Goal: Task Accomplishment & Management: Use online tool/utility

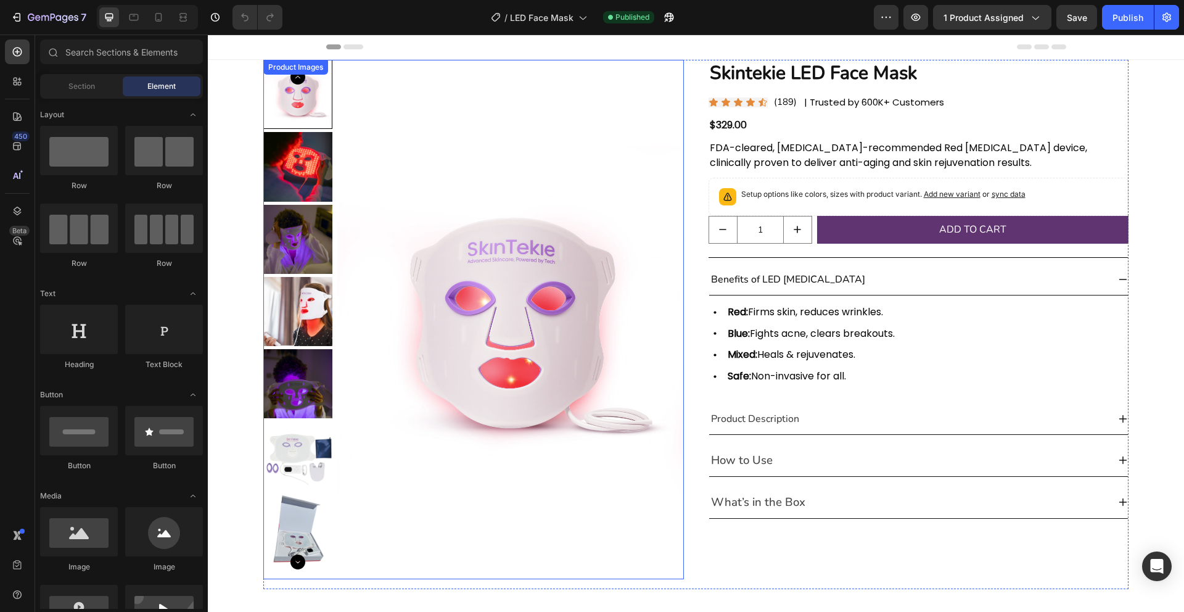
scroll to position [12, 0]
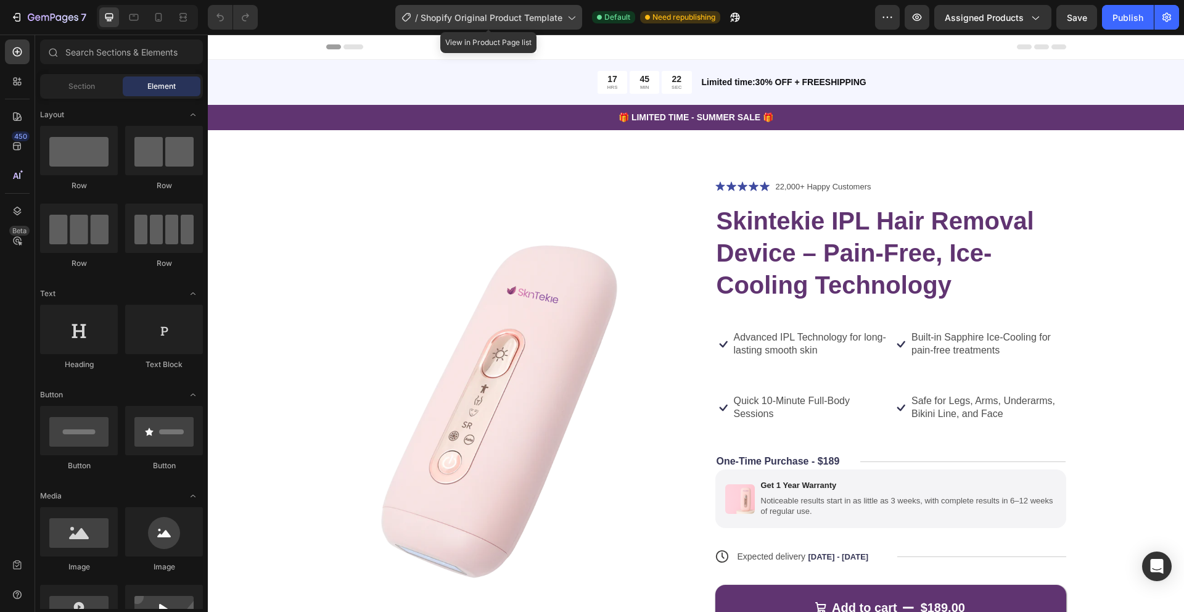
click at [491, 18] on span "Shopify Original Product Template" at bounding box center [492, 17] width 142 height 13
click at [686, 47] on div at bounding box center [696, 47] width 740 height 25
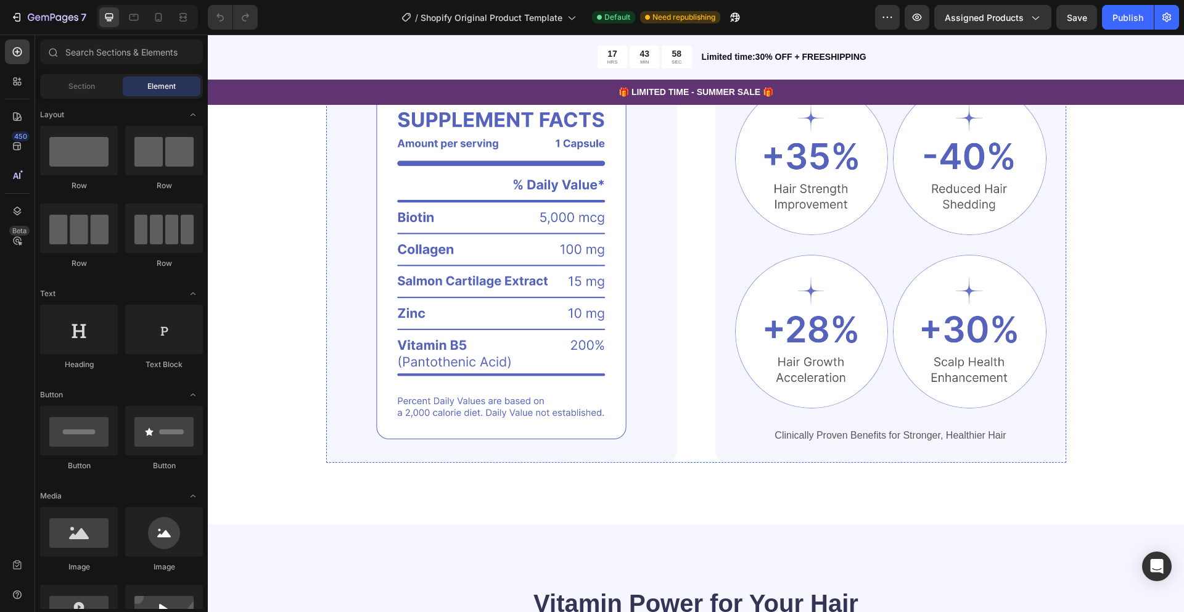
scroll to position [884, 0]
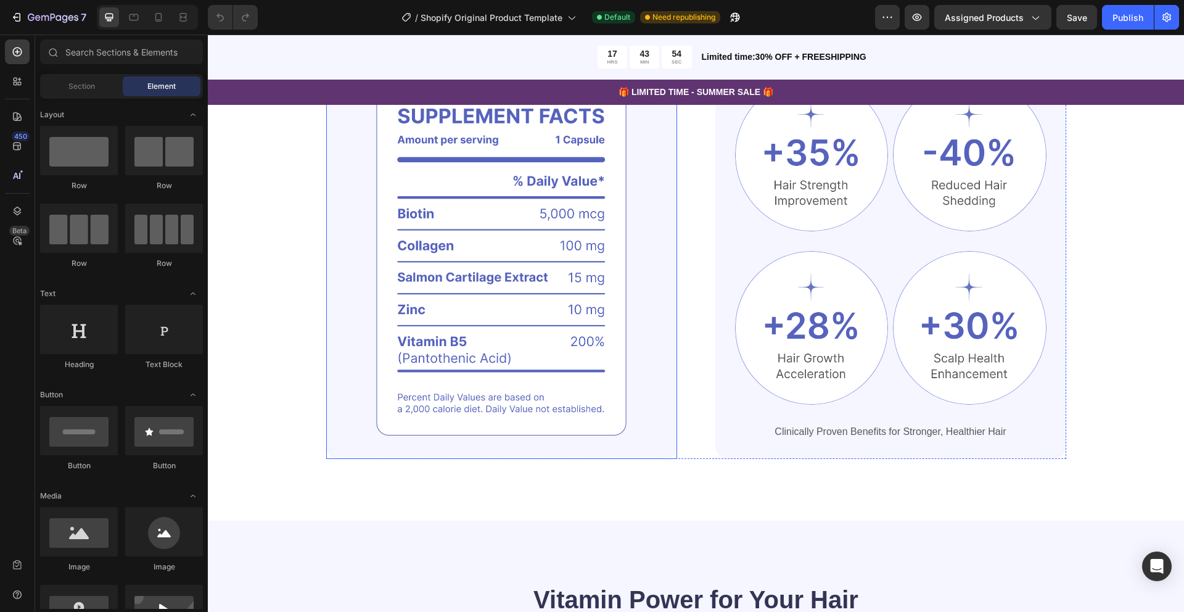
click at [490, 245] on img at bounding box center [501, 259] width 351 height 401
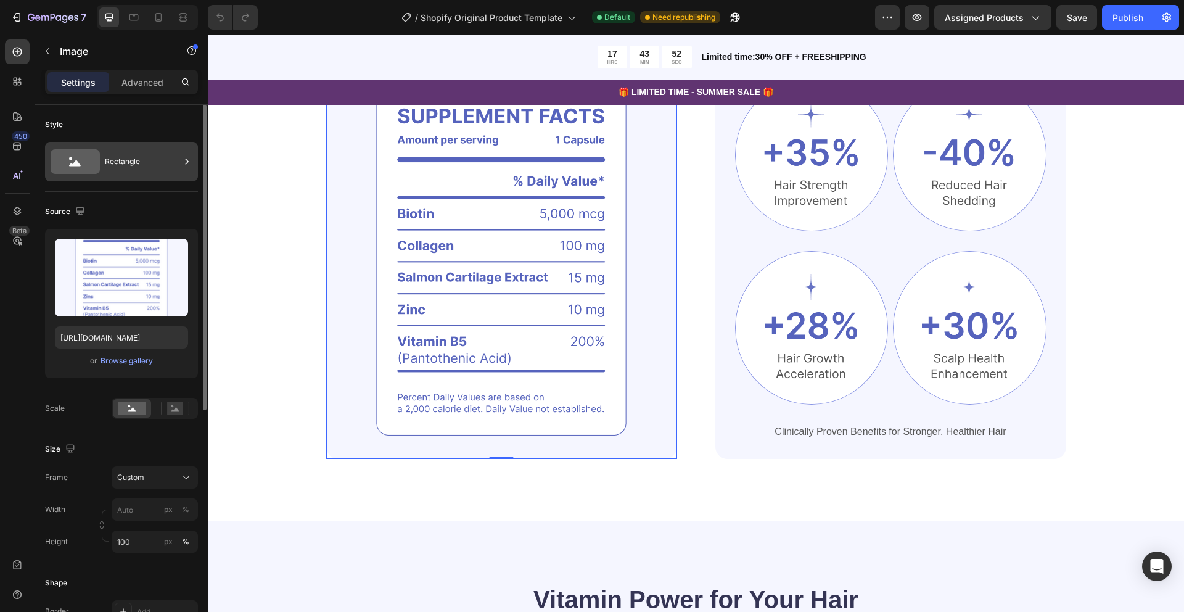
click at [89, 152] on icon at bounding box center [75, 161] width 49 height 25
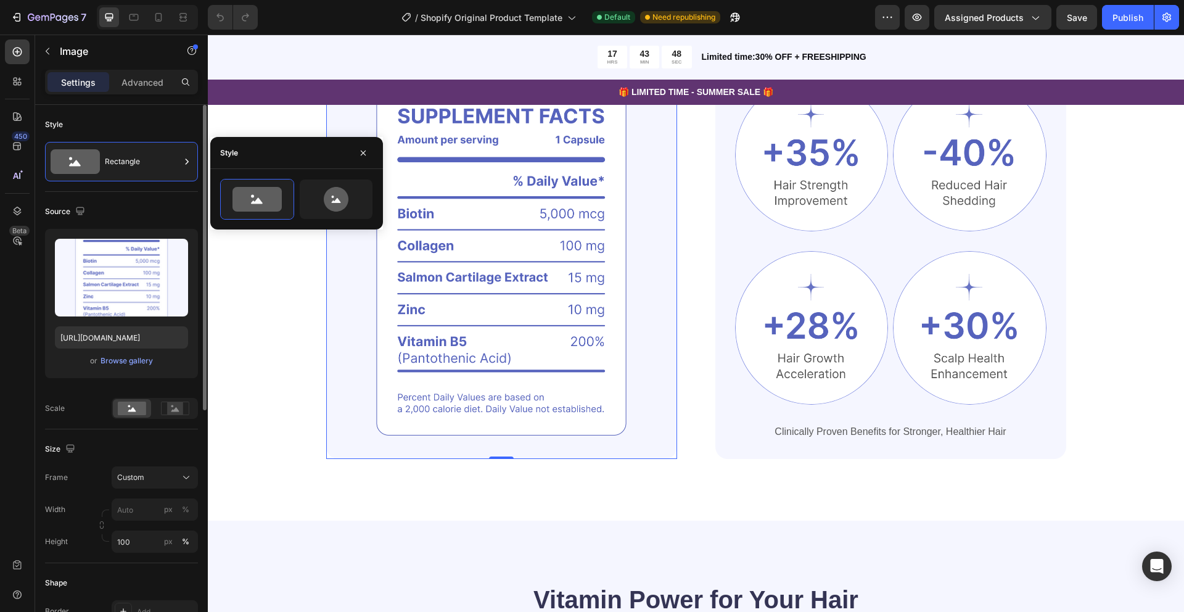
click at [171, 126] on div "Style" at bounding box center [121, 125] width 153 height 20
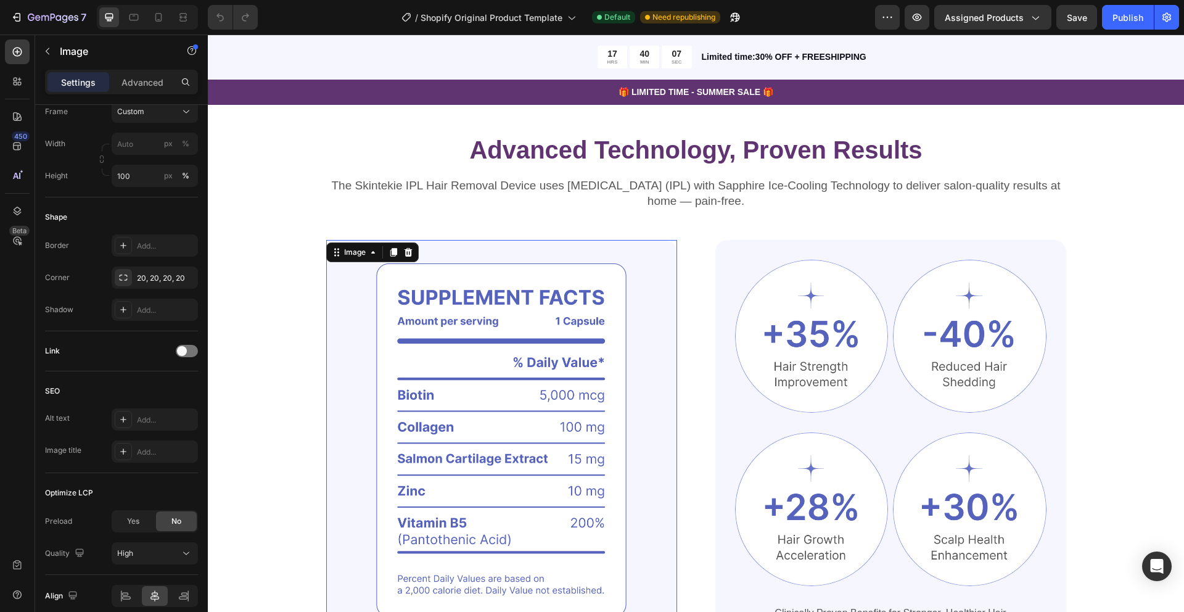
scroll to position [702, 0]
click at [422, 300] on img at bounding box center [501, 441] width 351 height 401
click at [422, 299] on img at bounding box center [501, 441] width 351 height 401
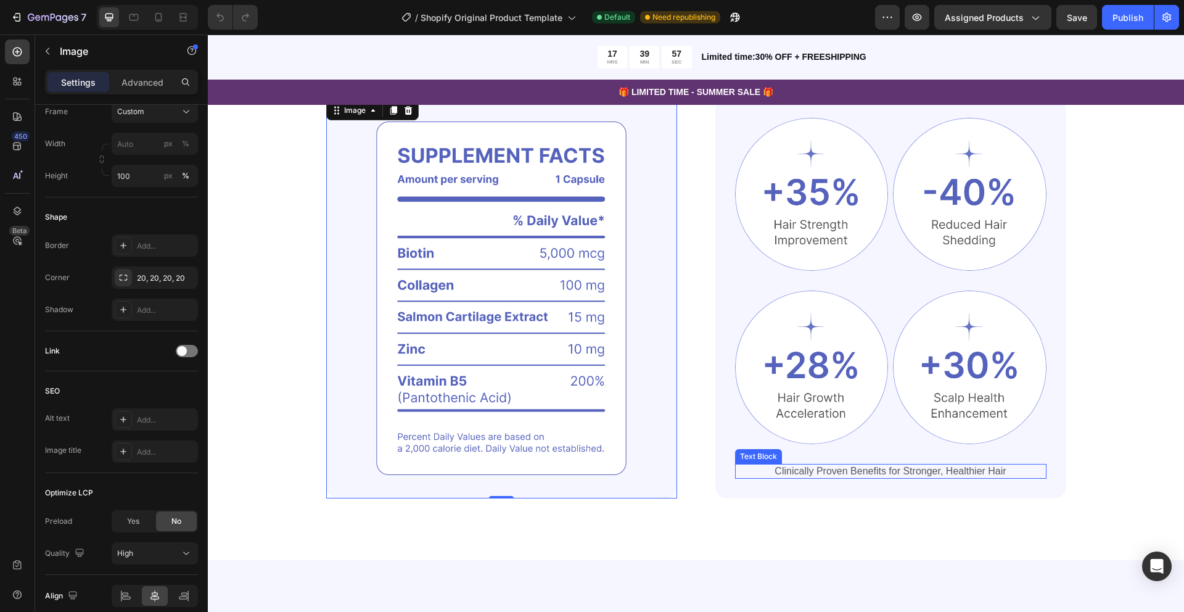
scroll to position [0, 0]
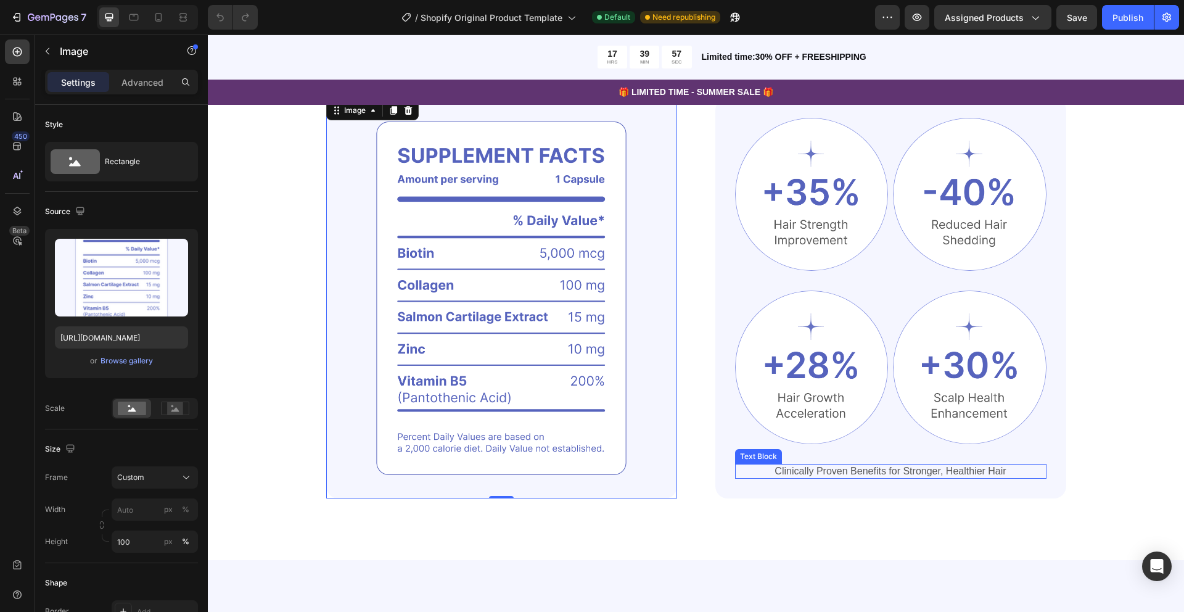
click at [804, 471] on p "Clinically Proven Benefits for Stronger, Healthier Hair" at bounding box center [890, 471] width 309 height 13
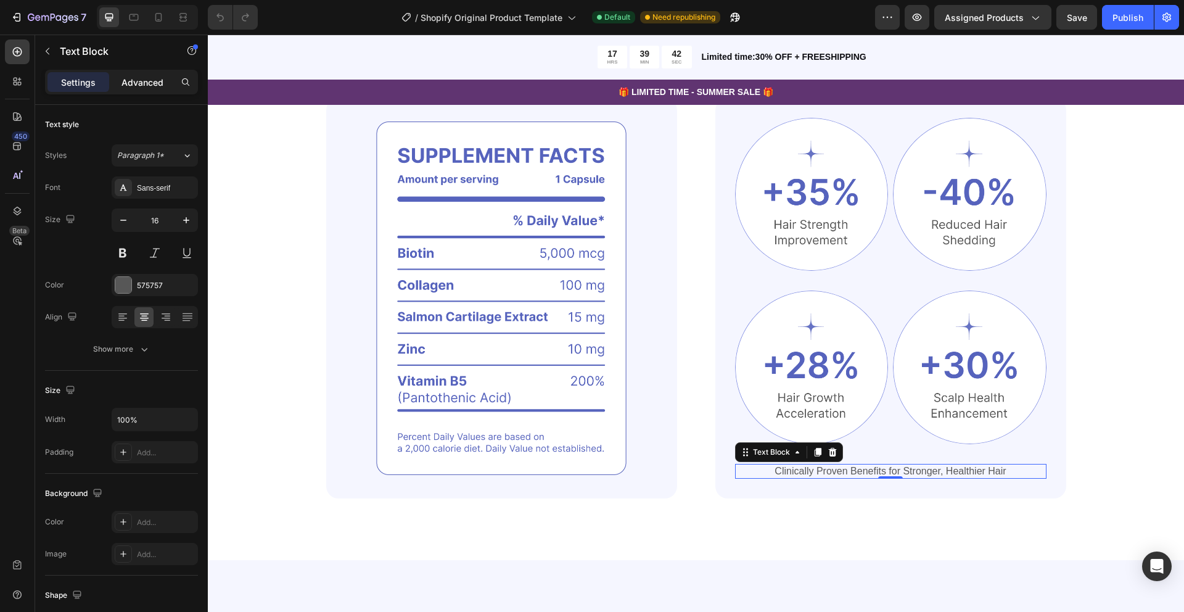
click at [158, 81] on p "Advanced" at bounding box center [143, 82] width 42 height 13
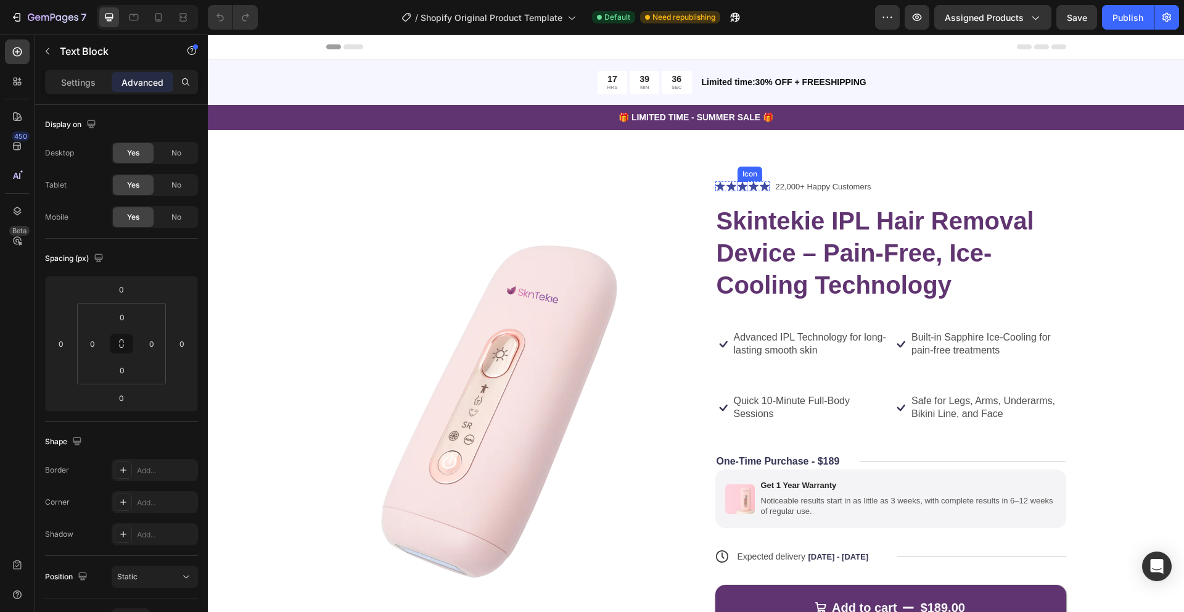
click at [746, 189] on icon at bounding box center [743, 186] width 10 height 10
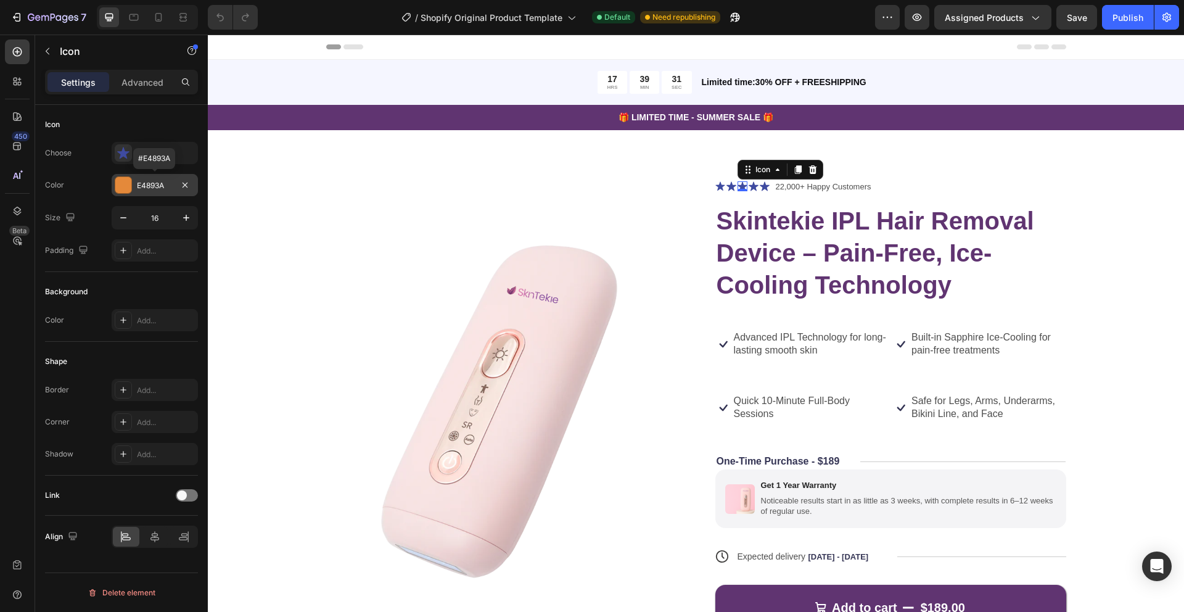
click at [125, 185] on div at bounding box center [123, 185] width 16 height 16
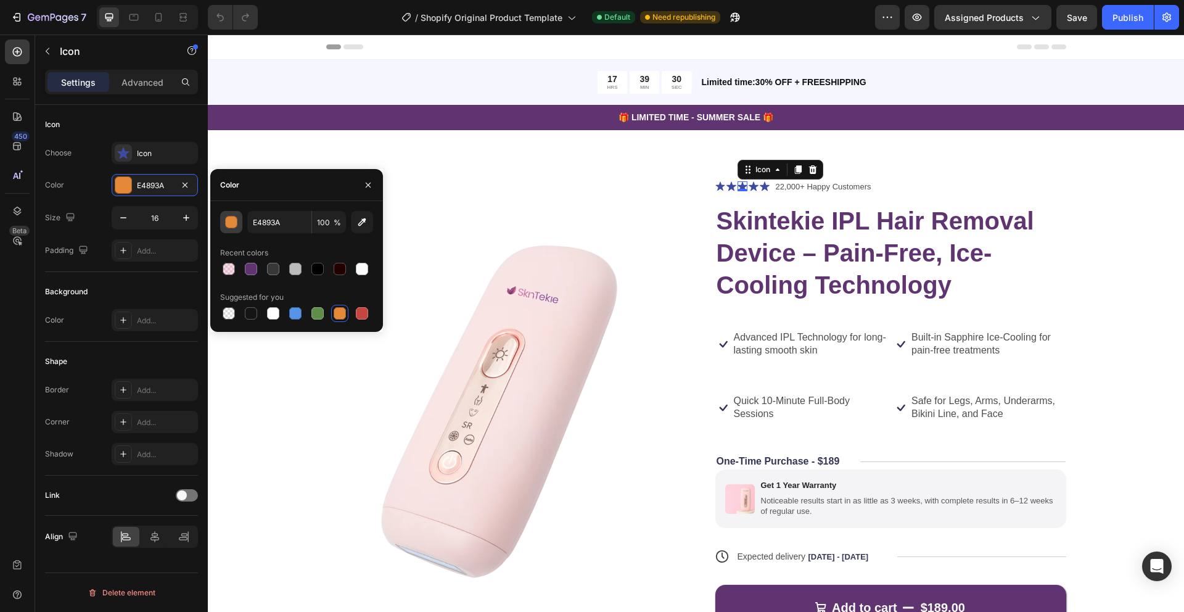
click at [233, 223] on div "button" at bounding box center [232, 222] width 12 height 12
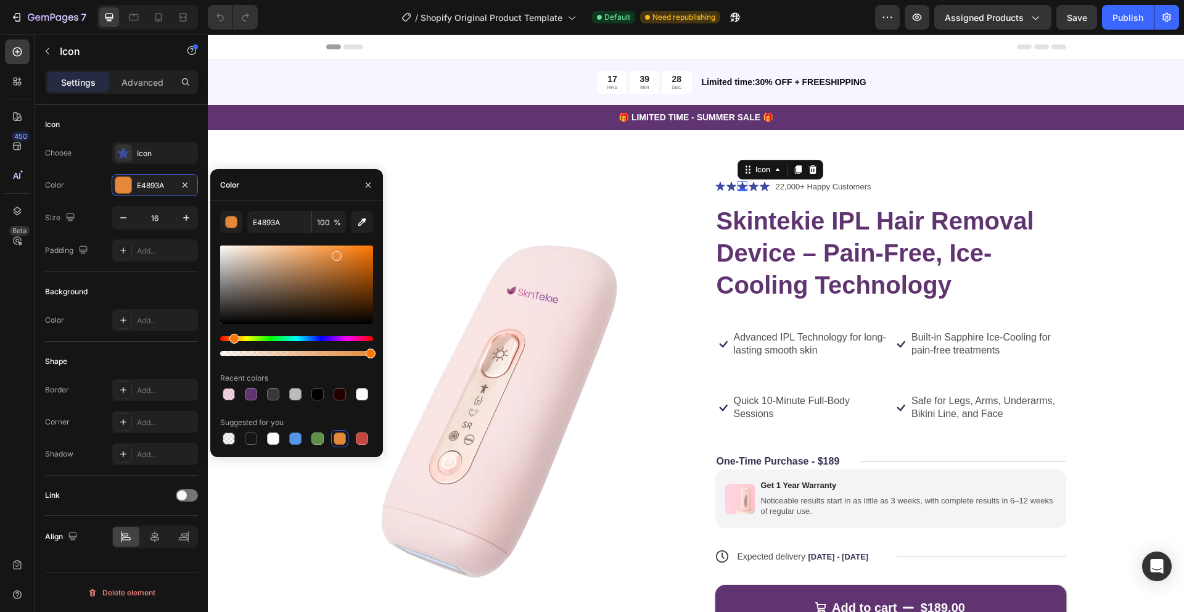
click at [342, 437] on div at bounding box center [340, 438] width 12 height 12
click at [298, 438] on div at bounding box center [295, 438] width 12 height 12
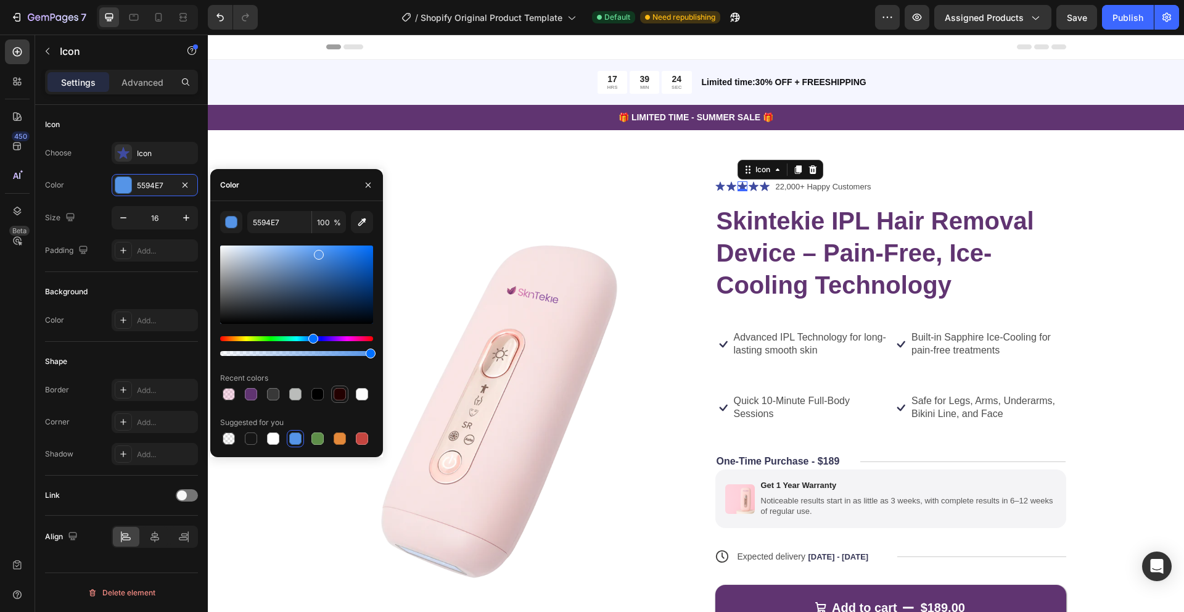
click at [340, 394] on div at bounding box center [340, 394] width 12 height 12
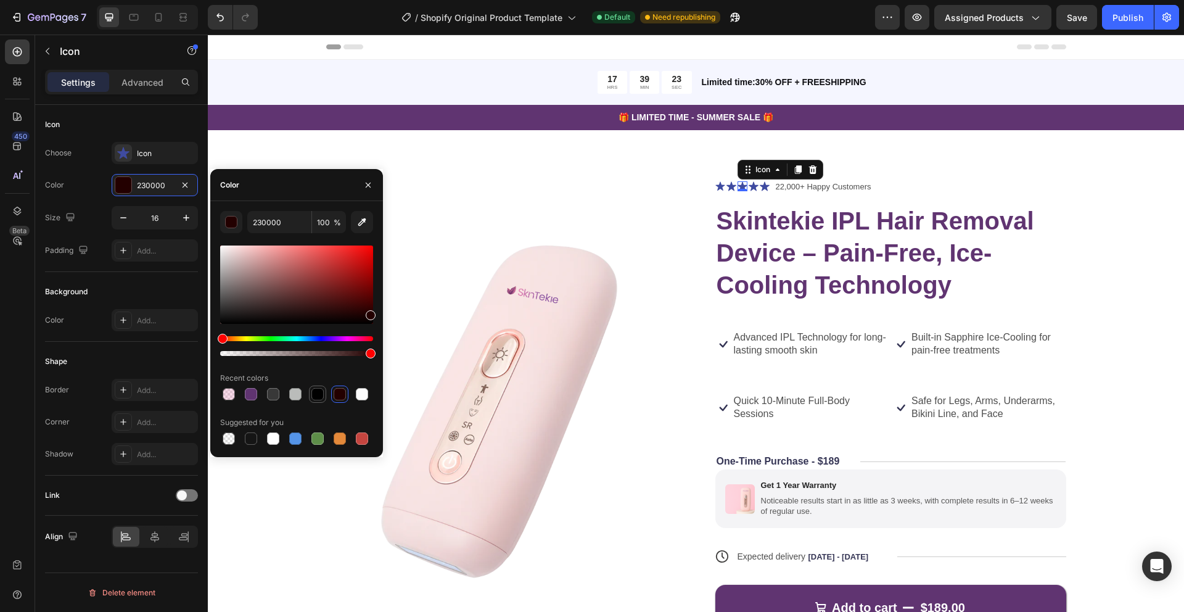
click at [313, 395] on div at bounding box center [317, 394] width 12 height 12
click at [252, 394] on div at bounding box center [251, 394] width 12 height 12
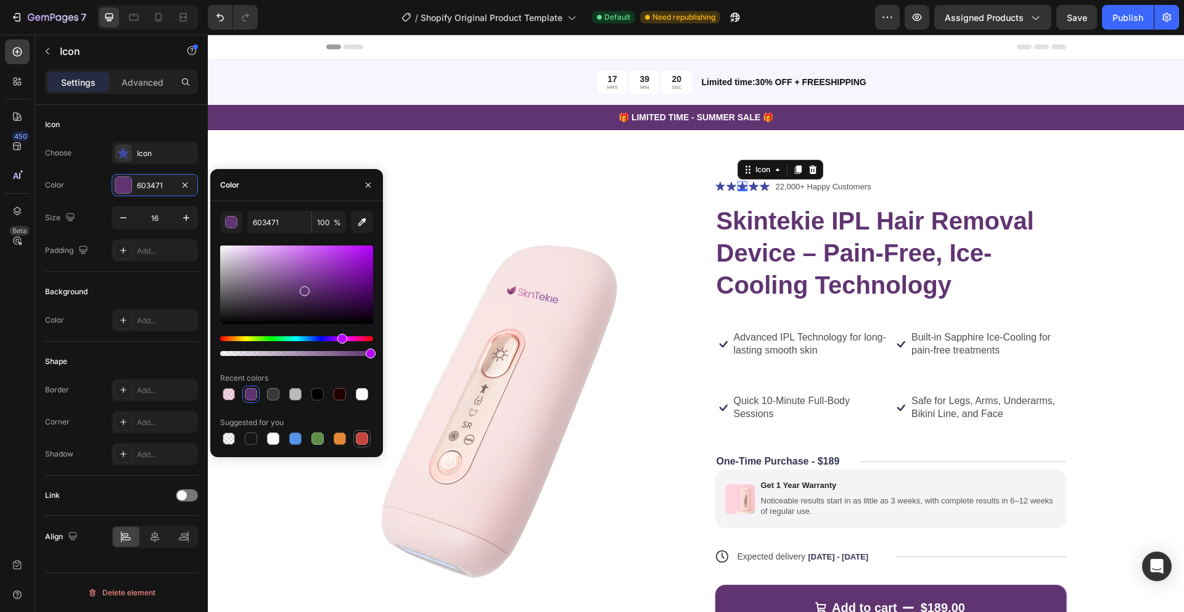
click at [359, 439] on div at bounding box center [362, 438] width 12 height 12
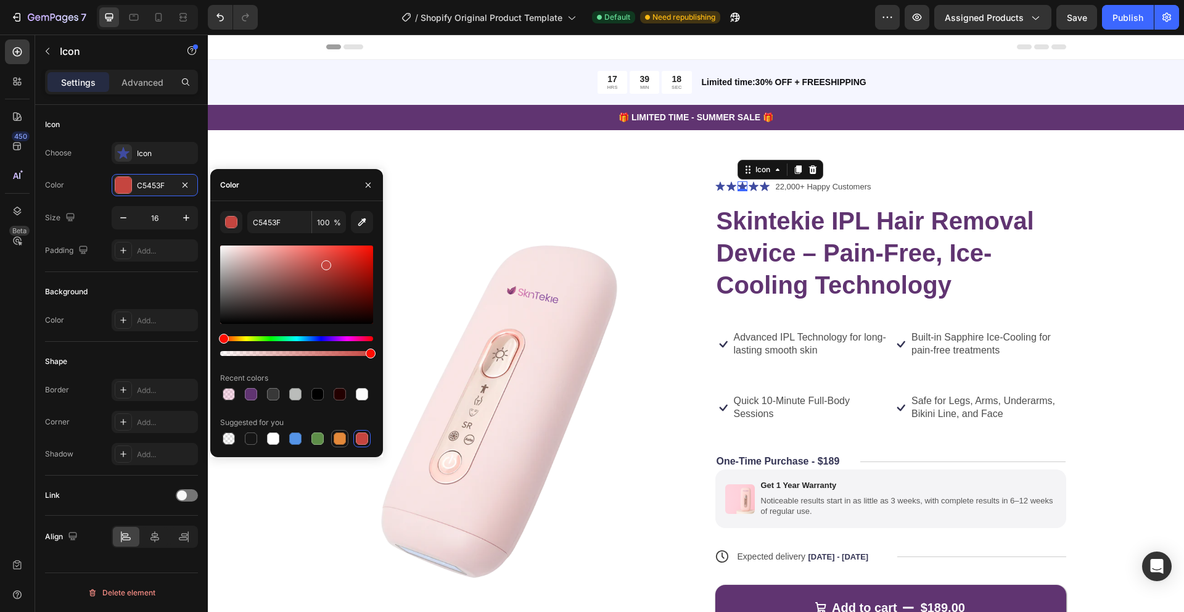
click at [341, 437] on div at bounding box center [340, 438] width 12 height 12
type input "E4893A"
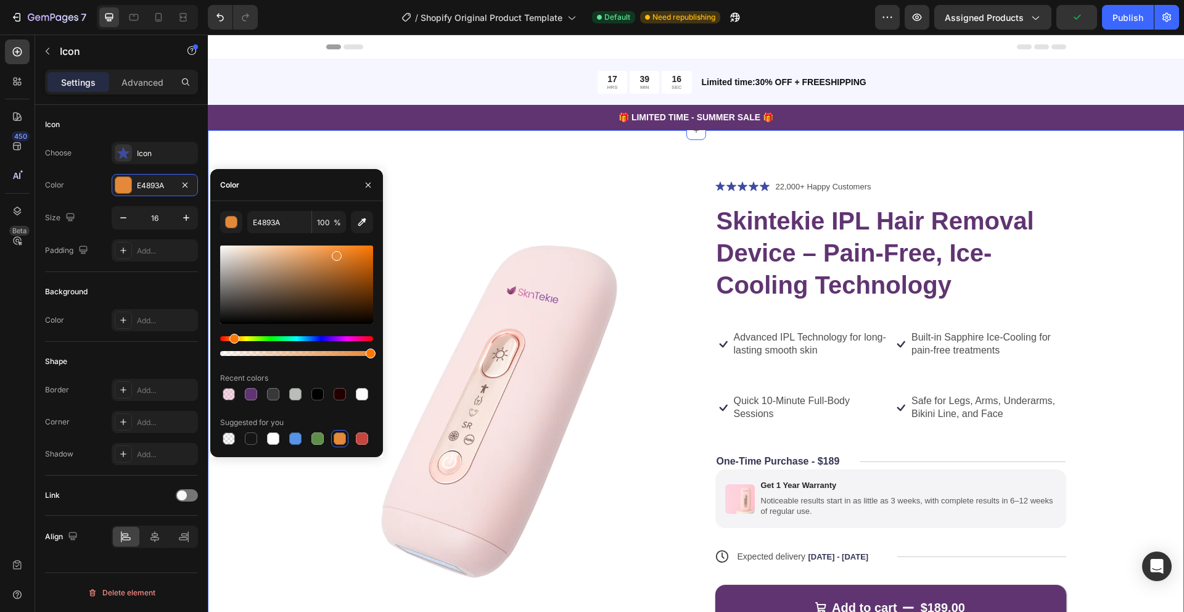
click at [534, 163] on div "Product Images Icon Icon Icon Icon Icon Icon List 22,000+ Happy Customers Text …" at bounding box center [696, 483] width 976 height 706
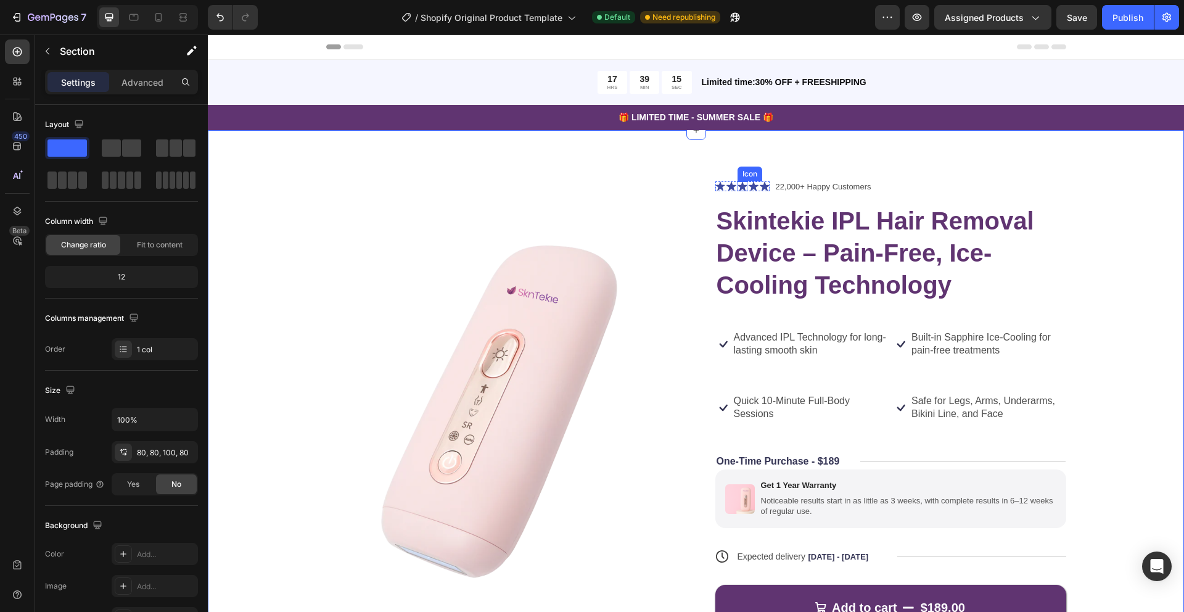
click at [745, 183] on icon at bounding box center [743, 186] width 10 height 10
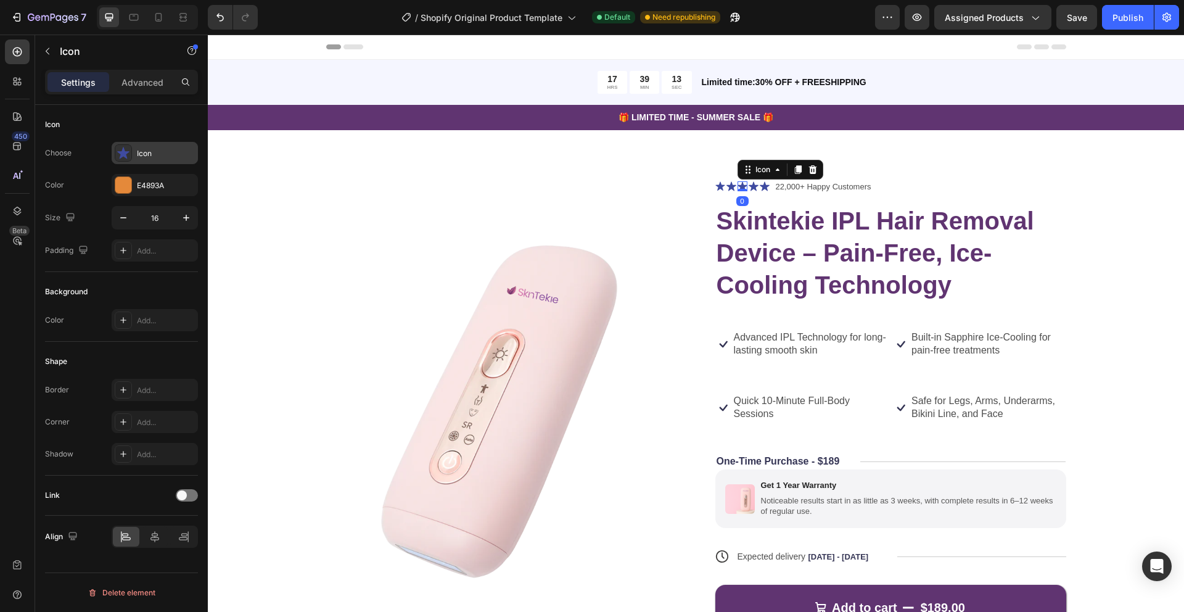
click at [119, 150] on icon at bounding box center [123, 153] width 12 height 12
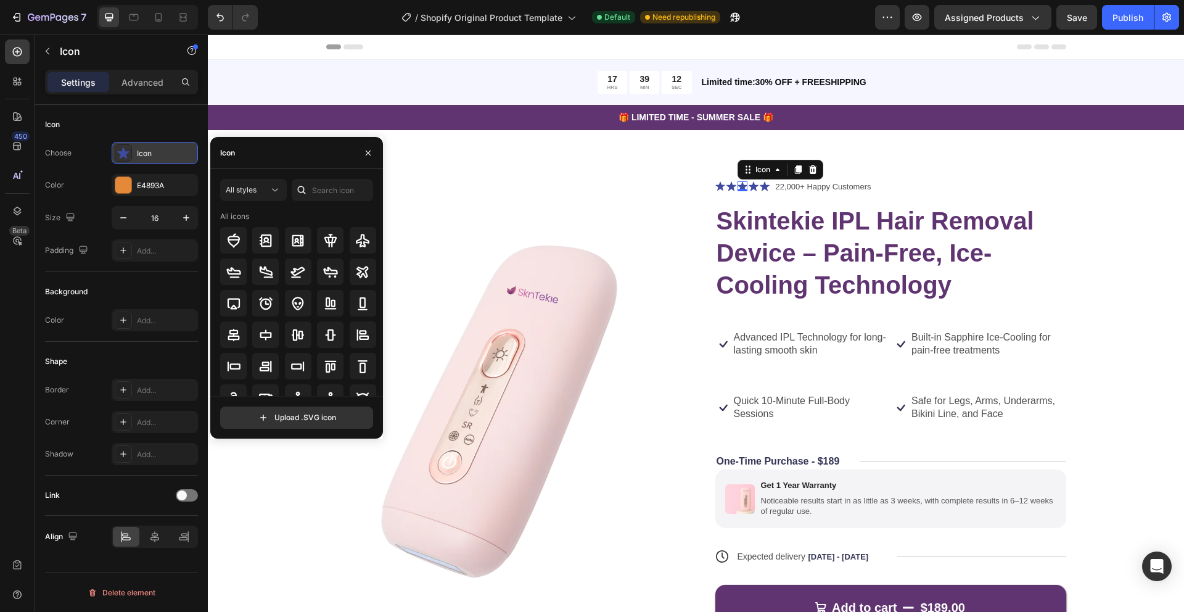
click at [123, 150] on icon at bounding box center [123, 153] width 12 height 12
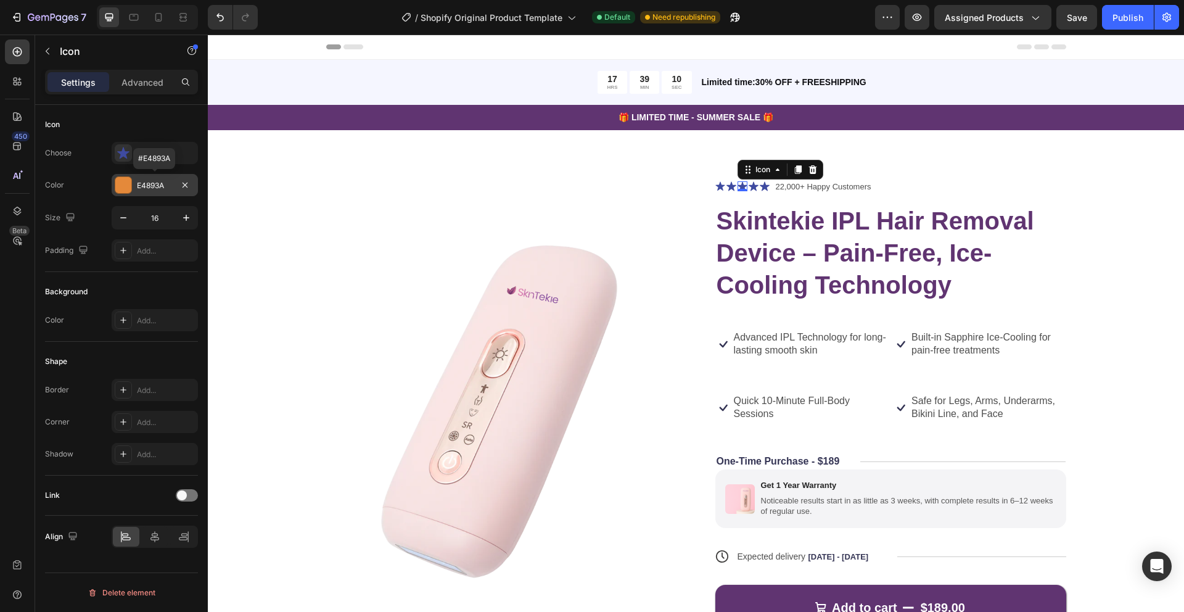
click at [126, 185] on div at bounding box center [123, 185] width 16 height 16
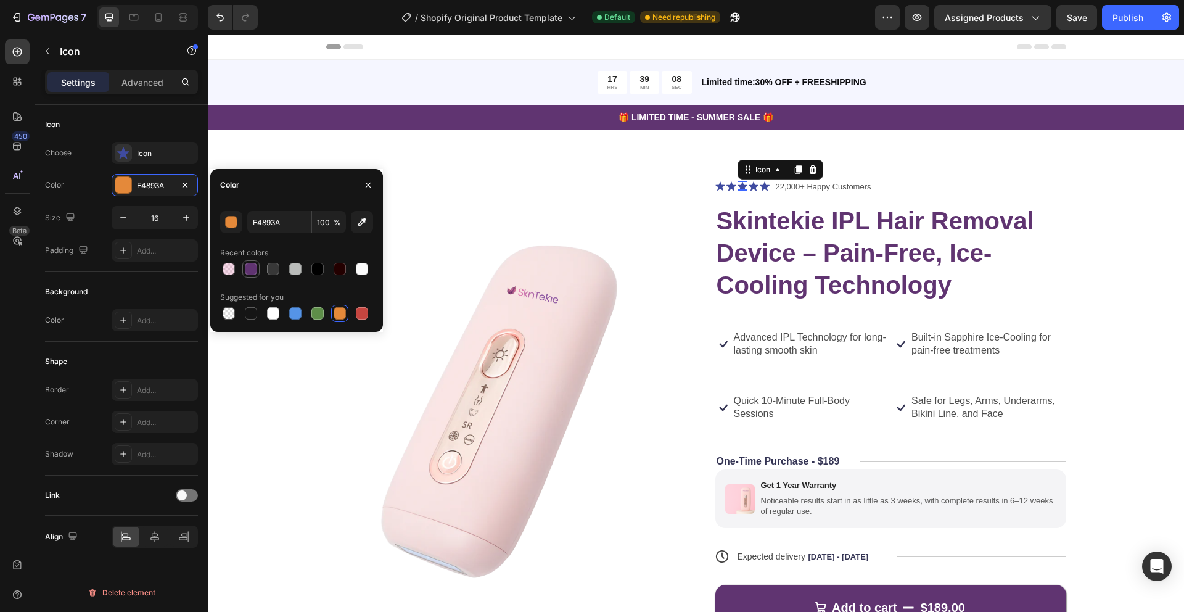
click at [257, 267] on div at bounding box center [251, 269] width 15 height 15
type input "603471"
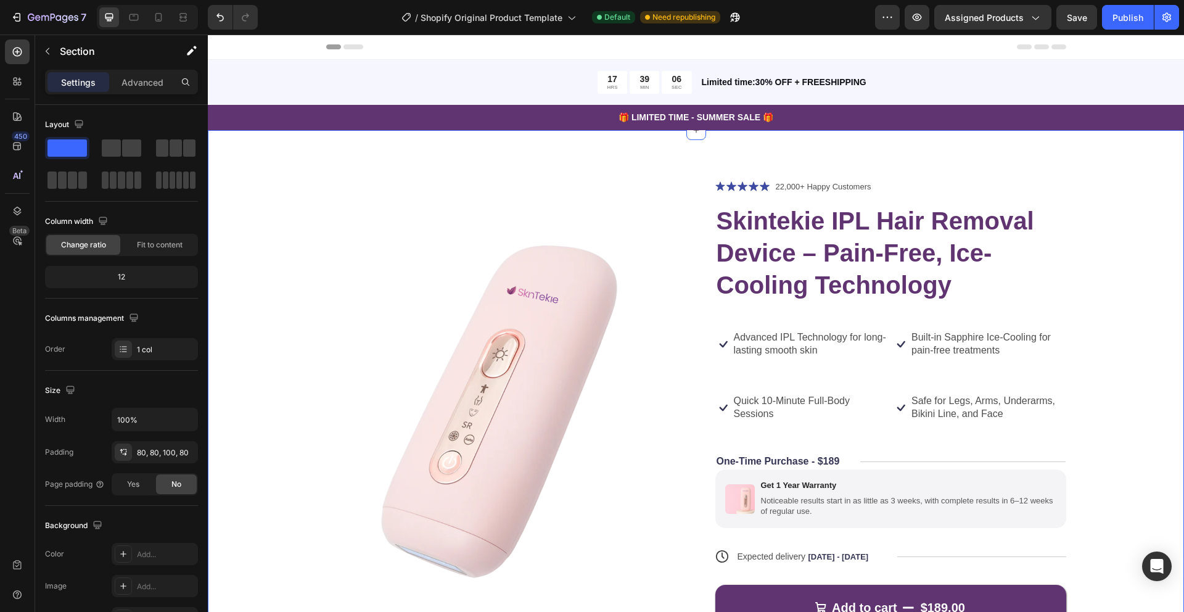
click at [651, 164] on div "Product Images Icon Icon Icon Icon Icon Icon List 22,000+ Happy Customers Text …" at bounding box center [696, 483] width 976 height 706
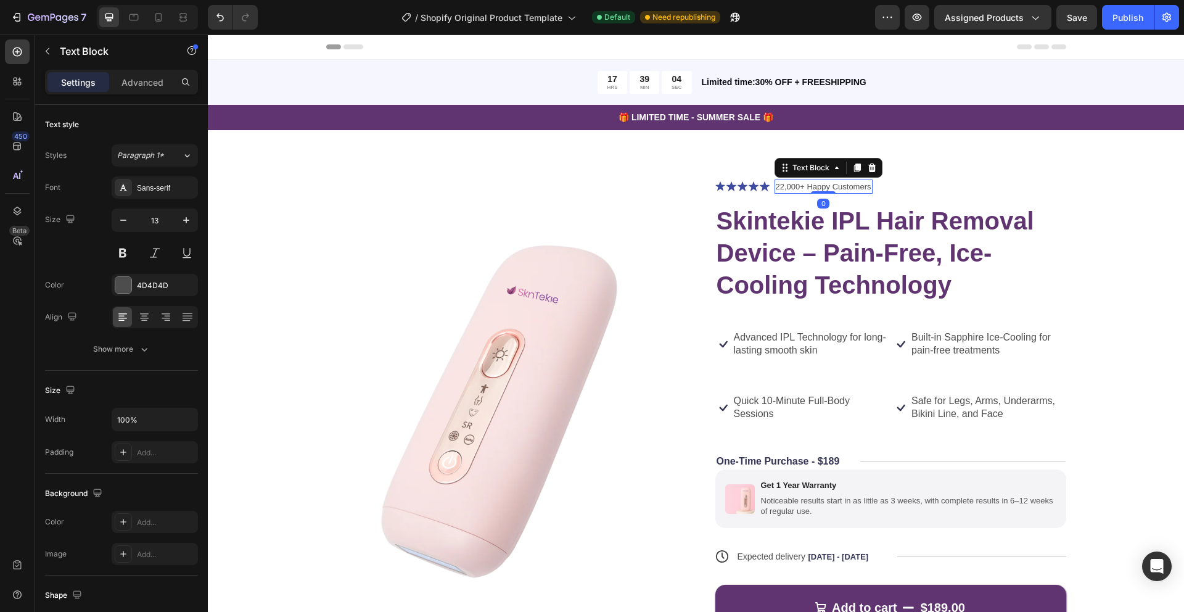
click at [862, 184] on p "22,000+ Happy Customers" at bounding box center [824, 187] width 96 height 12
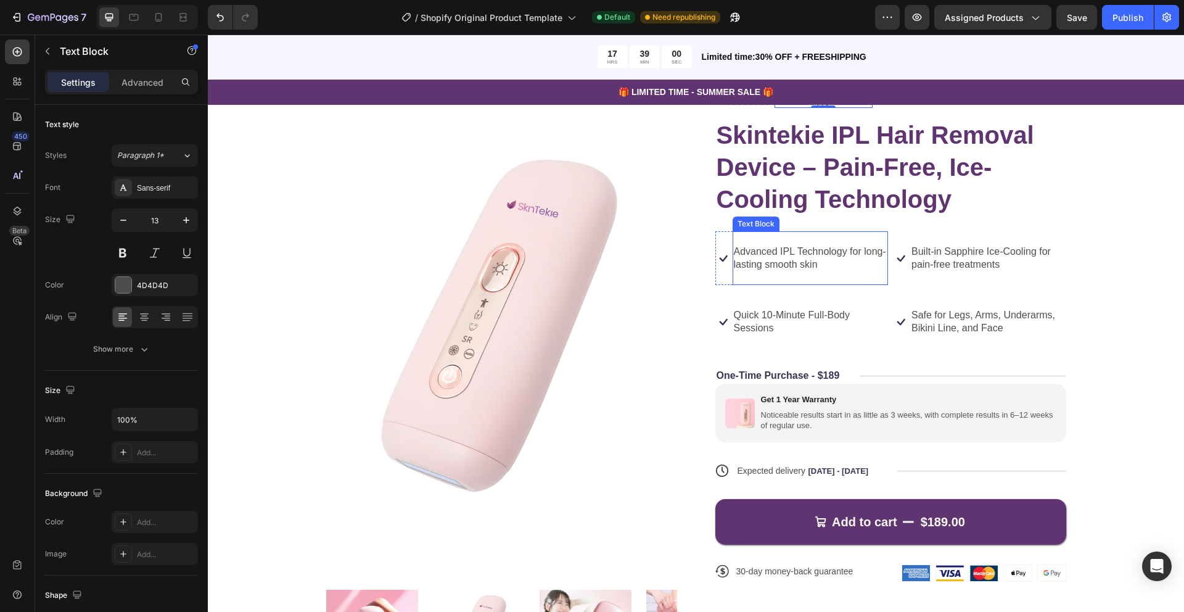
scroll to position [89, 0]
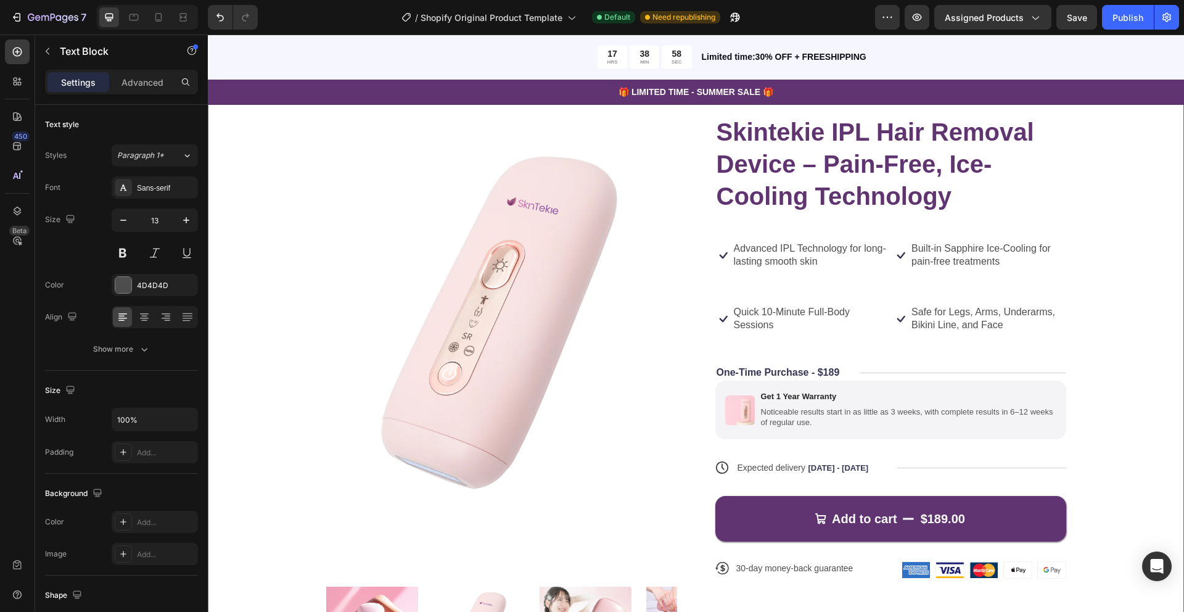
click at [1098, 204] on div "Product Images Icon Icon Icon Icon Icon Icon List 22,000+ Happy Customers Text …" at bounding box center [696, 388] width 878 height 595
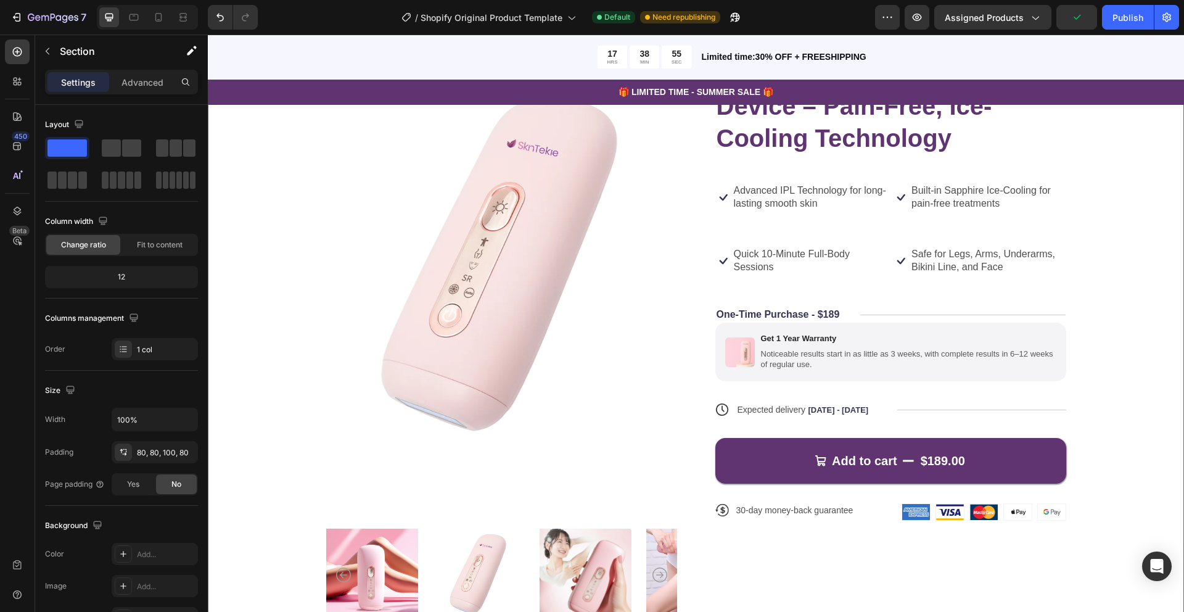
scroll to position [152, 0]
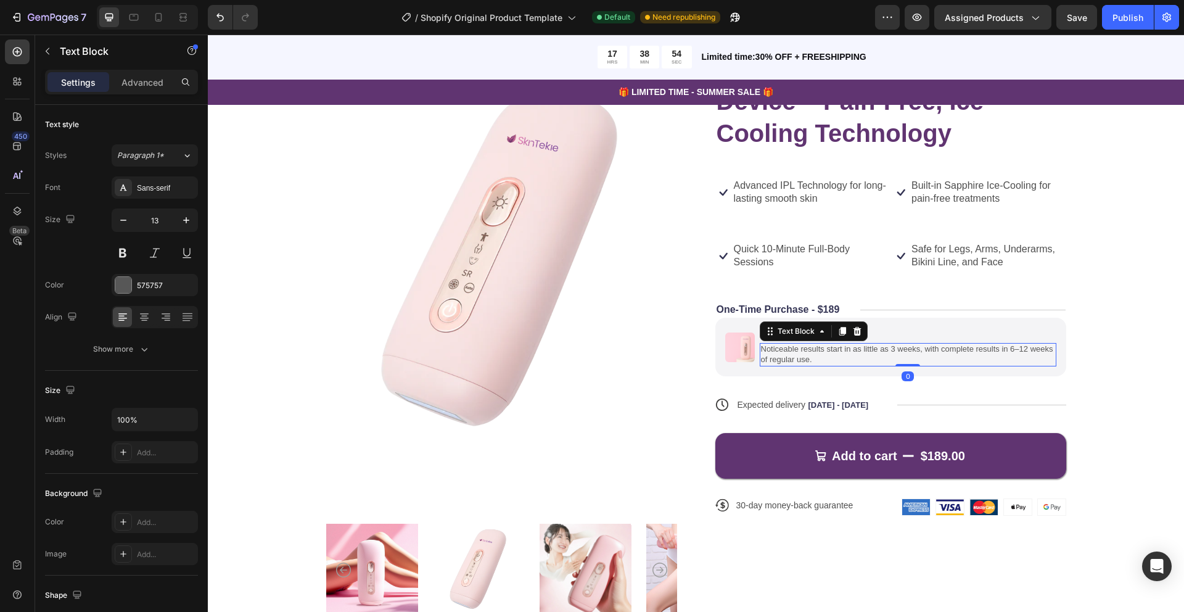
click at [776, 350] on p "Noticeable results start in as little as 3 weeks, with complete results in 6–12…" at bounding box center [908, 354] width 294 height 21
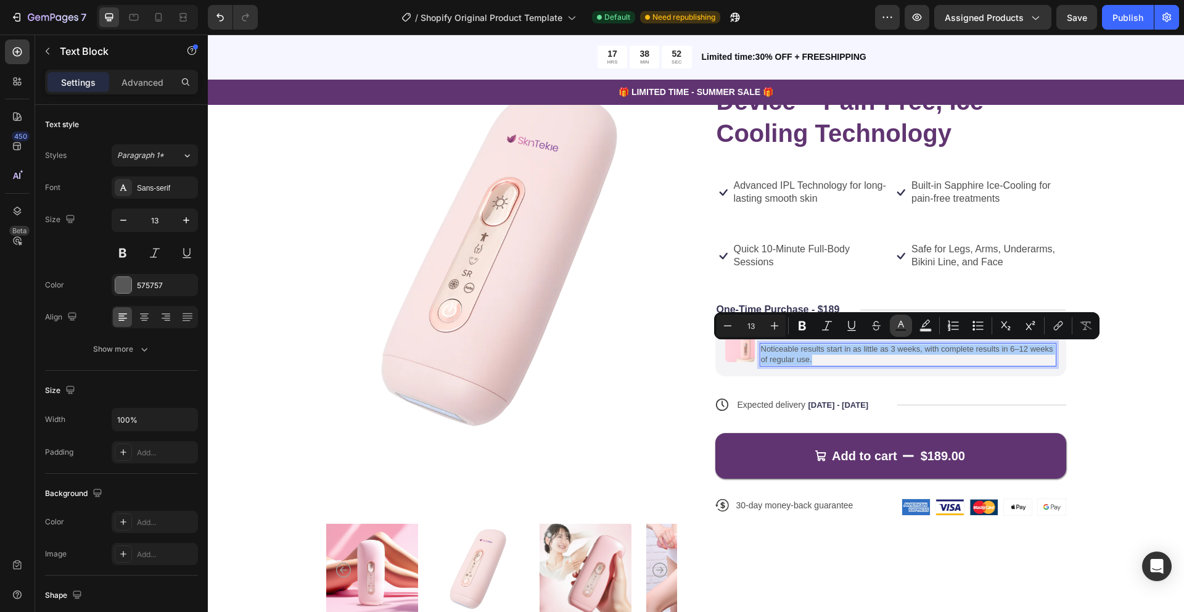
click at [899, 323] on icon "Editor contextual toolbar" at bounding box center [901, 324] width 6 height 7
type input "575757"
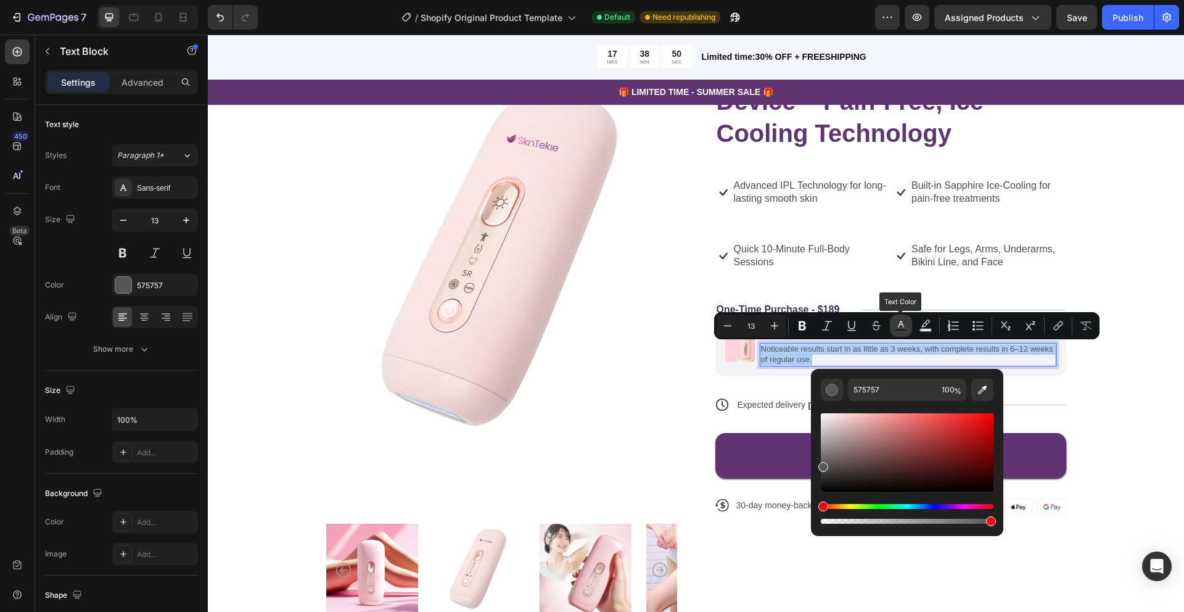
click at [903, 326] on icon "Editor contextual toolbar" at bounding box center [901, 324] width 6 height 7
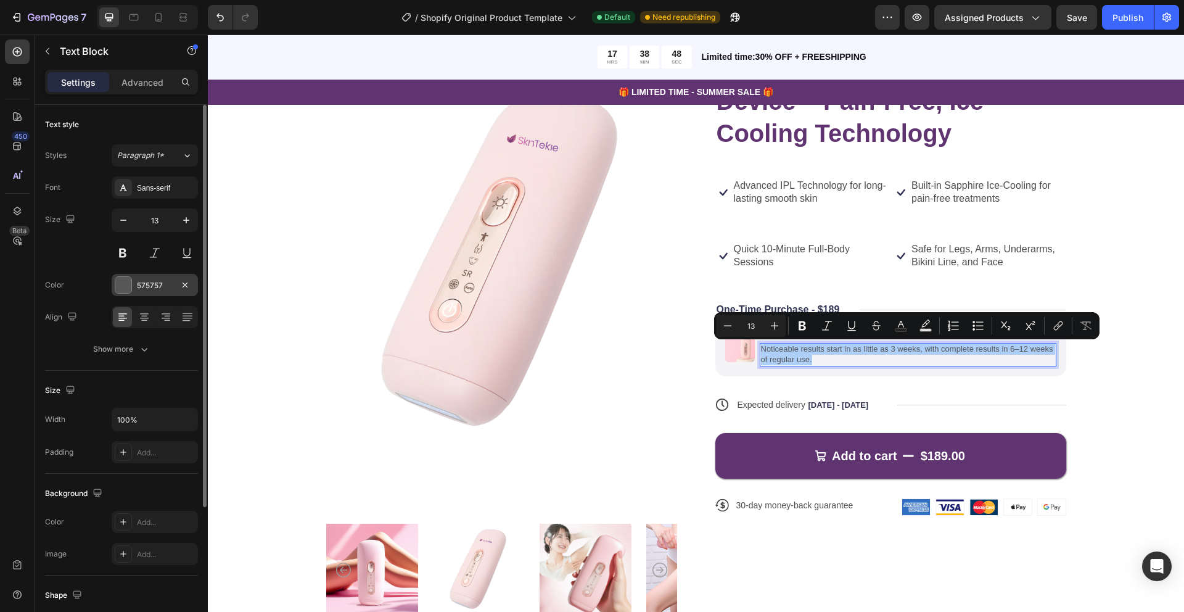
click at [124, 280] on div at bounding box center [123, 285] width 16 height 16
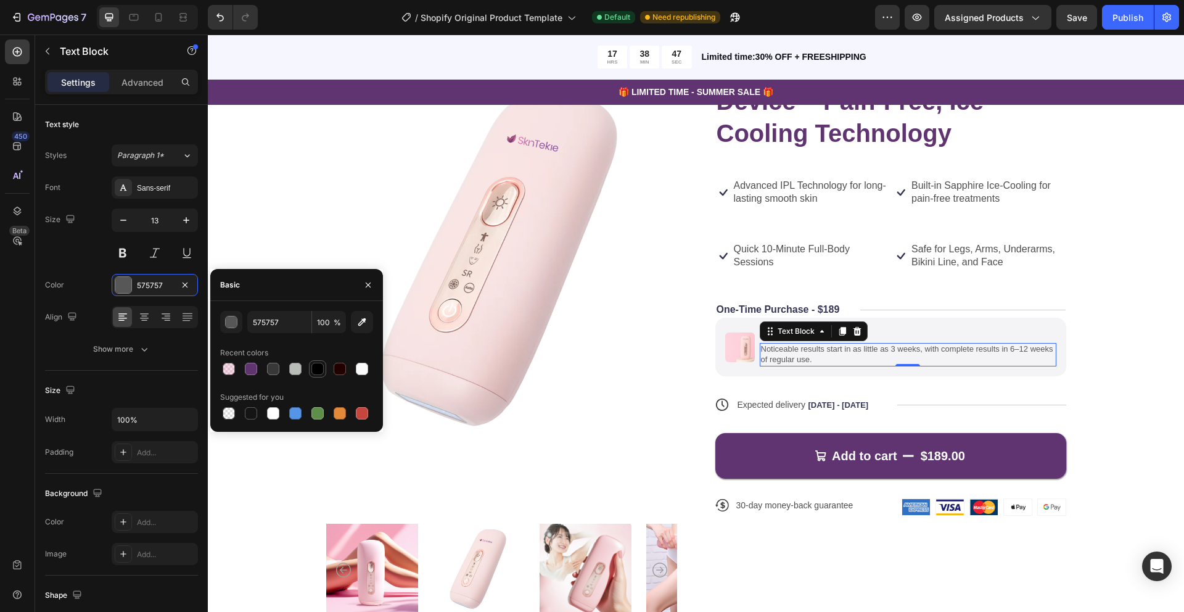
click at [320, 369] on div at bounding box center [317, 369] width 12 height 12
click at [253, 369] on div at bounding box center [251, 369] width 12 height 12
type input "603471"
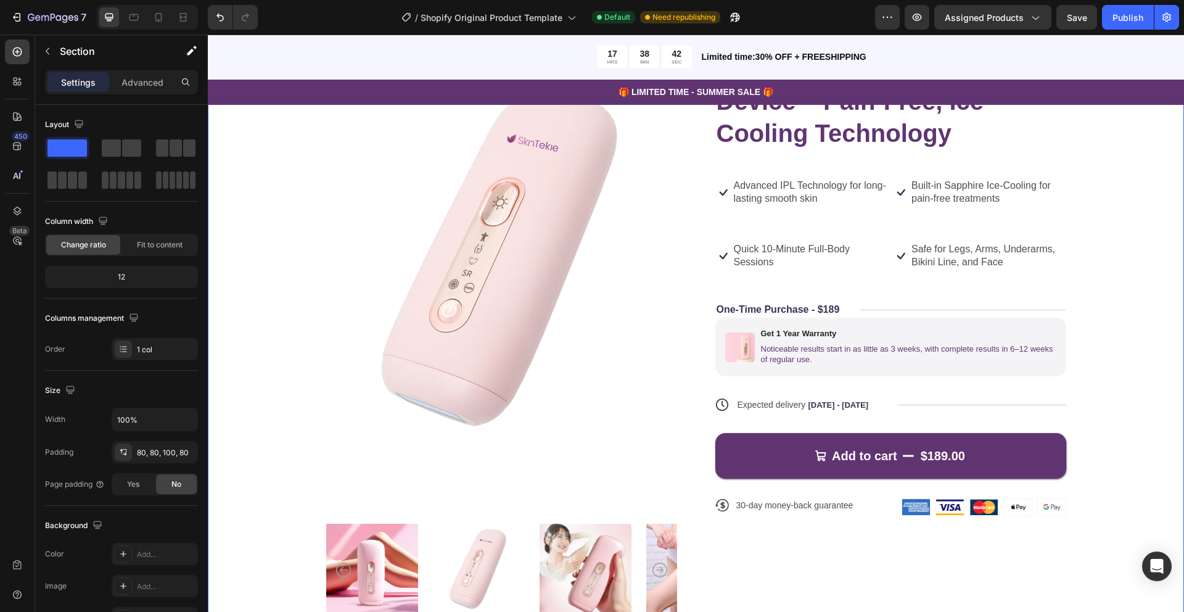
click at [1137, 259] on div "Product Images Icon Icon Icon Icon Icon Icon List 22,000+ Happy Customers Text …" at bounding box center [696, 331] width 976 height 706
click at [950, 257] on p "Safe for Legs, Arms, Underarms, Bikini Line, and Face" at bounding box center [989, 256] width 154 height 26
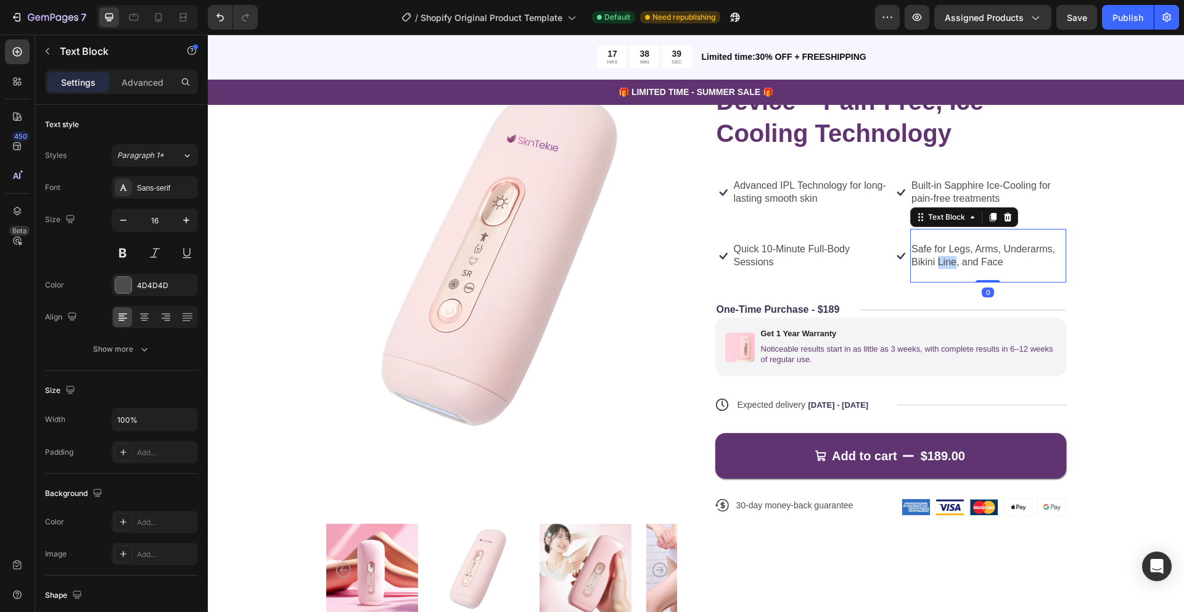
click at [950, 257] on p "Safe for Legs, Arms, Underarms, Bikini Line, and Face" at bounding box center [989, 256] width 154 height 26
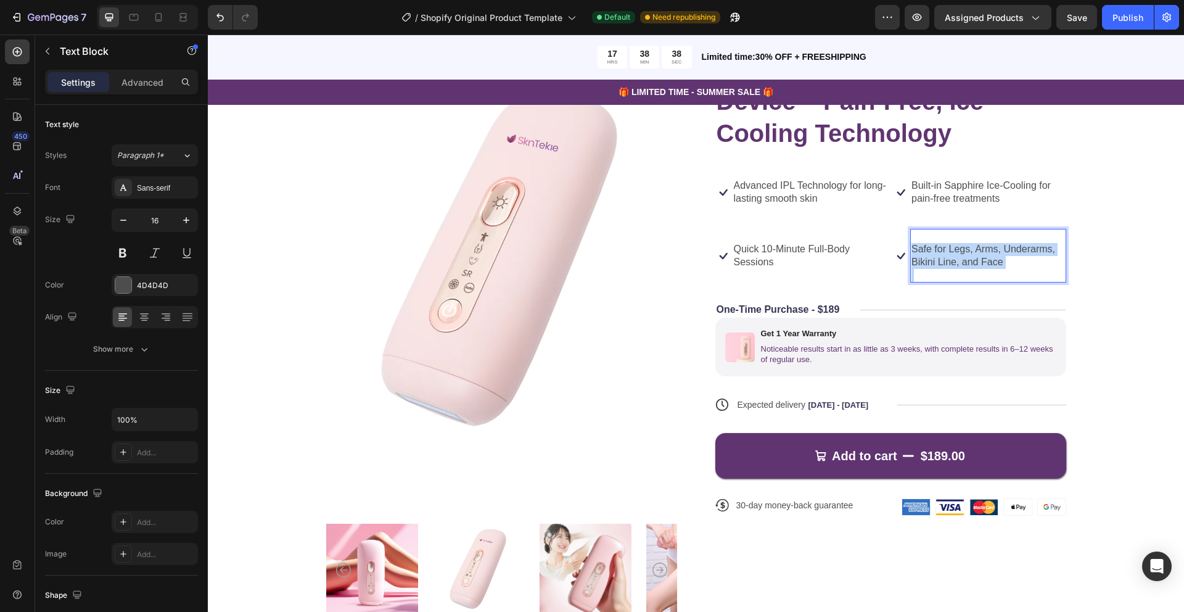
click at [950, 257] on p "Safe for Legs, Arms, Underarms, Bikini Line, and Face" at bounding box center [989, 256] width 154 height 26
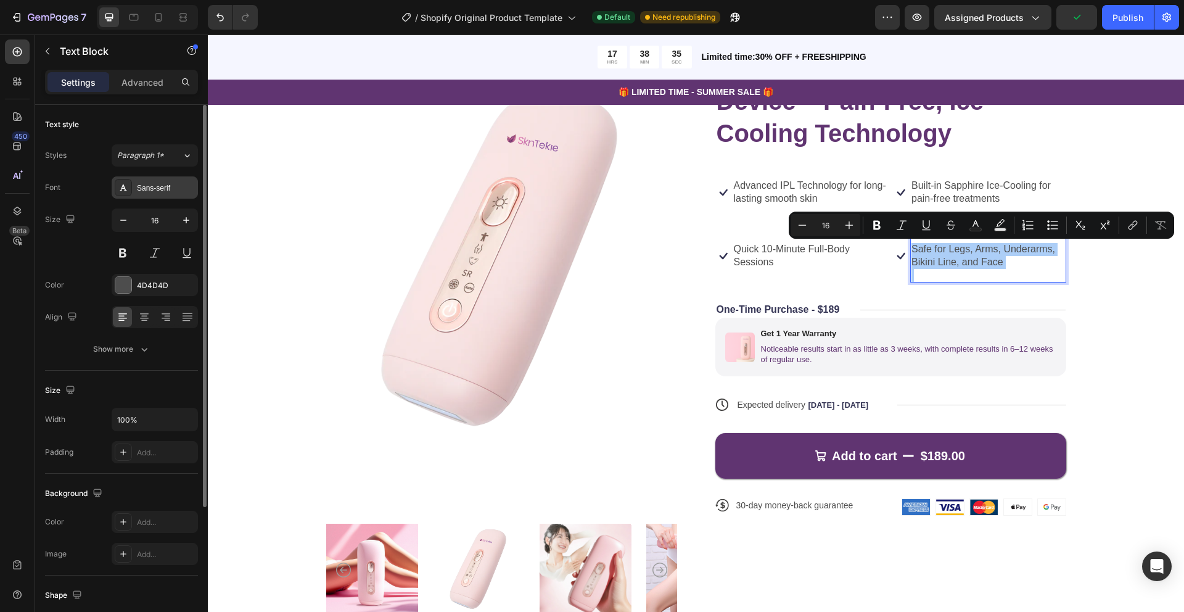
click at [150, 189] on div "Sans-serif" at bounding box center [166, 188] width 58 height 11
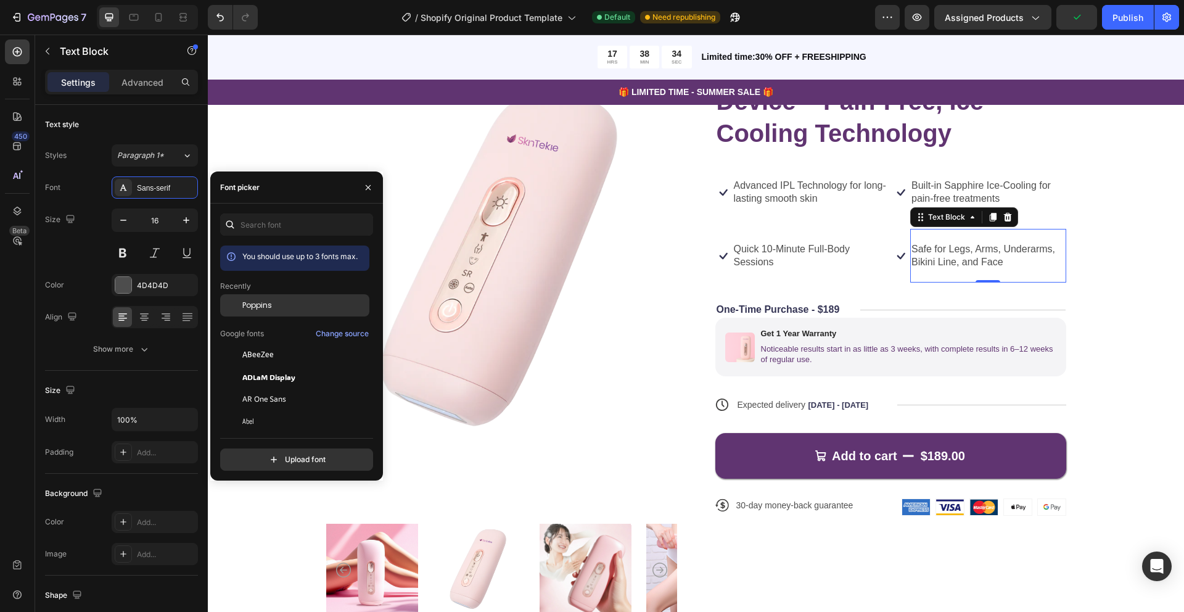
click at [262, 310] on span "Poppins" at bounding box center [257, 305] width 30 height 11
click at [762, 252] on p "Quick 10-Minute Full-Body Sessions" at bounding box center [811, 256] width 154 height 26
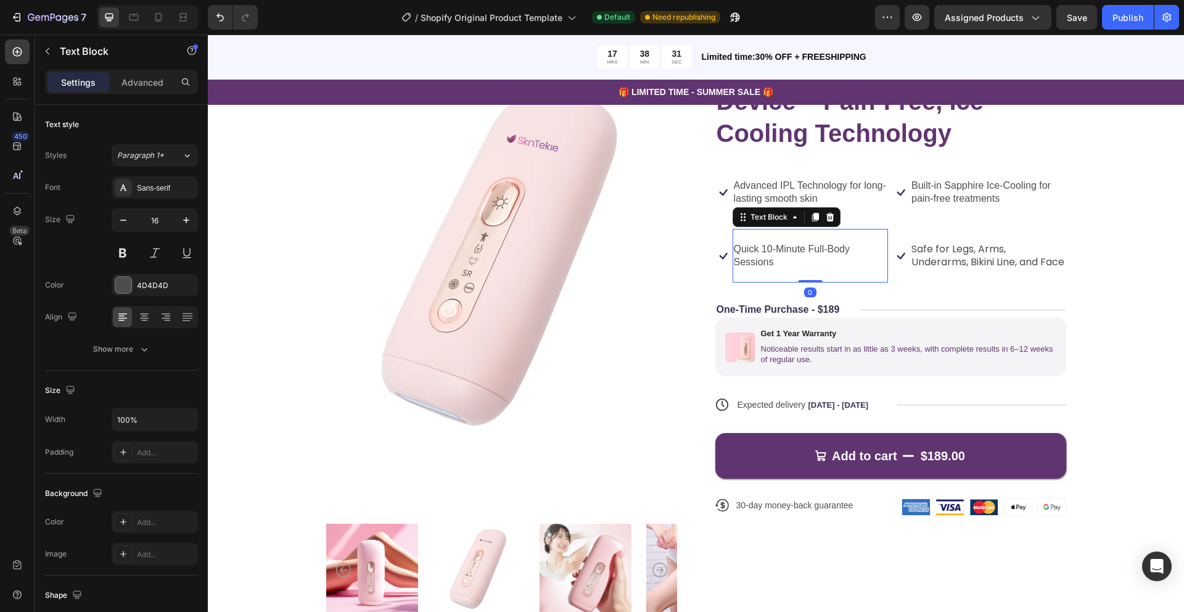
click at [762, 252] on p "Quick 10-Minute Full-Body Sessions" at bounding box center [811, 256] width 154 height 26
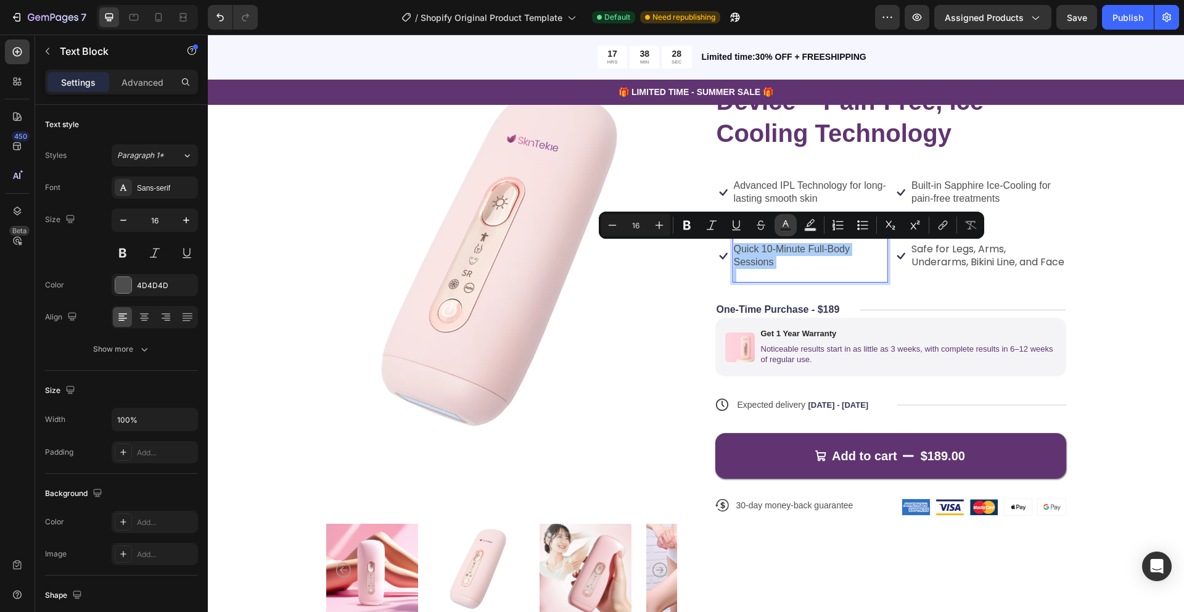
click at [783, 222] on icon "Editor contextual toolbar" at bounding box center [786, 225] width 12 height 12
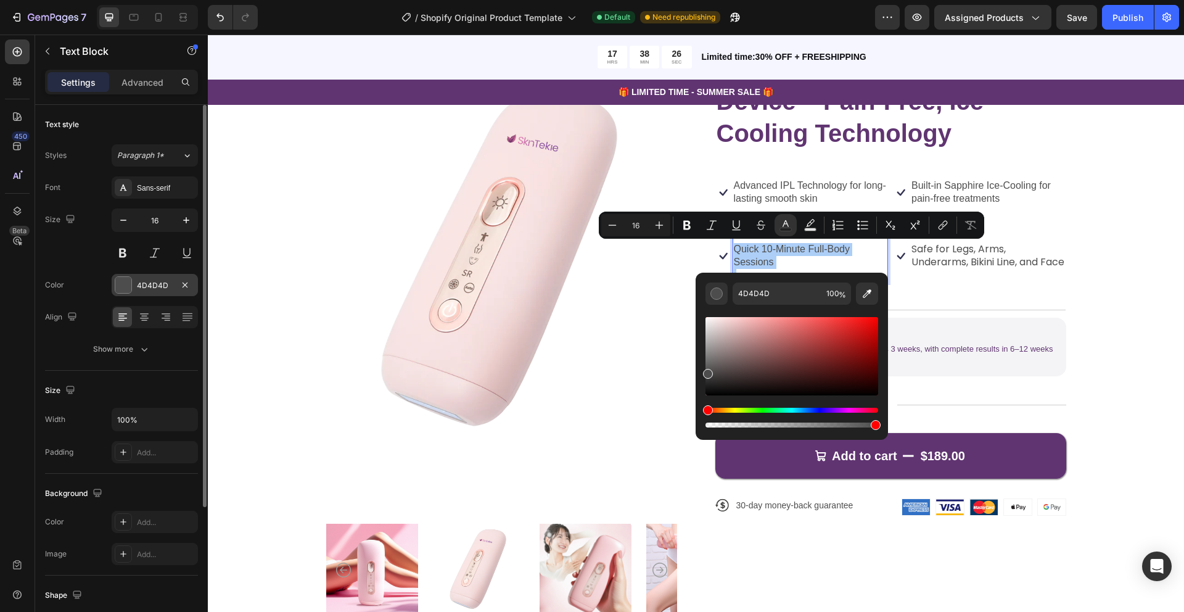
click at [124, 284] on div at bounding box center [123, 285] width 16 height 16
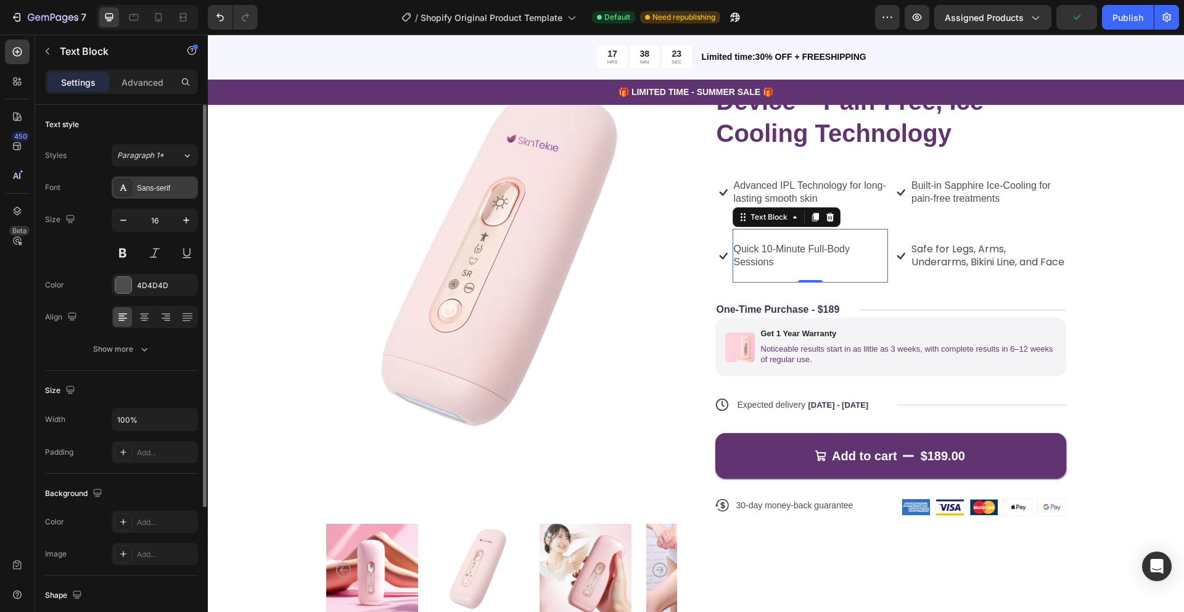
click at [160, 194] on div "Sans-serif" at bounding box center [155, 187] width 86 height 22
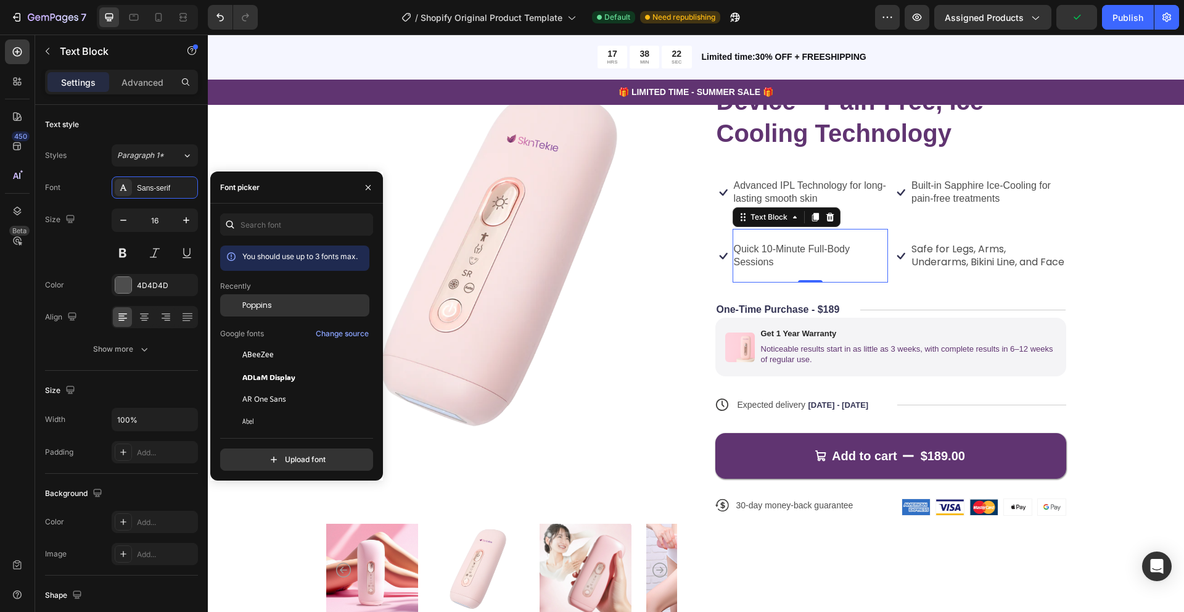
click at [286, 388] on div "Poppins" at bounding box center [294, 399] width 149 height 22
click at [812, 187] on p "Advanced IPL Technology for long-lasting smooth skin" at bounding box center [811, 192] width 154 height 26
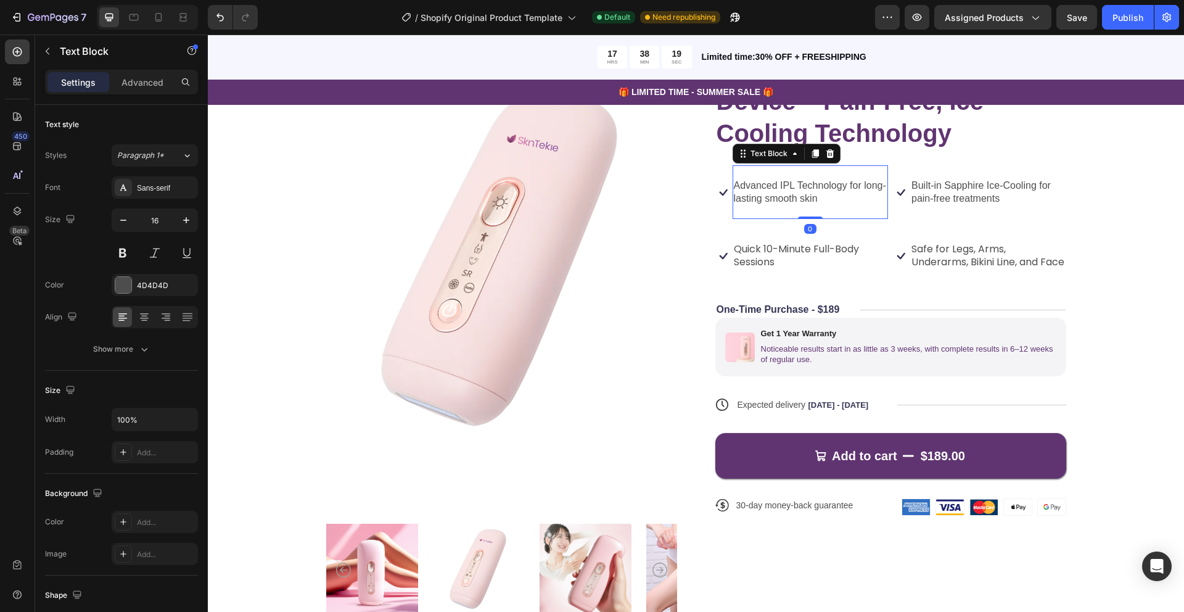
click at [812, 187] on p "Advanced IPL Technology for long-lasting smooth skin" at bounding box center [811, 192] width 154 height 26
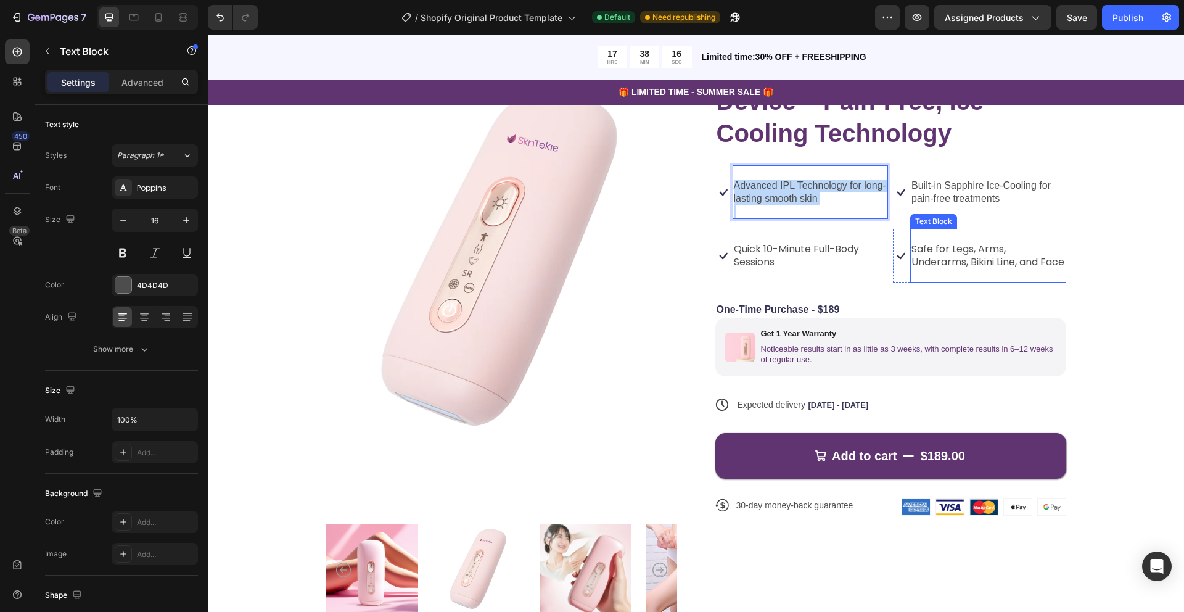
click at [924, 256] on p "Safe for Legs, Arms, Underarms, Bikini Line, and Face" at bounding box center [989, 256] width 154 height 26
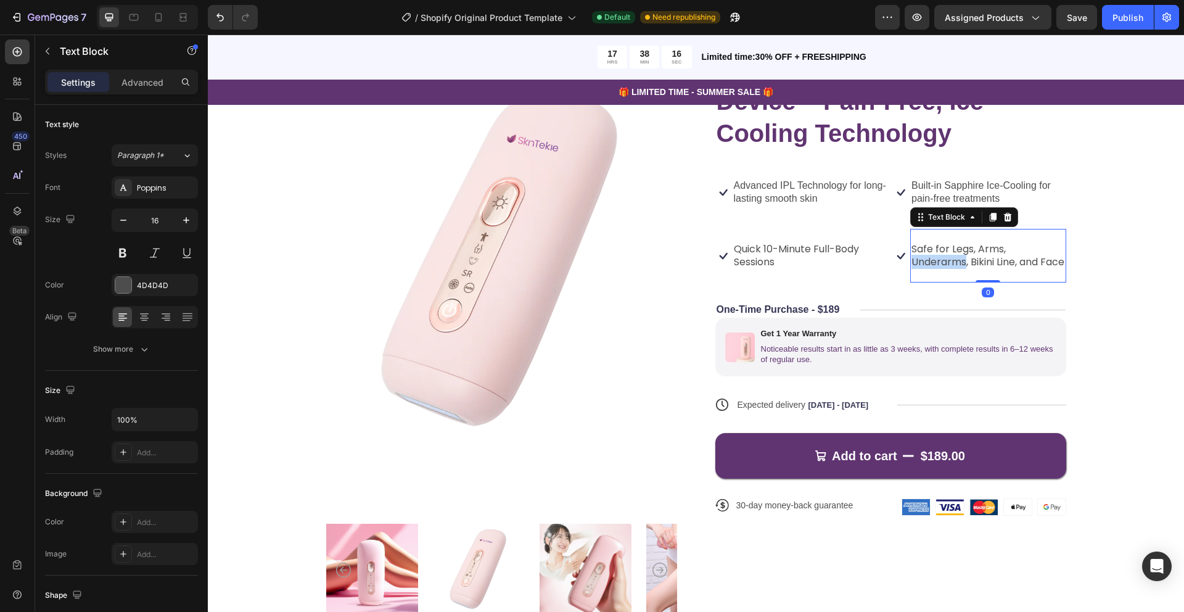
click at [924, 256] on p "Safe for Legs, Arms, Underarms, Bikini Line, and Face" at bounding box center [989, 256] width 154 height 26
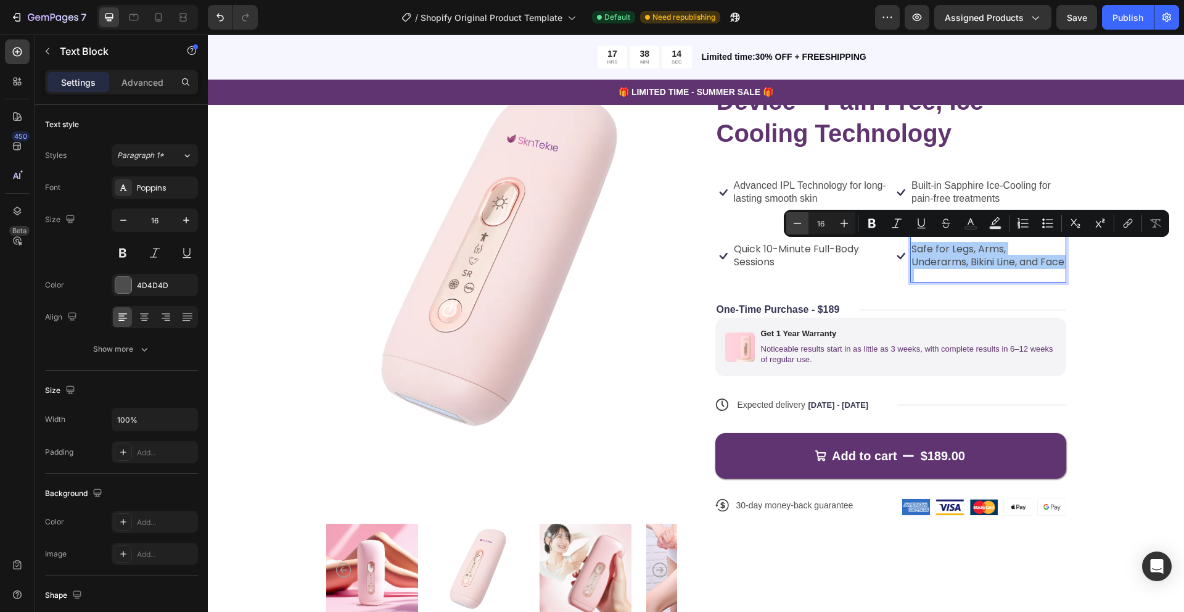
click at [798, 224] on icon "Editor contextual toolbar" at bounding box center [797, 223] width 12 height 12
type input "15"
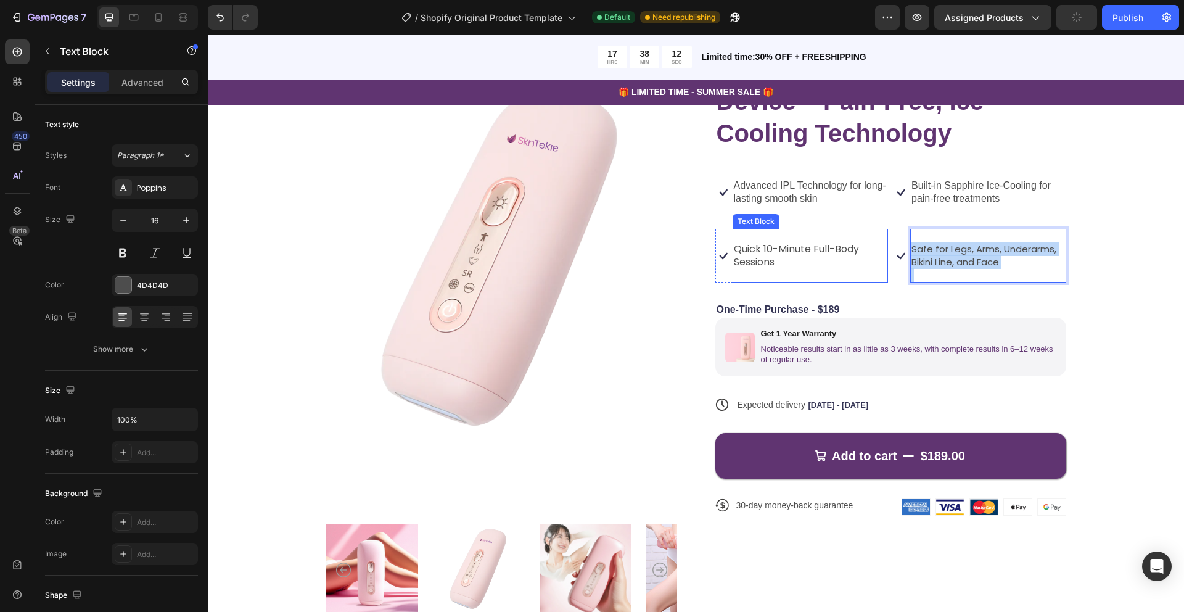
click at [797, 252] on p "Quick 10-Minute Full-Body Sessions" at bounding box center [811, 256] width 154 height 26
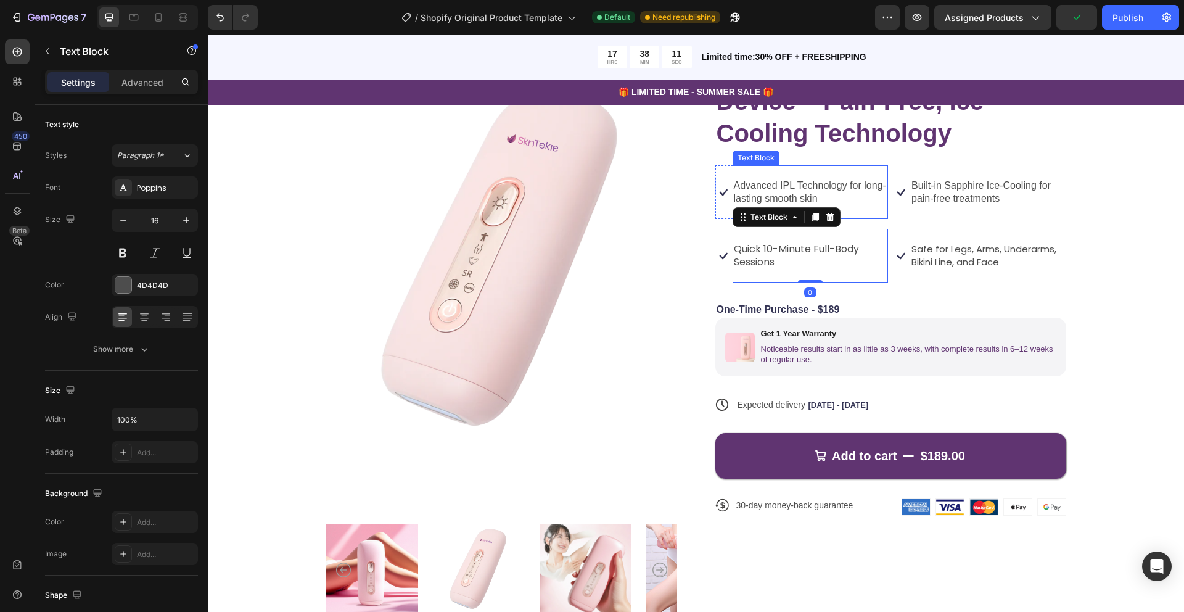
click at [818, 178] on p "Rich Text Editor. Editing area: main" at bounding box center [811, 173] width 154 height 13
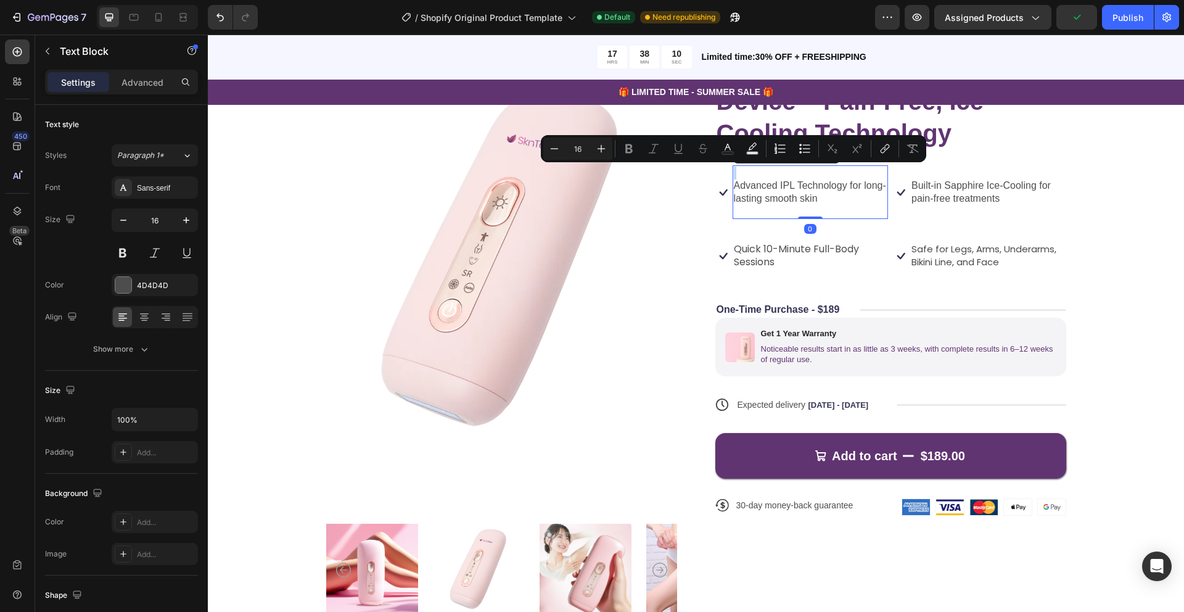
click at [818, 178] on p "Rich Text Editor. Editing area: main" at bounding box center [811, 173] width 154 height 13
click at [802, 189] on p "Advanced IPL Technology for long-lasting smooth skin" at bounding box center [811, 192] width 154 height 26
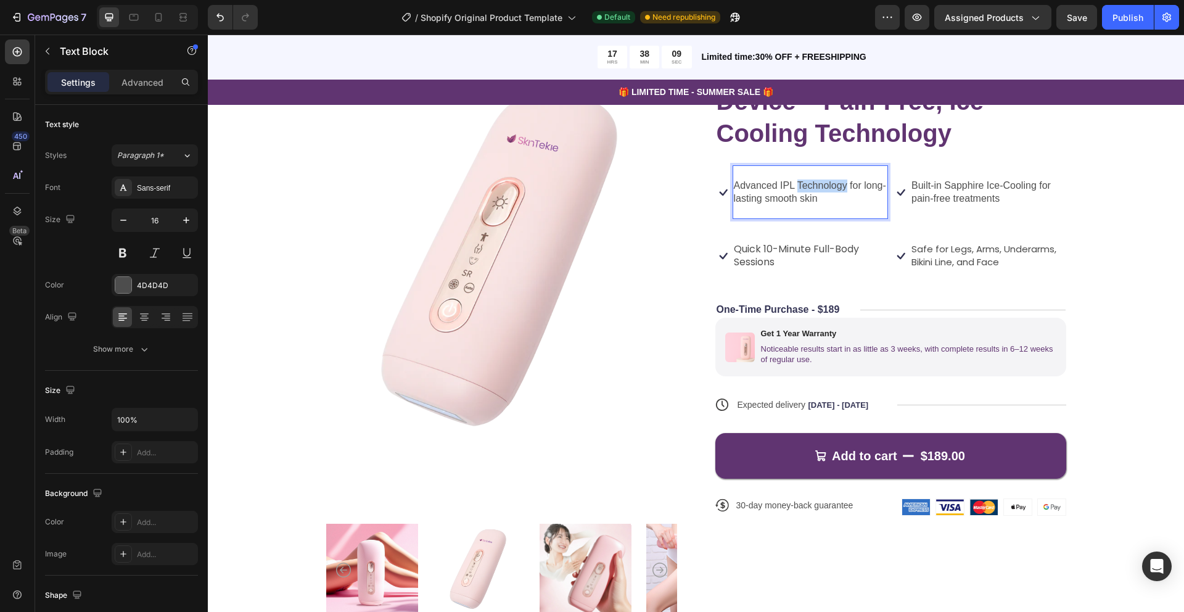
click at [802, 189] on p "Advanced IPL Technology for long-lasting smooth skin" at bounding box center [811, 192] width 154 height 26
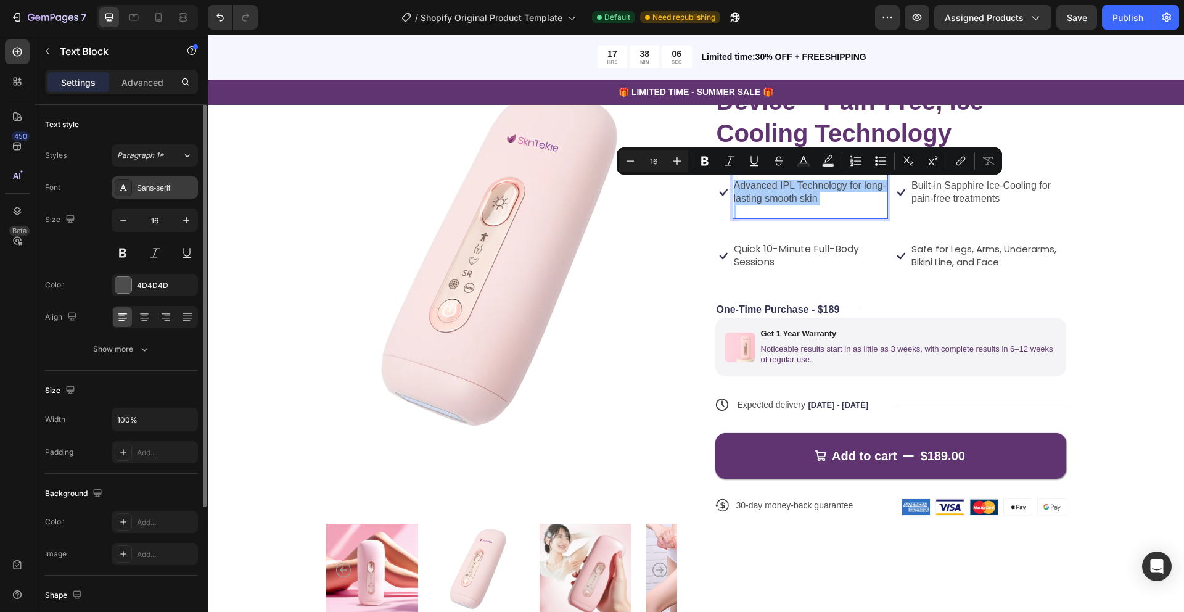
click at [151, 187] on div "Sans-serif" at bounding box center [166, 188] width 58 height 11
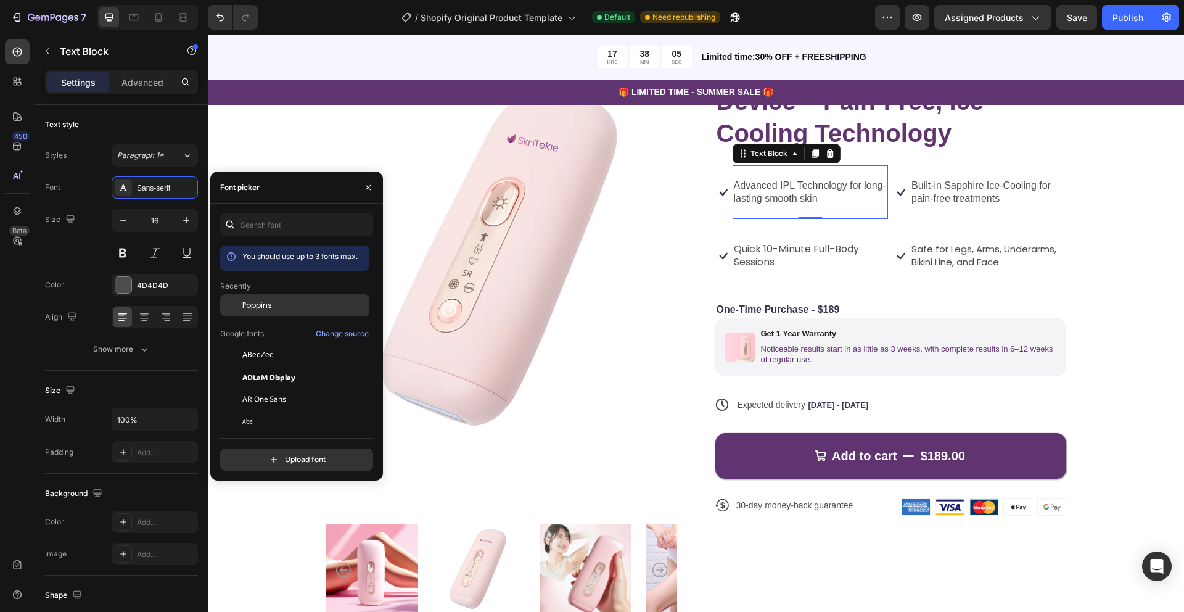
click at [263, 302] on span "Poppins" at bounding box center [257, 305] width 30 height 11
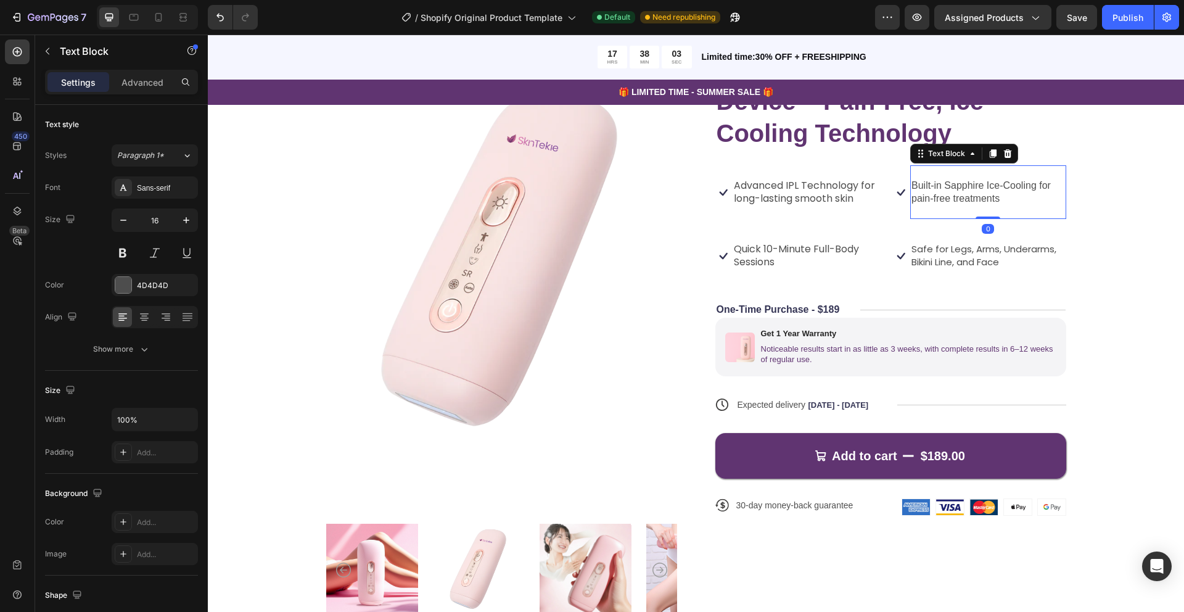
click at [941, 191] on p "Built-in Sapphire Ice-Cooling for pain-free treatments" at bounding box center [989, 192] width 154 height 26
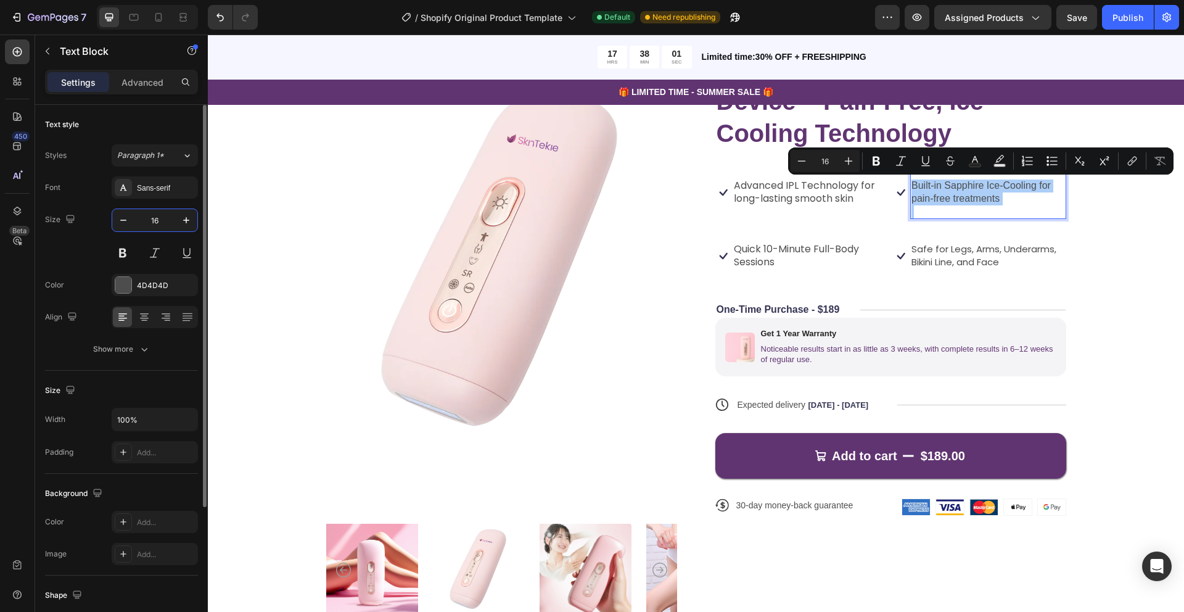
click at [150, 218] on input "16" at bounding box center [154, 220] width 41 height 22
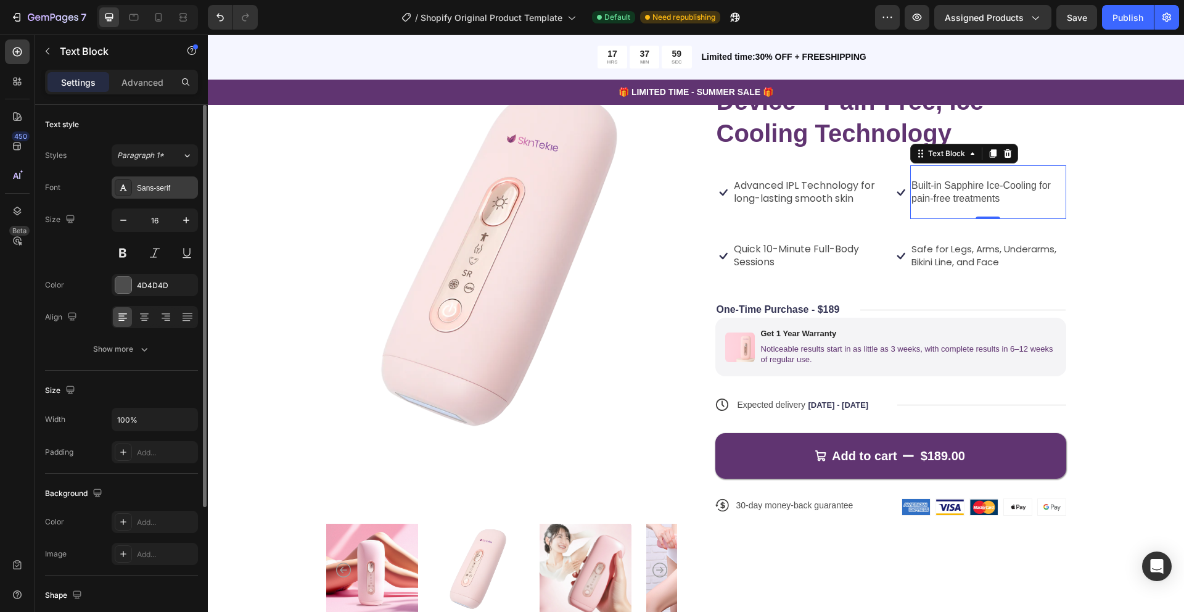
click at [161, 188] on div "Sans-serif" at bounding box center [166, 188] width 58 height 11
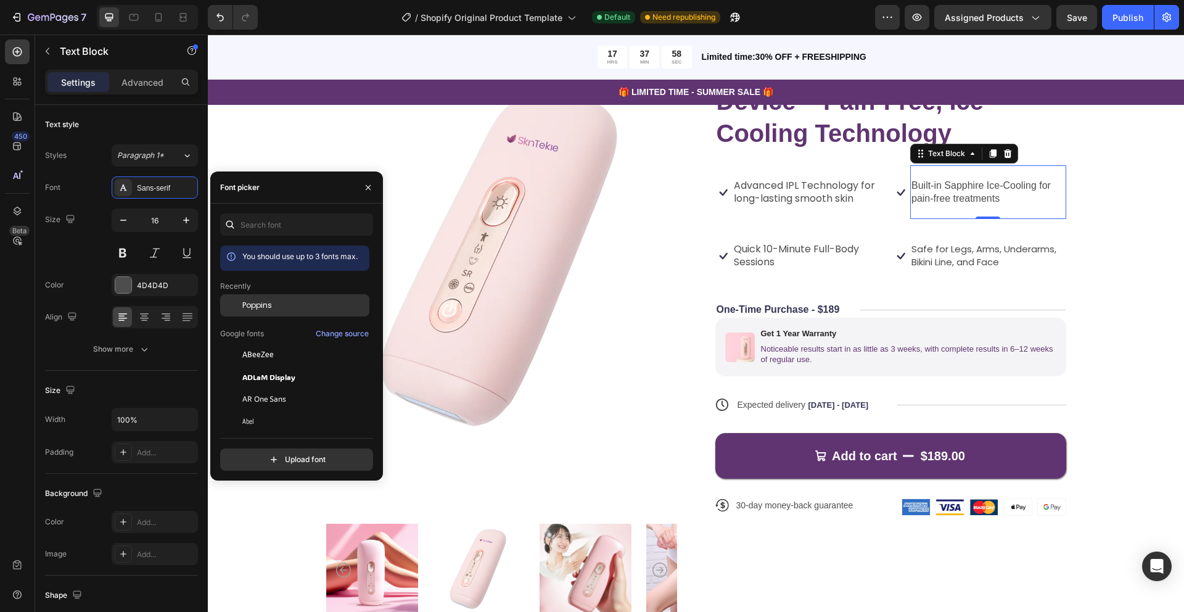
click at [251, 303] on span "Poppins" at bounding box center [257, 305] width 30 height 11
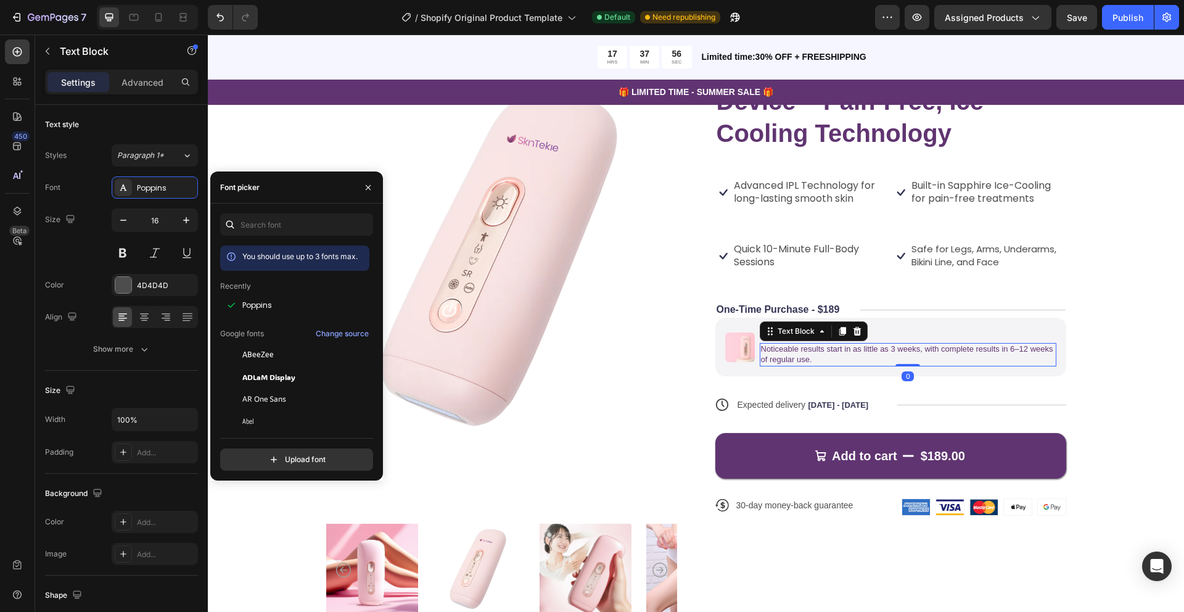
click at [796, 350] on p "Noticeable results start in as little as 3 weeks, with complete results in 6–12…" at bounding box center [908, 354] width 294 height 21
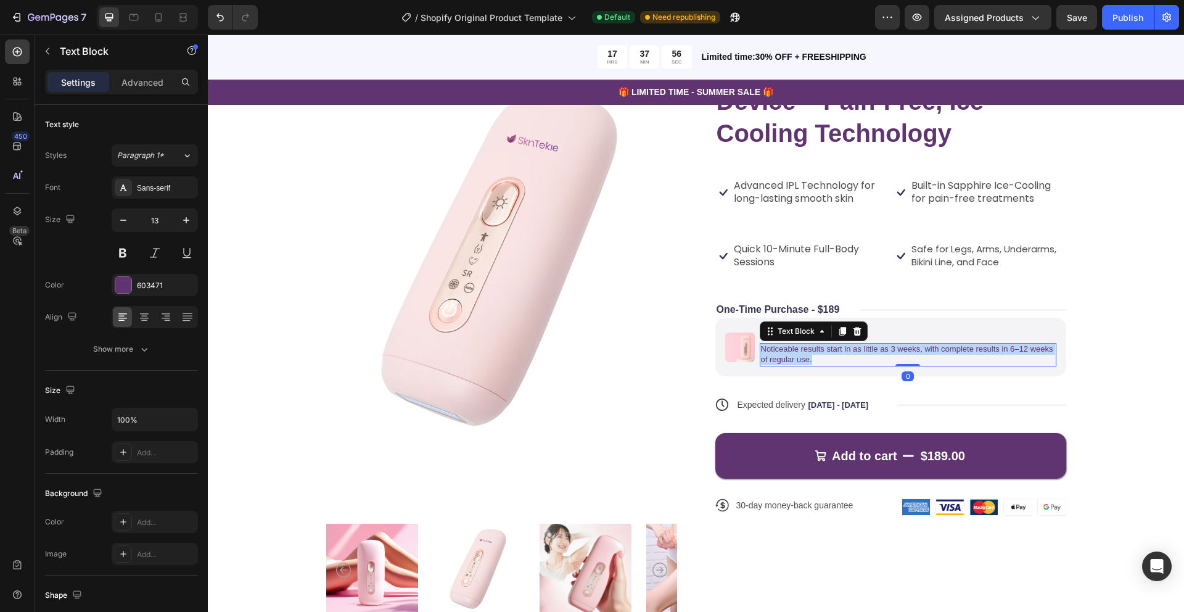
click at [796, 350] on p "Noticeable results start in as little as 3 weeks, with complete results in 6–12…" at bounding box center [908, 354] width 294 height 21
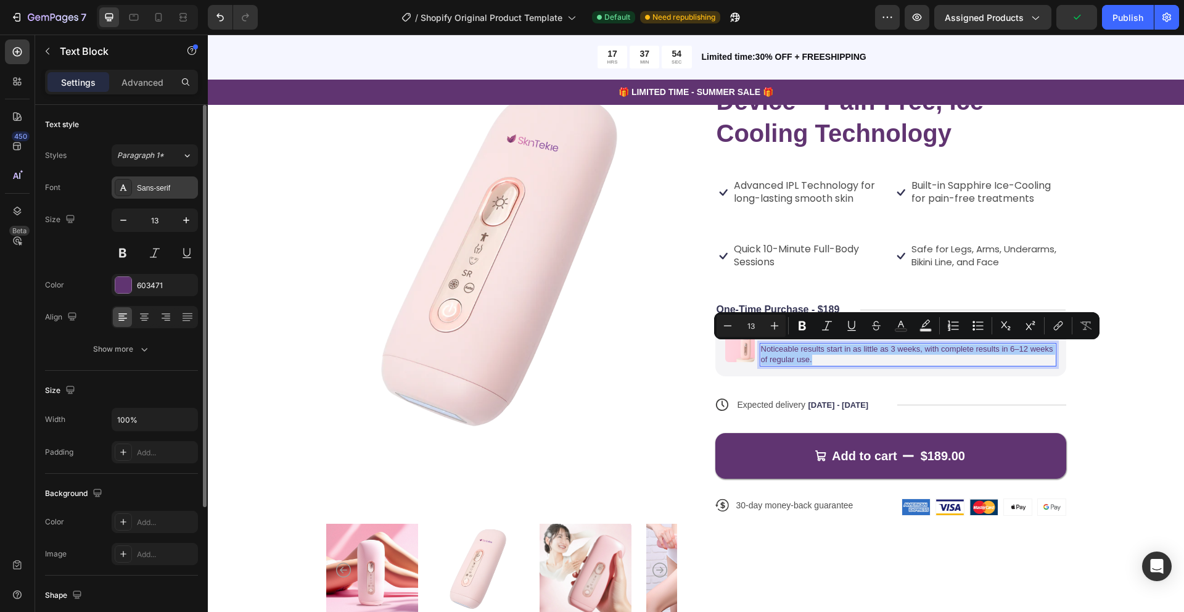
click at [154, 192] on div "Sans-serif" at bounding box center [166, 188] width 58 height 11
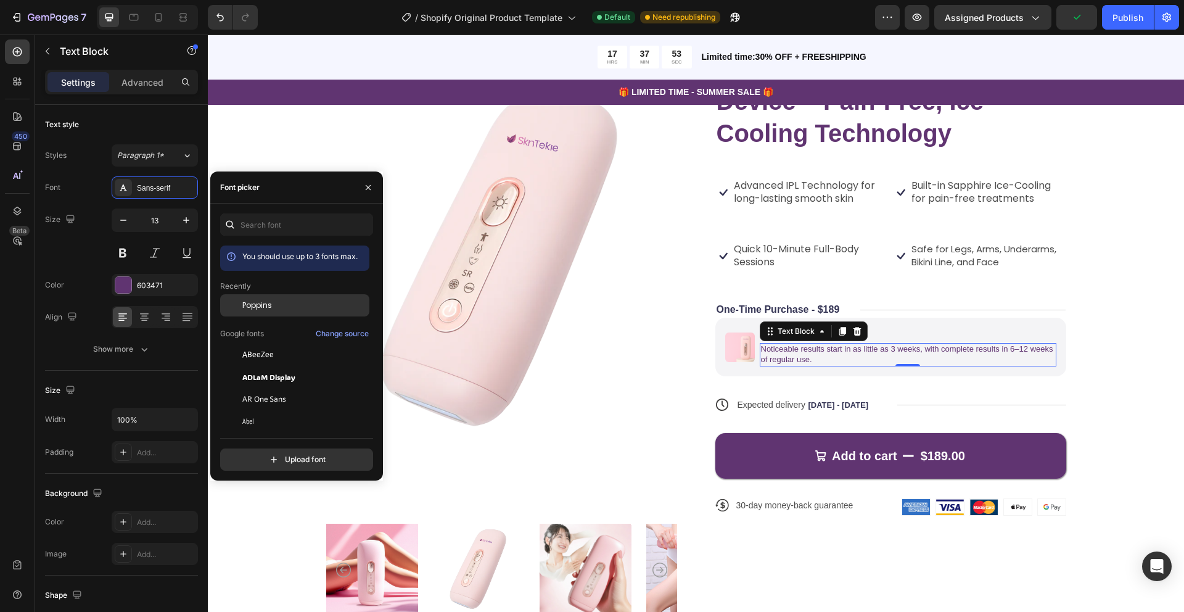
click at [258, 305] on span "Poppins" at bounding box center [257, 305] width 30 height 11
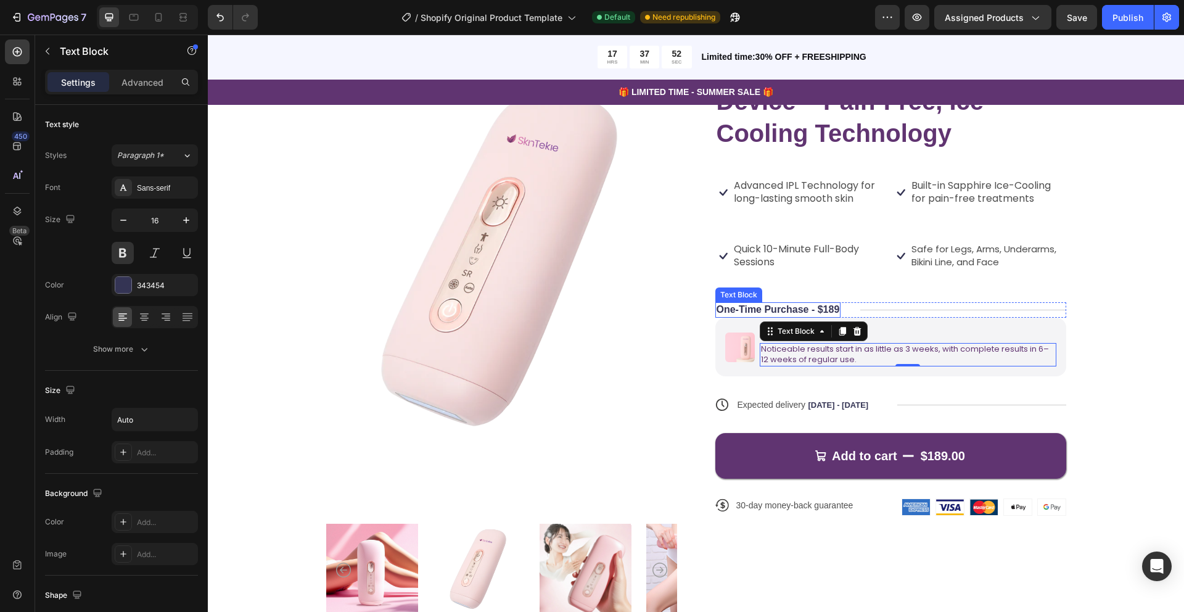
click at [730, 312] on p "One-Time Purchase - $189" at bounding box center [778, 309] width 123 height 13
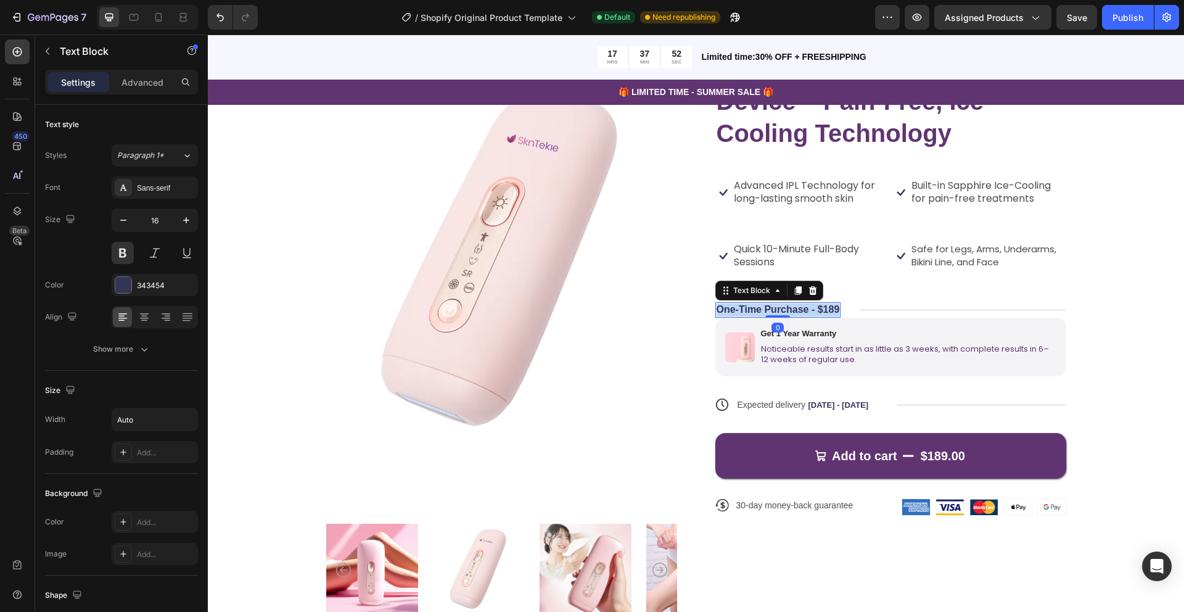
click at [730, 312] on p "One-Time Purchase - $189" at bounding box center [778, 309] width 123 height 13
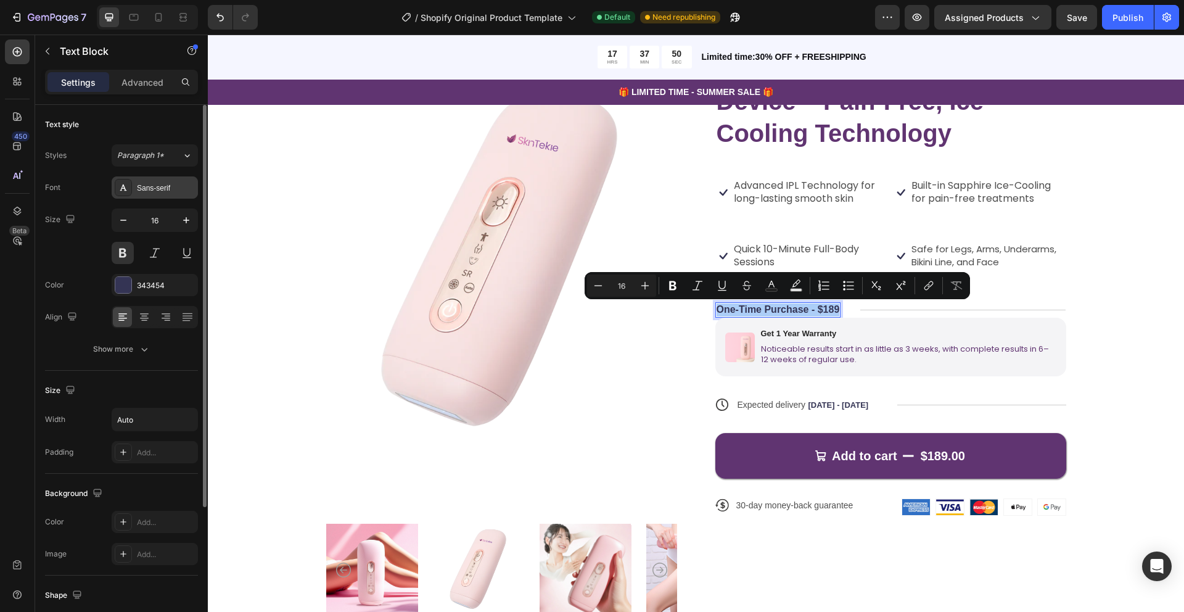
click at [163, 194] on div "Sans-serif" at bounding box center [155, 187] width 86 height 22
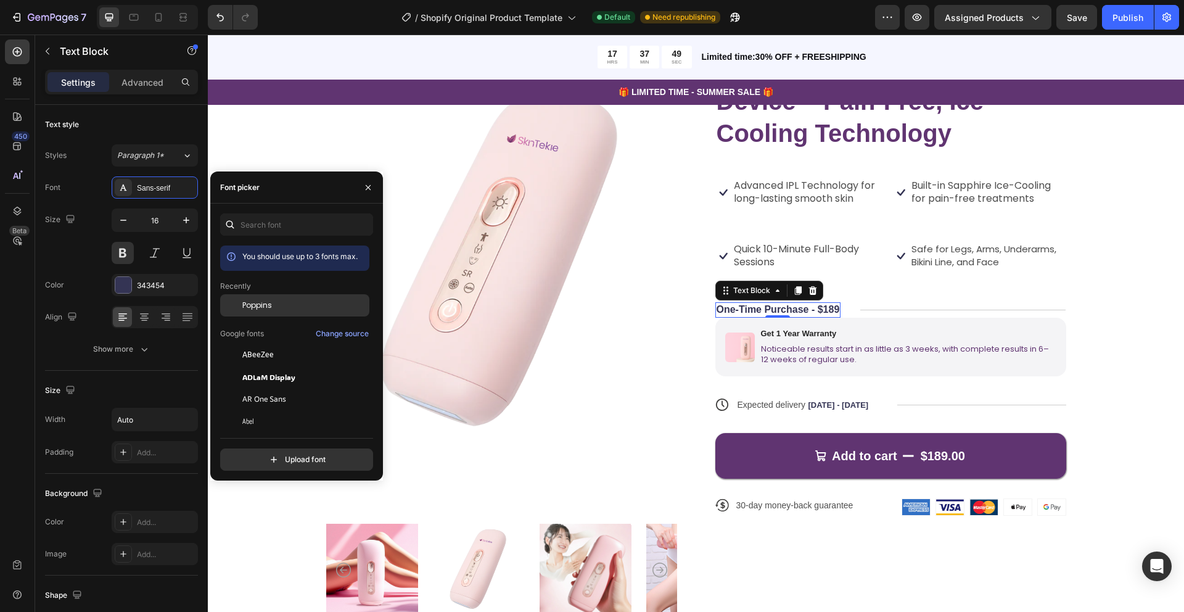
click at [244, 303] on span "Poppins" at bounding box center [257, 305] width 30 height 11
click at [913, 127] on h1 "Skintekie IPL Hair Removal Device – Pain-Free, Ice-Cooling Technology" at bounding box center [890, 101] width 351 height 99
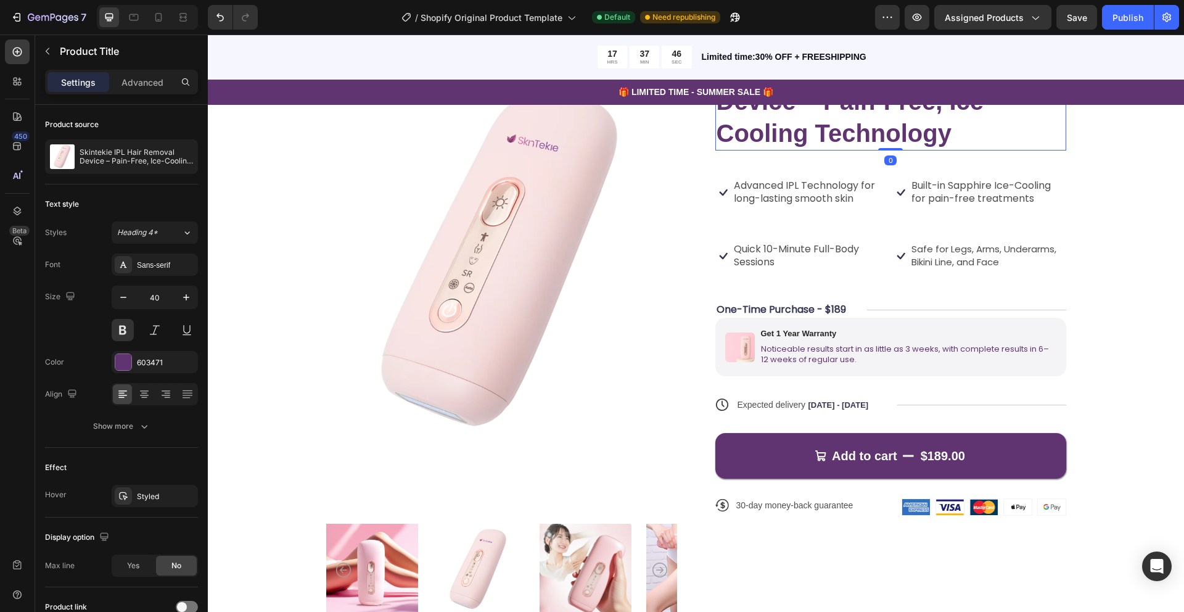
click at [913, 127] on h1 "Skintekie IPL Hair Removal Device – Pain-Free, Ice-Cooling Technology" at bounding box center [890, 101] width 351 height 99
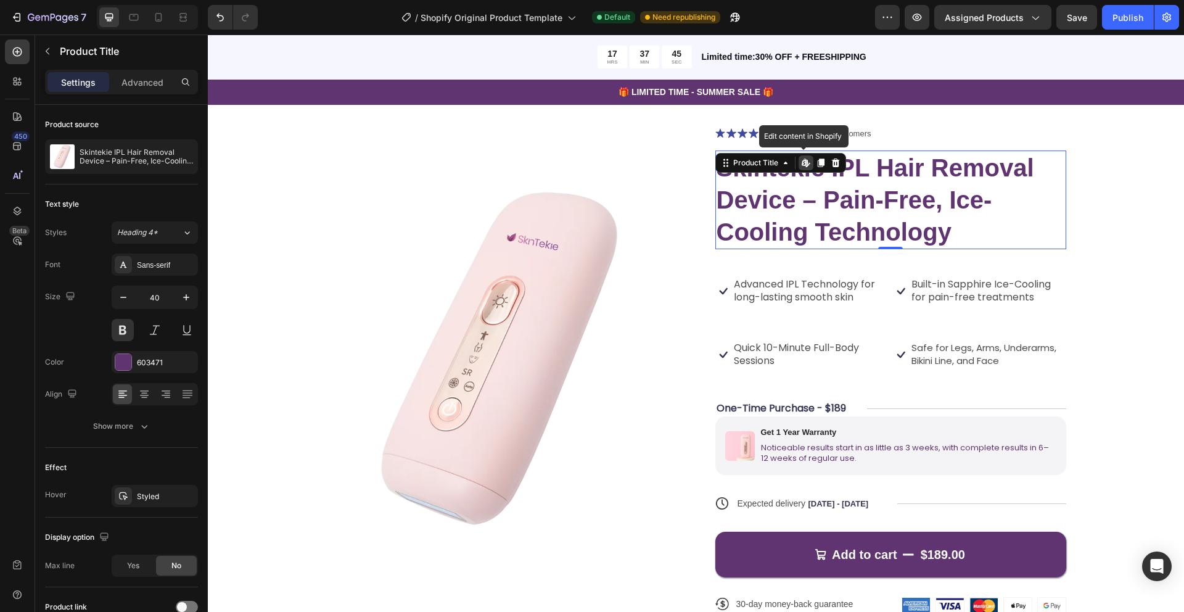
scroll to position [48, 0]
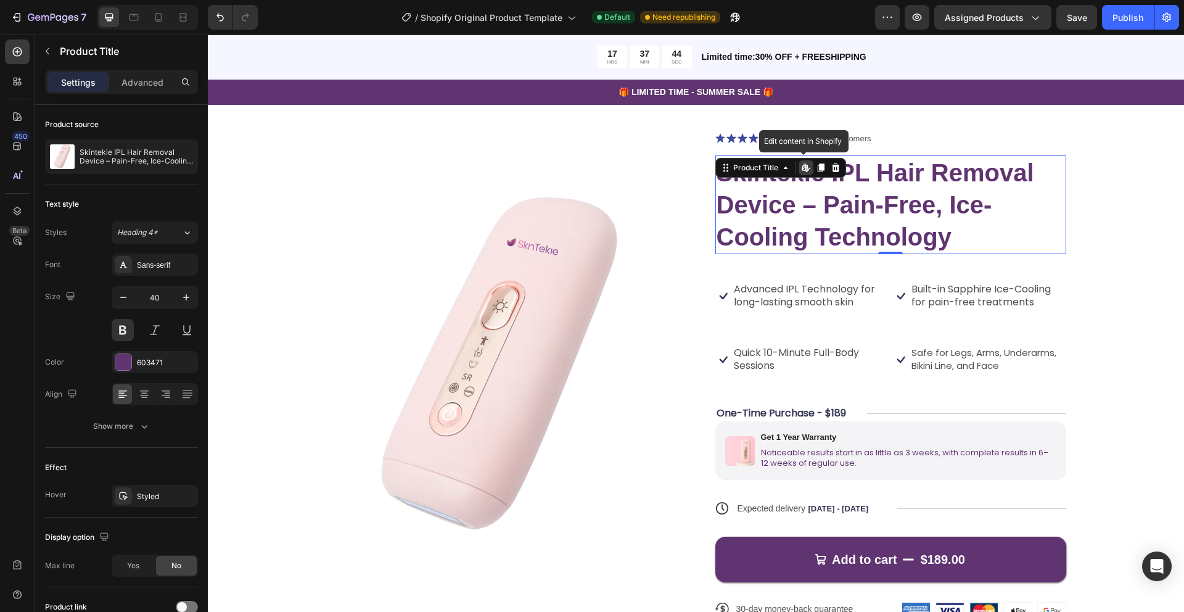
click at [867, 181] on h1 "Skintekie IPL Hair Removal Device – Pain-Free, Ice-Cooling Technology" at bounding box center [890, 204] width 351 height 99
click at [887, 176] on h1 "Skintekie IPL Hair Removal Device – Pain-Free, Ice-Cooling Technology" at bounding box center [890, 204] width 351 height 99
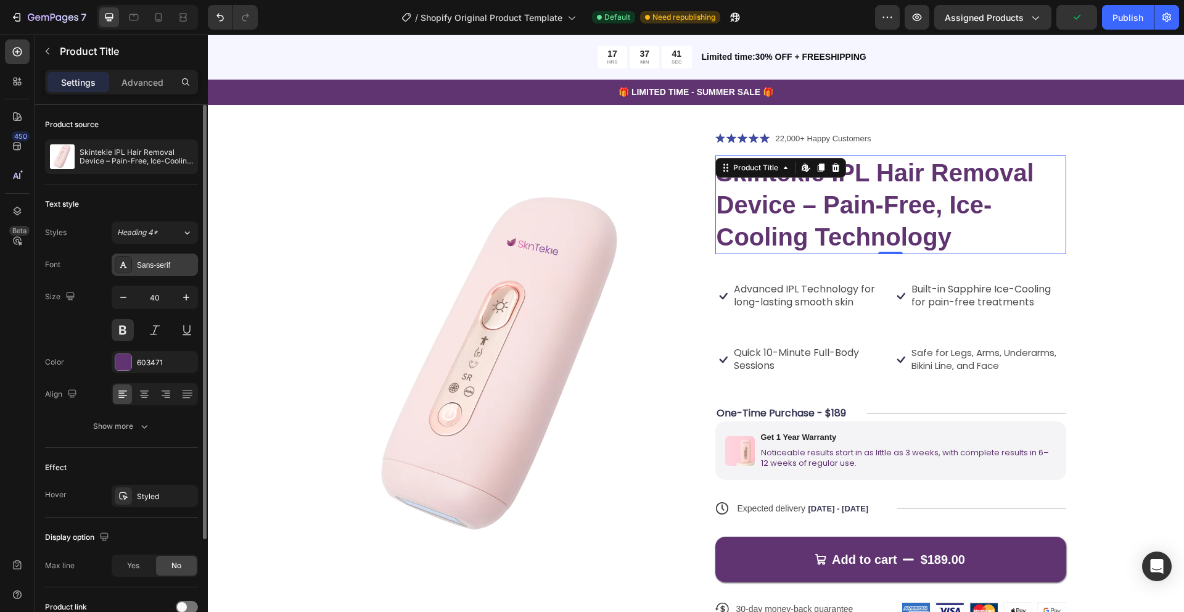
click at [152, 263] on div "Sans-serif" at bounding box center [166, 265] width 58 height 11
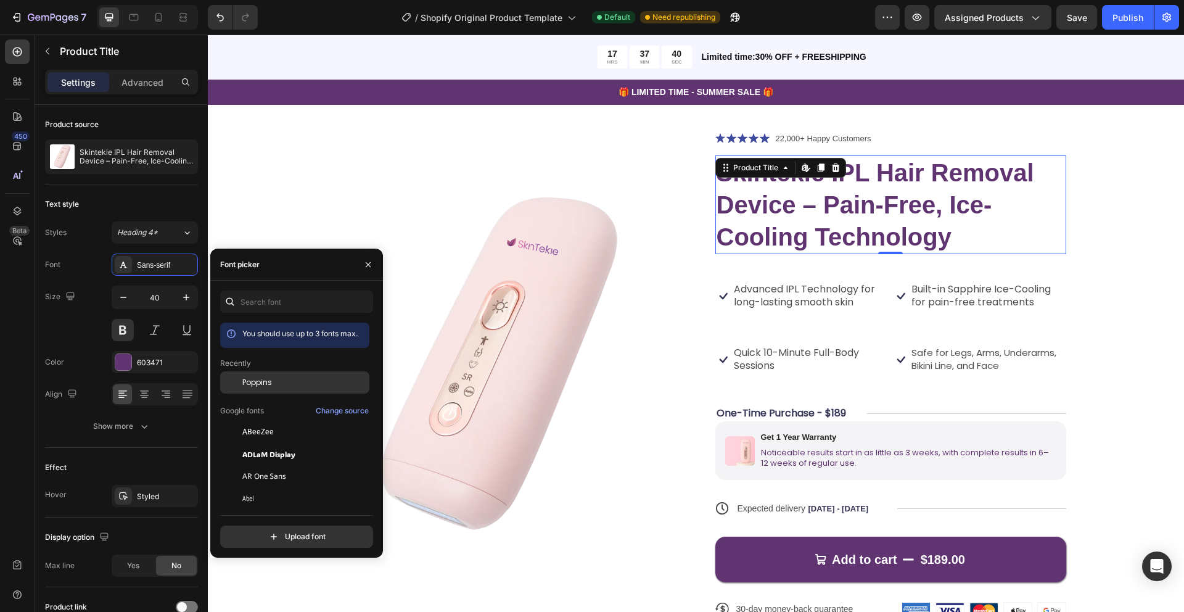
click at [265, 465] on div "Poppins" at bounding box center [294, 476] width 149 height 22
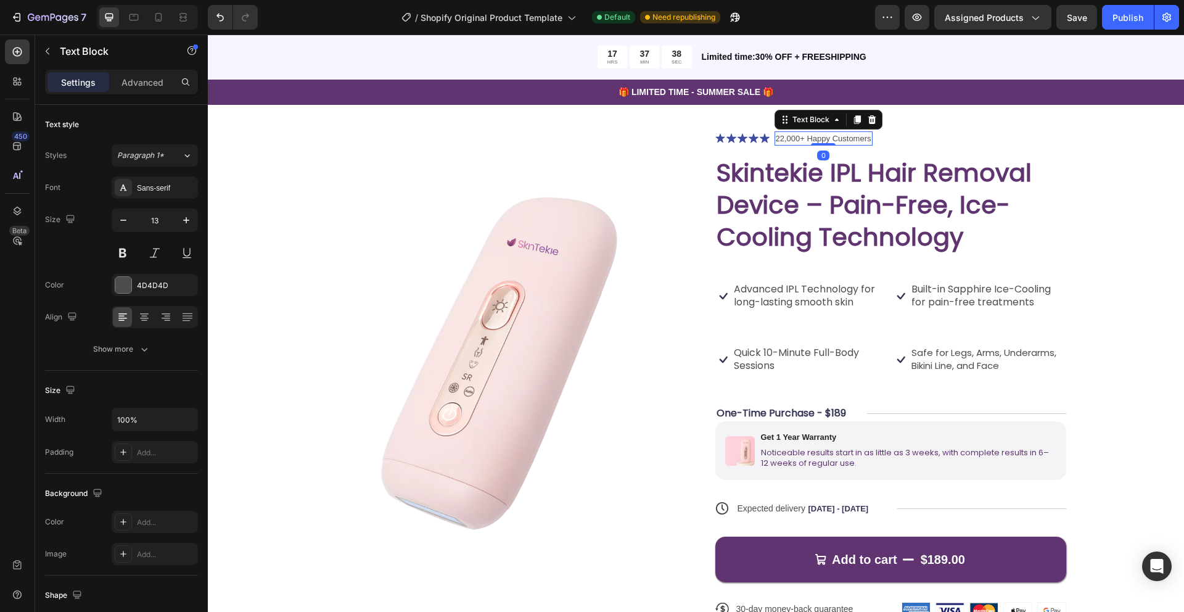
click at [857, 138] on p "22,000+ Happy Customers" at bounding box center [824, 139] width 96 height 12
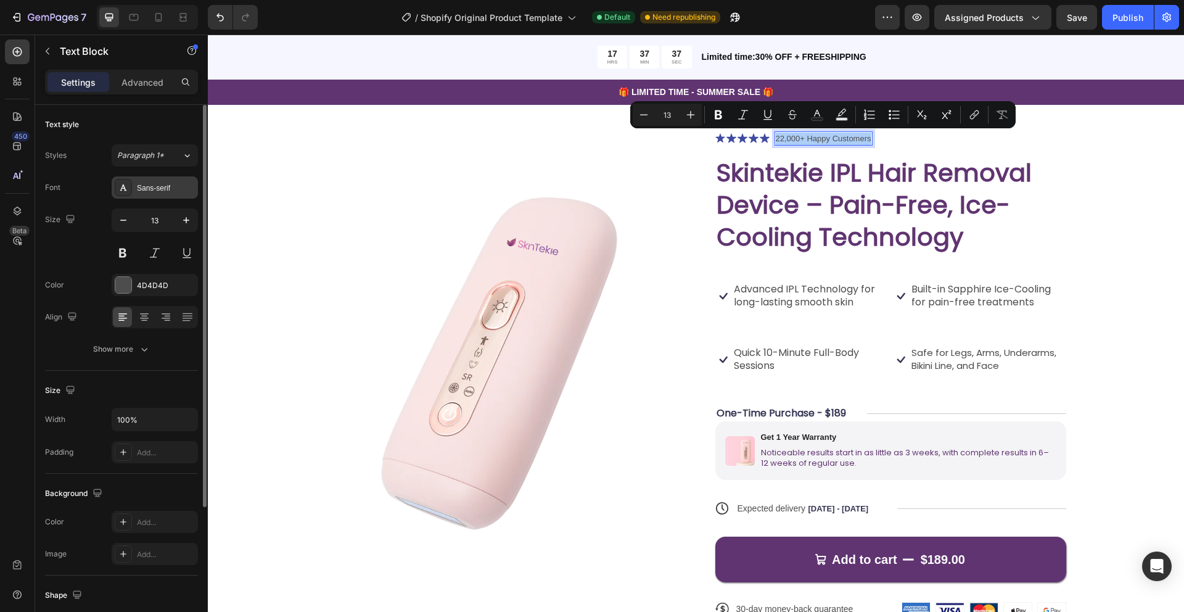
click at [159, 187] on div "Sans-serif" at bounding box center [166, 188] width 58 height 11
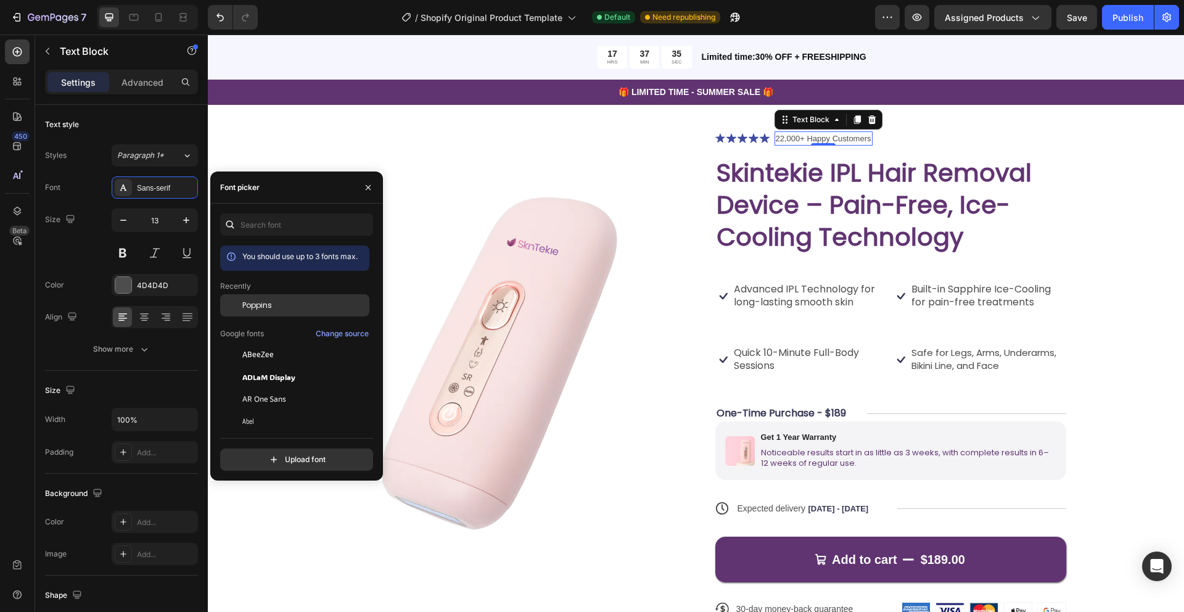
click at [255, 303] on span "Poppins" at bounding box center [257, 305] width 30 height 11
click at [1082, 244] on div "Product Images Icon Icon Icon Icon Icon Icon List 22,000+ Happy Customers Text …" at bounding box center [696, 428] width 878 height 595
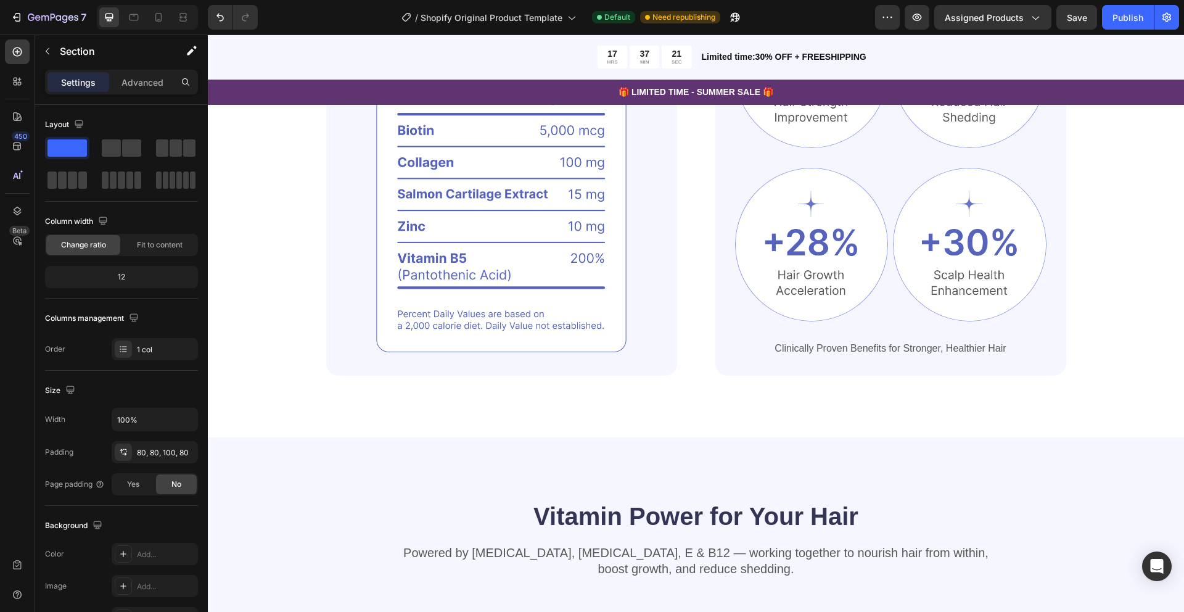
scroll to position [974, 0]
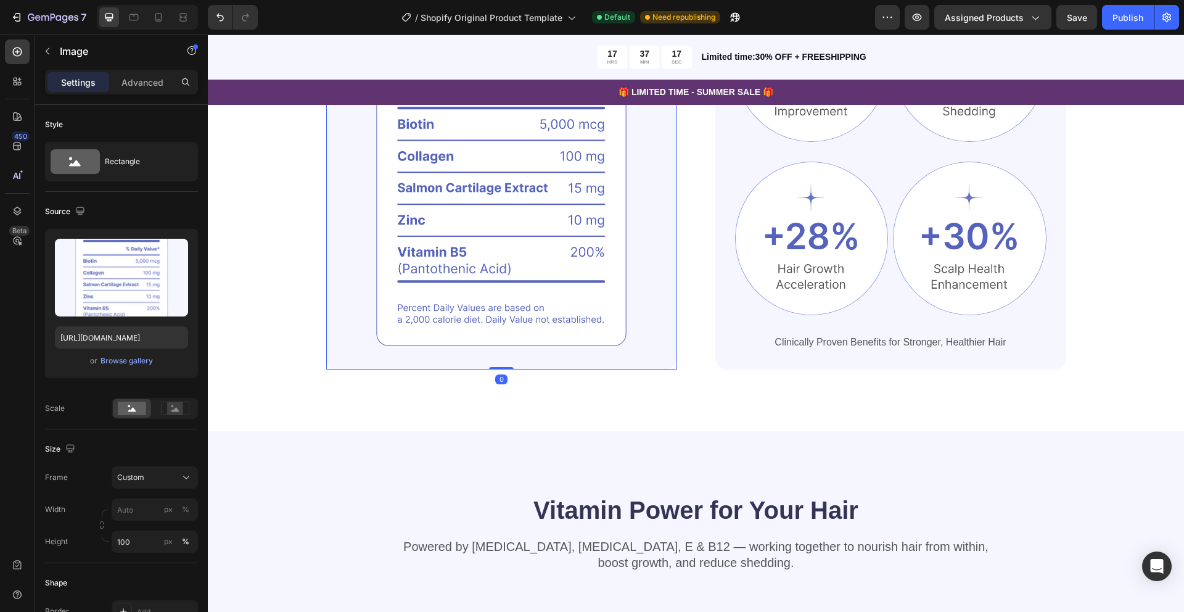
click at [471, 230] on img at bounding box center [501, 169] width 351 height 401
click at [19, 175] on icon at bounding box center [17, 176] width 12 height 12
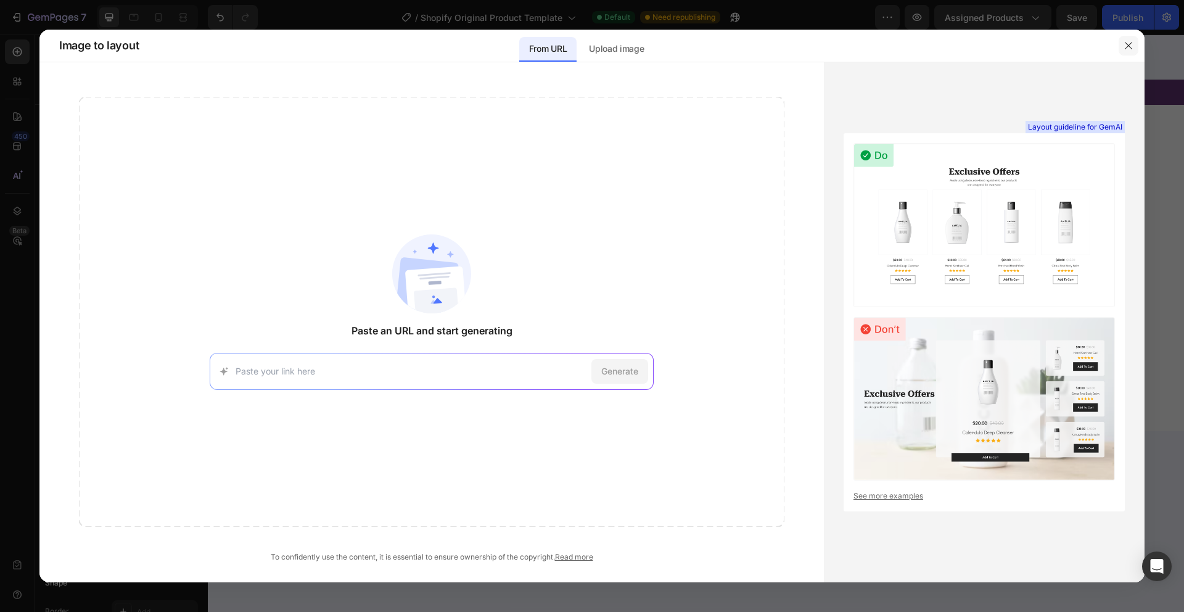
click at [1129, 46] on icon "button" at bounding box center [1129, 46] width 10 height 10
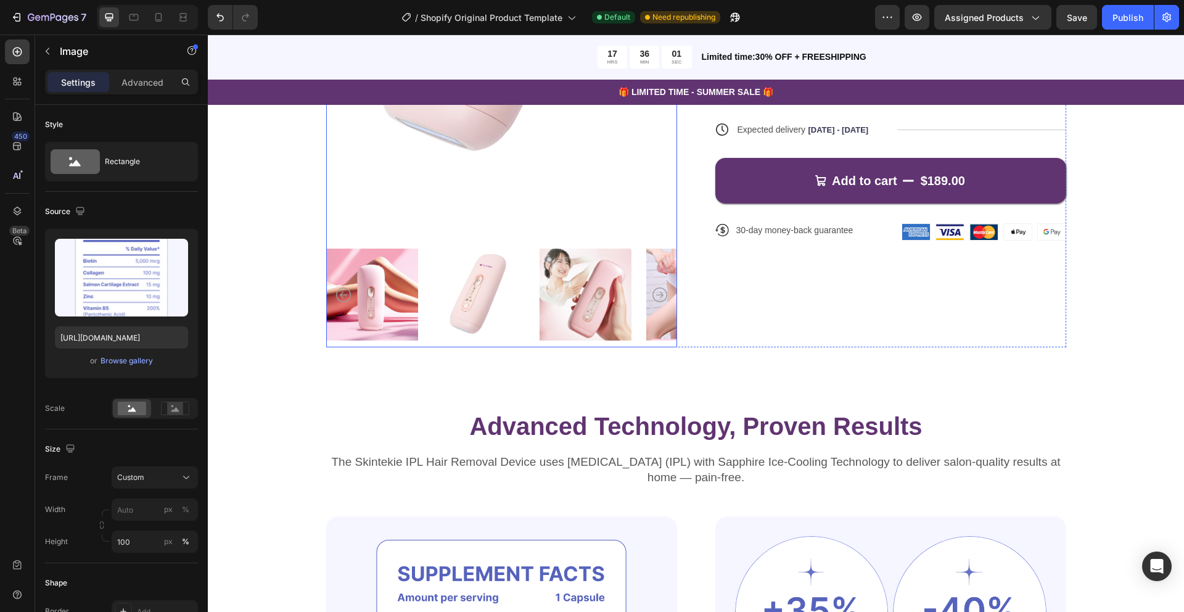
scroll to position [430, 0]
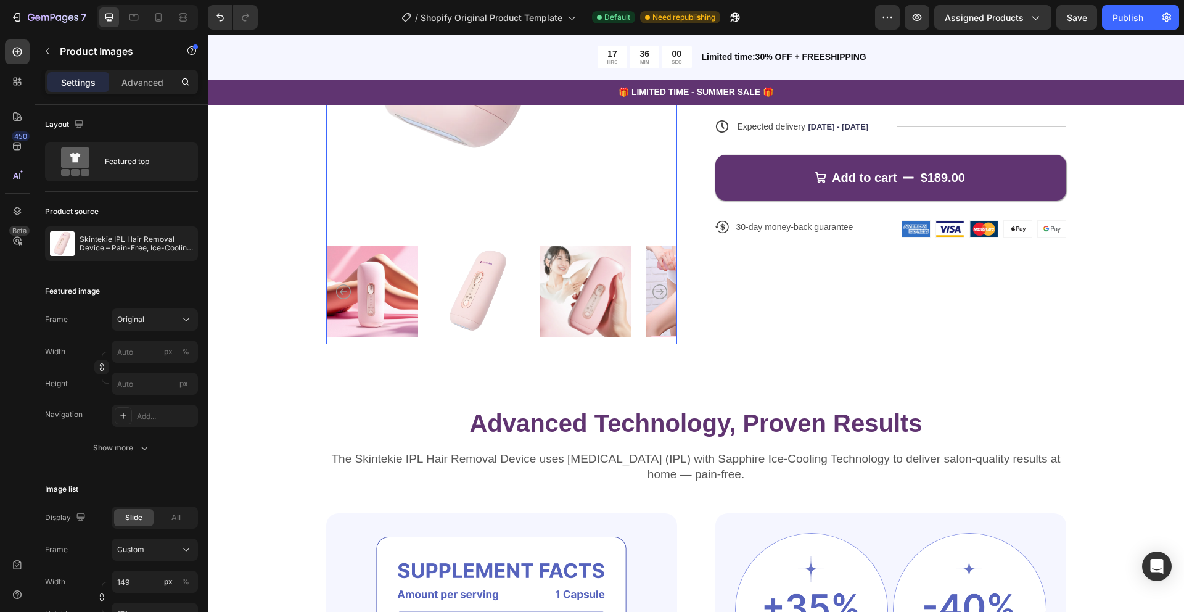
click at [659, 292] on icon "Carousel Next Arrow" at bounding box center [660, 291] width 15 height 15
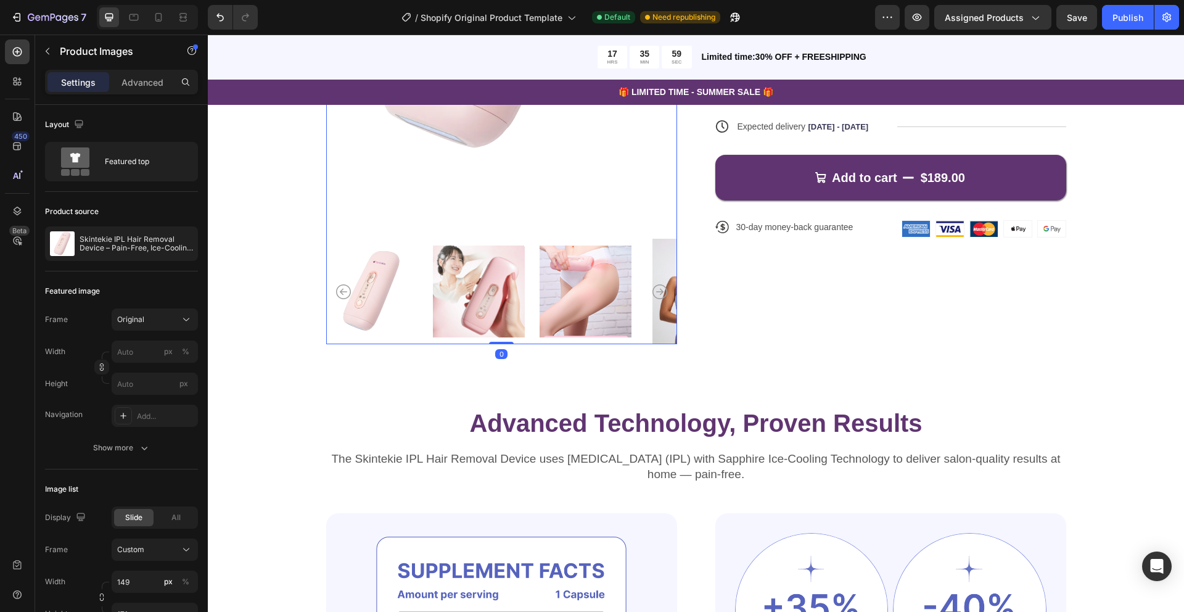
click at [659, 292] on icon "Carousel Next Arrow" at bounding box center [660, 291] width 15 height 15
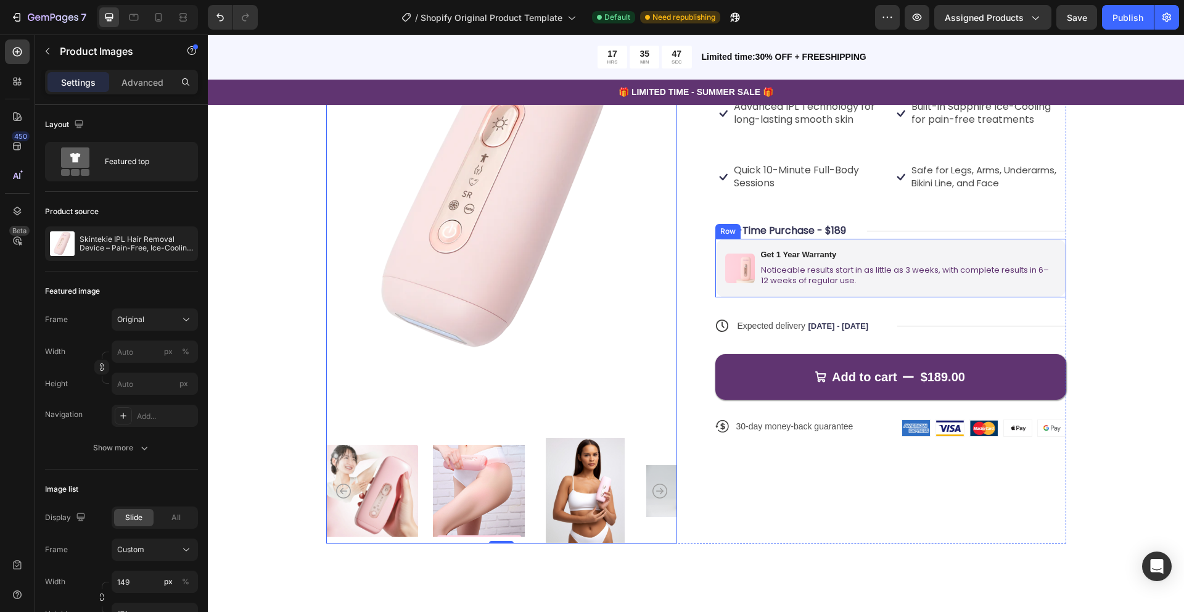
scroll to position [232, 0]
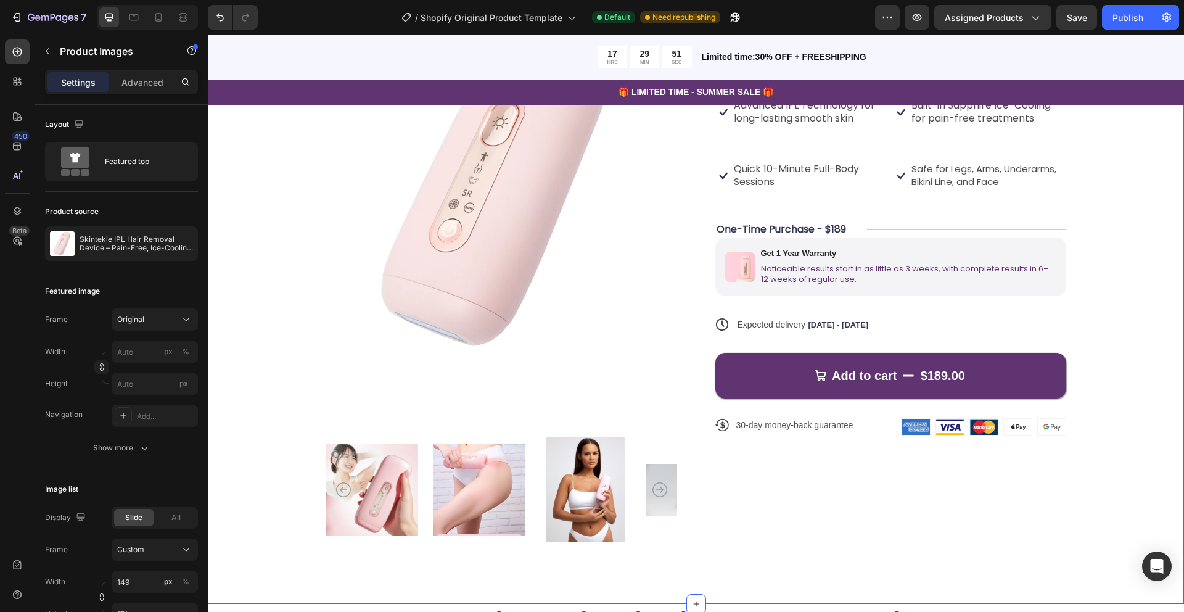
click at [1128, 264] on div "Product Images Icon Icon Icon Icon Icon Icon List 22,000+ Happy Customers Text …" at bounding box center [696, 245] width 878 height 595
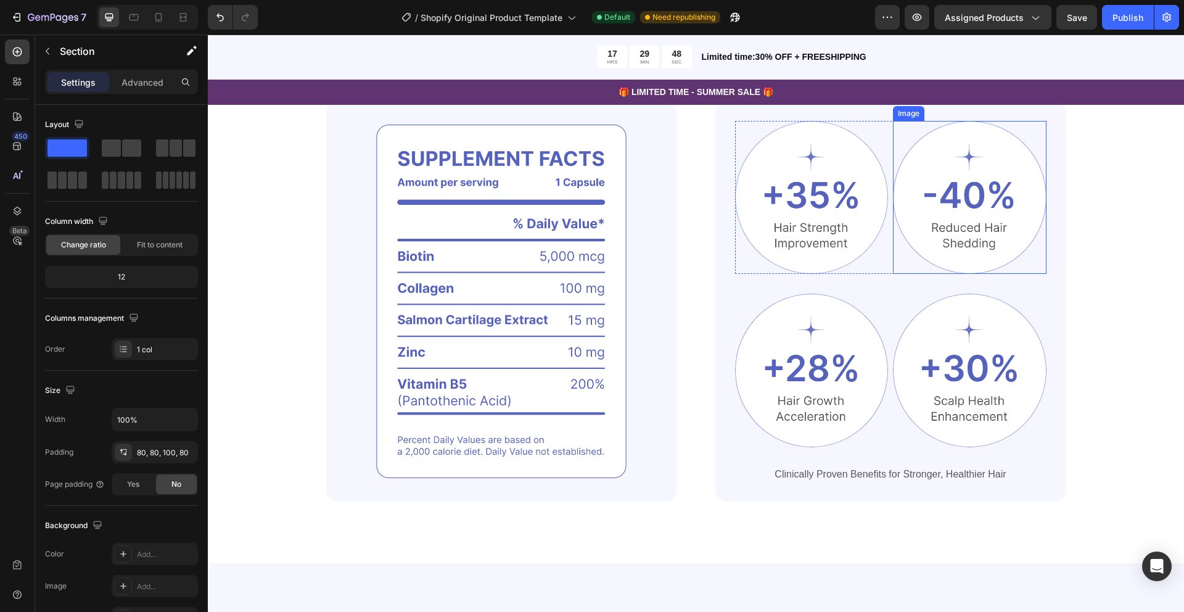
scroll to position [844, 0]
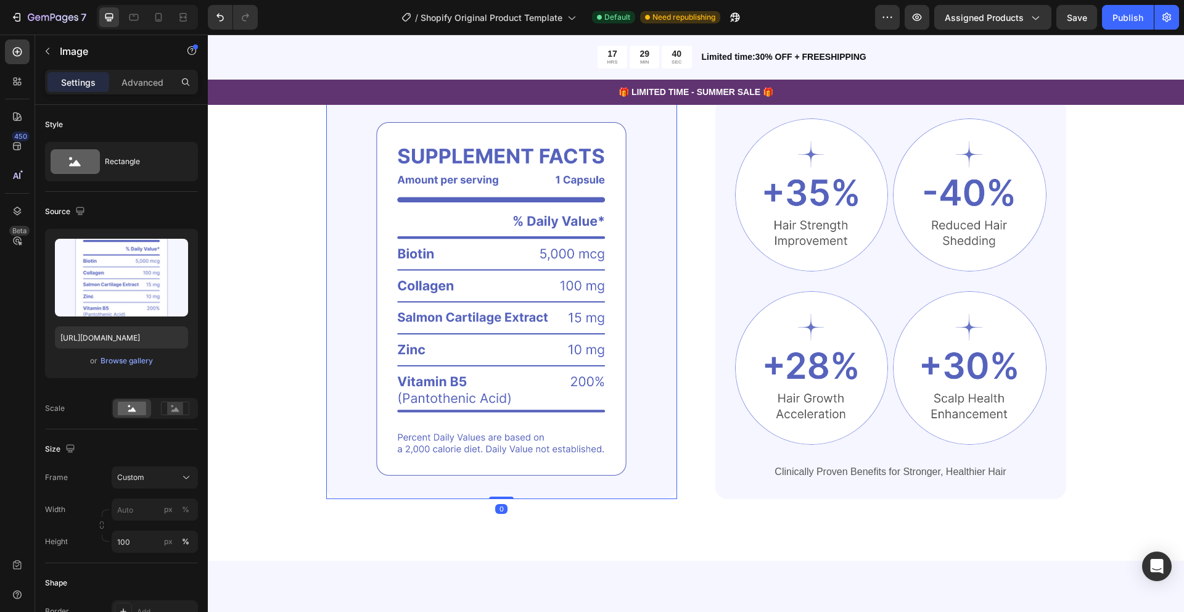
click at [471, 408] on img at bounding box center [501, 299] width 351 height 401
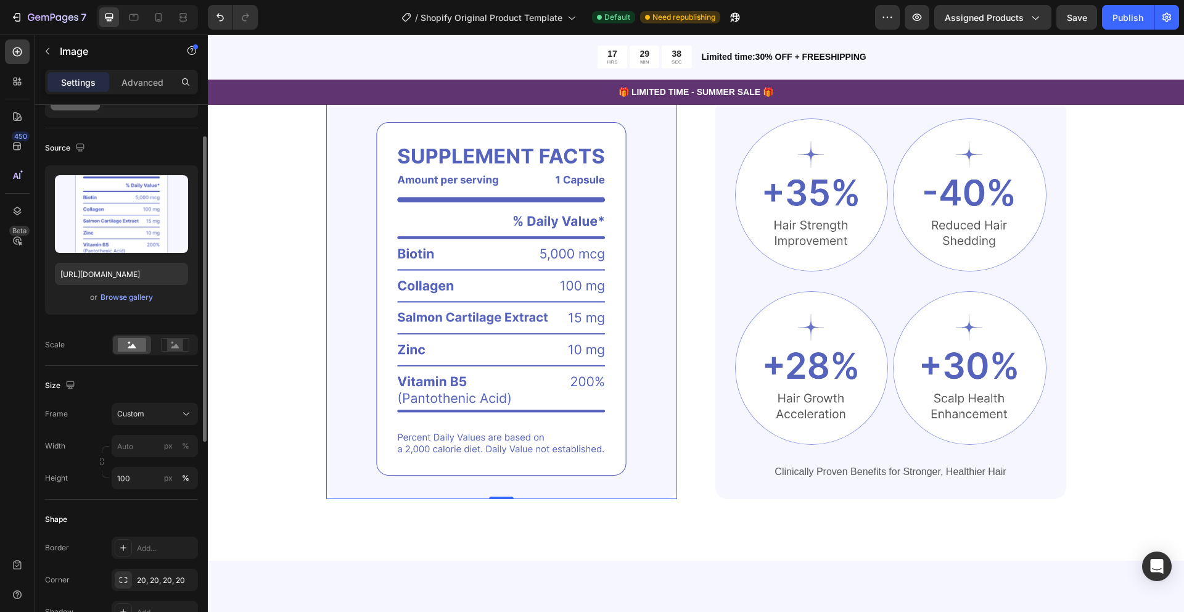
scroll to position [64, 0]
click at [180, 342] on rect at bounding box center [175, 344] width 16 height 12
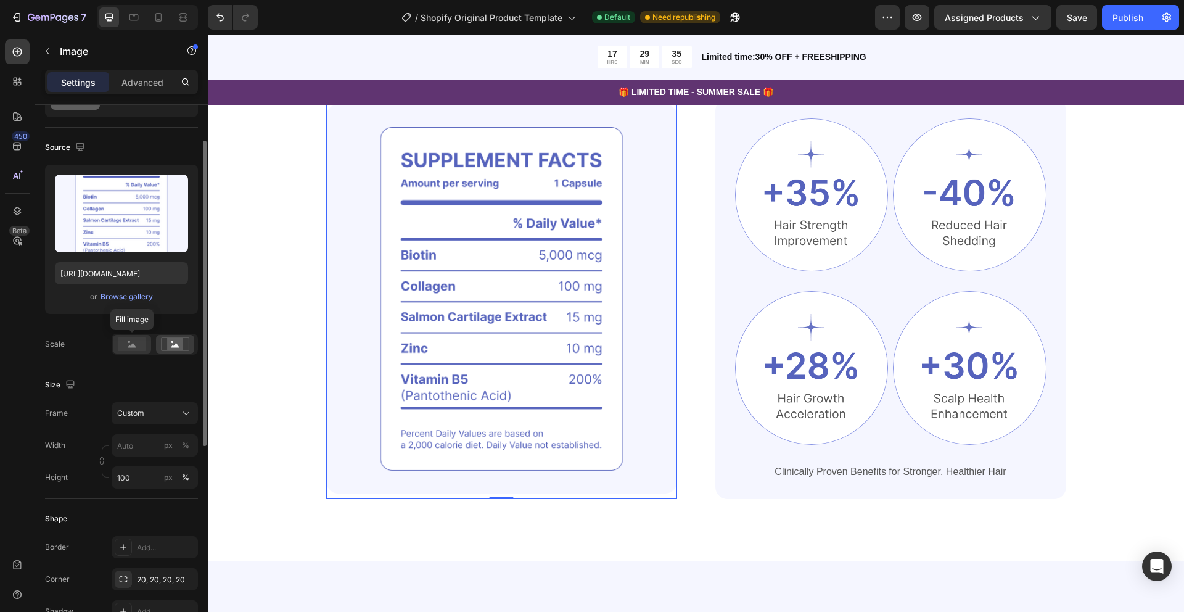
click at [139, 346] on rect at bounding box center [132, 344] width 28 height 14
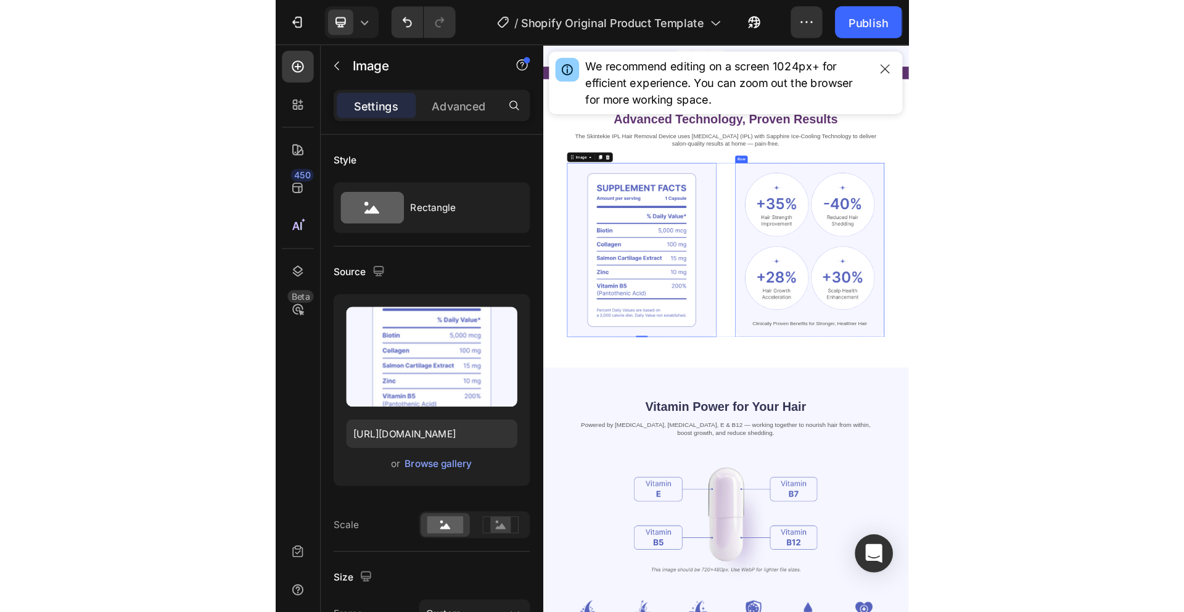
scroll to position [651, 0]
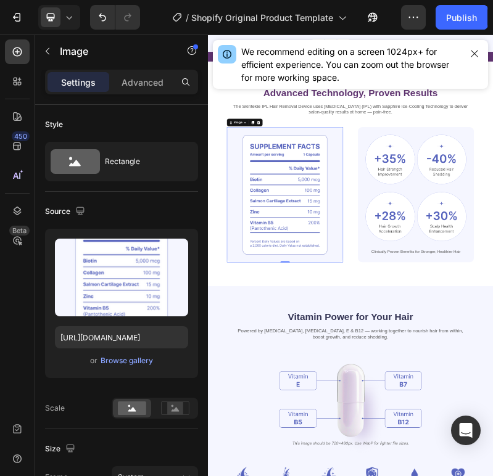
click at [382, 383] on img at bounding box center [408, 451] width 302 height 352
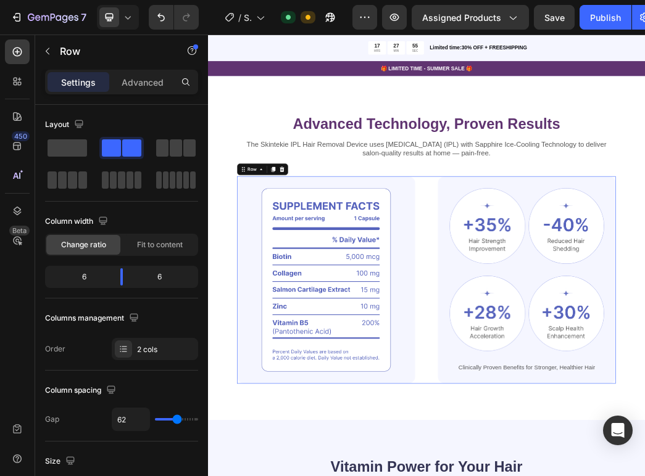
click at [580, 336] on div "Image Image Image Row Image Image Row Clinically Proven Benefits for Stronger, …" at bounding box center [577, 451] width 641 height 352
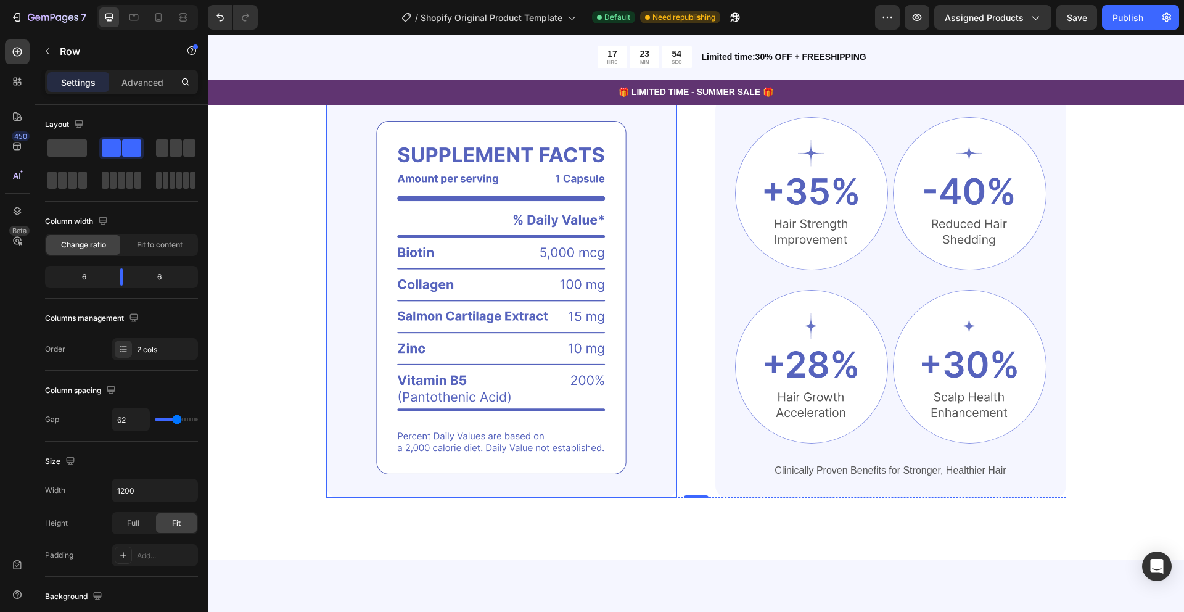
scroll to position [851, 0]
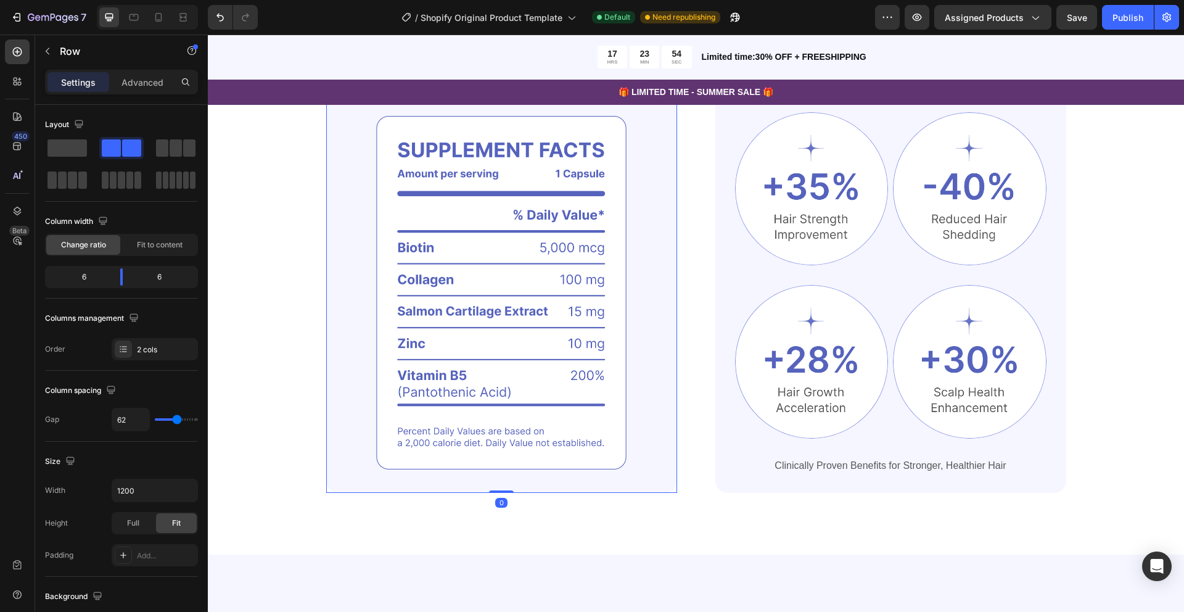
click at [475, 304] on img at bounding box center [501, 293] width 351 height 401
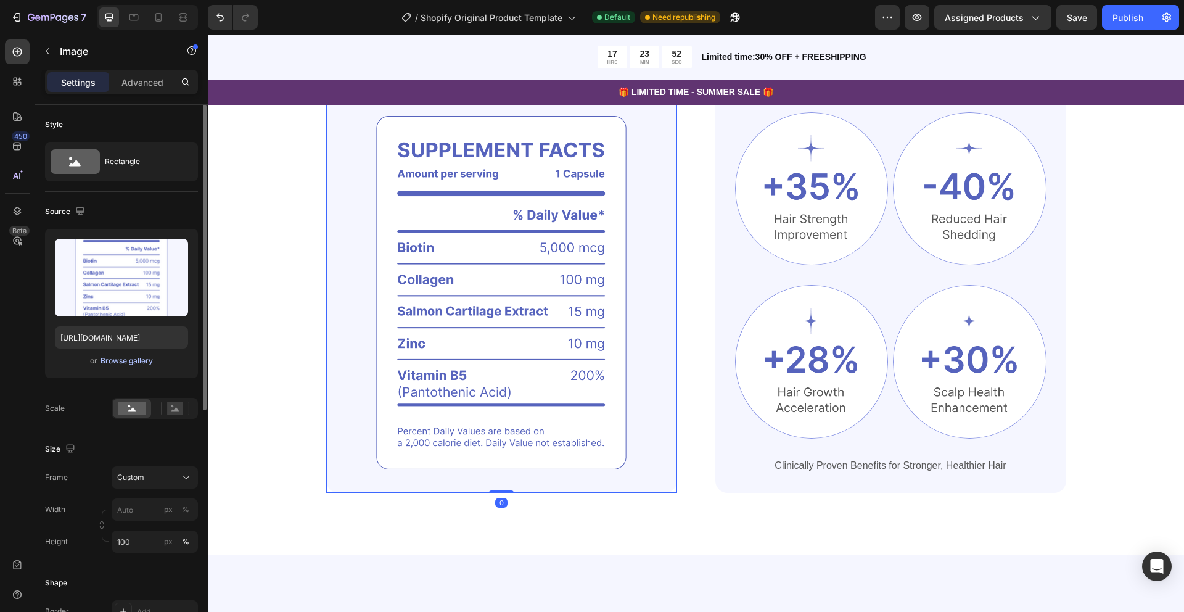
click at [129, 356] on div "Browse gallery" at bounding box center [127, 360] width 52 height 11
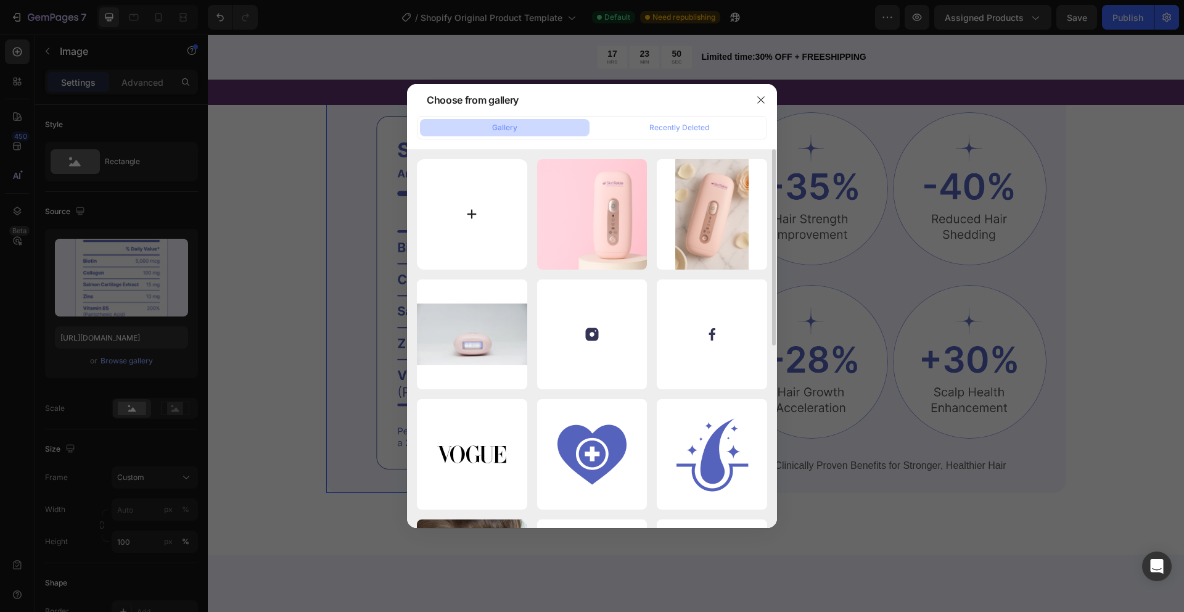
click at [468, 216] on input "file" at bounding box center [472, 214] width 110 height 110
type input "C:\fakepath\Device Specification.svg"
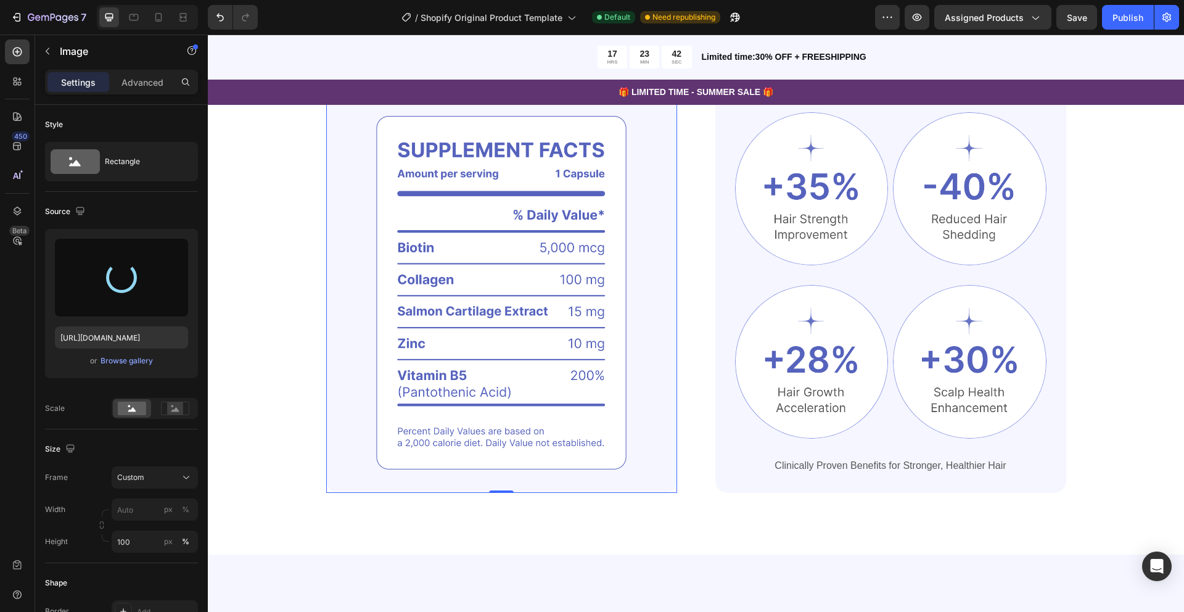
type input "https://cdn.shopify.com/s/files/1/0649/9038/0168/files/gempages_554557381082612…"
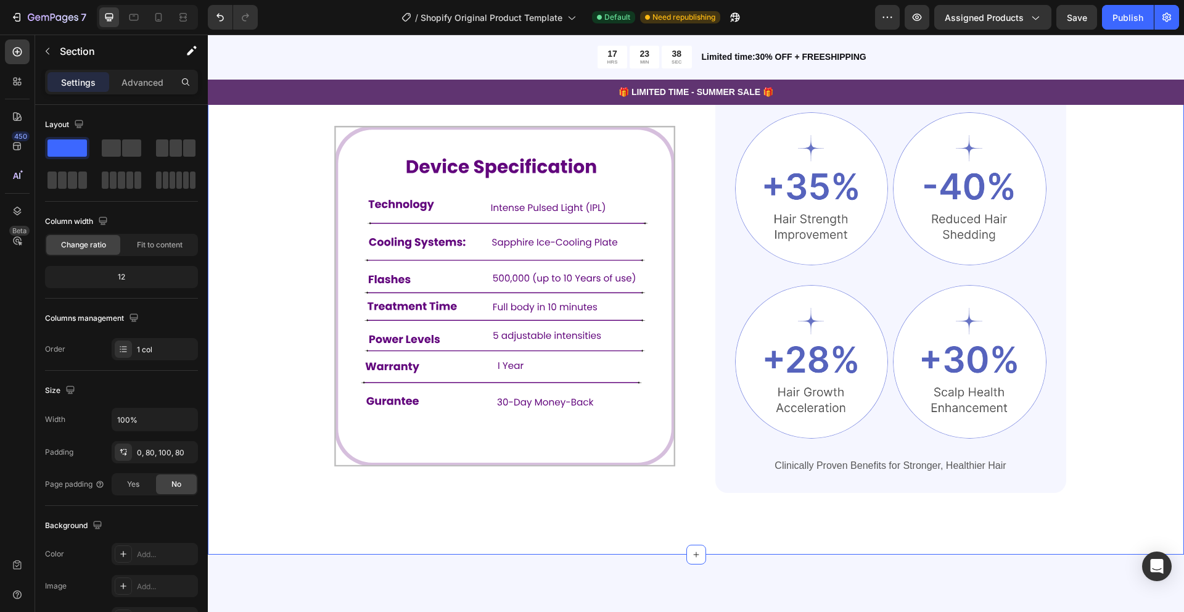
click at [1084, 202] on div "Advanced Technology, Proven Results Heading The Skintekie IPL Hair Removal Devi…" at bounding box center [696, 239] width 878 height 508
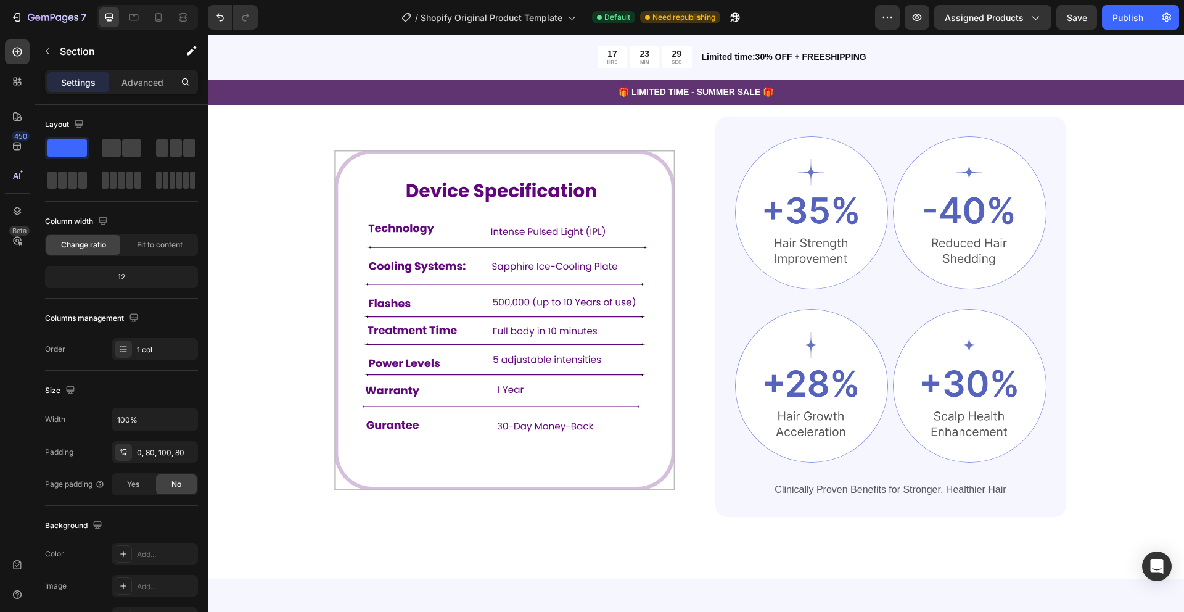
scroll to position [827, 0]
click at [1106, 279] on div "Advanced Technology, Proven Results Heading The Skintekie IPL Hair Removal Devi…" at bounding box center [696, 263] width 878 height 508
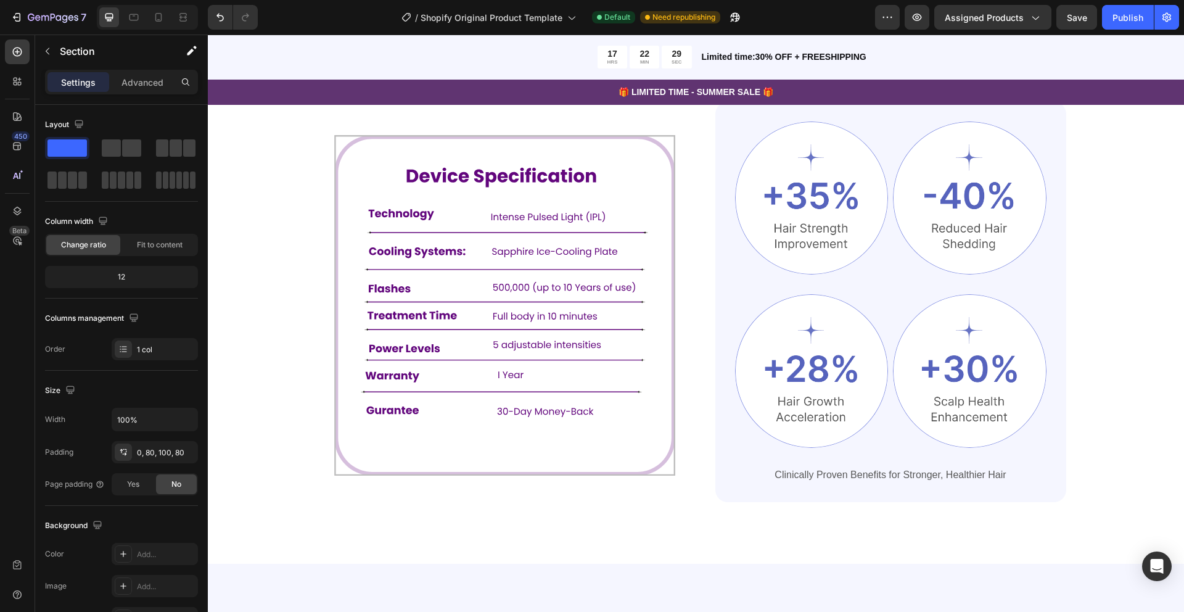
scroll to position [839, 0]
click at [925, 179] on img at bounding box center [970, 200] width 154 height 154
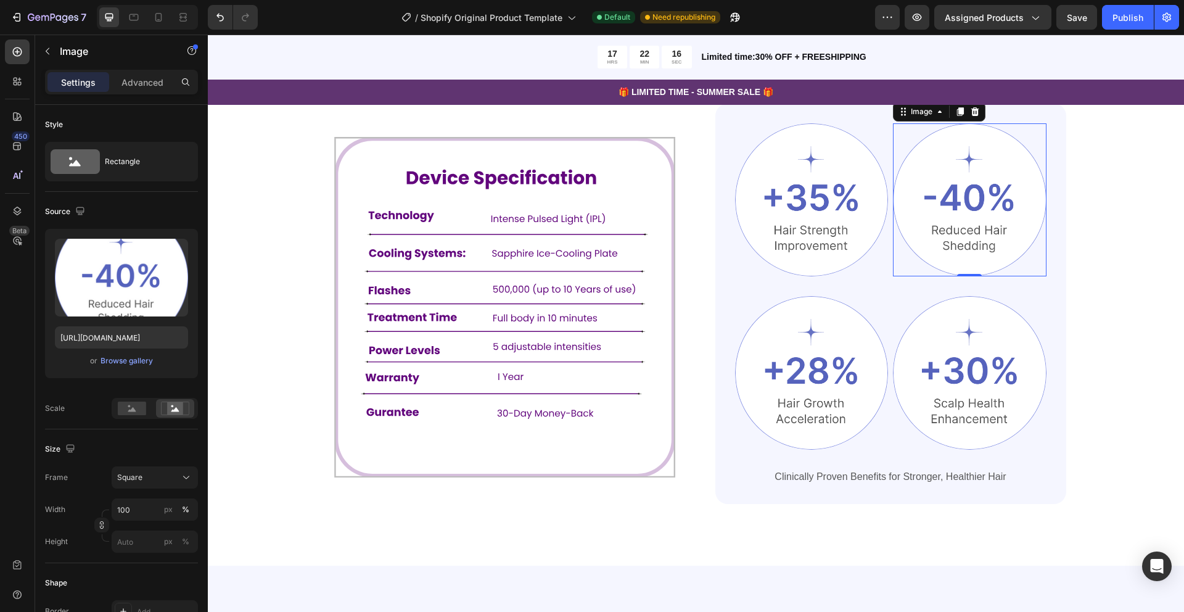
click at [963, 233] on img at bounding box center [970, 200] width 154 height 154
click at [958, 205] on img at bounding box center [970, 200] width 154 height 154
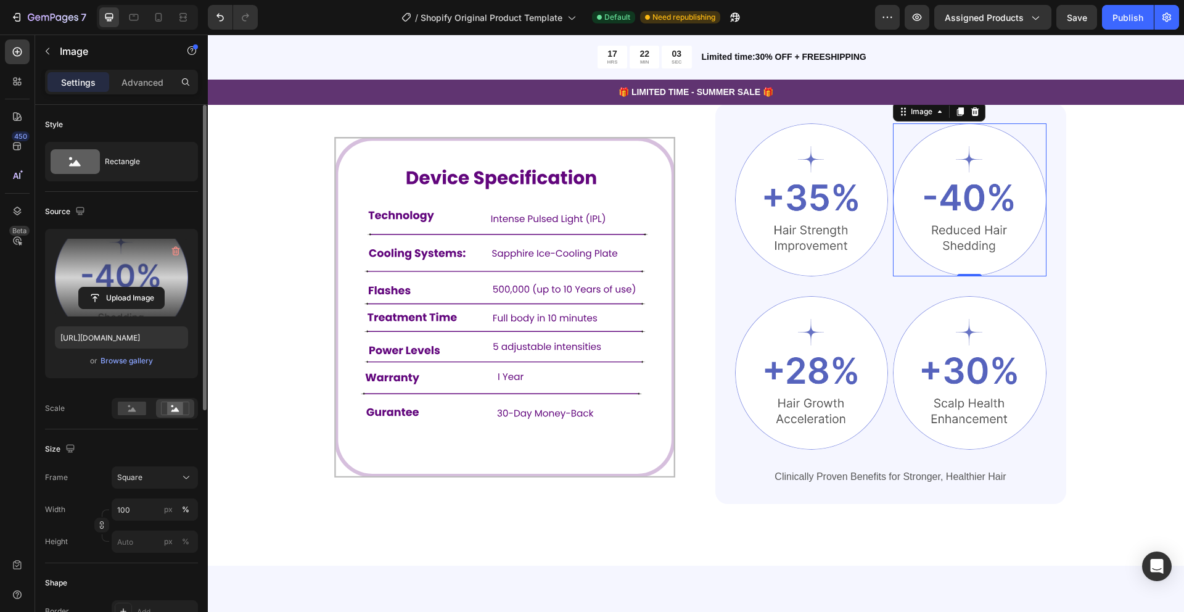
click at [128, 260] on label at bounding box center [121, 278] width 133 height 78
click at [128, 287] on input "file" at bounding box center [121, 297] width 85 height 21
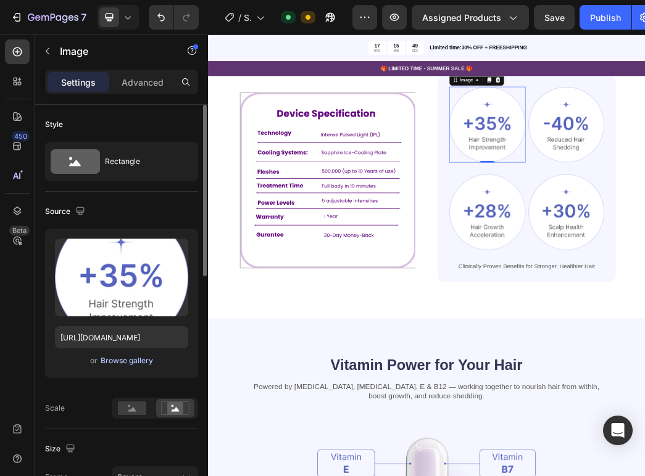
click at [123, 361] on div "Browse gallery" at bounding box center [127, 360] width 52 height 11
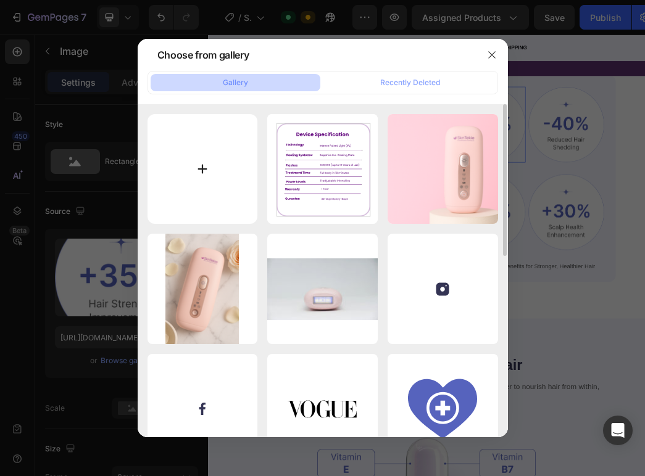
click at [201, 165] on input "file" at bounding box center [202, 169] width 110 height 110
type input "C:\fakepath\Device Specification-2.svg"
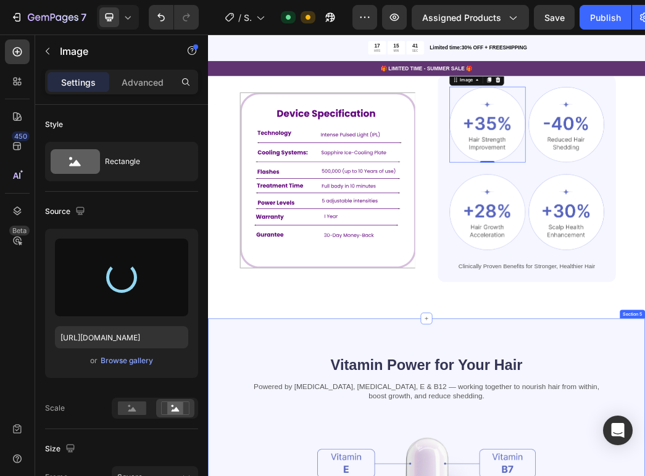
type input "https://cdn.shopify.com/s/files/1/0649/9038/0168/files/gempages_554557381082612…"
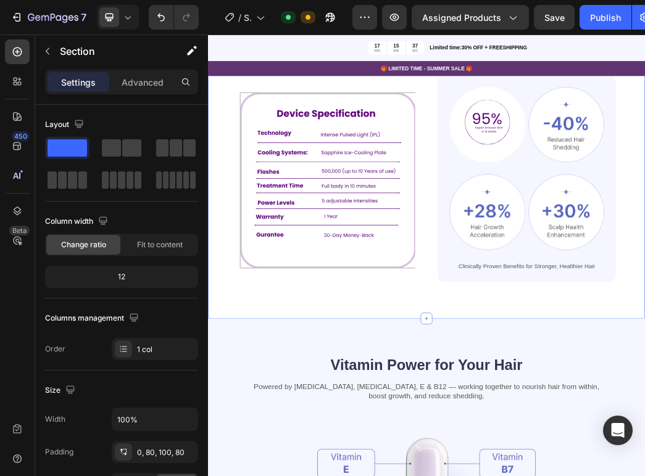
click at [908, 154] on div "Advanced Technology, Proven Results Heading The Skintekie IPL Hair Removal Devi…" at bounding box center [578, 256] width 740 height 520
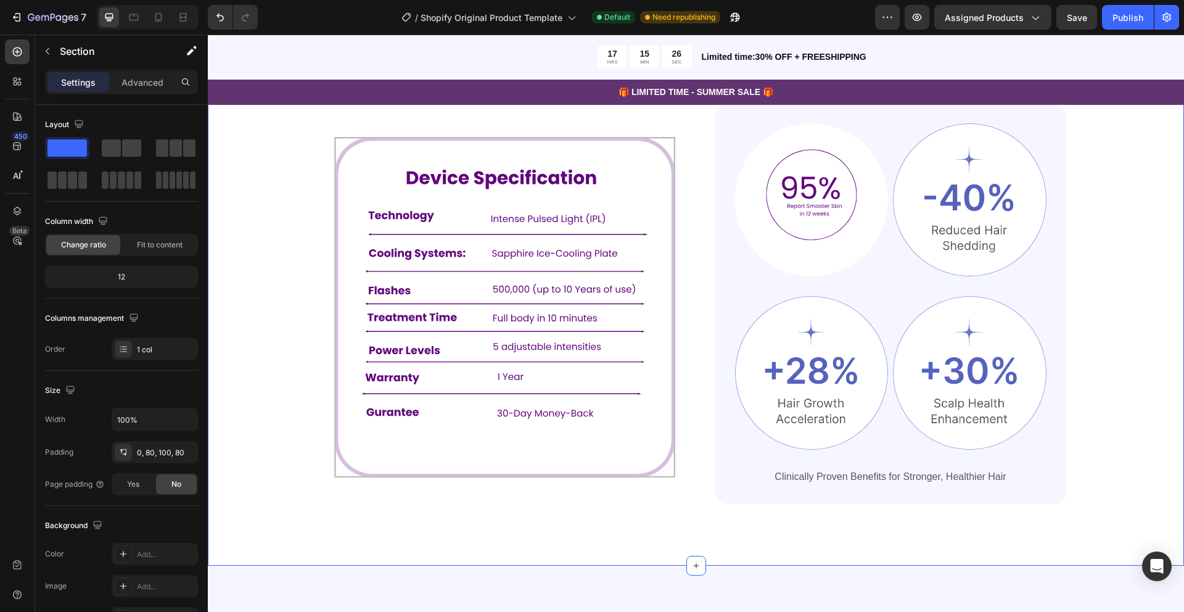
click at [1118, 181] on div "Advanced Technology, Proven Results Heading The Skintekie IPL Hair Removal Devi…" at bounding box center [696, 250] width 878 height 508
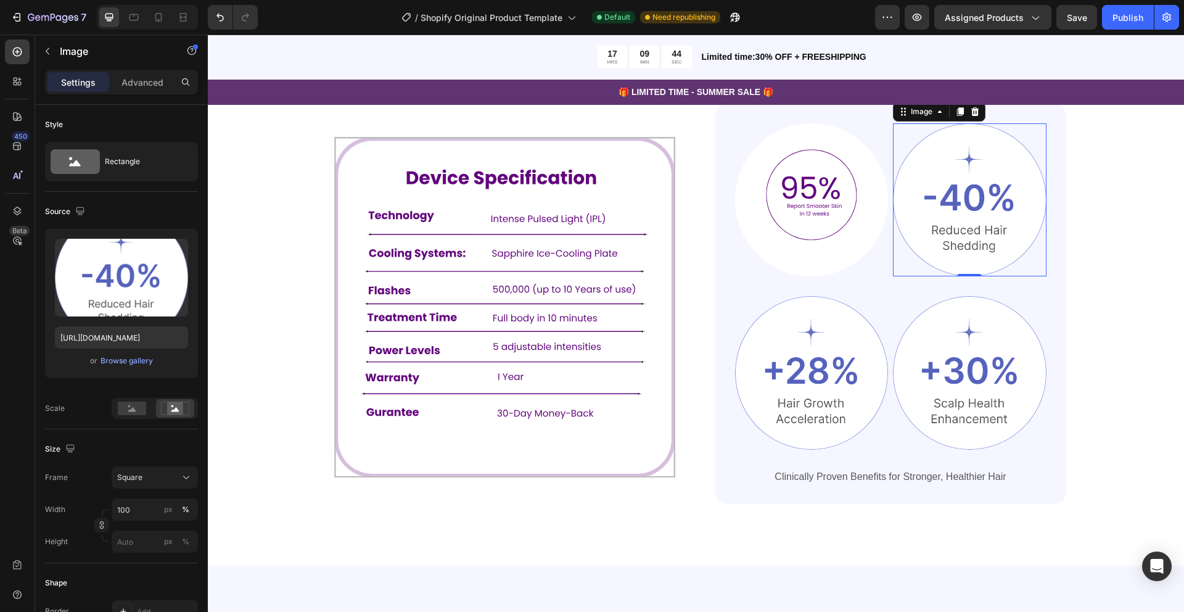
click at [948, 211] on img at bounding box center [970, 200] width 154 height 154
click at [129, 340] on input "https://cdn.shopify.com/s/files/1/0649/9038/0168/files/gempages_554557381082612…" at bounding box center [121, 337] width 133 height 22
click at [129, 366] on button "Browse gallery" at bounding box center [127, 361] width 54 height 12
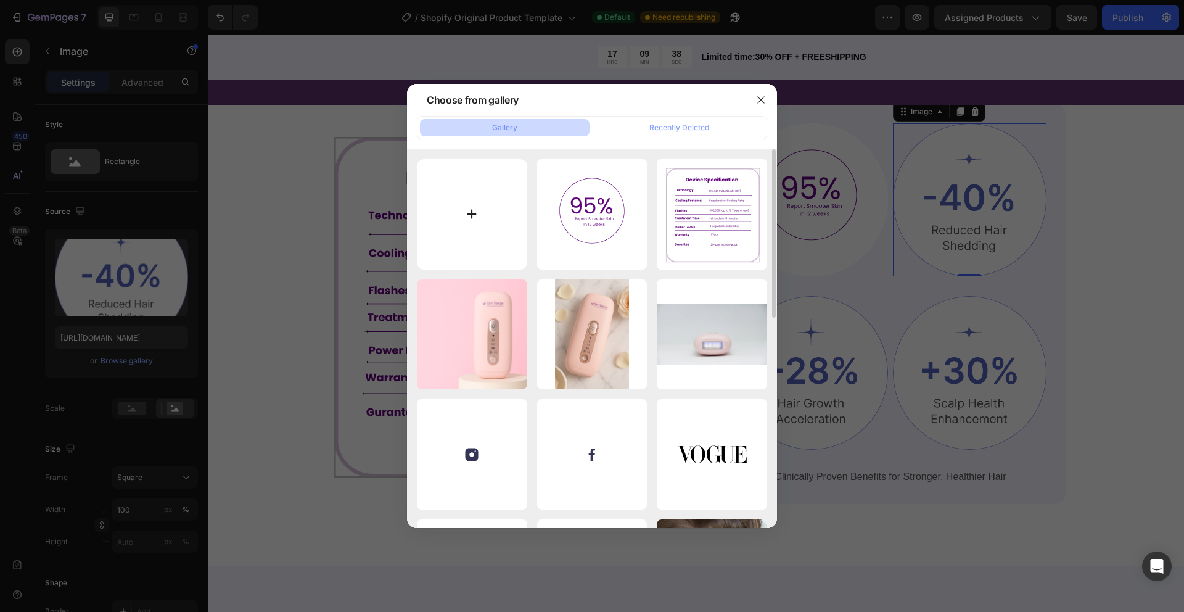
click at [475, 214] on input "file" at bounding box center [472, 214] width 110 height 110
type input "C:\fakepath\2.svg"
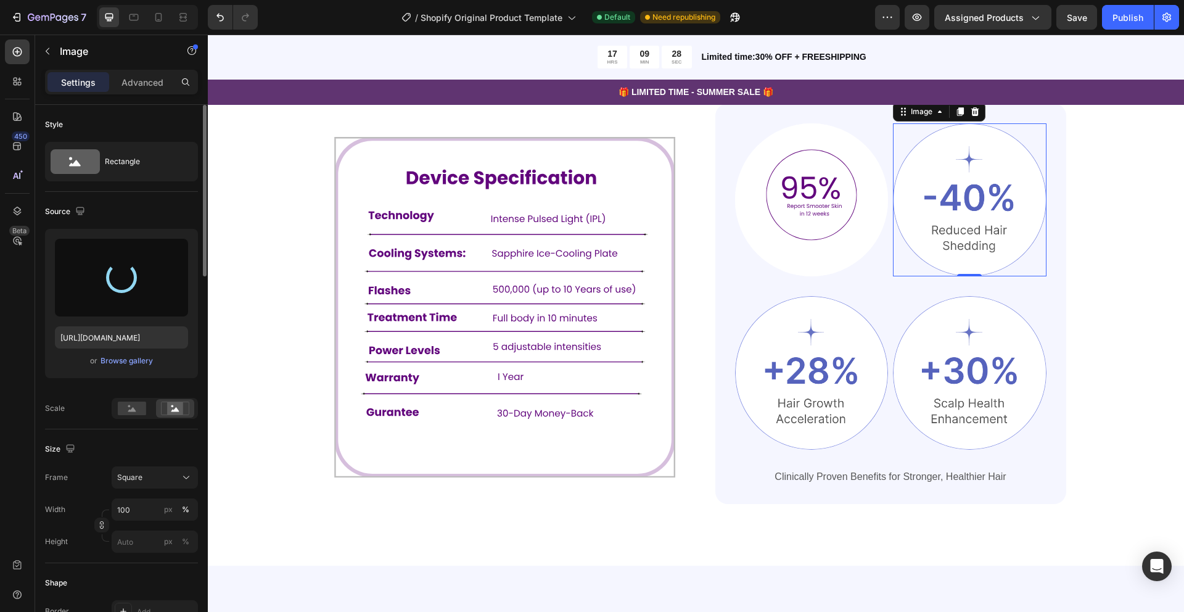
type input "https://cdn.shopify.com/s/files/1/0649/9038/0168/files/gempages_554557381082612…"
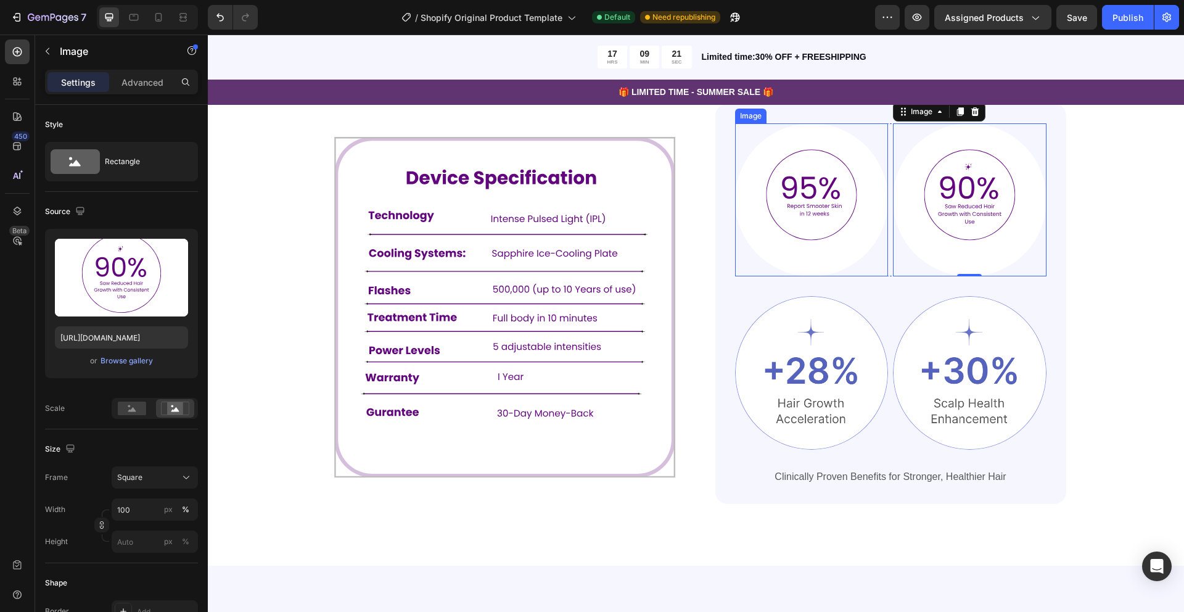
click at [807, 182] on img at bounding box center [812, 200] width 154 height 154
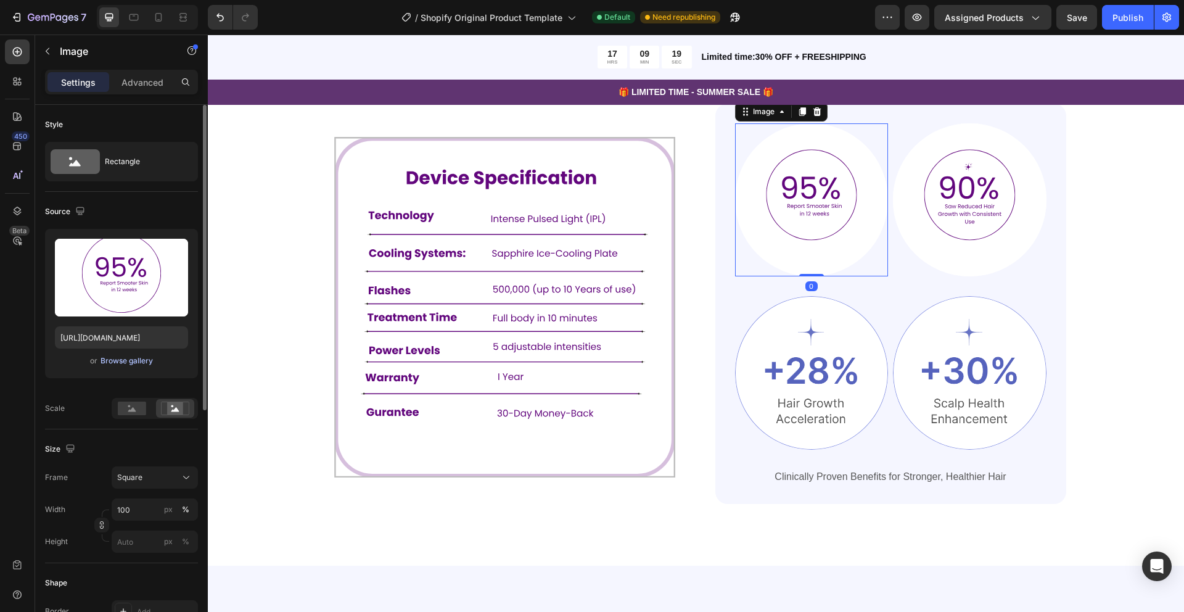
click at [109, 360] on div "Browse gallery" at bounding box center [127, 360] width 52 height 11
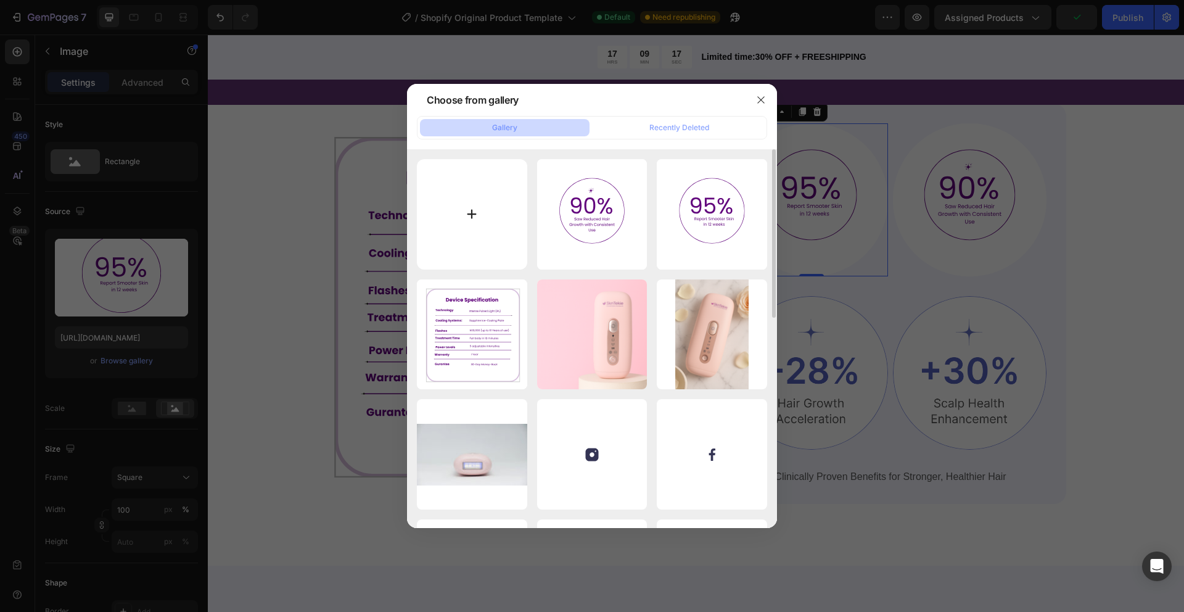
click at [474, 211] on input "file" at bounding box center [472, 214] width 110 height 110
click at [760, 95] on icon "button" at bounding box center [761, 100] width 10 height 10
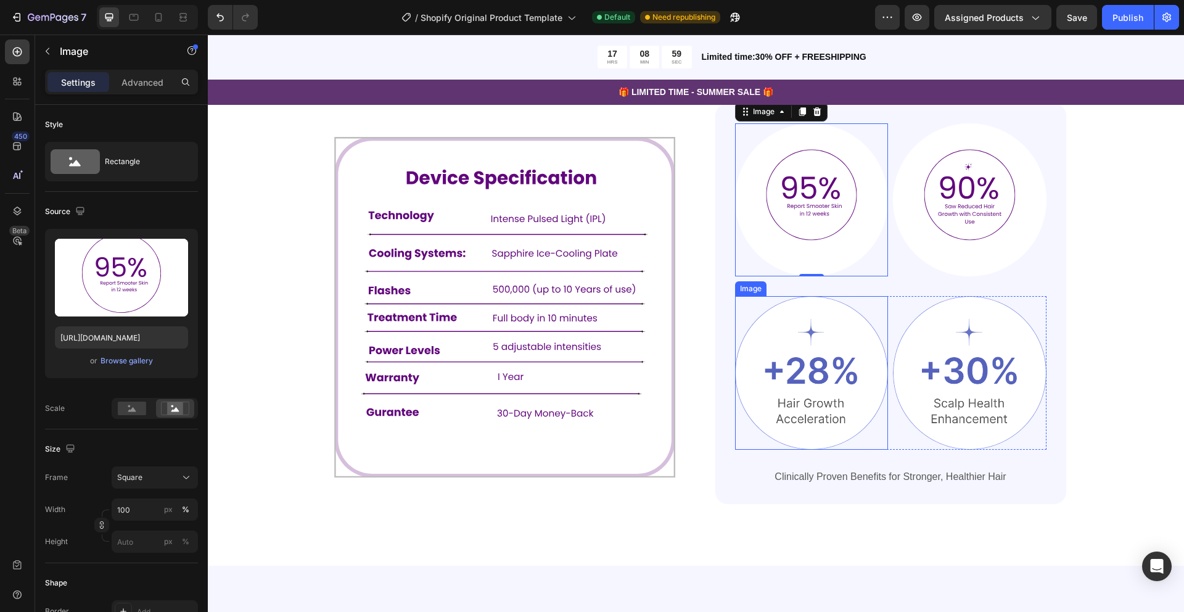
click at [809, 405] on img at bounding box center [812, 373] width 154 height 154
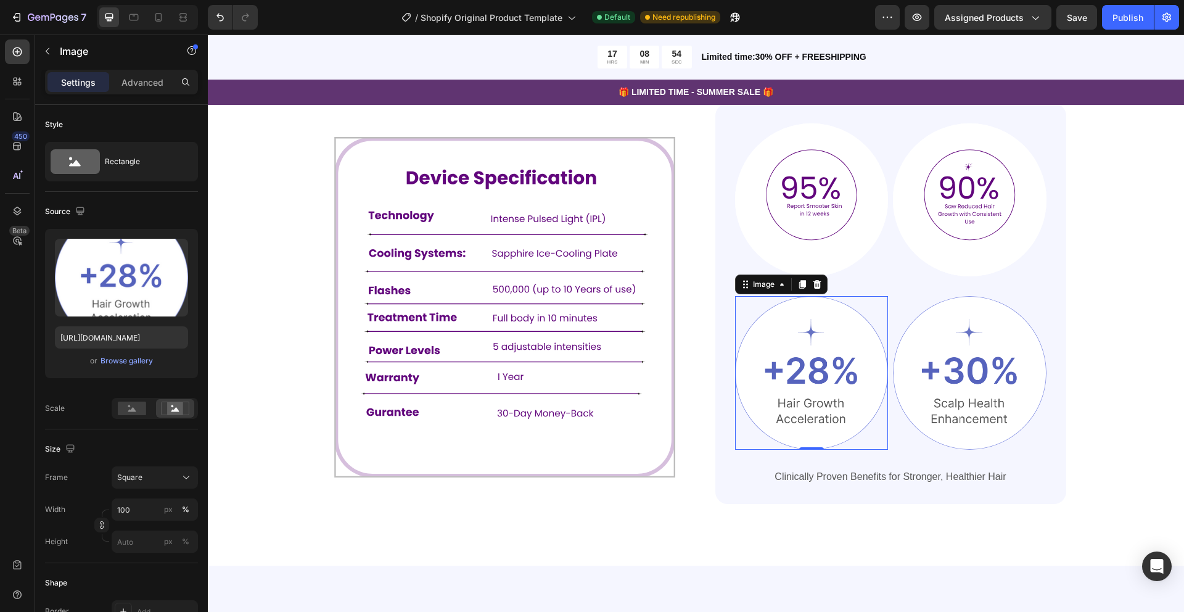
click at [806, 347] on img at bounding box center [812, 373] width 154 height 154
click at [131, 365] on div "Browse gallery" at bounding box center [127, 360] width 52 height 11
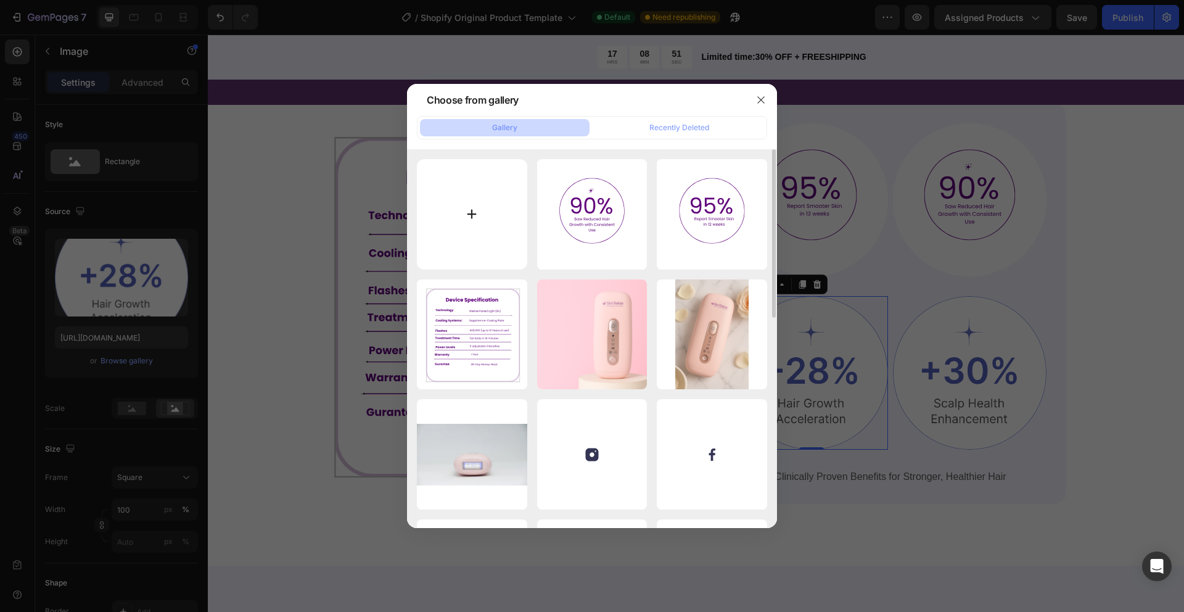
click at [472, 215] on input "file" at bounding box center [472, 214] width 110 height 110
type input "C:\fakepath\3.svg"
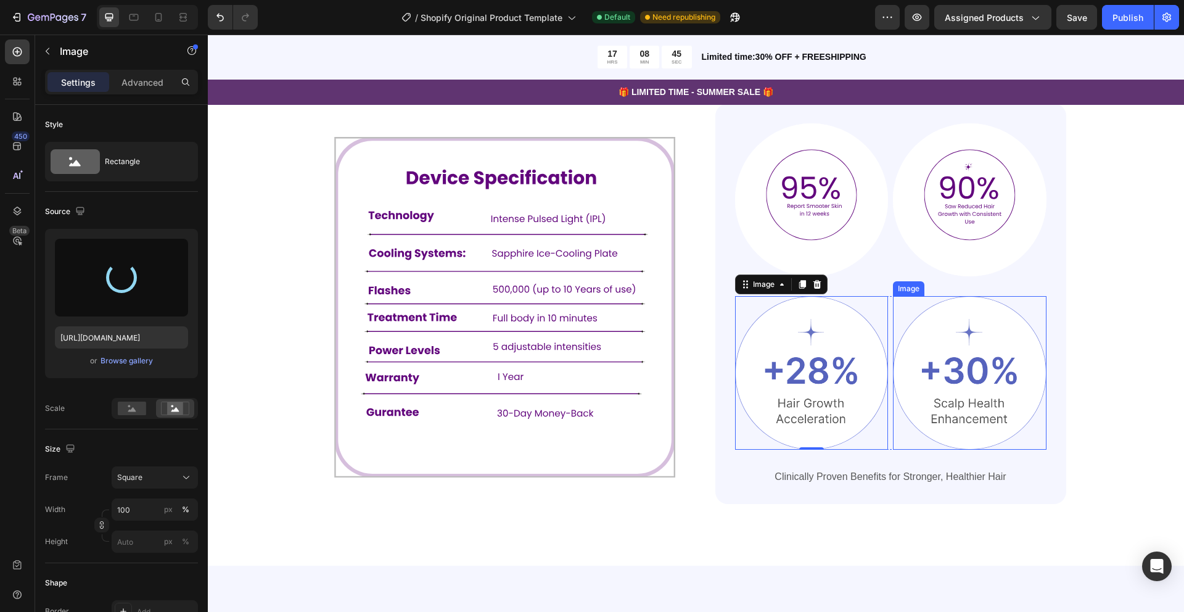
type input "https://cdn.shopify.com/s/files/1/0649/9038/0168/files/gempages_554557381082612…"
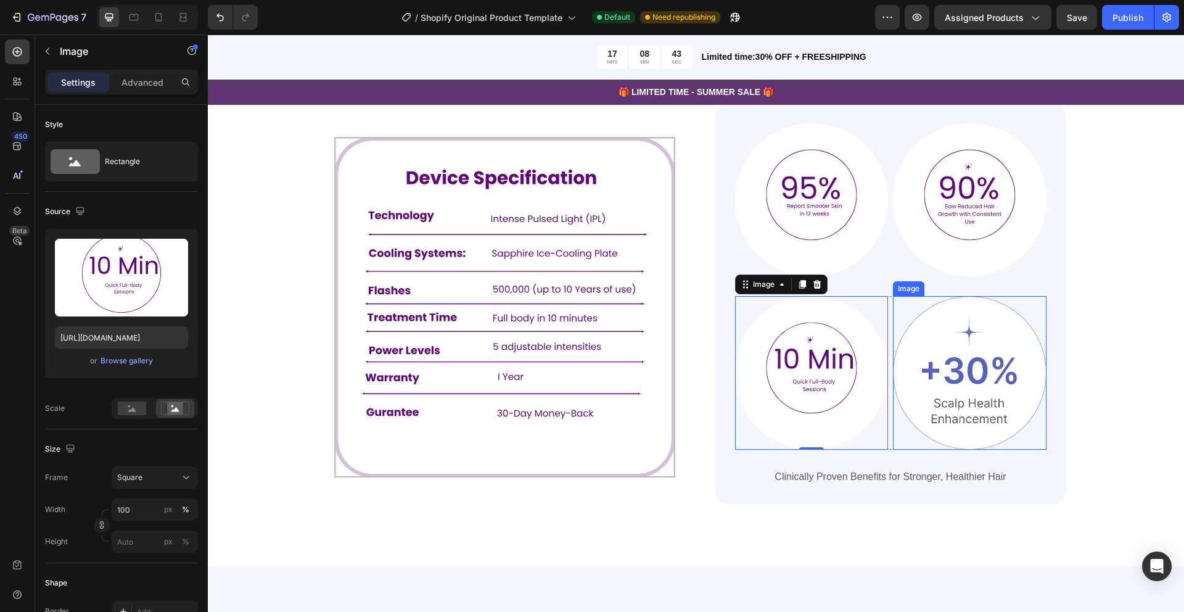
click at [971, 368] on img at bounding box center [970, 373] width 154 height 154
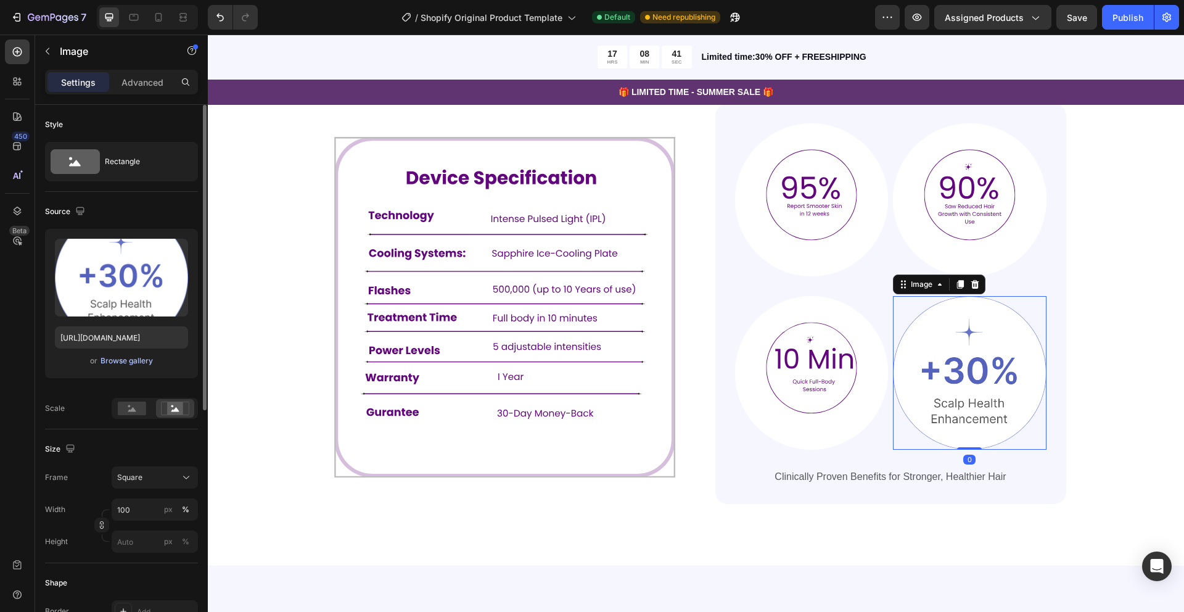
click at [131, 362] on div "Browse gallery" at bounding box center [127, 360] width 52 height 11
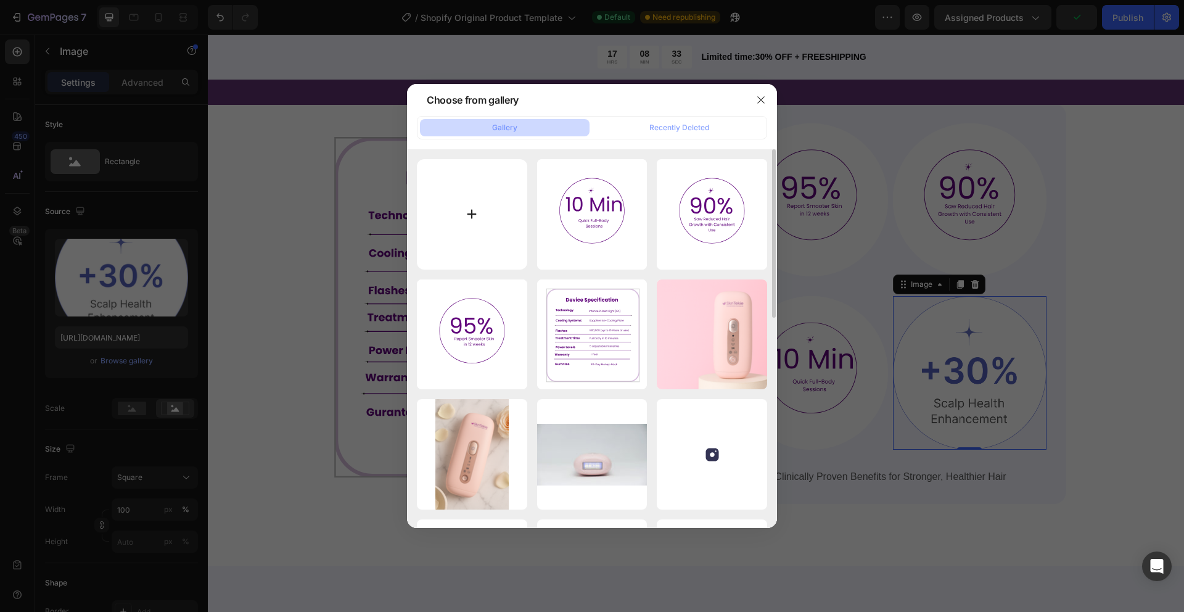
click at [472, 210] on input "file" at bounding box center [472, 214] width 110 height 110
type input "C:\fakepath\4.svg"
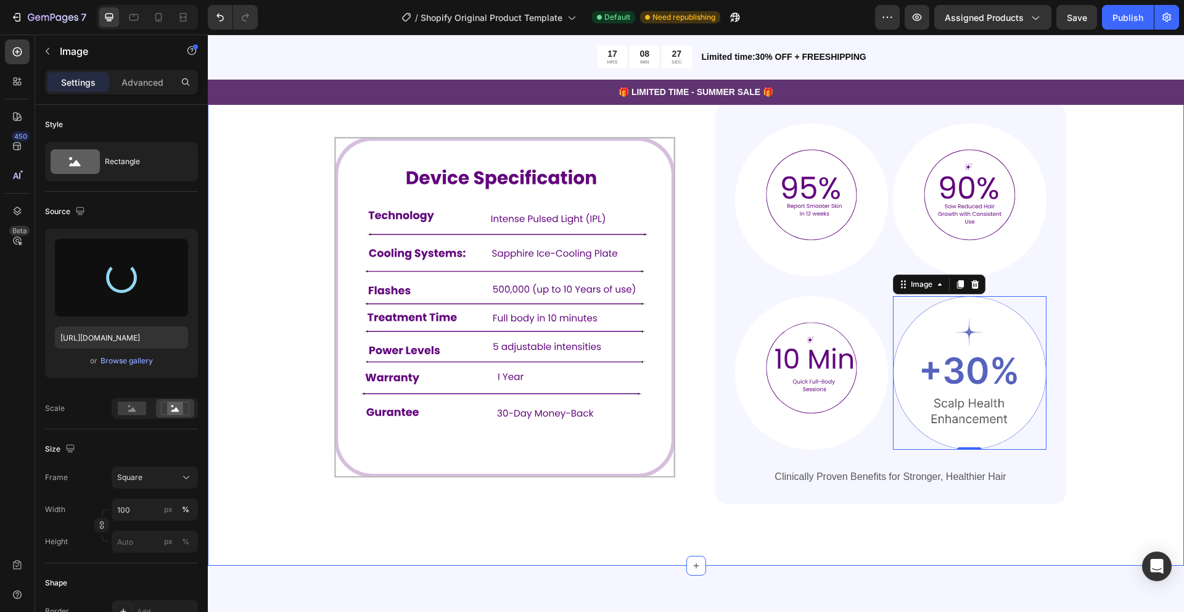
type input "https://cdn.shopify.com/s/files/1/0649/9038/0168/files/gempages_554557381082612…"
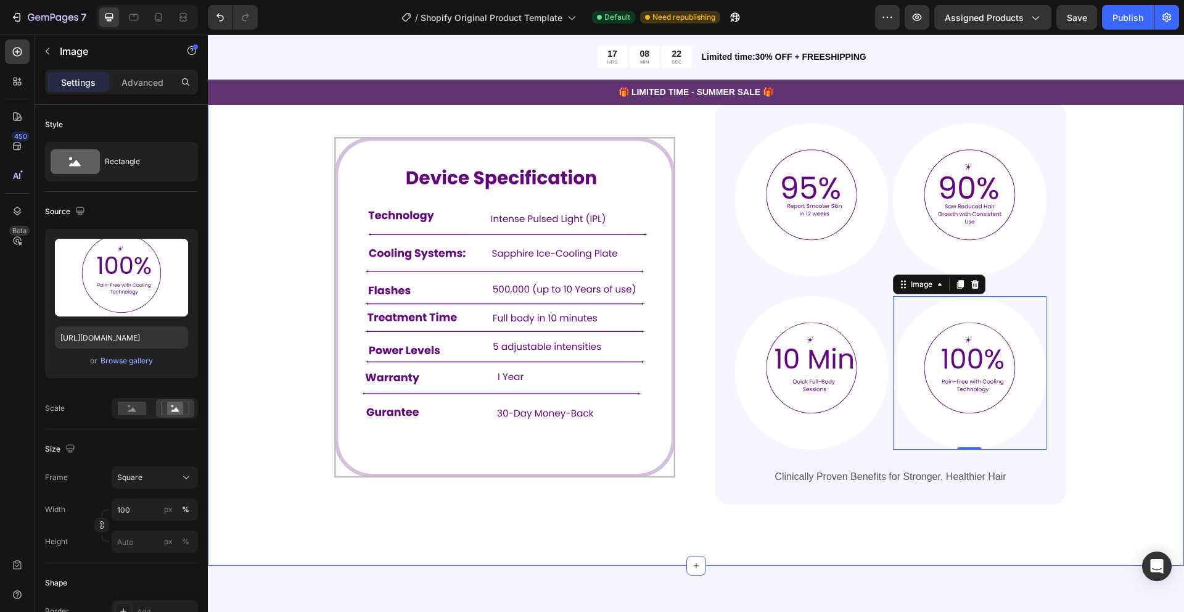
click at [1086, 332] on div "Advanced Technology, Proven Results Heading The Skintekie IPL Hair Removal Devi…" at bounding box center [696, 250] width 878 height 508
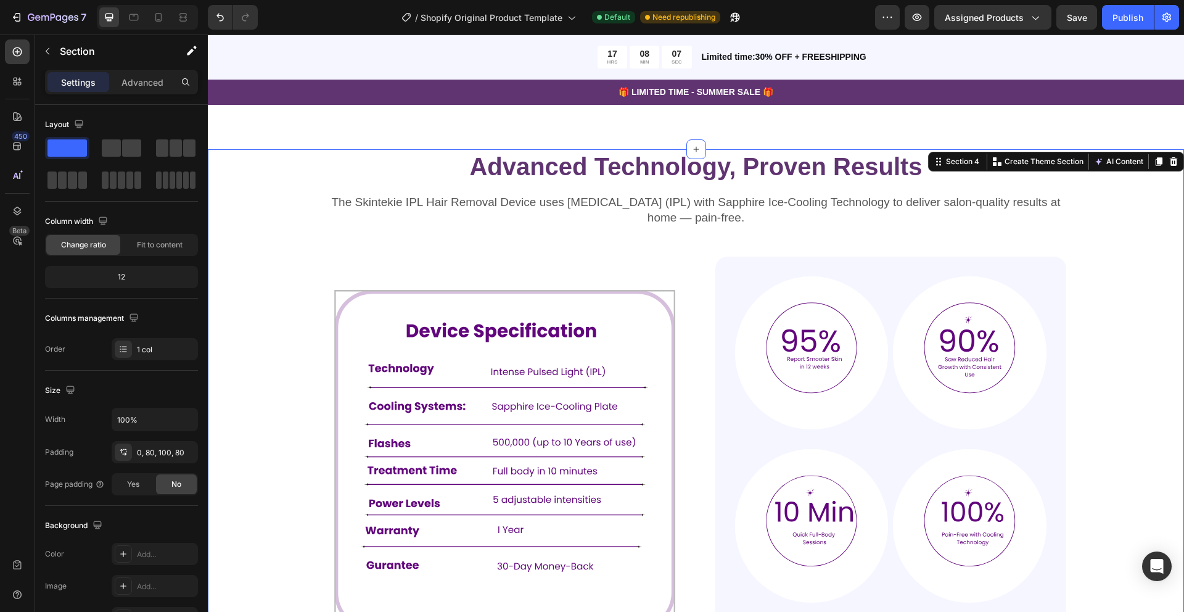
scroll to position [689, 0]
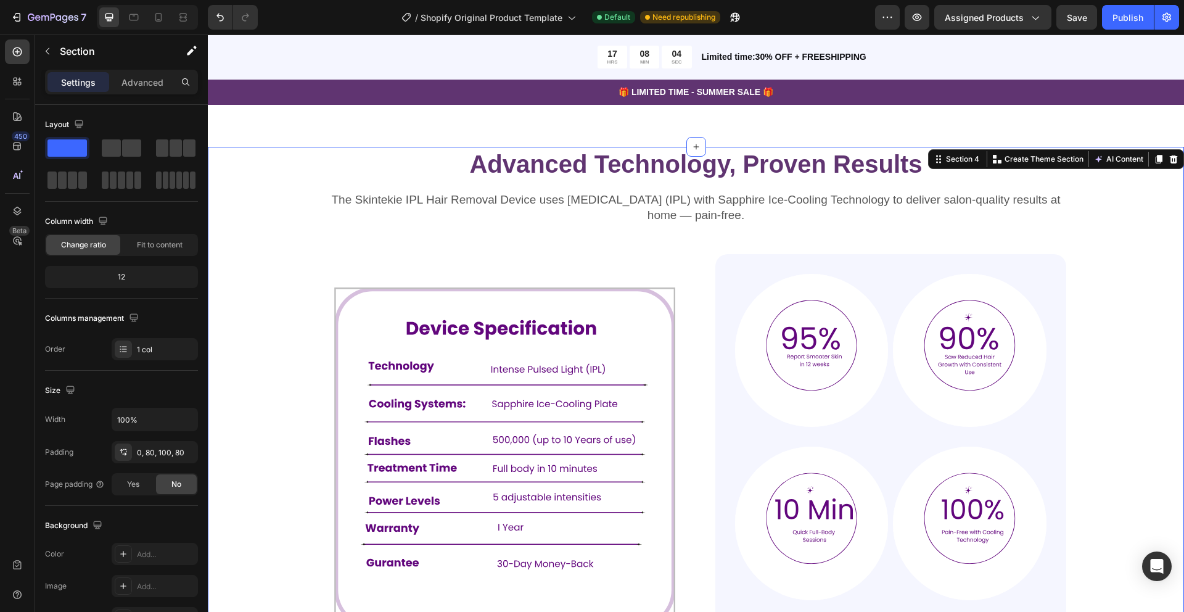
click at [1142, 258] on div "Advanced Technology, Proven Results Heading The Skintekie IPL Hair Removal Devi…" at bounding box center [696, 431] width 976 height 569
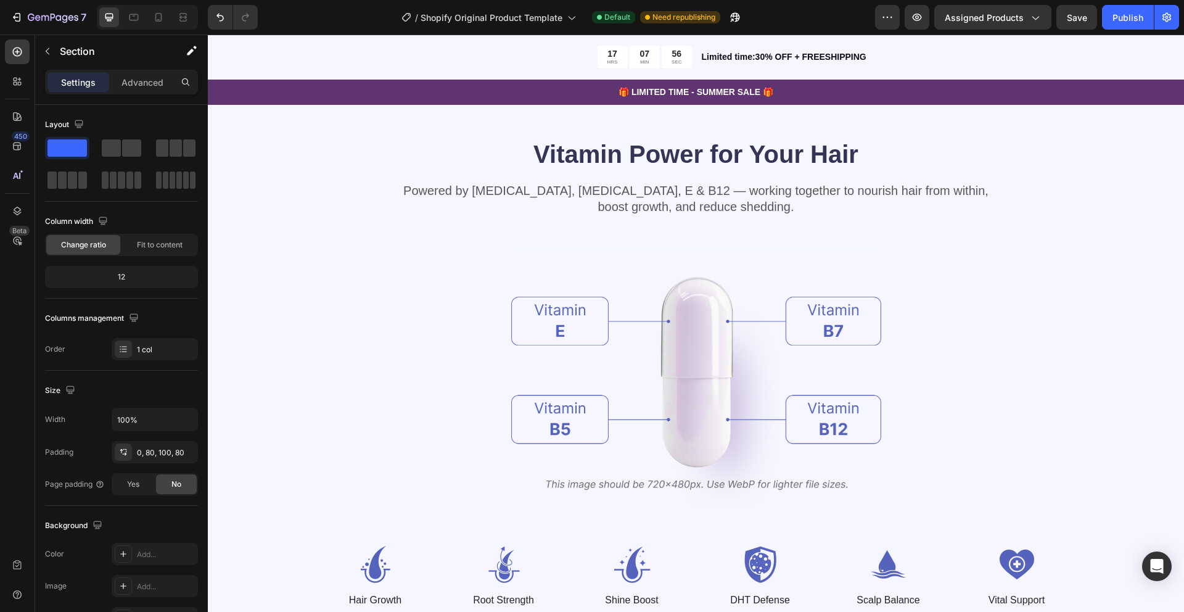
scroll to position [1329, 0]
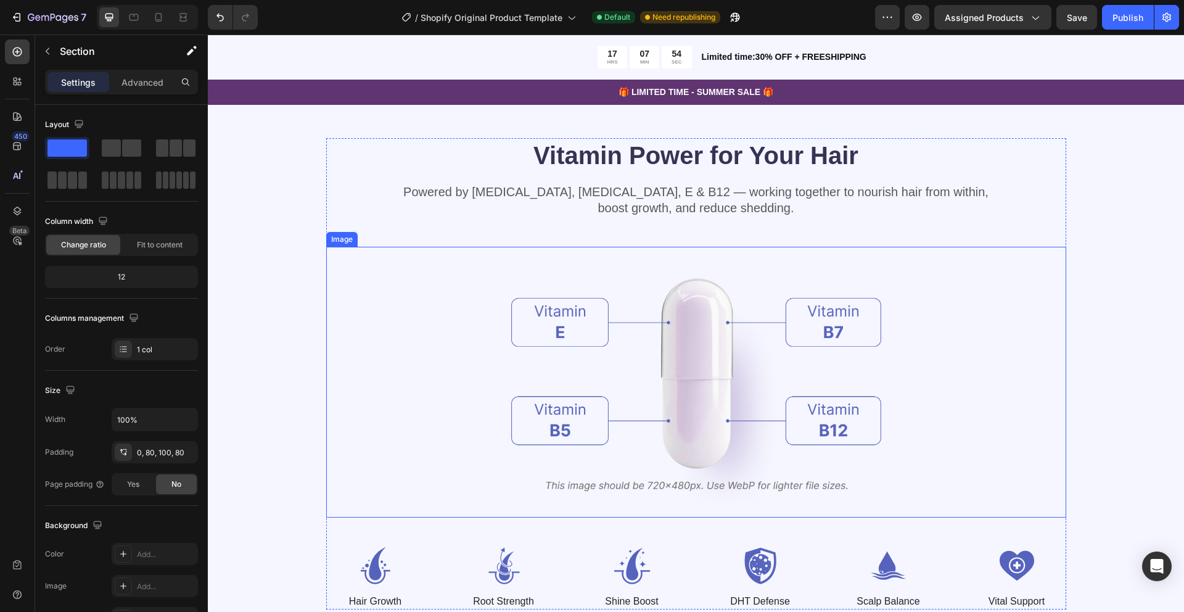
click at [840, 386] on img at bounding box center [696, 382] width 370 height 270
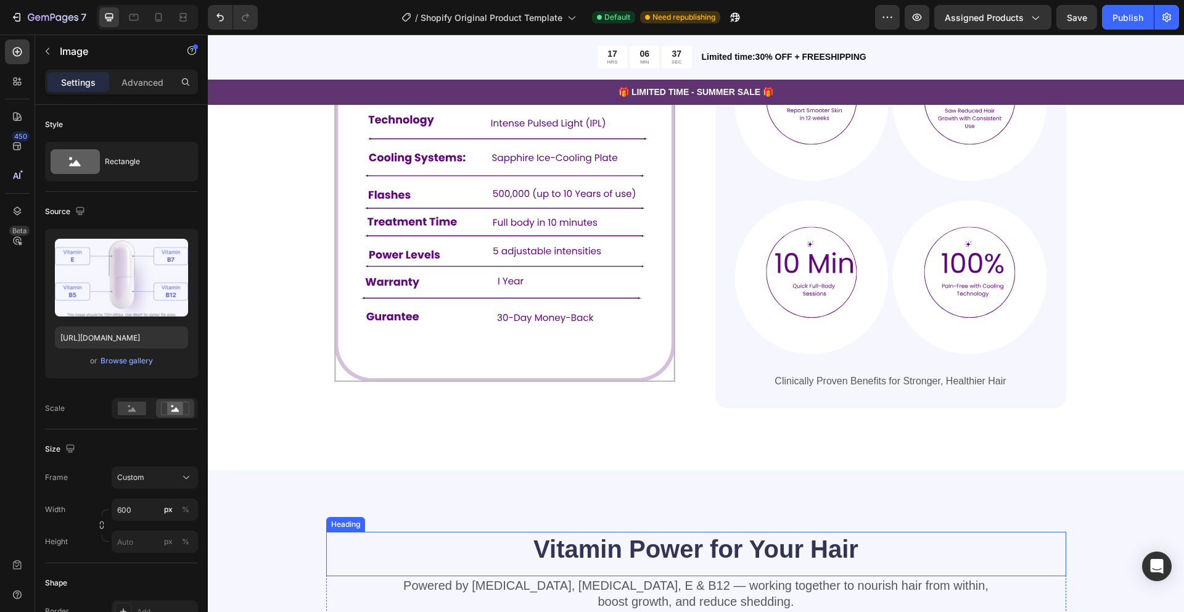
scroll to position [930, 0]
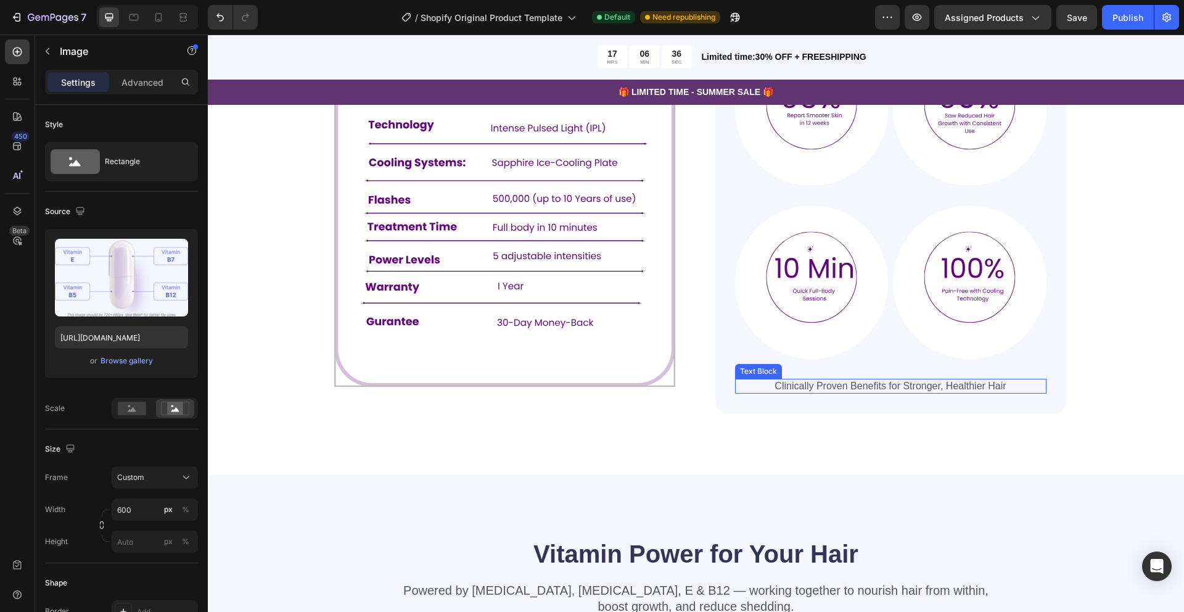
click at [825, 389] on p "Clinically Proven Benefits for Stronger, Healthier Hair" at bounding box center [890, 386] width 309 height 13
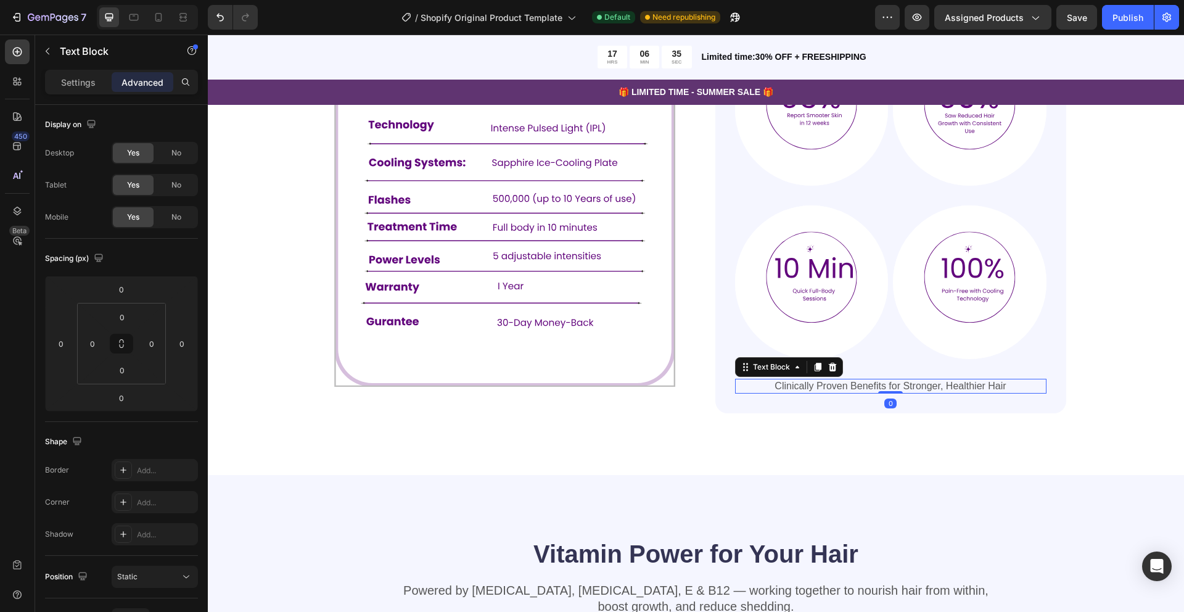
click at [825, 389] on p "Clinically Proven Benefits for Stronger, Healthier Hair" at bounding box center [890, 386] width 309 height 13
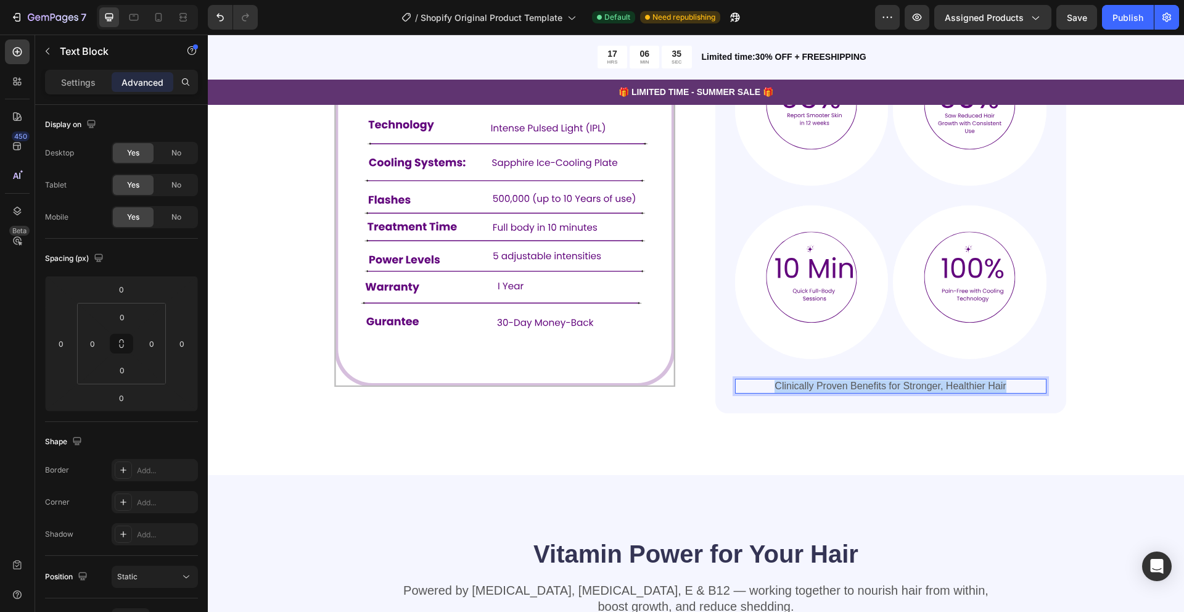
click at [825, 389] on p "Clinically Proven Benefits for Stronger, Healthier Hair" at bounding box center [890, 386] width 309 height 13
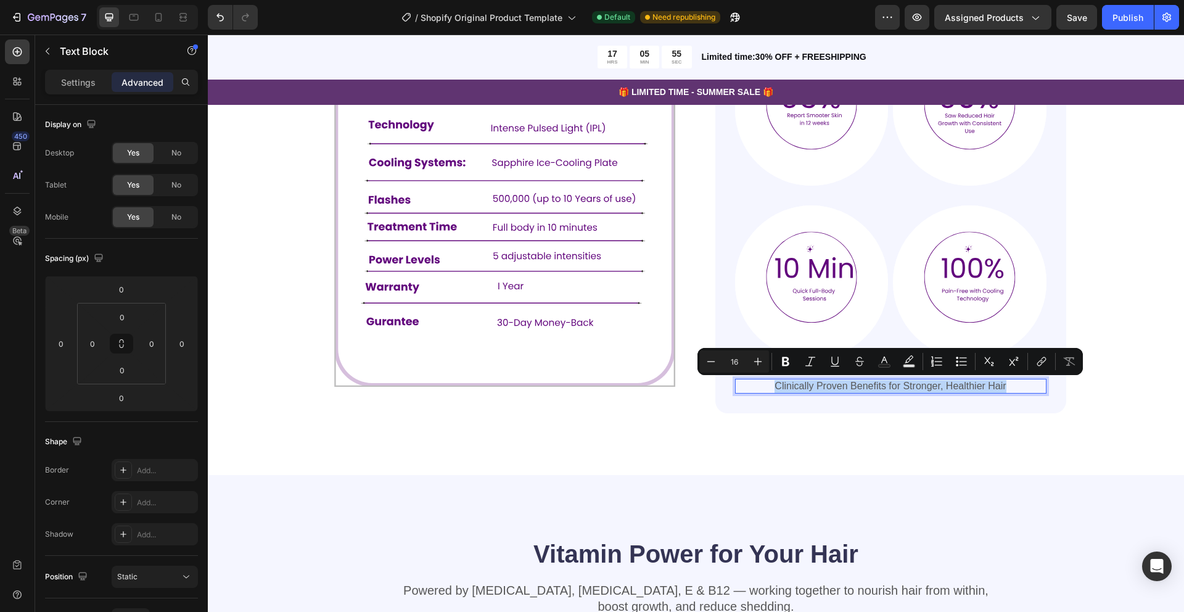
click at [847, 387] on p "Clinically Proven Benefits for Stronger, Healthier Hair" at bounding box center [890, 386] width 309 height 13
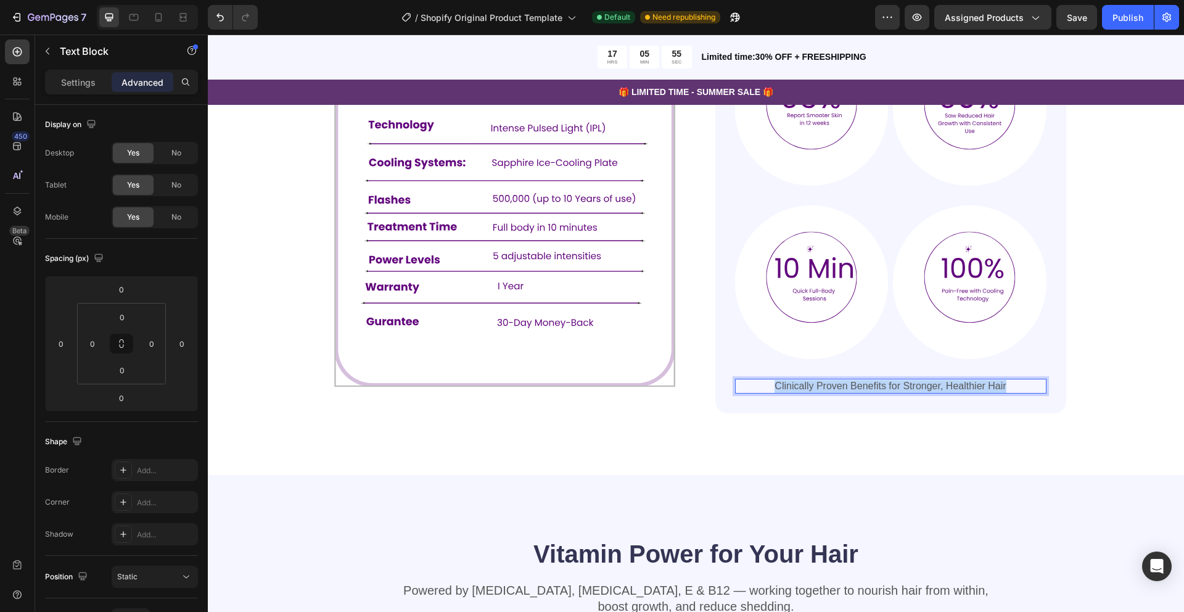
click at [847, 387] on p "Clinically Proven Benefits for Stronger, Healthier Hair" at bounding box center [890, 386] width 309 height 13
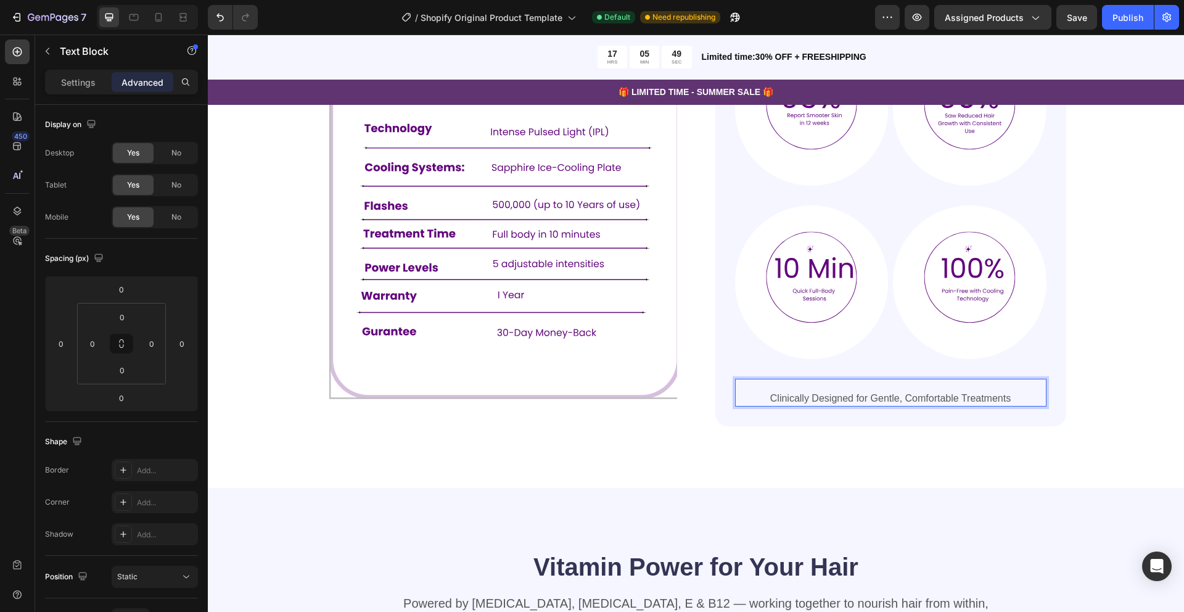
click at [775, 398] on p "Clinically Designed for Gentle, Comfortable Treatments" at bounding box center [890, 398] width 309 height 13
click at [770, 398] on p "Clinically Designed for Gentle, Comfortable Treatments" at bounding box center [890, 398] width 309 height 13
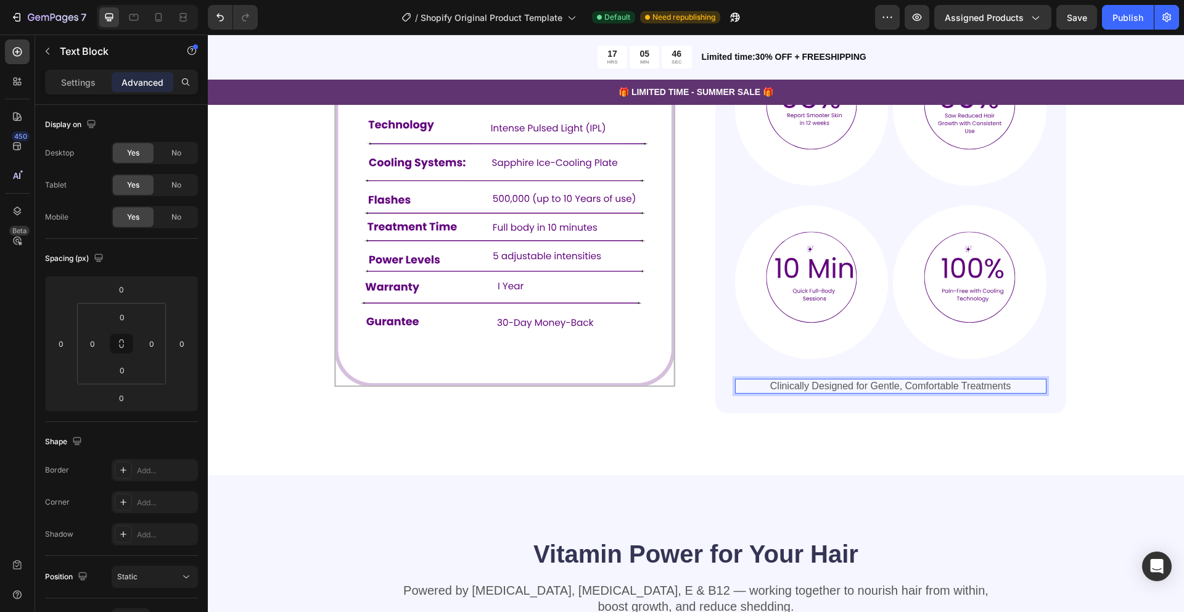
click at [910, 387] on p "Clinically Designed for Gentle, Comfortable Treatments" at bounding box center [890, 386] width 309 height 13
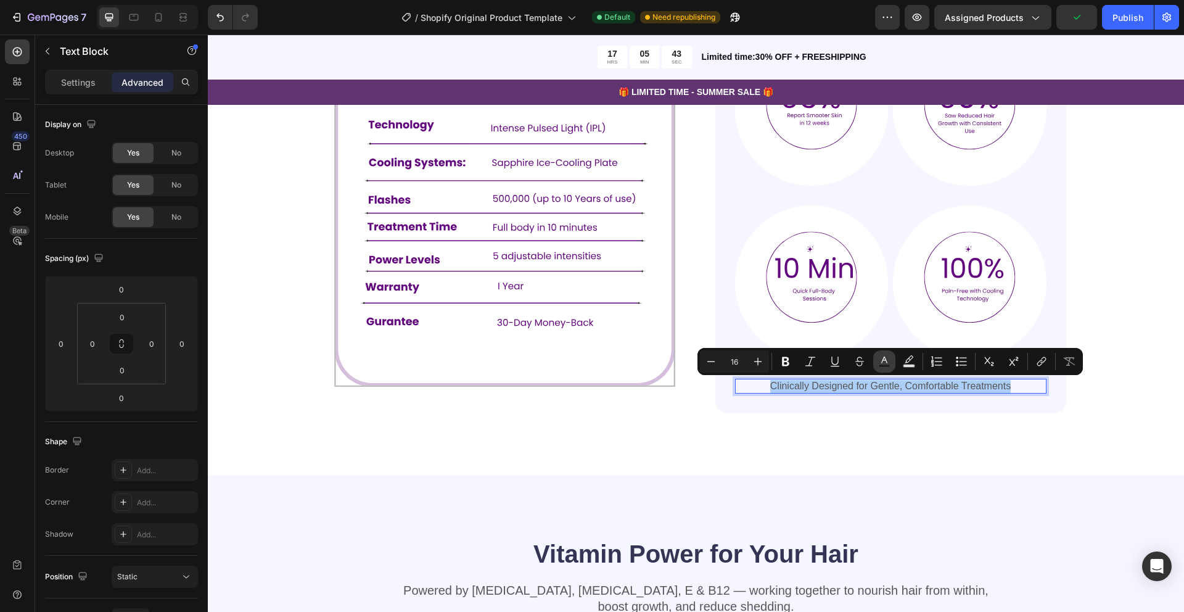
click at [885, 363] on icon "Editor contextual toolbar" at bounding box center [884, 361] width 12 height 12
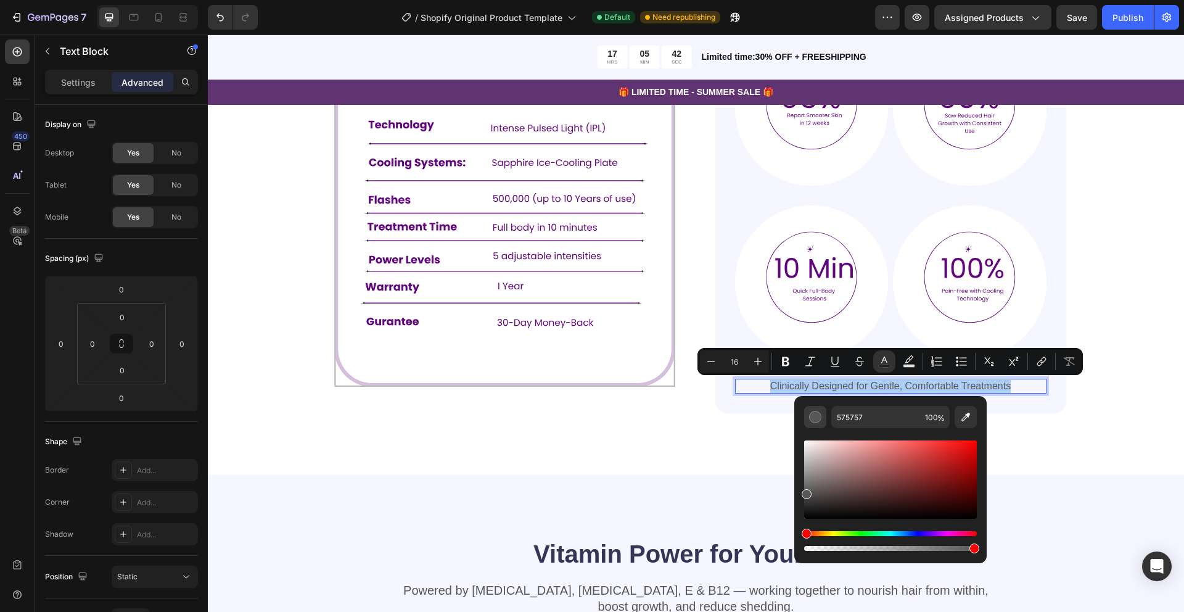
click at [817, 419] on div "Editor contextual toolbar" at bounding box center [815, 417] width 12 height 12
click at [816, 417] on div "Editor contextual toolbar" at bounding box center [815, 417] width 12 height 12
drag, startPoint x: 806, startPoint y: 499, endPoint x: 884, endPoint y: 524, distance: 82.1
click at [884, 523] on div "Editor contextual toolbar" at bounding box center [890, 495] width 173 height 115
type input "000000"
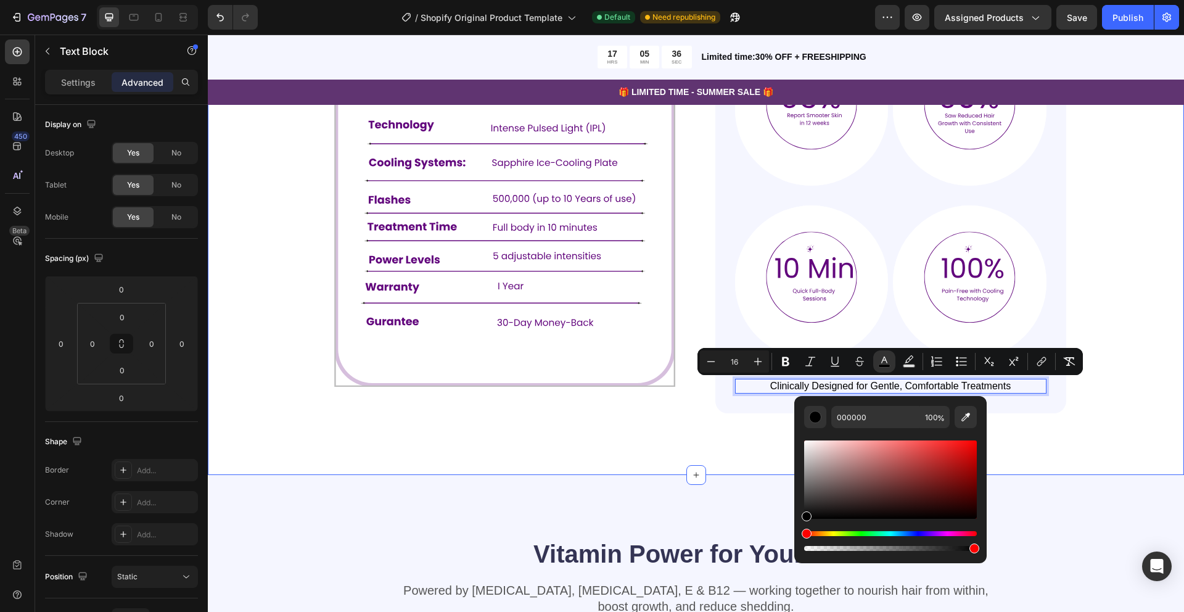
click at [1047, 439] on div "Advanced Technology, Proven Results Heading The Skintekie IPL Hair Removal Devi…" at bounding box center [696, 190] width 976 height 569
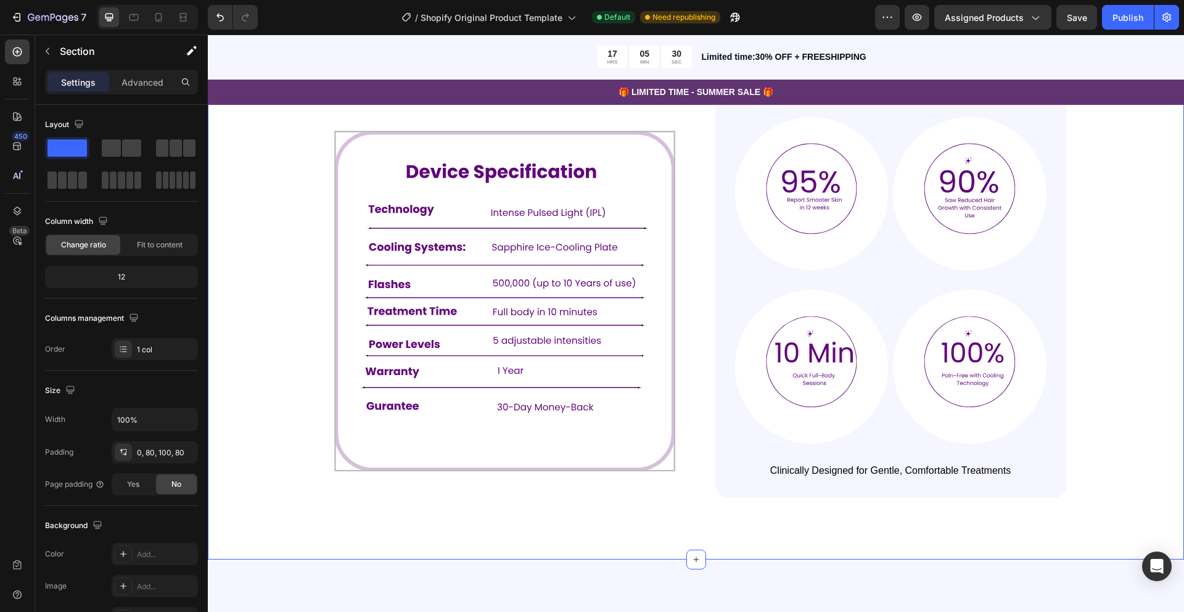
scroll to position [825, 0]
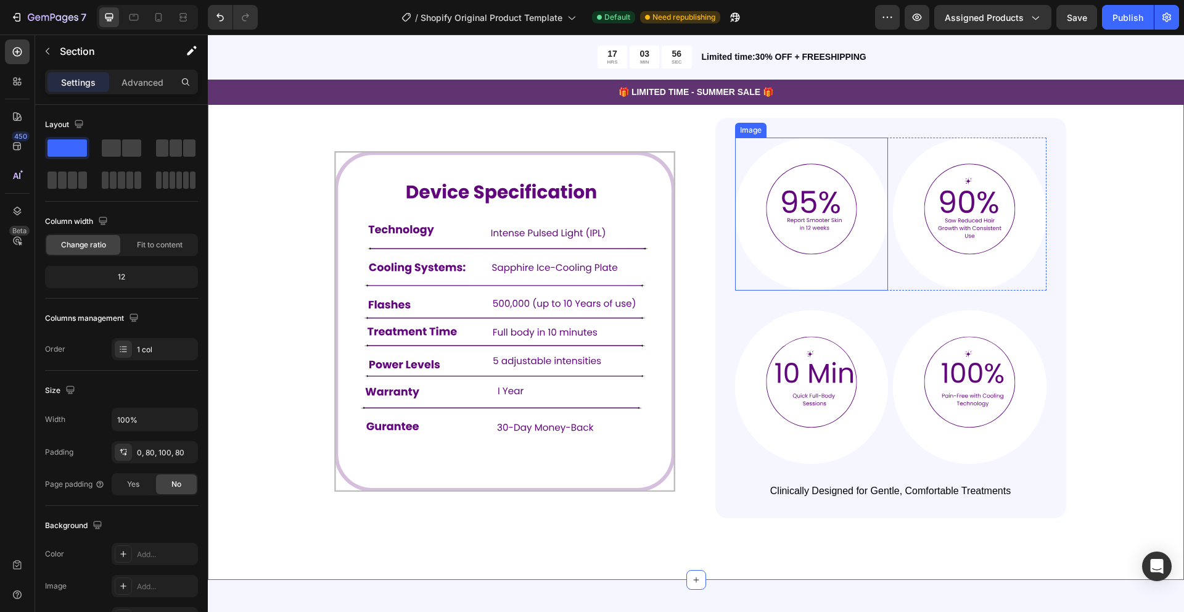
click at [797, 217] on img at bounding box center [812, 215] width 154 height 154
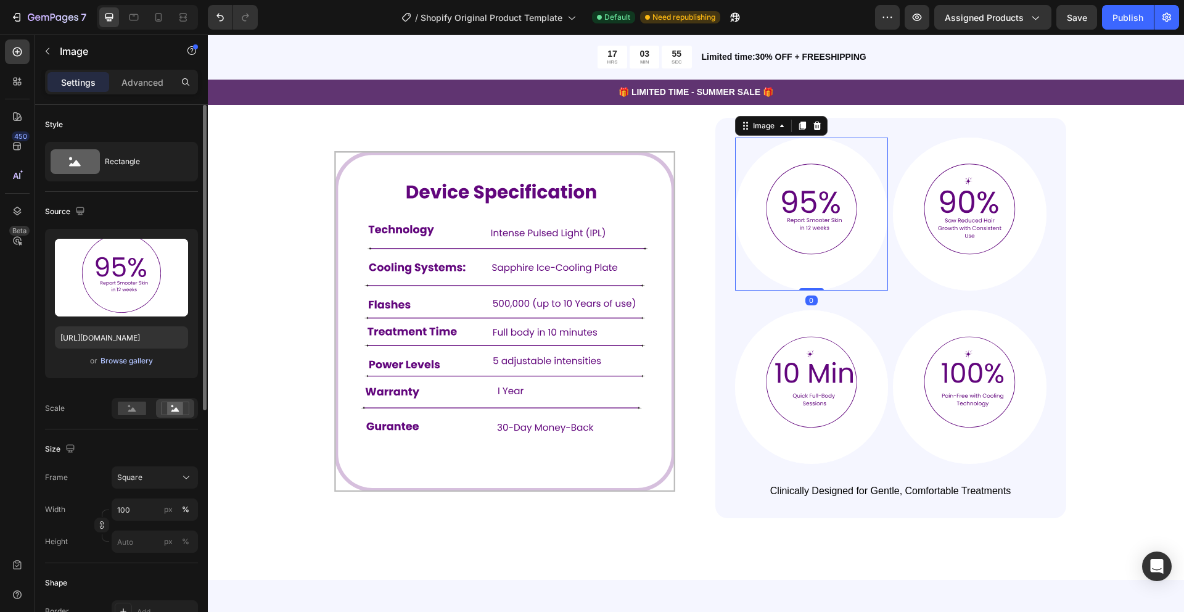
click at [120, 357] on div "Browse gallery" at bounding box center [127, 360] width 52 height 11
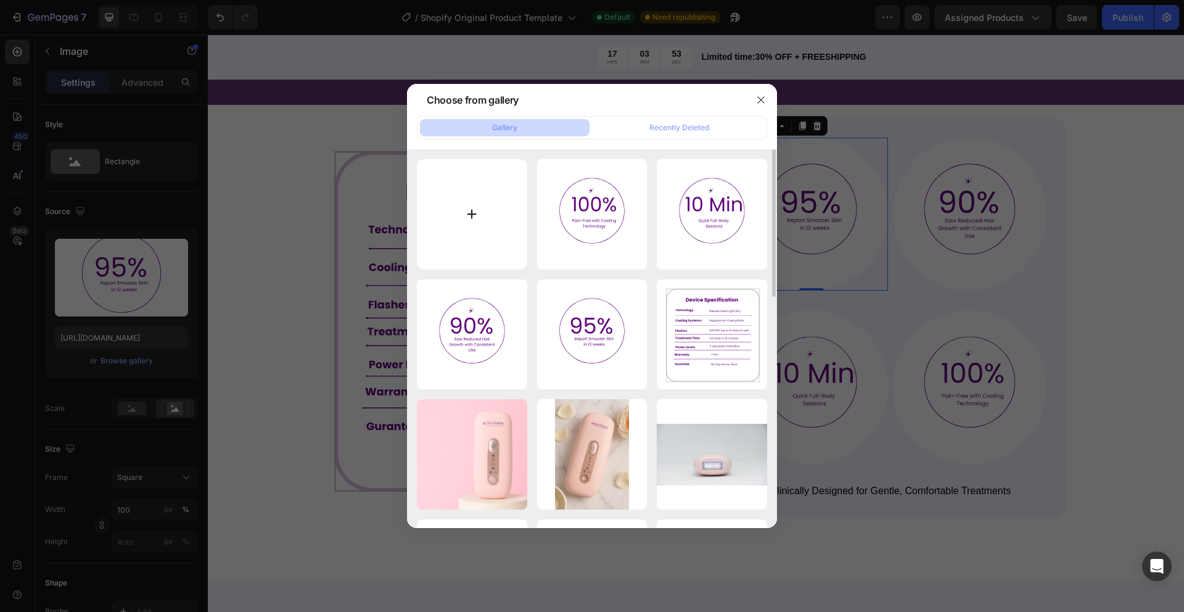
click at [476, 210] on input "file" at bounding box center [472, 214] width 110 height 110
type input "C:\fakepath\2.svg"
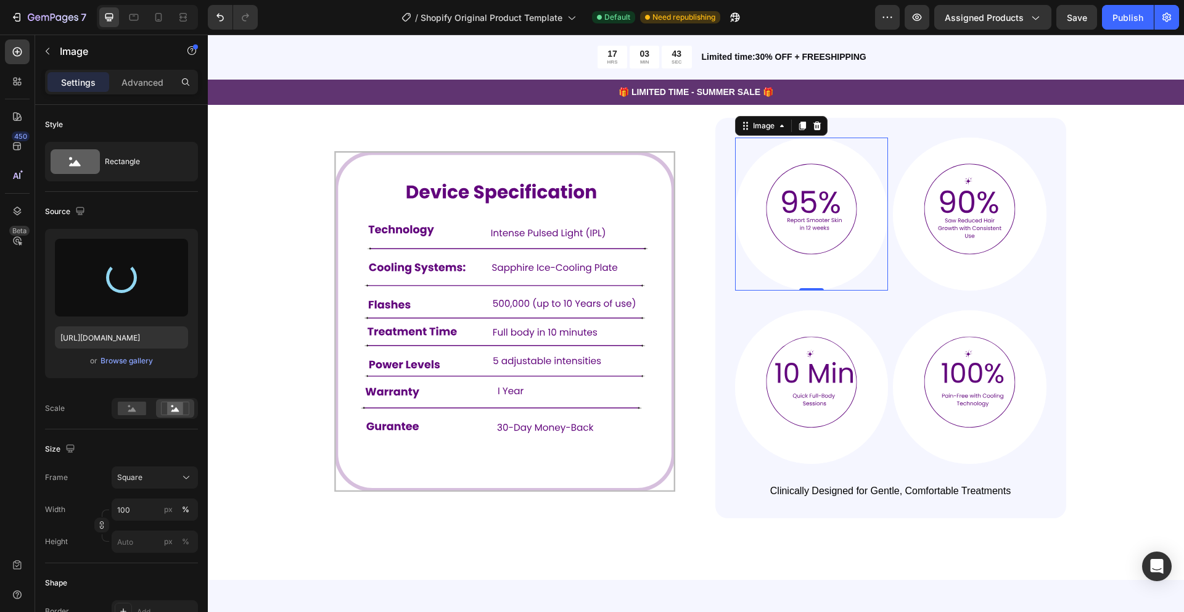
type input "https://cdn.shopify.com/s/files/1/0649/9038/0168/files/gempages_554557381082612…"
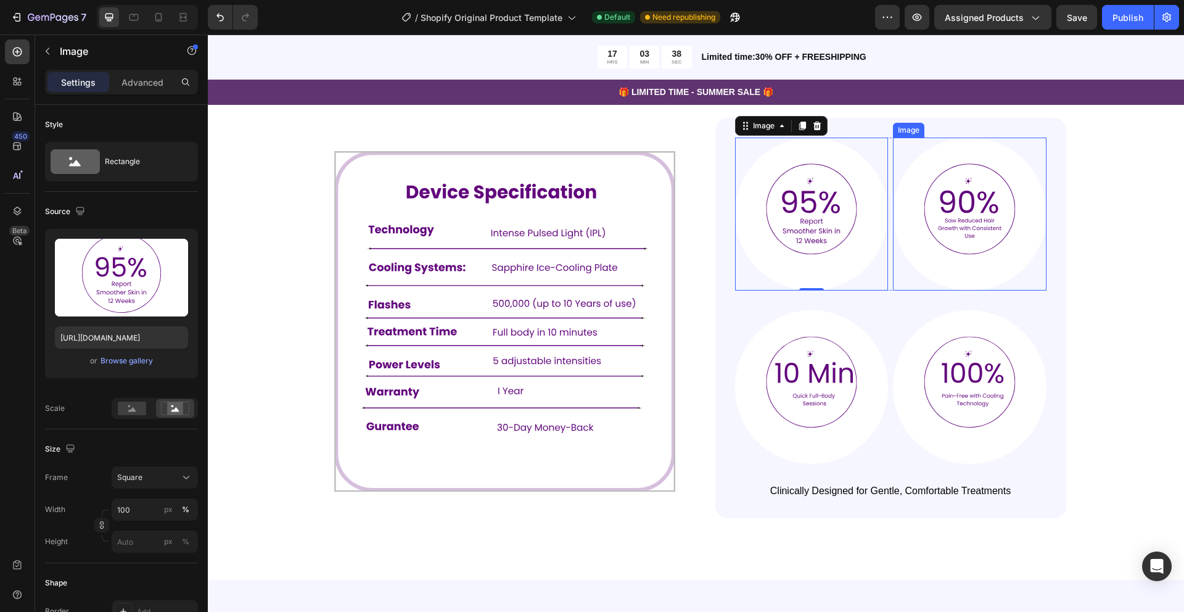
click at [959, 213] on img at bounding box center [970, 215] width 154 height 154
click at [777, 228] on img at bounding box center [812, 215] width 154 height 154
click at [965, 225] on img at bounding box center [970, 215] width 154 height 154
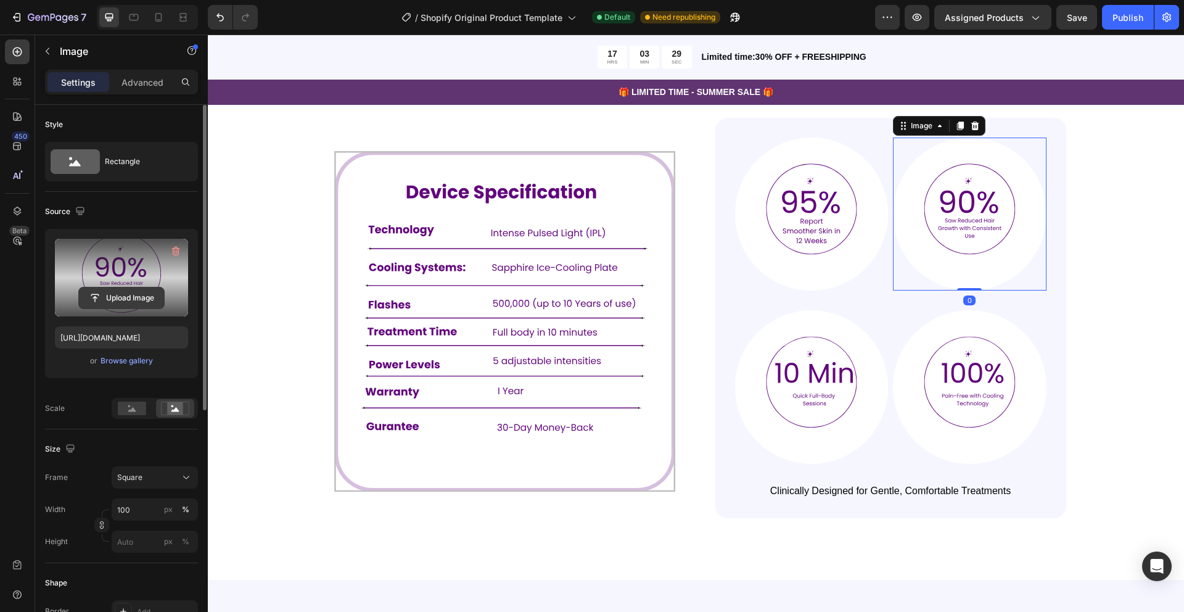
click at [131, 297] on input "file" at bounding box center [121, 297] width 85 height 21
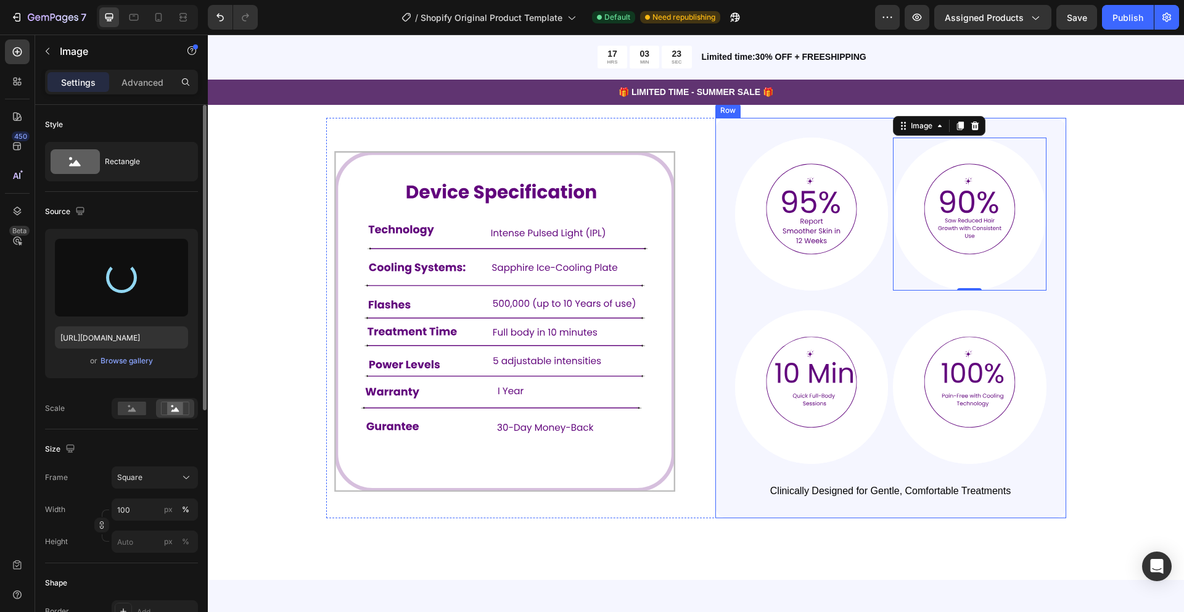
type input "https://cdn.shopify.com/s/files/1/0649/9038/0168/files/gempages_554557381082612…"
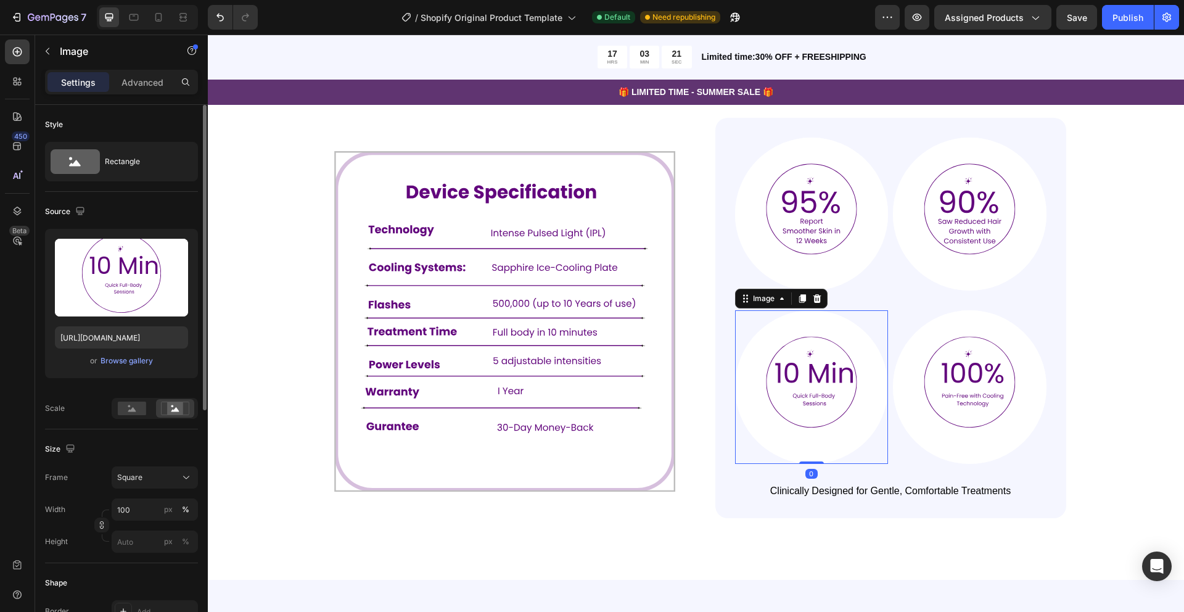
click at [827, 369] on img at bounding box center [812, 387] width 154 height 154
click at [122, 361] on div "Browse gallery" at bounding box center [127, 360] width 52 height 11
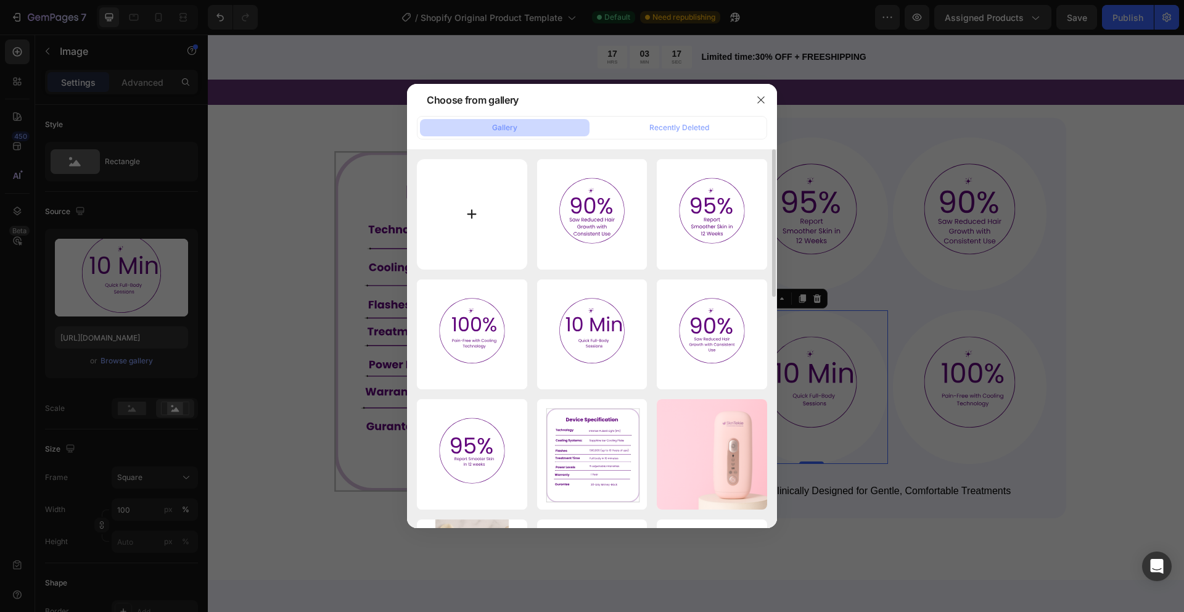
click at [469, 216] on input "file" at bounding box center [472, 214] width 110 height 110
type input "C:\fakepath\4.svg"
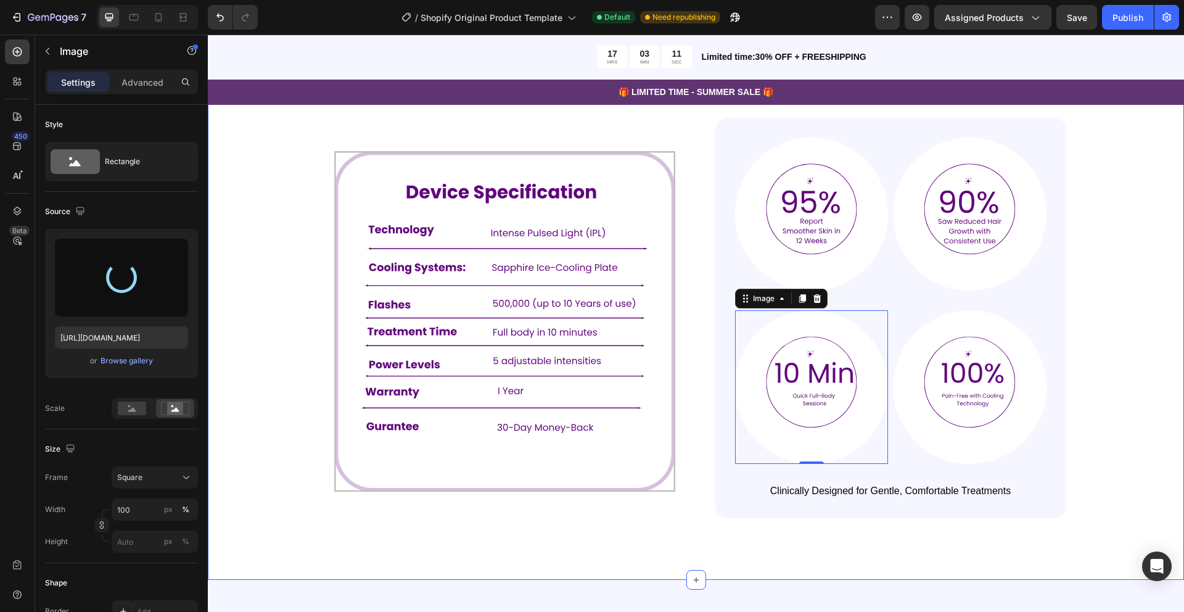
type input "https://cdn.shopify.com/s/files/1/0649/9038/0168/files/gempages_554557381082612…"
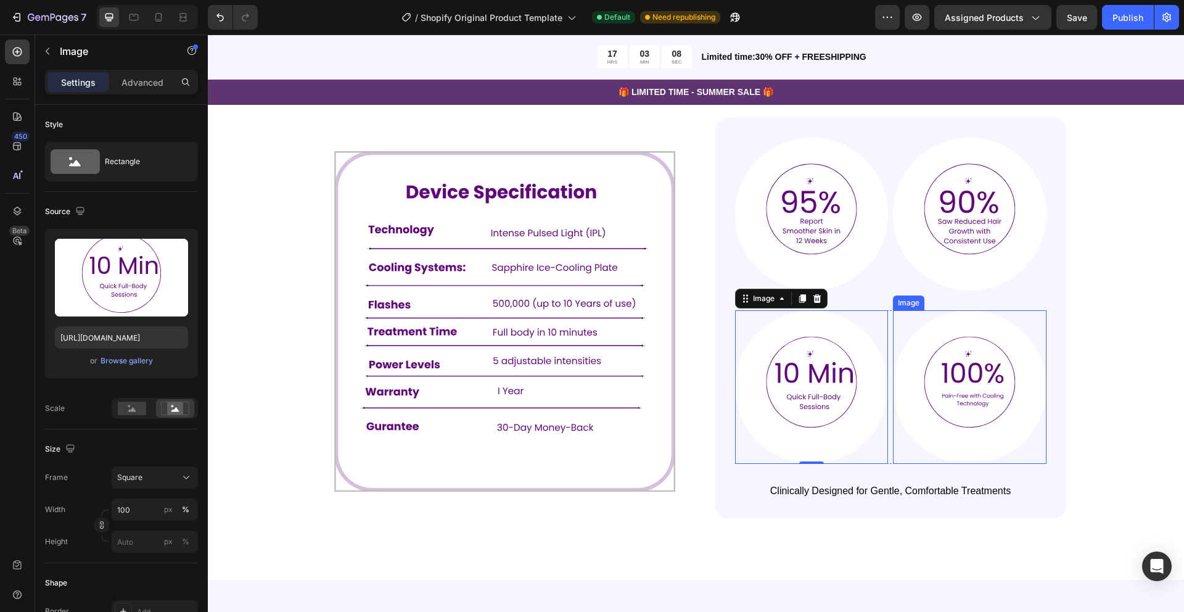
click at [958, 400] on img at bounding box center [970, 387] width 154 height 154
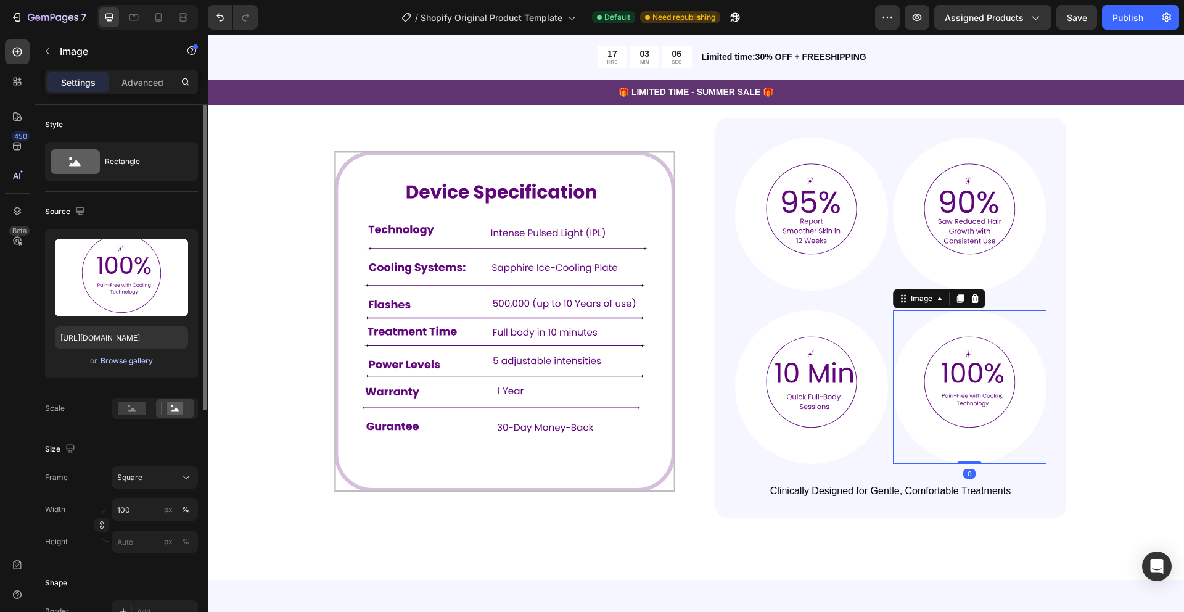
click at [125, 363] on div "Browse gallery" at bounding box center [127, 360] width 52 height 11
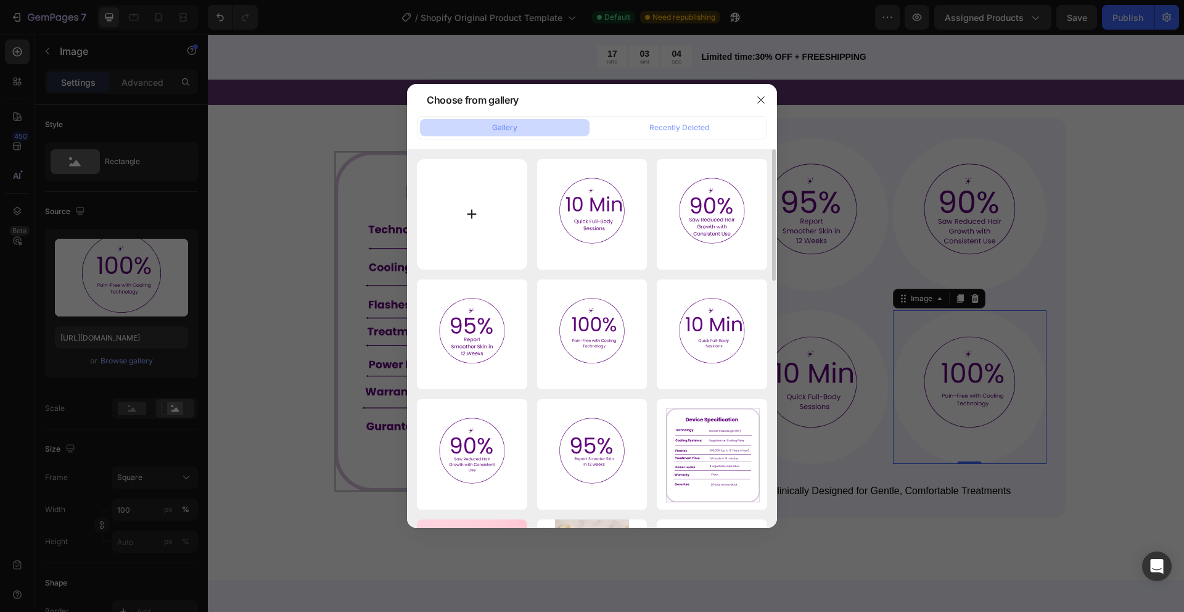
click at [468, 211] on input "file" at bounding box center [472, 214] width 110 height 110
type input "C:\fakepath\5.svg"
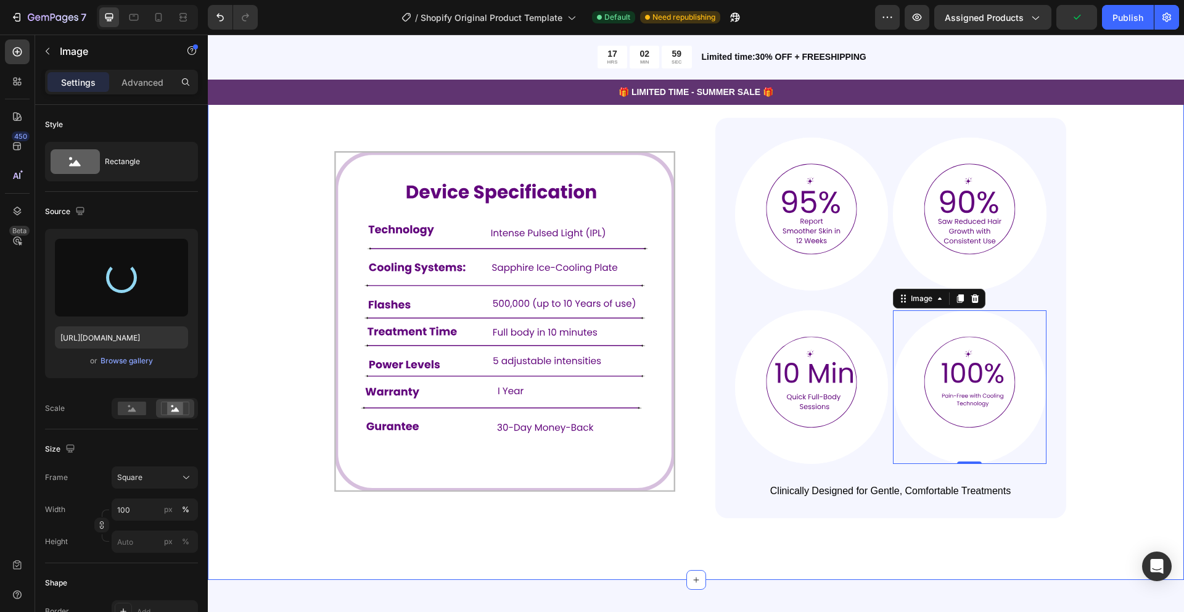
type input "https://cdn.shopify.com/s/files/1/0649/9038/0168/files/gempages_554557381082612…"
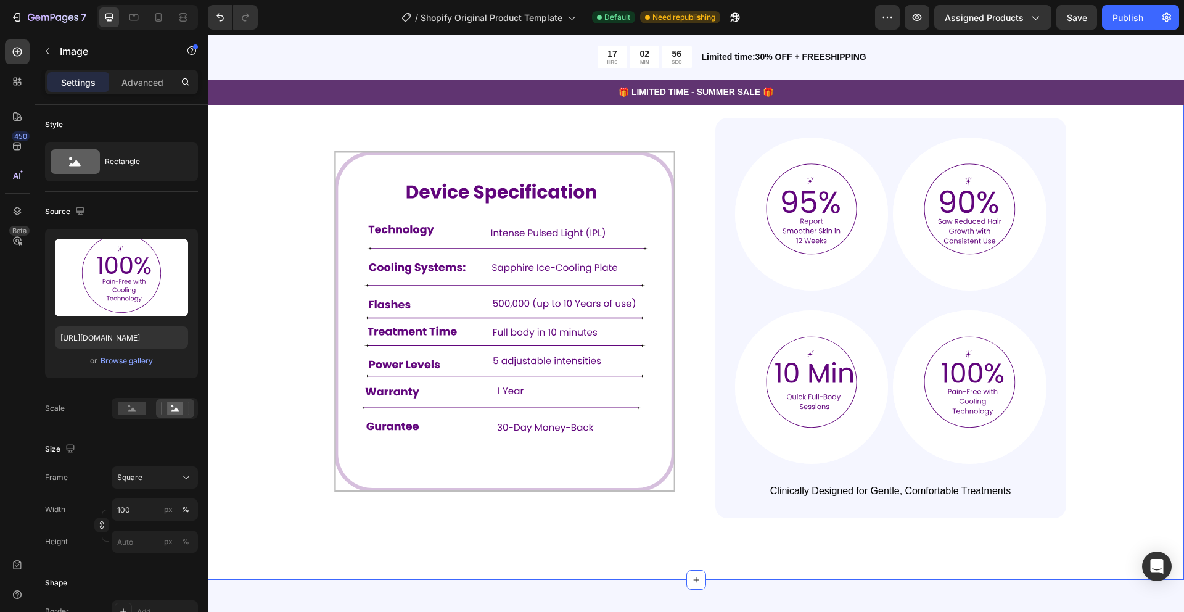
click at [1111, 264] on div "Advanced Technology, Proven Results Heading The Skintekie IPL Hair Removal Devi…" at bounding box center [696, 264] width 878 height 508
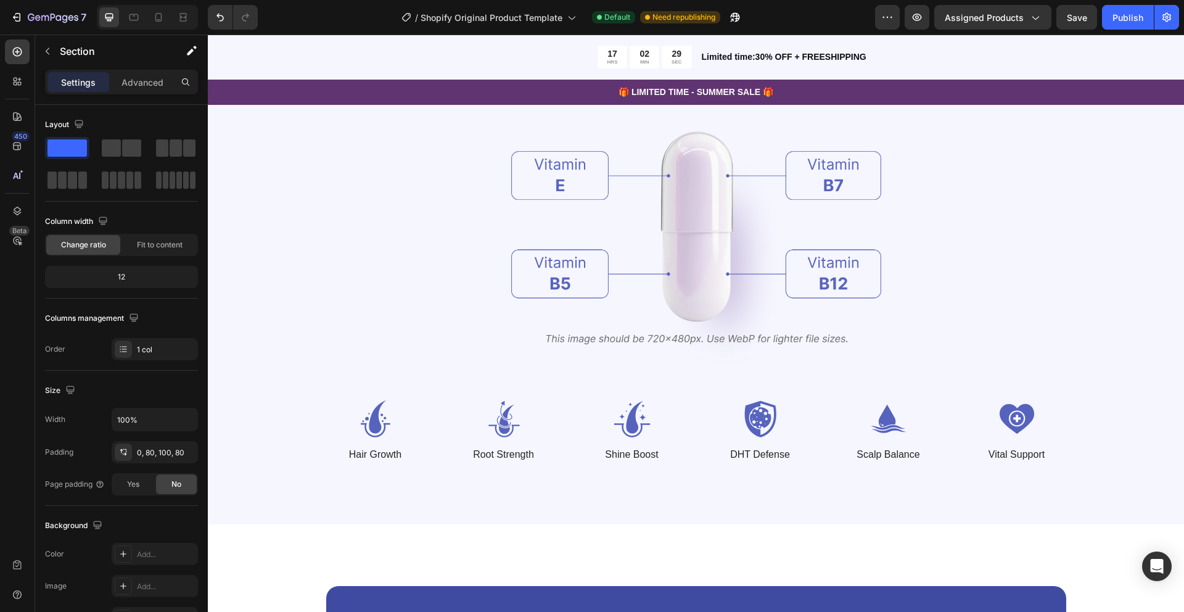
scroll to position [1477, 0]
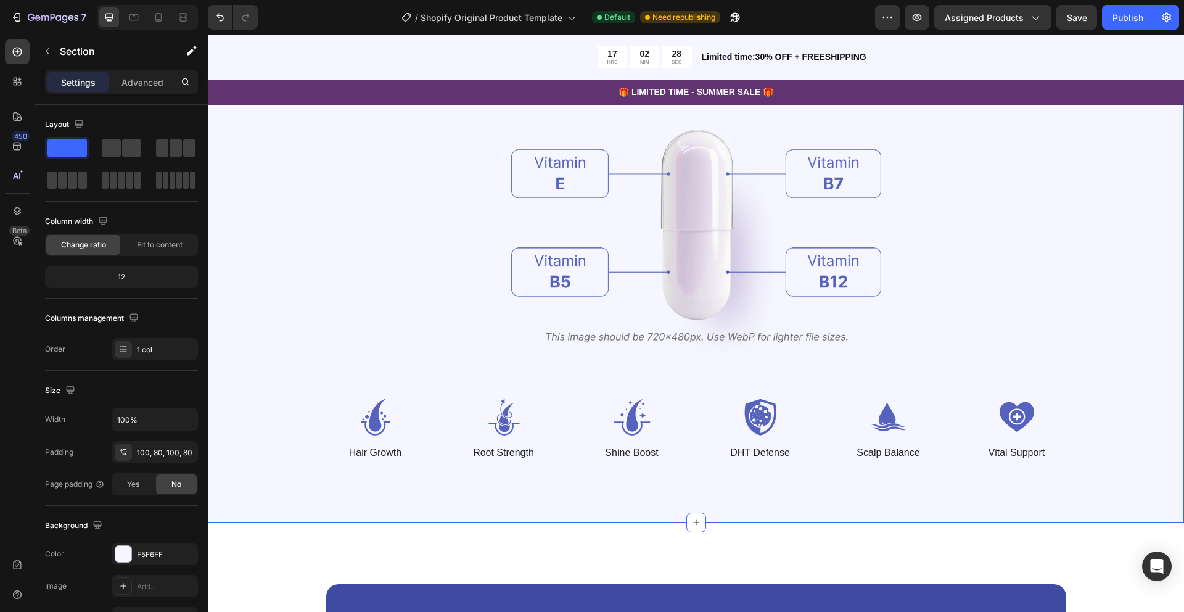
click at [1136, 304] on div "Vitamin Power for Your Hair Heading Powered by Biotin, Vitamin B5, E & B12 — wo…" at bounding box center [696, 225] width 976 height 594
click at [1081, 20] on span "Save" at bounding box center [1077, 17] width 20 height 10
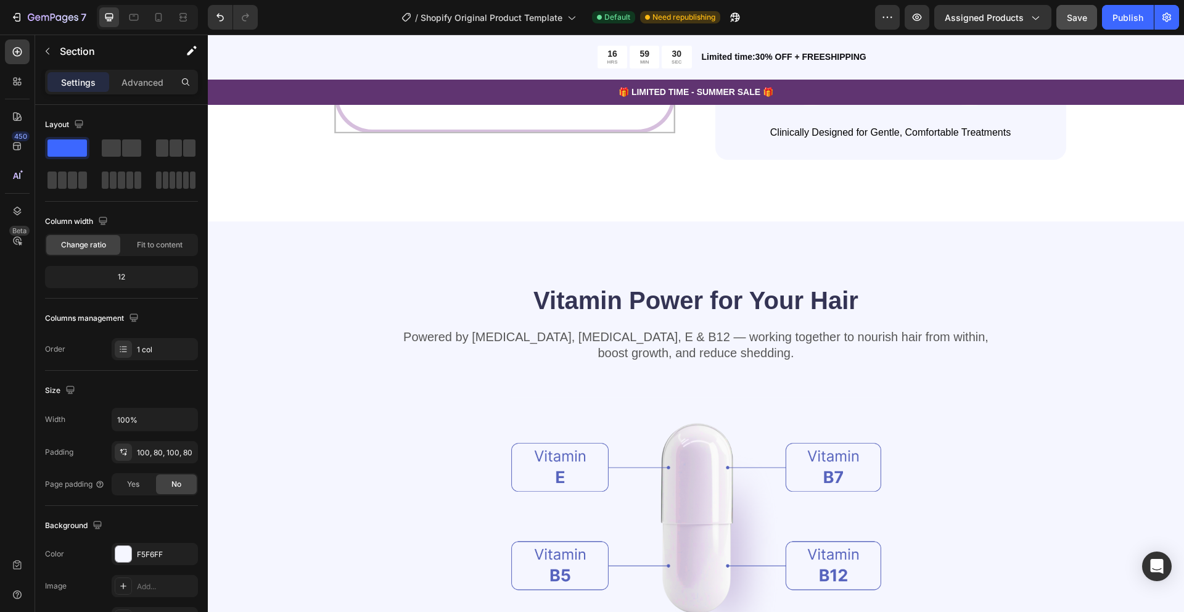
scroll to position [1195, 0]
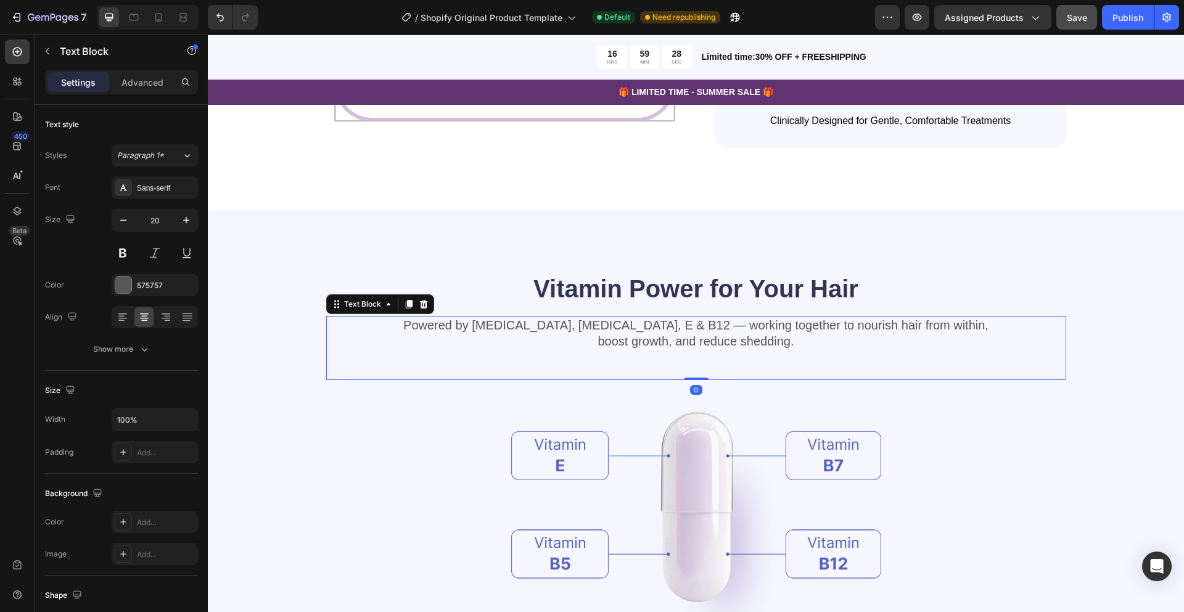
click at [1047, 370] on div "Powered by Biotin, Vitamin B5, E & B12 — working together to nourish hair from …" at bounding box center [696, 348] width 740 height 64
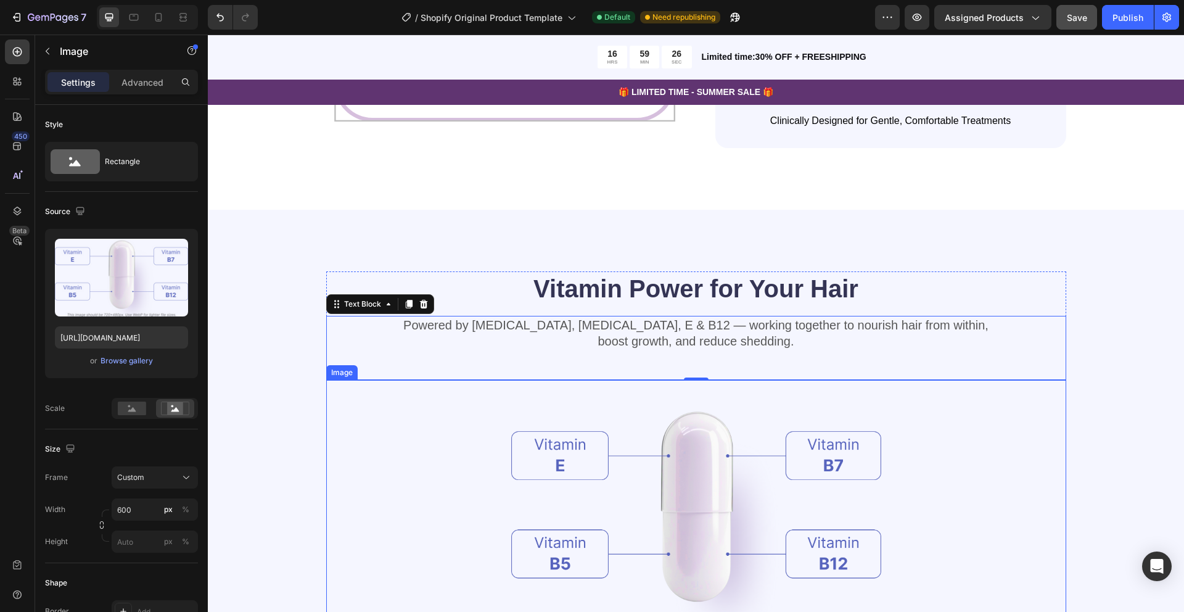
click at [1055, 468] on div at bounding box center [696, 515] width 740 height 270
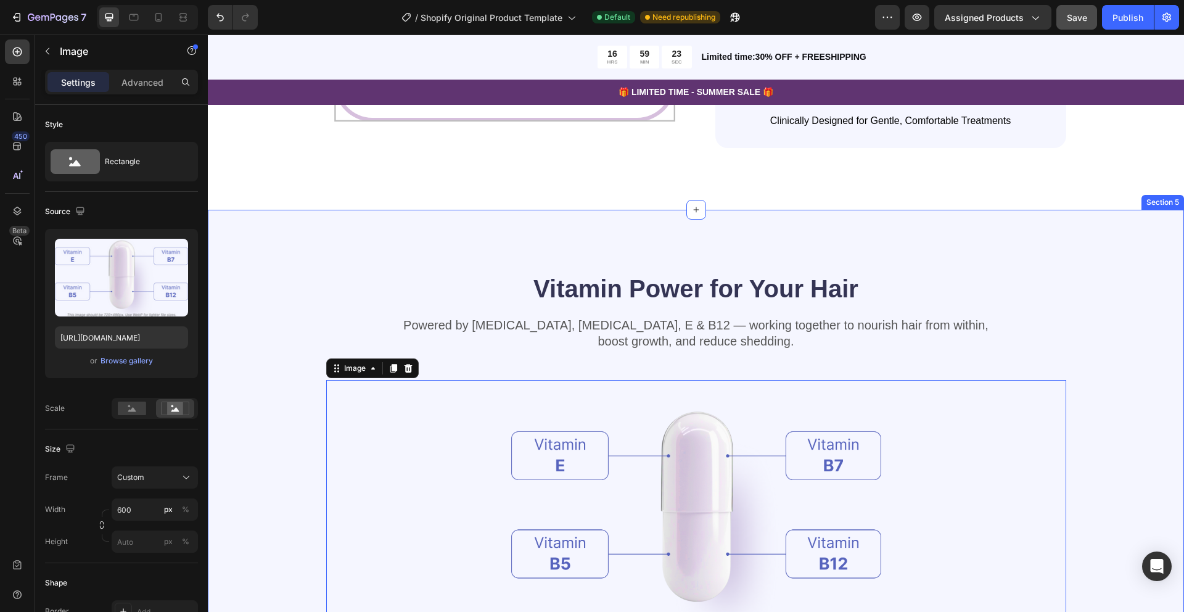
click at [1113, 303] on div "Vitamin Power for Your Hair Heading Powered by Biotin, Vitamin B5, E & B12 — wo…" at bounding box center [696, 506] width 878 height 471
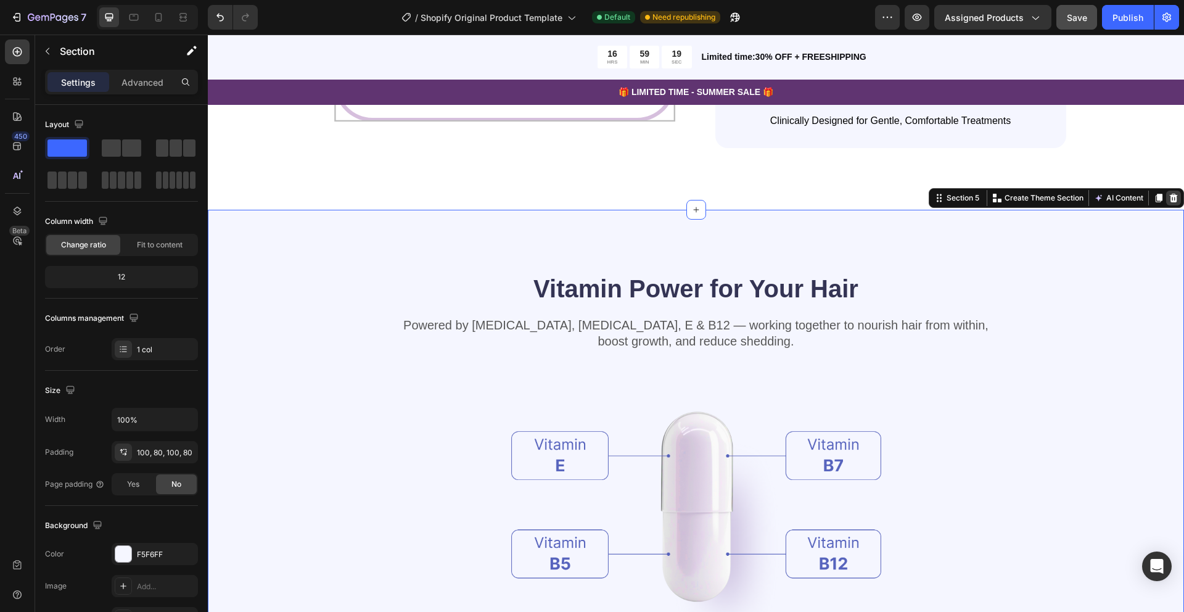
click at [1177, 199] on icon at bounding box center [1174, 198] width 10 height 10
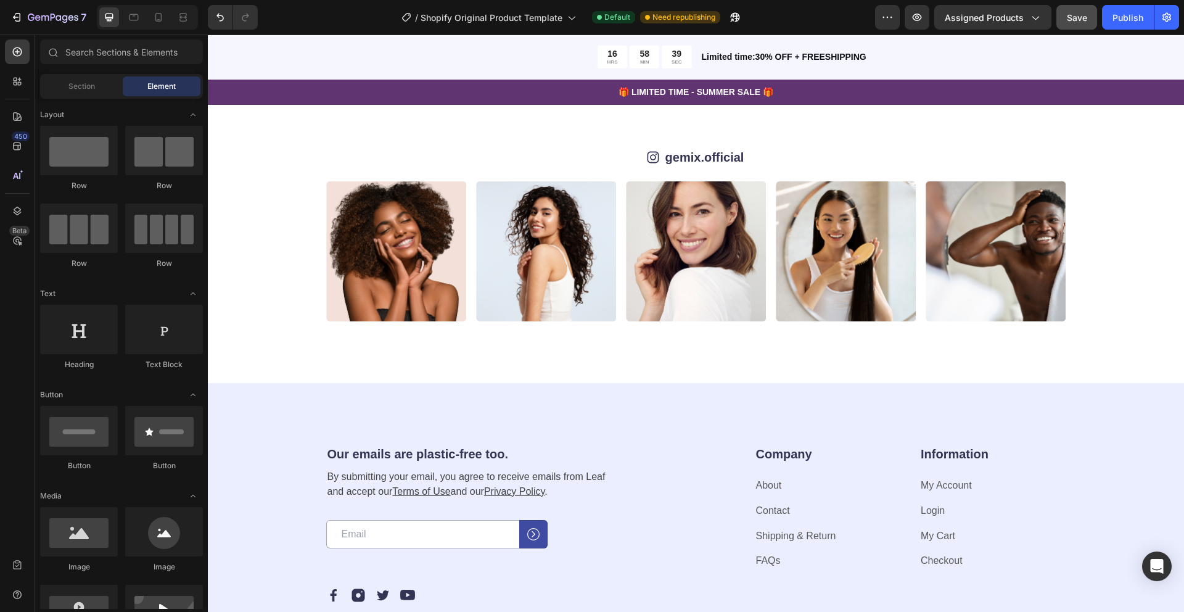
scroll to position [3197, 0]
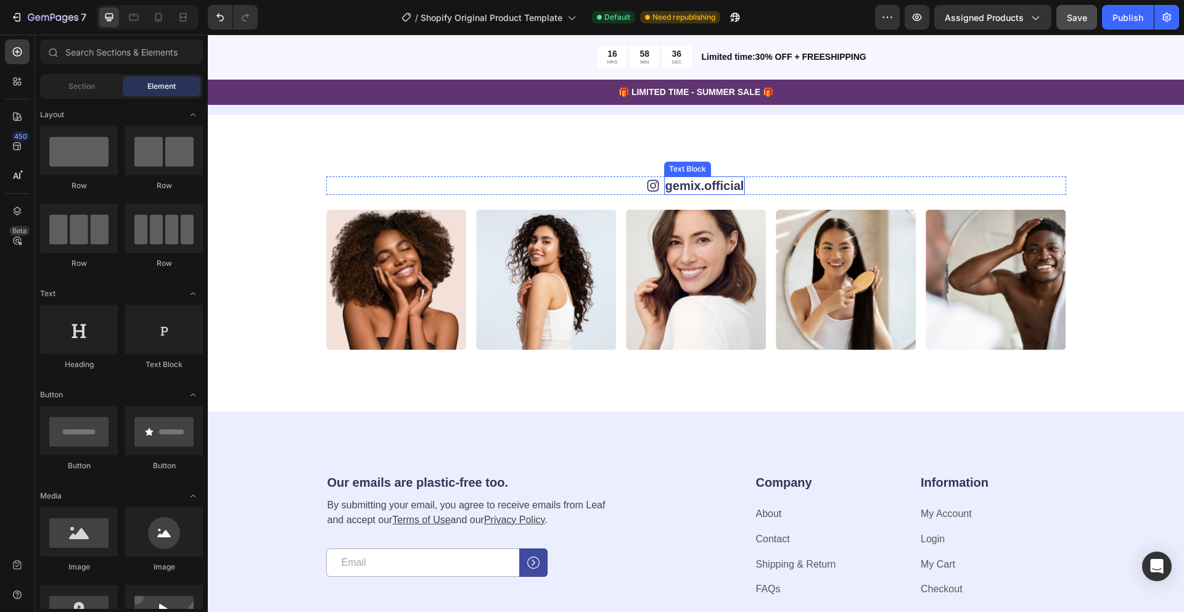
click at [734, 184] on link "gemix.official" at bounding box center [704, 186] width 79 height 14
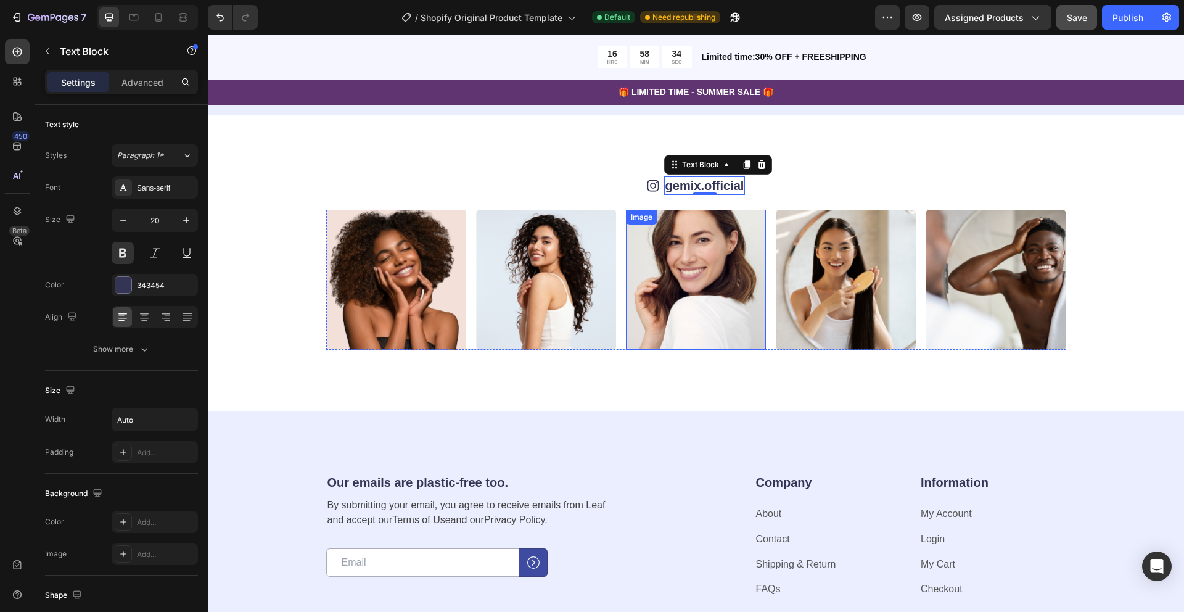
click at [685, 277] on img at bounding box center [696, 280] width 140 height 140
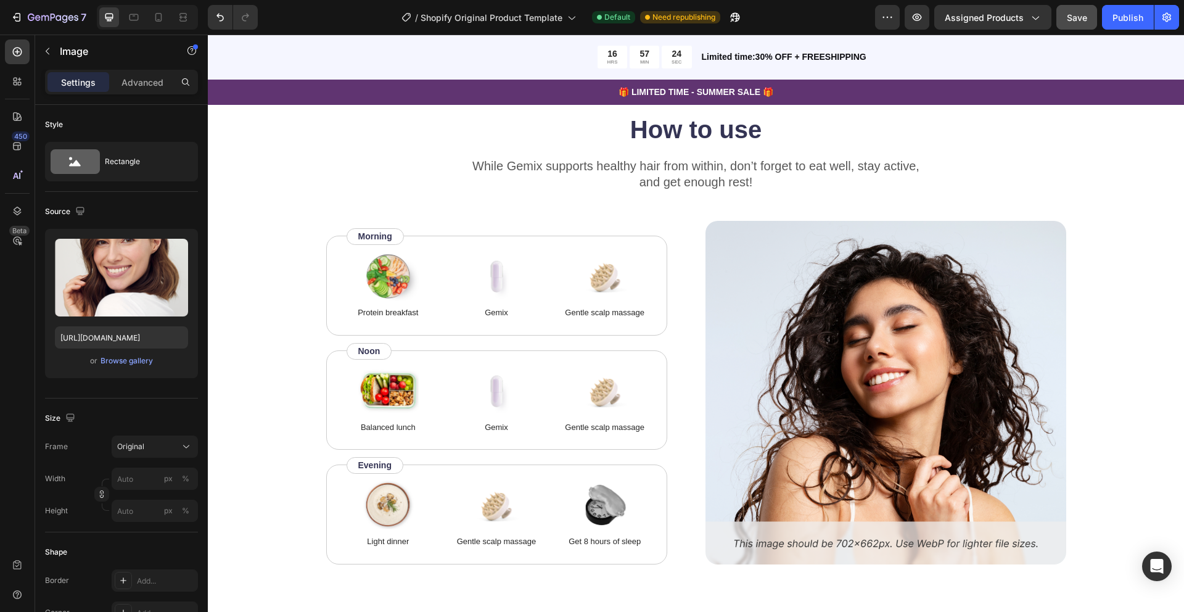
scroll to position [1586, 0]
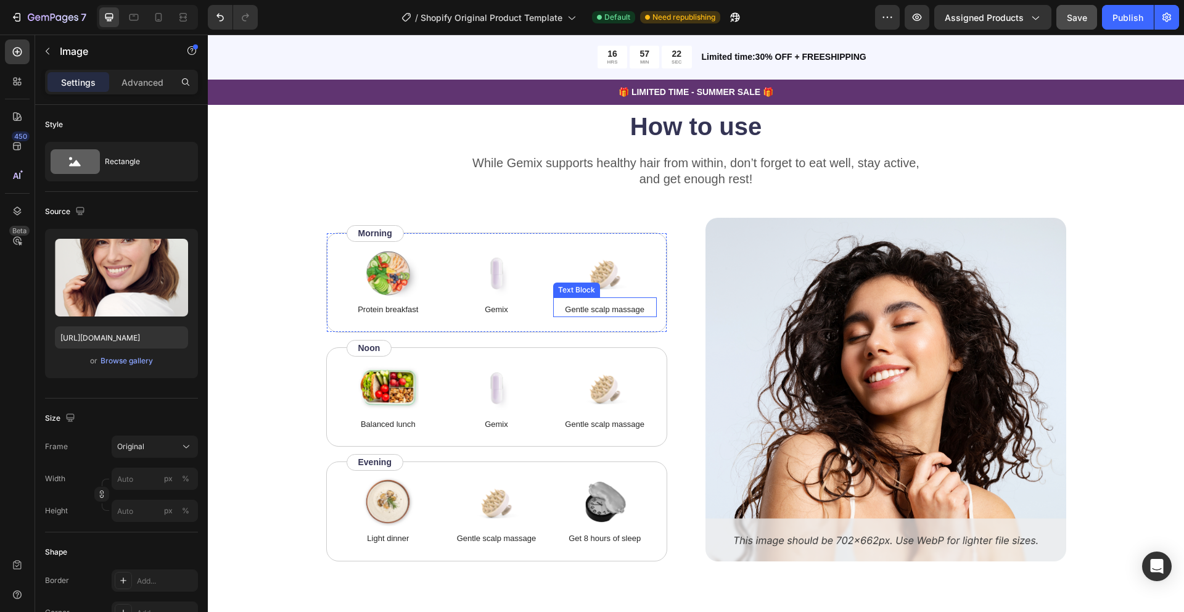
click at [601, 316] on p "Gentle scalp massage" at bounding box center [604, 309] width 101 height 12
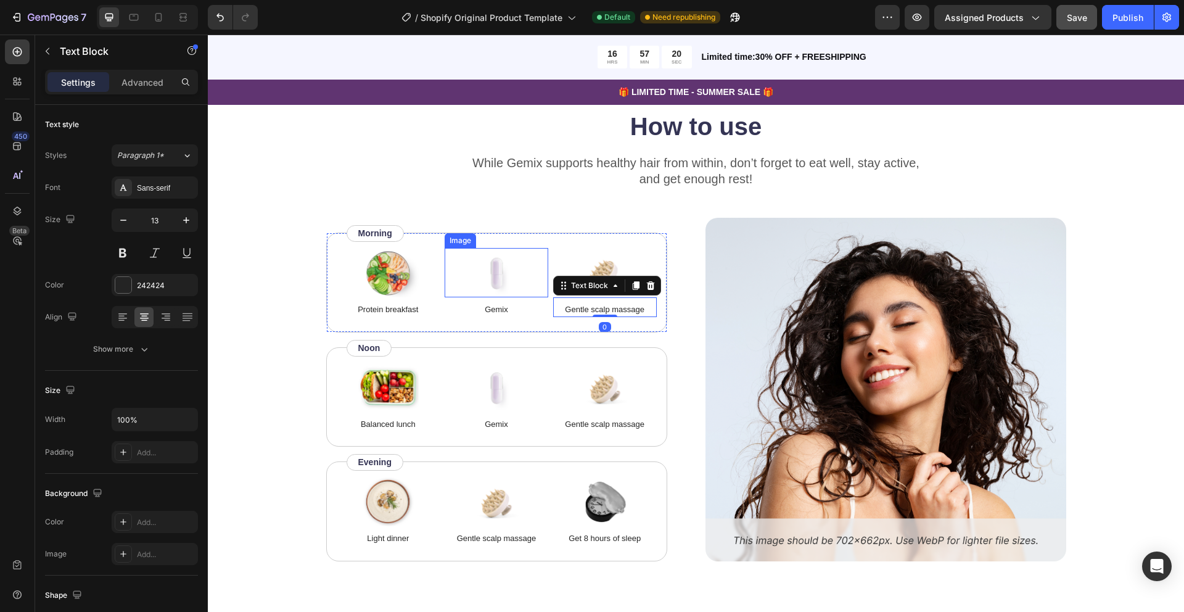
click at [518, 282] on img at bounding box center [497, 272] width 62 height 49
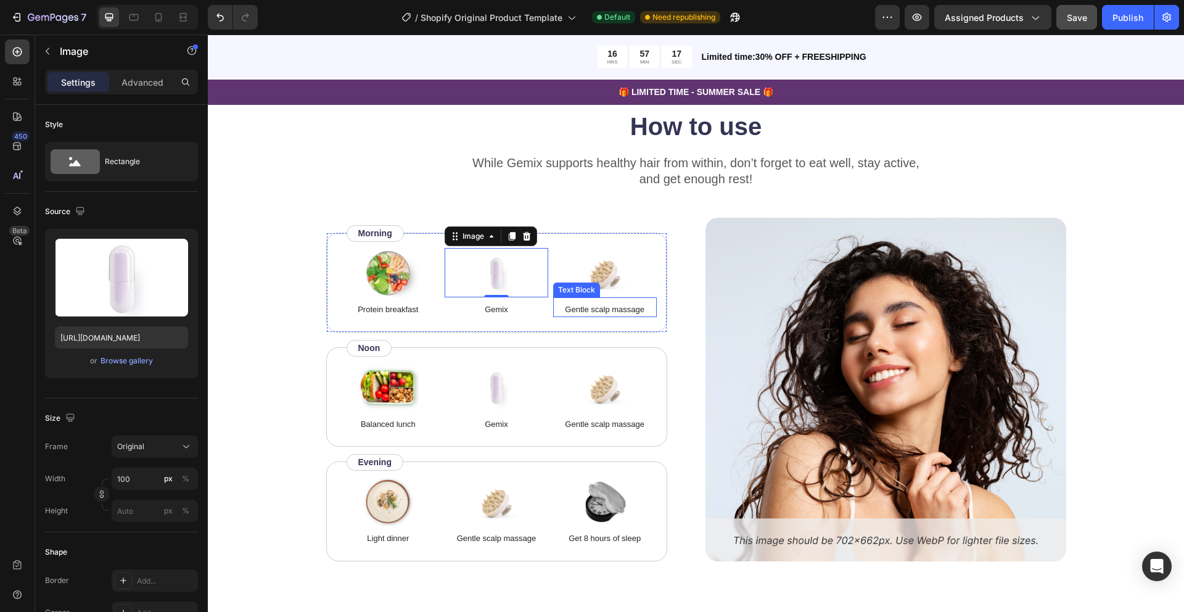
click at [632, 316] on p "Gentle scalp massage" at bounding box center [604, 309] width 101 height 12
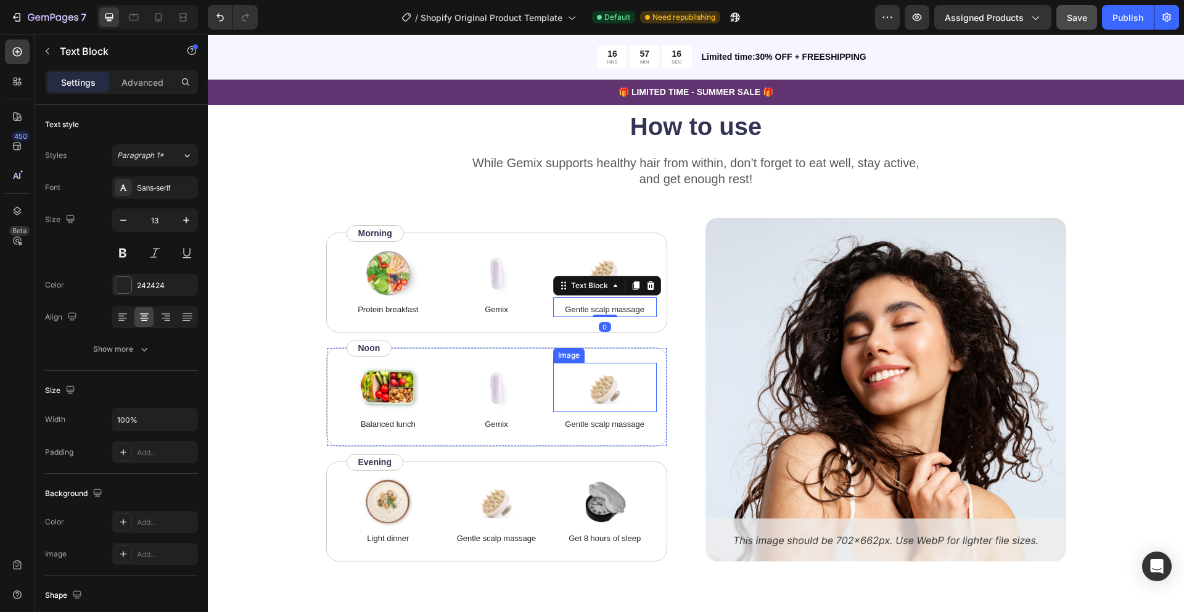
click at [585, 391] on img at bounding box center [605, 387] width 62 height 49
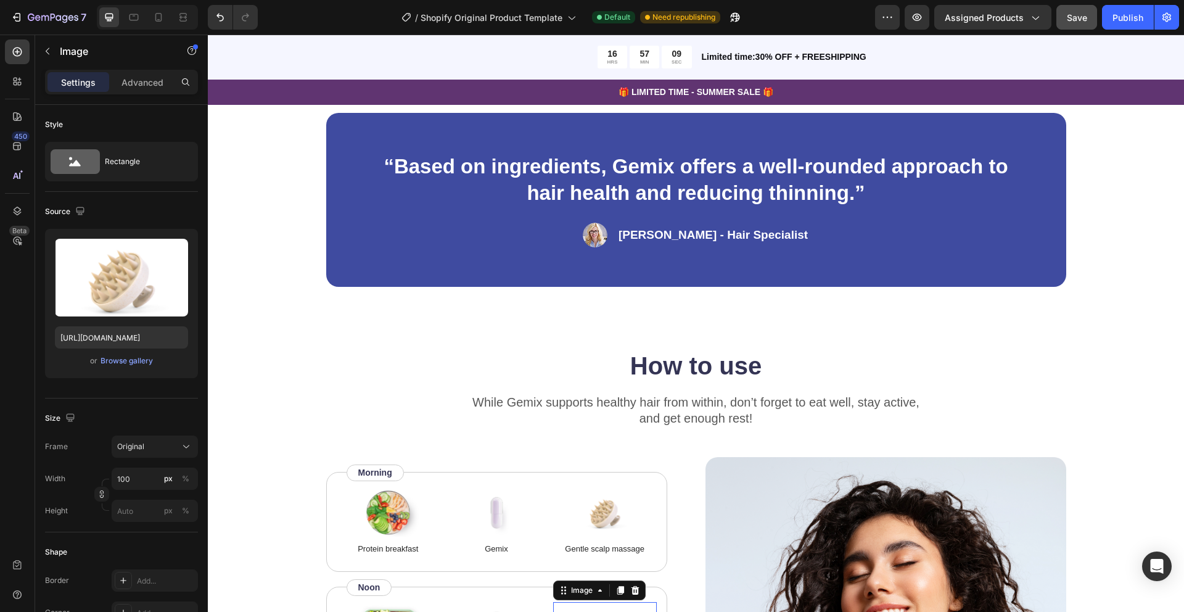
scroll to position [1359, 0]
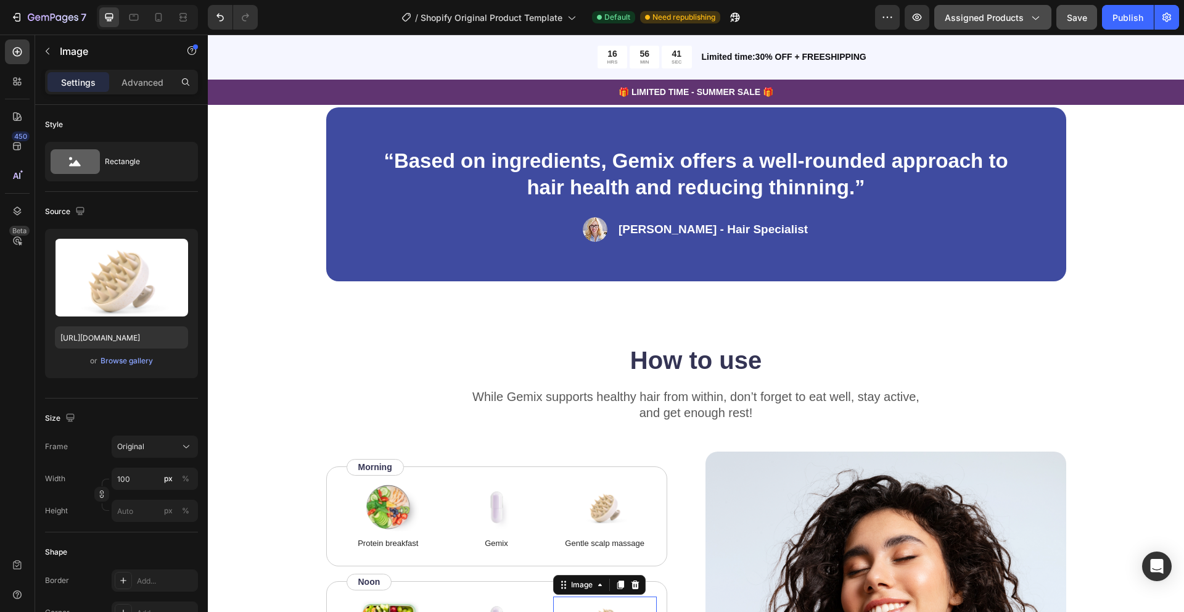
click at [1040, 17] on icon "button" at bounding box center [1035, 17] width 12 height 12
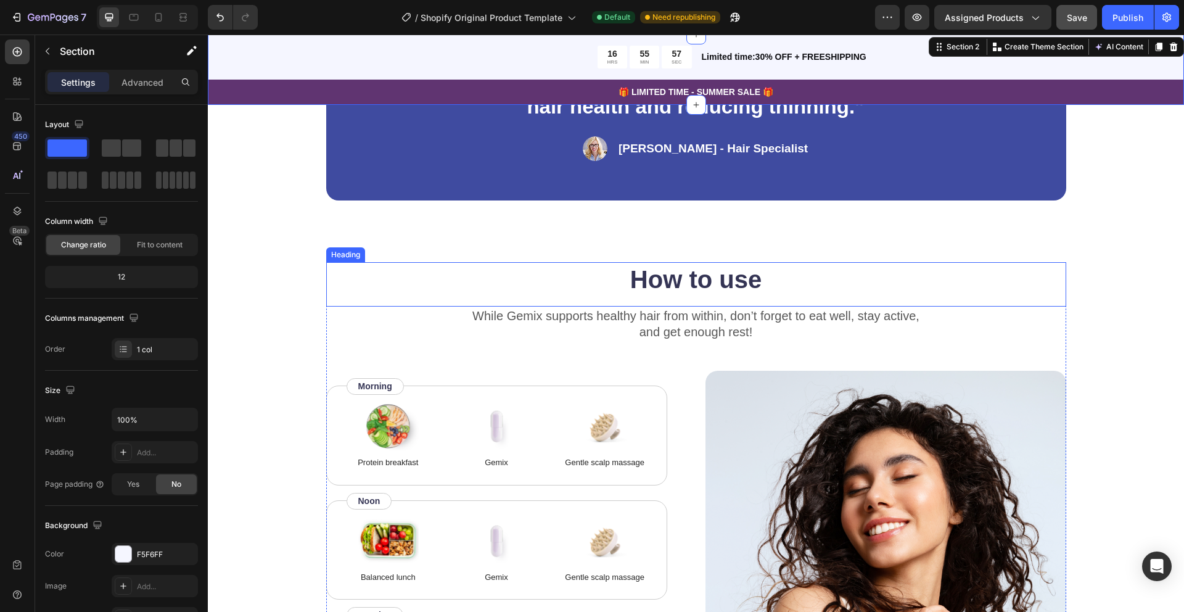
scroll to position [1446, 0]
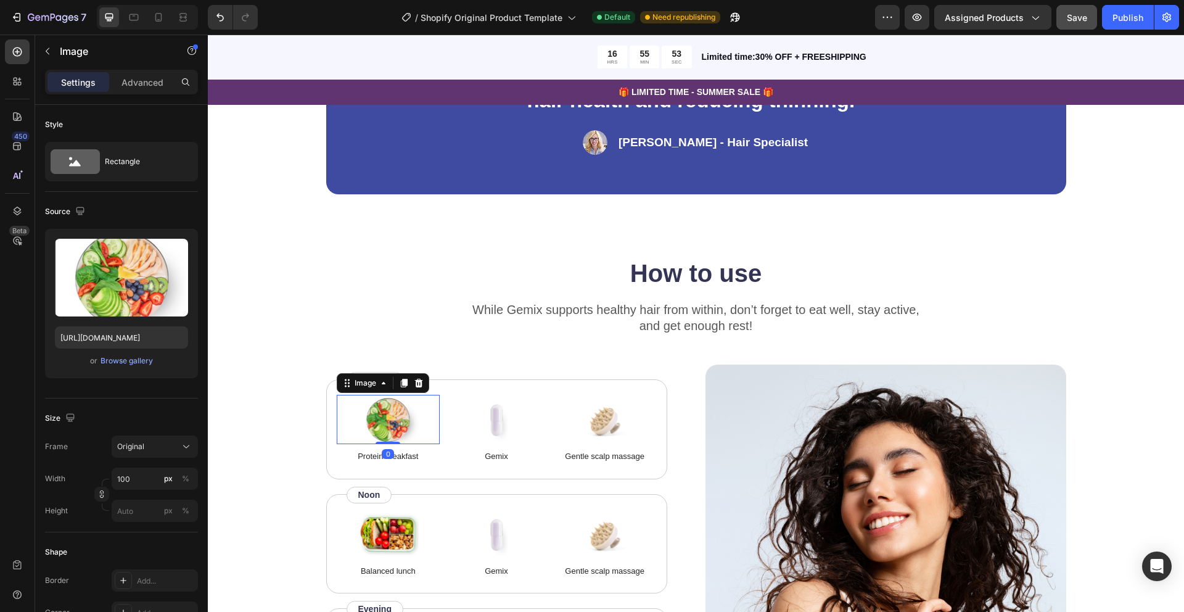
click at [399, 433] on img at bounding box center [388, 419] width 62 height 49
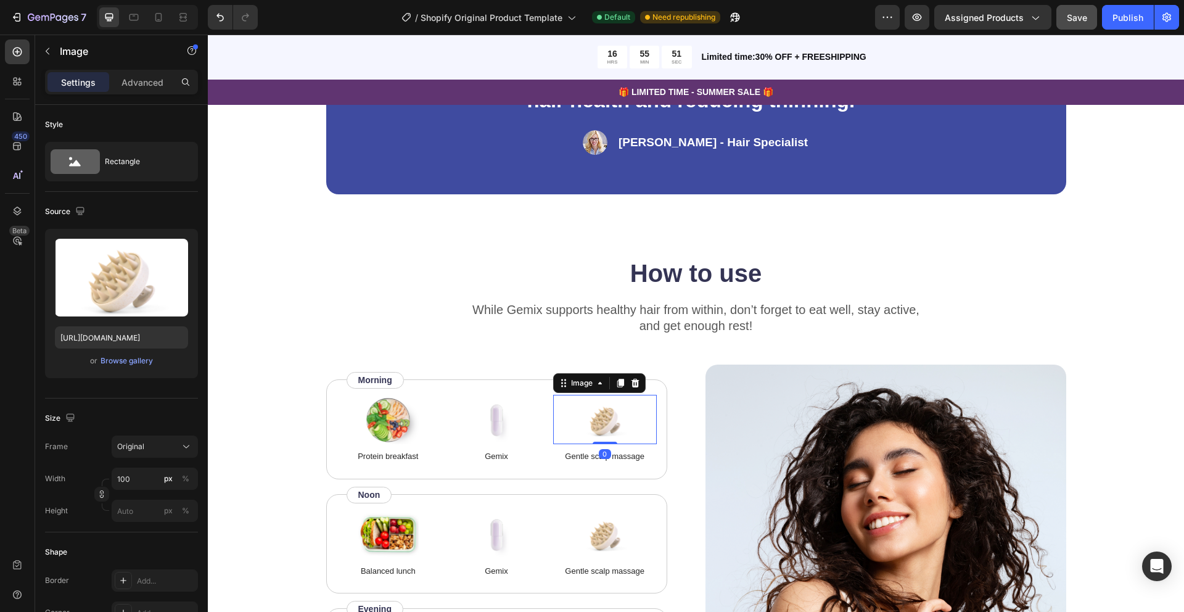
click at [604, 433] on img at bounding box center [605, 419] width 62 height 49
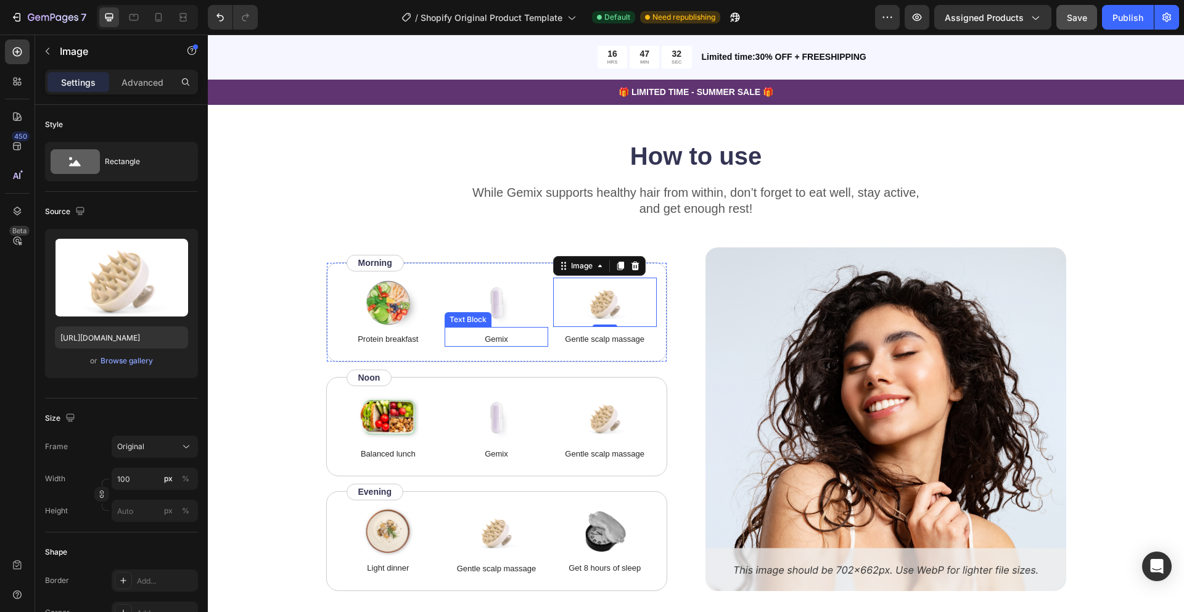
scroll to position [1560, 0]
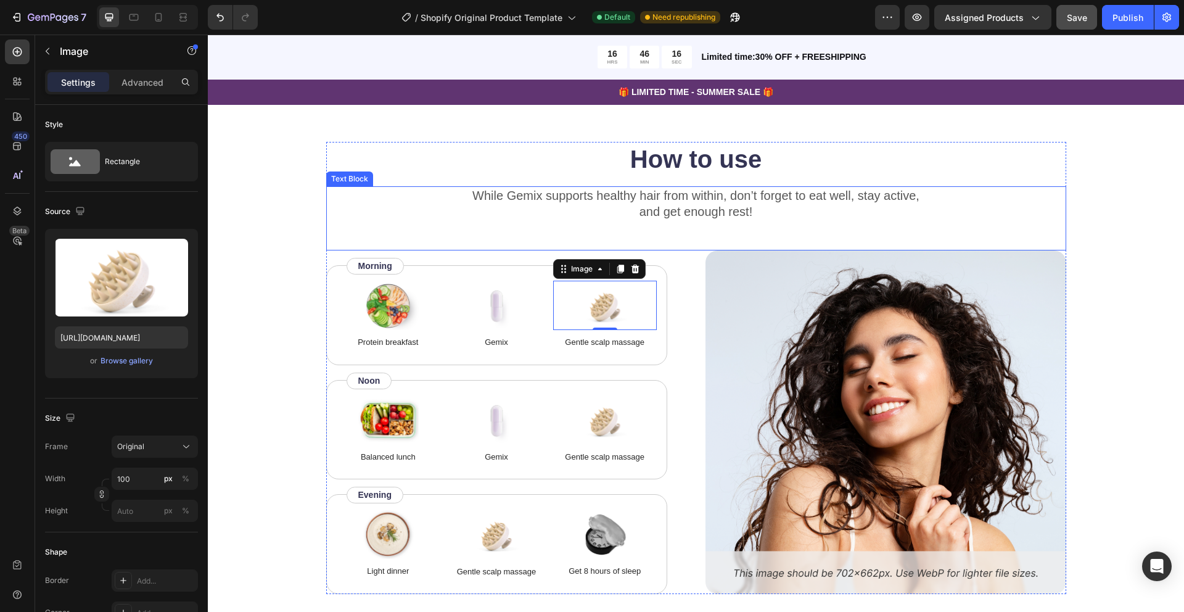
click at [625, 197] on p "While Gemix supports healthy hair from within, don’t forget to eat well, stay a…" at bounding box center [697, 203] width 738 height 32
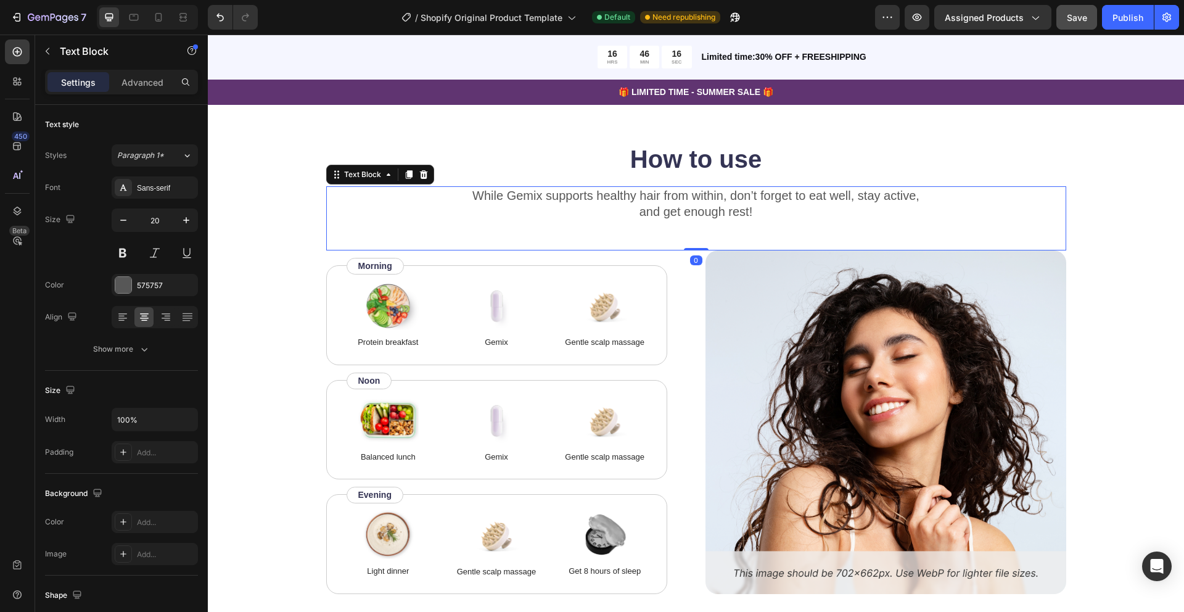
click at [625, 197] on p "While Gemix supports healthy hair from within, don’t forget to eat well, stay a…" at bounding box center [697, 203] width 738 height 32
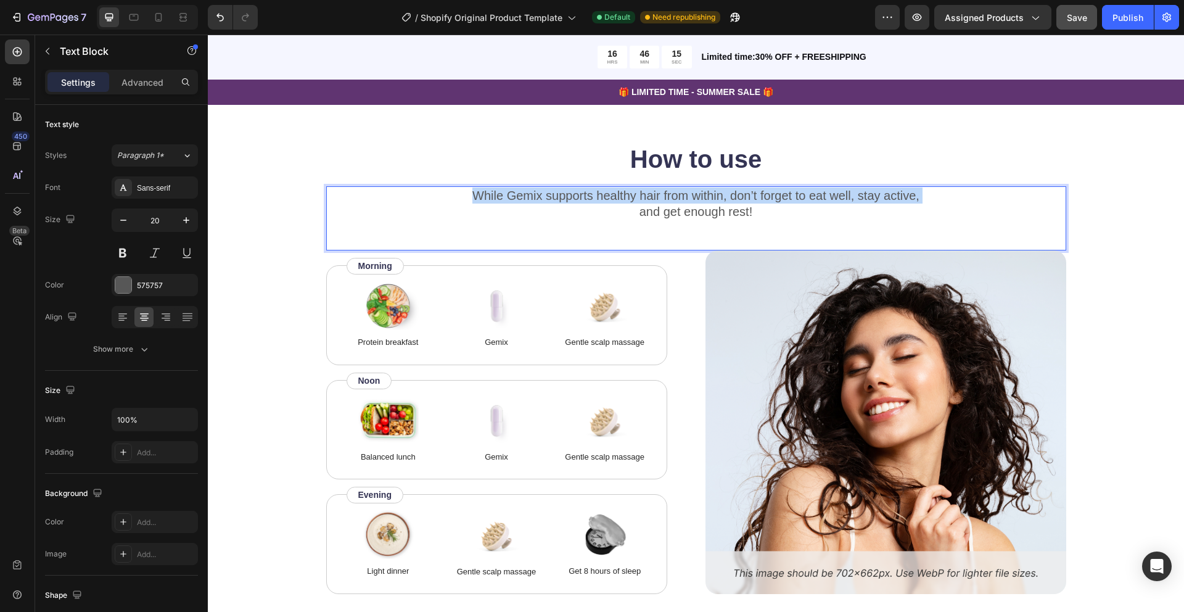
click at [625, 197] on p "While Gemix supports healthy hair from within, don’t forget to eat well, stay a…" at bounding box center [697, 203] width 738 height 32
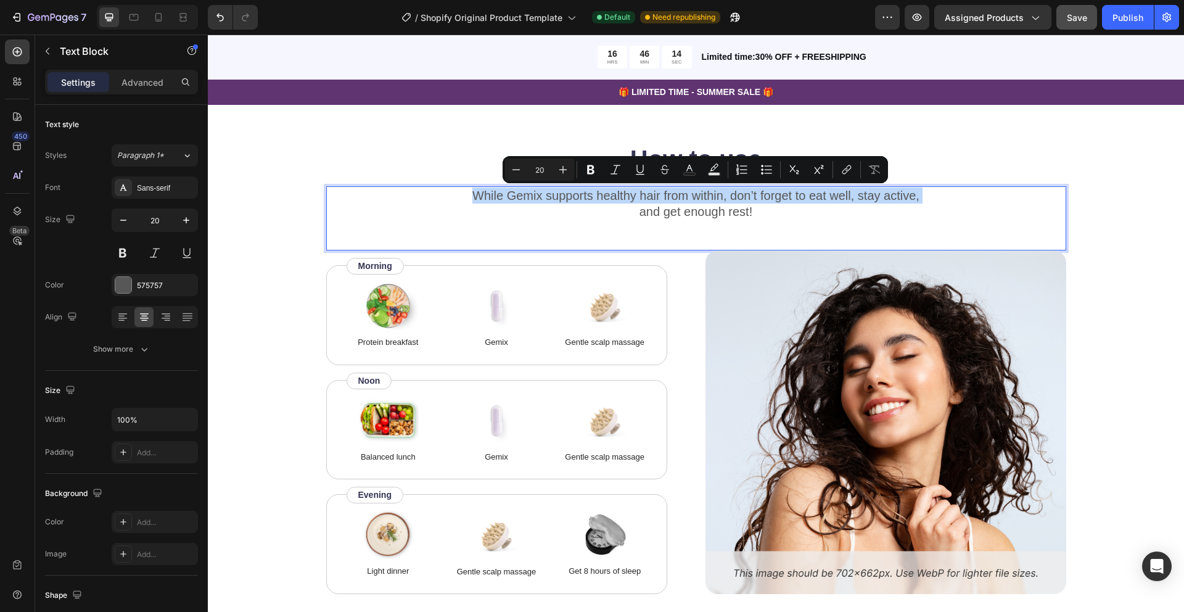
click at [625, 197] on p "While Gemix supports healthy hair from within, don’t forget to eat well, stay a…" at bounding box center [697, 203] width 738 height 32
drag, startPoint x: 625, startPoint y: 197, endPoint x: 646, endPoint y: 219, distance: 30.1
click at [646, 219] on p "While Gemix supports healthy hair from within, don’t forget to eat well, stay a…" at bounding box center [697, 203] width 738 height 32
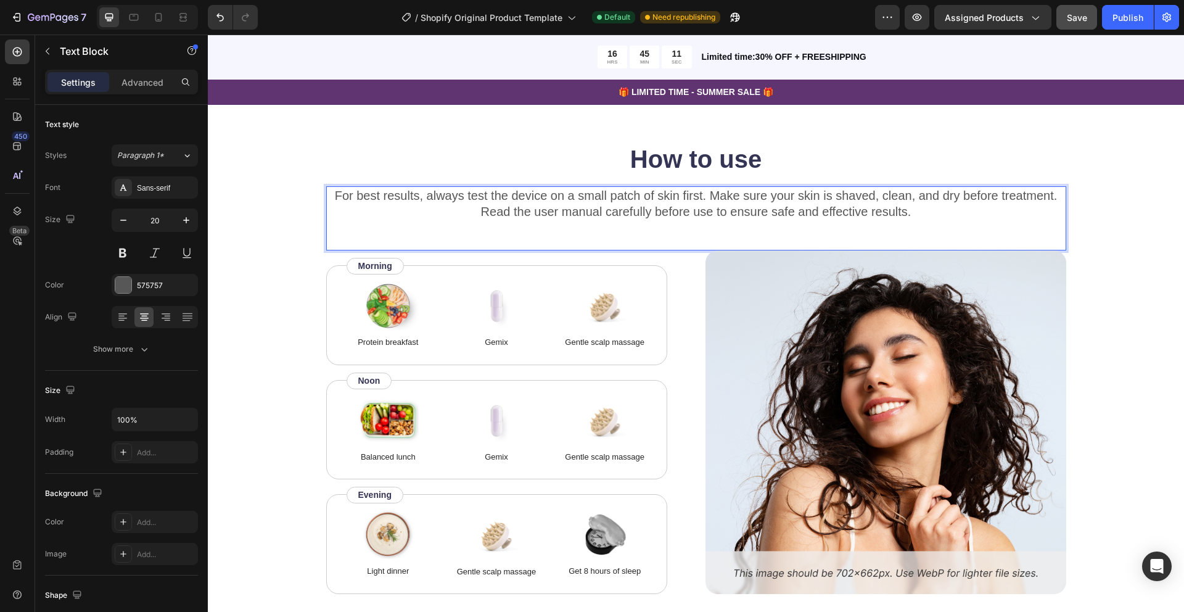
click at [603, 215] on p "For best results, always test the device on a small patch of skin first. Make s…" at bounding box center [697, 203] width 738 height 32
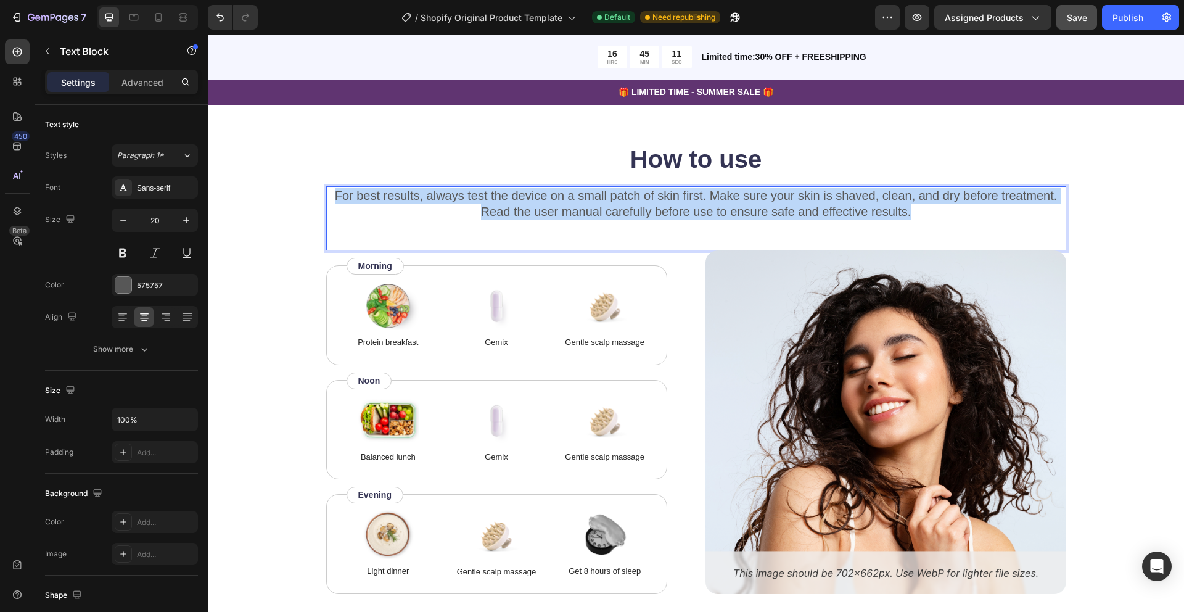
click at [603, 215] on p "For best results, always test the device on a small patch of skin first. Make s…" at bounding box center [697, 203] width 738 height 32
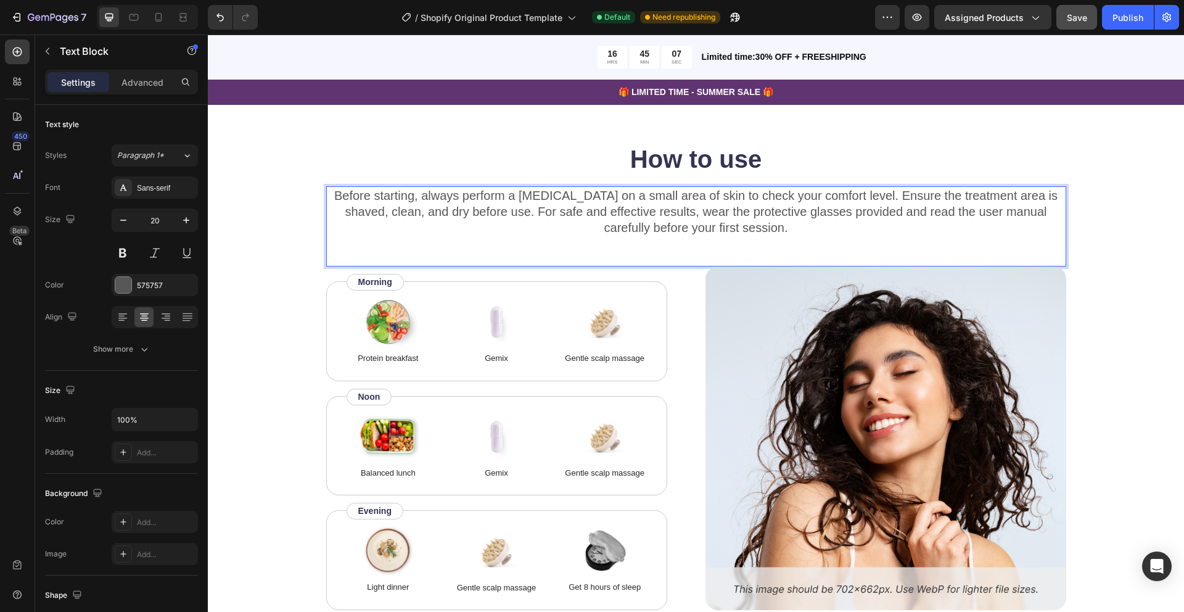
click at [583, 233] on p "Before starting, always perform a [MEDICAL_DATA] on a small area of skin to che…" at bounding box center [697, 211] width 738 height 48
click at [591, 254] on div "Before starting, always perform a patch test on a small area of skin to check y…" at bounding box center [696, 226] width 740 height 80
click at [771, 229] on p "Before starting, always perform a [MEDICAL_DATA] on a small area of skin to che…" at bounding box center [697, 211] width 738 height 48
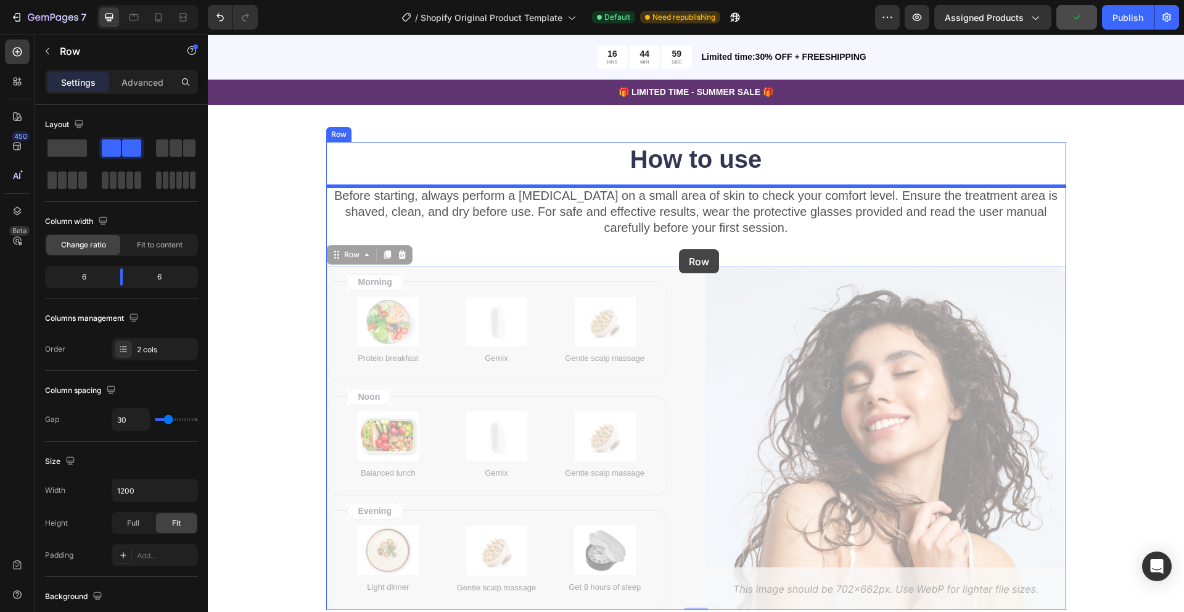
drag, startPoint x: 683, startPoint y: 266, endPoint x: 679, endPoint y: 249, distance: 17.8
click at [679, 249] on div "Product Images Skintekie IPL Hair Removal Device – Pain-Free, Ice-Cooling Techn…" at bounding box center [696, 516] width 976 height 4085
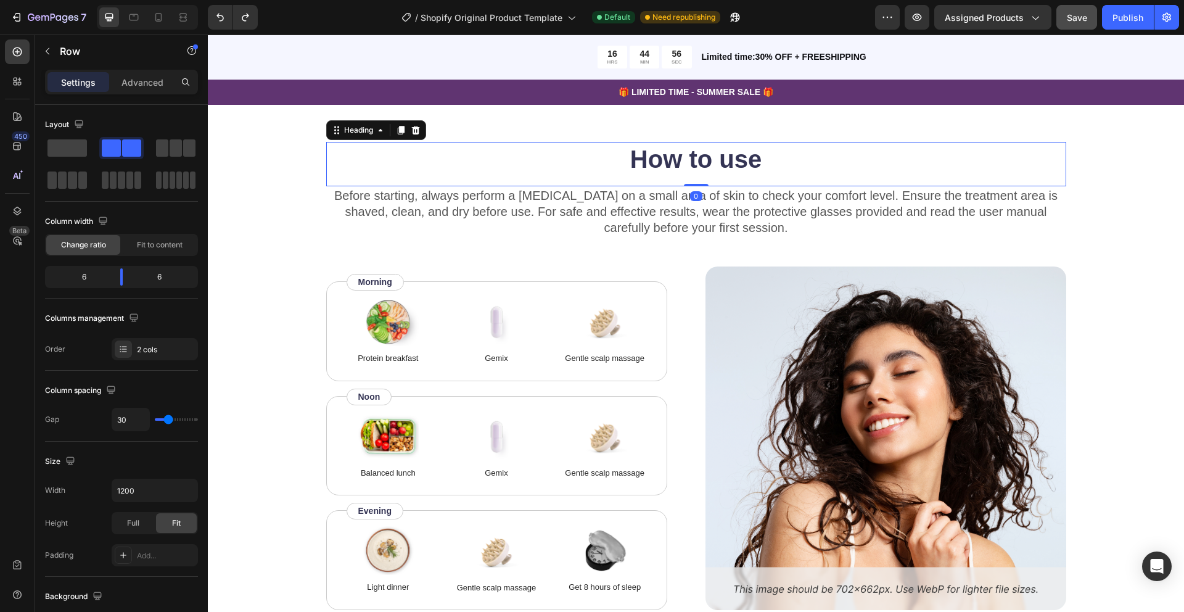
click at [886, 147] on h2 "How to use" at bounding box center [696, 159] width 740 height 35
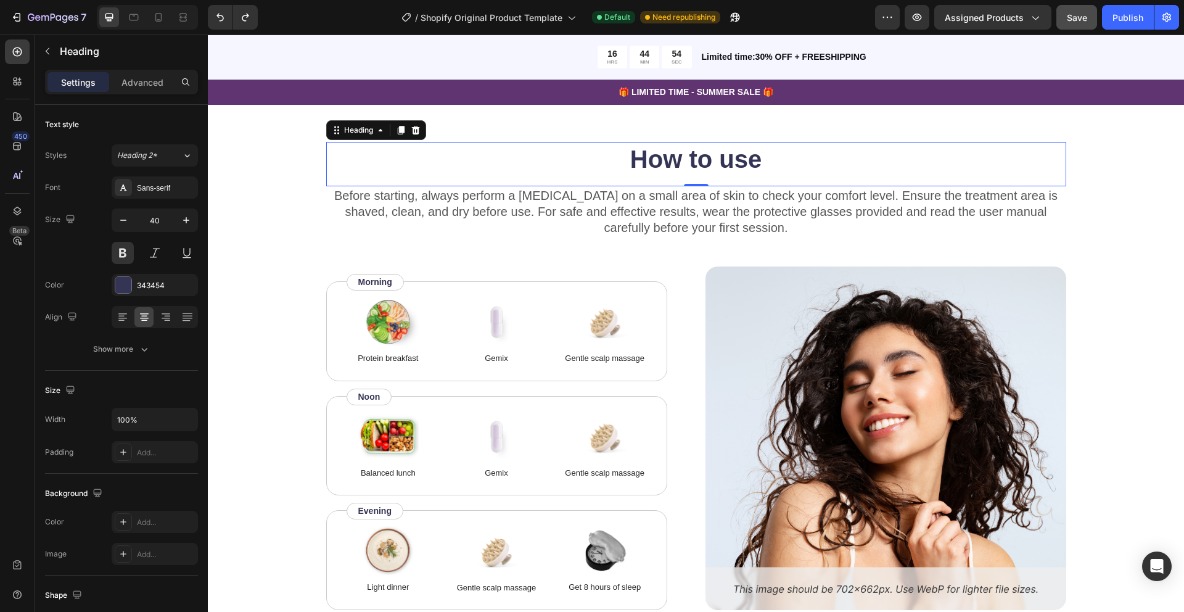
click at [714, 162] on h2 "How to use" at bounding box center [696, 159] width 740 height 35
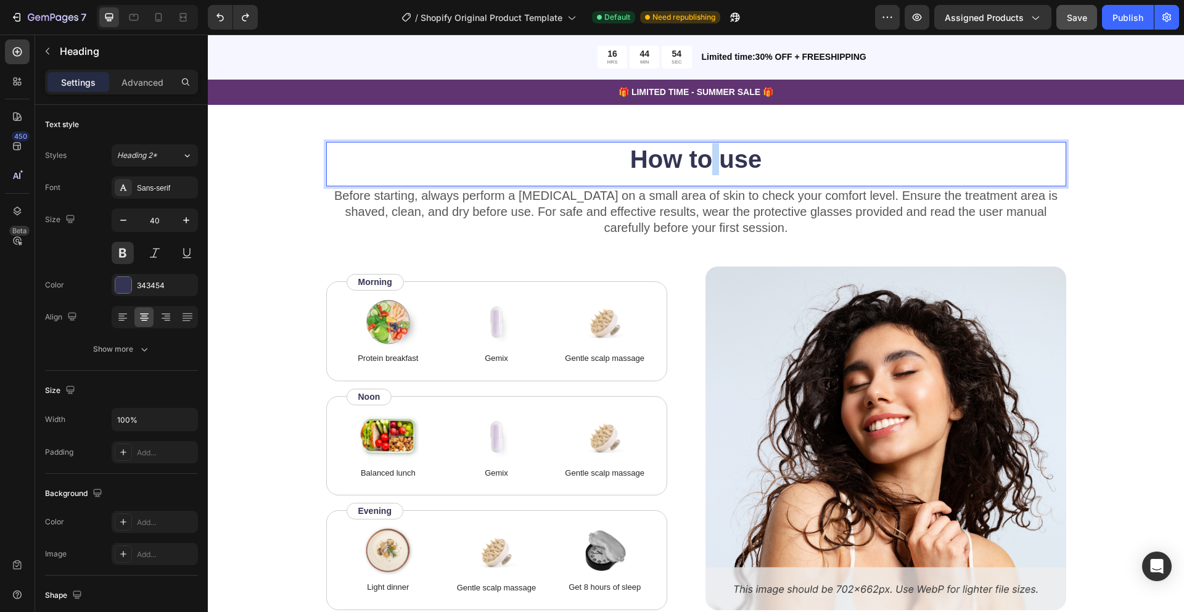
click at [714, 162] on p "How to use" at bounding box center [697, 159] width 738 height 32
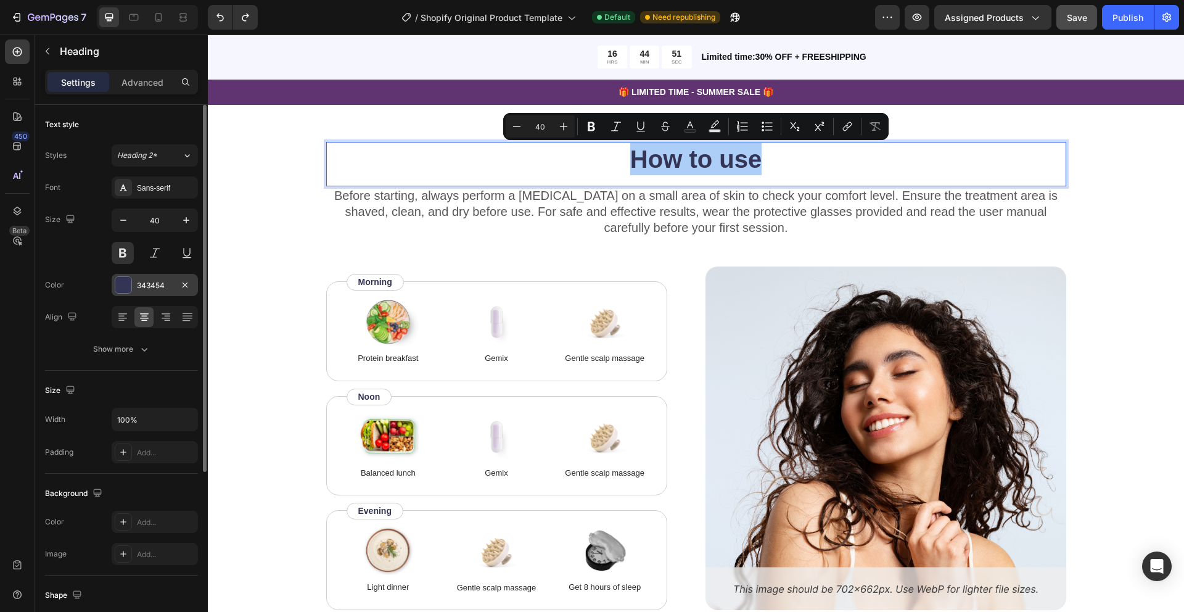
click at [123, 284] on div at bounding box center [123, 285] width 16 height 16
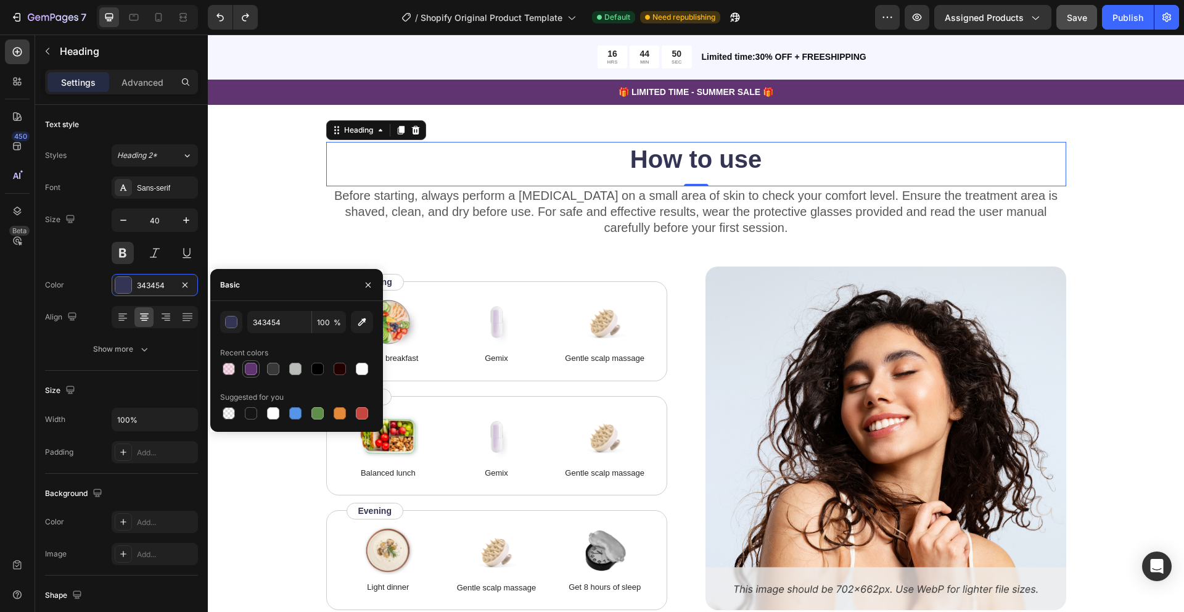
click at [253, 368] on div at bounding box center [251, 369] width 12 height 12
click at [317, 369] on div at bounding box center [317, 369] width 12 height 12
type input "000000"
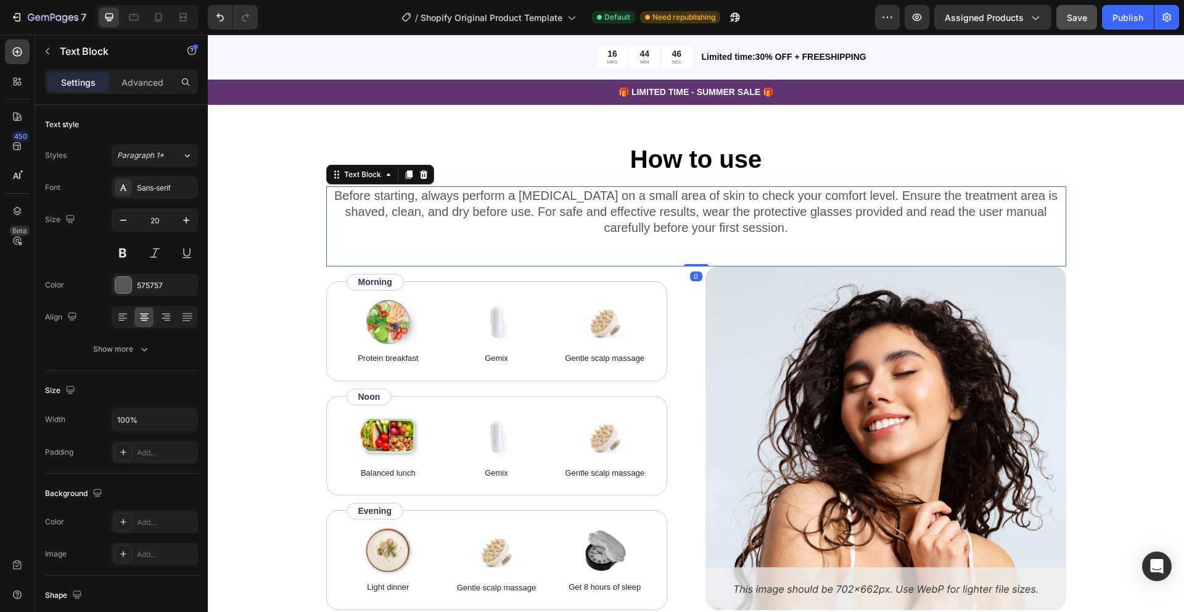
click at [514, 214] on p "Before starting, always perform a [MEDICAL_DATA] on a small area of skin to che…" at bounding box center [697, 211] width 738 height 48
click at [500, 202] on p "Before starting, always perform a [MEDICAL_DATA] on a small area of skin to che…" at bounding box center [697, 211] width 738 height 48
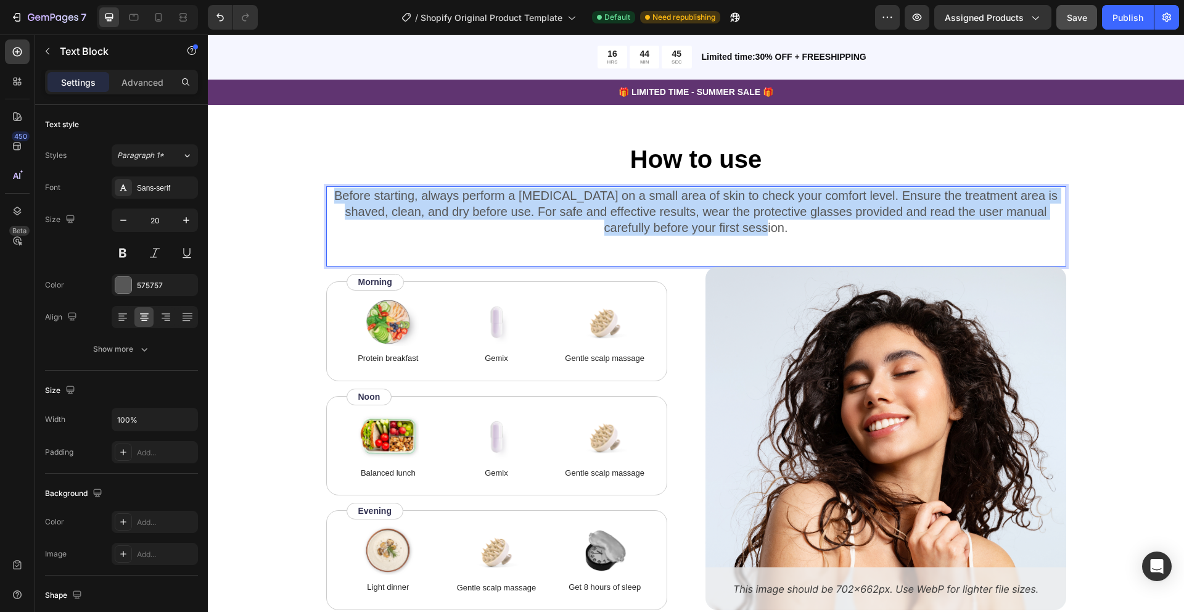
click at [500, 202] on p "Before starting, always perform a [MEDICAL_DATA] on a small area of skin to che…" at bounding box center [697, 211] width 738 height 48
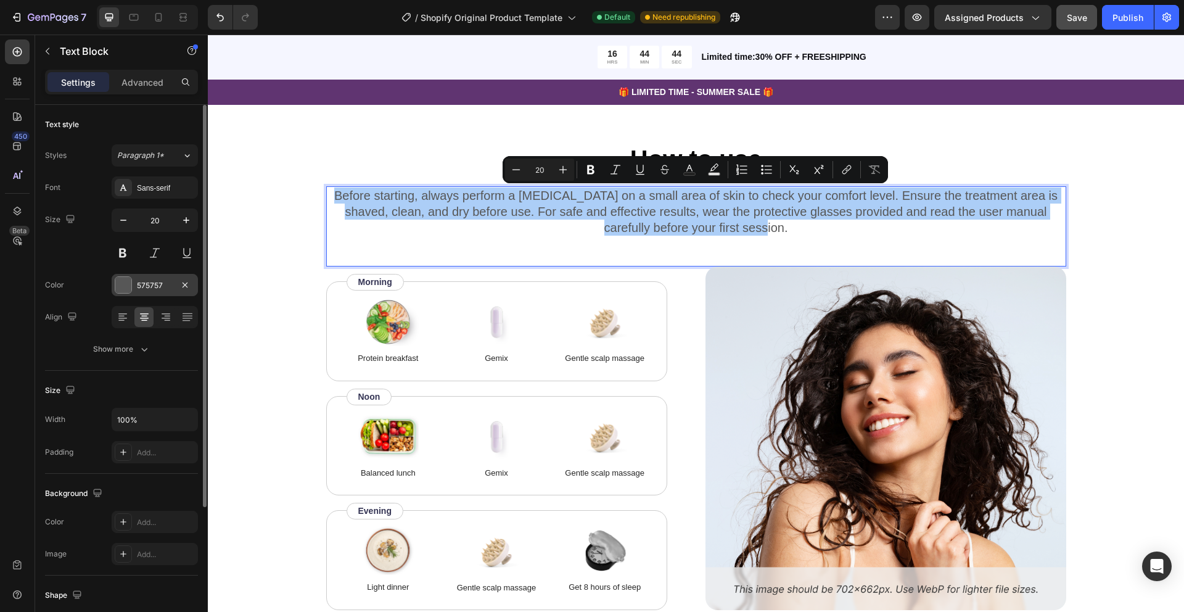
click at [126, 282] on div at bounding box center [123, 285] width 16 height 16
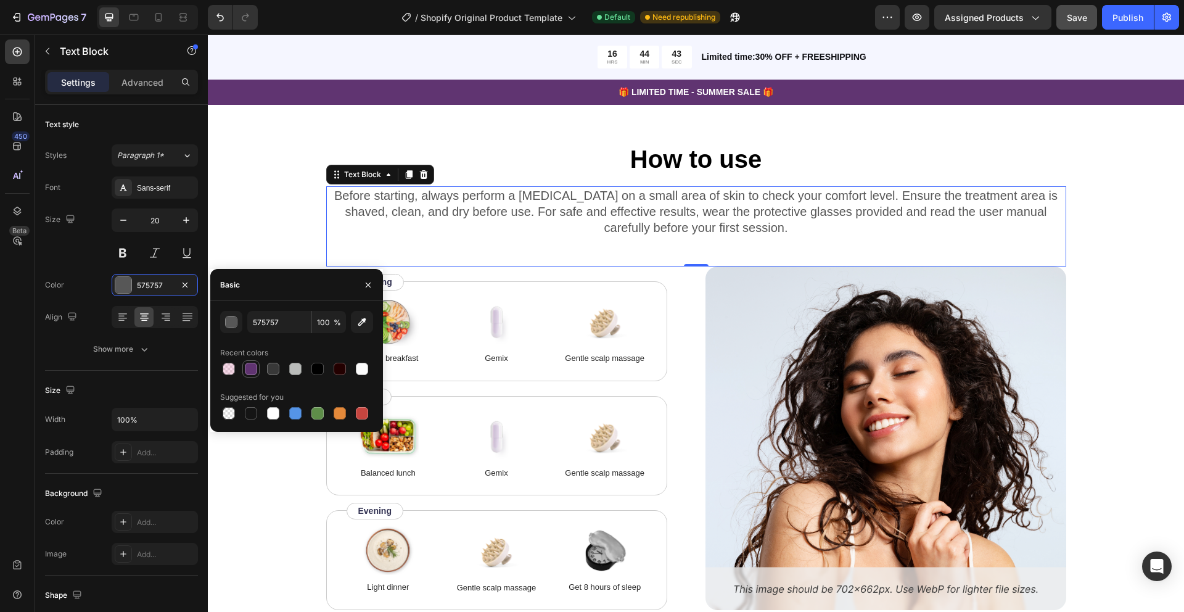
click at [252, 367] on div at bounding box center [251, 369] width 12 height 12
type input "603471"
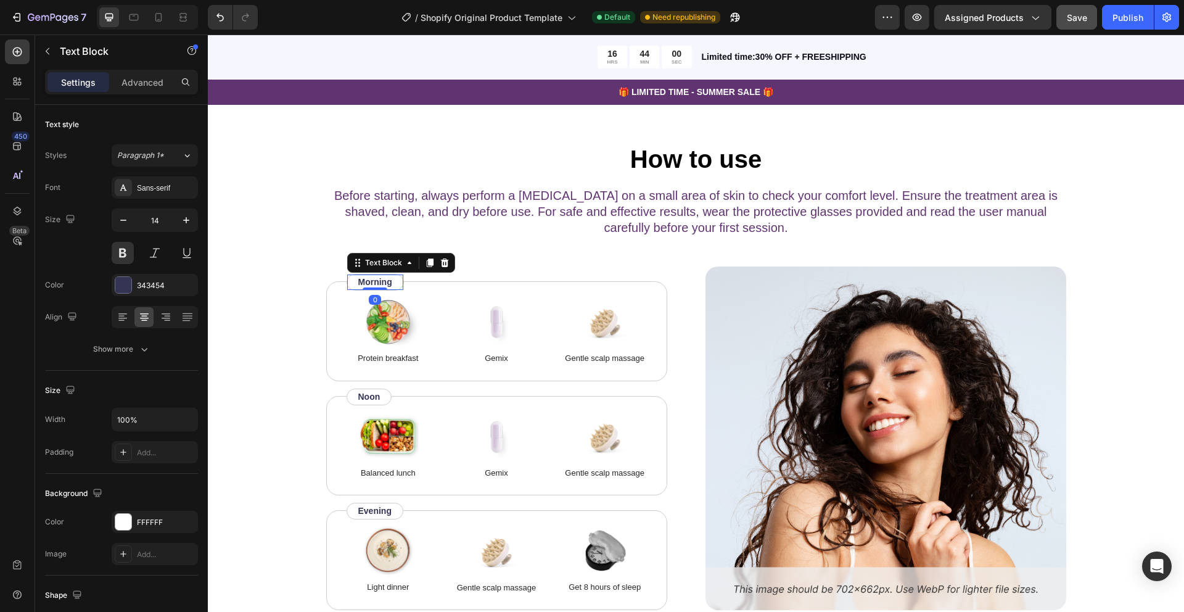
click at [387, 283] on p "Morning" at bounding box center [375, 282] width 34 height 13
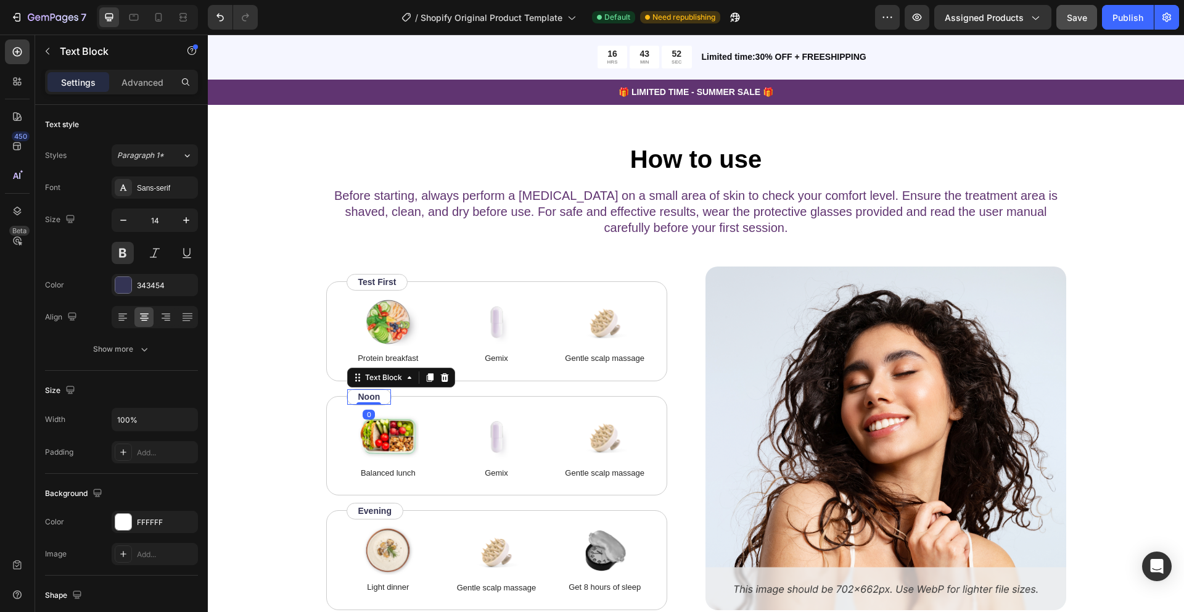
click at [377, 398] on p "Noon" at bounding box center [369, 396] width 22 height 13
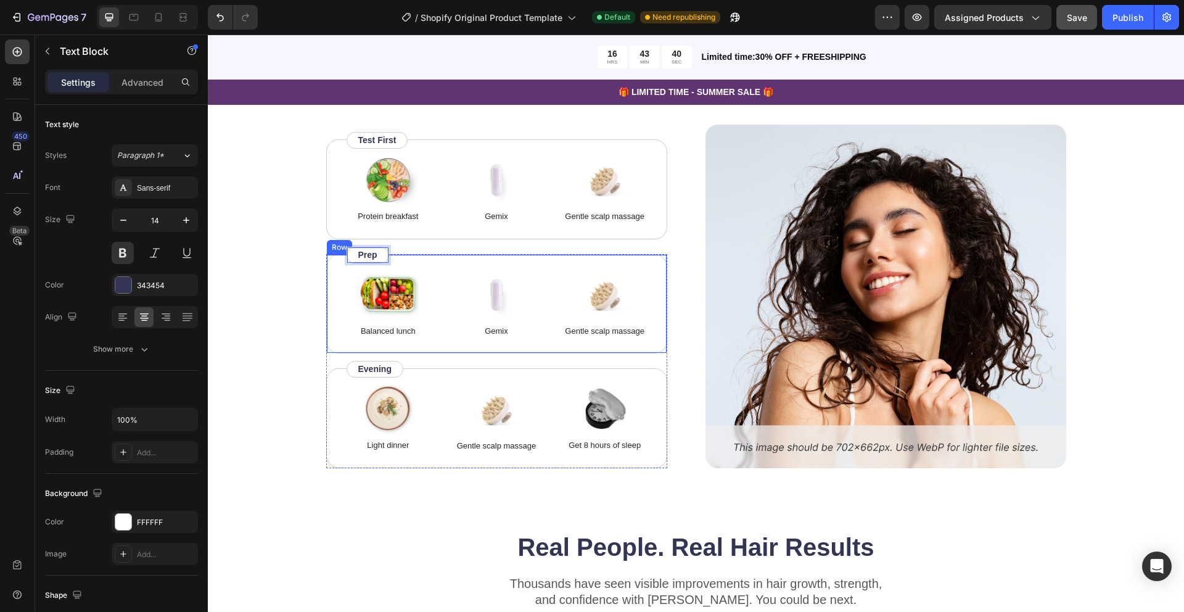
scroll to position [1705, 0]
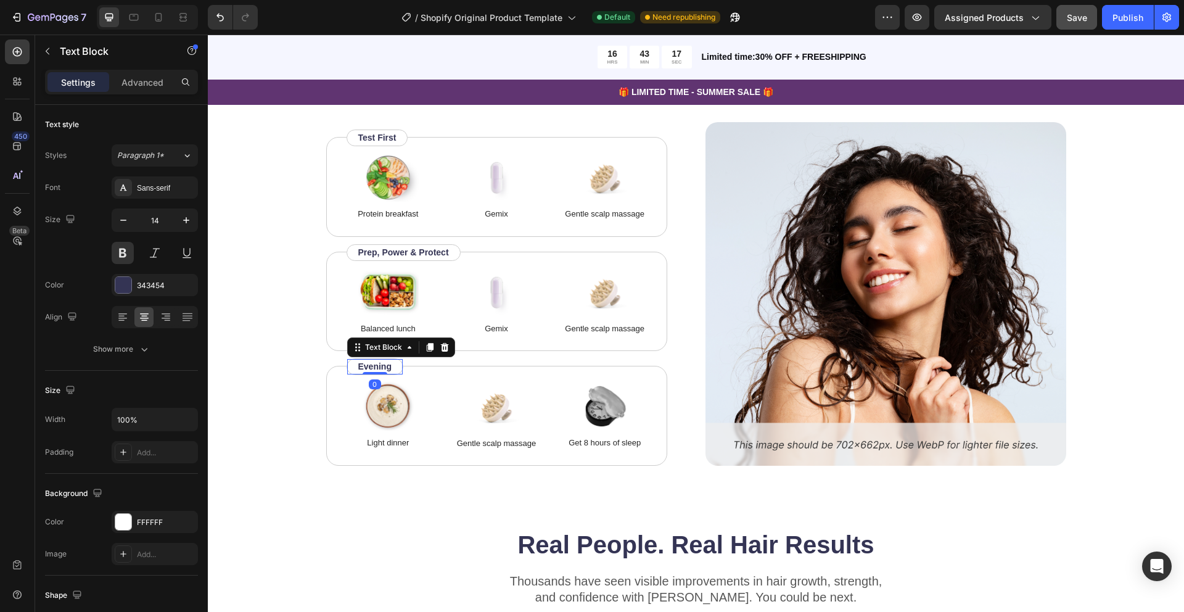
click at [371, 364] on p "Evening" at bounding box center [374, 366] width 33 height 13
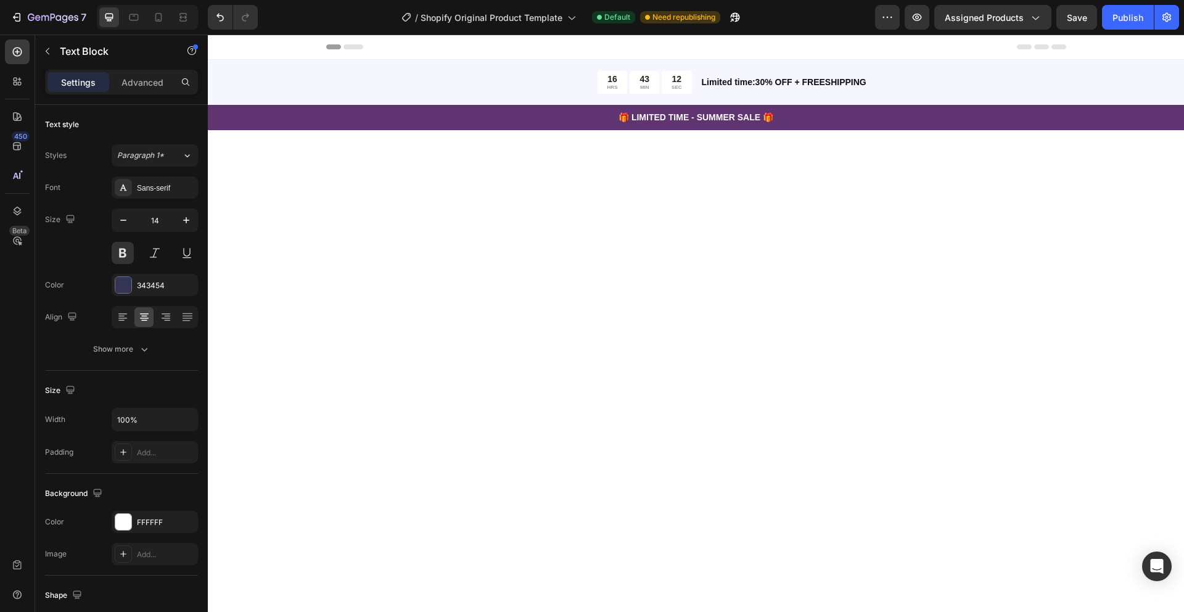
scroll to position [1705, 0]
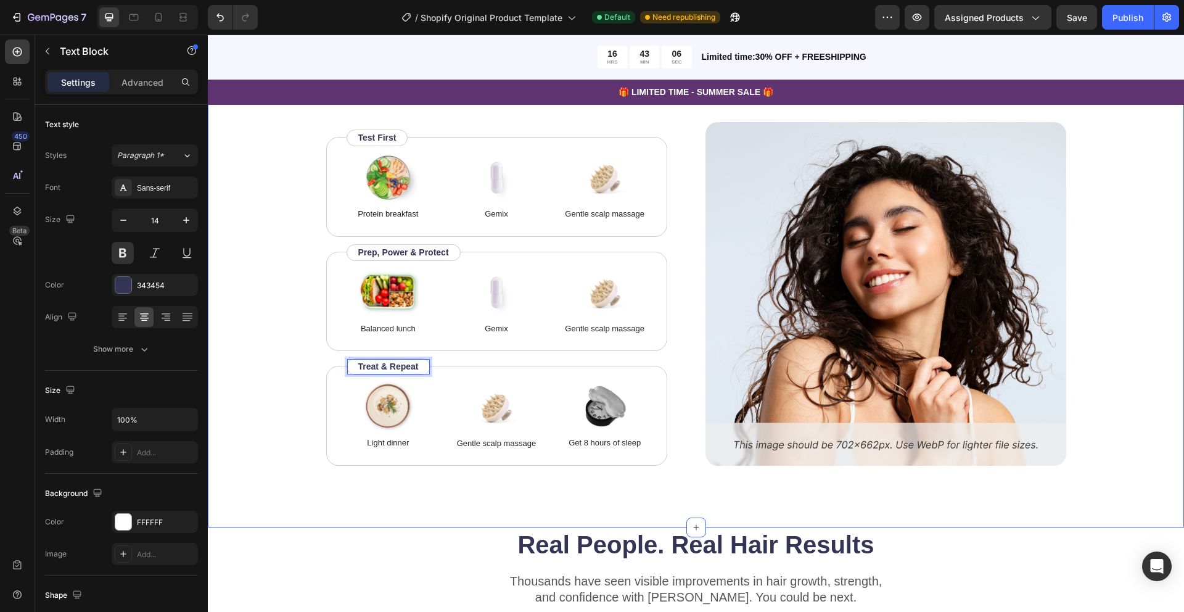
click at [301, 437] on div "How to use Heading Before starting, always perform a patch test on a small area…" at bounding box center [696, 232] width 878 height 468
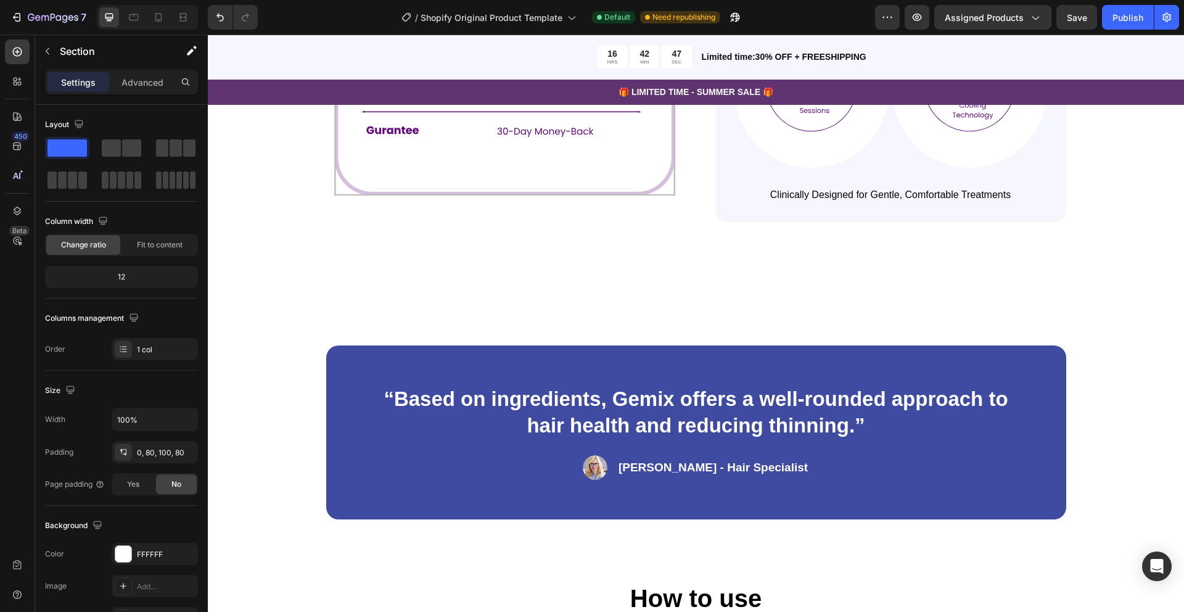
scroll to position [1123, 0]
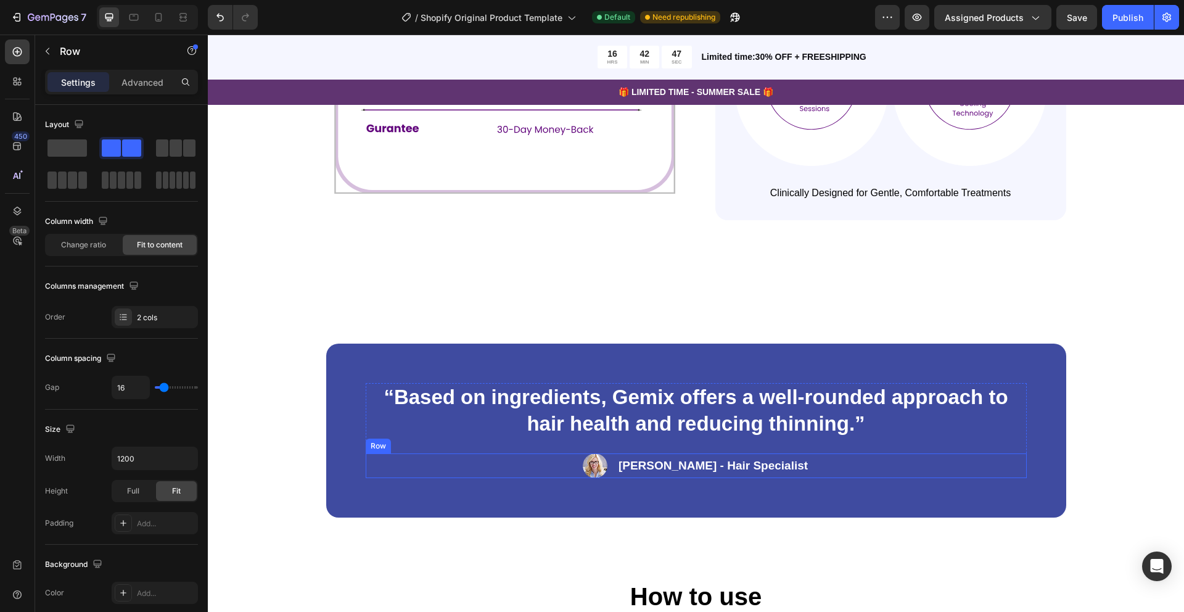
click at [482, 464] on div "Image Rachel Lin - Hair Specialist Text Block Row" at bounding box center [696, 465] width 661 height 25
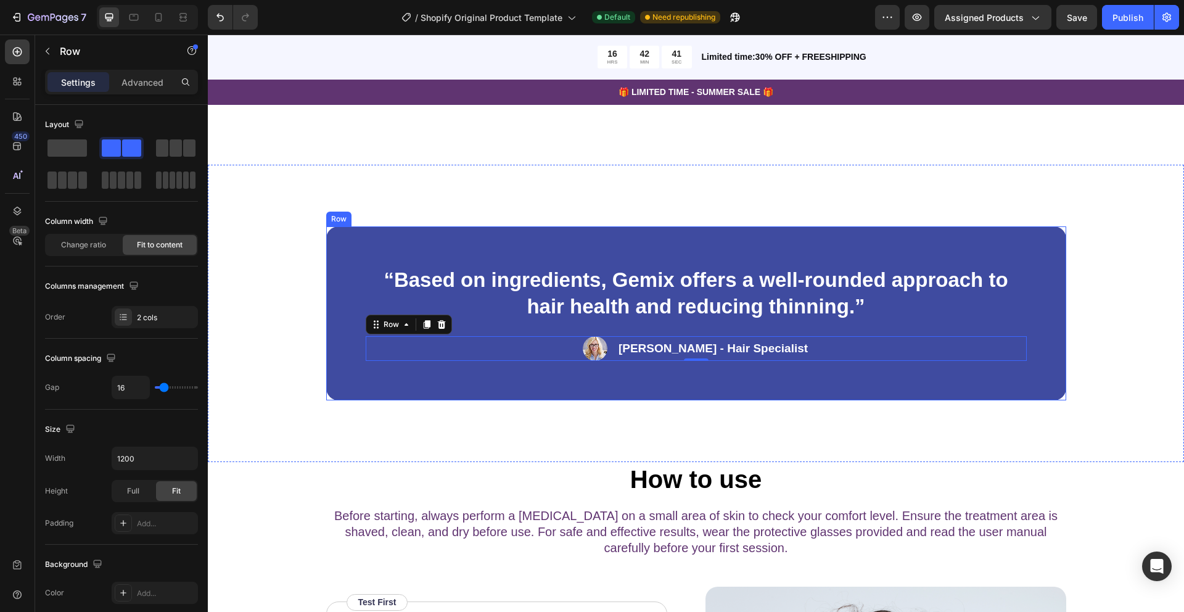
scroll to position [1237, 0]
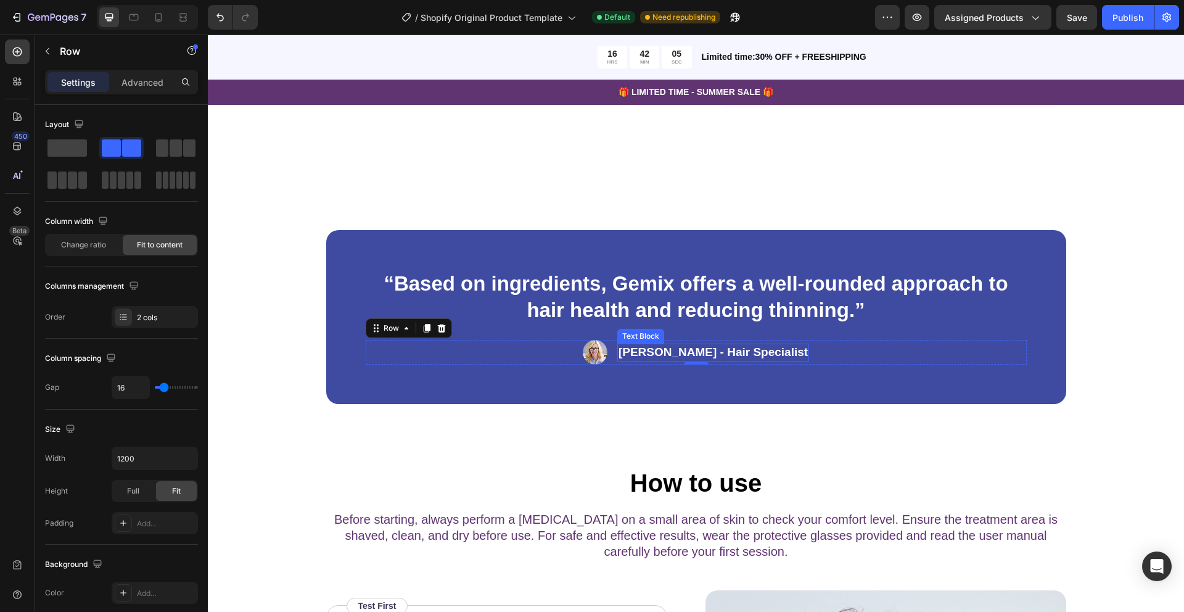
click at [722, 354] on p "Rachel Lin - Hair Specialist" at bounding box center [713, 352] width 189 height 15
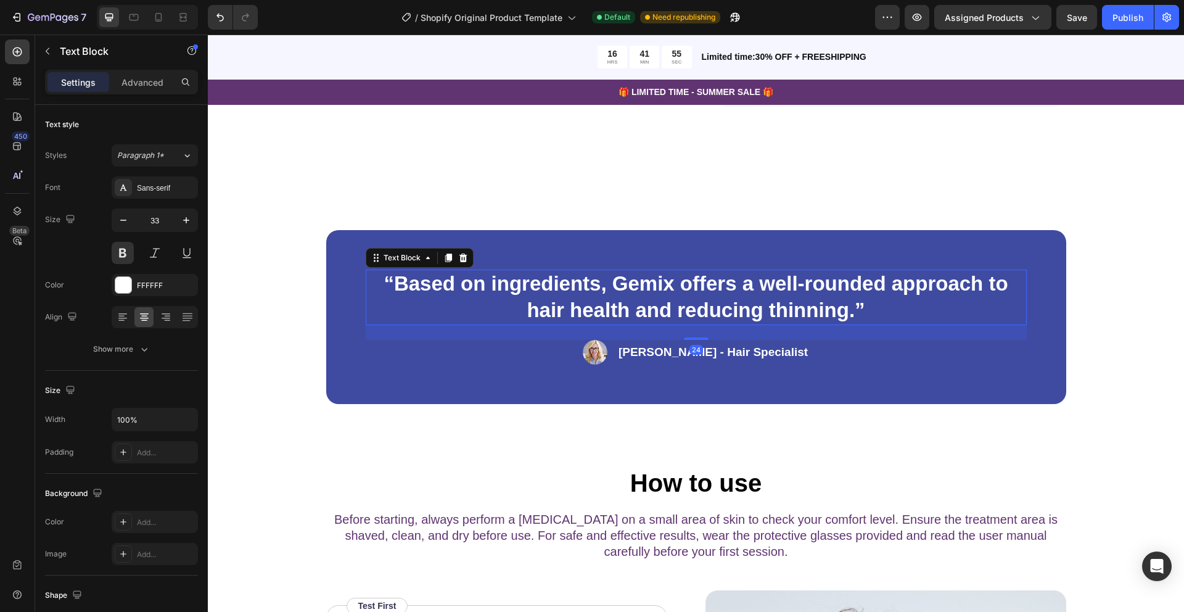
click at [653, 291] on p "“Based on ingredients, Gemix offers a well-rounded approach to hair health and …" at bounding box center [696, 297] width 659 height 53
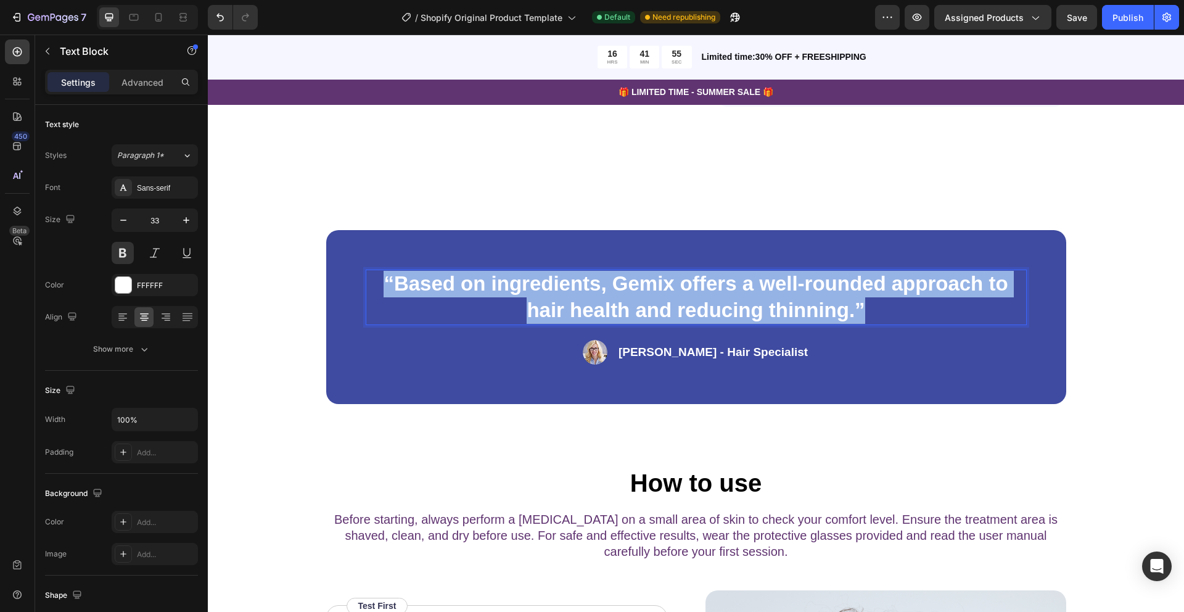
click at [653, 291] on p "“Based on ingredients, Gemix offers a well-rounded approach to hair health and …" at bounding box center [696, 297] width 659 height 53
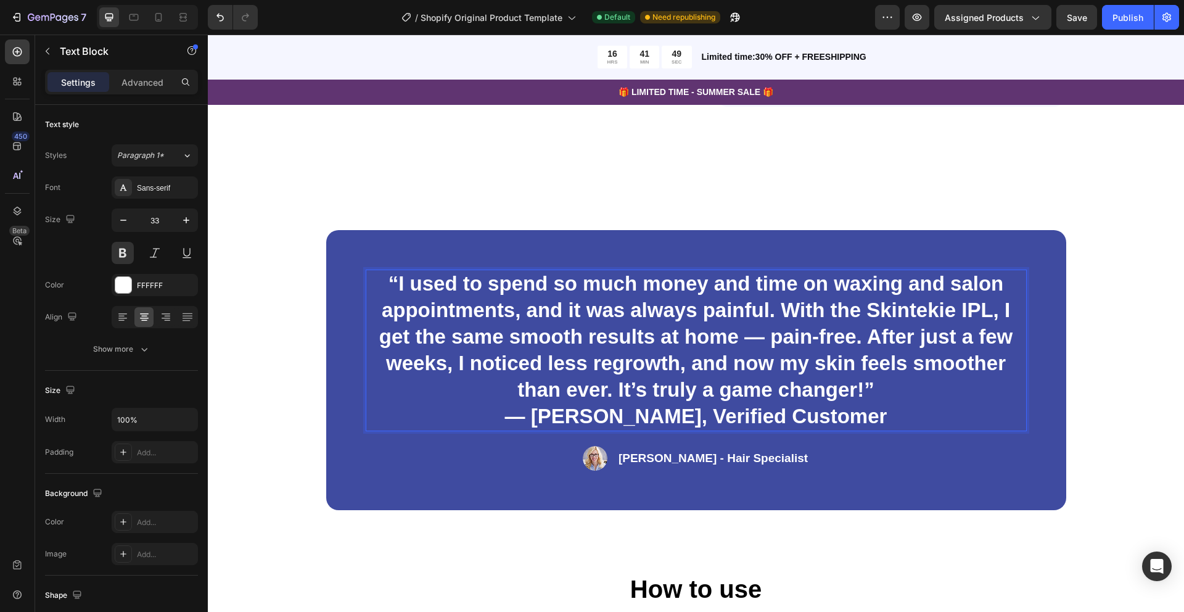
click at [400, 279] on p "“I used to spend so much money and time on waxing and salon appointments, and i…" at bounding box center [696, 337] width 659 height 133
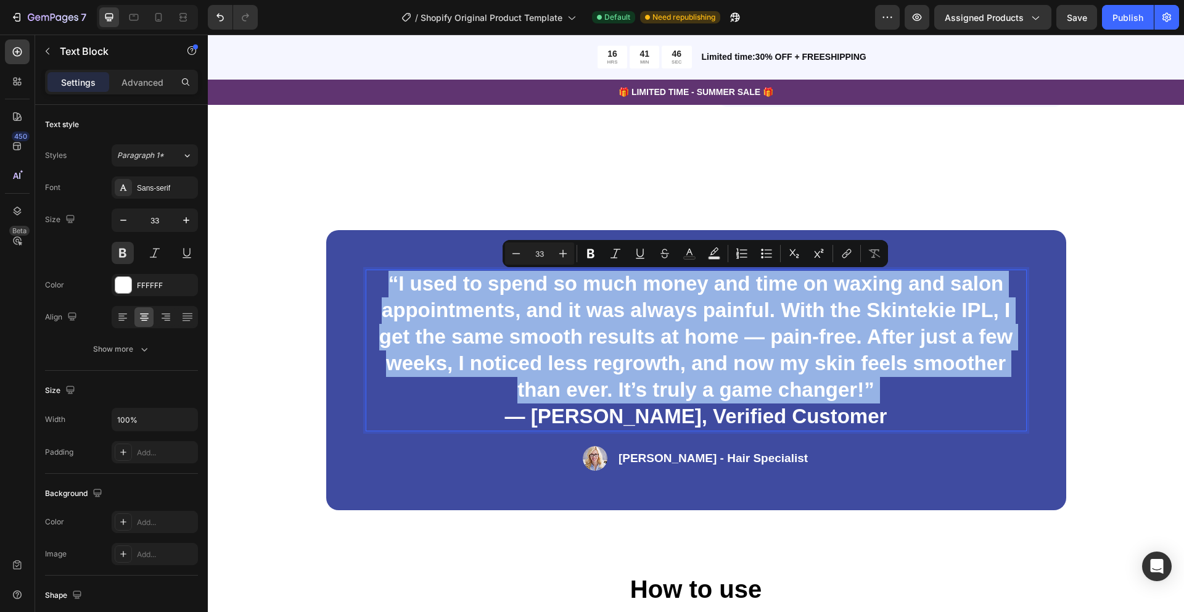
drag, startPoint x: 400, startPoint y: 279, endPoint x: 680, endPoint y: 397, distance: 303.8
click at [680, 397] on p "“I used to spend so much money and time on waxing and salon appointments, and i…" at bounding box center [696, 337] width 659 height 133
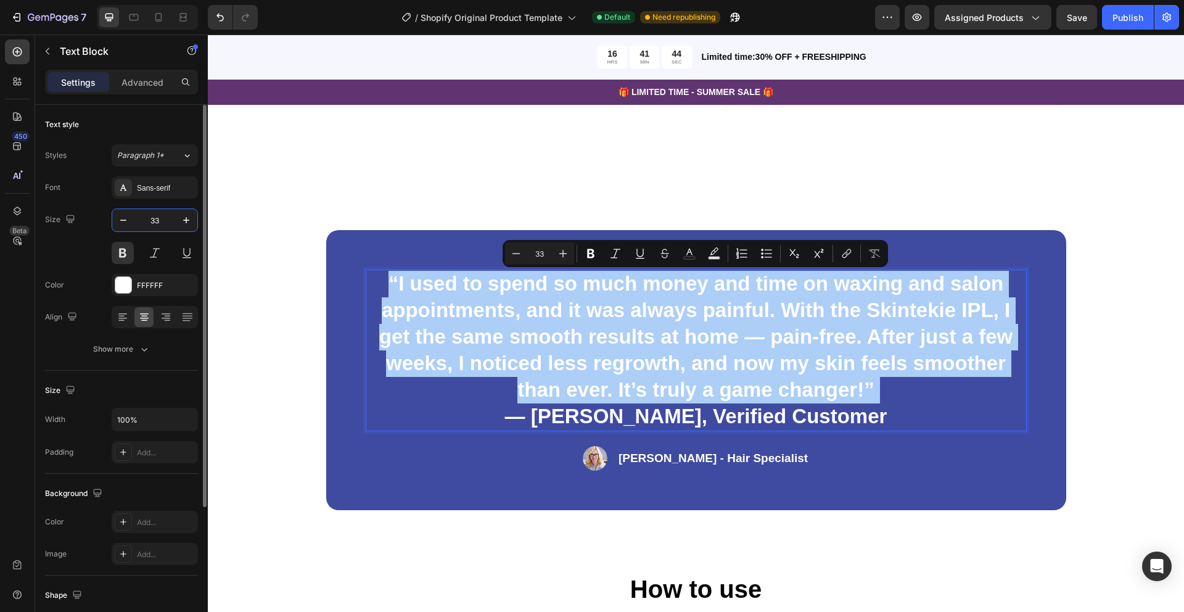
click at [154, 220] on input "33" at bounding box center [154, 220] width 41 height 22
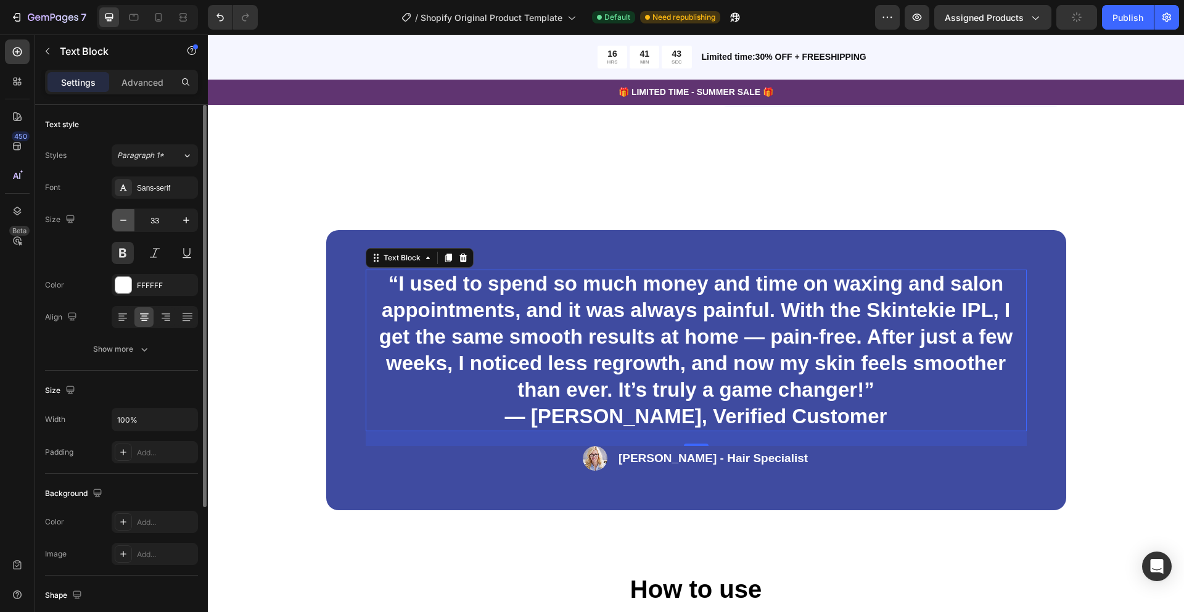
click at [120, 222] on icon "button" at bounding box center [123, 220] width 12 height 12
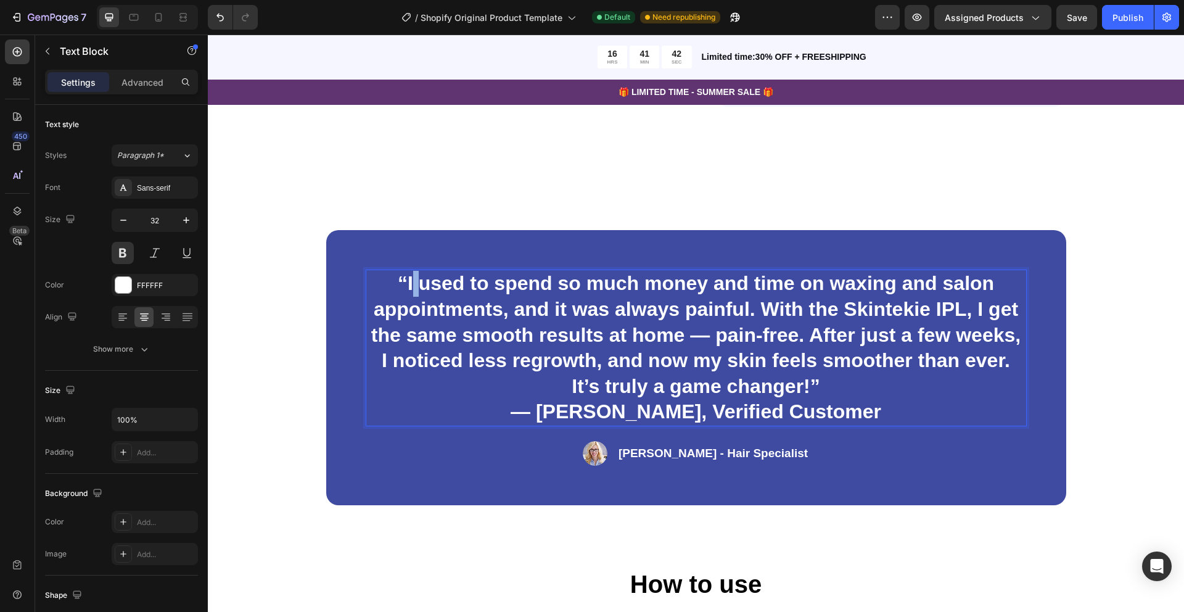
click at [410, 285] on p "“I used to spend so much money and time on waxing and salon appointments, and i…" at bounding box center [696, 335] width 659 height 128
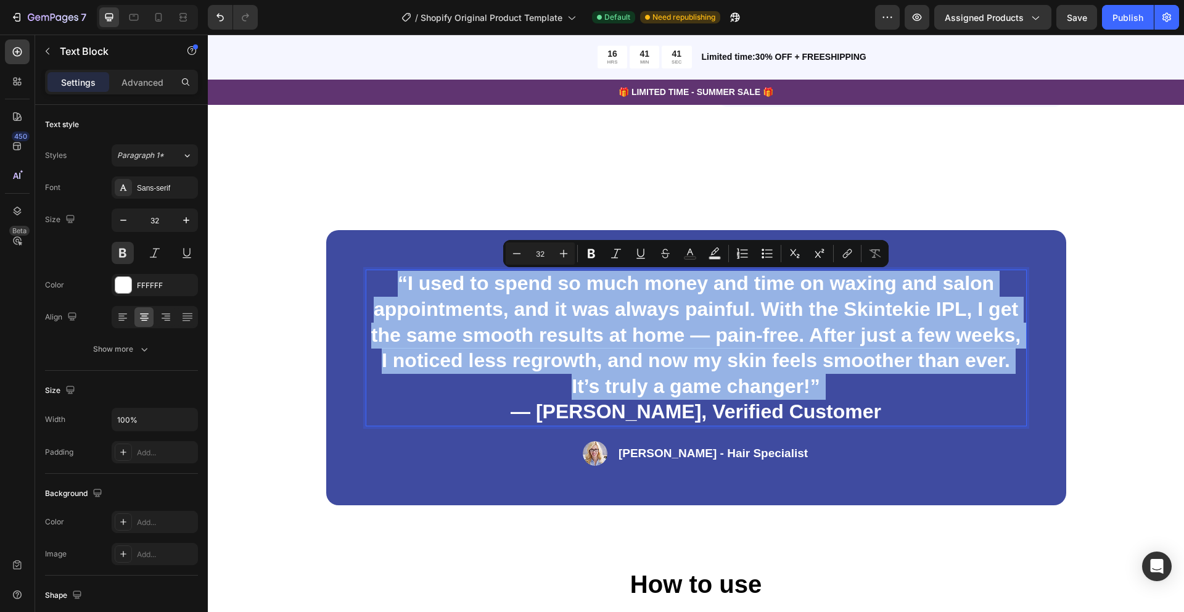
click at [410, 285] on p "“I used to spend so much money and time on waxing and salon appointments, and i…" at bounding box center [696, 335] width 659 height 128
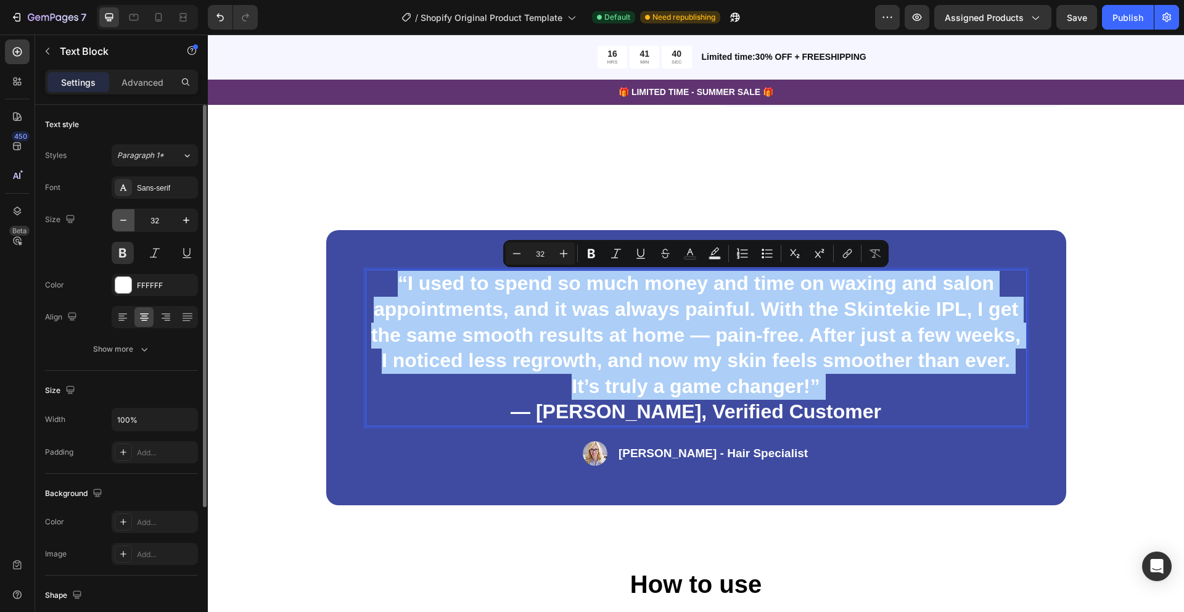
click at [122, 226] on button "button" at bounding box center [123, 220] width 22 height 22
type input "31"
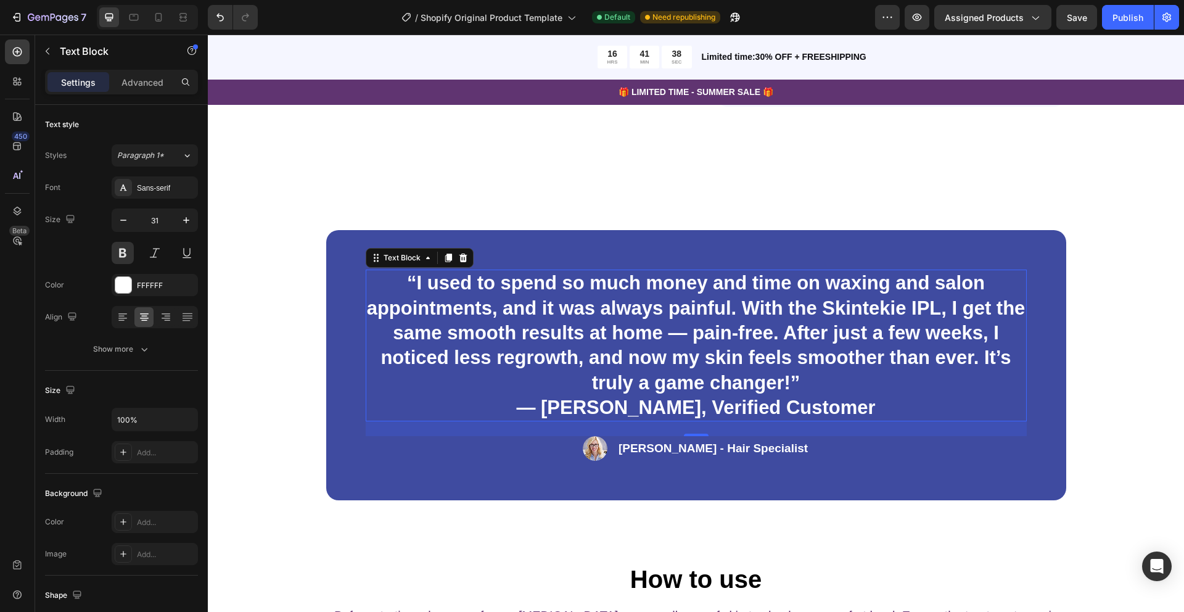
click at [431, 285] on p "“I used to spend so much money and time on waxing and salon appointments, and i…" at bounding box center [696, 333] width 659 height 124
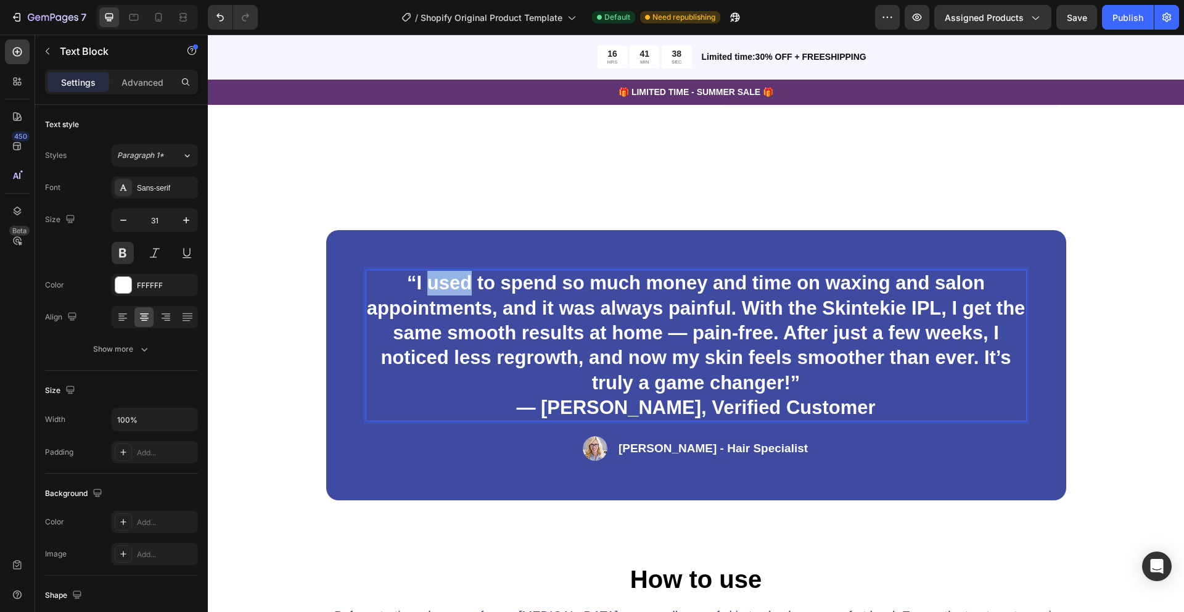
click at [431, 285] on p "“I used to spend so much money and time on waxing and salon appointments, and i…" at bounding box center [696, 333] width 659 height 124
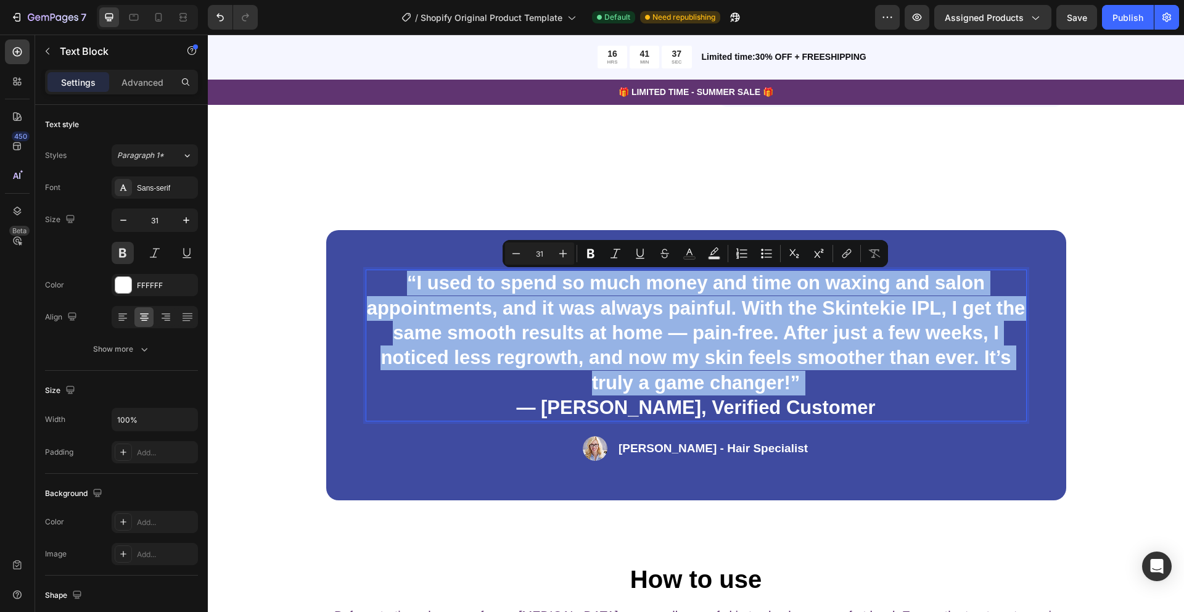
drag, startPoint x: 431, startPoint y: 285, endPoint x: 498, endPoint y: 314, distance: 73.2
click at [498, 314] on p "“I used to spend so much money and time on waxing and salon appointments, and i…" at bounding box center [696, 333] width 659 height 124
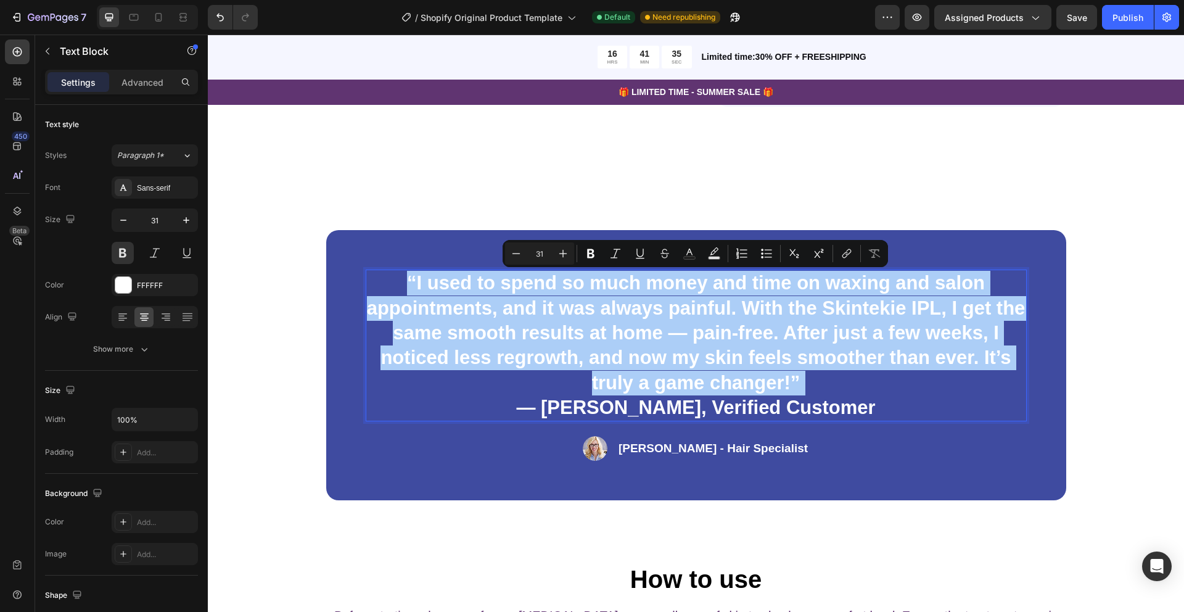
click at [542, 256] on input "31" at bounding box center [539, 253] width 25 height 15
click at [517, 257] on icon "Editor contextual toolbar" at bounding box center [516, 253] width 12 height 12
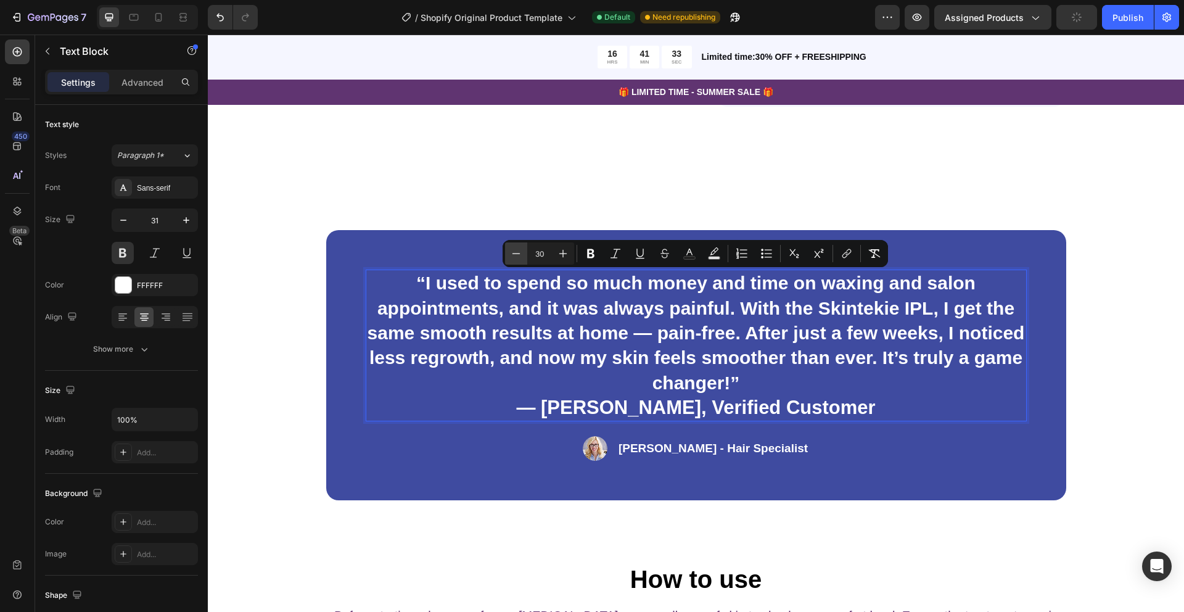
click at [517, 257] on icon "Editor contextual toolbar" at bounding box center [516, 253] width 12 height 12
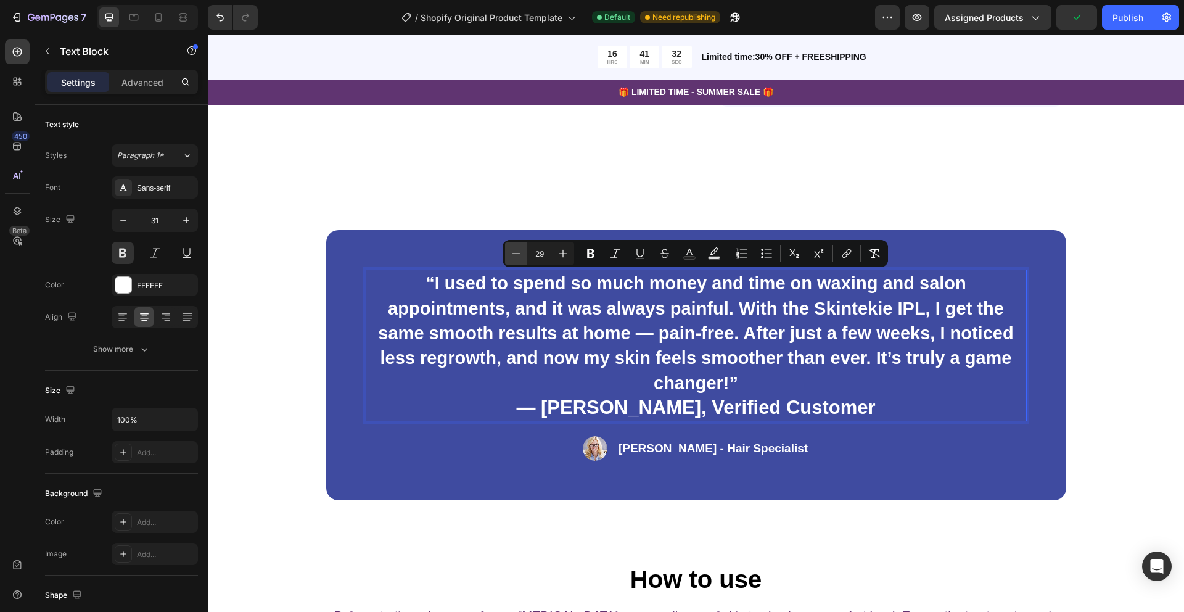
click at [517, 257] on icon "Editor contextual toolbar" at bounding box center [516, 253] width 12 height 12
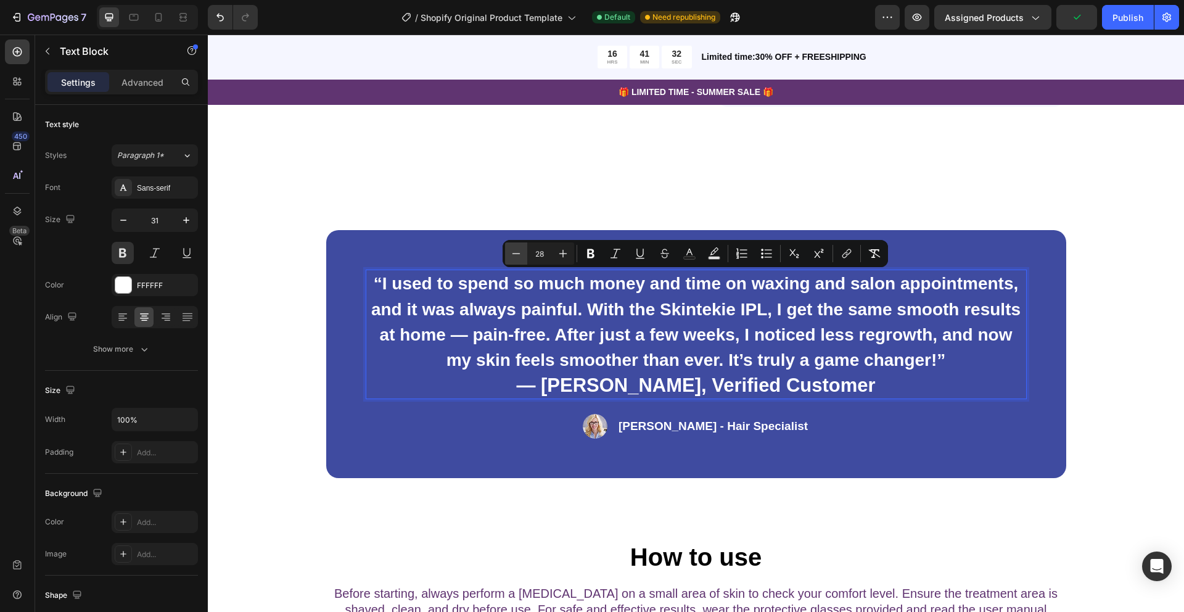
click at [517, 257] on icon "Editor contextual toolbar" at bounding box center [516, 253] width 12 height 12
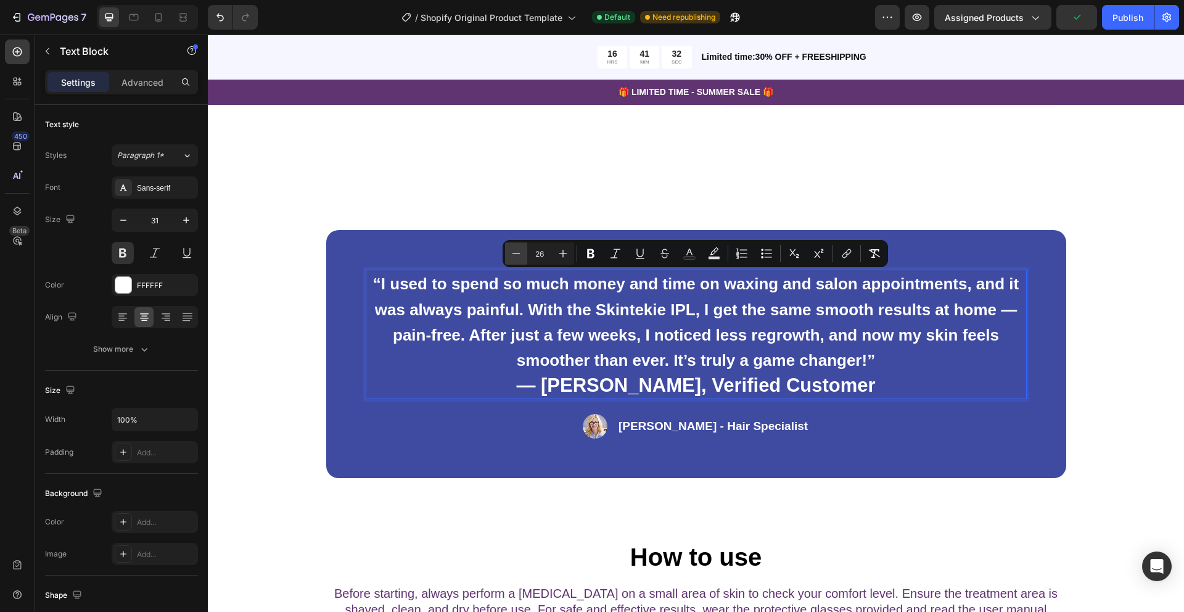
click at [517, 257] on icon "Editor contextual toolbar" at bounding box center [516, 253] width 12 height 12
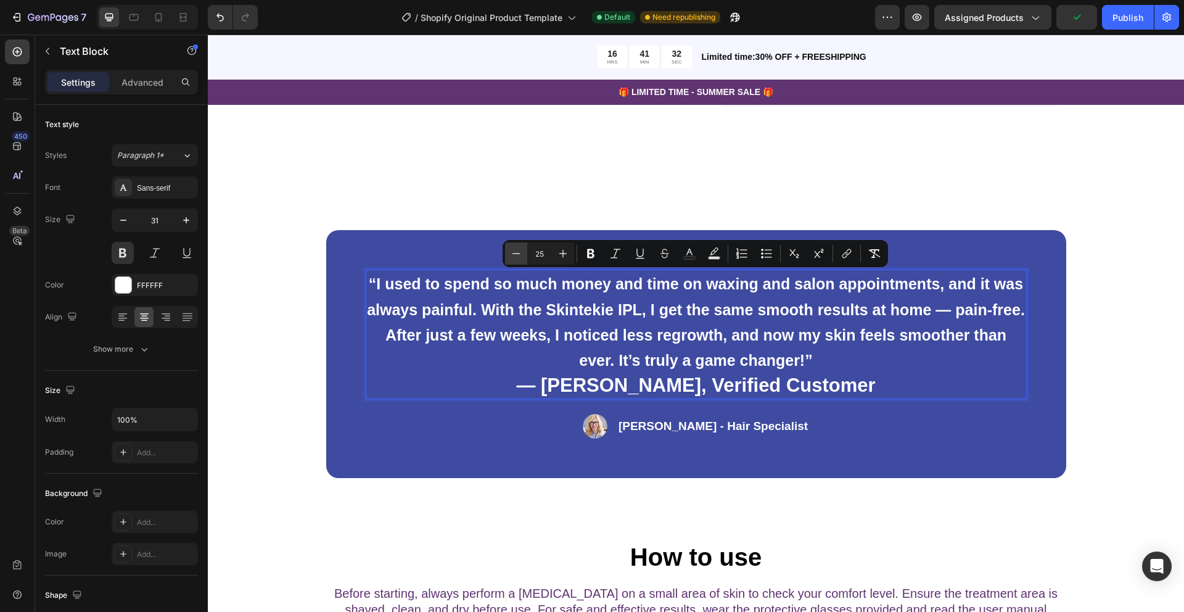
click at [517, 257] on icon "Editor contextual toolbar" at bounding box center [516, 253] width 12 height 12
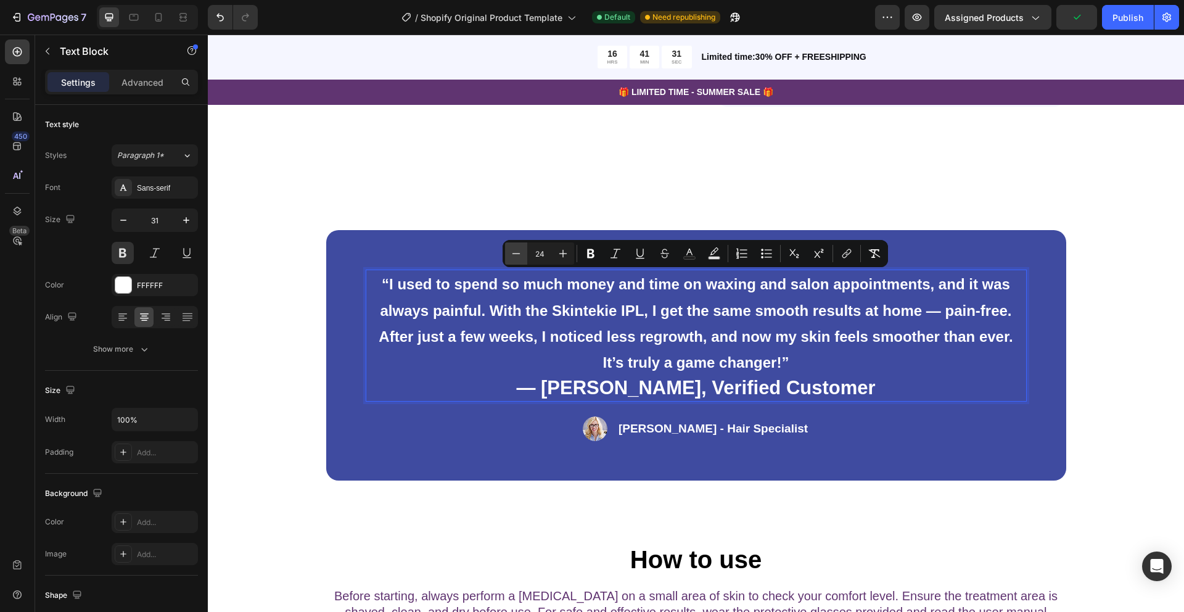
click at [517, 257] on icon "Editor contextual toolbar" at bounding box center [516, 253] width 12 height 12
type input "23"
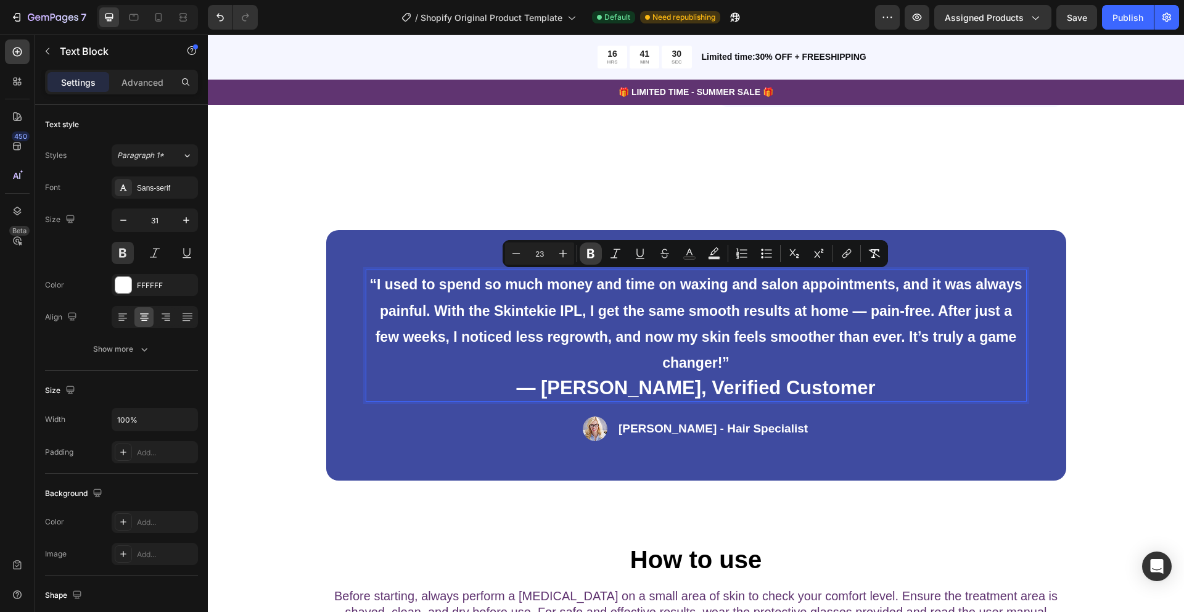
click at [597, 252] on button "Bold" at bounding box center [591, 253] width 22 height 22
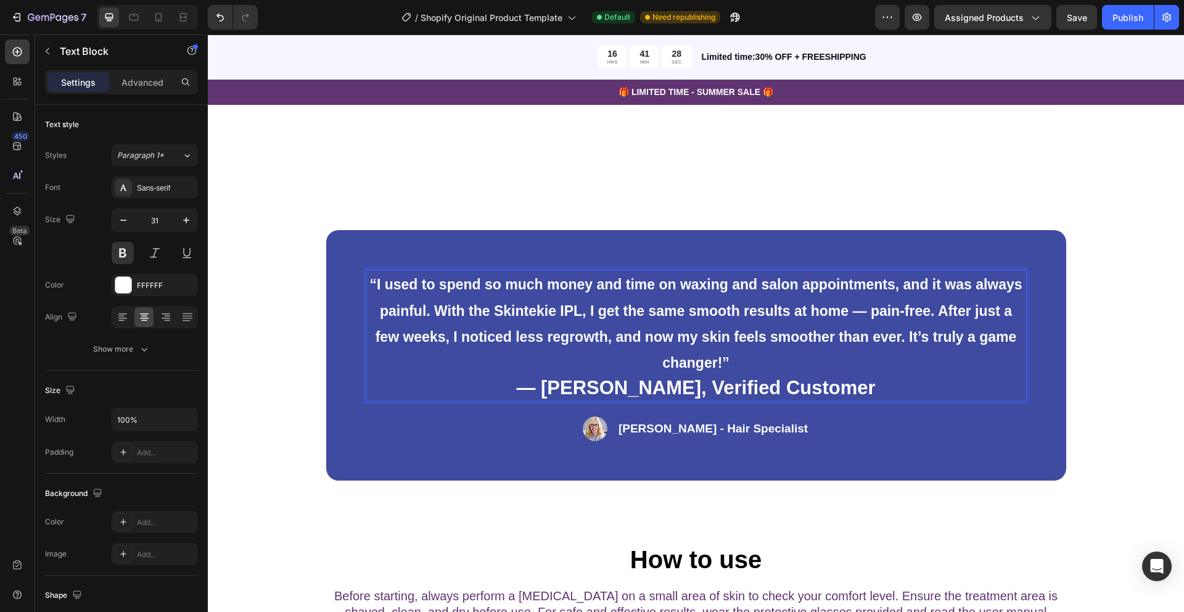
click at [561, 315] on strong "“I used to spend so much money and time on waxing and salon appointments, and i…" at bounding box center [695, 323] width 653 height 94
click at [384, 283] on strong "“I used to spend so much money and time on waxing and salon appointments, and i…" at bounding box center [695, 323] width 653 height 94
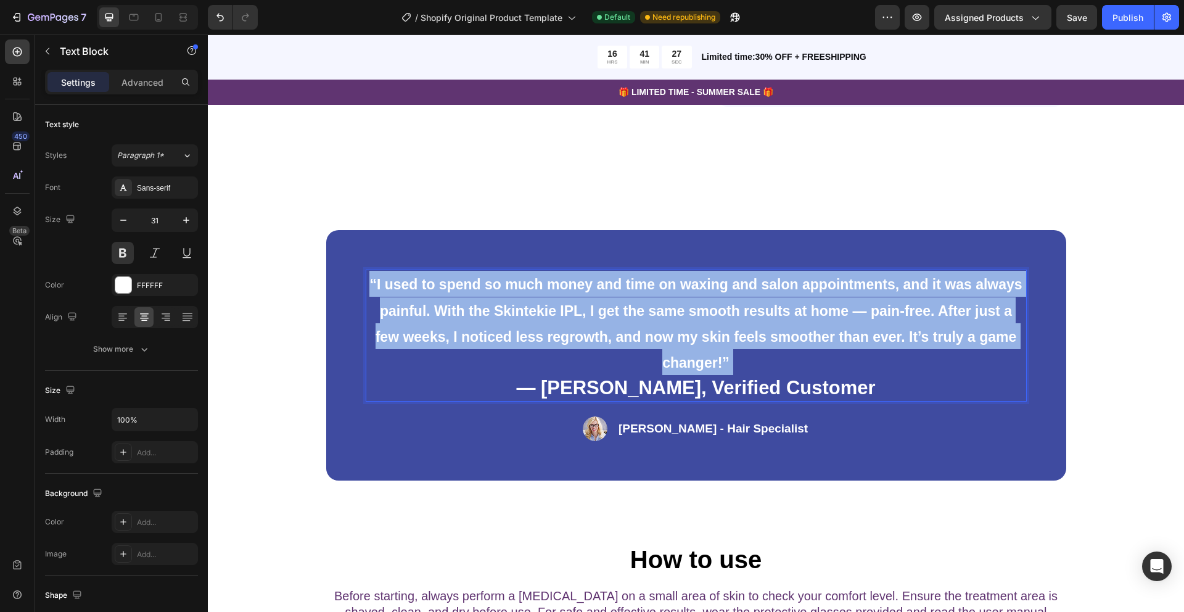
click at [384, 283] on strong "“I used to spend so much money and time on waxing and salon appointments, and i…" at bounding box center [695, 323] width 653 height 94
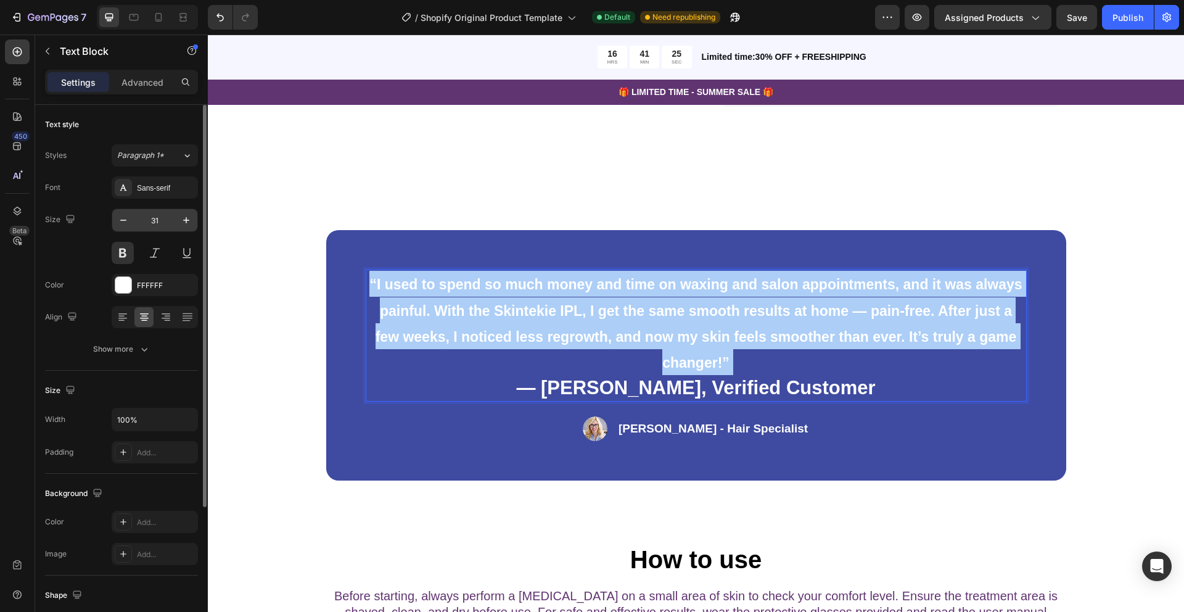
click at [154, 221] on input "31" at bounding box center [154, 220] width 41 height 22
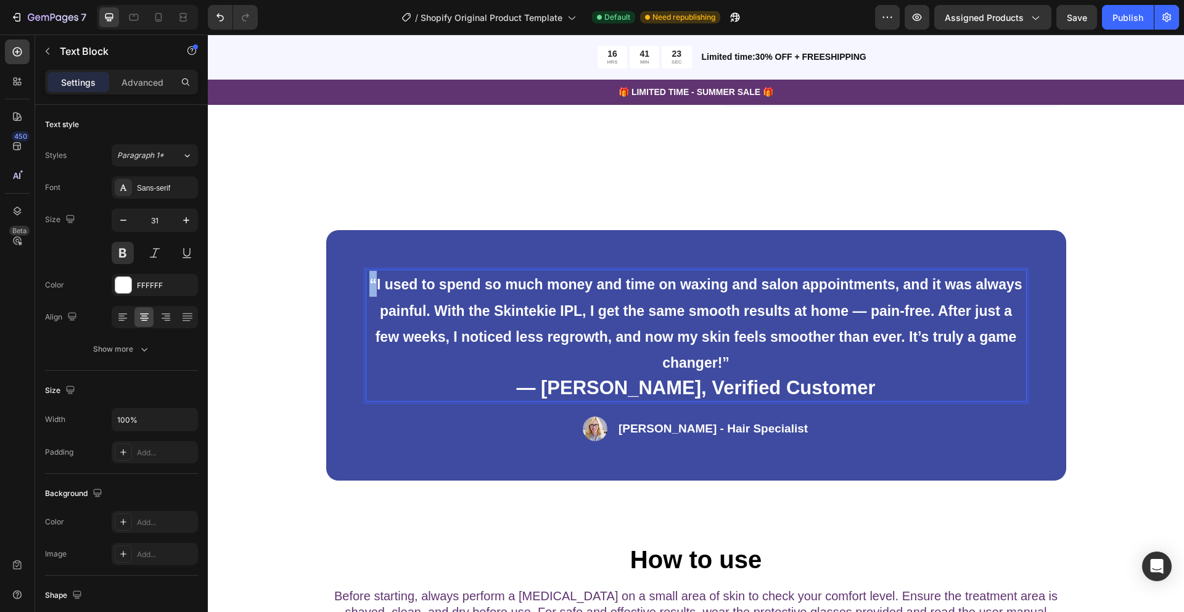
click at [372, 282] on strong "“I used to spend so much money and time on waxing and salon appointments, and i…" at bounding box center [695, 323] width 653 height 94
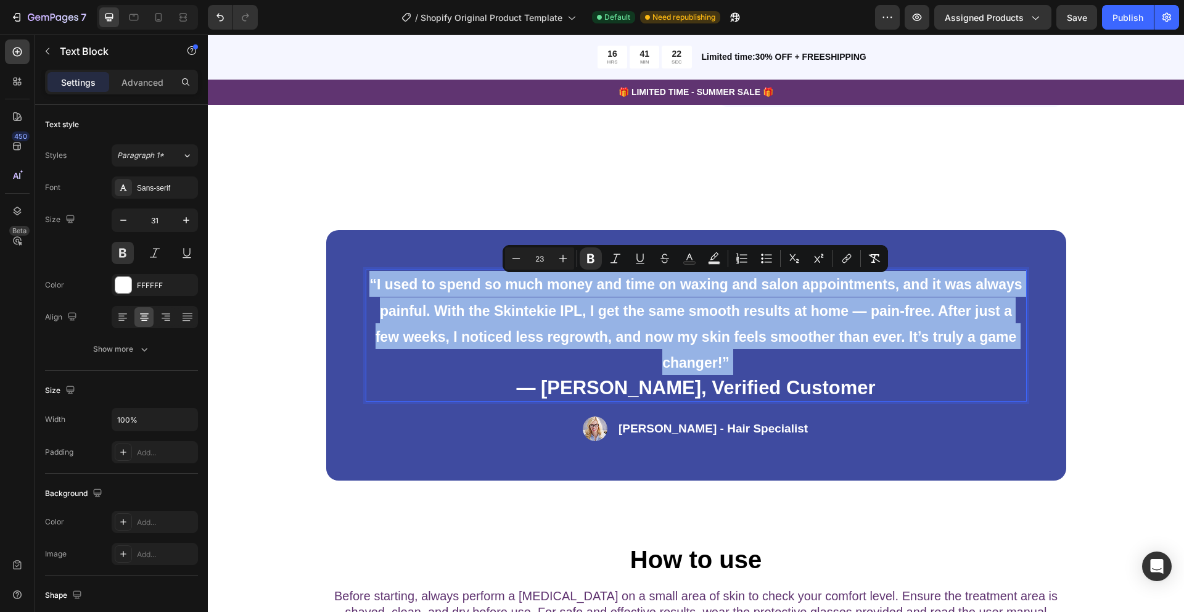
click at [372, 282] on strong "“I used to spend so much money and time on waxing and salon appointments, and i…" at bounding box center [695, 323] width 653 height 94
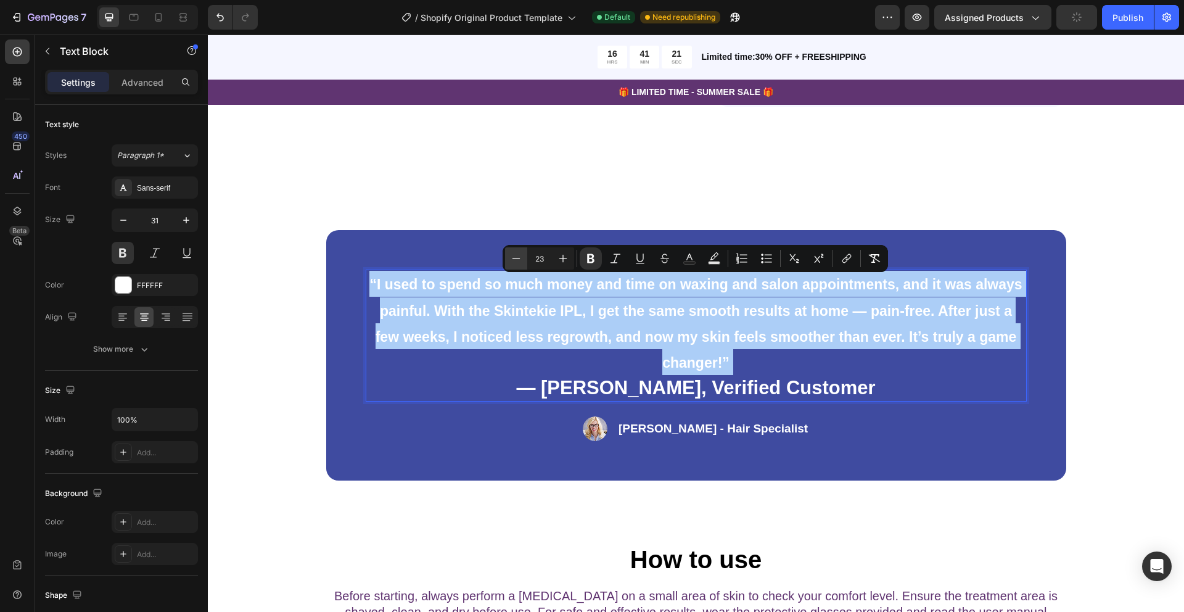
click at [519, 257] on icon "Editor contextual toolbar" at bounding box center [516, 258] width 12 height 12
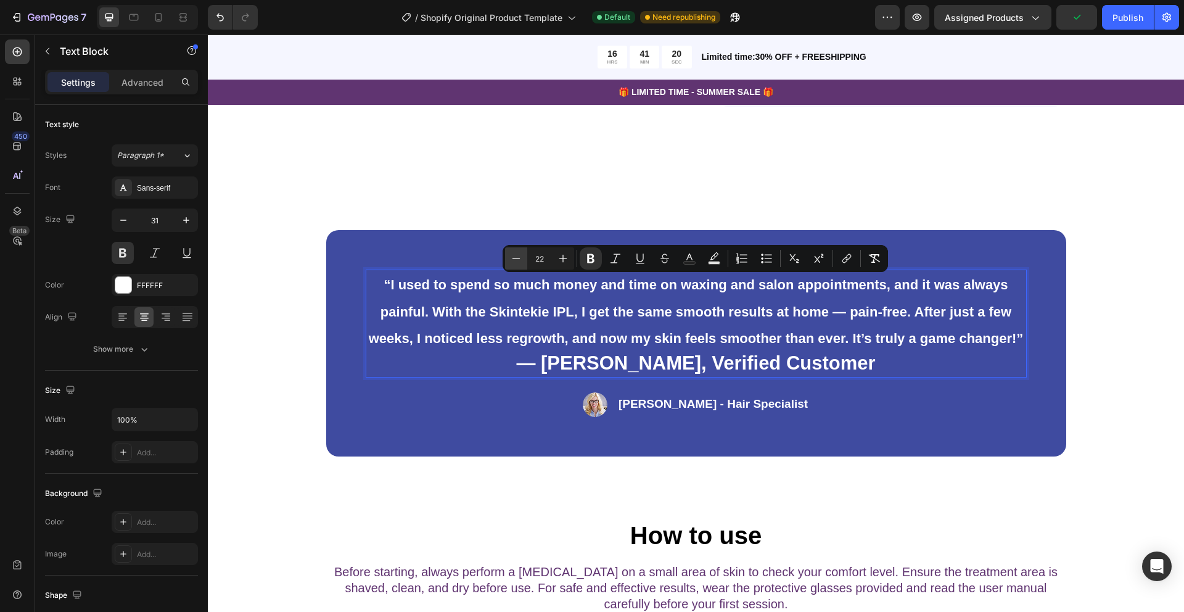
click at [519, 256] on icon "Editor contextual toolbar" at bounding box center [516, 258] width 12 height 12
type input "21"
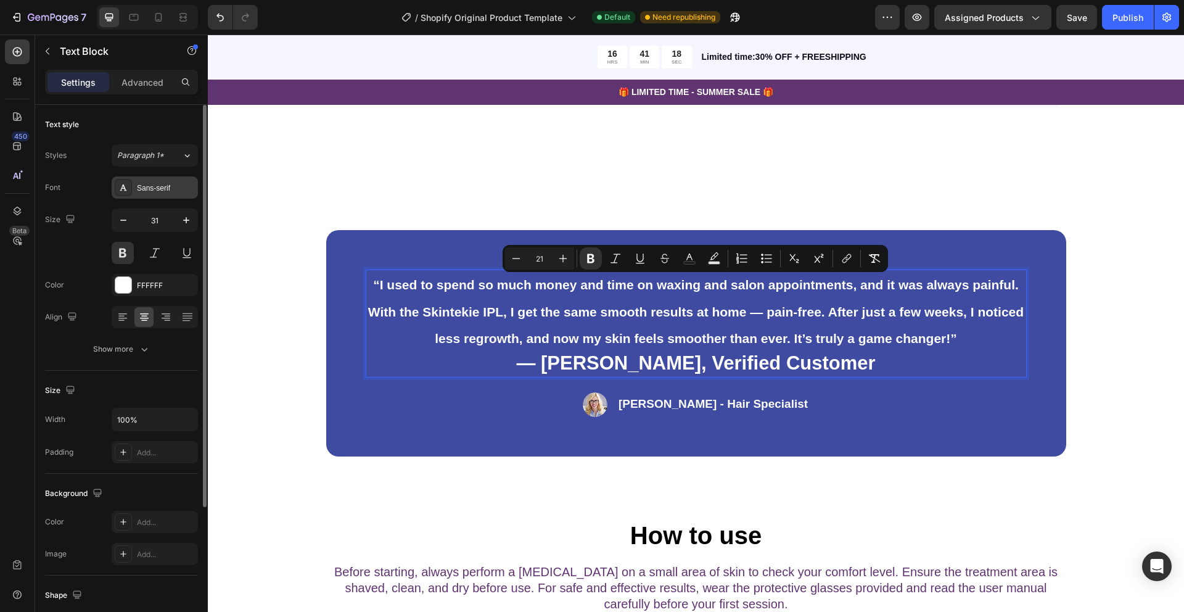
click at [161, 188] on div "Sans-serif" at bounding box center [166, 188] width 58 height 11
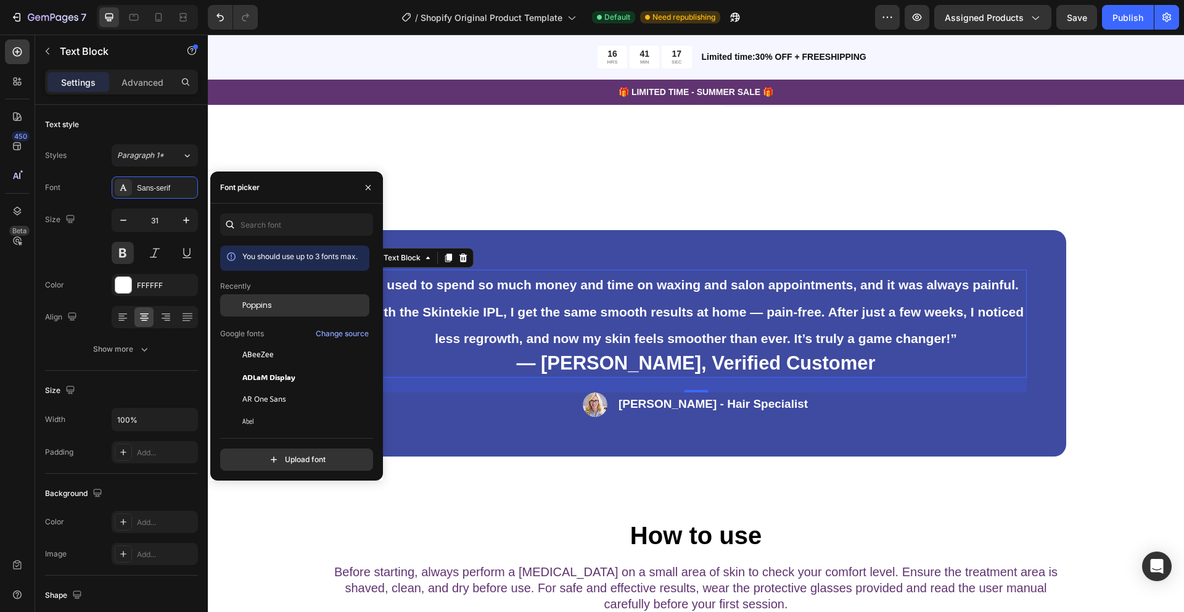
click at [271, 310] on span "Poppins" at bounding box center [257, 305] width 30 height 11
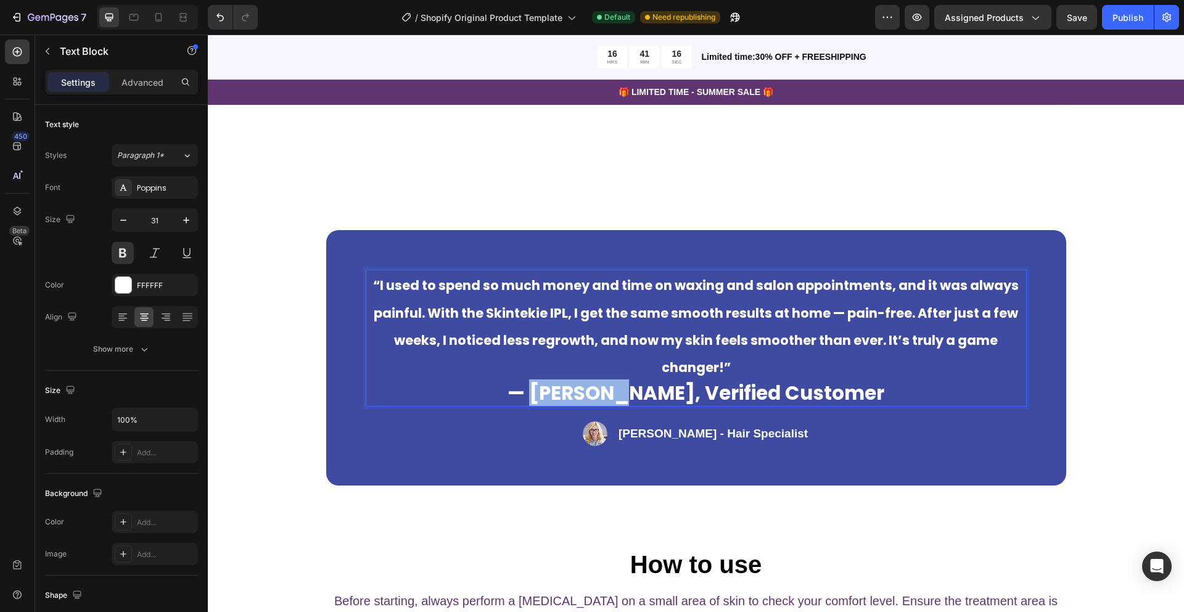
click at [634, 387] on p "— Samantha R., Verified Customer" at bounding box center [696, 393] width 659 height 25
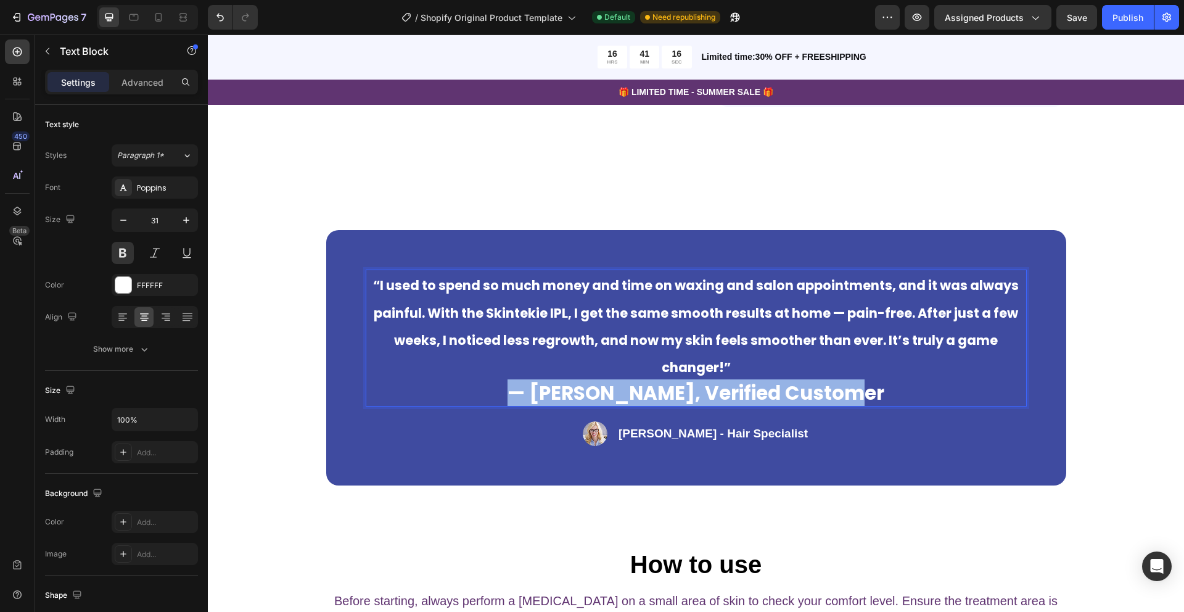
click at [634, 387] on p "— Samantha R., Verified Customer" at bounding box center [696, 393] width 659 height 25
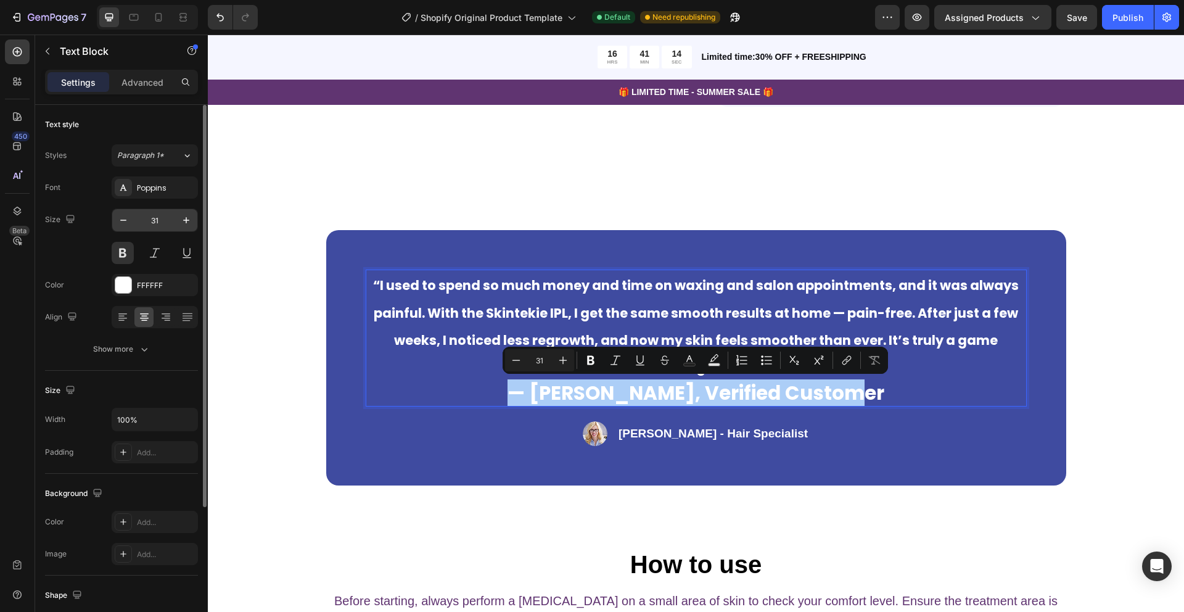
click at [149, 223] on input "31" at bounding box center [154, 220] width 41 height 22
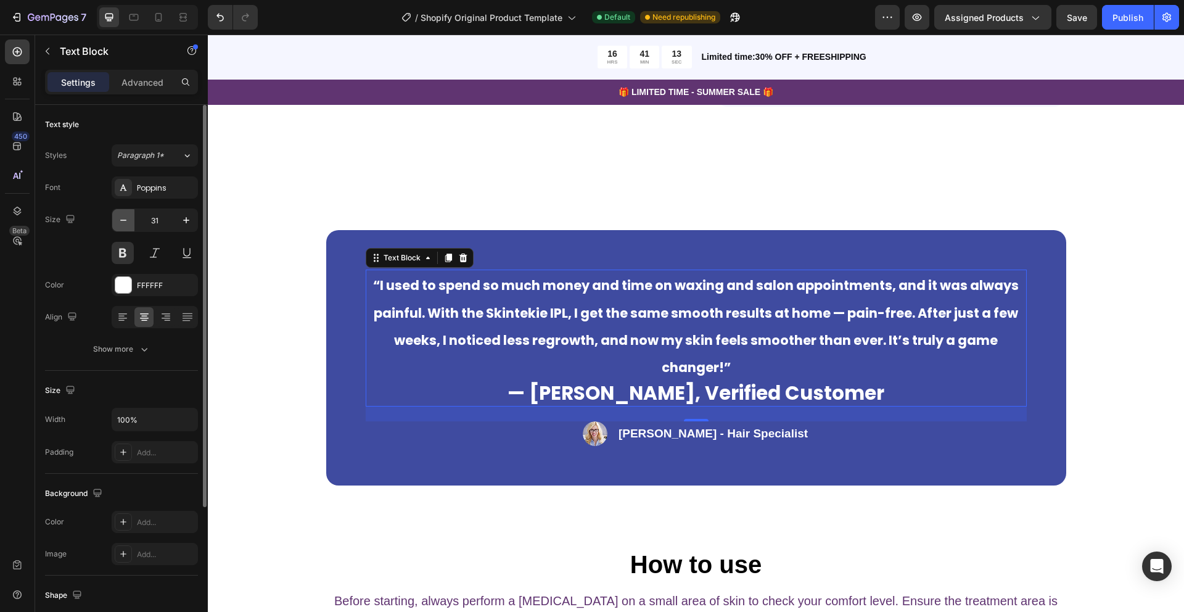
click at [126, 220] on icon "button" at bounding box center [123, 220] width 12 height 12
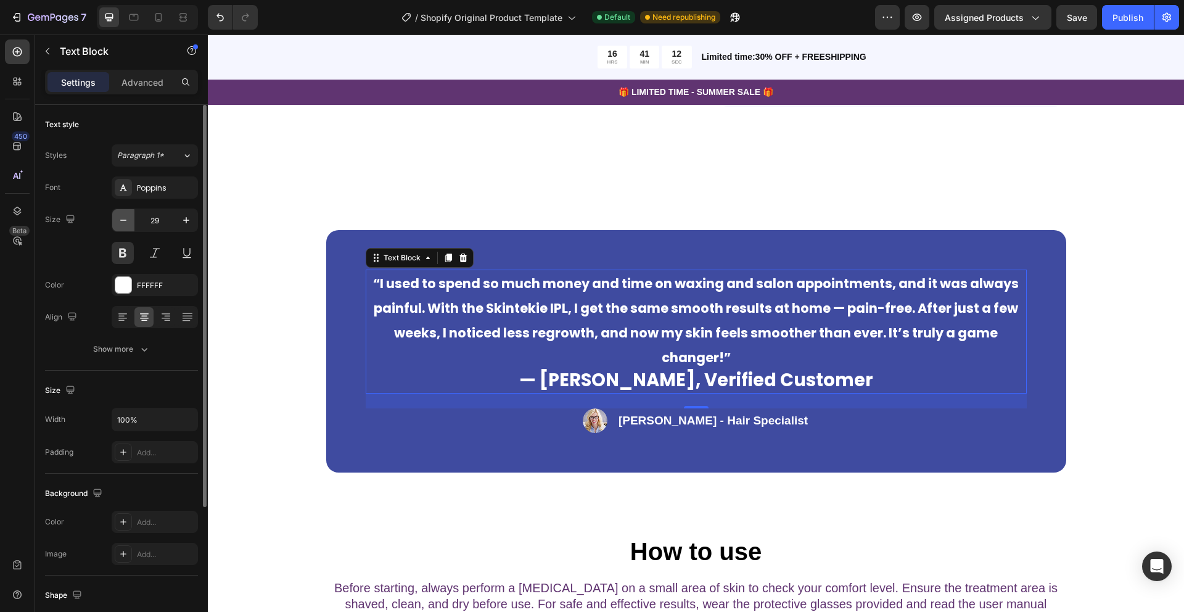
click at [126, 220] on icon "button" at bounding box center [123, 220] width 12 height 12
type input "28"
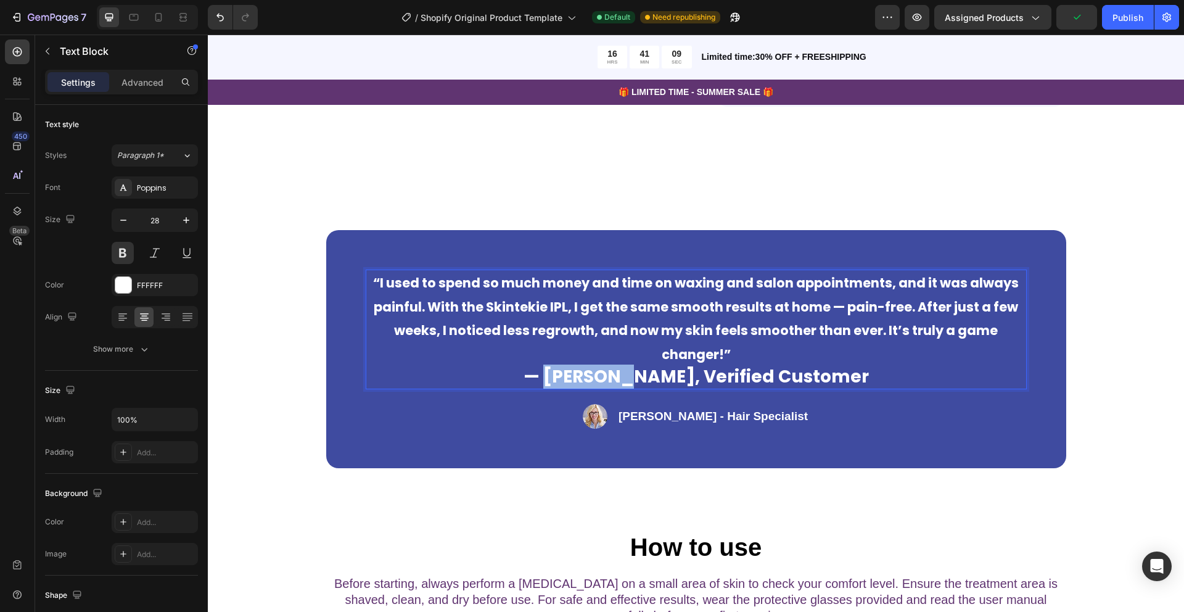
click at [576, 368] on p "— Samantha R., Verified Customer" at bounding box center [696, 377] width 659 height 22
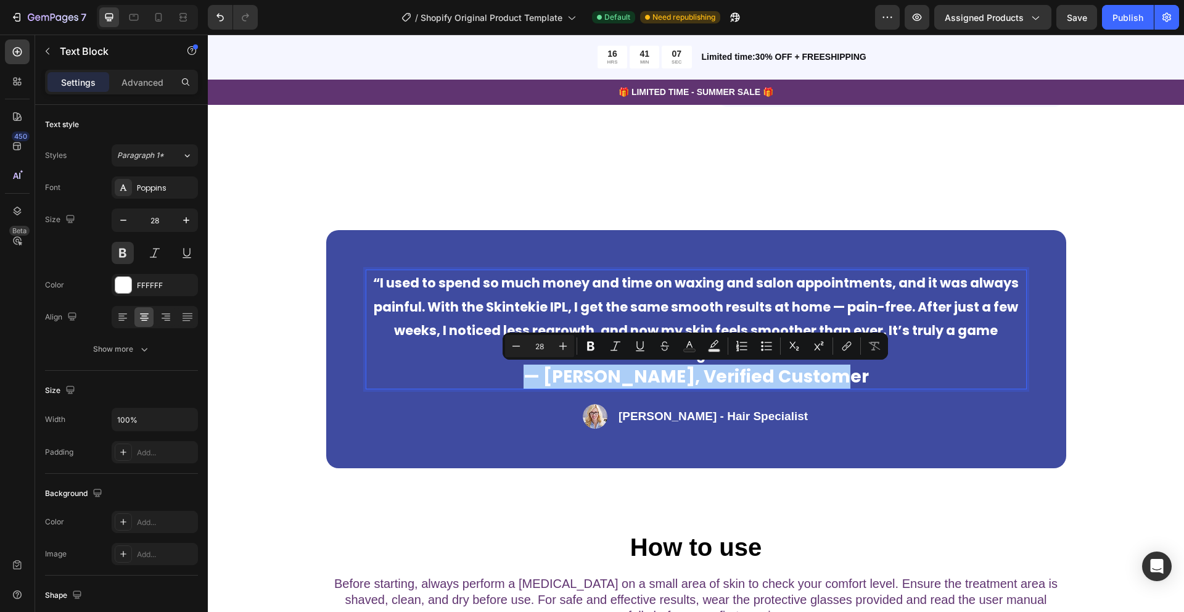
click at [545, 344] on input "28" at bounding box center [539, 346] width 25 height 15
click at [542, 345] on input "28" at bounding box center [539, 346] width 25 height 15
click at [523, 348] on button "Minus" at bounding box center [516, 346] width 22 height 22
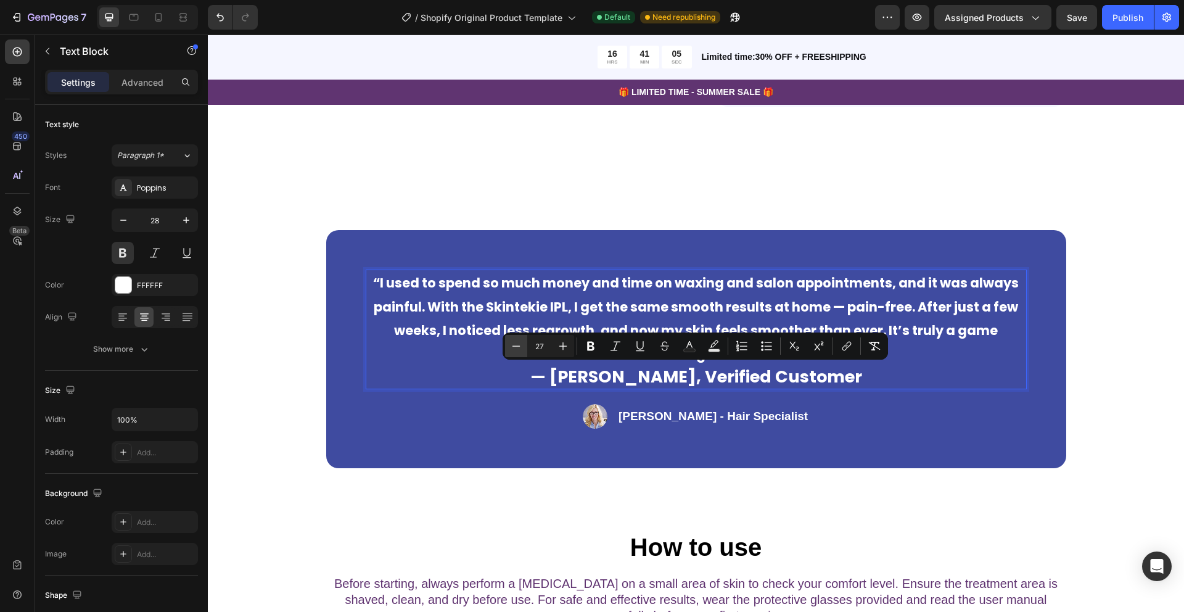
click at [523, 348] on button "Minus" at bounding box center [516, 346] width 22 height 22
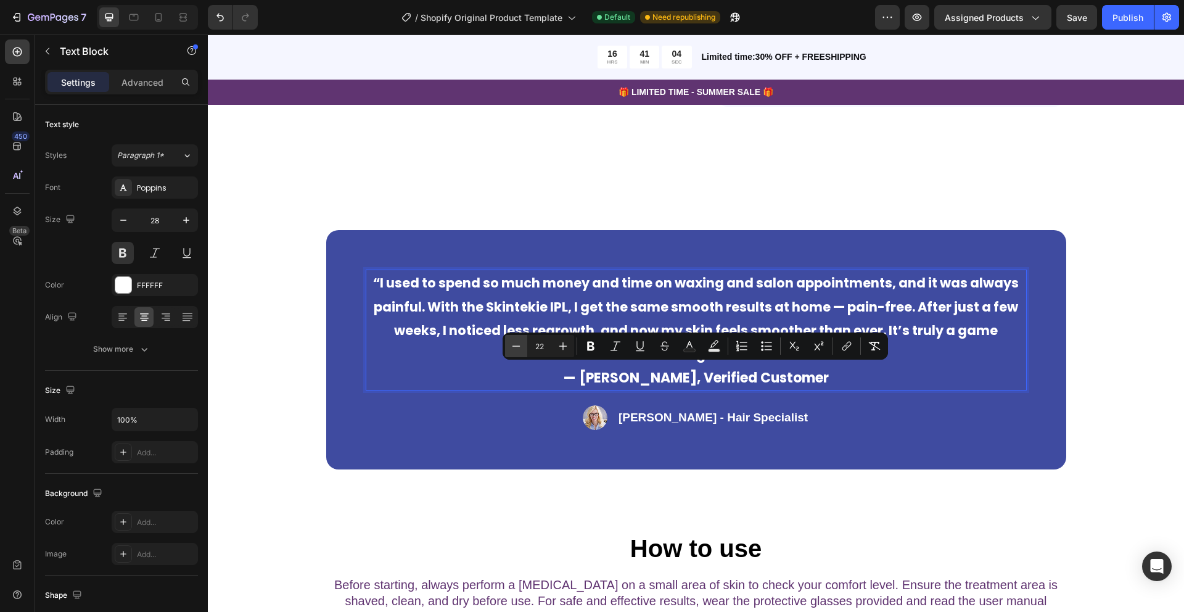
click at [523, 348] on button "Minus" at bounding box center [516, 346] width 22 height 22
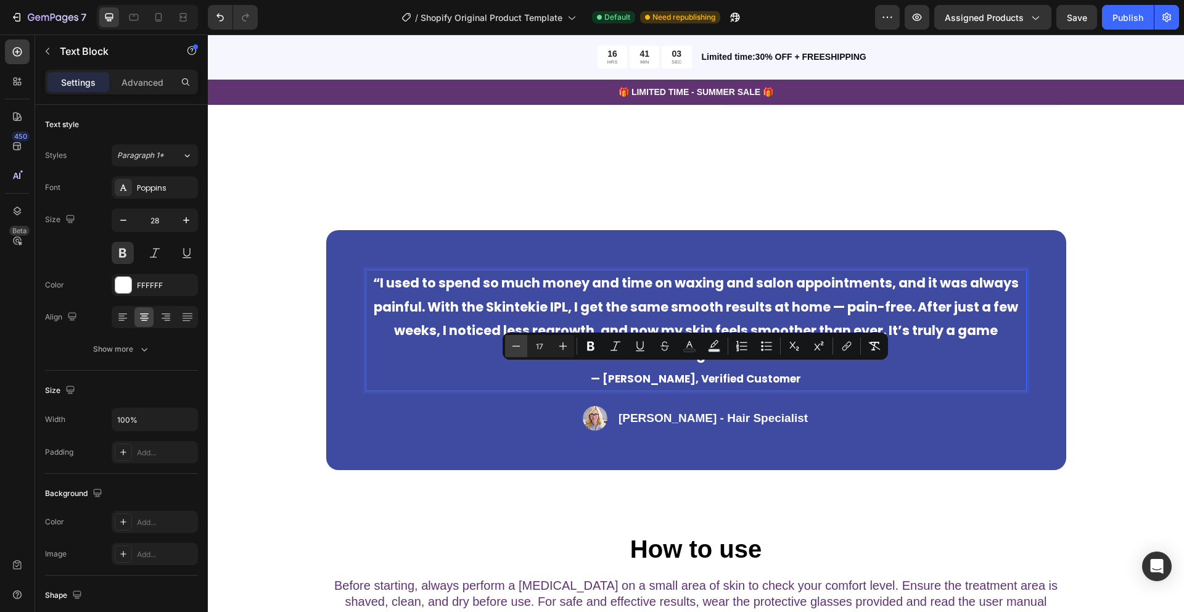
click at [523, 348] on button "Minus" at bounding box center [516, 346] width 22 height 22
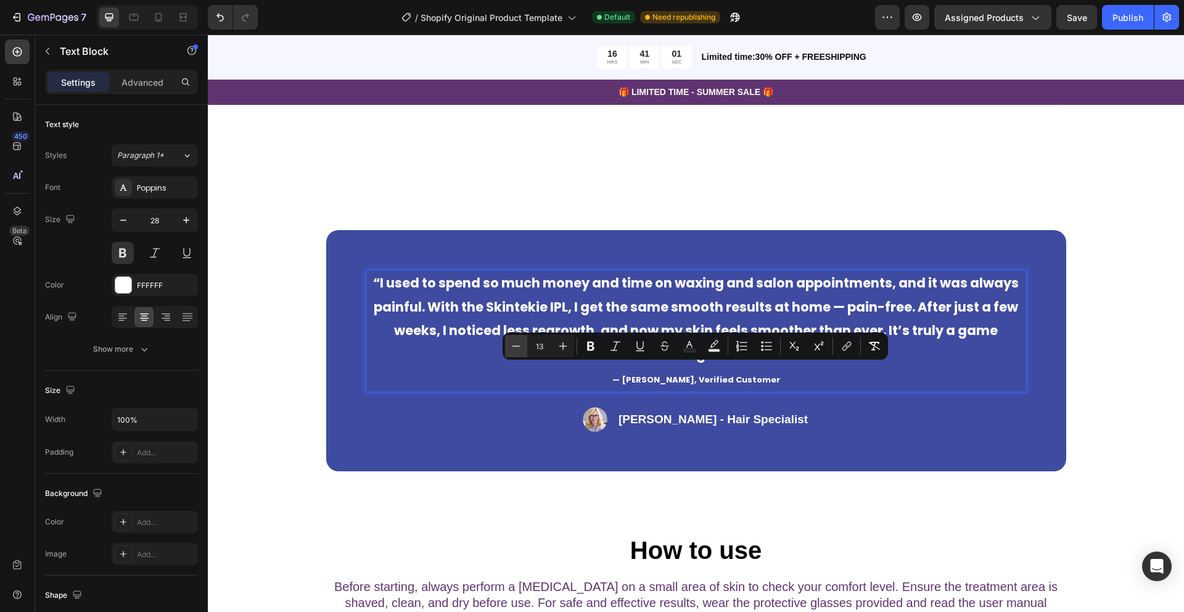
click at [523, 348] on button "Minus" at bounding box center [516, 346] width 22 height 22
type input "12"
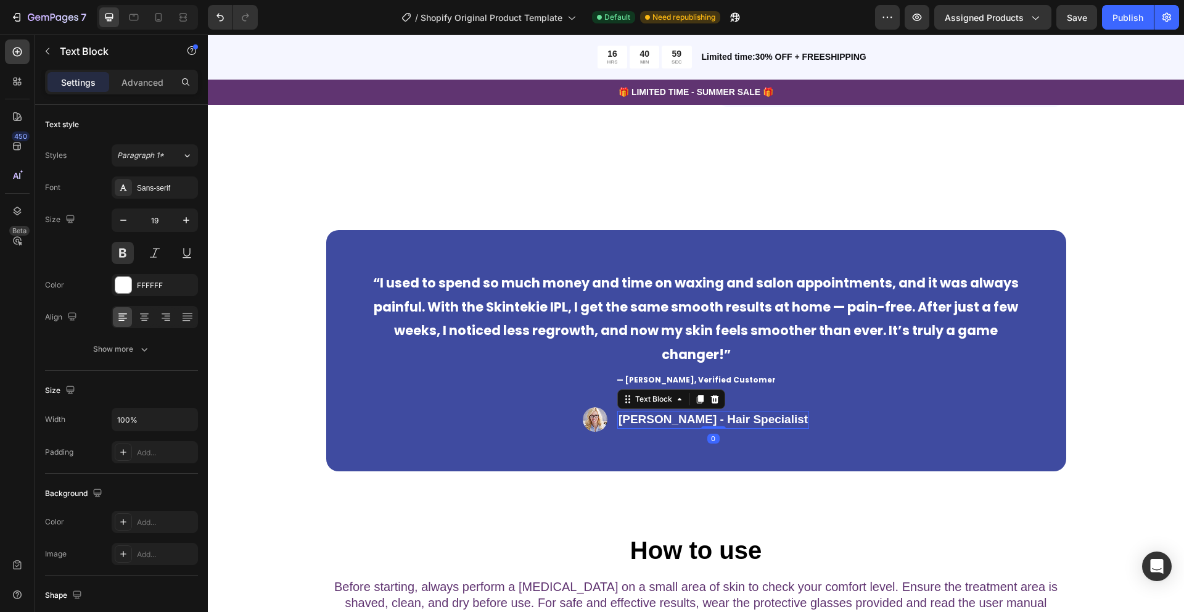
click at [698, 420] on p "Rachel Lin - Hair Specialist" at bounding box center [713, 419] width 189 height 15
click at [701, 378] on span "— Samantha R., Verified Customer" at bounding box center [696, 379] width 159 height 10
click at [677, 381] on span "— Samantha R., Verified Customer" at bounding box center [696, 379] width 159 height 10
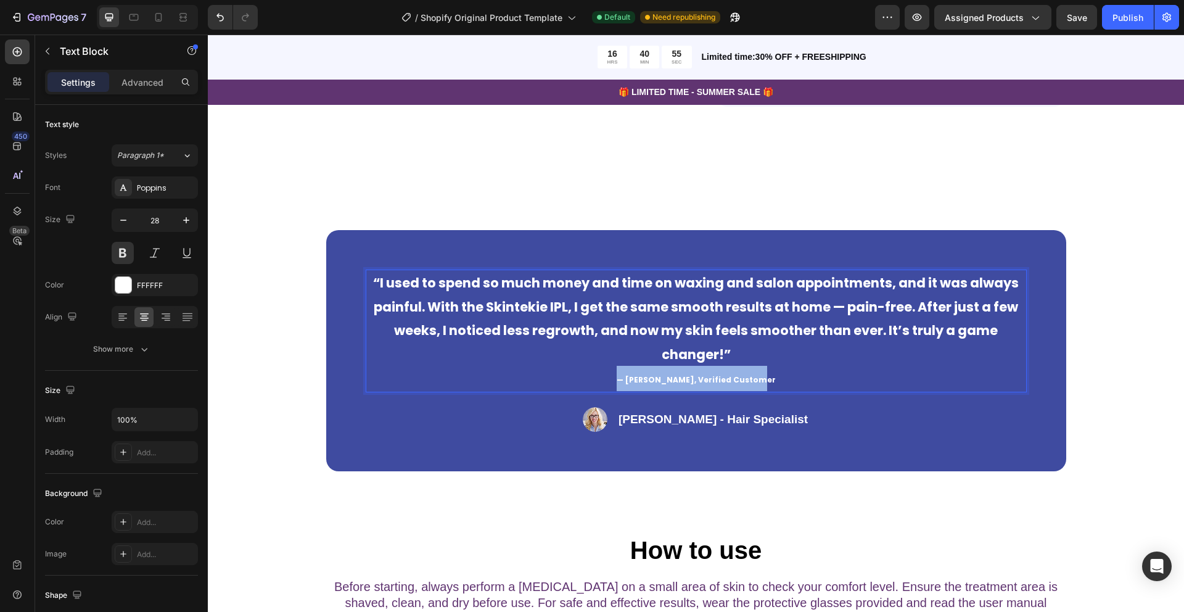
click at [677, 381] on span "— Samantha R., Verified Customer" at bounding box center [696, 379] width 159 height 10
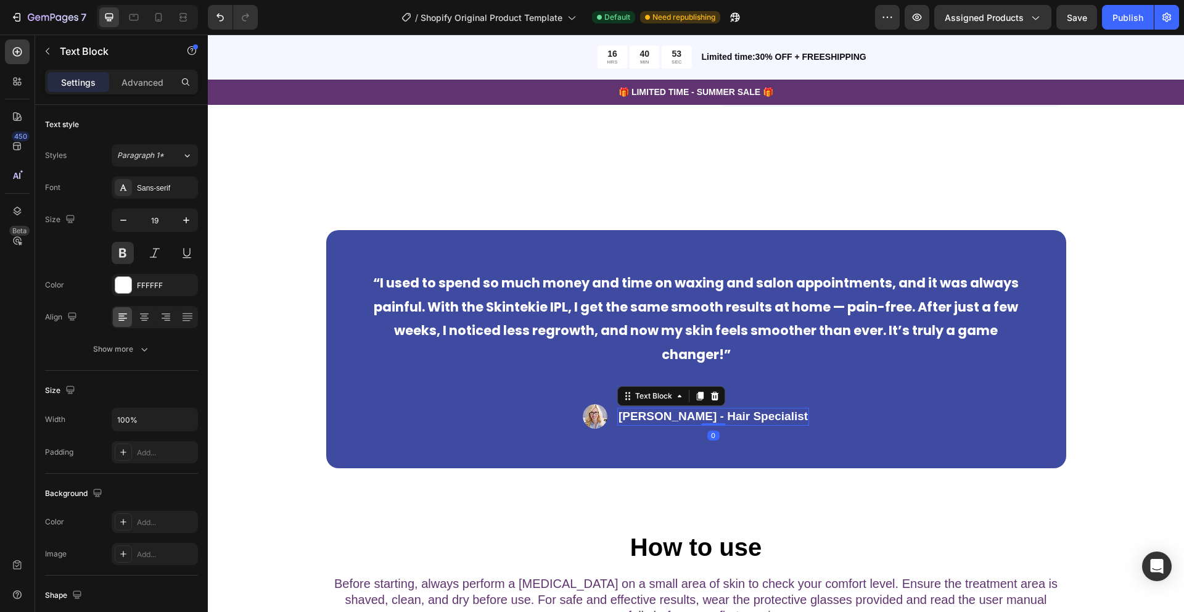
click at [674, 419] on p "Rachel Lin - Hair Specialist" at bounding box center [713, 416] width 189 height 15
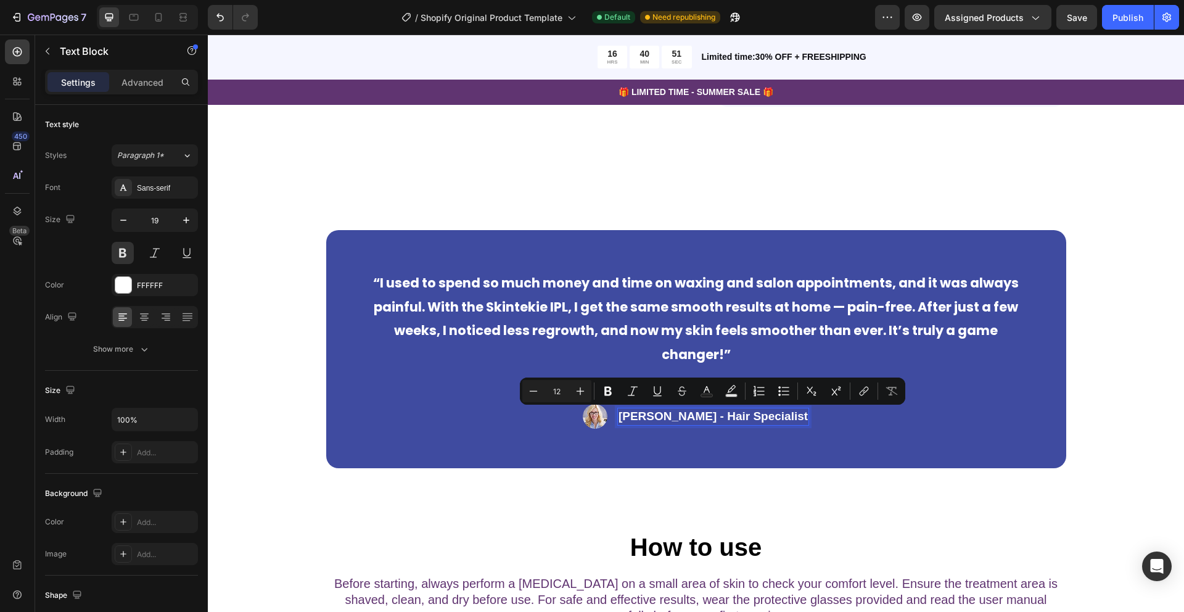
scroll to position [1236, 0]
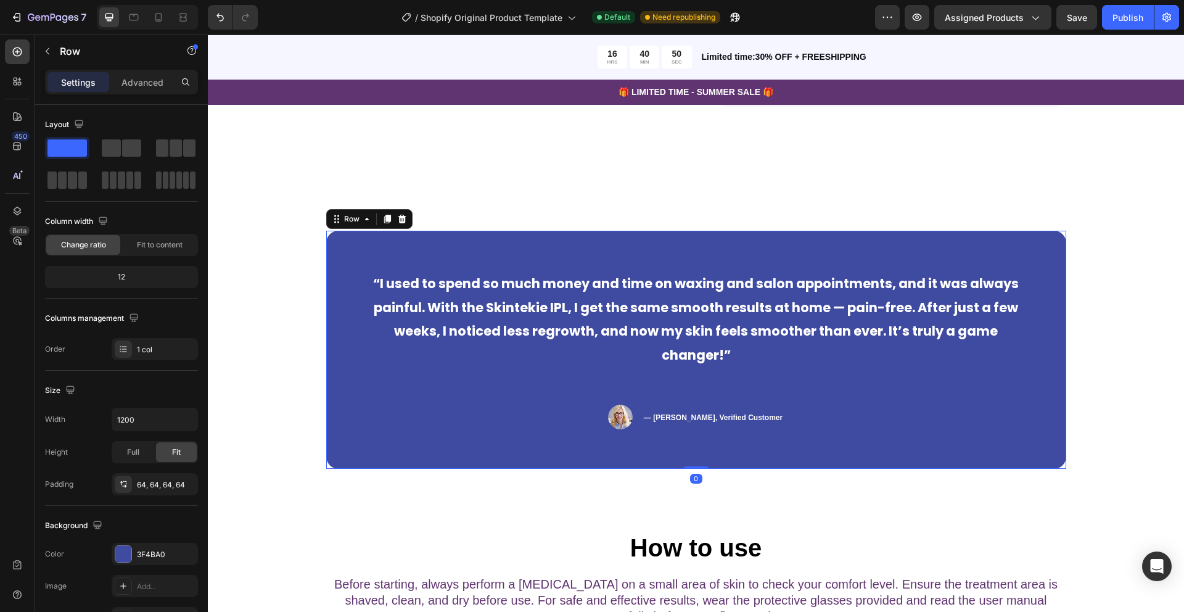
click at [656, 440] on div "“I used to spend so much money and time on waxing and salon appointments, and i…" at bounding box center [696, 350] width 740 height 238
click at [799, 365] on p "“I used to spend so much money and time on waxing and salon appointments, and i…" at bounding box center [696, 318] width 659 height 95
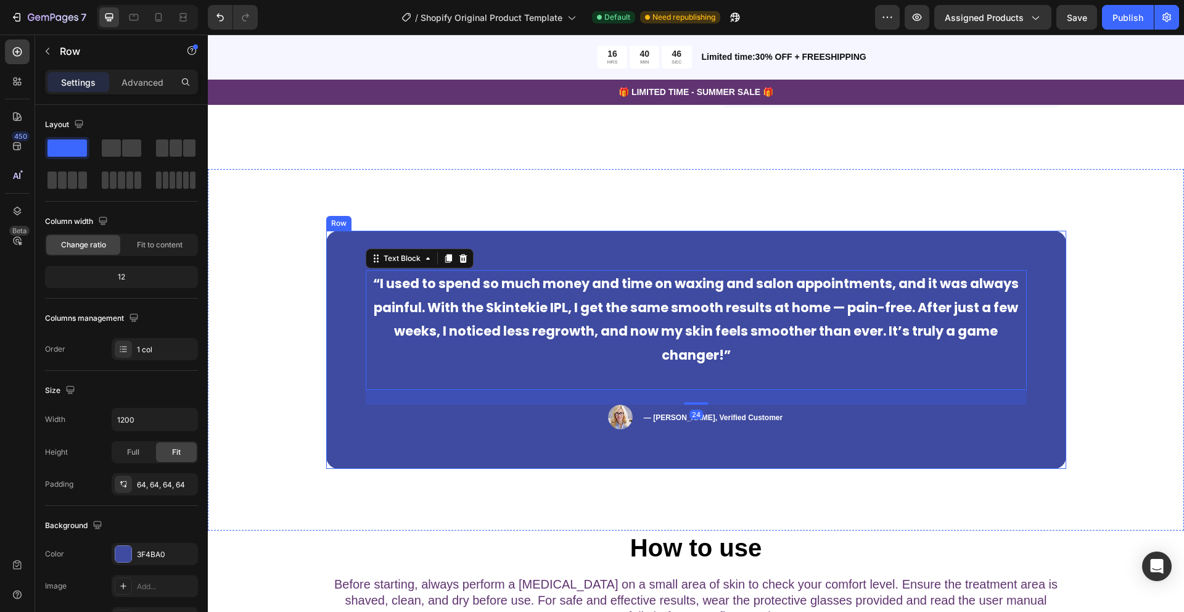
click at [812, 252] on div "“I used to spend so much money and time on waxing and salon appointments, and i…" at bounding box center [696, 350] width 740 height 238
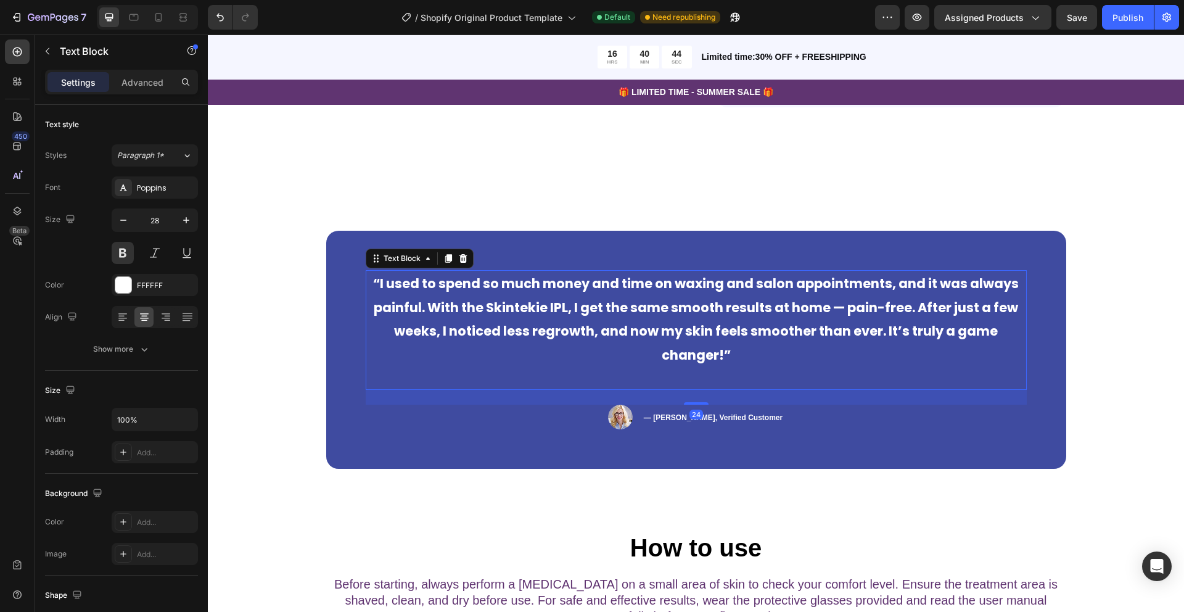
click at [720, 346] on strong "“I used to spend so much money and time on waxing and salon appointments, and i…" at bounding box center [696, 318] width 646 height 89
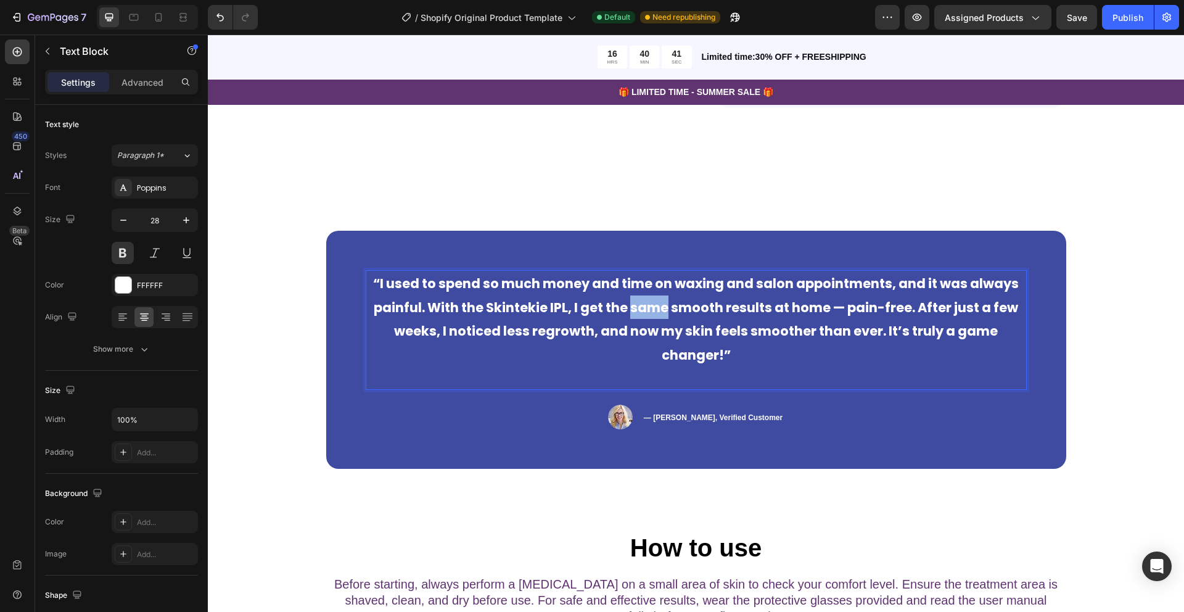
click at [657, 305] on strong "“I used to spend so much money and time on waxing and salon appointments, and i…" at bounding box center [696, 318] width 646 height 89
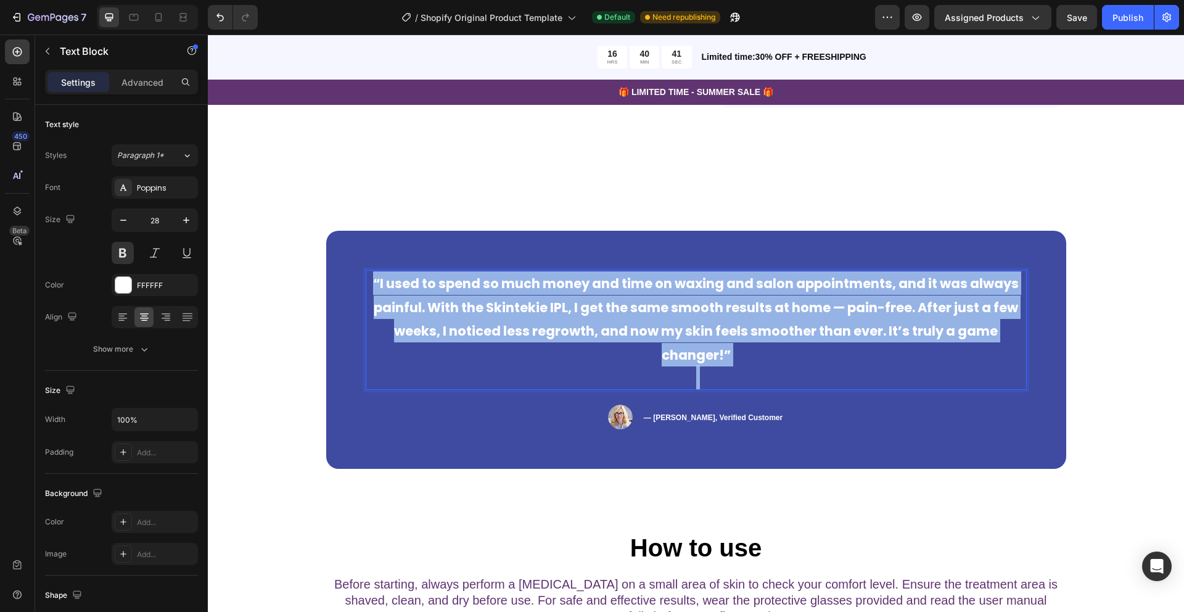
click at [657, 305] on strong "“I used to spend so much money and time on waxing and salon appointments, and i…" at bounding box center [696, 318] width 646 height 89
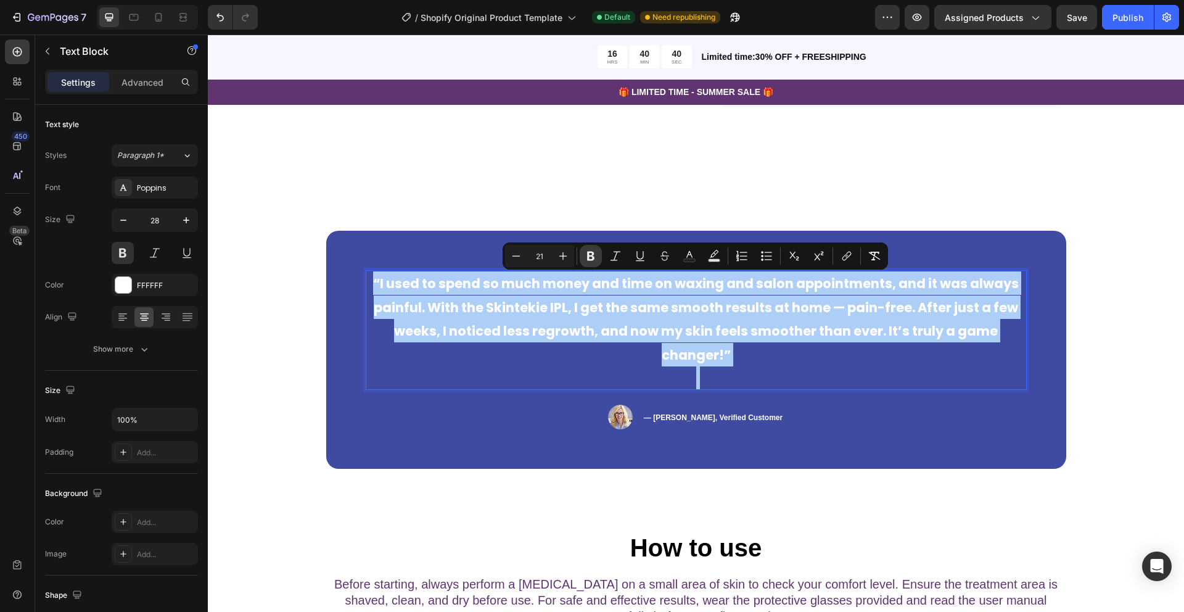
click at [592, 253] on icon "Editor contextual toolbar" at bounding box center [590, 256] width 7 height 9
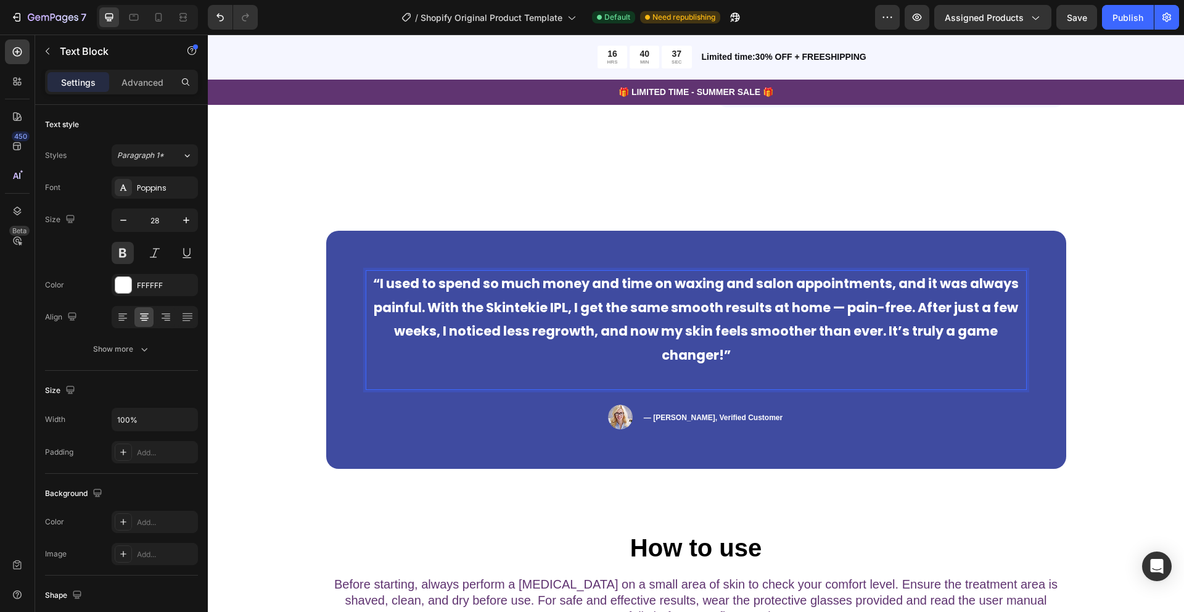
click at [401, 286] on span "“I used to spend so much money and time on waxing and salon appointments, and i…" at bounding box center [696, 318] width 646 height 89
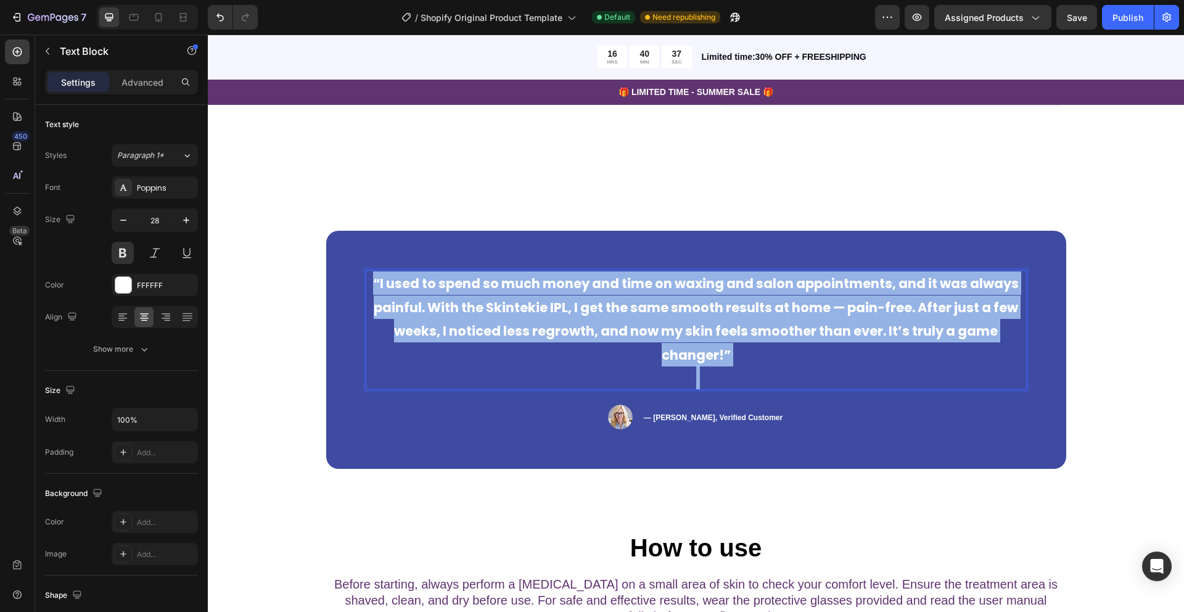
click at [401, 286] on span "“I used to spend so much money and time on waxing and salon appointments, and i…" at bounding box center [696, 318] width 646 height 89
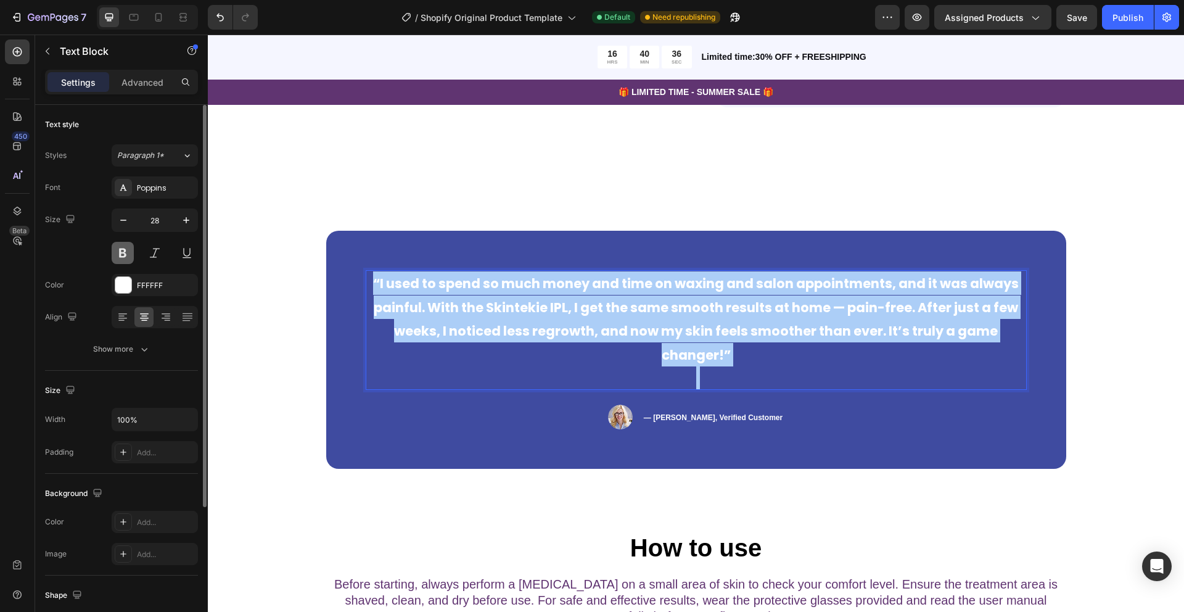
click at [121, 247] on button at bounding box center [123, 253] width 22 height 22
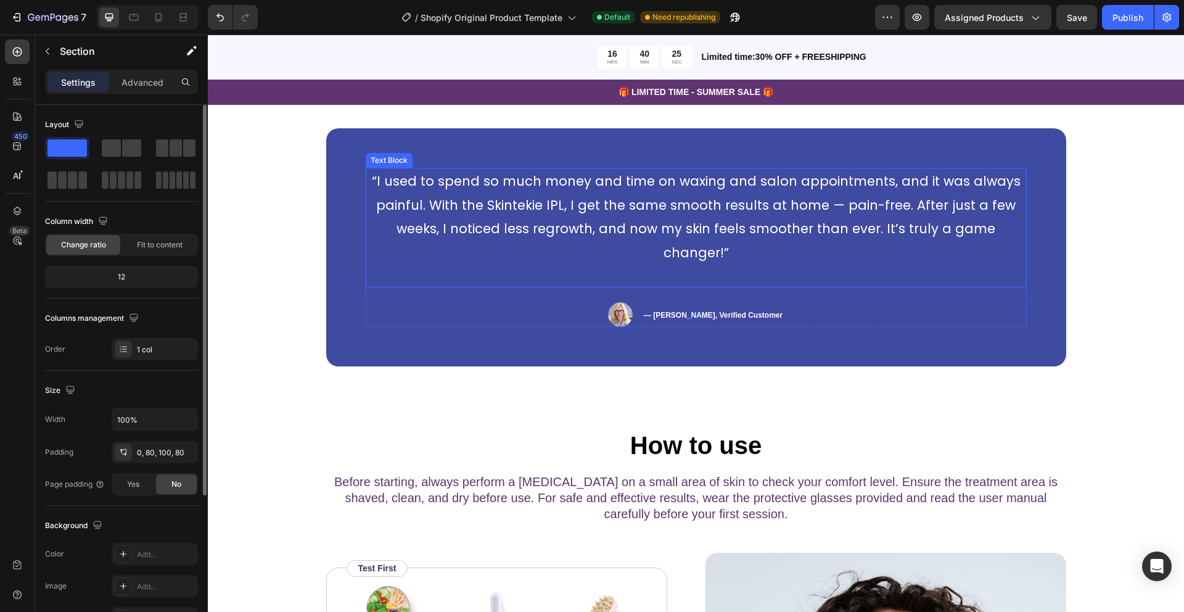
scroll to position [1340, 0]
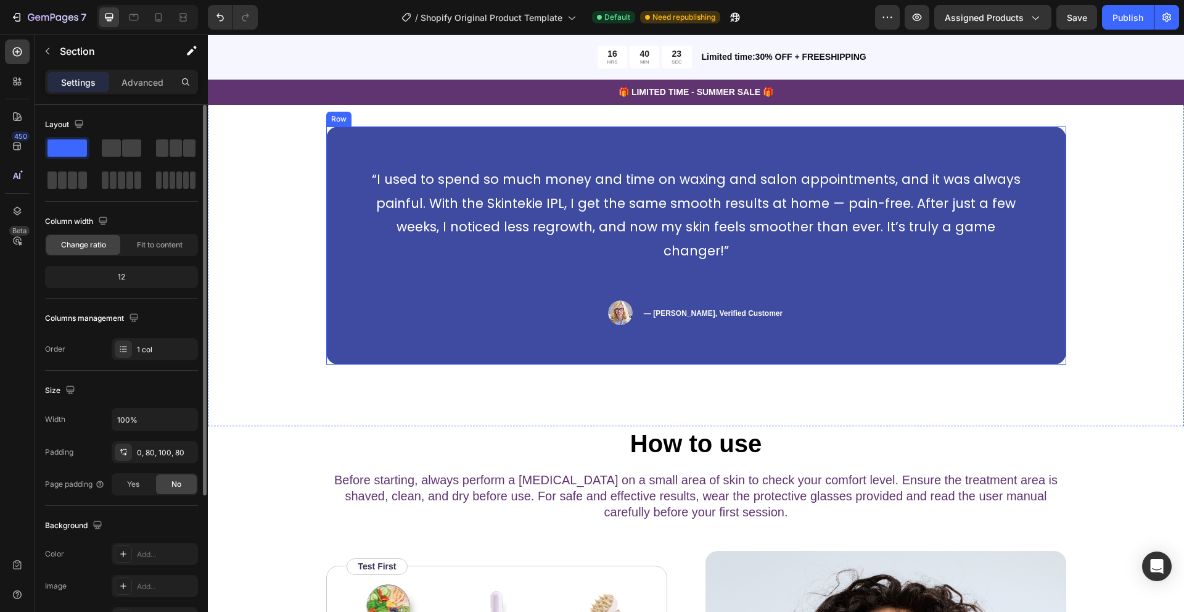
click at [387, 302] on div "“I used to spend so much money and time on waxing and salon appointments, and i…" at bounding box center [696, 245] width 740 height 238
click at [127, 551] on div at bounding box center [123, 554] width 16 height 16
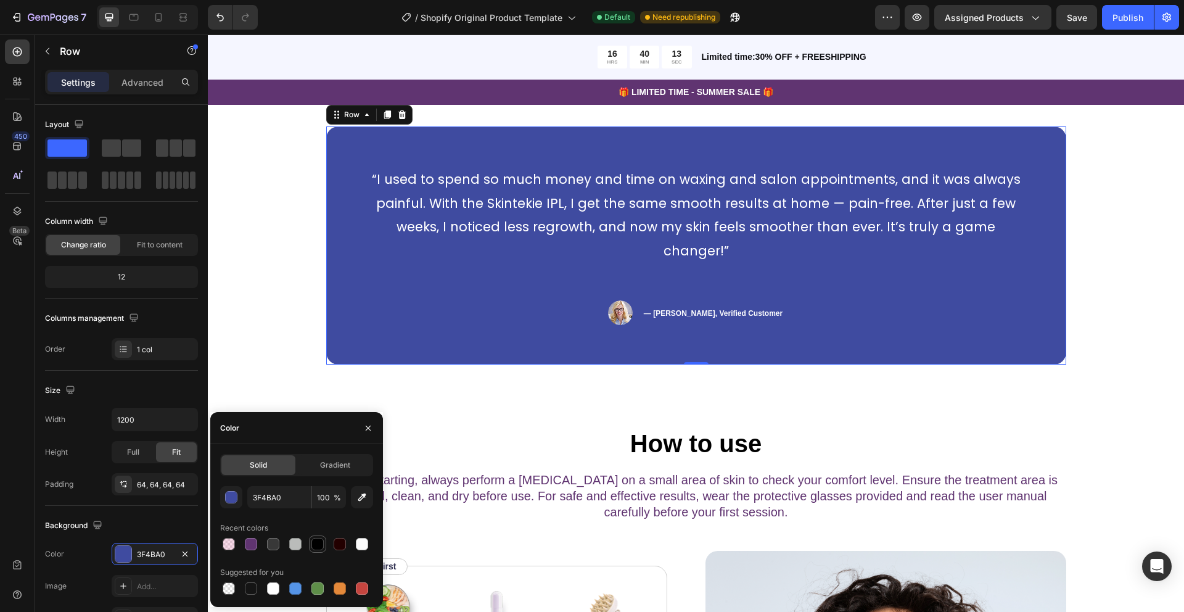
click at [318, 544] on div at bounding box center [317, 544] width 12 height 12
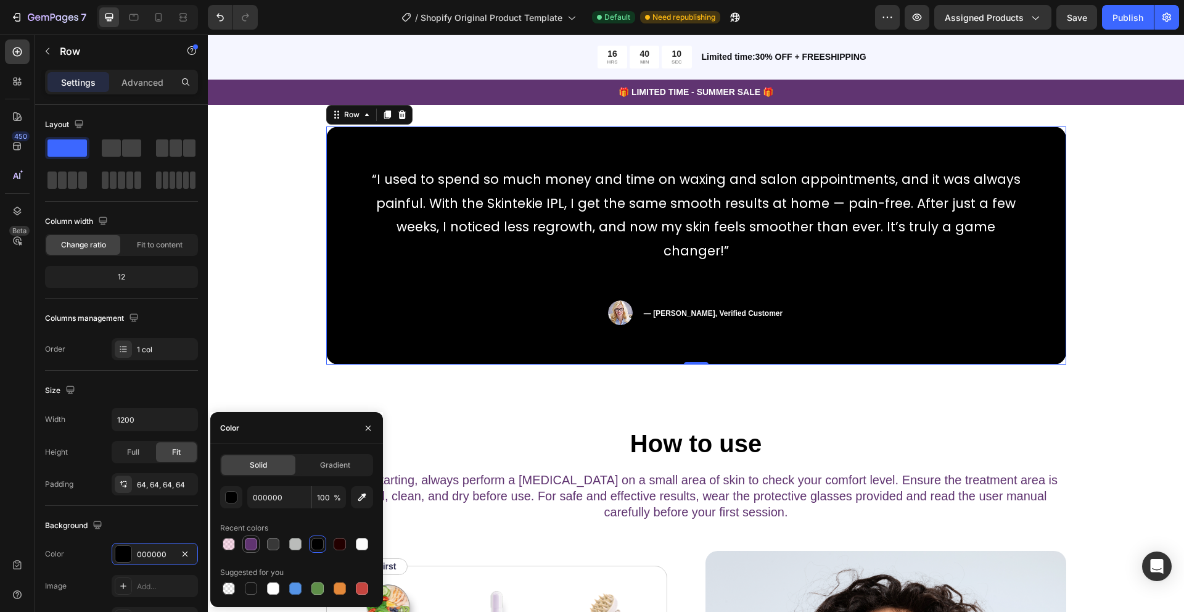
click at [253, 545] on div at bounding box center [251, 544] width 12 height 12
type input "603471"
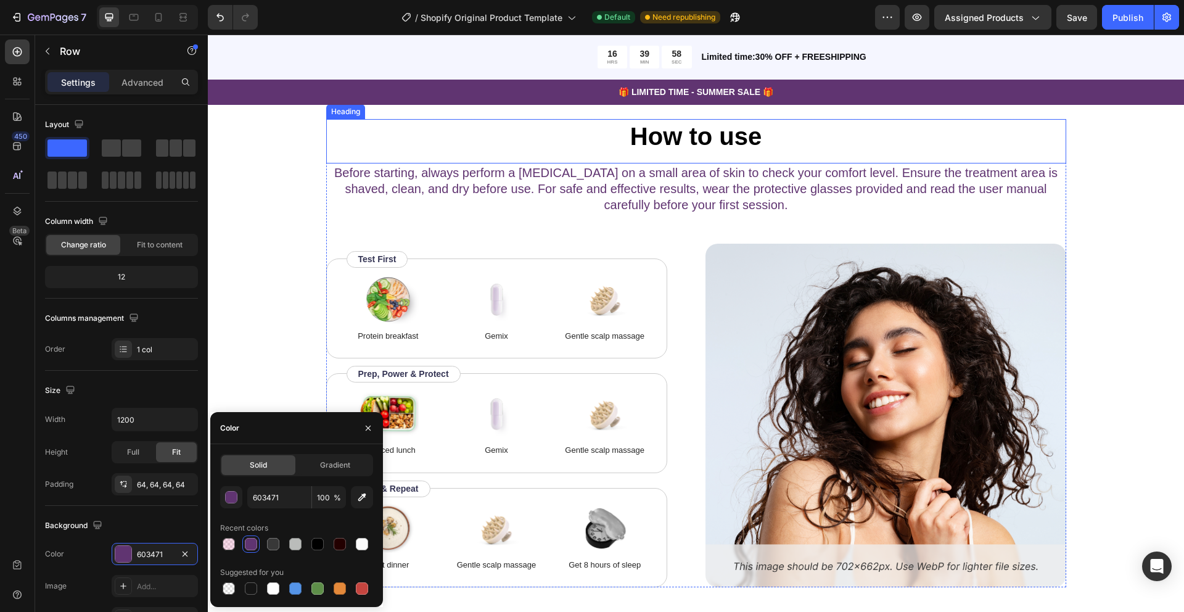
scroll to position [1655, 0]
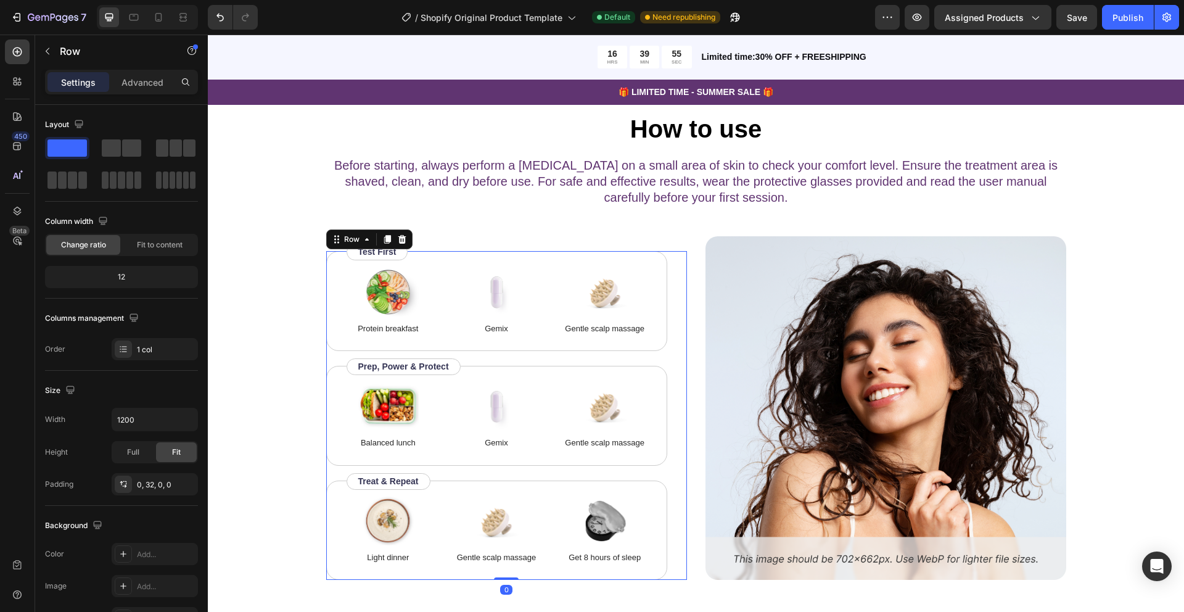
click at [680, 291] on div "Image Protein breakfast Text Block Image Gemix Text Block Image Gentle scalp ma…" at bounding box center [506, 415] width 361 height 329
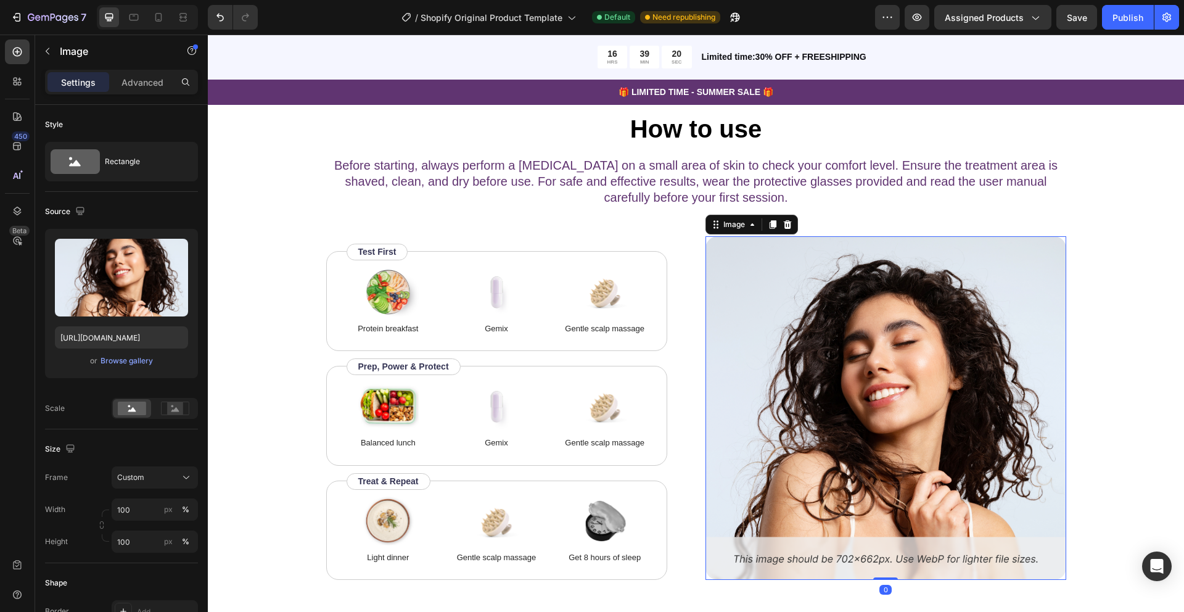
click at [892, 313] on img at bounding box center [886, 408] width 361 height 344
click at [121, 361] on div "Browse gallery" at bounding box center [127, 360] width 52 height 11
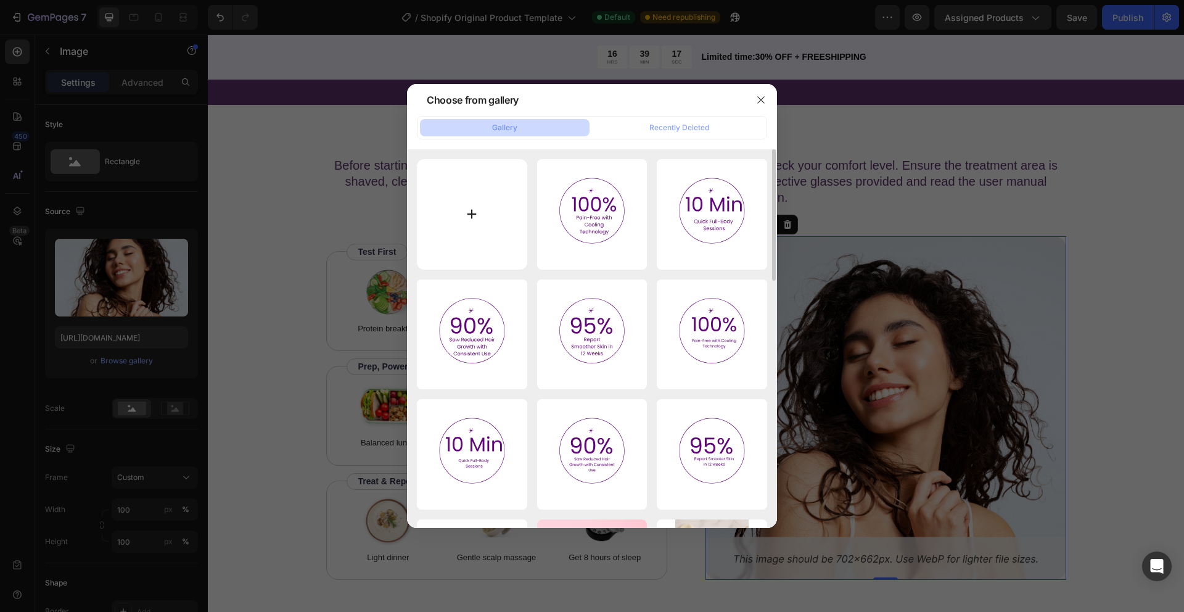
click at [469, 210] on input "file" at bounding box center [472, 214] width 110 height 110
type input "C:\fakepath\PHOTO-2025-08-21-03-49-01.jpg"
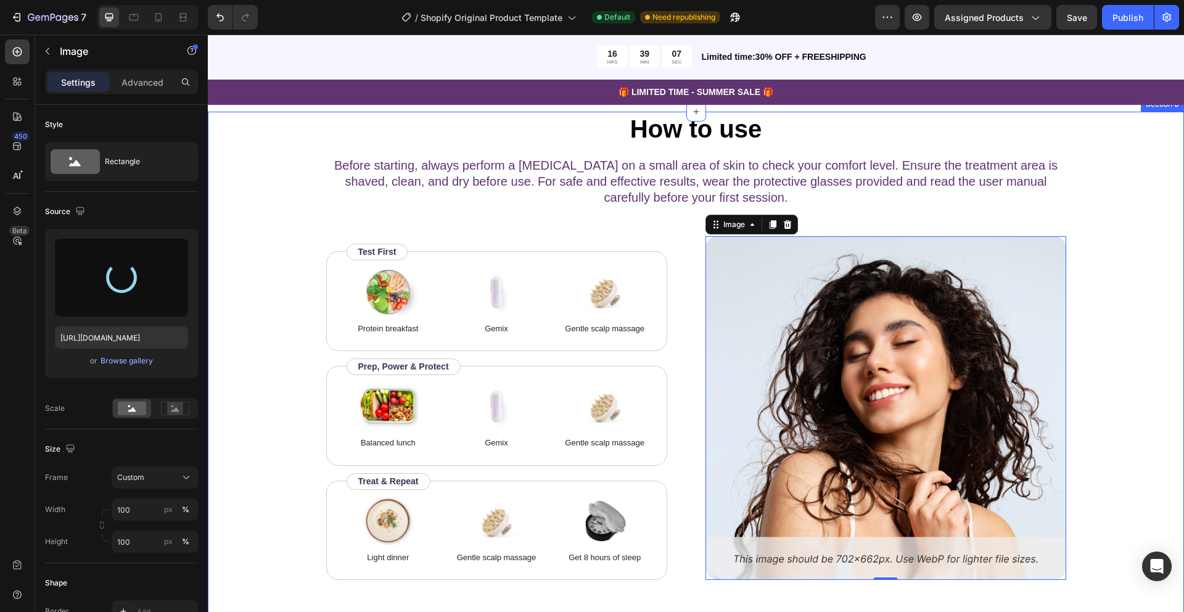
type input "https://cdn.shopify.com/s/files/1/0649/9038/0168/files/gempages_554557381082612…"
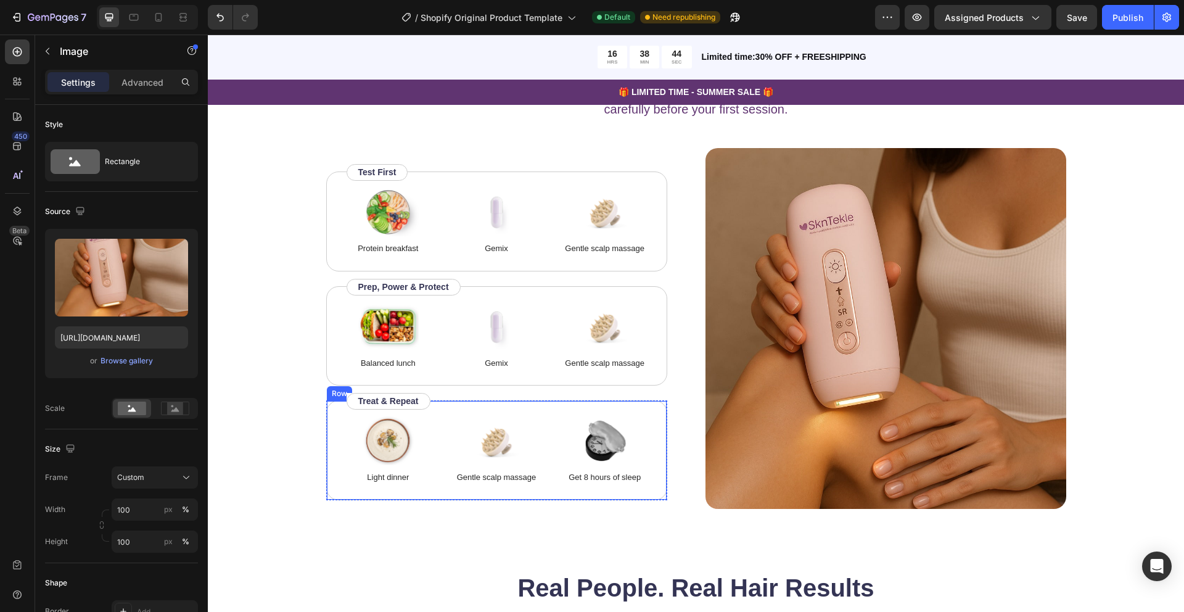
scroll to position [1732, 0]
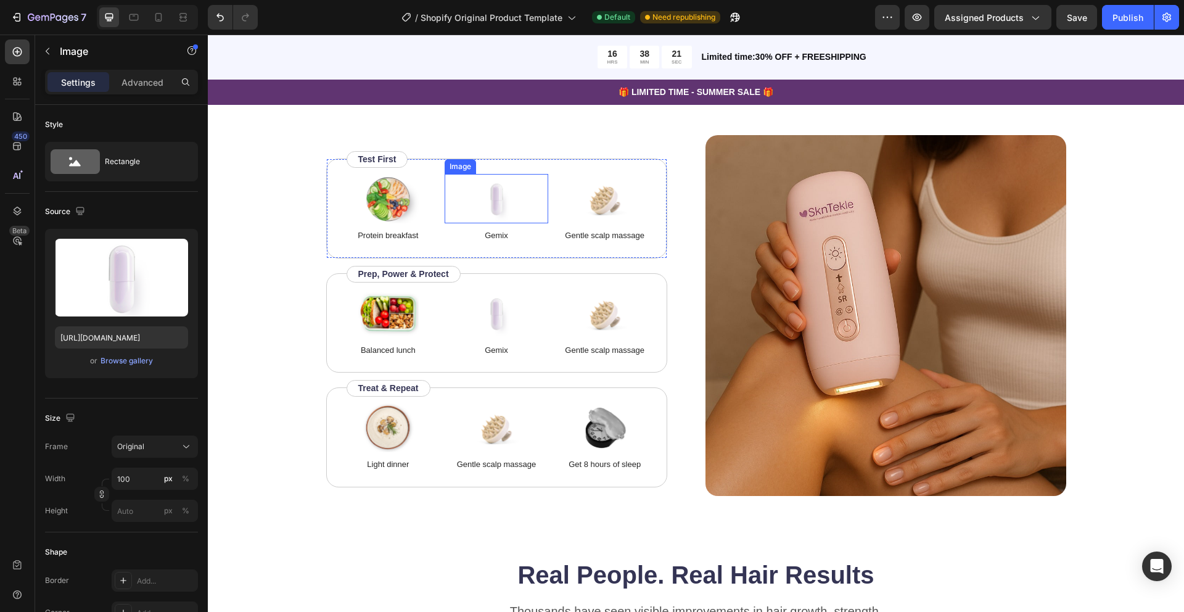
click at [499, 205] on img at bounding box center [497, 198] width 62 height 49
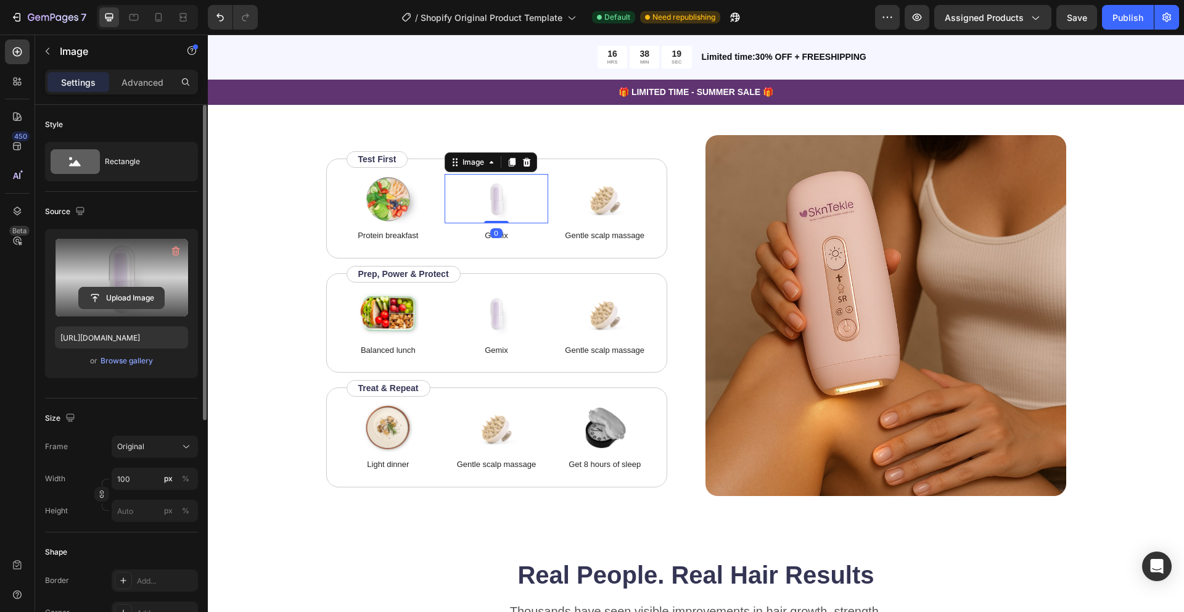
click at [135, 300] on input "file" at bounding box center [121, 297] width 85 height 21
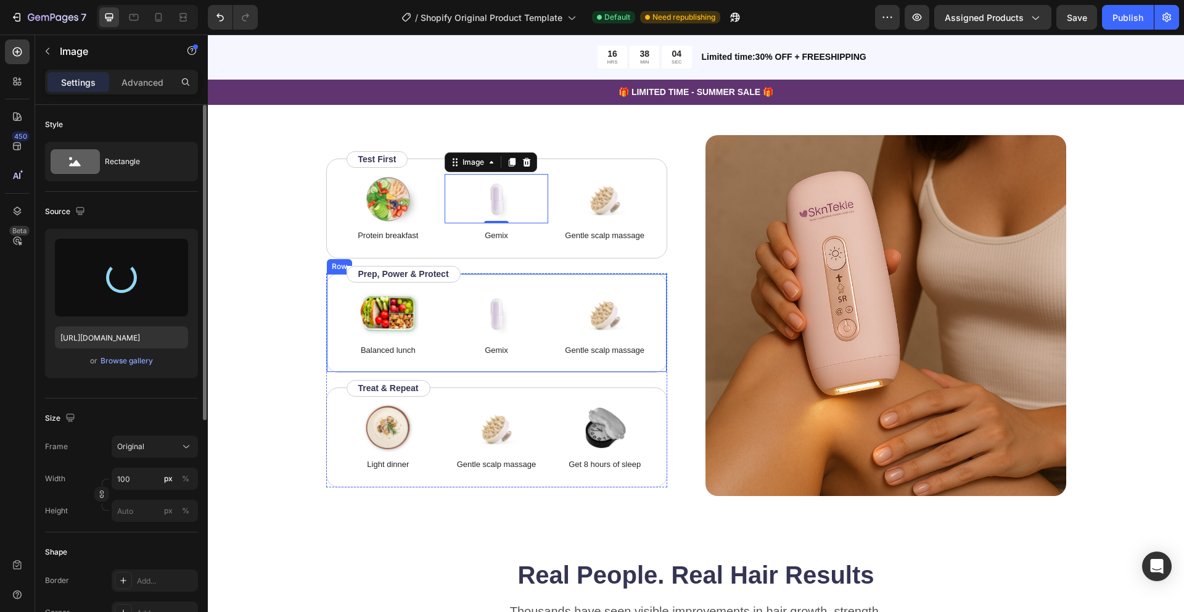
type input "https://cdn.shopify.com/s/files/1/0649/9038/0168/files/gempages_554557381082612…"
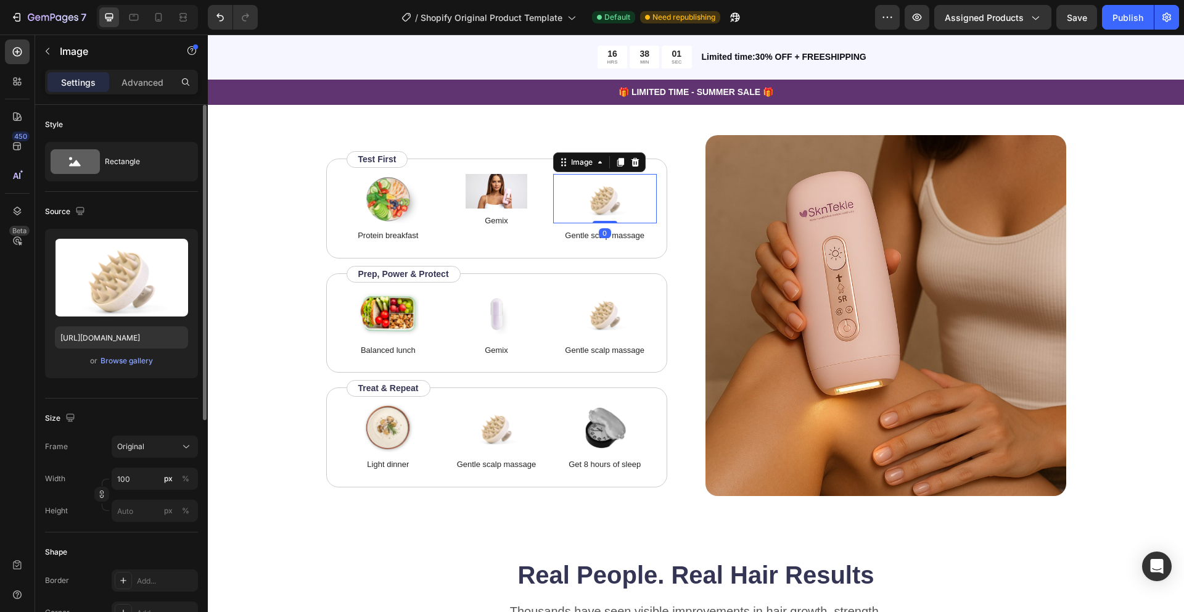
click at [641, 176] on div at bounding box center [605, 198] width 104 height 49
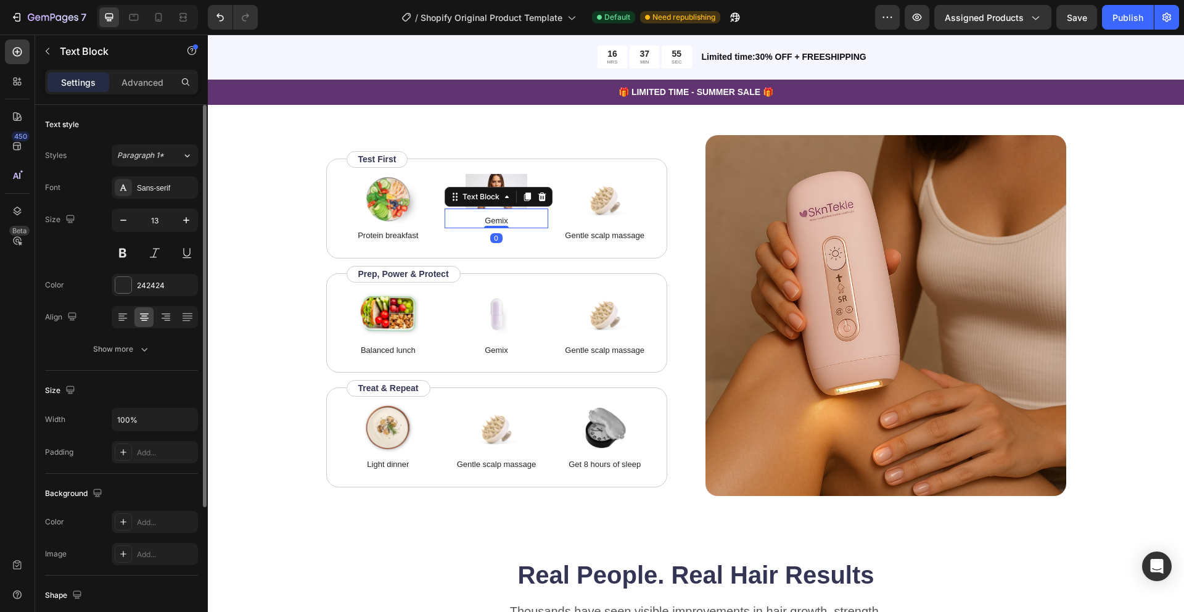
click at [501, 218] on p "Gemix" at bounding box center [496, 221] width 101 height 12
click at [500, 220] on p "Gemix" at bounding box center [496, 221] width 101 height 12
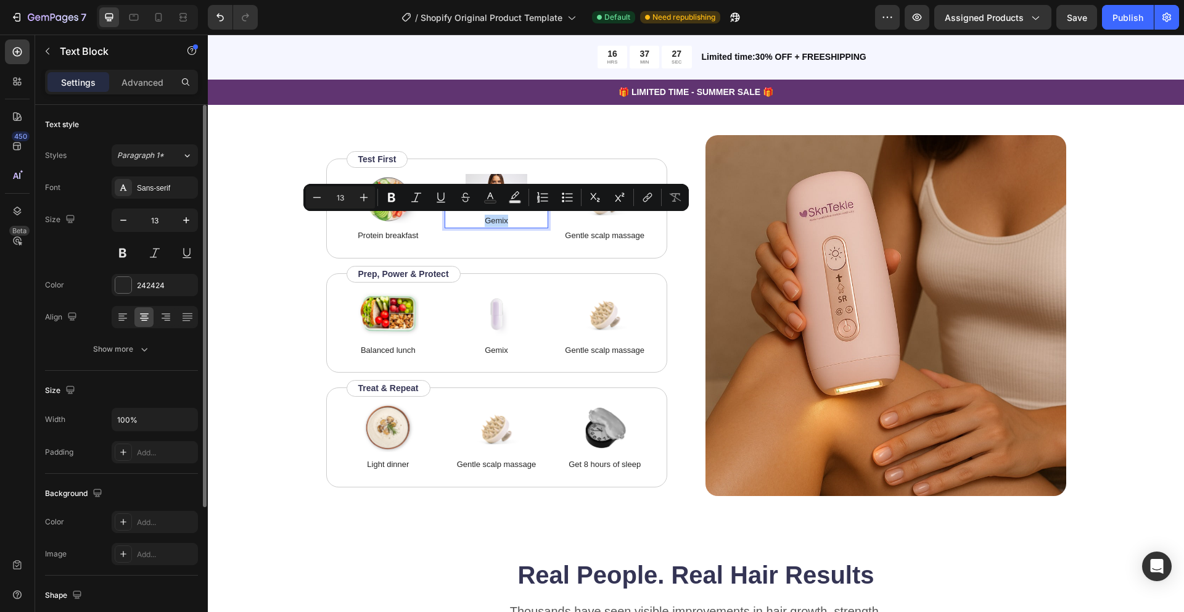
click at [500, 220] on p "Gemix" at bounding box center [496, 221] width 101 height 12
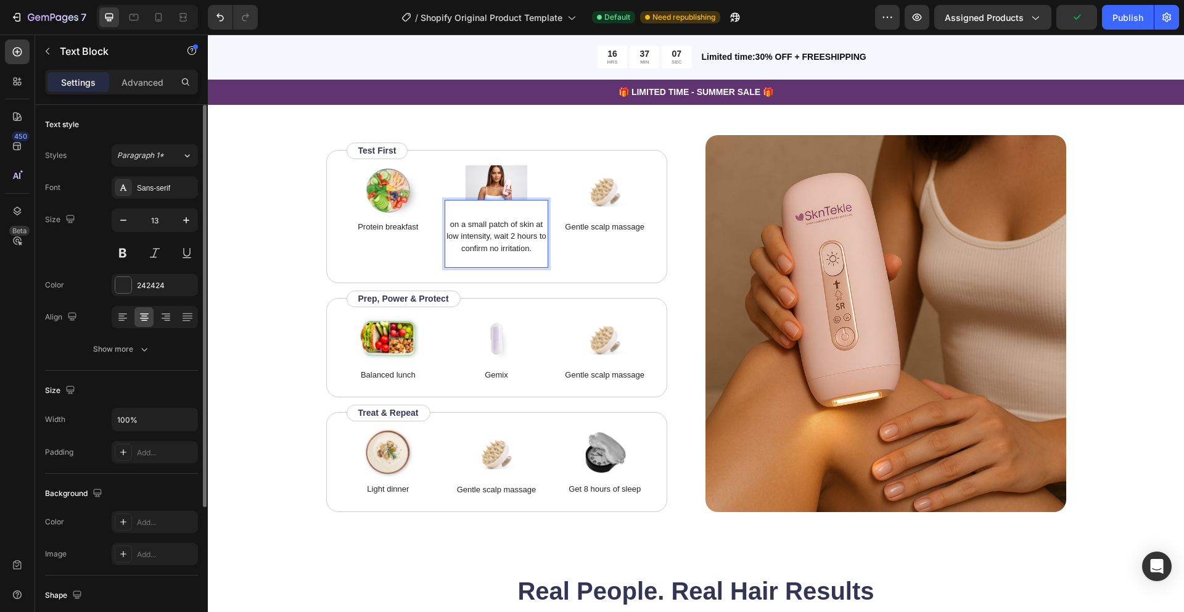
click at [451, 224] on p "on a small patch of skin at low intensity, wait 2 hours to confirm no irritatio…" at bounding box center [496, 236] width 101 height 36
click at [606, 248] on div "Image Gentle scalp massage Text Block" at bounding box center [605, 216] width 104 height 102
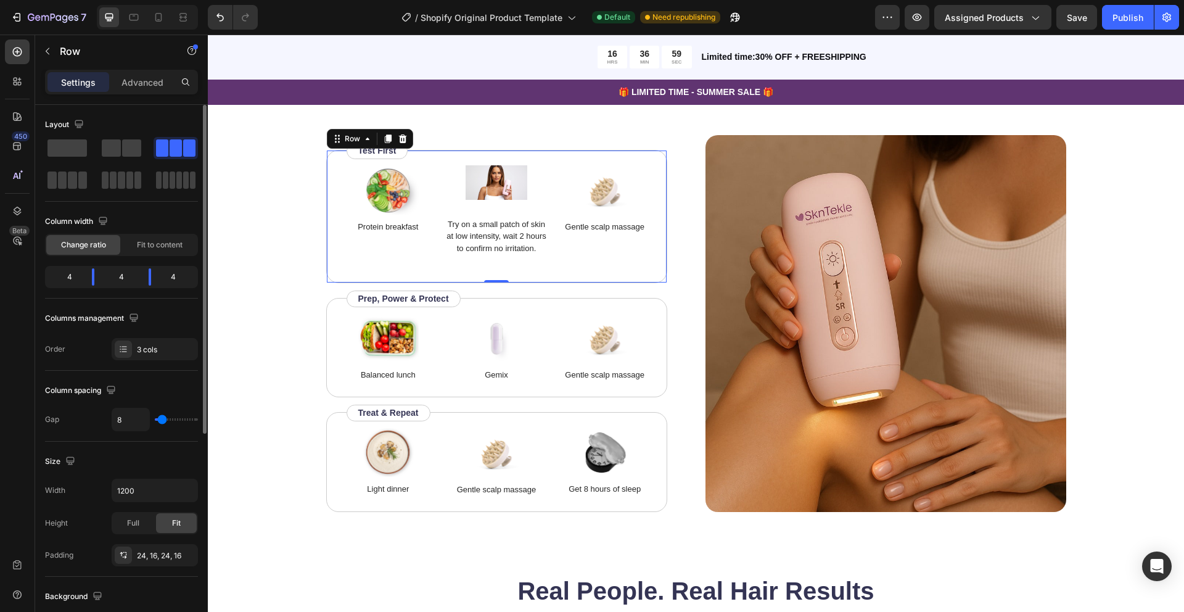
click at [409, 249] on div "Image Protein breakfast Text Block" at bounding box center [389, 216] width 104 height 102
click at [74, 147] on span at bounding box center [66, 147] width 39 height 17
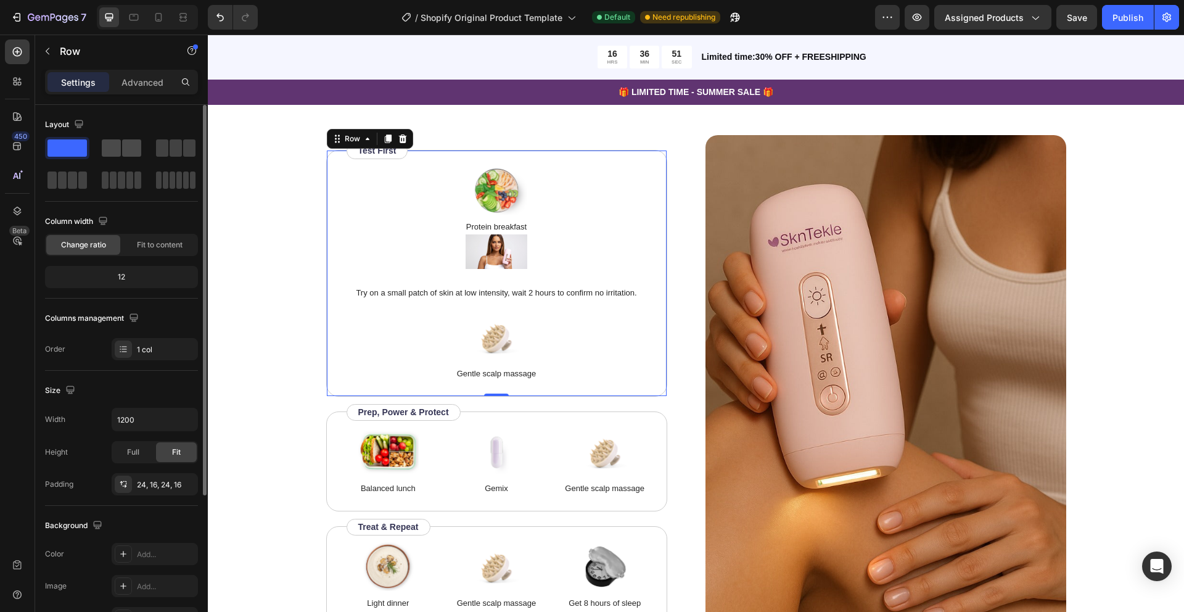
click at [130, 151] on span at bounding box center [131, 147] width 19 height 17
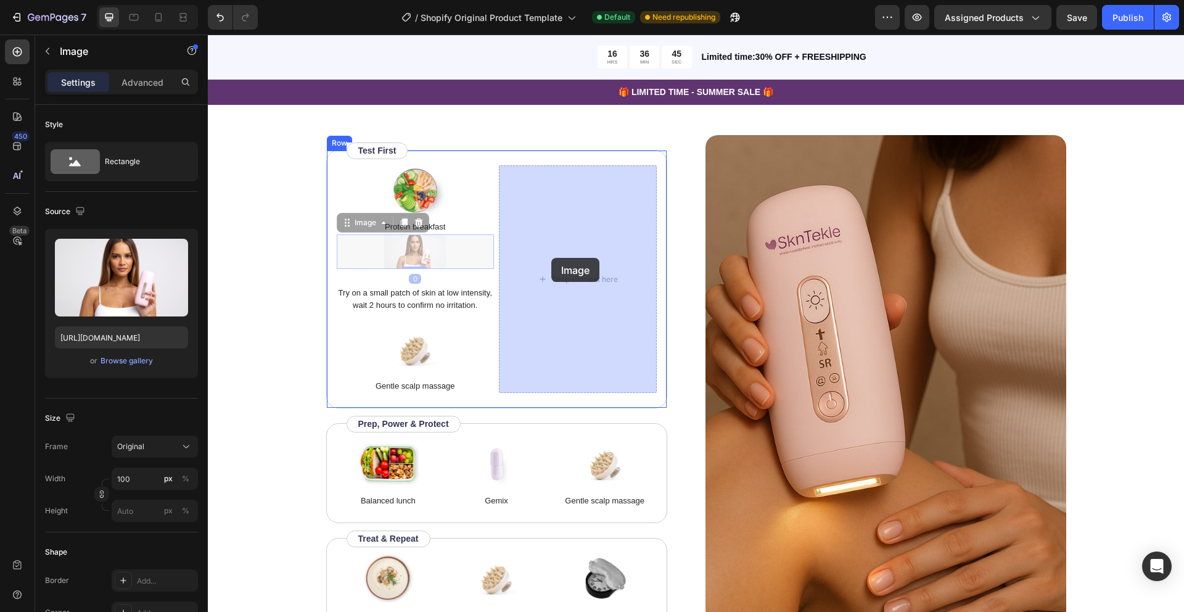
drag, startPoint x: 412, startPoint y: 255, endPoint x: 551, endPoint y: 258, distance: 139.4
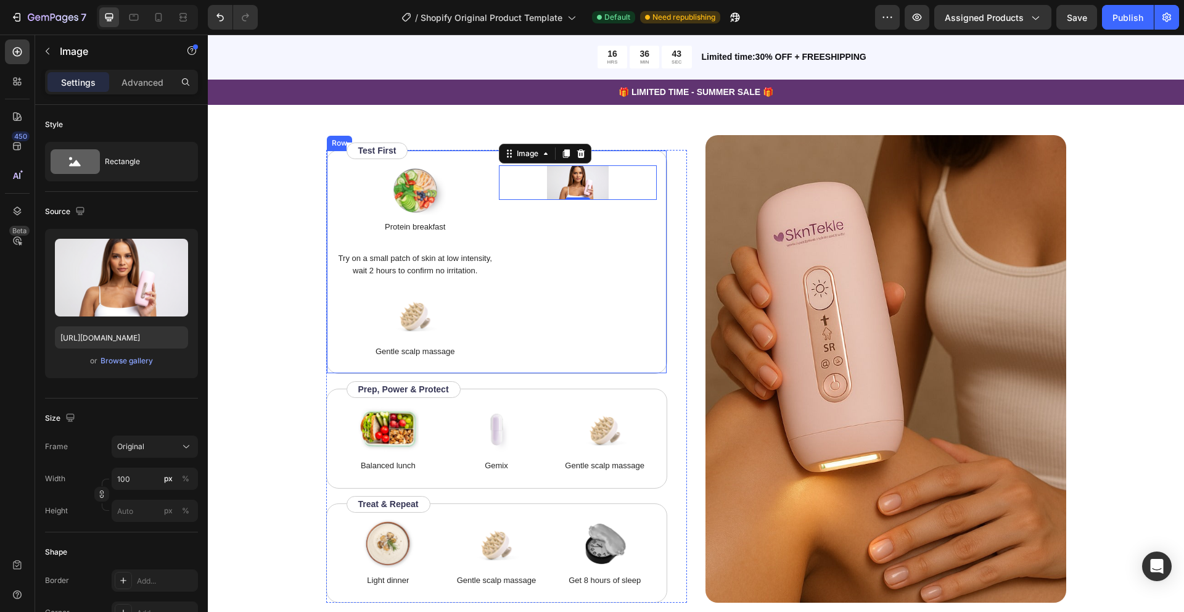
click at [565, 239] on div "Image 0" at bounding box center [578, 261] width 158 height 193
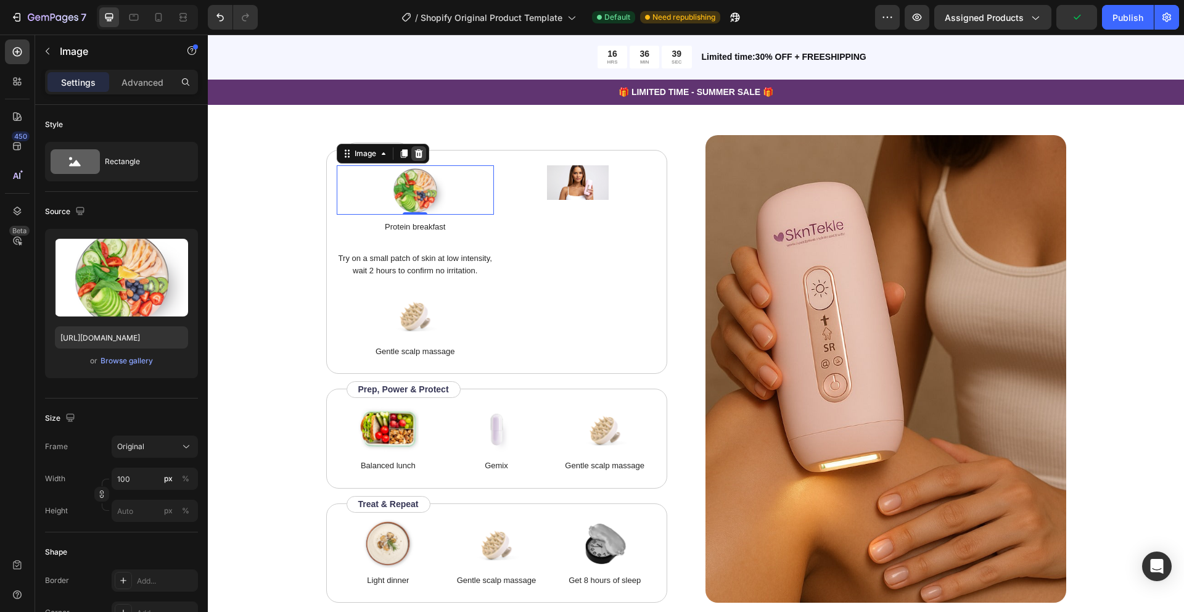
click at [419, 156] on icon at bounding box center [418, 153] width 8 height 9
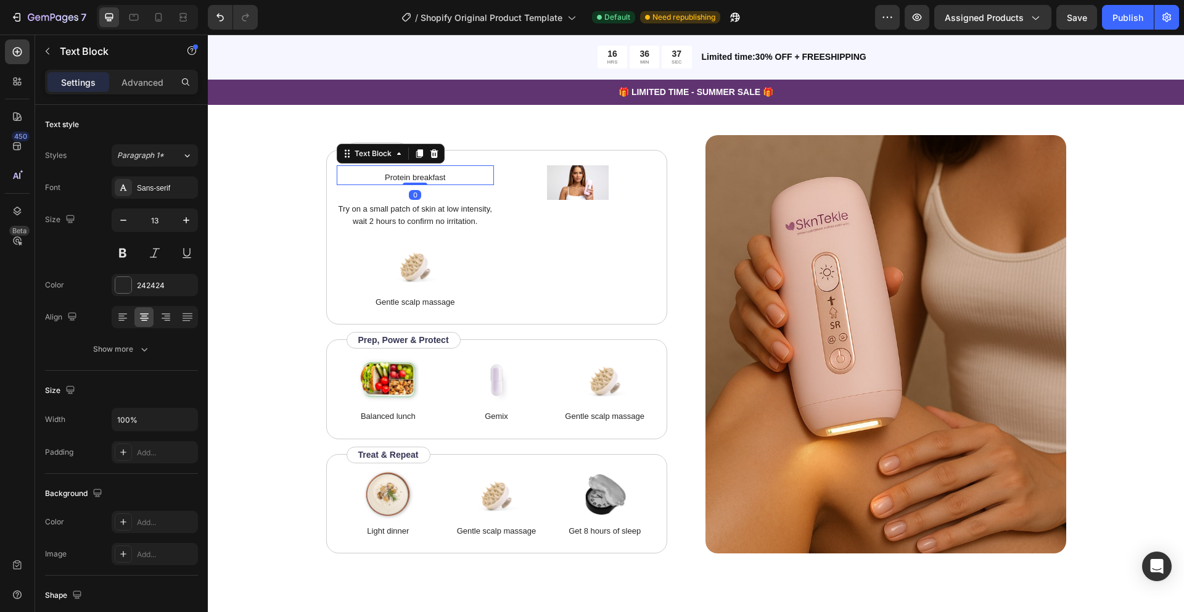
click at [419, 182] on div "Protein breakfast Text Block 0" at bounding box center [416, 175] width 158 height 20
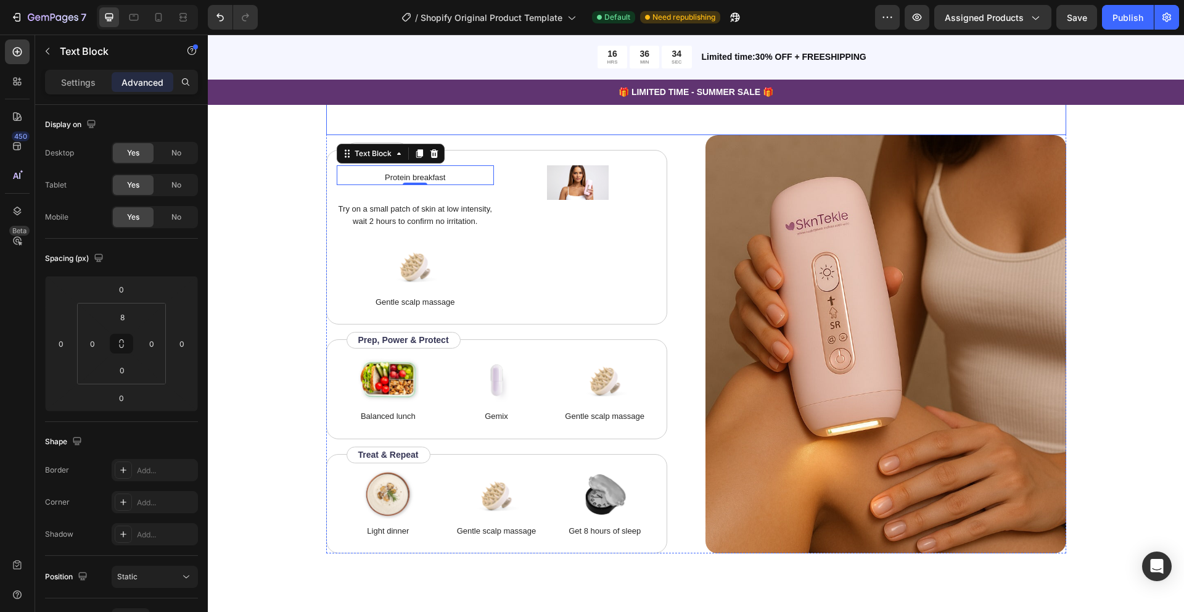
click at [488, 122] on div "Before starting, always perform a patch test on a small area of skin to check y…" at bounding box center [696, 95] width 740 height 80
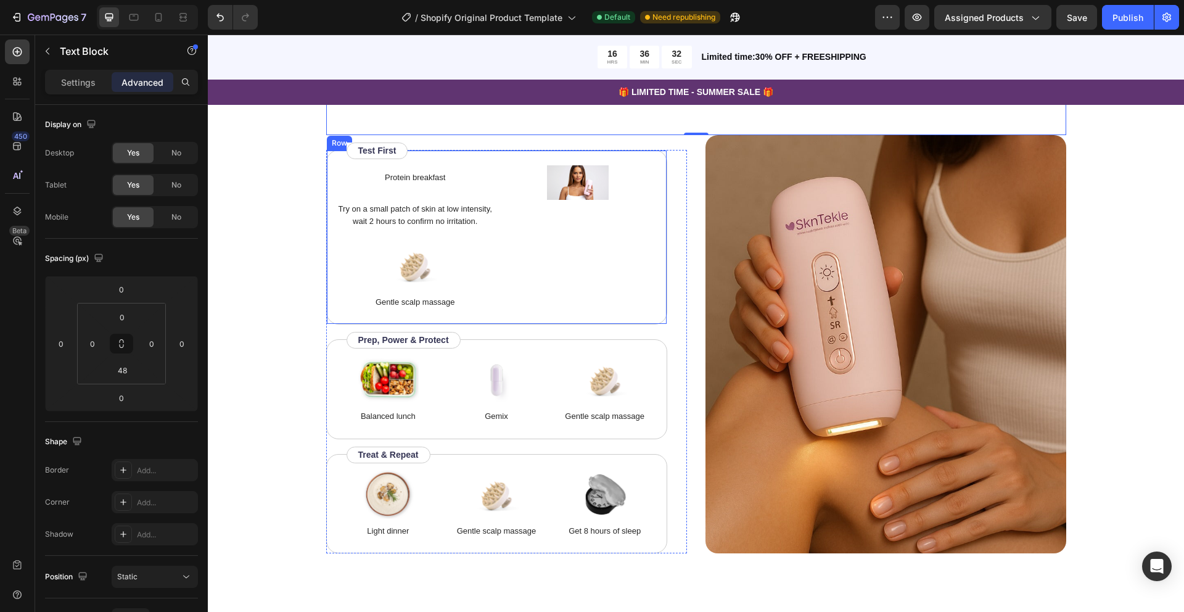
click at [565, 234] on div "Image" at bounding box center [578, 237] width 158 height 144
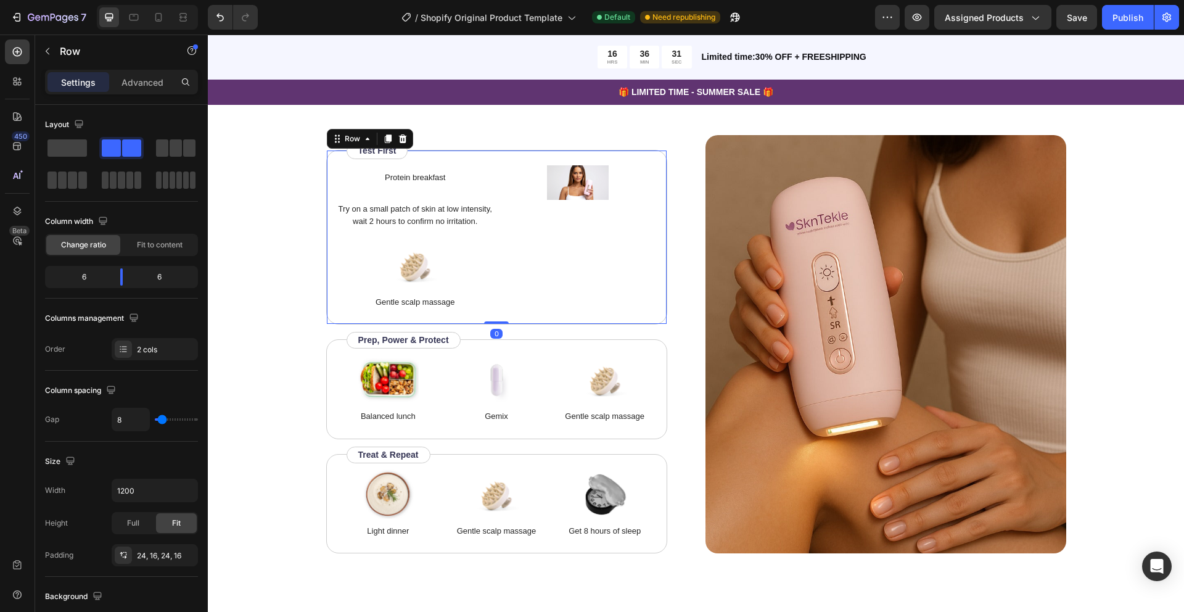
click at [552, 237] on div "Image" at bounding box center [578, 237] width 158 height 144
click at [586, 191] on img at bounding box center [578, 182] width 62 height 35
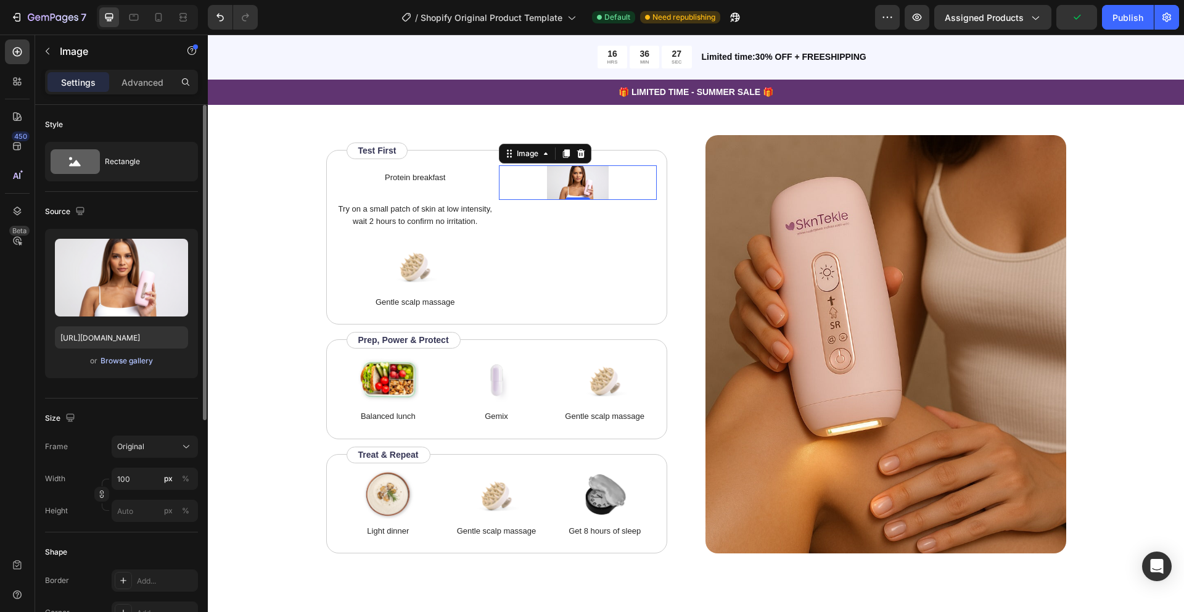
click at [112, 363] on div "Browse gallery" at bounding box center [127, 360] width 52 height 11
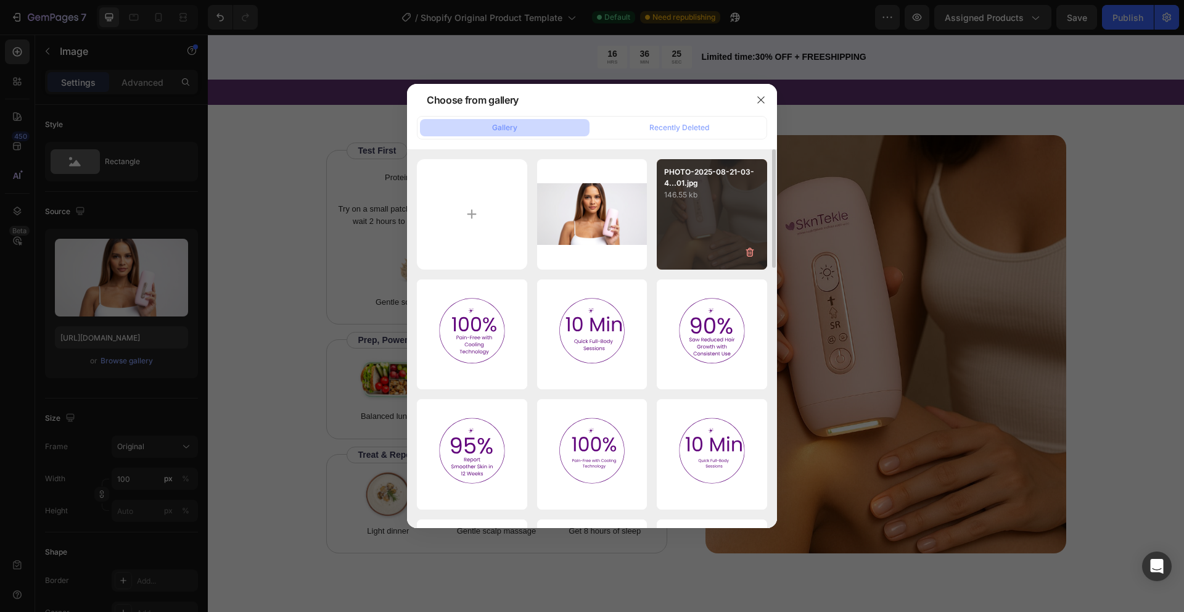
click at [722, 221] on div "PHOTO-2025-08-21-03-4...01.jpg 146.55 kb" at bounding box center [712, 214] width 110 height 110
type input "https://cdn.shopify.com/s/files/1/0649/9038/0168/files/gempages_554557381082612…"
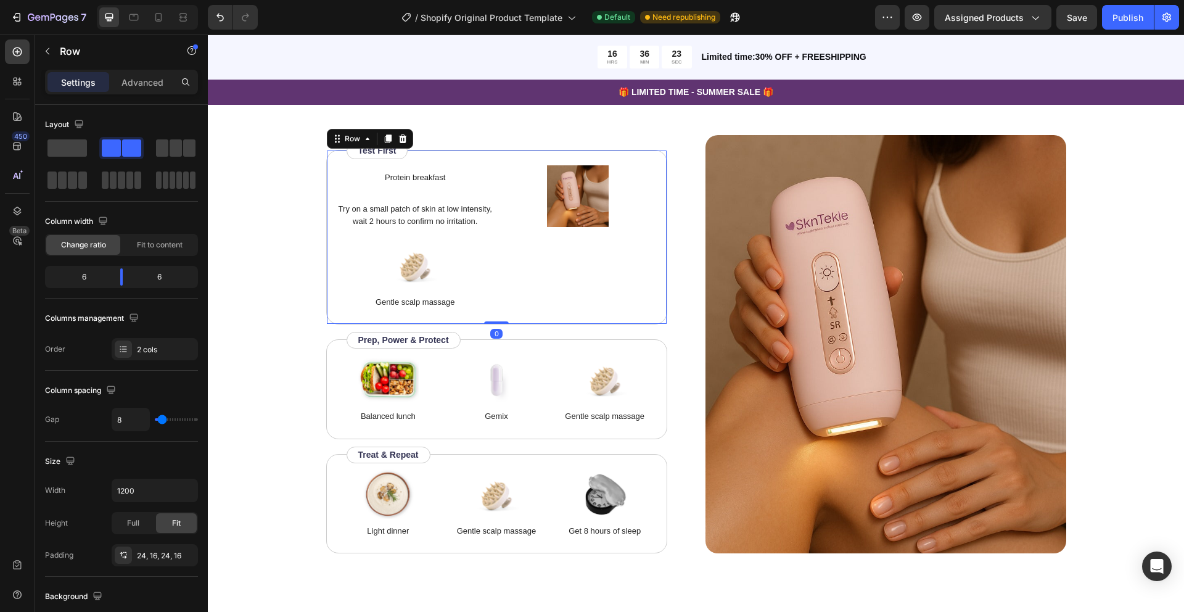
click at [584, 273] on div "Image" at bounding box center [578, 237] width 158 height 144
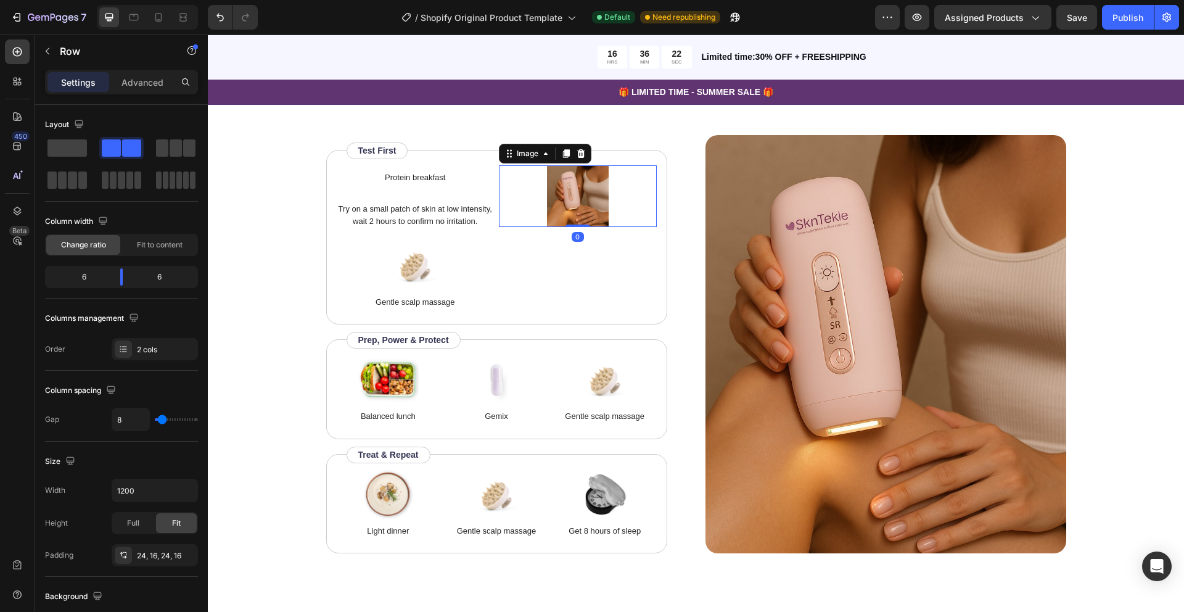
click at [577, 213] on img at bounding box center [578, 196] width 62 height 62
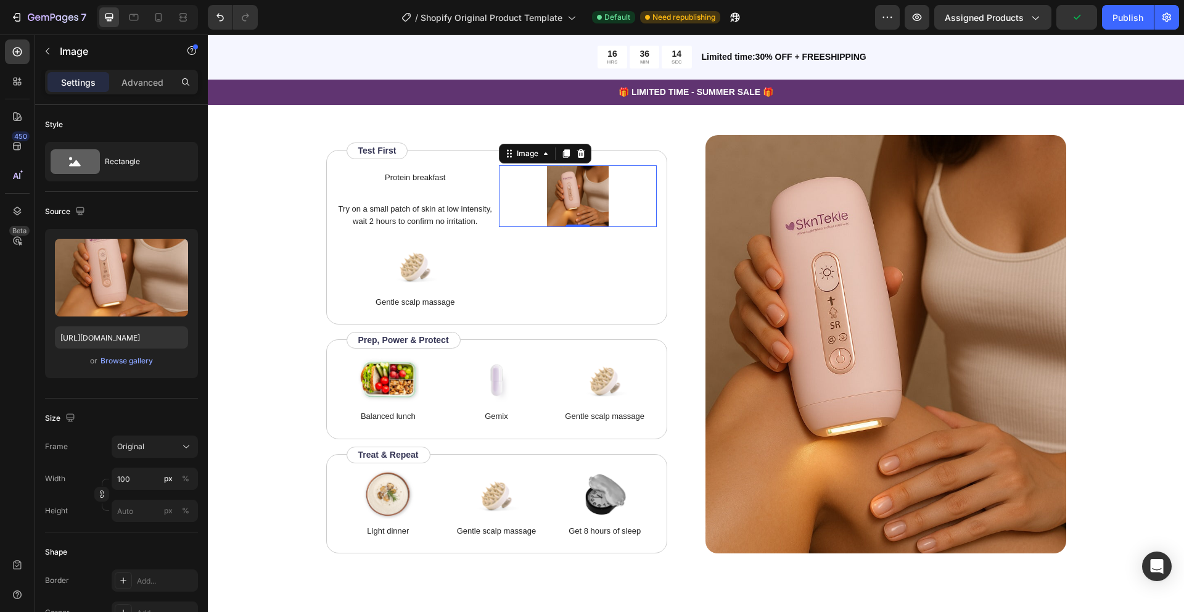
click at [576, 208] on img at bounding box center [578, 196] width 62 height 62
click at [93, 164] on icon at bounding box center [75, 161] width 49 height 25
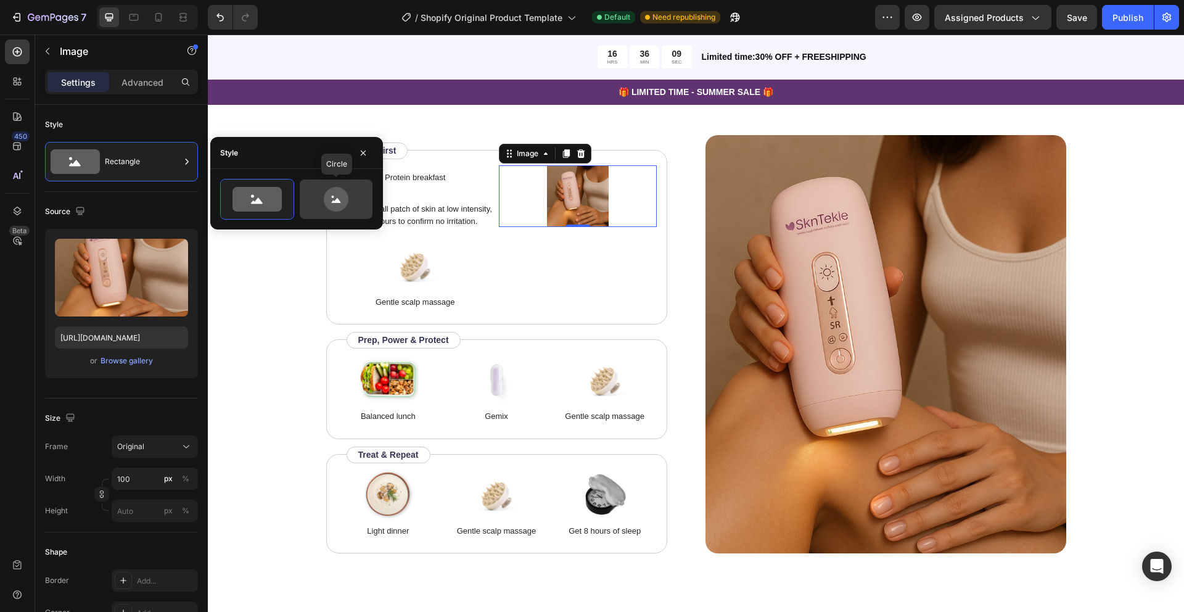
click at [335, 200] on icon at bounding box center [336, 200] width 9 height 5
type input "80"
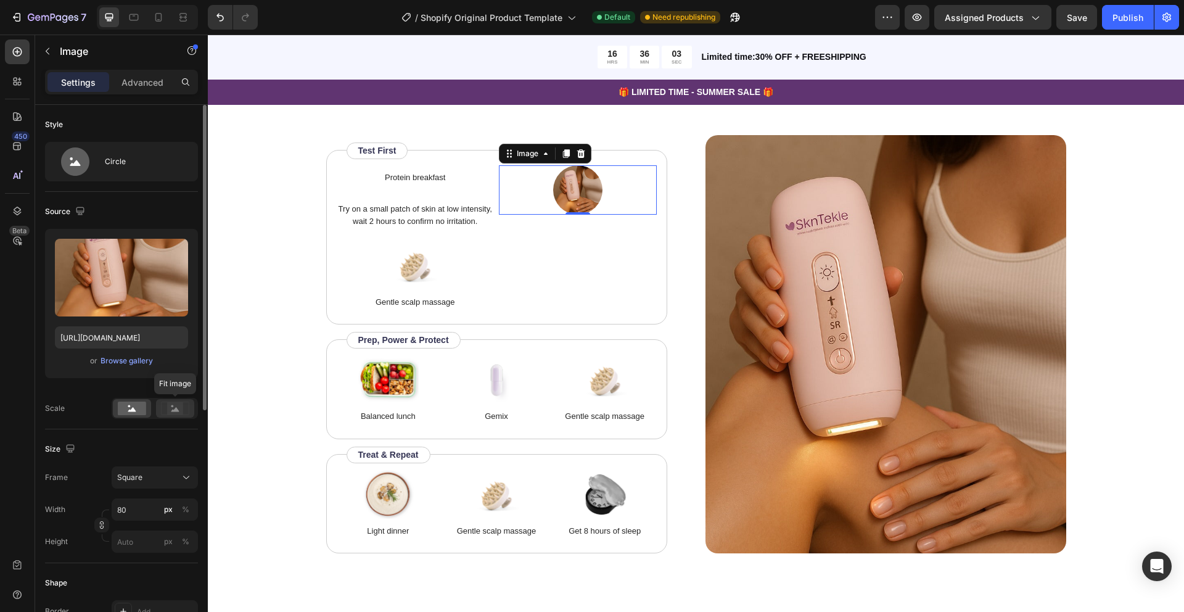
click at [175, 409] on icon at bounding box center [175, 409] width 8 height 4
click at [175, 408] on rect at bounding box center [175, 408] width 16 height 12
click at [174, 379] on div "Upload Image https://cdn.shopify.com/s/files/1/0649/9038/0168/files/gempages_55…" at bounding box center [121, 308] width 153 height 159
click at [138, 407] on rect at bounding box center [132, 409] width 28 height 14
click at [129, 384] on div "Upload Image https://cdn.shopify.com/s/files/1/0649/9038/0168/files/gempages_55…" at bounding box center [121, 308] width 153 height 159
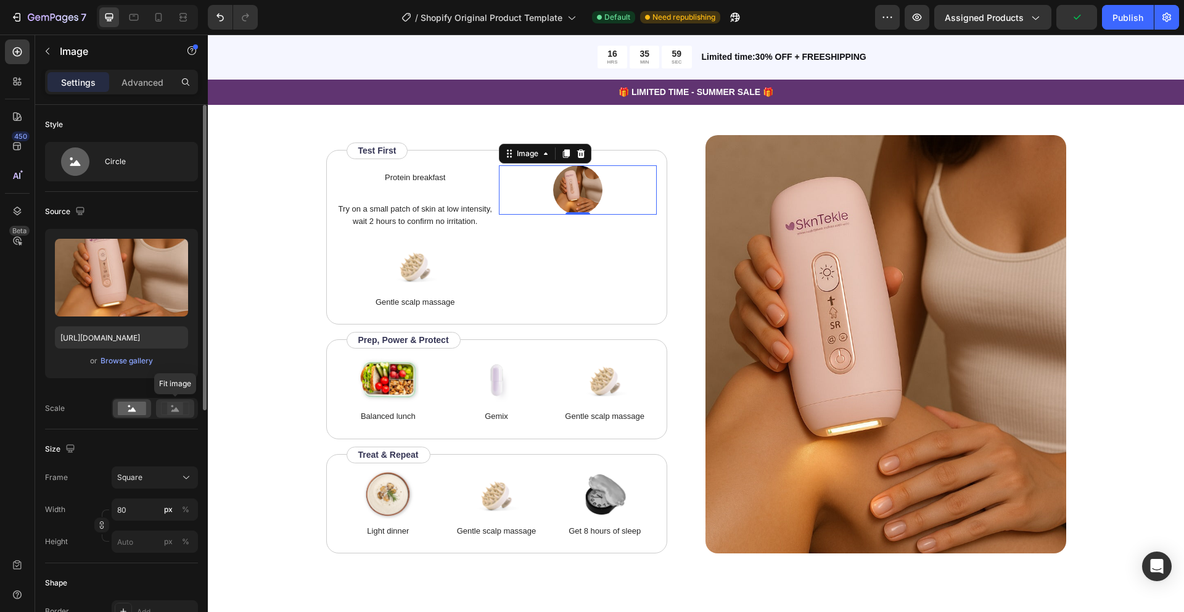
click at [167, 410] on icon at bounding box center [175, 409] width 28 height 14
click at [186, 477] on icon at bounding box center [186, 477] width 12 height 12
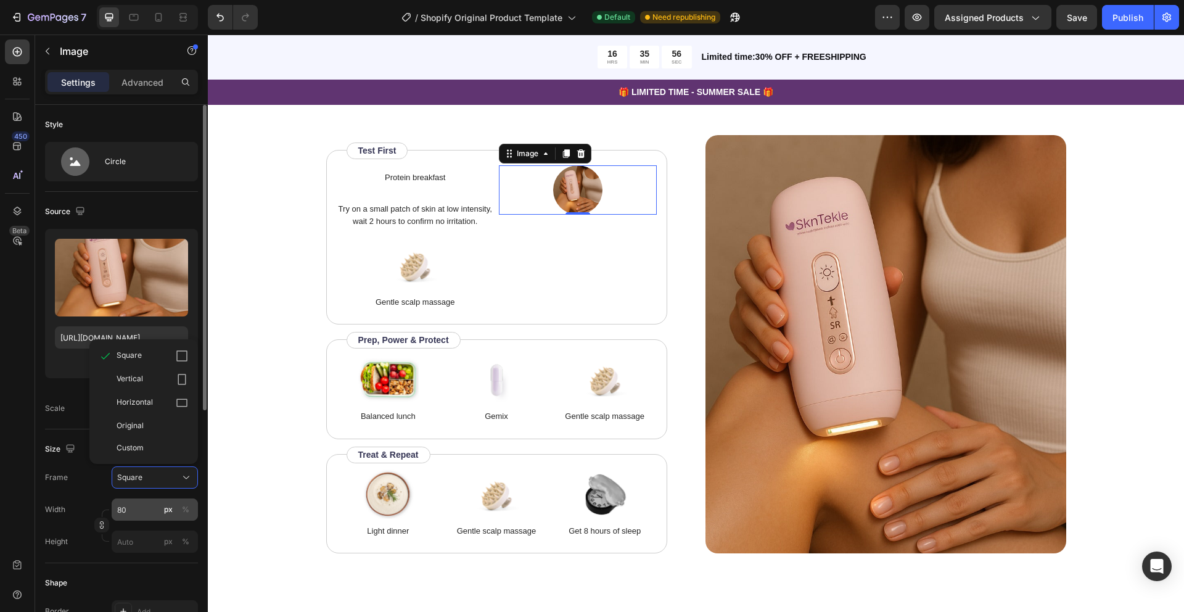
click at [167, 514] on div "px" at bounding box center [168, 509] width 9 height 11
type input "80"
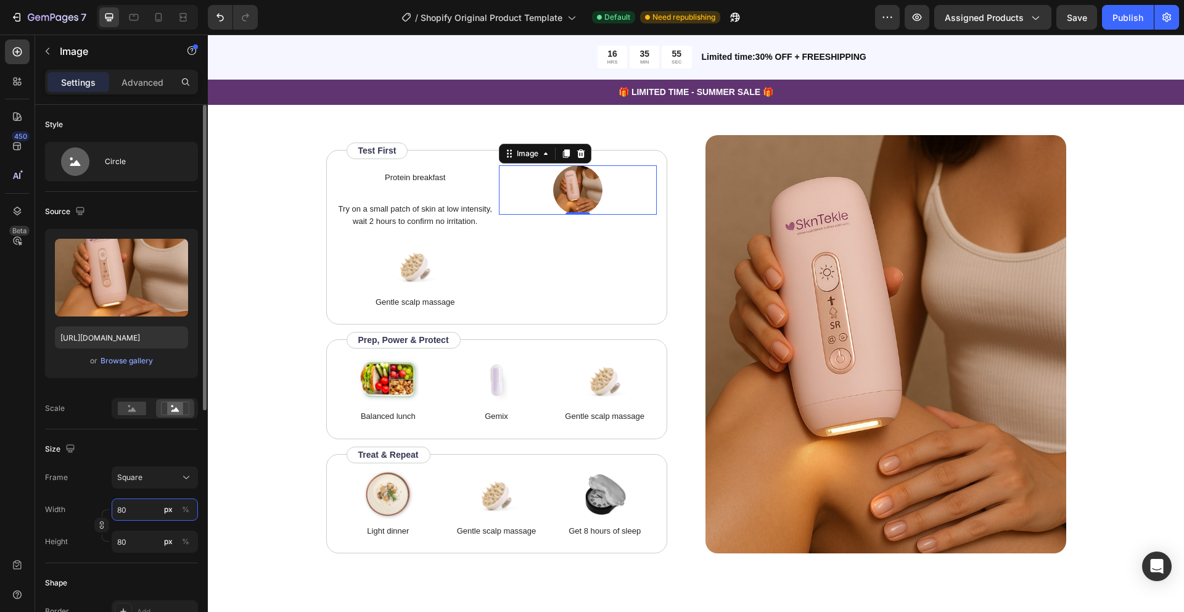
click at [143, 511] on input "80" at bounding box center [155, 509] width 86 height 22
click at [134, 542] on p "Full 100%" at bounding box center [153, 538] width 72 height 11
type input "100"
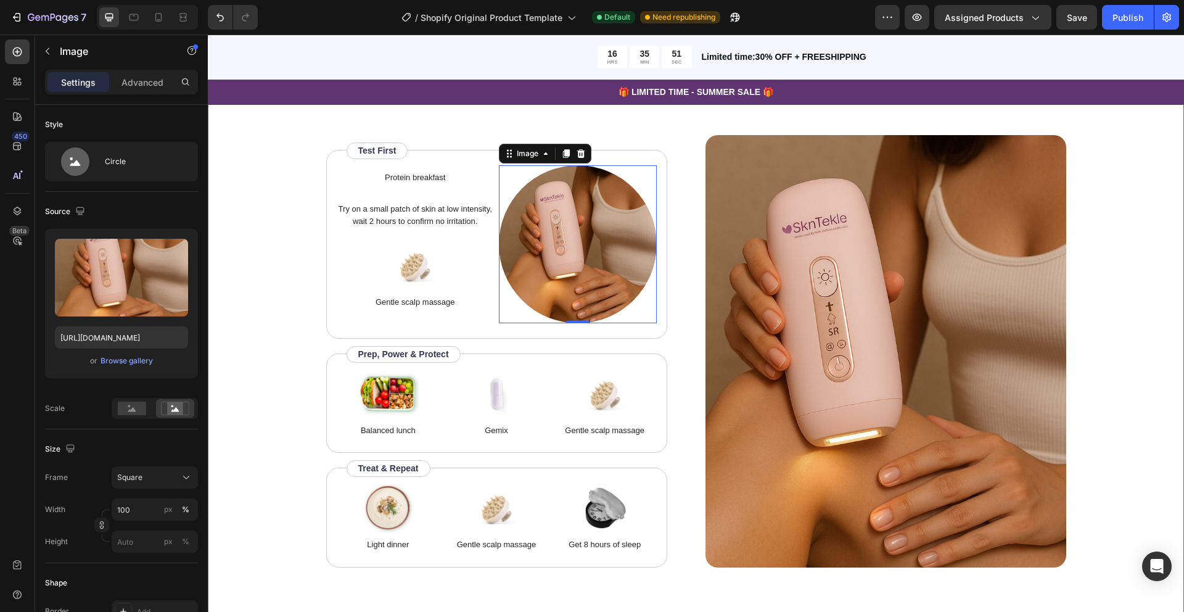
click at [283, 366] on div "How to use Heading Before starting, always perform a patch test on a small area…" at bounding box center [696, 288] width 878 height 557
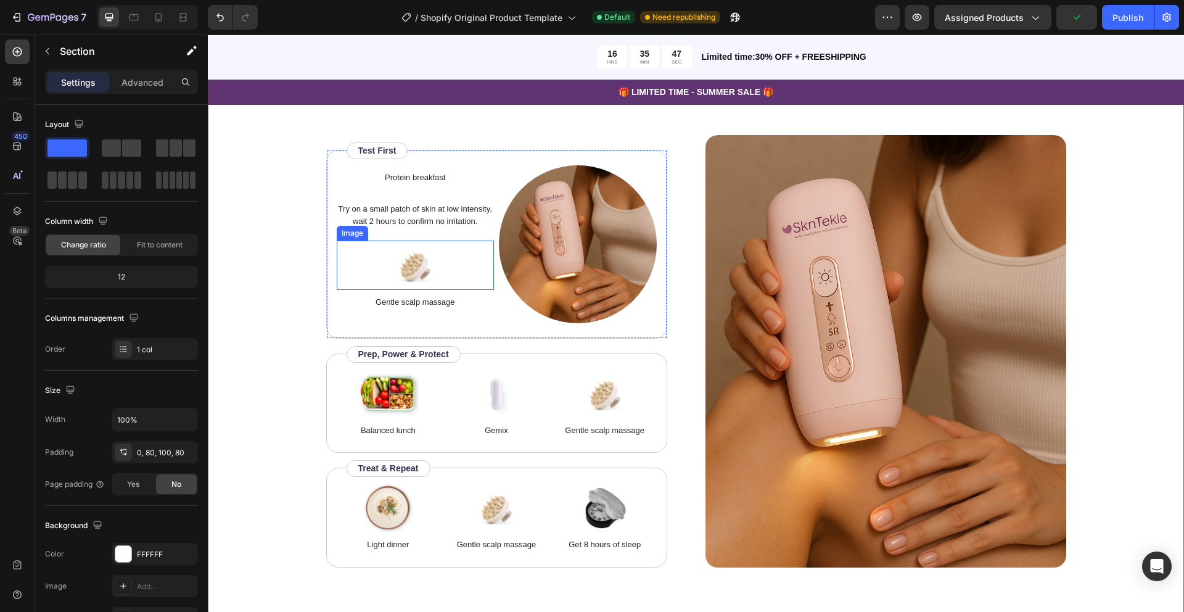
click at [419, 281] on img at bounding box center [415, 265] width 62 height 49
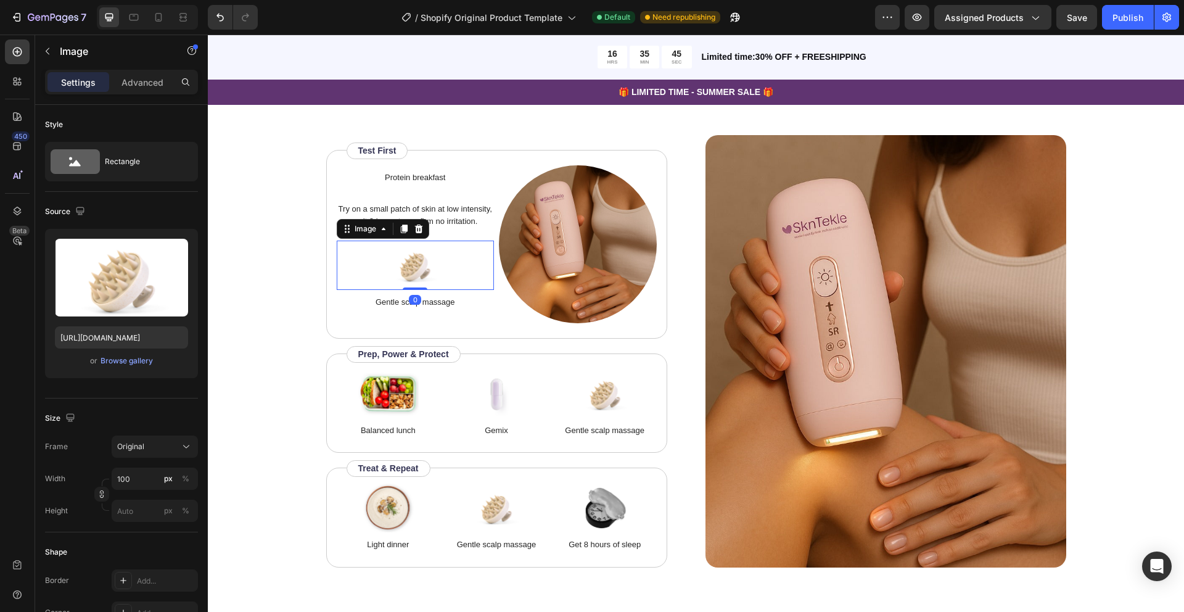
click at [418, 284] on img at bounding box center [415, 265] width 62 height 49
click at [410, 303] on div "0" at bounding box center [415, 300] width 12 height 10
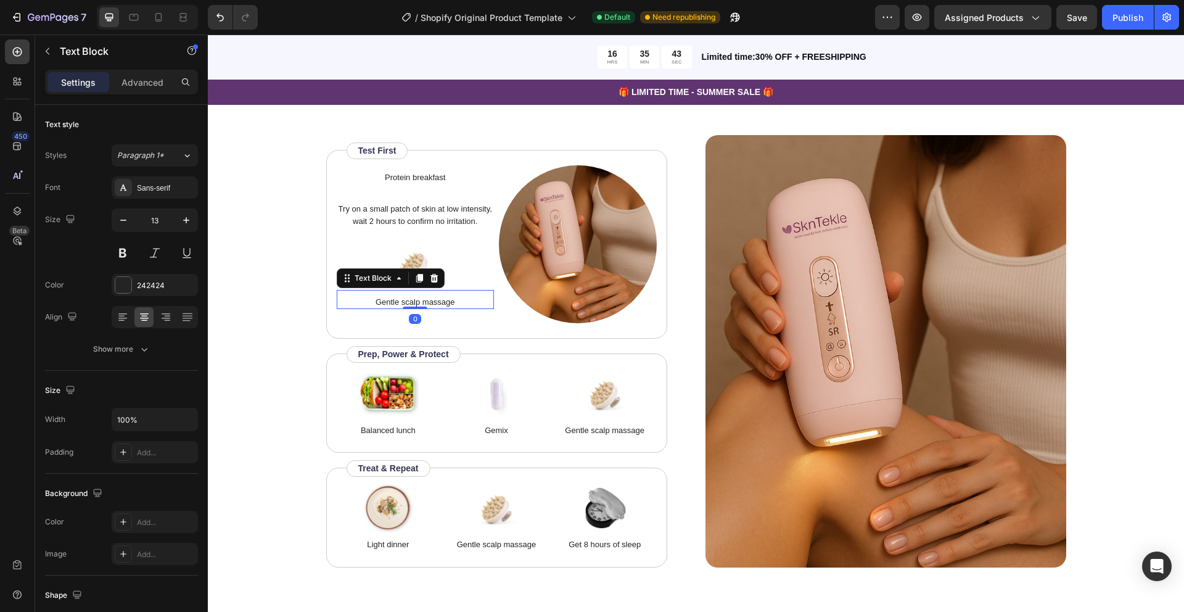
click at [413, 304] on p "Gentle scalp massage" at bounding box center [415, 302] width 155 height 12
click at [432, 274] on icon at bounding box center [434, 278] width 8 height 9
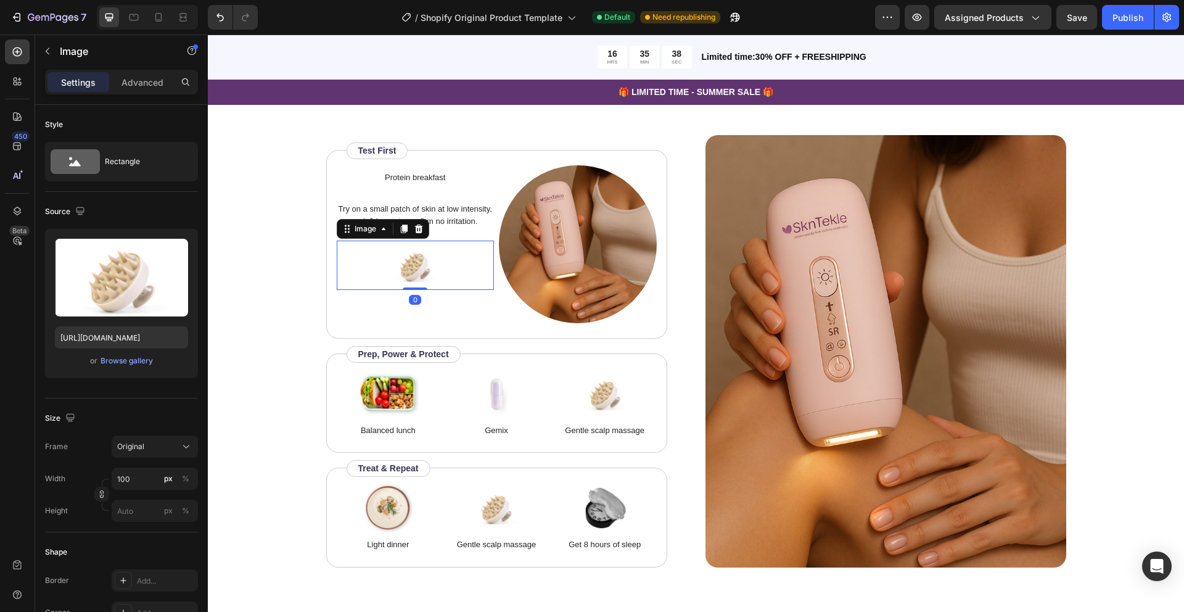
click at [419, 264] on img at bounding box center [415, 265] width 62 height 49
click at [420, 228] on icon at bounding box center [419, 229] width 10 height 10
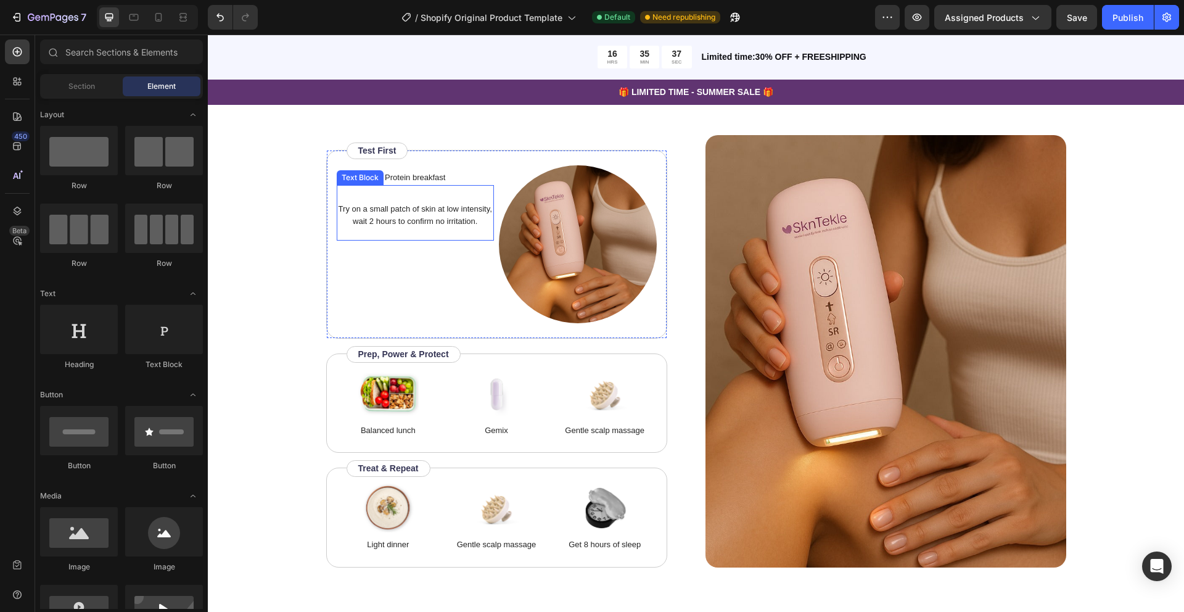
click at [421, 213] on p "Try on a small patch of skin at low intensity, wait 2 hours to confirm no irrit…" at bounding box center [415, 215] width 155 height 24
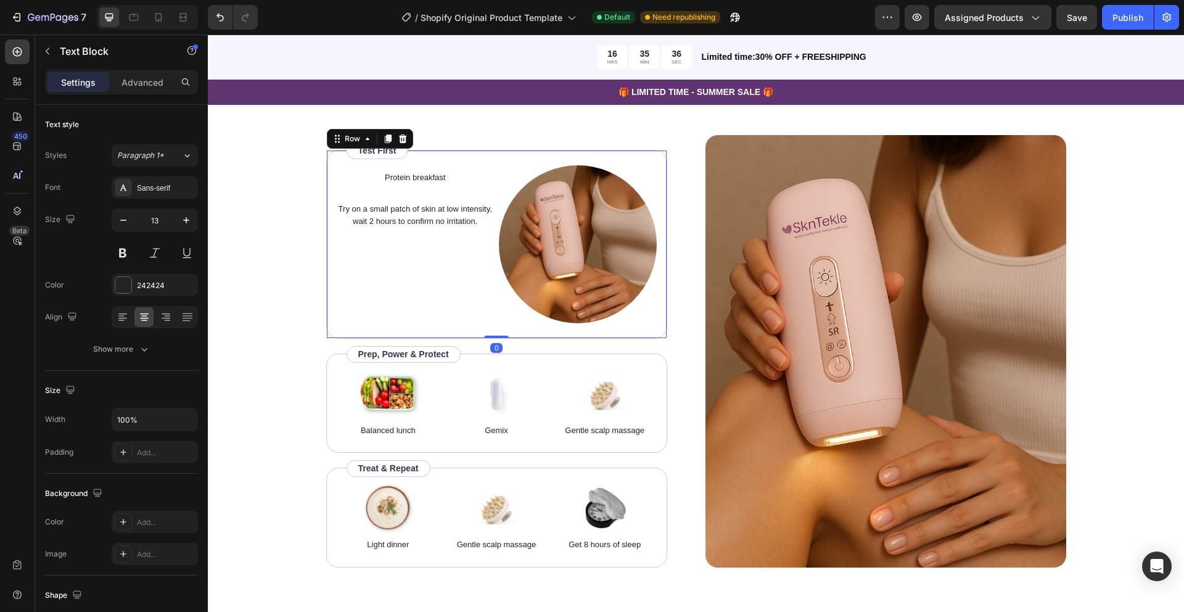
click at [421, 265] on div "Protein breakfast Text Block Try on a small patch of skin at low intensity, wai…" at bounding box center [416, 244] width 158 height 158
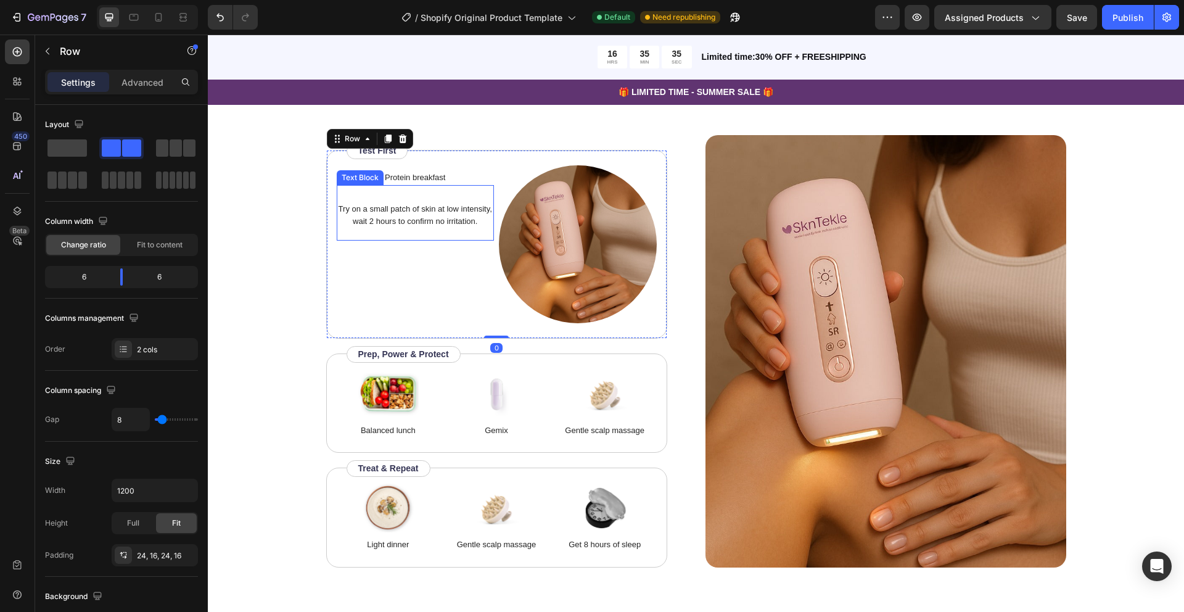
click at [419, 219] on p "Try on a small patch of skin at low intensity, wait 2 hours to confirm no irrit…" at bounding box center [415, 215] width 155 height 24
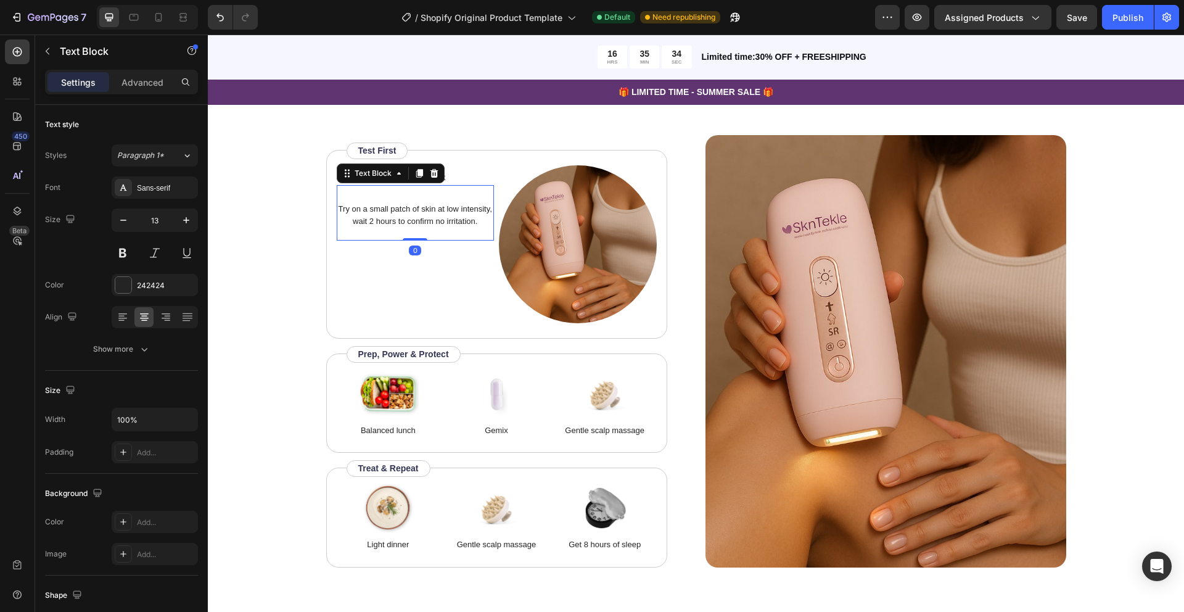
click at [400, 210] on p "Try on a small patch of skin at low intensity, wait 2 hours to confirm no irrit…" at bounding box center [415, 215] width 155 height 24
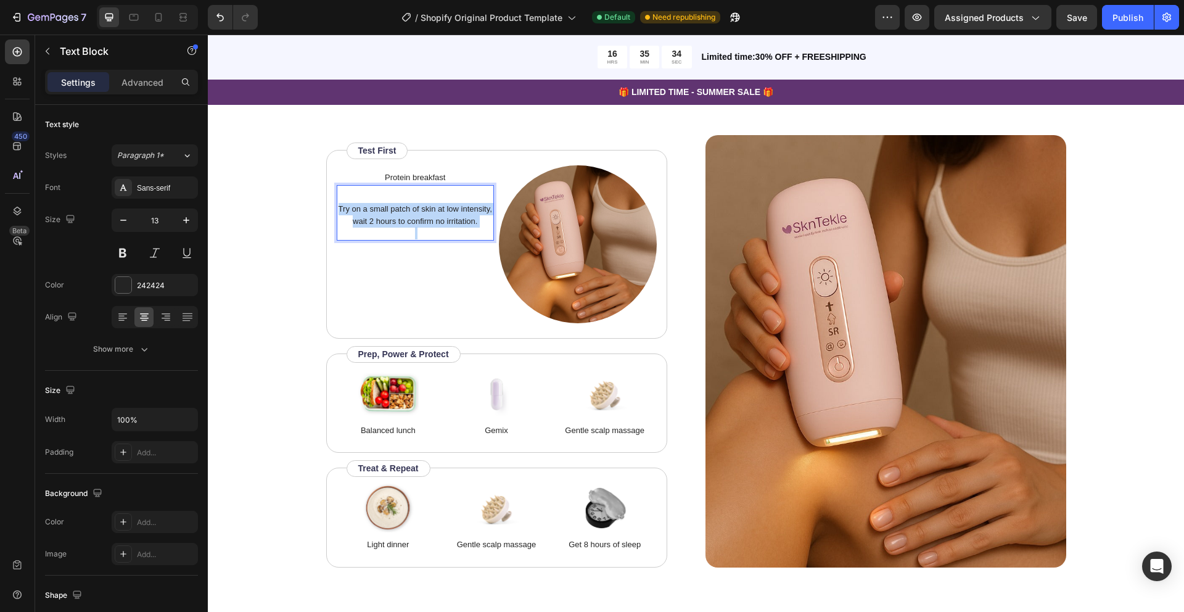
click at [400, 210] on p "Try on a small patch of skin at low intensity, wait 2 hours to confirm no irrit…" at bounding box center [415, 215] width 155 height 24
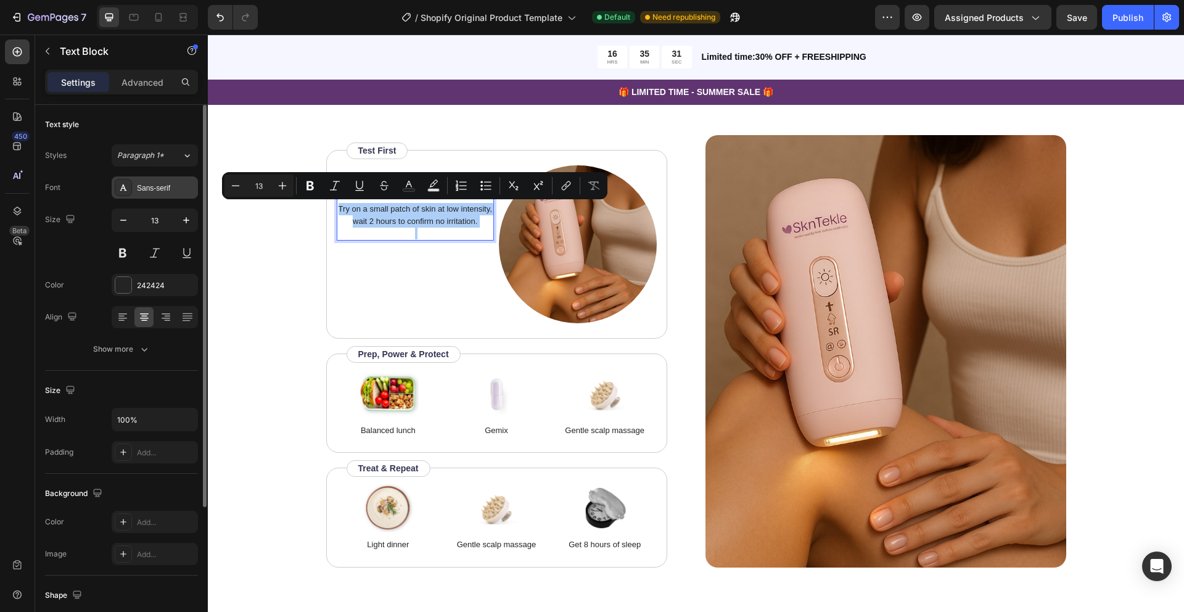
click at [160, 191] on div "Sans-serif" at bounding box center [166, 188] width 58 height 11
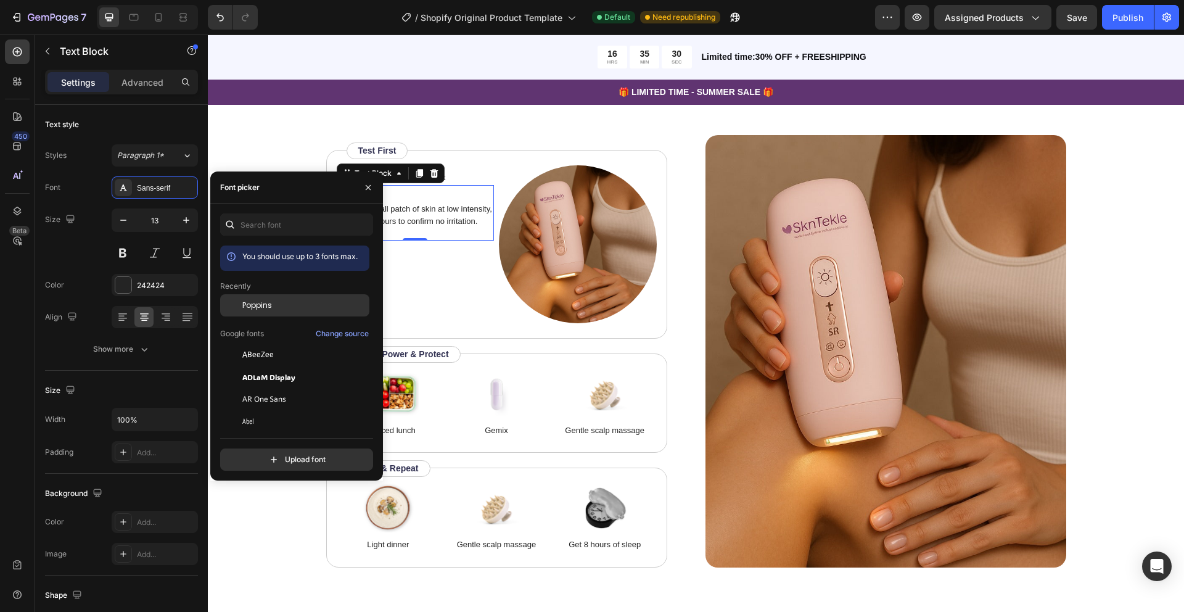
click at [246, 388] on div "Poppins" at bounding box center [294, 399] width 149 height 22
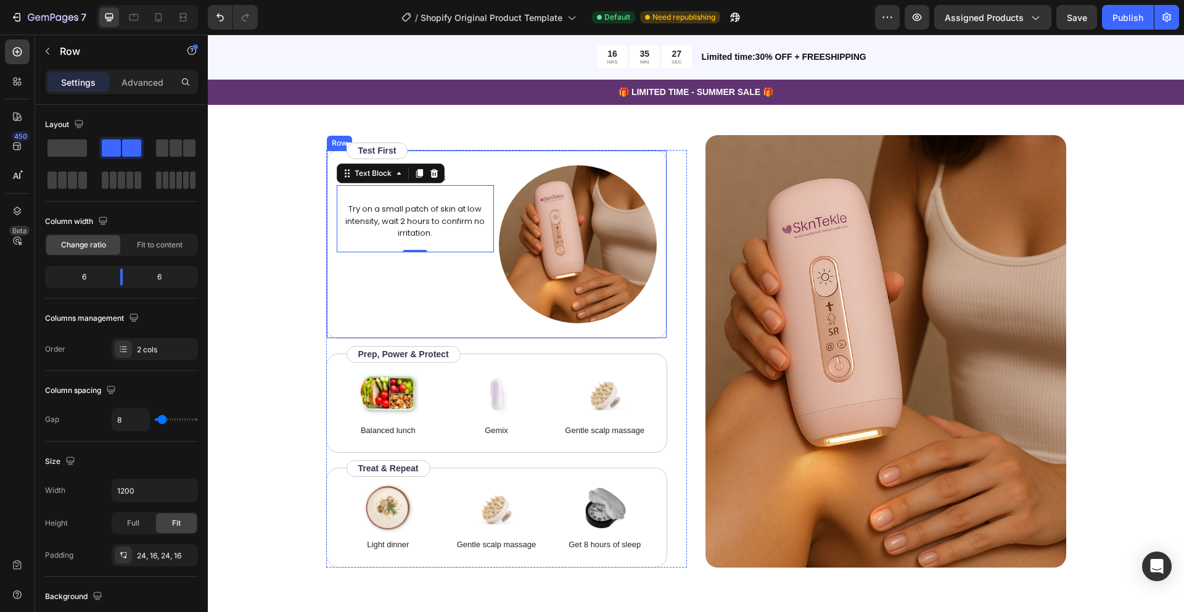
click at [478, 162] on div "Protein breakfast Text Block Try on a small patch of skin at low intensity, wai…" at bounding box center [496, 244] width 341 height 189
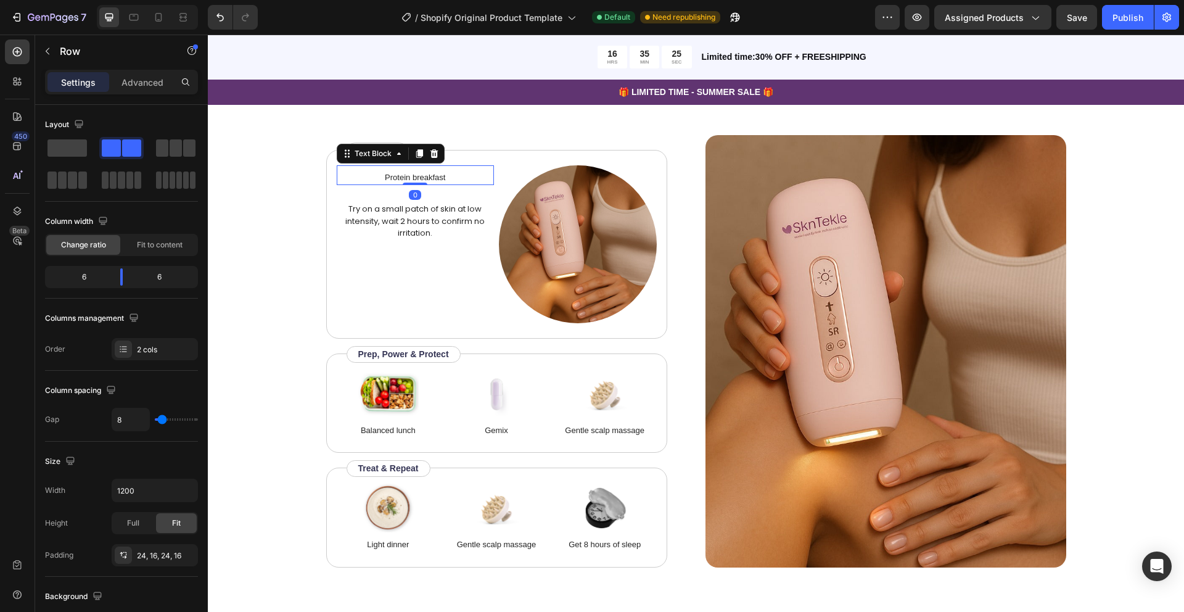
click at [413, 179] on p "Protein breakfast" at bounding box center [415, 177] width 155 height 12
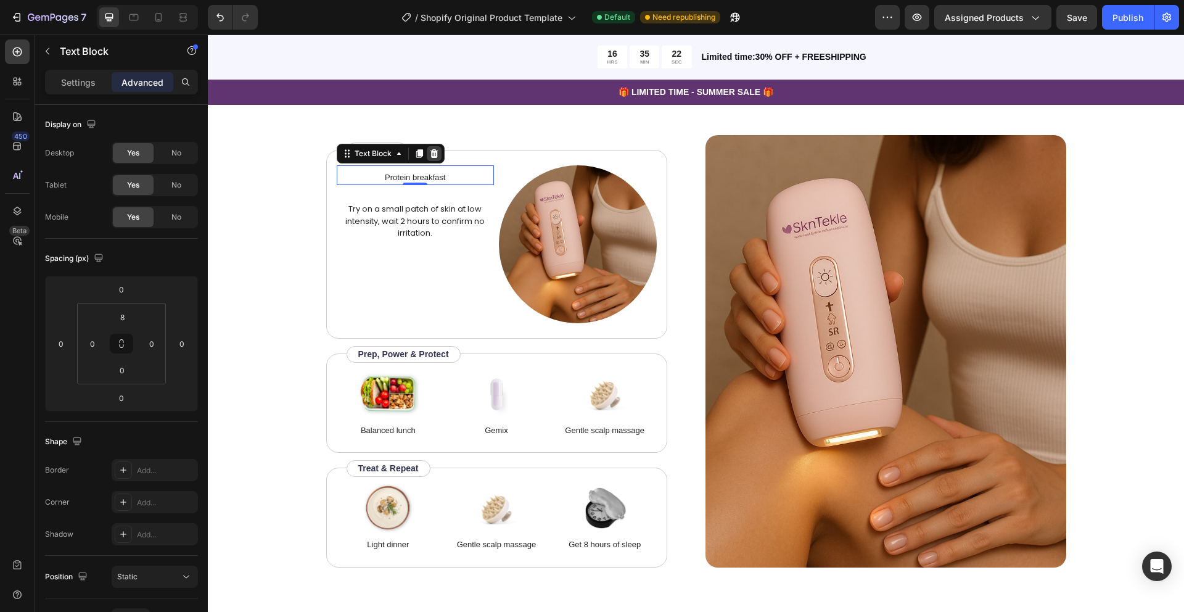
click at [435, 150] on icon at bounding box center [434, 154] width 10 height 10
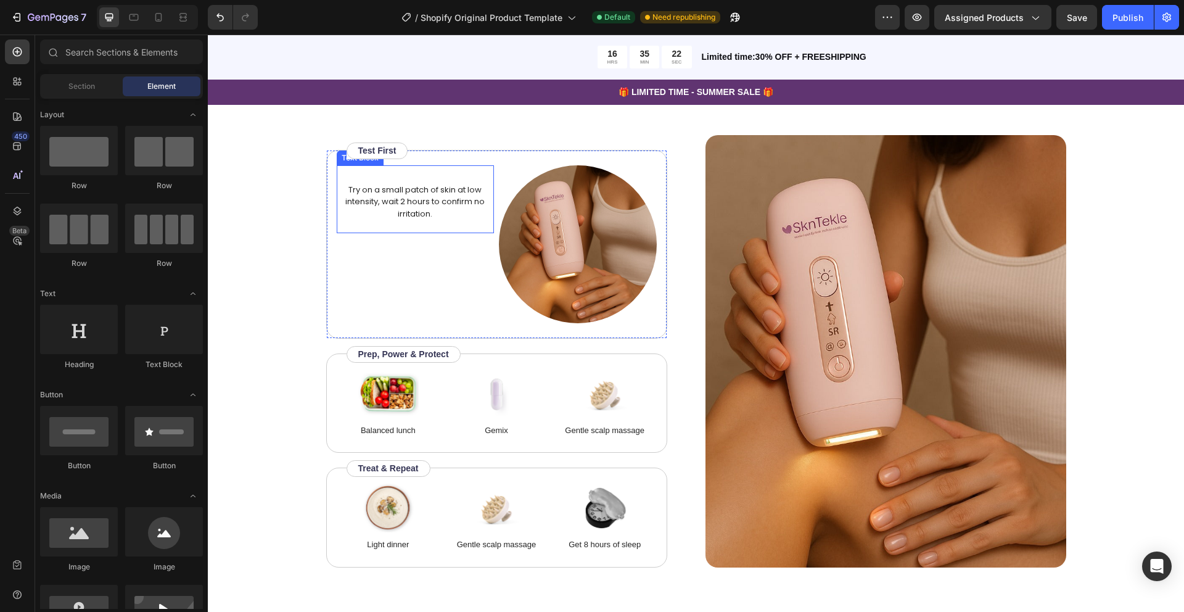
click at [388, 190] on p "Try on a small patch of skin at low intensity, wait 2 hours to confirm no irrit…" at bounding box center [415, 202] width 155 height 36
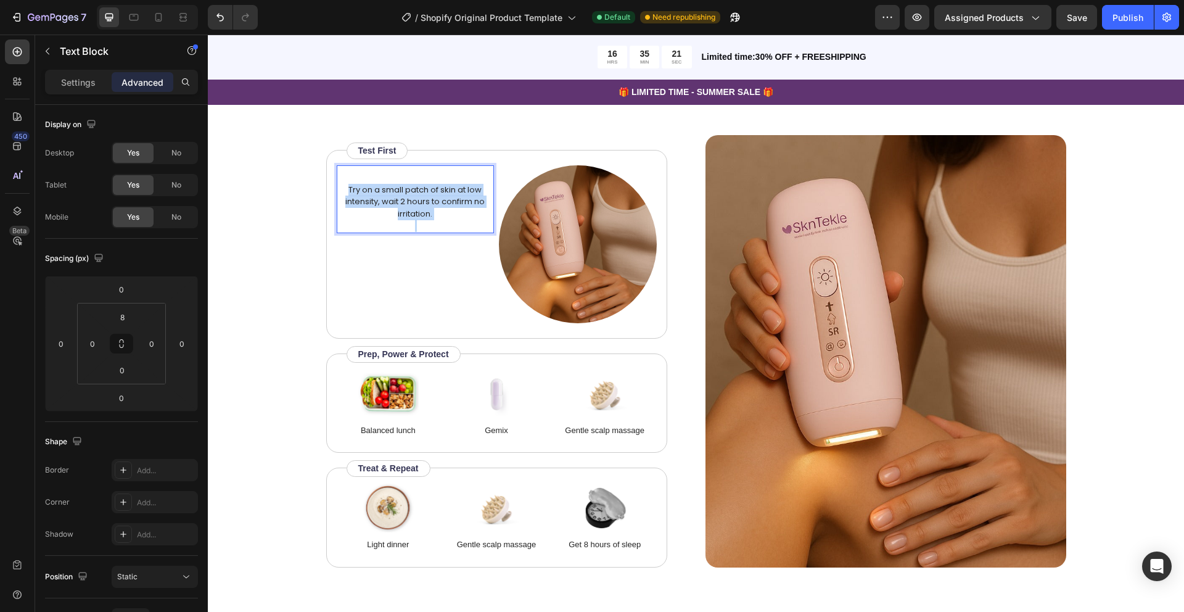
click at [388, 190] on p "Try on a small patch of skin at low intensity, wait 2 hours to confirm no irrit…" at bounding box center [415, 202] width 155 height 36
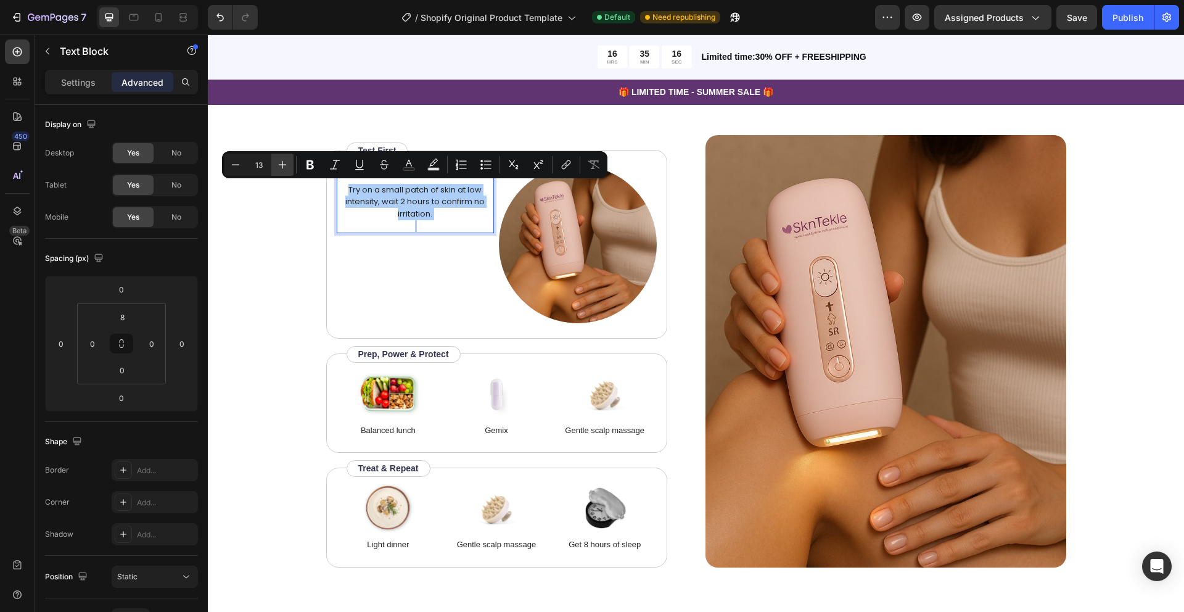
click at [284, 166] on icon "Editor contextual toolbar" at bounding box center [282, 165] width 12 height 12
type input "14"
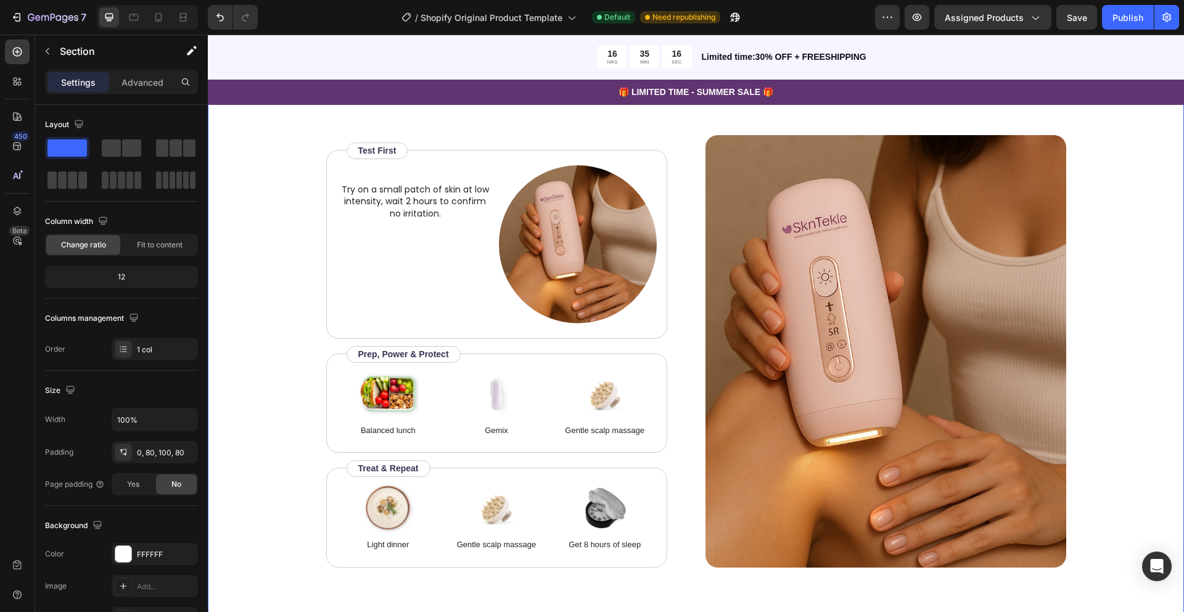
click at [284, 166] on div "How to use Heading Before starting, always perform a patch test on a small area…" at bounding box center [696, 288] width 878 height 557
click at [383, 196] on span "Try on a small patch of skin at low intensity, wait 2 hours to confirm no irrit…" at bounding box center [415, 201] width 147 height 36
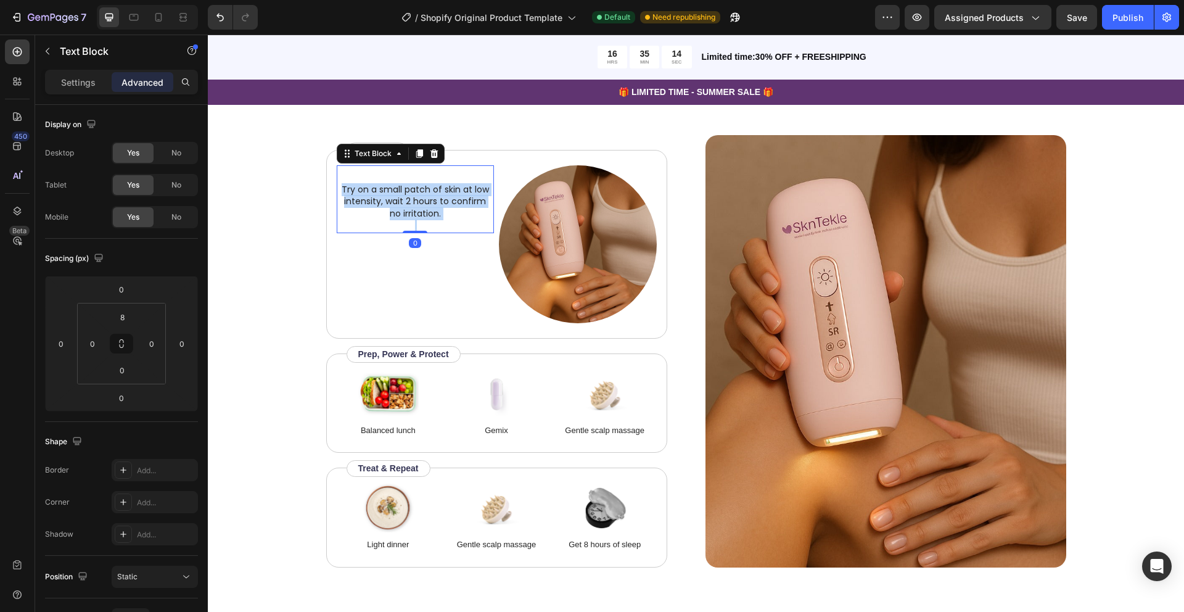
click at [383, 196] on span "Try on a small patch of skin at low intensity, wait 2 hours to confirm no irrit…" at bounding box center [415, 201] width 147 height 36
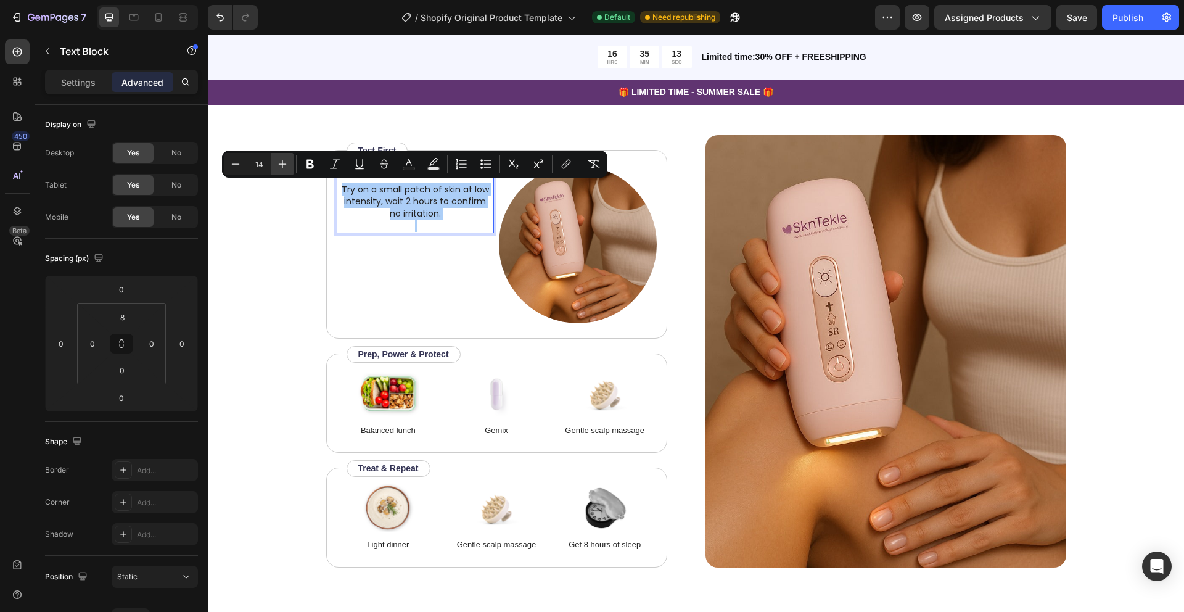
click at [284, 161] on icon "Editor contextual toolbar" at bounding box center [282, 164] width 12 height 12
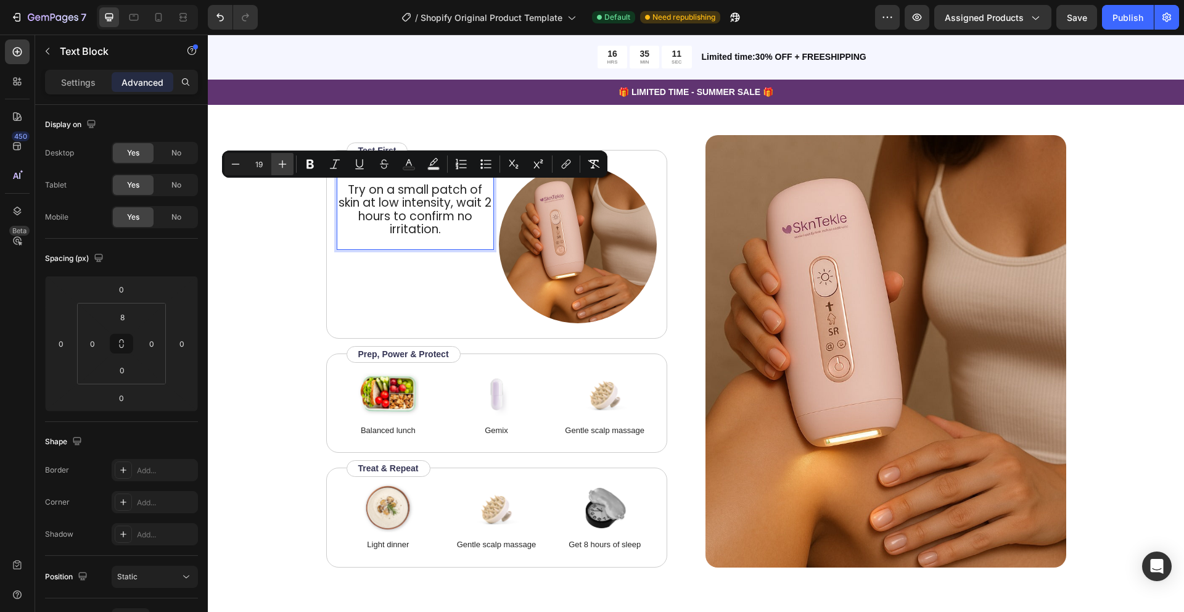
click at [284, 161] on icon "Editor contextual toolbar" at bounding box center [282, 164] width 12 height 12
click at [237, 165] on icon "Editor contextual toolbar" at bounding box center [235, 164] width 12 height 12
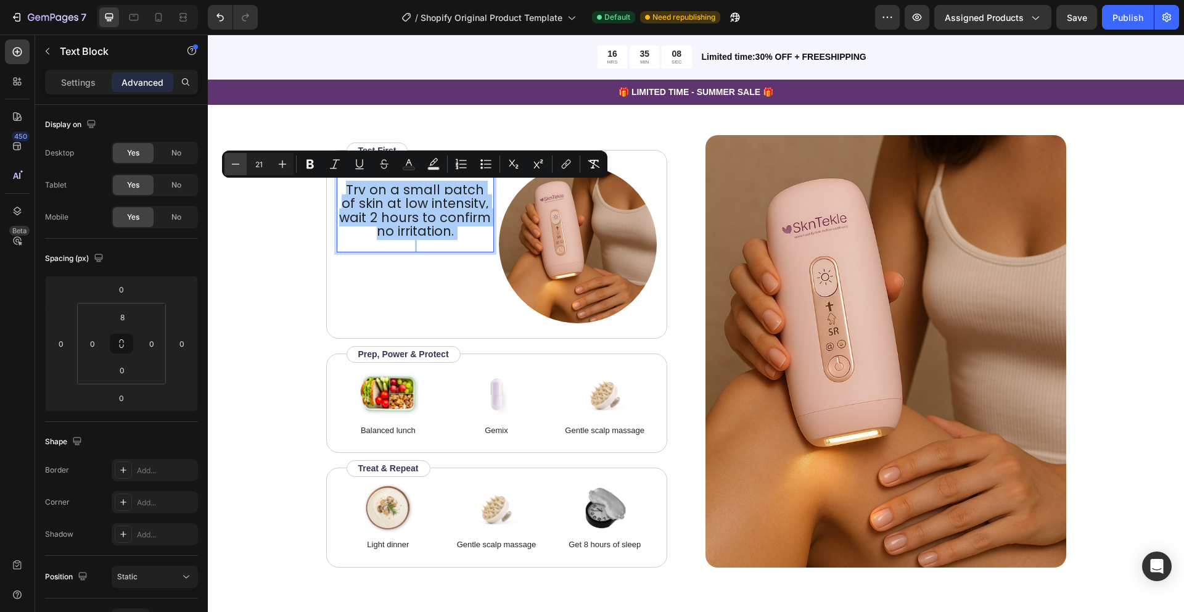
click at [237, 165] on icon "Editor contextual toolbar" at bounding box center [235, 164] width 12 height 12
type input "20"
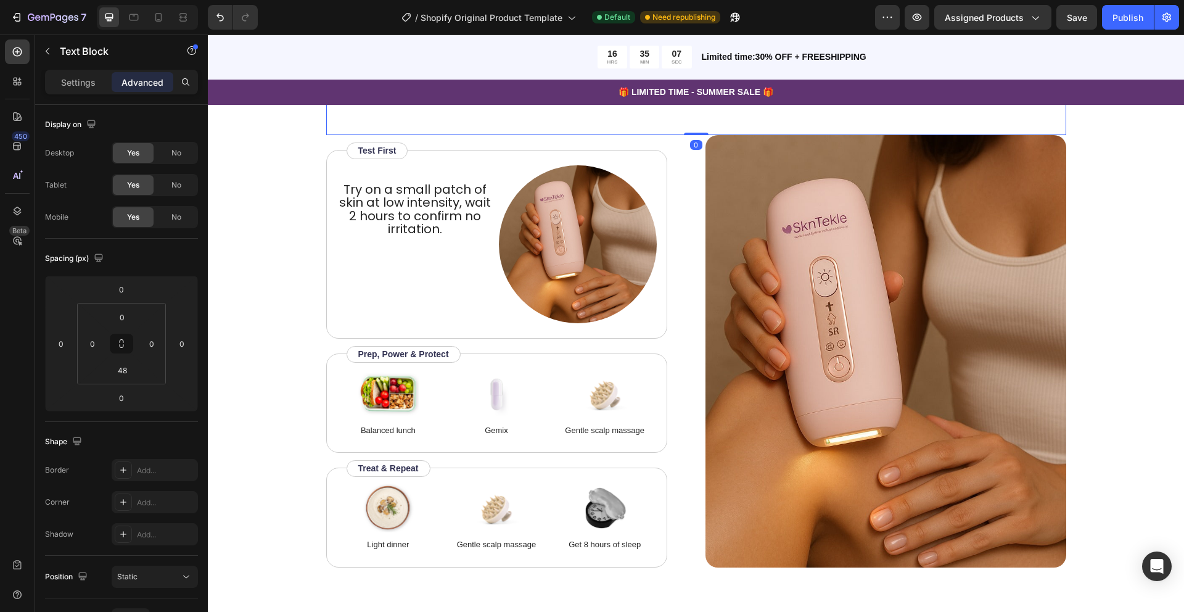
click at [576, 125] on div "Before starting, always perform a patch test on a small area of skin to check y…" at bounding box center [696, 95] width 740 height 80
click at [554, 229] on img at bounding box center [578, 244] width 158 height 158
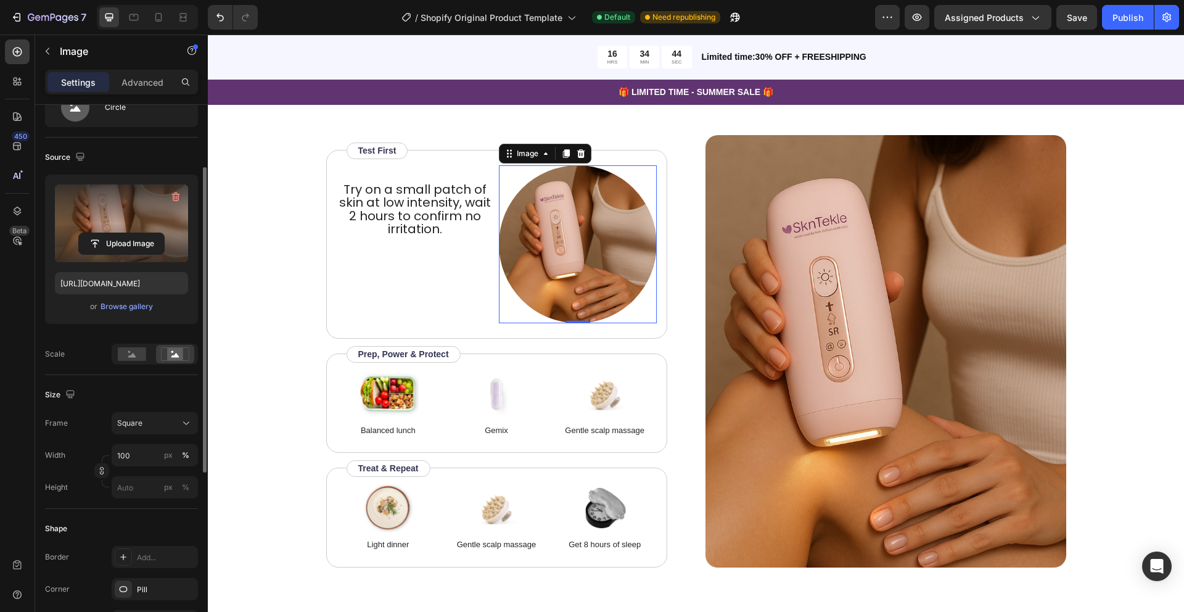
scroll to position [89, 0]
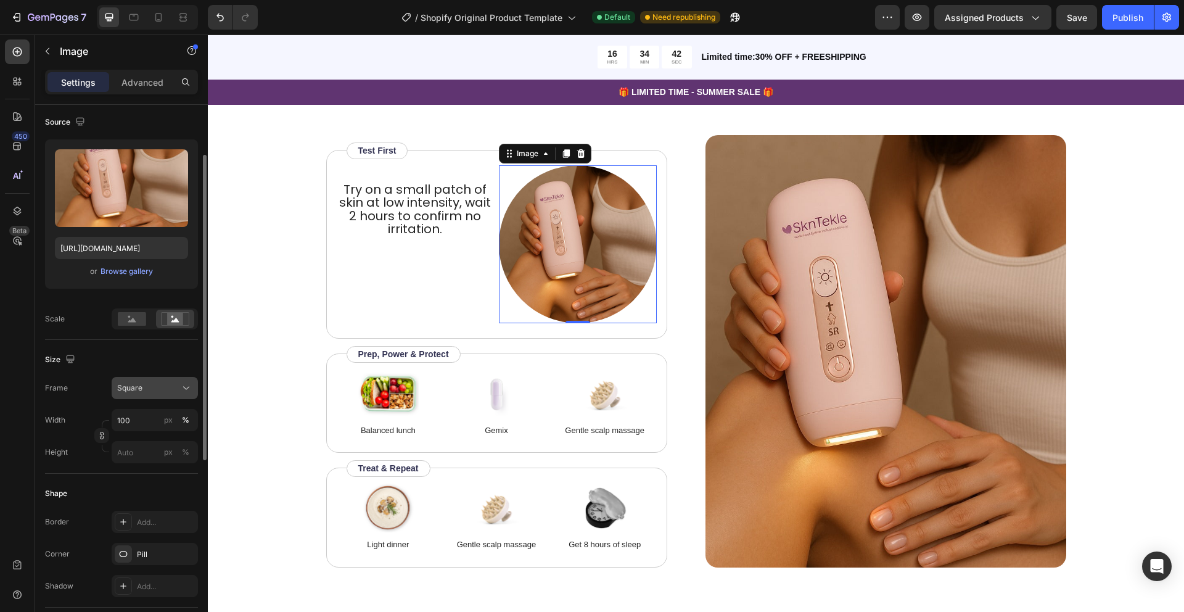
click at [186, 391] on icon at bounding box center [186, 388] width 12 height 12
click at [151, 422] on input "100" at bounding box center [155, 420] width 86 height 22
click at [144, 449] on p "Full 100%" at bounding box center [153, 449] width 72 height 11
click at [170, 419] on div "px" at bounding box center [168, 419] width 9 height 11
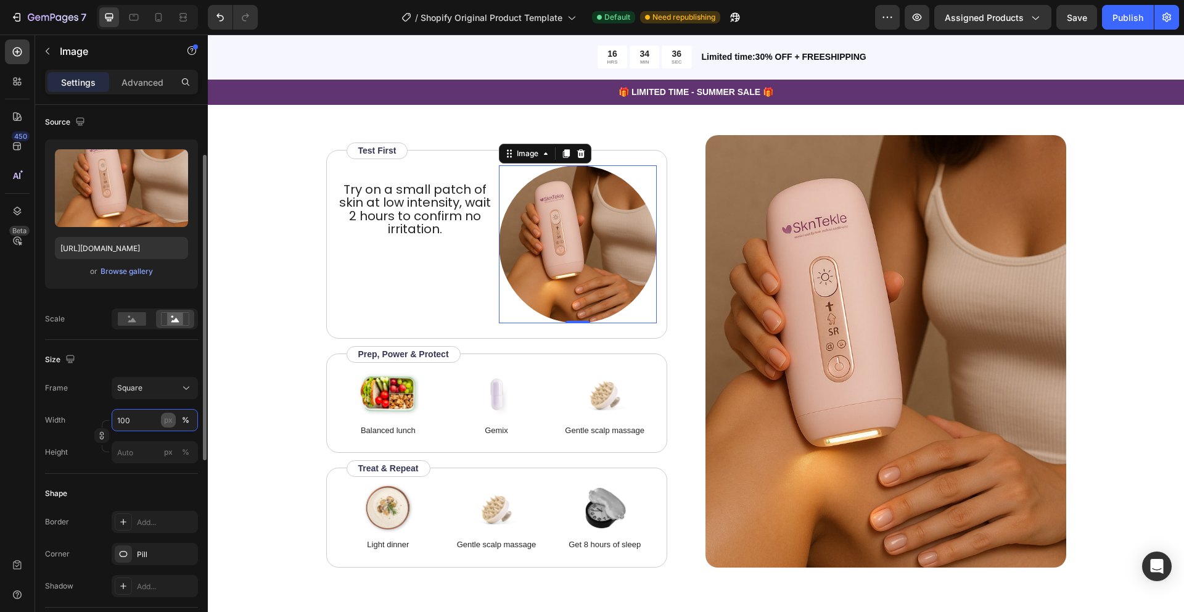
type input "100"
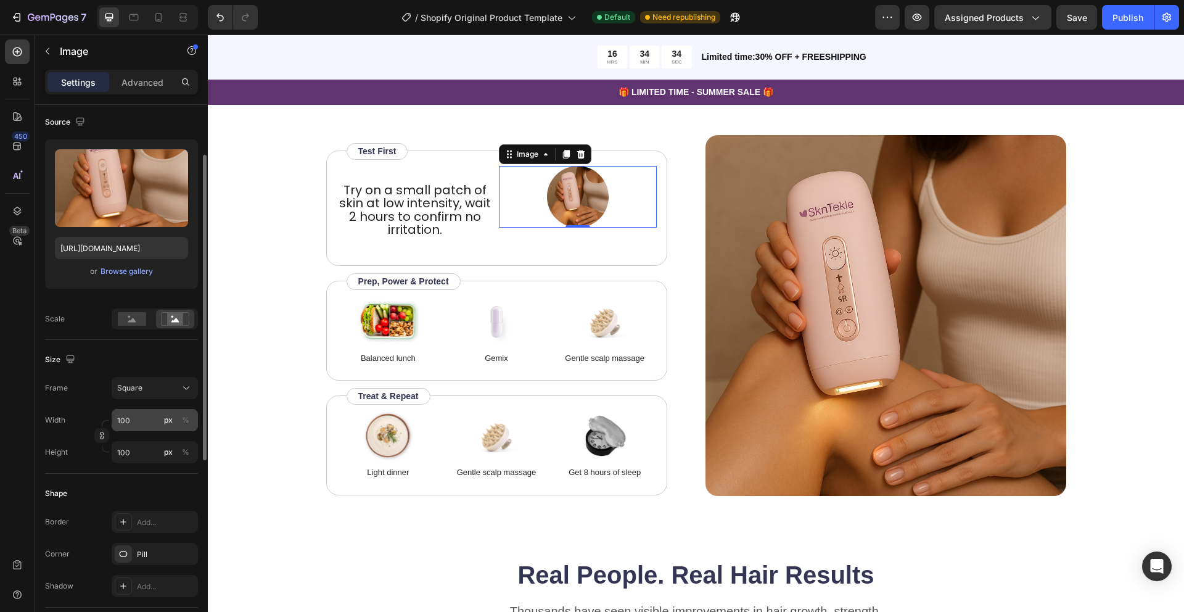
click at [170, 419] on div "px" at bounding box center [168, 419] width 9 height 11
click at [144, 420] on input "100" at bounding box center [155, 420] width 86 height 22
click at [185, 420] on div "%" at bounding box center [185, 419] width 7 height 11
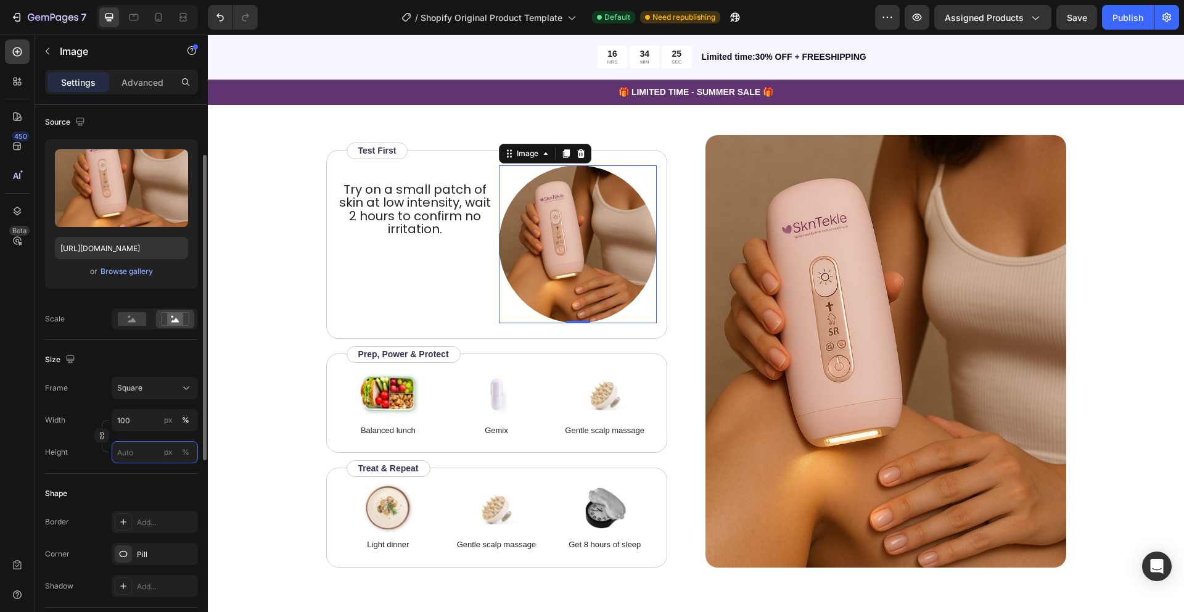
click at [142, 457] on input "px %" at bounding box center [155, 452] width 86 height 22
click at [139, 481] on p "Full 100%" at bounding box center [153, 481] width 72 height 11
type input "100"
click at [181, 451] on button "%" at bounding box center [185, 452] width 15 height 15
click at [168, 452] on div "px" at bounding box center [168, 452] width 9 height 11
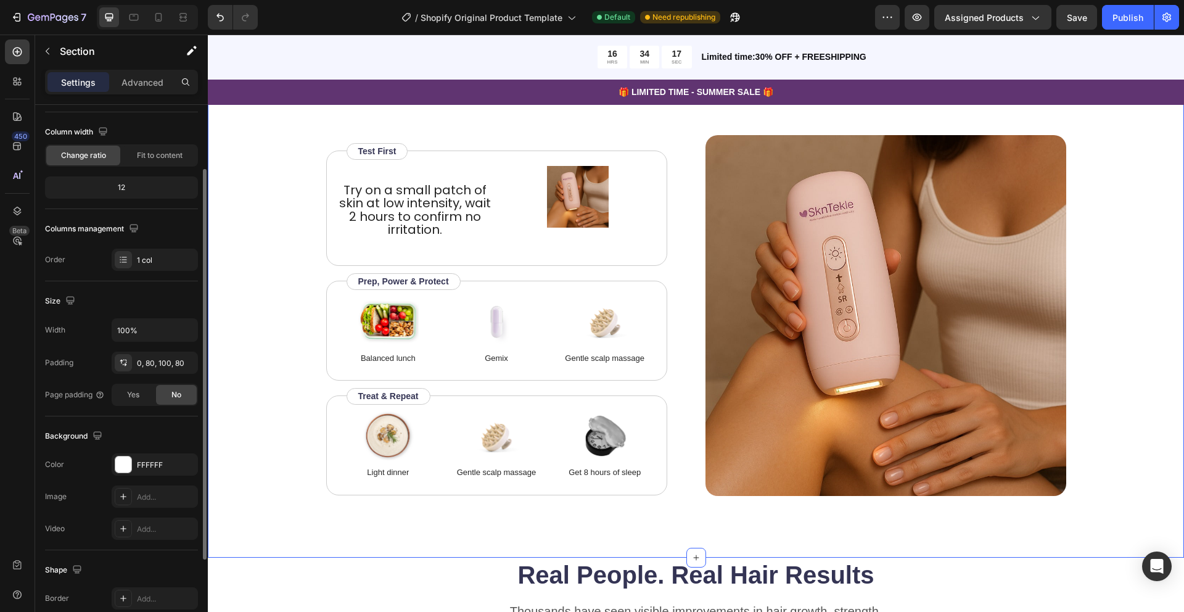
click at [300, 171] on div "How to use Heading Before starting, always perform a patch test on a small area…" at bounding box center [696, 252] width 878 height 485
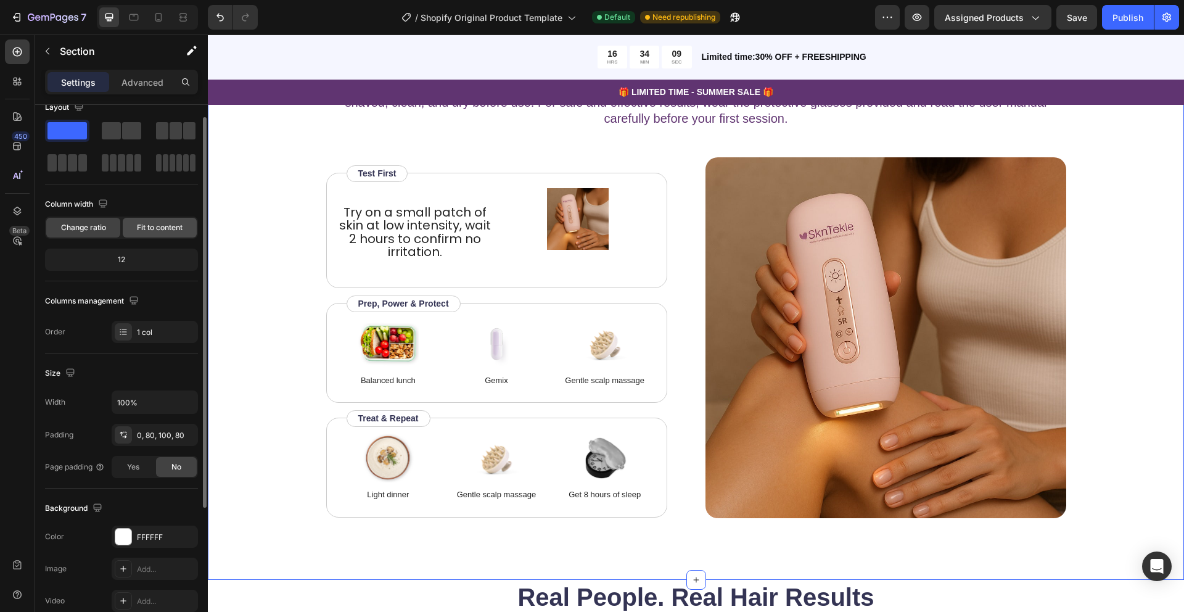
scroll to position [0, 0]
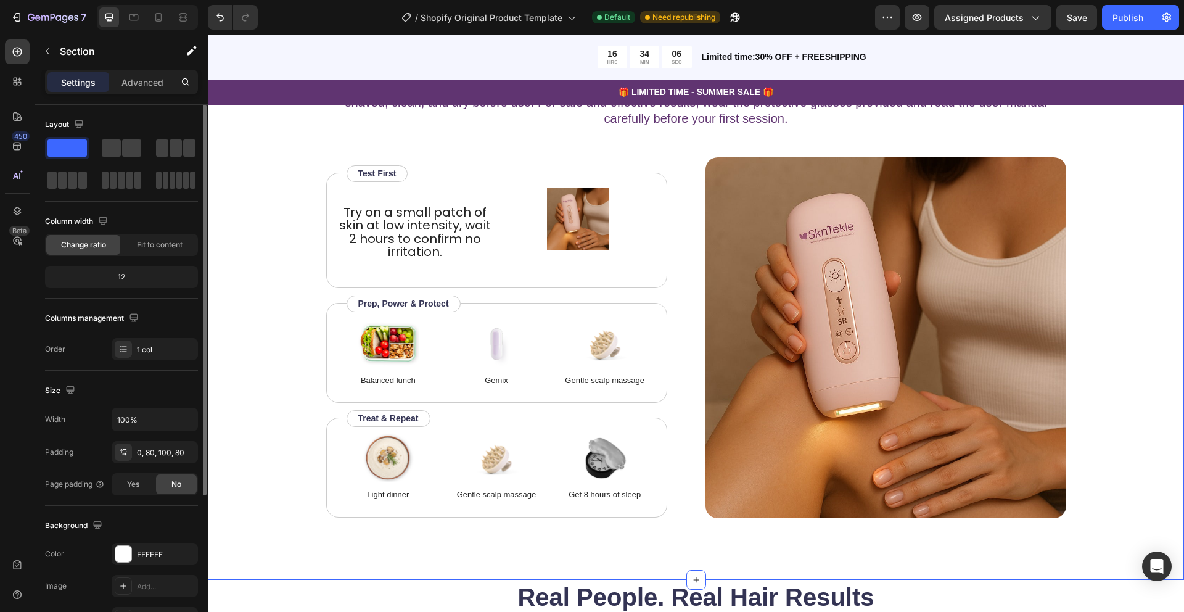
click at [130, 277] on div "12" at bounding box center [121, 276] width 148 height 17
click at [423, 252] on span "Try on a small patch of skin at low intensity, wait 2 hours to confirm no irrit…" at bounding box center [415, 232] width 152 height 57
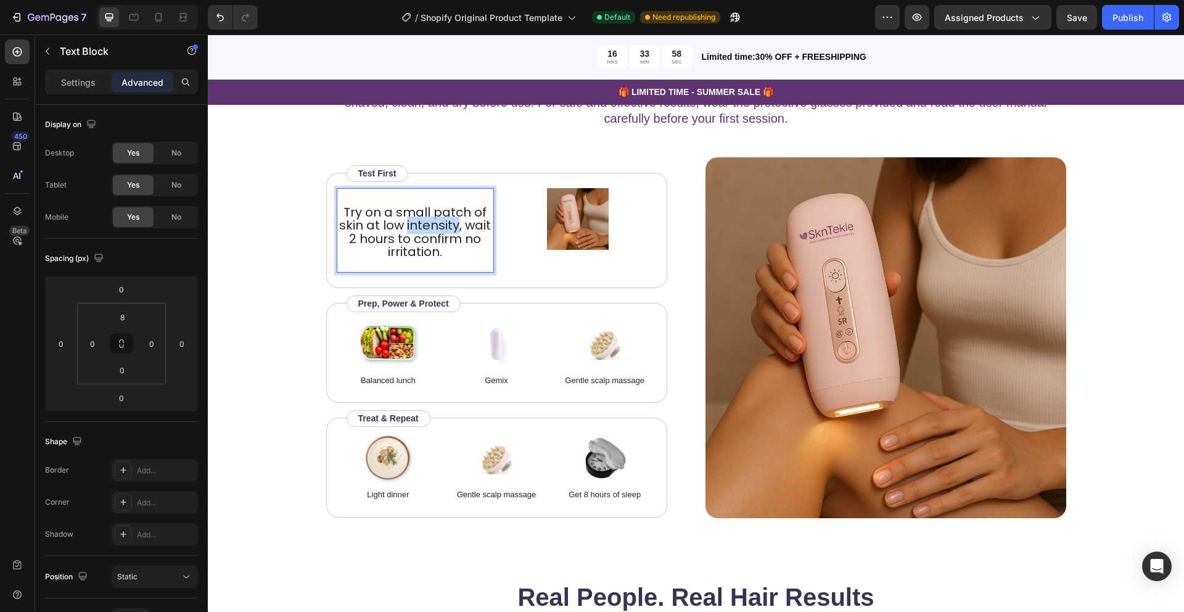
click at [405, 231] on span "Try on a small patch of skin at low intensity, wait 2 hours to confirm no irrit…" at bounding box center [415, 232] width 152 height 57
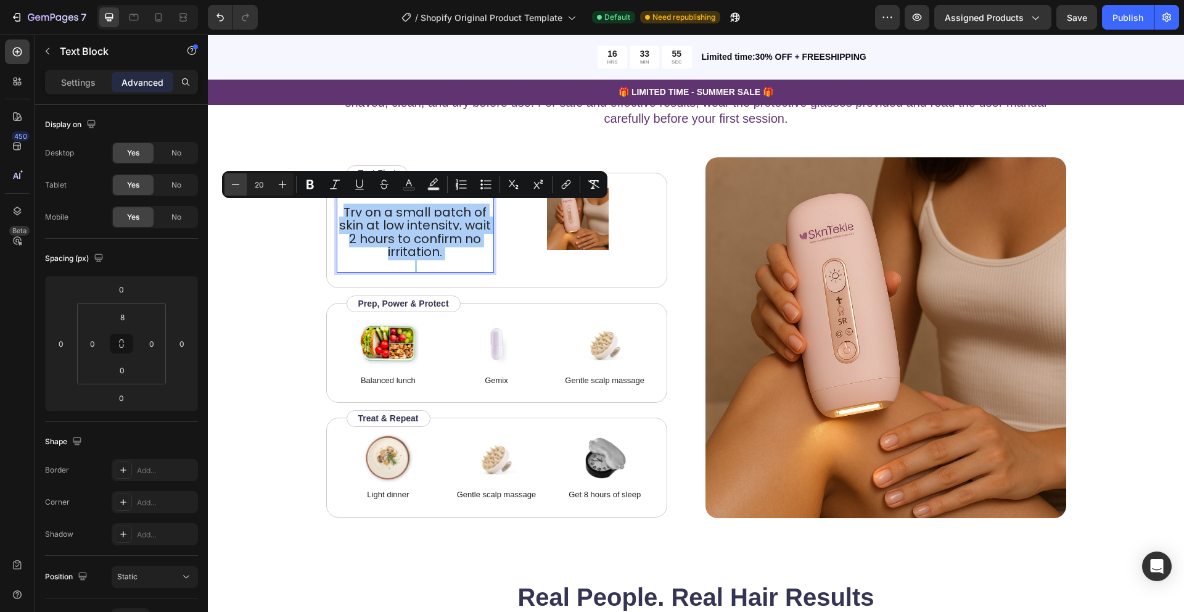
click at [237, 186] on icon "Editor contextual toolbar" at bounding box center [235, 184] width 12 height 12
type input "17"
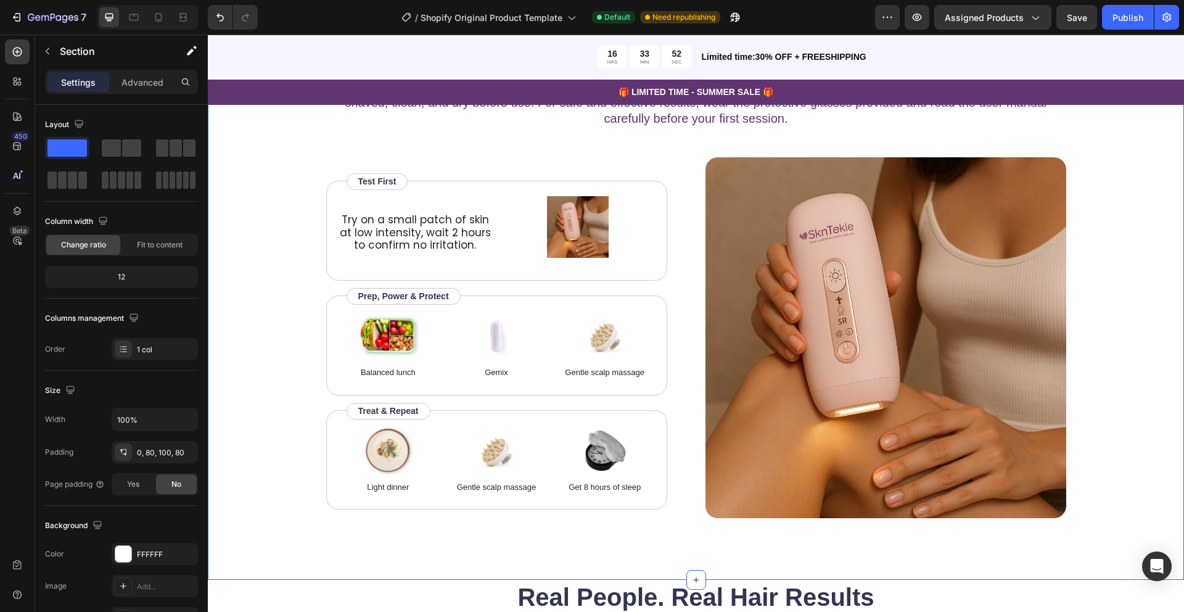
click at [310, 126] on div "How to use Heading Before starting, always perform a patch test on a small area…" at bounding box center [696, 275] width 878 height 485
click at [573, 246] on img at bounding box center [578, 227] width 158 height 62
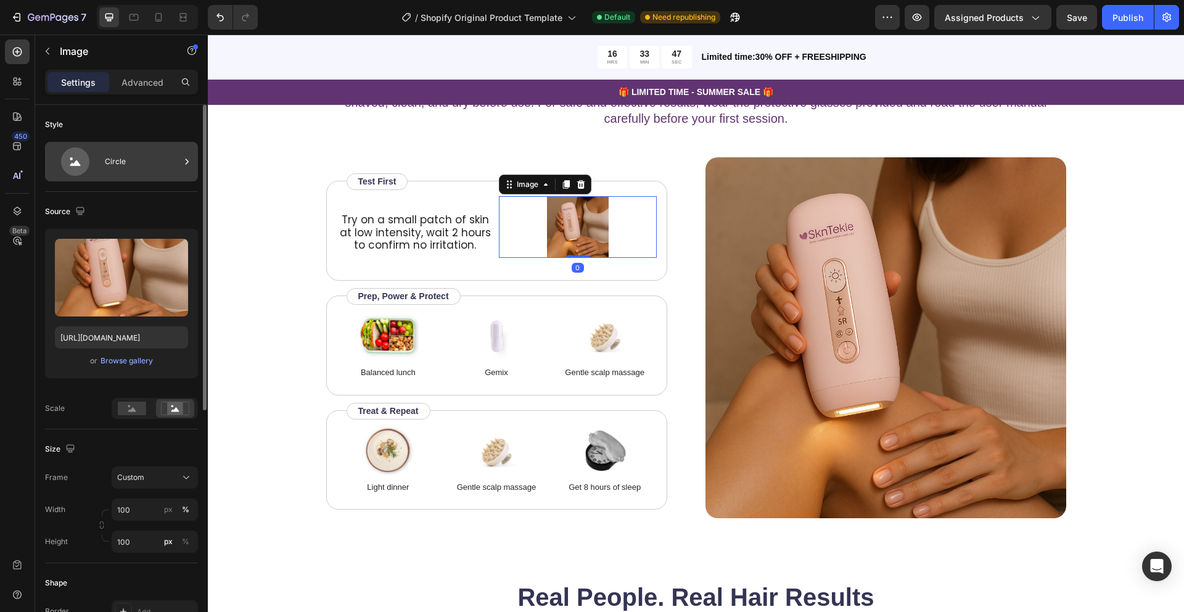
click at [76, 162] on icon at bounding box center [75, 163] width 10 height 6
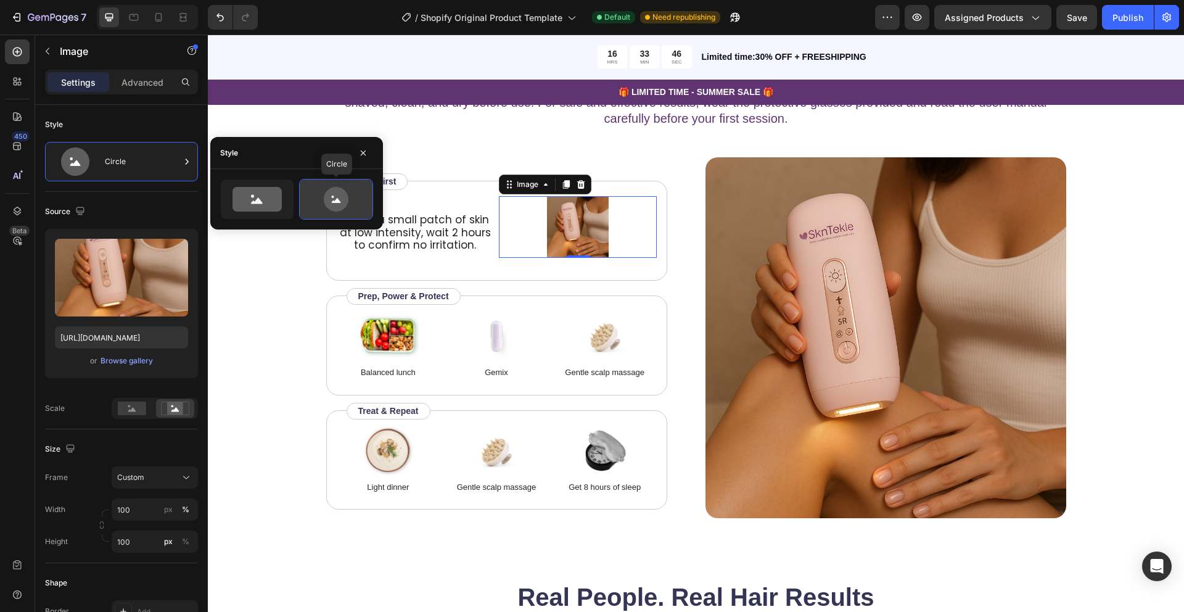
click at [331, 210] on icon at bounding box center [336, 199] width 58 height 25
click at [260, 209] on icon at bounding box center [257, 199] width 49 height 25
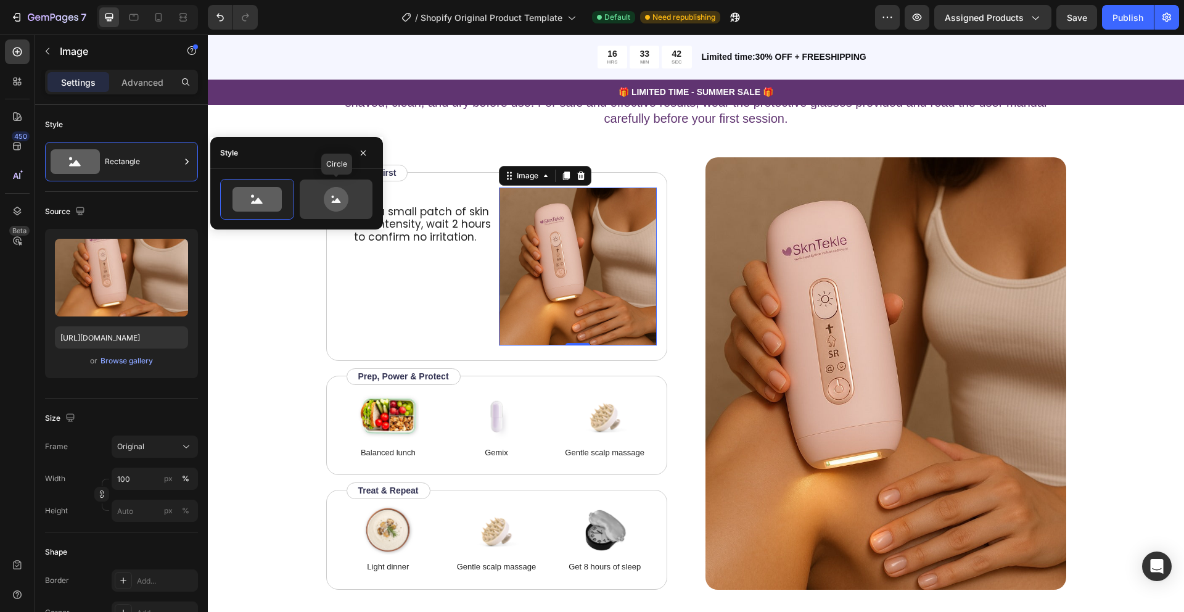
click at [353, 197] on icon at bounding box center [336, 199] width 58 height 25
type input "80"
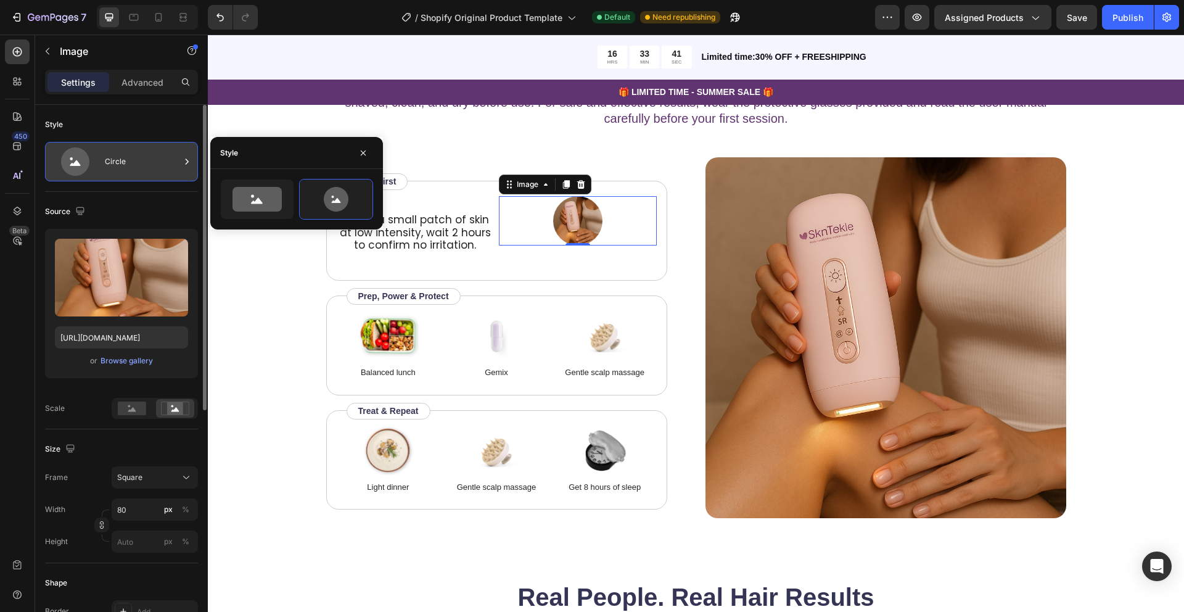
click at [188, 163] on icon at bounding box center [187, 161] width 12 height 12
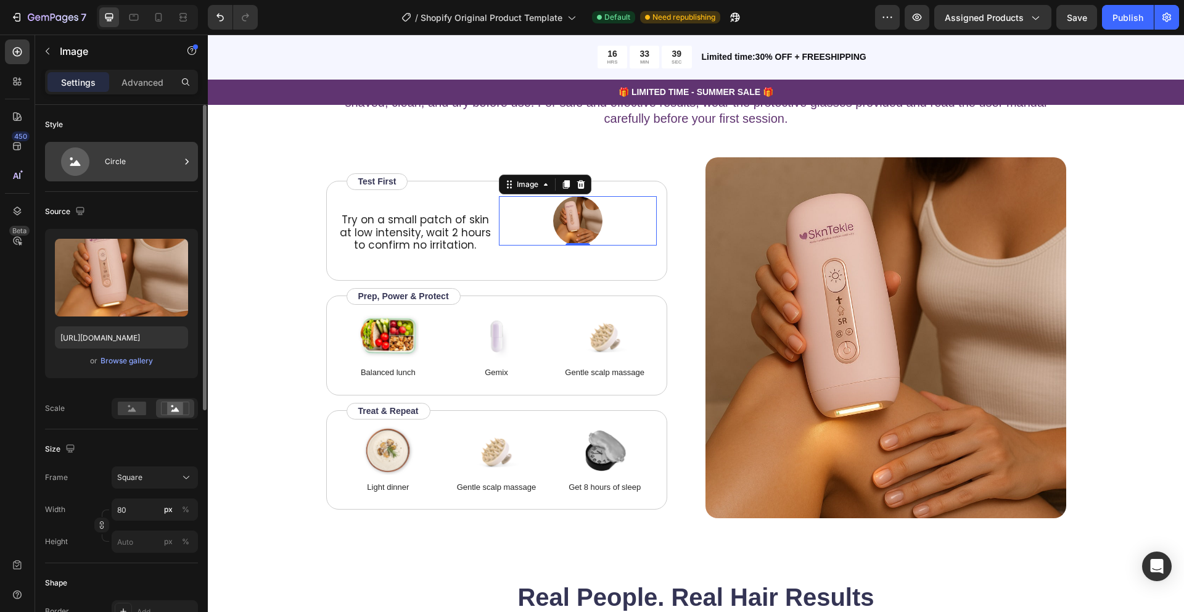
click at [183, 160] on icon at bounding box center [187, 161] width 12 height 12
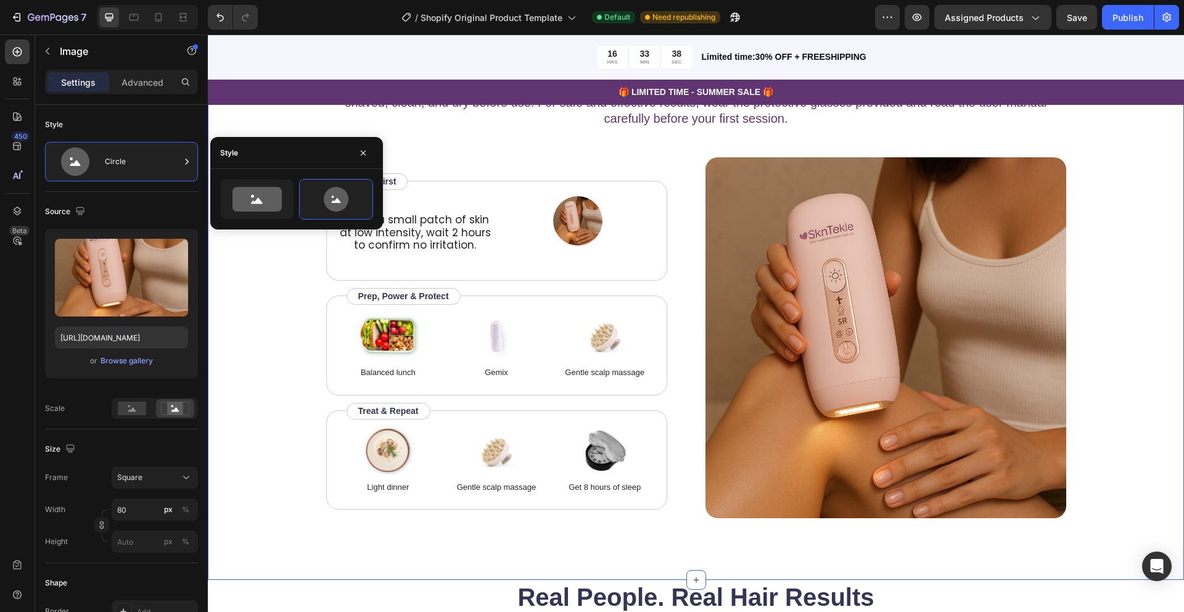
click at [284, 117] on div "How to use Heading Before starting, always perform a patch test on a small area…" at bounding box center [696, 275] width 878 height 485
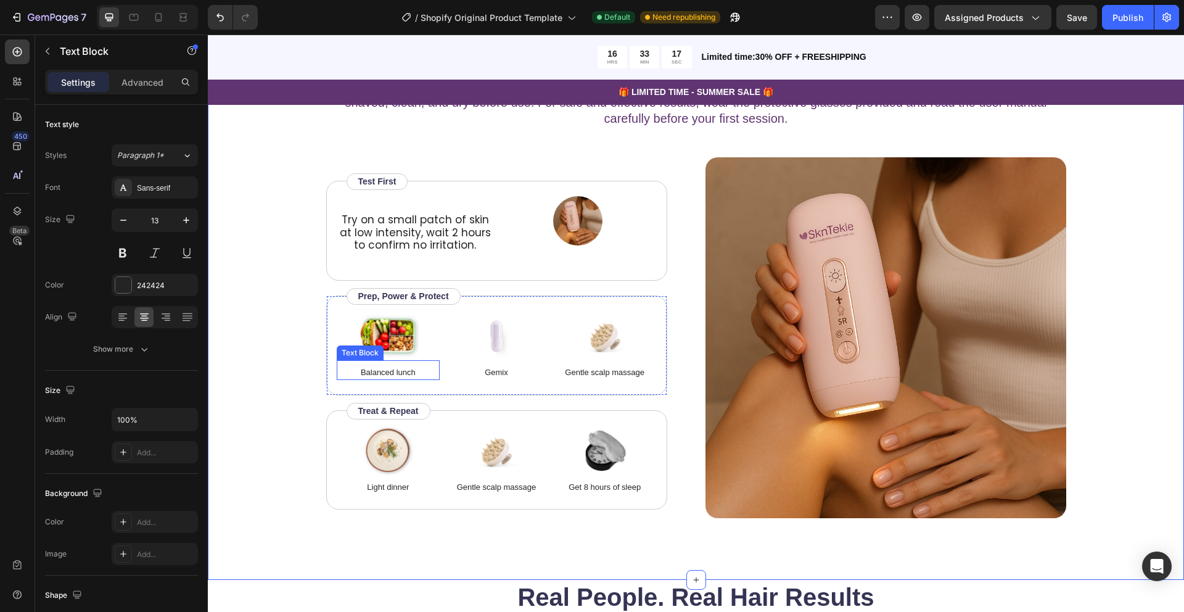
click at [384, 371] on p "Balanced lunch" at bounding box center [388, 372] width 101 height 12
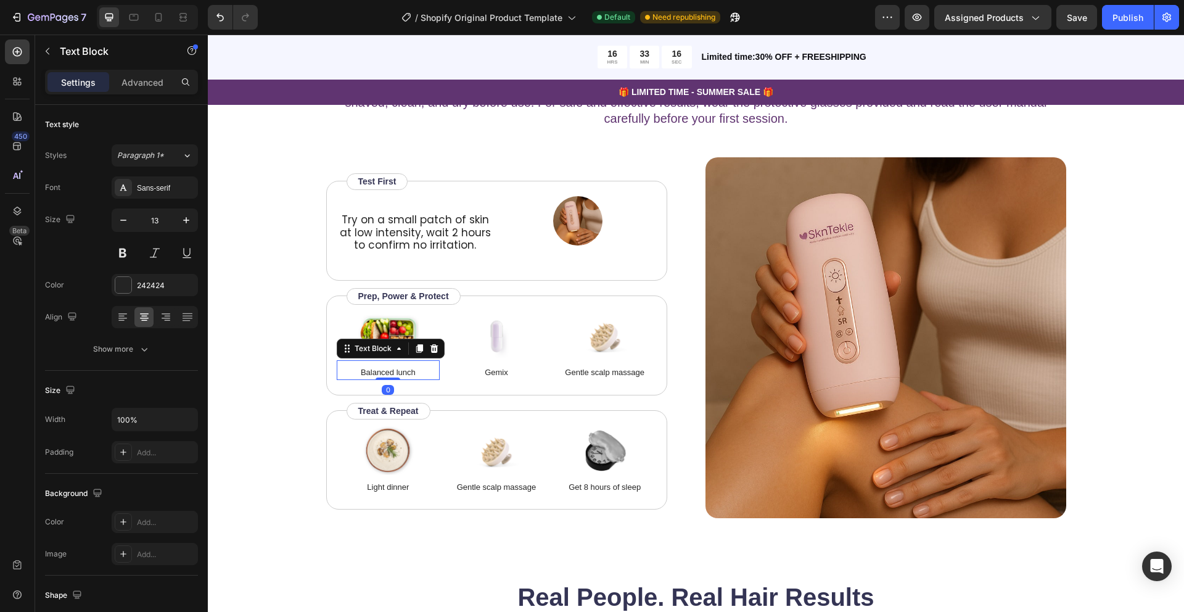
click at [384, 371] on p "Balanced lunch" at bounding box center [388, 372] width 101 height 12
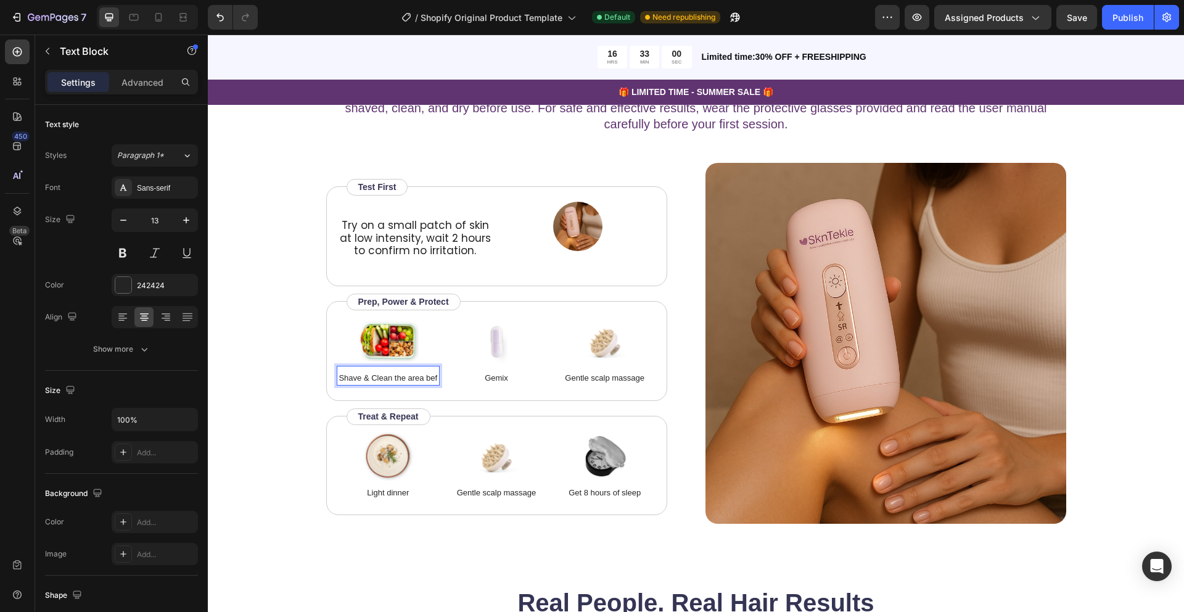
scroll to position [1710, 0]
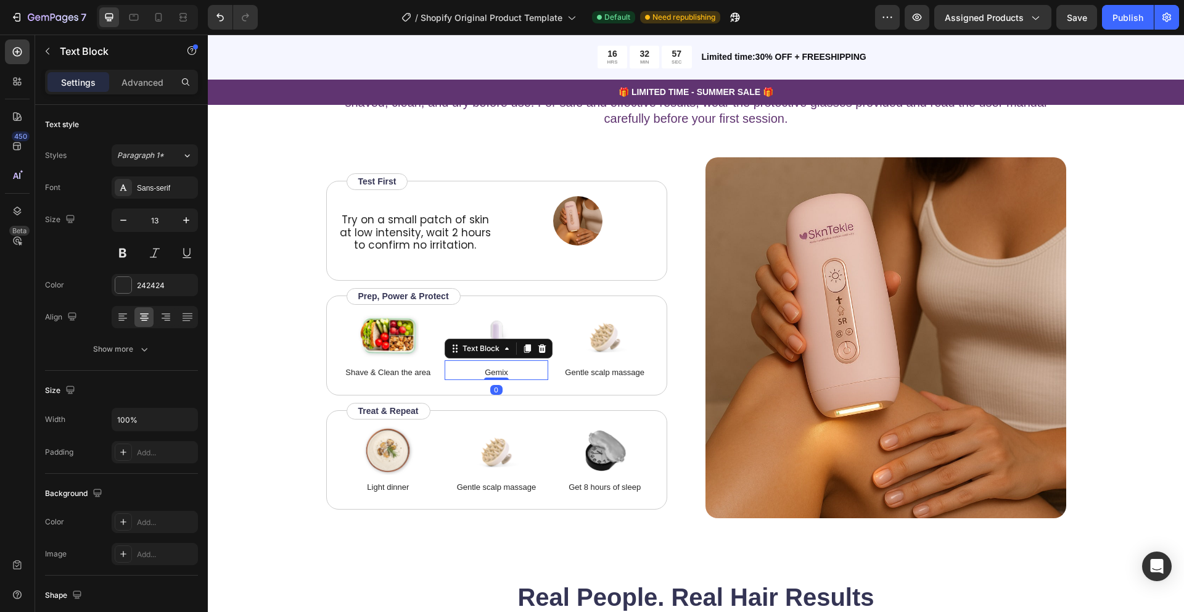
click at [503, 371] on p "Gemix" at bounding box center [496, 372] width 101 height 12
click at [614, 373] on p "Gentle scalp massage" at bounding box center [604, 372] width 101 height 12
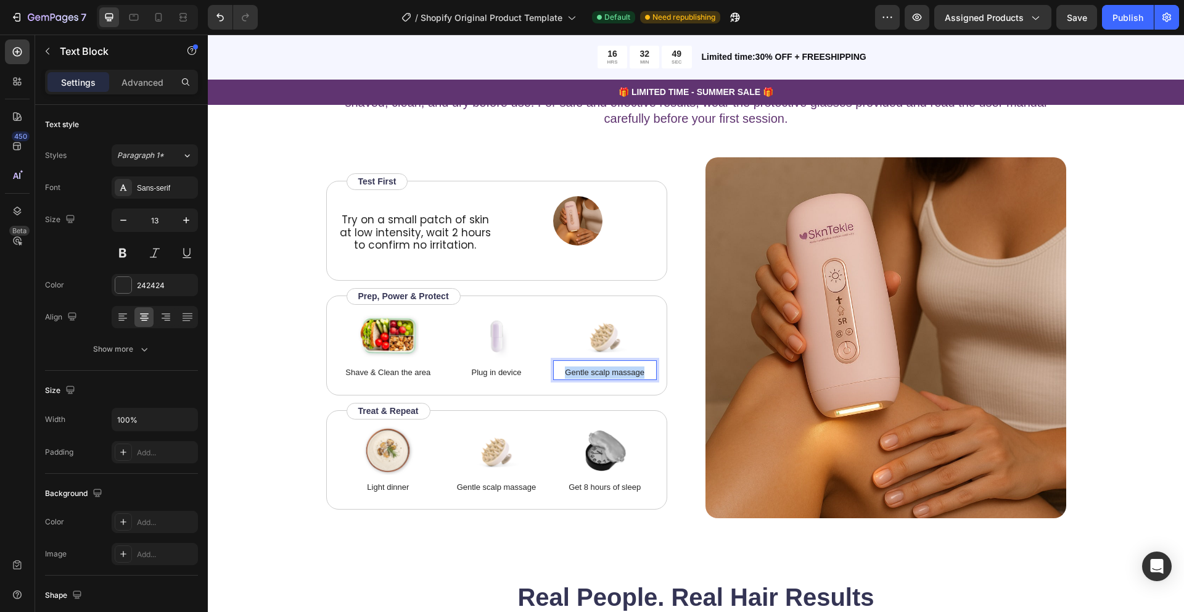
click at [614, 373] on p "Gentle scalp massage" at bounding box center [604, 372] width 101 height 12
click at [381, 486] on p "Light dinner" at bounding box center [388, 487] width 101 height 12
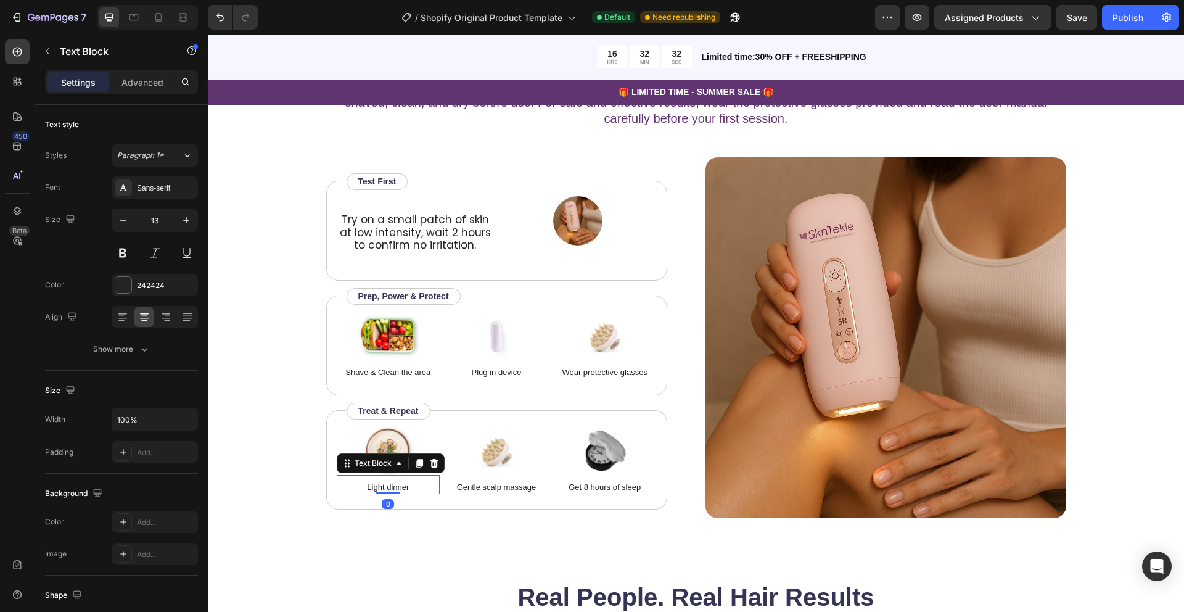
click at [381, 486] on p "Light dinner" at bounding box center [388, 487] width 101 height 12
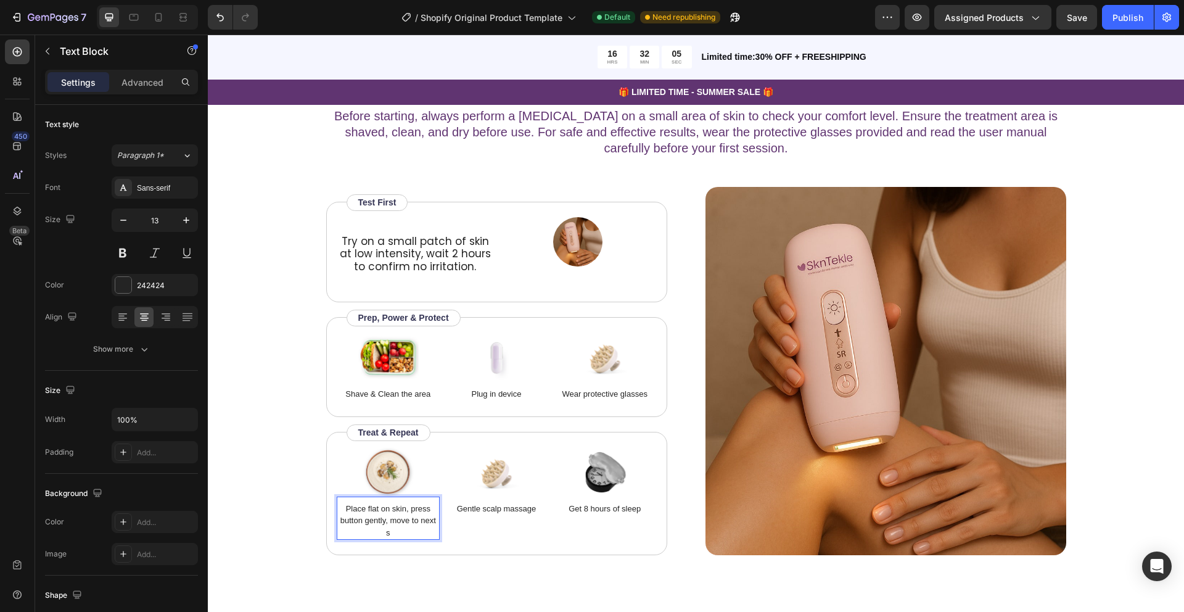
scroll to position [1702, 0]
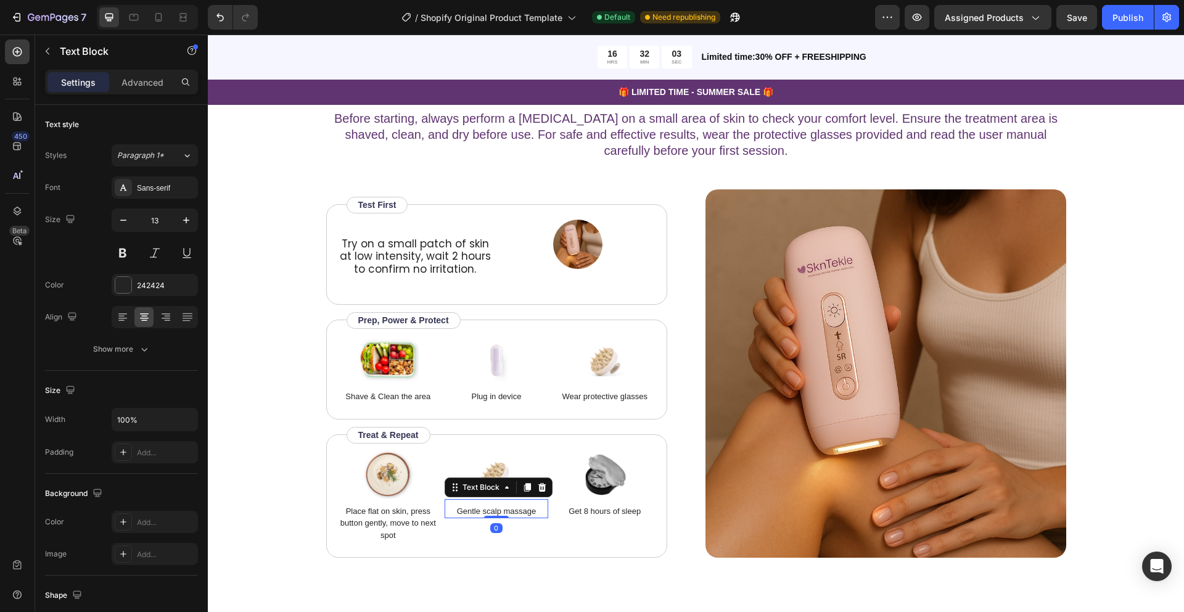
click at [521, 505] on p "Gentle scalp massage" at bounding box center [496, 511] width 101 height 12
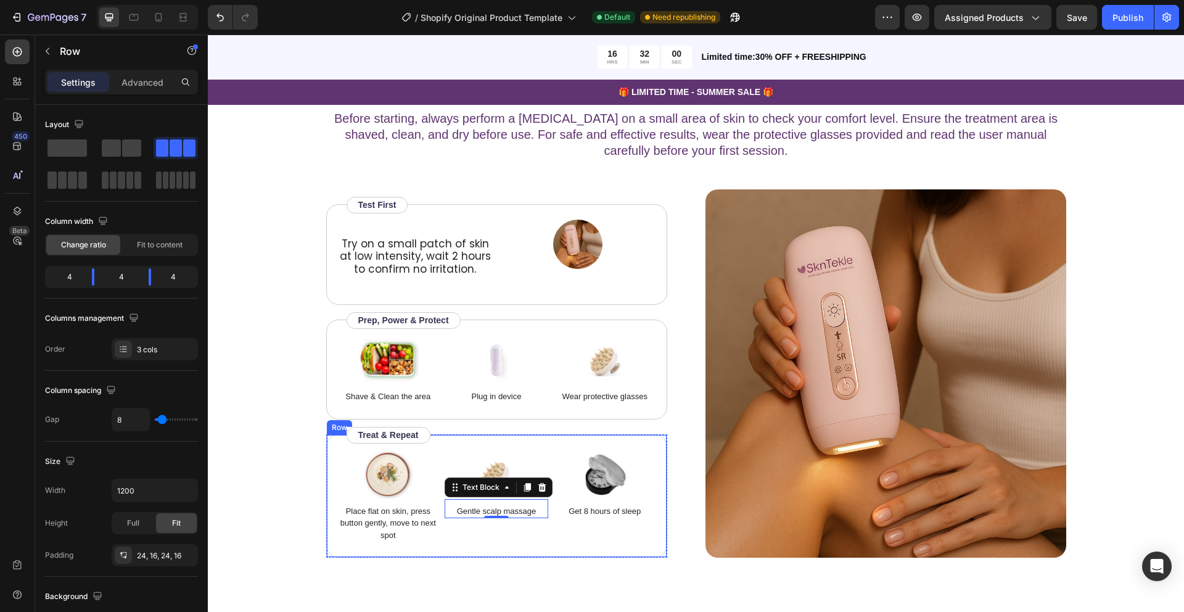
click at [470, 514] on div "Image Gentle scalp massage Text Block 0" at bounding box center [497, 496] width 104 height 93
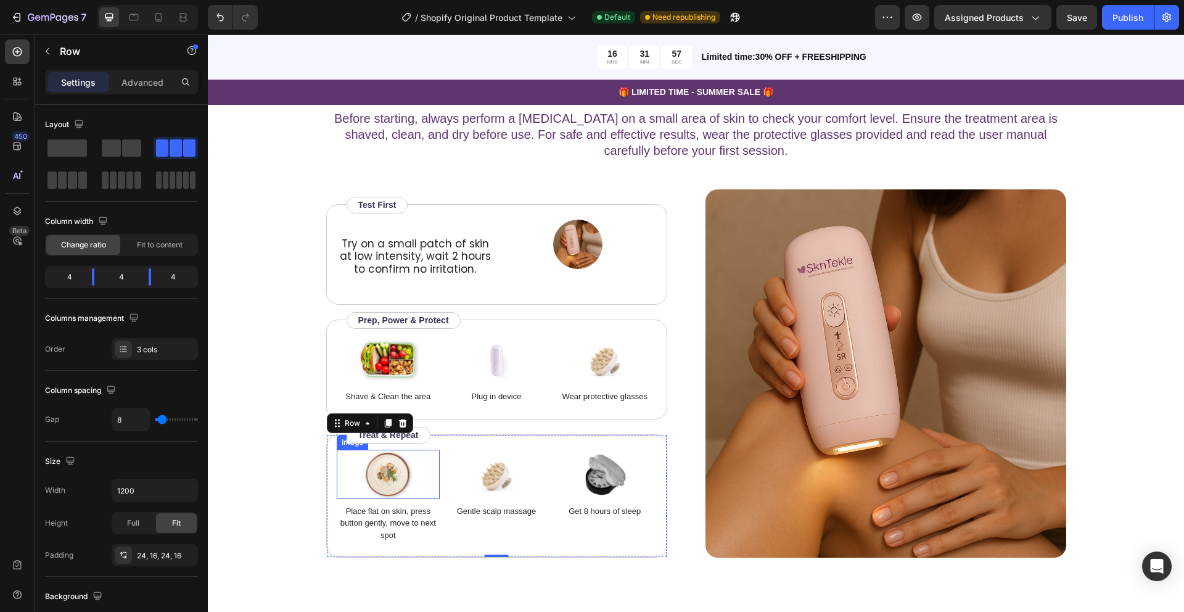
click at [348, 450] on div at bounding box center [389, 474] width 104 height 49
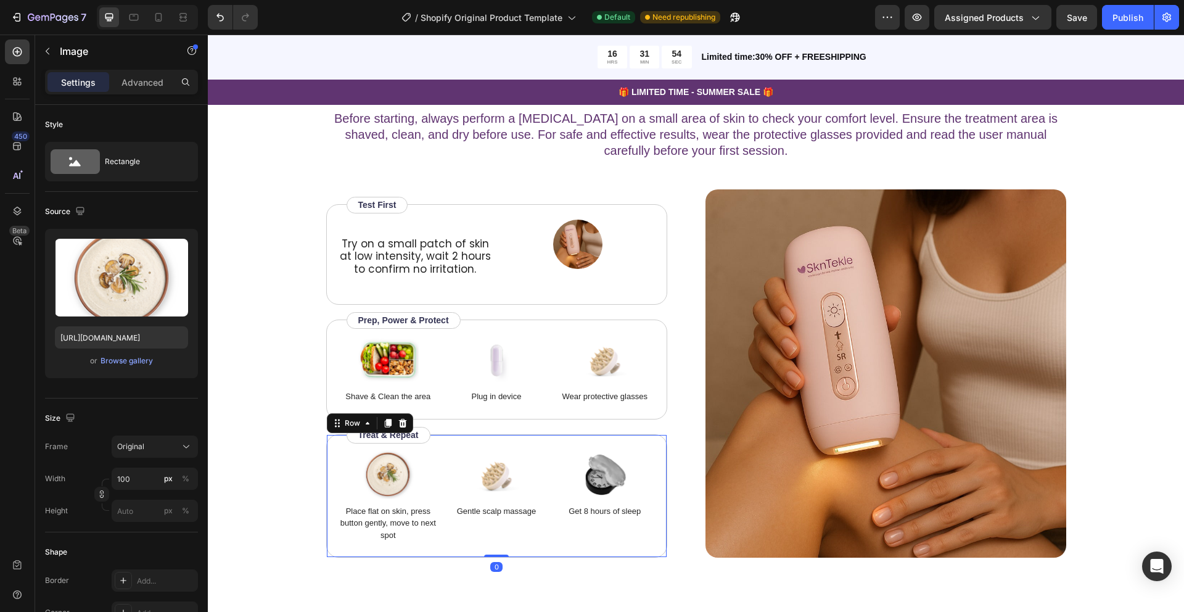
click at [432, 522] on div "Image Place flat on skin, press button gently, move to next spot Text Block Ima…" at bounding box center [496, 496] width 341 height 124
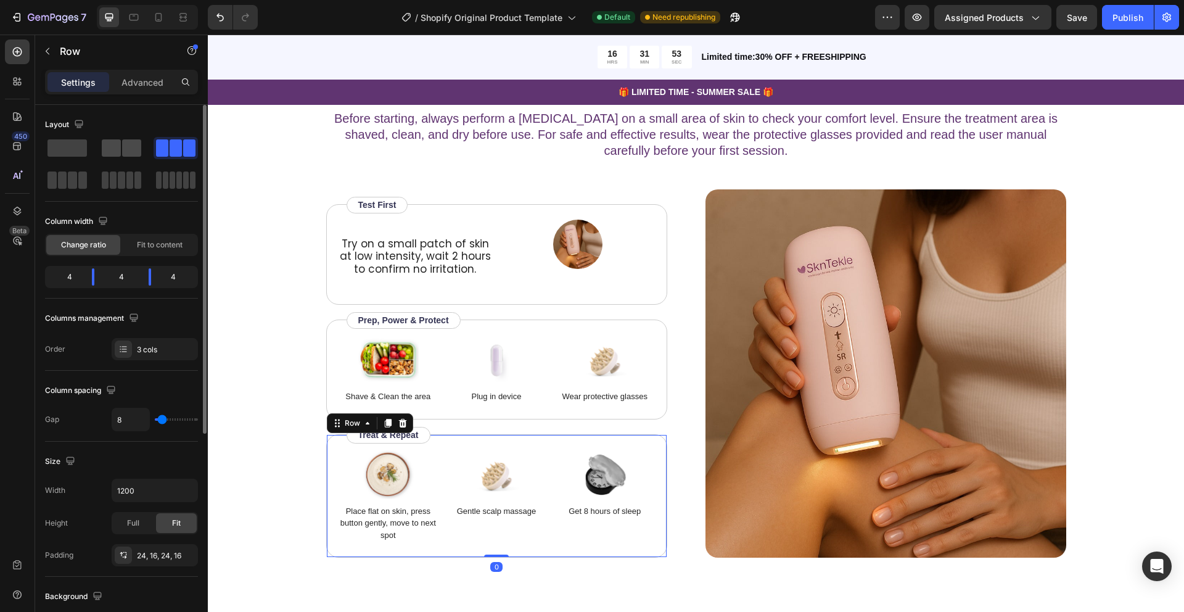
click at [119, 152] on span at bounding box center [111, 147] width 19 height 17
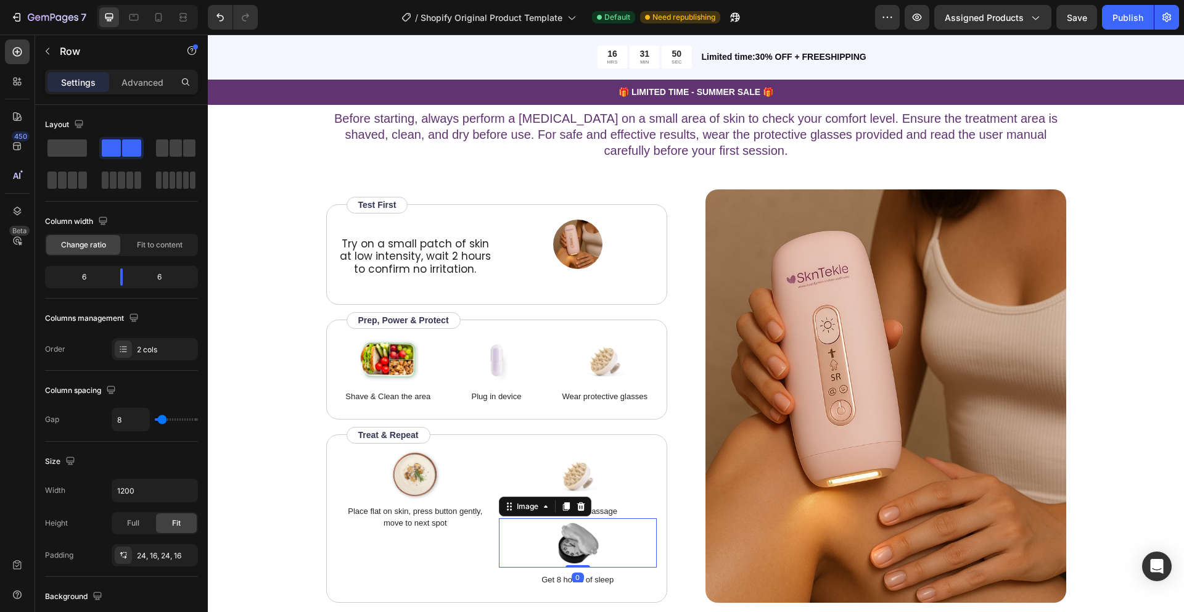
click at [573, 522] on img at bounding box center [578, 542] width 62 height 49
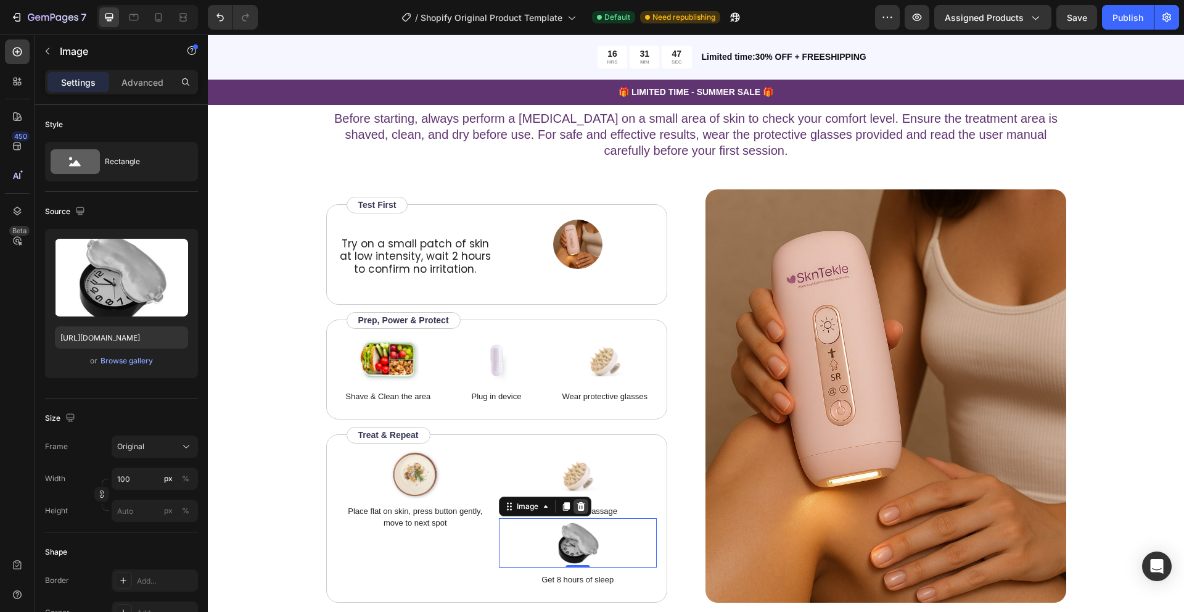
click at [582, 501] on icon at bounding box center [581, 506] width 10 height 10
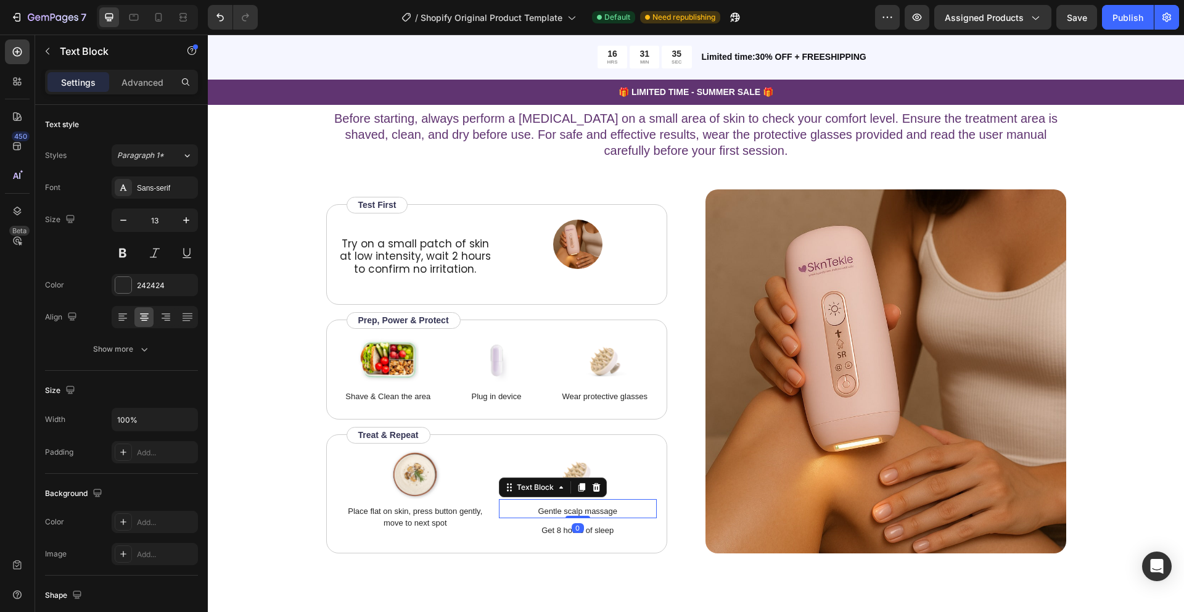
click at [575, 505] on p "Gentle scalp massage" at bounding box center [577, 511] width 155 height 12
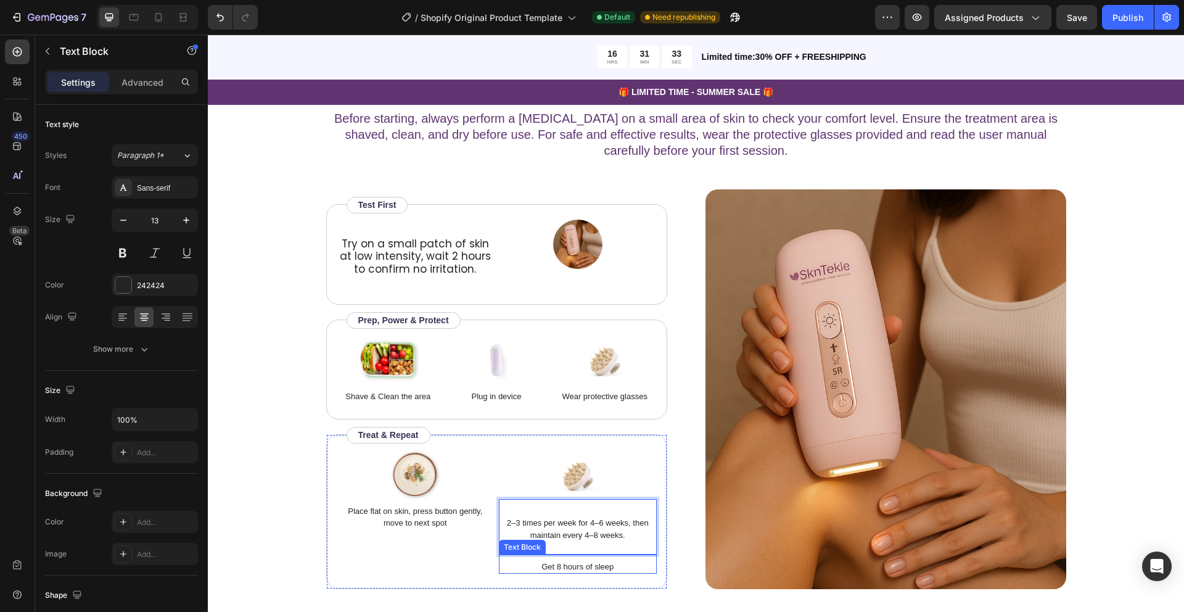
click at [577, 561] on p "Get 8 hours of sleep" at bounding box center [577, 567] width 155 height 12
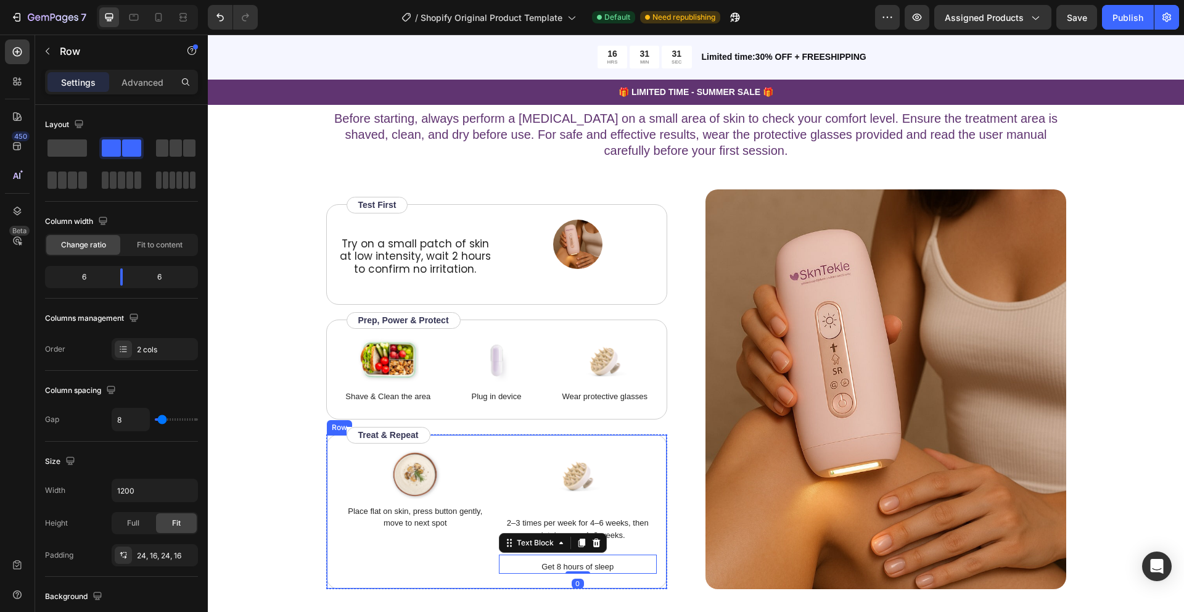
click at [624, 434] on div "Image Place flat on skin, press button gently, move to next spot Text Block Ima…" at bounding box center [496, 511] width 341 height 155
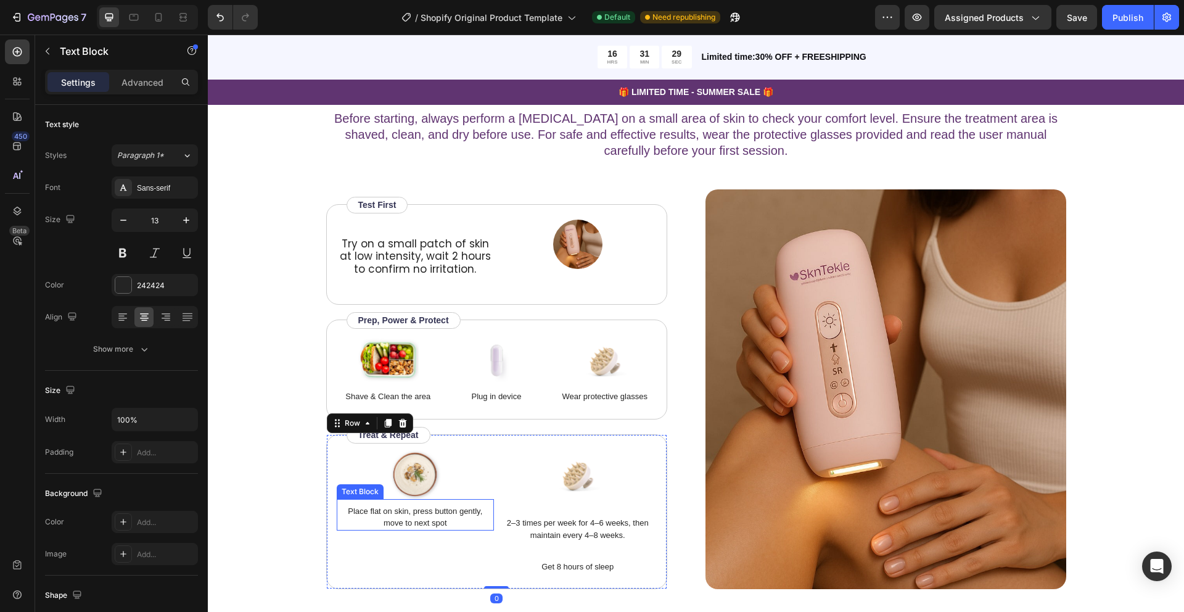
click at [403, 505] on p "Place flat on skin, press button gently, move to next spot" at bounding box center [415, 517] width 155 height 24
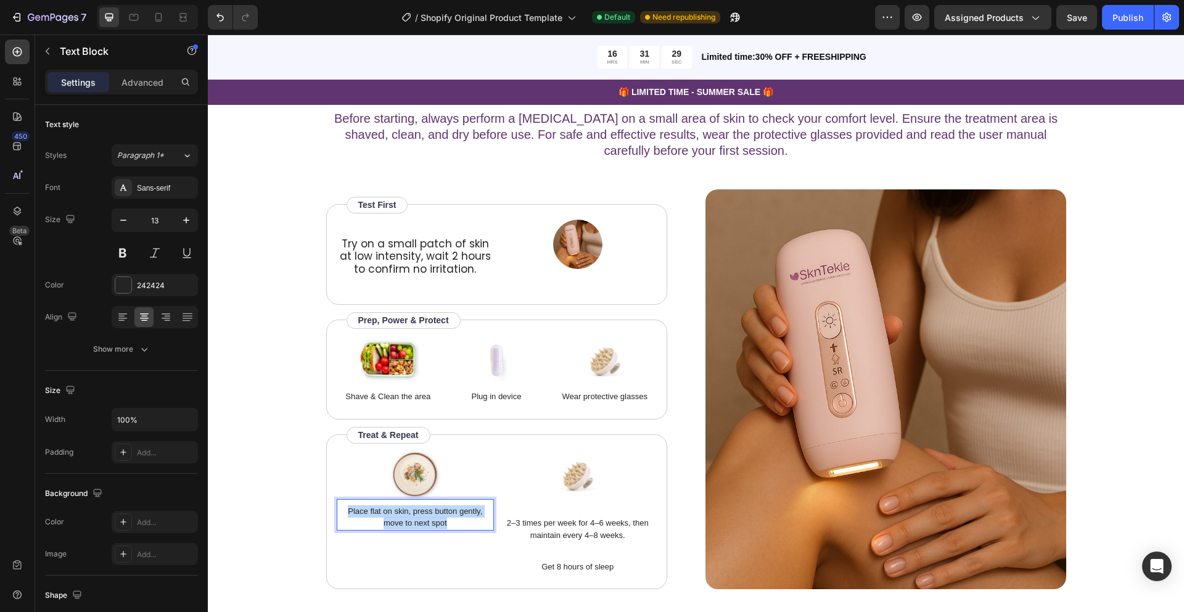
click at [403, 505] on p "Place flat on skin, press button gently, move to next spot" at bounding box center [415, 517] width 155 height 24
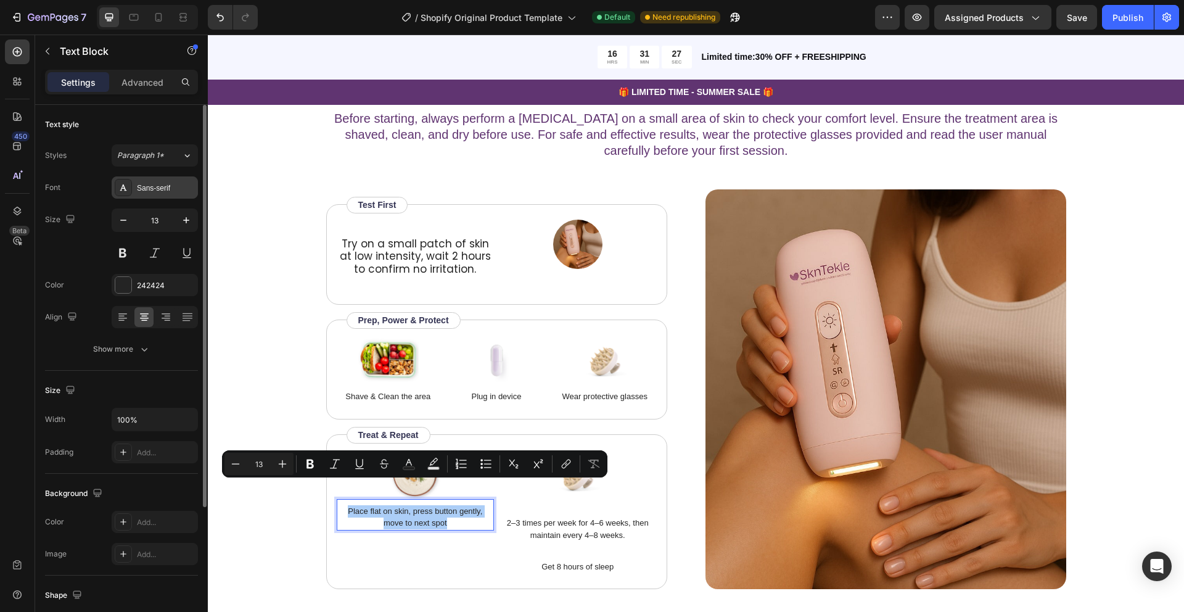
click at [155, 191] on div "Sans-serif" at bounding box center [166, 188] width 58 height 11
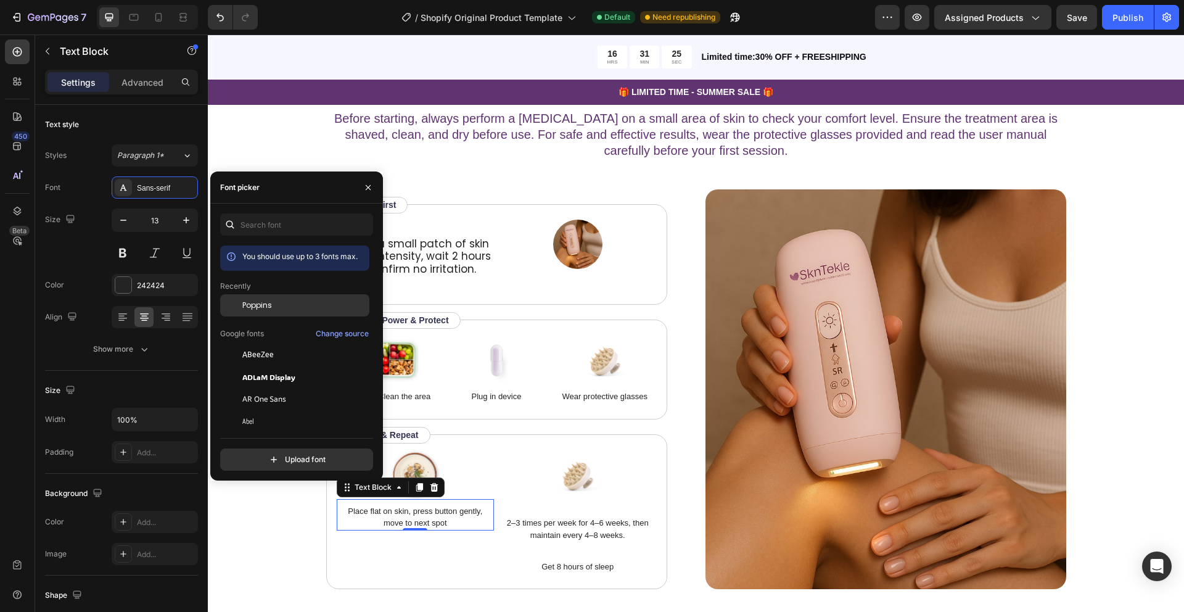
click at [247, 306] on span "Poppins" at bounding box center [257, 305] width 30 height 11
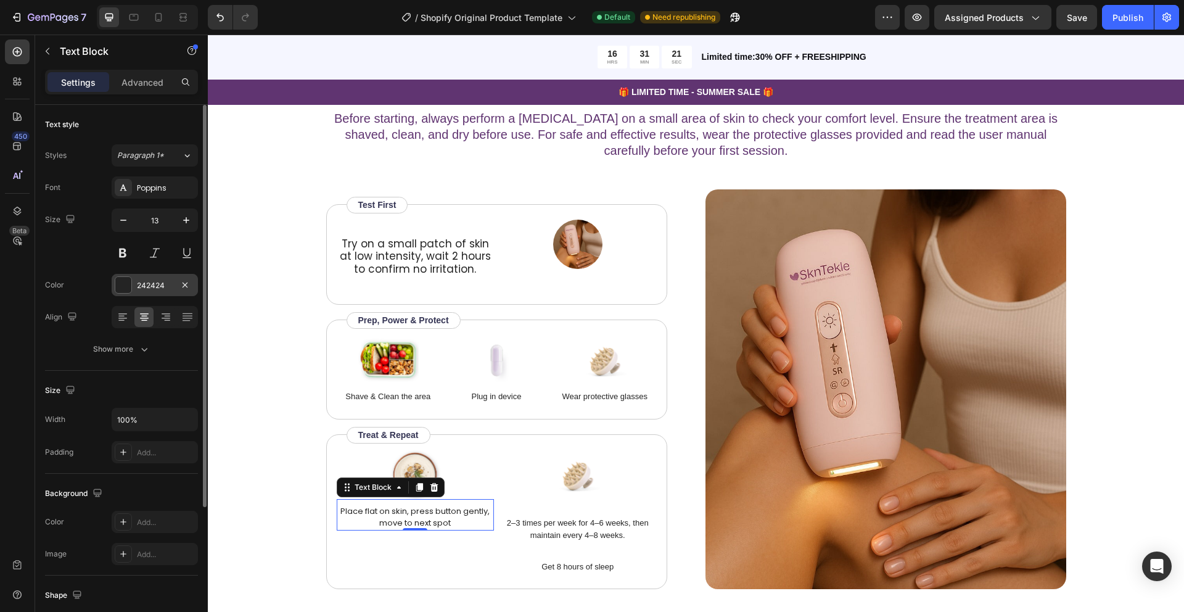
click at [121, 280] on div at bounding box center [123, 285] width 16 height 16
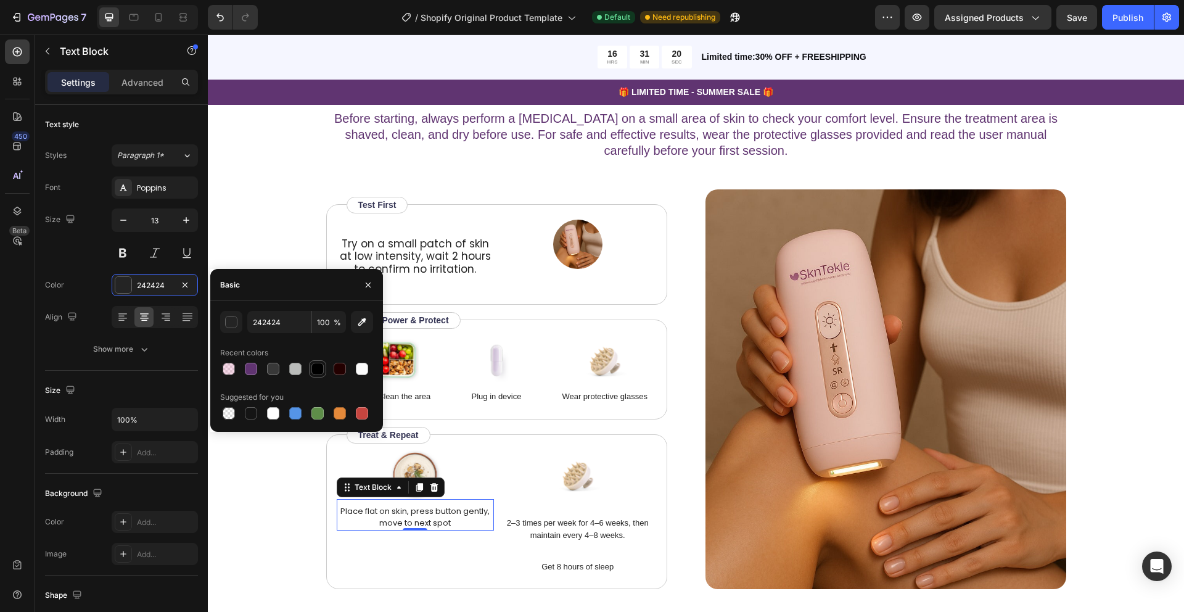
click at [317, 371] on div at bounding box center [317, 369] width 12 height 12
click at [250, 366] on div at bounding box center [251, 369] width 12 height 12
type input "603471"
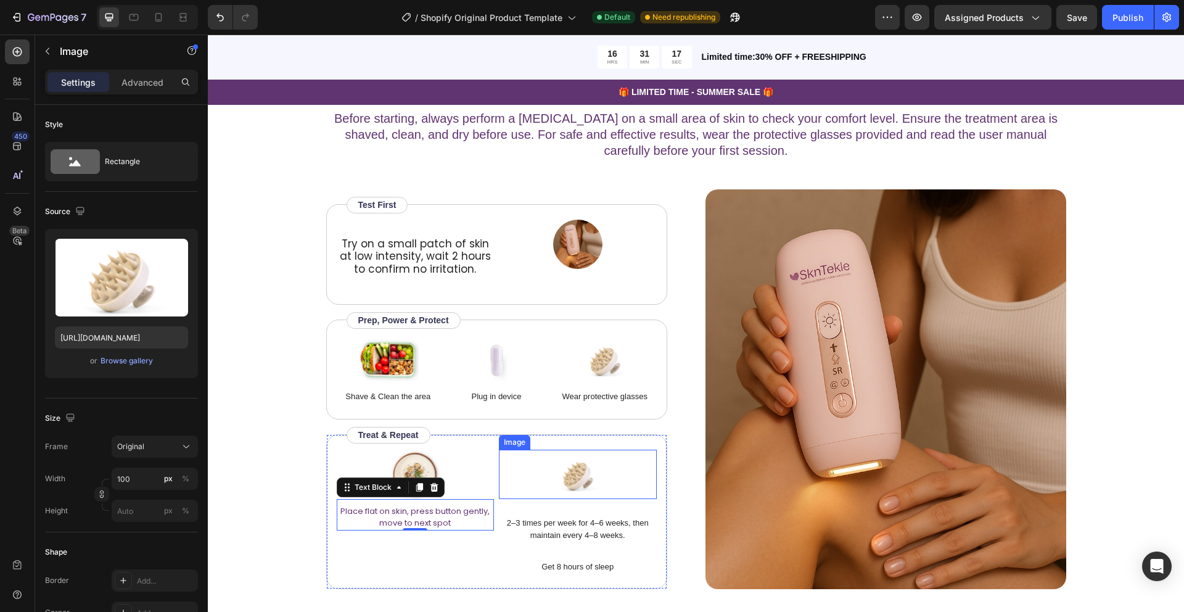
click at [572, 450] on img at bounding box center [578, 474] width 62 height 49
click at [372, 505] on p "Place flat on skin, press button gently, move to next spot" at bounding box center [415, 517] width 155 height 24
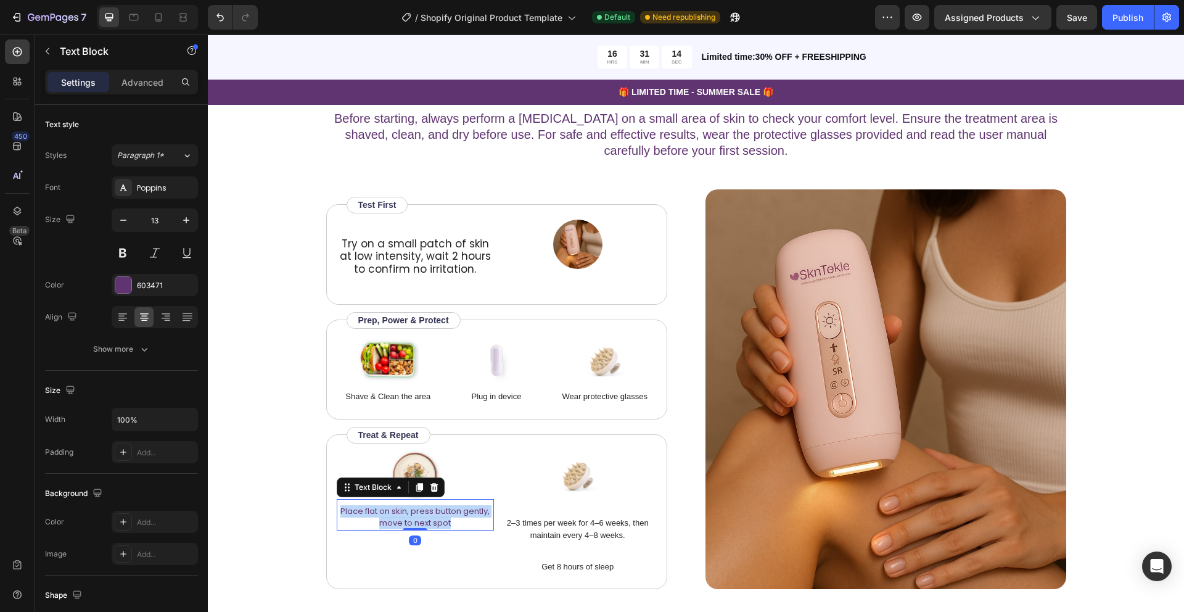
click at [372, 505] on p "Place flat on skin, press button gently, move to next spot" at bounding box center [415, 517] width 155 height 24
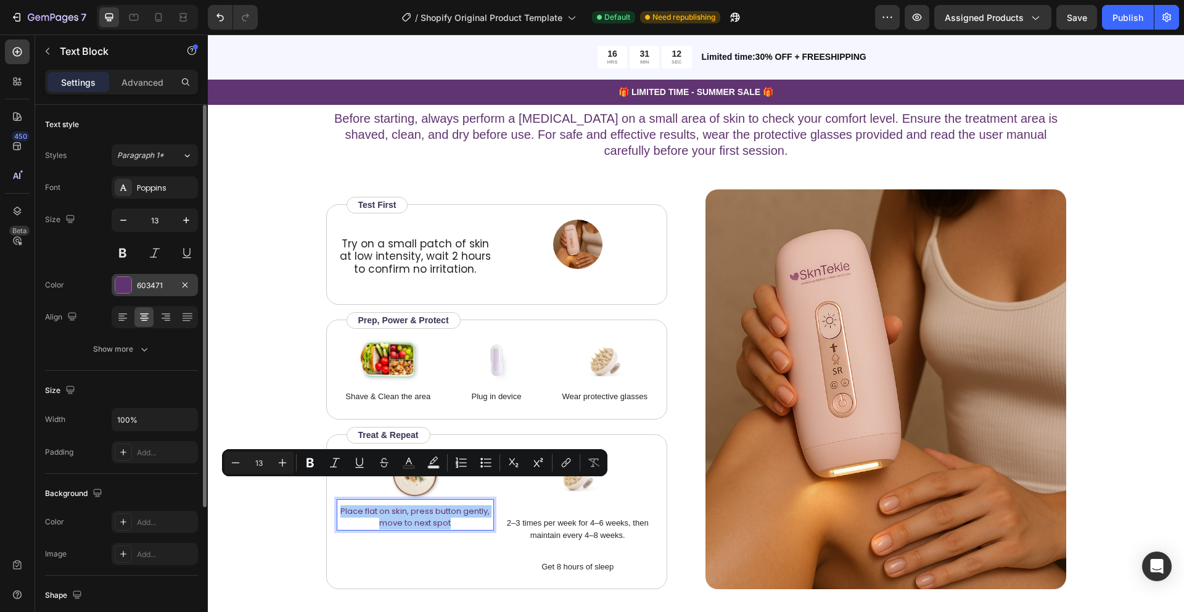
click at [128, 286] on div at bounding box center [123, 285] width 16 height 16
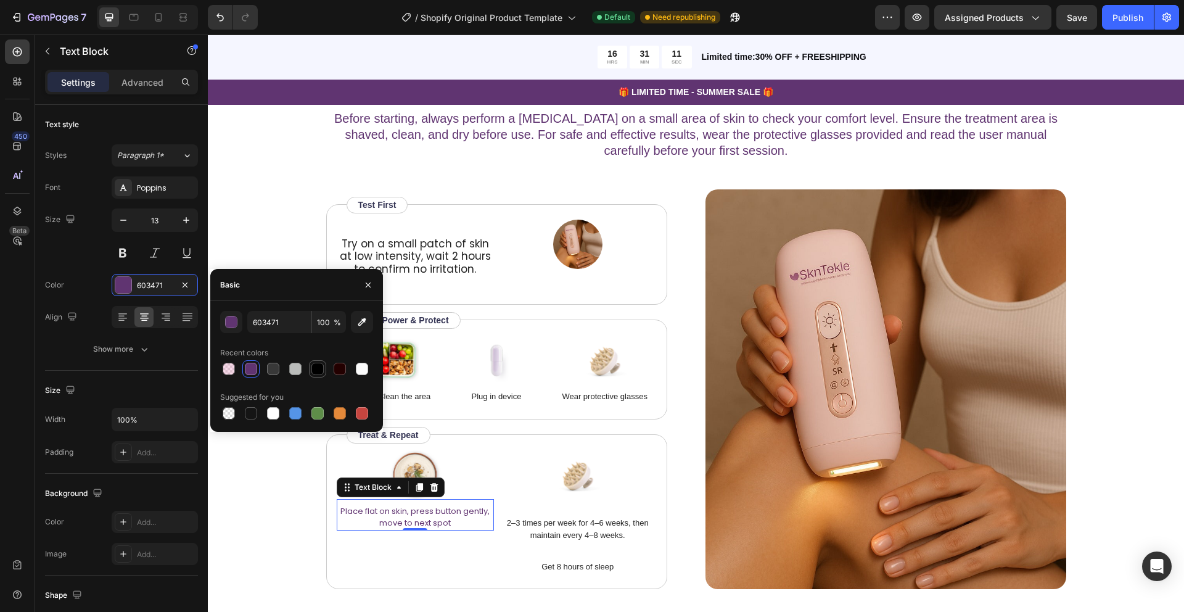
click at [317, 371] on div at bounding box center [317, 369] width 12 height 12
type input "000000"
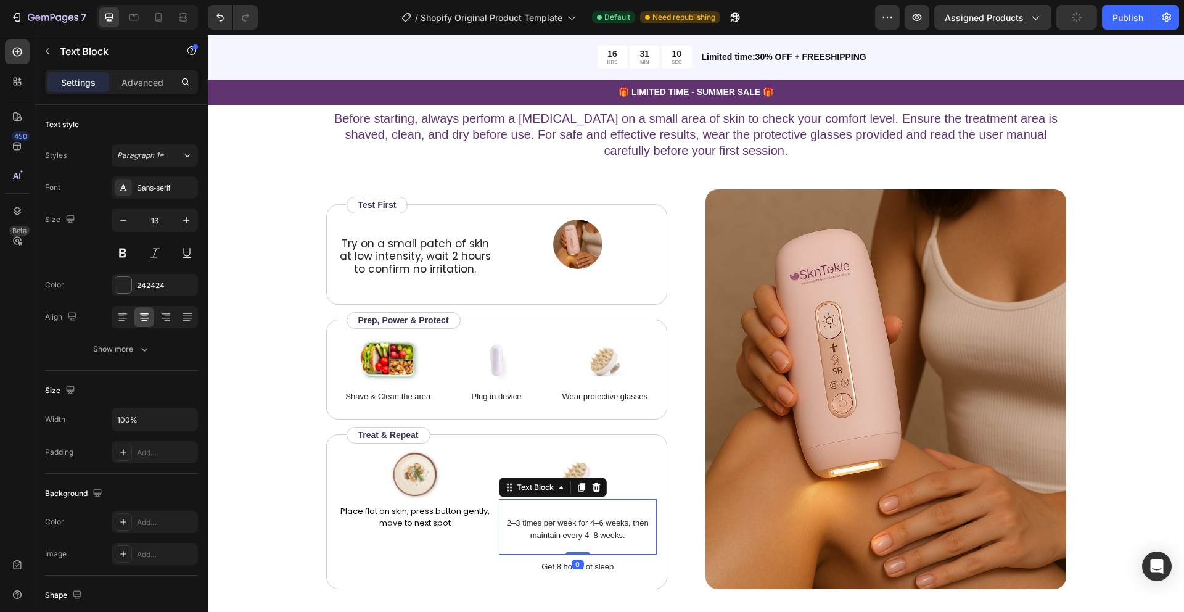
click at [585, 517] on p "2–3 times per week for 4–6 weeks, then maintain every 4–8 weeks." at bounding box center [577, 529] width 155 height 24
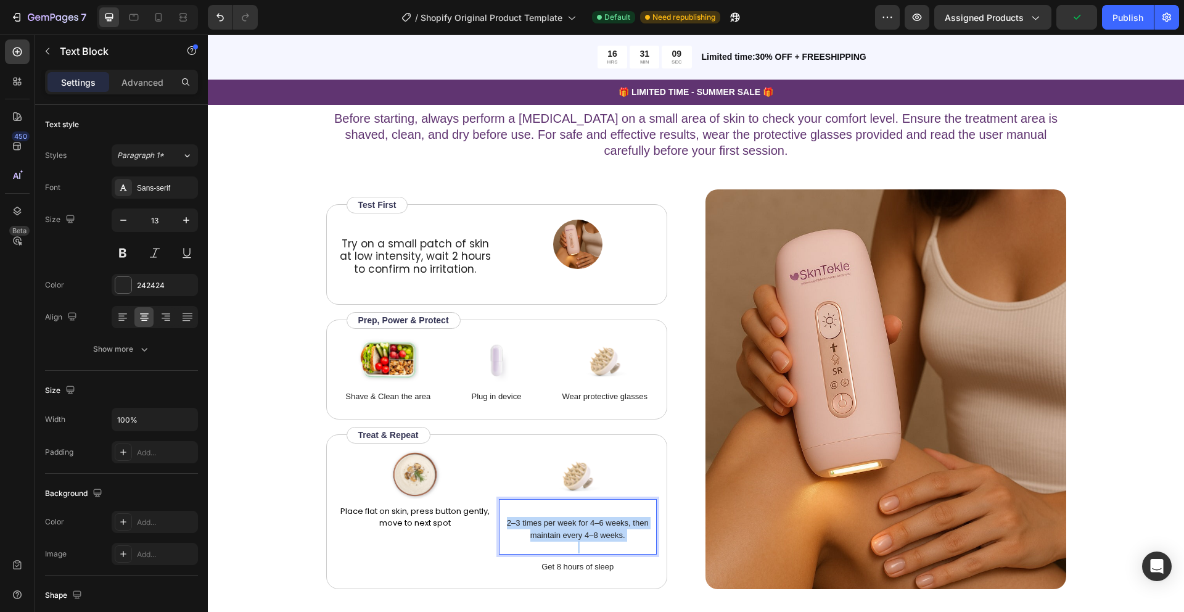
click at [585, 517] on p "2–3 times per week for 4–6 weeks, then maintain every 4–8 weeks." at bounding box center [577, 529] width 155 height 24
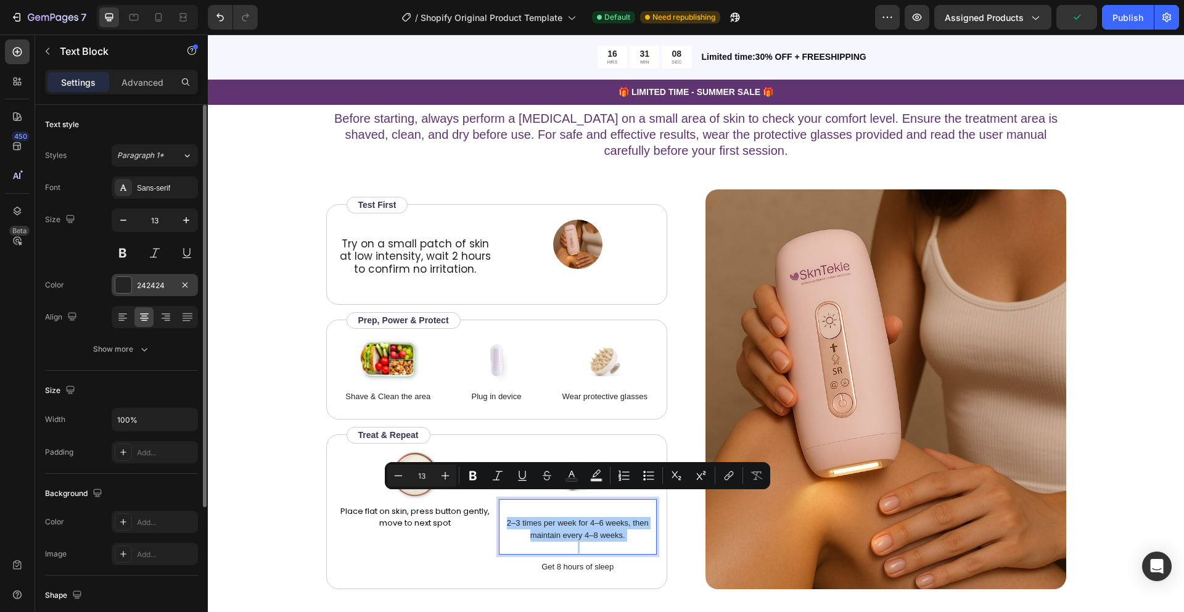
click at [124, 284] on div at bounding box center [123, 285] width 16 height 16
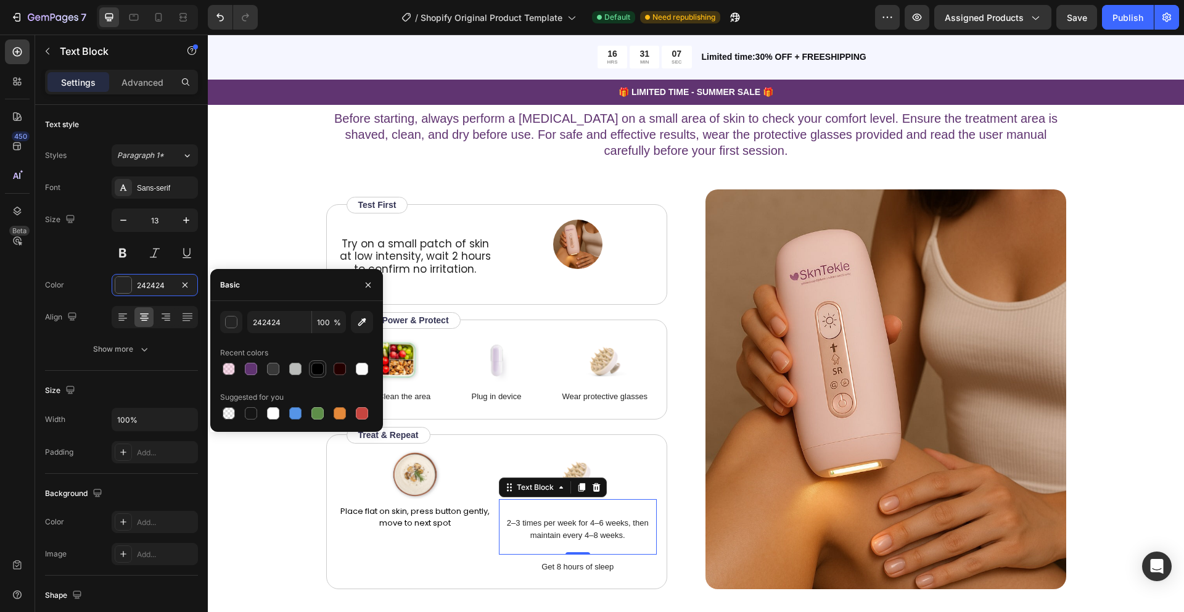
click at [315, 371] on div at bounding box center [317, 369] width 12 height 12
type input "000000"
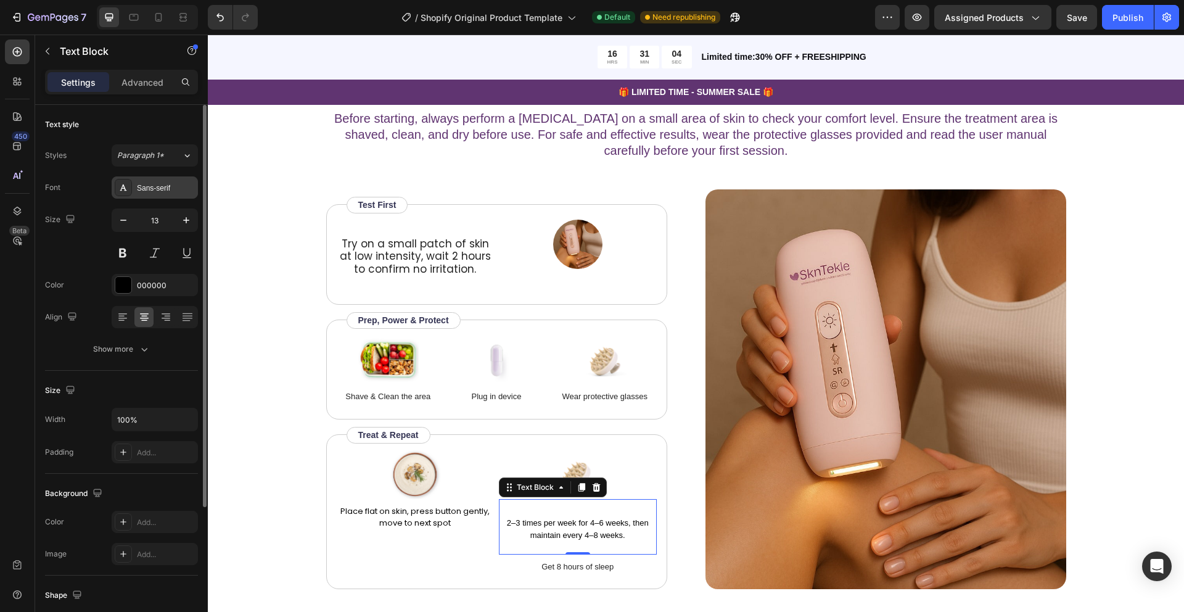
click at [168, 189] on div "Sans-serif" at bounding box center [166, 188] width 58 height 11
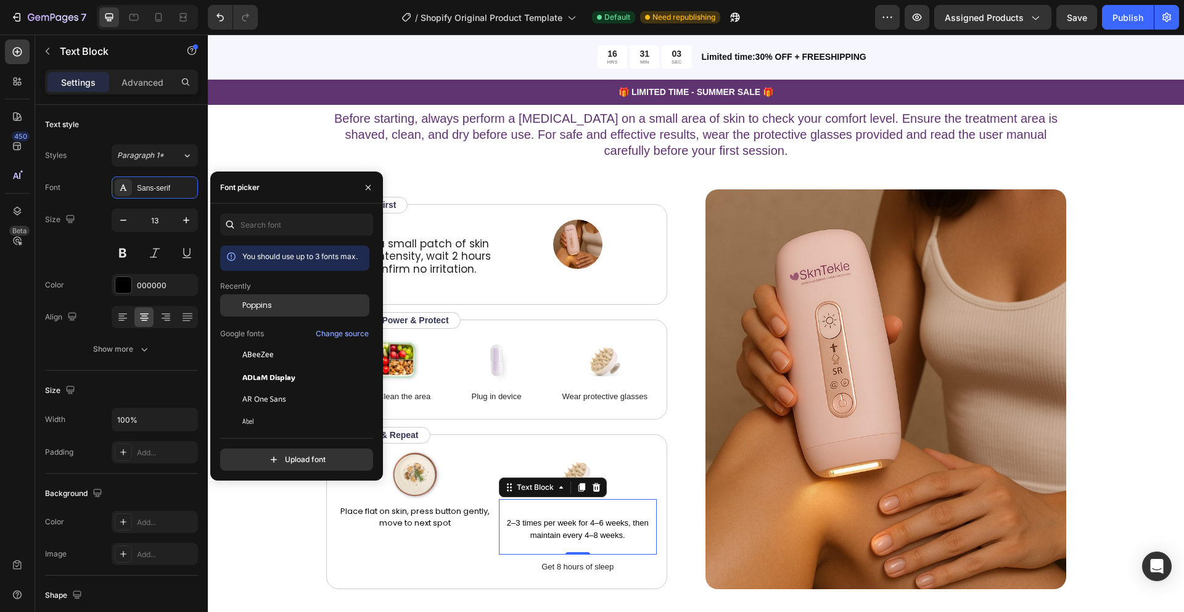
click at [261, 302] on span "Poppins" at bounding box center [257, 305] width 30 height 11
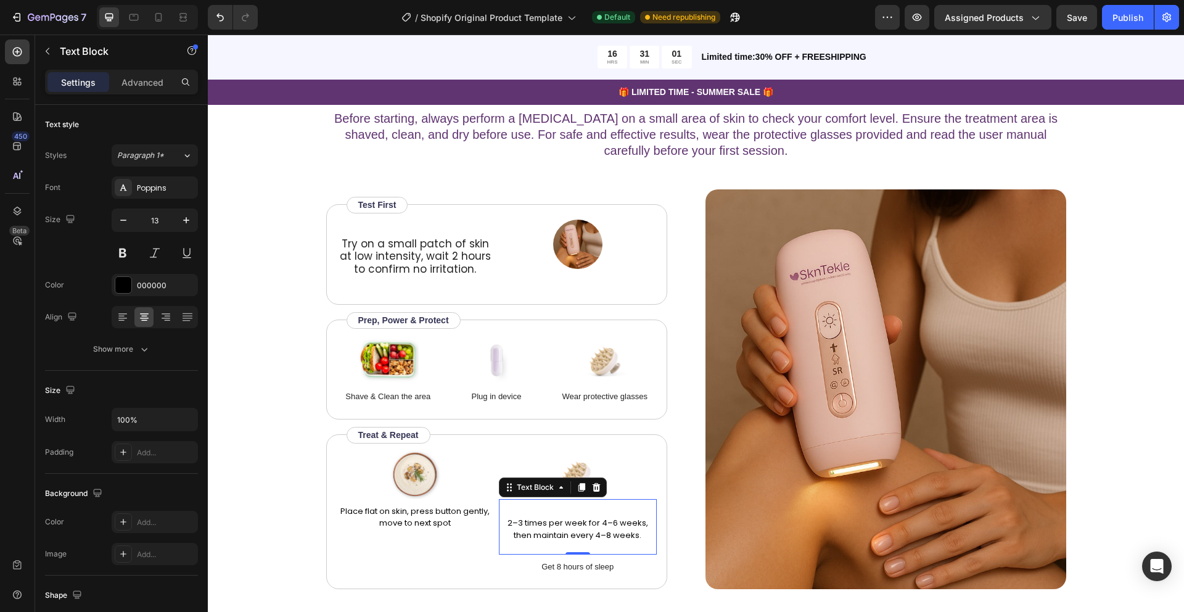
click at [572, 559] on div "0" at bounding box center [578, 564] width 12 height 10
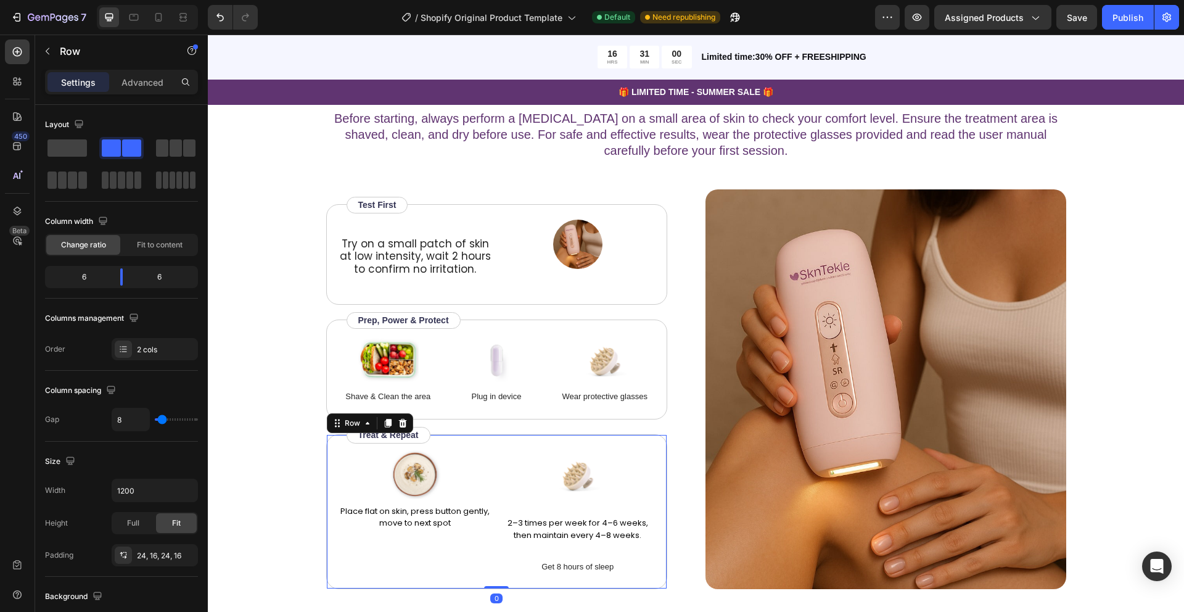
click at [590, 562] on div "Image Place flat on skin, press button gently, move to next spot Text Block Ima…" at bounding box center [496, 511] width 341 height 155
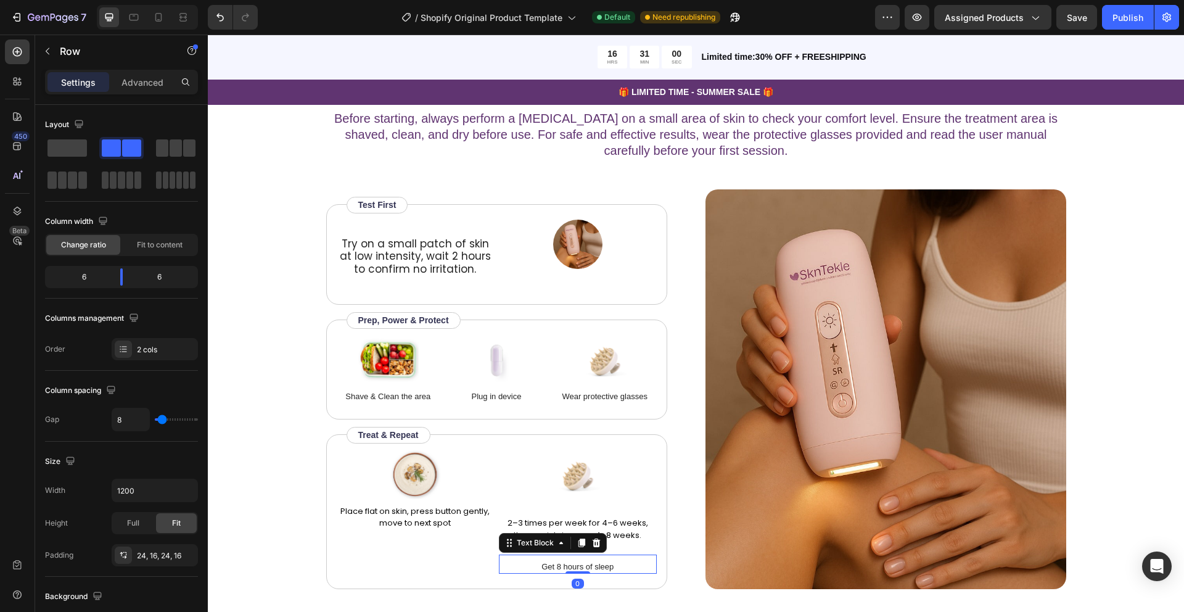
click at [588, 561] on p "Get 8 hours of sleep" at bounding box center [577, 567] width 155 height 12
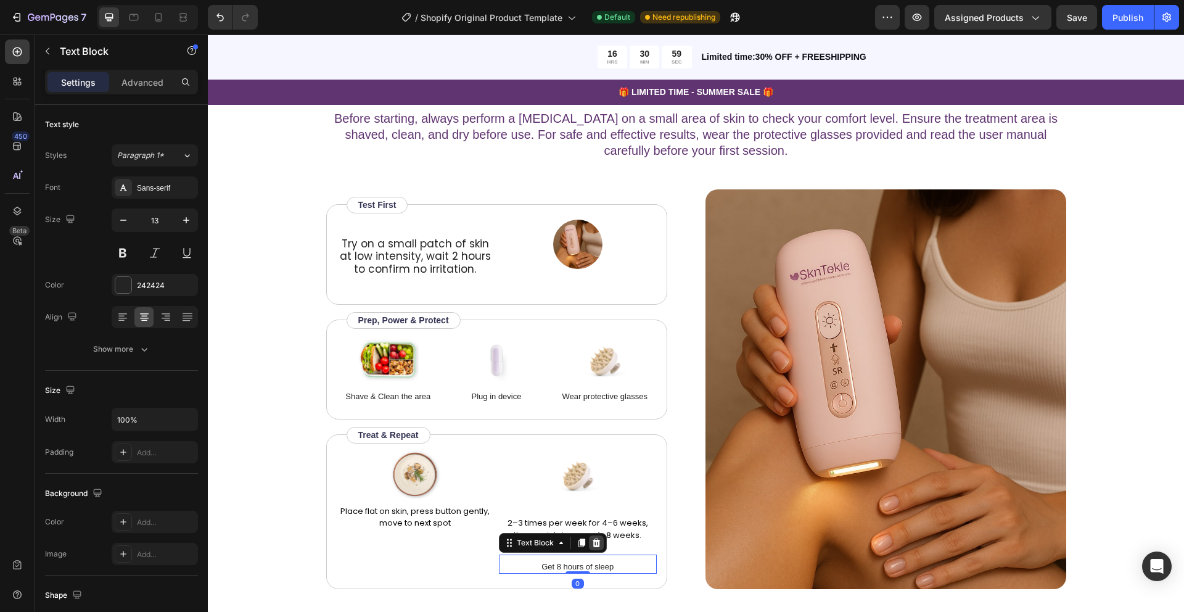
click at [599, 538] on icon at bounding box center [597, 542] width 8 height 9
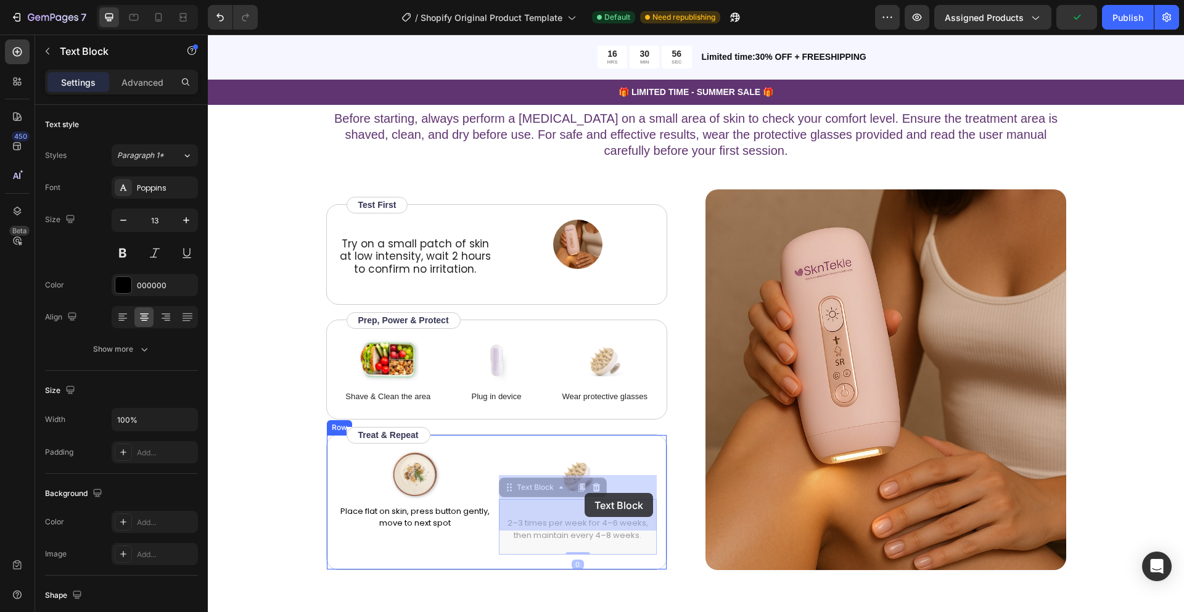
drag, startPoint x: 585, startPoint y: 504, endPoint x: 585, endPoint y: 493, distance: 11.1
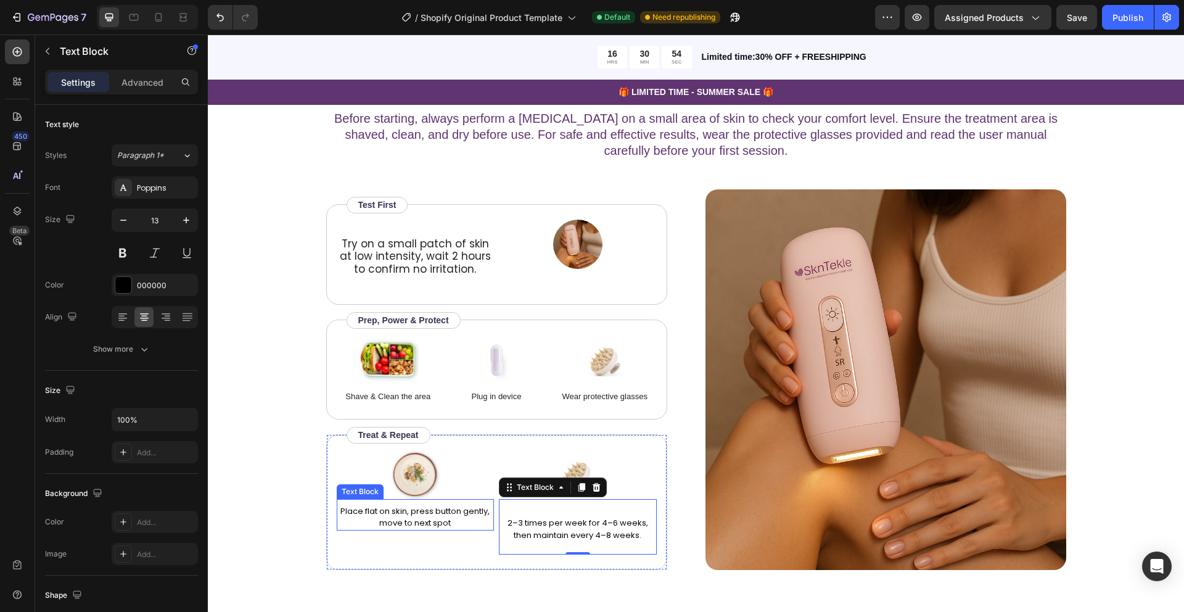
click at [434, 505] on p "Place flat on skin, press button gently, move to next spot" at bounding box center [415, 517] width 155 height 24
click at [423, 505] on p "Place flat on skin, press button gently, move to next spot" at bounding box center [415, 517] width 155 height 24
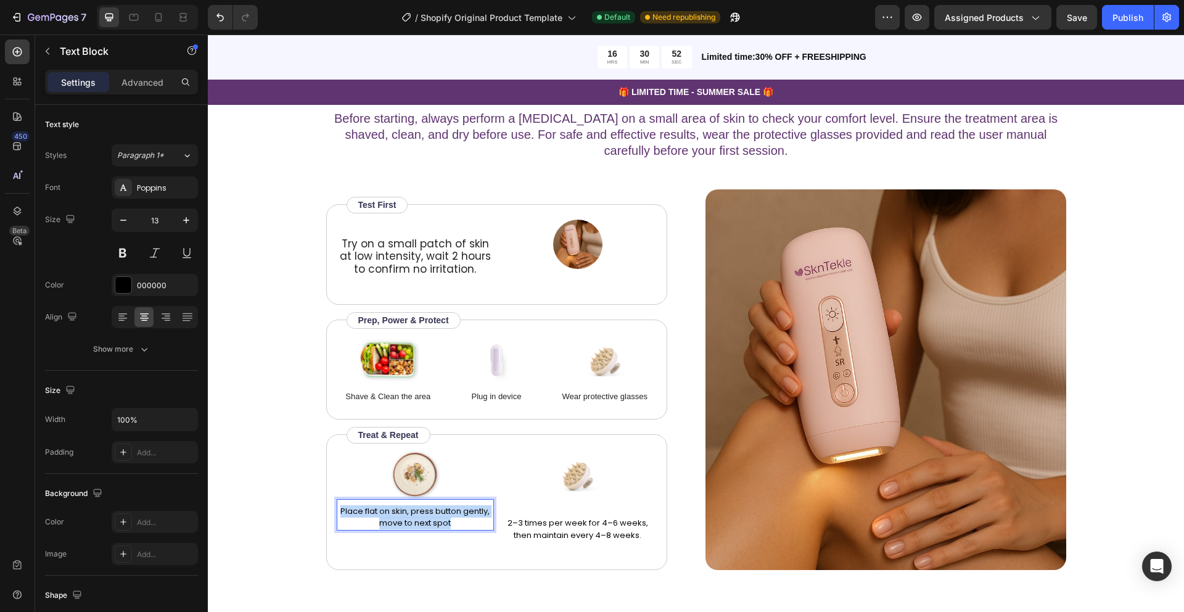
click at [423, 505] on p "Place flat on skin, press button gently, move to next spot" at bounding box center [415, 517] width 155 height 24
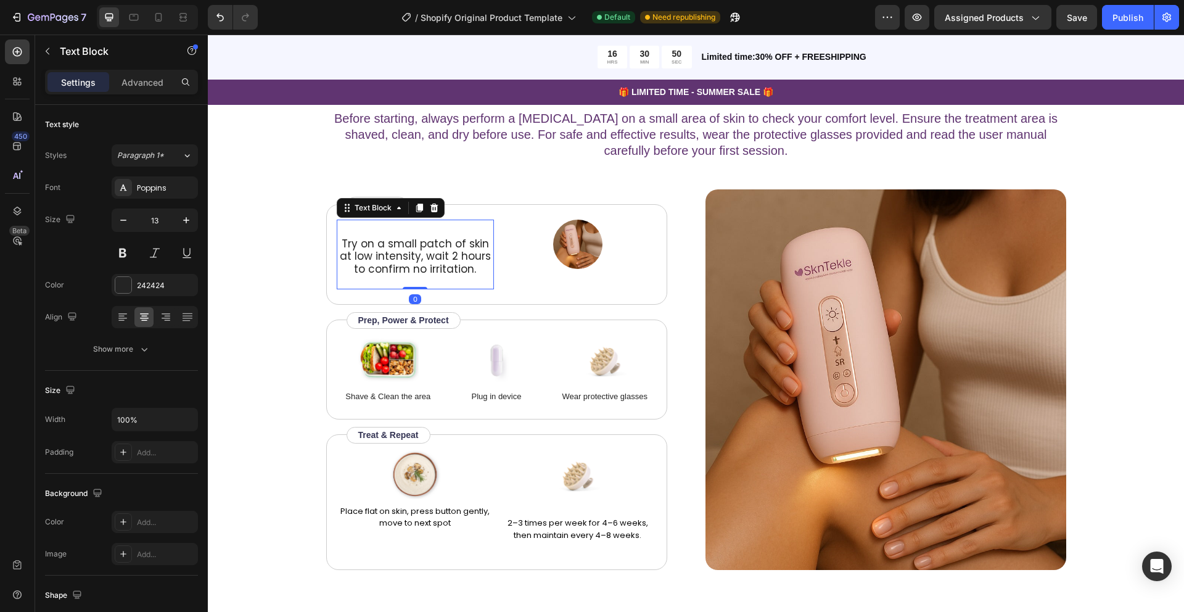
click at [377, 241] on span "Try on a small patch of skin at low intensity, wait 2 hours to confirm no irrit…" at bounding box center [415, 256] width 151 height 40
click at [368, 236] on span "Try on a small patch of skin at low intensity, wait 2 hours to confirm no irrit…" at bounding box center [415, 256] width 151 height 40
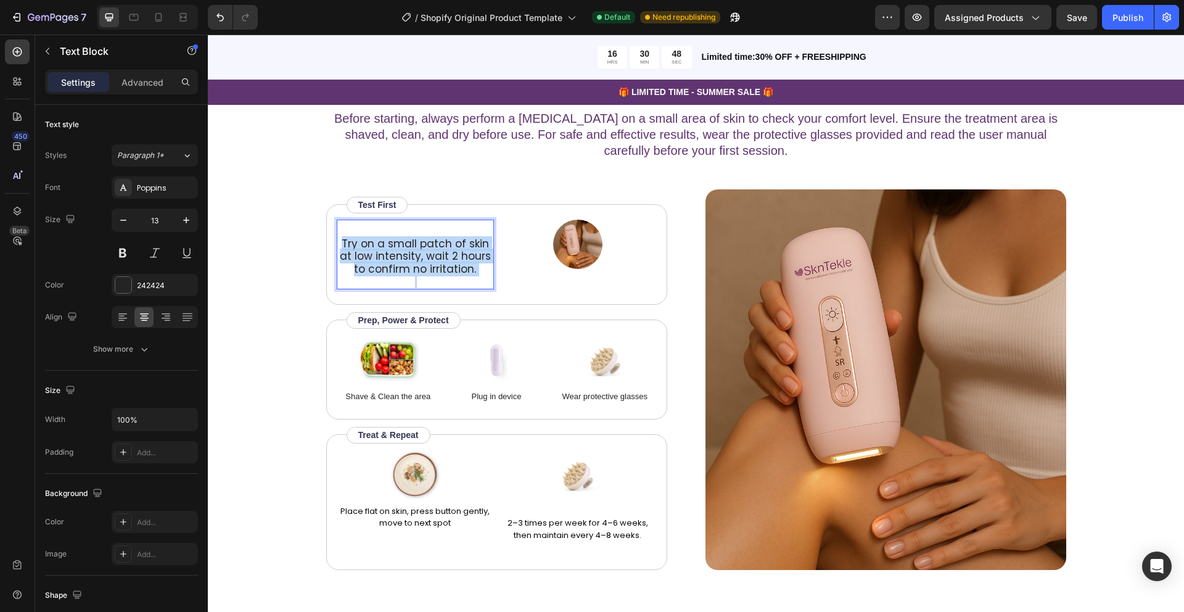
click at [368, 236] on span "Try on a small patch of skin at low intensity, wait 2 hours to confirm no irrit…" at bounding box center [415, 256] width 151 height 40
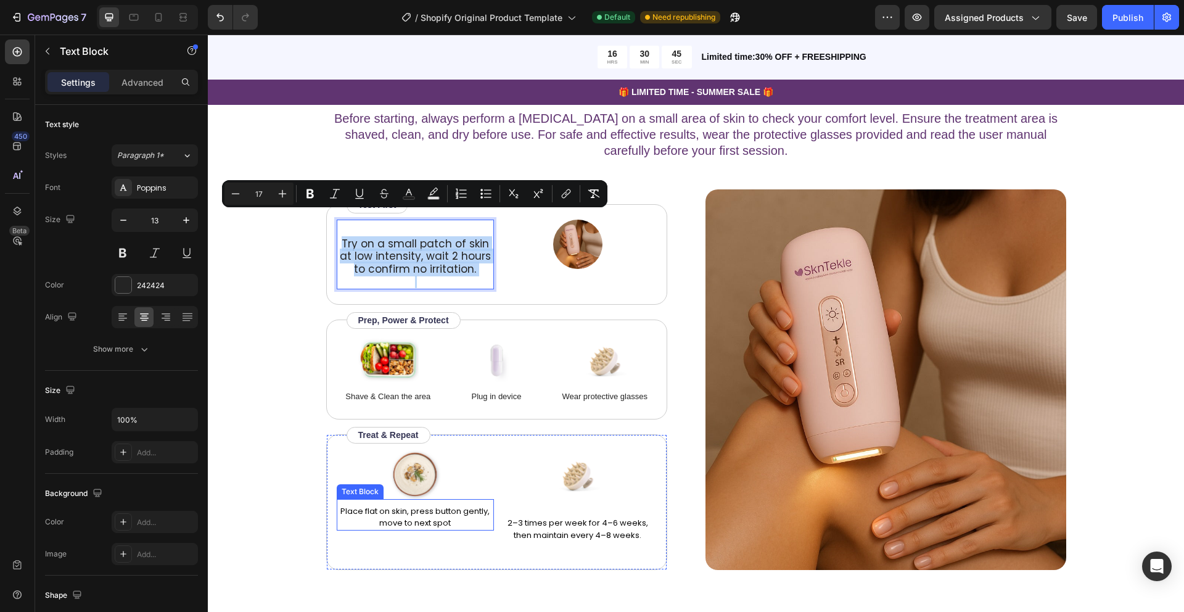
click at [374, 505] on p "Place flat on skin, press button gently, move to next spot" at bounding box center [415, 517] width 155 height 24
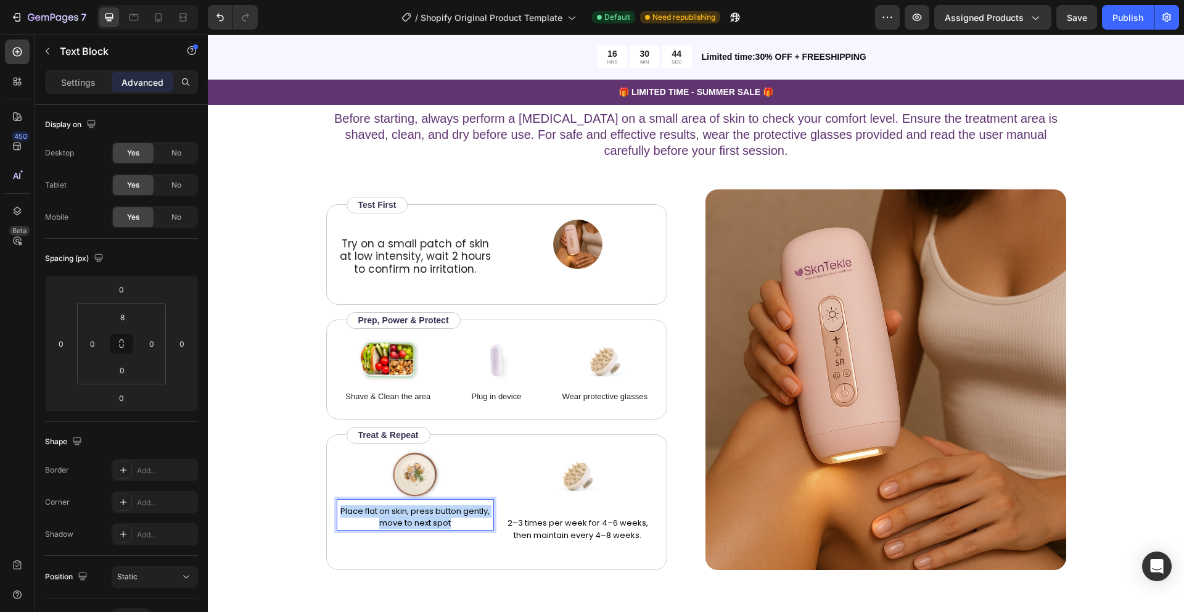
click at [374, 505] on p "Place flat on skin, press button gently, move to next spot" at bounding box center [415, 517] width 155 height 24
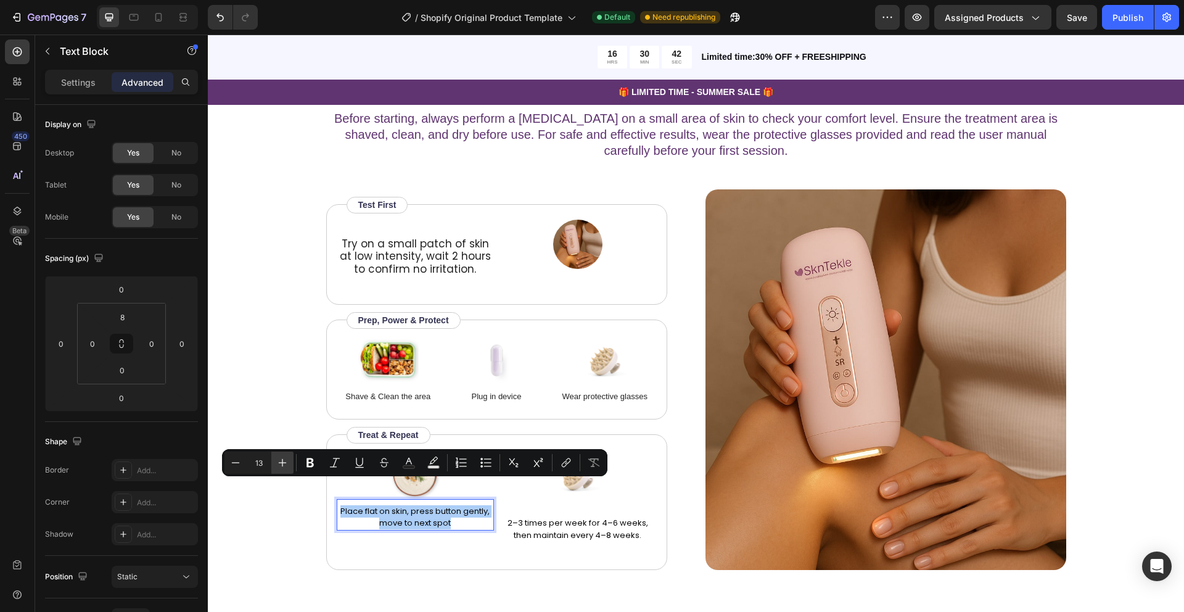
click at [287, 464] on icon "Editor contextual toolbar" at bounding box center [282, 462] width 12 height 12
type input "14"
click at [287, 464] on div "How to use Heading Before starting, always perform a patch test on a small area…" at bounding box center [696, 317] width 878 height 505
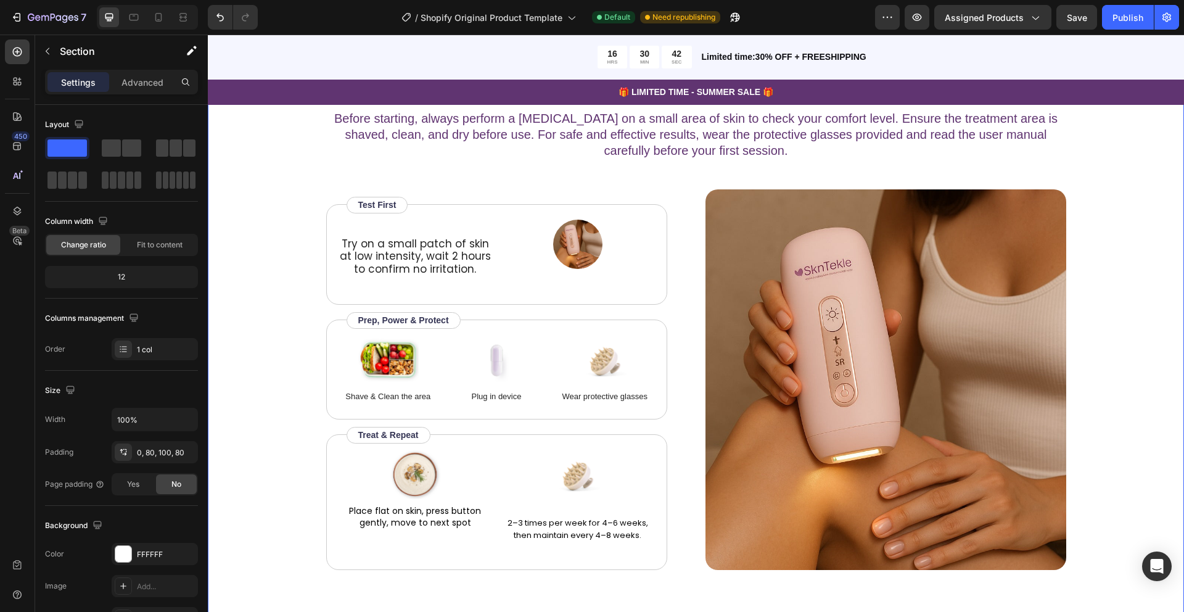
click at [287, 464] on div "How to use Heading Before starting, always perform a patch test on a small area…" at bounding box center [696, 317] width 878 height 505
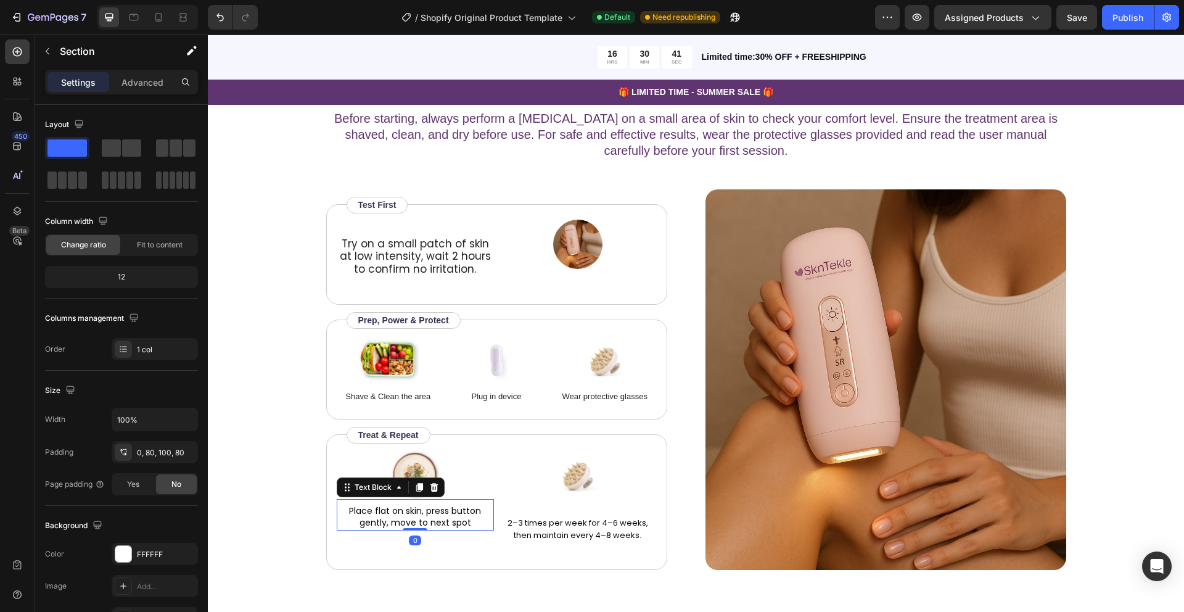
click at [392, 505] on span "Place flat on skin, press button gently, move to next spot" at bounding box center [415, 517] width 132 height 25
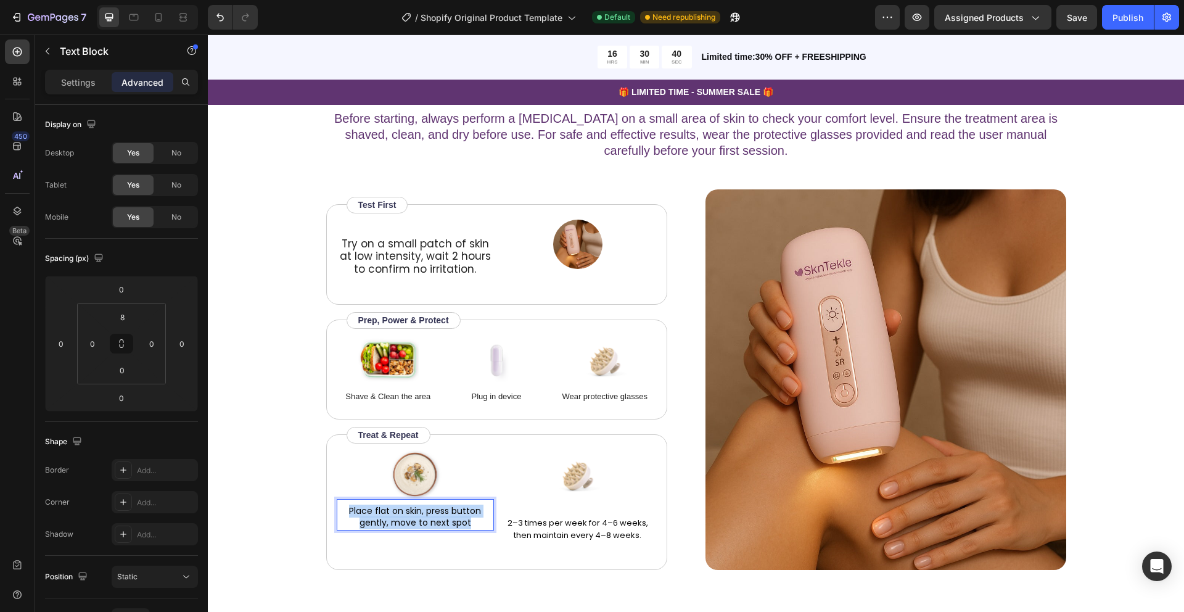
click at [392, 505] on span "Place flat on skin, press button gently, move to next spot" at bounding box center [415, 517] width 132 height 25
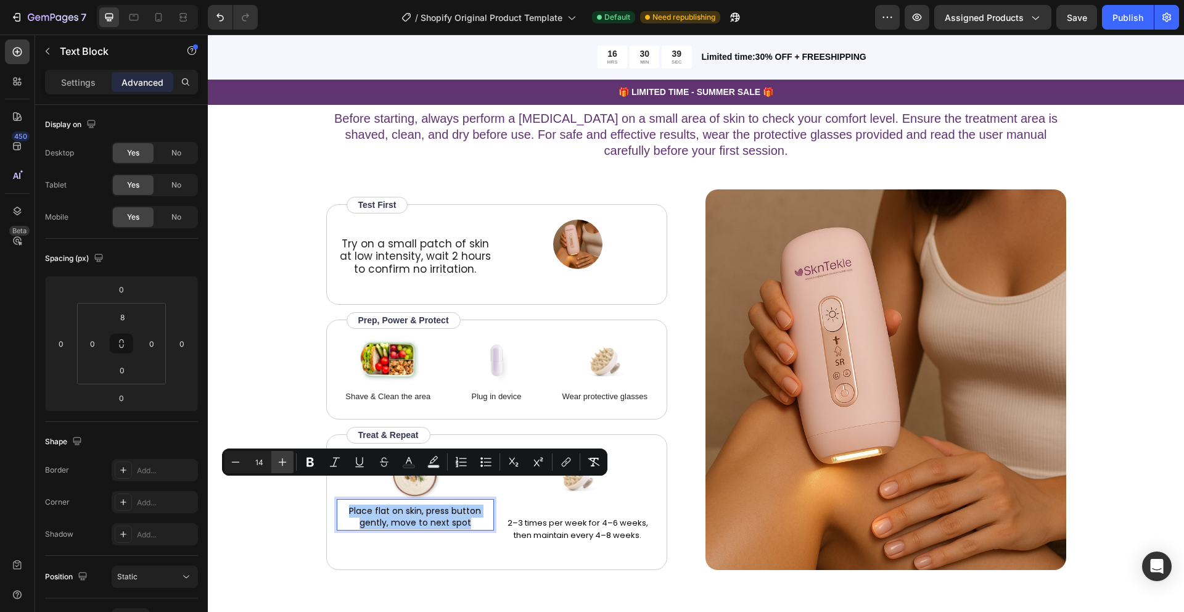
click at [285, 458] on icon "Editor contextual toolbar" at bounding box center [282, 462] width 12 height 12
type input "17"
click at [481, 507] on p "Place flat on skin, press button gently, move to next spot" at bounding box center [415, 524] width 155 height 38
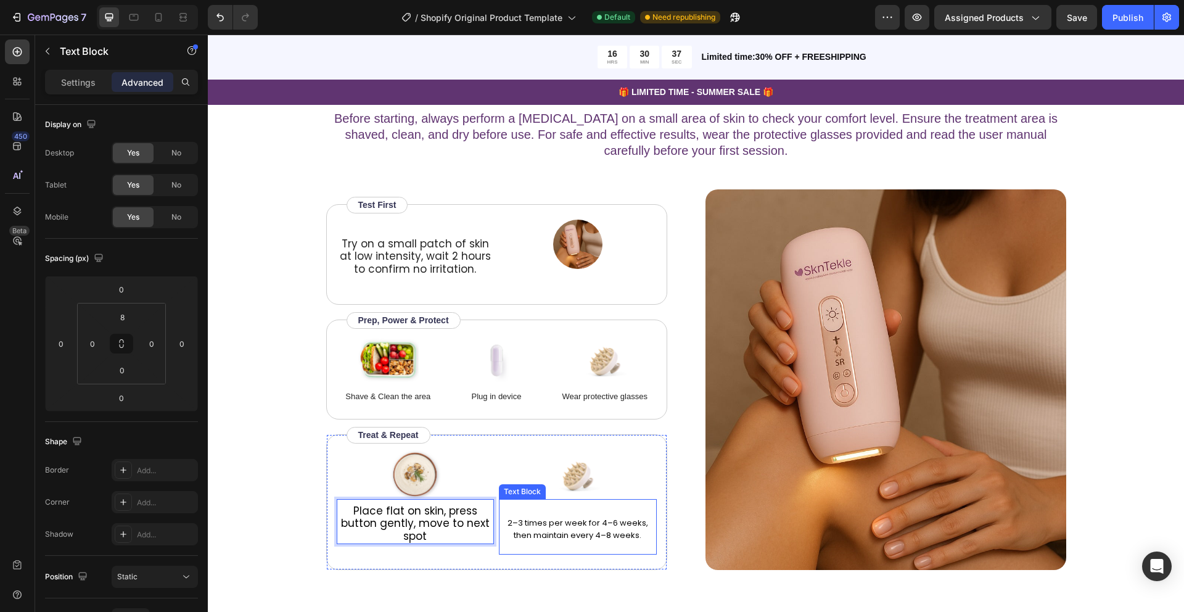
click at [571, 517] on p "2–3 times per week for 4–6 weeks, then maintain every 4–8 weeks." at bounding box center [577, 529] width 155 height 24
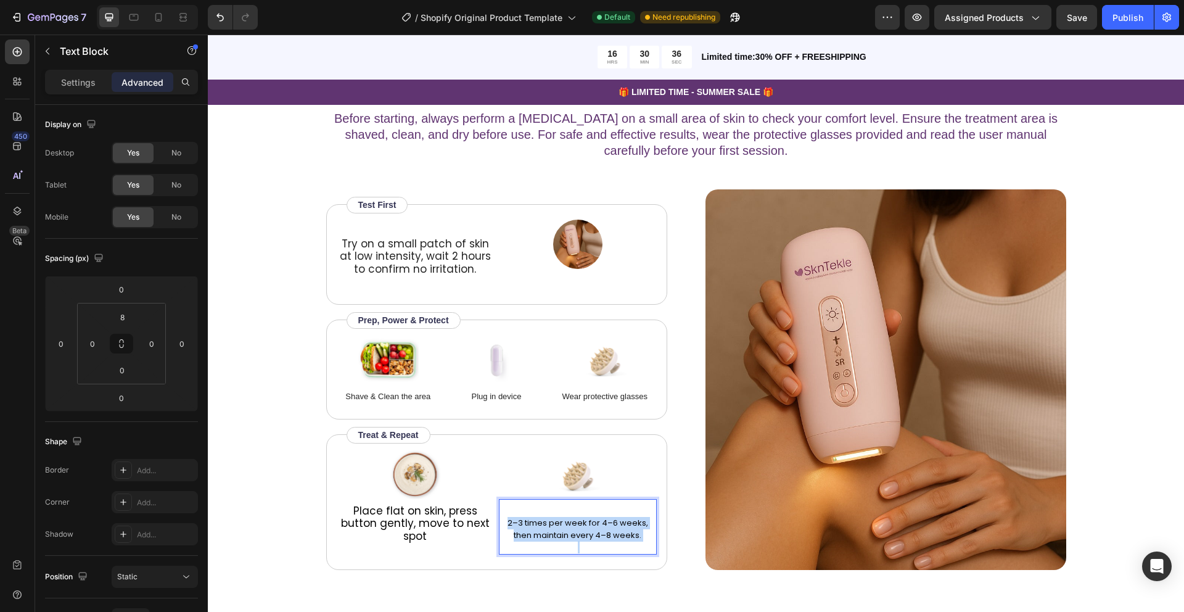
click at [571, 517] on p "2–3 times per week for 4–6 weeks, then maintain every 4–8 weeks." at bounding box center [577, 529] width 155 height 24
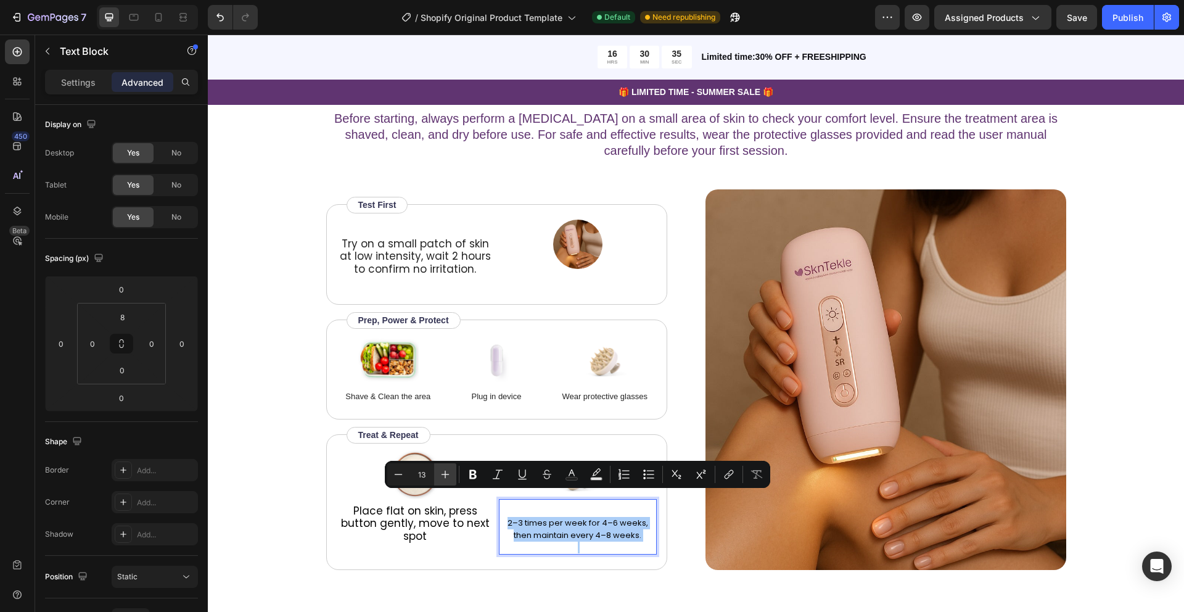
click at [447, 472] on icon "Editor contextual toolbar" at bounding box center [445, 474] width 12 height 12
type input "14"
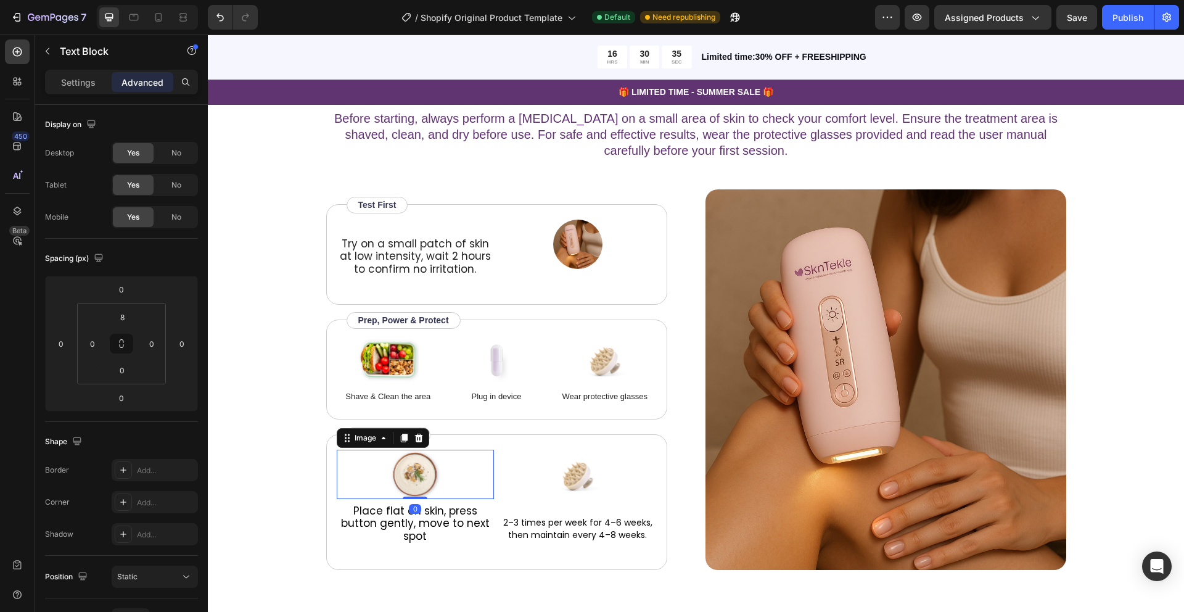
click at [447, 472] on div at bounding box center [416, 474] width 158 height 49
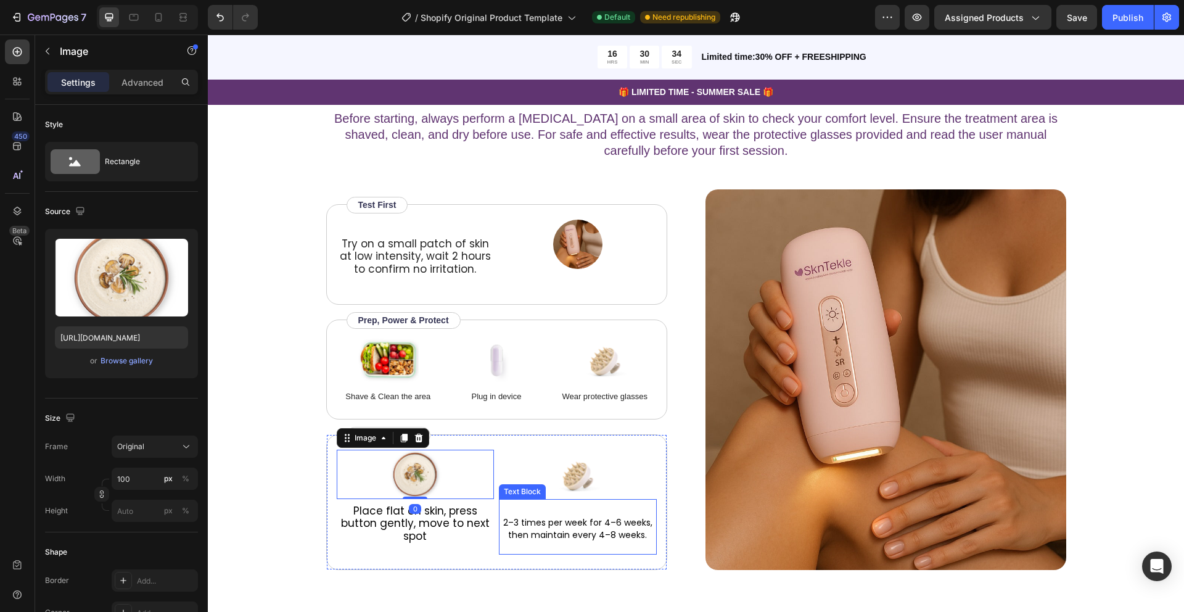
click at [516, 505] on p "Rich Text Editor. Editing area: main" at bounding box center [577, 511] width 155 height 12
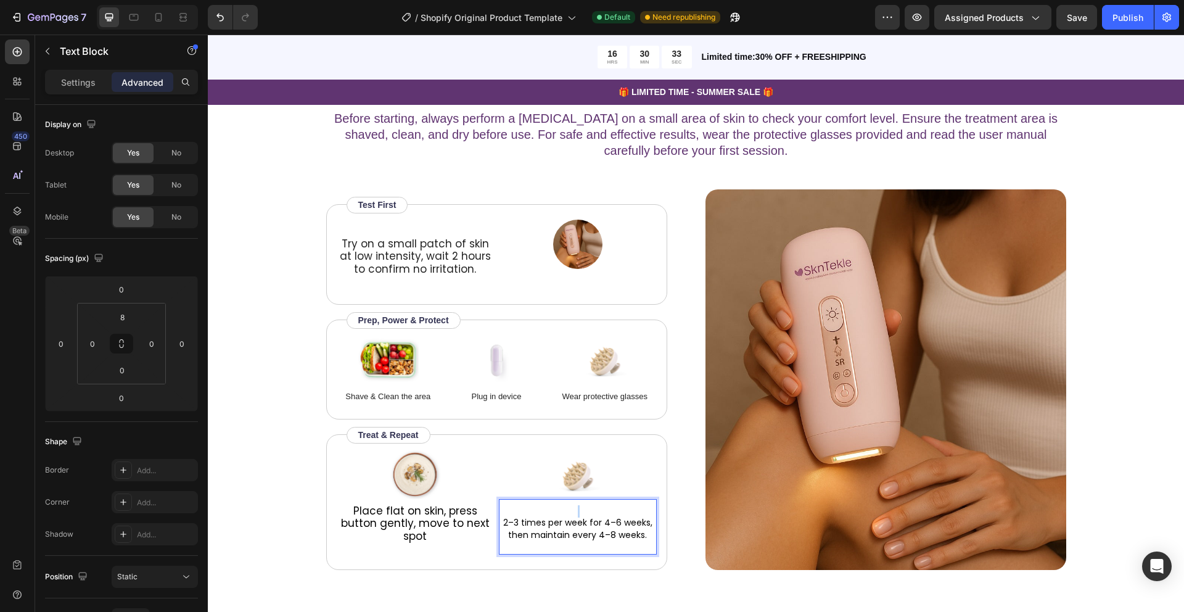
click at [516, 505] on p "Rich Text Editor. Editing area: main" at bounding box center [577, 511] width 155 height 12
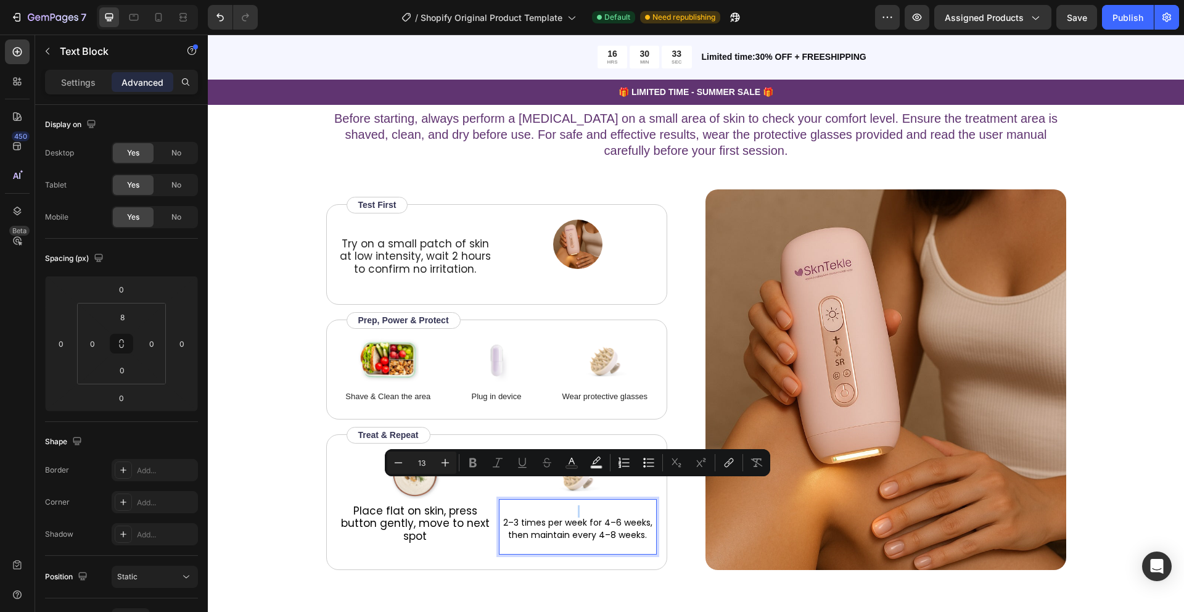
type input "14"
click at [524, 516] on span "2–3 times per week for 4–6 weeks, then maintain every 4–8 weeks." at bounding box center [577, 528] width 149 height 25
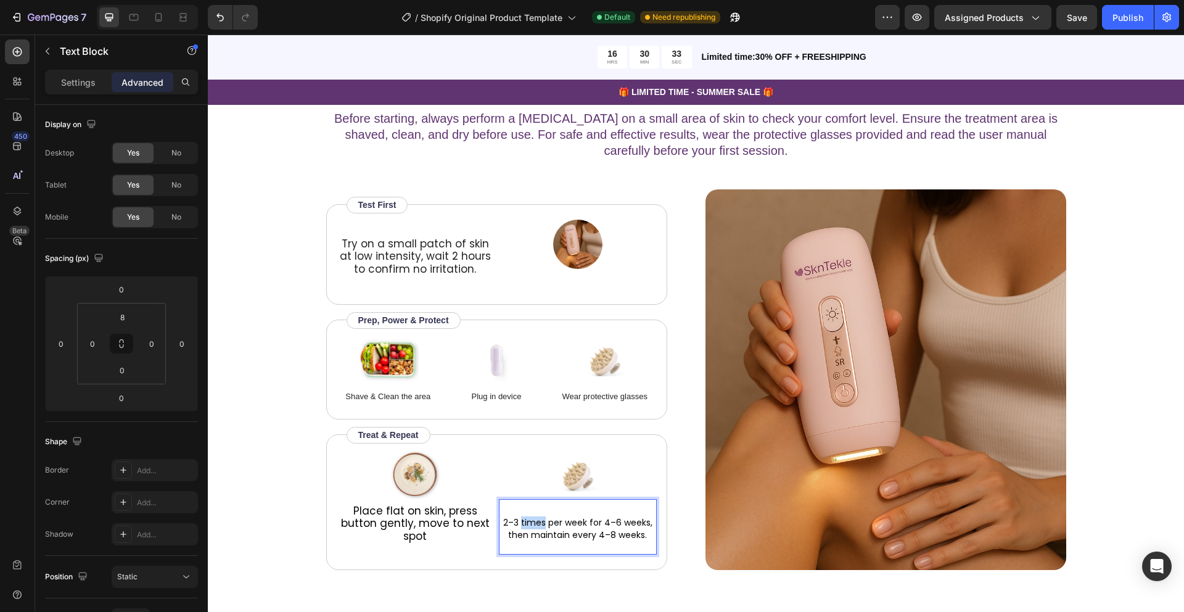
click at [524, 516] on span "2–3 times per week for 4–6 weeks, then maintain every 4–8 weeks." at bounding box center [577, 528] width 149 height 25
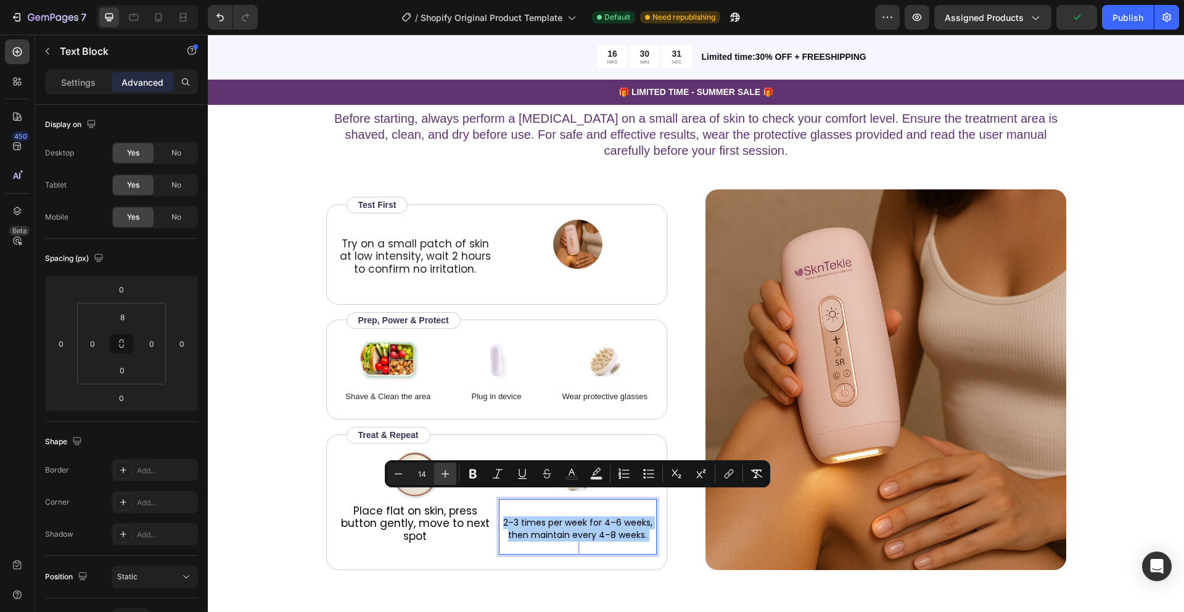
click at [449, 472] on icon "Editor contextual toolbar" at bounding box center [445, 474] width 12 height 12
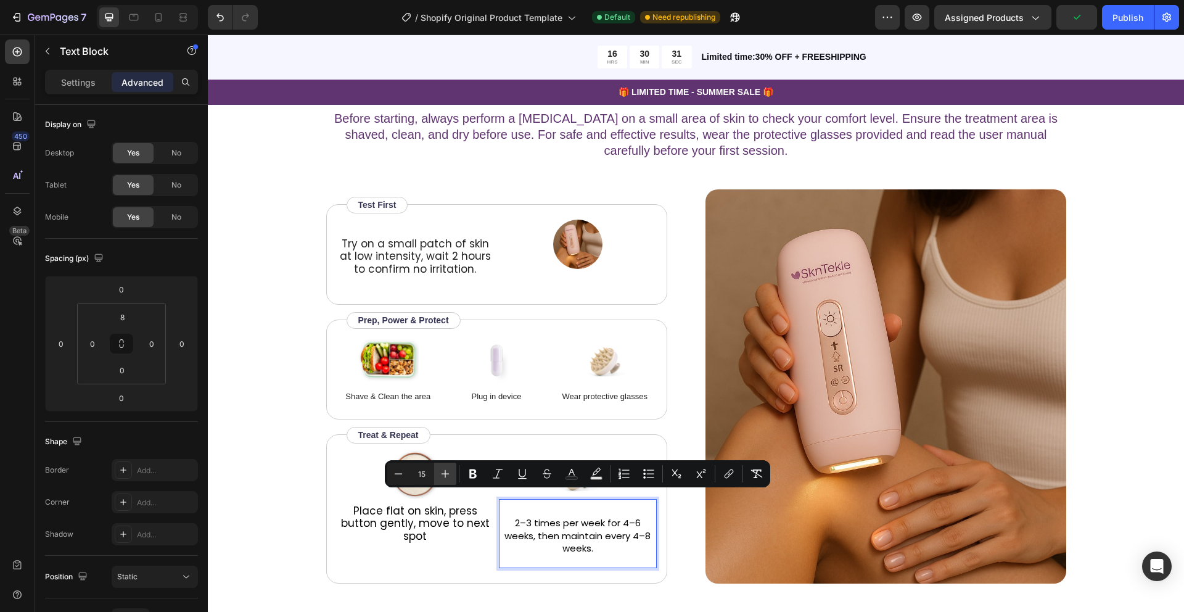
click at [449, 472] on icon "Editor contextual toolbar" at bounding box center [445, 474] width 12 height 12
type input "17"
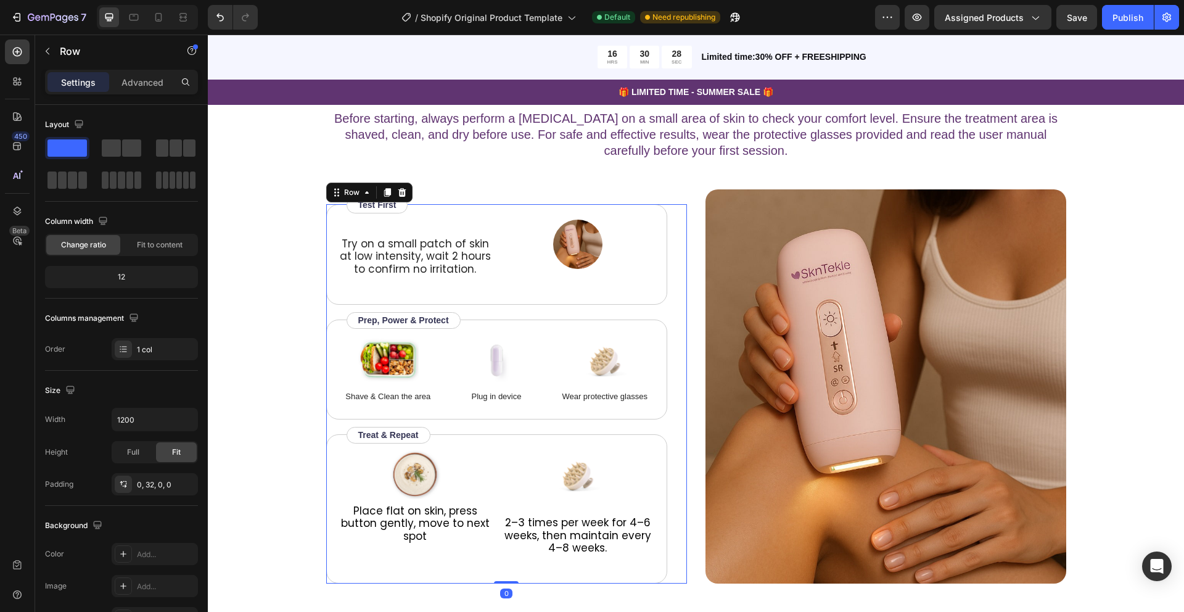
click at [678, 437] on div "Try on a small patch of skin at low intensity, wait 2 hours to confirm no irrit…" at bounding box center [506, 393] width 361 height 379
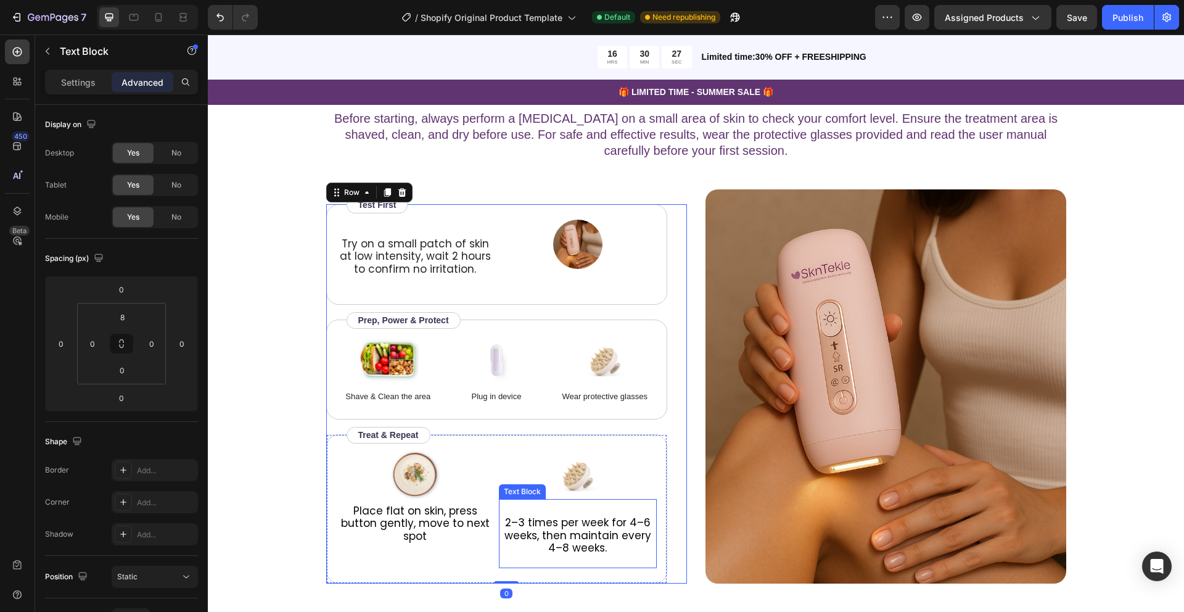
click at [561, 515] on span "2–3 times per week for 4–6 weeks, then maintain every 4–8 weeks." at bounding box center [578, 535] width 147 height 40
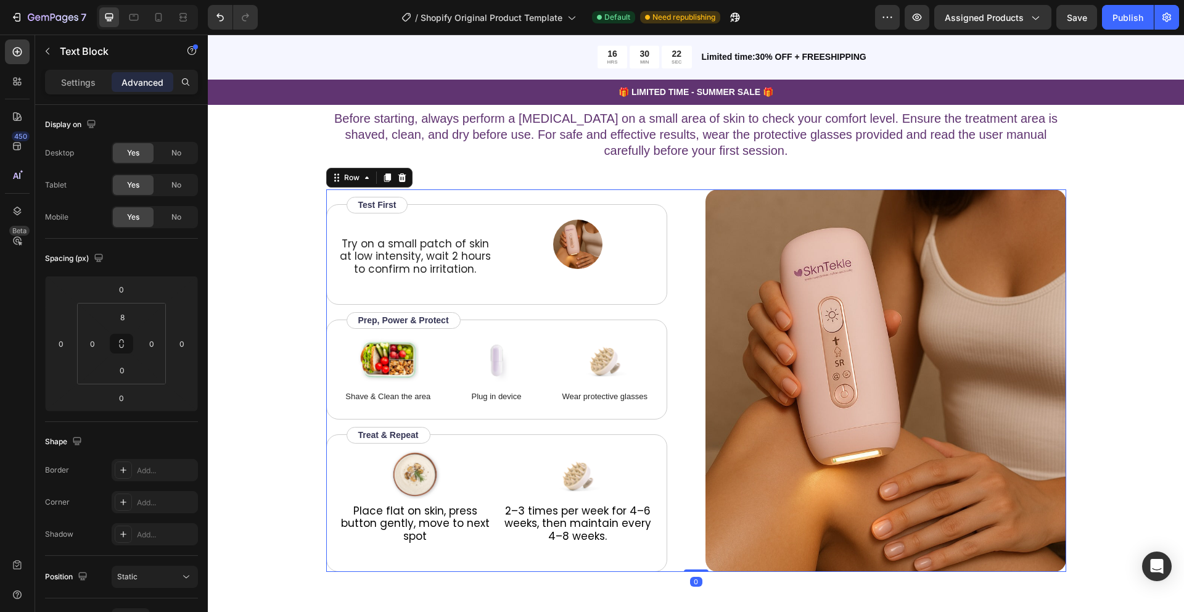
click at [694, 440] on div "Try on a small patch of skin at low intensity, wait 2 hours to confirm no irrit…" at bounding box center [696, 380] width 740 height 382
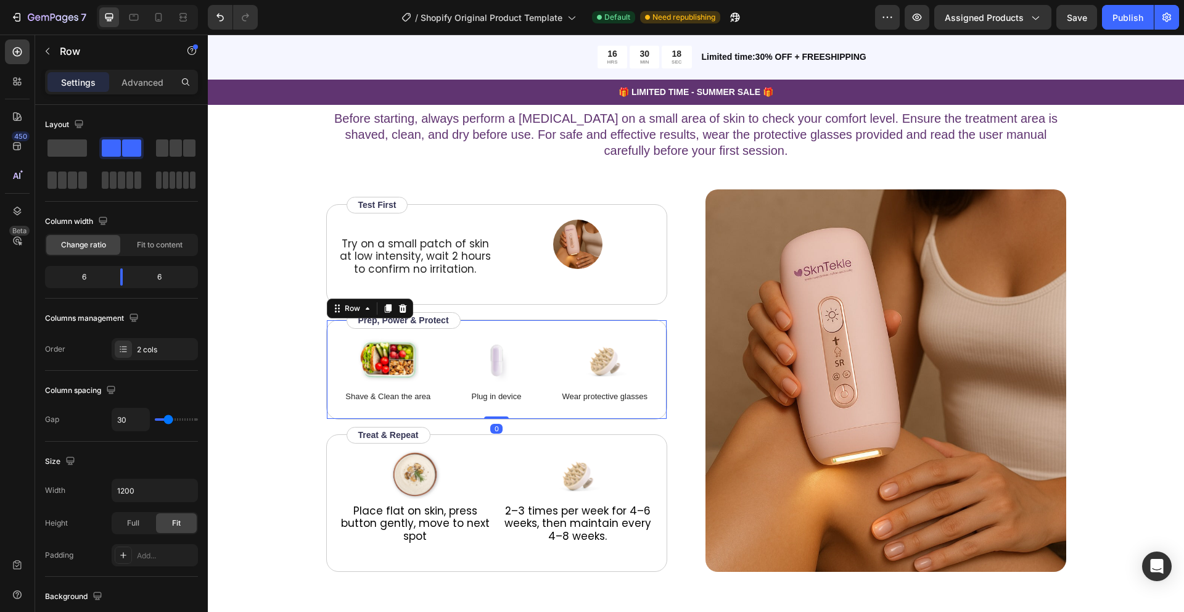
click at [548, 321] on div "Image Shave & Clean the area Text Block Image Plug in device Text Block Image W…" at bounding box center [496, 369] width 341 height 100
click at [120, 136] on div "Layout" at bounding box center [121, 153] width 153 height 76
click at [120, 146] on span at bounding box center [111, 147] width 19 height 17
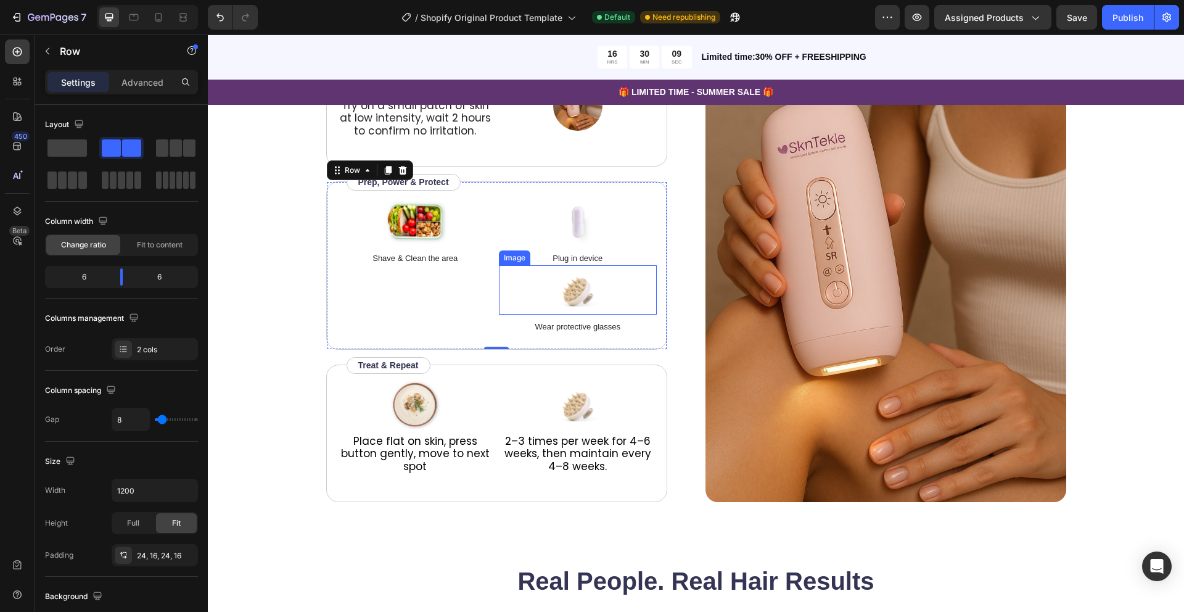
scroll to position [1818, 0]
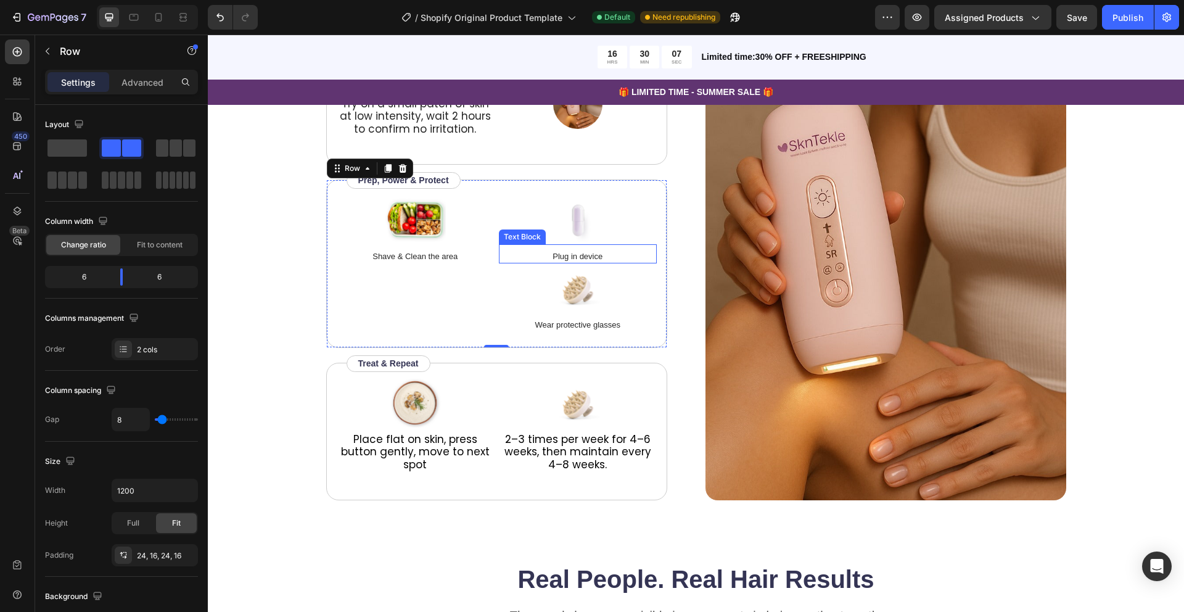
click at [614, 255] on p "Plug in device" at bounding box center [577, 256] width 155 height 12
click at [576, 337] on div "Image Shave & Clean the area Text Block Image Plug in device Text Block Image W…" at bounding box center [496, 263] width 341 height 168
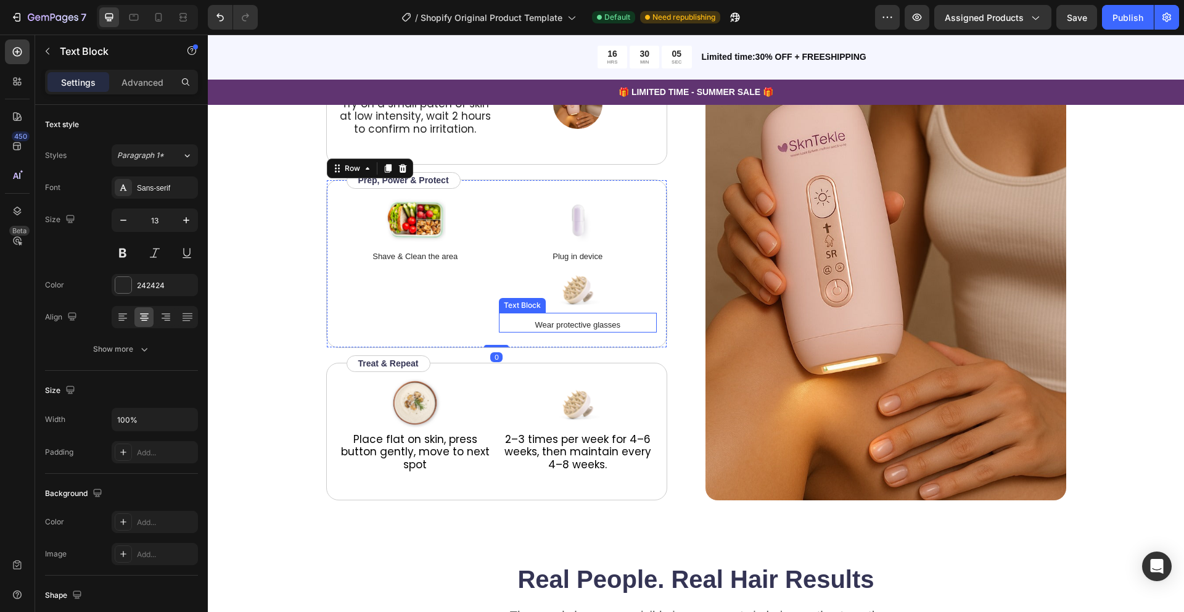
click at [576, 327] on p "Wear protective glasses" at bounding box center [577, 325] width 155 height 12
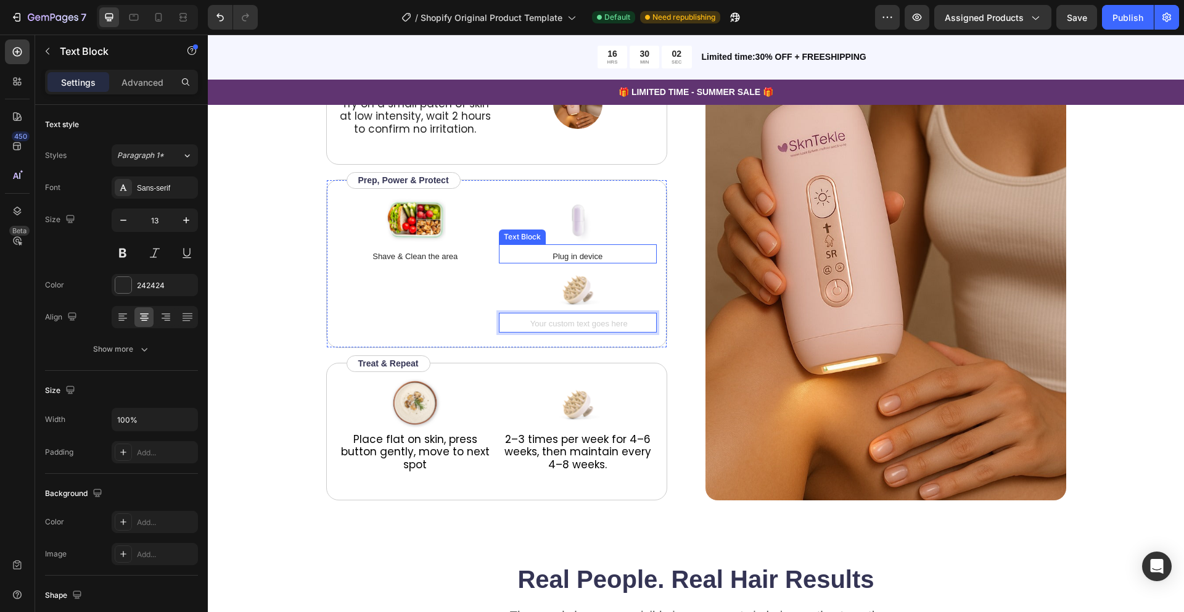
click at [602, 255] on p "Plug in device" at bounding box center [577, 256] width 155 height 12
click at [608, 322] on div "Rich Text Editor. Editing area: main" at bounding box center [578, 325] width 158 height 15
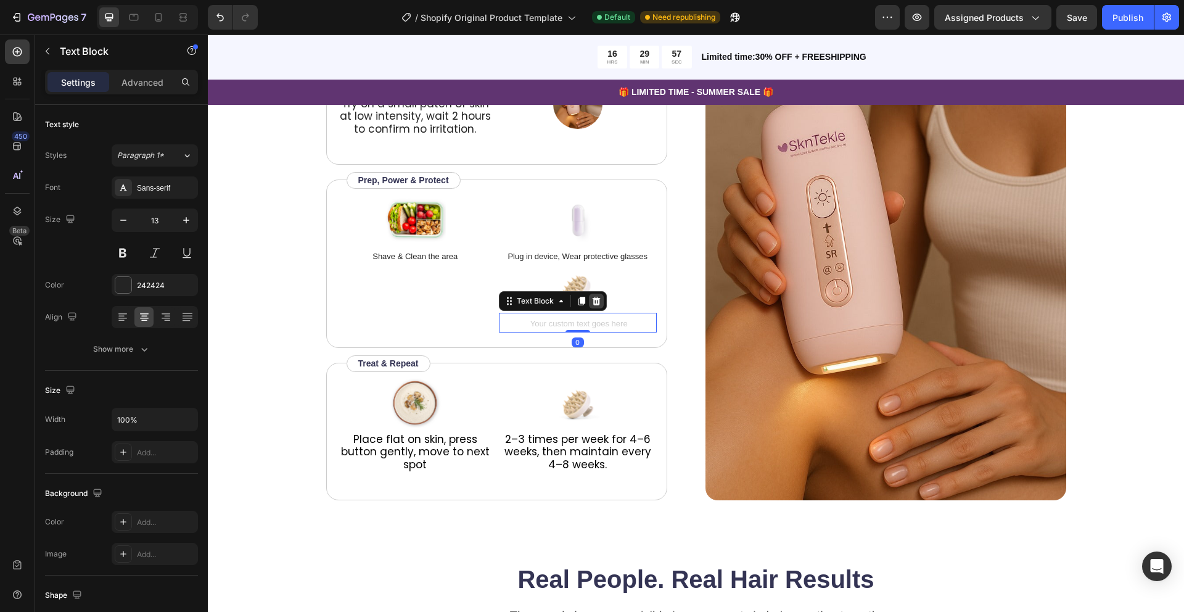
click at [600, 300] on icon at bounding box center [596, 301] width 10 height 10
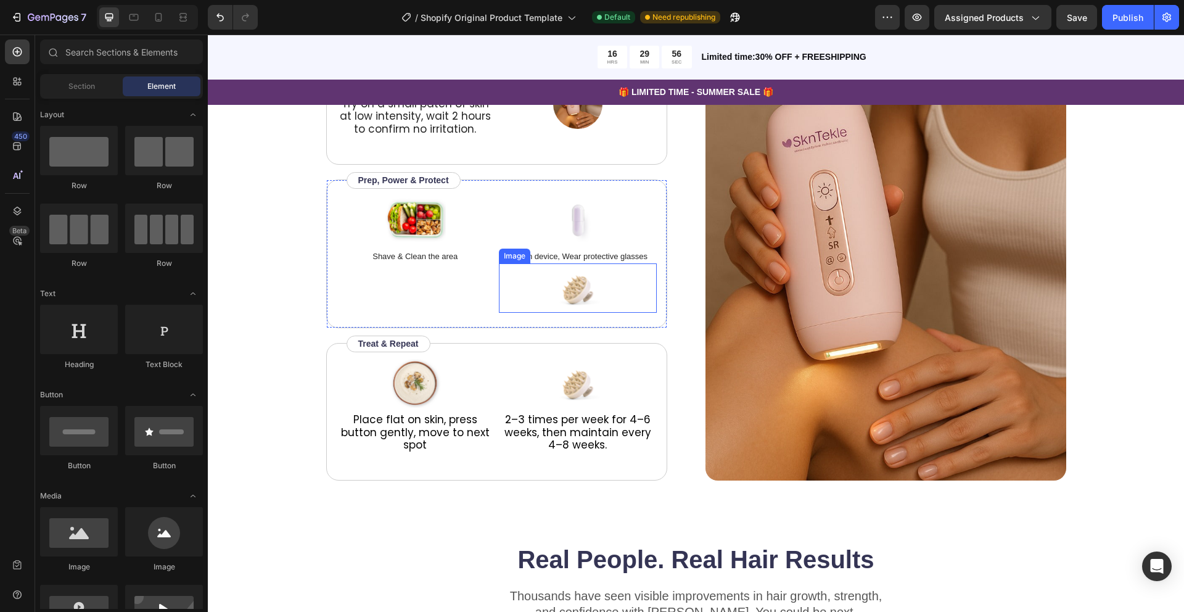
click at [582, 291] on img at bounding box center [578, 287] width 62 height 49
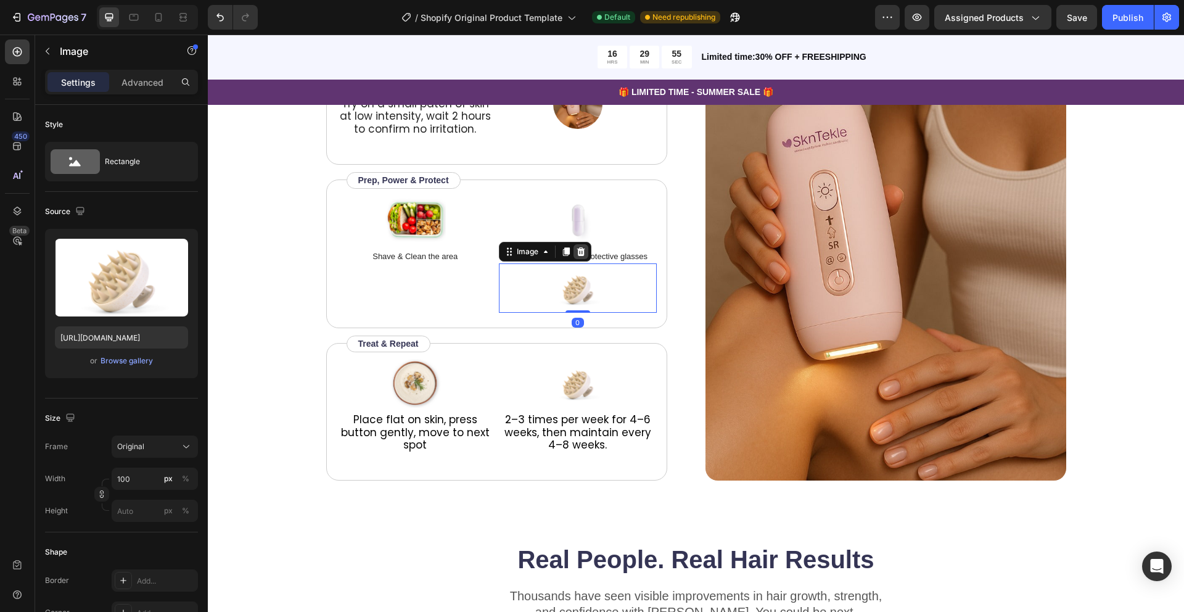
click at [582, 253] on icon at bounding box center [581, 252] width 10 height 10
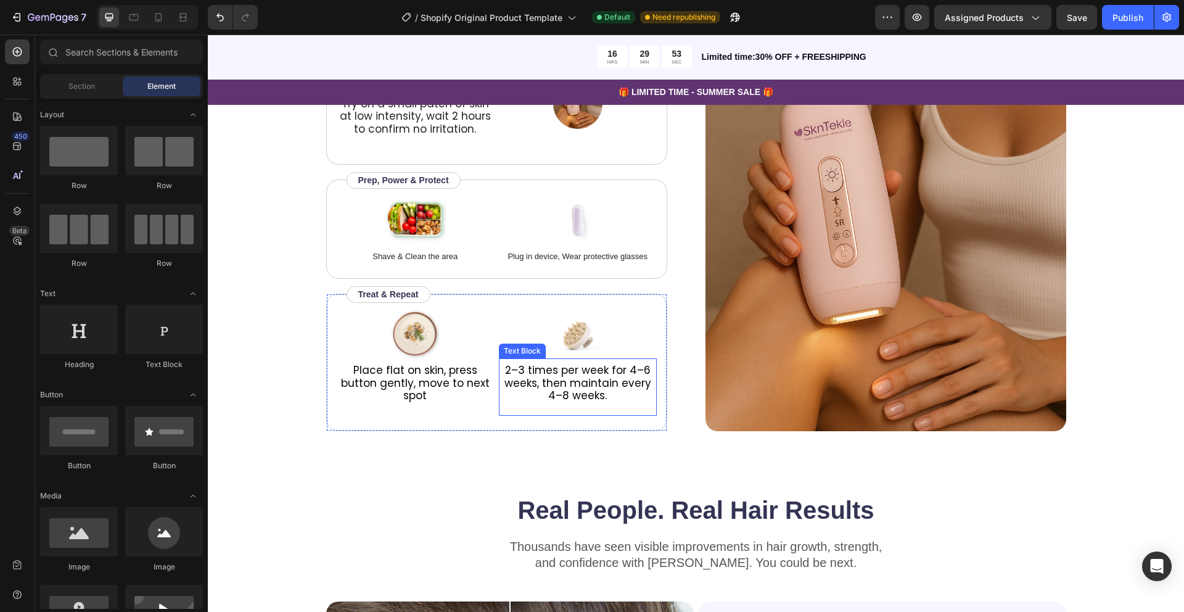
click at [551, 382] on span "2–3 times per week for 4–6 weeks, then maintain every 4–8 weeks." at bounding box center [578, 383] width 147 height 40
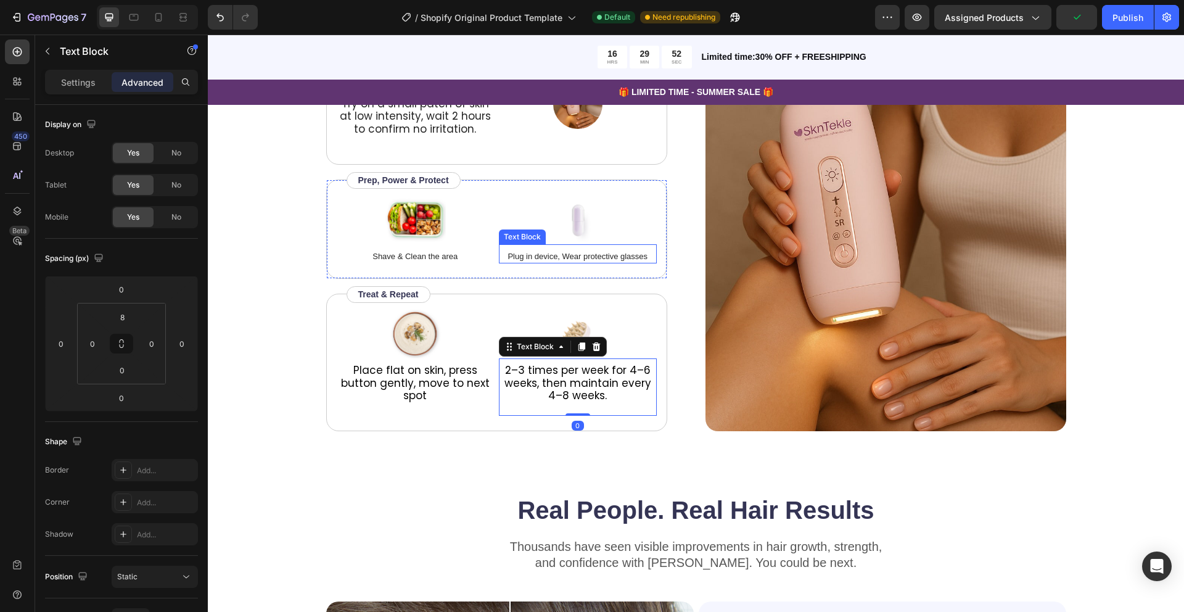
click at [543, 251] on p "Plug in device, Wear protective glasses" at bounding box center [577, 256] width 155 height 12
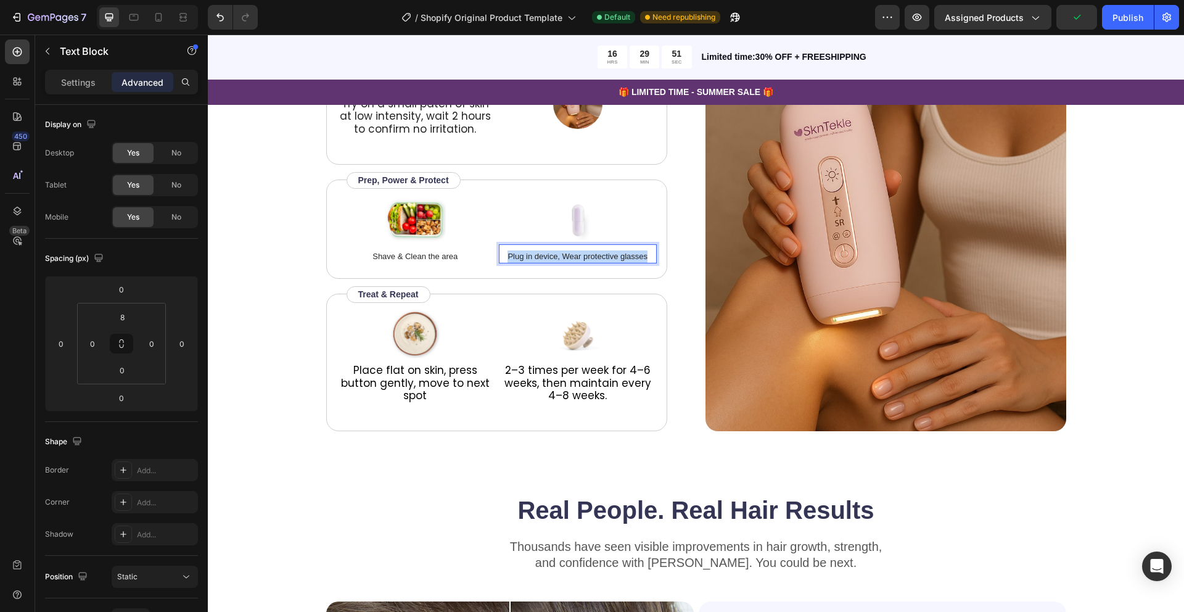
click at [543, 251] on p "Plug in device, Wear protective glasses" at bounding box center [577, 256] width 155 height 12
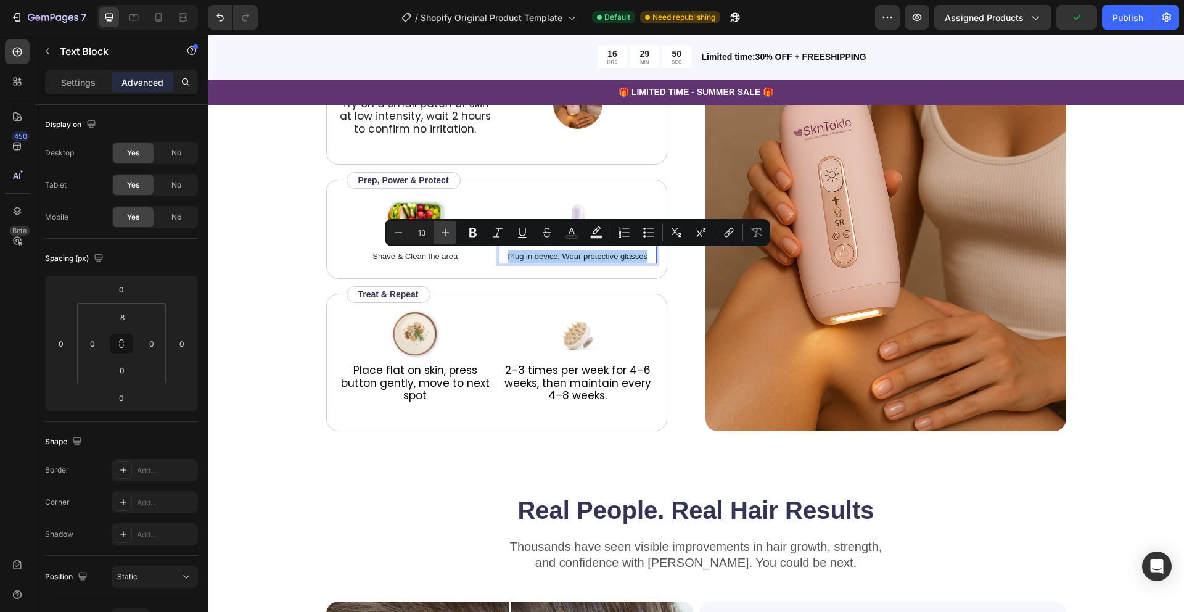
click at [447, 229] on icon "Editor contextual toolbar" at bounding box center [445, 232] width 12 height 12
type input "14"
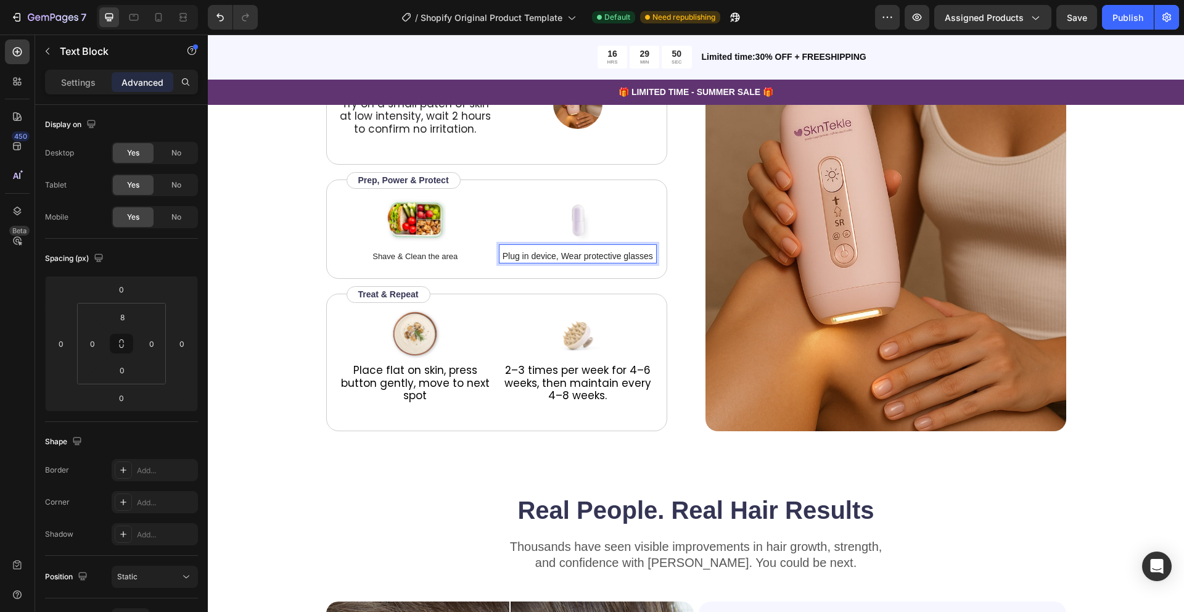
click at [447, 229] on div at bounding box center [416, 219] width 158 height 49
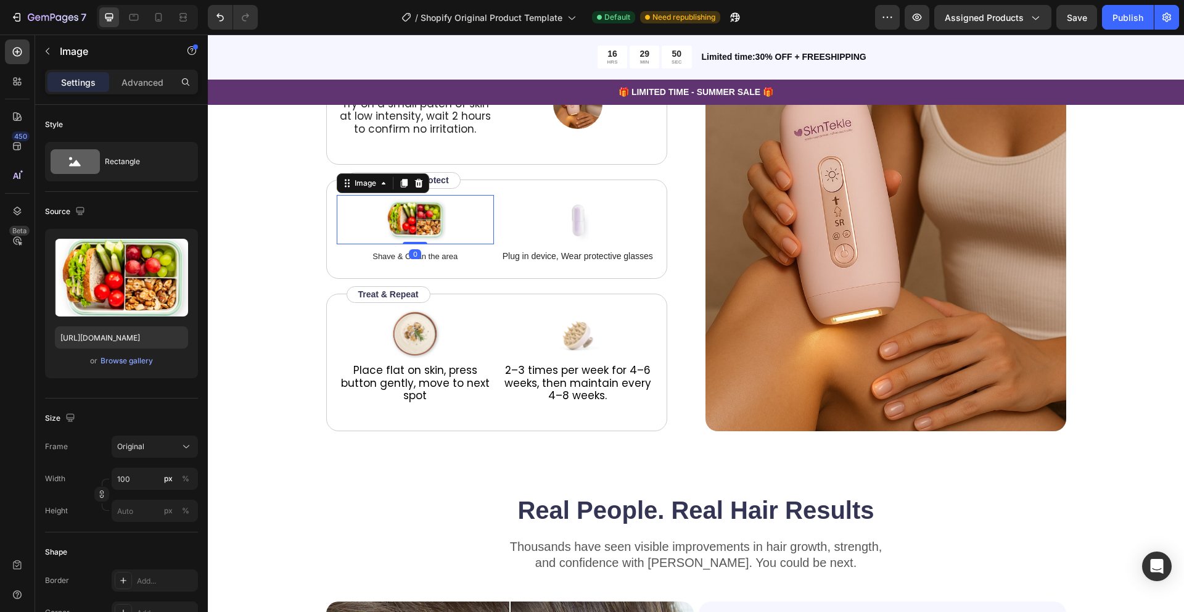
click at [447, 229] on div at bounding box center [416, 219] width 158 height 49
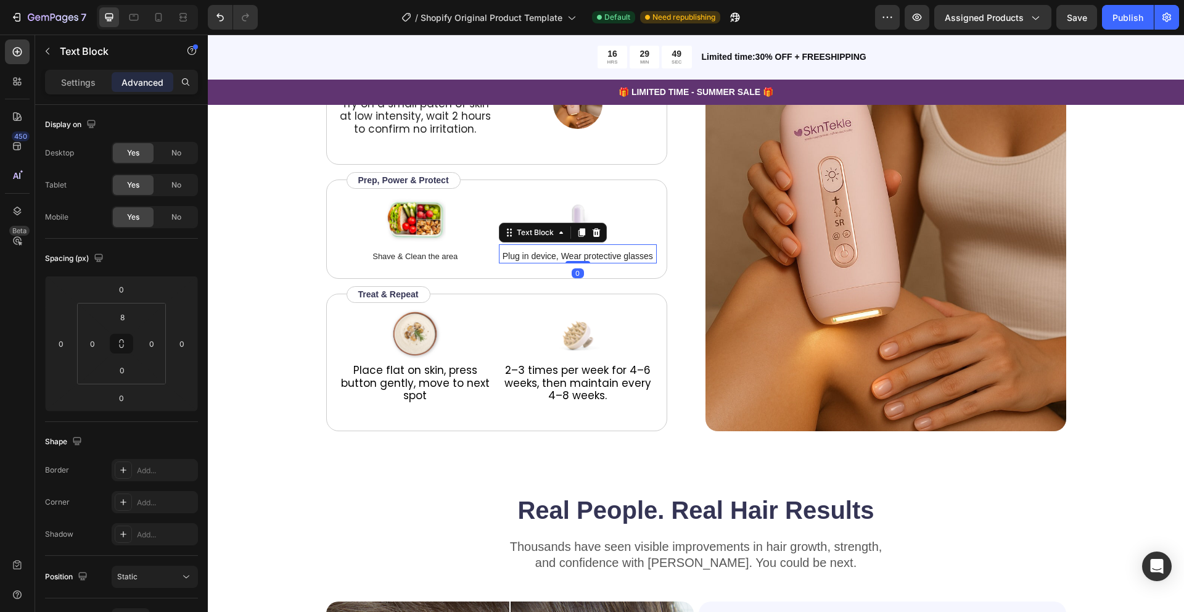
click at [550, 248] on div "Plug in device, Wear protective glasses Text Block 0" at bounding box center [578, 254] width 158 height 20
click at [550, 251] on span "Plug in device, Wear protective glasses" at bounding box center [578, 256] width 150 height 10
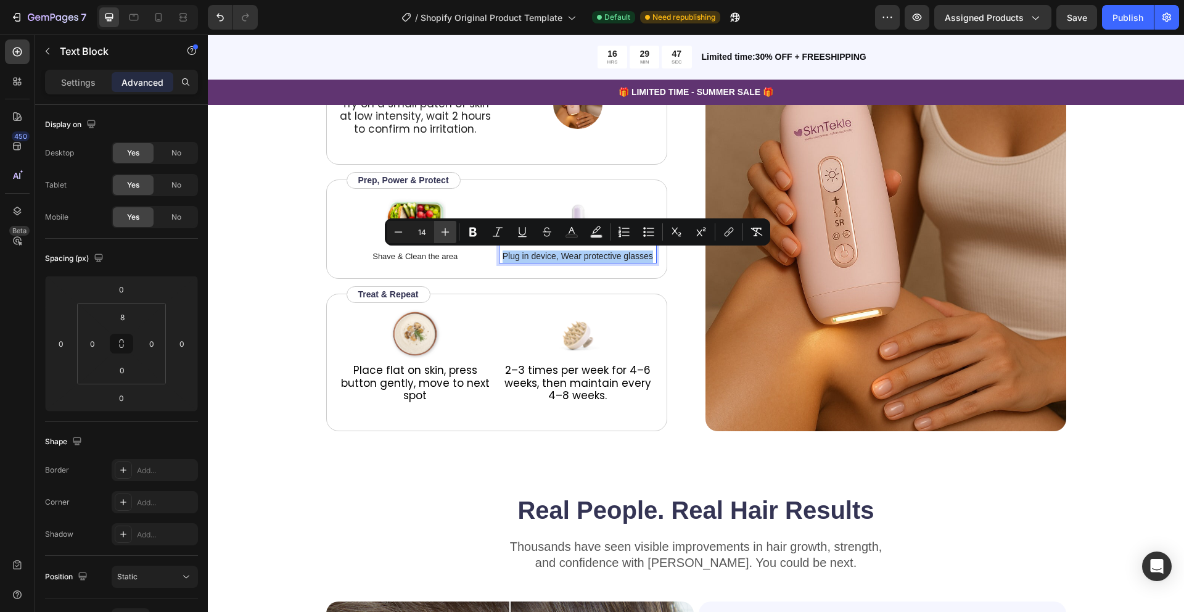
click at [446, 231] on icon "Editor contextual toolbar" at bounding box center [445, 232] width 12 height 12
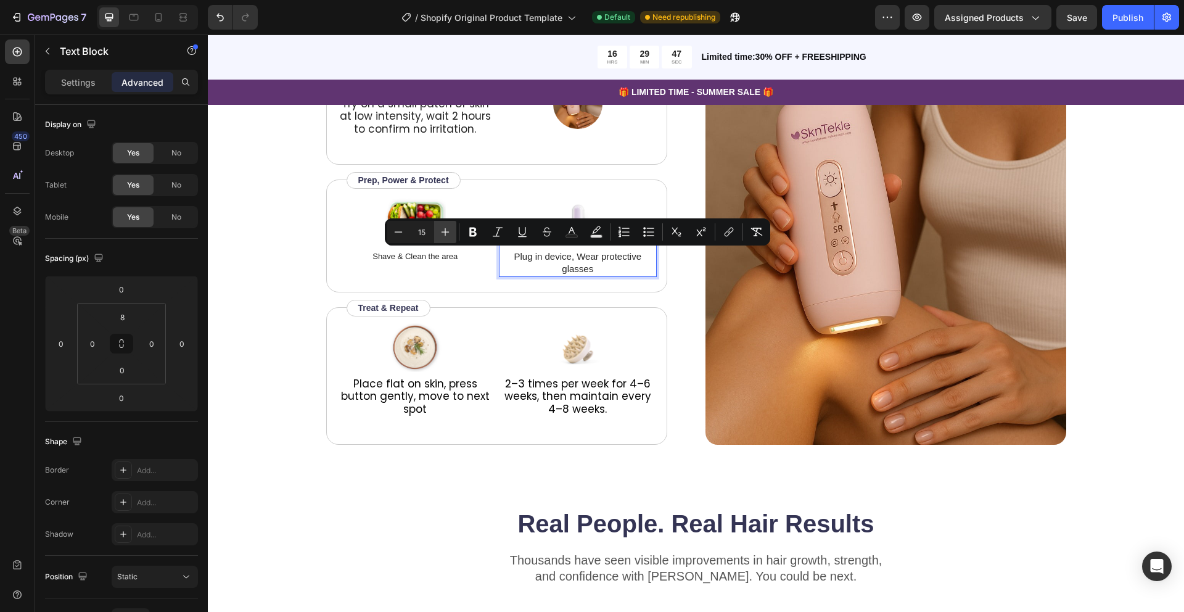
click at [446, 231] on icon "Editor contextual toolbar" at bounding box center [445, 232] width 12 height 12
type input "16"
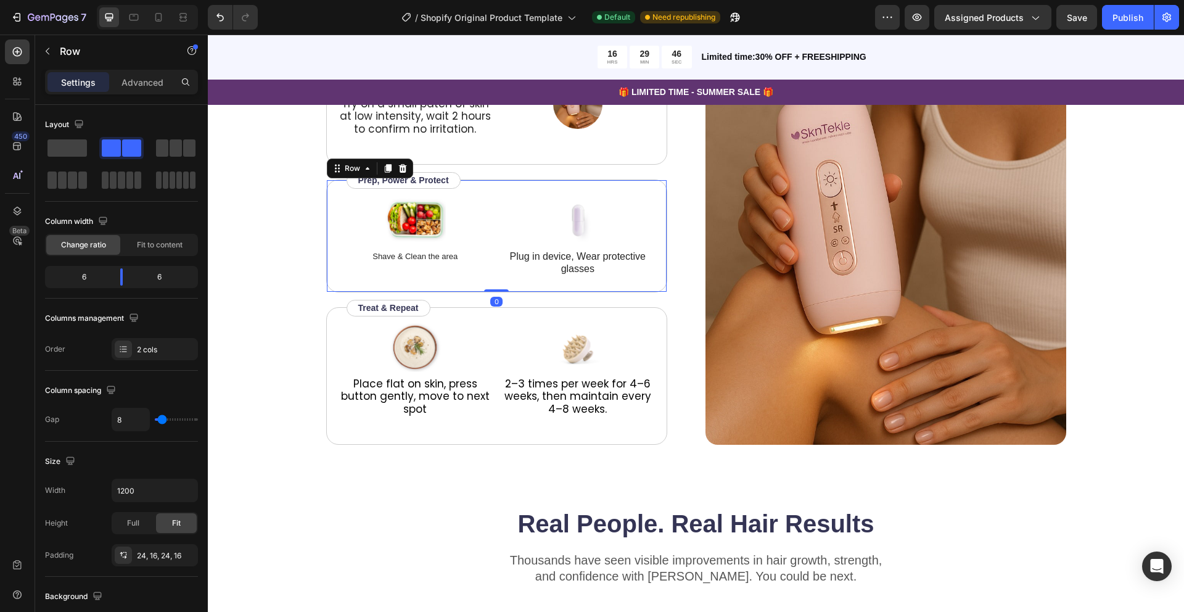
click at [462, 274] on div "Image Shave & Clean the area Text Block" at bounding box center [416, 236] width 158 height 82
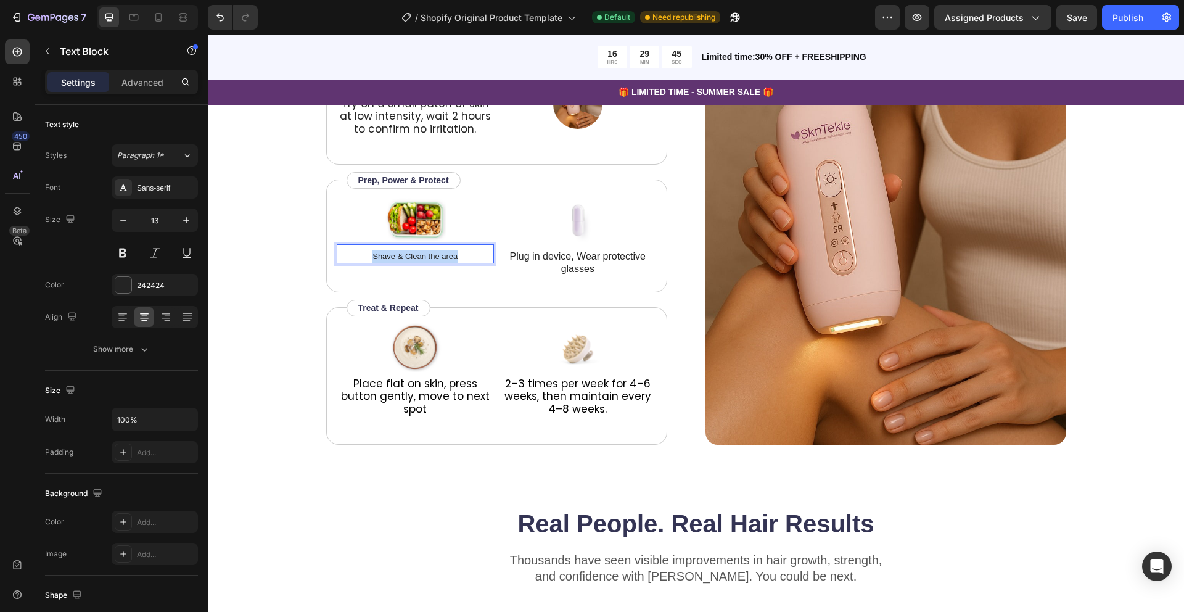
click at [439, 256] on p "Shave & Clean the area" at bounding box center [415, 256] width 155 height 12
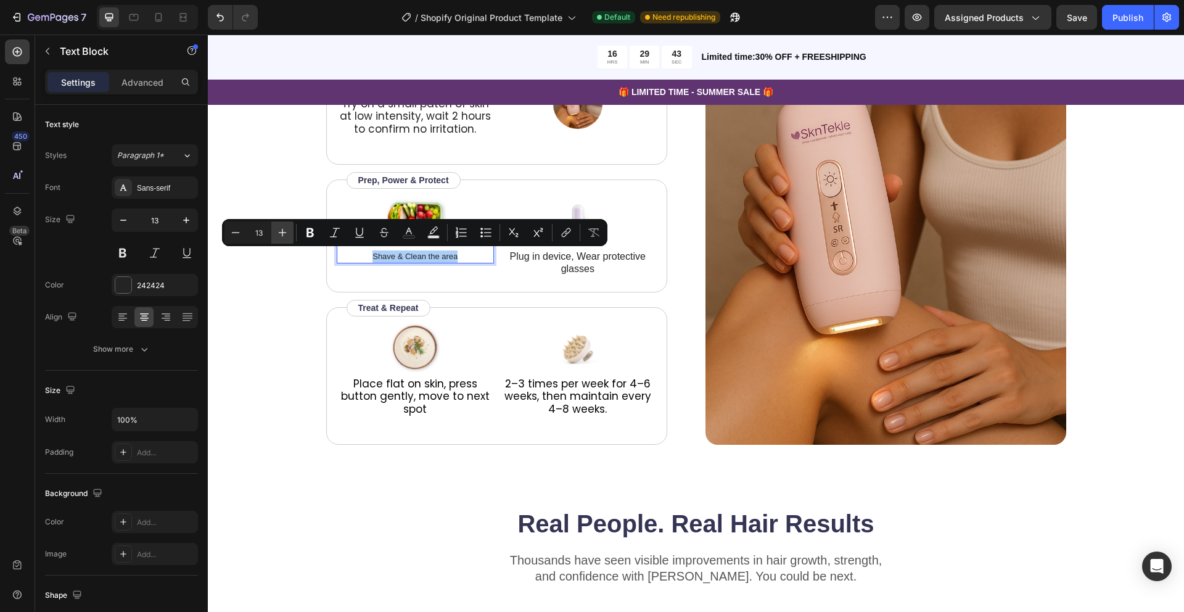
click at [286, 233] on icon "Editor contextual toolbar" at bounding box center [283, 233] width 8 height 8
type input "17"
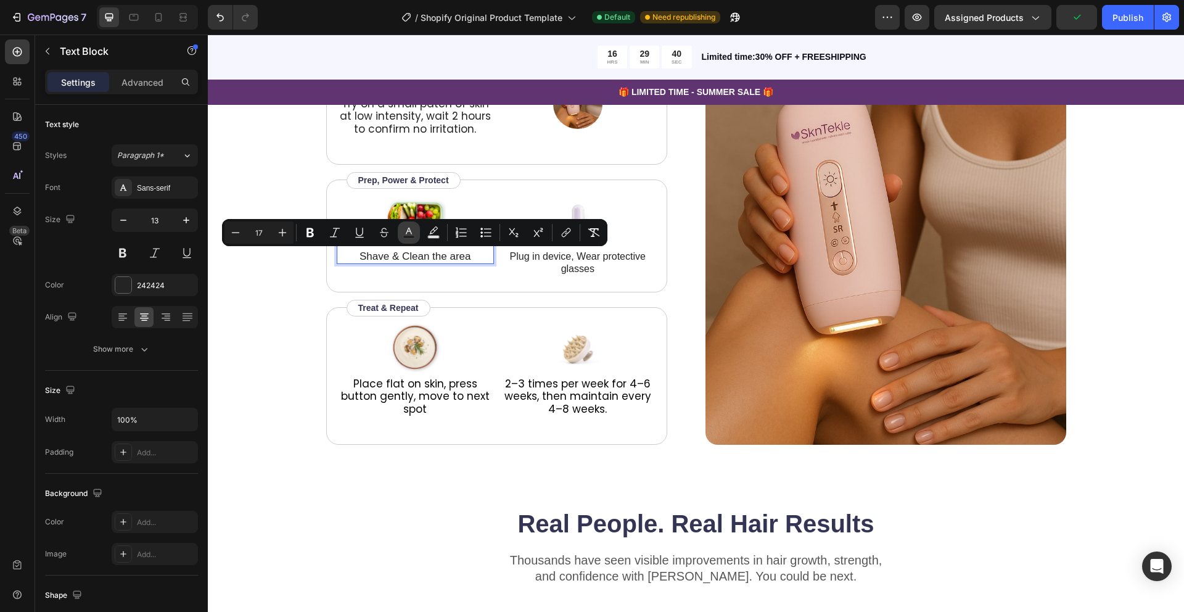
click at [405, 236] on rect "Editor contextual toolbar" at bounding box center [409, 237] width 12 height 3
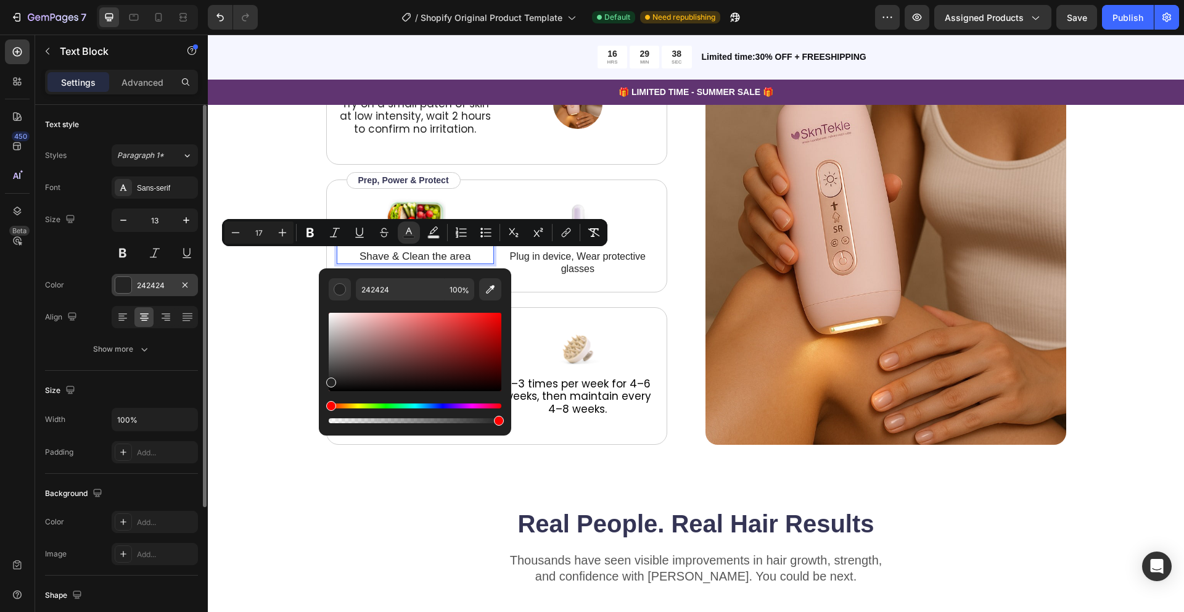
click at [126, 283] on div at bounding box center [123, 285] width 16 height 16
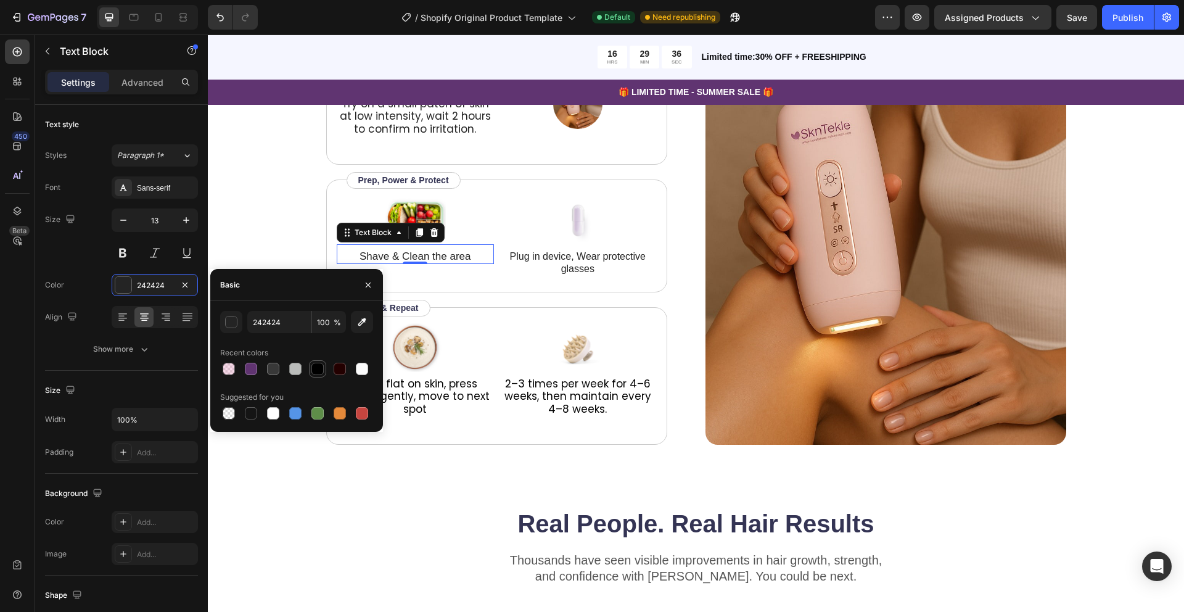
click at [323, 372] on div at bounding box center [317, 368] width 15 height 15
type input "000000"
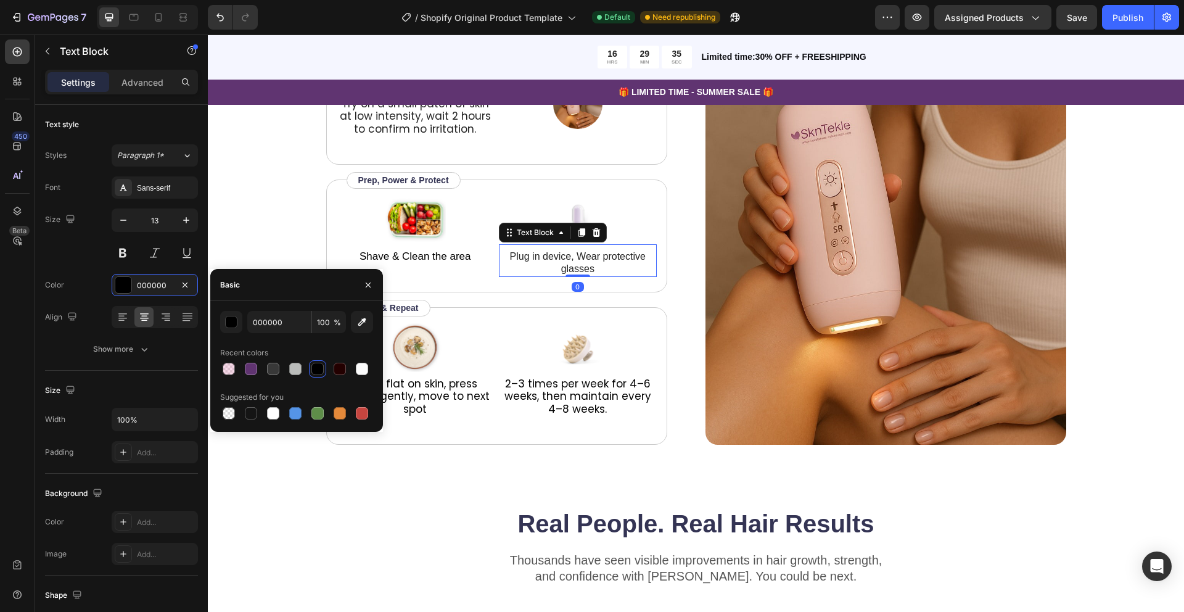
click at [572, 261] on span "Plug in device, Wear protective glasses" at bounding box center [578, 262] width 136 height 23
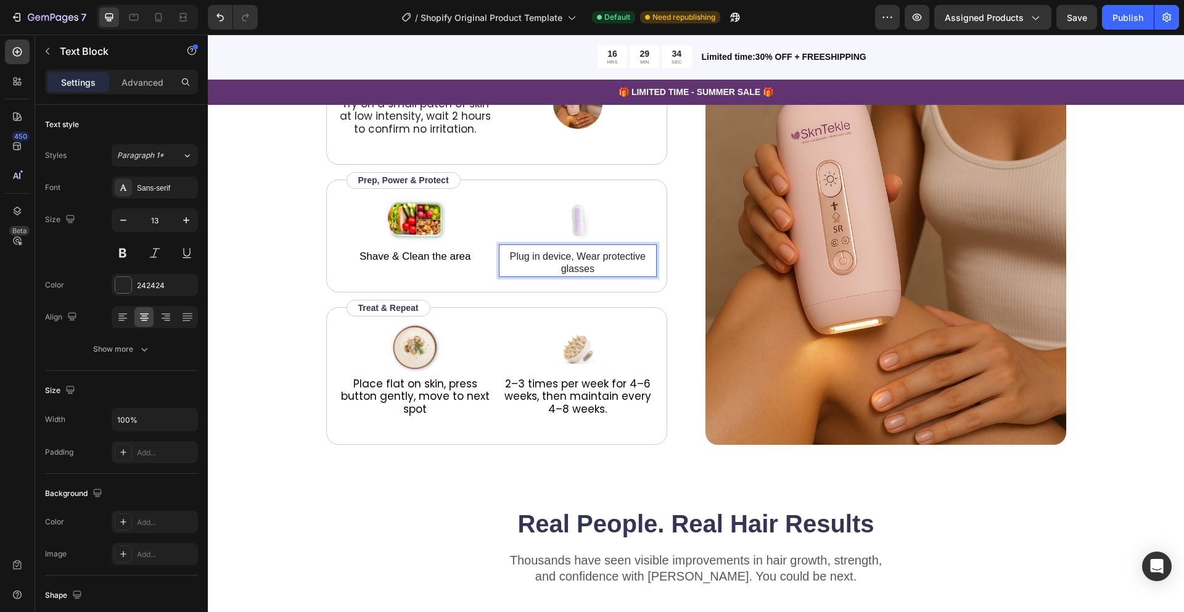
click at [572, 261] on span "Plug in device, Wear protective glasses" at bounding box center [578, 262] width 136 height 23
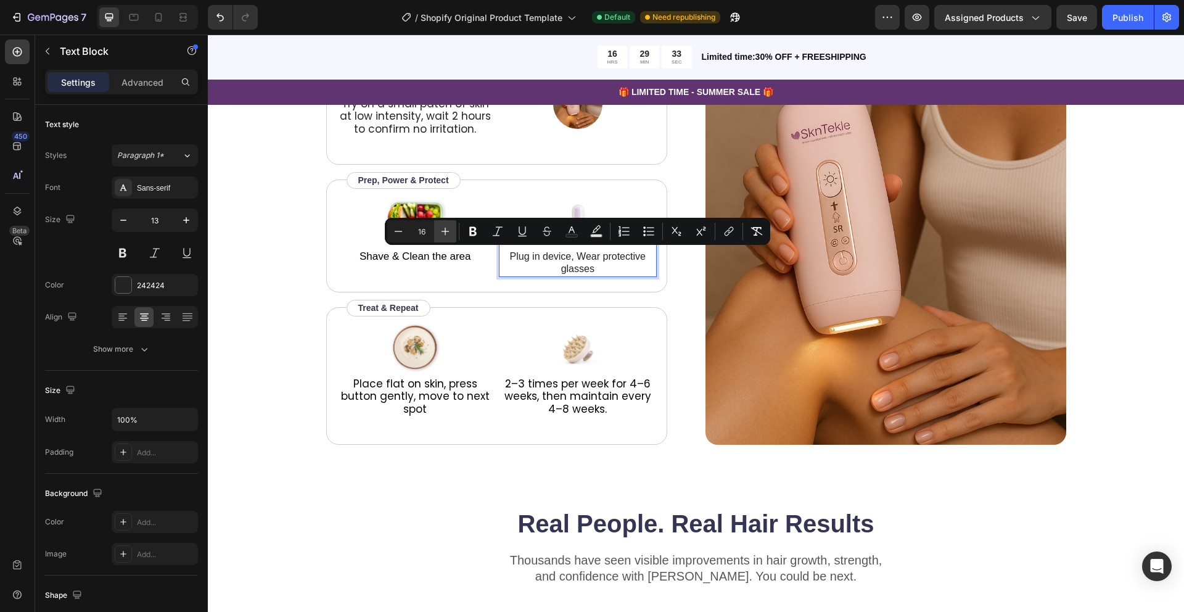
click at [443, 228] on icon "Editor contextual toolbar" at bounding box center [445, 231] width 12 height 12
type input "17"
click at [124, 282] on div at bounding box center [123, 285] width 16 height 16
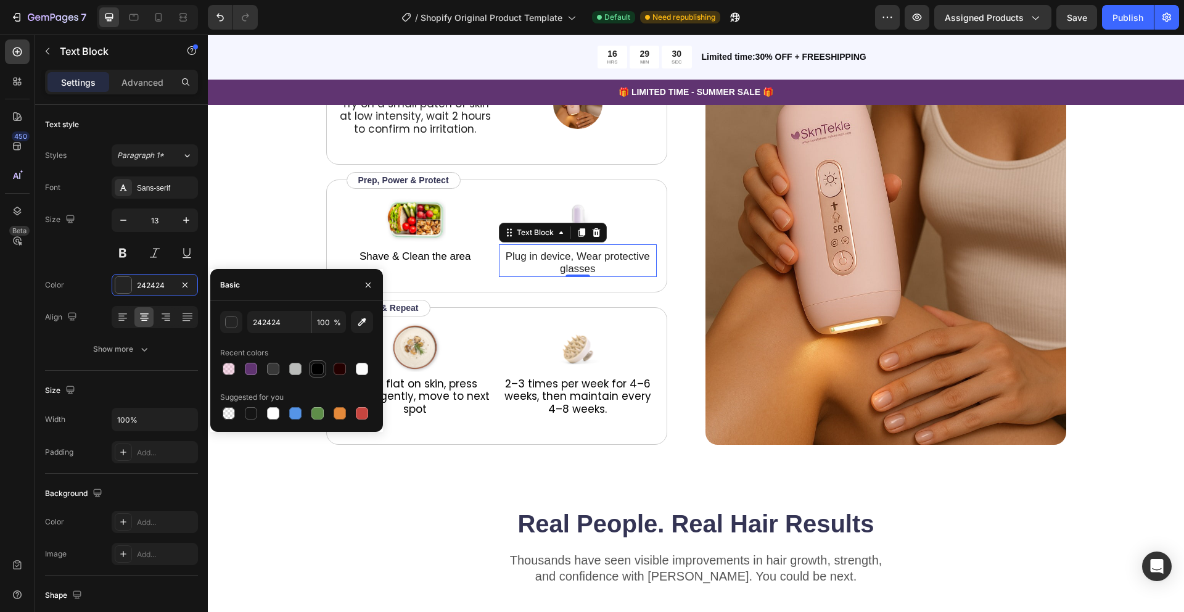
click at [315, 374] on div at bounding box center [317, 369] width 12 height 12
type input "000000"
click at [318, 369] on div at bounding box center [317, 369] width 12 height 12
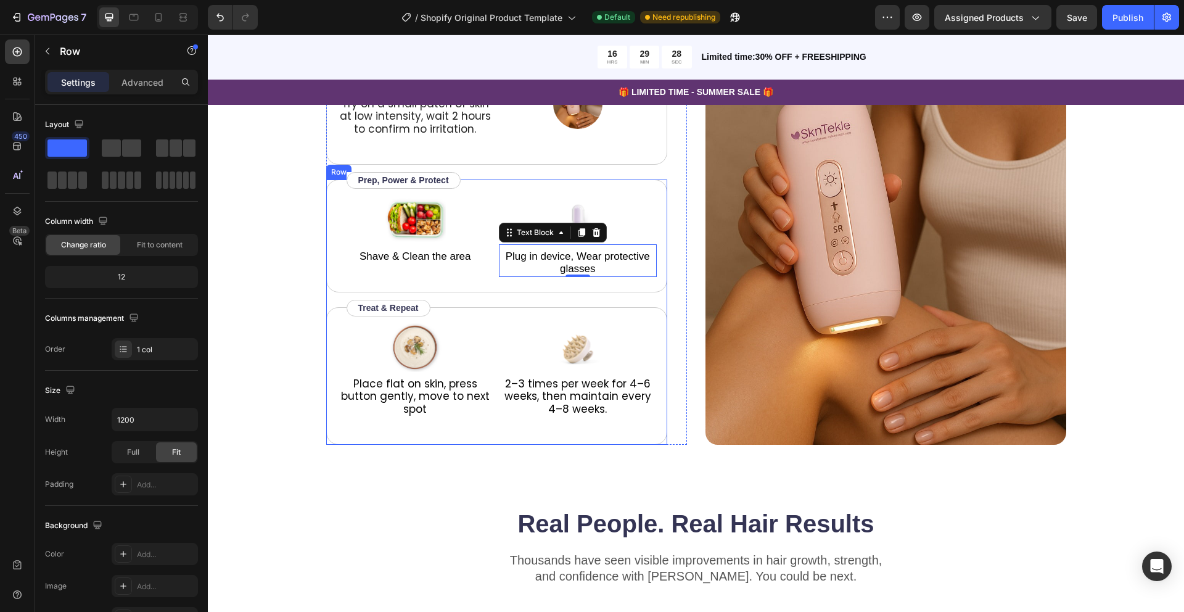
click at [469, 294] on div "Image Shave & Clean the area Text Block Image Plug in device, Wear protective g…" at bounding box center [496, 311] width 341 height 265
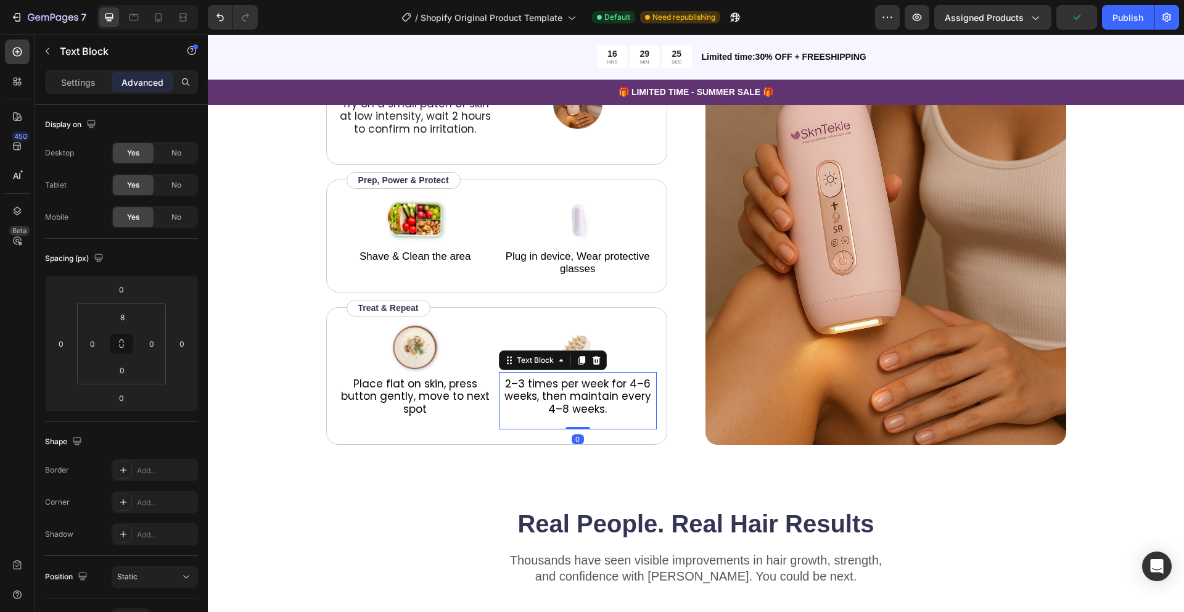
click at [550, 402] on span "2–3 times per week for 4–6 weeks, then maintain every 4–8 weeks." at bounding box center [578, 396] width 147 height 40
click at [540, 398] on span "2–3 times per week for 4–6 weeks, then maintain every 4–8 weeks." at bounding box center [578, 396] width 147 height 40
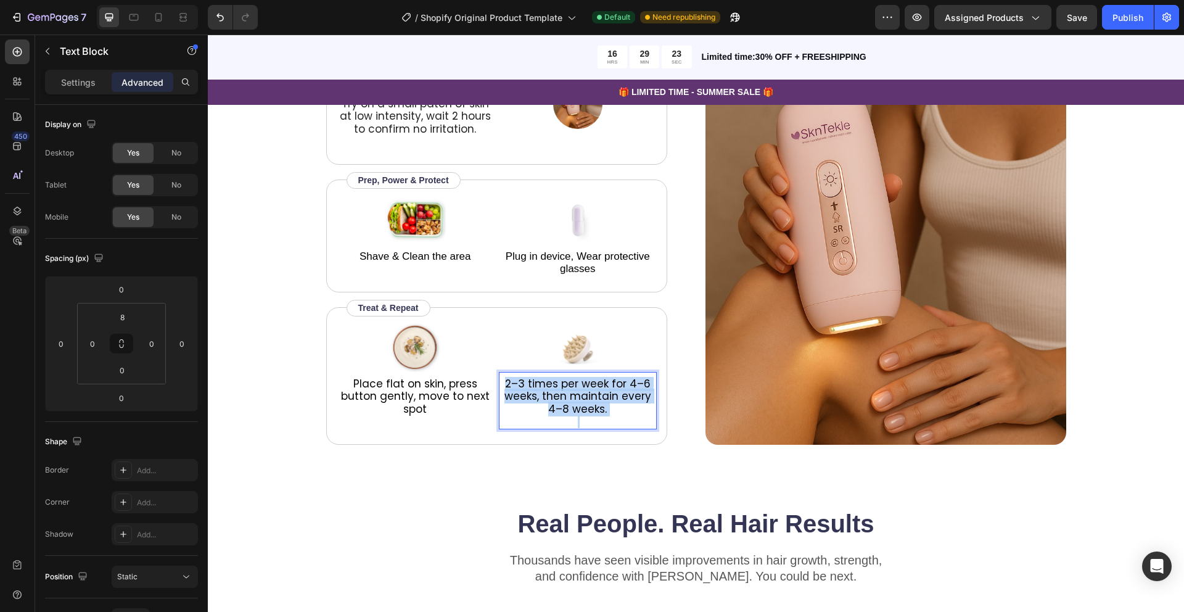
click at [540, 398] on span "2–3 times per week for 4–6 weeks, then maintain every 4–8 weeks." at bounding box center [578, 396] width 147 height 40
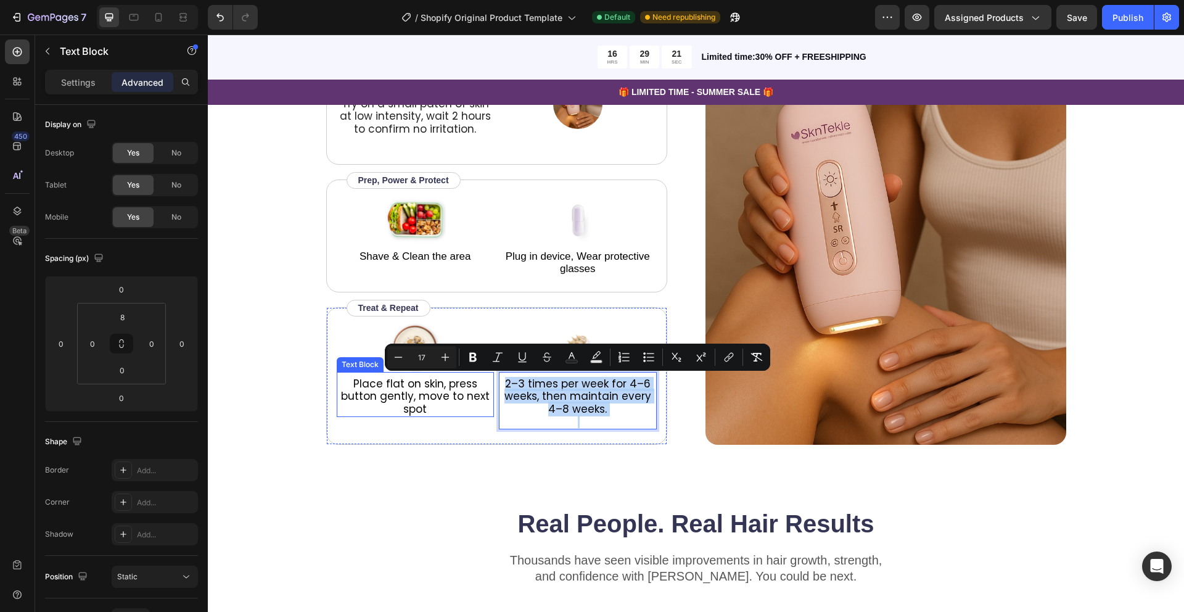
click at [417, 391] on span "Place flat on skin, press button gently, move to next spot" at bounding box center [415, 396] width 149 height 40
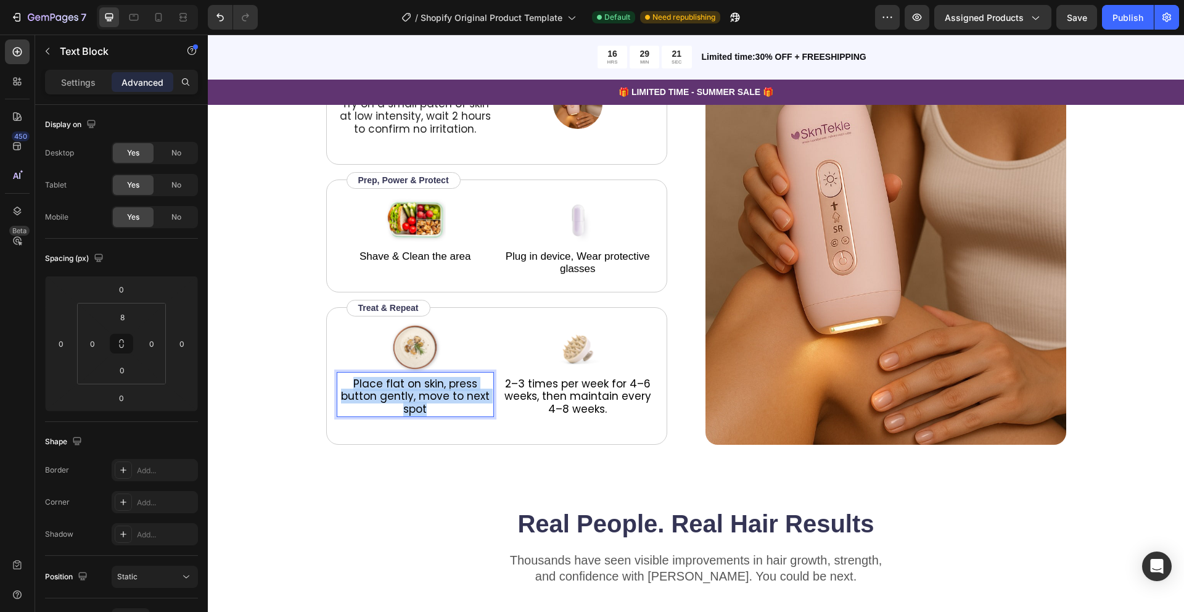
click at [417, 391] on span "Place flat on skin, press button gently, move to next spot" at bounding box center [415, 396] width 149 height 40
click at [429, 251] on span "Shave & Clean the area" at bounding box center [416, 256] width 112 height 12
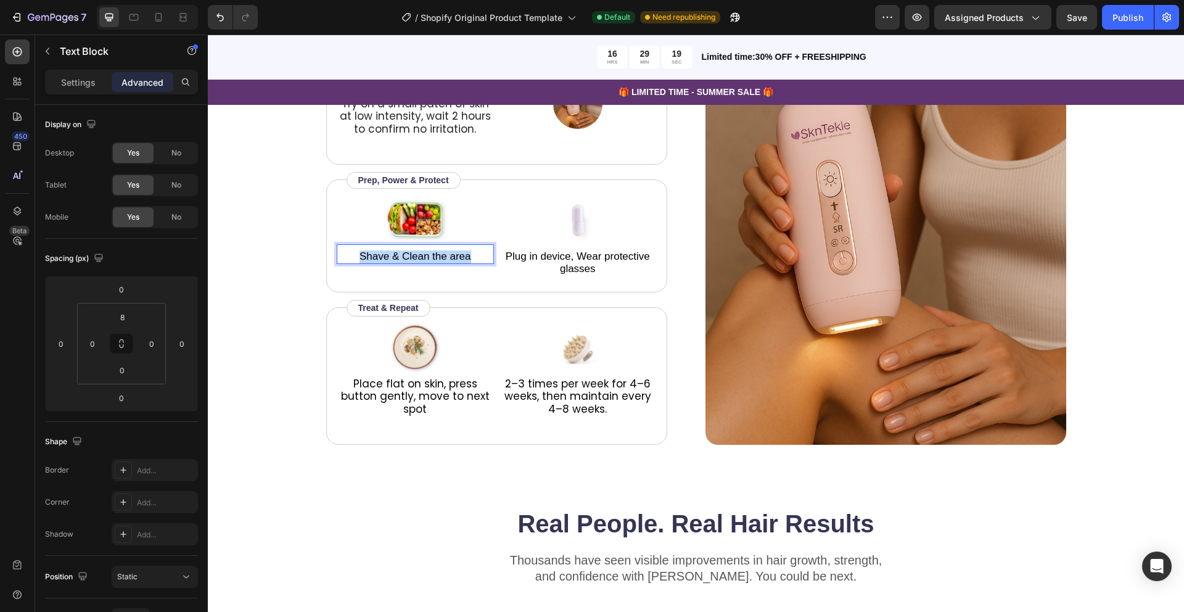
click at [429, 251] on span "Shave & Clean the area" at bounding box center [416, 256] width 112 height 12
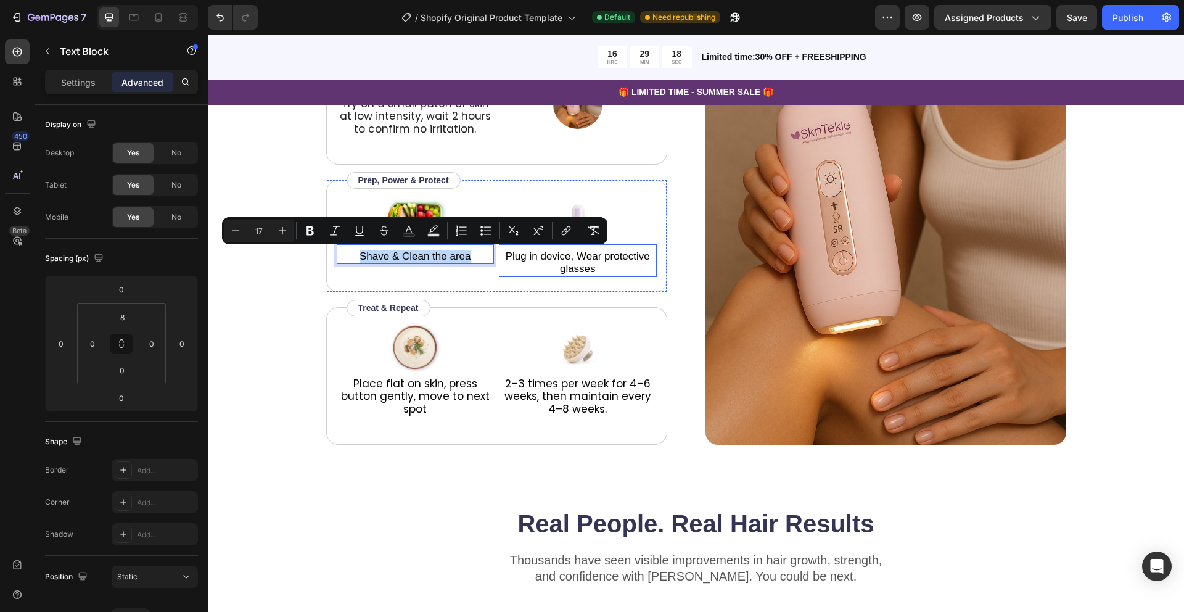
click at [559, 262] on span "Plug in device, Wear protective glasses" at bounding box center [578, 262] width 144 height 25
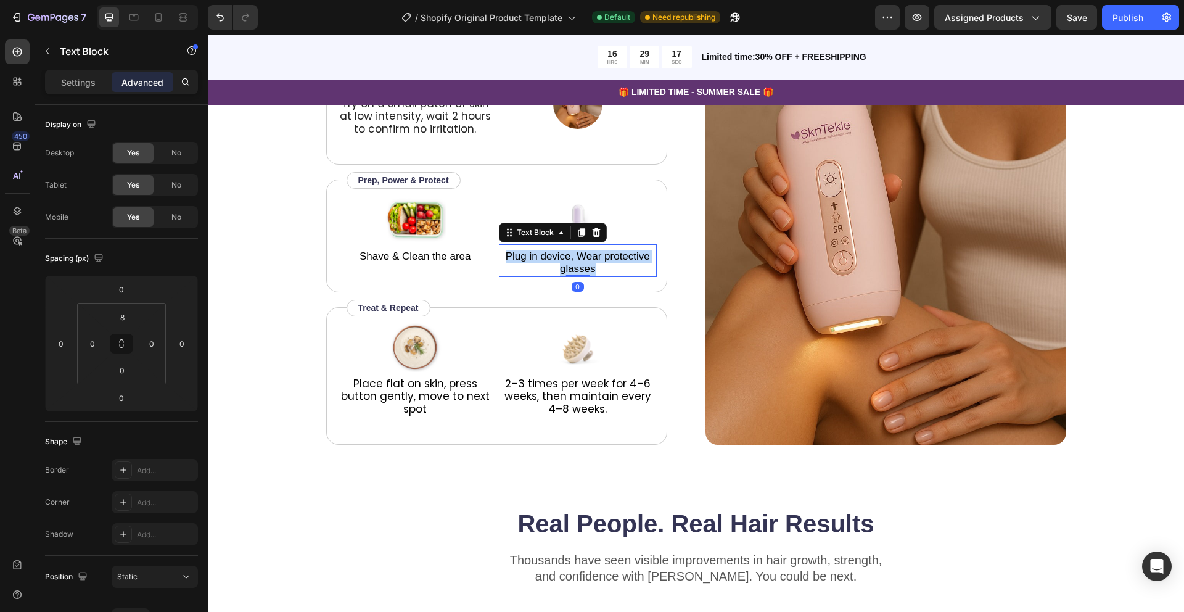
click at [559, 262] on span "Plug in device, Wear protective glasses" at bounding box center [578, 262] width 144 height 25
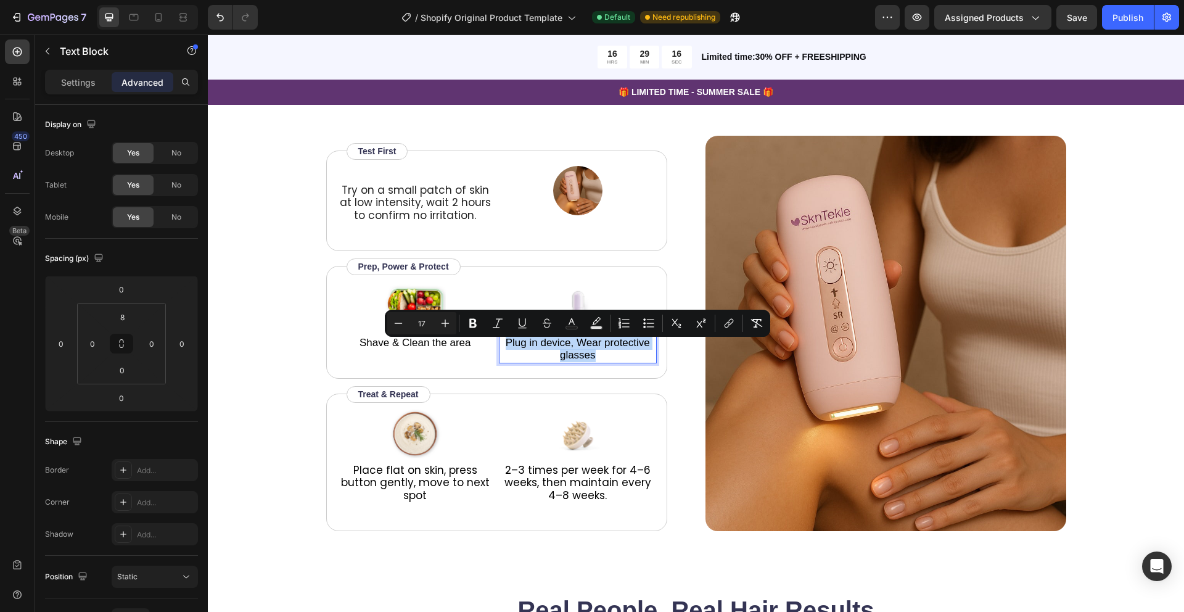
scroll to position [1715, 0]
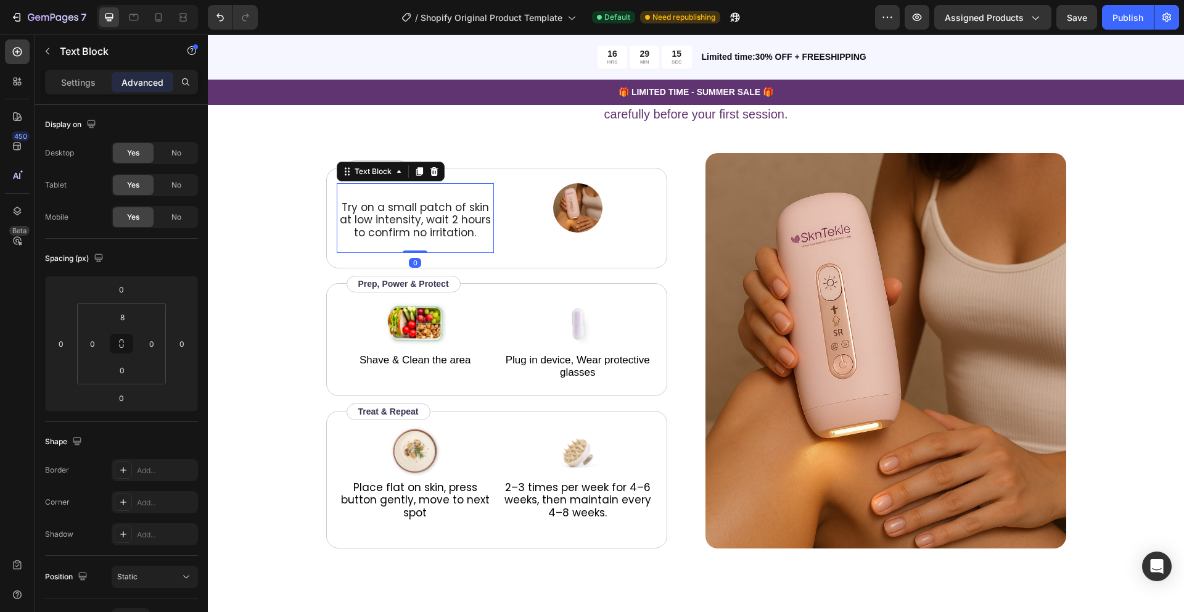
click at [422, 215] on span "Try on a small patch of skin at low intensity, wait 2 hours to confirm no irrit…" at bounding box center [415, 220] width 151 height 40
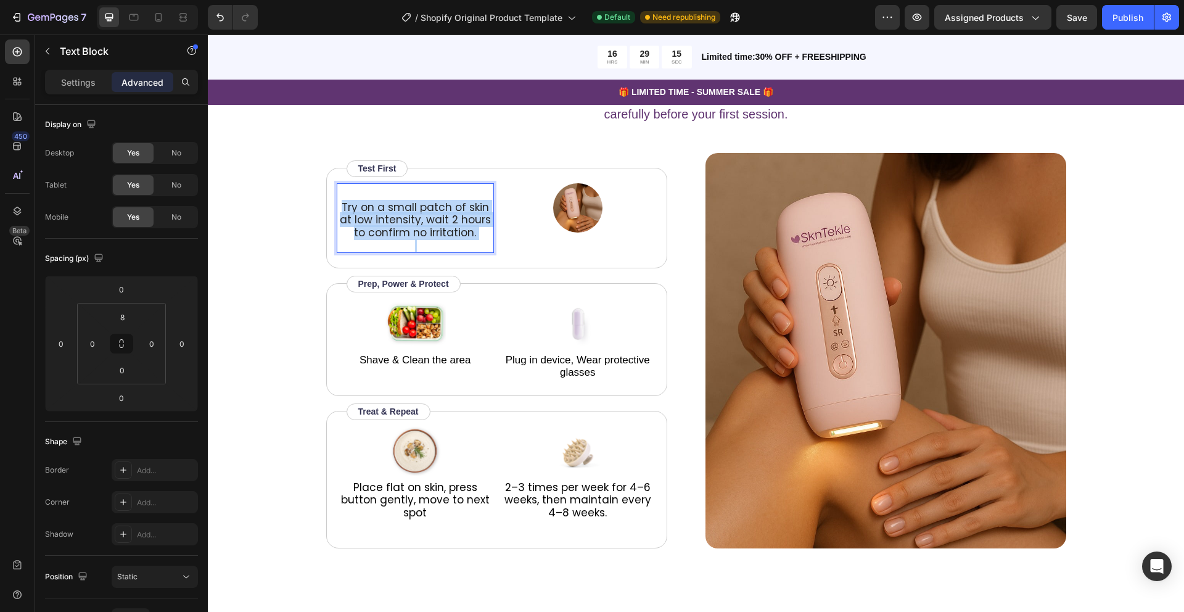
click at [422, 215] on span "Try on a small patch of skin at low intensity, wait 2 hours to confirm no irrit…" at bounding box center [415, 220] width 151 height 40
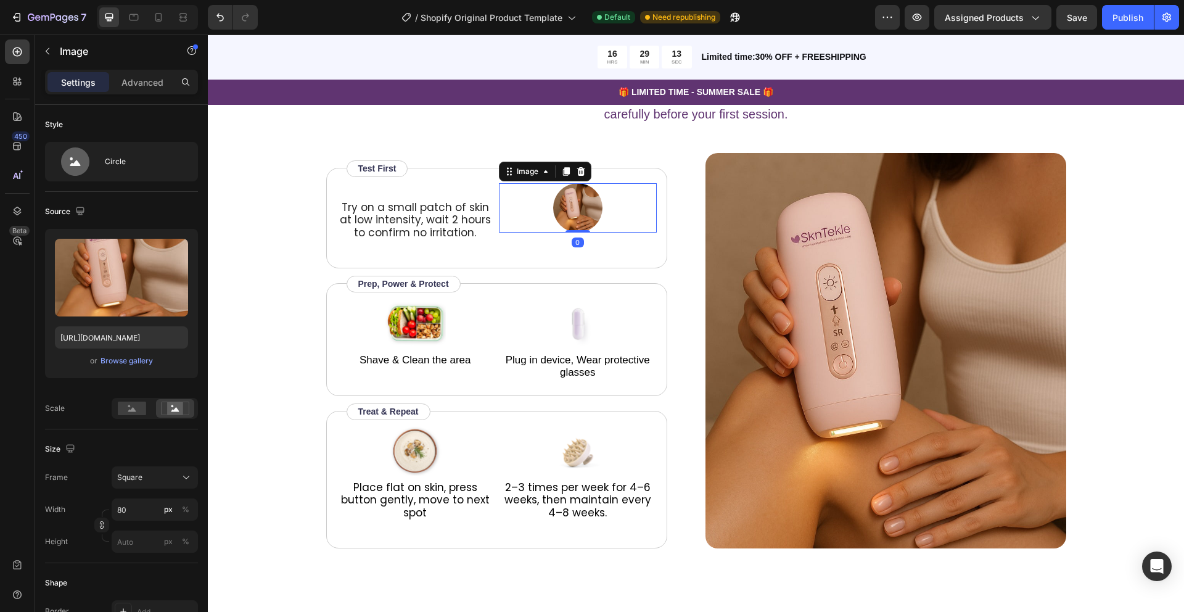
click at [519, 231] on div at bounding box center [578, 207] width 158 height 49
click at [277, 236] on div "How to use Heading Before starting, always perform a patch test on a small area…" at bounding box center [696, 288] width 878 height 520
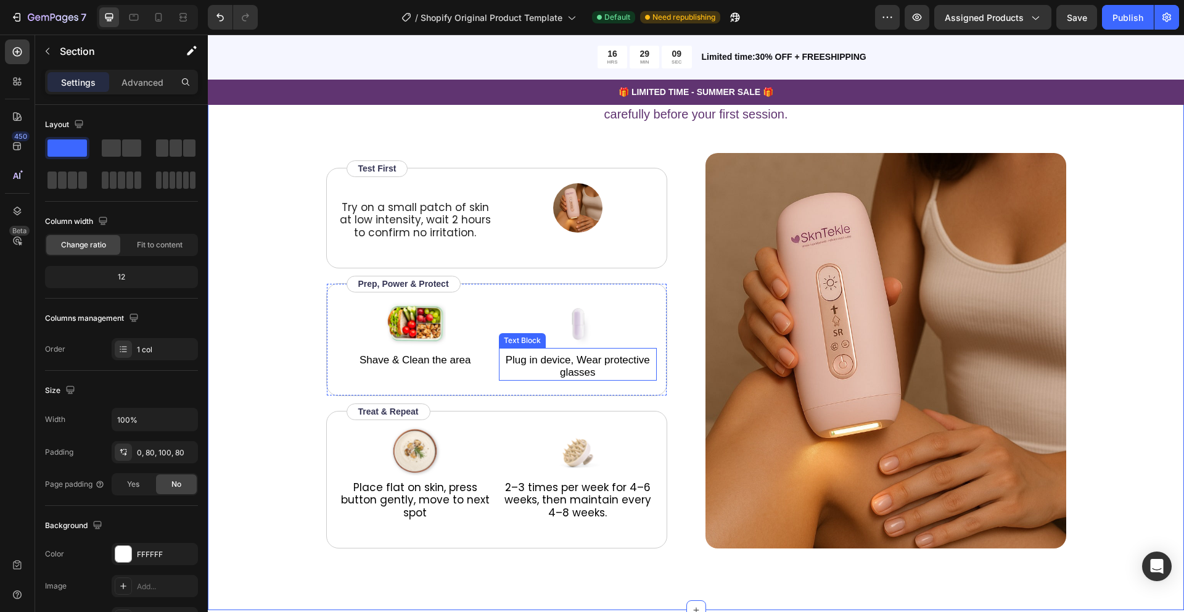
click at [572, 365] on span "Plug in device, Wear protective glasses" at bounding box center [578, 366] width 144 height 25
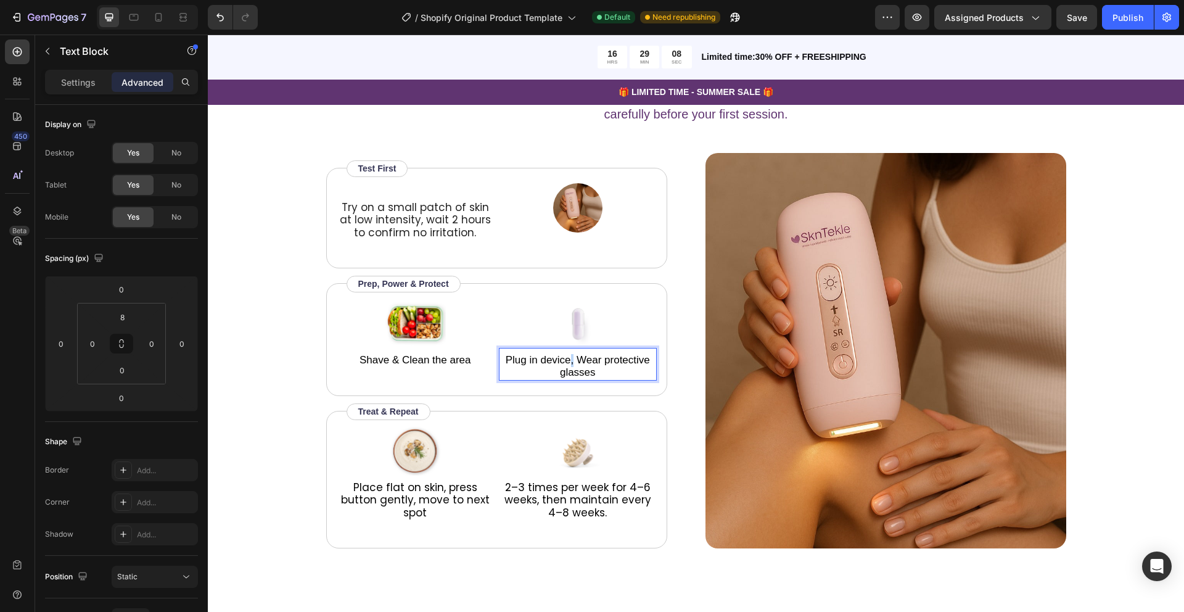
click at [572, 365] on span "Plug in device, Wear protective glasses" at bounding box center [578, 366] width 144 height 25
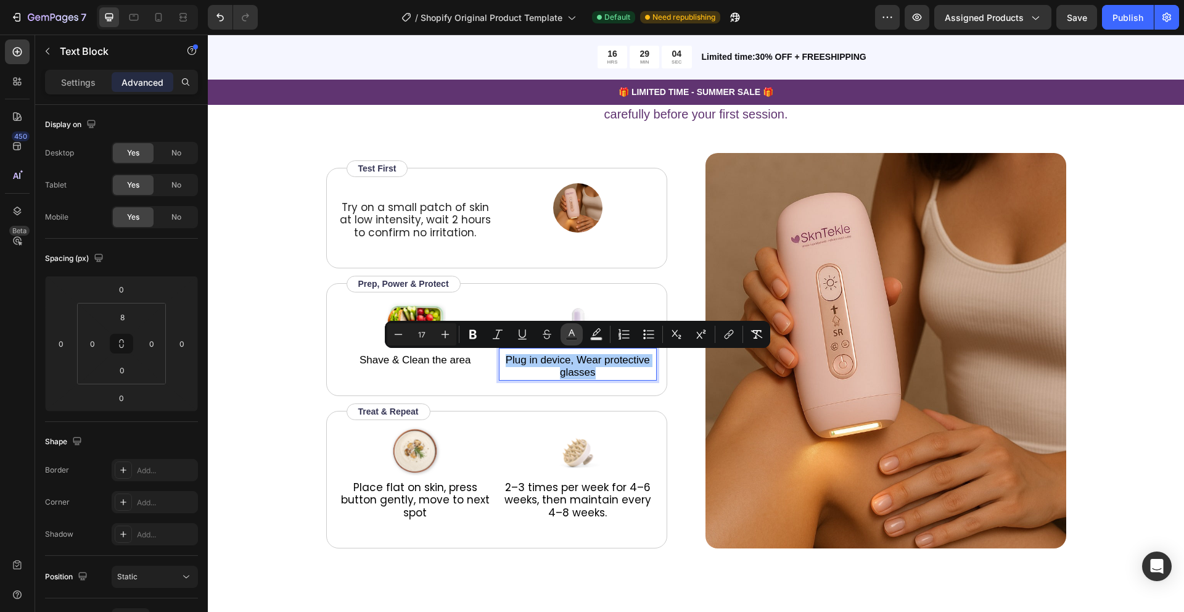
click at [572, 331] on icon "Editor contextual toolbar" at bounding box center [572, 334] width 12 height 12
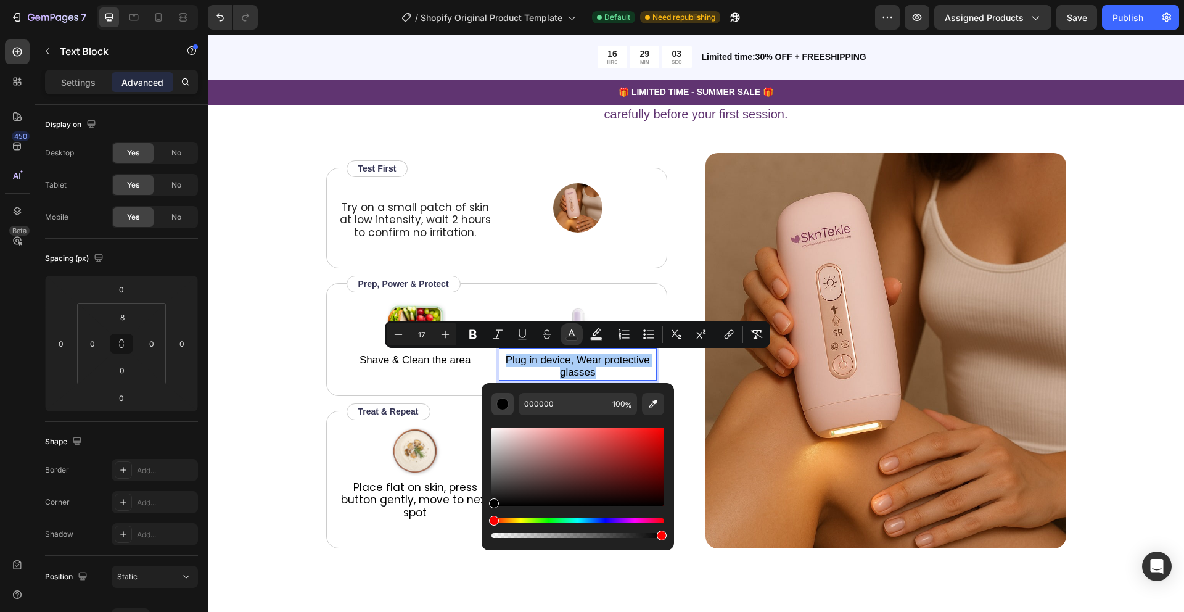
click at [505, 400] on div "Editor contextual toolbar" at bounding box center [502, 404] width 12 height 12
click at [573, 335] on icon "Editor contextual toolbar" at bounding box center [572, 334] width 12 height 12
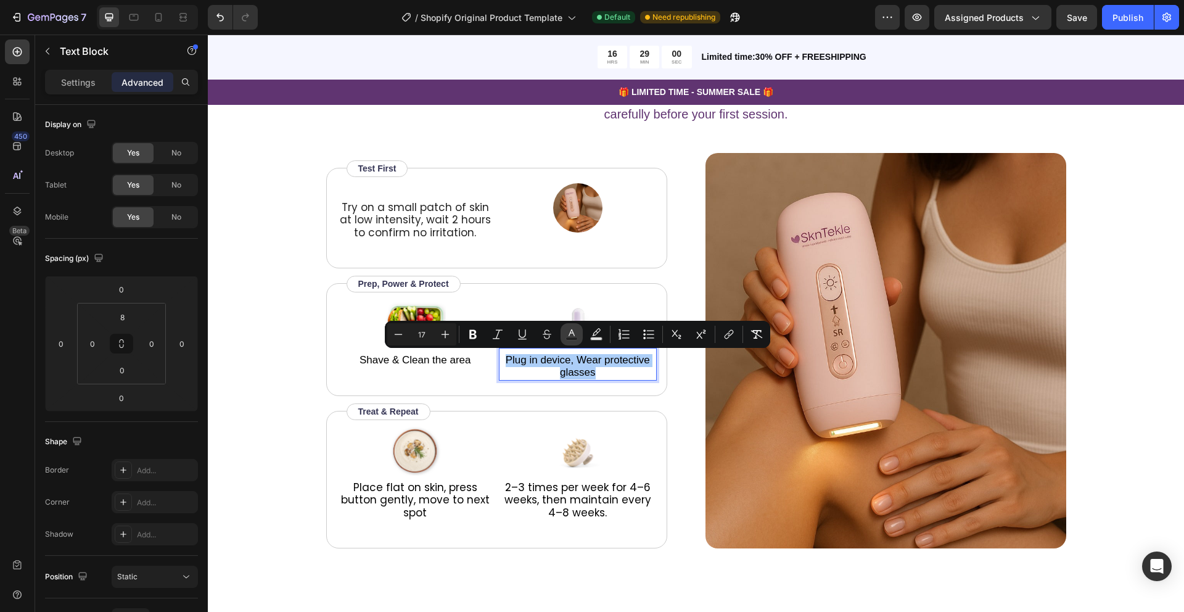
click at [573, 335] on icon "Editor contextual toolbar" at bounding box center [572, 334] width 12 height 12
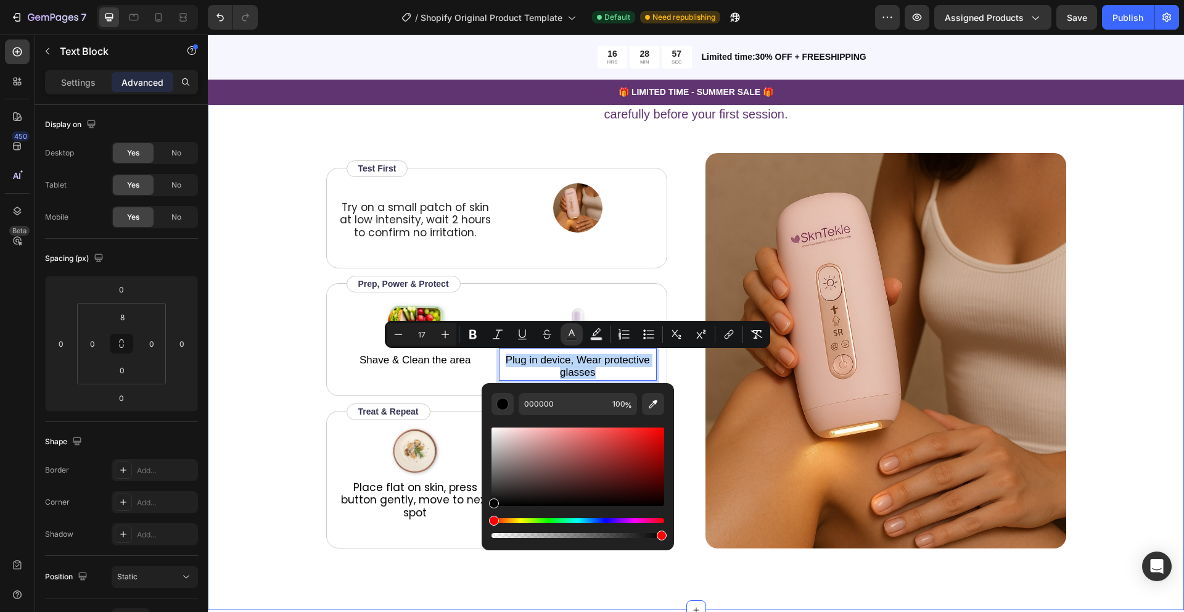
click at [240, 332] on div "How to use Heading Before starting, always perform a patch test on a small area…" at bounding box center [696, 319] width 976 height 582
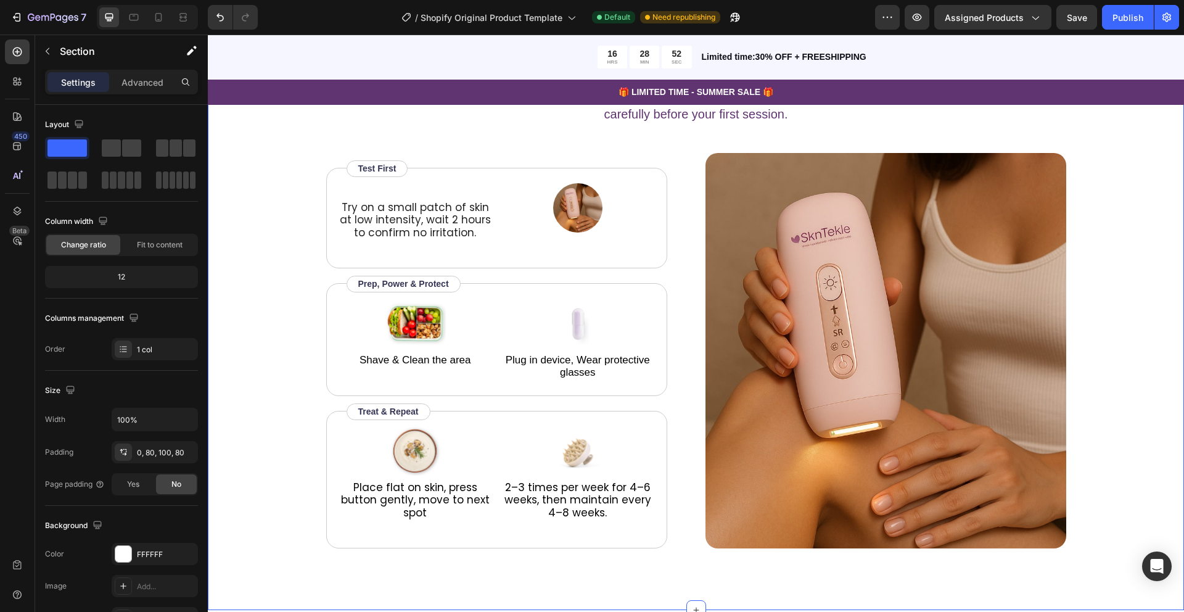
click at [268, 274] on div "How to use Heading Before starting, always perform a patch test on a small area…" at bounding box center [696, 288] width 878 height 520
click at [411, 323] on img at bounding box center [415, 323] width 62 height 49
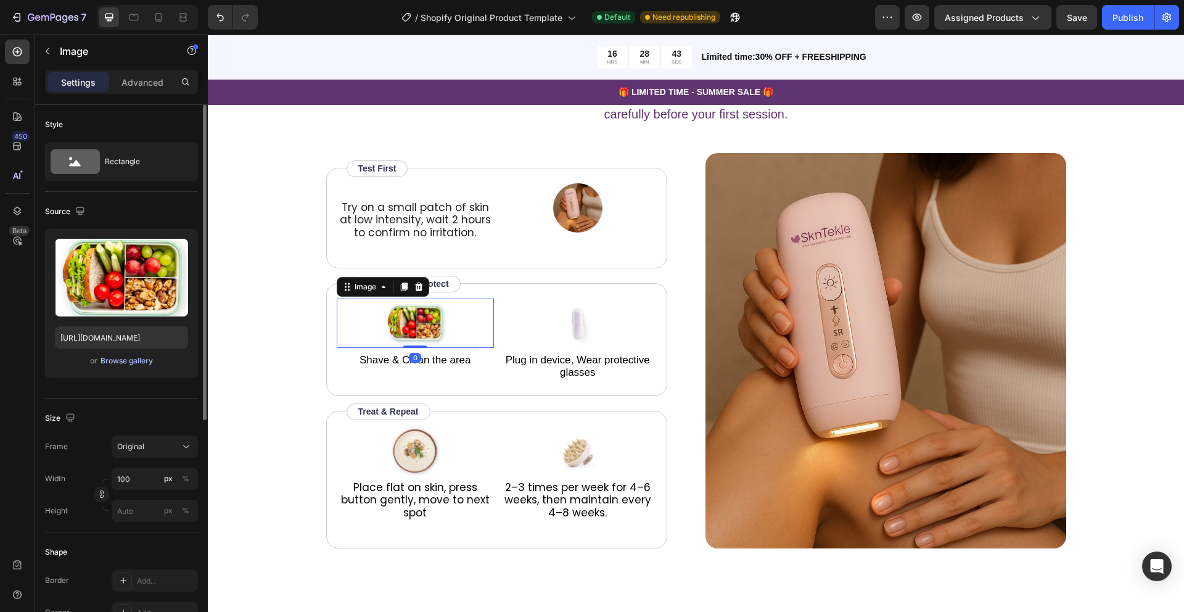
click at [118, 358] on div "Browse gallery" at bounding box center [127, 360] width 52 height 11
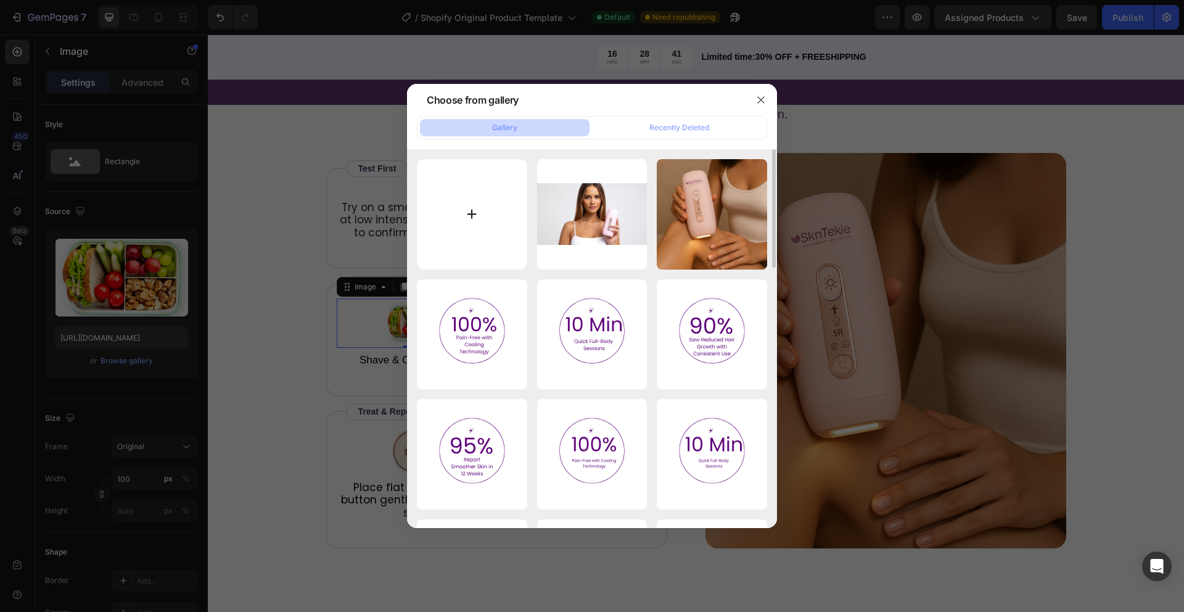
click at [469, 215] on input "file" at bounding box center [472, 214] width 110 height 110
type input "C:\fakepath\the_model_has_long_air_lighter_skin.jpg"
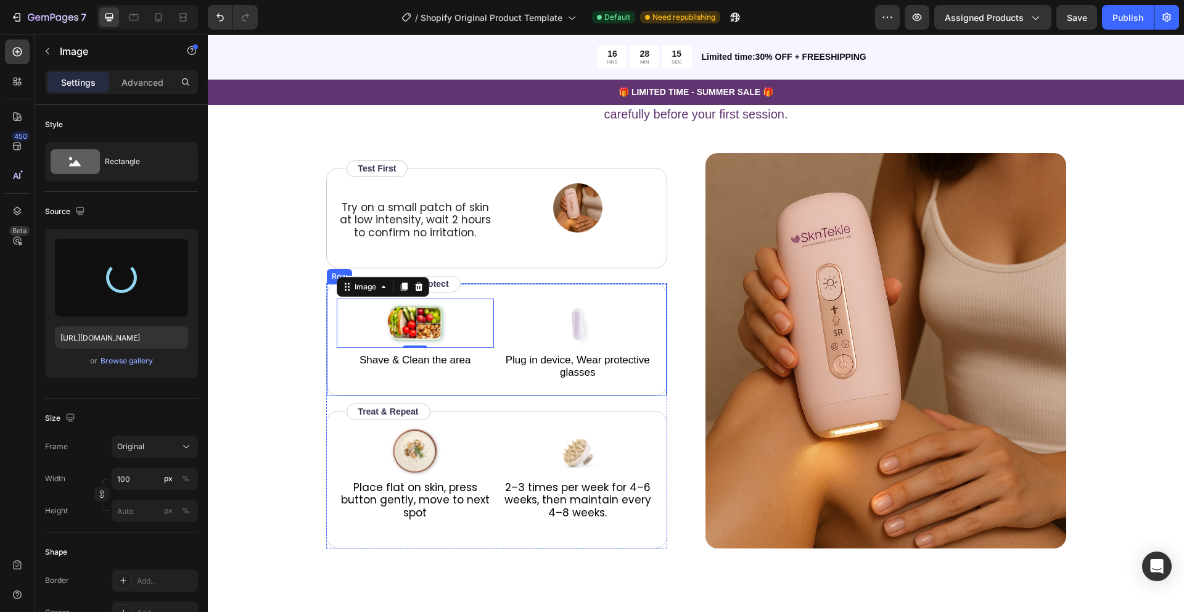
type input "https://cdn.shopify.com/s/files/1/0649/9038/0168/files/gempages_554557381082612…"
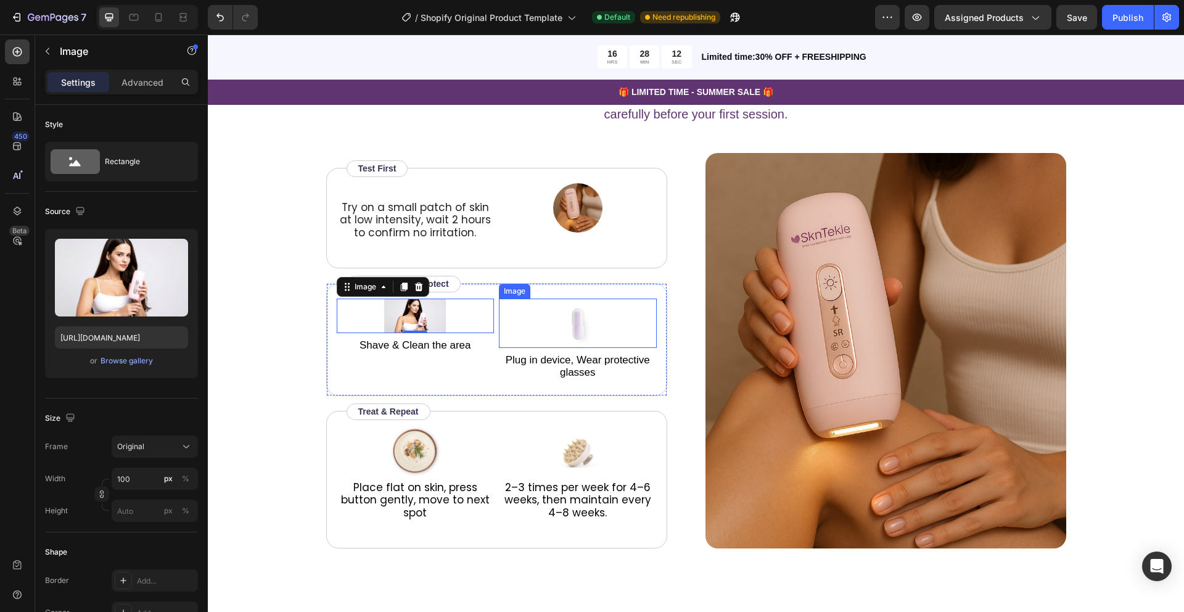
click at [579, 326] on img at bounding box center [578, 323] width 62 height 49
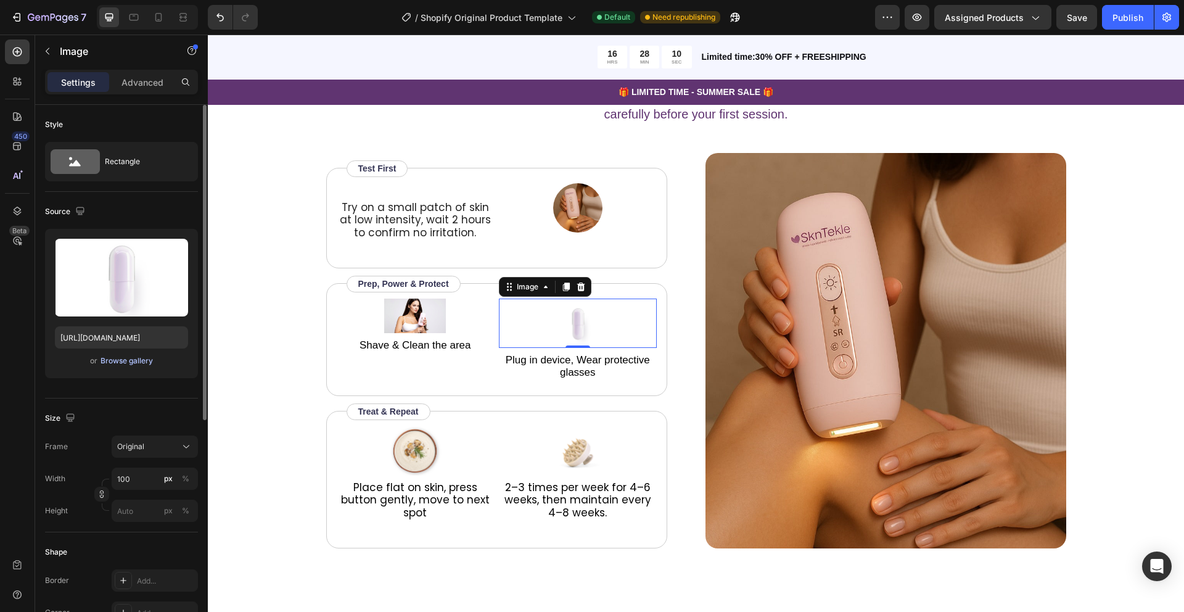
click at [118, 361] on div "Browse gallery" at bounding box center [127, 360] width 52 height 11
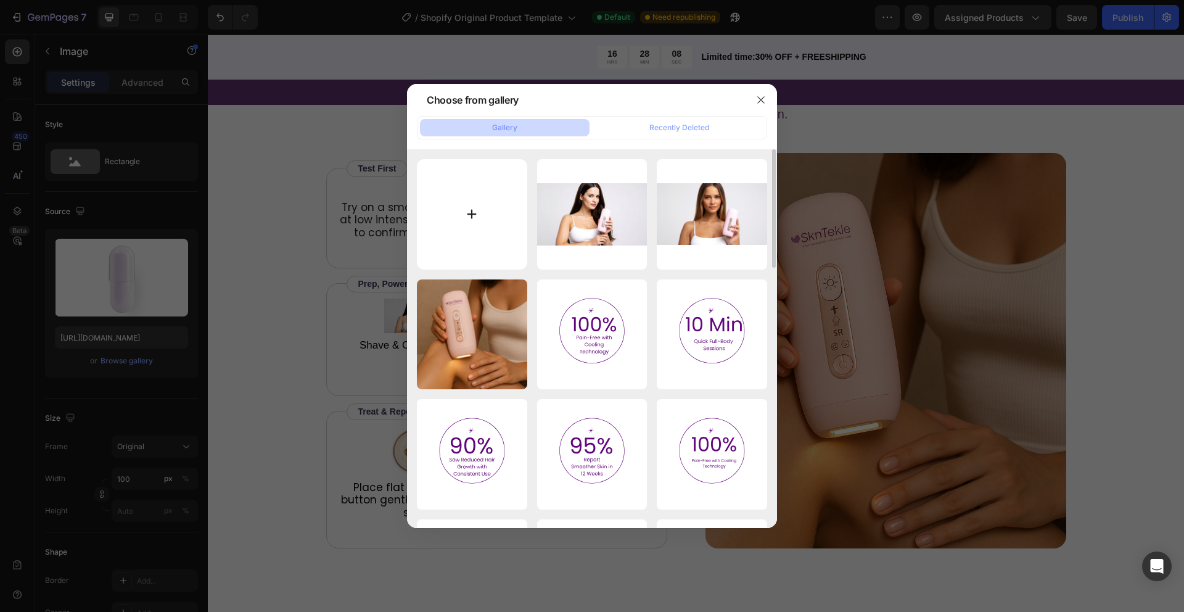
click at [479, 206] on input "file" at bounding box center [472, 214] width 110 height 110
type input "C:\fakepath\ChatGPT Image Aug 15, 2025 at 11_28_13 AM.png"
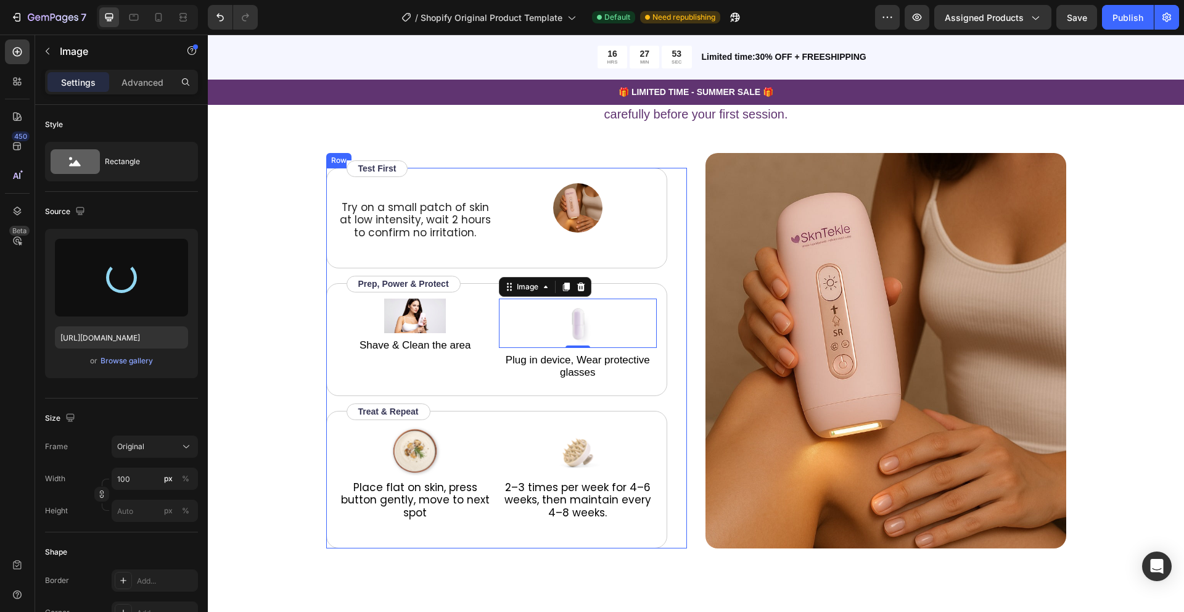
type input "https://cdn.shopify.com/s/files/1/0649/9038/0168/files/gempages_554557381082612…"
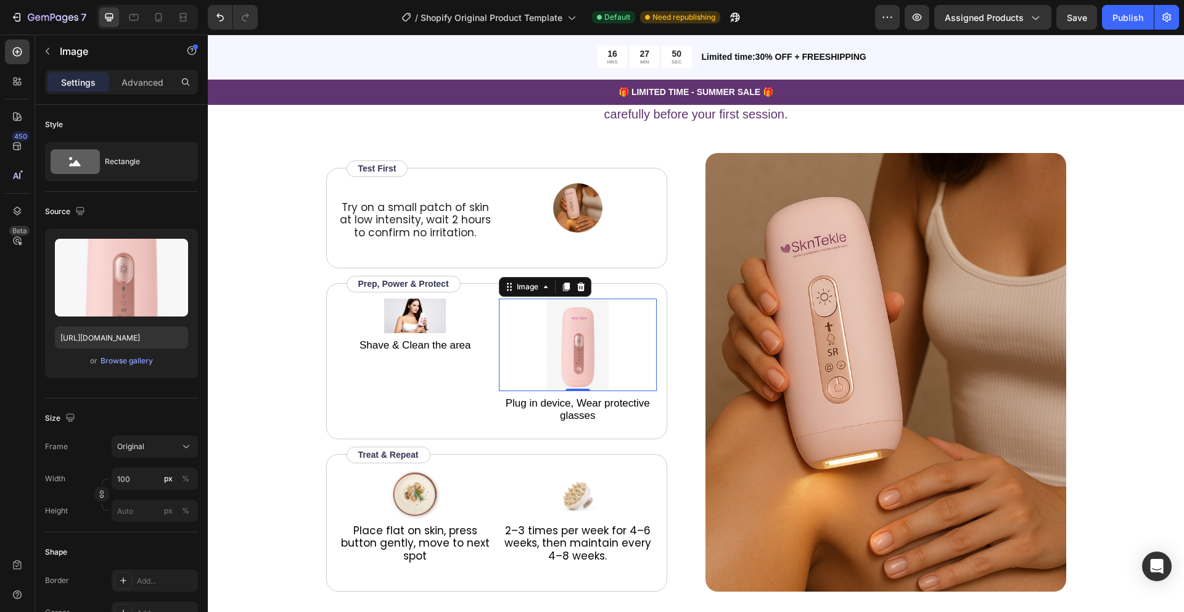
click at [588, 360] on img at bounding box center [578, 345] width 62 height 93
click at [578, 348] on img at bounding box center [578, 345] width 62 height 93
click at [65, 167] on icon at bounding box center [75, 161] width 49 height 25
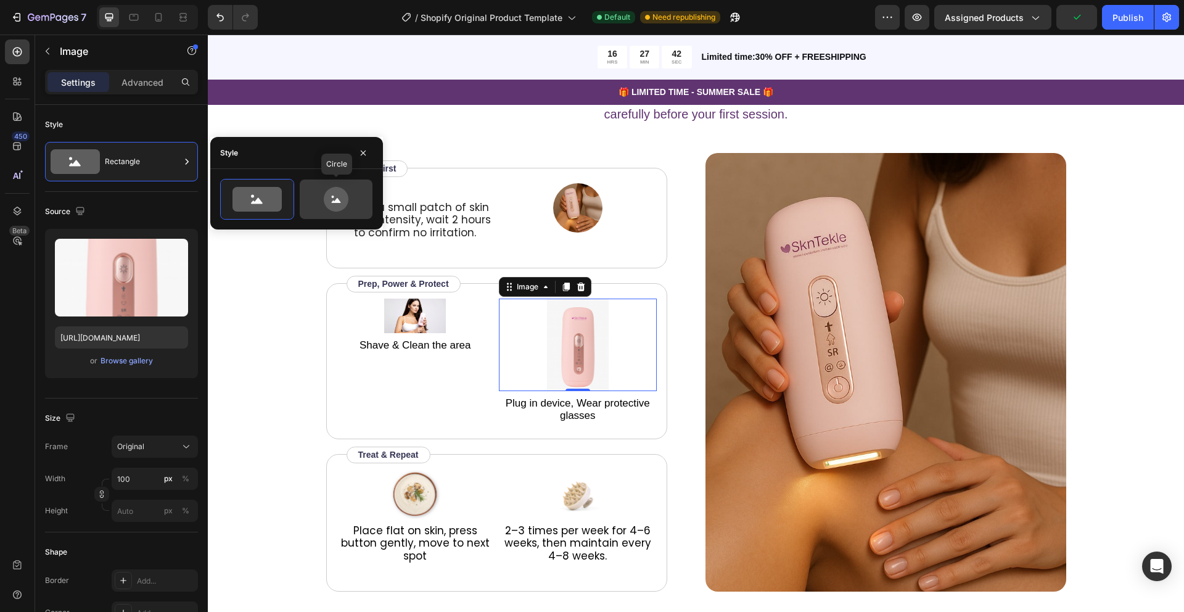
click at [331, 201] on icon at bounding box center [336, 199] width 25 height 25
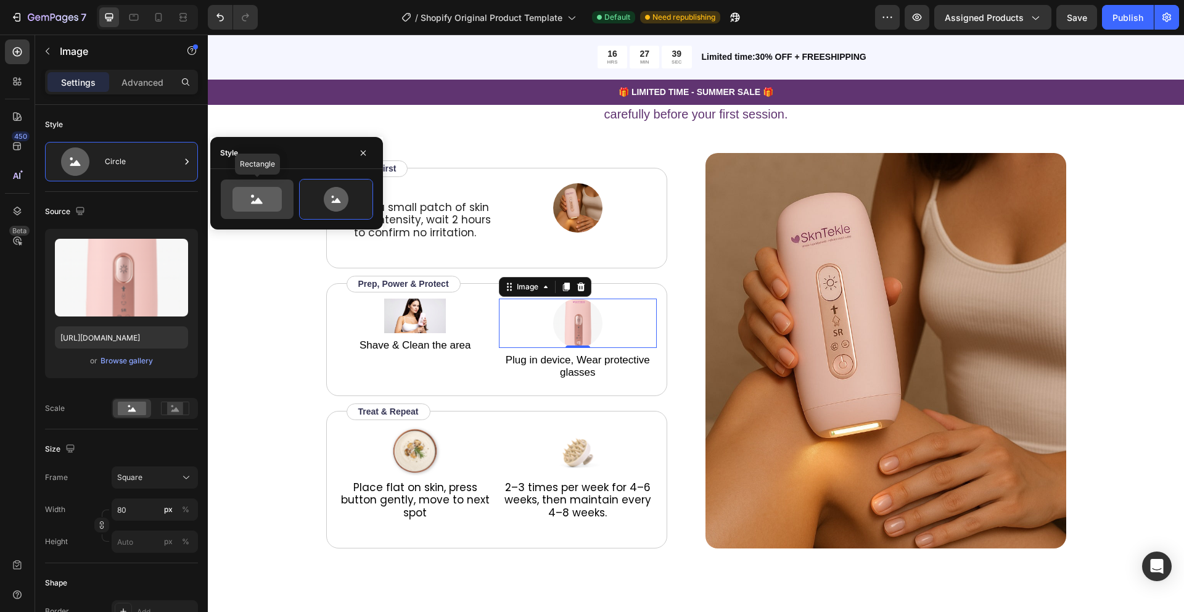
click at [269, 198] on icon at bounding box center [257, 199] width 49 height 25
type input "100"
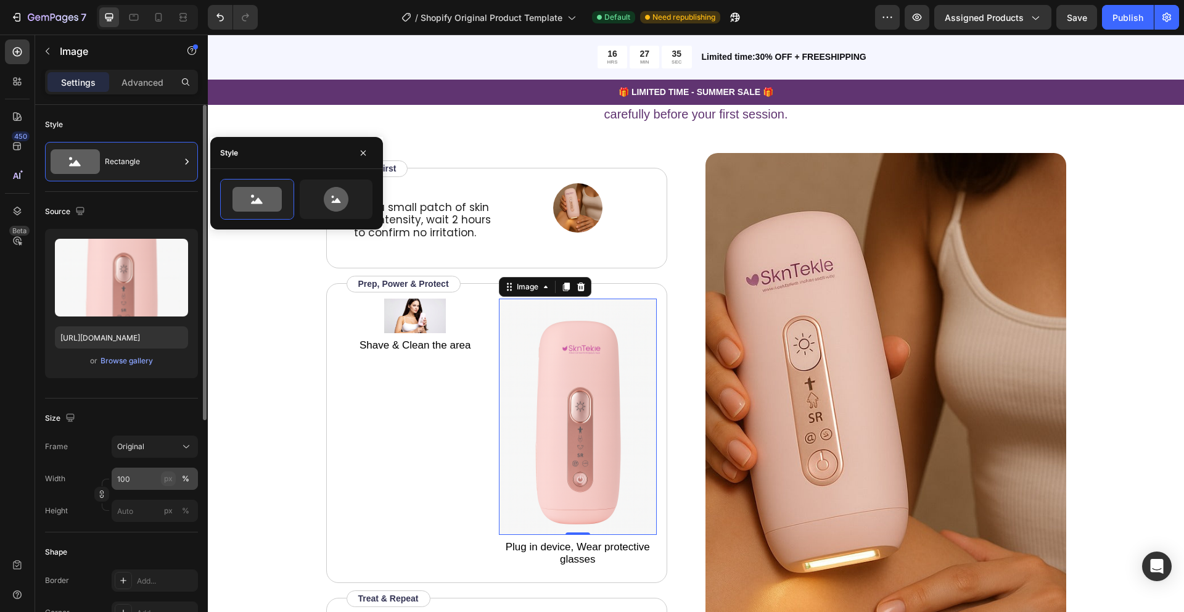
click at [178, 503] on button "px" at bounding box center [185, 510] width 15 height 15
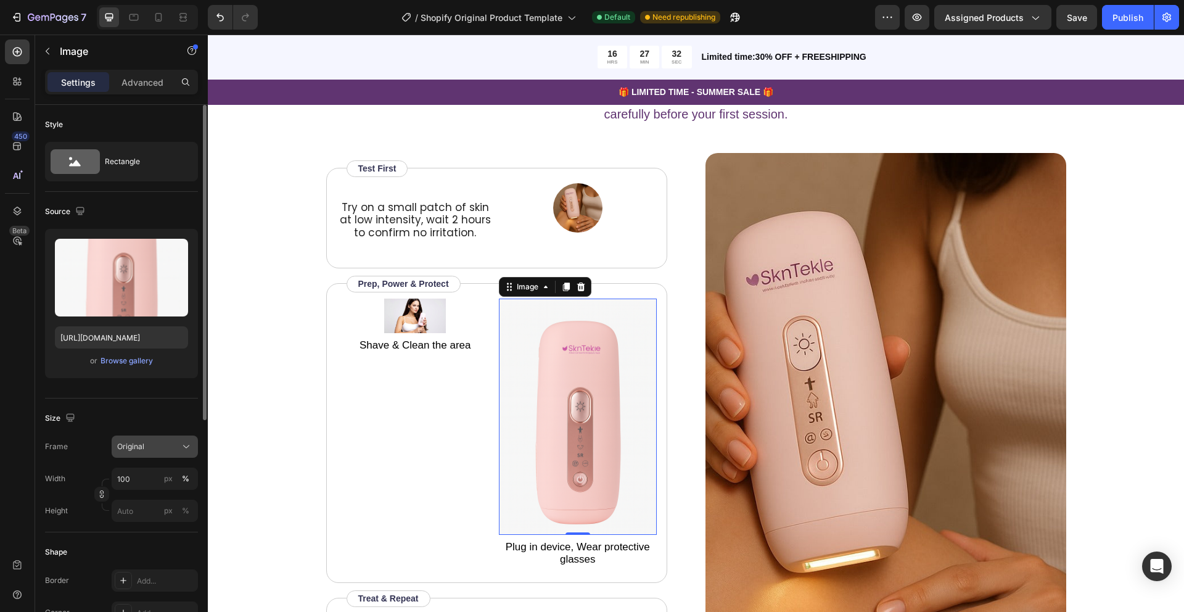
click at [181, 448] on icon at bounding box center [186, 446] width 12 height 12
click at [181, 413] on div "Size" at bounding box center [121, 418] width 153 height 20
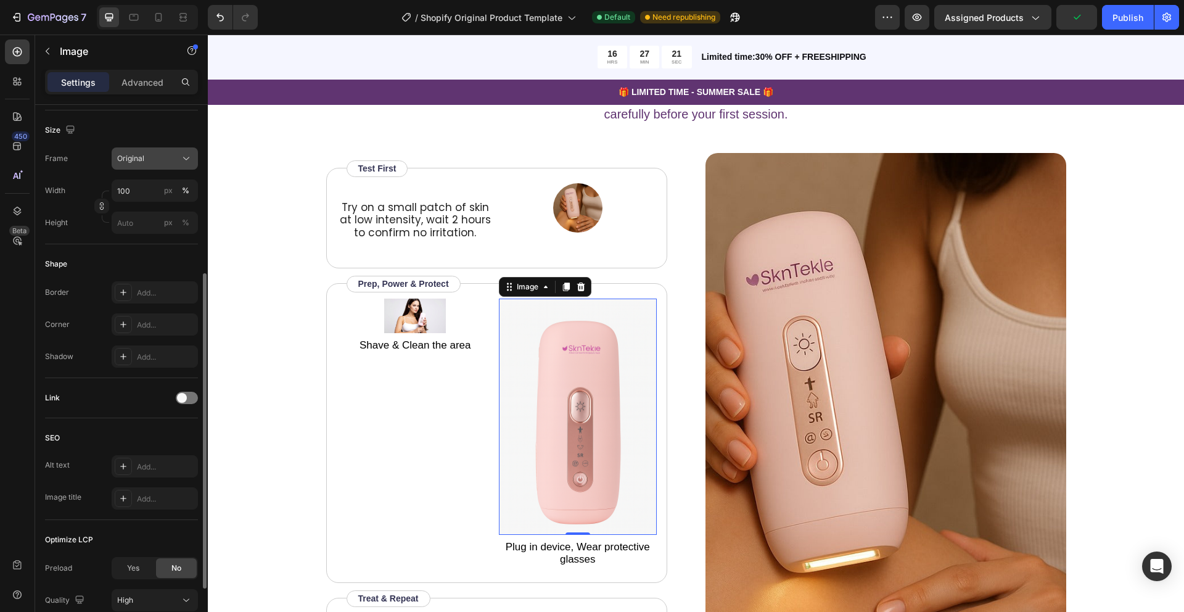
scroll to position [290, 0]
click at [162, 212] on div "px %" at bounding box center [177, 220] width 32 height 22
click at [162, 212] on input "px %" at bounding box center [155, 220] width 86 height 22
click at [164, 216] on div "px" at bounding box center [168, 220] width 9 height 11
click at [170, 221] on div "px" at bounding box center [168, 220] width 9 height 11
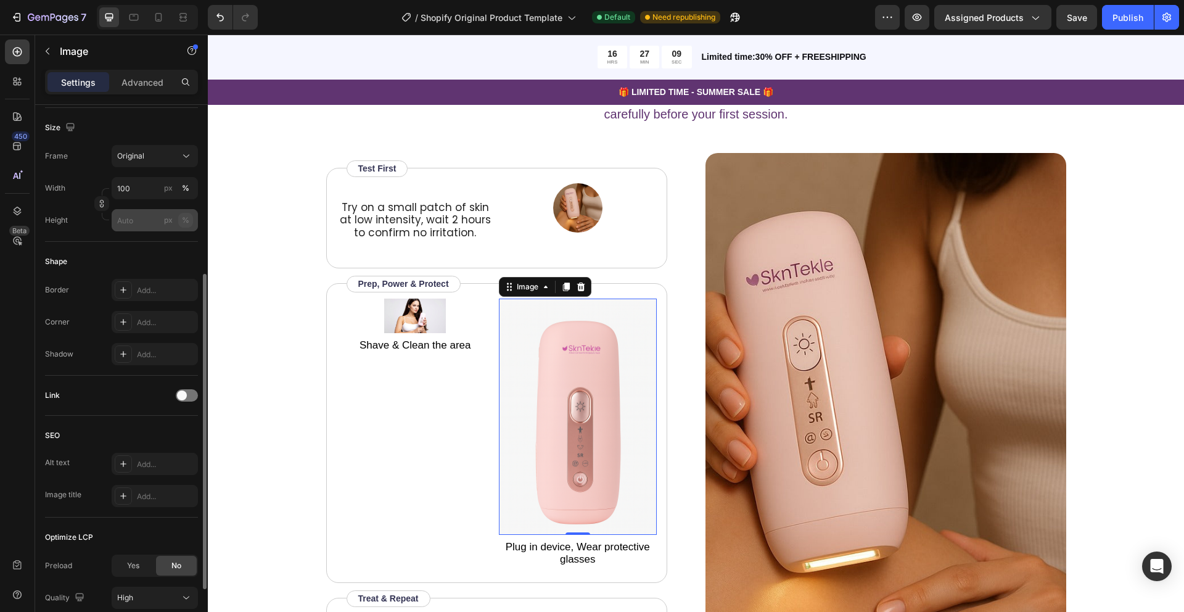
click at [189, 216] on button "%" at bounding box center [185, 220] width 15 height 15
click at [149, 215] on input "px %" at bounding box center [155, 220] width 86 height 22
click at [146, 245] on p "Full 100%" at bounding box center [153, 249] width 72 height 11
type input "100"
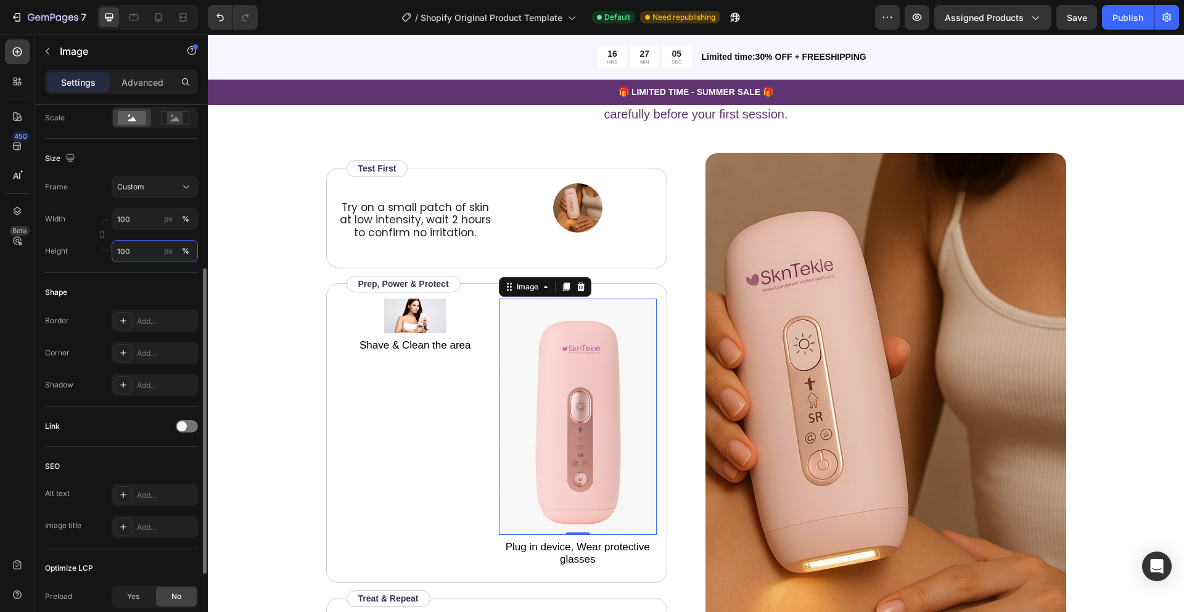
click at [146, 252] on input "100" at bounding box center [155, 251] width 86 height 22
click at [178, 282] on span "100%" at bounding box center [178, 280] width 20 height 11
click at [164, 245] on div "px" at bounding box center [168, 250] width 9 height 11
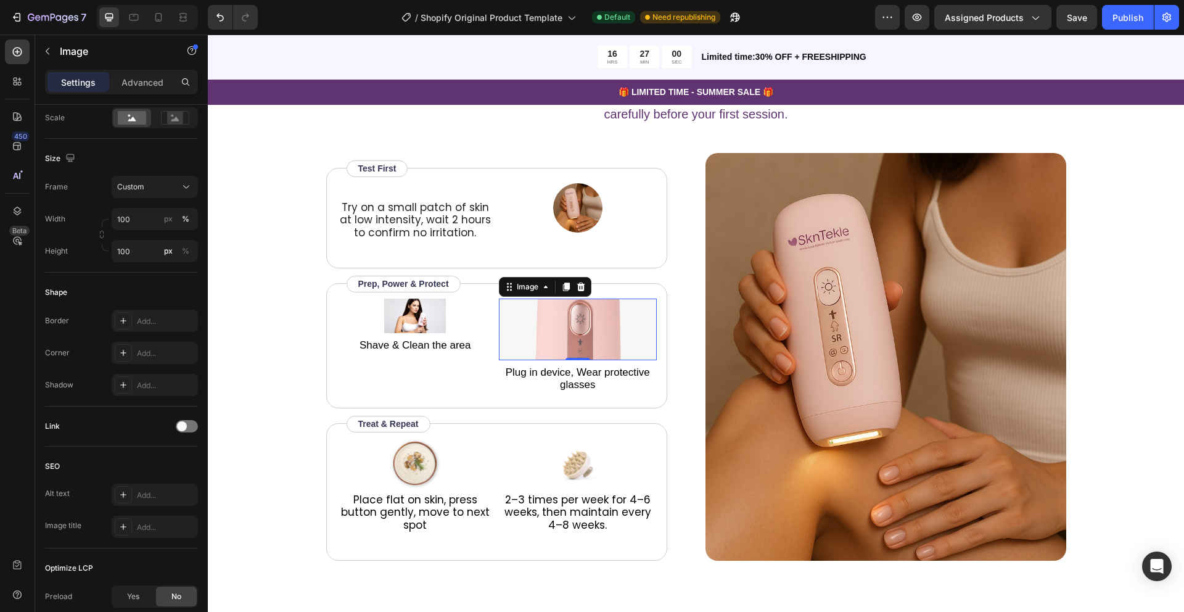
click at [556, 352] on img at bounding box center [578, 330] width 158 height 62
click at [556, 328] on img at bounding box center [578, 330] width 158 height 62
click at [529, 283] on div "Image" at bounding box center [527, 286] width 27 height 11
click at [528, 292] on div "Image" at bounding box center [527, 286] width 27 height 11
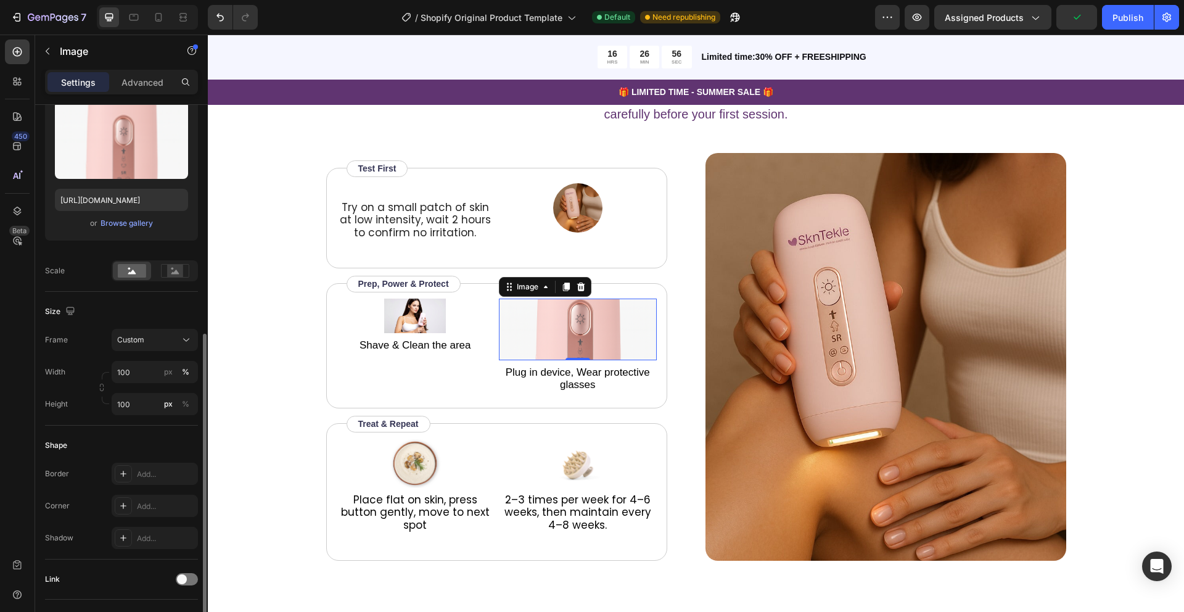
scroll to position [0, 0]
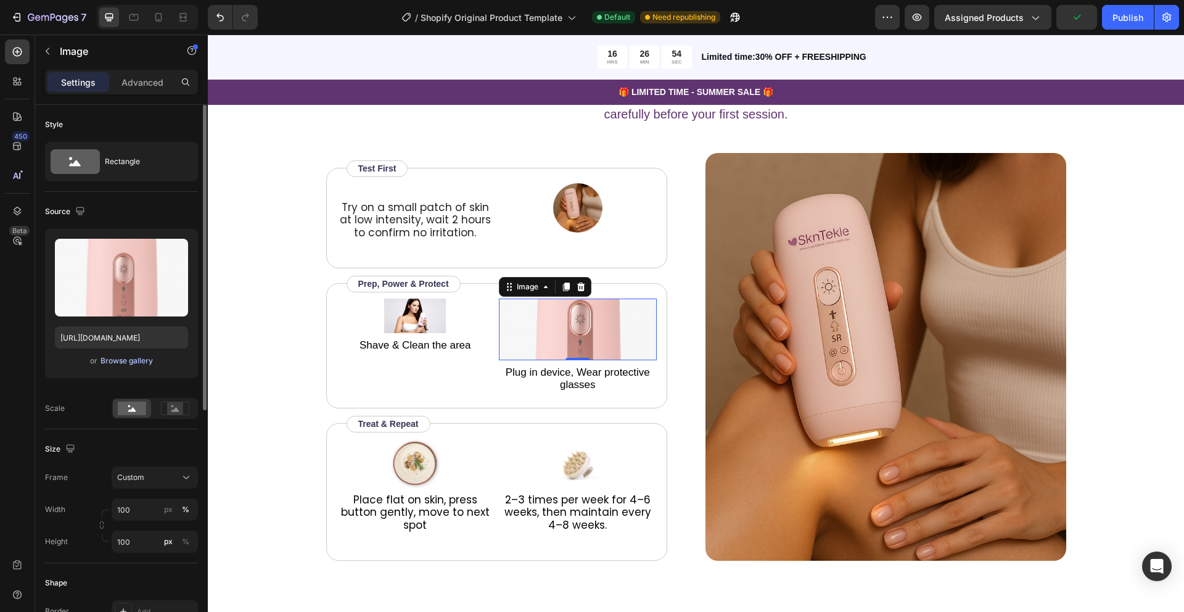
click at [122, 361] on div "Browse gallery" at bounding box center [127, 360] width 52 height 11
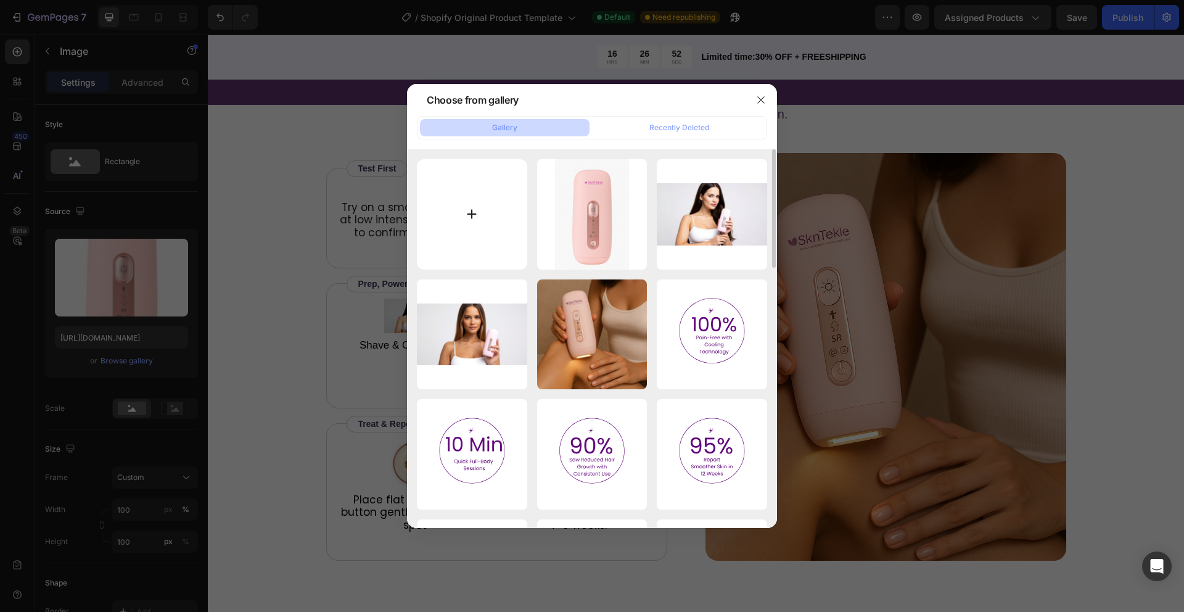
click at [471, 212] on input "file" at bounding box center [472, 214] width 110 height 110
type input "C:\fakepath\the_model_has_long_air_lighter_skin.png"
type input "https://cdn.shopify.com/s/files/1/0649/9038/0168/files/gempages_554557381082612…"
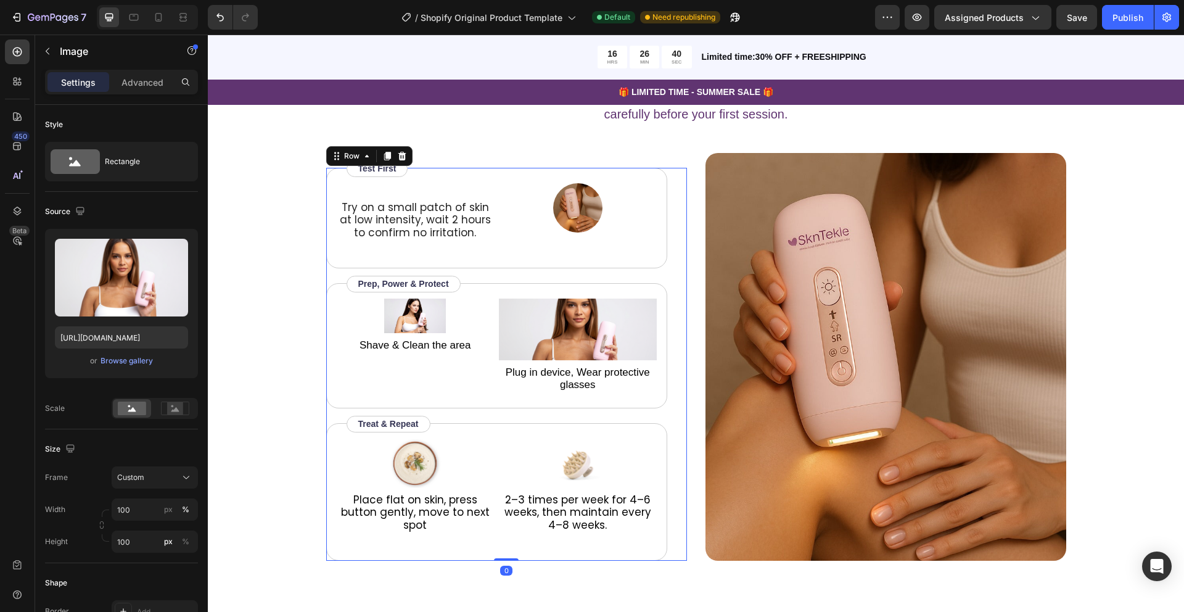
click at [677, 290] on div "Try on a small patch of skin at low intensity, wait 2 hours to confirm no irrit…" at bounding box center [506, 364] width 361 height 393
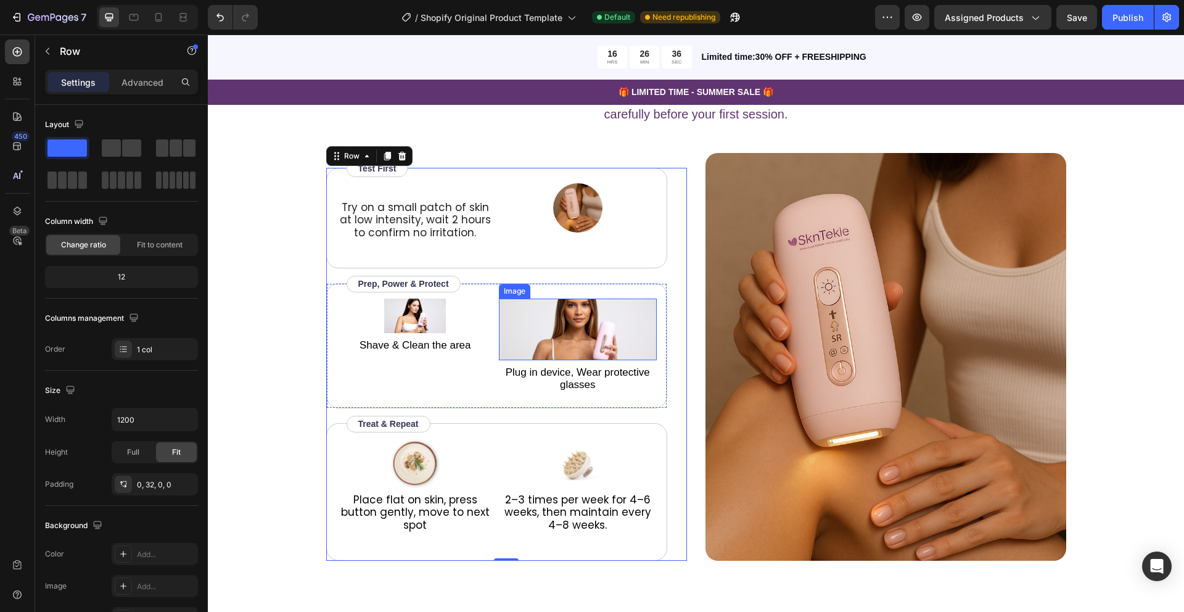
click at [527, 320] on img at bounding box center [578, 330] width 158 height 62
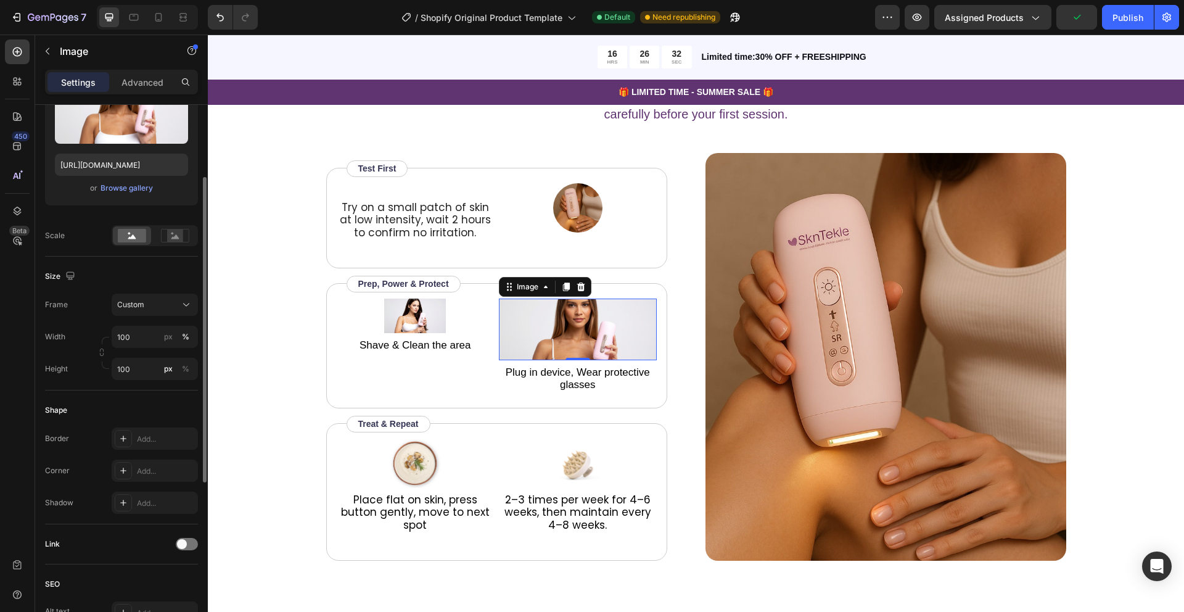
scroll to position [220, 0]
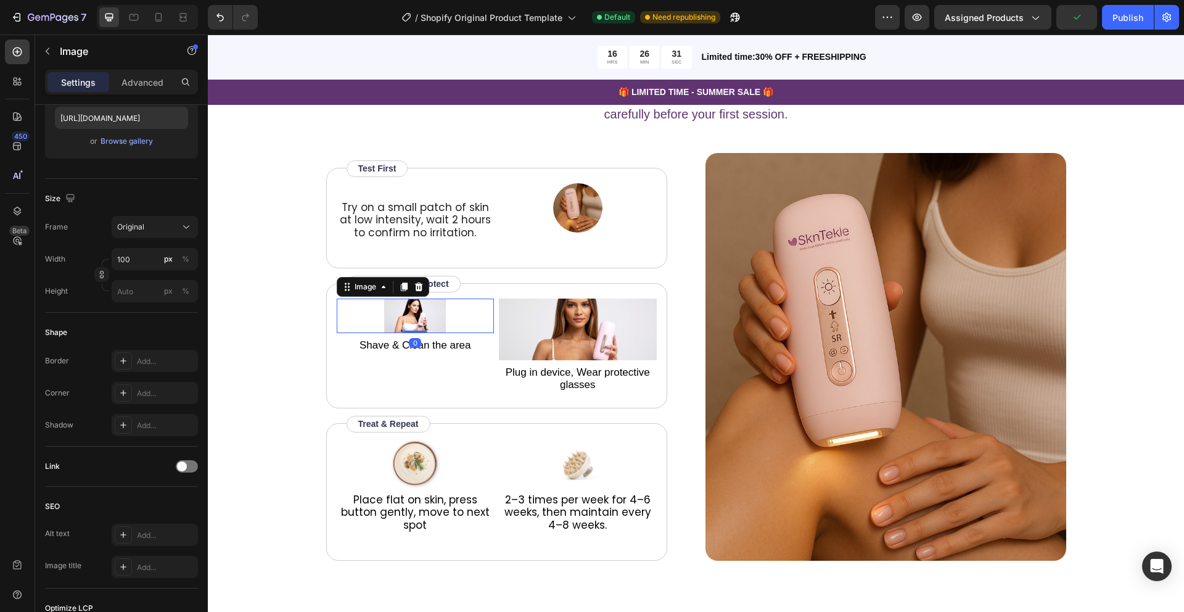
click at [410, 309] on img at bounding box center [415, 316] width 62 height 35
click at [392, 307] on img at bounding box center [415, 316] width 62 height 35
click at [144, 294] on input "px %" at bounding box center [155, 291] width 86 height 22
click at [141, 321] on p "Full 100%" at bounding box center [153, 320] width 72 height 11
type input "100"
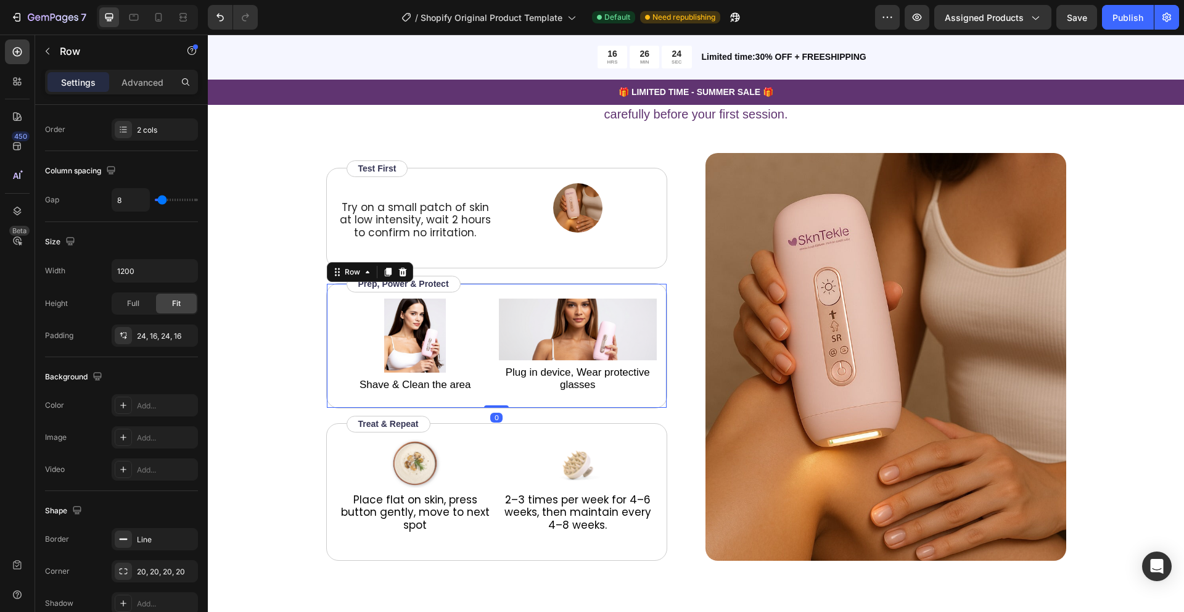
click at [521, 392] on div "Image Shave & Clean the area Text Block Image Plug in device, Wear protective g…" at bounding box center [496, 345] width 341 height 125
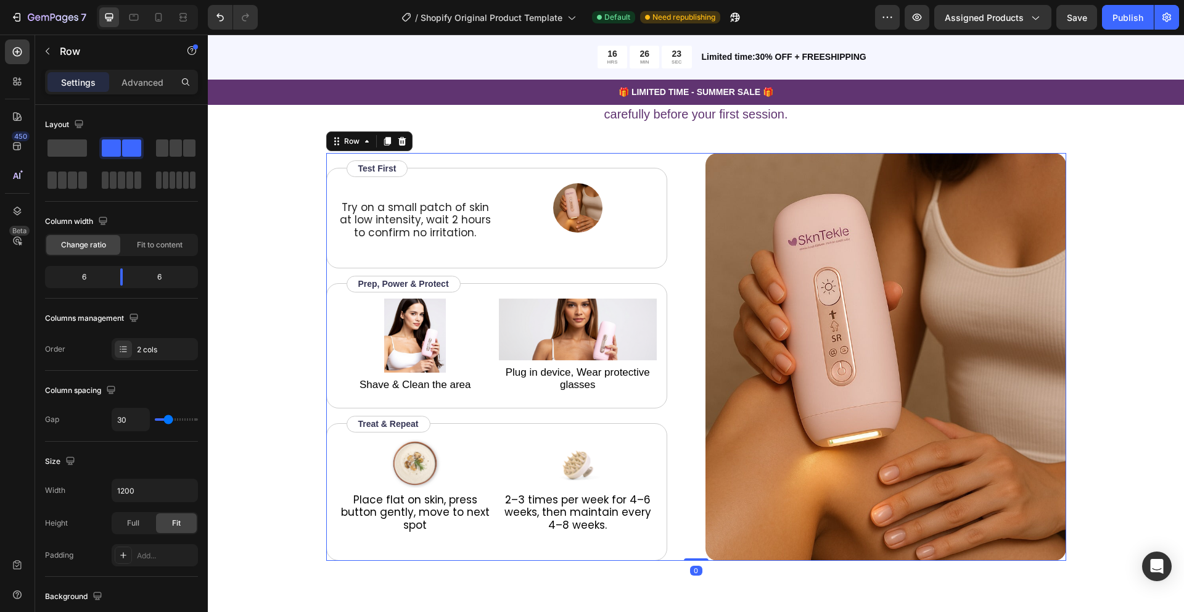
click at [690, 301] on div "Try on a small patch of skin at low intensity, wait 2 hours to confirm no irrit…" at bounding box center [696, 357] width 740 height 408
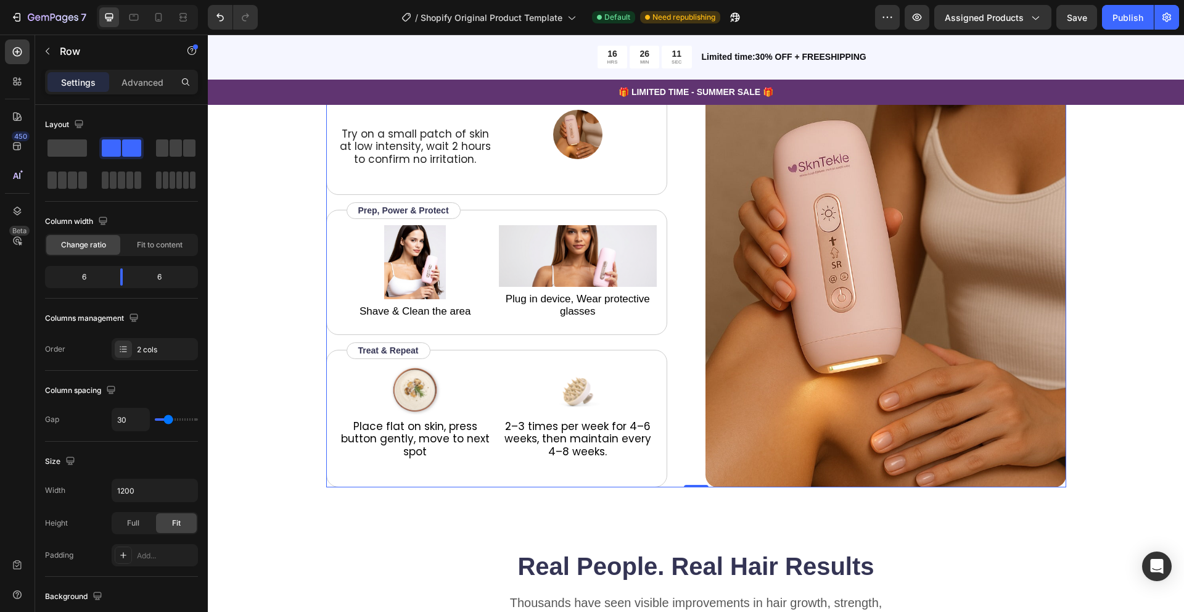
scroll to position [1789, 0]
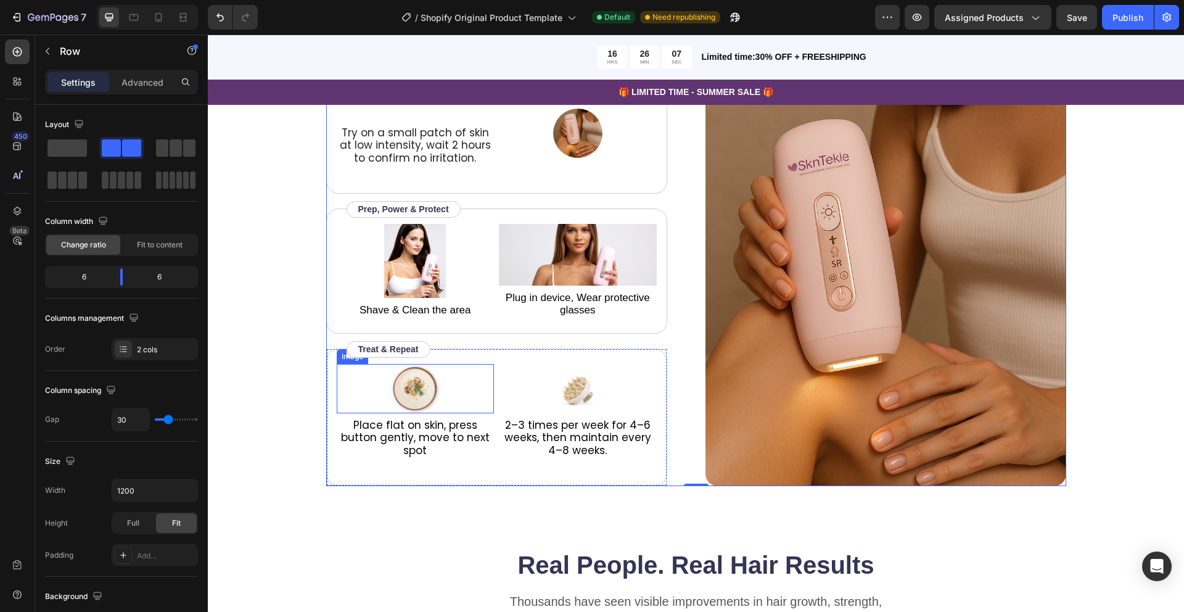
click at [416, 393] on img at bounding box center [415, 388] width 62 height 49
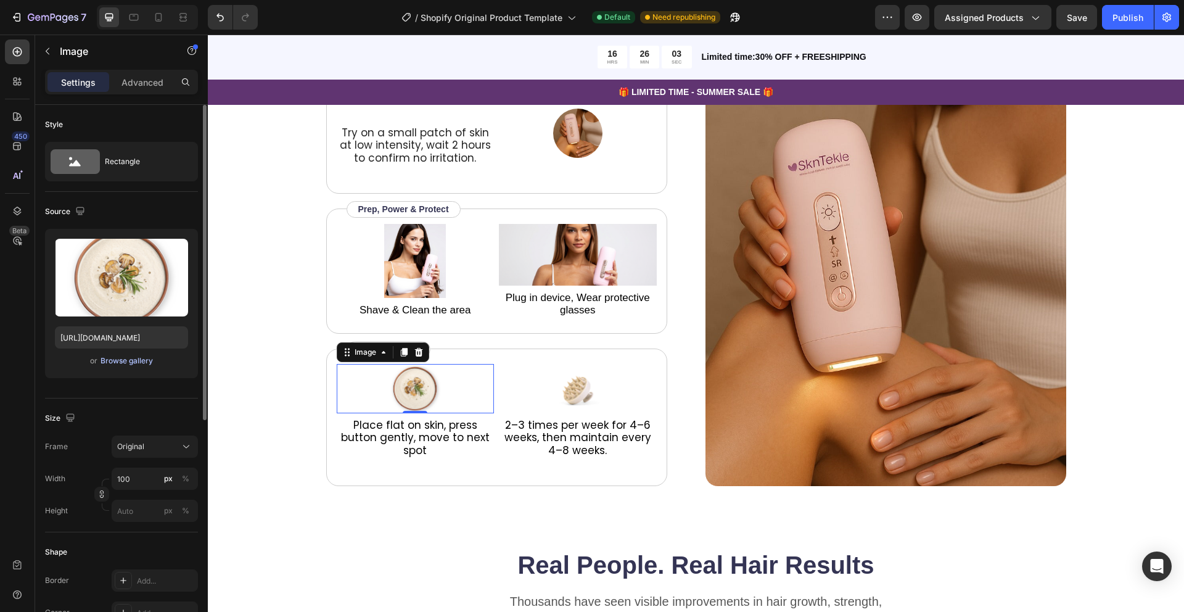
click at [125, 363] on div "Browse gallery" at bounding box center [127, 360] width 52 height 11
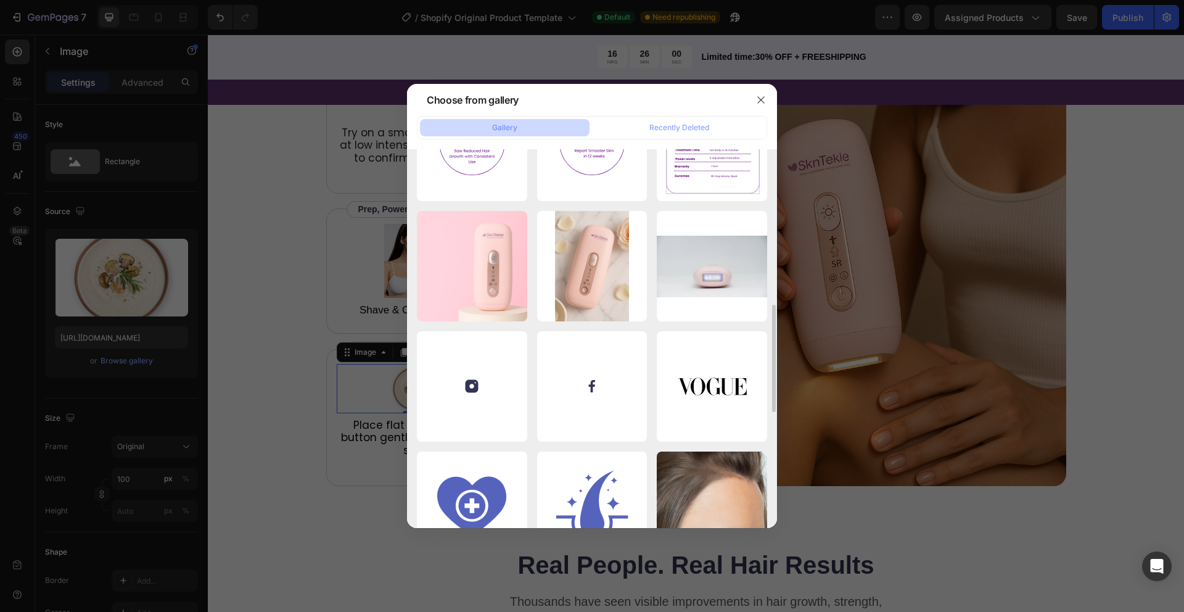
scroll to position [548, 0]
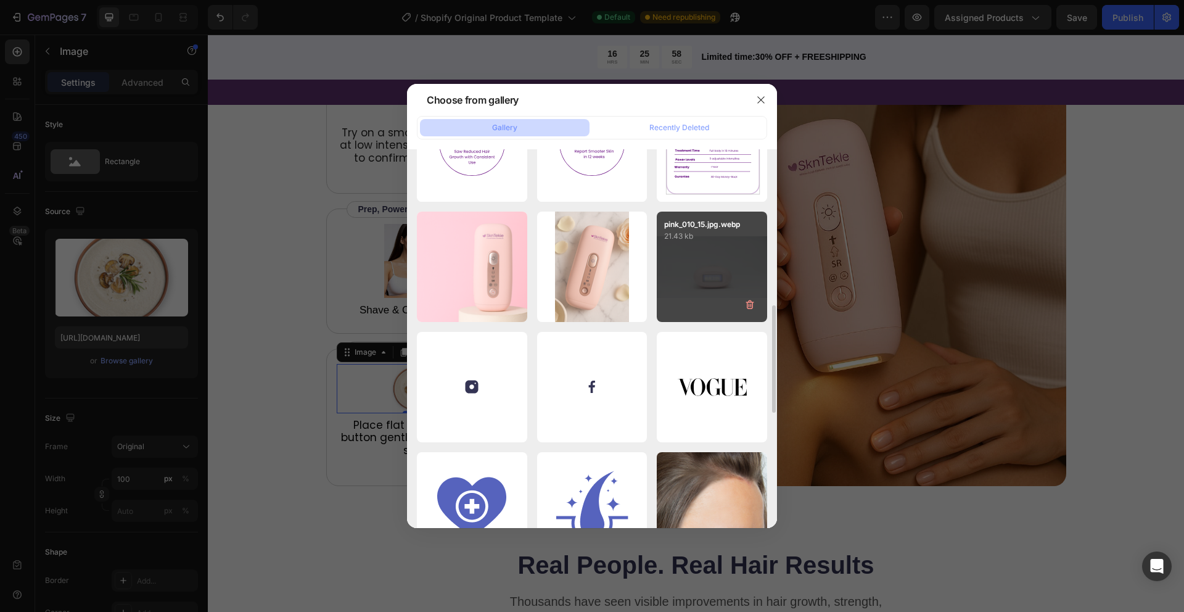
click at [711, 276] on div "pink_010_15.jpg.webp 21.43 kb" at bounding box center [712, 267] width 110 height 110
type input "https://cdn.shopify.com/s/files/1/0649/9038/0168/files/gempages_554557381082612…"
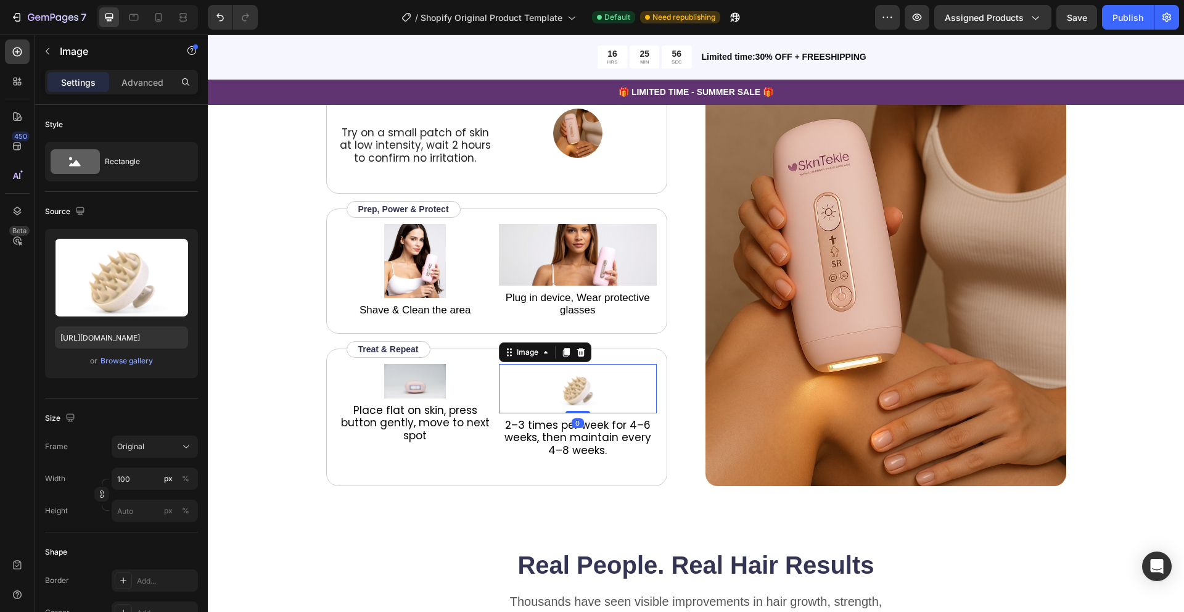
click at [568, 397] on img at bounding box center [578, 388] width 62 height 49
click at [133, 363] on div "Browse gallery" at bounding box center [127, 360] width 52 height 11
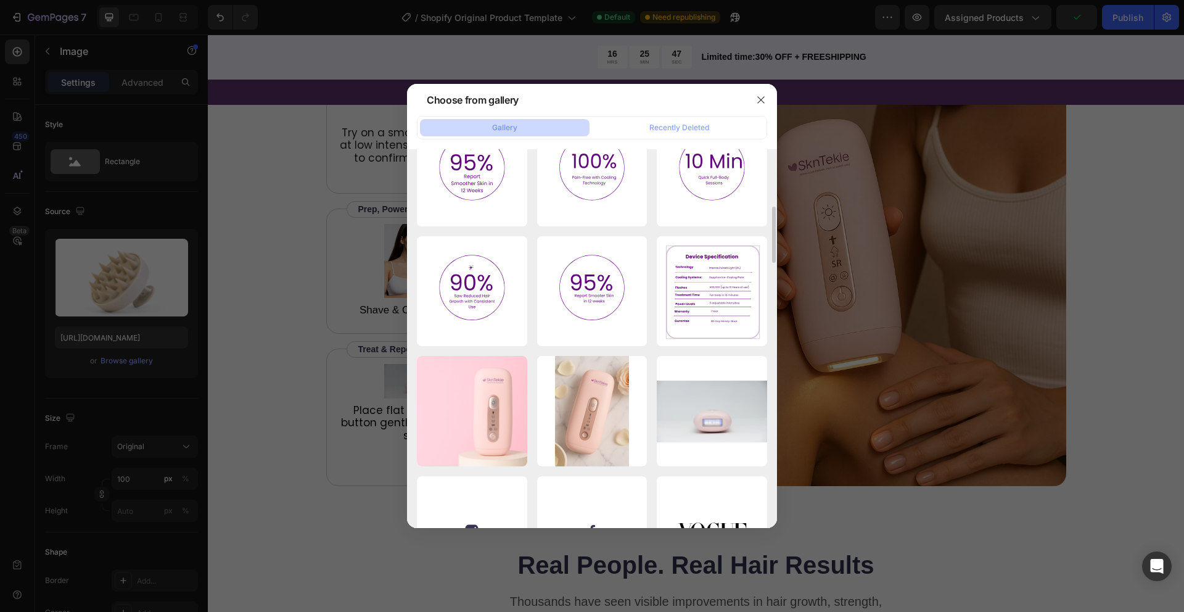
scroll to position [401, 0]
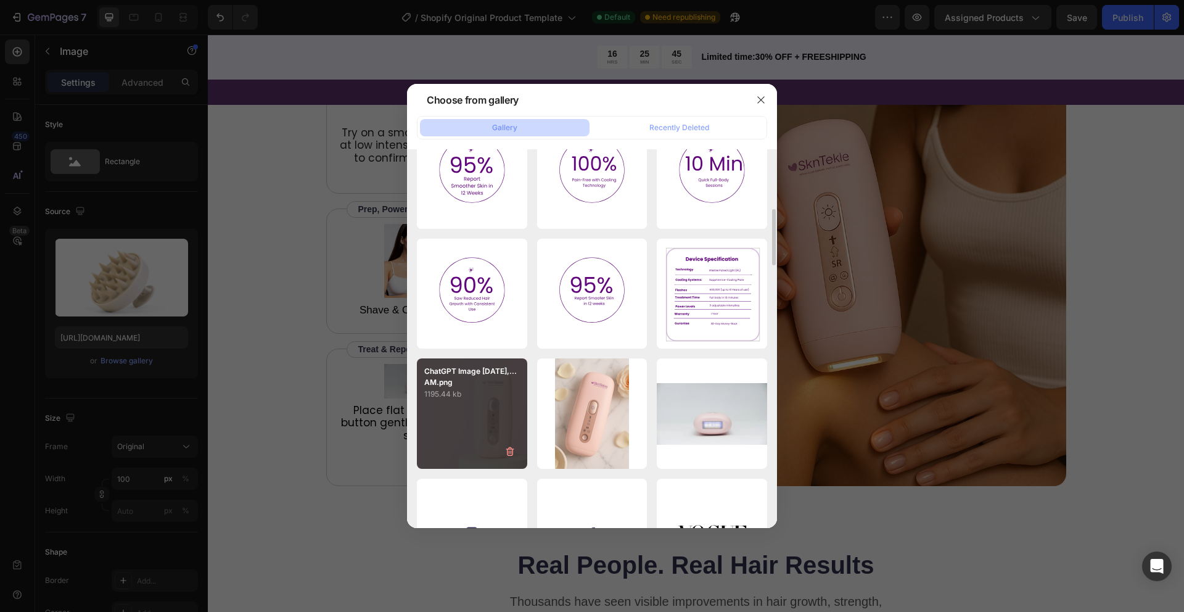
click at [474, 429] on div "ChatGPT Image Aug 18,...AM.png 1195.44 kb" at bounding box center [472, 413] width 110 height 110
type input "https://cdn.shopify.com/s/files/1/0649/9038/0168/files/gempages_554557381082612…"
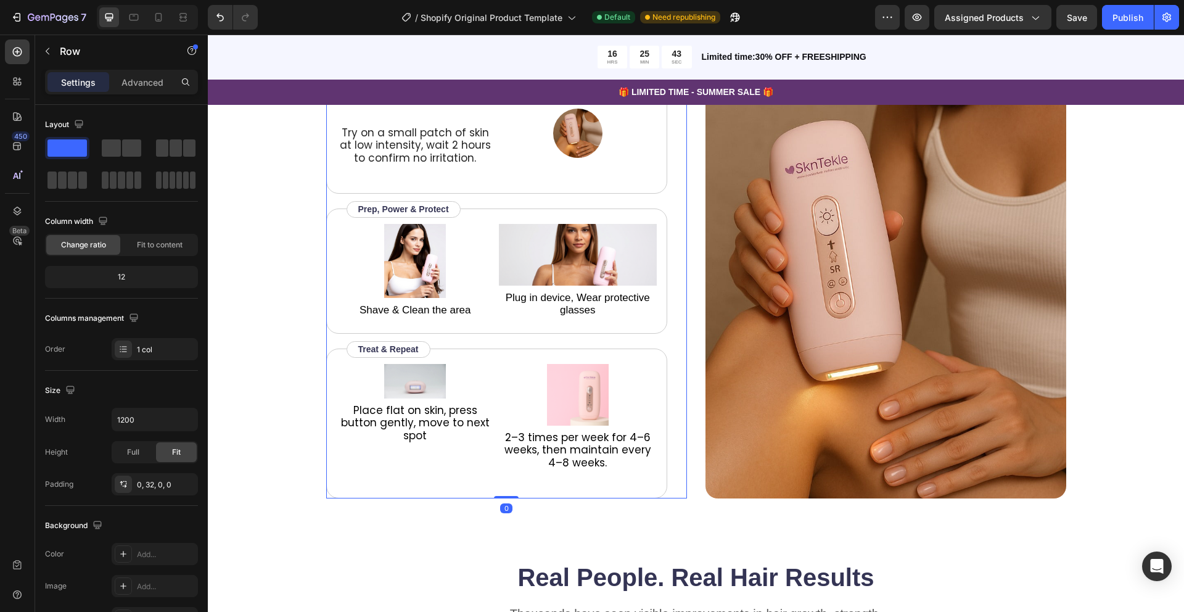
click at [685, 450] on div "Try on a small patch of skin at low intensity, wait 2 hours to confirm no irrit…" at bounding box center [506, 295] width 361 height 405
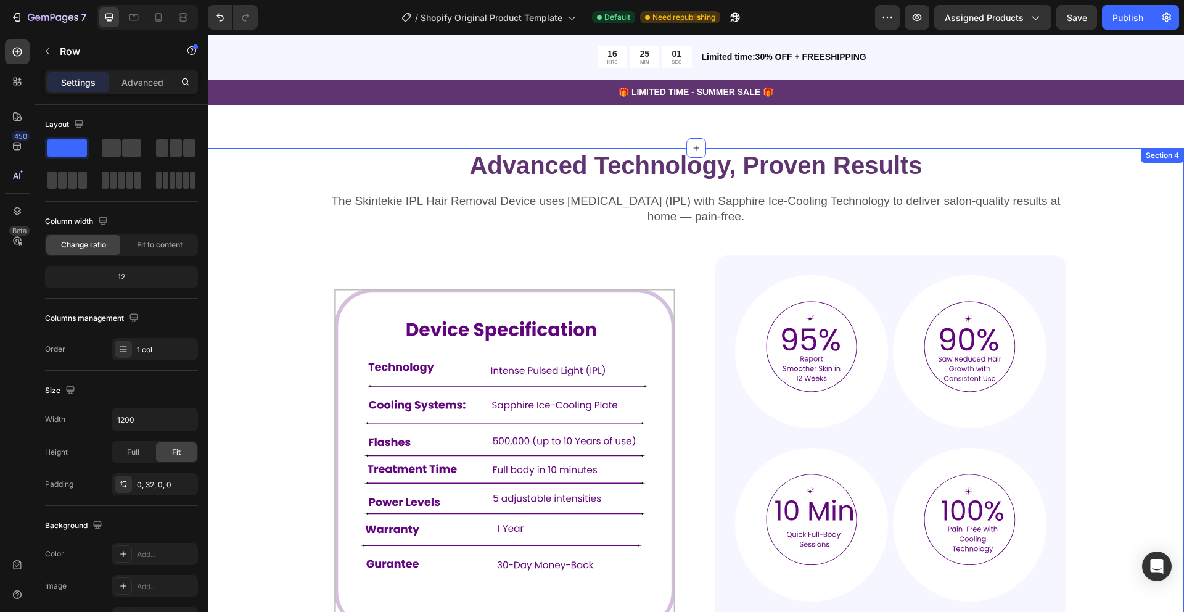
scroll to position [687, 0]
click at [1123, 223] on div "Advanced Technology, Proven Results Heading The Skintekie IPL Hair Removal Devi…" at bounding box center [696, 403] width 878 height 508
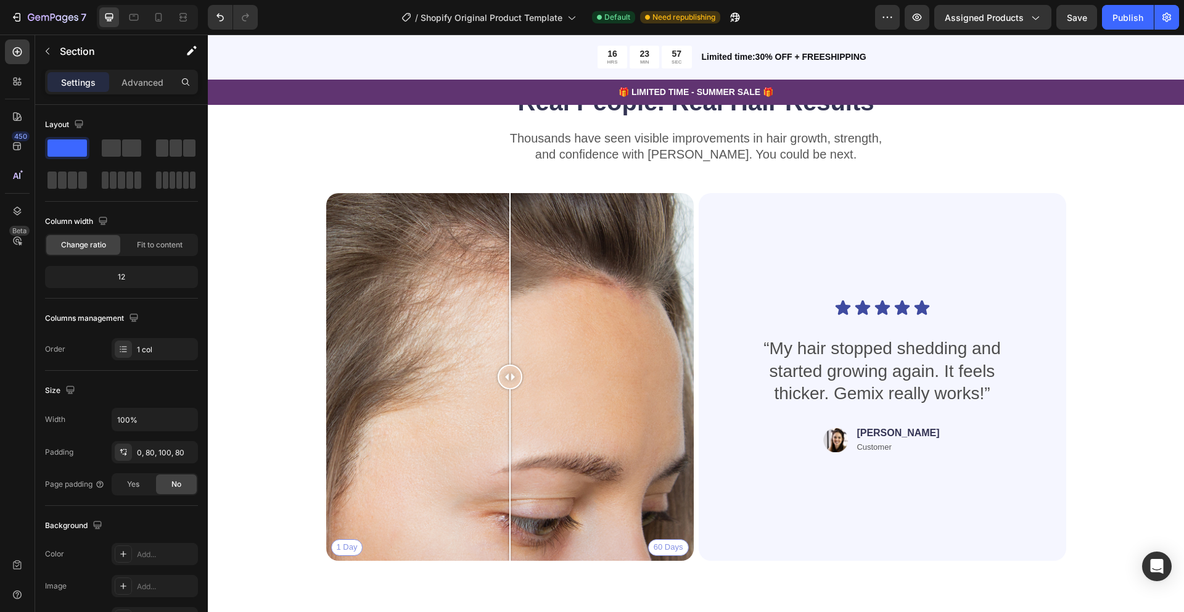
scroll to position [2266, 0]
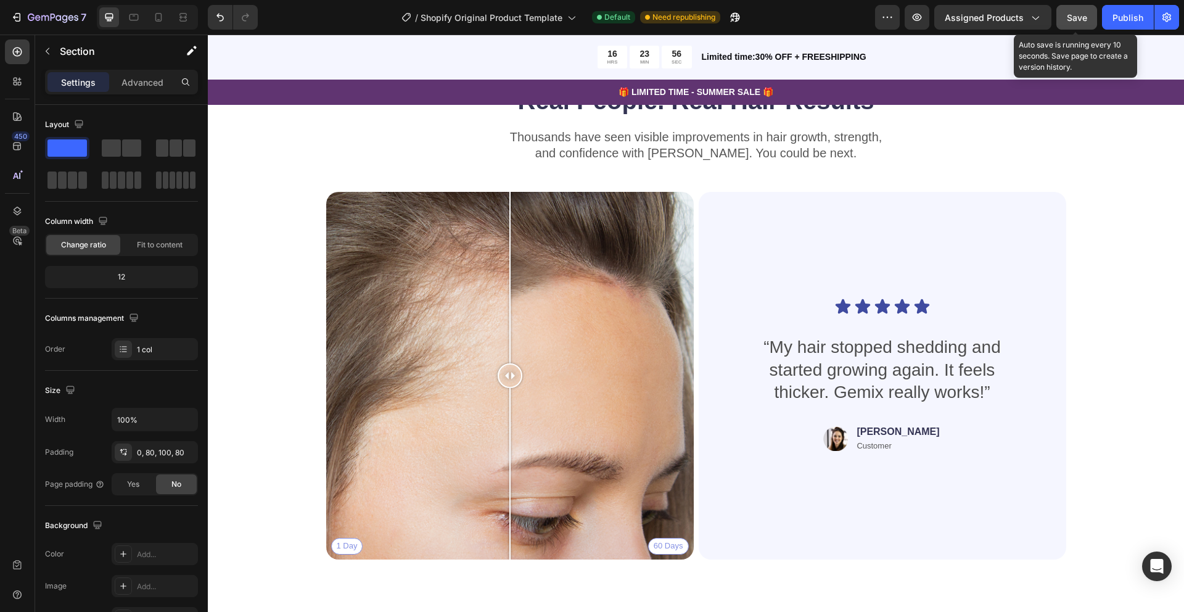
click at [1068, 23] on button "Save" at bounding box center [1077, 17] width 41 height 25
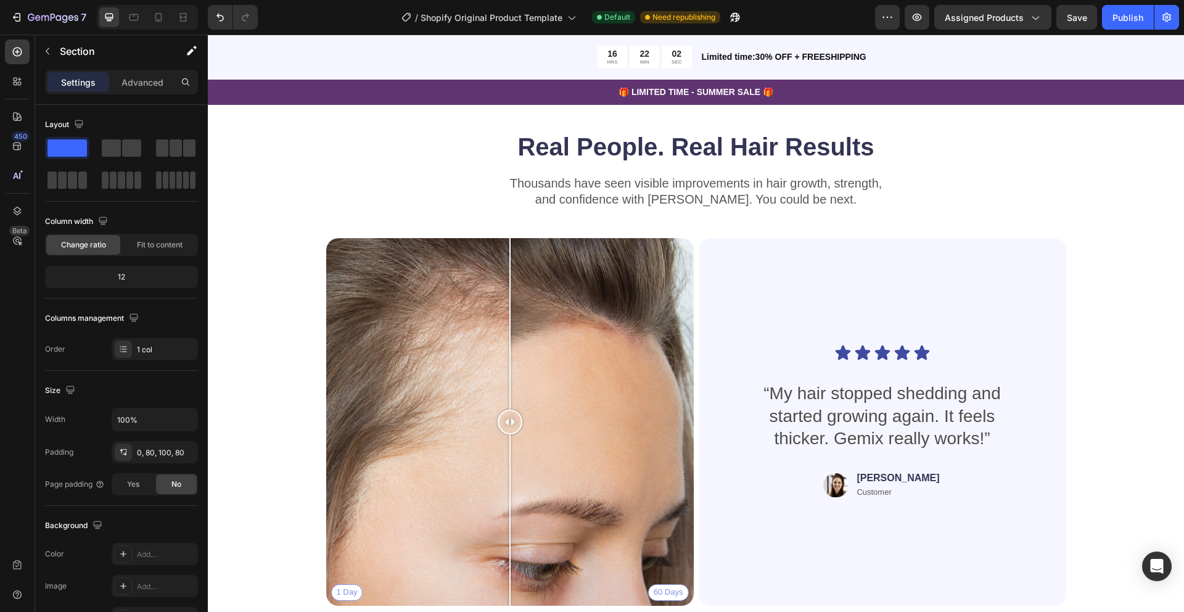
scroll to position [2223, 0]
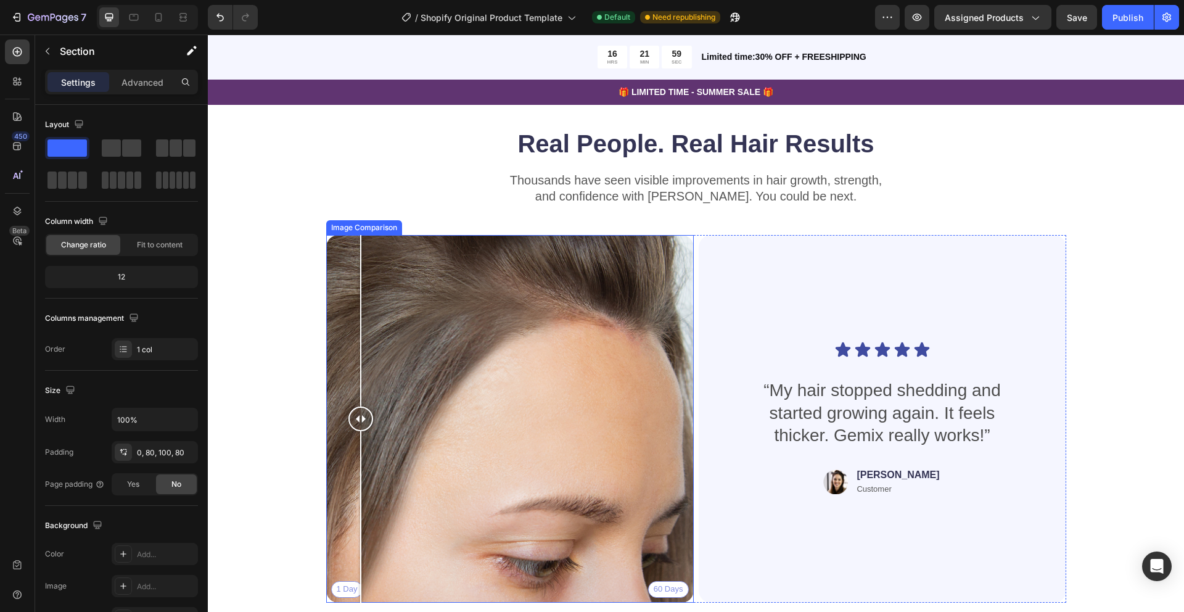
click at [361, 316] on div "1 Day 60 Days" at bounding box center [510, 419] width 368 height 368
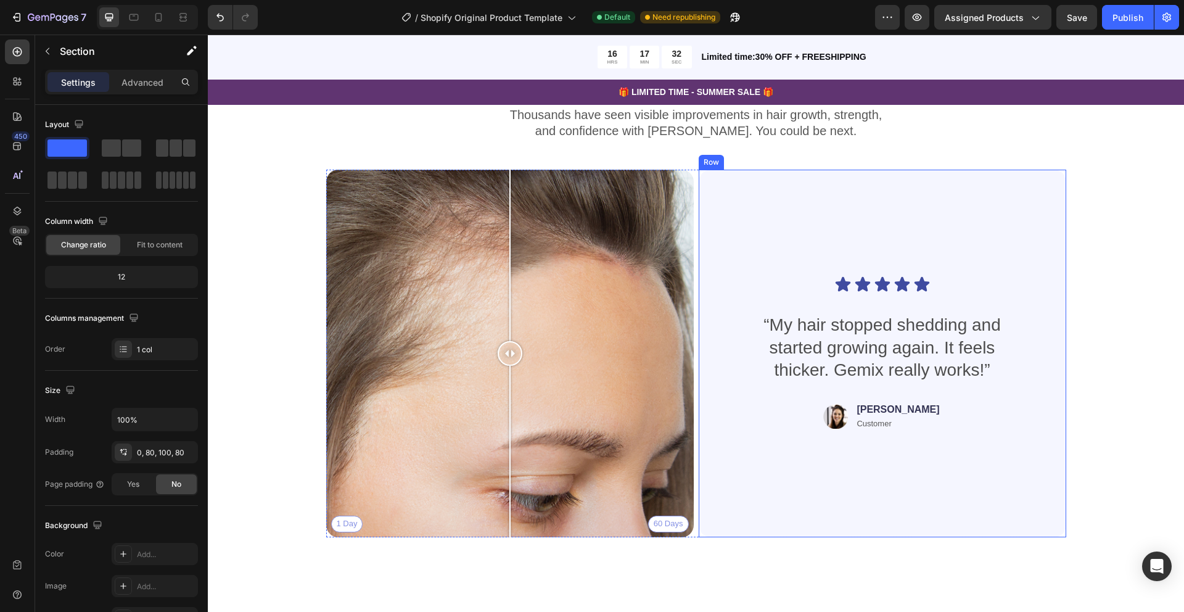
scroll to position [2293, 0]
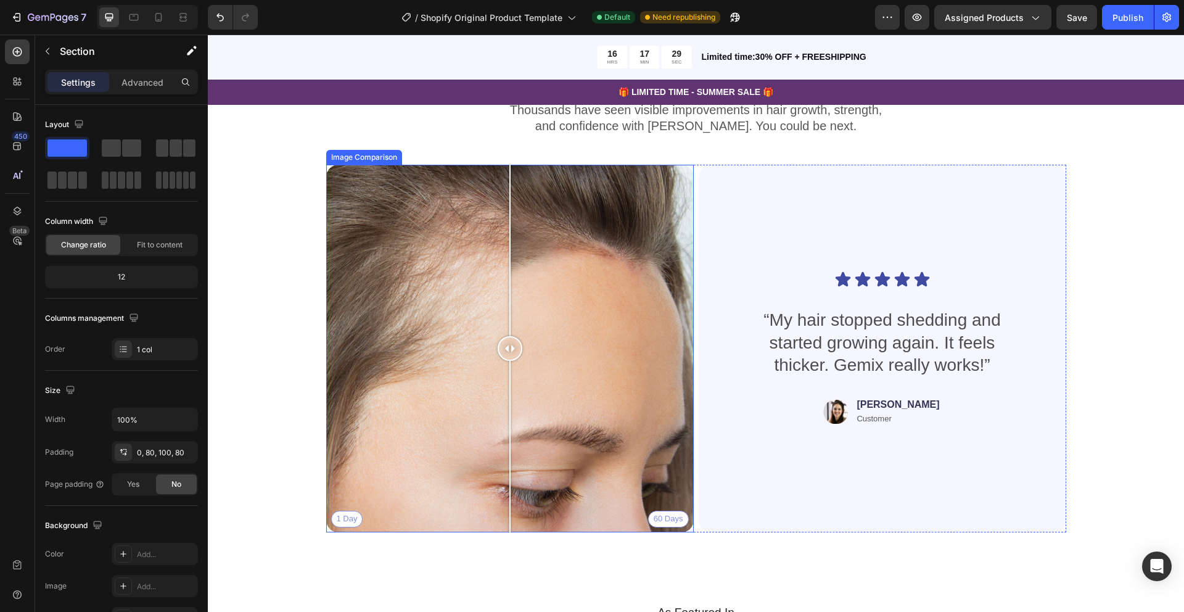
click at [591, 220] on div "1 Day 60 Days" at bounding box center [510, 349] width 368 height 368
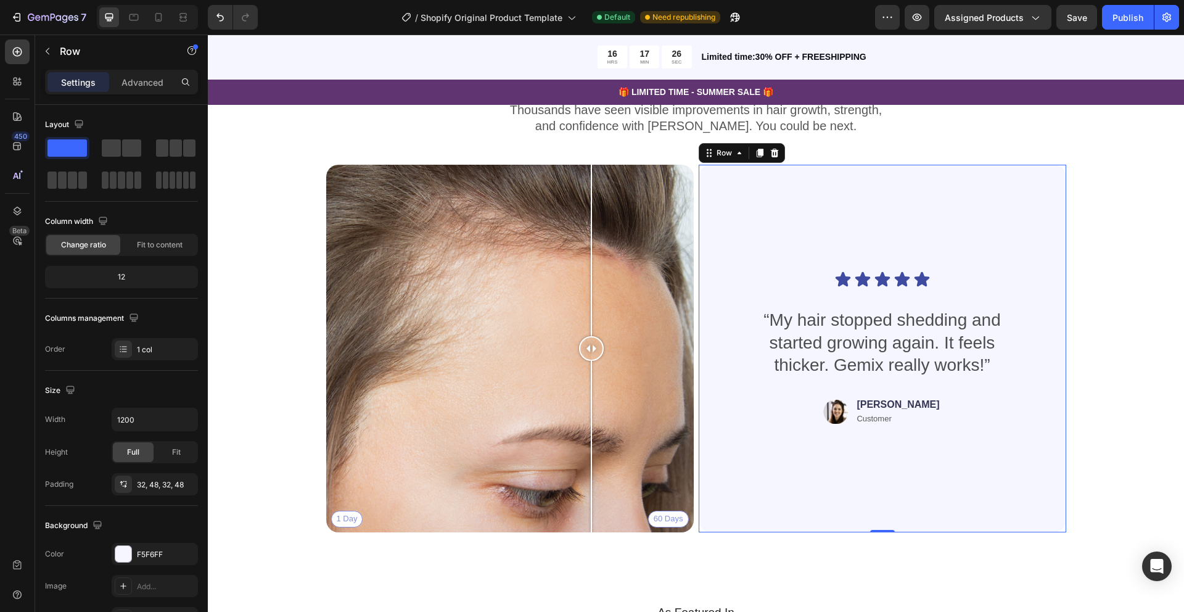
click at [910, 260] on div "Icon Icon Icon Icon Icon Icon List “My hair stopped shedding and started growin…" at bounding box center [882, 348] width 308 height 328
click at [774, 152] on icon at bounding box center [774, 152] width 8 height 9
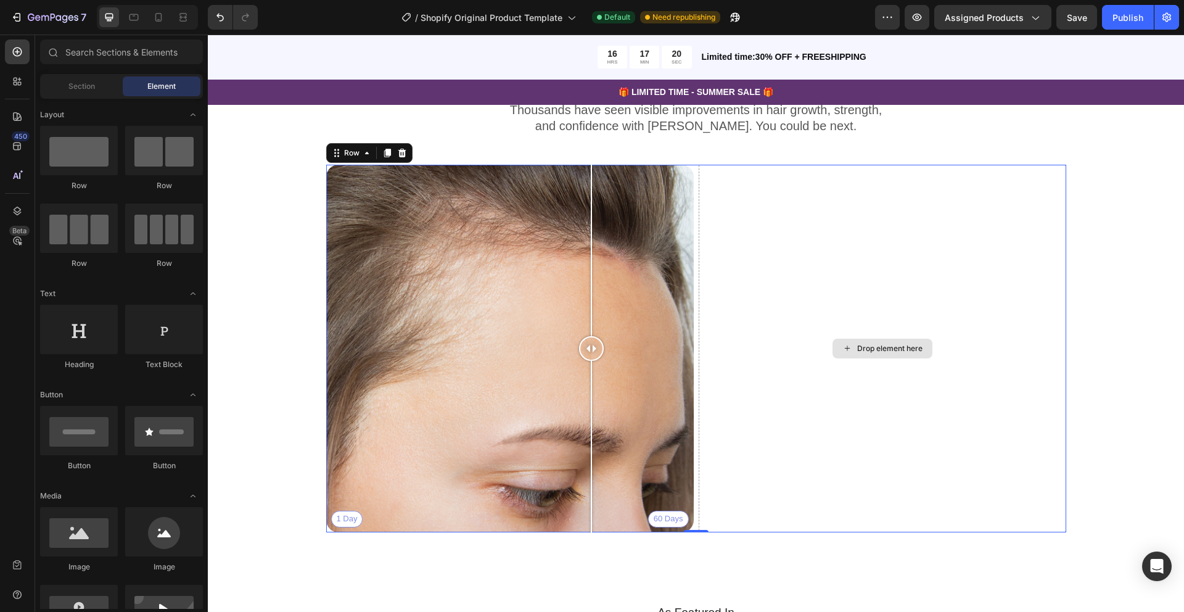
click at [820, 256] on div "Drop element here" at bounding box center [883, 349] width 368 height 368
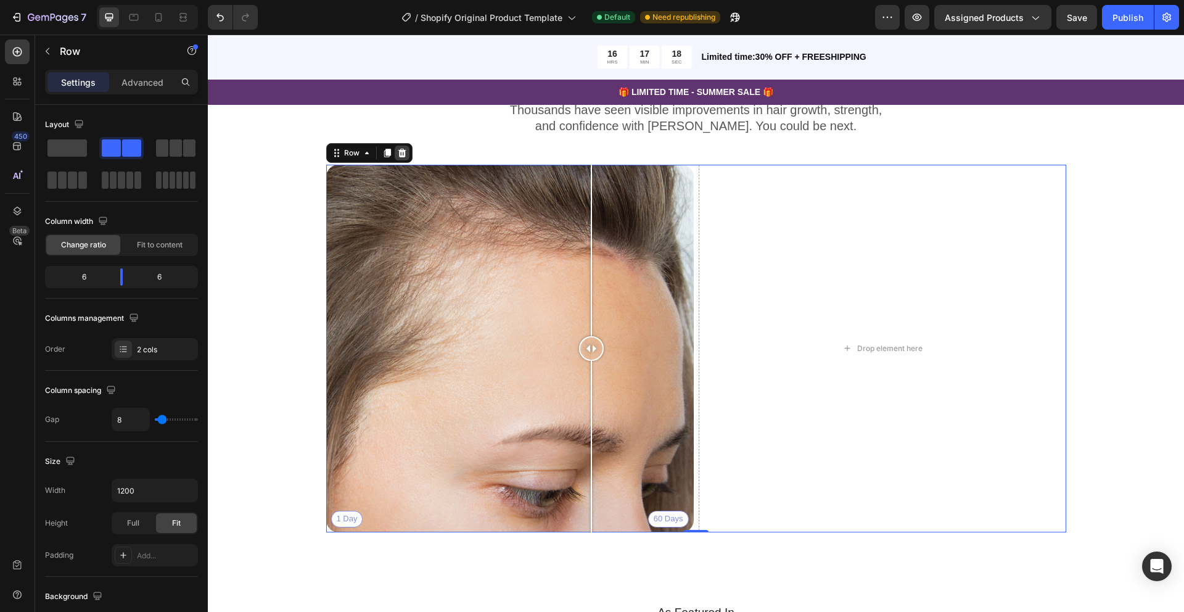
click at [403, 153] on icon at bounding box center [402, 152] width 8 height 9
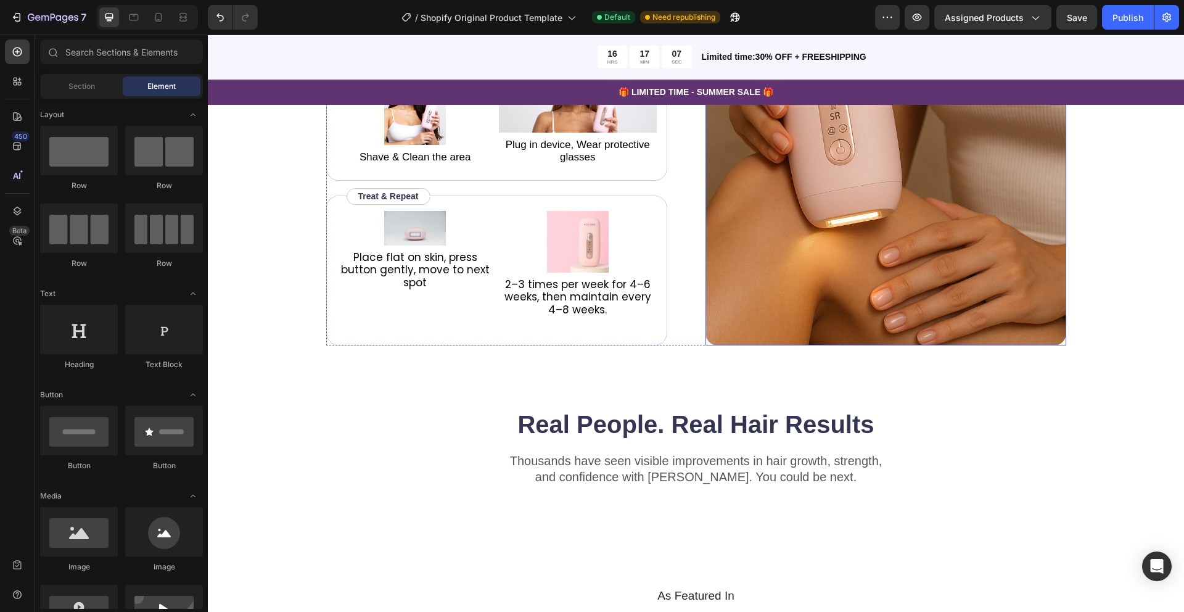
scroll to position [1944, 0]
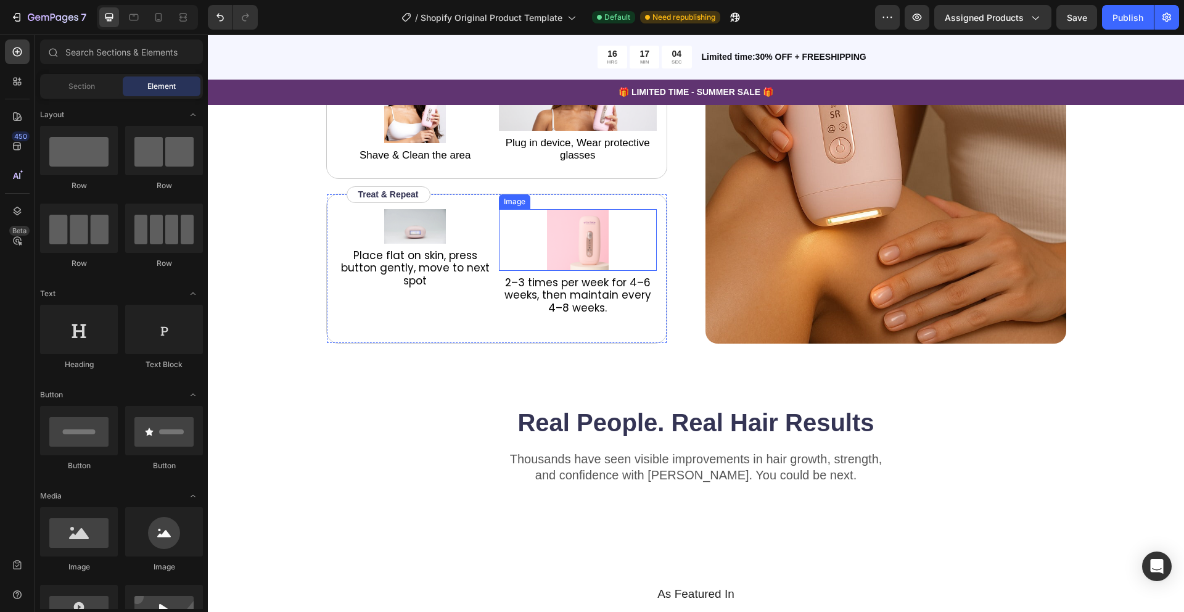
click at [580, 245] on img at bounding box center [578, 240] width 62 height 62
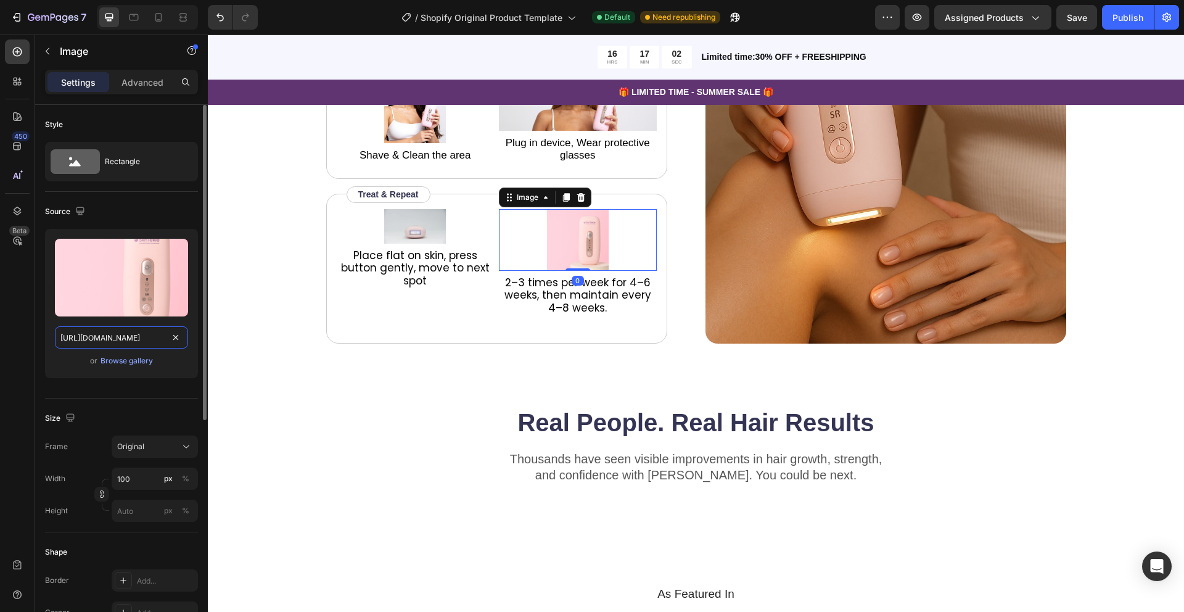
click at [144, 336] on input "https://cdn.shopify.com/s/files/1/0649/9038/0168/files/gempages_554557381082612…" at bounding box center [121, 337] width 133 height 22
click at [141, 361] on div "Browse gallery" at bounding box center [127, 360] width 52 height 11
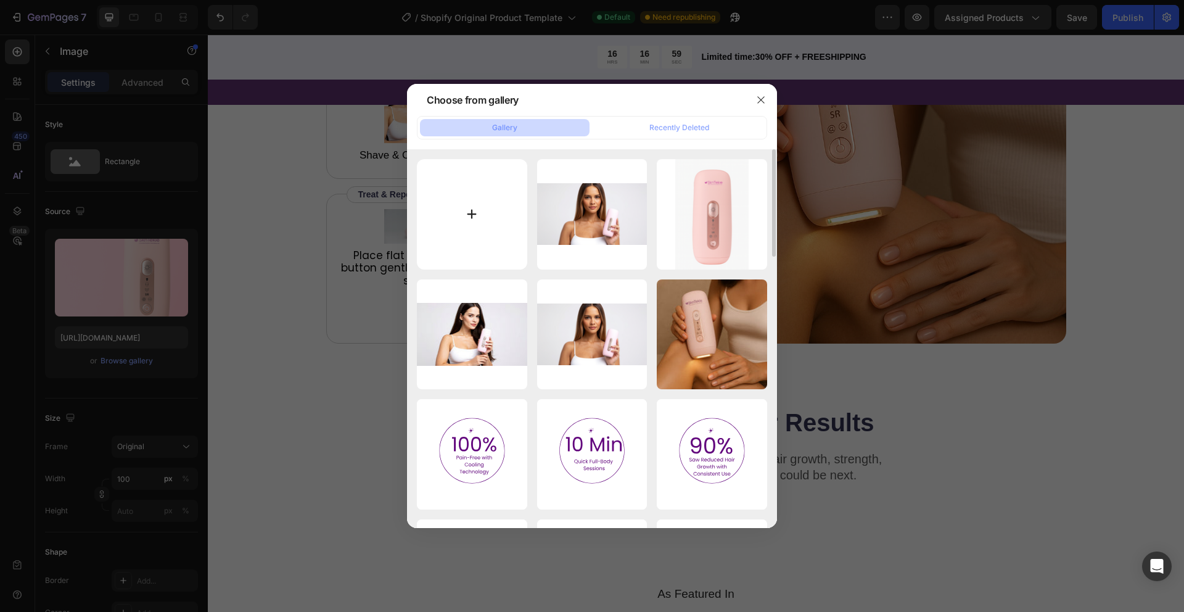
click at [463, 209] on input "file" at bounding box center [472, 214] width 110 height 110
type input "C:\fakepath\pink_010_15.webp"
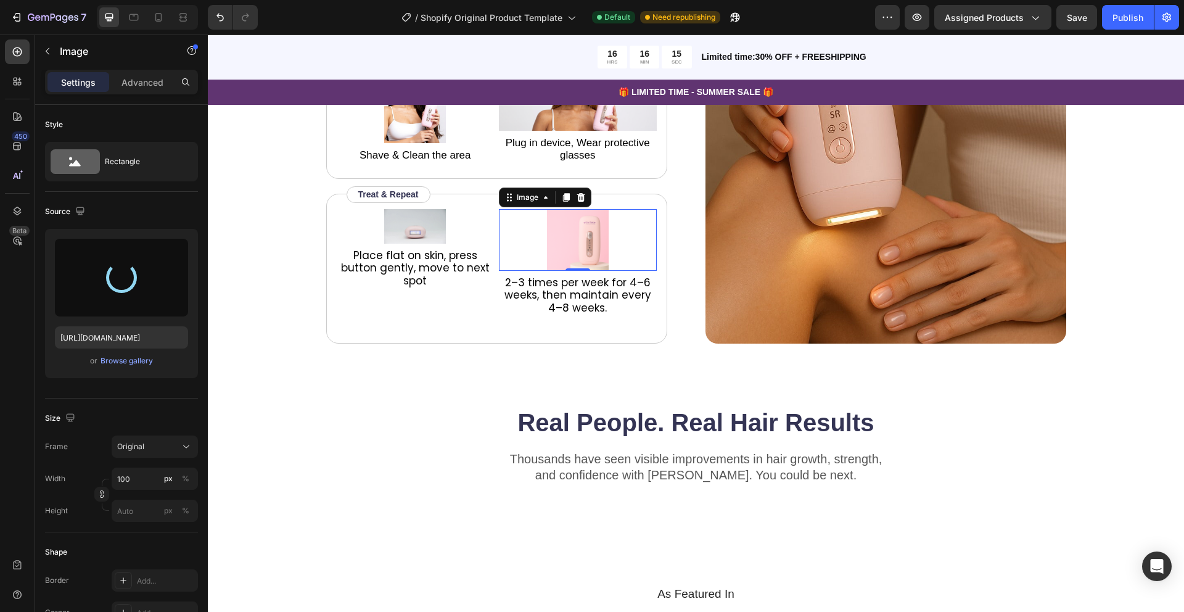
type input "https://cdn.shopify.com/s/files/1/0649/9038/0168/files/gempages_554557381082612…"
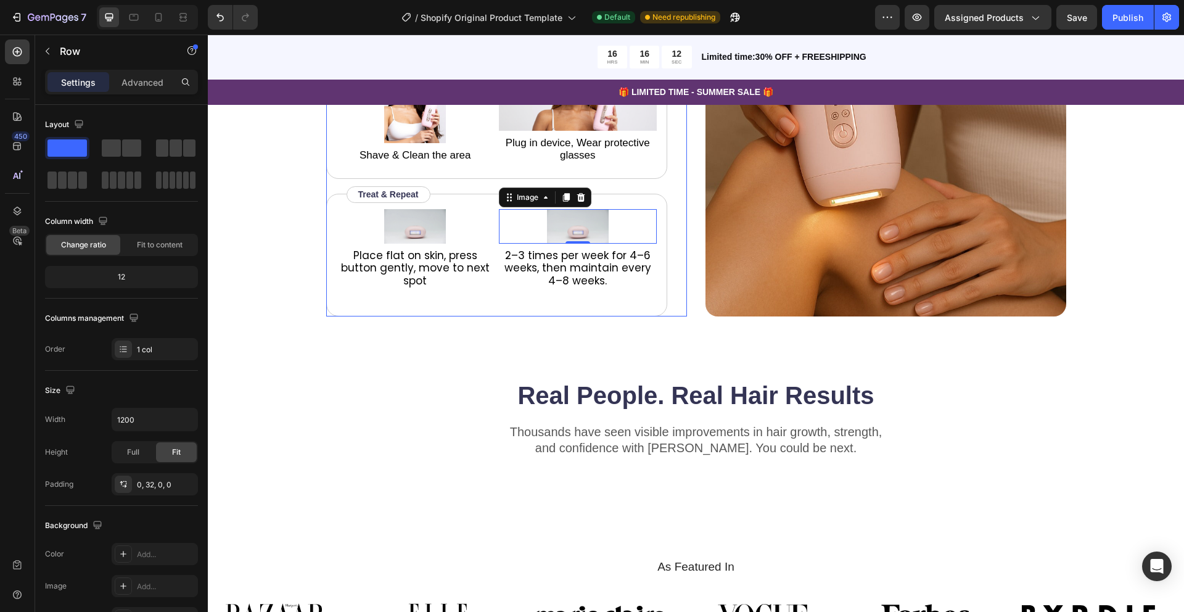
click at [679, 241] on div "Try on a small patch of skin at low intensity, wait 2 hours to confirm no irrit…" at bounding box center [506, 127] width 361 height 378
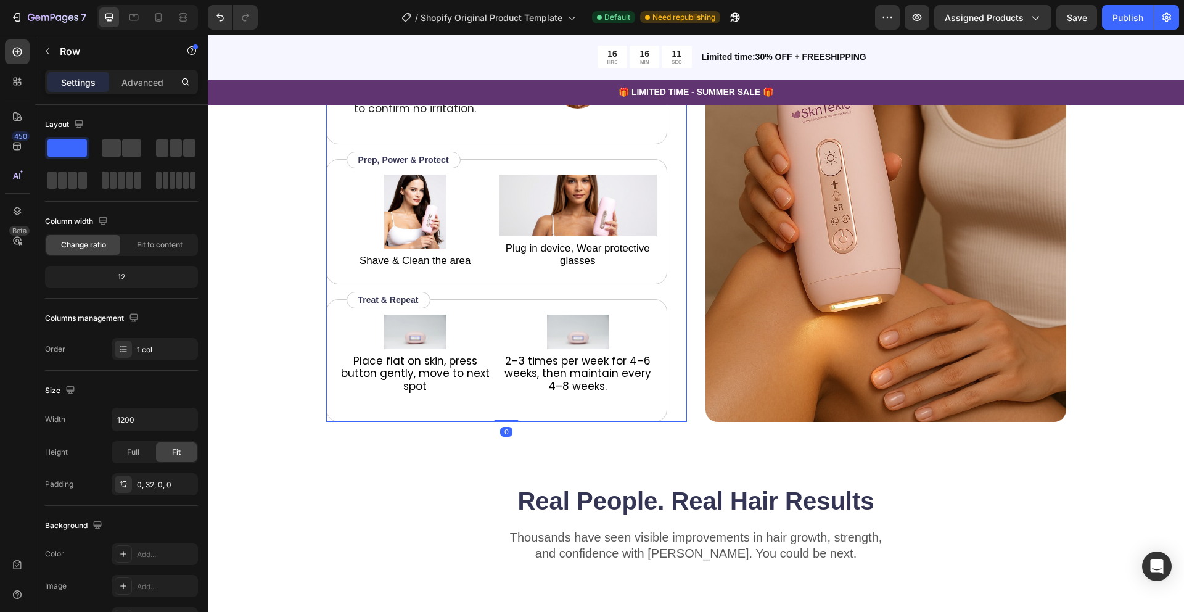
scroll to position [1836, 0]
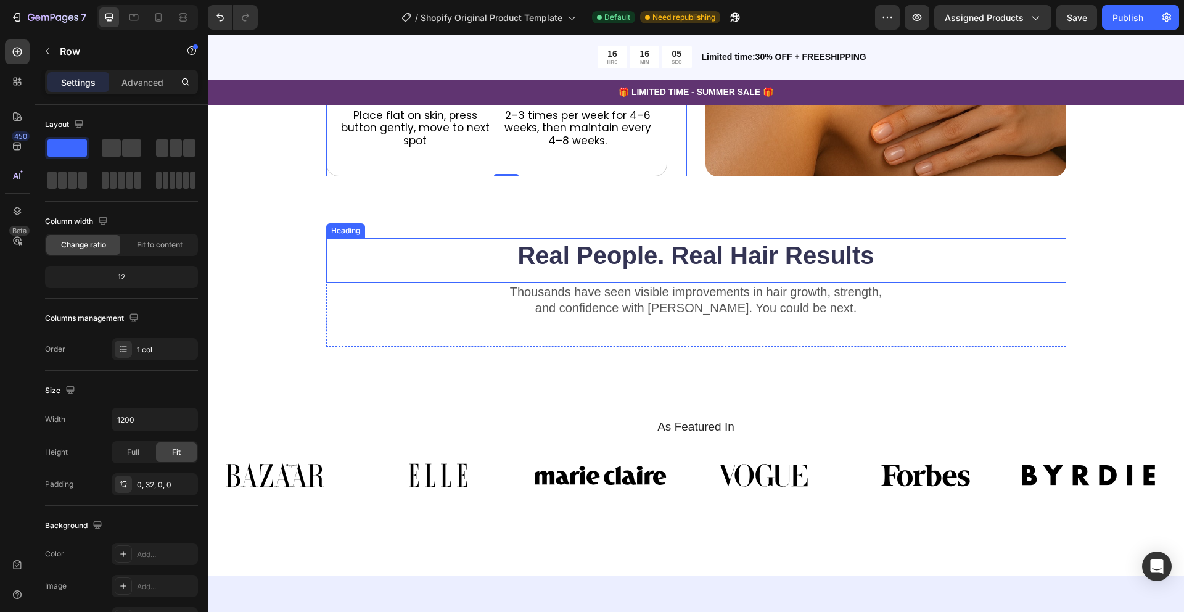
click at [685, 270] on h2 "Real People. Real Hair Results" at bounding box center [696, 255] width 740 height 35
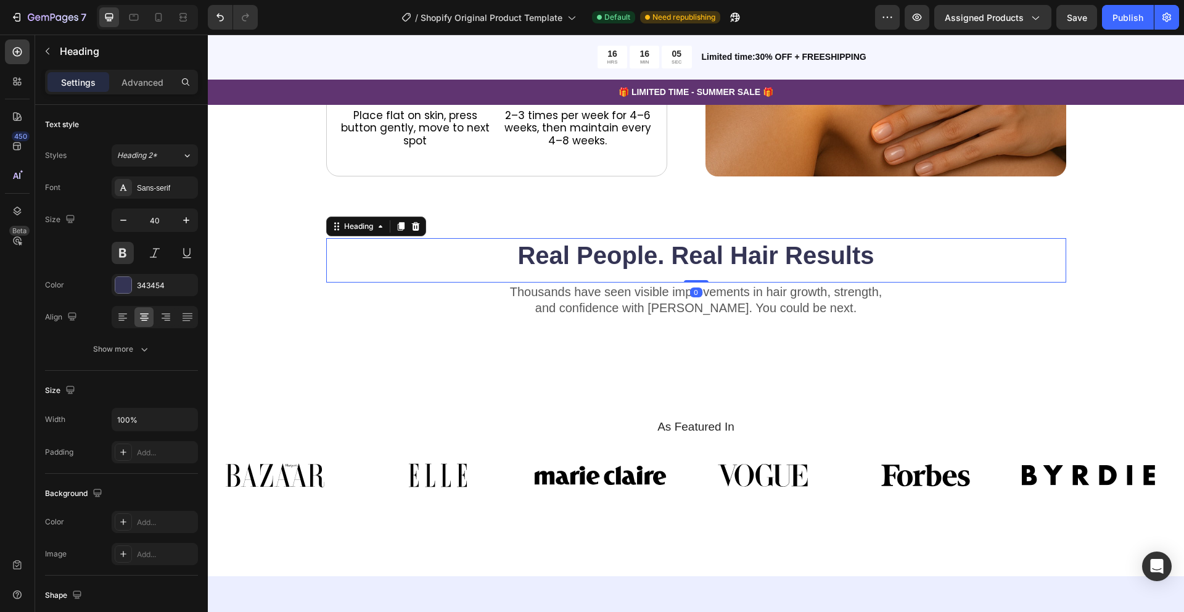
scroll to position [2086, 0]
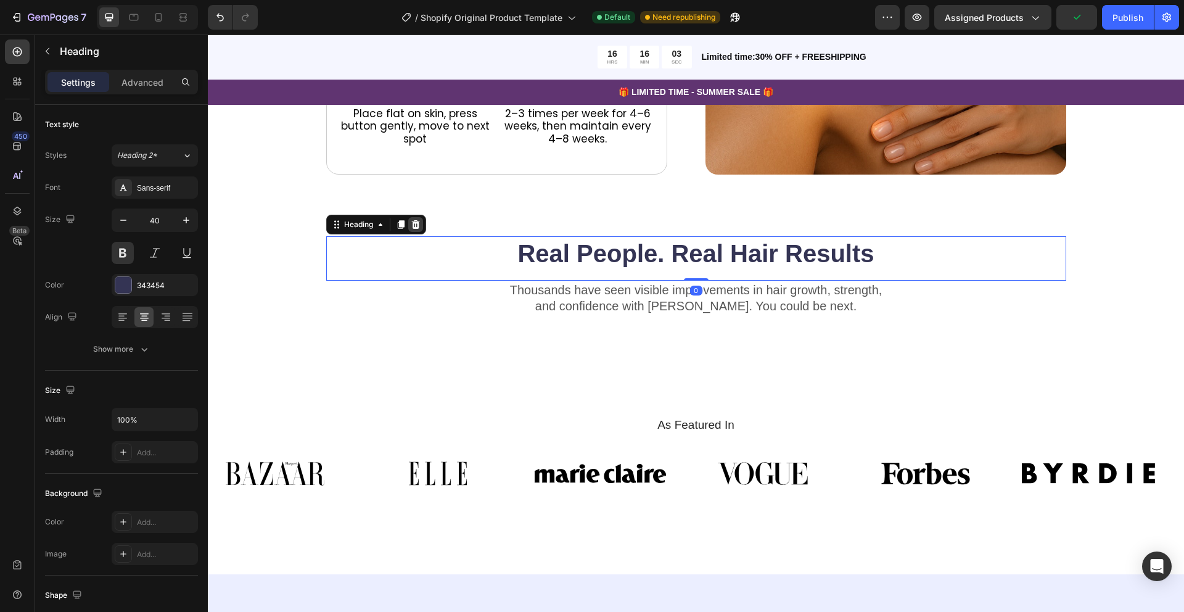
click at [413, 225] on icon at bounding box center [415, 224] width 8 height 9
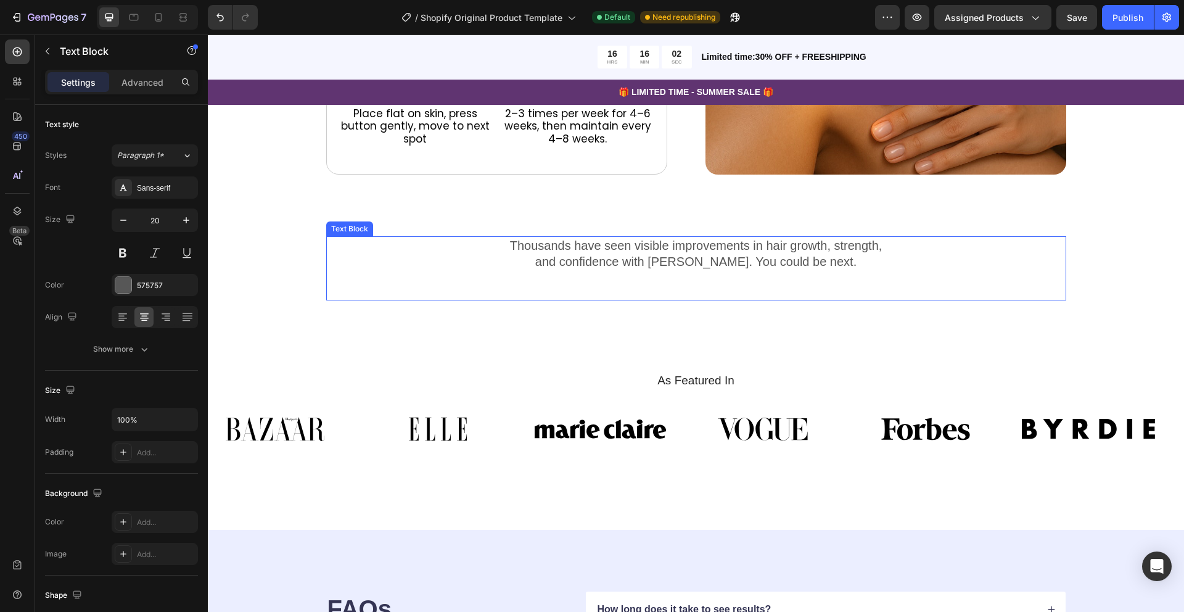
click at [654, 263] on p "and confidence with Gemix. You could be next." at bounding box center [697, 261] width 738 height 16
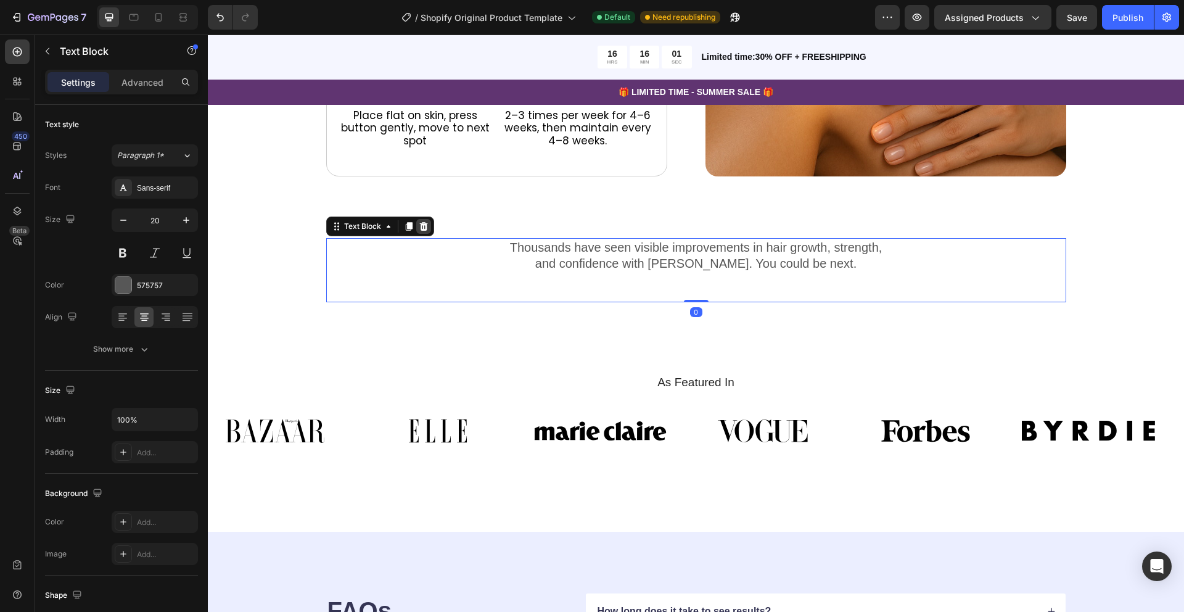
click at [424, 228] on icon at bounding box center [423, 226] width 8 height 9
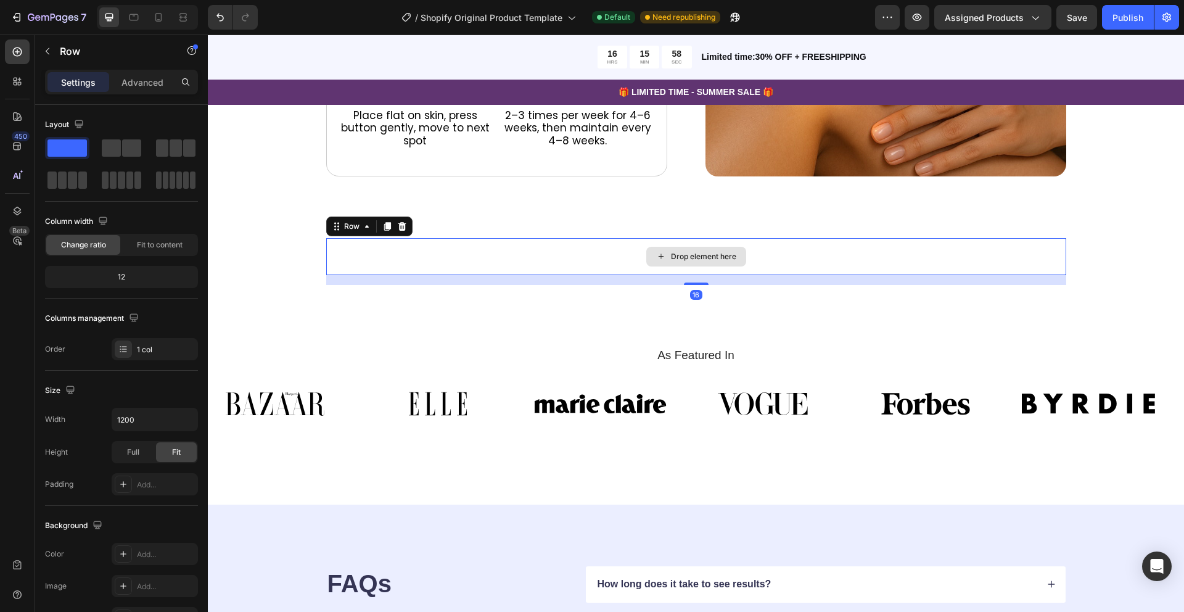
click at [548, 262] on div "Drop element here" at bounding box center [696, 256] width 740 height 37
click at [402, 223] on icon at bounding box center [402, 226] width 8 height 9
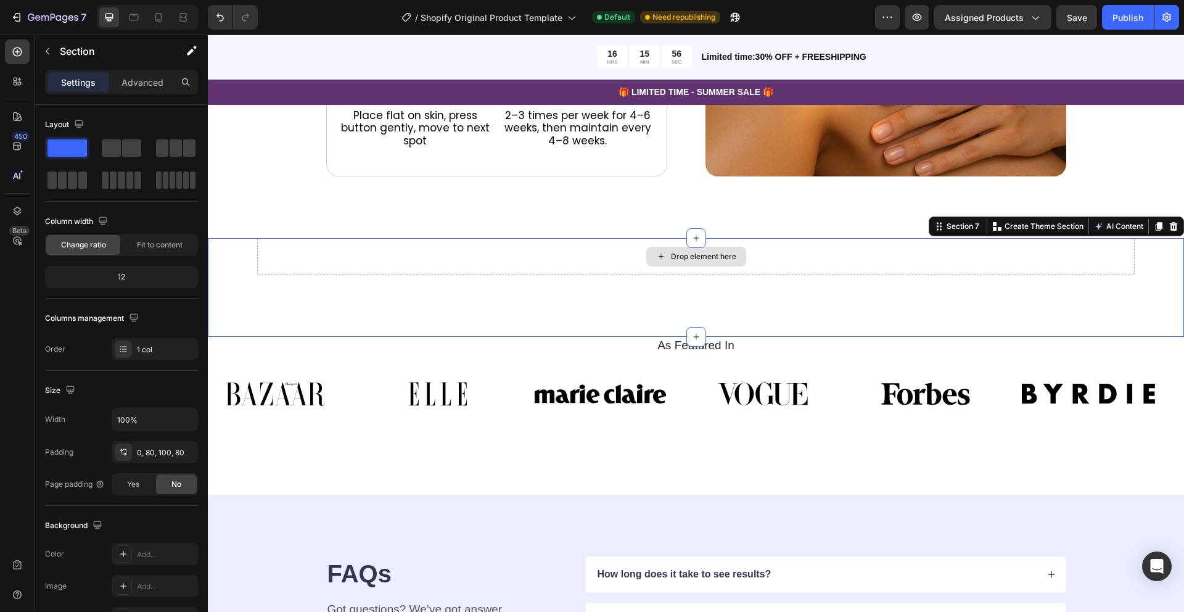
click at [441, 258] on div "Drop element here" at bounding box center [696, 256] width 878 height 37
click at [1175, 224] on icon at bounding box center [1174, 226] width 8 height 9
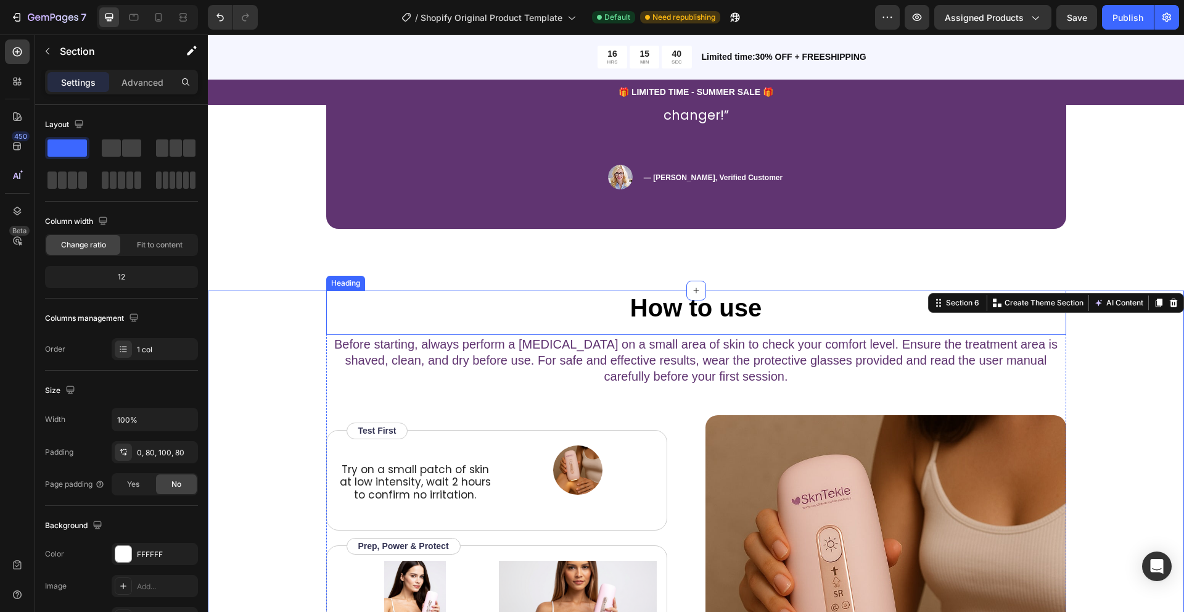
scroll to position [1471, 0]
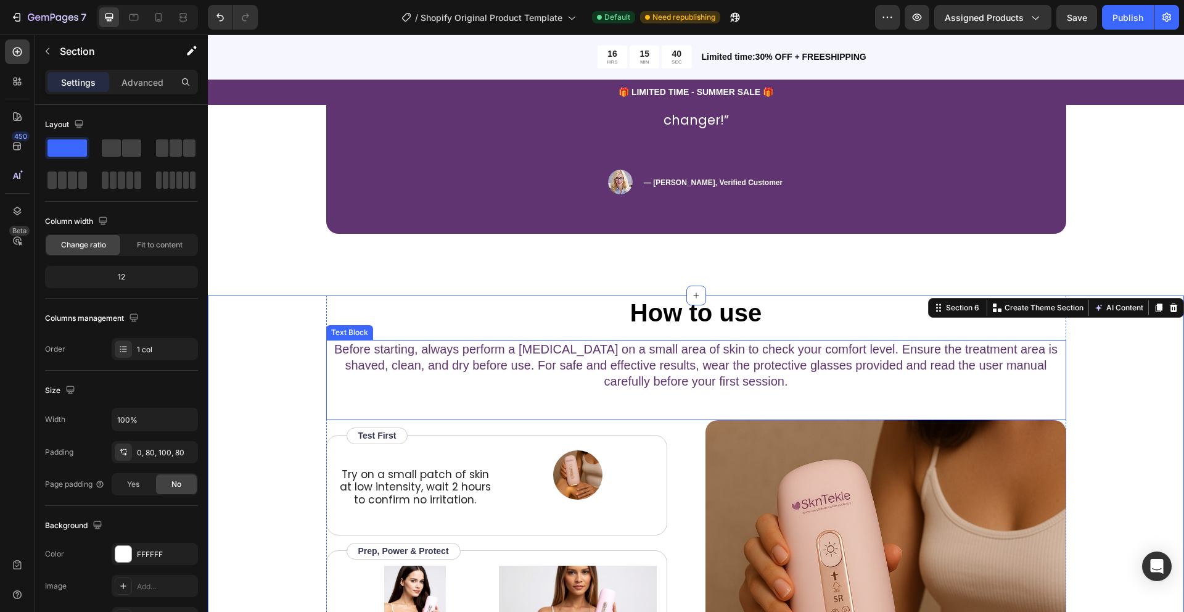
click at [719, 341] on p "Before starting, always perform a [MEDICAL_DATA] on a small area of skin to che…" at bounding box center [697, 365] width 738 height 48
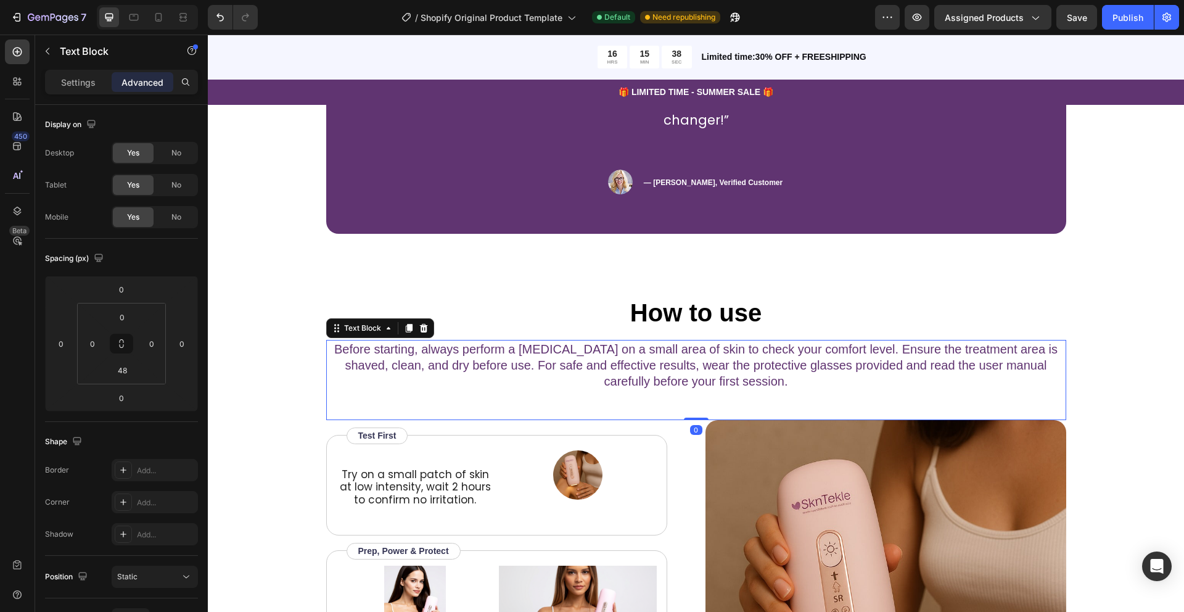
click at [696, 341] on p "Before starting, always perform a [MEDICAL_DATA] on a small area of skin to che…" at bounding box center [697, 365] width 738 height 48
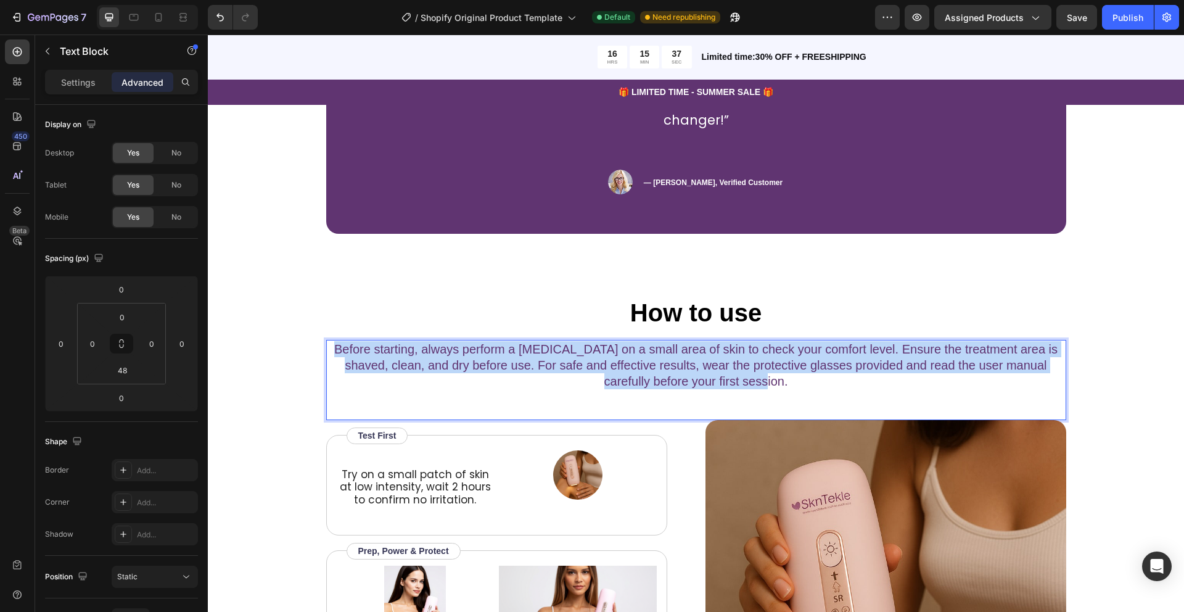
click at [696, 341] on p "Before starting, always perform a [MEDICAL_DATA] on a small area of skin to che…" at bounding box center [697, 365] width 738 height 48
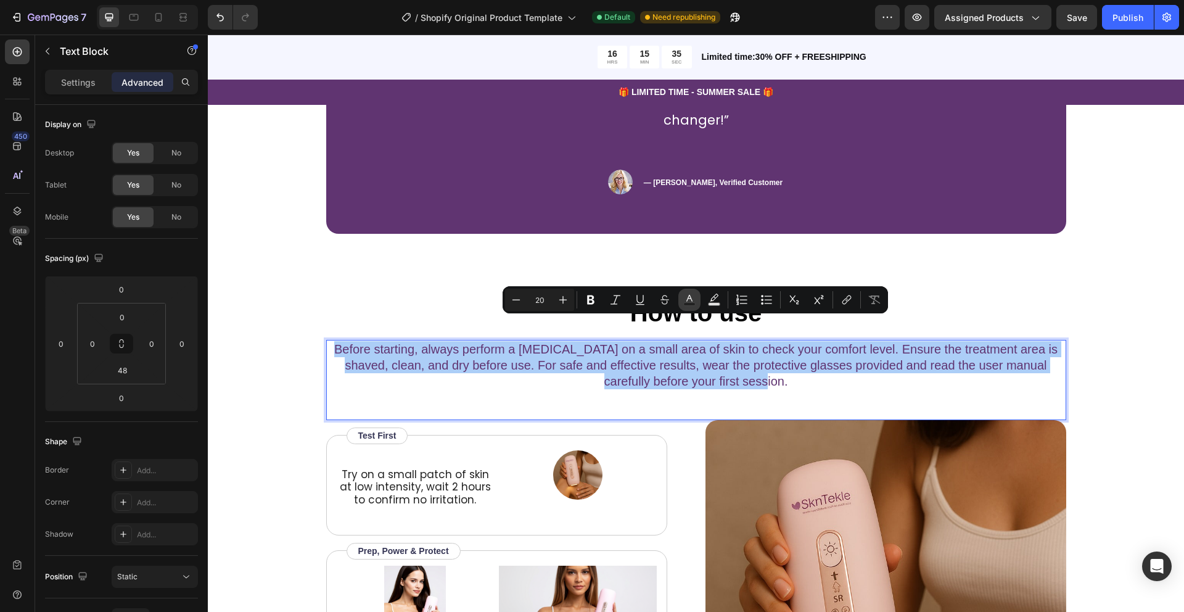
click at [686, 299] on icon "Editor contextual toolbar" at bounding box center [689, 300] width 12 height 12
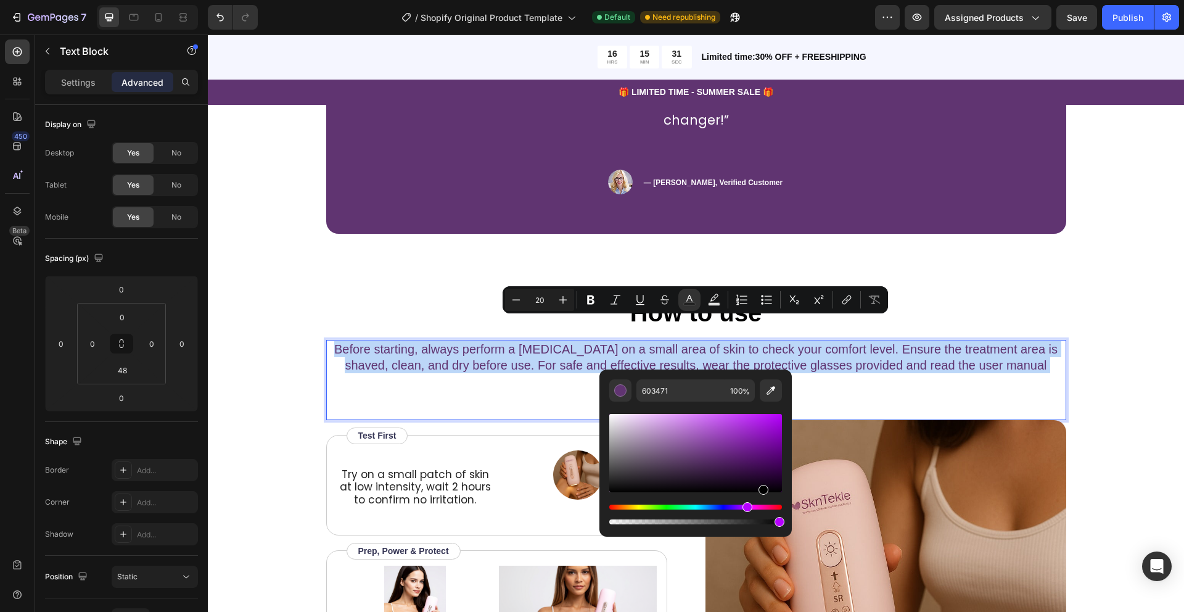
type input "000000"
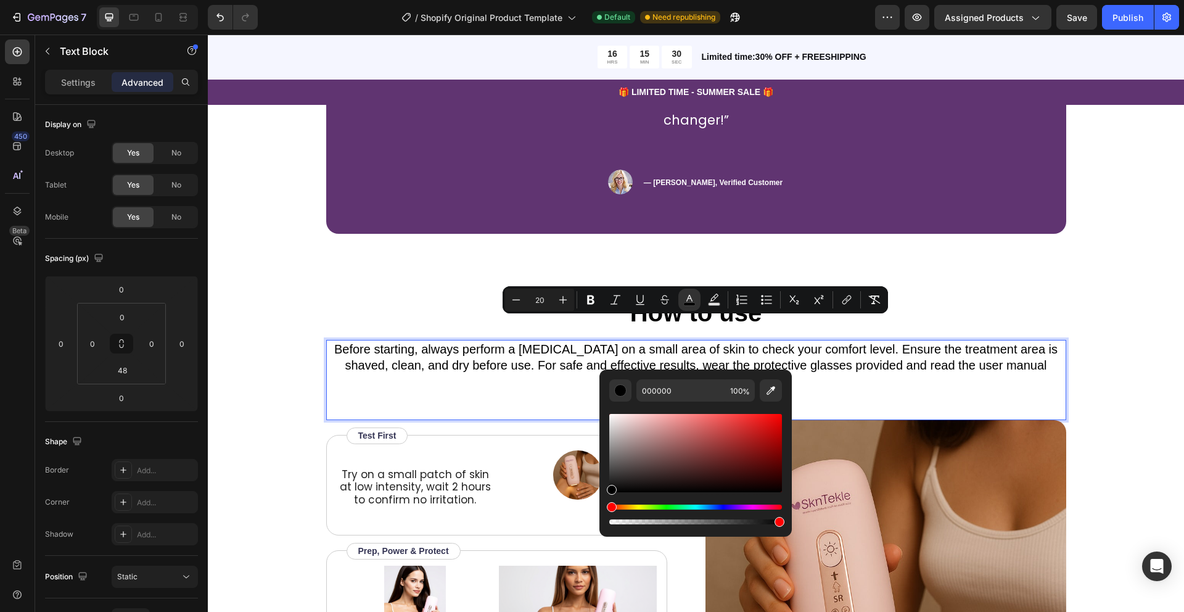
drag, startPoint x: 714, startPoint y: 466, endPoint x: 761, endPoint y: 498, distance: 56.8
click at [761, 498] on div "Editor contextual toolbar" at bounding box center [695, 468] width 173 height 115
click at [900, 366] on div "Before starting, always perform a [MEDICAL_DATA] on a small area of skin to che…" at bounding box center [696, 365] width 740 height 51
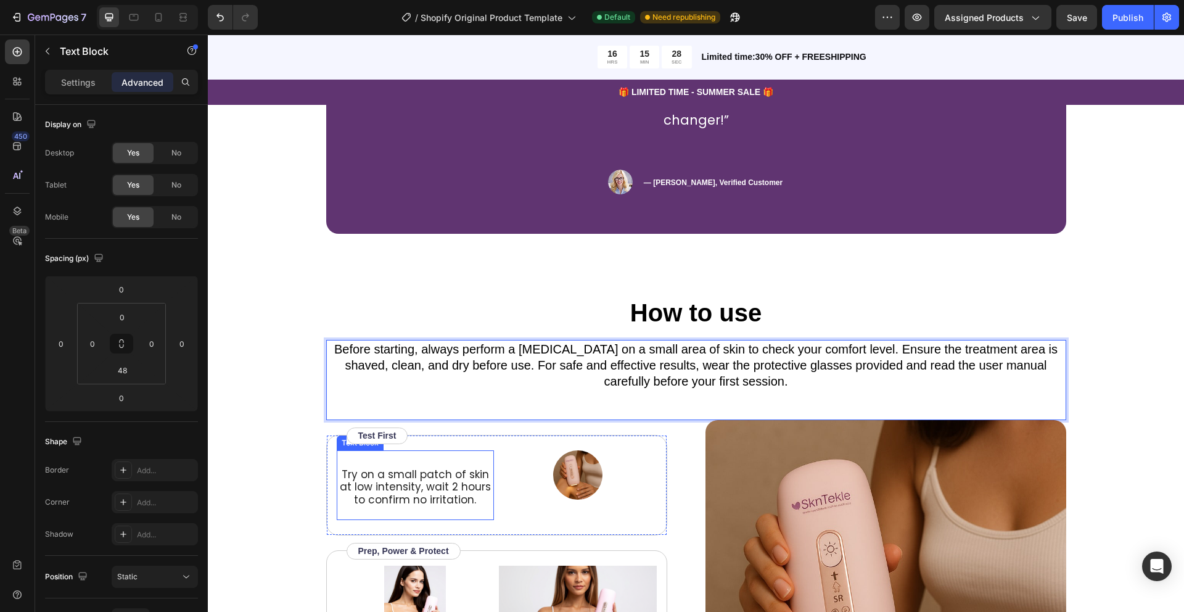
click at [467, 467] on span "Try on a small patch of skin at low intensity, wait 2 hours to confirm no irrit…" at bounding box center [415, 487] width 151 height 40
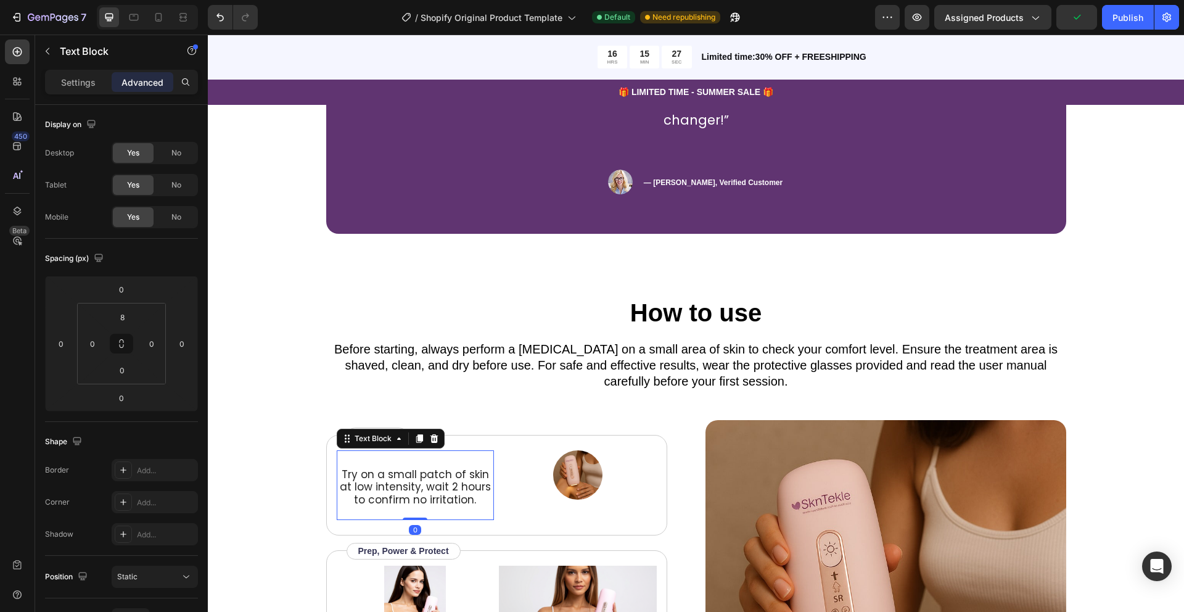
click at [432, 467] on span "Try on a small patch of skin at low intensity, wait 2 hours to confirm no irrit…" at bounding box center [415, 487] width 151 height 40
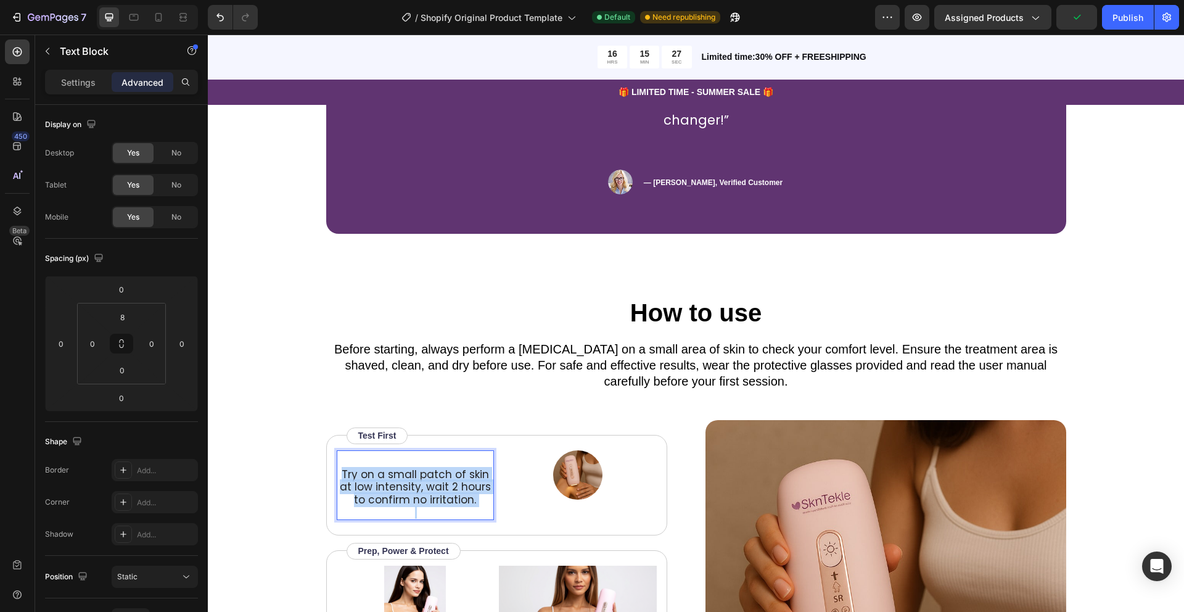
click at [432, 467] on span "Try on a small patch of skin at low intensity, wait 2 hours to confirm no irrit…" at bounding box center [415, 487] width 151 height 40
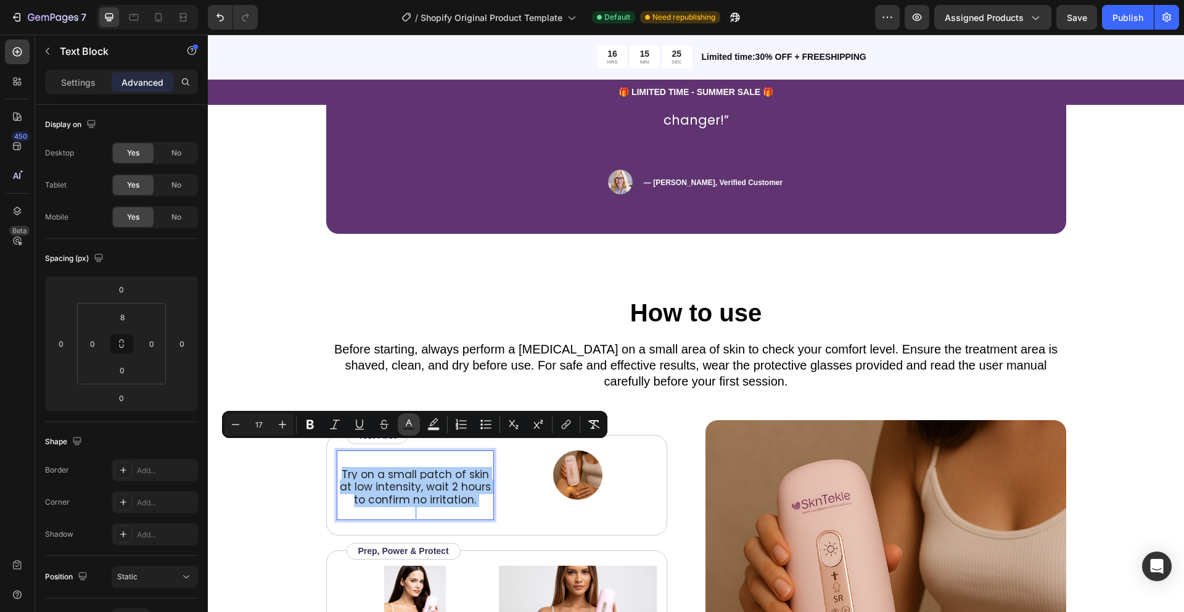
click at [411, 427] on rect "Editor contextual toolbar" at bounding box center [409, 428] width 12 height 3
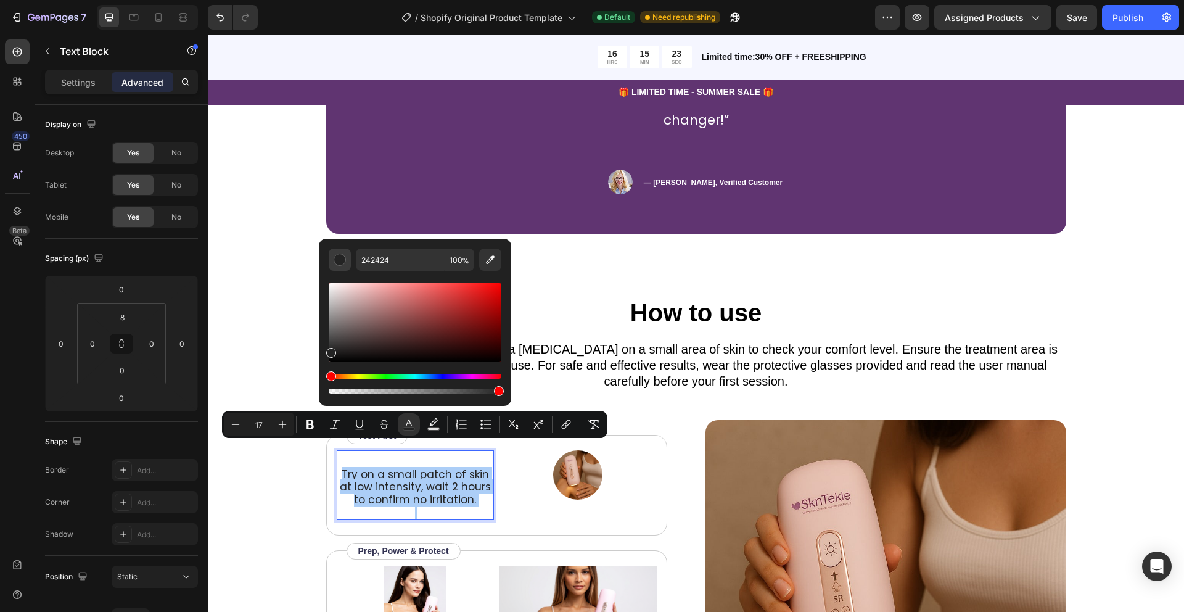
click at [338, 260] on div "Editor contextual toolbar" at bounding box center [340, 259] width 12 height 12
type input "000000"
drag, startPoint x: 332, startPoint y: 353, endPoint x: 496, endPoint y: 369, distance: 164.8
click at [496, 369] on div "Editor contextual toolbar" at bounding box center [415, 338] width 173 height 115
click at [558, 360] on p "Before starting, always perform a [MEDICAL_DATA] on a small area of skin to che…" at bounding box center [697, 365] width 738 height 48
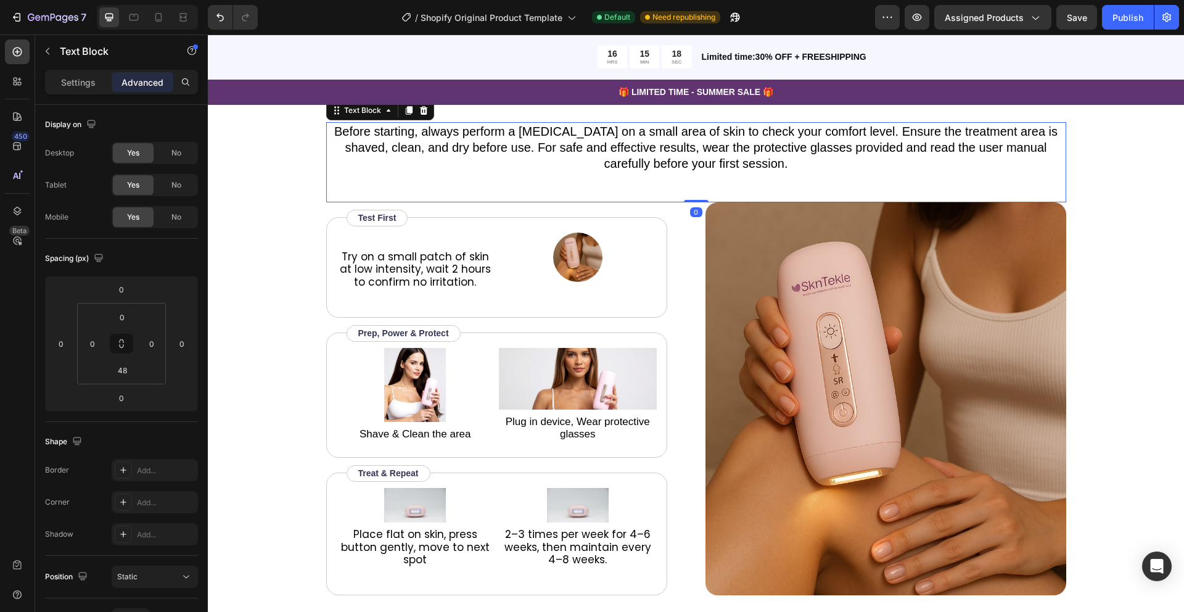
scroll to position [1693, 0]
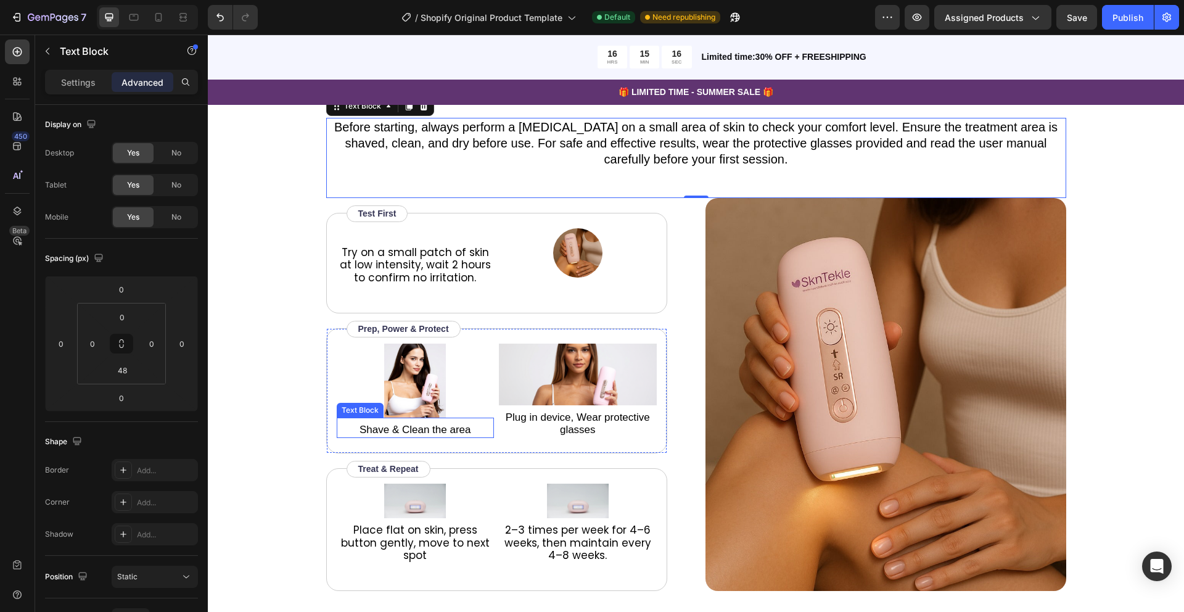
click at [443, 424] on span "Shave & Clean the area" at bounding box center [416, 430] width 112 height 12
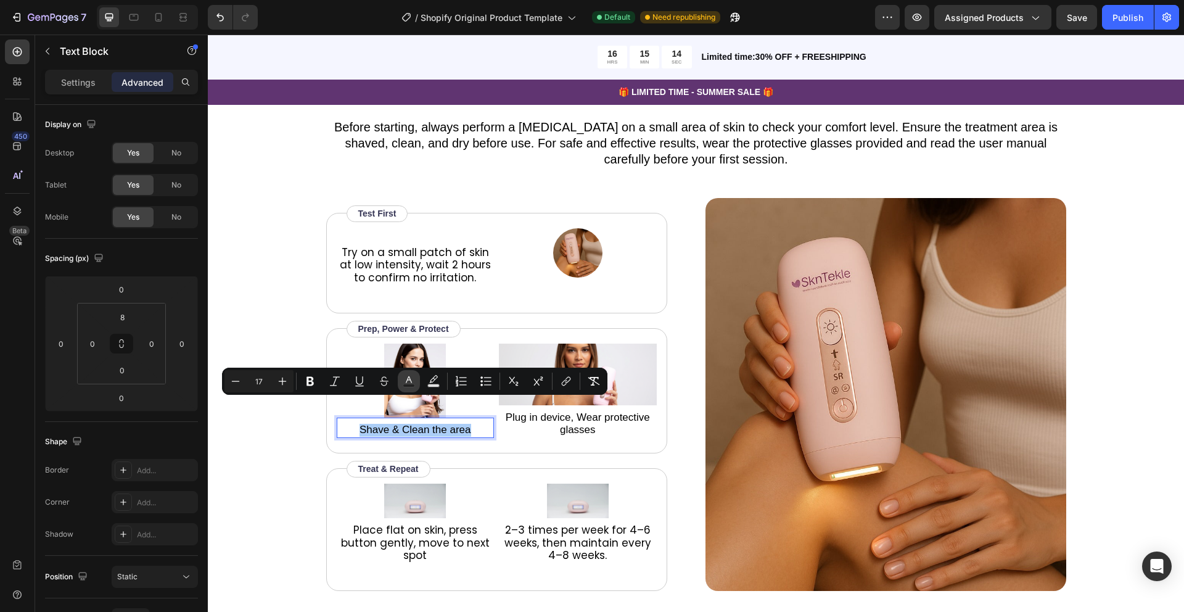
click at [407, 381] on icon "Editor contextual toolbar" at bounding box center [409, 381] width 12 height 12
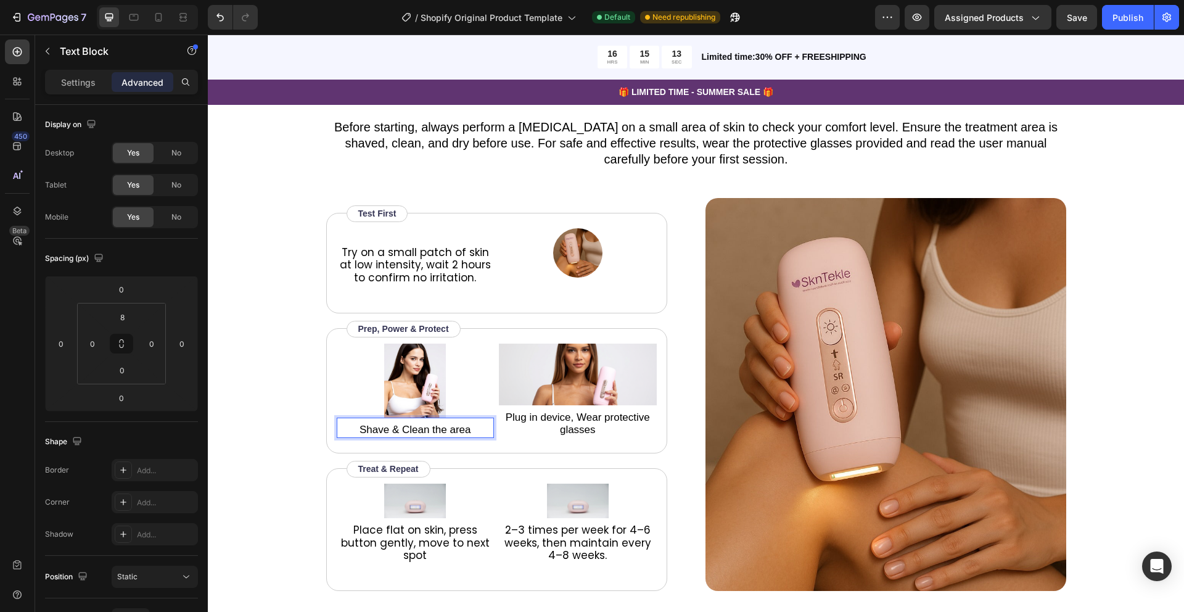
click at [420, 424] on span "Shave & Clean the area" at bounding box center [416, 430] width 112 height 12
click at [421, 424] on span "Shave & Clean the area" at bounding box center [416, 430] width 112 height 12
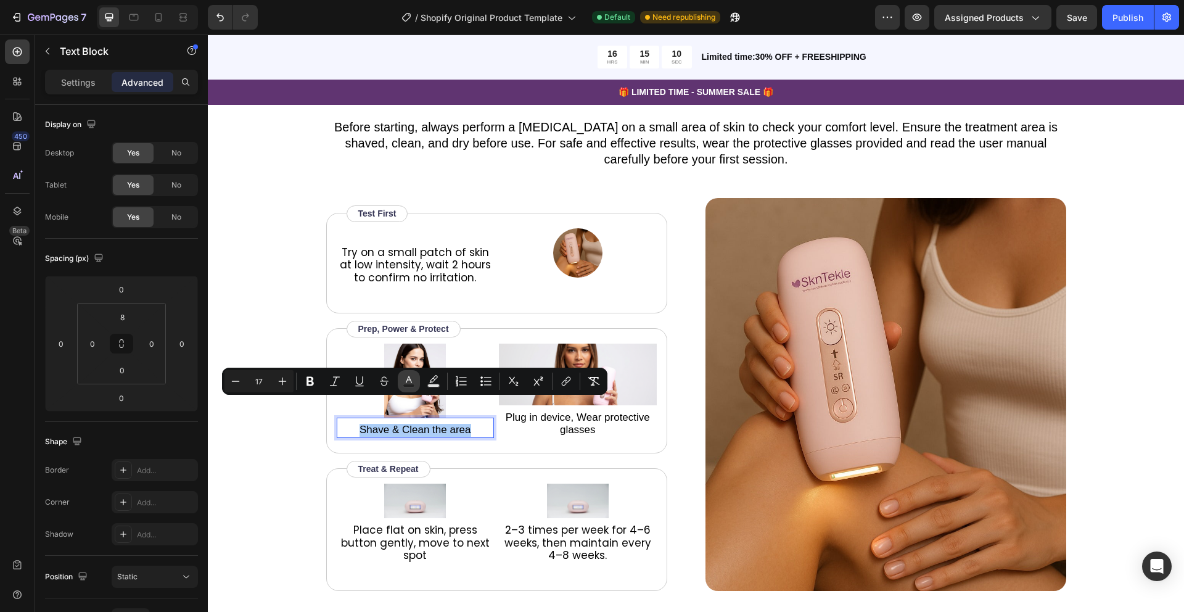
click at [412, 383] on icon "Editor contextual toolbar" at bounding box center [409, 381] width 12 height 12
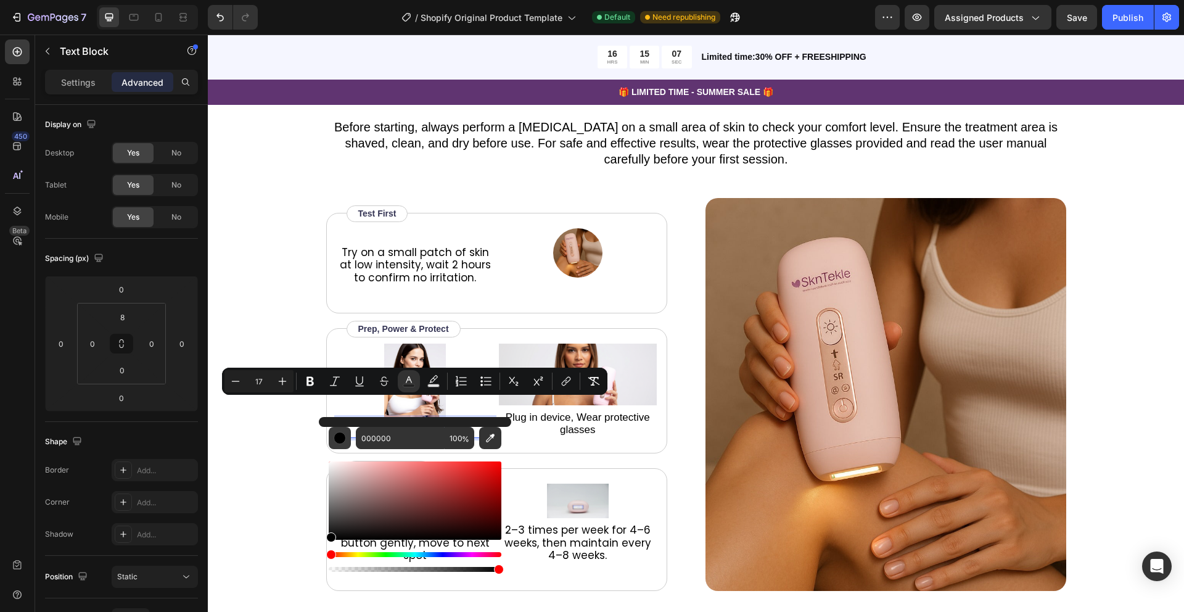
click at [337, 434] on div "Editor contextual toolbar" at bounding box center [340, 438] width 12 height 12
click at [685, 321] on div "Try on a small patch of skin at low intensity, wait 2 hours to confirm no irrit…" at bounding box center [506, 402] width 361 height 378
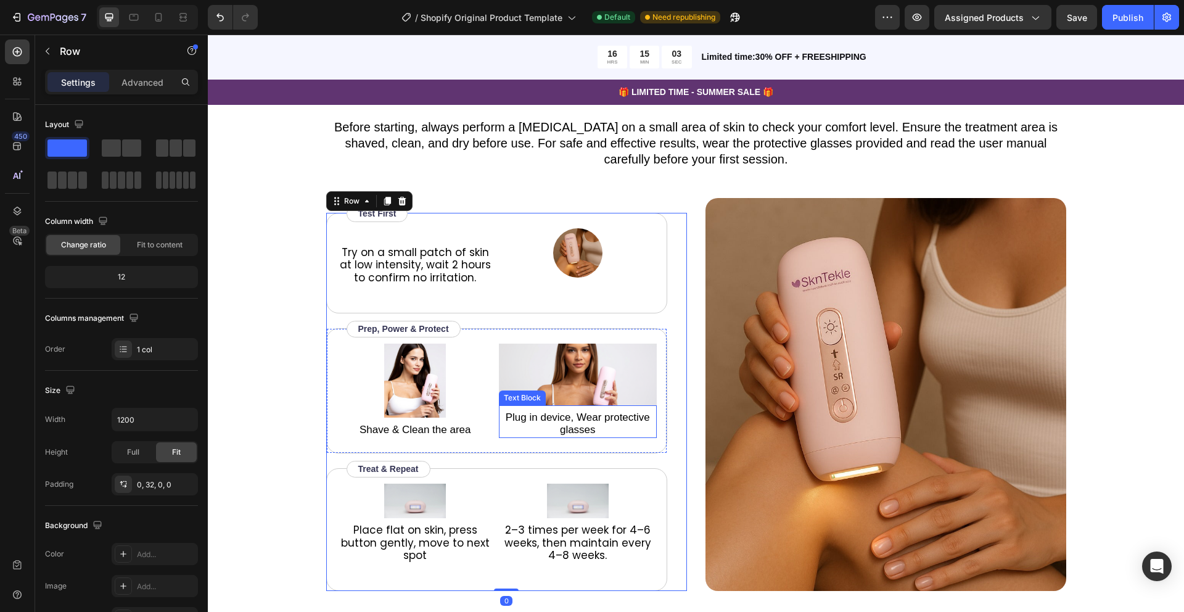
click at [547, 411] on span "Plug in device, Wear protective glasses" at bounding box center [578, 423] width 144 height 25
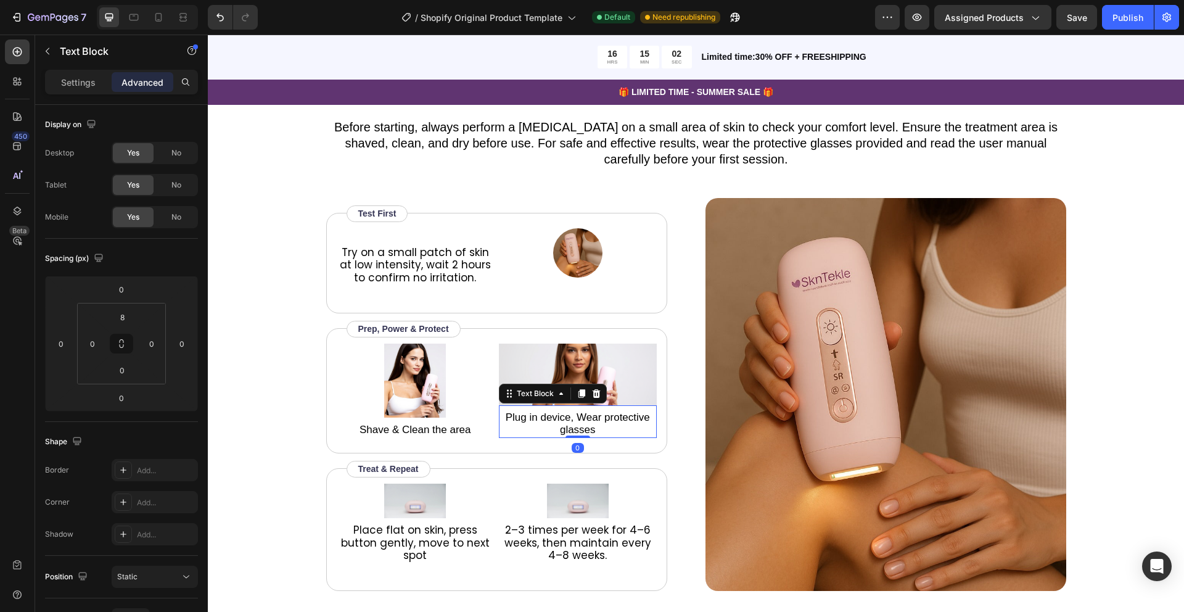
click at [547, 411] on span "Plug in device, Wear protective glasses" at bounding box center [578, 423] width 144 height 25
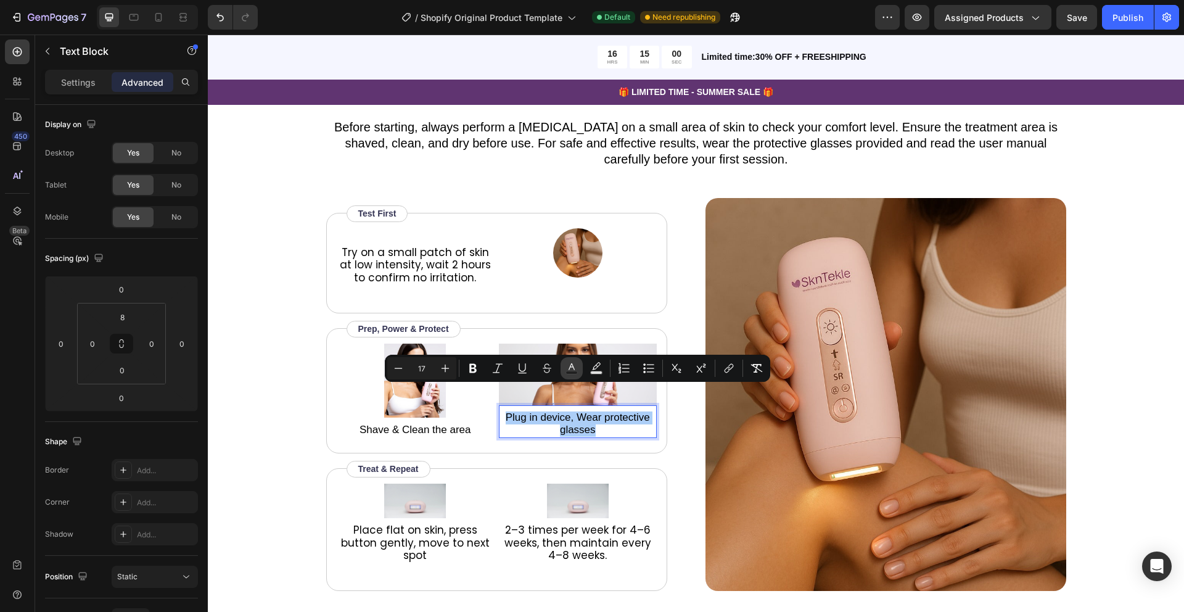
click at [572, 368] on icon "Editor contextual toolbar" at bounding box center [572, 368] width 12 height 12
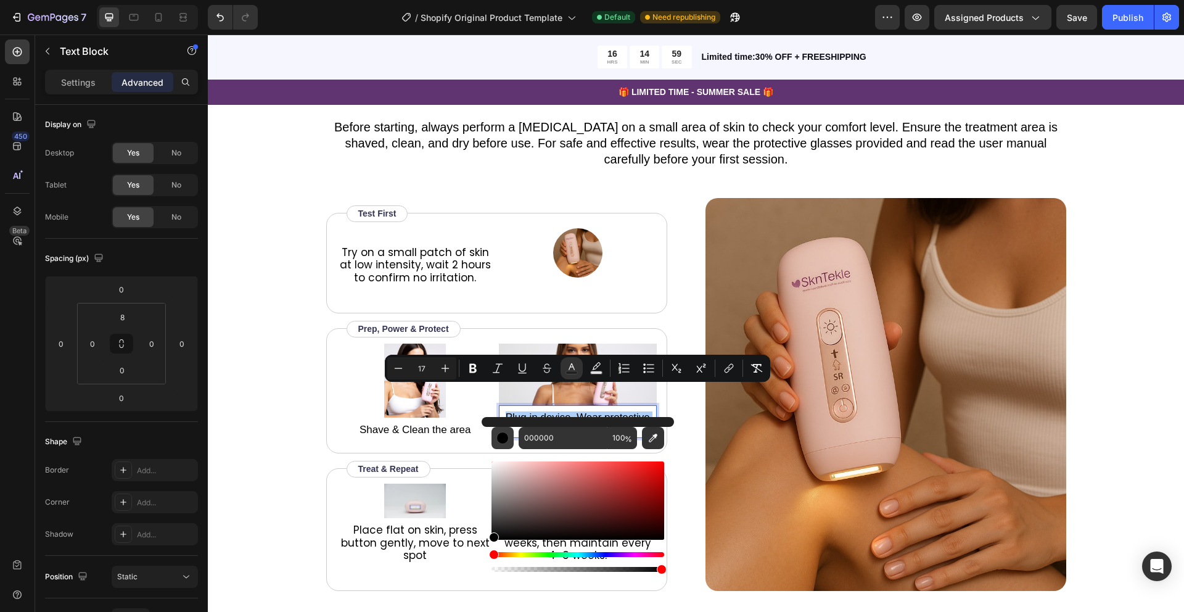
click at [506, 437] on div "Editor contextual toolbar" at bounding box center [502, 438] width 12 height 12
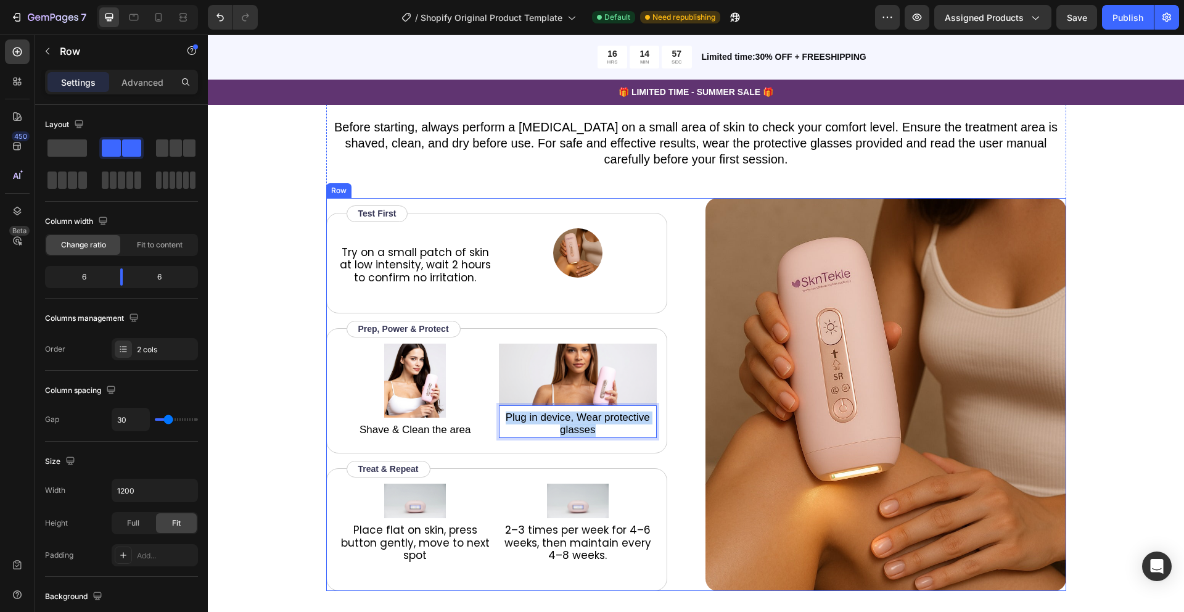
click at [692, 479] on div "Try on a small patch of skin at low intensity, wait 2 hours to confirm no irrit…" at bounding box center [696, 394] width 740 height 393
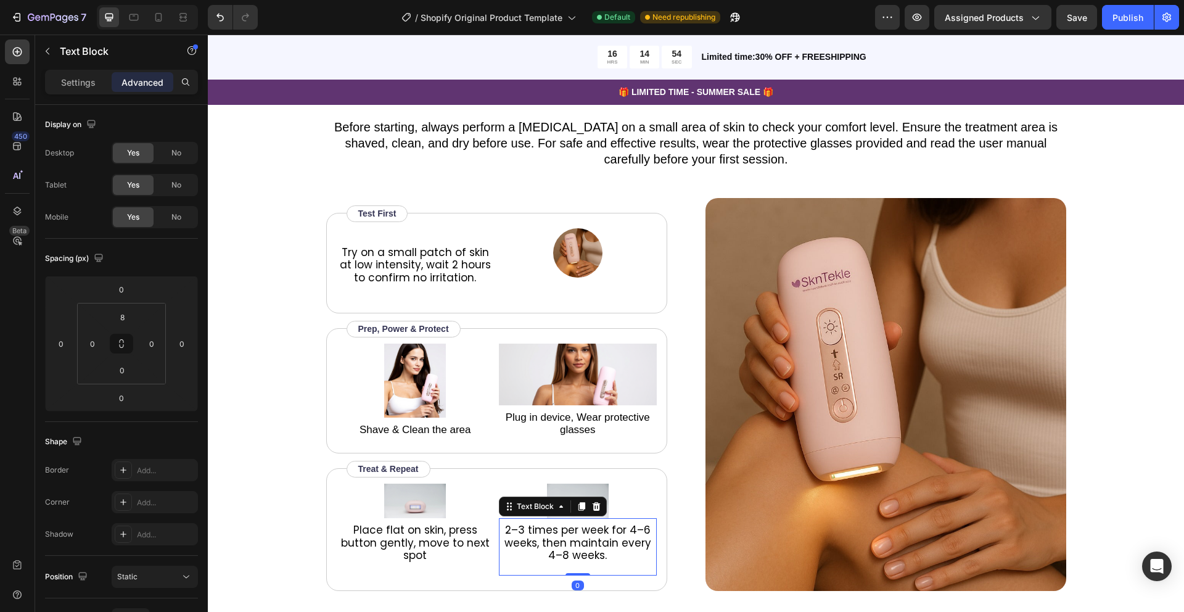
click at [584, 522] on span "2–3 times per week for 4–6 weeks, then maintain every 4–8 weeks." at bounding box center [578, 542] width 147 height 40
click at [586, 522] on span "2–3 times per week for 4–6 weeks, then maintain every 4–8 weeks." at bounding box center [578, 542] width 147 height 40
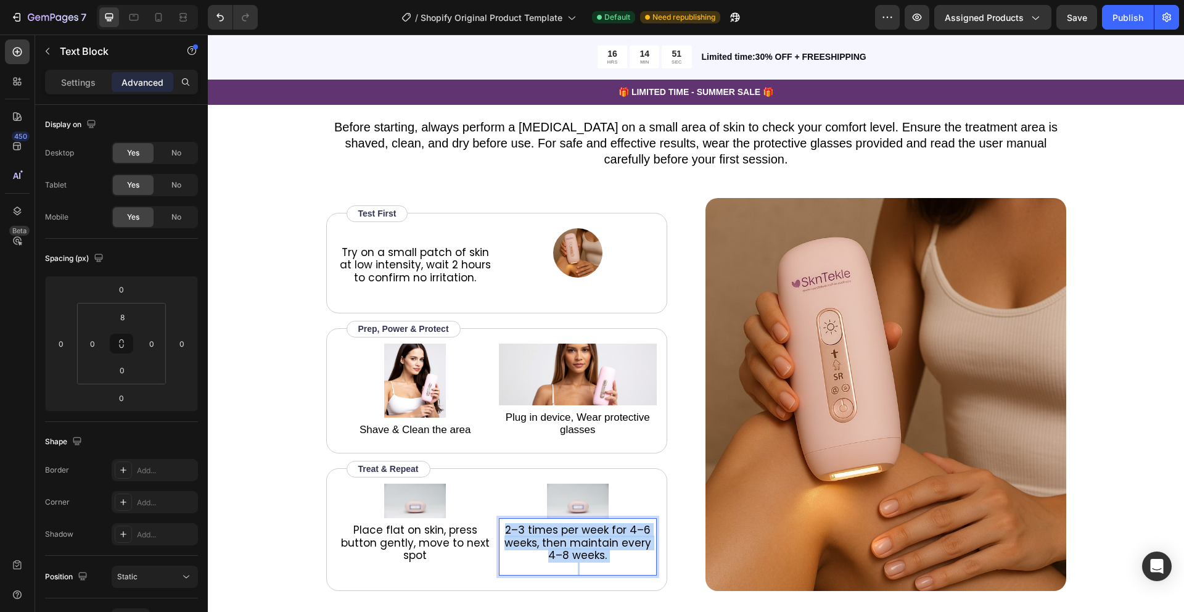
click at [586, 522] on span "2–3 times per week for 4–6 weeks, then maintain every 4–8 weeks." at bounding box center [578, 542] width 147 height 40
click at [579, 411] on span "Plug in device, Wear protective glasses" at bounding box center [578, 423] width 144 height 25
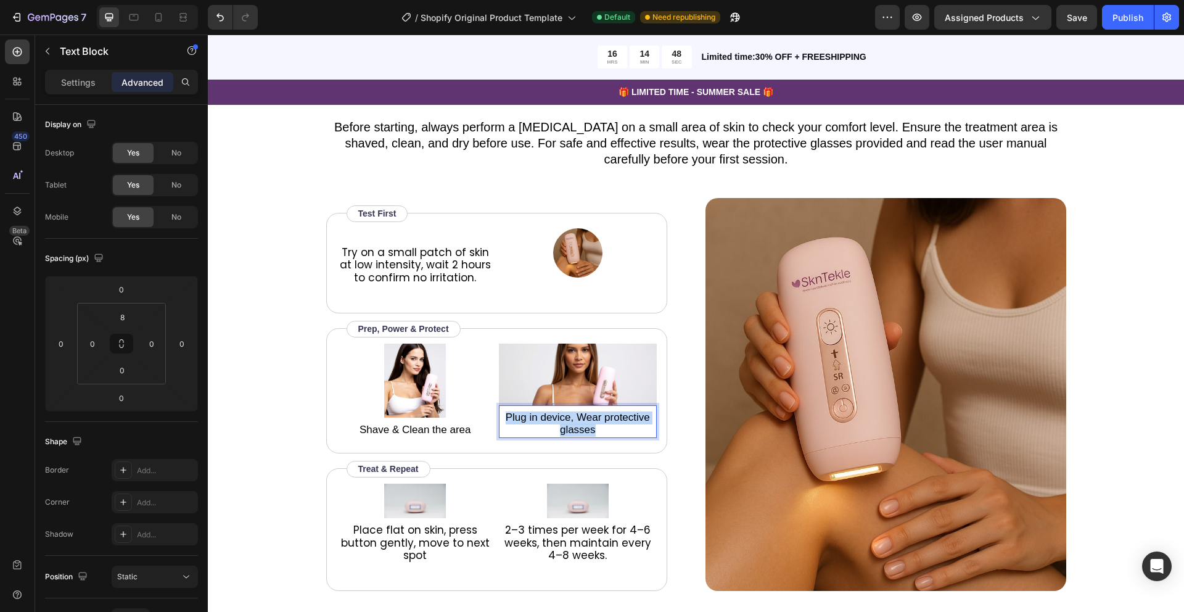
click at [579, 411] on span "Plug in device, Wear protective glasses" at bounding box center [578, 423] width 144 height 25
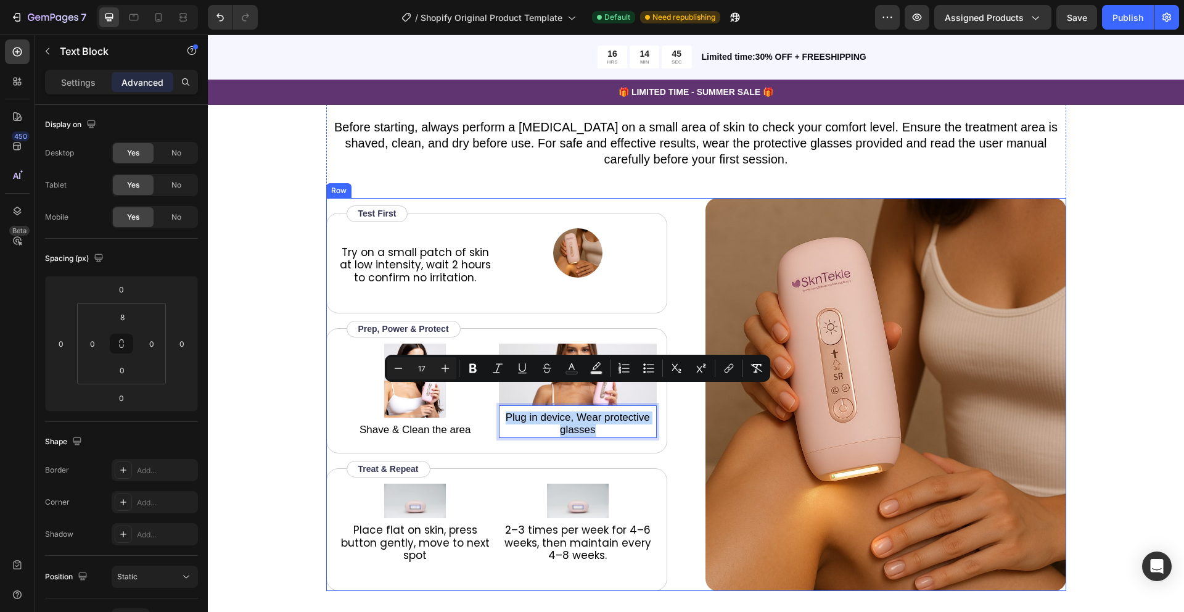
click at [687, 460] on div "Try on a small patch of skin at low intensity, wait 2 hours to confirm no irrit…" at bounding box center [696, 394] width 740 height 393
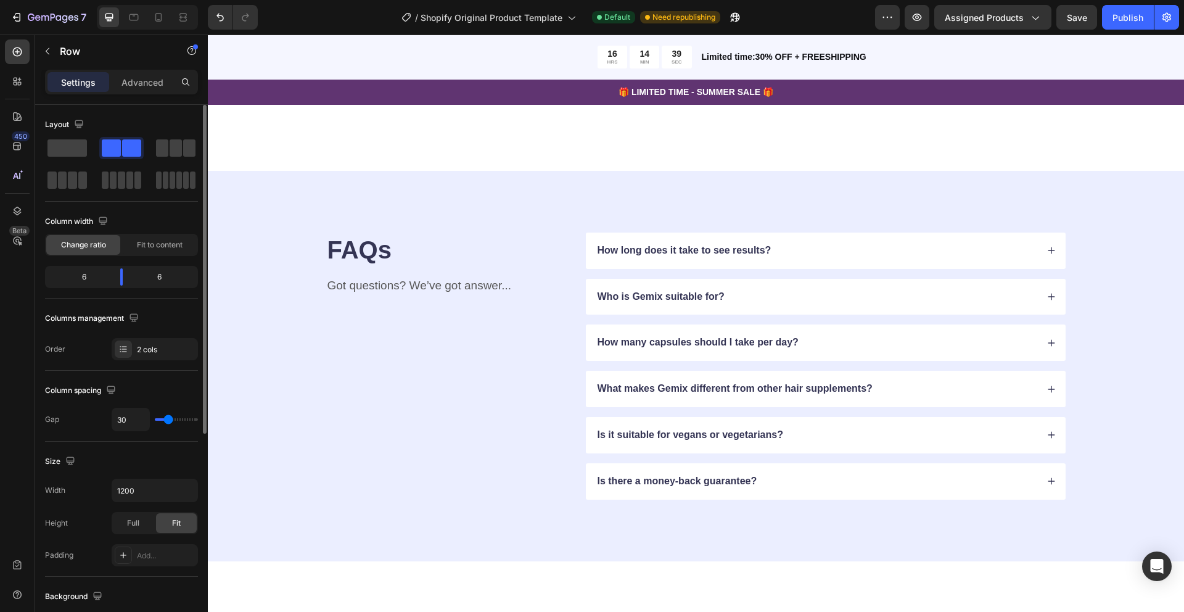
scroll to position [2310, 0]
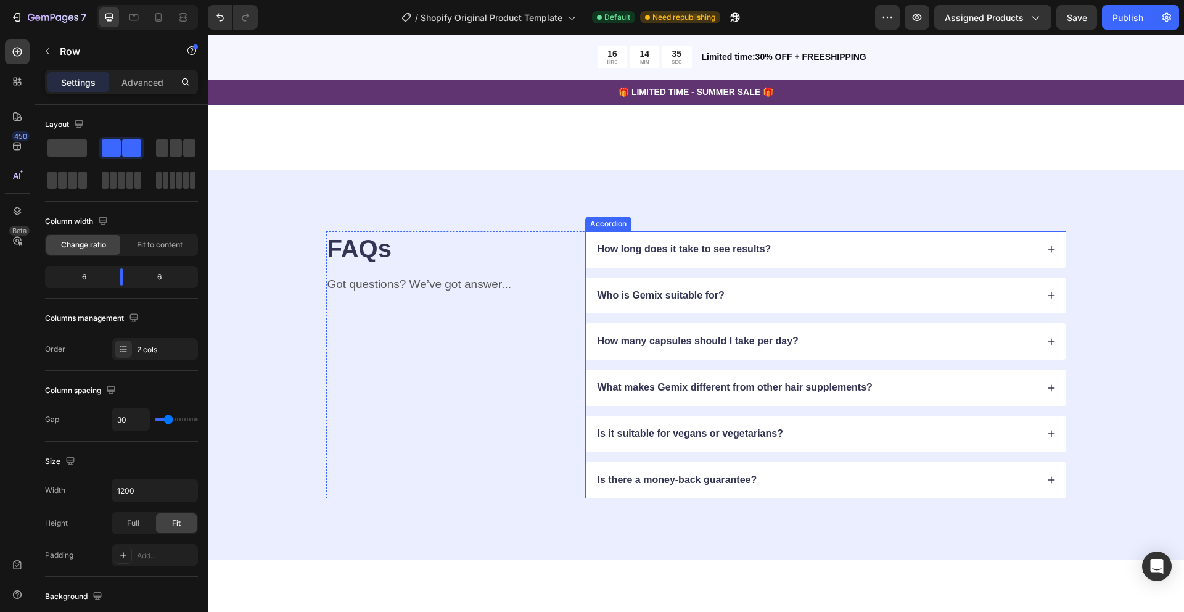
click at [806, 253] on div "How long does it take to see results?" at bounding box center [817, 249] width 442 height 17
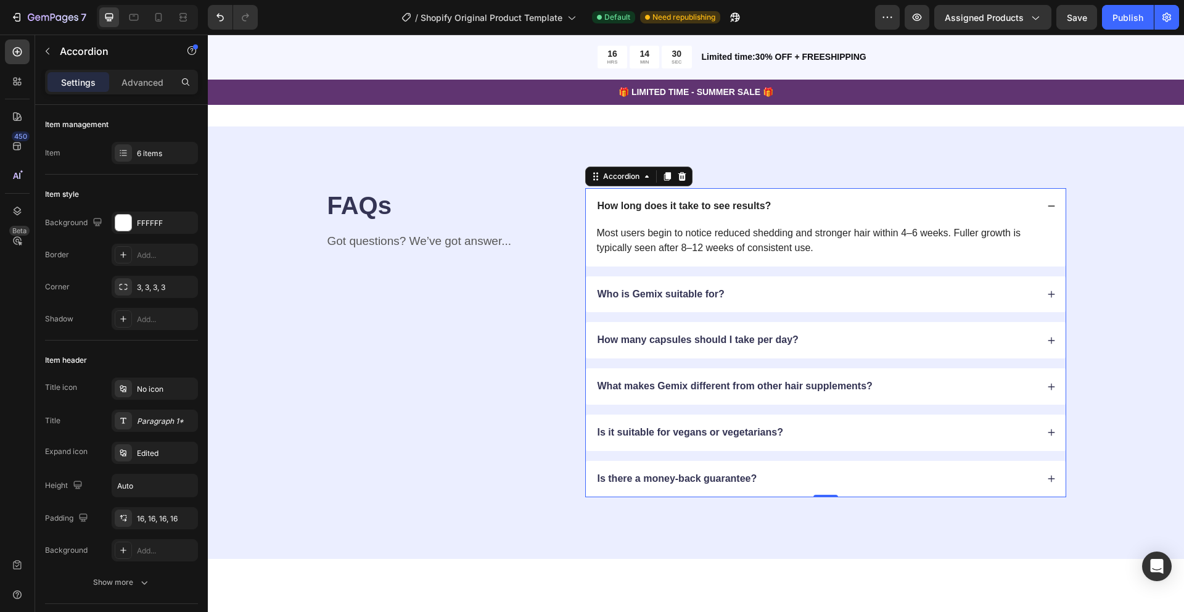
scroll to position [2347, 0]
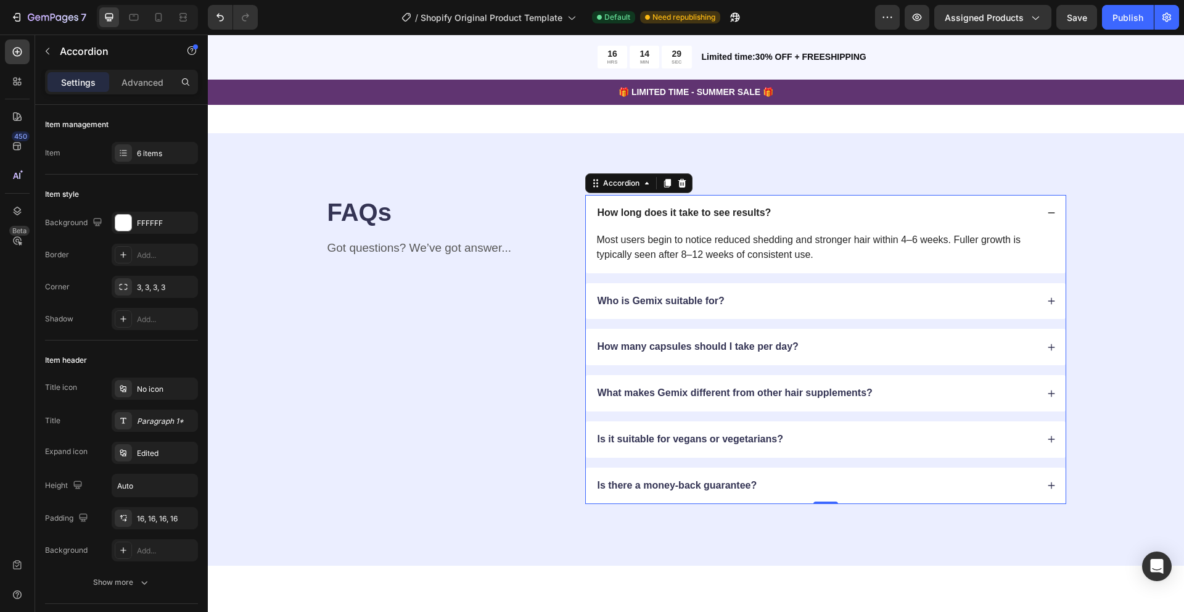
click at [1052, 295] on div "Who is Gemix suitable for?" at bounding box center [826, 301] width 480 height 36
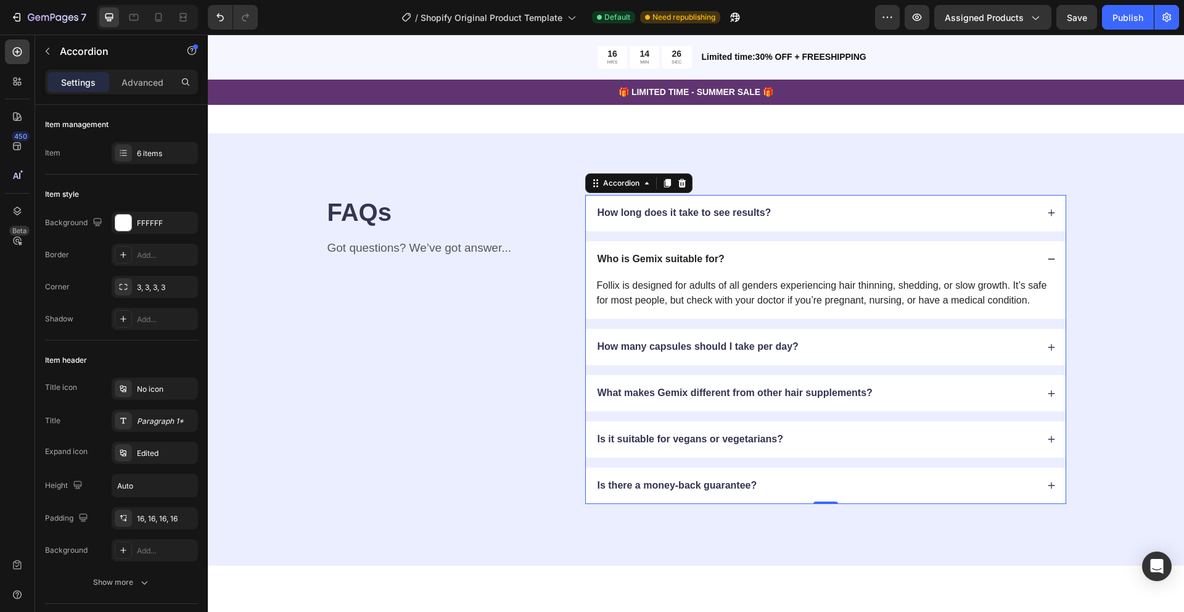
click at [1052, 214] on icon at bounding box center [1051, 212] width 9 height 9
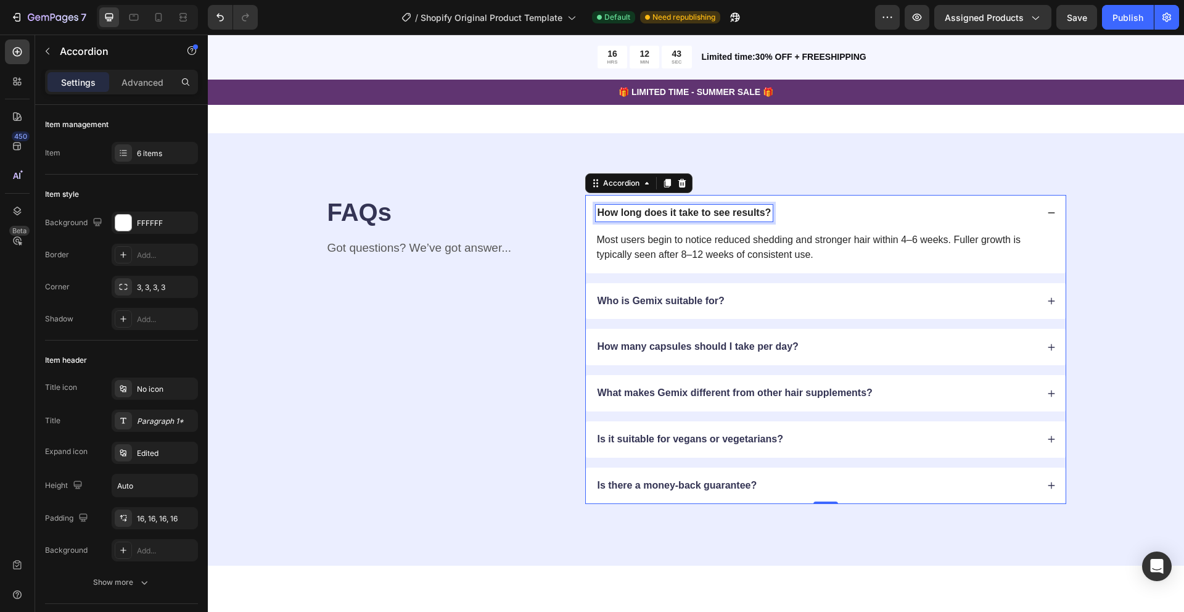
click at [703, 205] on div "How long does it take to see results?" at bounding box center [685, 213] width 178 height 17
click at [703, 207] on p "How long does it take to see results?" at bounding box center [685, 213] width 174 height 13
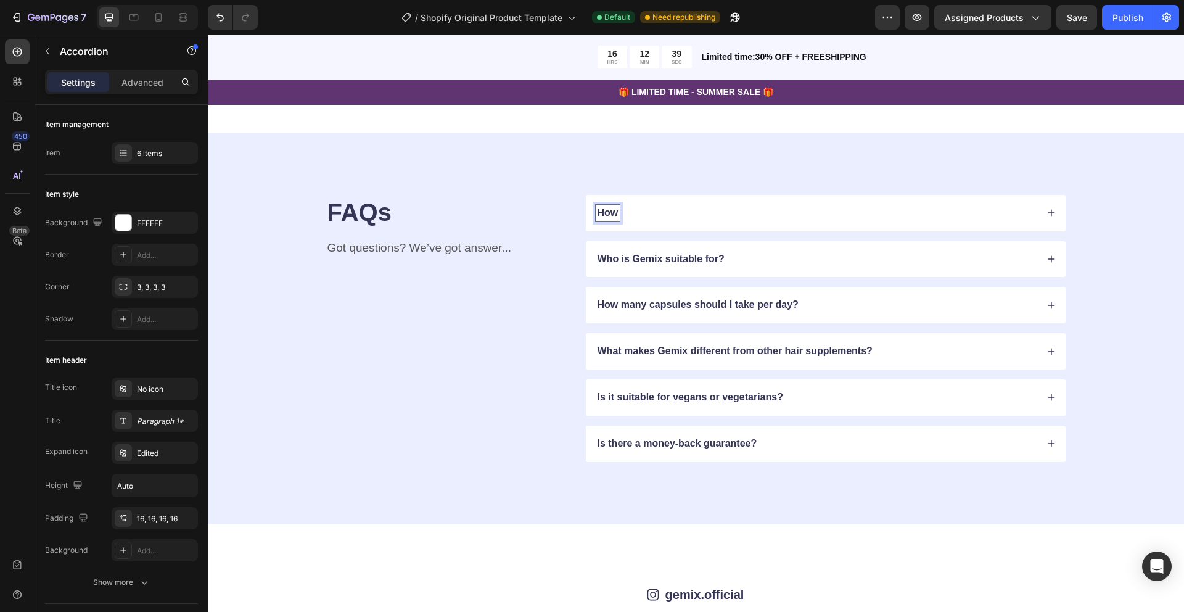
click at [688, 214] on div "How" at bounding box center [817, 213] width 442 height 17
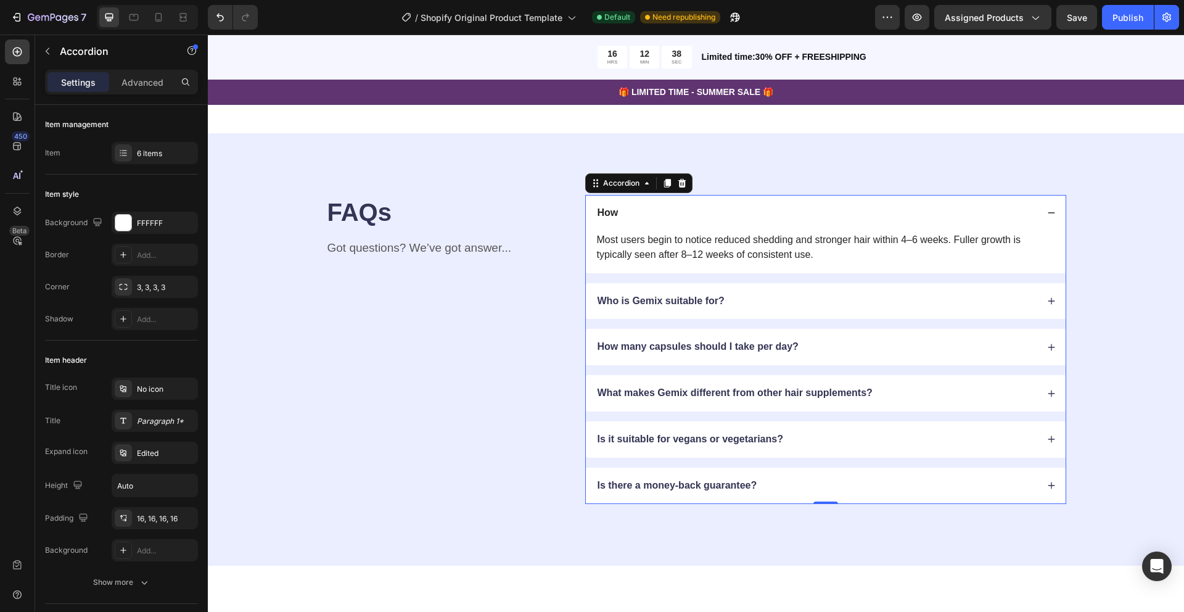
click at [618, 212] on div "How" at bounding box center [608, 213] width 25 height 17
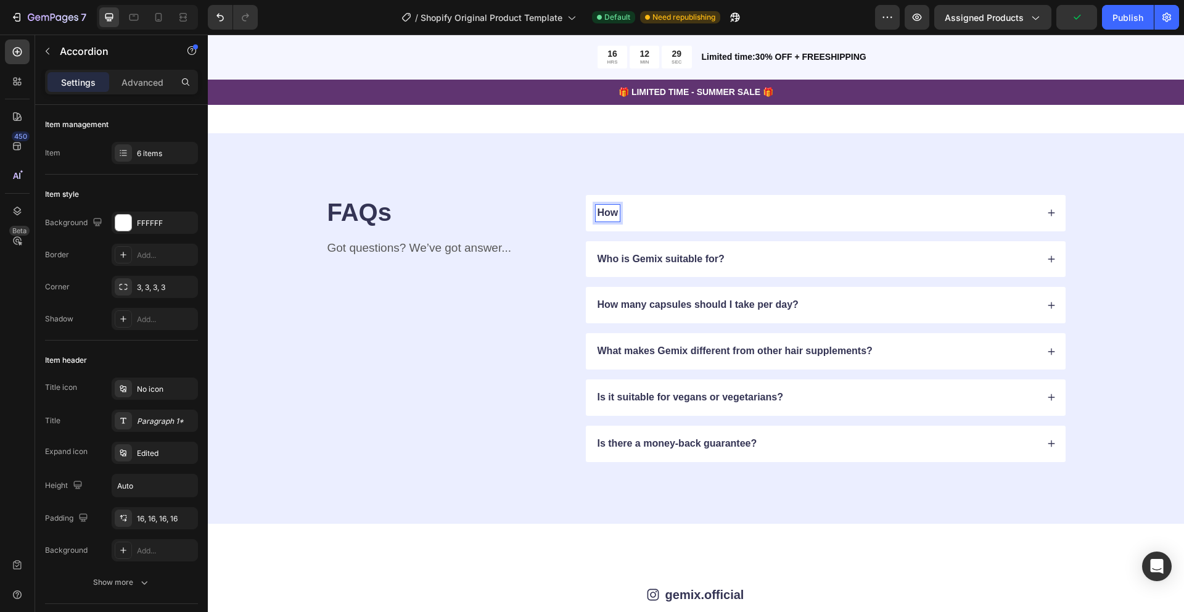
click at [620, 213] on div "How" at bounding box center [608, 213] width 25 height 17
click at [1053, 208] on icon at bounding box center [1051, 212] width 9 height 9
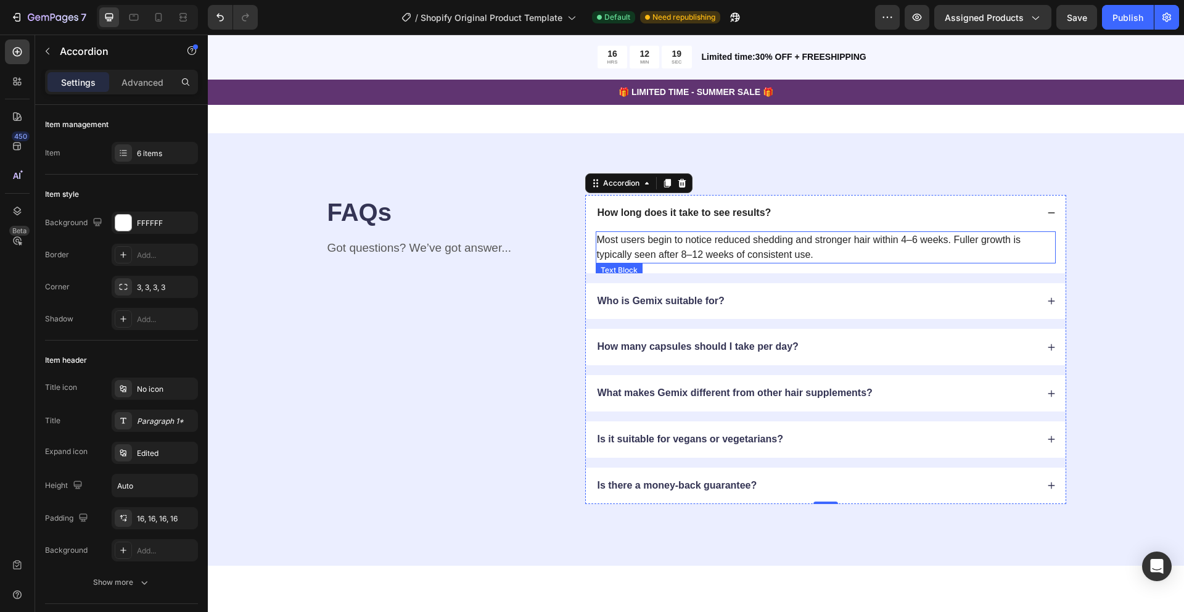
click at [649, 238] on p "Most users begin to notice reduced shedding and stronger hair within 4–6 weeks.…" at bounding box center [826, 248] width 458 height 30
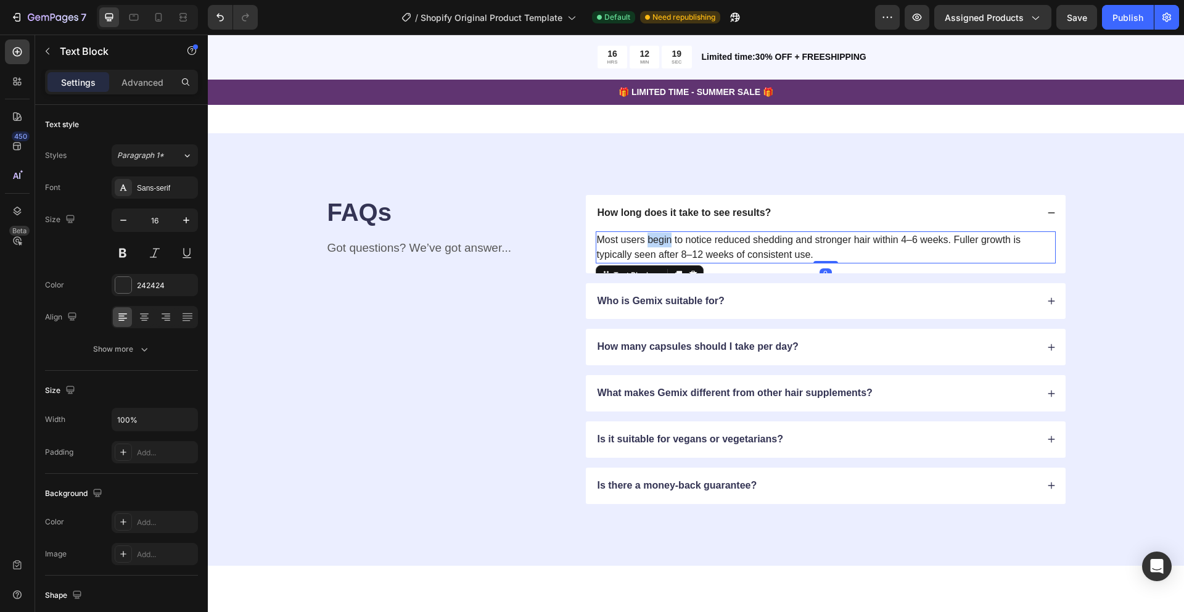
click at [649, 238] on p "Most users begin to notice reduced shedding and stronger hair within 4–6 weeks.…" at bounding box center [826, 248] width 458 height 30
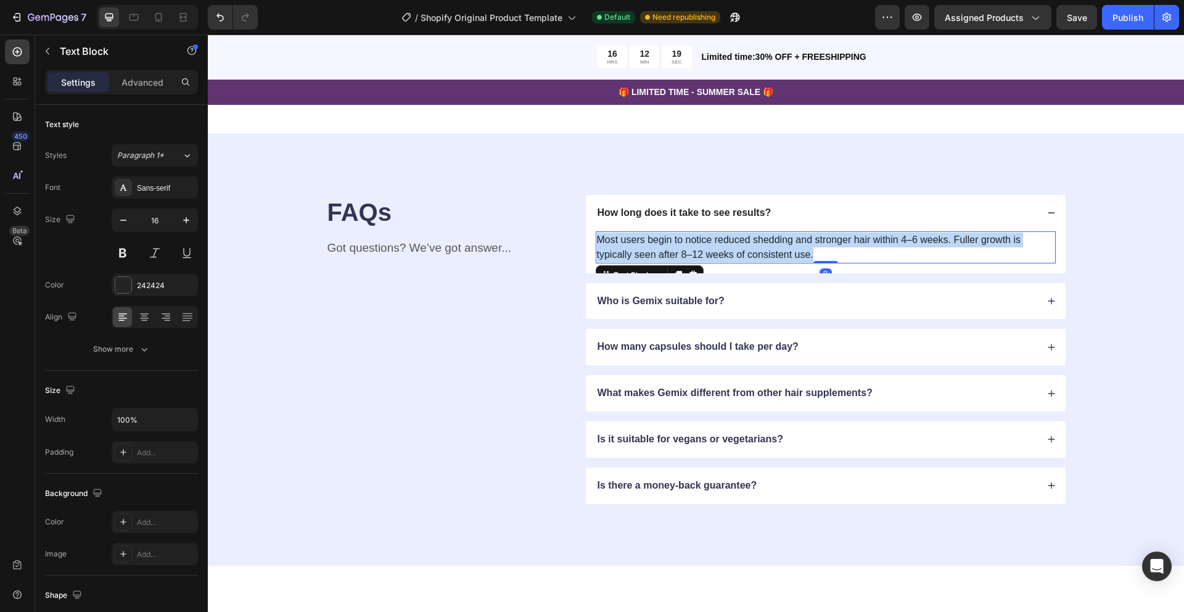
click at [649, 238] on p "Most users begin to notice reduced shedding and stronger hair within 4–6 weeks.…" at bounding box center [826, 248] width 458 height 30
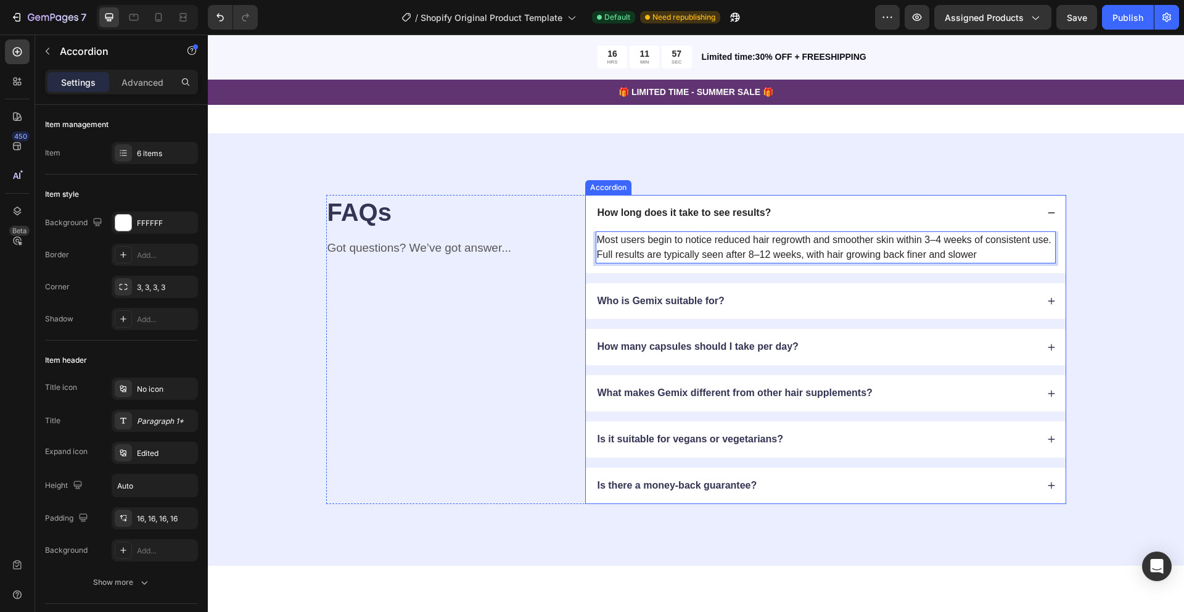
click at [751, 299] on div "Who is Gemix suitable for?" at bounding box center [817, 301] width 442 height 17
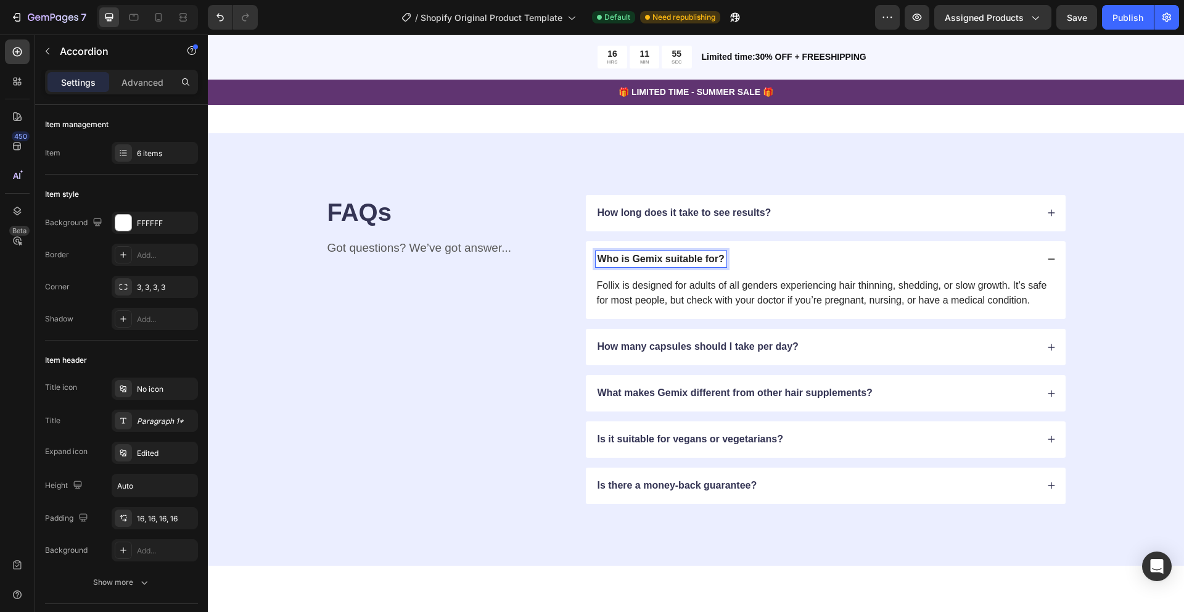
click at [685, 261] on p "Who is Gemix suitable for?" at bounding box center [661, 259] width 127 height 13
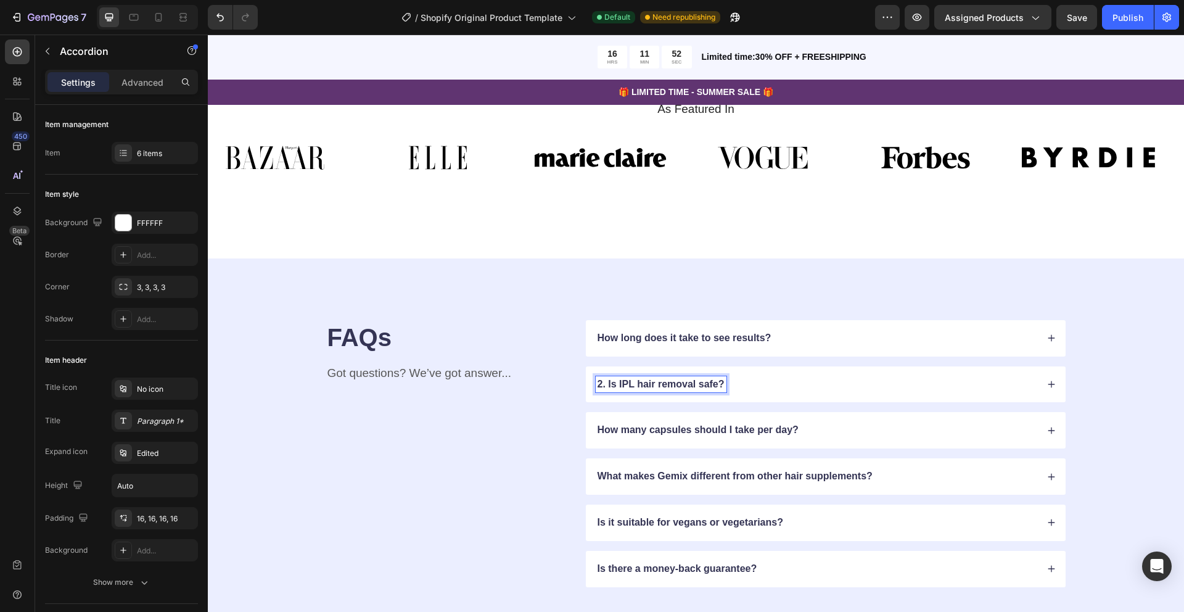
scroll to position [2220, 0]
click at [609, 385] on p "2. Is IPL hair removal safe?" at bounding box center [661, 385] width 127 height 13
click at [725, 385] on div "Is IPL hair removal safe?" at bounding box center [817, 385] width 442 height 17
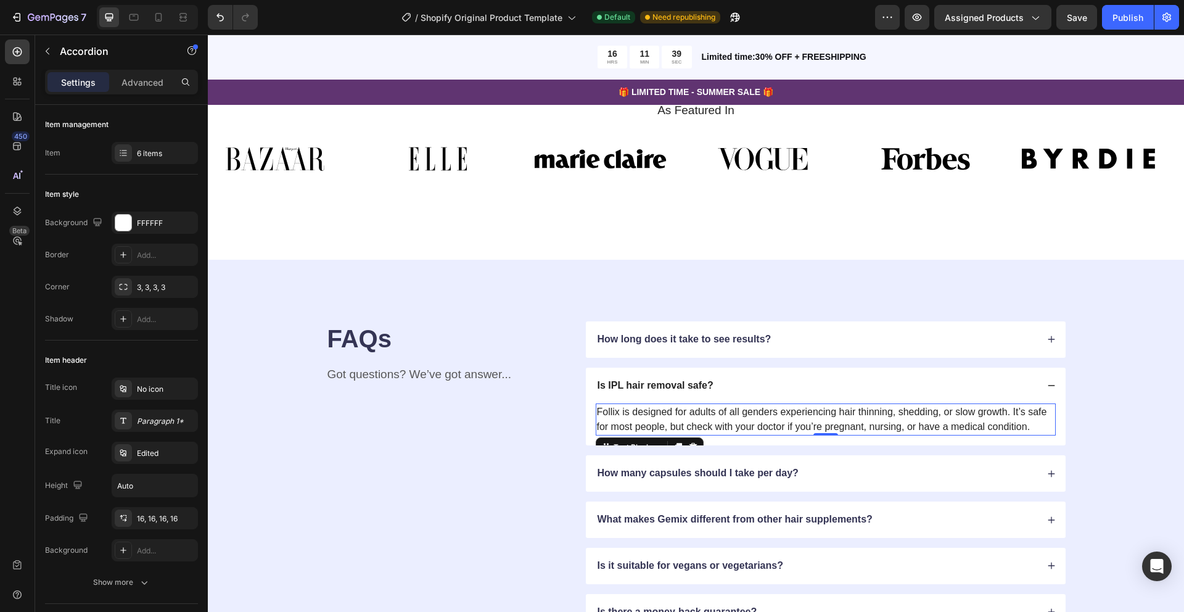
click at [719, 421] on p "Follix is designed for adults of all genders experiencing hair thinning, sheddi…" at bounding box center [826, 420] width 458 height 30
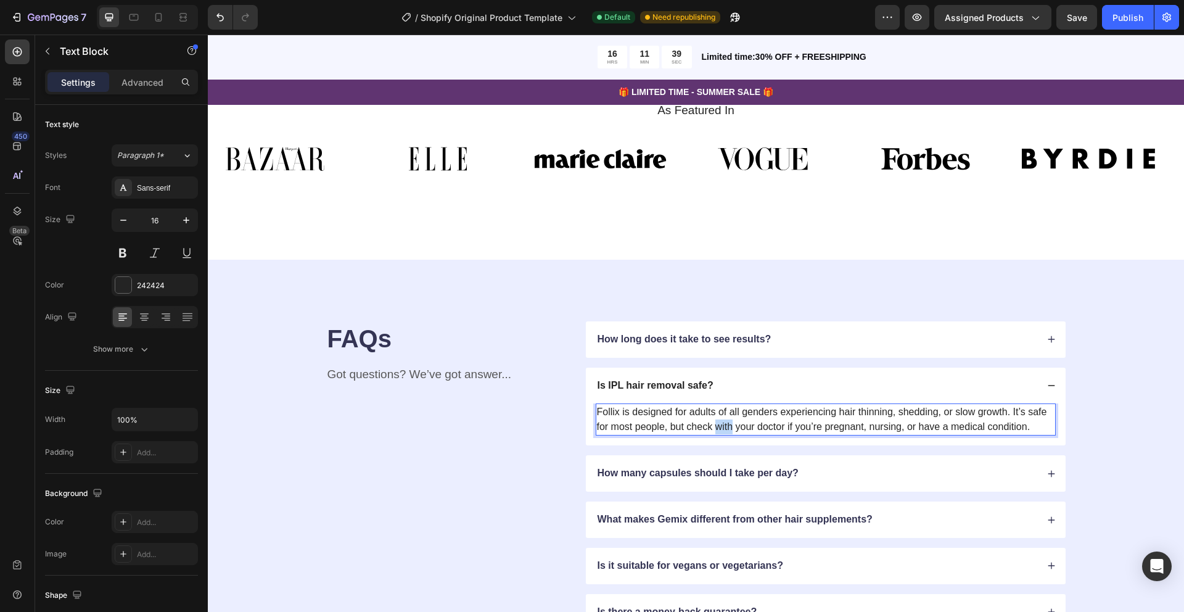
click at [719, 421] on p "Follix is designed for adults of all genders experiencing hair thinning, sheddi…" at bounding box center [826, 420] width 458 height 30
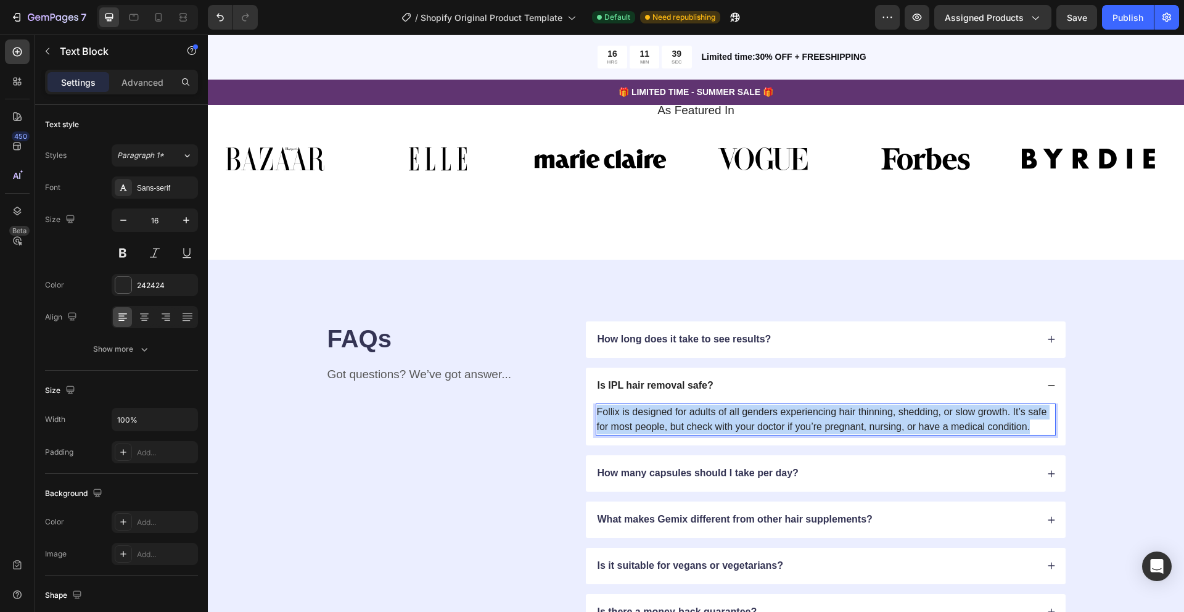
click at [719, 421] on p "Follix is designed for adults of all genders experiencing hair thinning, sheddi…" at bounding box center [826, 420] width 458 height 30
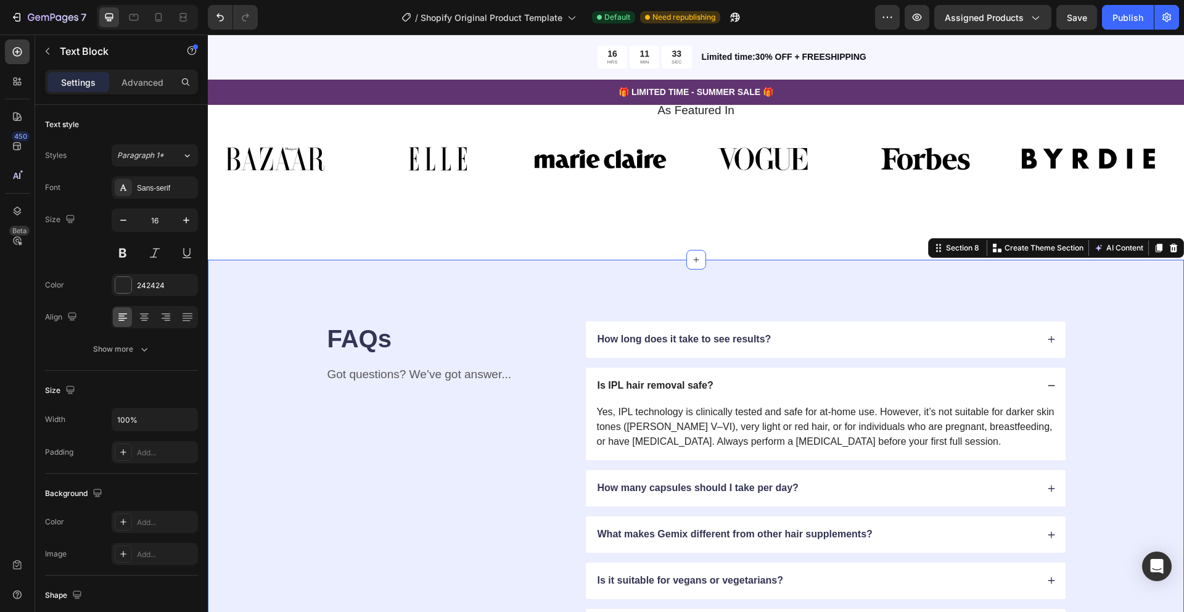
click at [1074, 425] on div "FAQs Heading Got questions? We’ve got answer... Text Block How long does it tak…" at bounding box center [696, 483] width 878 height 324
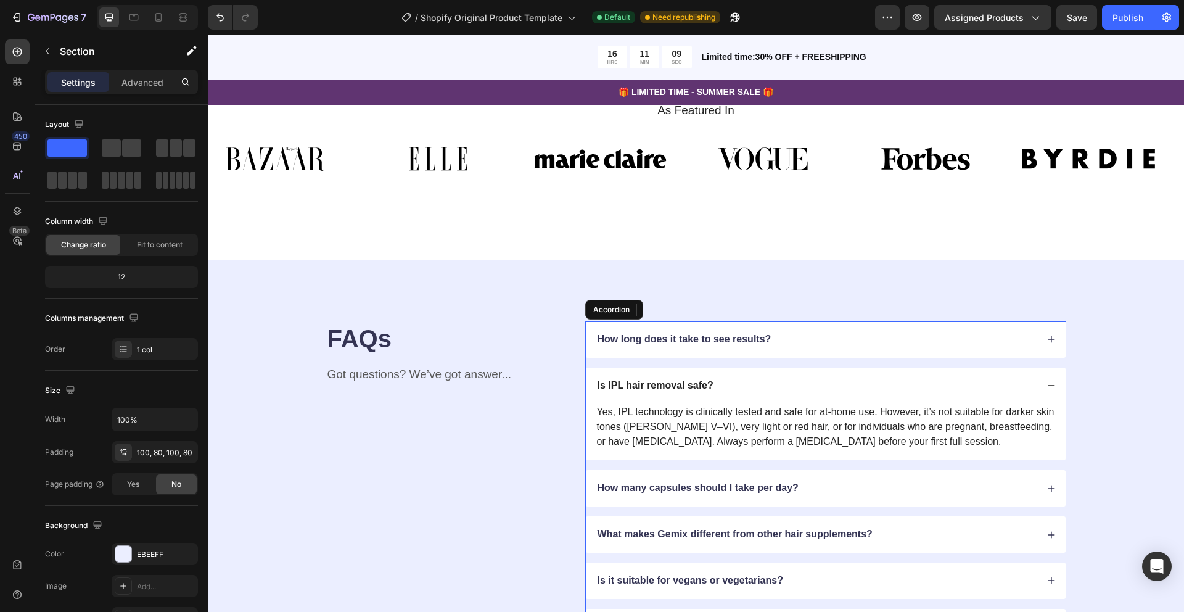
click at [1049, 492] on icon at bounding box center [1051, 488] width 9 height 9
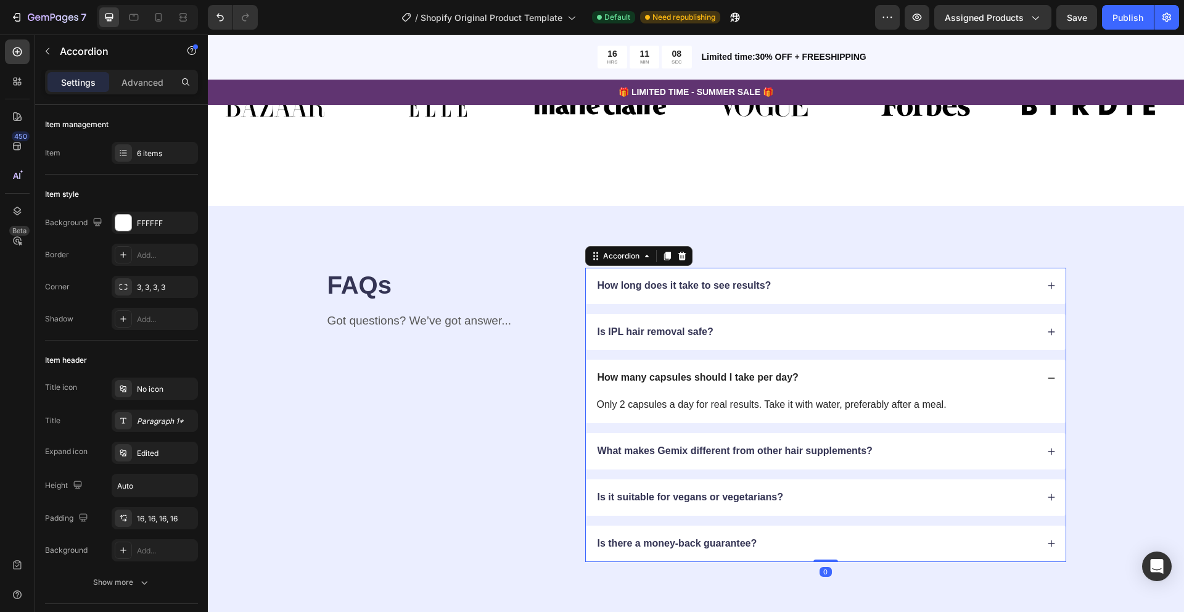
scroll to position [2275, 0]
click at [748, 374] on p "How many capsules should I take per day?" at bounding box center [698, 377] width 201 height 13
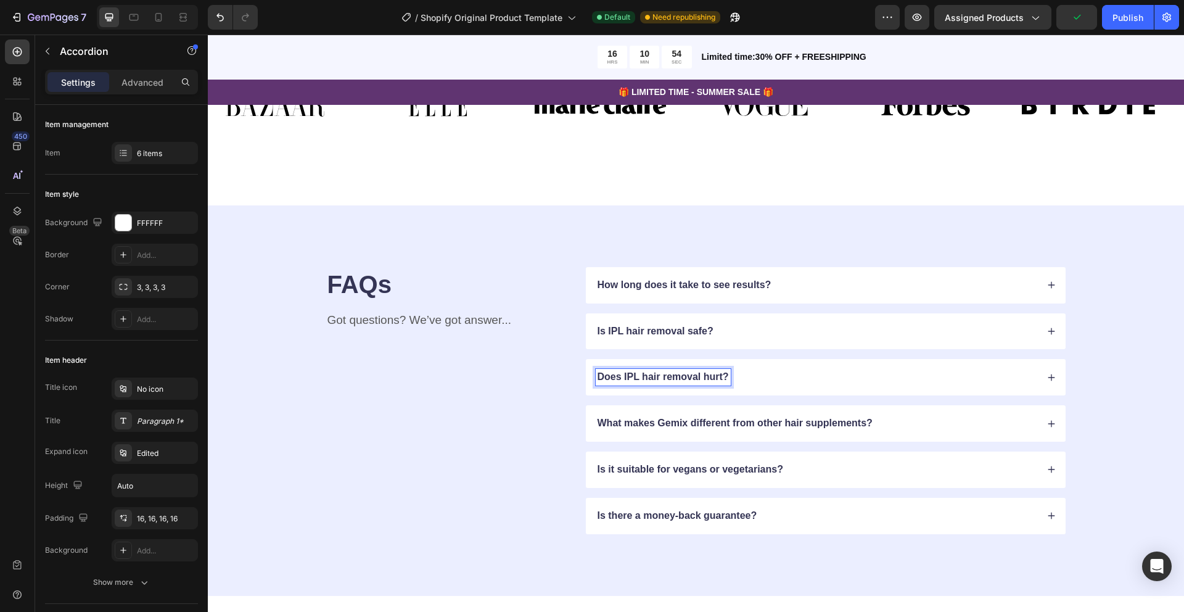
click at [756, 381] on div "Does IPL hair removal hurt?" at bounding box center [817, 377] width 442 height 17
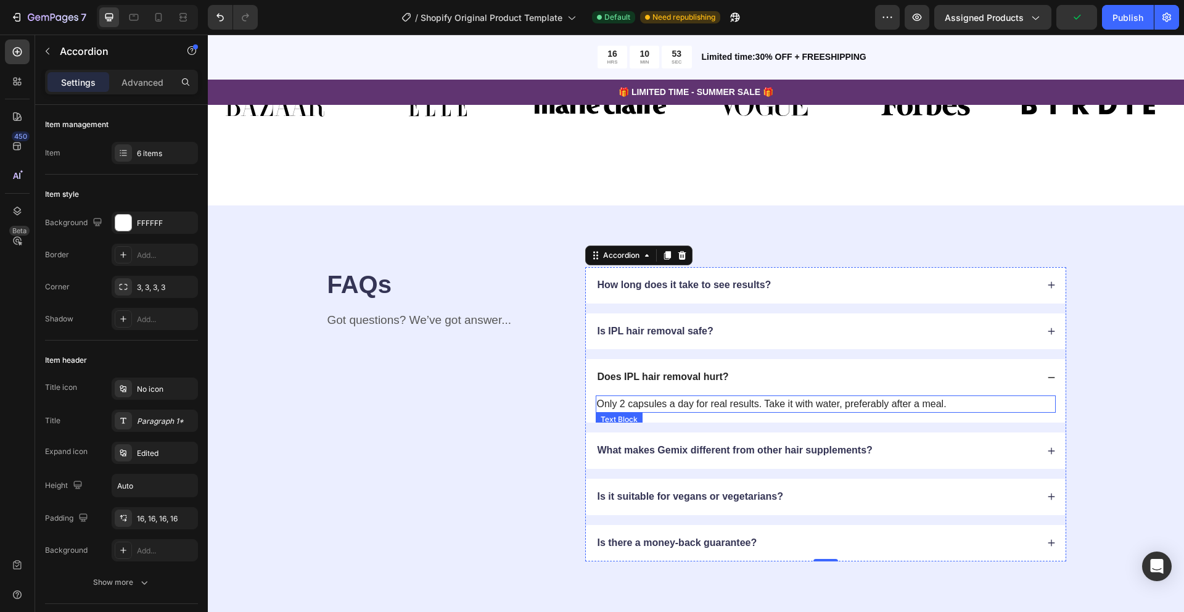
click at [735, 400] on p "Only 2 capsules a day for real results. Take it with water, preferably after a …" at bounding box center [826, 404] width 458 height 15
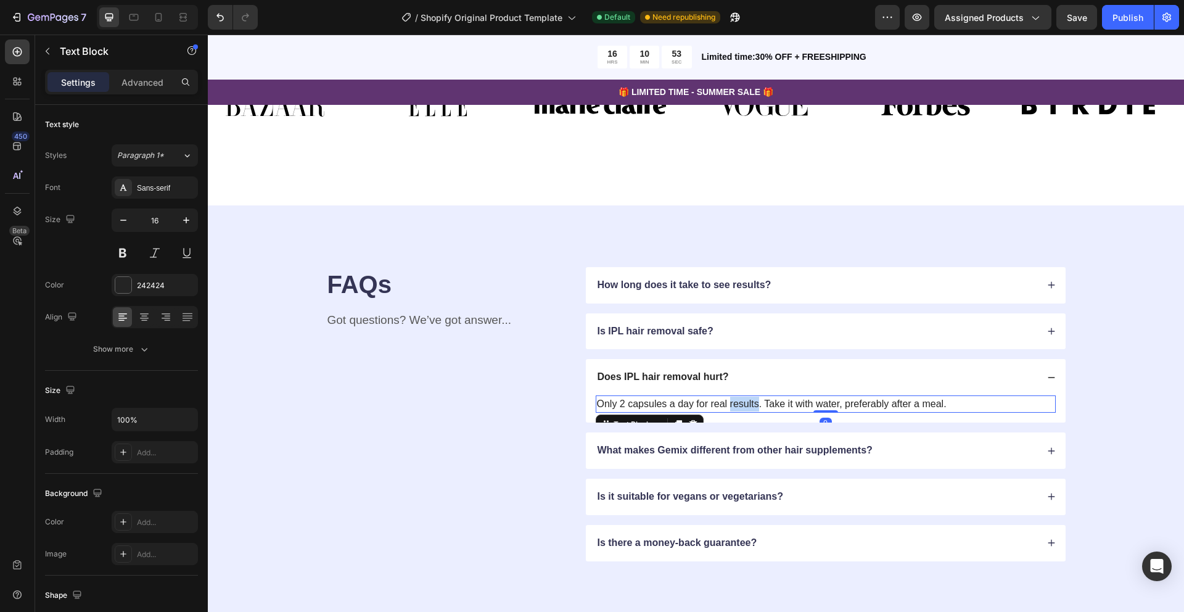
click at [735, 400] on p "Only 2 capsules a day for real results. Take it with water, preferably after a …" at bounding box center [826, 404] width 458 height 15
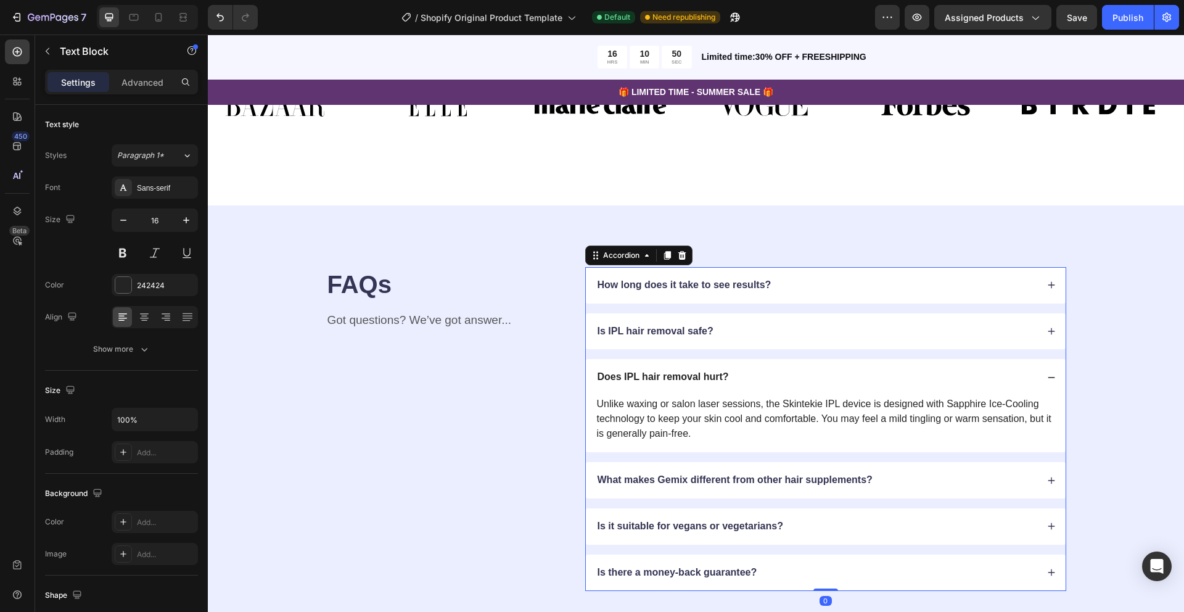
click at [745, 445] on div "Unlike waxing or salon laser sessions, the Skintekie IPL device is designed wit…" at bounding box center [826, 423] width 480 height 57
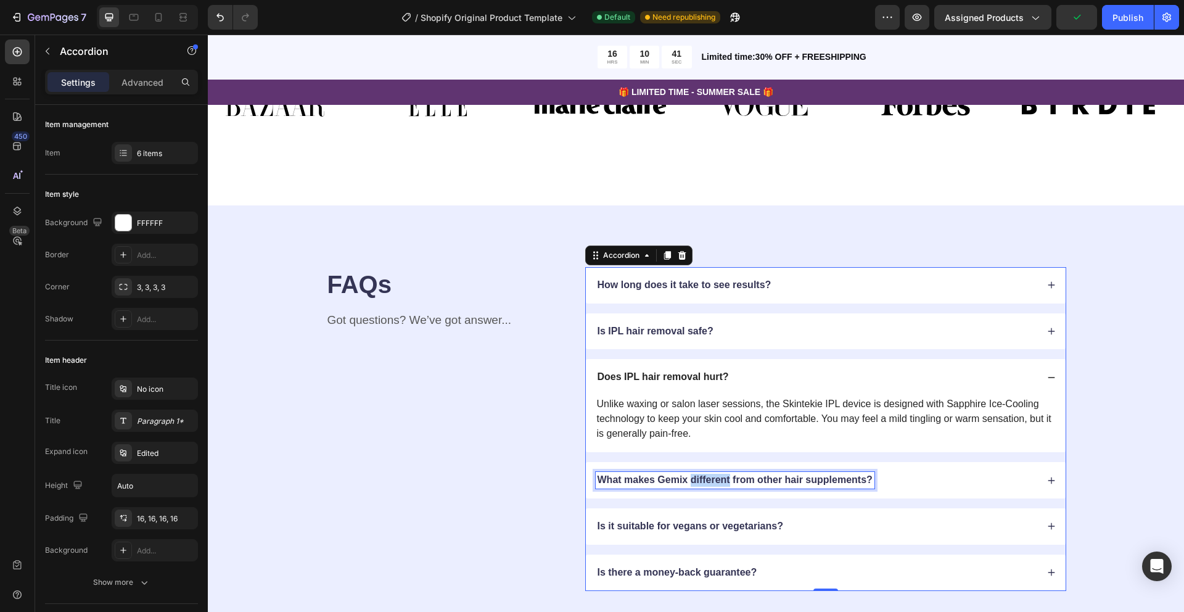
click at [717, 481] on p "What makes Gemix different from other hair supplements?" at bounding box center [735, 480] width 275 height 13
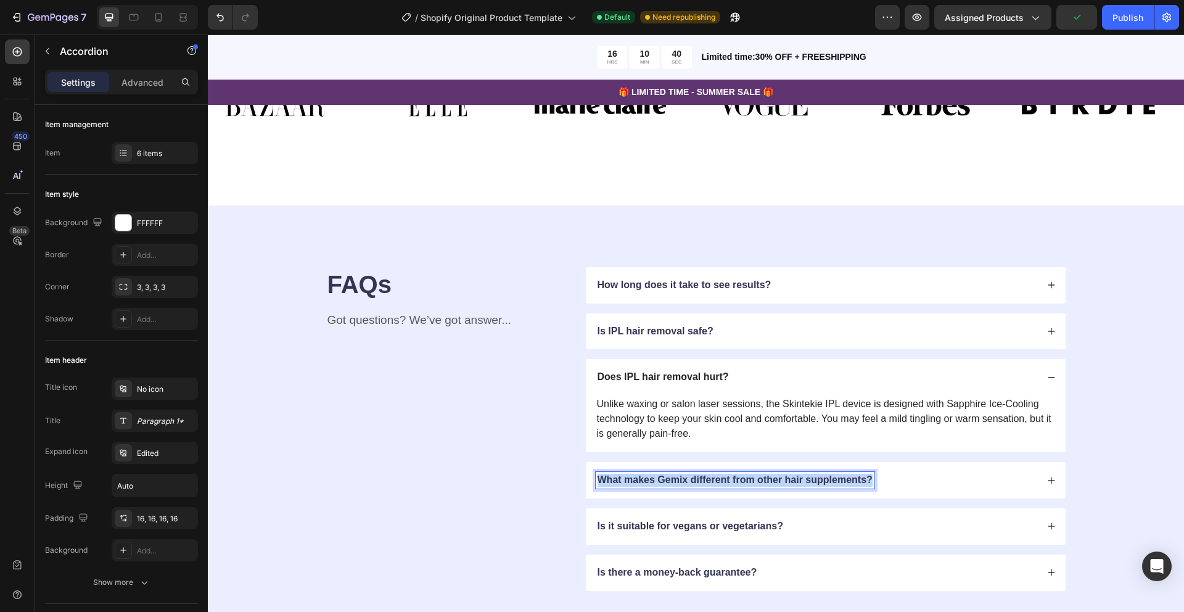
click at [717, 481] on p "What makes Gemix different from other hair supplements?" at bounding box center [735, 480] width 275 height 13
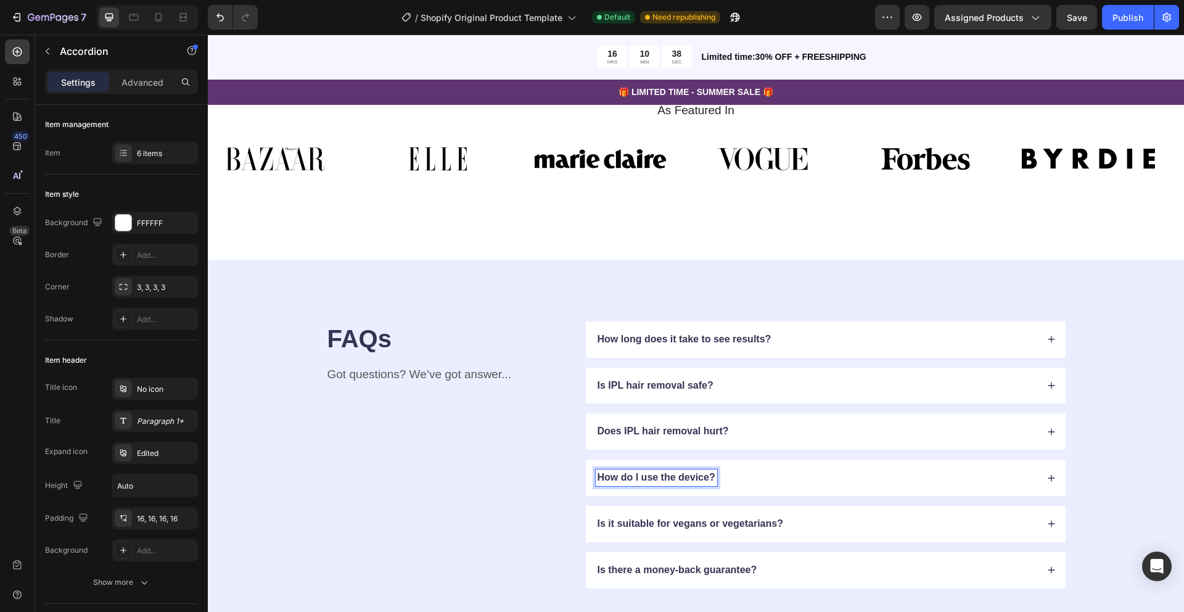
scroll to position [2218, 0]
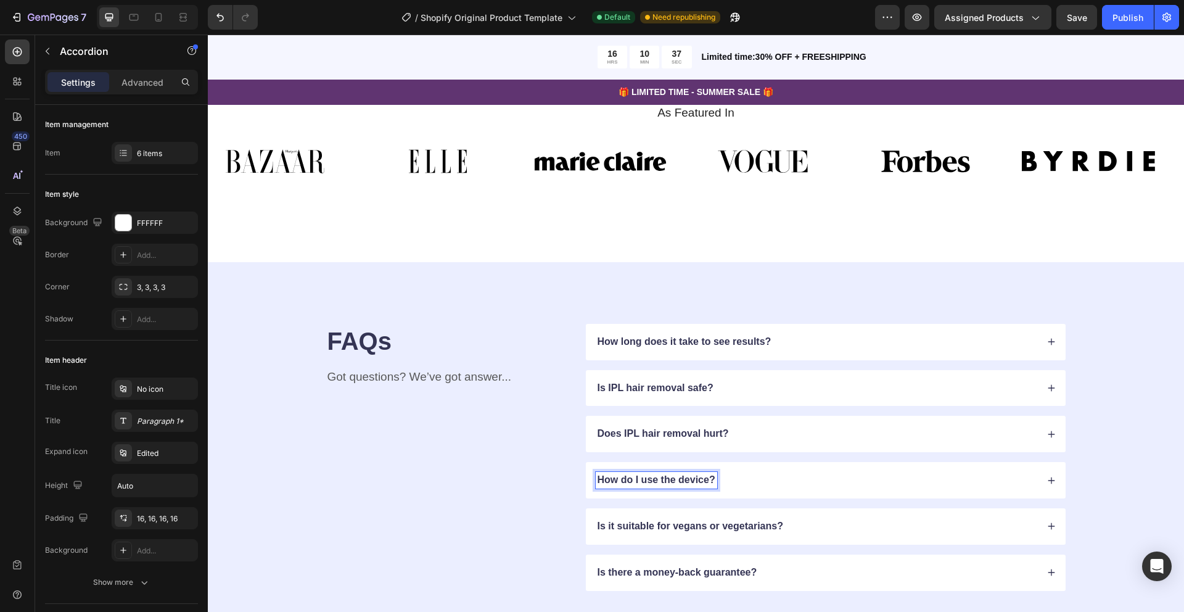
click at [748, 483] on div "How do I use the device?" at bounding box center [817, 480] width 442 height 17
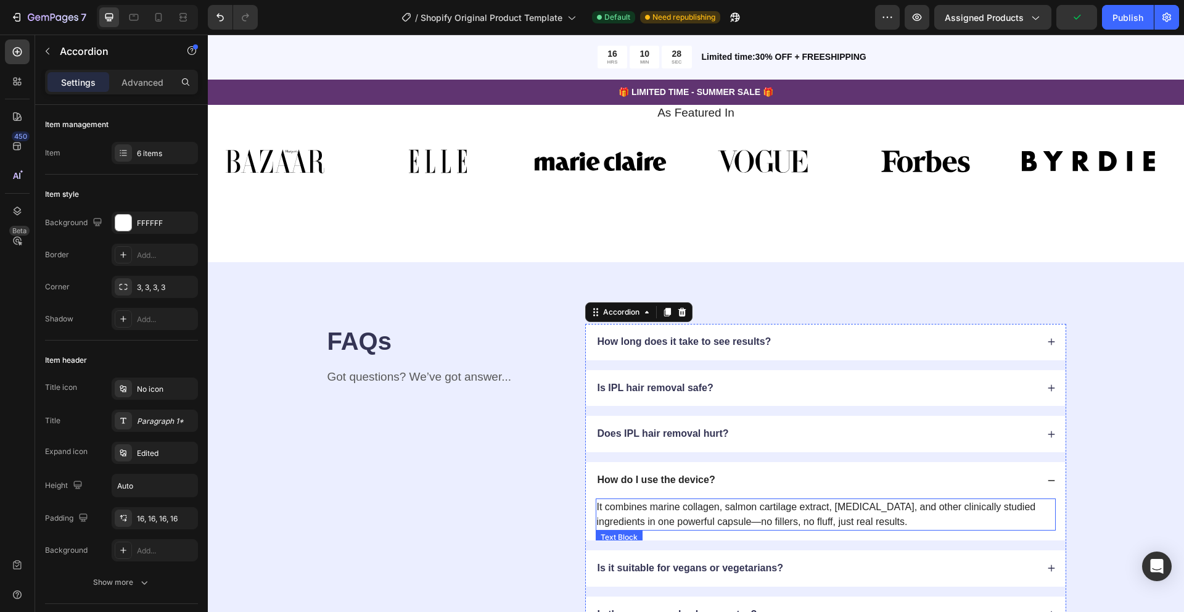
click at [733, 515] on p "It combines marine collagen, salmon cartilage extract, biotin, and other clinic…" at bounding box center [826, 515] width 458 height 30
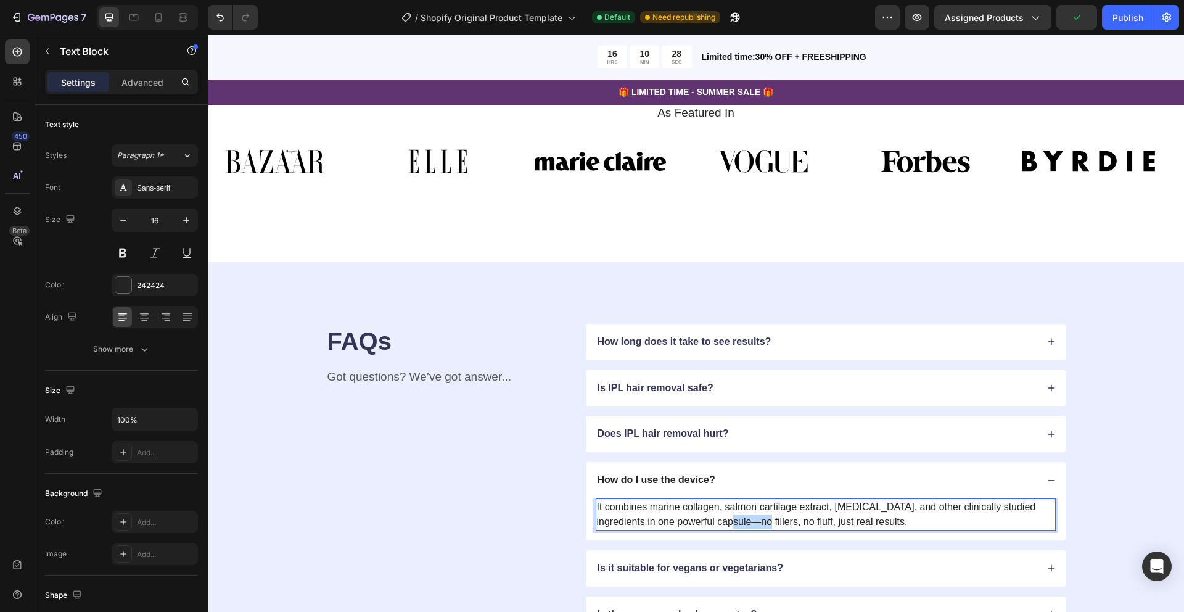
click at [733, 515] on p "It combines marine collagen, salmon cartilage extract, biotin, and other clinic…" at bounding box center [826, 515] width 458 height 30
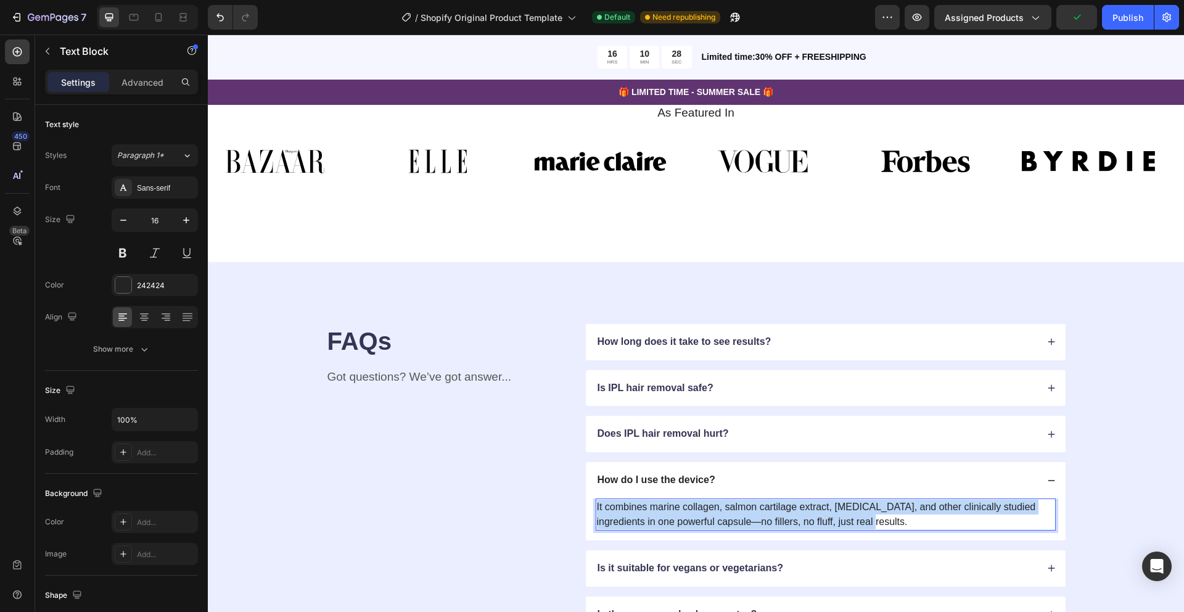
click at [733, 515] on p "It combines marine collagen, salmon cartilage extract, biotin, and other clinic…" at bounding box center [826, 515] width 458 height 30
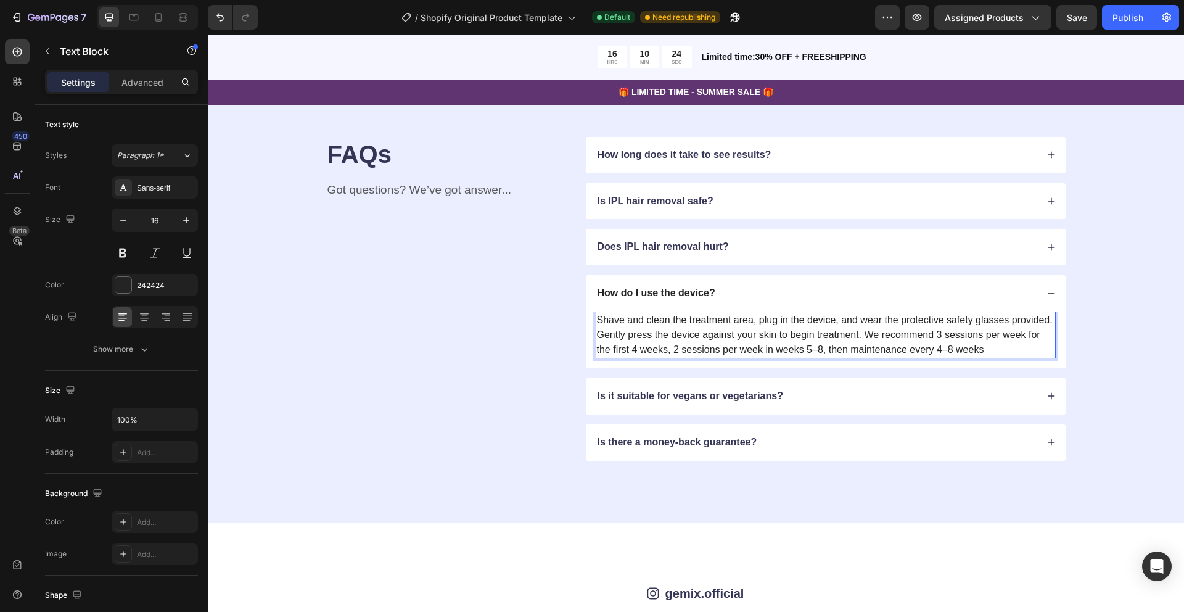
scroll to position [2408, 0]
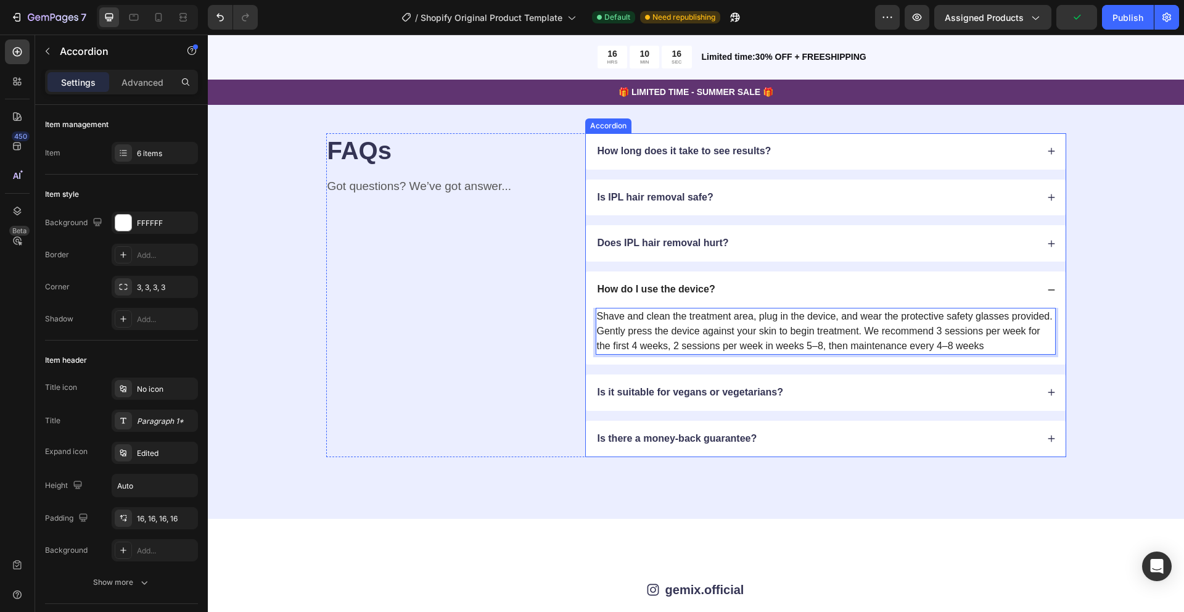
click at [773, 389] on p "Is it suitable for vegans or vegetarians?" at bounding box center [691, 392] width 186 height 13
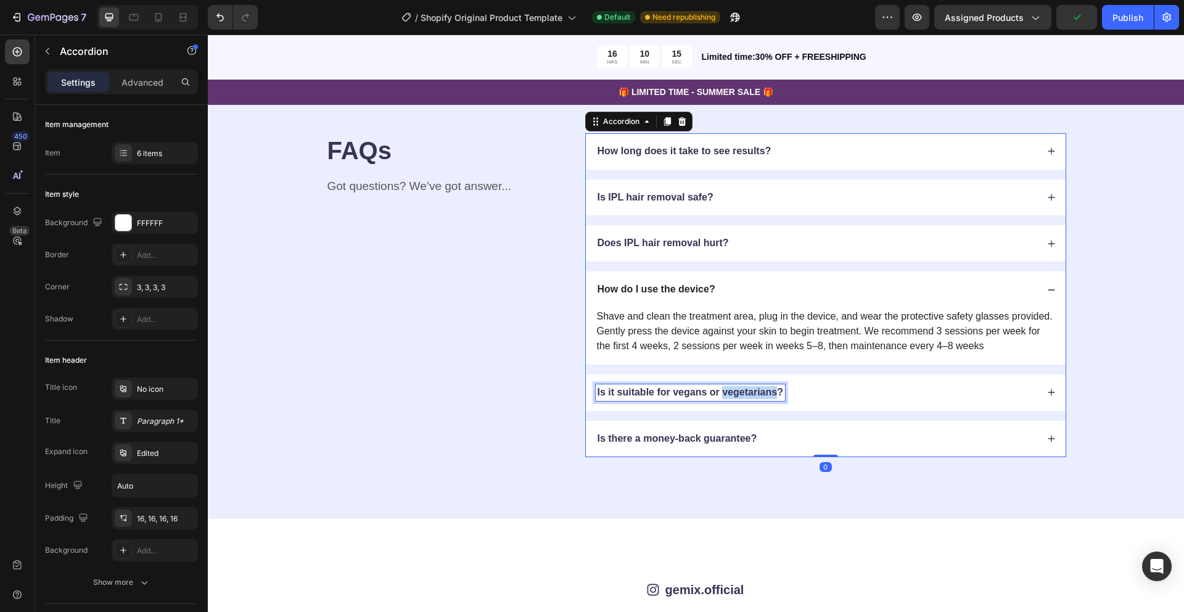
click at [771, 390] on p "Is it suitable for vegans or vegetarians?" at bounding box center [691, 392] width 186 height 13
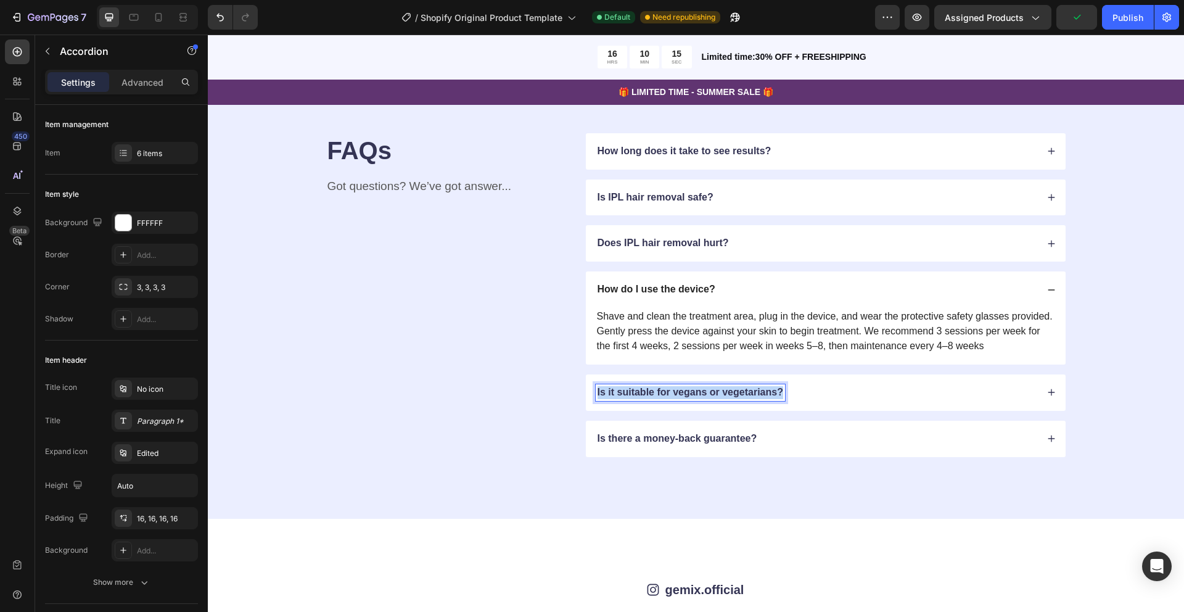
click at [771, 390] on p "Is it suitable for vegans or vegetarians?" at bounding box center [691, 392] width 186 height 13
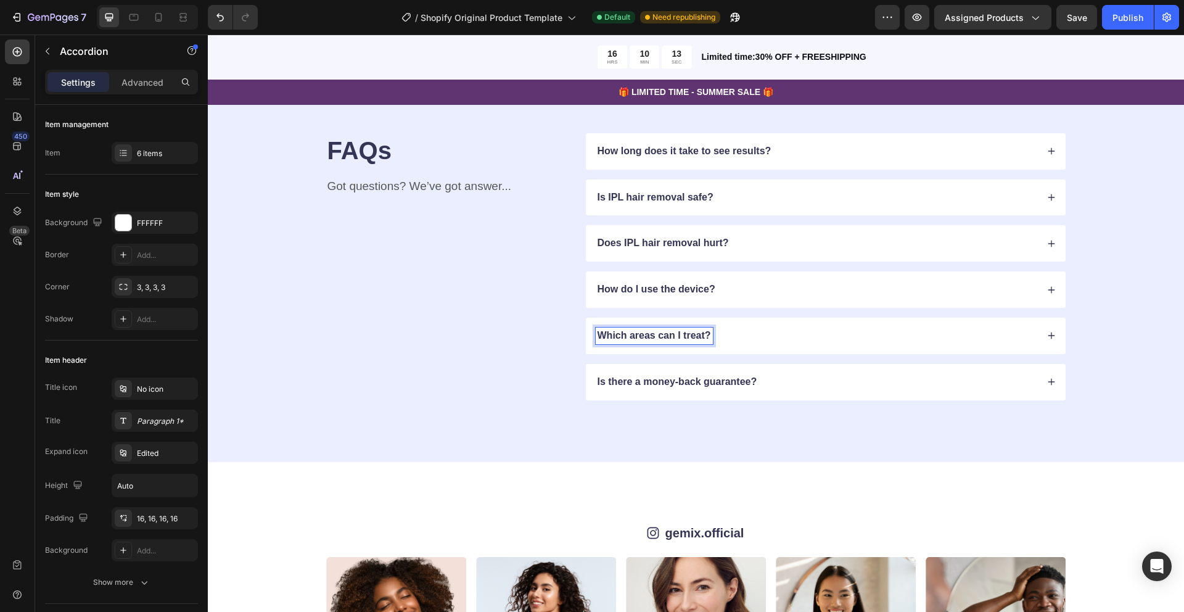
scroll to position [2407, 0]
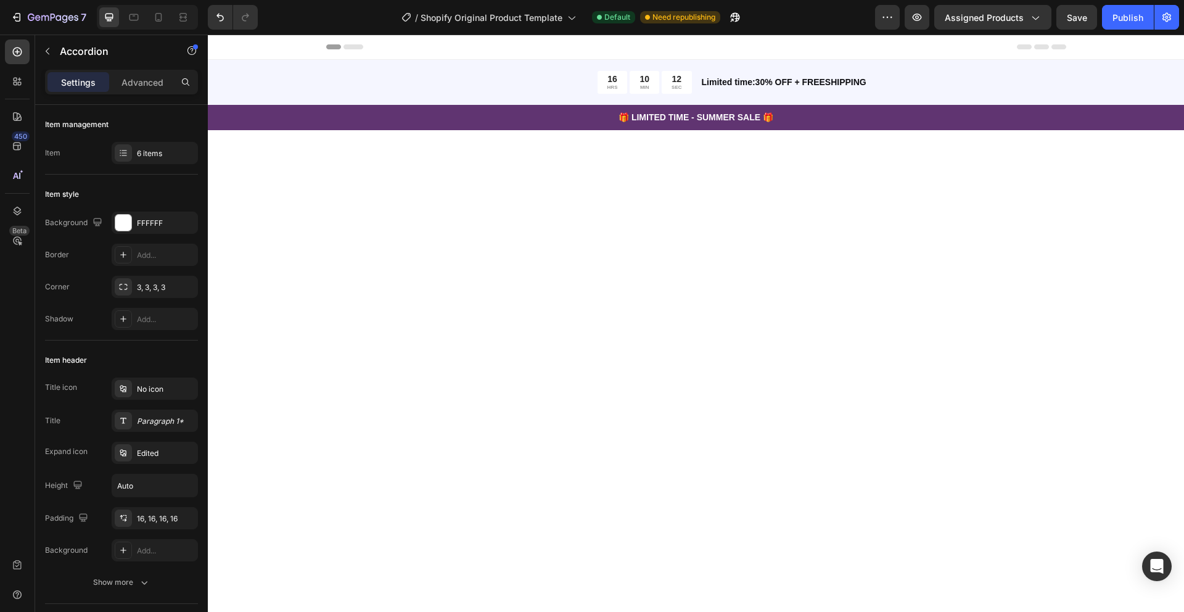
scroll to position [2352, 0]
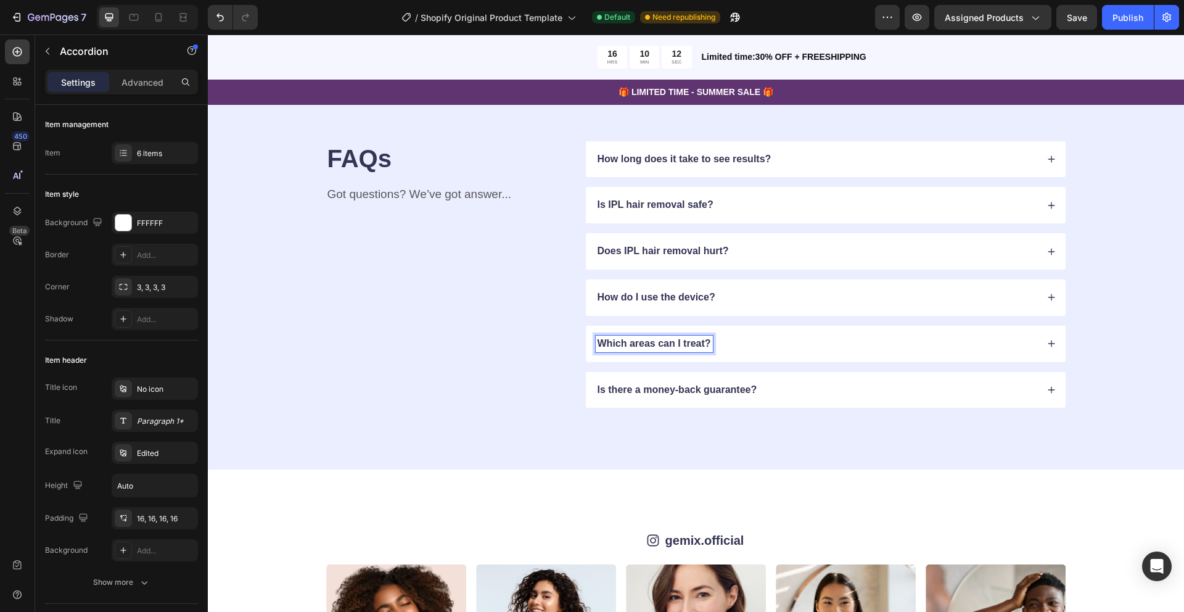
click at [749, 352] on div "Which areas can I treat?" at bounding box center [817, 344] width 442 height 17
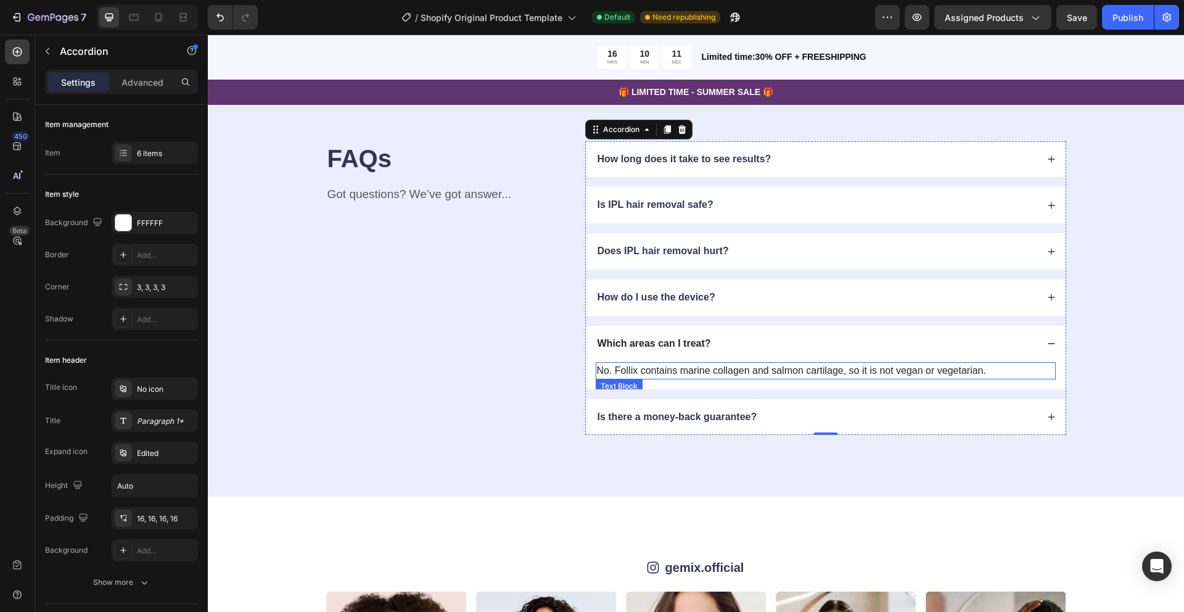
click at [722, 378] on p "No. Follix contains marine collagen and salmon cartilage, so it is not vegan or…" at bounding box center [826, 370] width 458 height 15
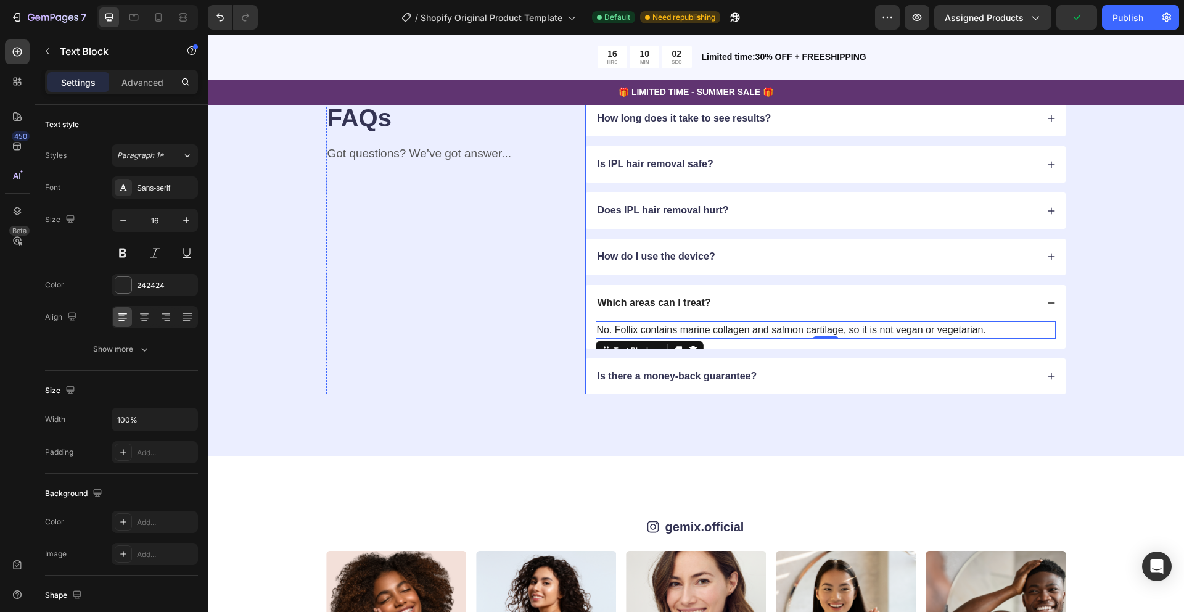
scroll to position [2400, 0]
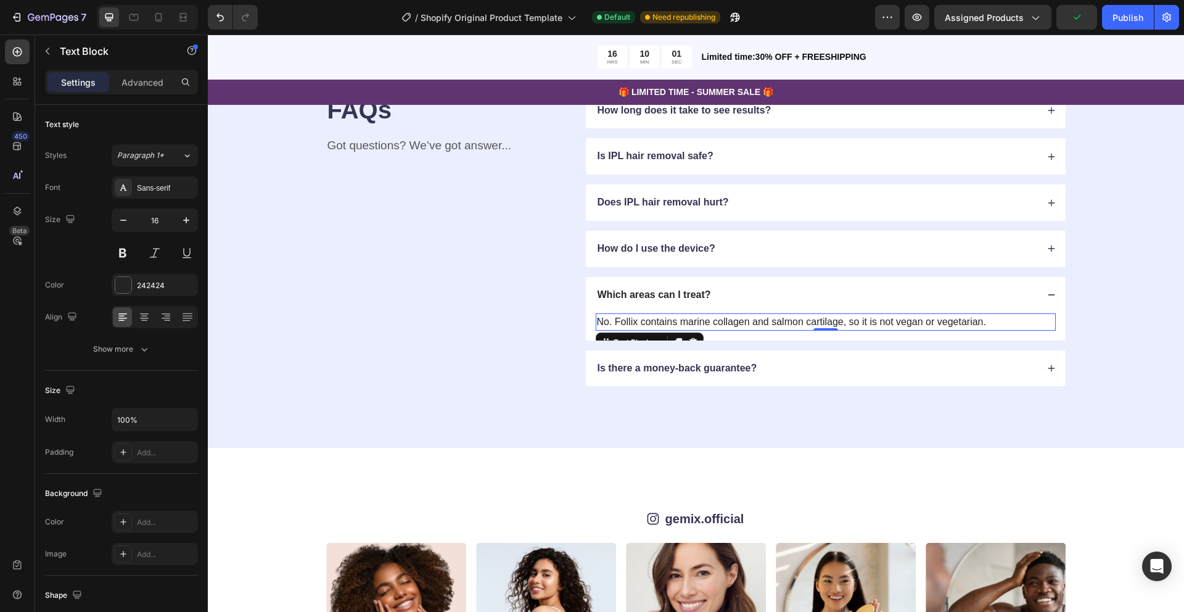
click at [720, 329] on p "No. Follix contains marine collagen and salmon cartilage, so it is not vegan or…" at bounding box center [826, 322] width 458 height 15
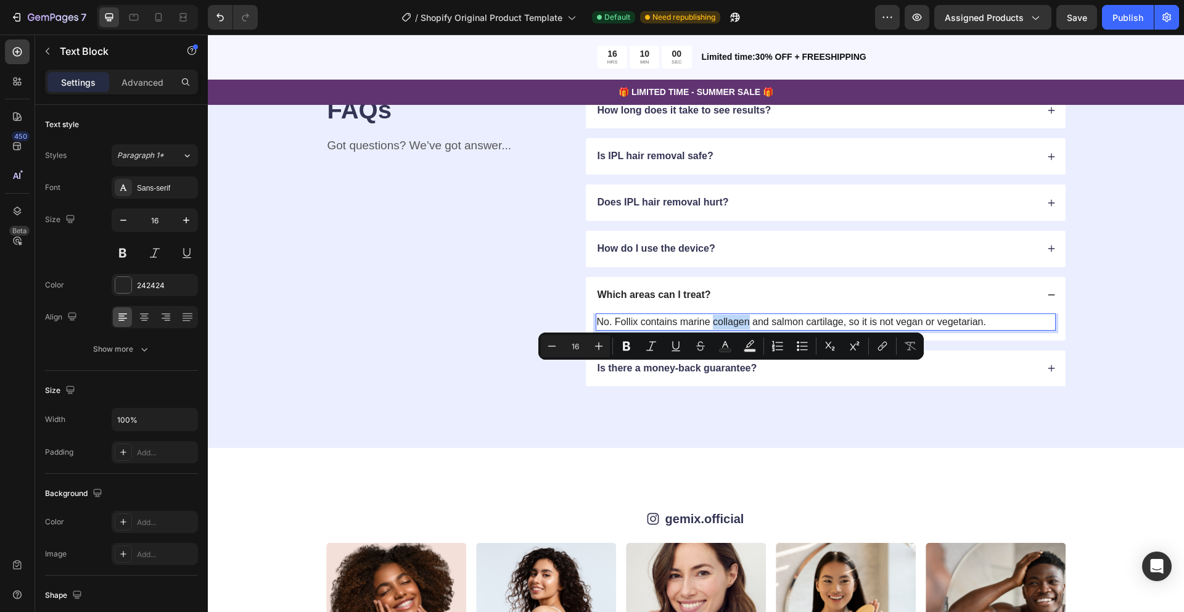
click at [720, 329] on p "No. Follix contains marine collagen and salmon cartilage, so it is not vegan or…" at bounding box center [826, 322] width 458 height 15
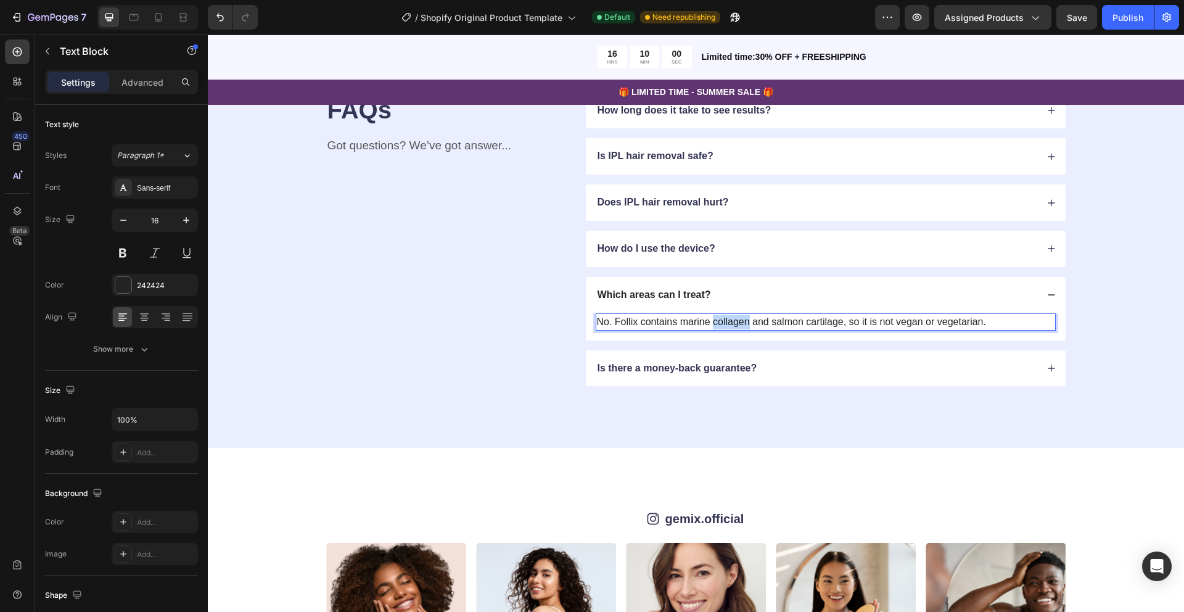
click at [720, 329] on p "No. Follix contains marine collagen and salmon cartilage, so it is not vegan or…" at bounding box center [826, 322] width 458 height 15
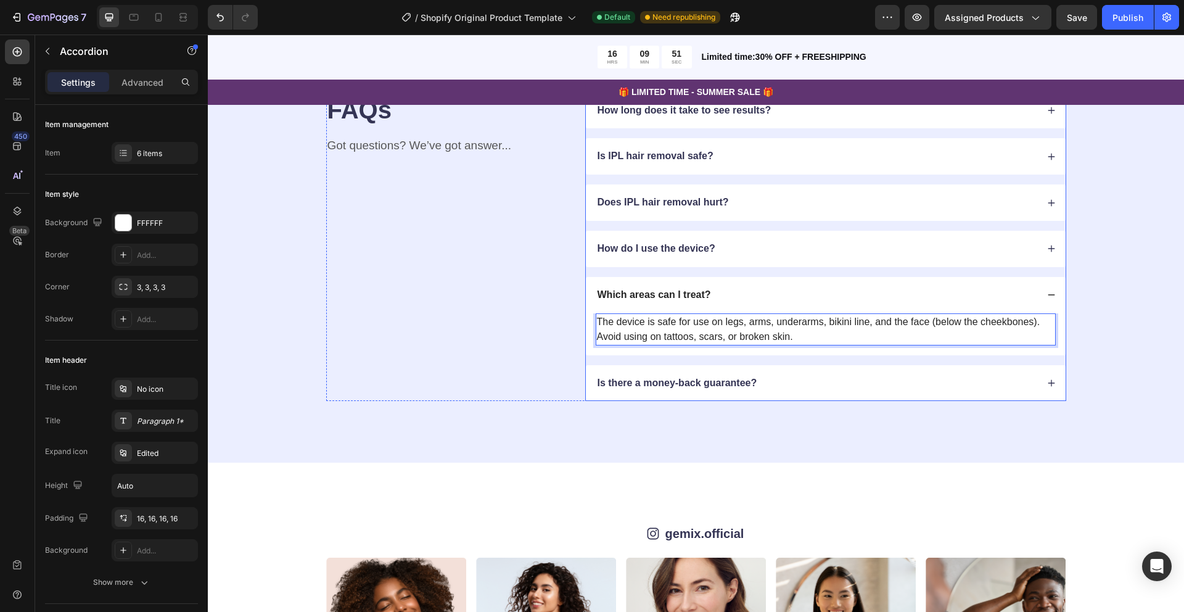
click at [699, 390] on p "Is there a money-back guarantee?" at bounding box center [678, 383] width 160 height 13
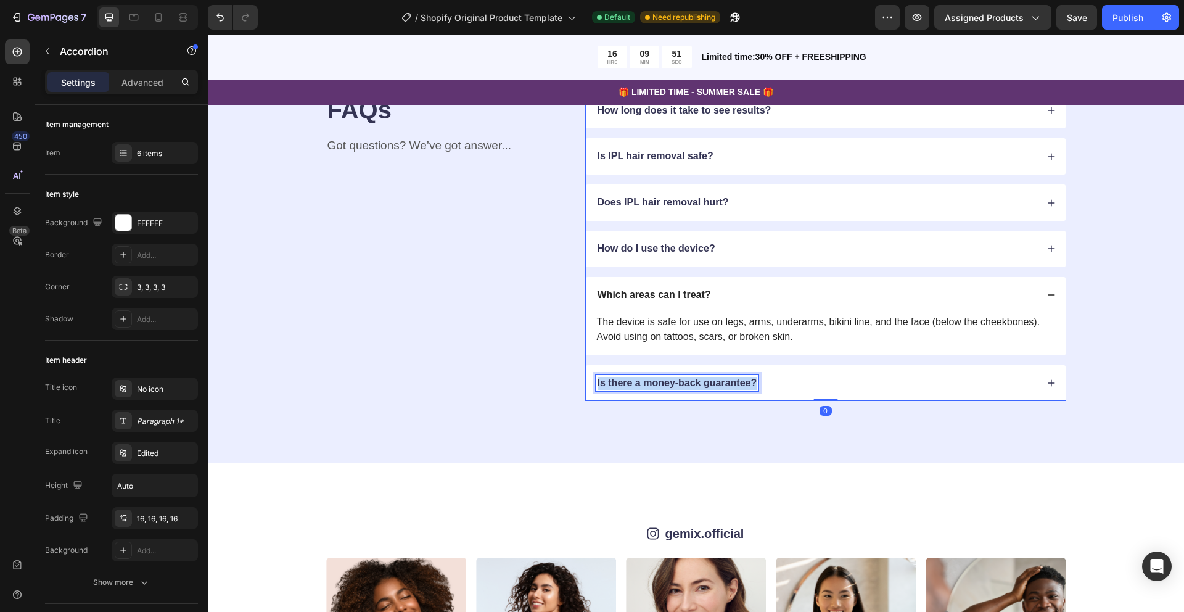
click at [699, 390] on p "Is there a money-back guarantee?" at bounding box center [678, 383] width 160 height 13
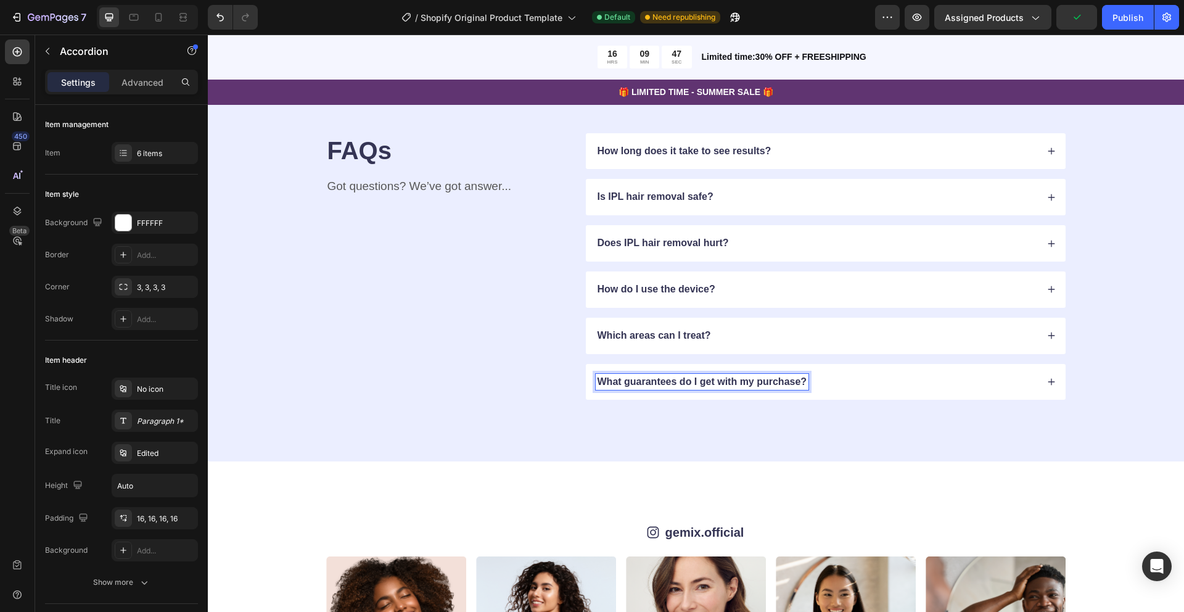
scroll to position [2358, 0]
click at [696, 390] on p "What guarantees do I get with my purchase?" at bounding box center [703, 383] width 210 height 13
click at [704, 390] on p "What guarantees do I get with my purchase?" at bounding box center [703, 383] width 210 height 13
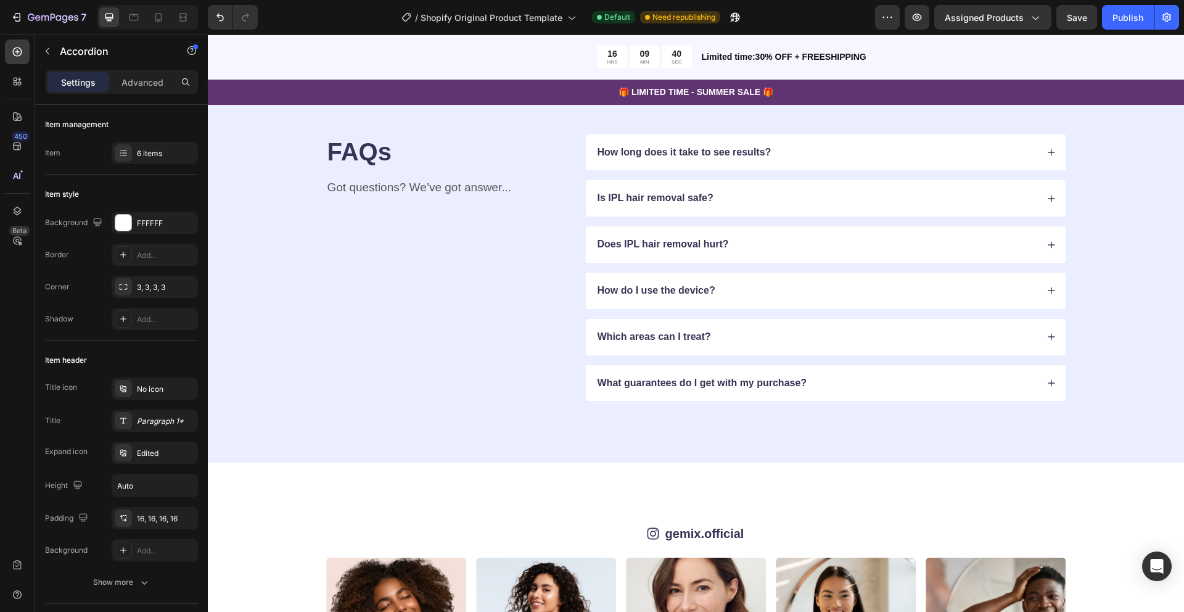
click at [841, 392] on div "What guarantees do I get with my purchase?" at bounding box center [817, 383] width 442 height 17
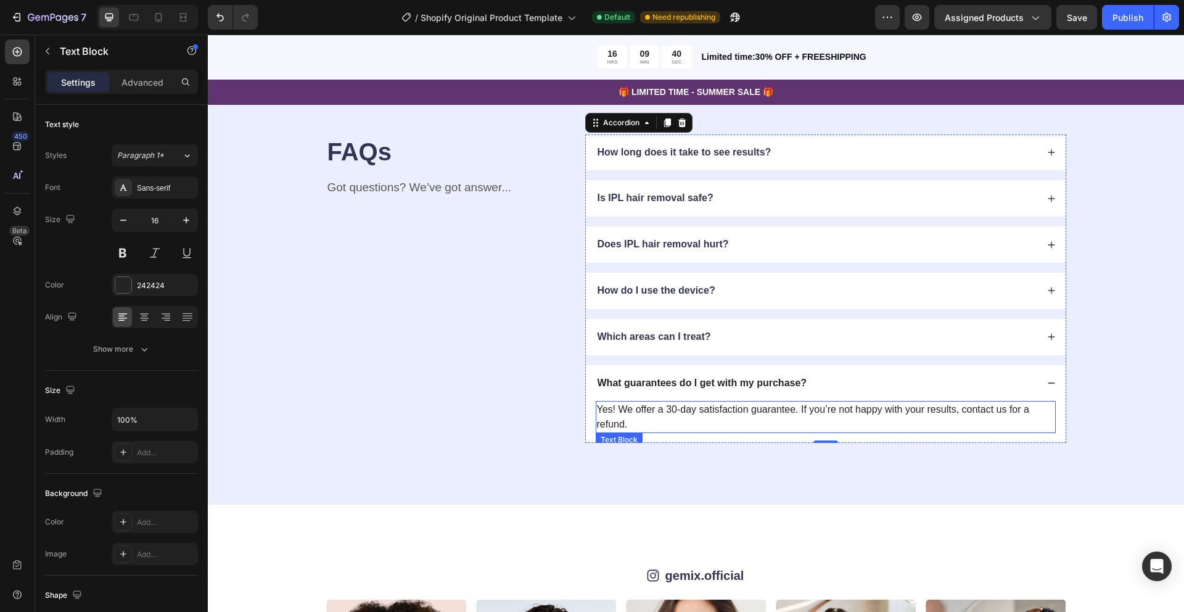
click at [805, 432] on p "Yes! We offer a 30-day satisfaction guarantee. If you’re not happy with your re…" at bounding box center [826, 417] width 458 height 30
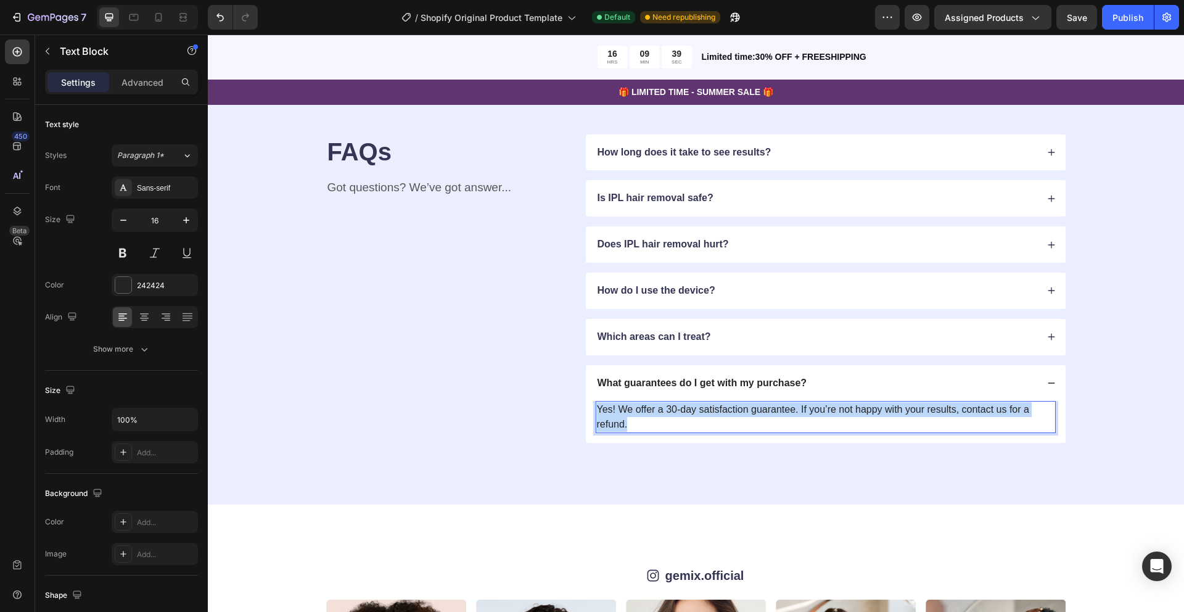
click at [805, 432] on p "Yes! We offer a 30-day satisfaction guarantee. If you’re not happy with your re…" at bounding box center [826, 417] width 458 height 30
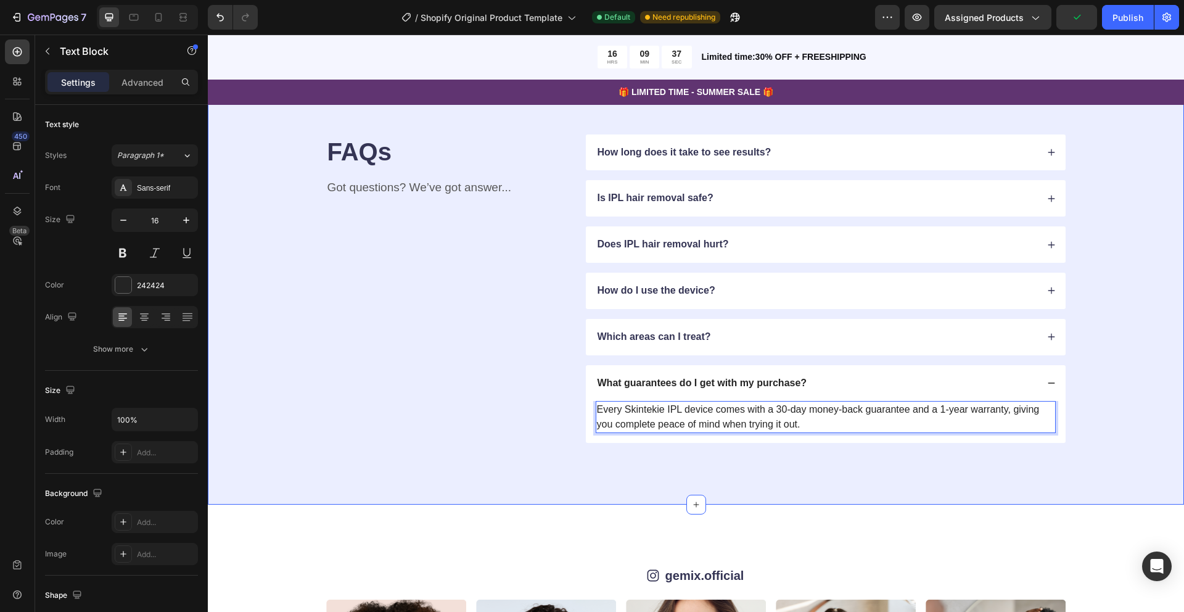
click at [1110, 342] on div "FAQs Heading Got questions? We’ve got answer... Text Block How long does it tak…" at bounding box center [696, 288] width 878 height 309
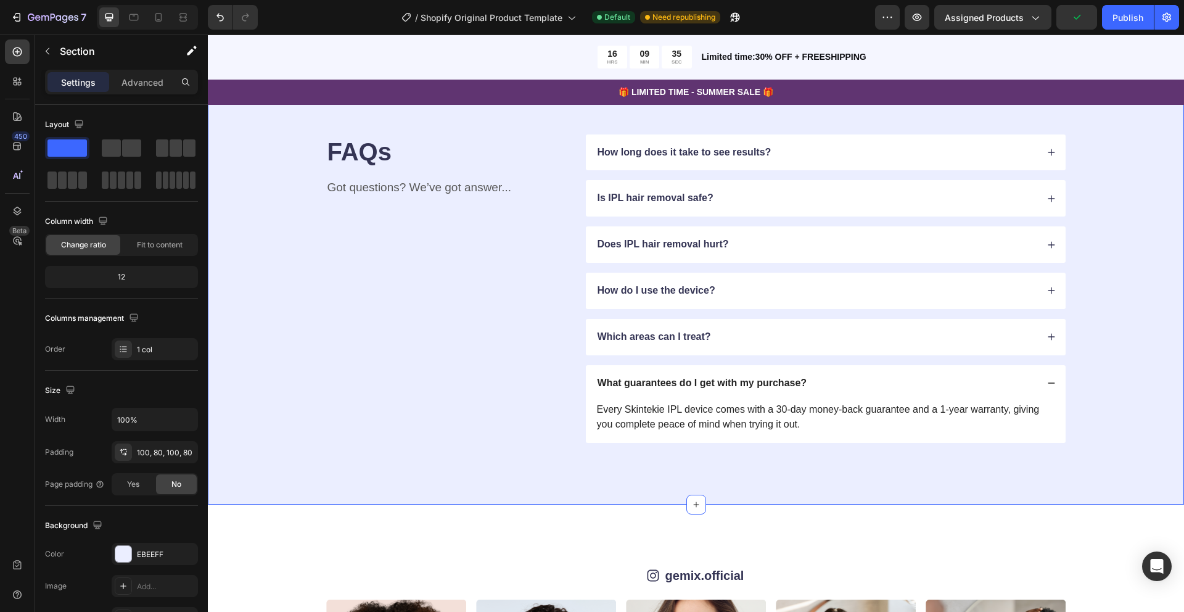
click at [1092, 383] on div "FAQs Heading Got questions? We’ve got answer... Text Block How long does it tak…" at bounding box center [696, 288] width 878 height 309
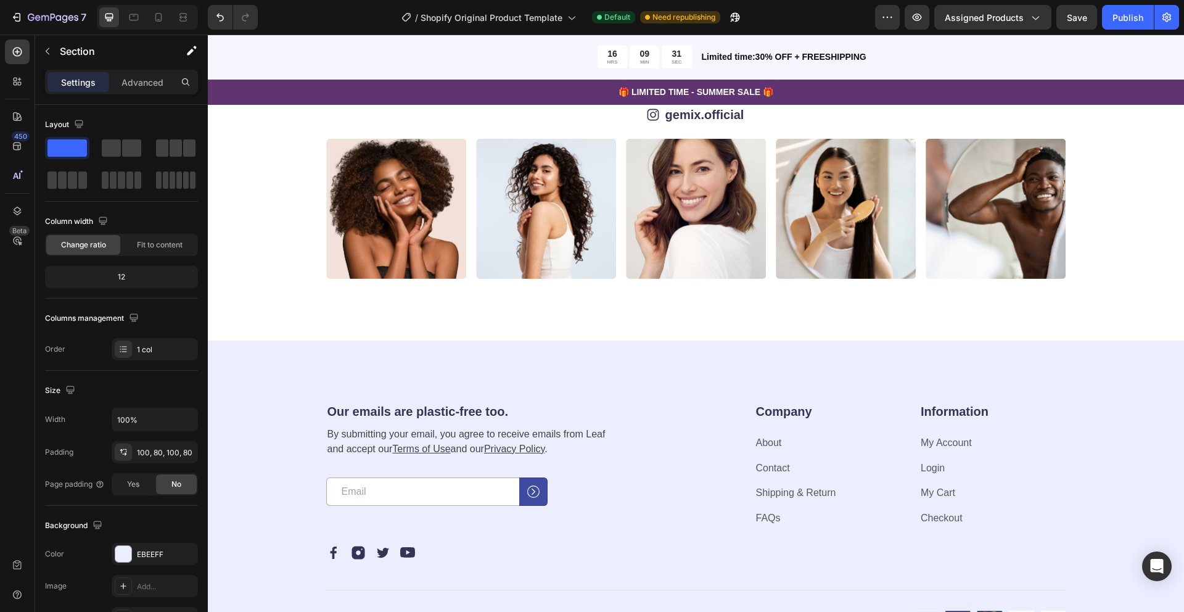
scroll to position [2869, 0]
click at [1104, 200] on div "Image Image Image Image Image Image Image Image Image Image Carousel" at bounding box center [696, 208] width 878 height 140
click at [294, 194] on div "Image Image Image Image Image Image Image Image Image Image Carousel" at bounding box center [696, 208] width 878 height 140
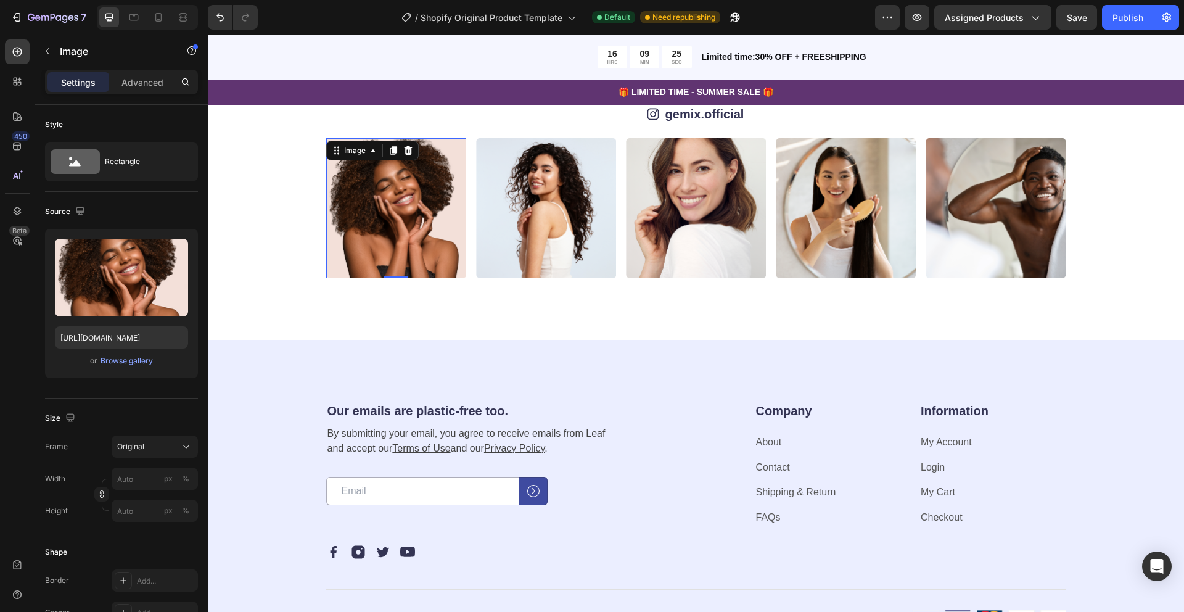
click at [358, 194] on img at bounding box center [396, 208] width 140 height 140
click at [396, 116] on div "Icon gemix.official Text Block Row" at bounding box center [696, 114] width 740 height 19
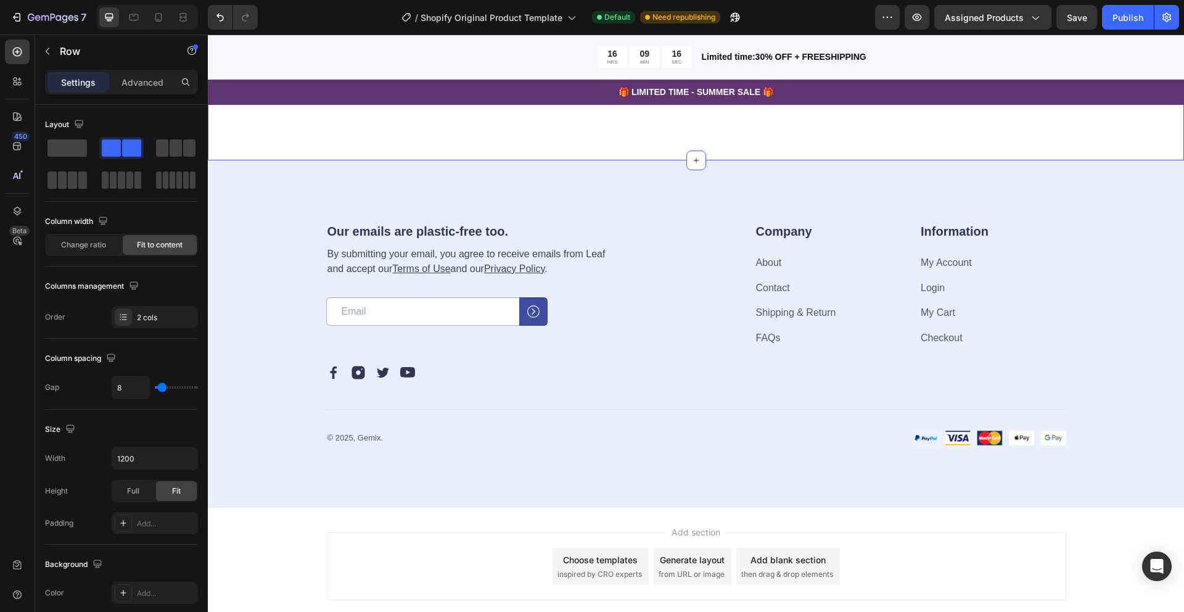
scroll to position [3092, 0]
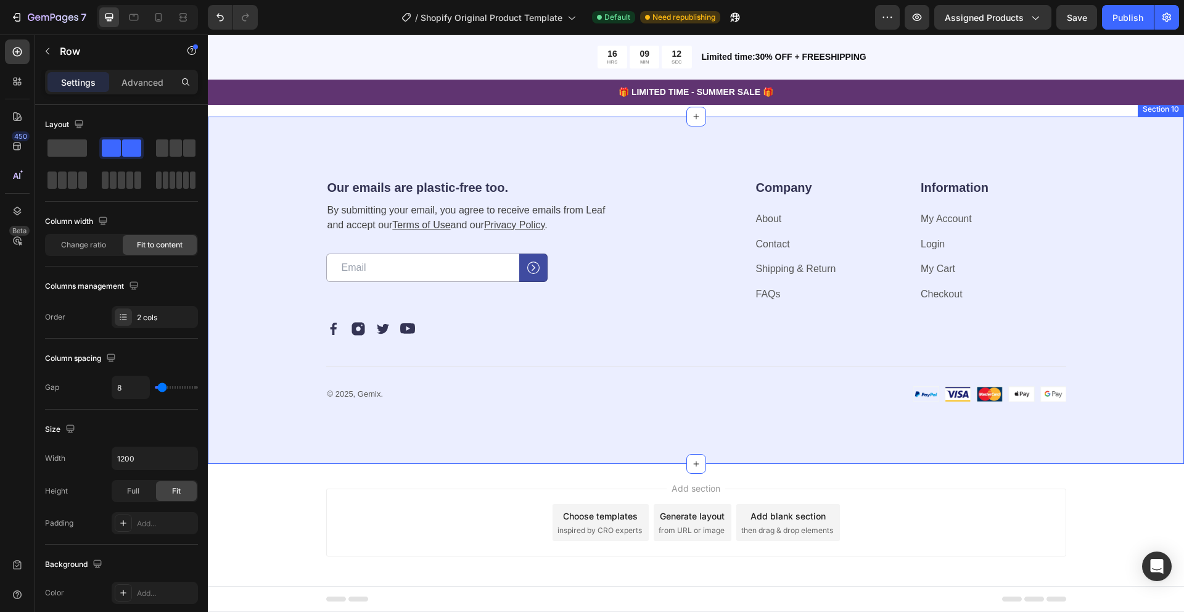
click at [416, 414] on div "Our emails are plastic-free too. Heading By submitting your email, you agree to…" at bounding box center [696, 291] width 976 height 348
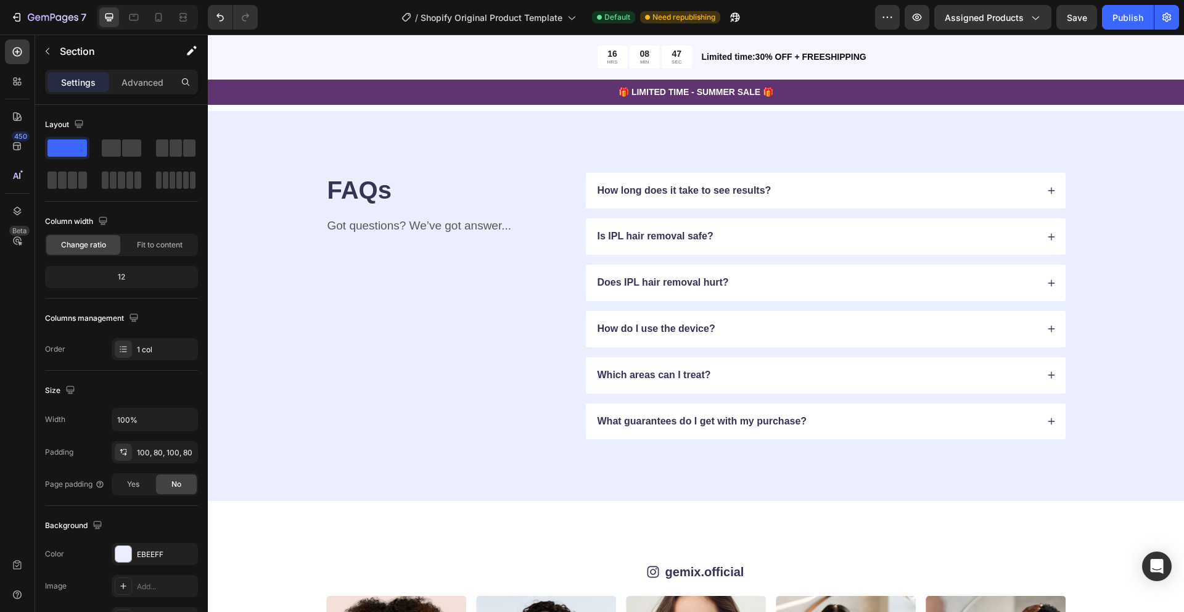
scroll to position [2323, 0]
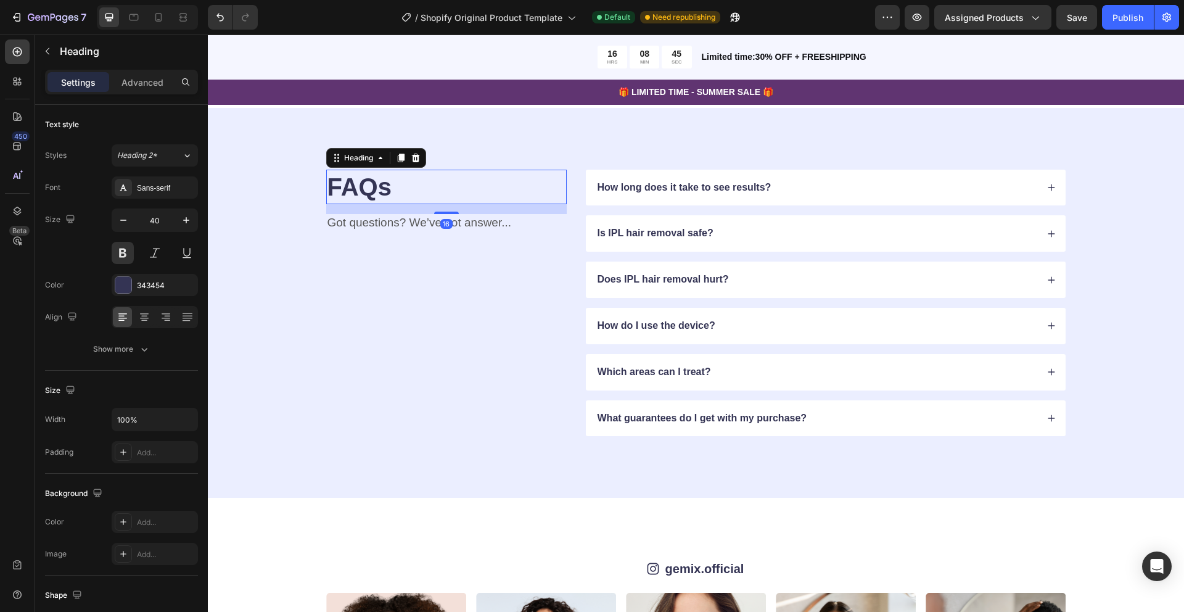
click at [377, 204] on h2 "FAQs" at bounding box center [446, 187] width 241 height 35
click at [122, 282] on div at bounding box center [123, 285] width 16 height 16
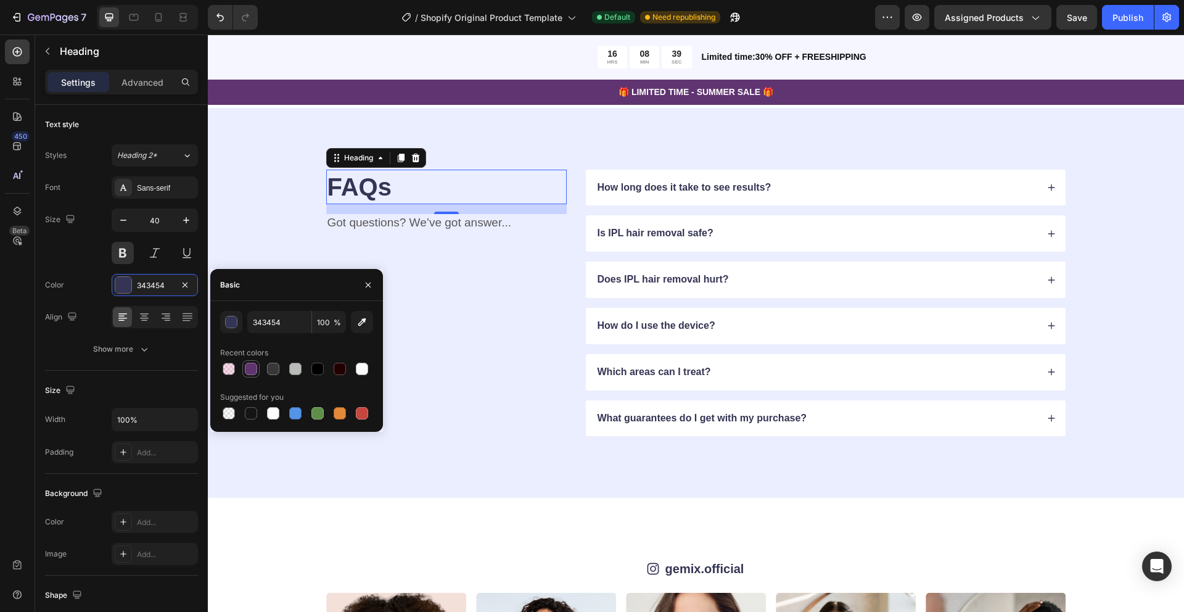
click at [253, 371] on div at bounding box center [251, 369] width 12 height 12
type input "603471"
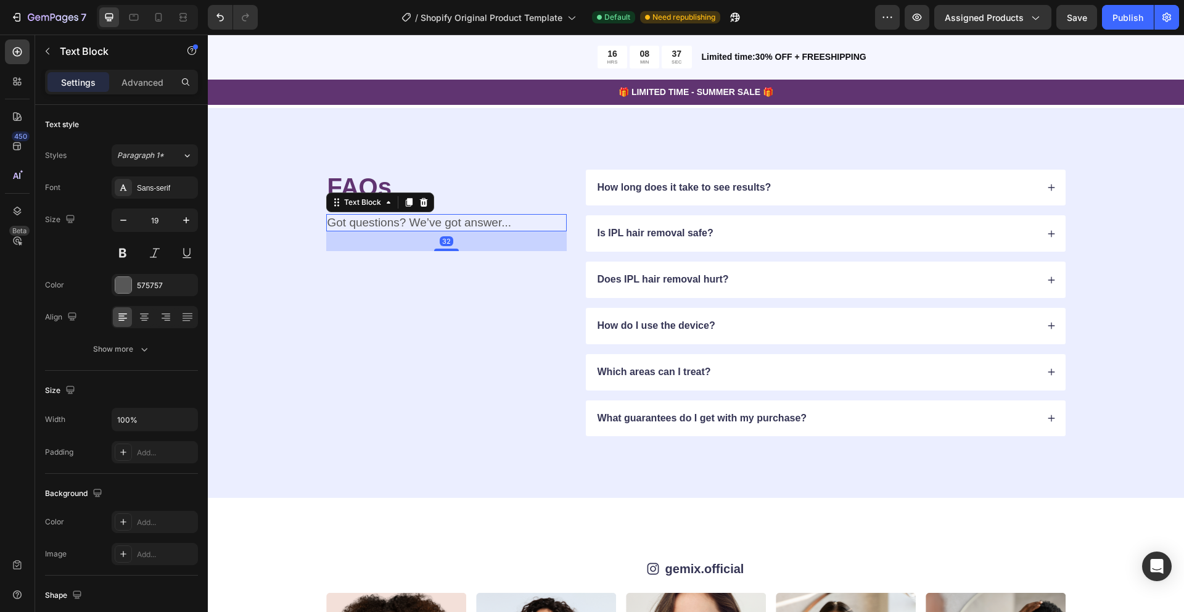
click at [407, 231] on p "Got questions? We’ve got answer..." at bounding box center [447, 222] width 238 height 15
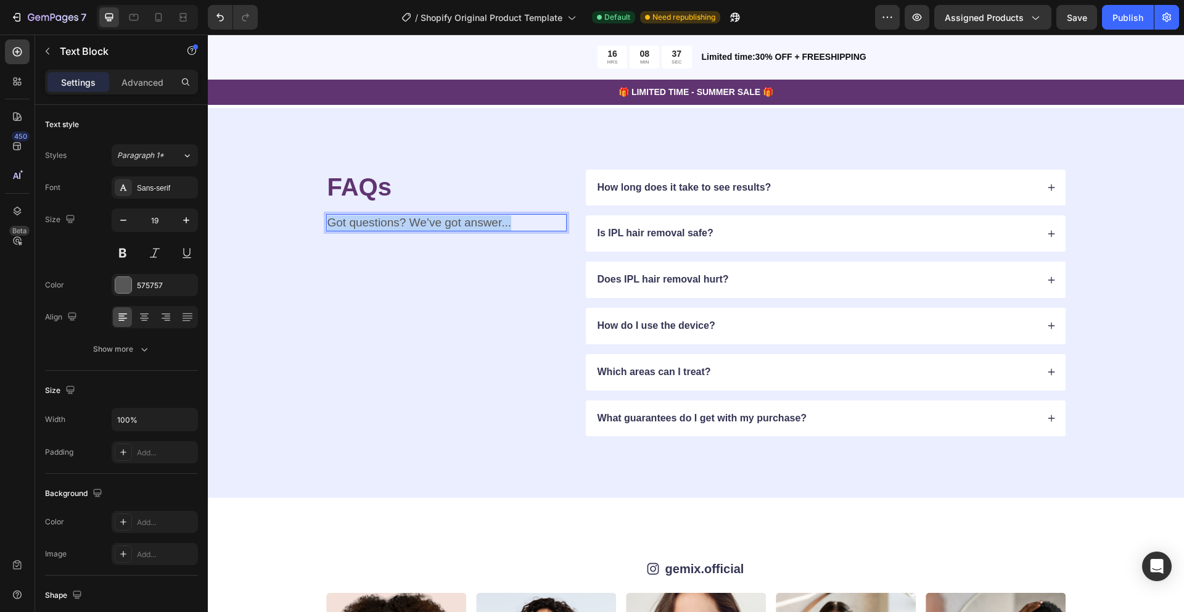
click at [407, 231] on p "Got questions? We’ve got answer..." at bounding box center [447, 222] width 238 height 15
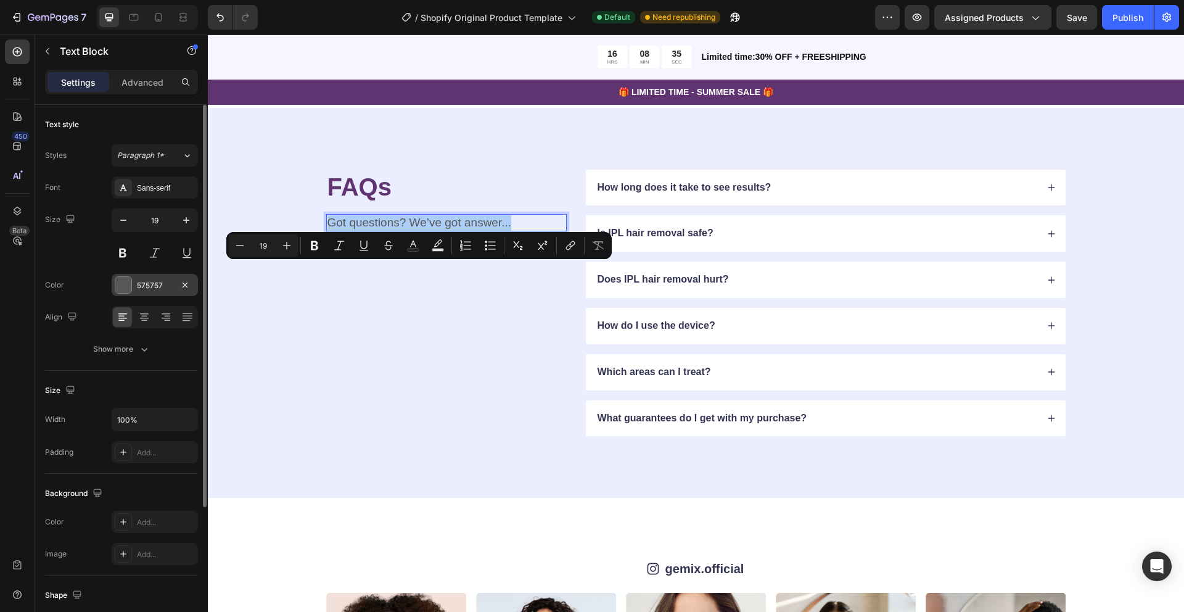
click at [123, 287] on div at bounding box center [123, 285] width 16 height 16
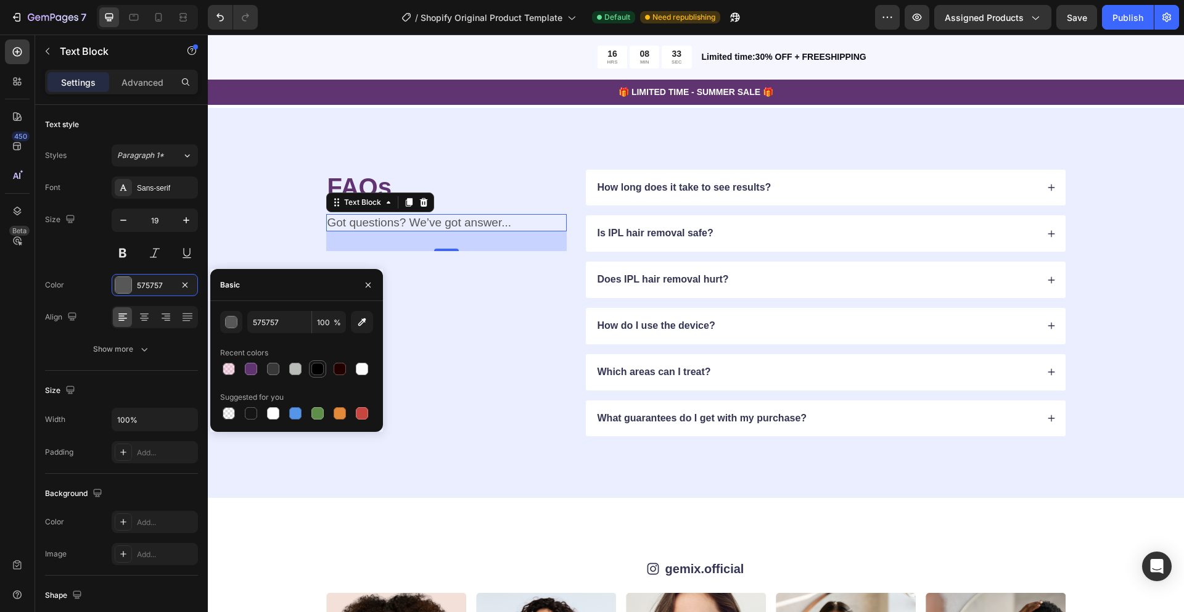
click at [320, 373] on div at bounding box center [317, 369] width 12 height 12
type input "000000"
click at [517, 208] on div "FAQs Heading Got questions? We’ve got answer... Text Block 32 How long does it …" at bounding box center [696, 303] width 976 height 390
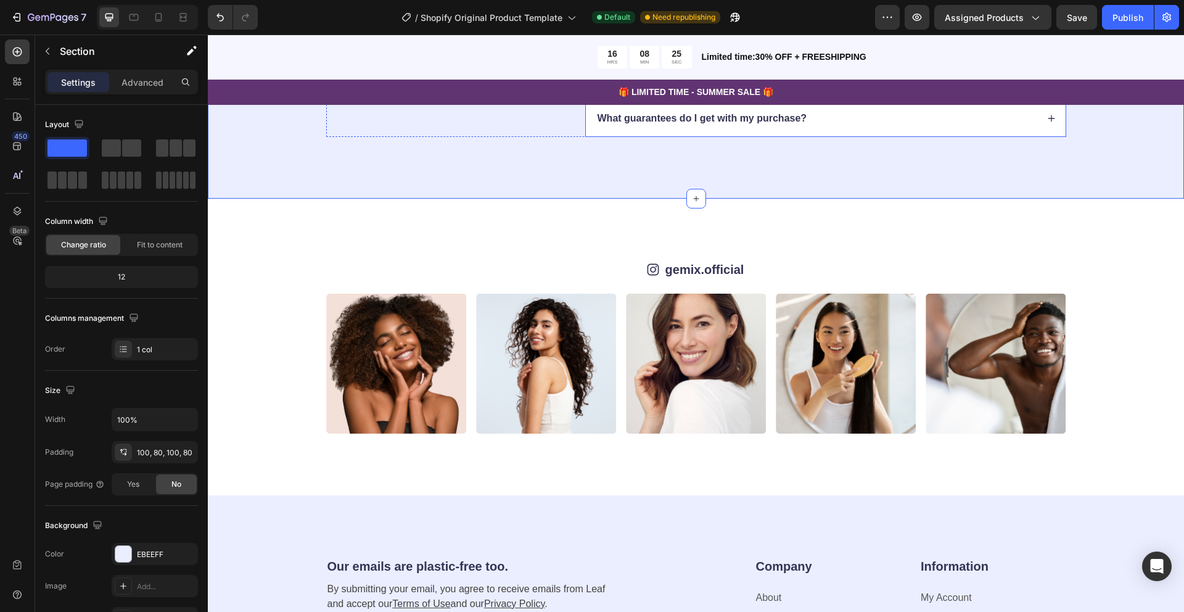
scroll to position [2676, 0]
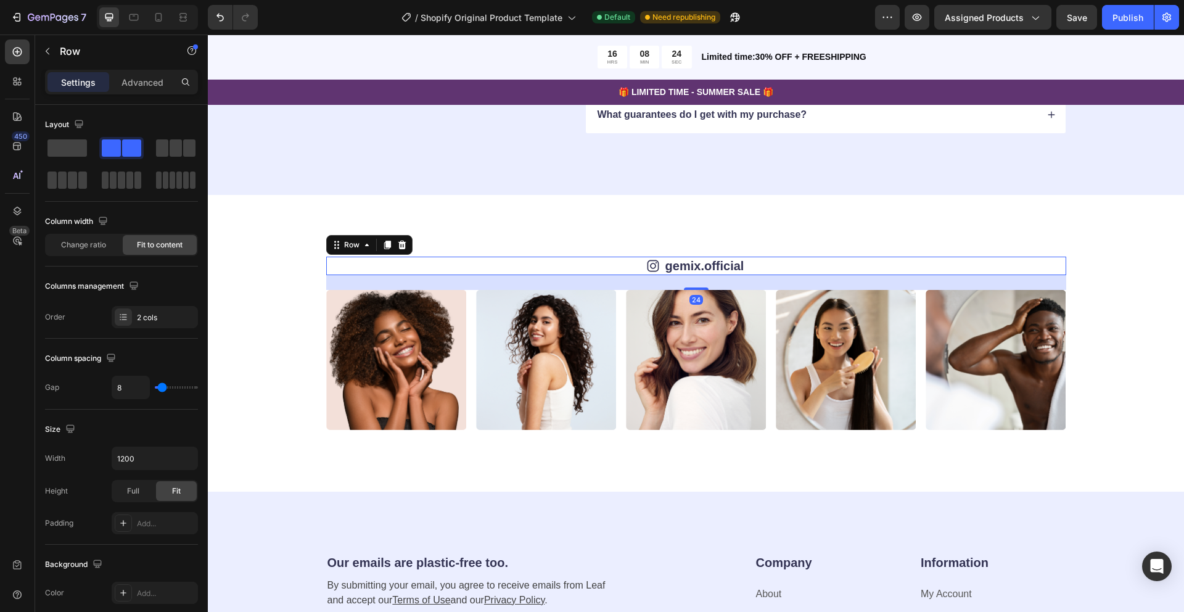
click at [601, 258] on div "Icon gemix.official Text Block Row 24" at bounding box center [696, 266] width 740 height 19
click at [399, 240] on icon at bounding box center [402, 245] width 10 height 10
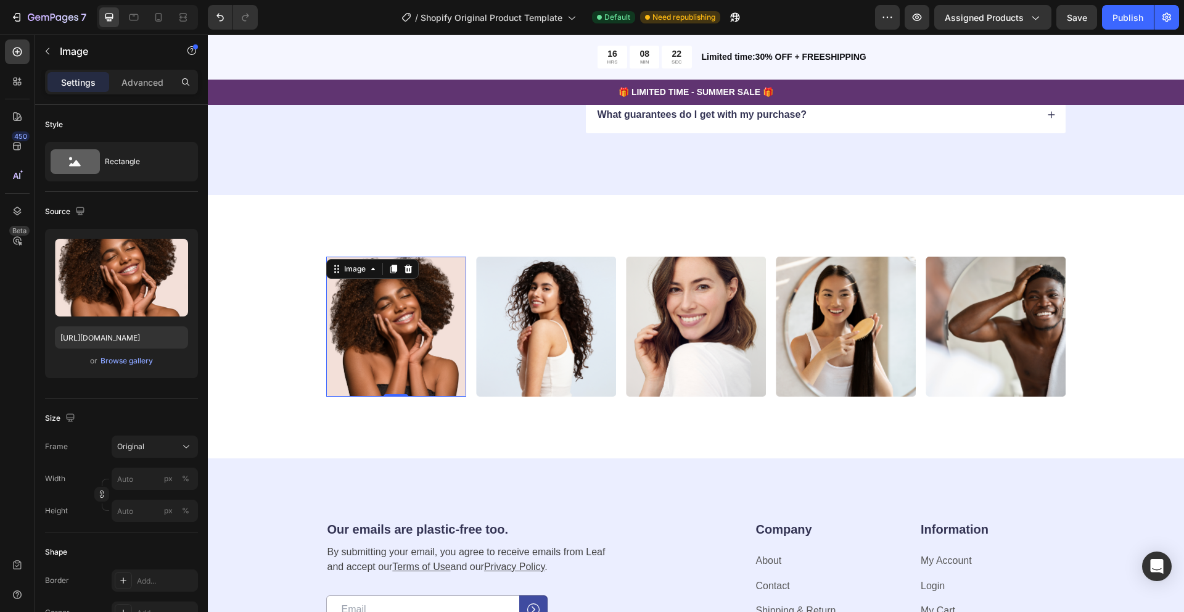
click at [389, 307] on img at bounding box center [396, 327] width 140 height 140
click at [412, 267] on icon at bounding box center [408, 269] width 10 height 10
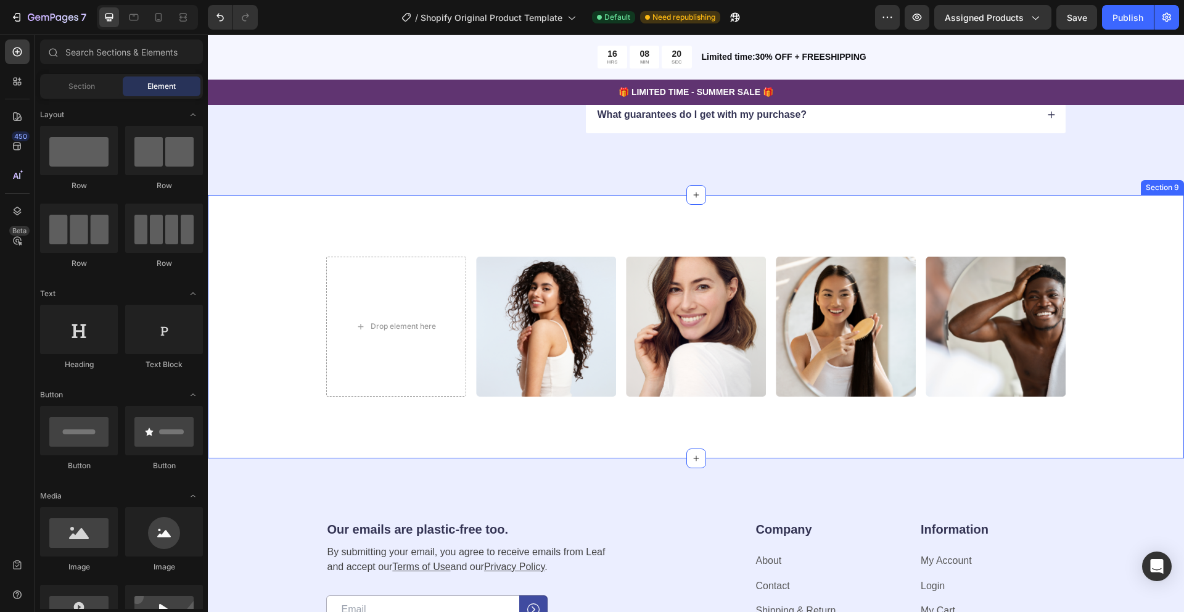
click at [290, 299] on div "Drop element here Image Image Image Image Image Image Image Image Image Carousel" at bounding box center [696, 327] width 878 height 140
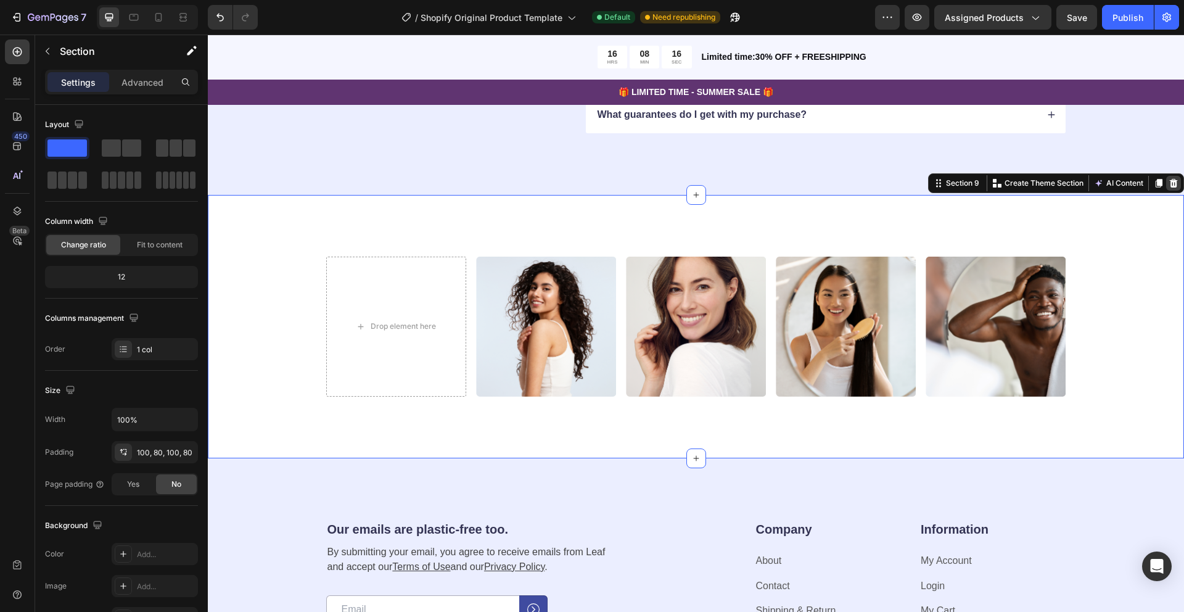
click at [1176, 182] on icon at bounding box center [1174, 182] width 8 height 9
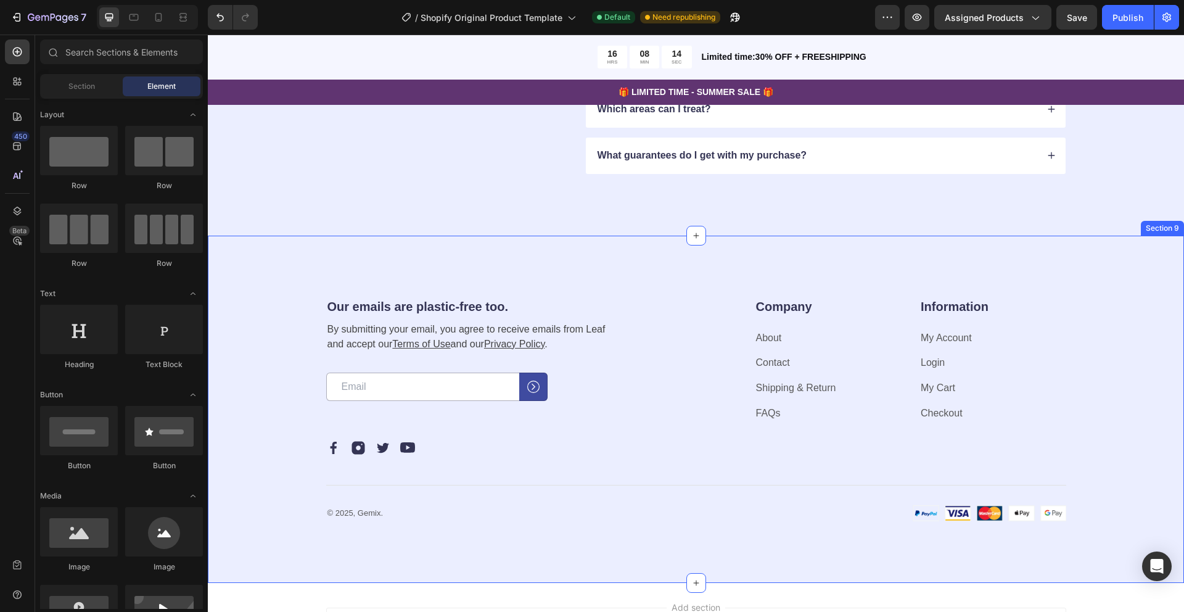
scroll to position [2595, 0]
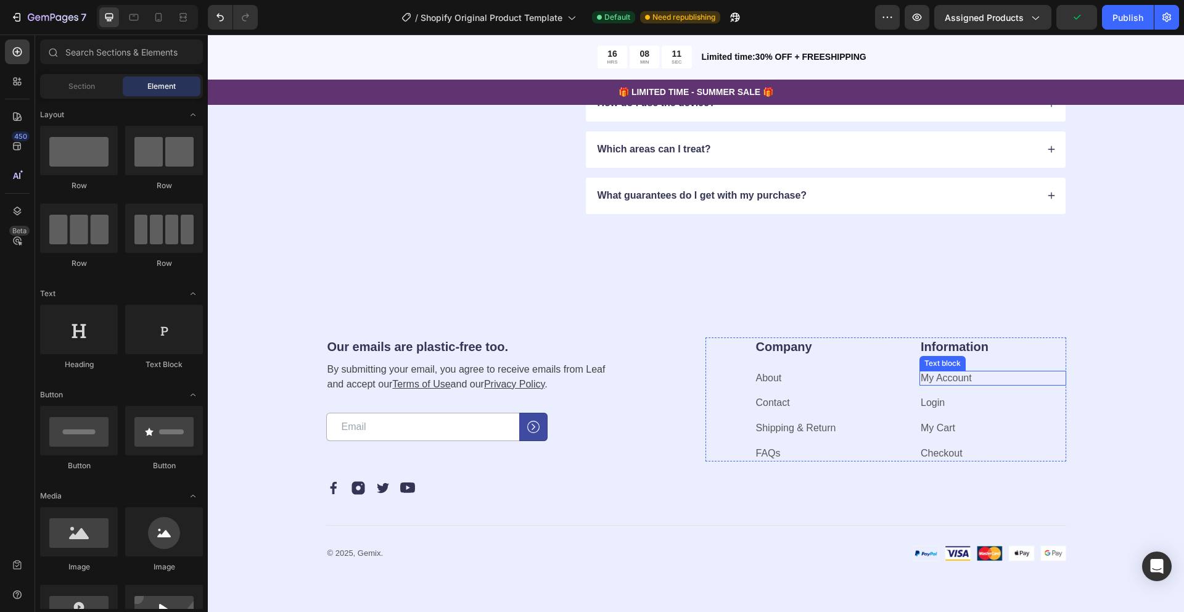
click at [943, 374] on link "My Account" at bounding box center [946, 378] width 51 height 10
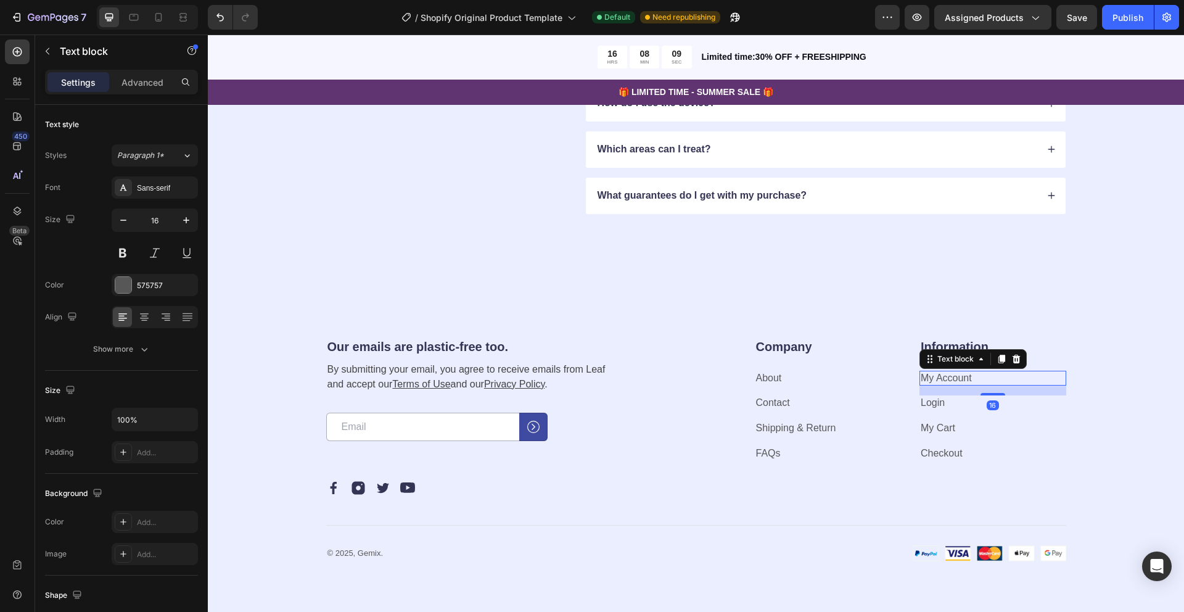
click at [944, 377] on link "My Account" at bounding box center [946, 378] width 51 height 10
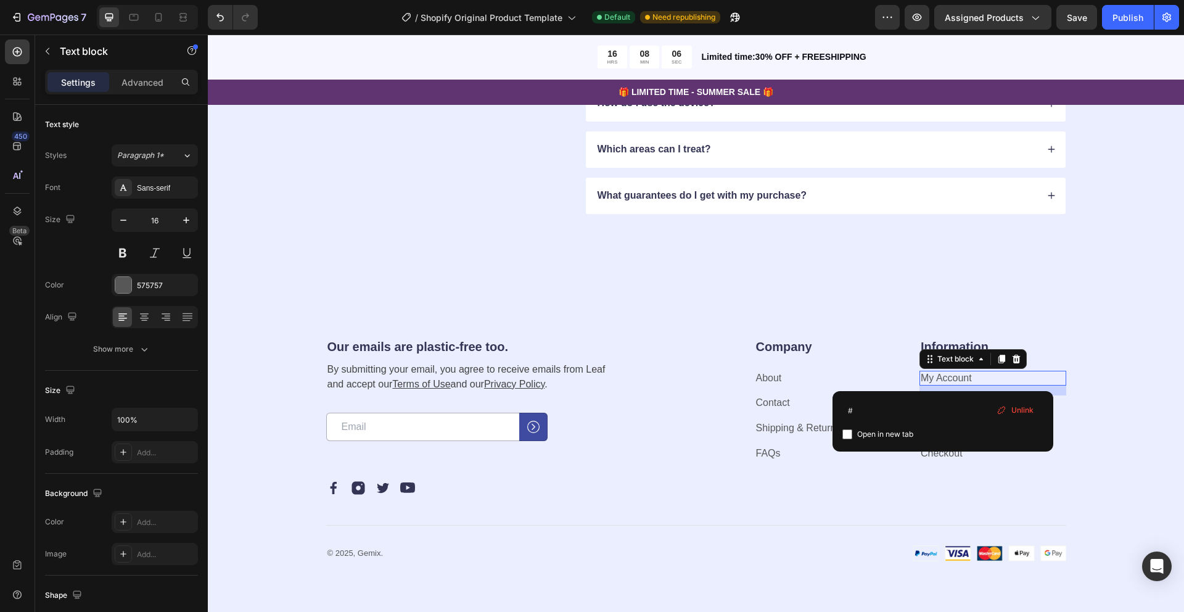
click at [900, 432] on span "Open in new tab" at bounding box center [885, 434] width 56 height 15
checkbox input "true"
click at [979, 299] on div "Our emails are plastic-free too. Heading By submitting your email, you agree to…" at bounding box center [696, 450] width 976 height 348
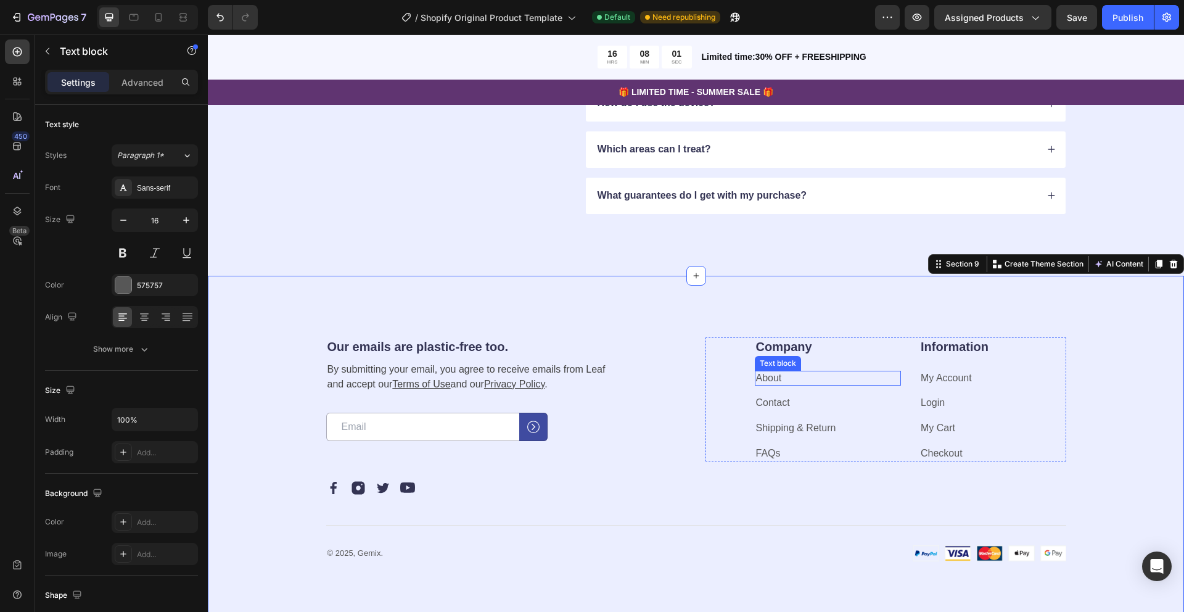
click at [762, 373] on link "About" at bounding box center [769, 378] width 26 height 10
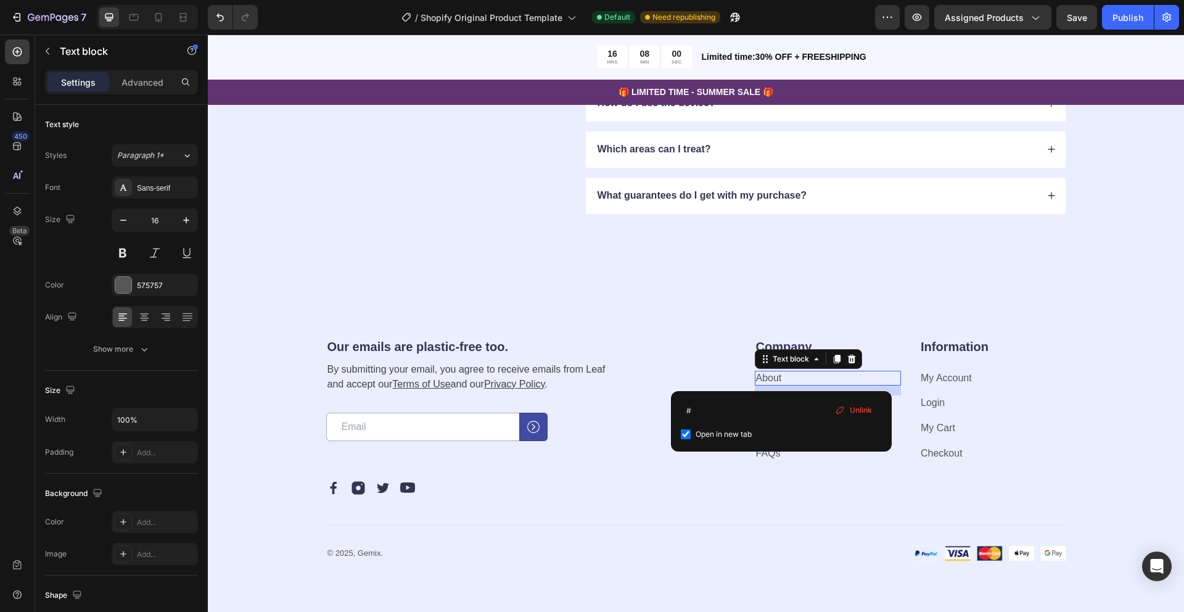
click at [780, 377] on link "About" at bounding box center [769, 378] width 26 height 10
click at [741, 432] on span "Open in new tab" at bounding box center [724, 434] width 56 height 15
checkbox input "false"
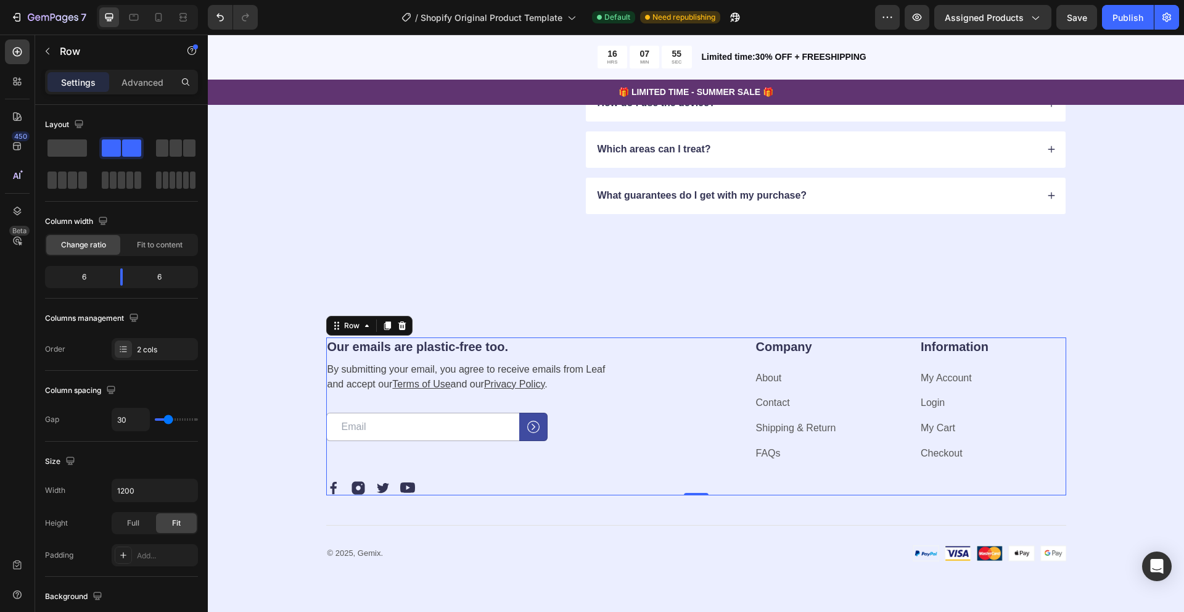
click at [692, 372] on div "Our emails are plastic-free too. Heading By submitting your email, you agree to…" at bounding box center [696, 416] width 740 height 158
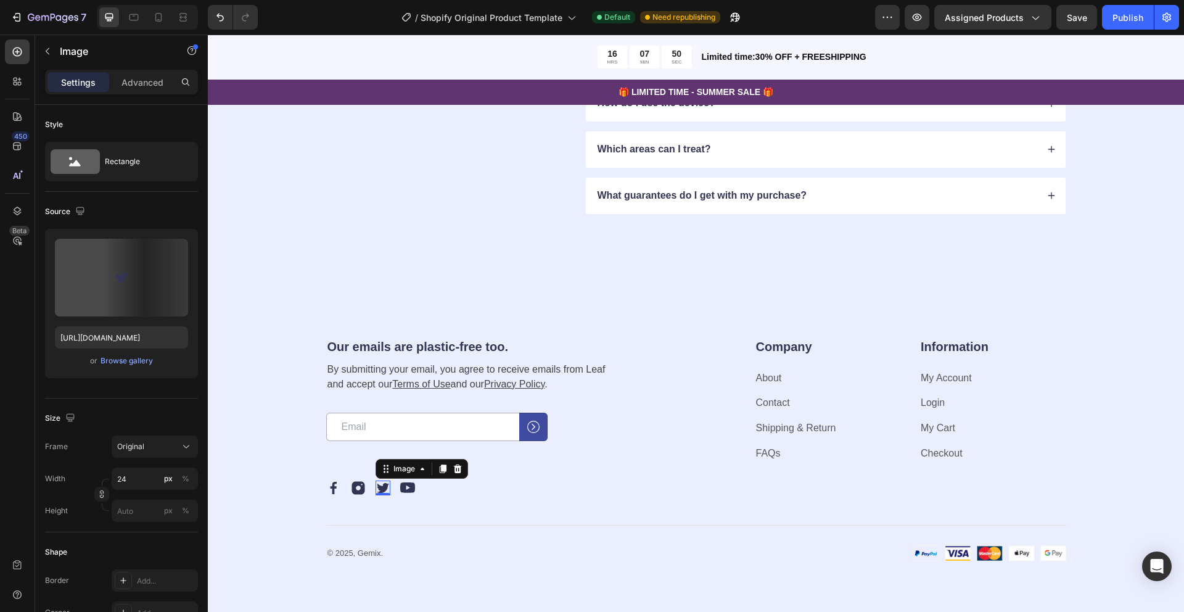
click at [384, 487] on img at bounding box center [383, 487] width 15 height 15
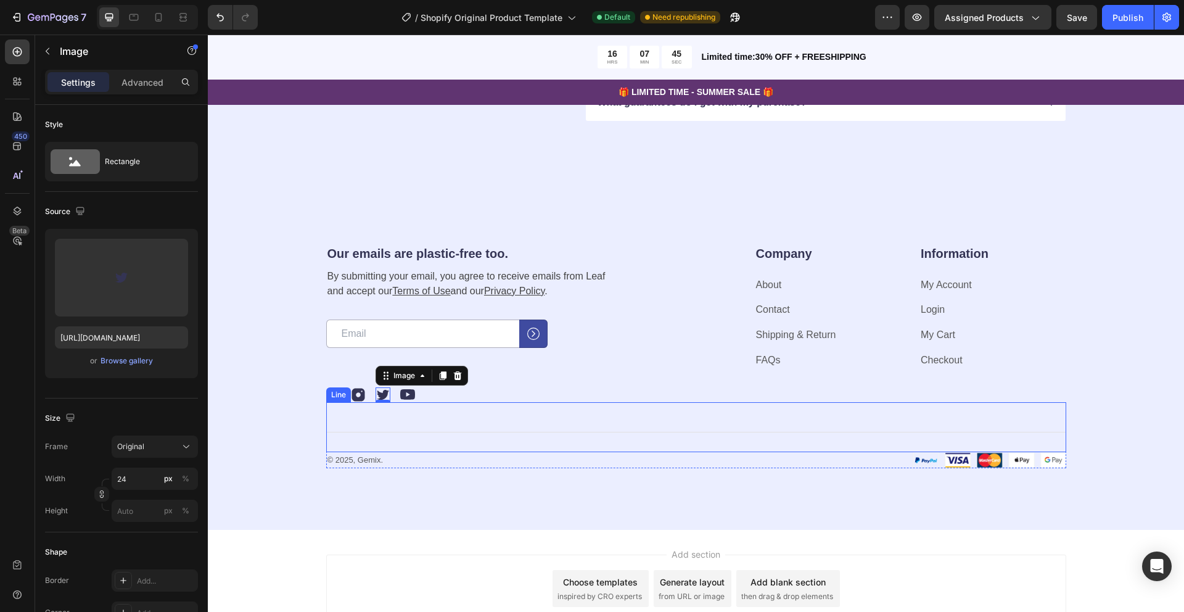
scroll to position [2754, 0]
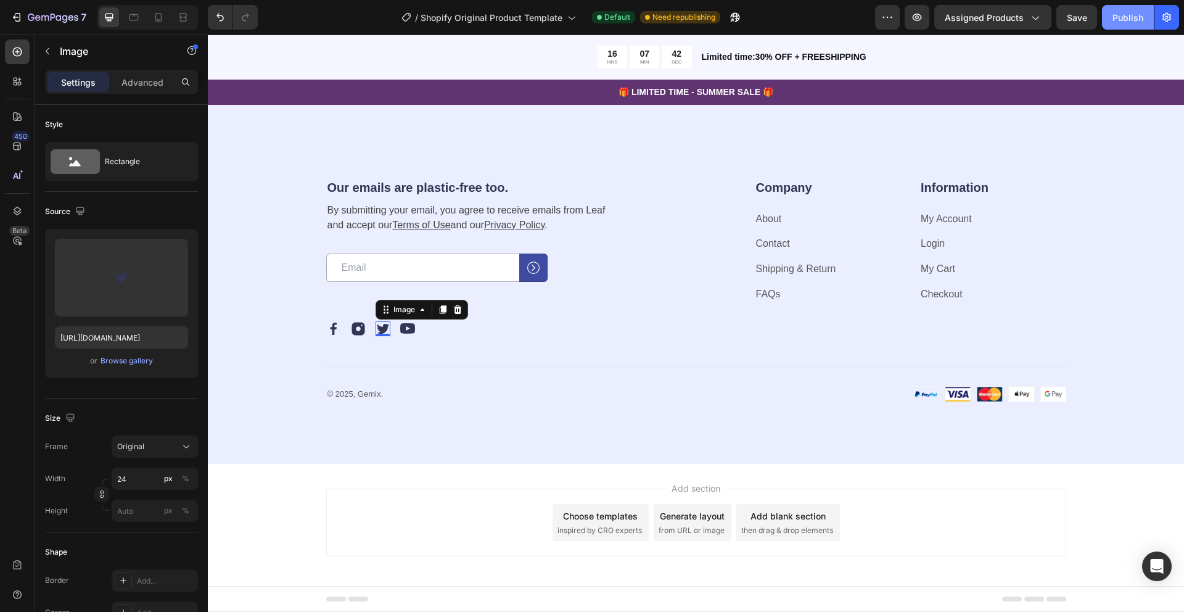
click at [1116, 12] on div "Publish" at bounding box center [1128, 17] width 31 height 13
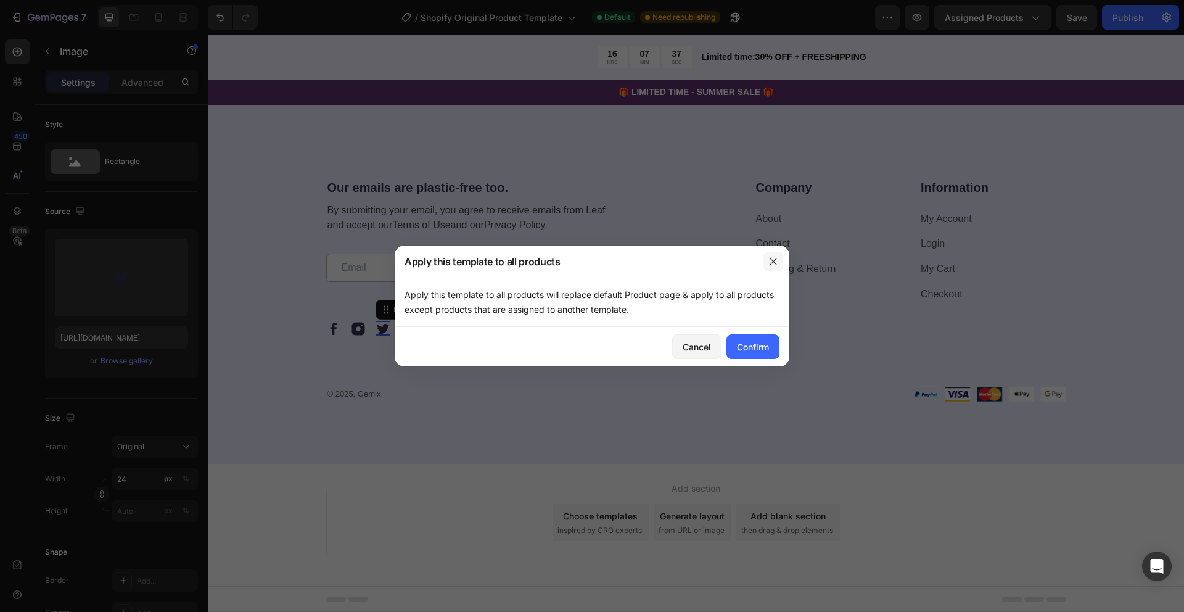
click at [777, 261] on icon "button" at bounding box center [773, 262] width 10 height 10
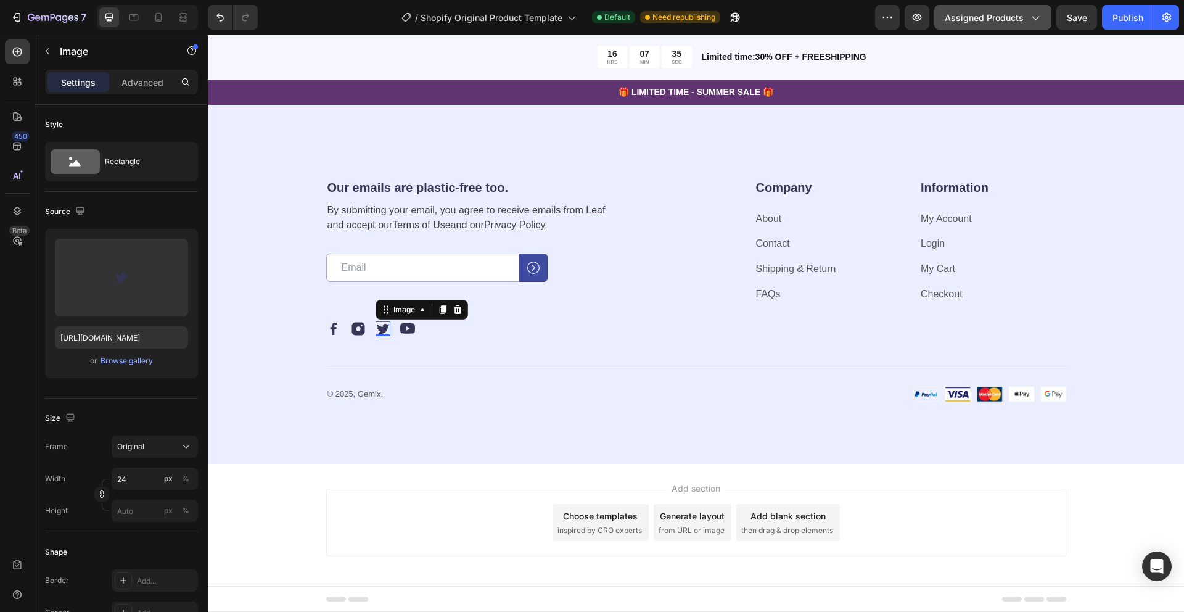
click at [1034, 17] on icon "button" at bounding box center [1035, 17] width 12 height 12
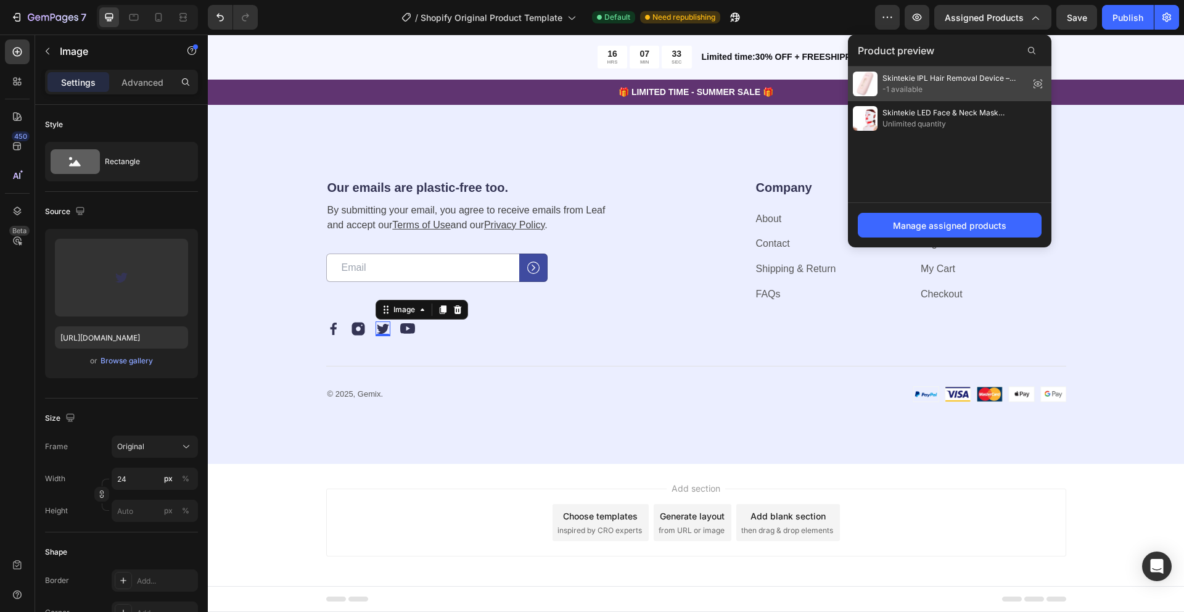
click at [994, 82] on span "Skintekie IPL Hair Removal Device – Pain-Free, Ice-Cooling Technology" at bounding box center [954, 78] width 142 height 11
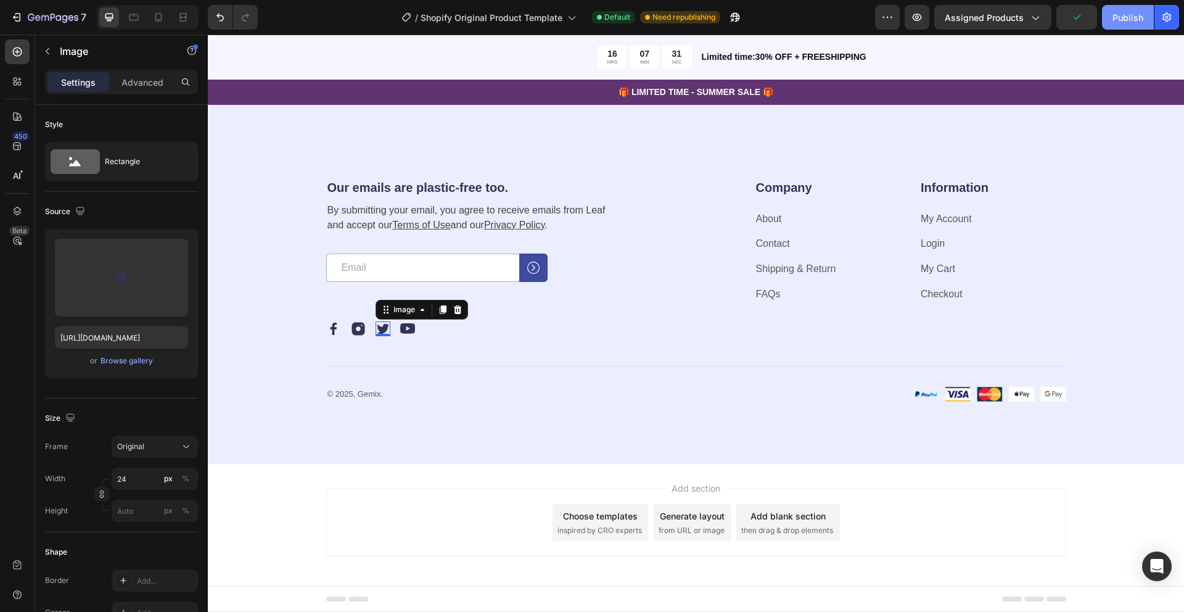
click at [1135, 16] on div "Publish" at bounding box center [1128, 17] width 31 height 13
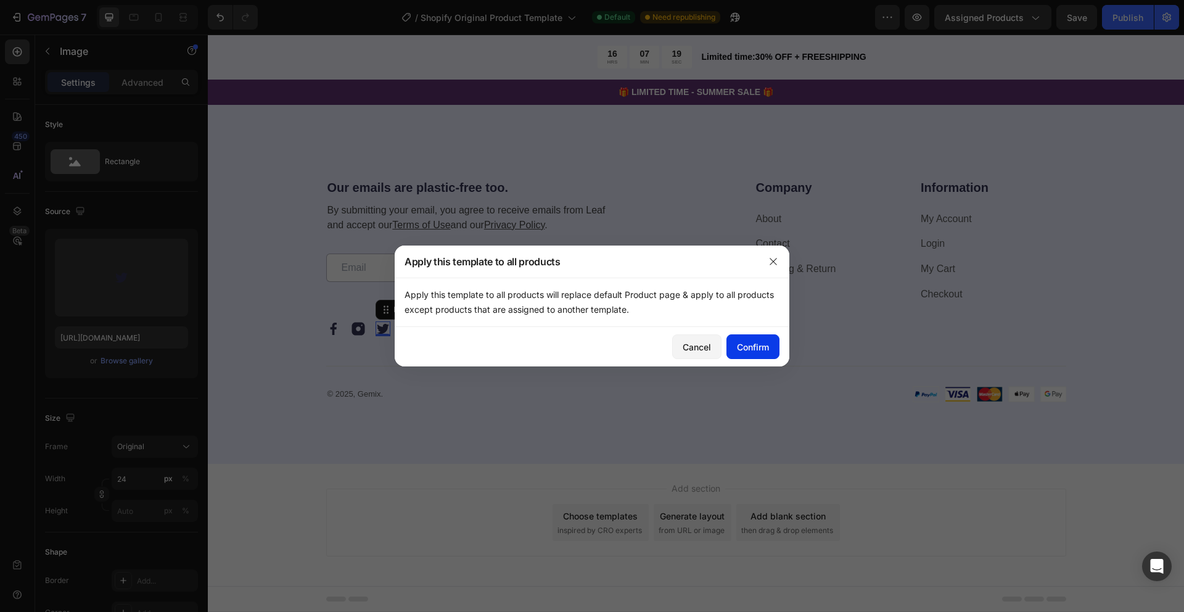
click at [752, 345] on div "Confirm" at bounding box center [753, 346] width 32 height 13
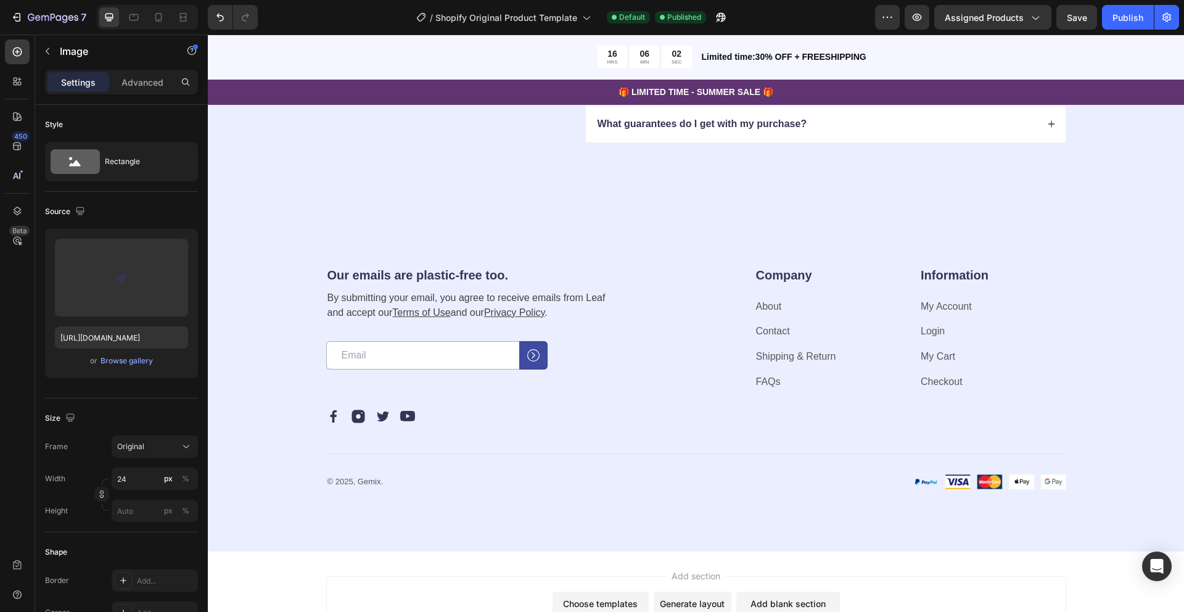
scroll to position [2585, 0]
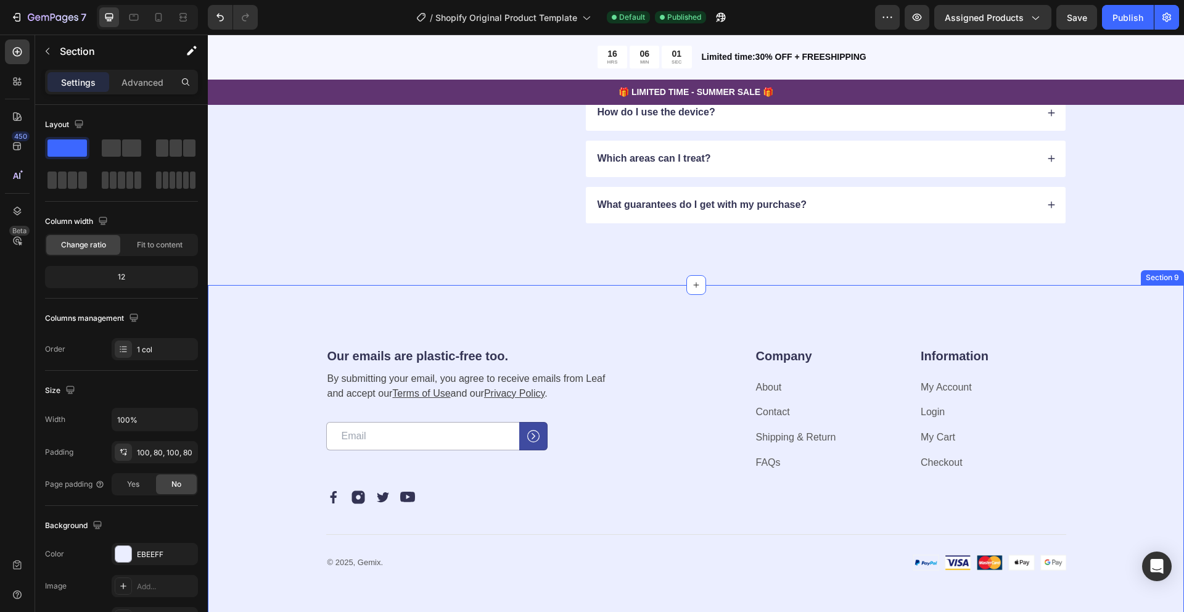
click at [583, 328] on div "Our emails are plastic-free too. Heading By submitting your email, you agree to…" at bounding box center [696, 459] width 976 height 348
click at [1177, 271] on icon at bounding box center [1174, 273] width 10 height 10
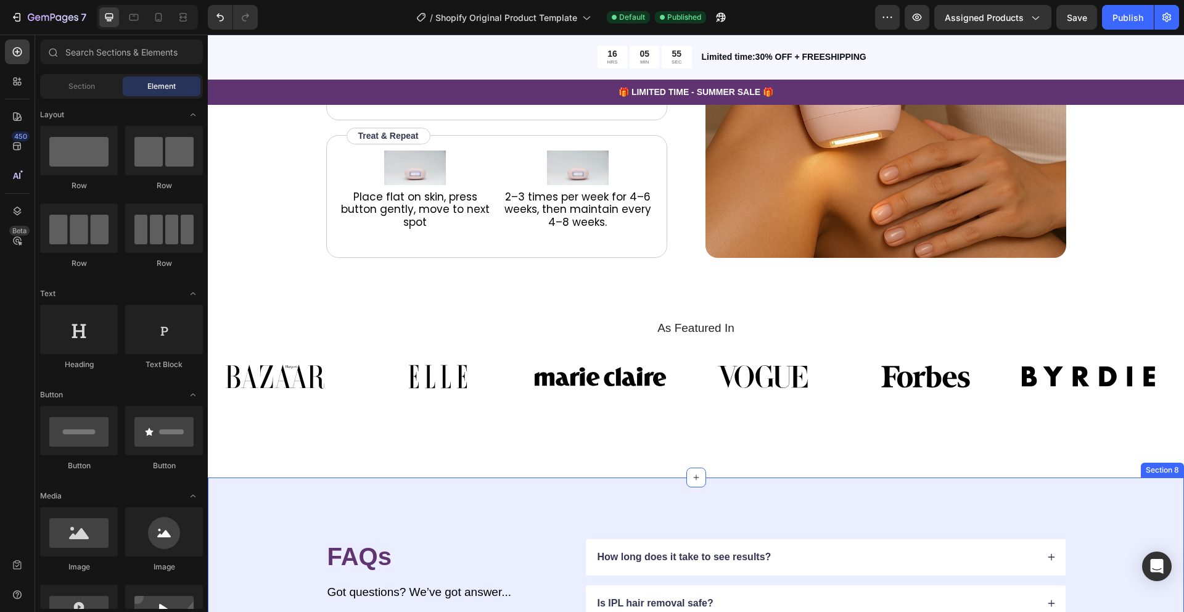
scroll to position [1996, 0]
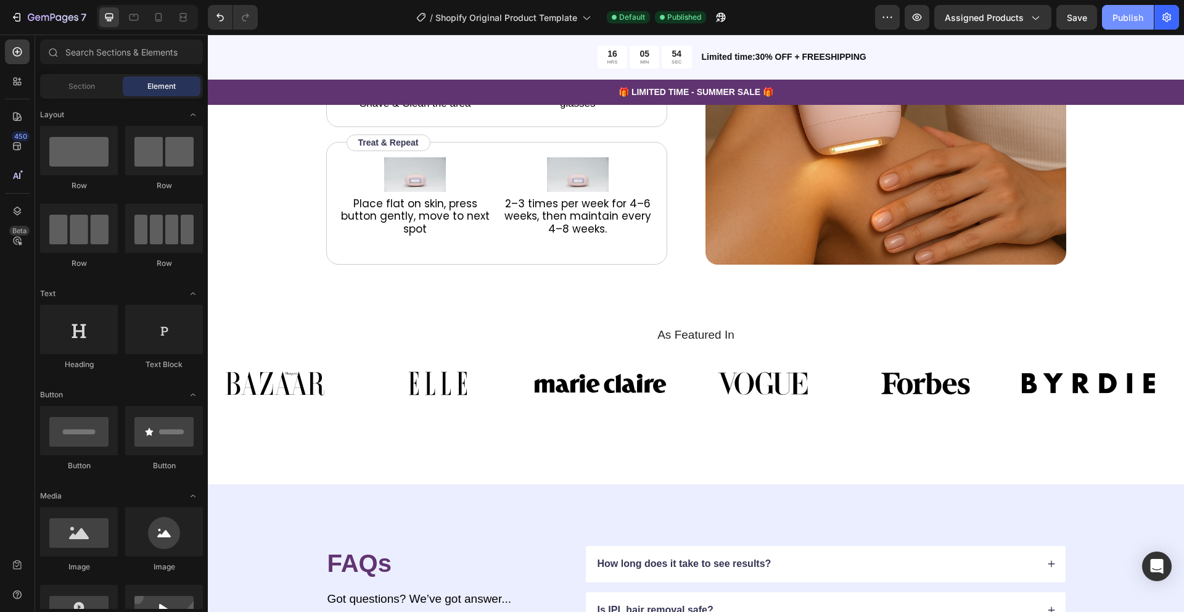
click at [1126, 17] on div "Publish" at bounding box center [1128, 17] width 31 height 13
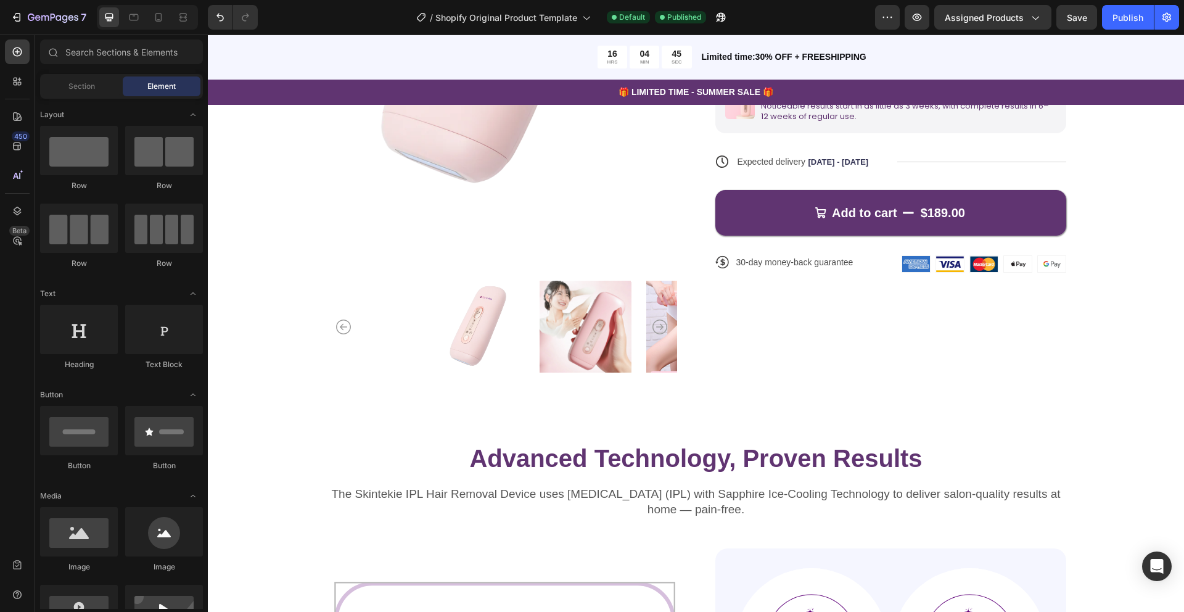
scroll to position [405, 0]
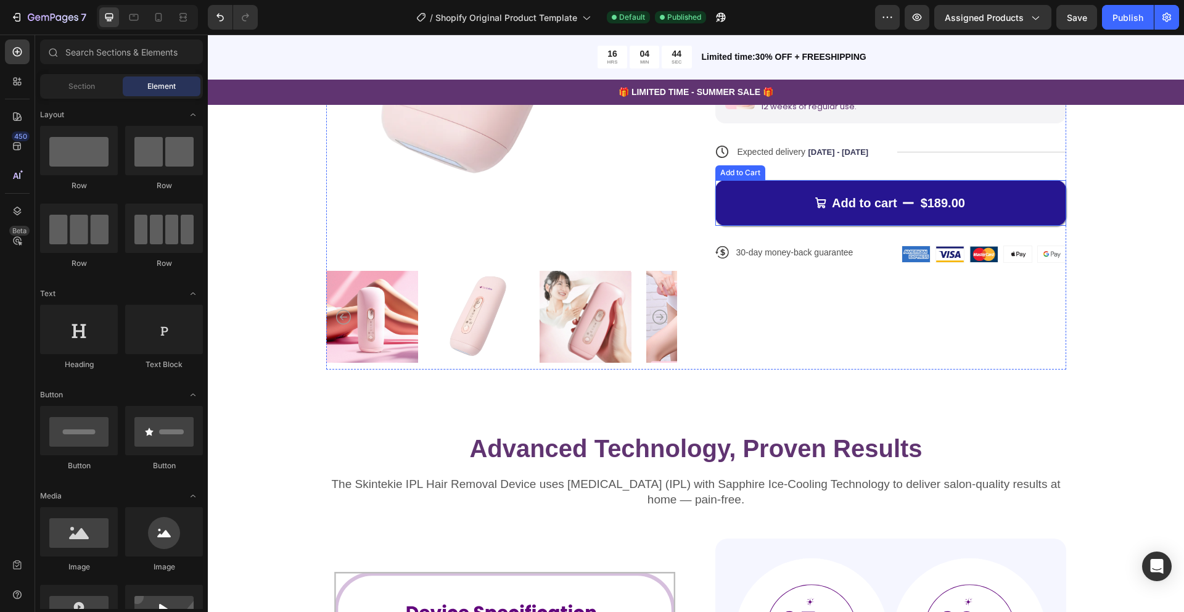
click at [760, 213] on button "Add to cart $189.00" at bounding box center [890, 203] width 351 height 46
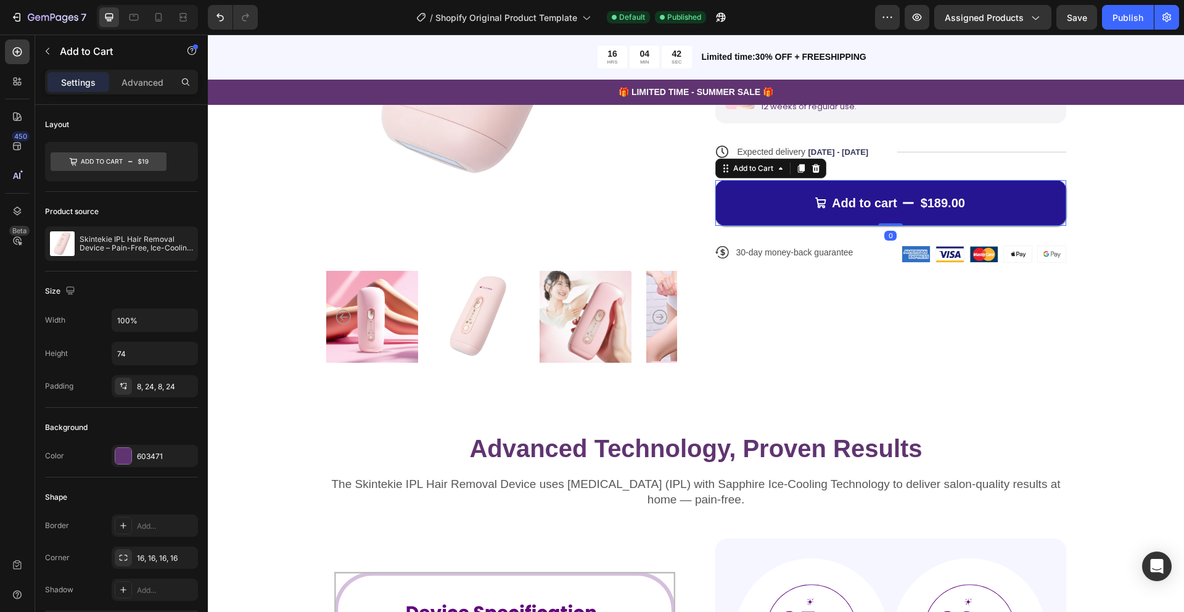
click at [760, 213] on button "Add to cart $189.00" at bounding box center [890, 203] width 351 height 46
click at [876, 200] on div "Add to cart" at bounding box center [864, 203] width 65 height 16
click at [1002, 190] on button "Add to cart $189.00" at bounding box center [890, 203] width 351 height 46
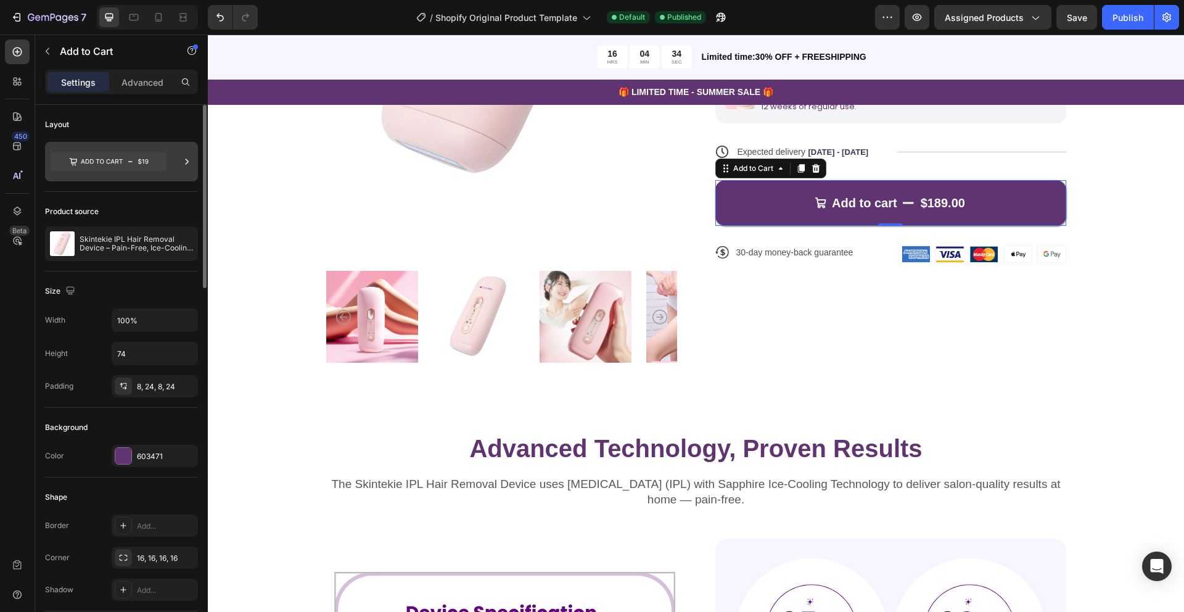
click at [117, 162] on icon at bounding box center [109, 161] width 116 height 19
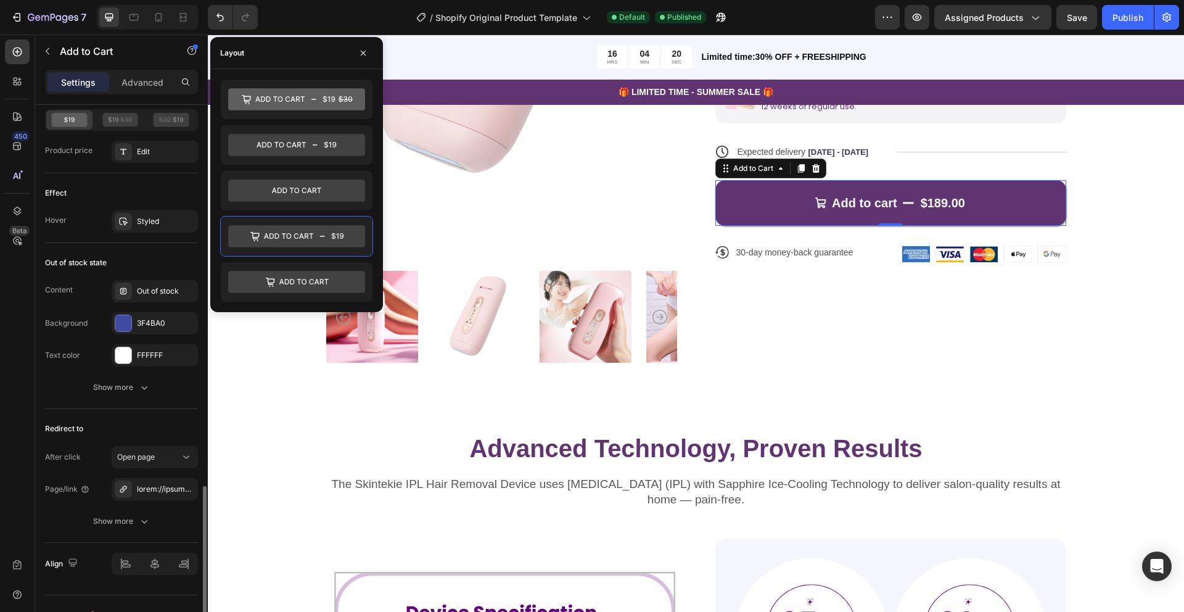
scroll to position [1059, 0]
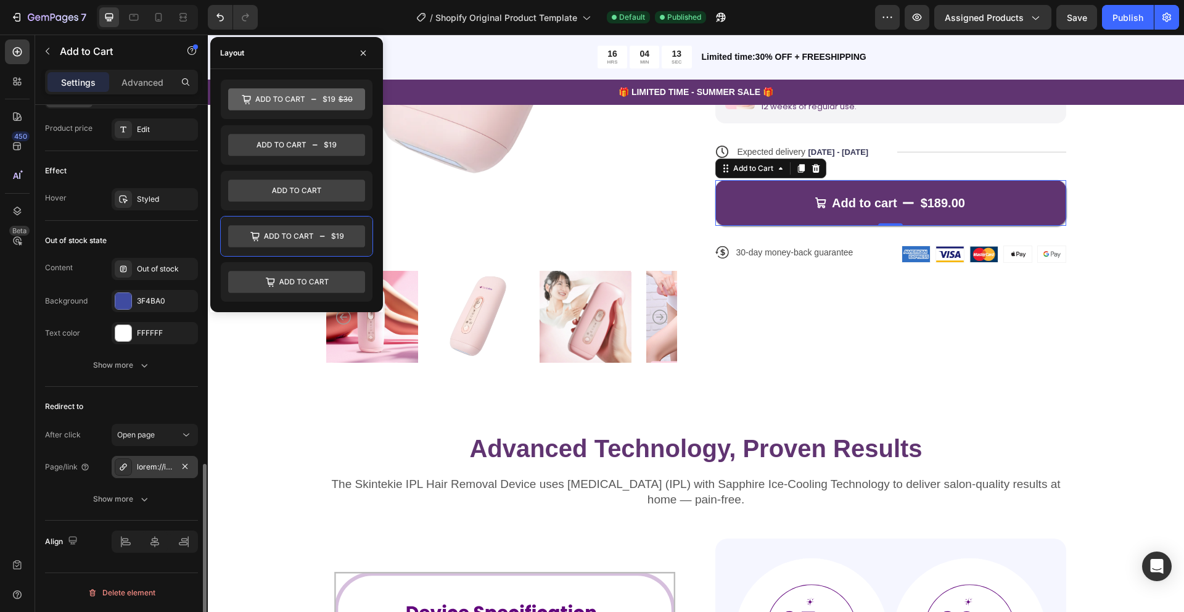
click at [155, 471] on div at bounding box center [155, 466] width 36 height 11
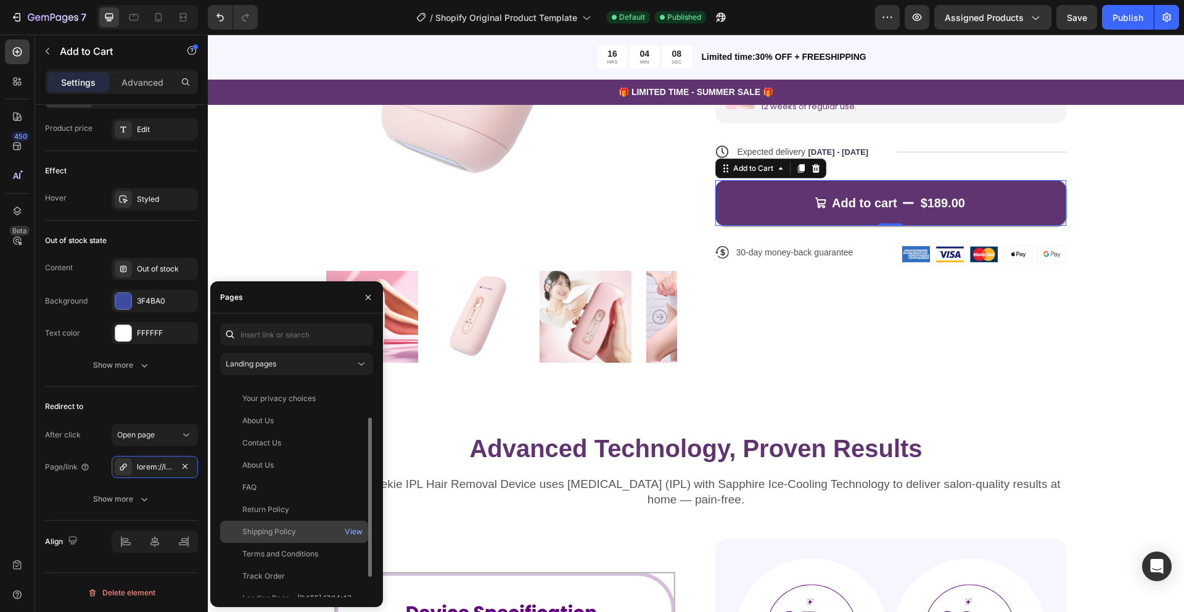
scroll to position [0, 0]
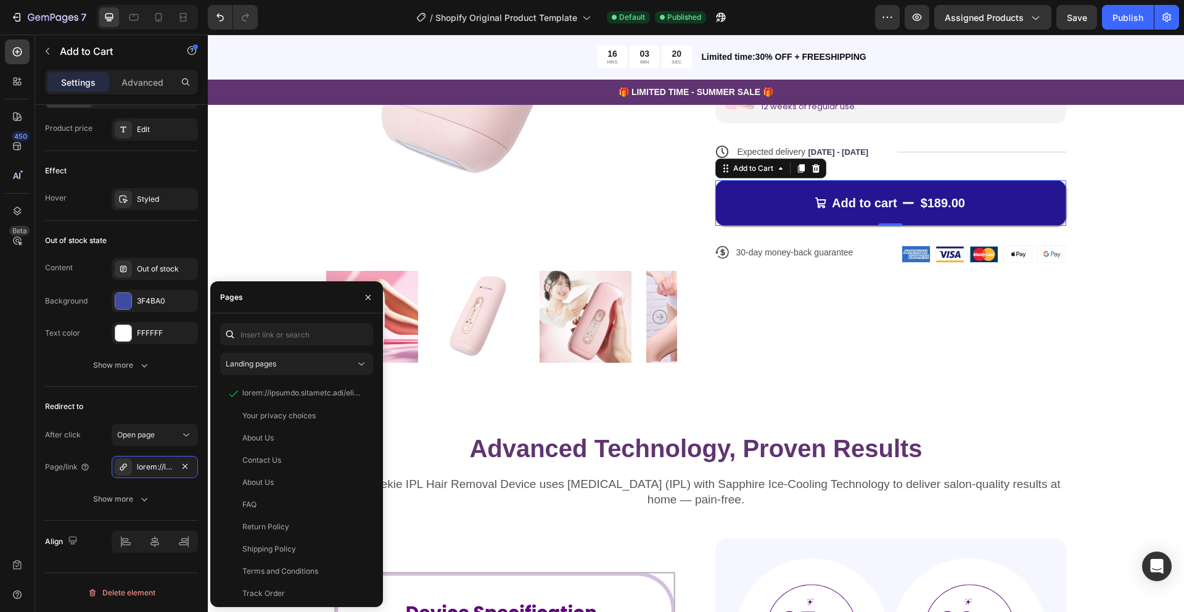
click at [795, 209] on button "Add to cart $189.00" at bounding box center [890, 203] width 351 height 46
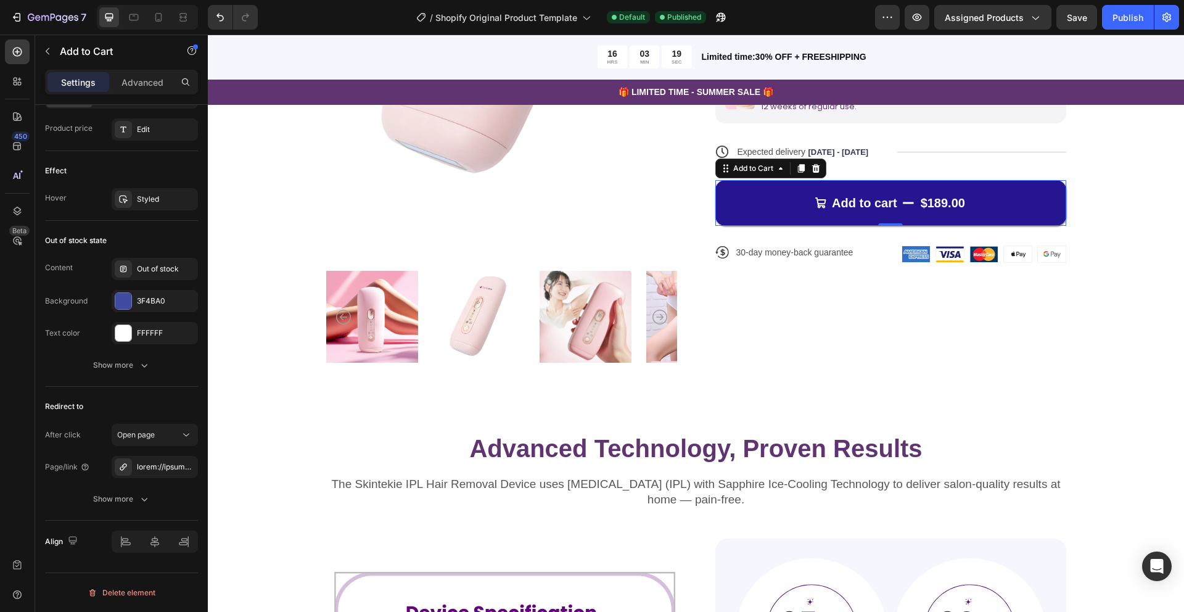
click at [795, 209] on button "Add to cart $189.00" at bounding box center [890, 203] width 351 height 46
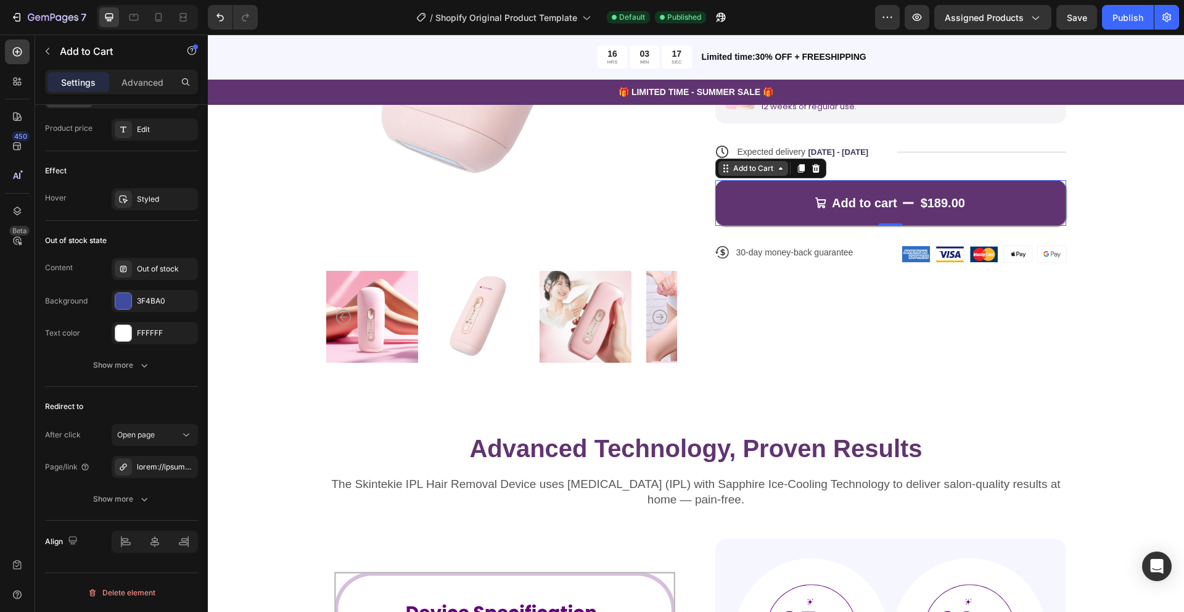
click at [777, 171] on icon at bounding box center [781, 168] width 10 height 10
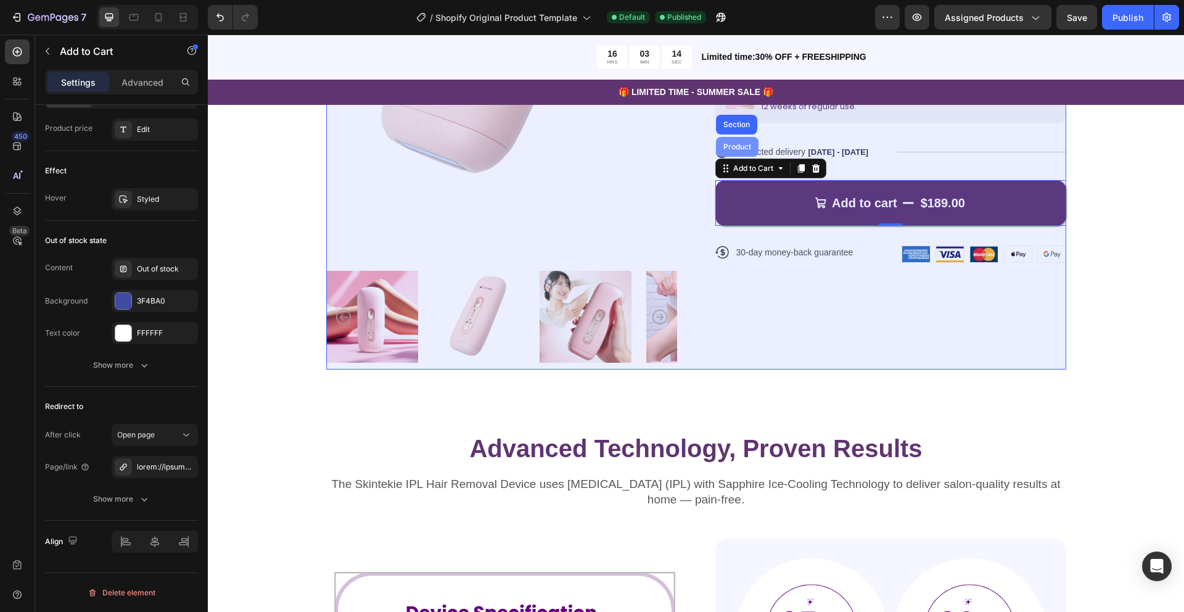
click at [741, 146] on div "Product" at bounding box center [737, 146] width 33 height 7
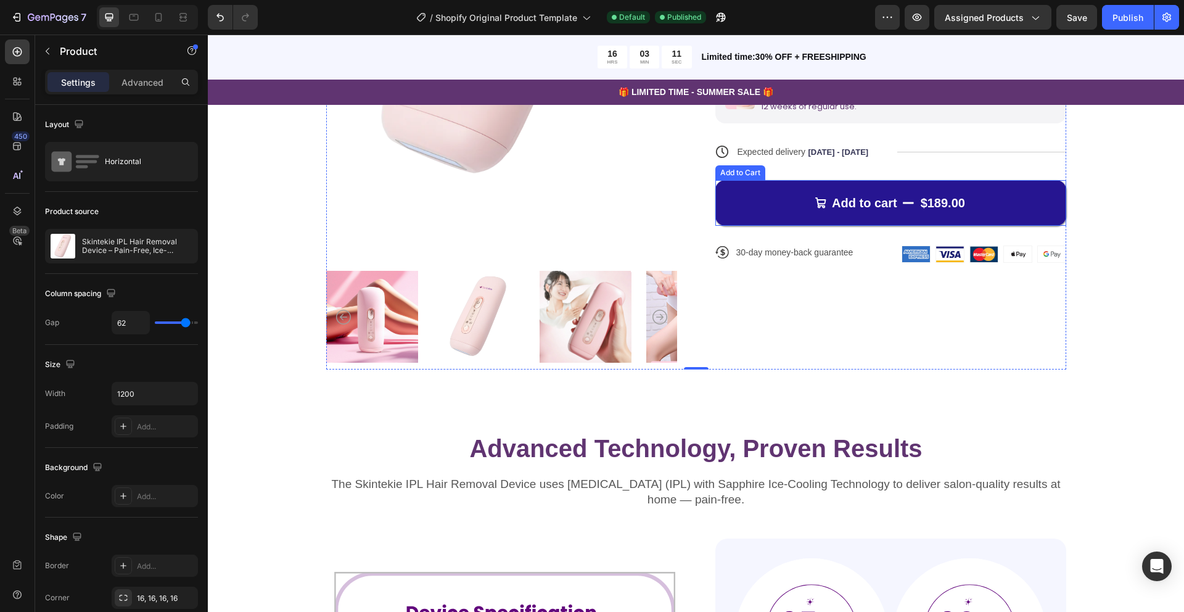
click at [774, 193] on button "Add to cart $189.00" at bounding box center [890, 203] width 351 height 46
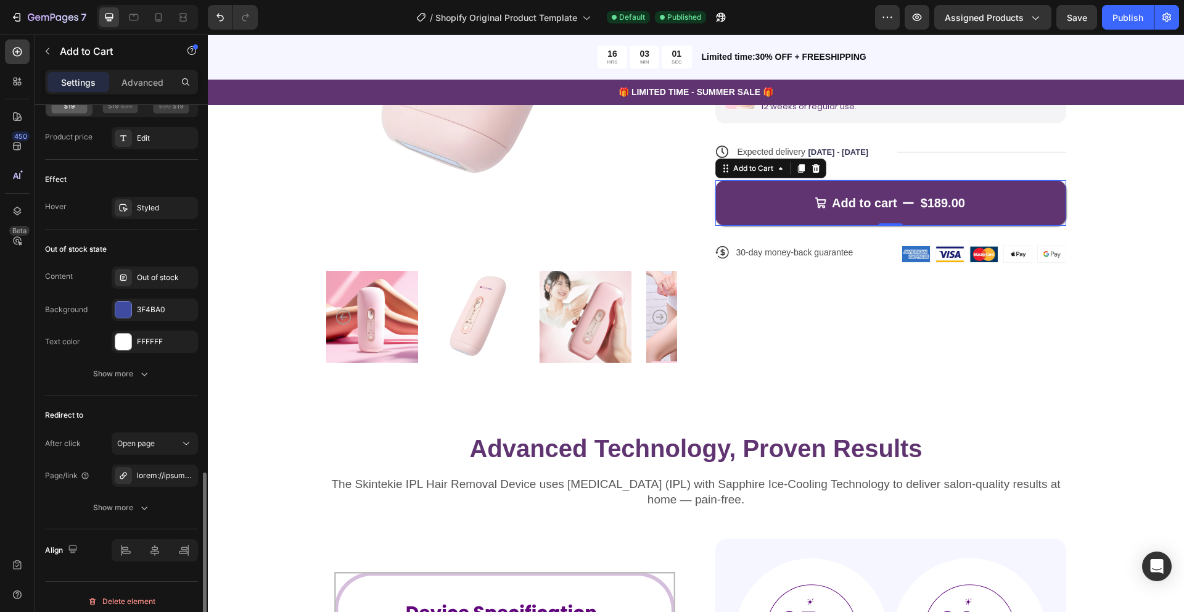
scroll to position [1059, 0]
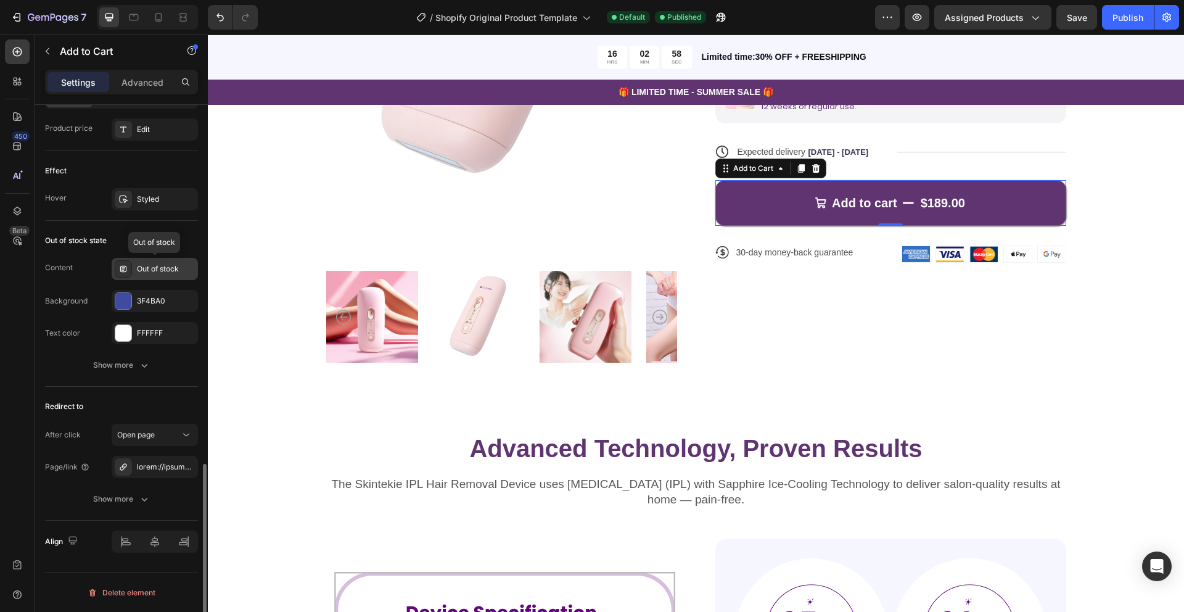
click at [154, 268] on div "Out of stock" at bounding box center [166, 268] width 58 height 11
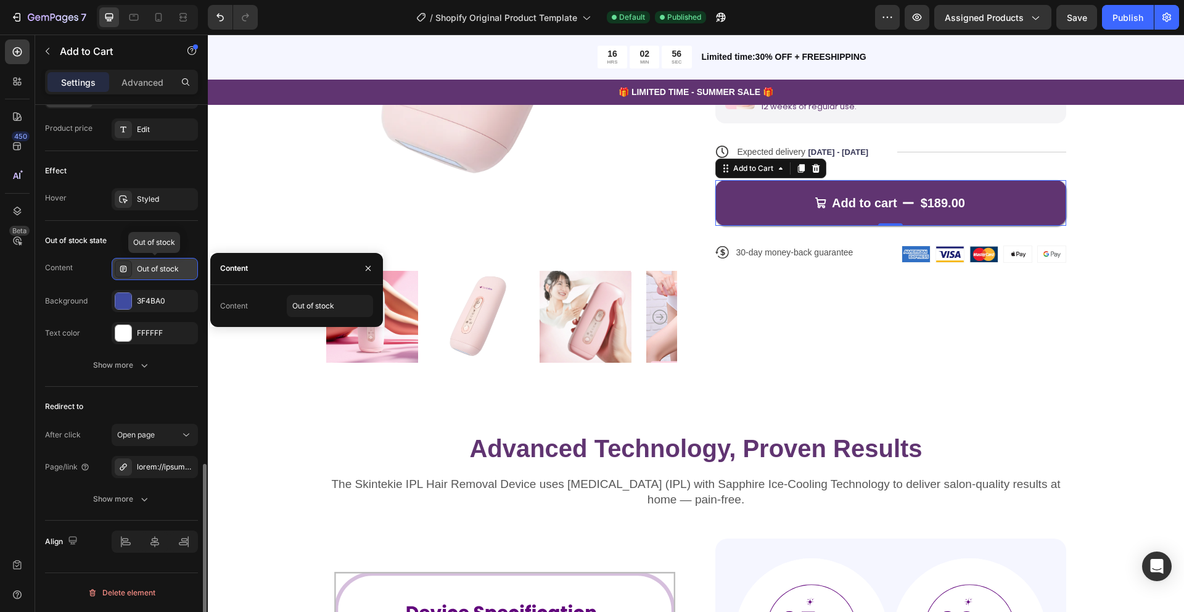
click at [154, 268] on div "Out of stock" at bounding box center [166, 268] width 58 height 11
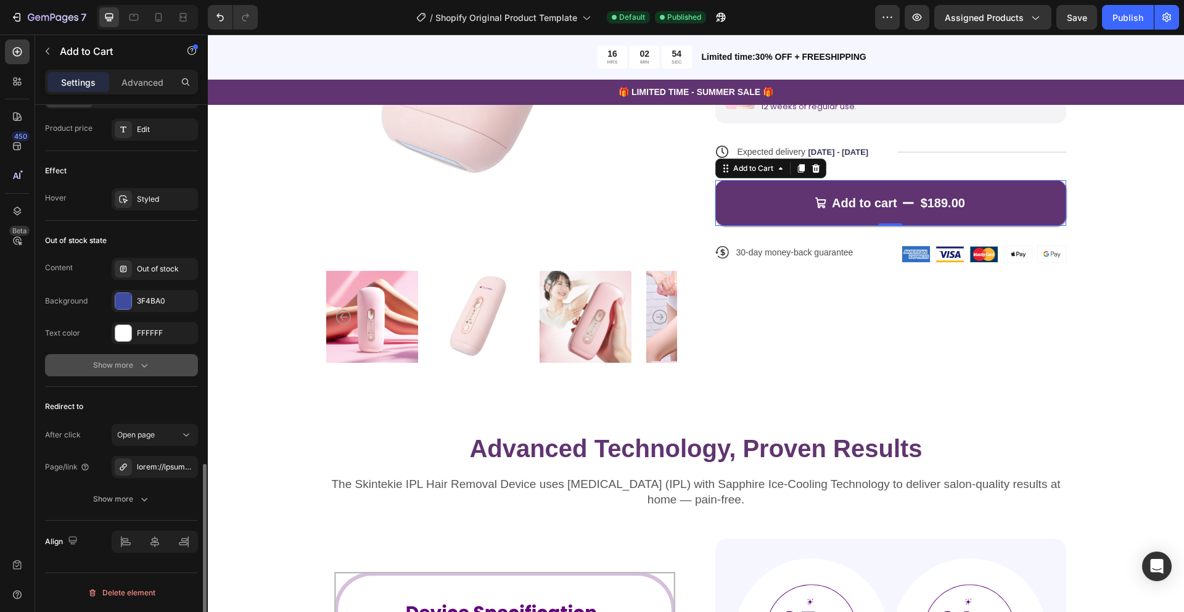
click at [139, 366] on icon "button" at bounding box center [144, 365] width 12 height 12
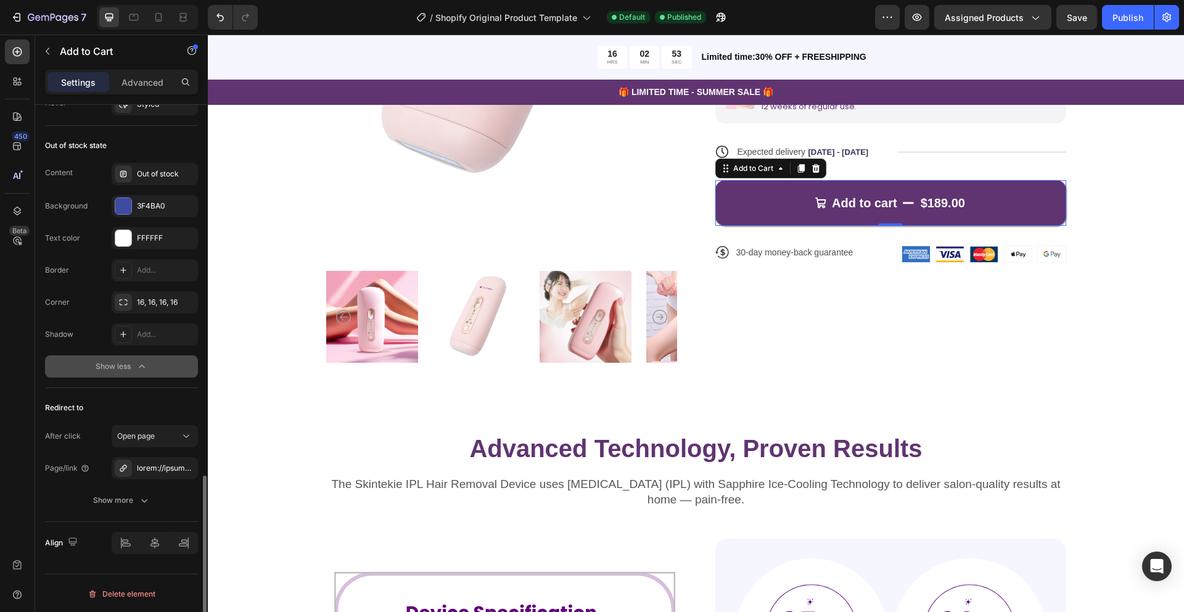
scroll to position [1155, 0]
click at [183, 439] on icon at bounding box center [186, 435] width 12 height 12
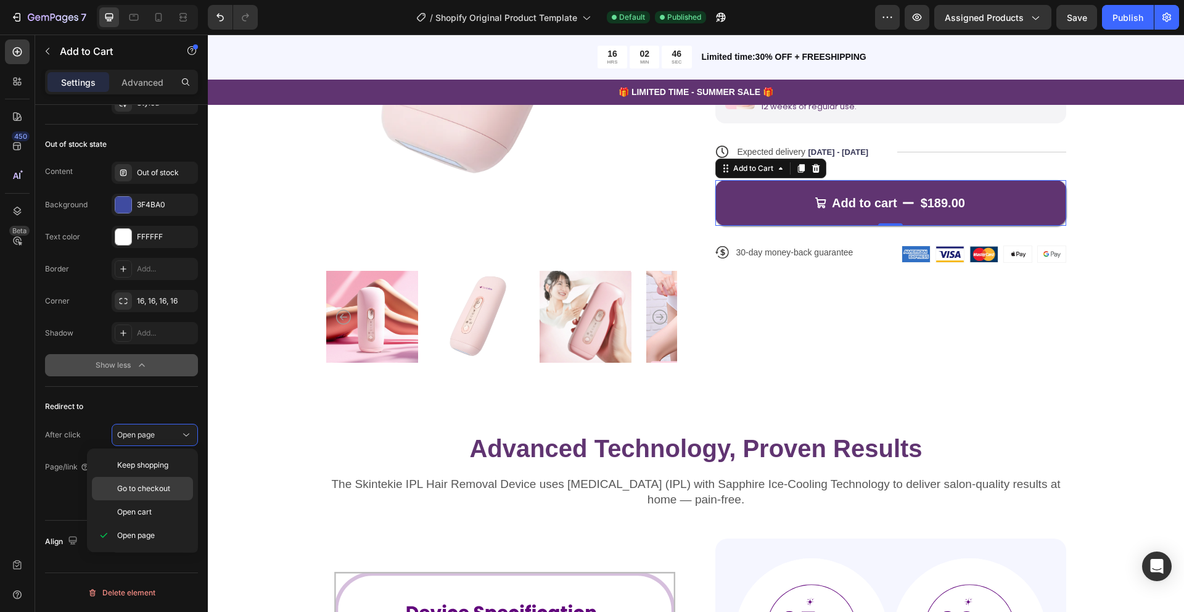
click at [169, 486] on span "Go to checkout" at bounding box center [143, 488] width 53 height 11
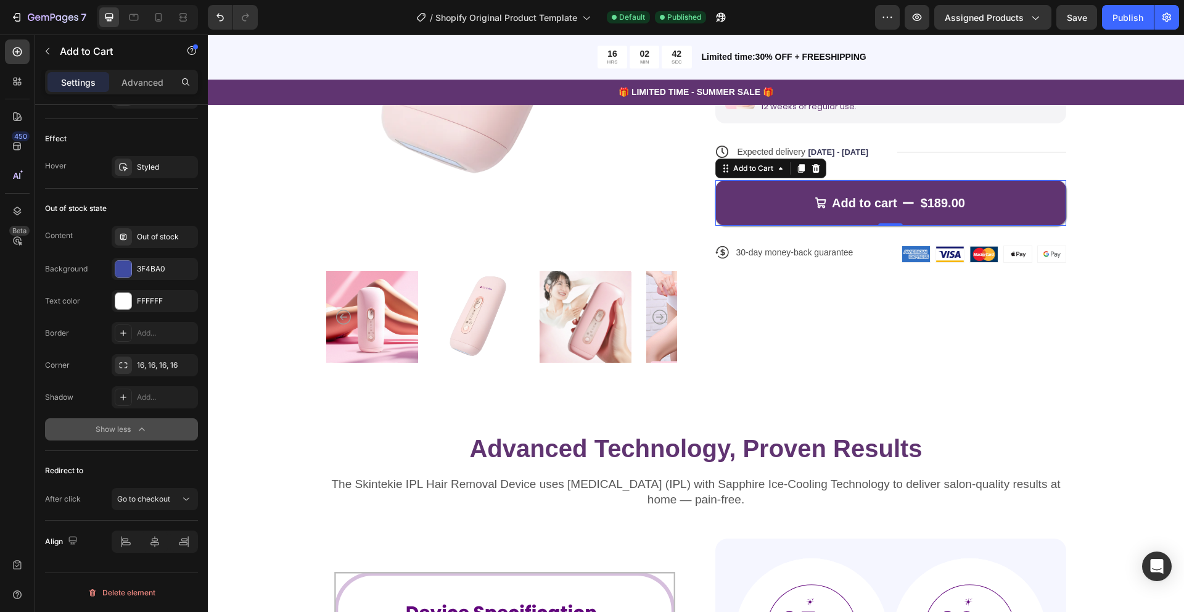
click at [144, 424] on icon "button" at bounding box center [142, 429] width 12 height 12
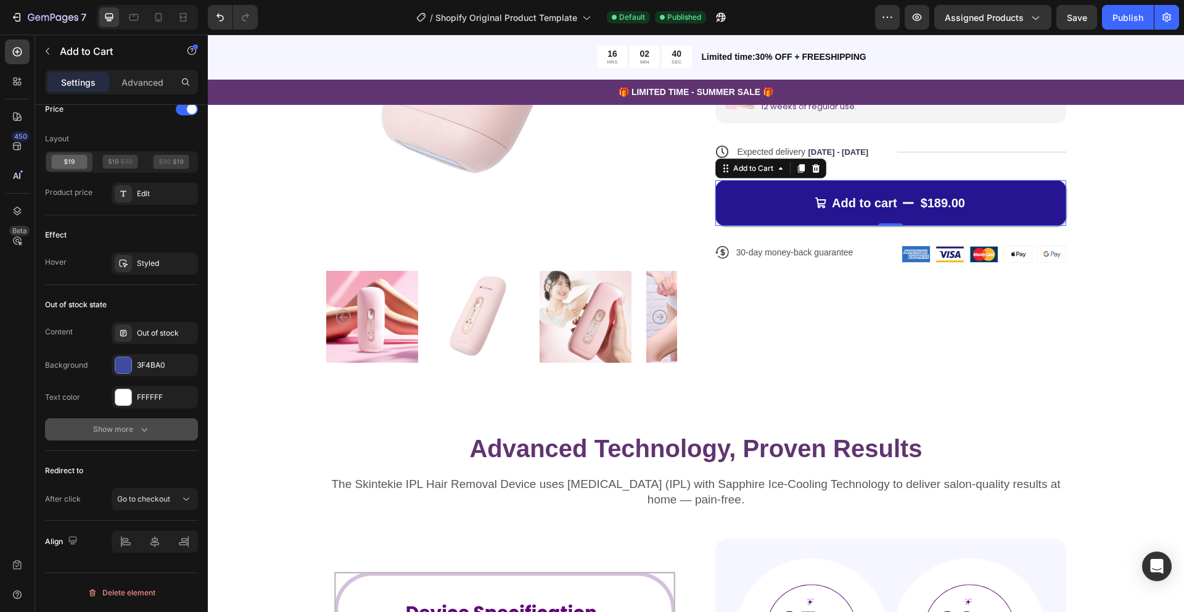
click at [807, 206] on button "Add to cart $189.00" at bounding box center [890, 203] width 351 height 46
click at [818, 208] on icon "Add to cart" at bounding box center [821, 203] width 12 height 12
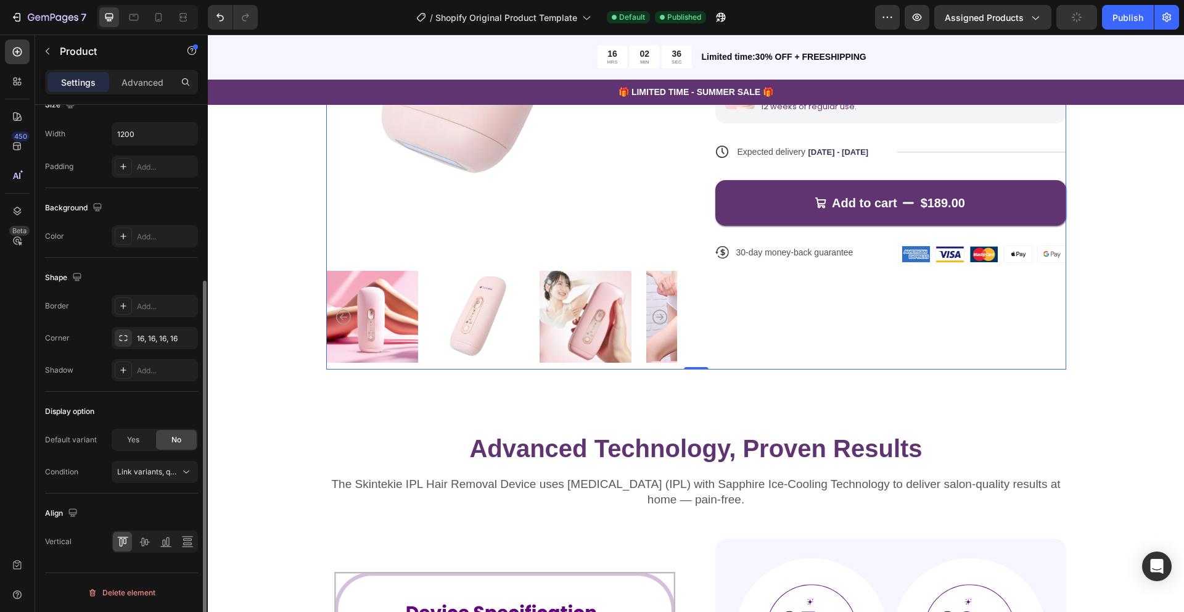
scroll to position [0, 0]
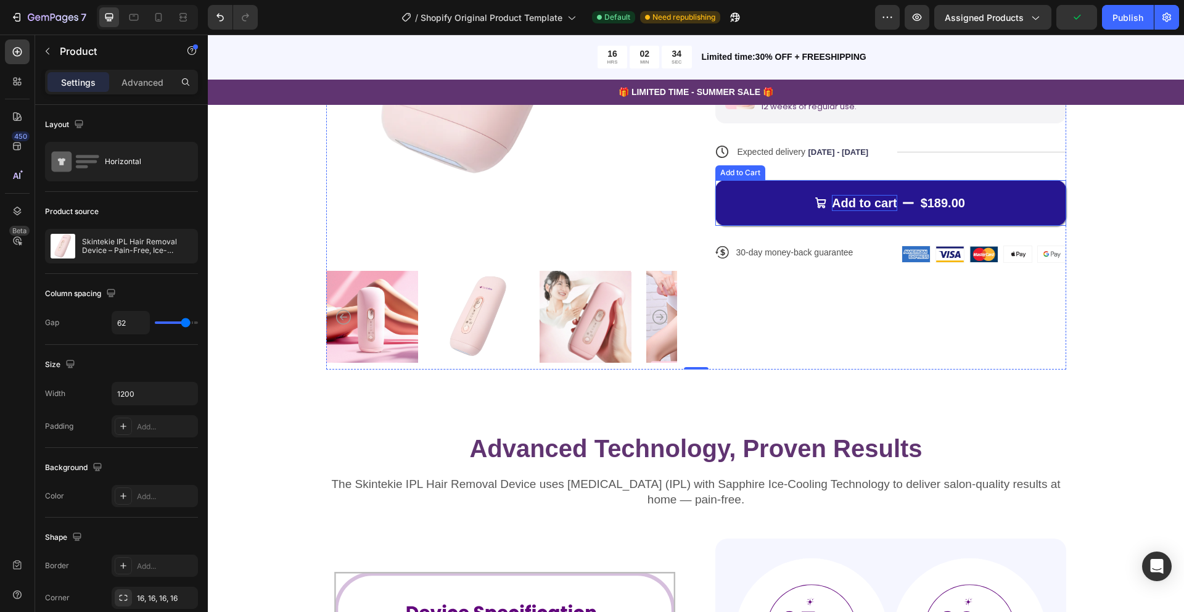
click at [848, 202] on p "Add to cart" at bounding box center [864, 203] width 65 height 16
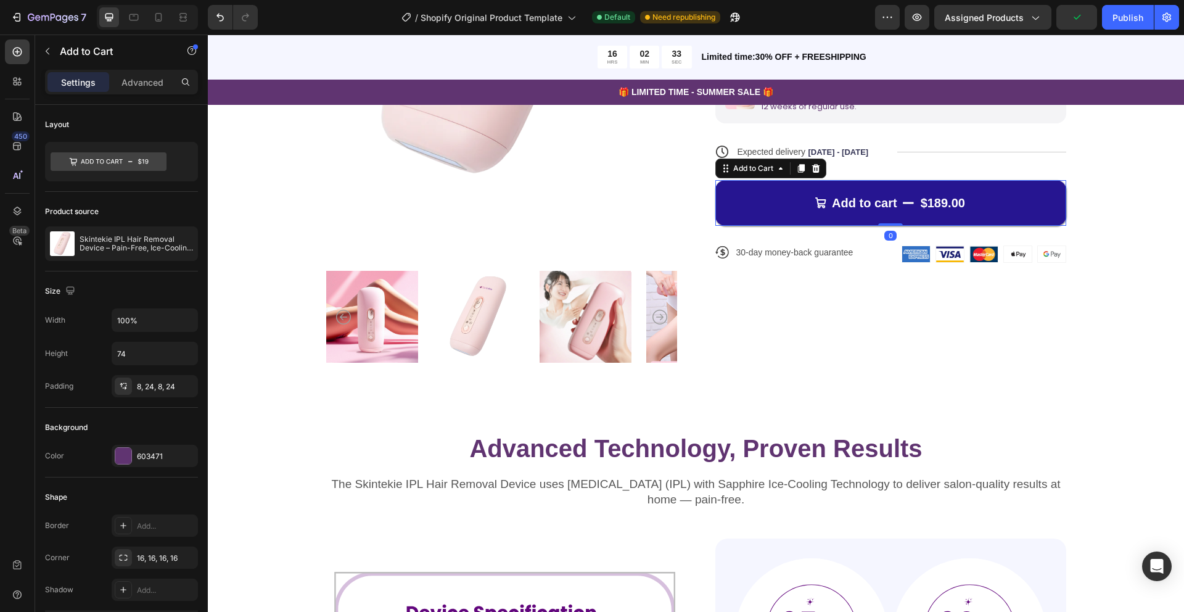
click at [770, 205] on button "Add to cart $189.00" at bounding box center [890, 203] width 351 height 46
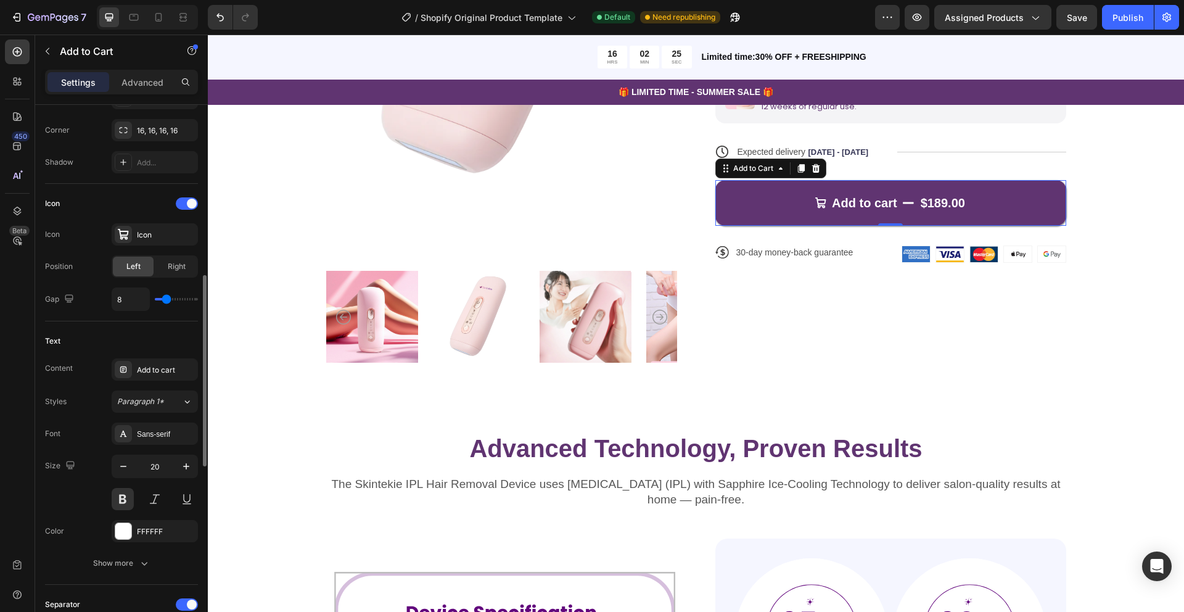
scroll to position [517, 0]
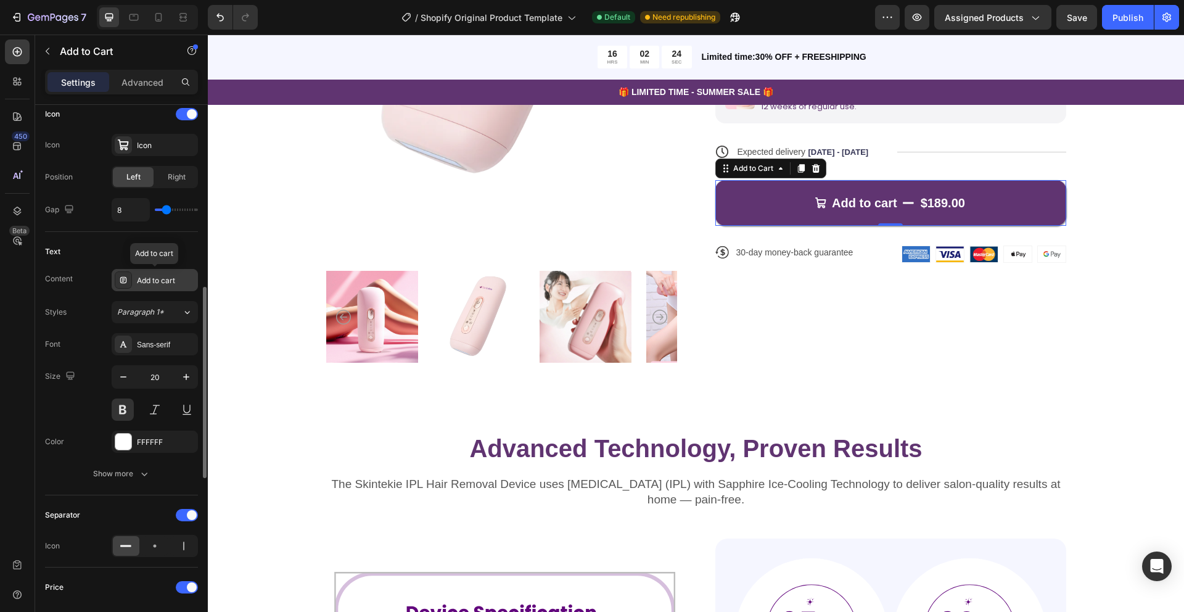
click at [173, 280] on div "Add to cart" at bounding box center [166, 280] width 58 height 11
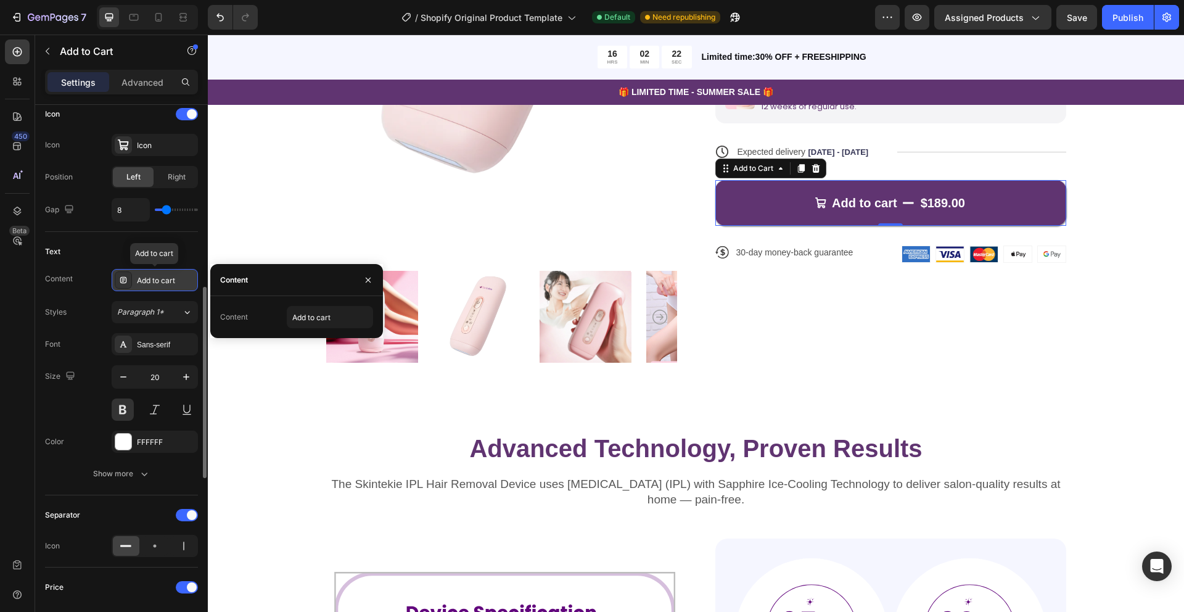
click at [173, 280] on div "Add to cart" at bounding box center [166, 280] width 58 height 11
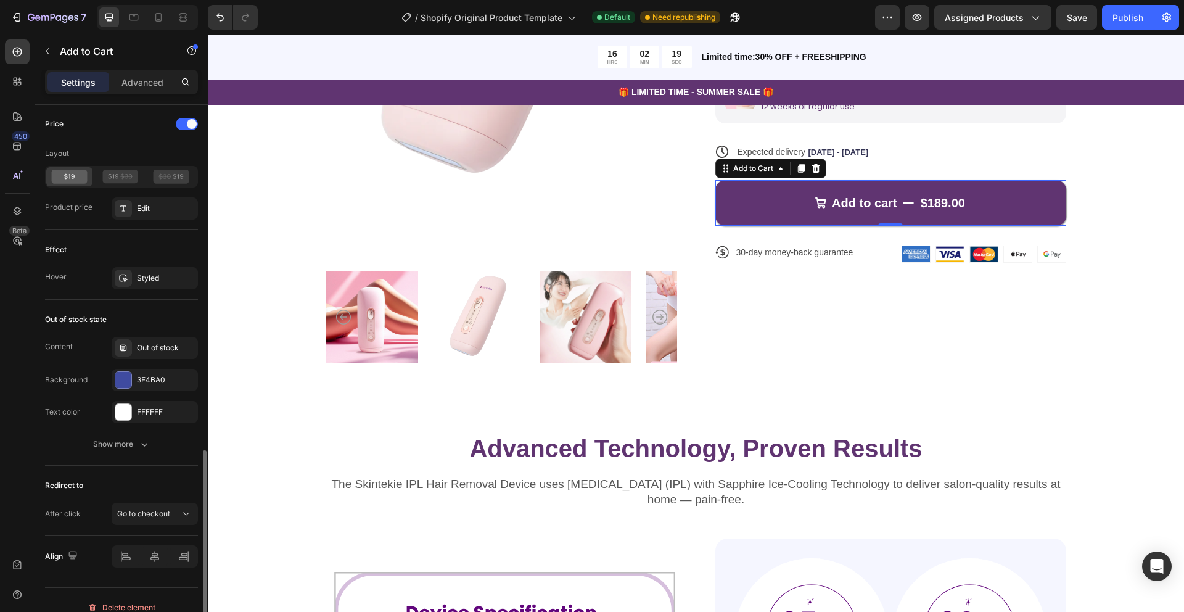
scroll to position [995, 0]
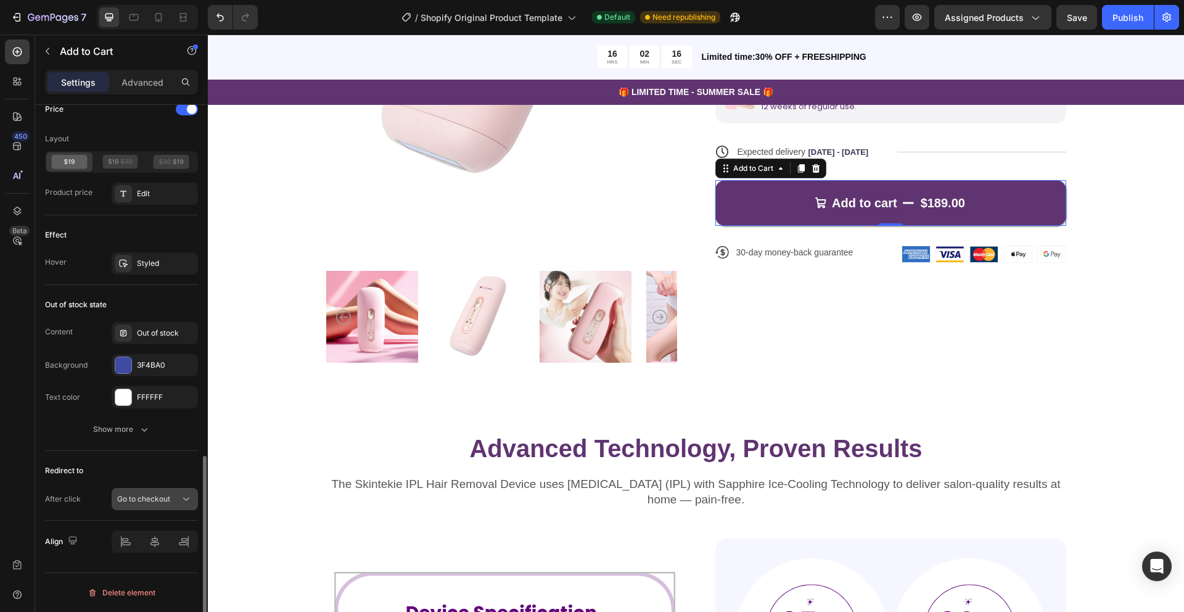
click at [165, 501] on span "Go to checkout" at bounding box center [143, 498] width 53 height 9
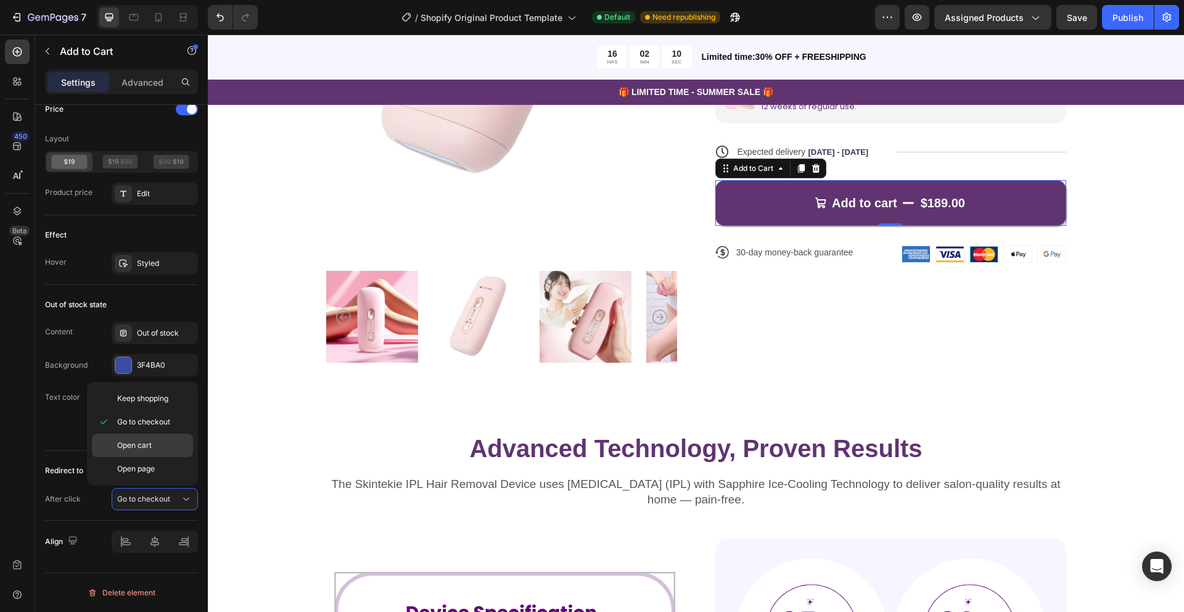
click at [157, 447] on p "Open cart" at bounding box center [152, 445] width 70 height 11
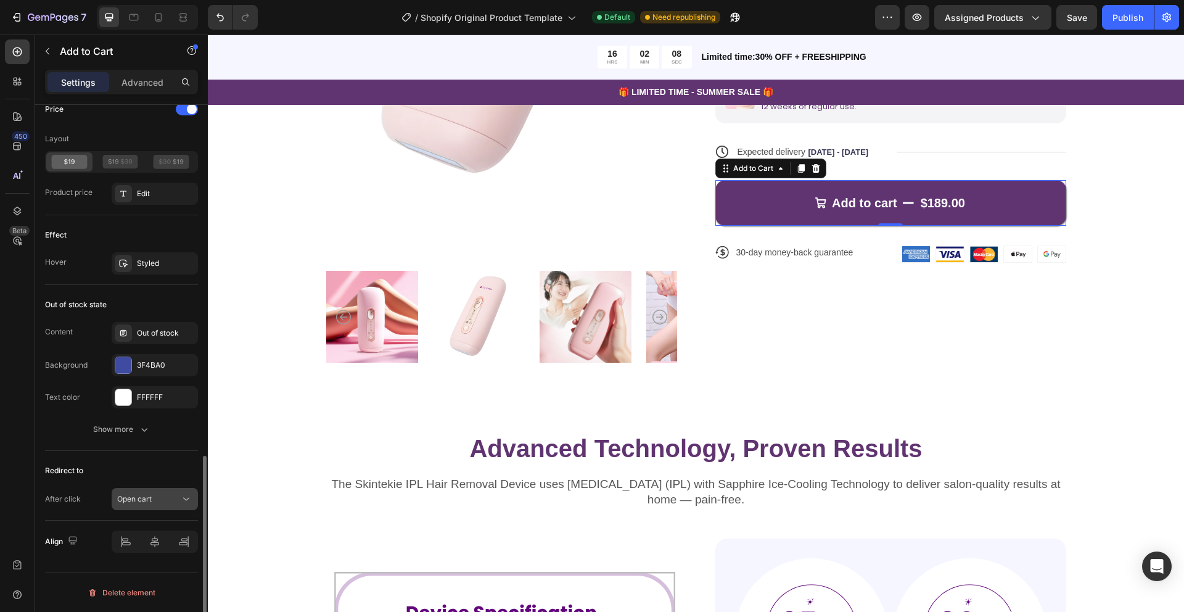
click at [175, 503] on div "Open cart" at bounding box center [148, 498] width 63 height 11
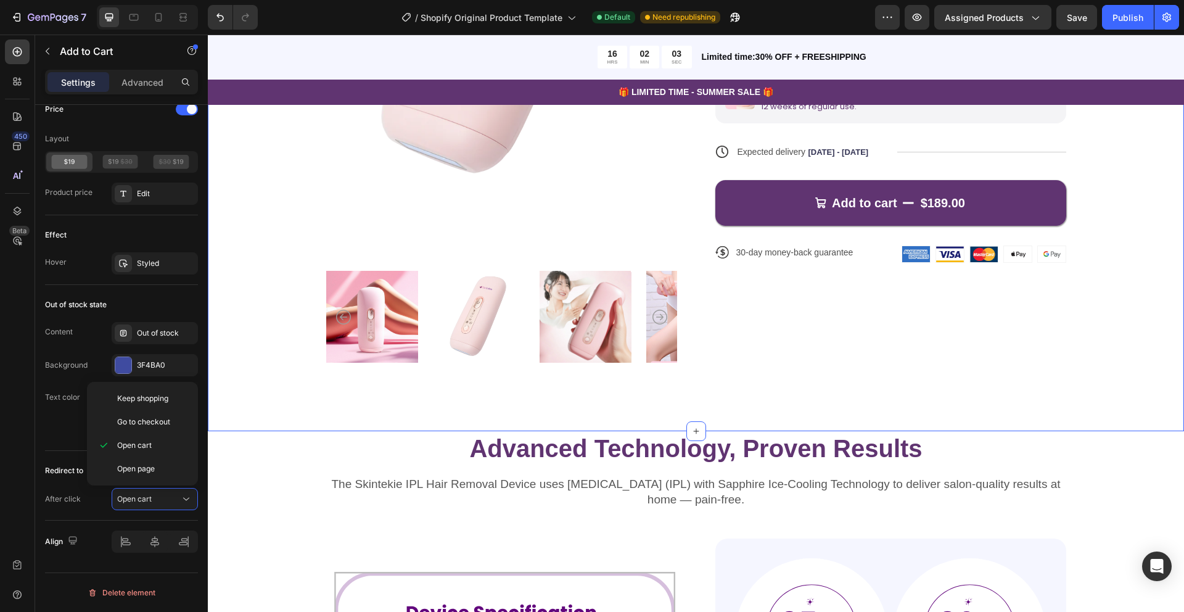
scroll to position [0, 0]
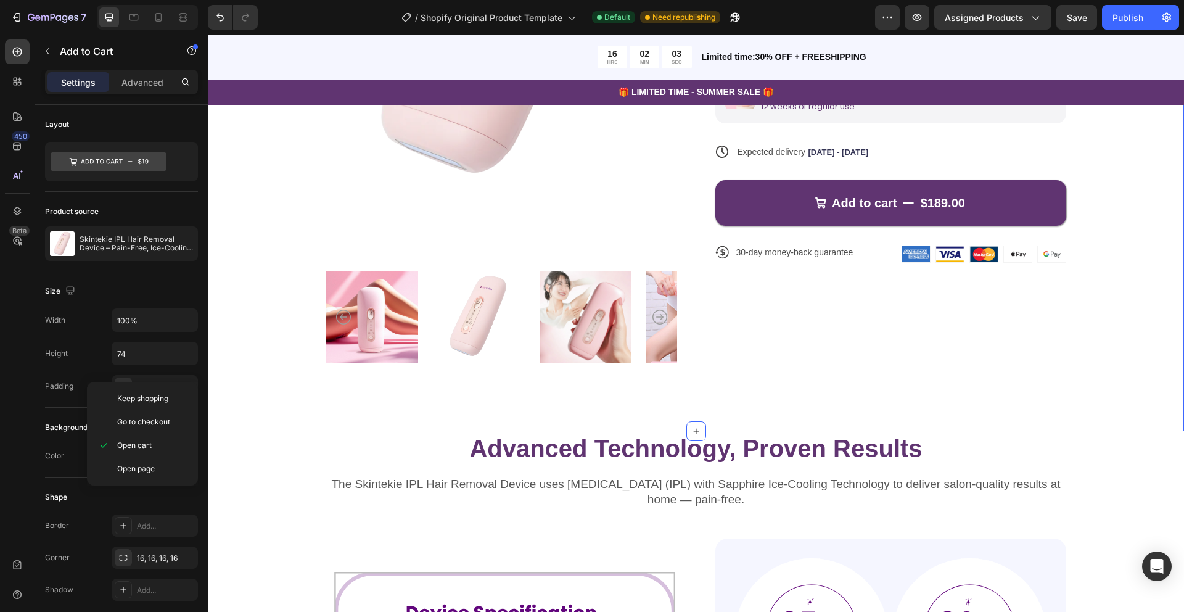
click at [218, 414] on div "Product Images Icon Icon Icon Icon Icon Icon List 22,000+ Happy Customers Text …" at bounding box center [696, 79] width 976 height 706
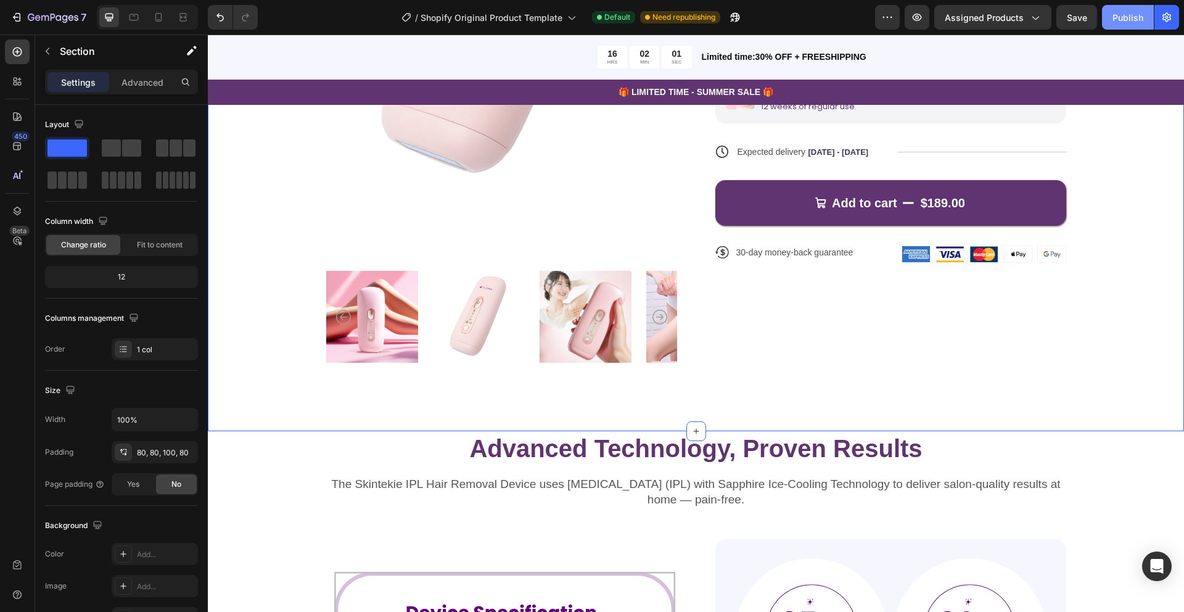
click at [1118, 16] on div "Publish" at bounding box center [1128, 17] width 31 height 13
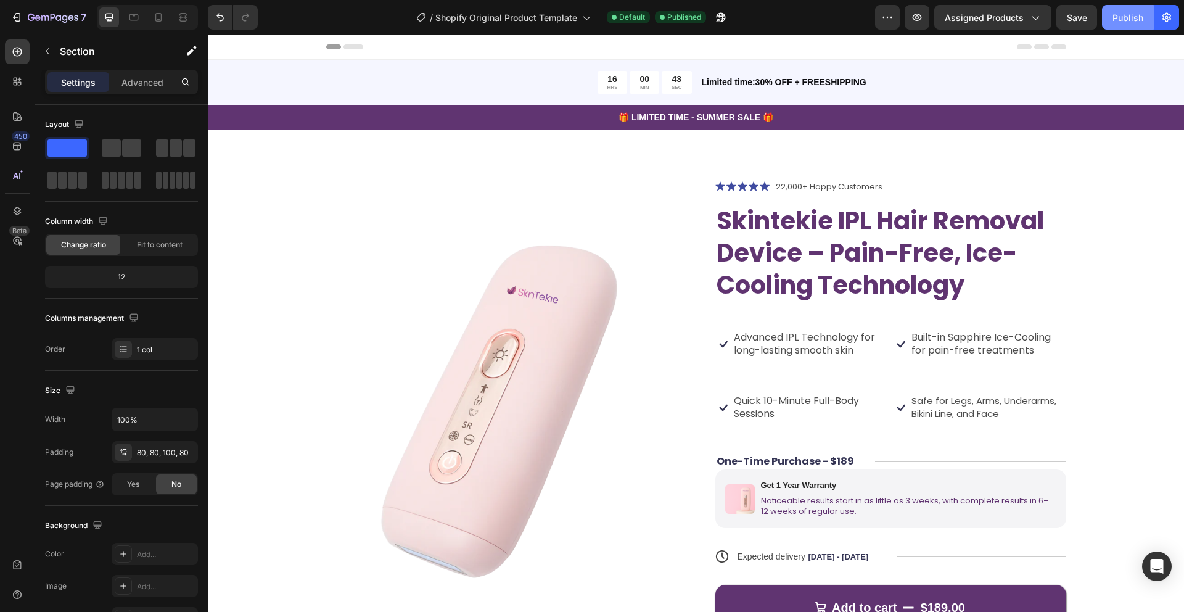
click at [1127, 17] on div "Publish" at bounding box center [1128, 17] width 31 height 13
click at [732, 183] on icon at bounding box center [732, 186] width 10 height 10
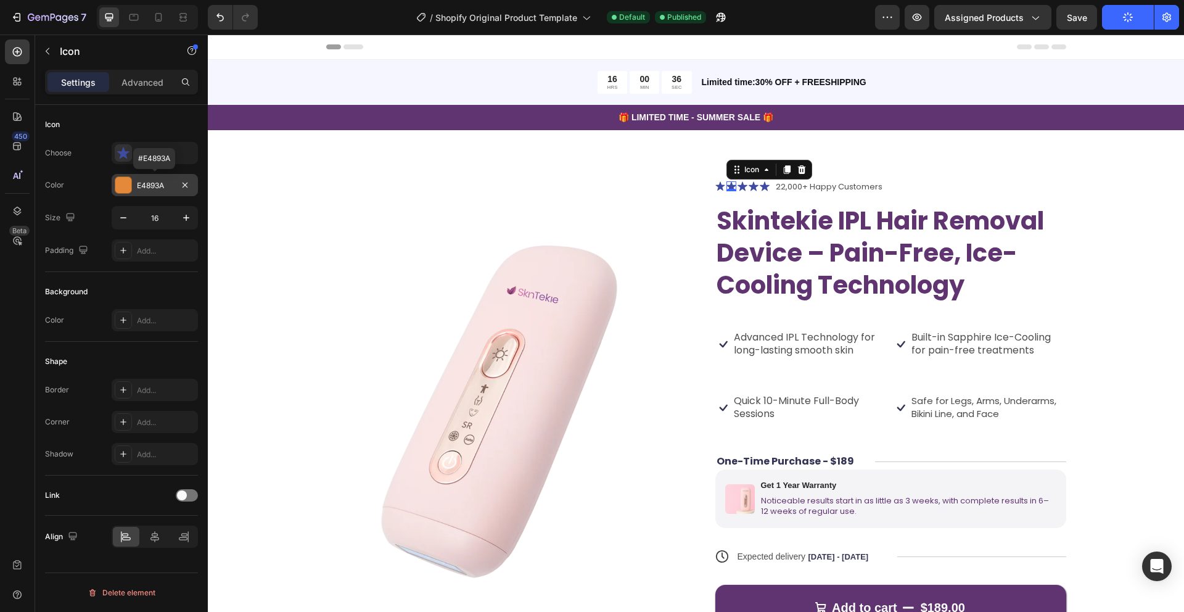
click at [126, 188] on div at bounding box center [123, 185] width 16 height 16
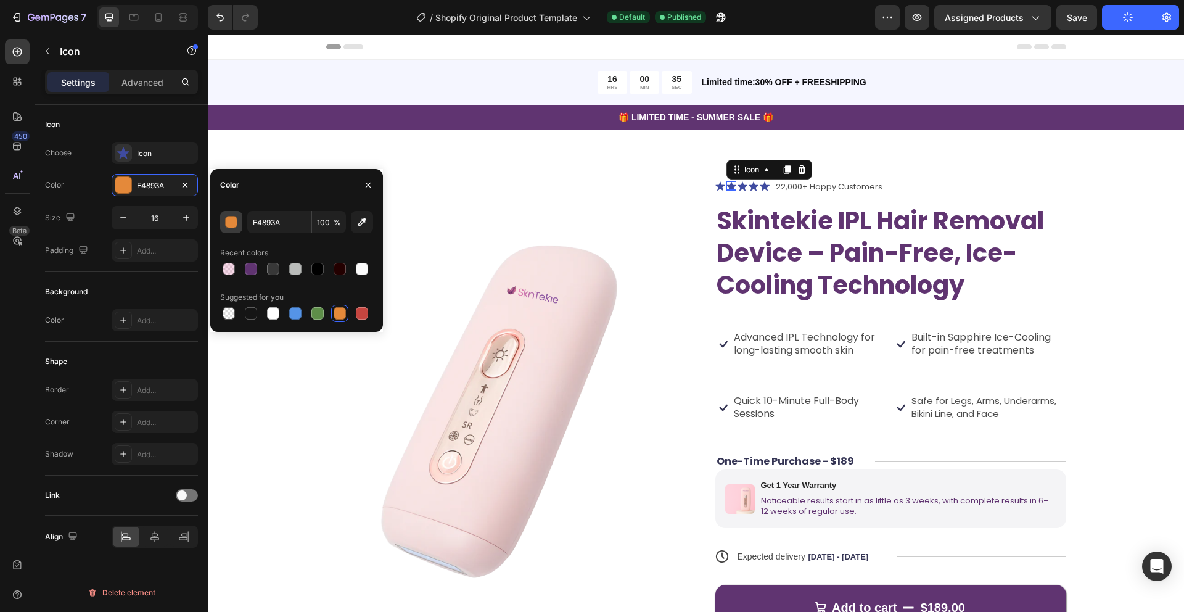
click at [235, 220] on div "button" at bounding box center [232, 222] width 12 height 12
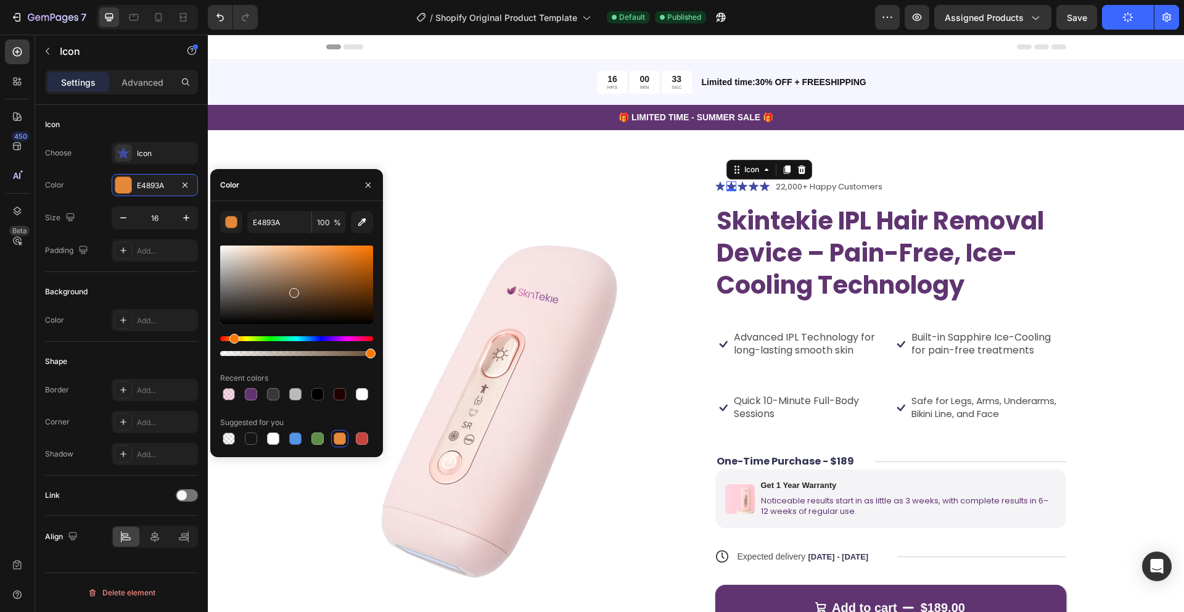
drag, startPoint x: 272, startPoint y: 265, endPoint x: 292, endPoint y: 291, distance: 32.9
click at [292, 291] on div at bounding box center [296, 284] width 153 height 78
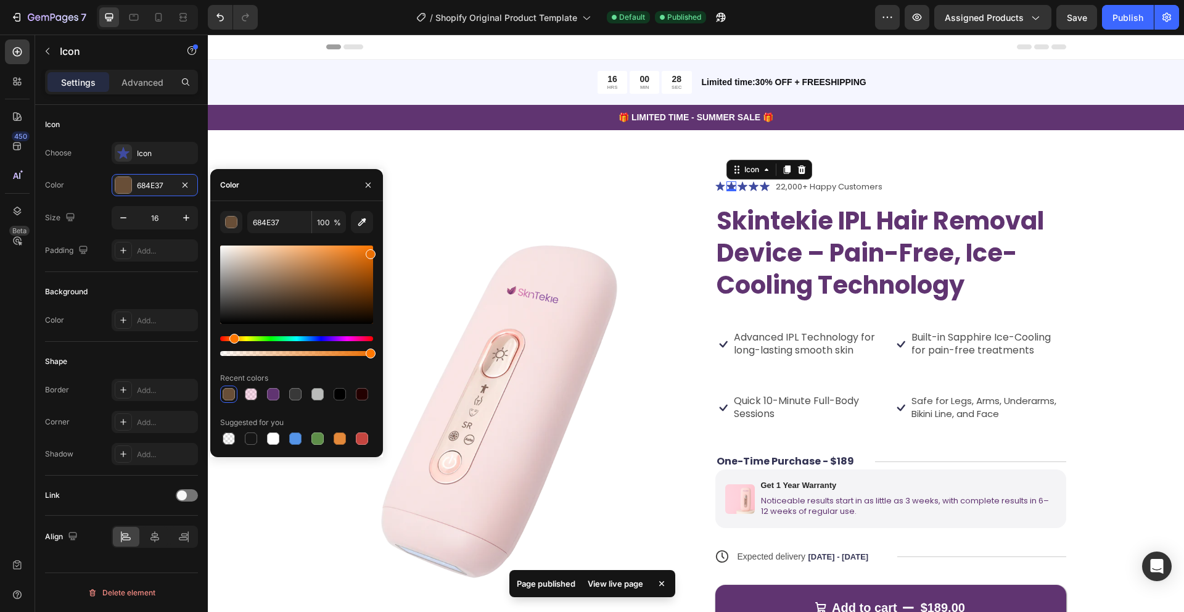
drag, startPoint x: 295, startPoint y: 293, endPoint x: 371, endPoint y: 252, distance: 85.8
click at [371, 252] on div at bounding box center [371, 254] width 10 height 10
type input "EA6F04"
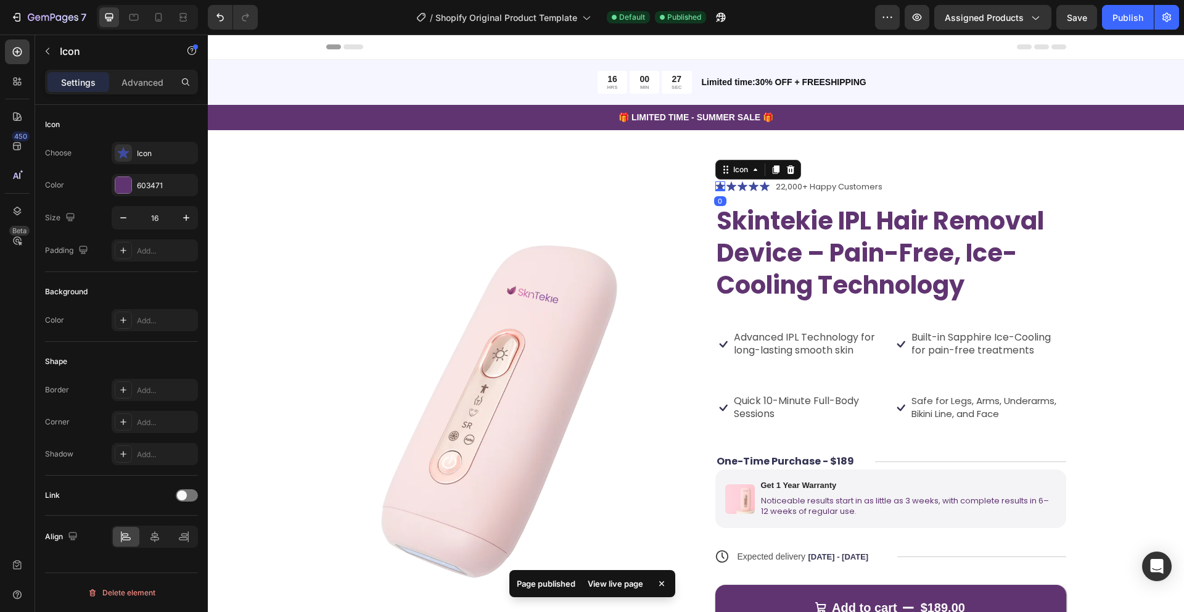
click at [722, 184] on icon at bounding box center [720, 186] width 10 height 10
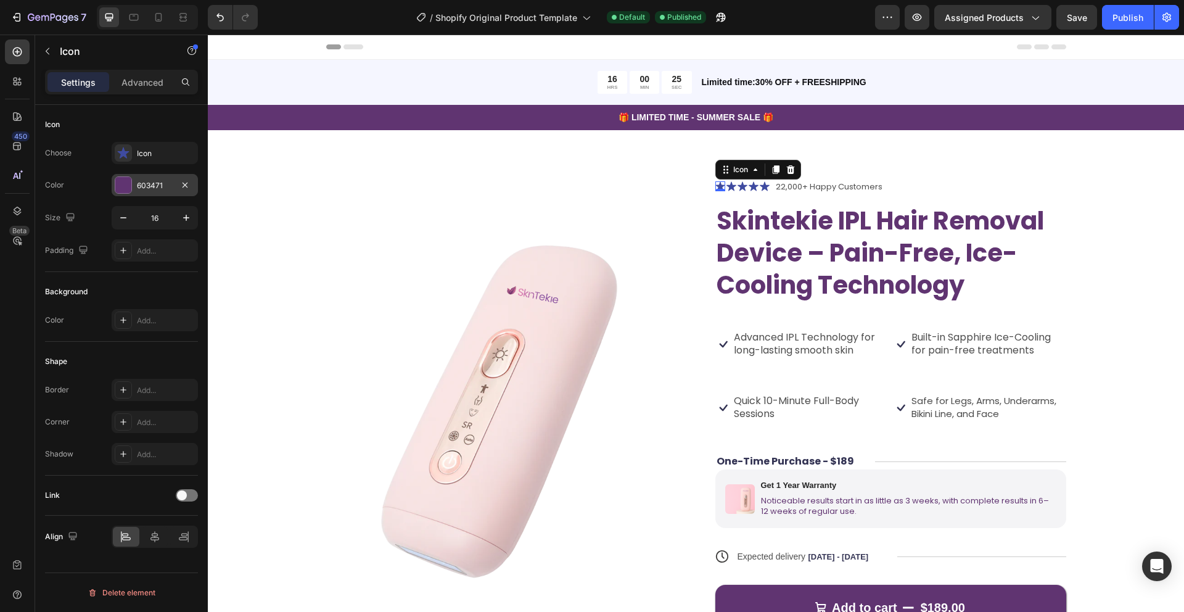
click at [124, 184] on div at bounding box center [123, 185] width 16 height 16
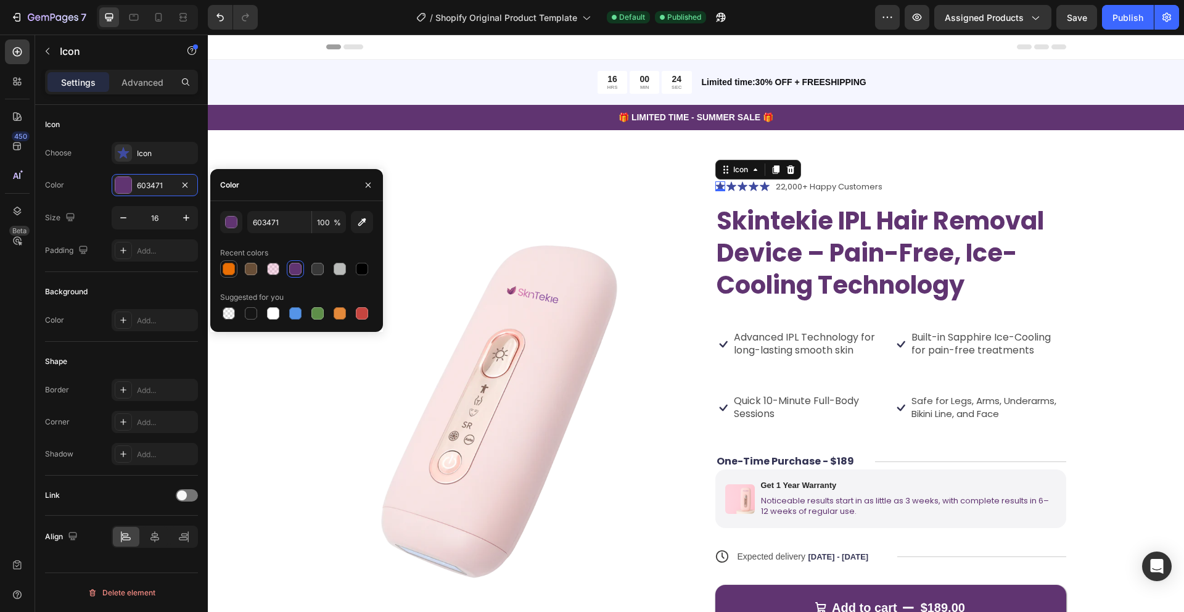
click at [229, 268] on div at bounding box center [229, 269] width 12 height 12
type input "EA6F04"
click at [742, 182] on icon at bounding box center [743, 186] width 10 height 9
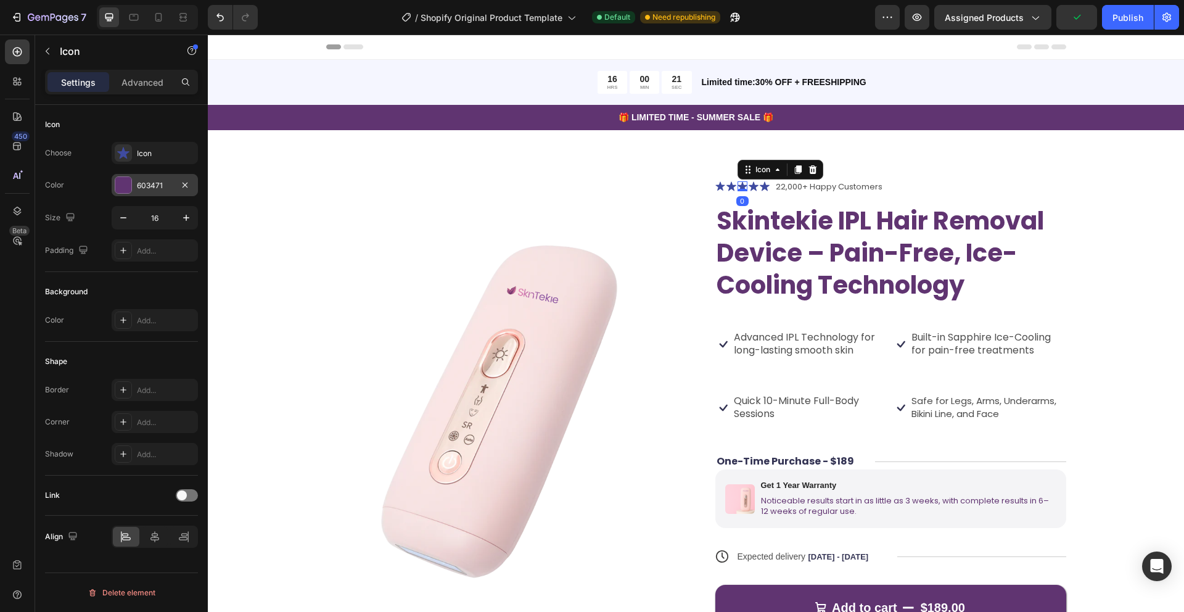
click at [126, 184] on div at bounding box center [123, 185] width 16 height 16
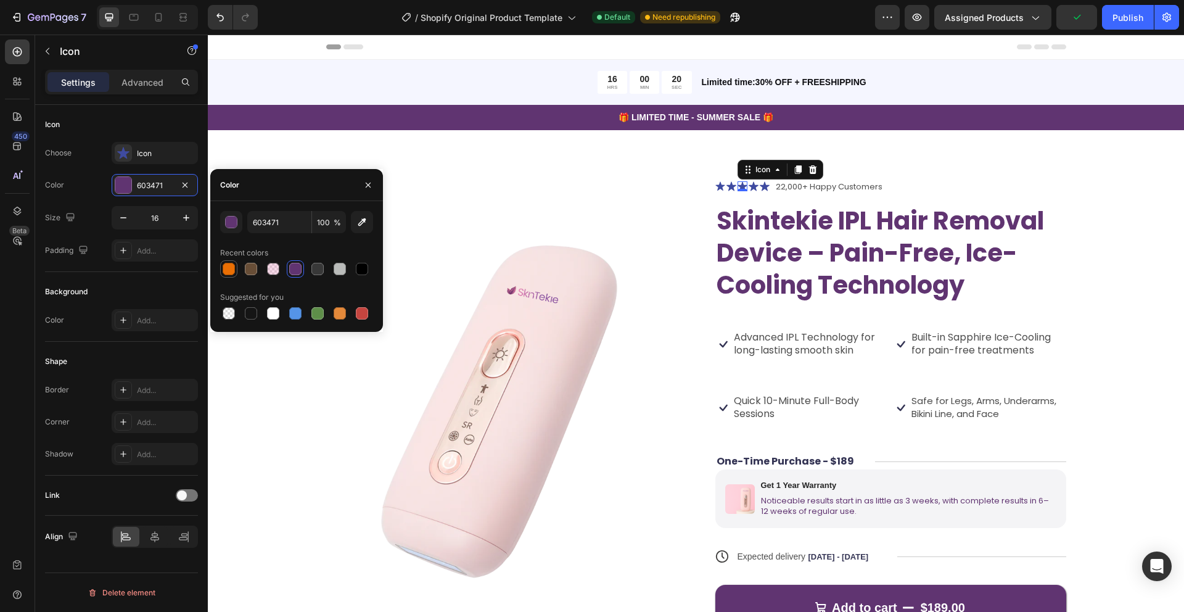
click at [232, 271] on div at bounding box center [229, 269] width 12 height 12
type input "EA6F04"
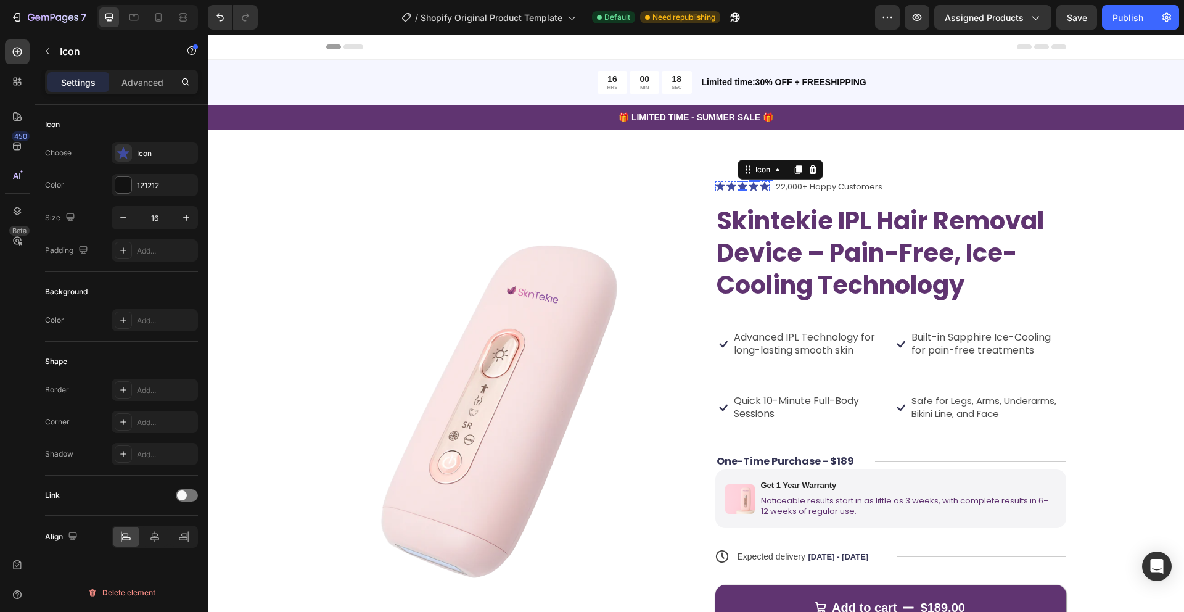
click at [752, 187] on icon at bounding box center [754, 186] width 10 height 9
click at [120, 179] on div at bounding box center [123, 185] width 16 height 16
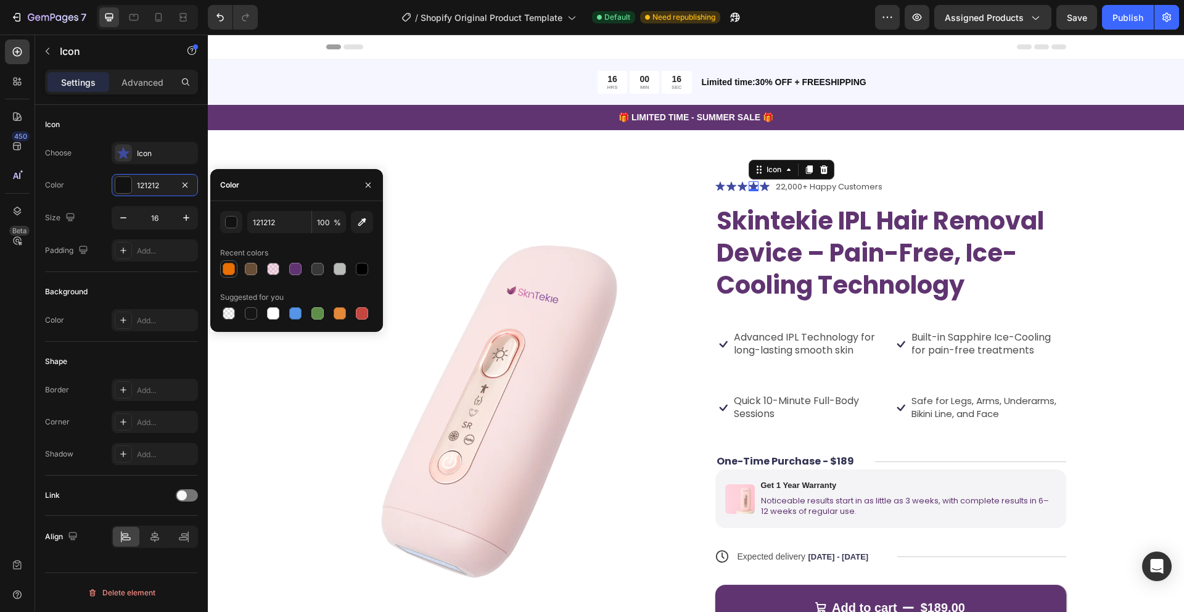
click at [232, 266] on div at bounding box center [229, 269] width 12 height 12
type input "EA6F04"
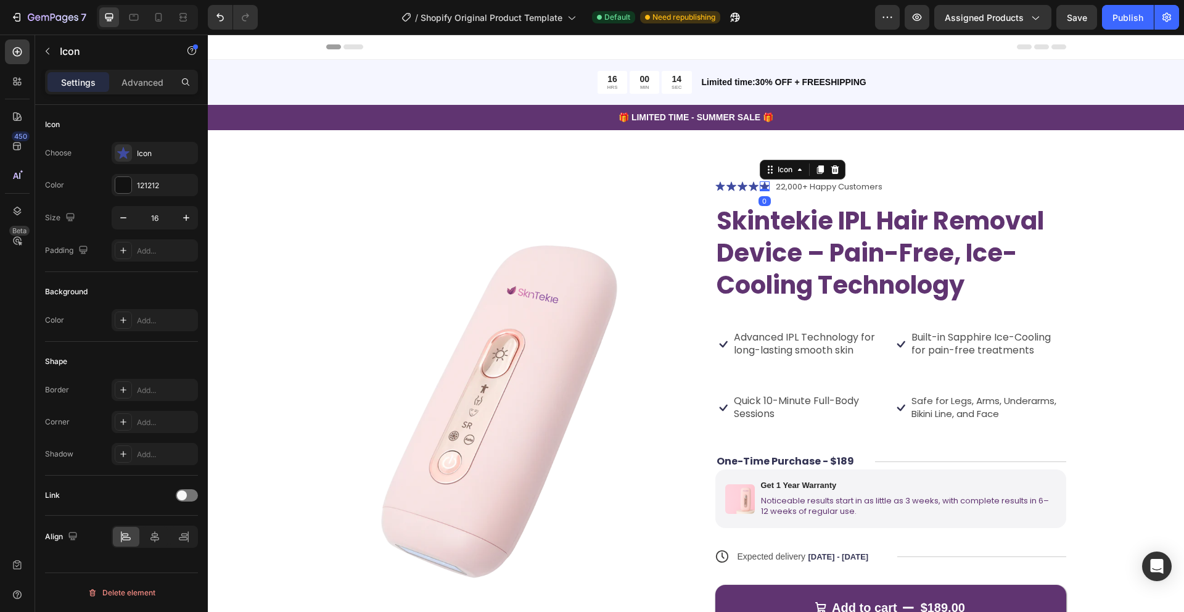
click at [767, 186] on icon at bounding box center [765, 186] width 10 height 9
click at [128, 186] on div at bounding box center [123, 185] width 16 height 16
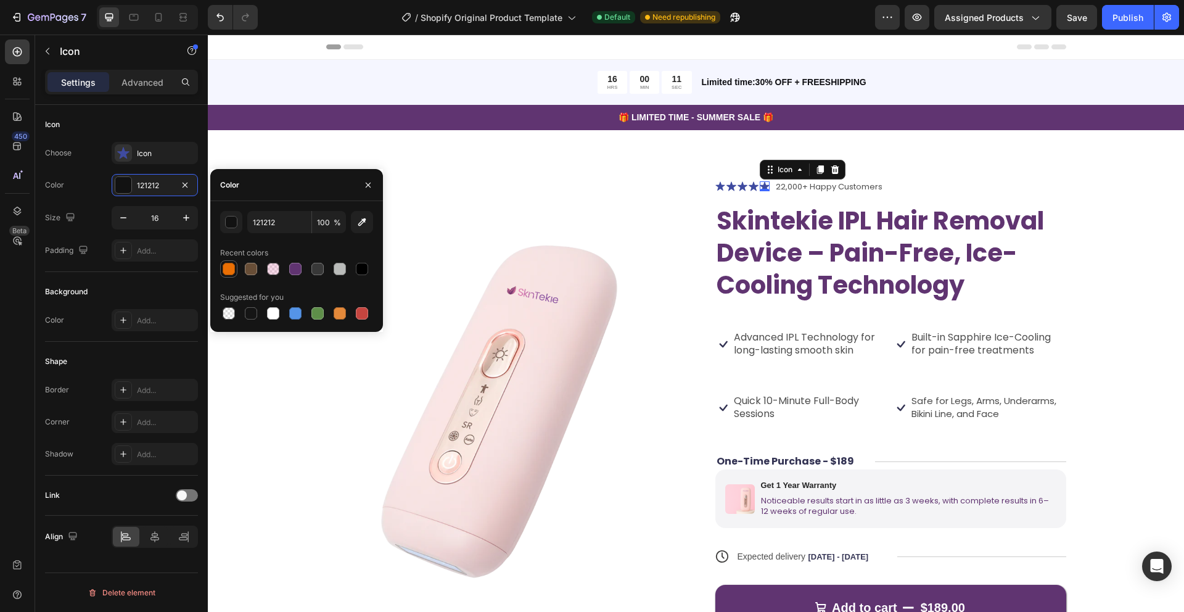
click at [230, 270] on div at bounding box center [229, 269] width 12 height 12
type input "EA6F04"
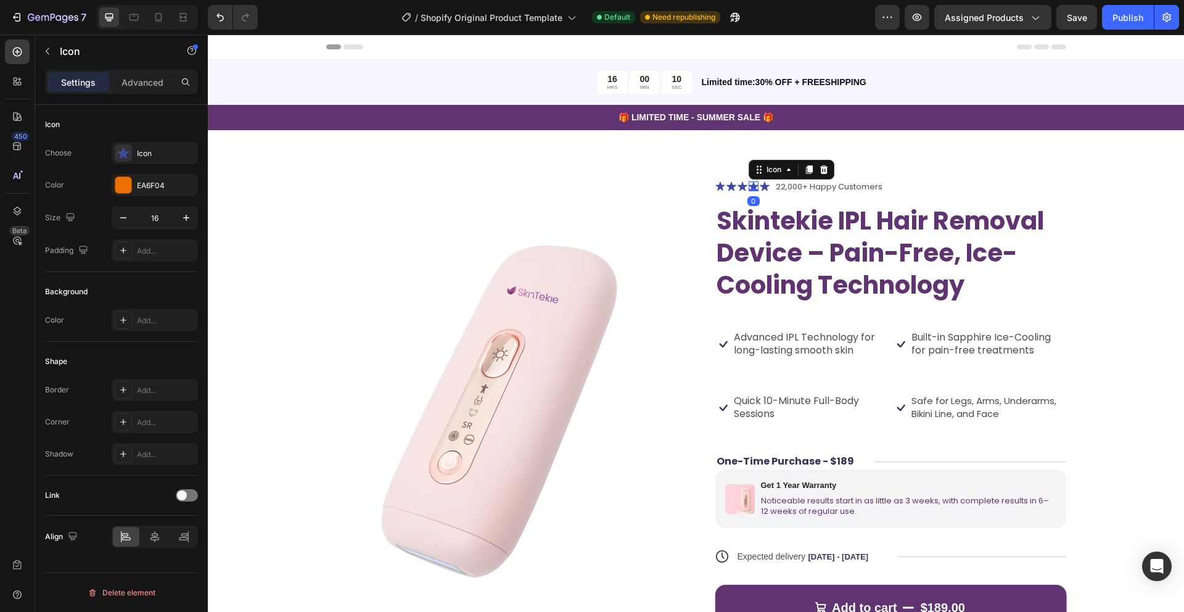
click at [754, 189] on div "Icon 0" at bounding box center [754, 186] width 10 height 10
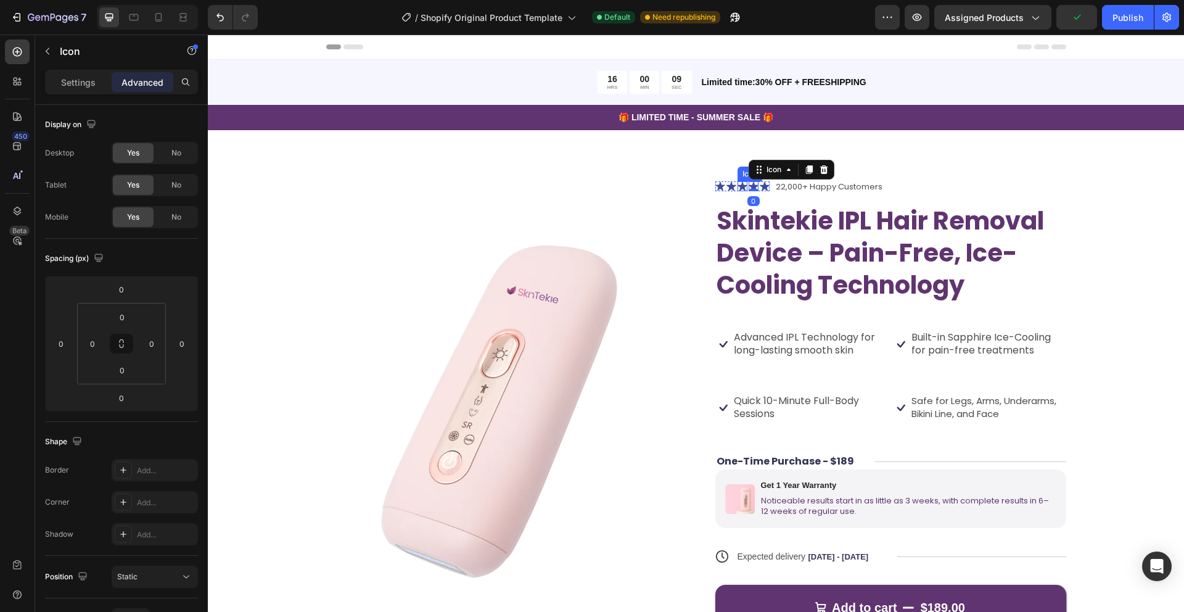
click at [743, 191] on div "Icon" at bounding box center [743, 186] width 10 height 10
click at [741, 186] on icon at bounding box center [743, 186] width 10 height 9
click at [722, 186] on icon at bounding box center [719, 186] width 9 height 9
click at [1129, 17] on div "Publish" at bounding box center [1128, 17] width 31 height 13
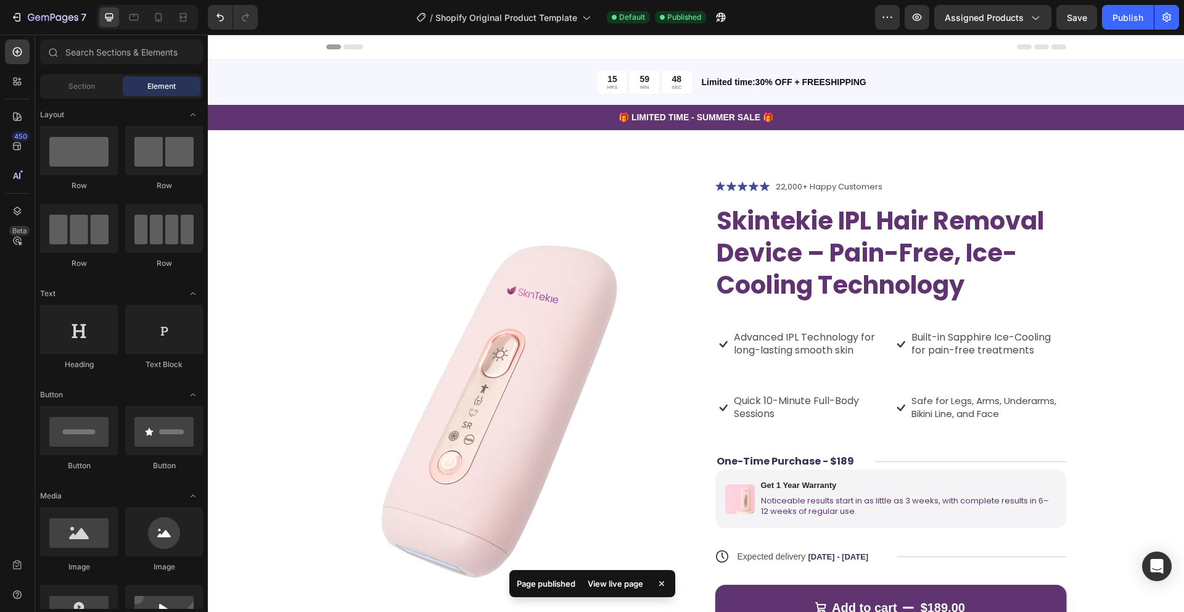
click at [526, 47] on div at bounding box center [696, 47] width 740 height 25
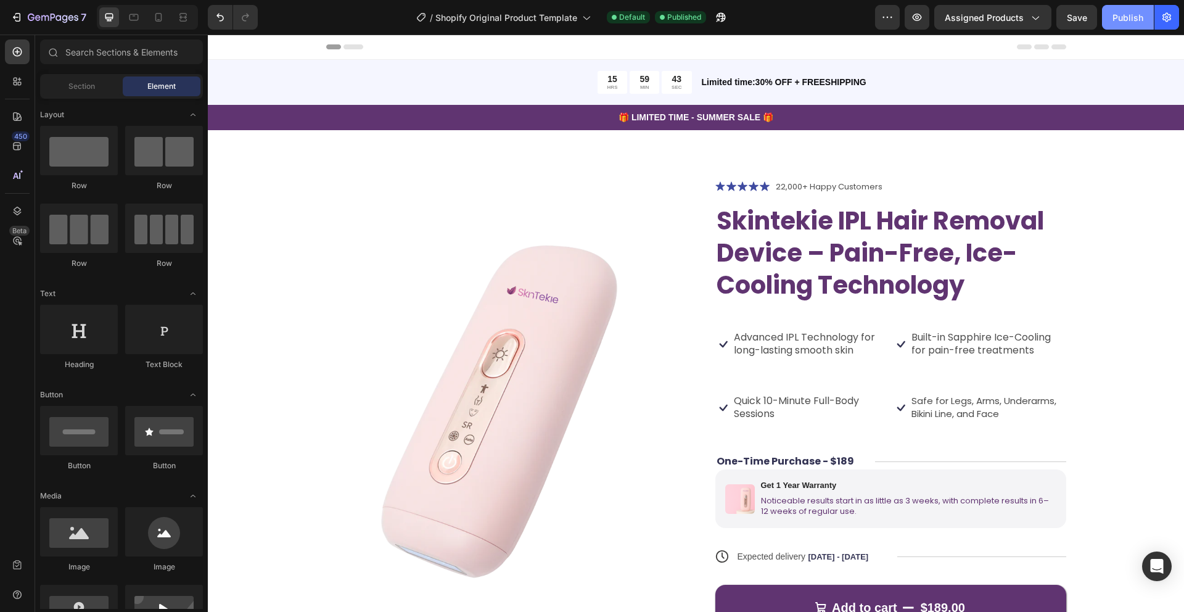
click at [1130, 20] on div "Publish" at bounding box center [1128, 17] width 31 height 13
click at [893, 20] on icon "button" at bounding box center [887, 17] width 12 height 12
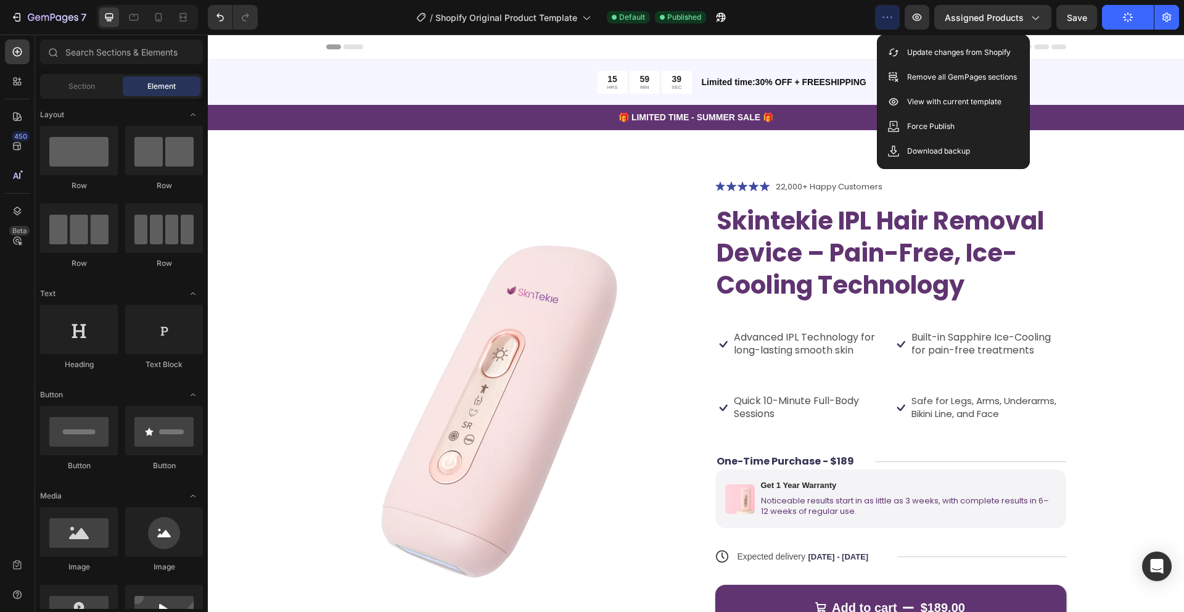
click at [893, 20] on icon "button" at bounding box center [887, 17] width 12 height 12
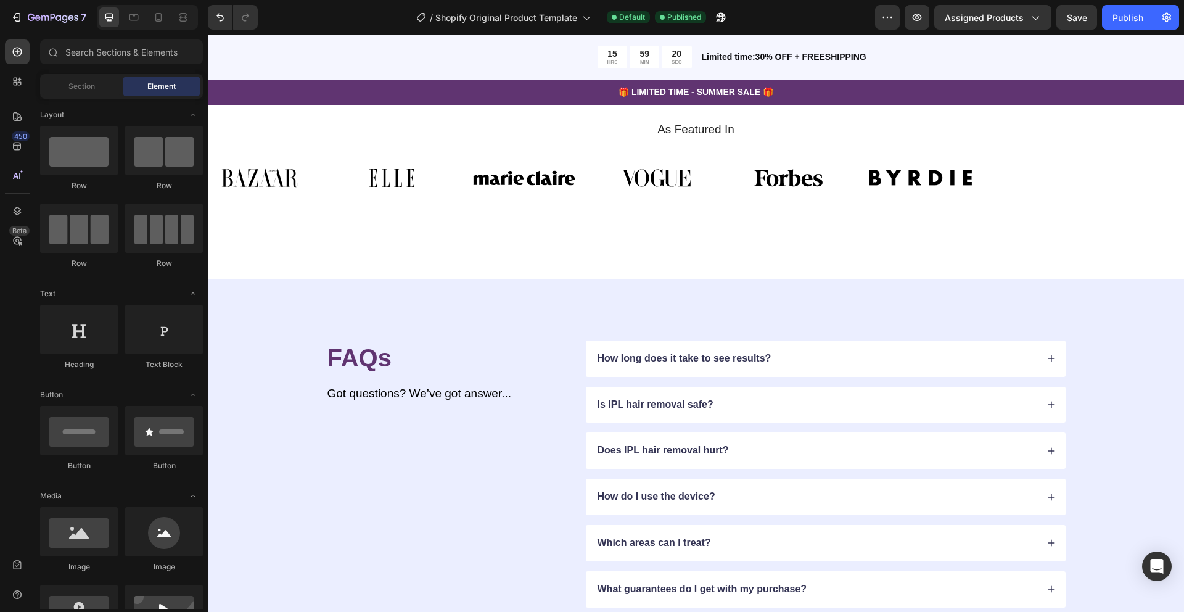
scroll to position [2407, 0]
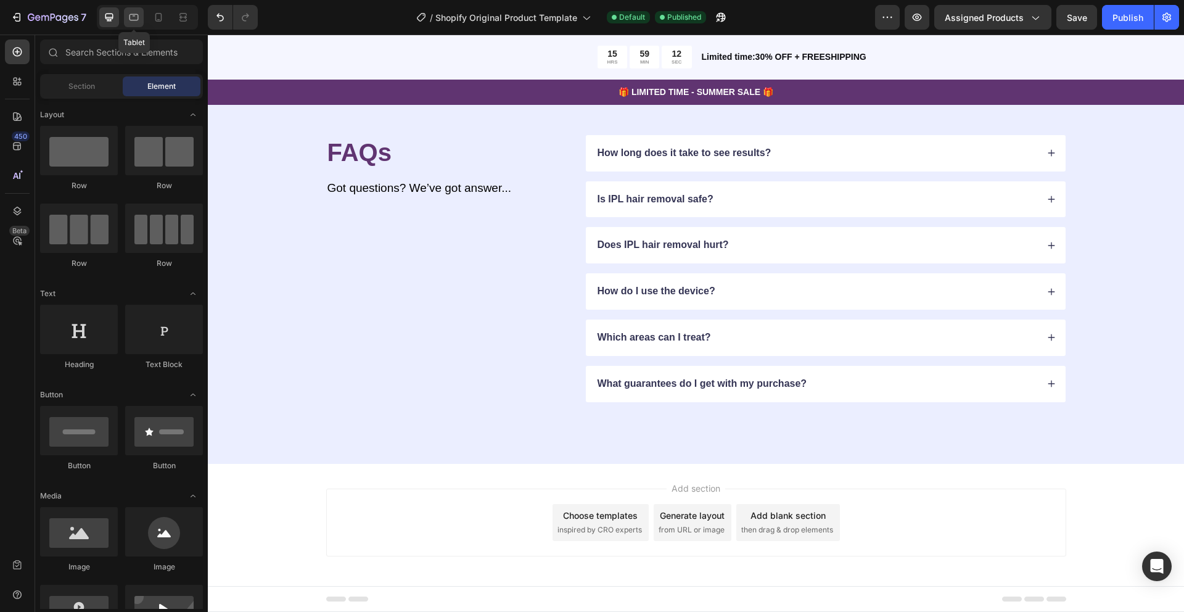
click at [131, 13] on icon at bounding box center [134, 17] width 12 height 12
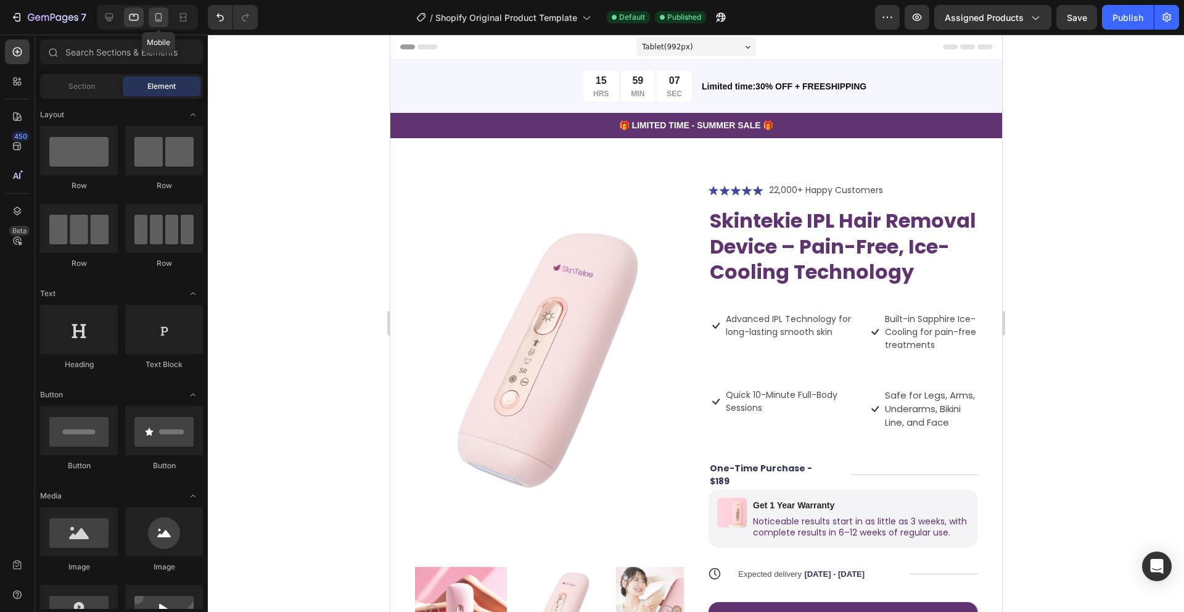
click at [162, 21] on icon at bounding box center [158, 17] width 12 height 12
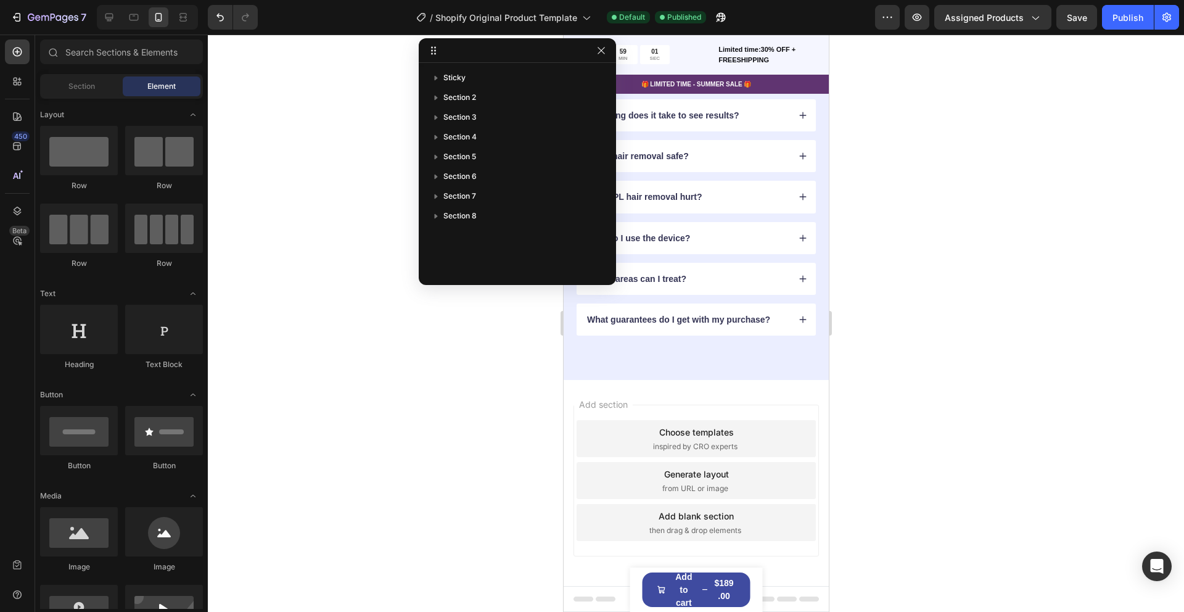
scroll to position [3151, 0]
click at [84, 88] on span "Section" at bounding box center [81, 86] width 27 height 11
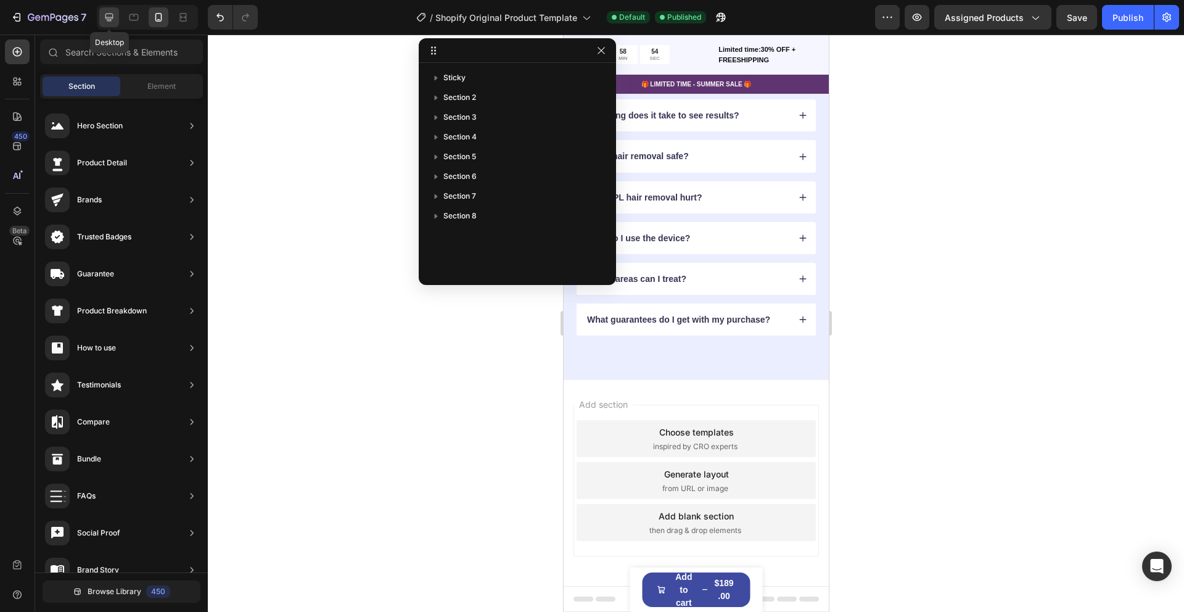
click at [107, 16] on icon at bounding box center [109, 17] width 12 height 12
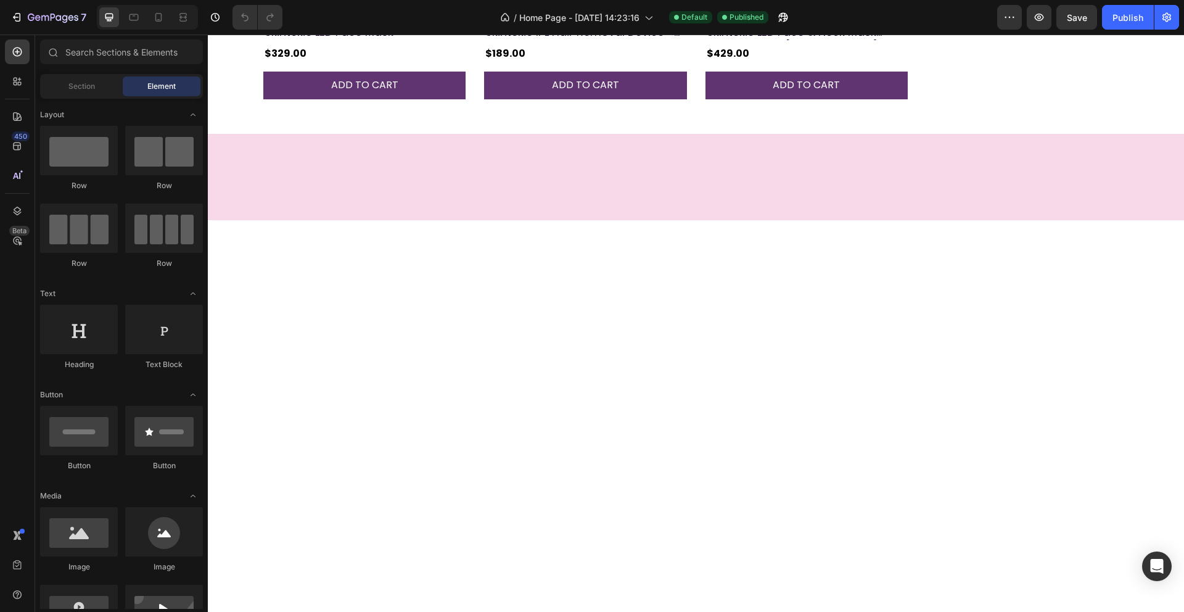
scroll to position [435, 0]
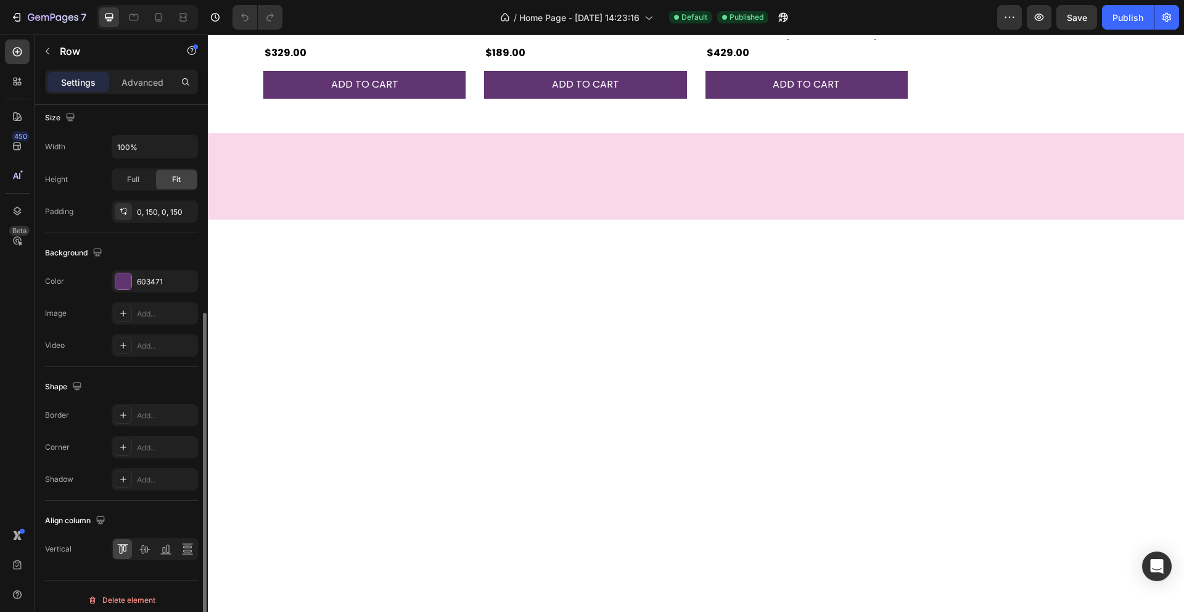
scroll to position [343, 0]
click at [124, 282] on div at bounding box center [123, 282] width 16 height 16
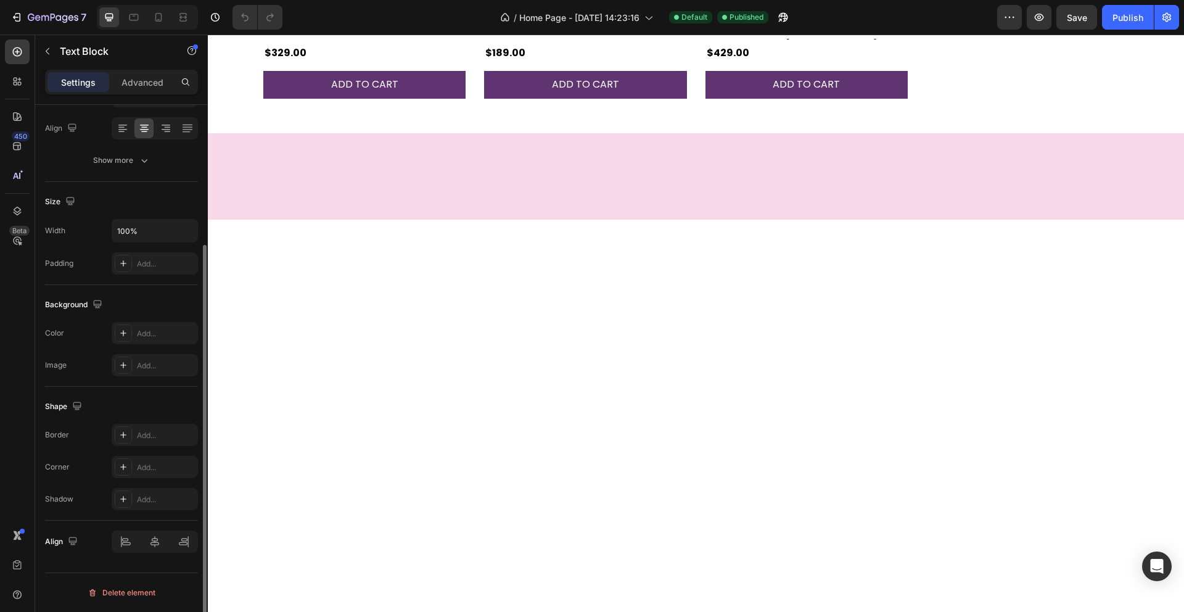
scroll to position [0, 0]
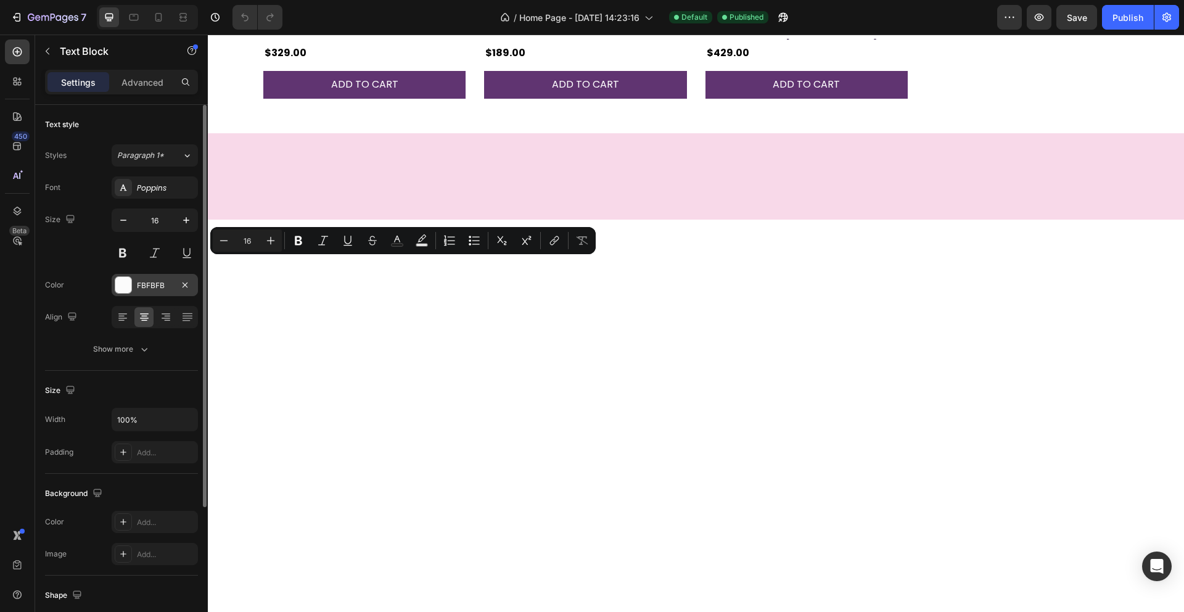
click at [123, 285] on div at bounding box center [123, 285] width 16 height 16
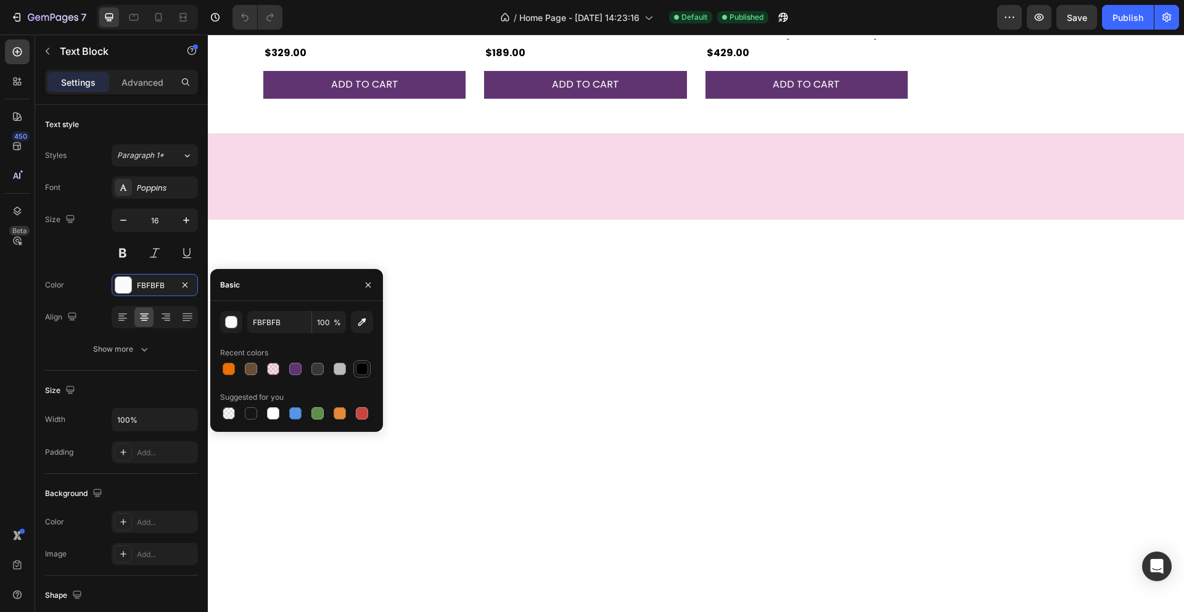
click at [360, 368] on div at bounding box center [362, 369] width 12 height 12
type input "000000"
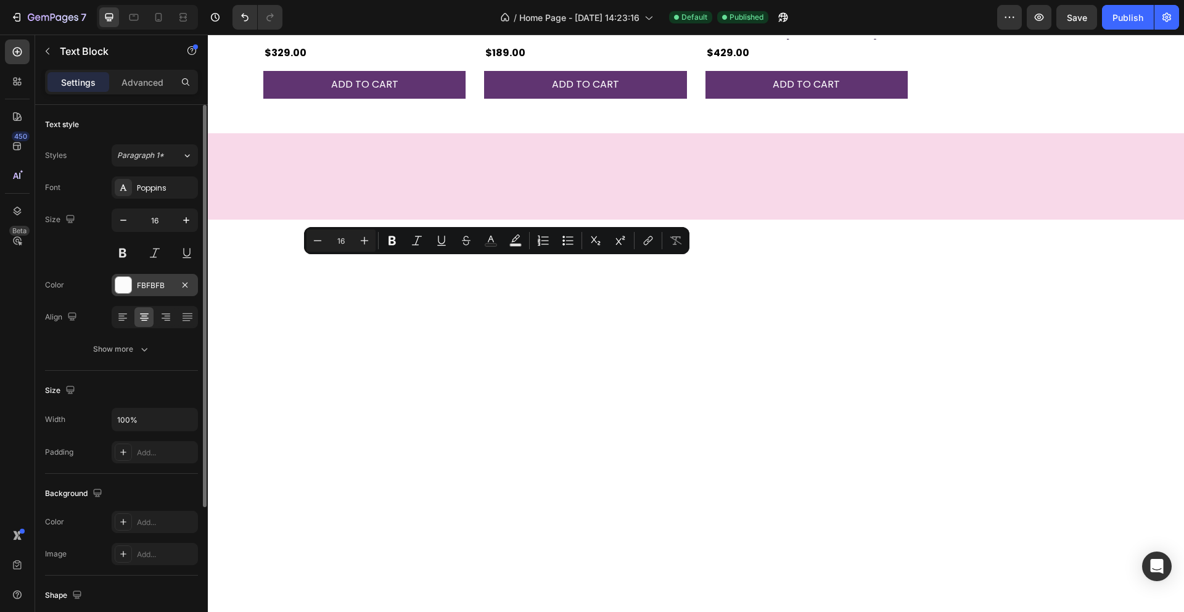
click at [122, 285] on div at bounding box center [123, 285] width 16 height 16
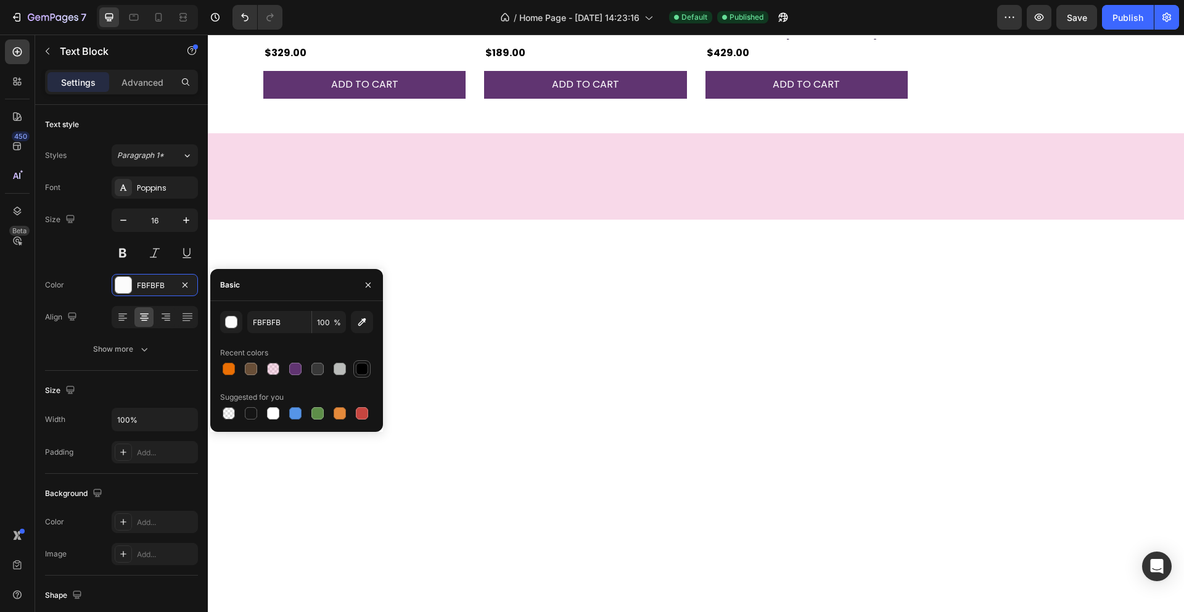
click at [367, 374] on div at bounding box center [362, 368] width 15 height 15
type input "000000"
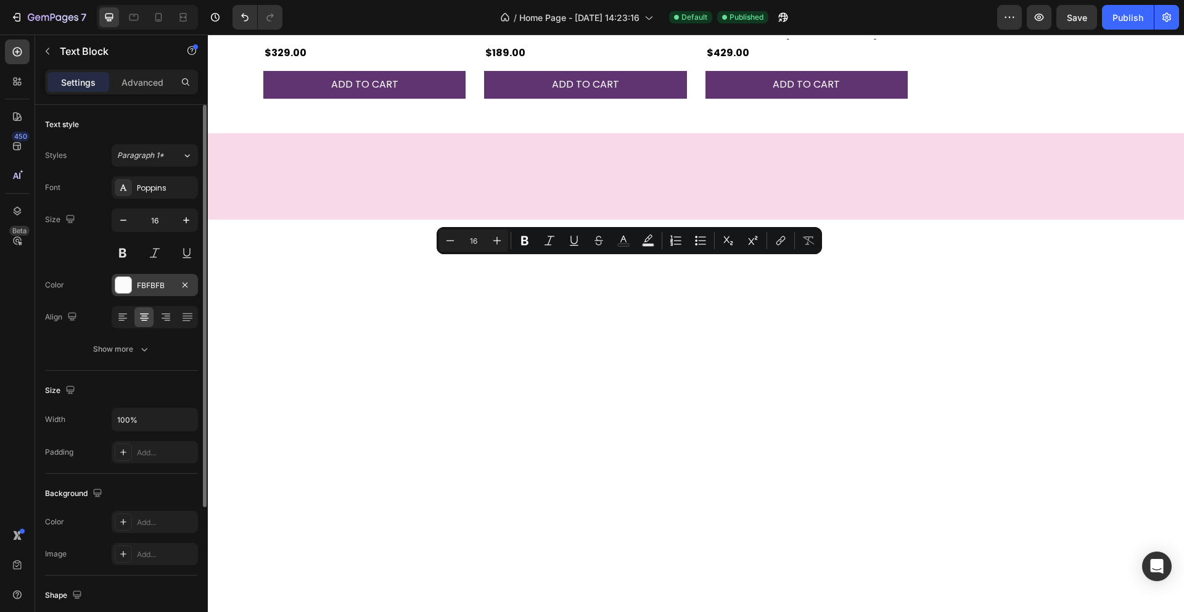
click at [122, 282] on div at bounding box center [123, 285] width 16 height 16
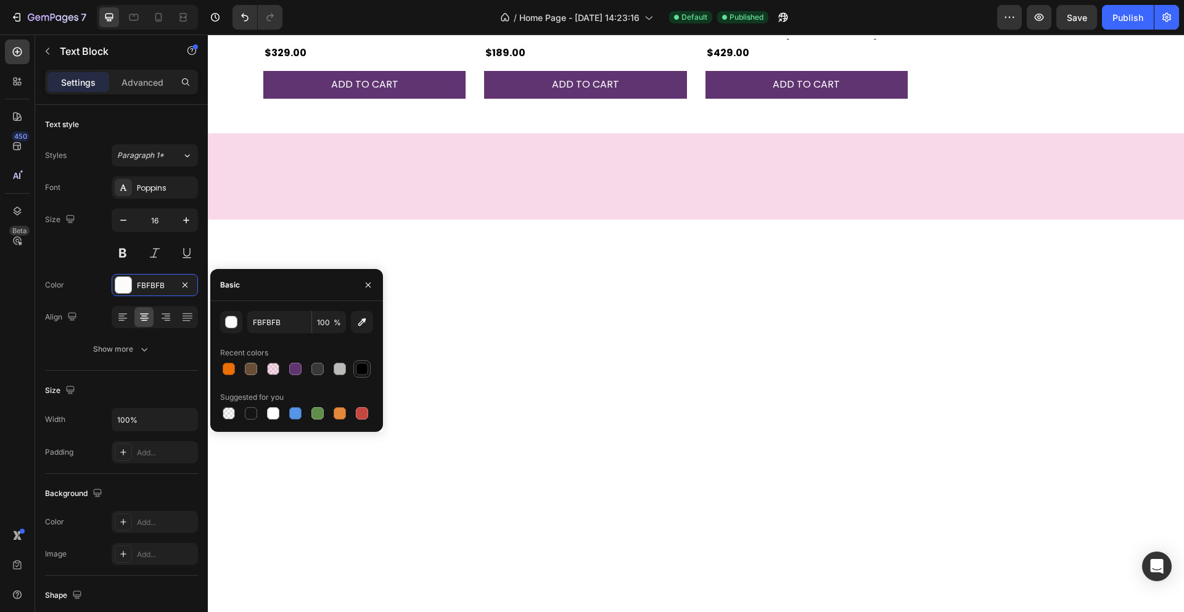
click at [363, 371] on div at bounding box center [362, 369] width 12 height 12
type input "000000"
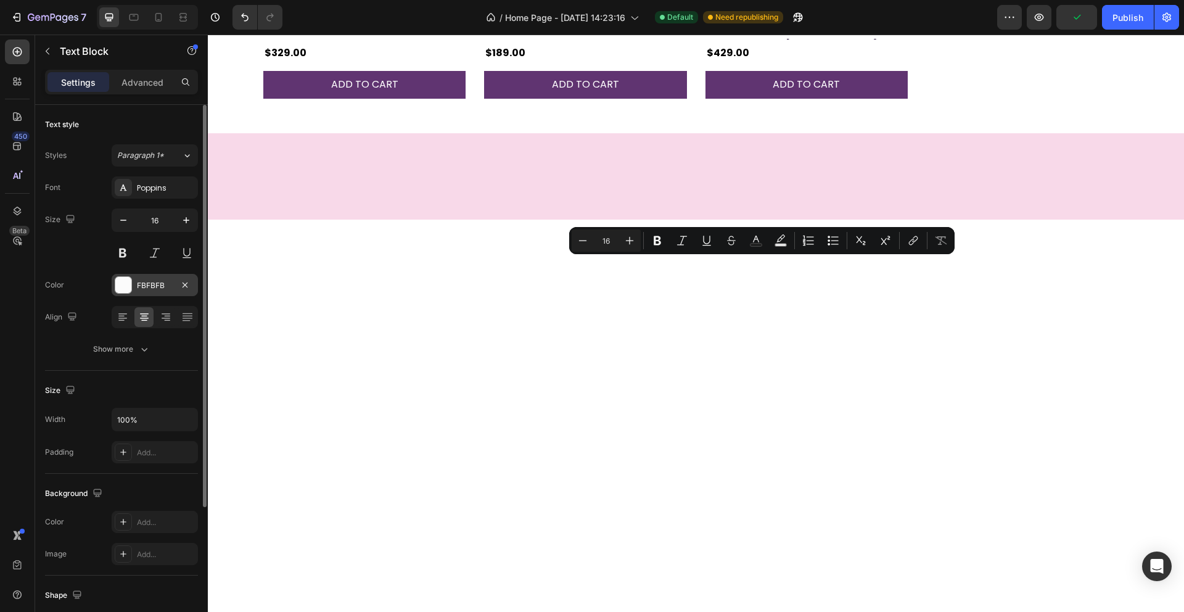
click at [121, 288] on div at bounding box center [123, 285] width 16 height 16
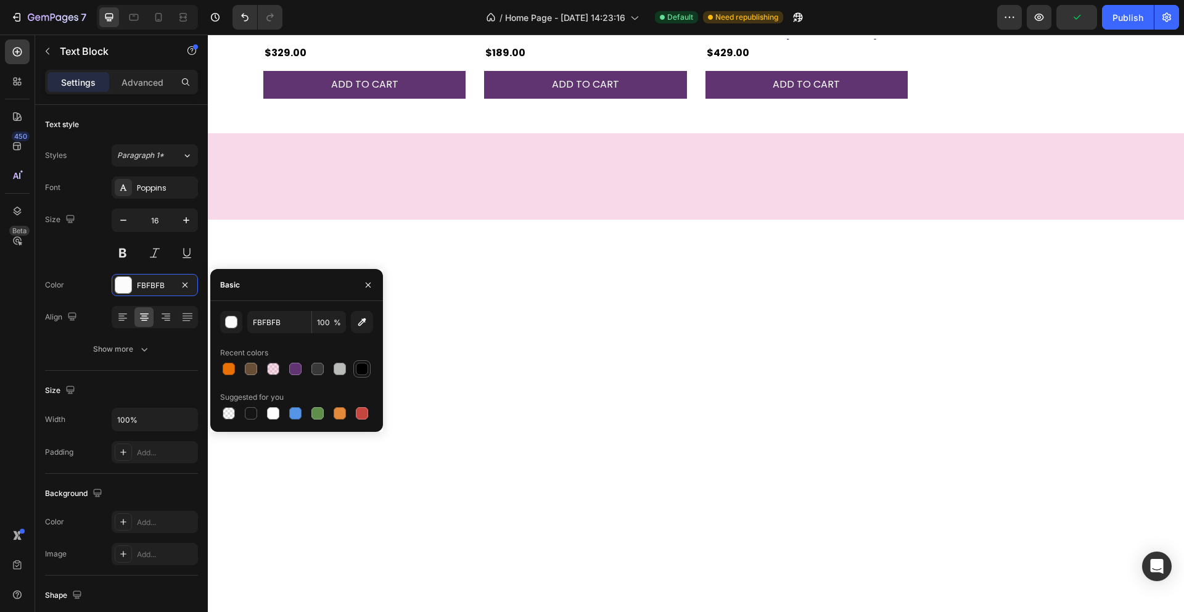
click at [356, 371] on div at bounding box center [362, 369] width 12 height 12
type input "000000"
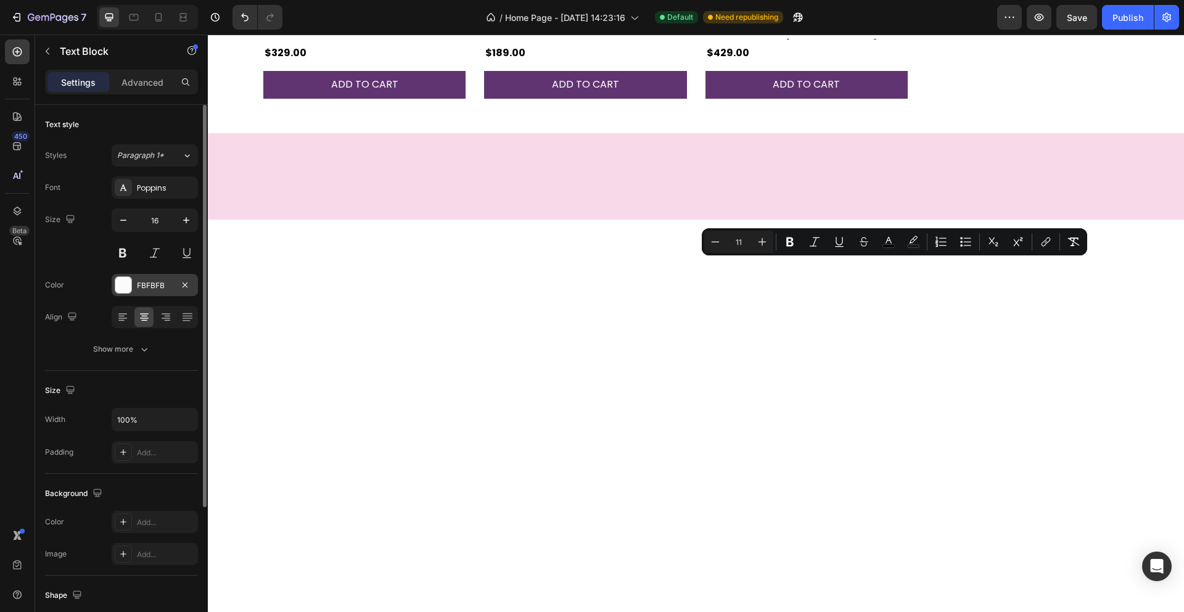
click at [122, 287] on div at bounding box center [123, 285] width 16 height 16
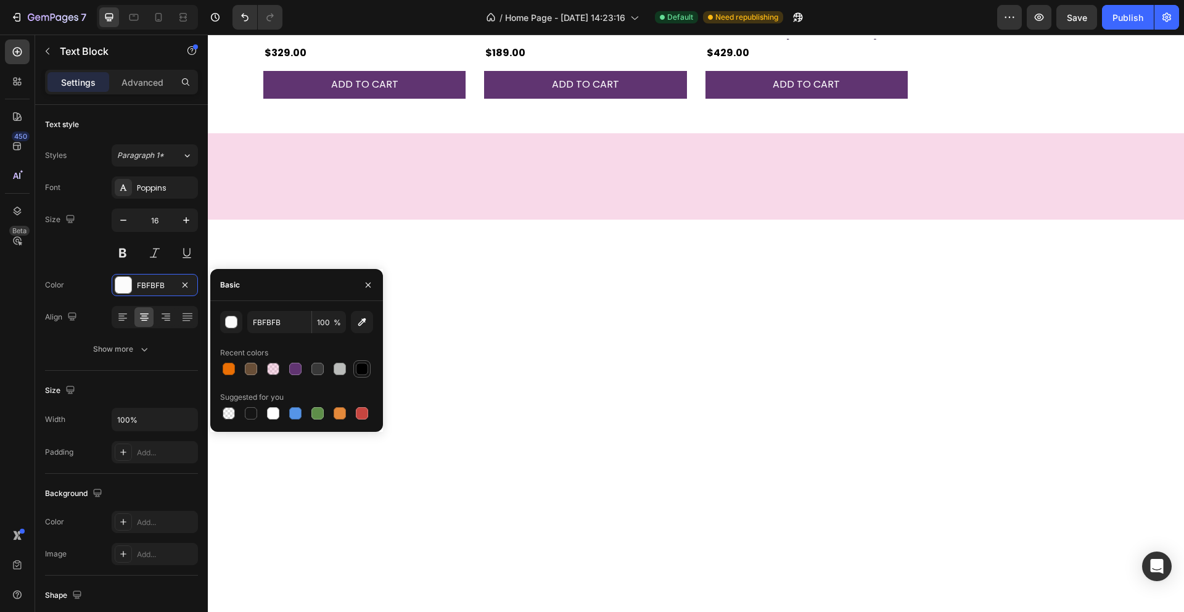
click at [363, 372] on div at bounding box center [362, 369] width 12 height 12
type input "000000"
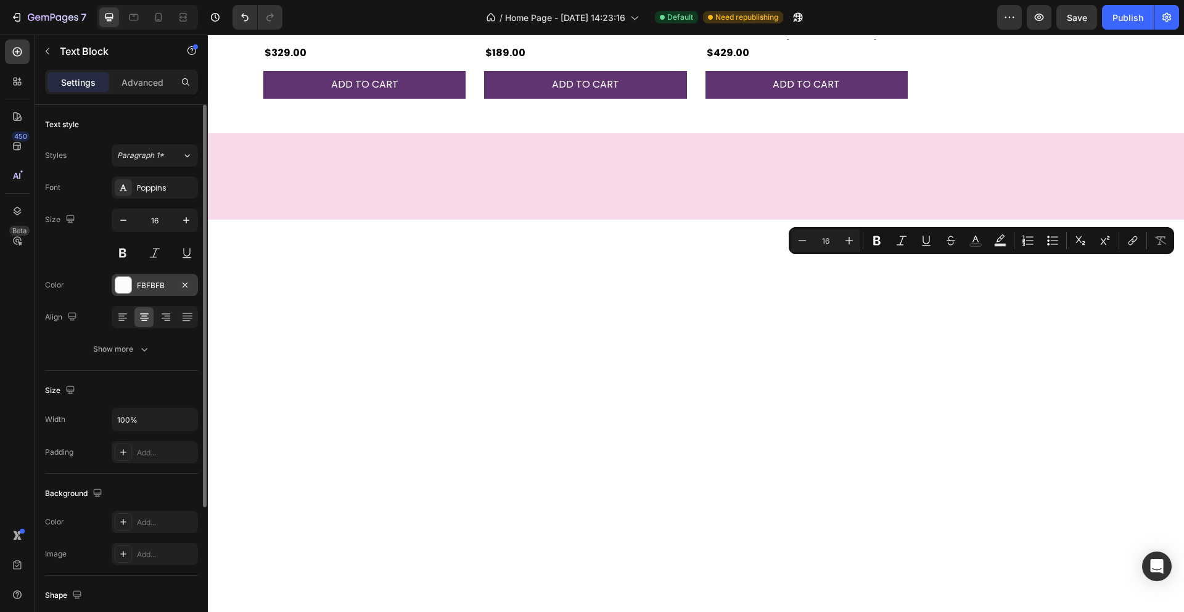
click at [122, 283] on div at bounding box center [123, 285] width 16 height 16
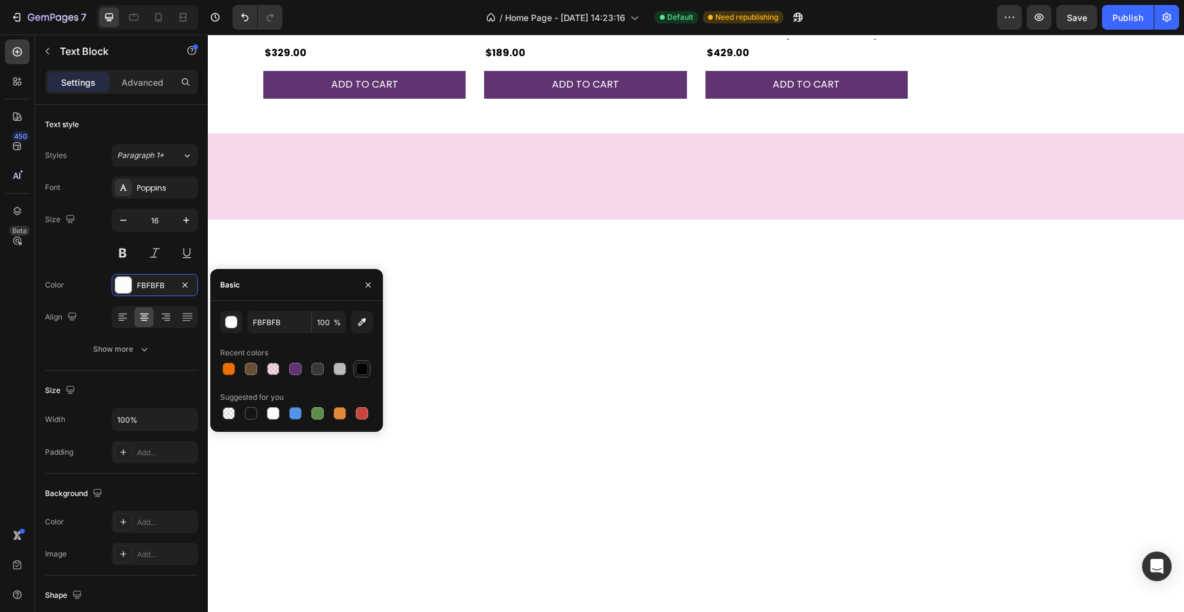
click at [366, 367] on div at bounding box center [362, 369] width 12 height 12
type input "000000"
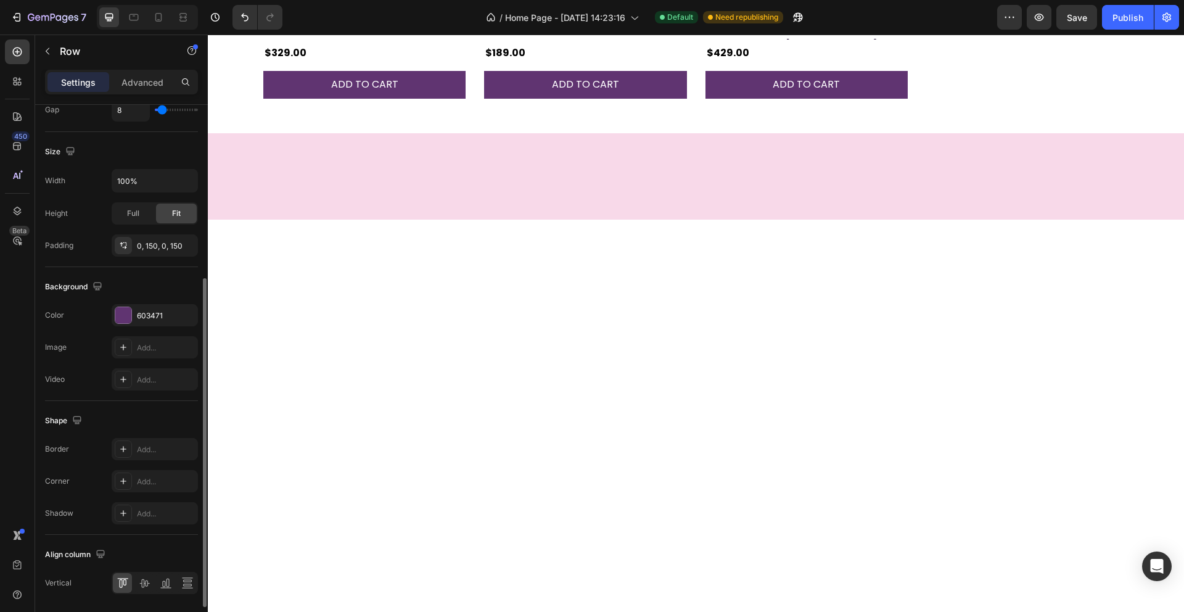
scroll to position [312, 0]
click at [122, 312] on div at bounding box center [123, 313] width 16 height 16
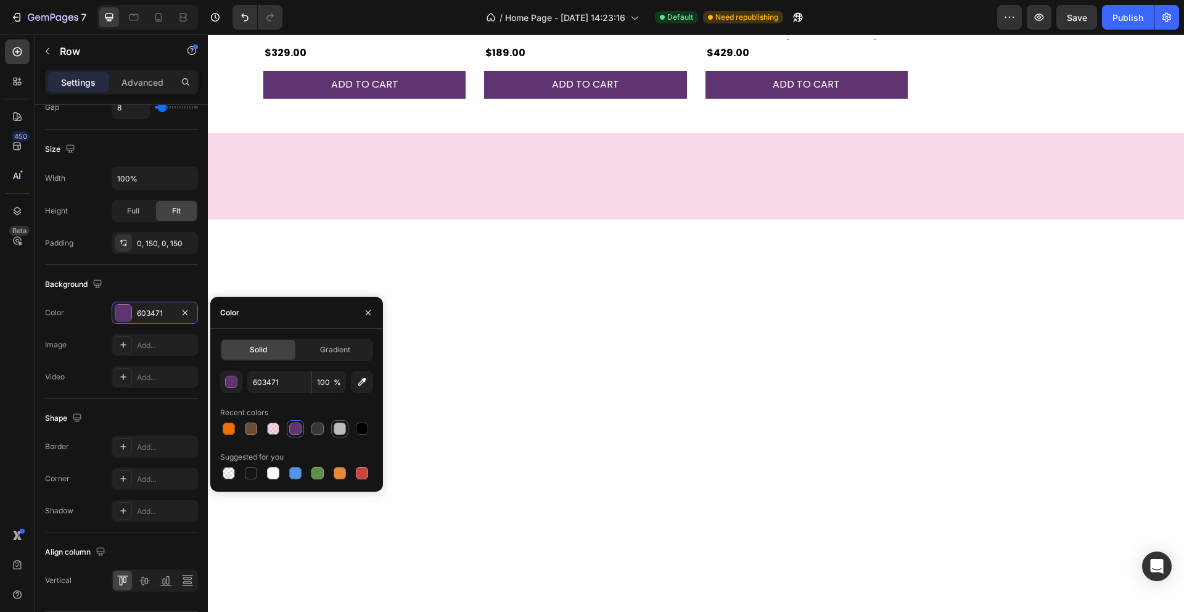
click at [345, 432] on div at bounding box center [339, 428] width 15 height 15
click at [271, 472] on div at bounding box center [273, 473] width 12 height 12
type input "FFFFFF"
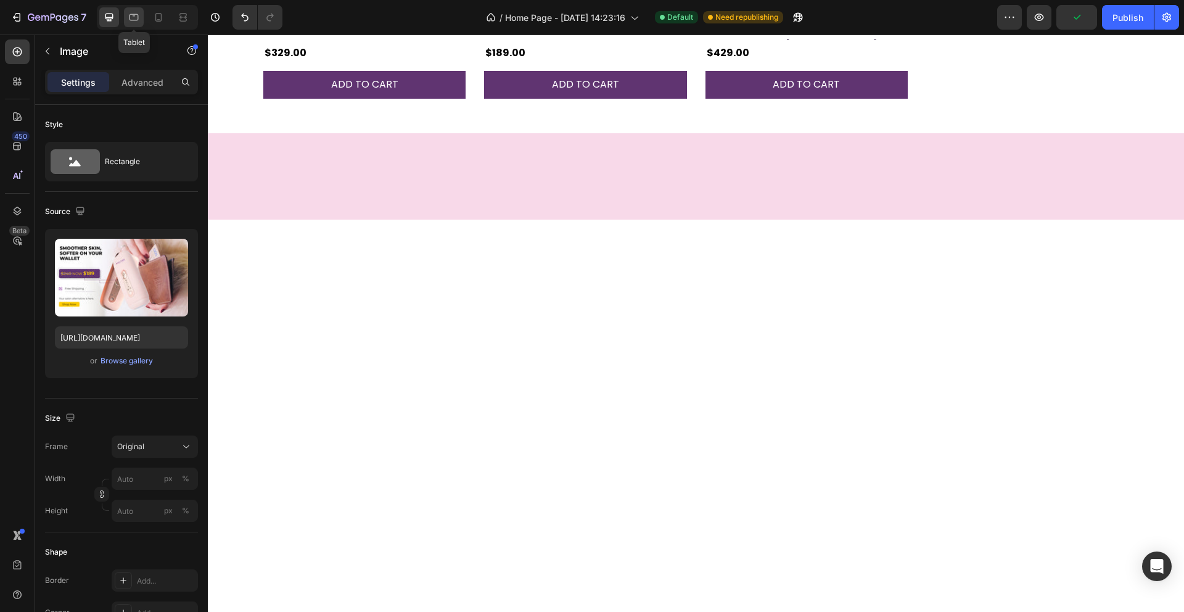
click at [138, 17] on icon at bounding box center [134, 17] width 9 height 7
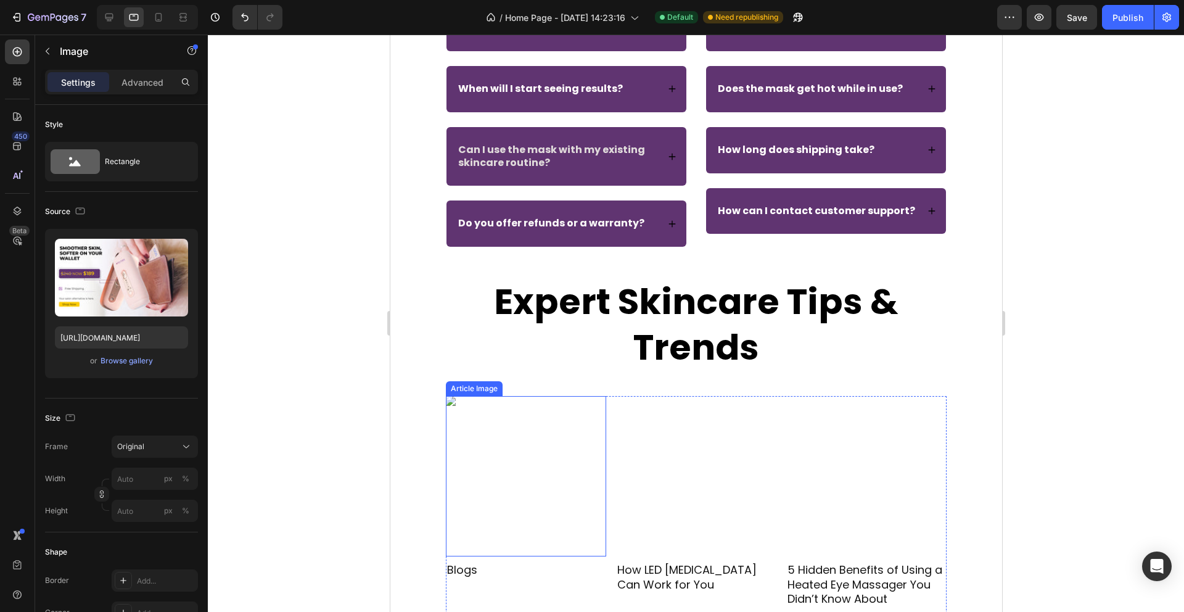
scroll to position [2243, 0]
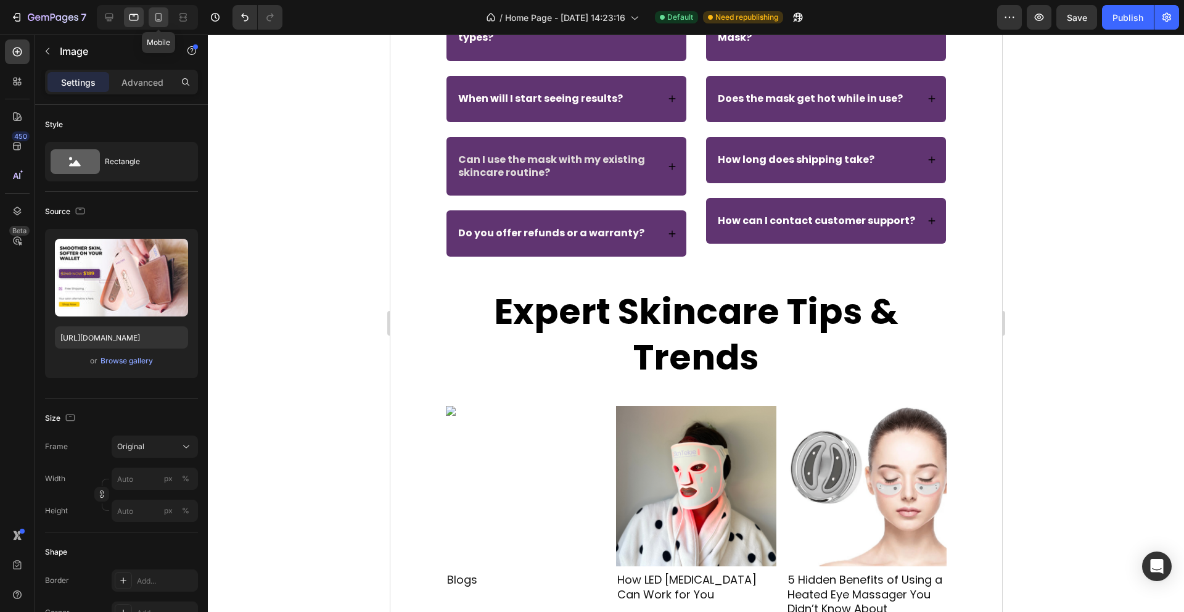
click at [158, 21] on icon at bounding box center [158, 17] width 7 height 9
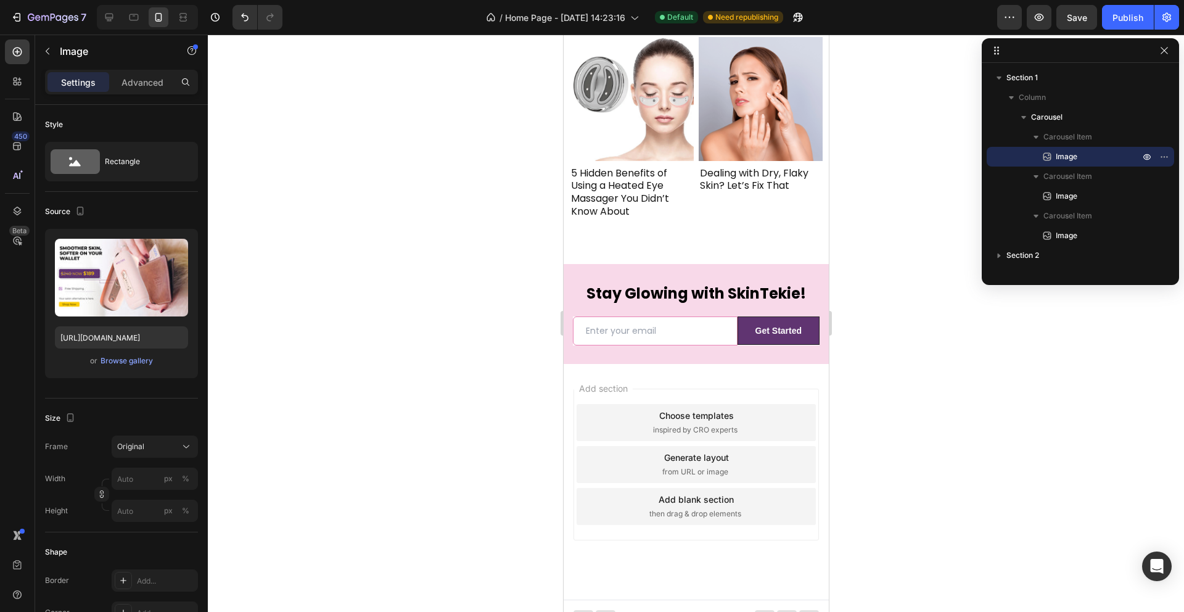
scroll to position [3483, 0]
click at [1124, 19] on div "Publish" at bounding box center [1128, 17] width 31 height 13
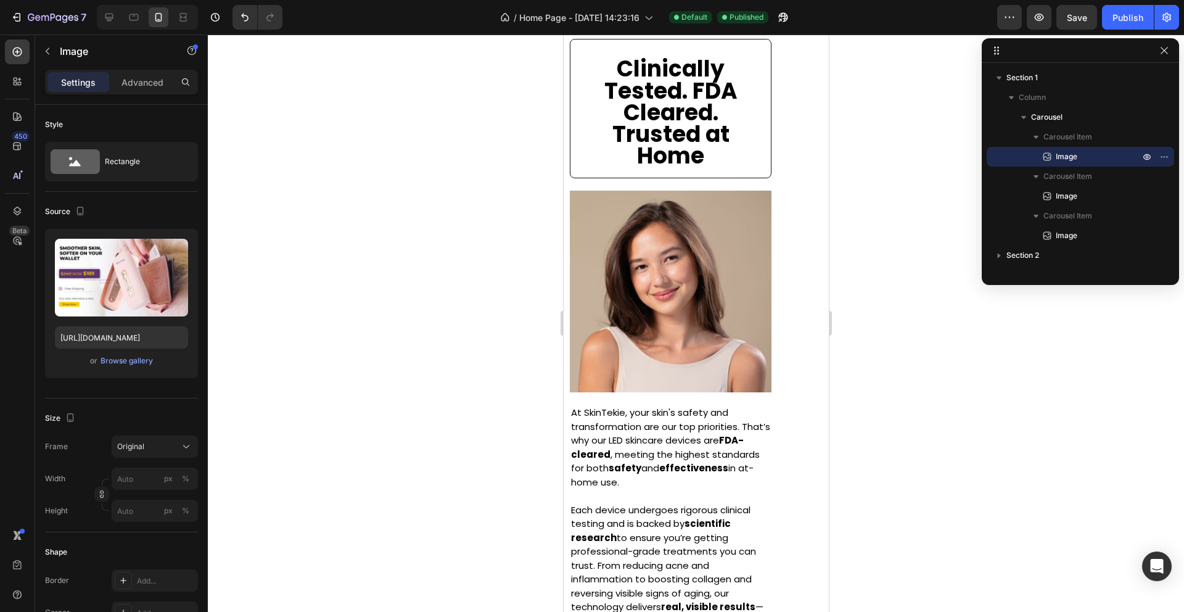
scroll to position [1096, 0]
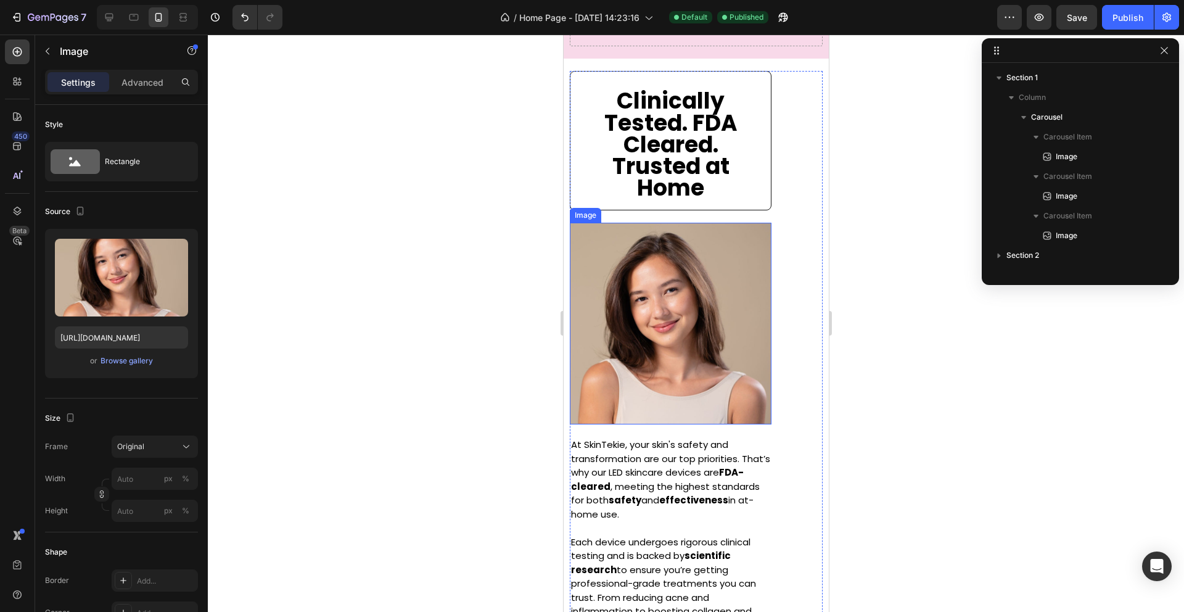
click at [653, 294] on img at bounding box center [670, 324] width 202 height 202
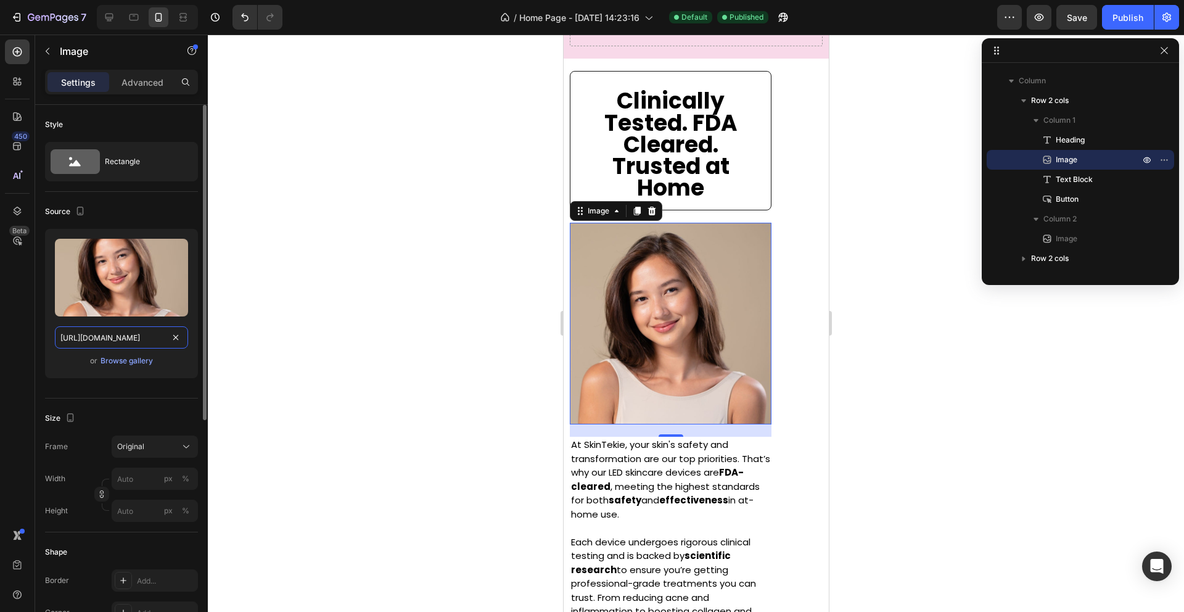
click at [107, 341] on input "[URL][DOMAIN_NAME]" at bounding box center [121, 337] width 133 height 22
click at [120, 360] on div "Browse gallery" at bounding box center [127, 360] width 52 height 11
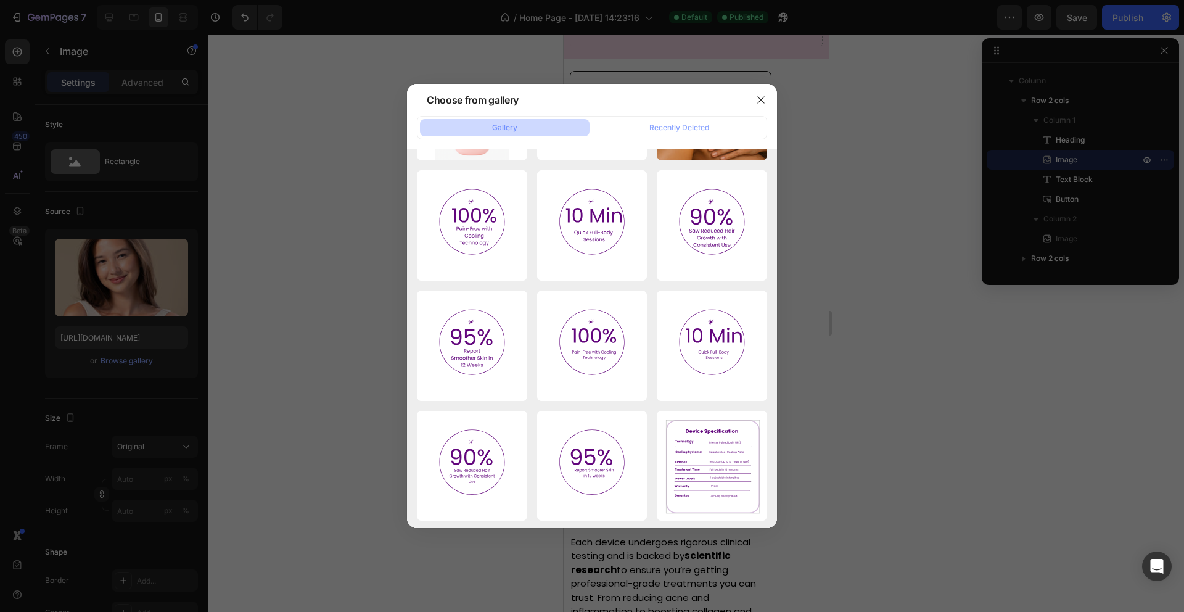
scroll to position [0, 0]
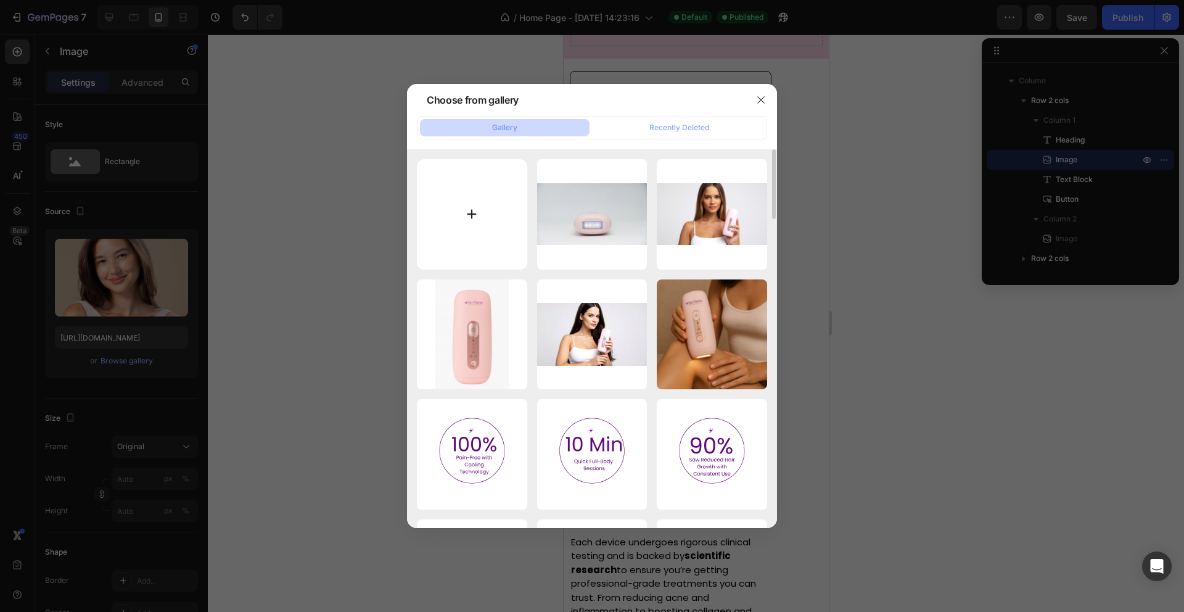
click at [471, 212] on input "file" at bounding box center [472, 214] width 110 height 110
type input "C:\fakepath\IMG_3294.JPG"
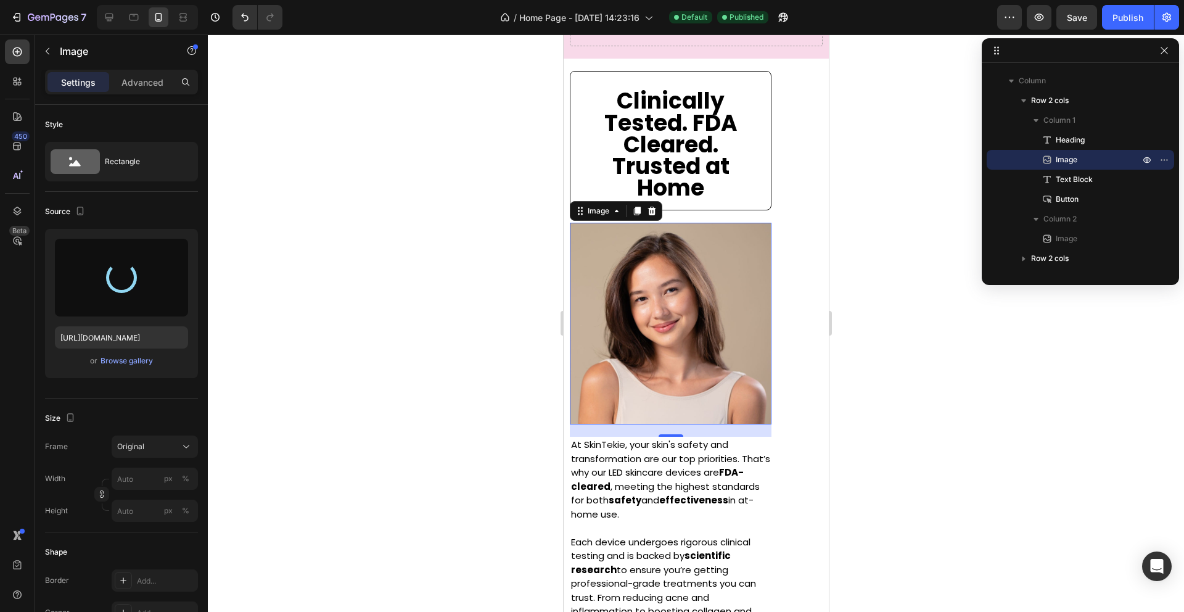
type input "[URL][DOMAIN_NAME]"
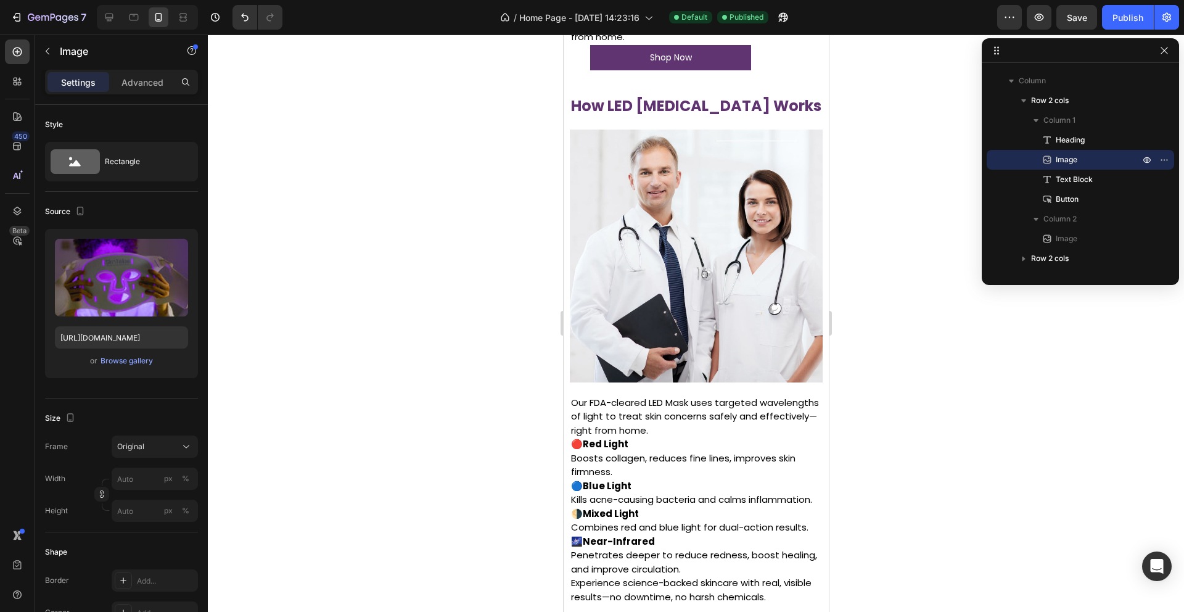
scroll to position [1884, 0]
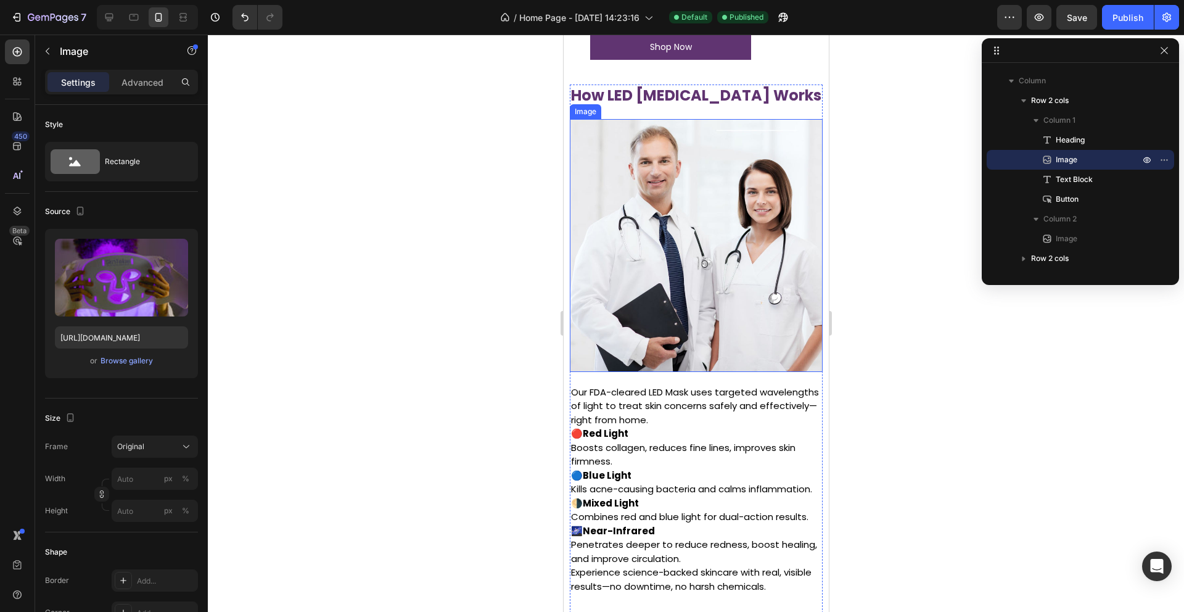
click at [674, 249] on img at bounding box center [695, 245] width 253 height 253
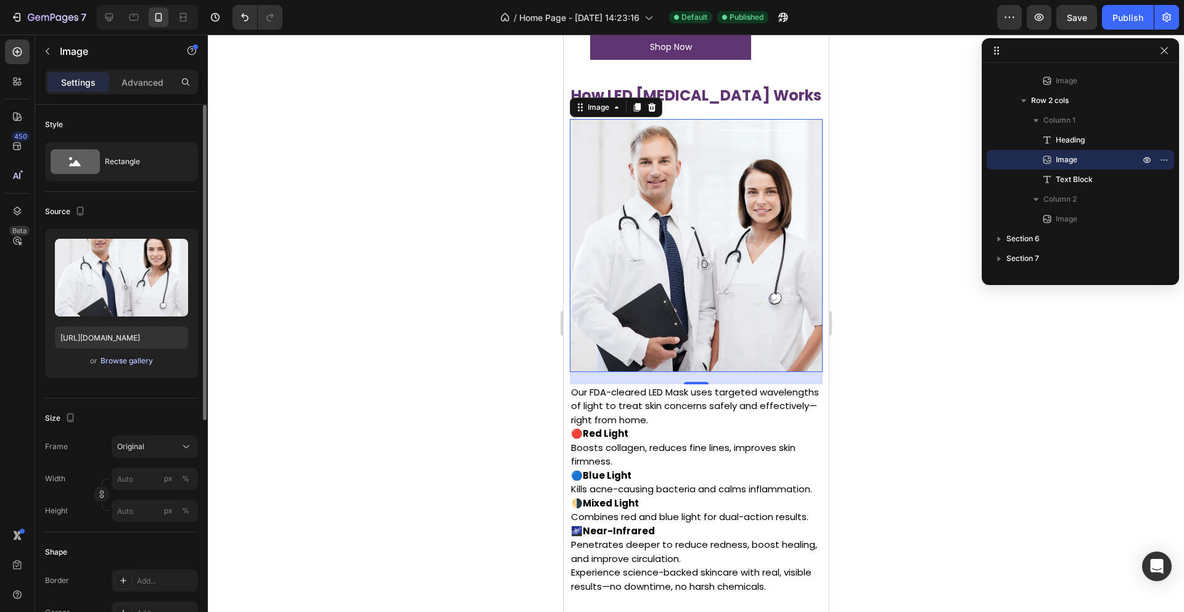
click at [122, 361] on div "Browse gallery" at bounding box center [127, 360] width 52 height 11
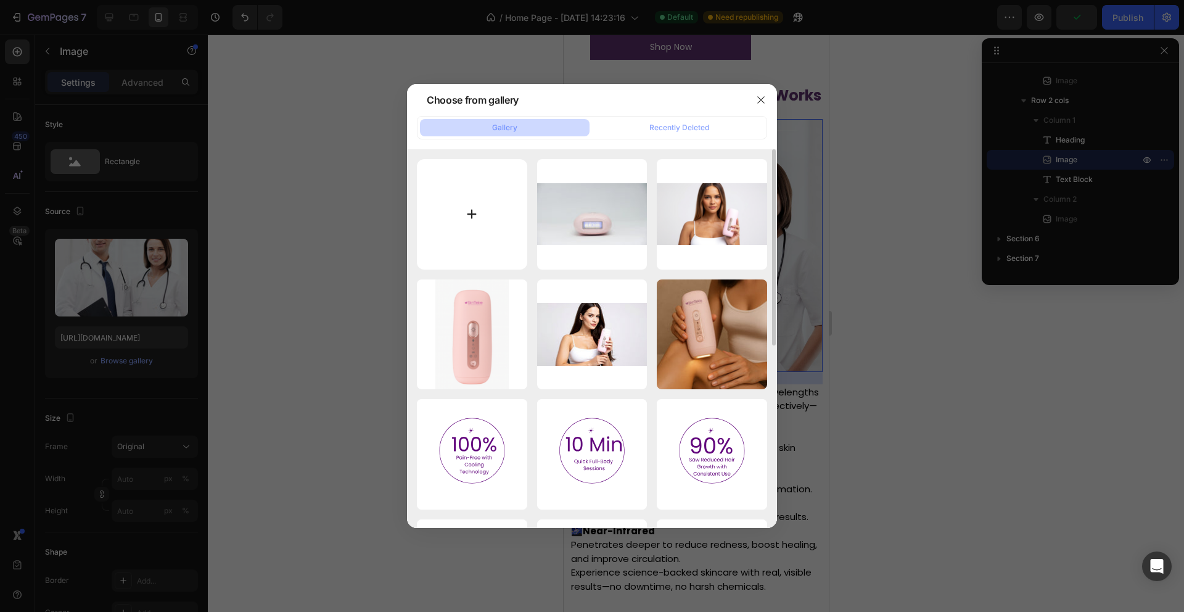
click at [464, 207] on input "file" at bounding box center [472, 214] width 110 height 110
type input "C:\fakepath\IMG_3287.JPG"
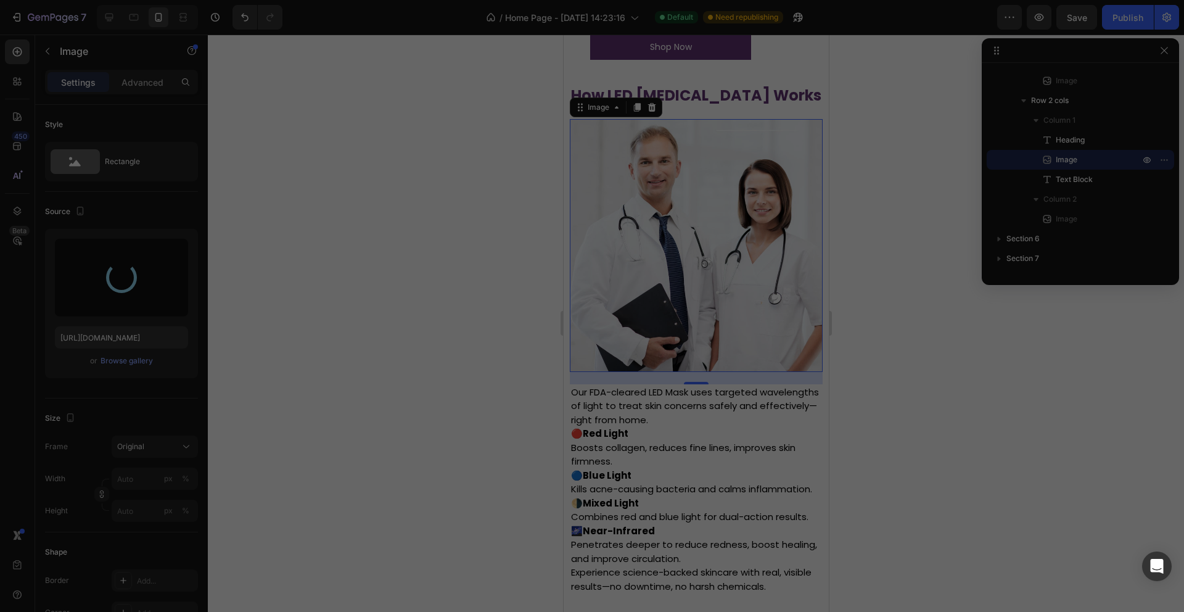
type input "[URL][DOMAIN_NAME]"
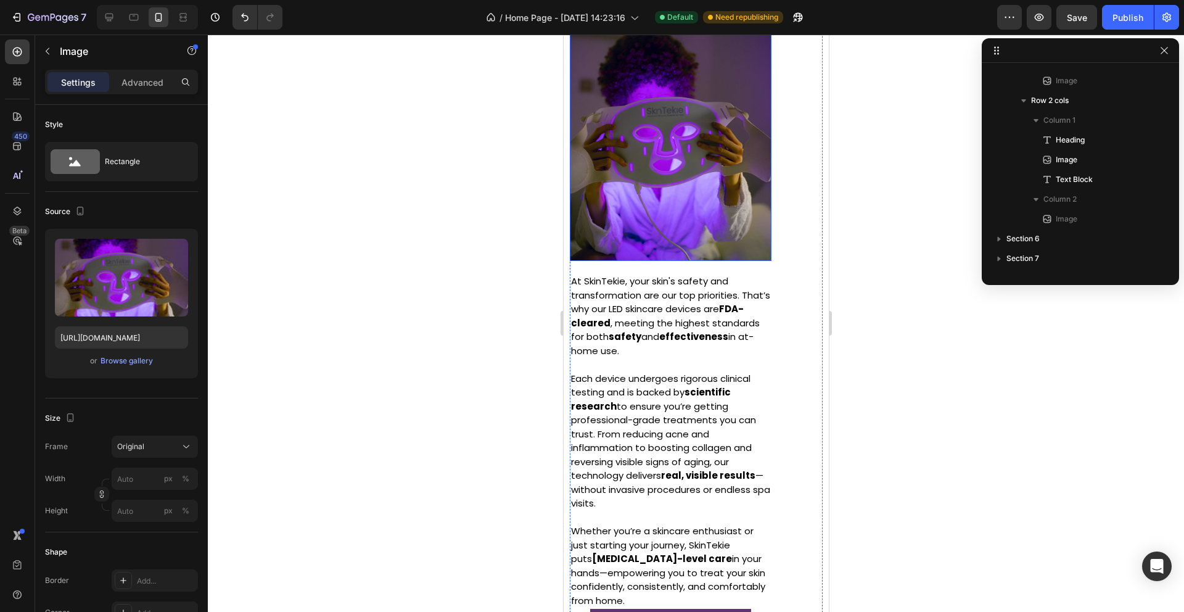
scroll to position [253, 0]
click at [685, 191] on img at bounding box center [670, 135] width 202 height 252
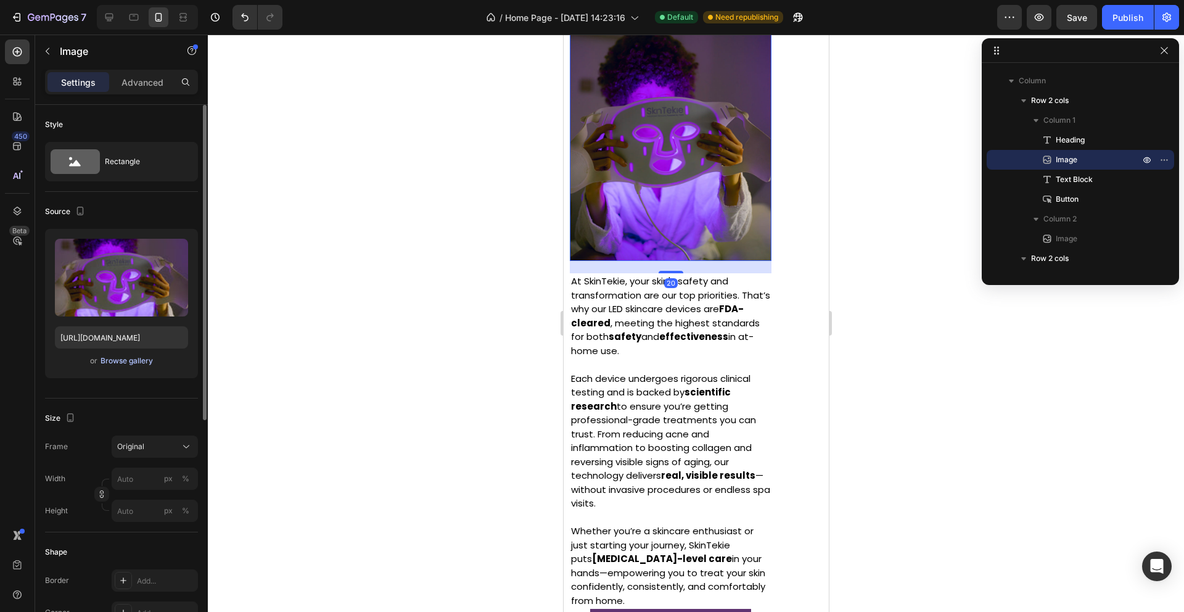
click at [109, 360] on div "Browse gallery" at bounding box center [127, 360] width 52 height 11
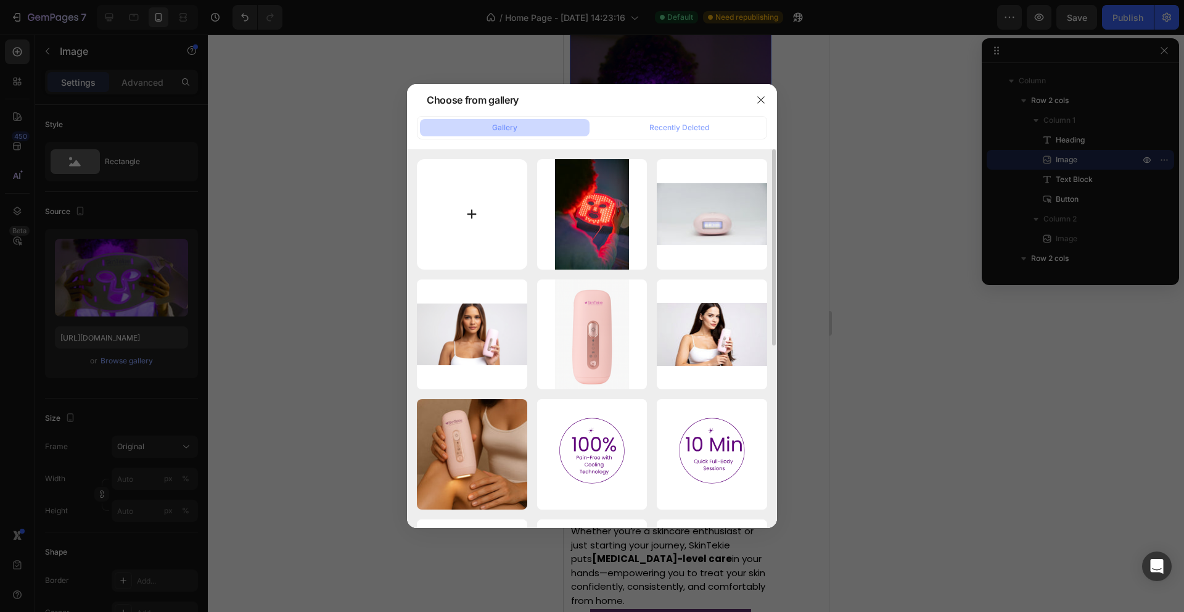
click at [466, 212] on input "file" at bounding box center [472, 214] width 110 height 110
type input "C:\fakepath\IMG_3060.JPG"
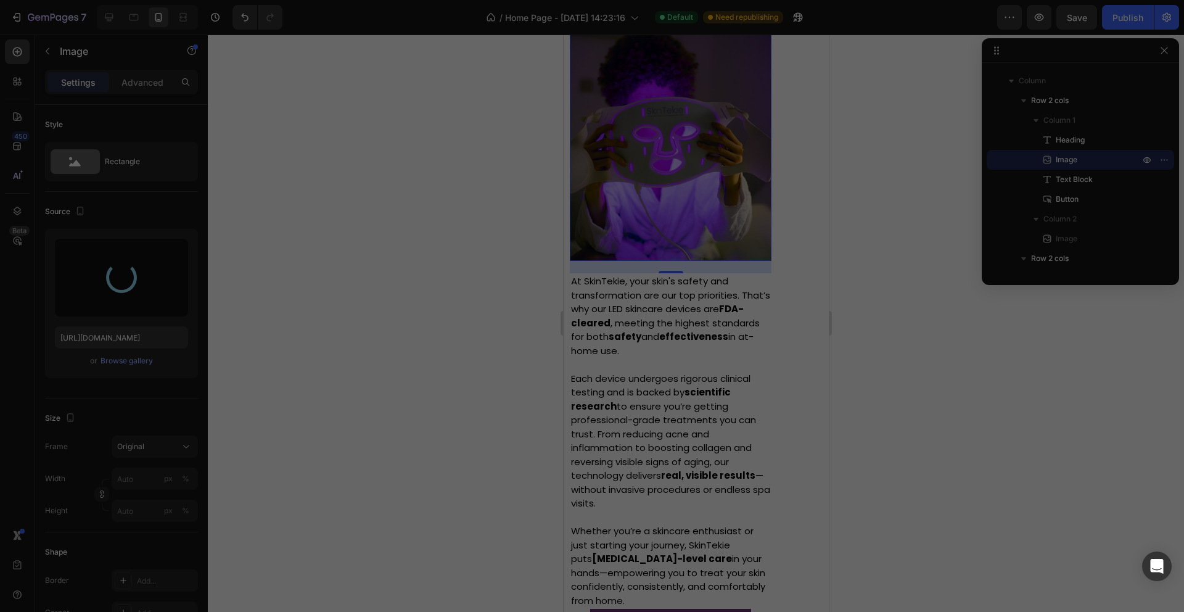
type input "[URL][DOMAIN_NAME]"
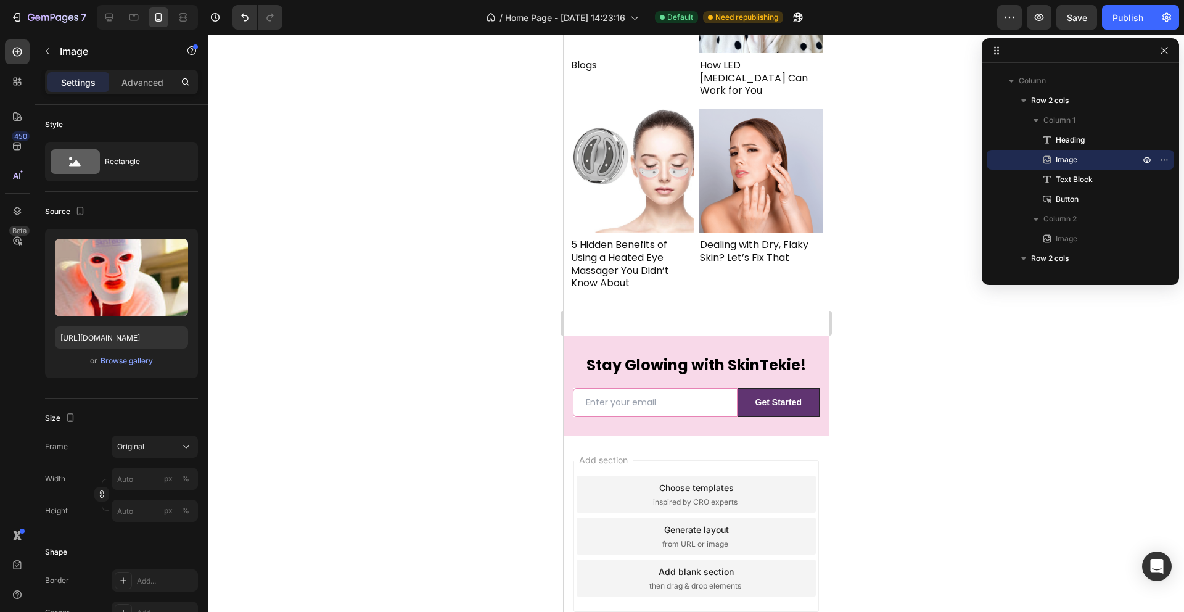
scroll to position [3711, 0]
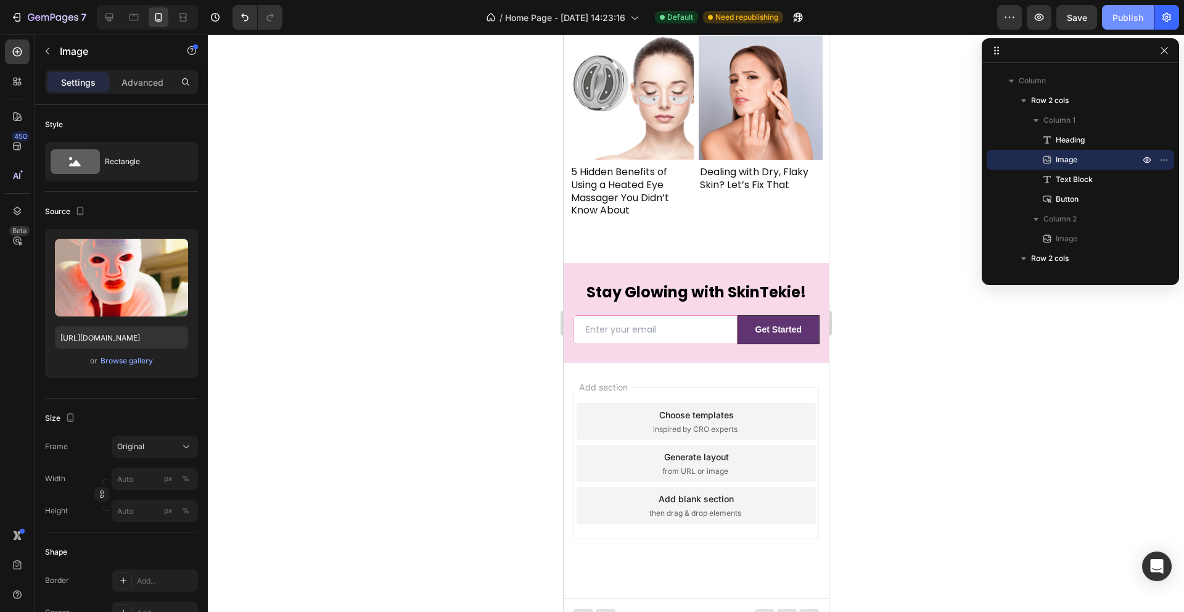
click at [1118, 11] on div "Publish" at bounding box center [1128, 17] width 31 height 13
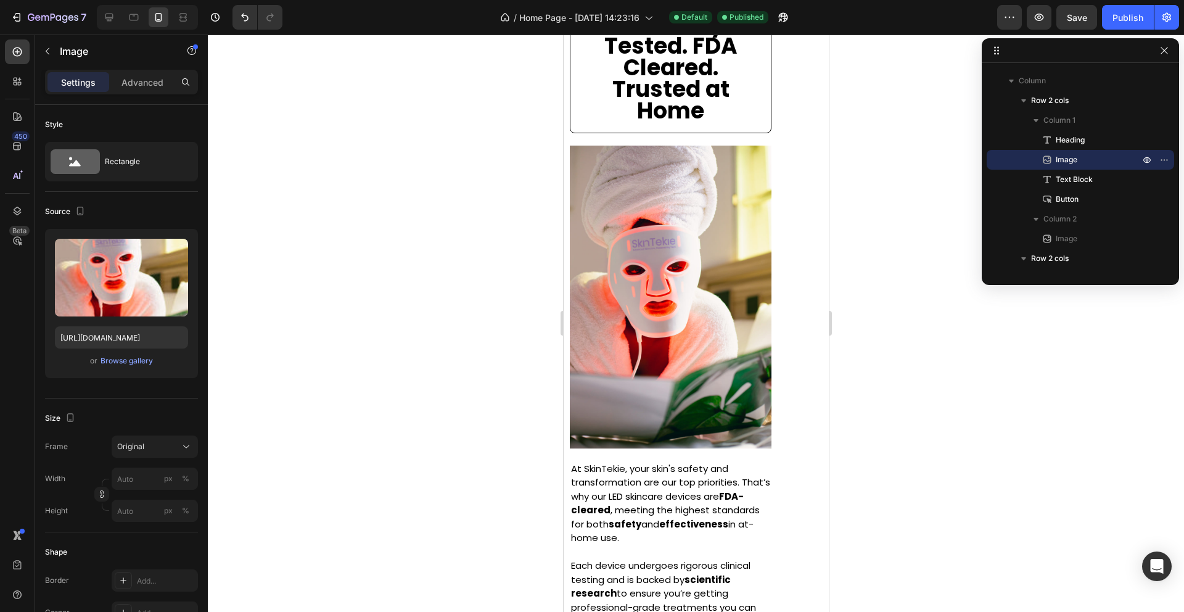
scroll to position [1170, 0]
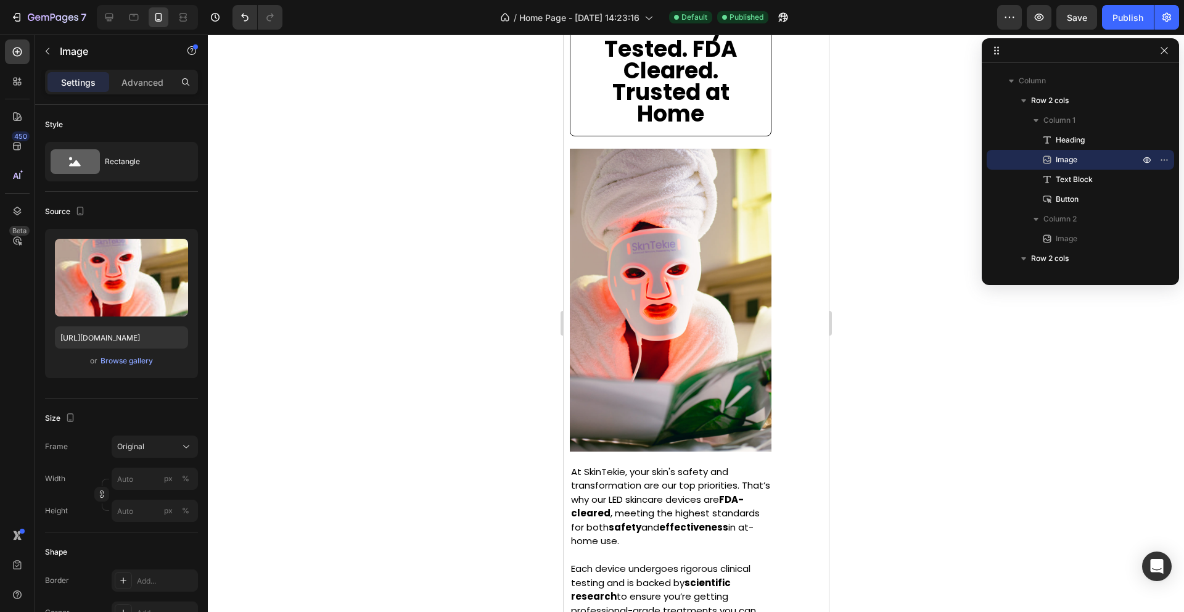
click at [720, 312] on img at bounding box center [670, 300] width 202 height 303
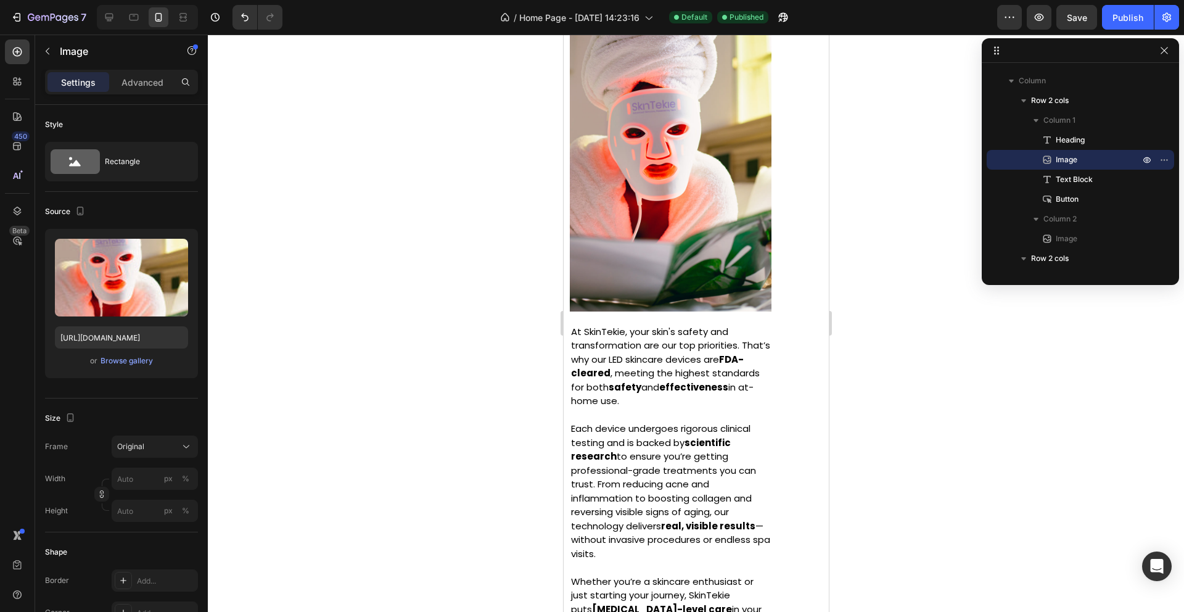
scroll to position [1319, 0]
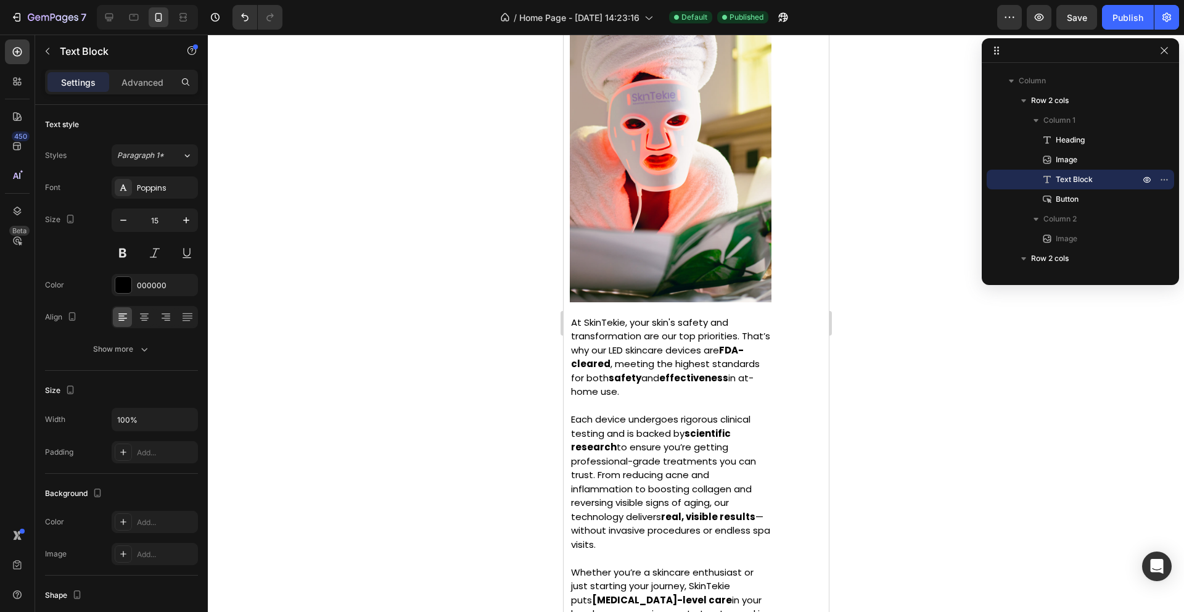
click at [703, 438] on strong "scientific research" at bounding box center [651, 440] width 160 height 27
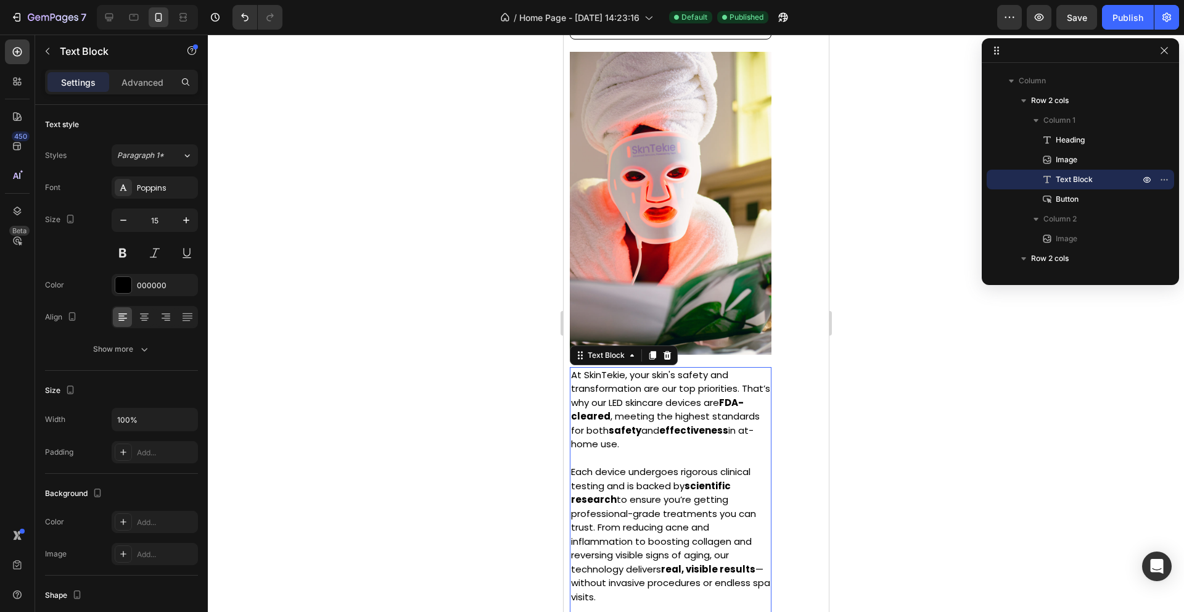
scroll to position [1220, 0]
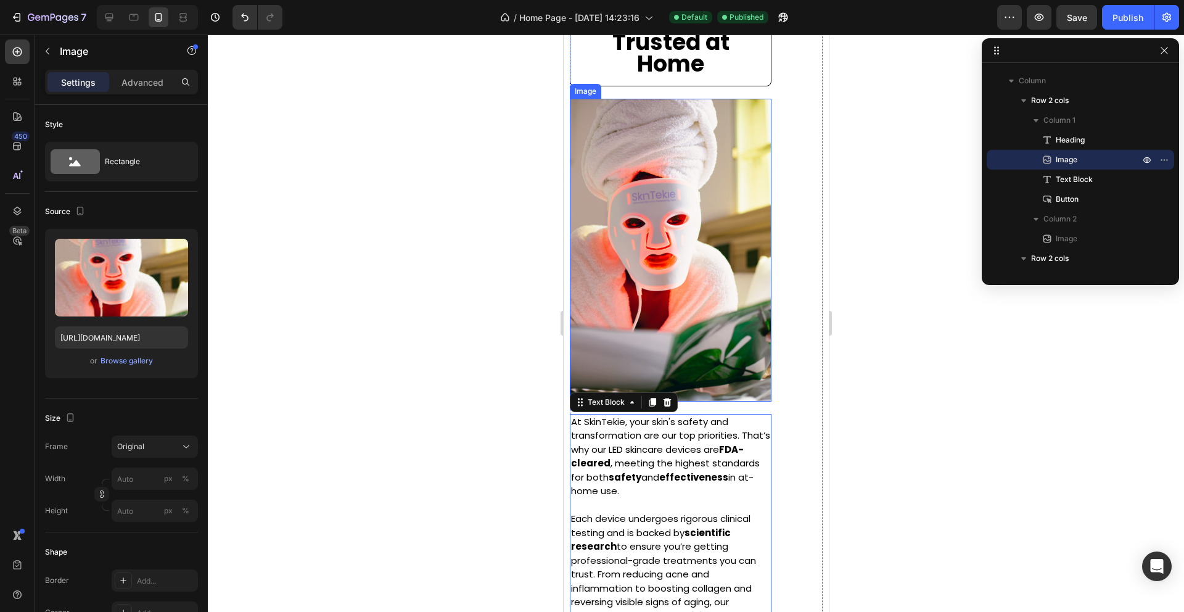
click at [713, 327] on img at bounding box center [670, 250] width 202 height 303
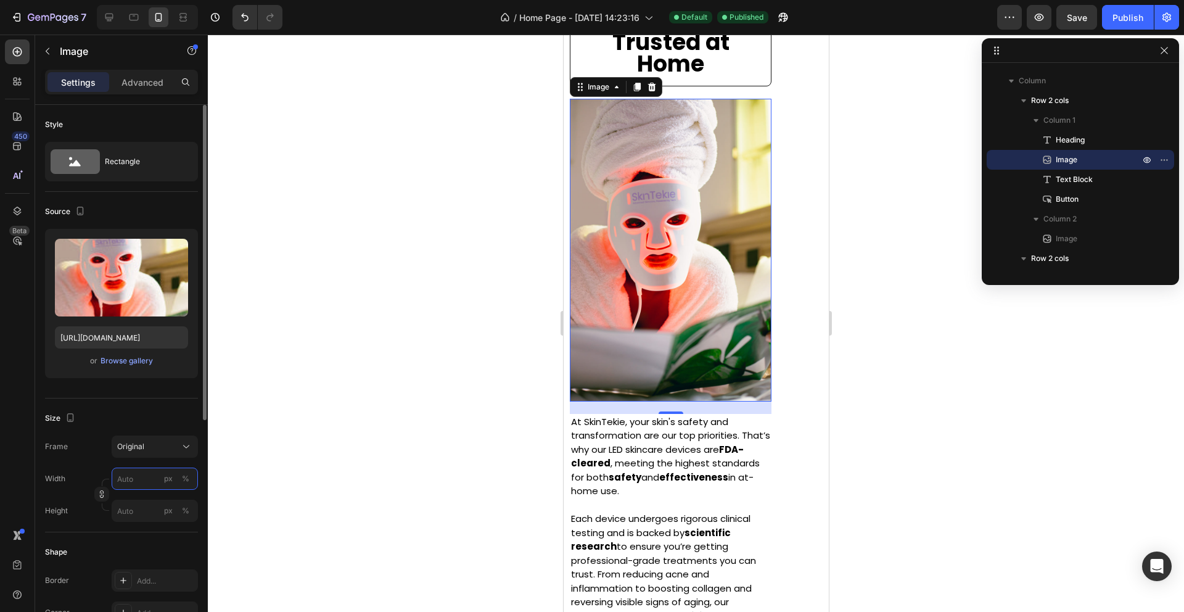
click at [157, 483] on input "px %" at bounding box center [155, 479] width 86 height 22
click at [154, 509] on p "Full 100%" at bounding box center [153, 508] width 72 height 11
type input "100"
click at [157, 478] on input "100" at bounding box center [155, 479] width 86 height 22
click at [154, 512] on p "Full 100%" at bounding box center [153, 508] width 72 height 11
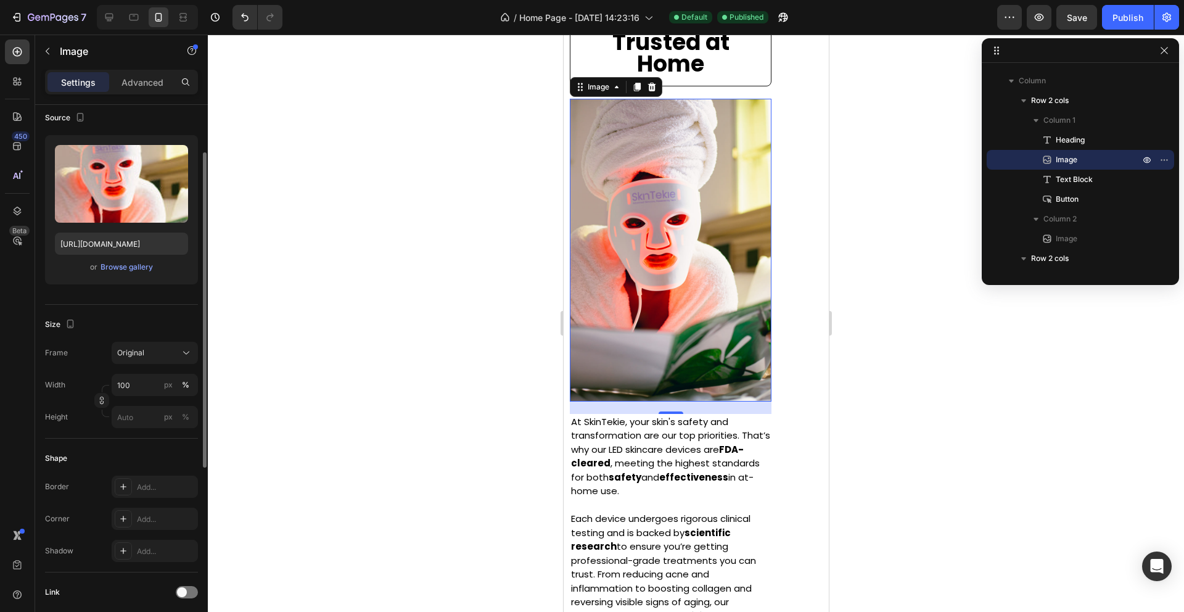
scroll to position [95, 0]
click at [152, 384] on input "100" at bounding box center [155, 384] width 86 height 22
click at [149, 416] on p "Full 100%" at bounding box center [153, 413] width 72 height 11
click at [159, 353] on div "Original" at bounding box center [147, 351] width 60 height 11
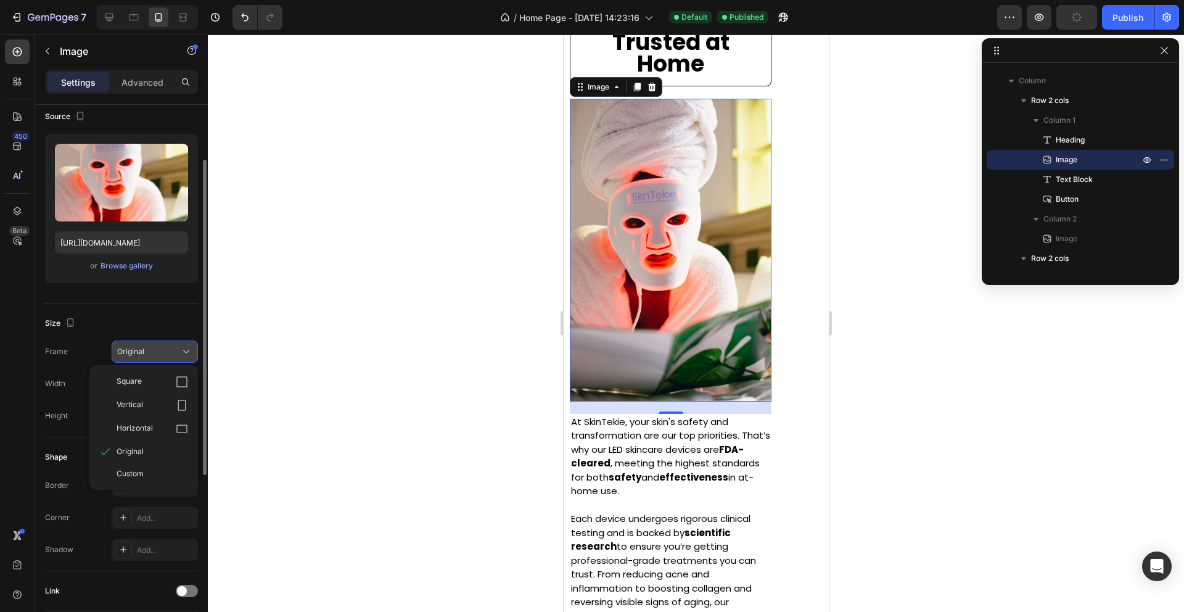
click at [159, 352] on div "Original" at bounding box center [147, 351] width 60 height 11
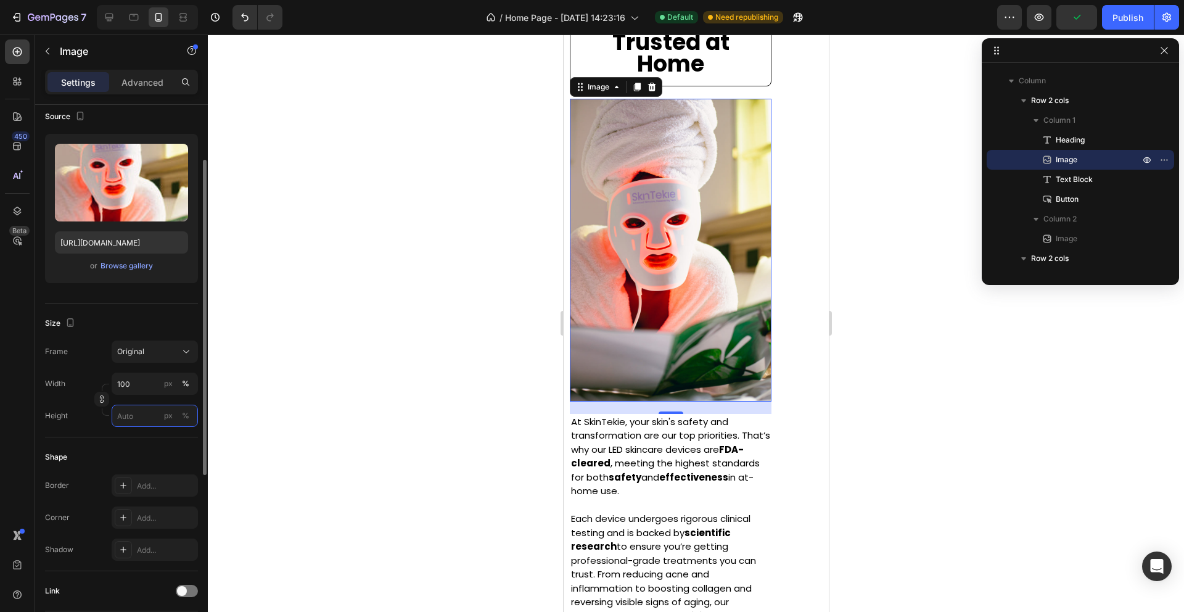
click at [150, 422] on input "px %" at bounding box center [155, 416] width 86 height 22
click at [176, 441] on span "100%" at bounding box center [178, 445] width 20 height 11
type input "100"
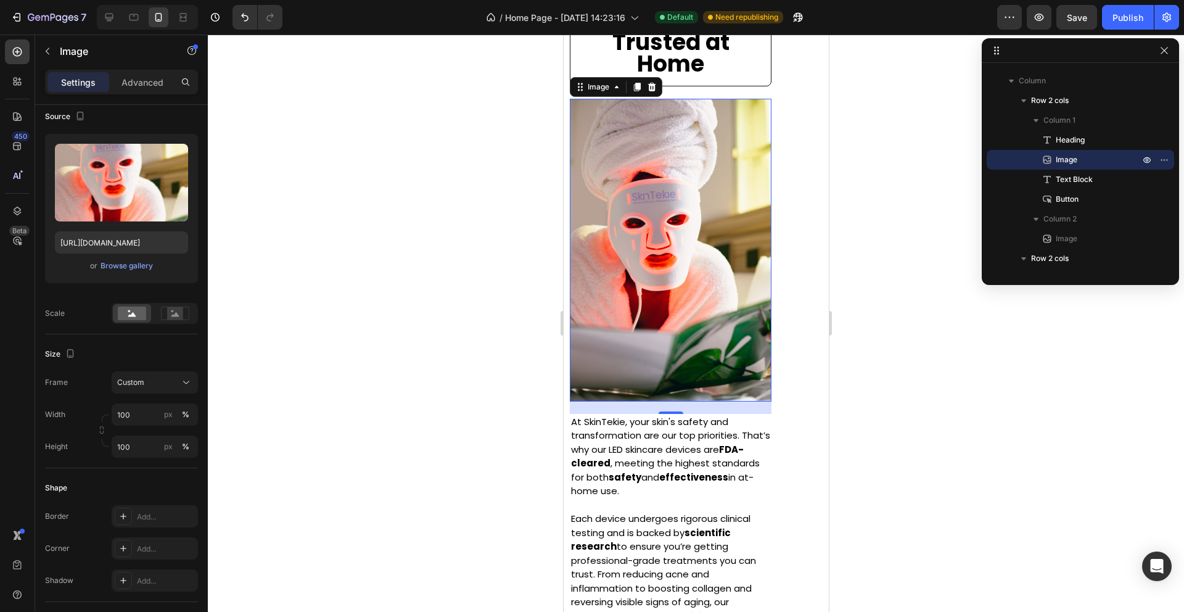
click at [691, 237] on img at bounding box center [670, 250] width 202 height 303
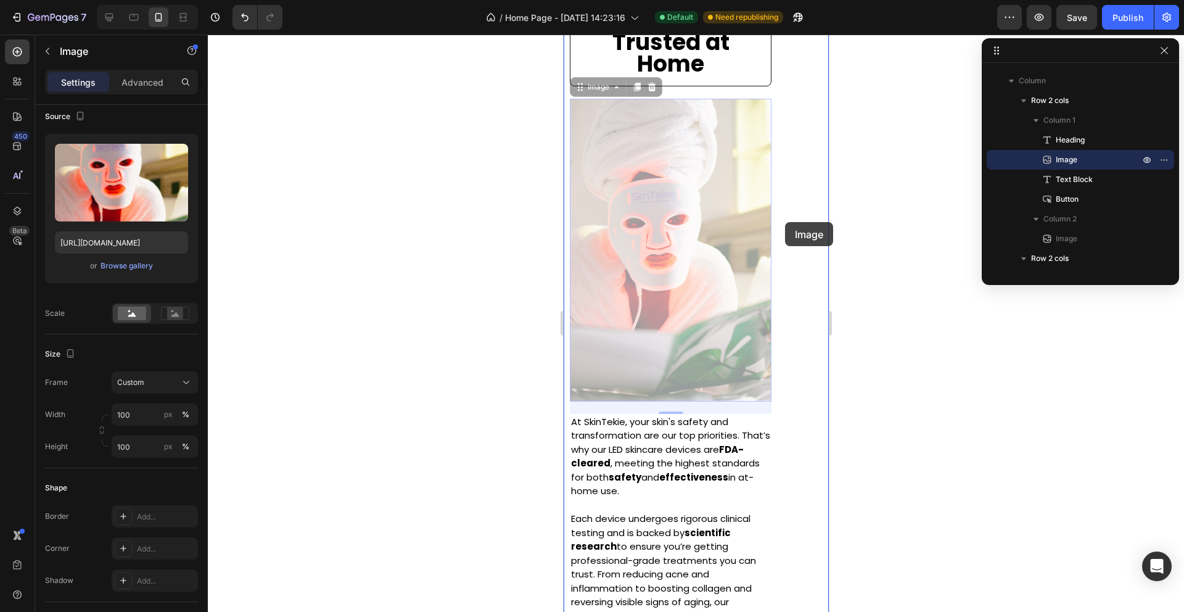
drag, startPoint x: 770, startPoint y: 223, endPoint x: 785, endPoint y: 222, distance: 14.2
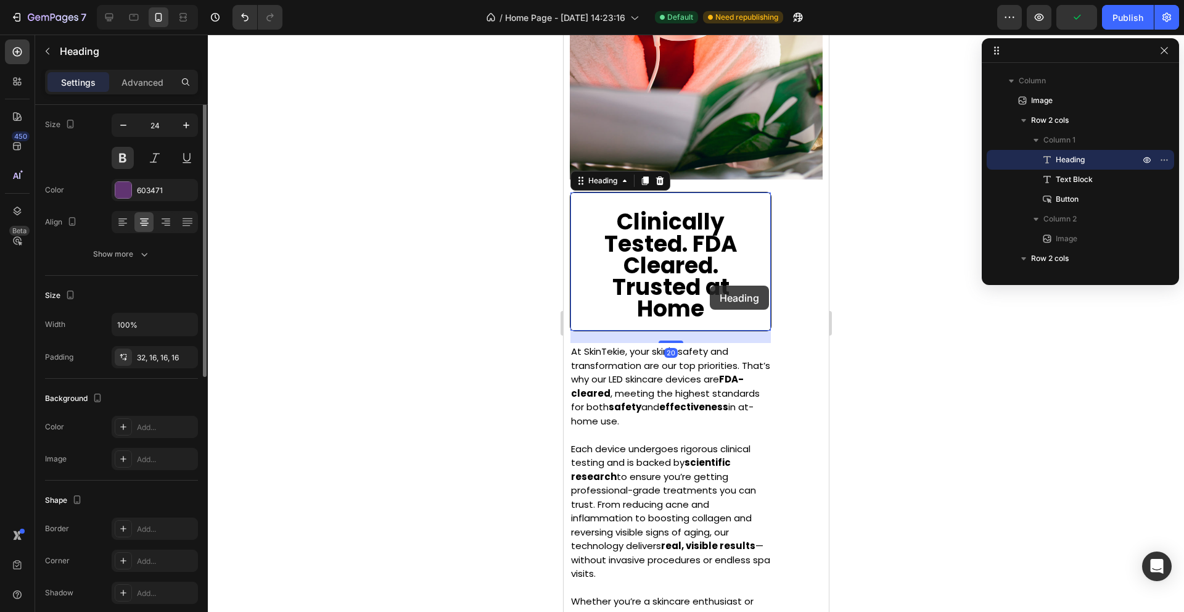
scroll to position [0, 0]
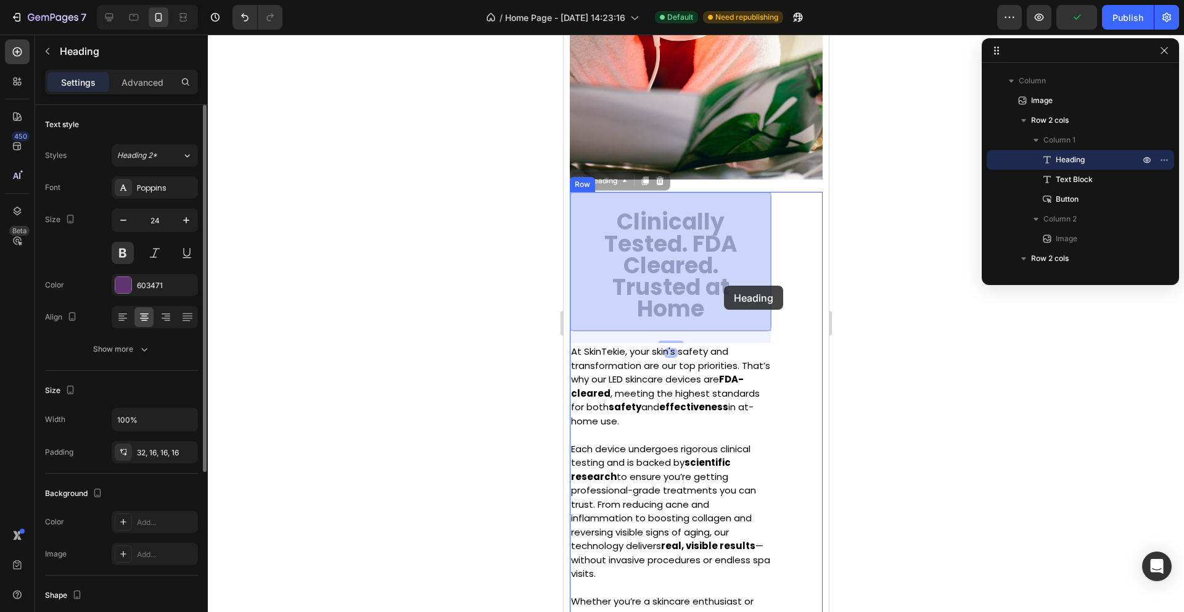
drag, startPoint x: 704, startPoint y: 286, endPoint x: 723, endPoint y: 286, distance: 19.1
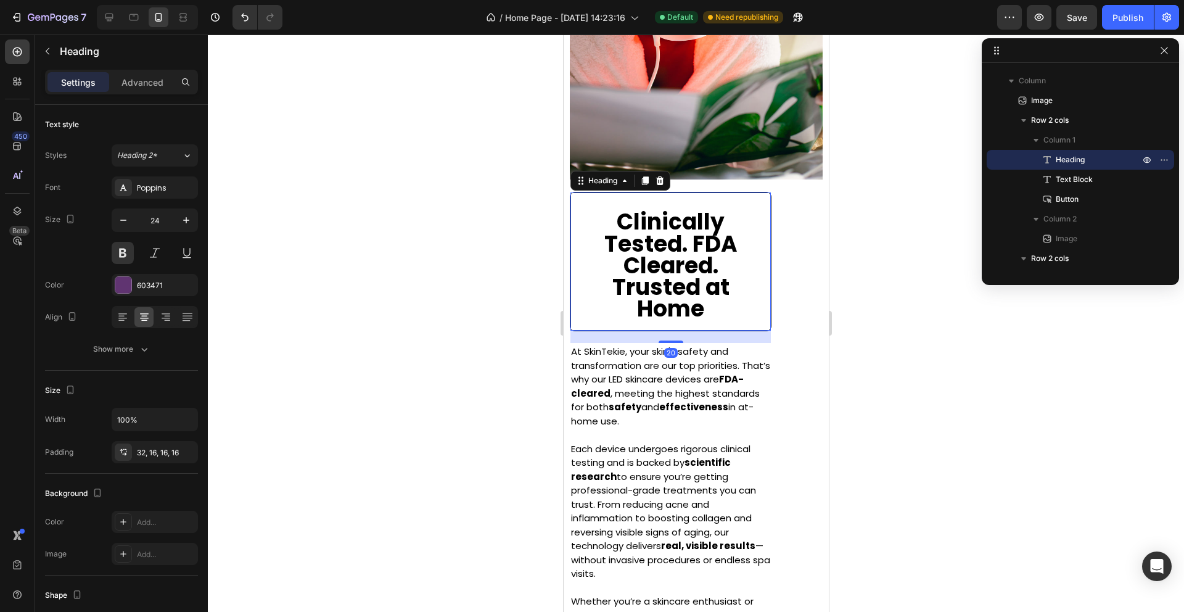
click at [743, 263] on h2 "Clinically Tested. FDA Cleared. Trusted at Home" at bounding box center [670, 261] width 200 height 138
click at [727, 390] on p "At SkinTekie, your skin's safety and transformation are our top priorities. Tha…" at bounding box center [670, 386] width 199 height 83
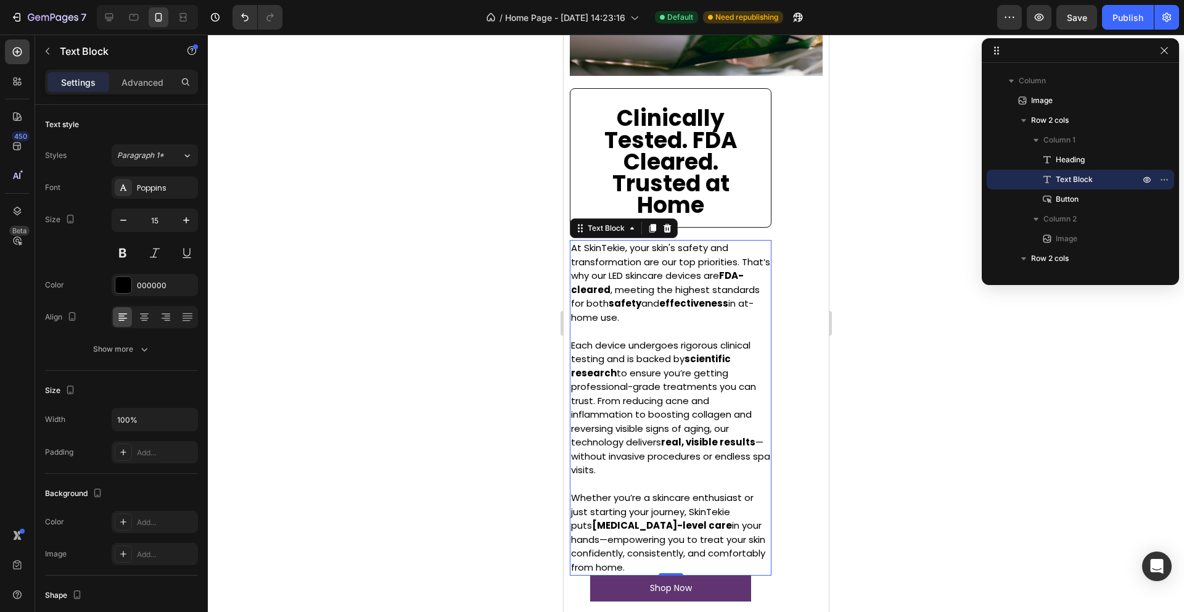
scroll to position [1599, 0]
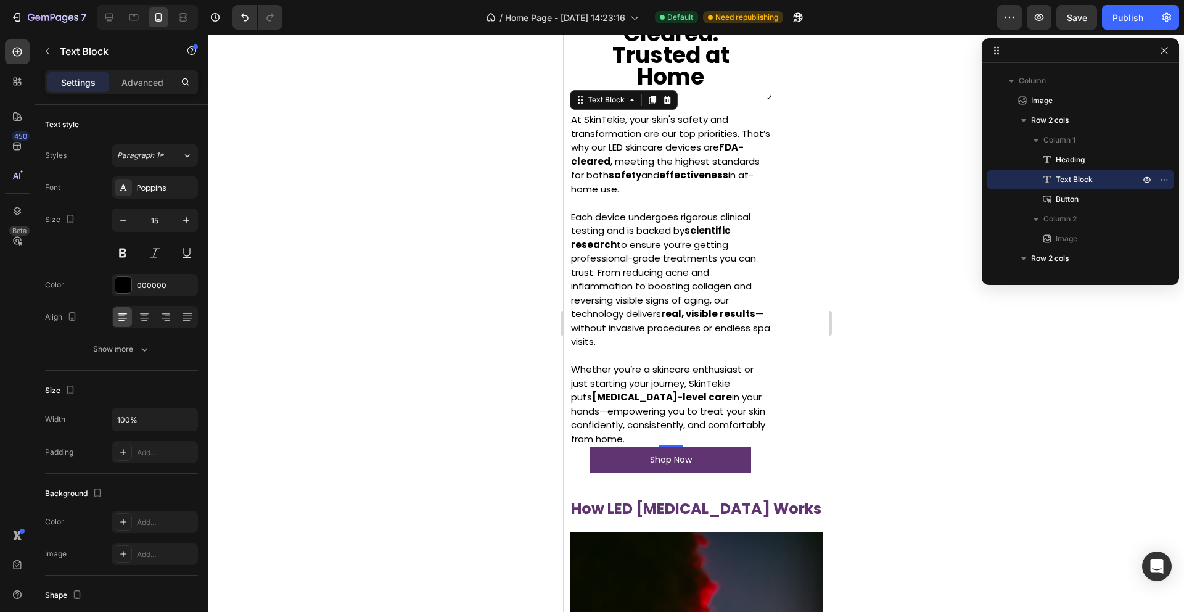
click at [715, 411] on p "Whether you’re a skincare enthusiast or just starting your journey, SkinTekie p…" at bounding box center [670, 404] width 199 height 83
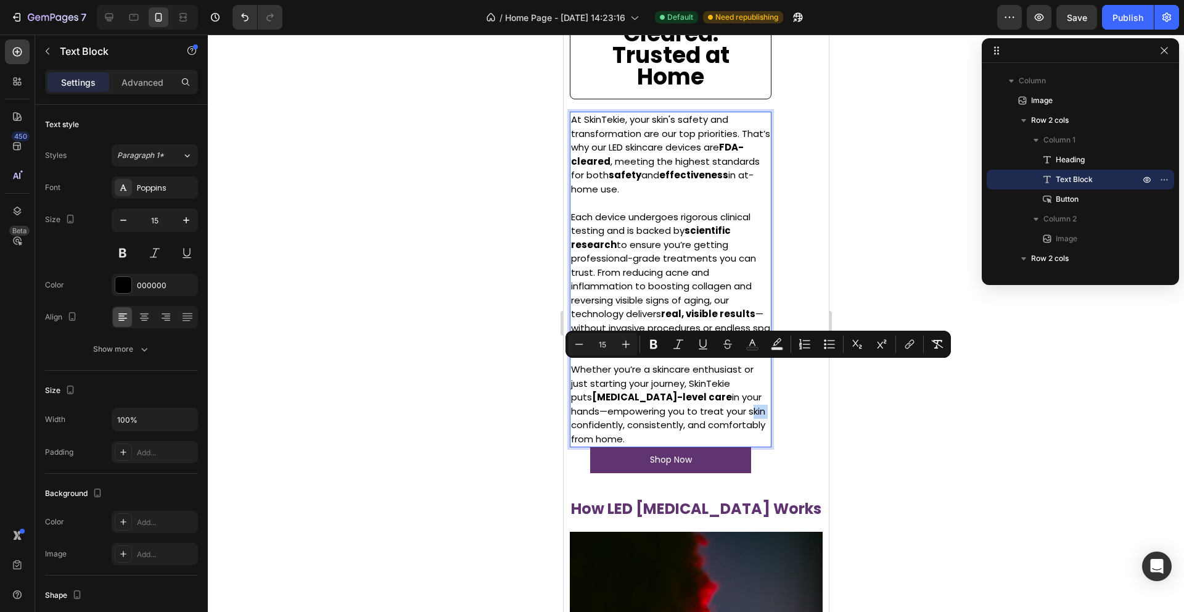
click at [715, 411] on p "Whether you’re a skincare enthusiast or just starting your journey, SkinTekie p…" at bounding box center [670, 404] width 199 height 83
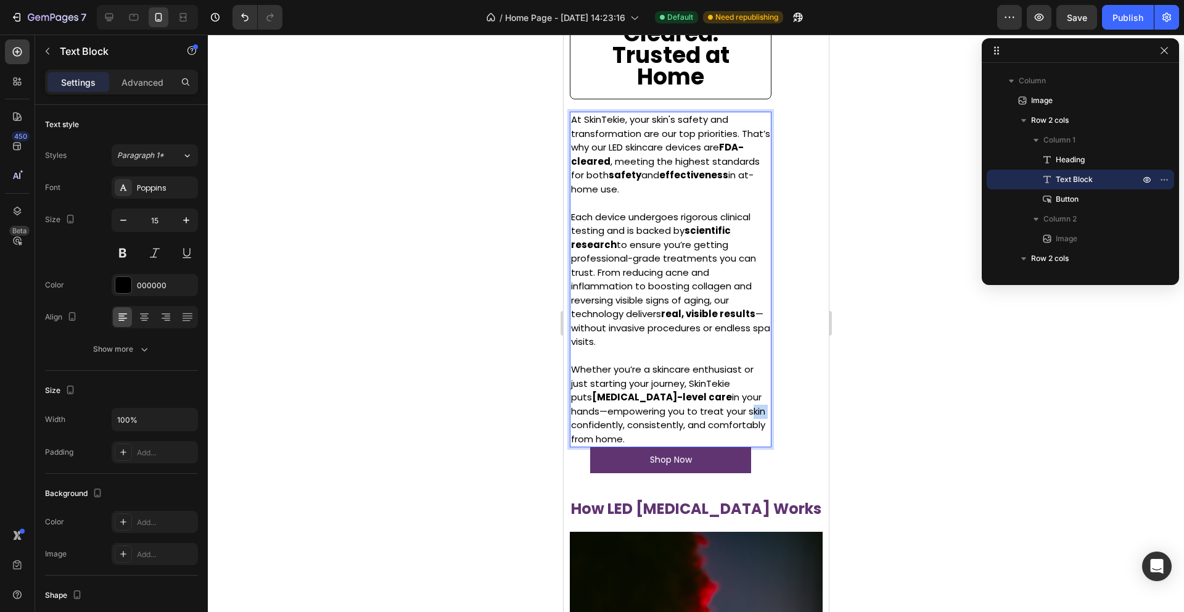
click at [715, 411] on p "Whether you’re a skincare enthusiast or just starting your journey, SkinTekie p…" at bounding box center [670, 404] width 199 height 83
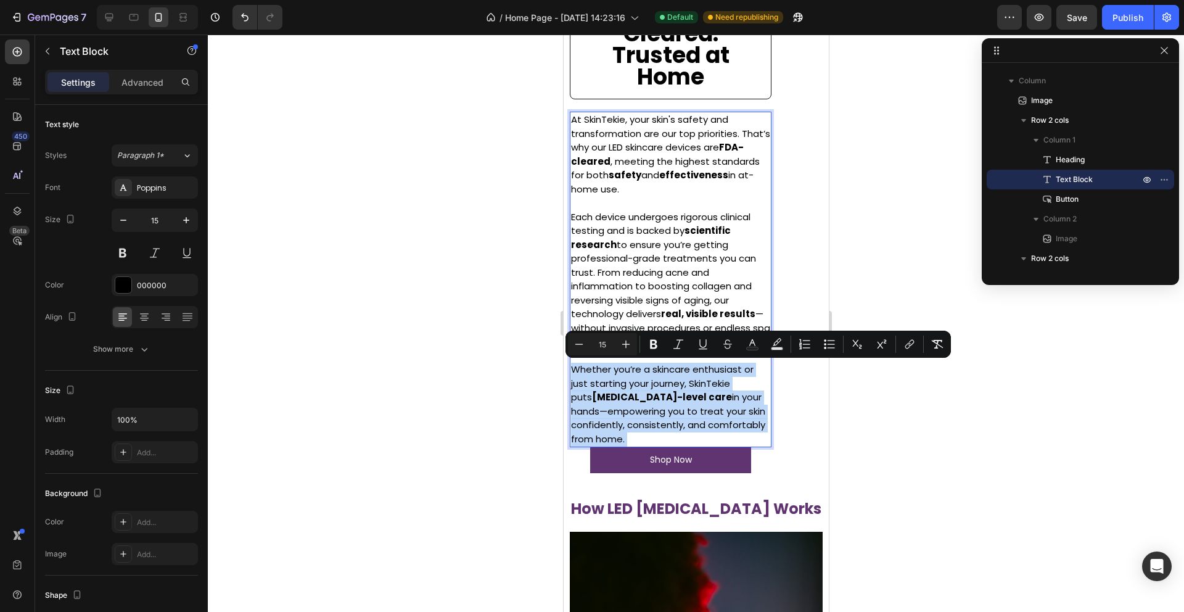
drag, startPoint x: 715, startPoint y: 411, endPoint x: 641, endPoint y: 120, distance: 299.9
click at [641, 120] on div "At SkinTekie, your skin's safety and transformation are our top priorities. Tha…" at bounding box center [670, 280] width 202 height 336
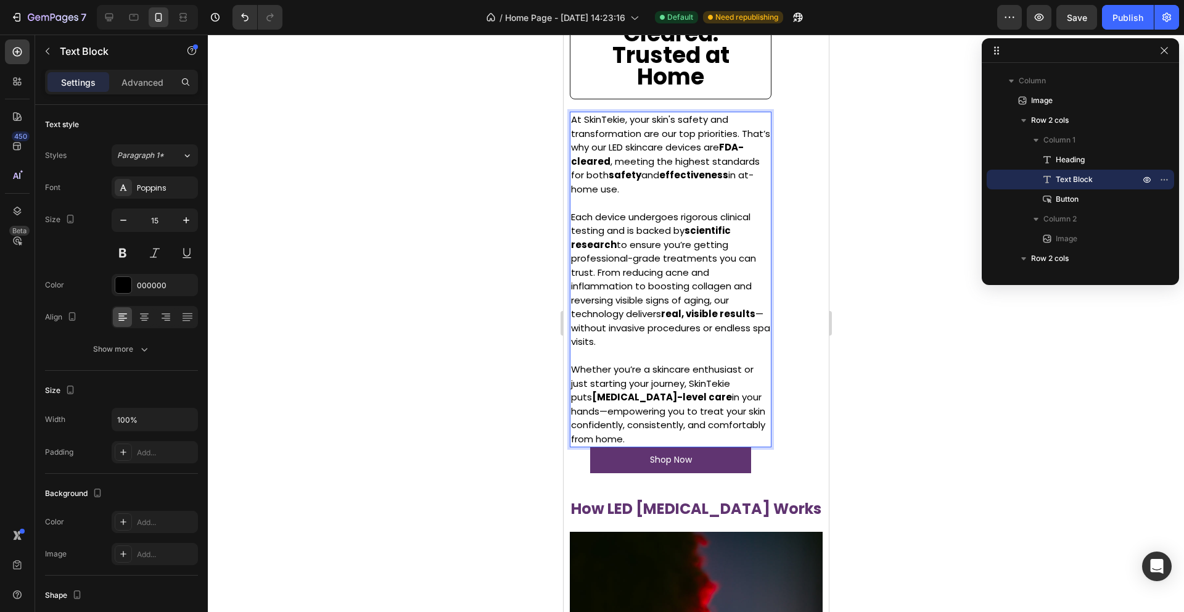
click at [615, 132] on p "At SkinTekie, your skin's safety and transformation are our top priorities. Tha…" at bounding box center [670, 154] width 199 height 83
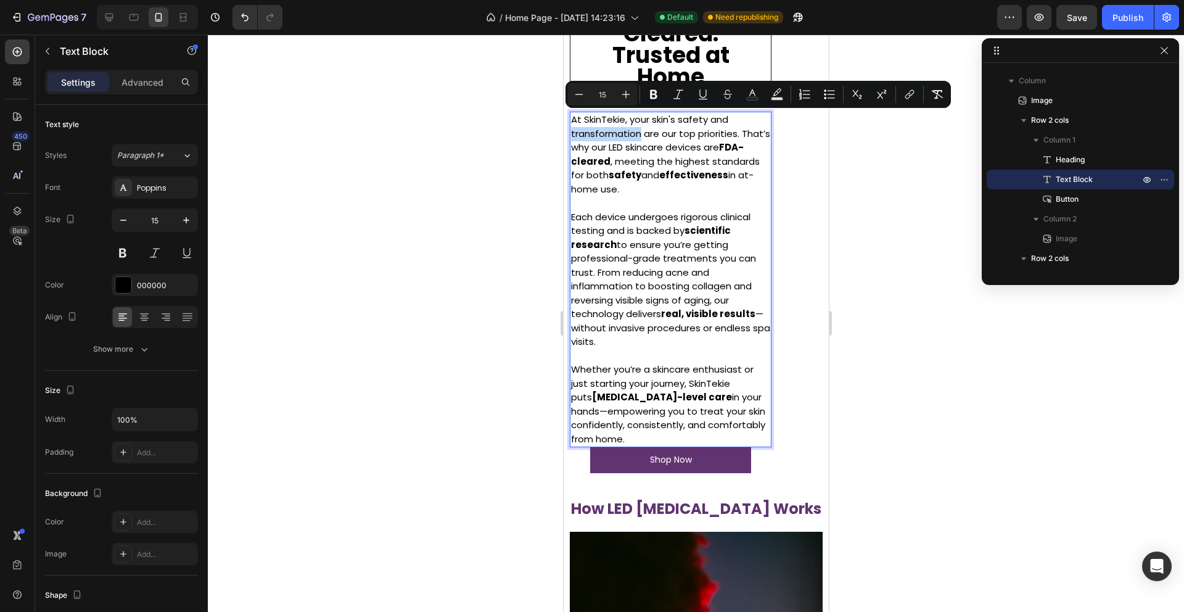
drag, startPoint x: 615, startPoint y: 132, endPoint x: 682, endPoint y: 401, distance: 277.2
click at [682, 401] on div "At SkinTekie, your skin's safety and transformation are our top priorities. Tha…" at bounding box center [670, 280] width 202 height 336
click at [171, 414] on input "100%" at bounding box center [154, 419] width 85 height 22
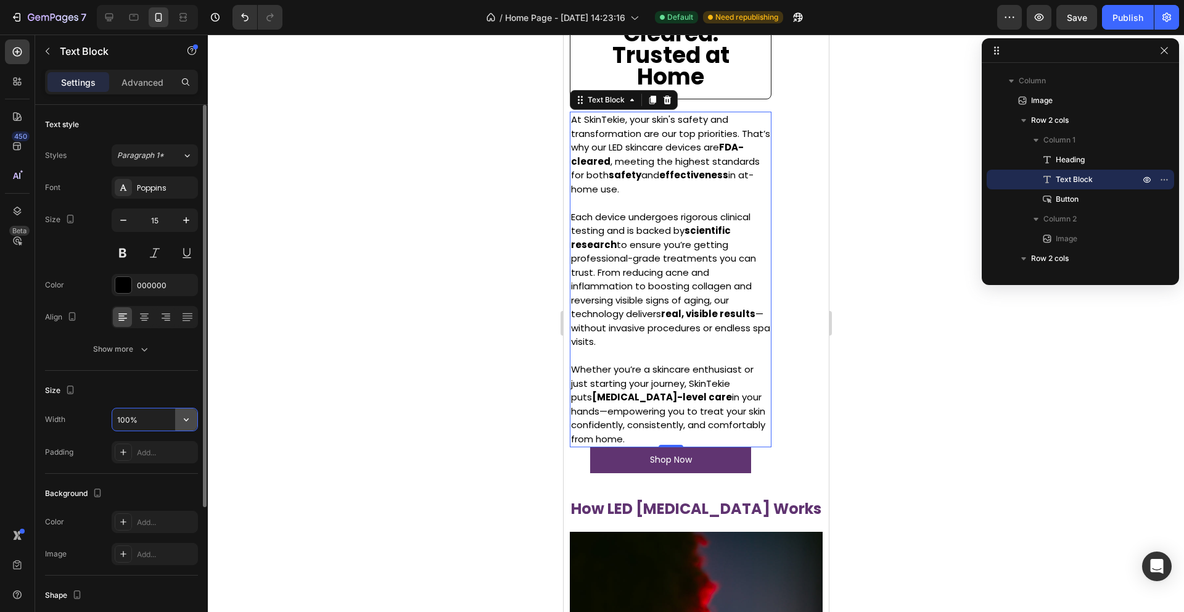
click at [184, 419] on icon "button" at bounding box center [186, 419] width 5 height 3
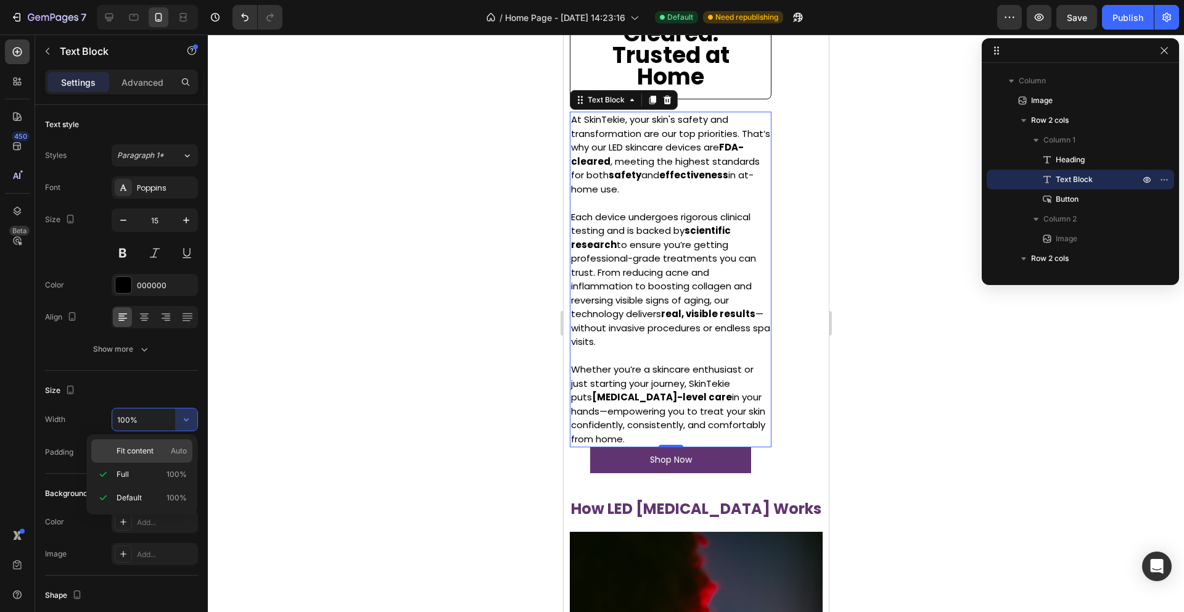
click at [164, 450] on p "Fit content Auto" at bounding box center [152, 450] width 70 height 11
type input "Auto"
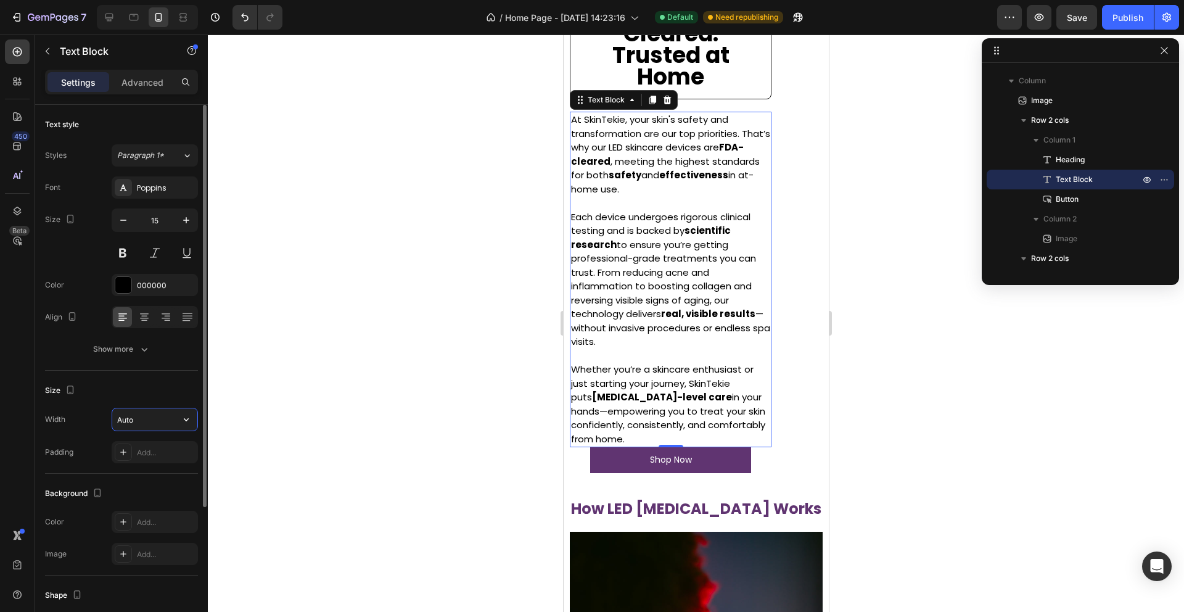
click at [159, 421] on input "Auto" at bounding box center [154, 419] width 85 height 22
click at [583, 119] on p "At SkinTekie, your skin's safety and transformation are our top priorities. Tha…" at bounding box center [670, 154] width 199 height 83
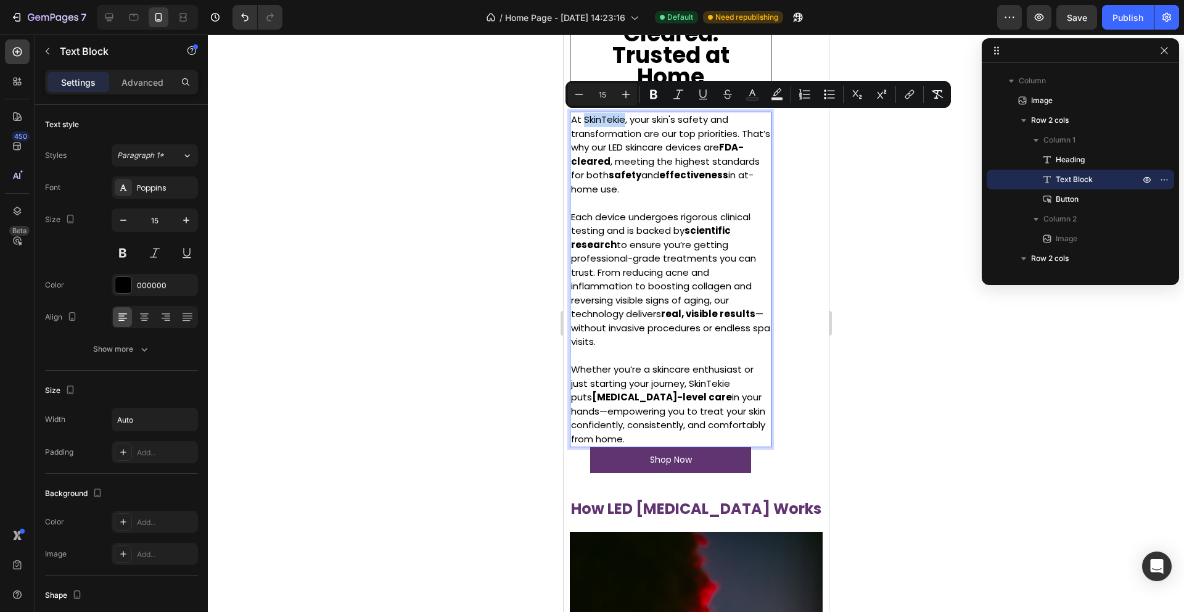
drag, startPoint x: 583, startPoint y: 119, endPoint x: 641, endPoint y: 405, distance: 291.3
click at [641, 405] on div "At SkinTekie, your skin's safety and transformation are our top priorities. Tha…" at bounding box center [670, 280] width 202 height 336
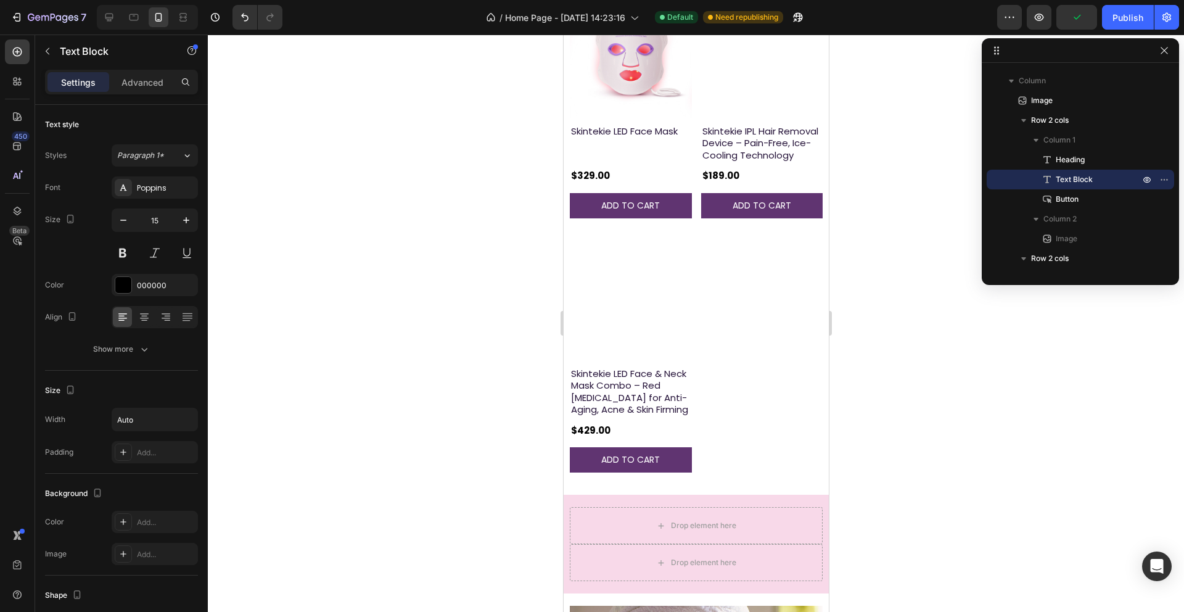
type input "16"
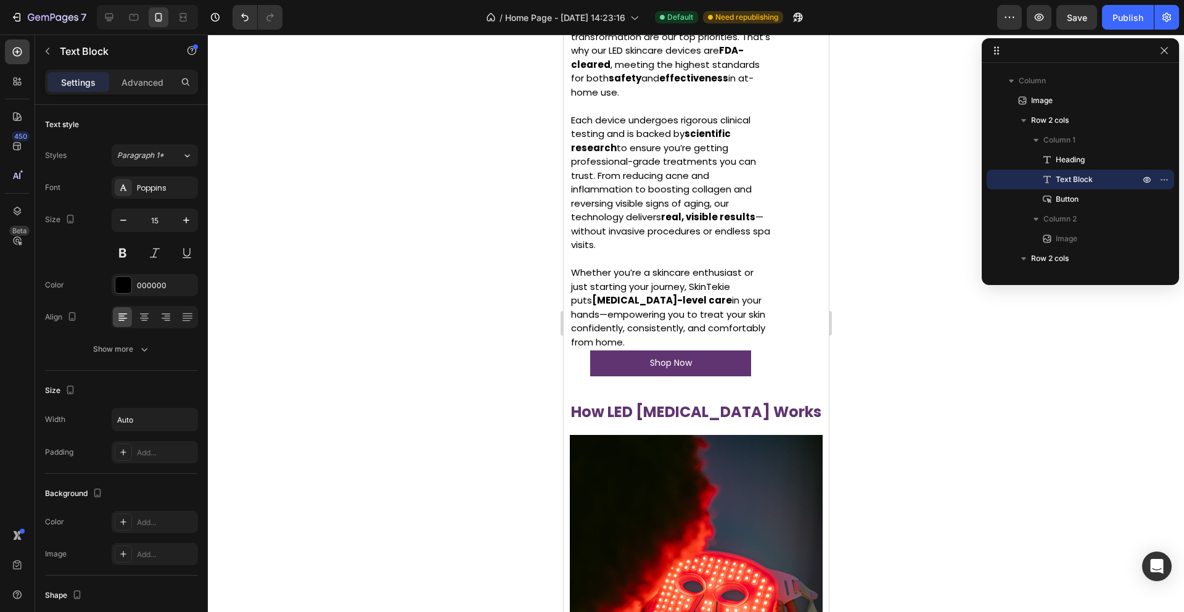
scroll to position [1766, 0]
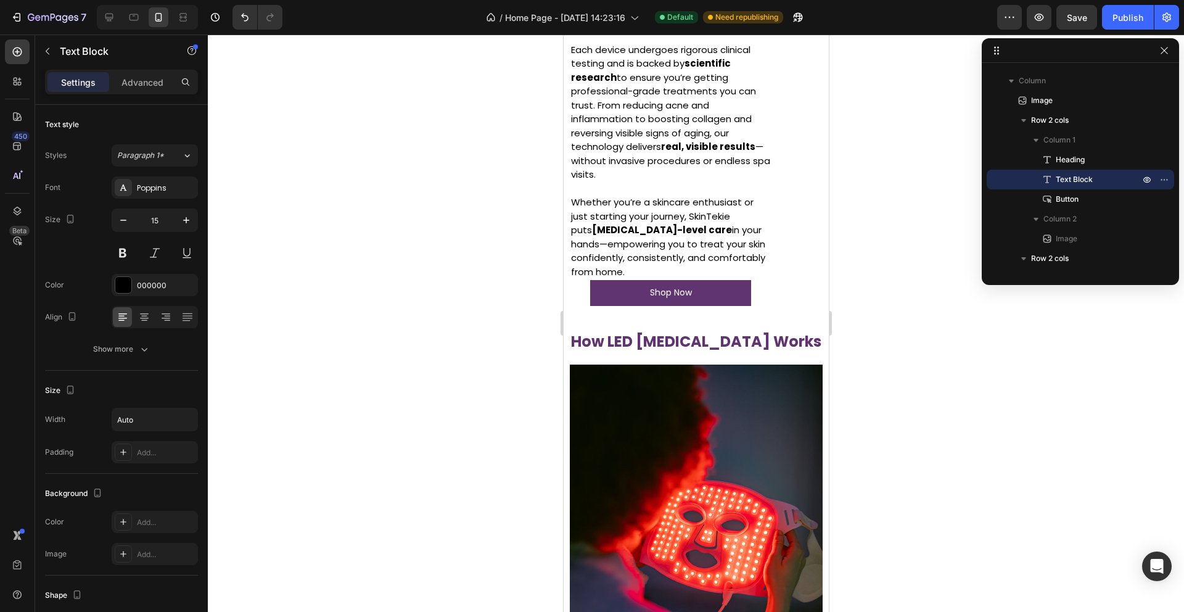
click at [650, 241] on p "Whether you’re a skincare enthusiast or just starting your journey, SkinTekie p…" at bounding box center [670, 237] width 199 height 83
click at [635, 212] on p "Whether you’re a skincare enthusiast or just starting your journey, SkinTekie p…" at bounding box center [670, 237] width 199 height 83
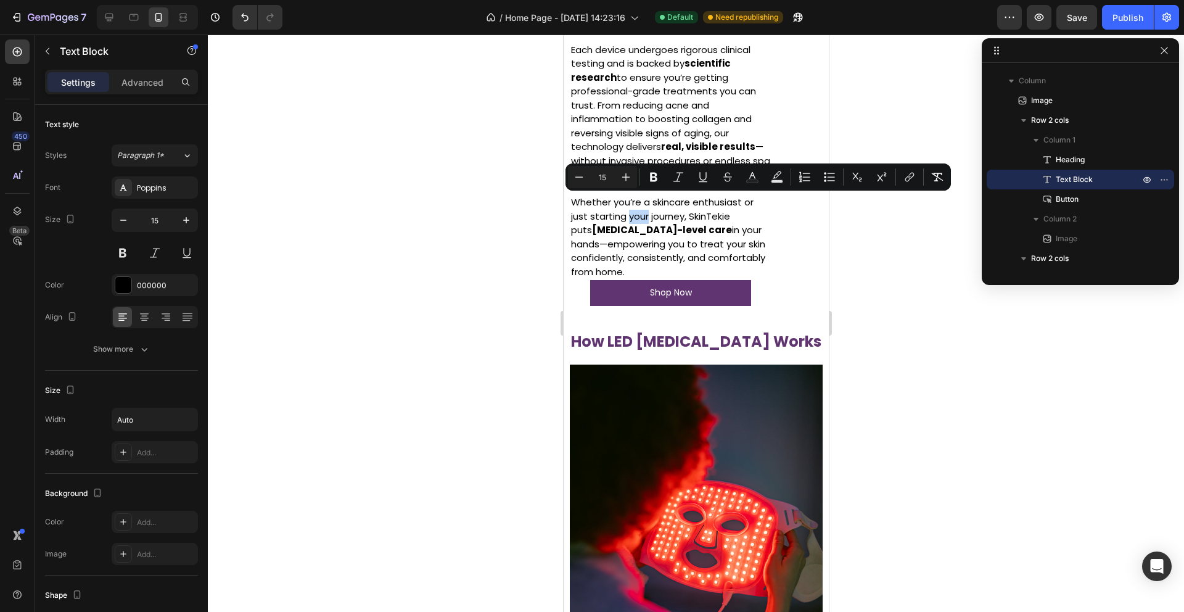
click at [635, 212] on p "Whether you’re a skincare enthusiast or just starting your journey, SkinTekie p…" at bounding box center [670, 237] width 199 height 83
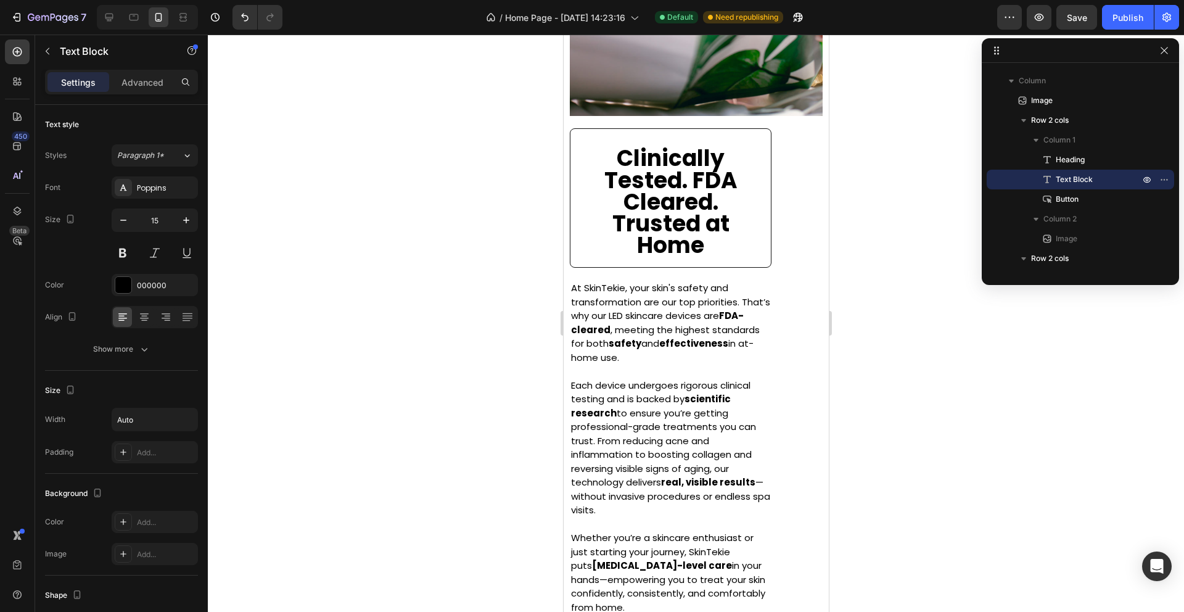
scroll to position [1423, 0]
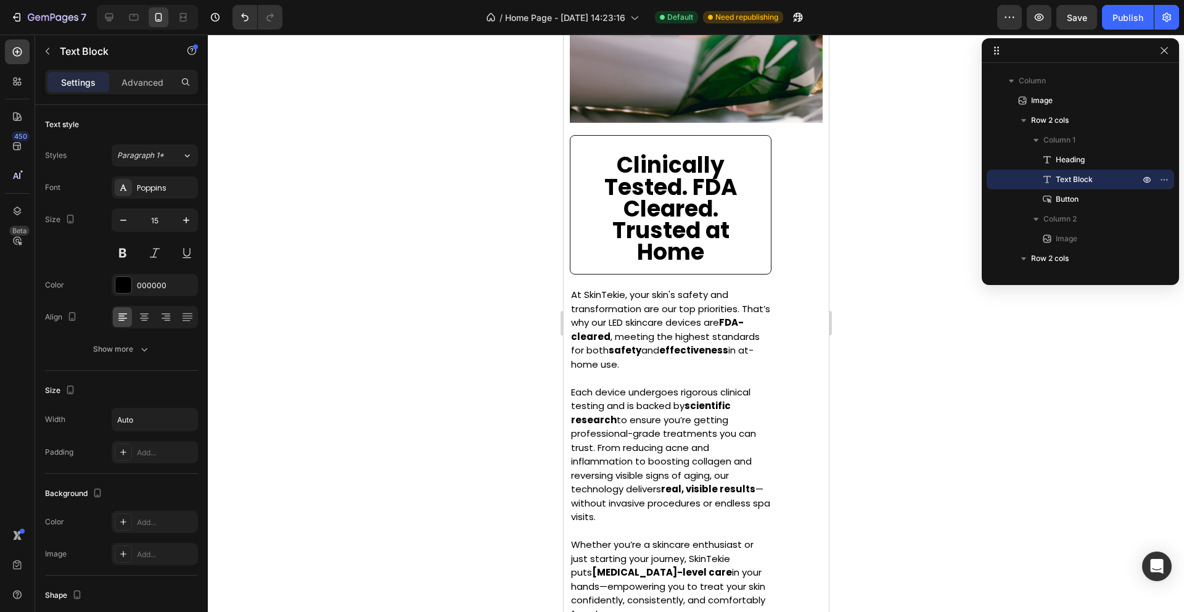
click at [585, 293] on p "At SkinTekie, your skin's safety and transformation are our top priorities. Tha…" at bounding box center [670, 329] width 199 height 83
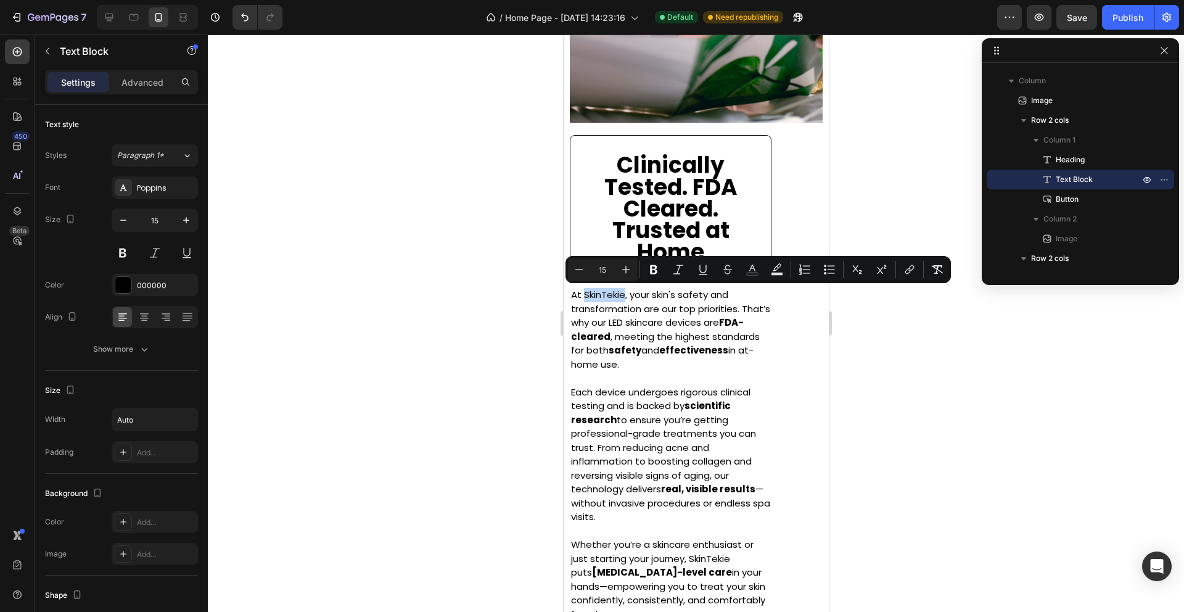
drag, startPoint x: 585, startPoint y: 293, endPoint x: 650, endPoint y: 585, distance: 298.8
click at [650, 585] on div "At SkinTekie, your skin's safety and transformation are our top priorities. Tha…" at bounding box center [670, 455] width 202 height 336
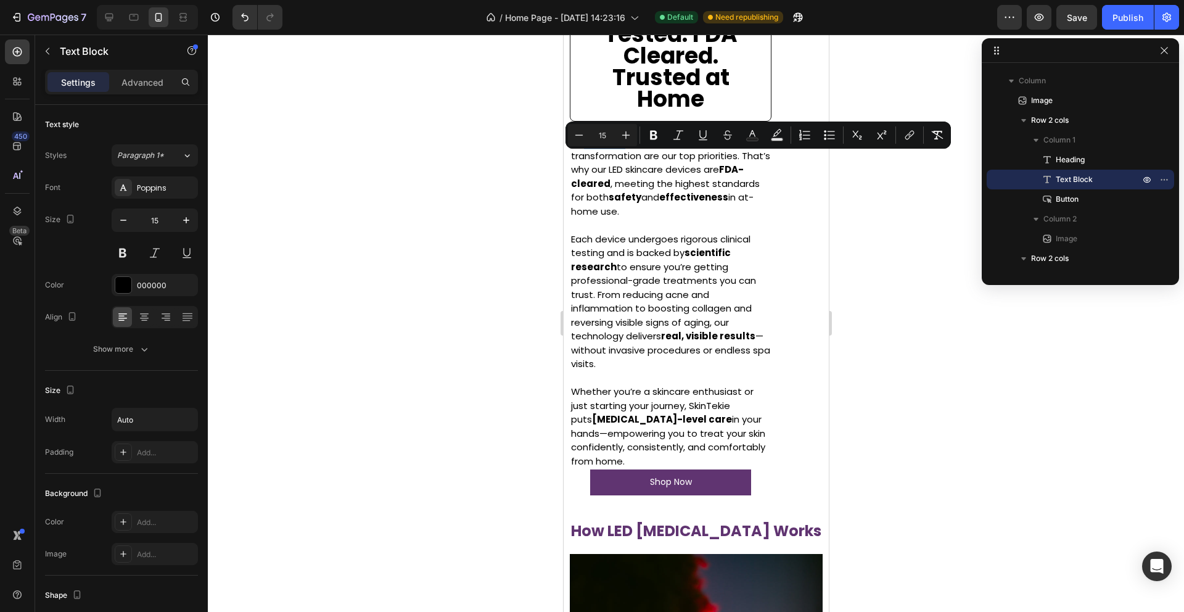
scroll to position [1584, 0]
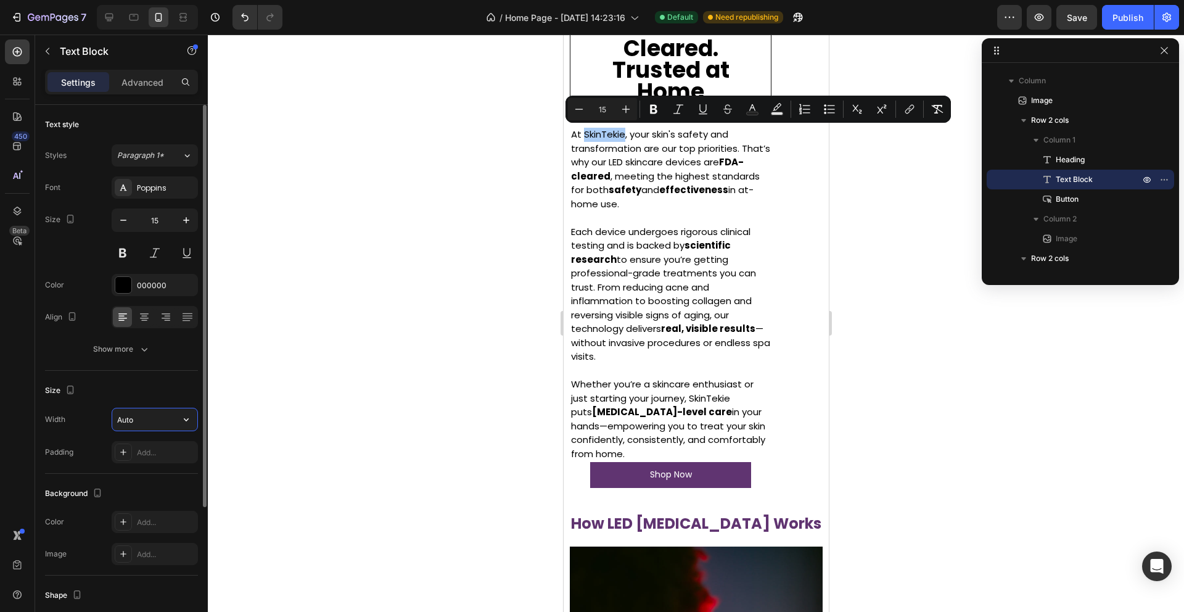
click at [159, 418] on input "Auto" at bounding box center [154, 419] width 85 height 22
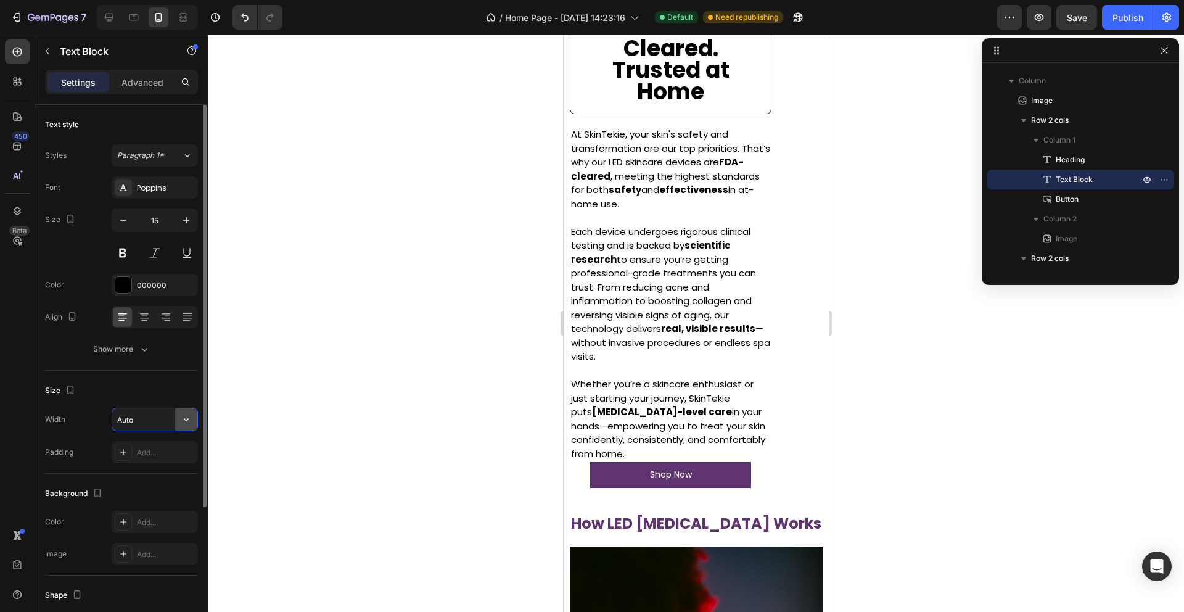
click at [185, 419] on icon "button" at bounding box center [186, 419] width 12 height 12
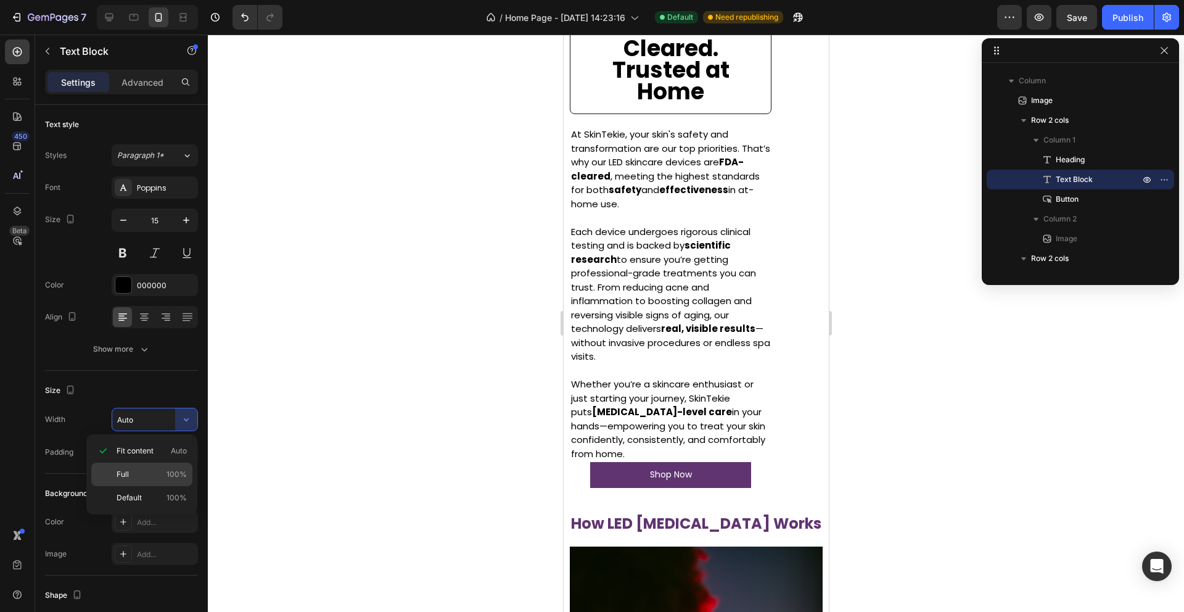
click at [161, 472] on p "Full 100%" at bounding box center [152, 474] width 70 height 11
click at [580, 133] on p "At SkinTekie, your skin's safety and transformation are our top priorities. Tha…" at bounding box center [670, 169] width 199 height 83
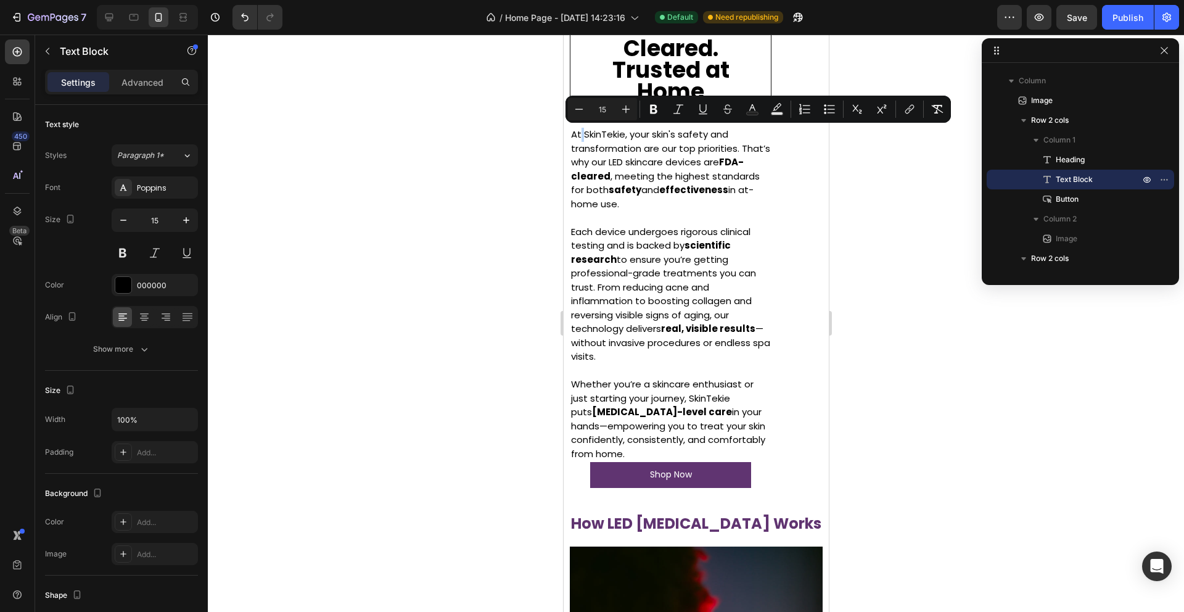
drag, startPoint x: 580, startPoint y: 133, endPoint x: 619, endPoint y: 425, distance: 294.3
click at [619, 426] on div "At SkinTekie, your skin's safety and transformation are our top priorities. Tha…" at bounding box center [670, 294] width 202 height 336
click at [188, 419] on icon "button" at bounding box center [186, 419] width 12 height 12
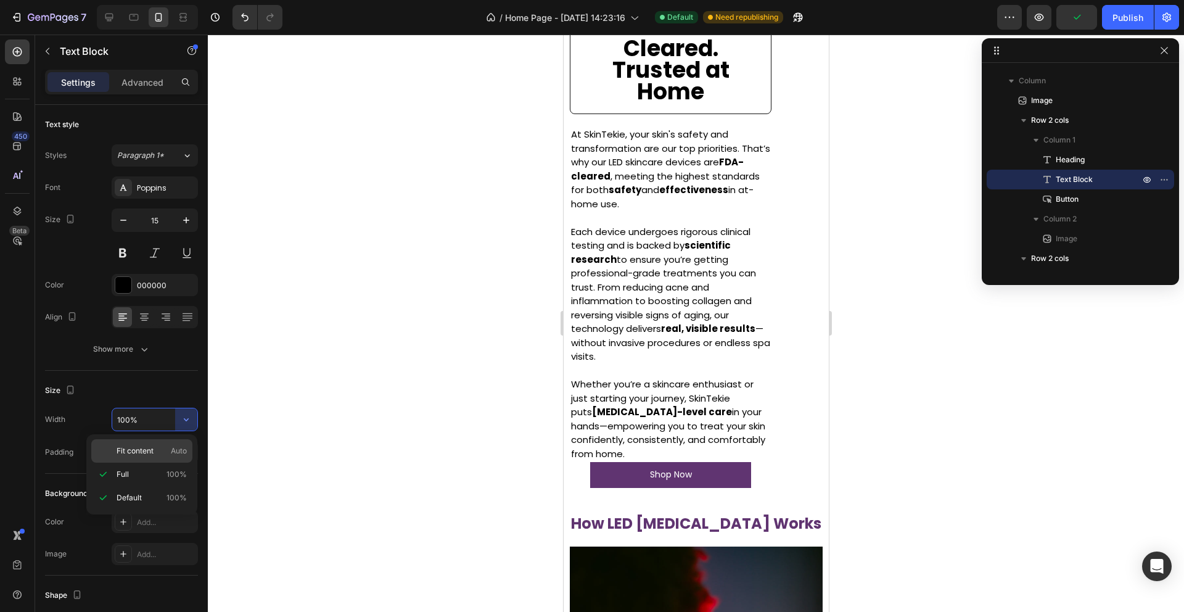
click at [173, 447] on span "Auto" at bounding box center [179, 450] width 16 height 11
type input "Auto"
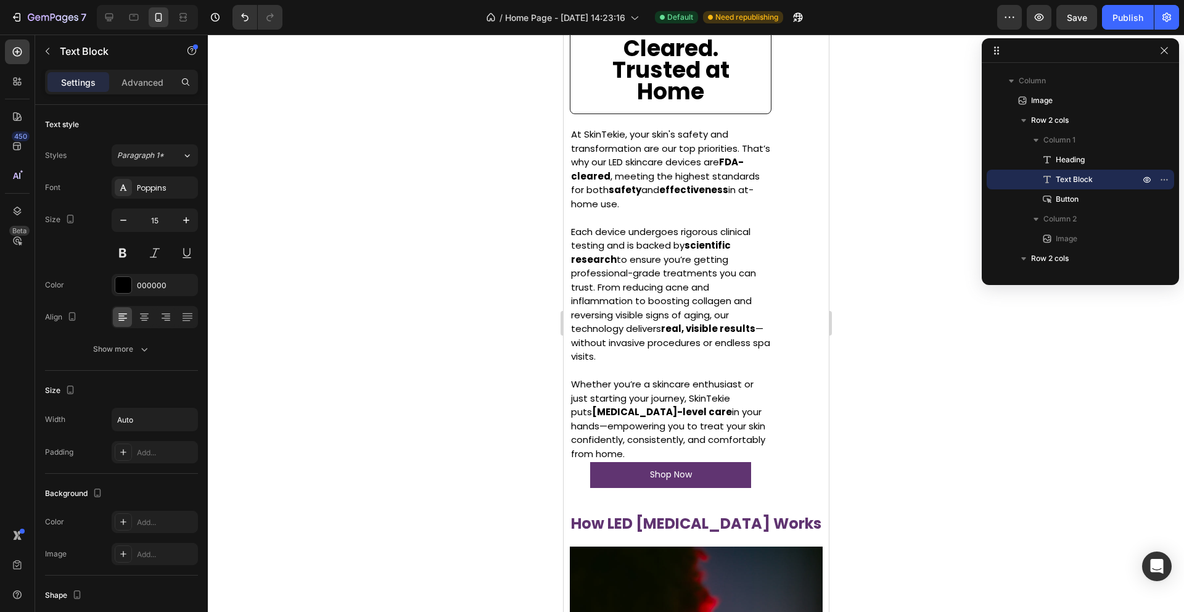
click at [709, 208] on p "At SkinTekie, your skin's safety and transformation are our top priorities. Tha…" at bounding box center [670, 169] width 199 height 83
click at [704, 194] on strong "effectiveness" at bounding box center [693, 189] width 69 height 13
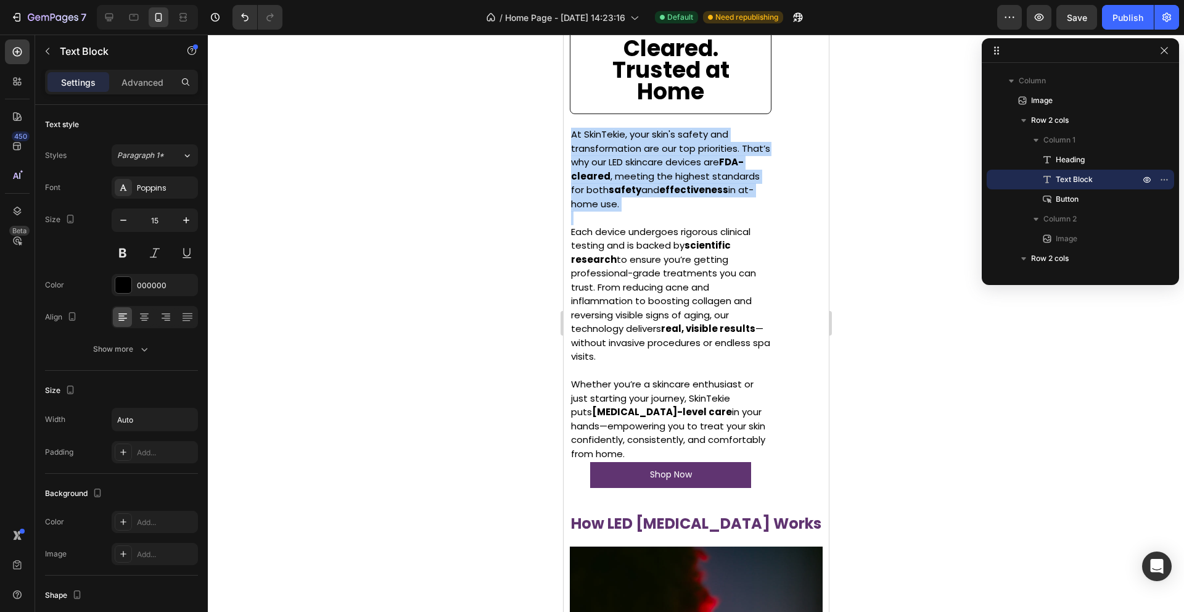
click at [704, 194] on strong "effectiveness" at bounding box center [693, 189] width 69 height 13
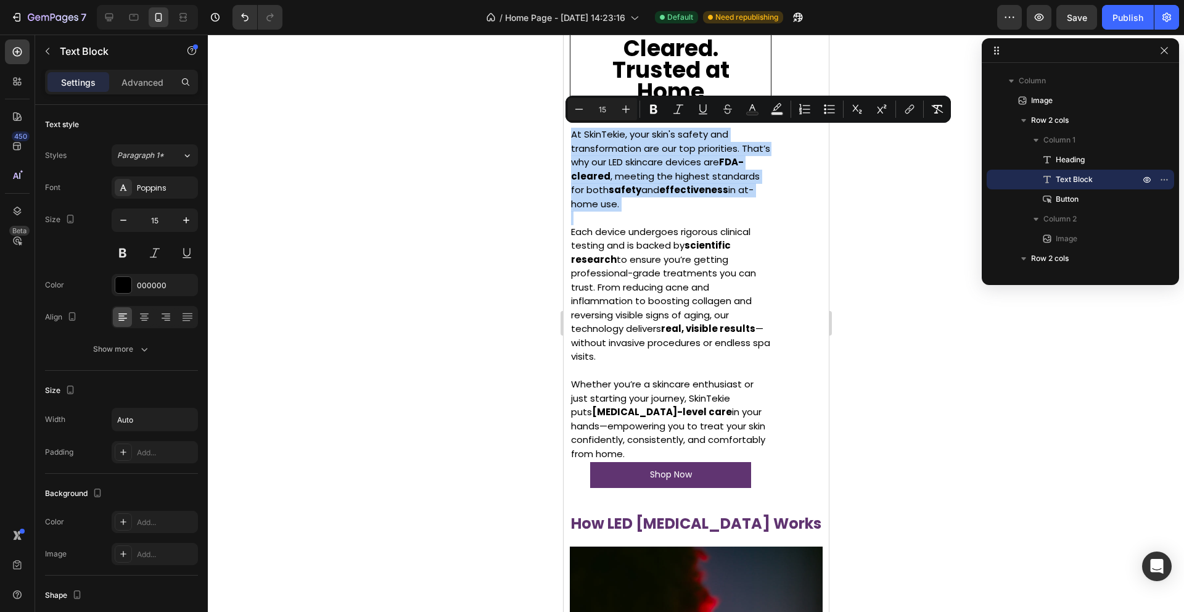
click at [716, 223] on p "Rich Text Editor. Editing area: main" at bounding box center [670, 218] width 199 height 14
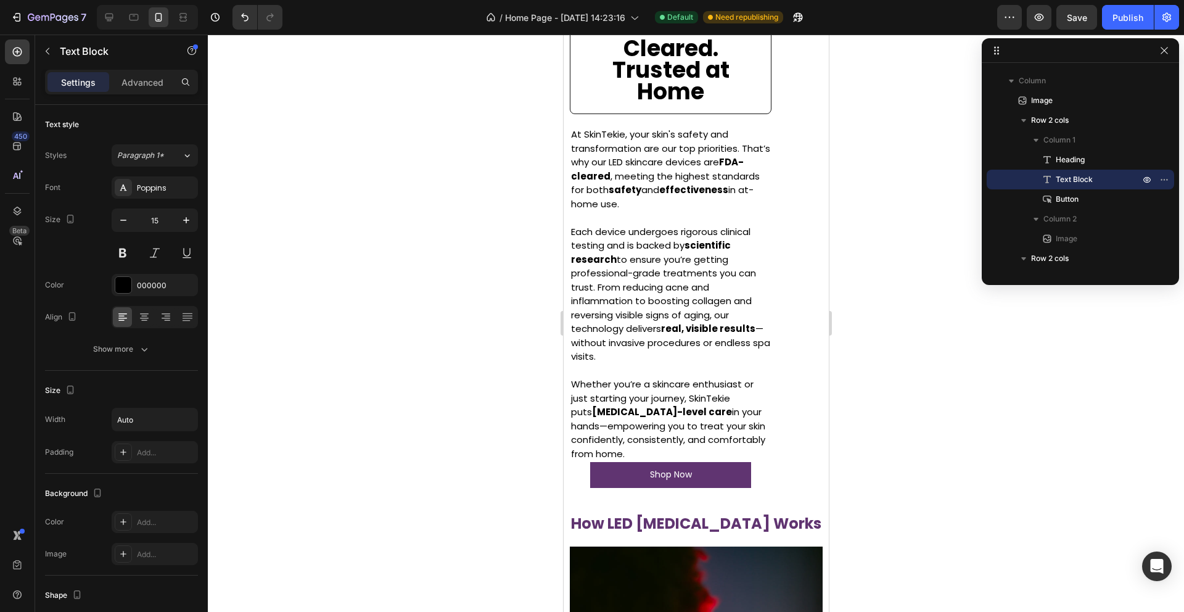
click at [682, 180] on p "At SkinTekie, your skin's safety and transformation are our top priorities. Tha…" at bounding box center [670, 169] width 199 height 83
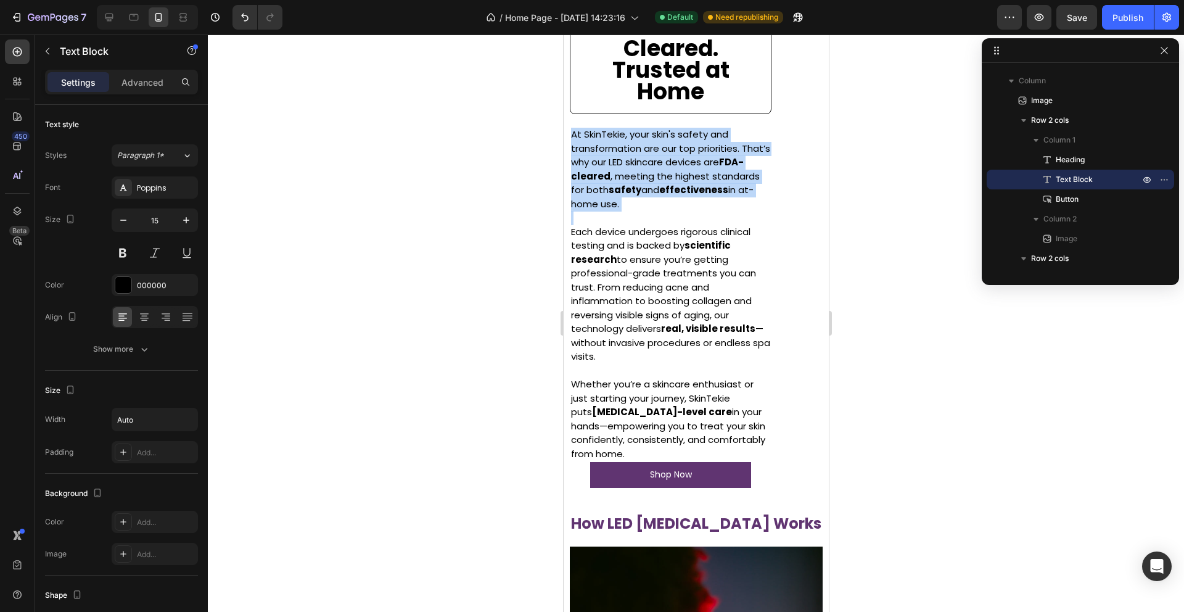
click at [682, 180] on p "At SkinTekie, your skin's safety and transformation are our top priorities. Tha…" at bounding box center [670, 169] width 199 height 83
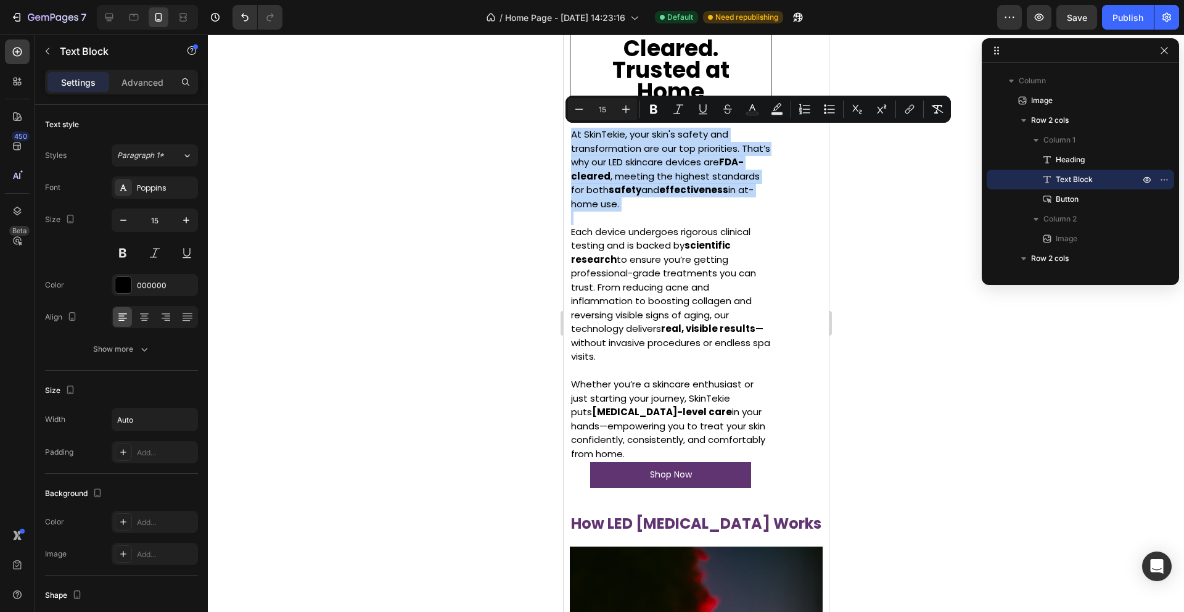
click at [656, 141] on p "At SkinTekie, your skin's safety and transformation are our top priorities. Tha…" at bounding box center [670, 169] width 199 height 83
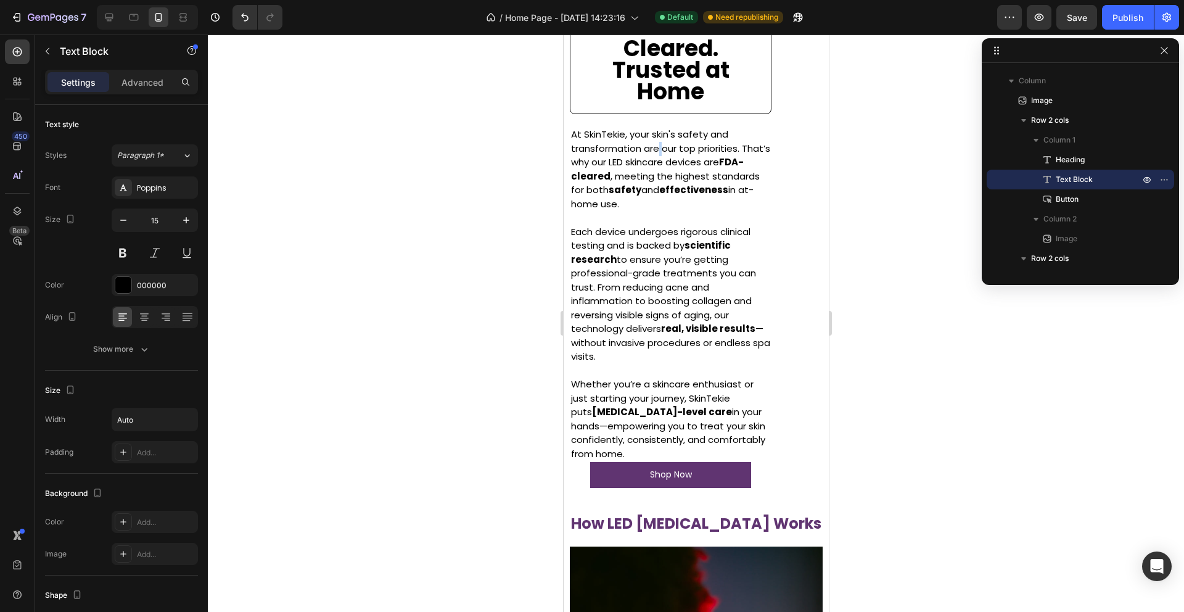
click at [656, 141] on p "At SkinTekie, your skin's safety and transformation are our top priorities. Tha…" at bounding box center [670, 169] width 199 height 83
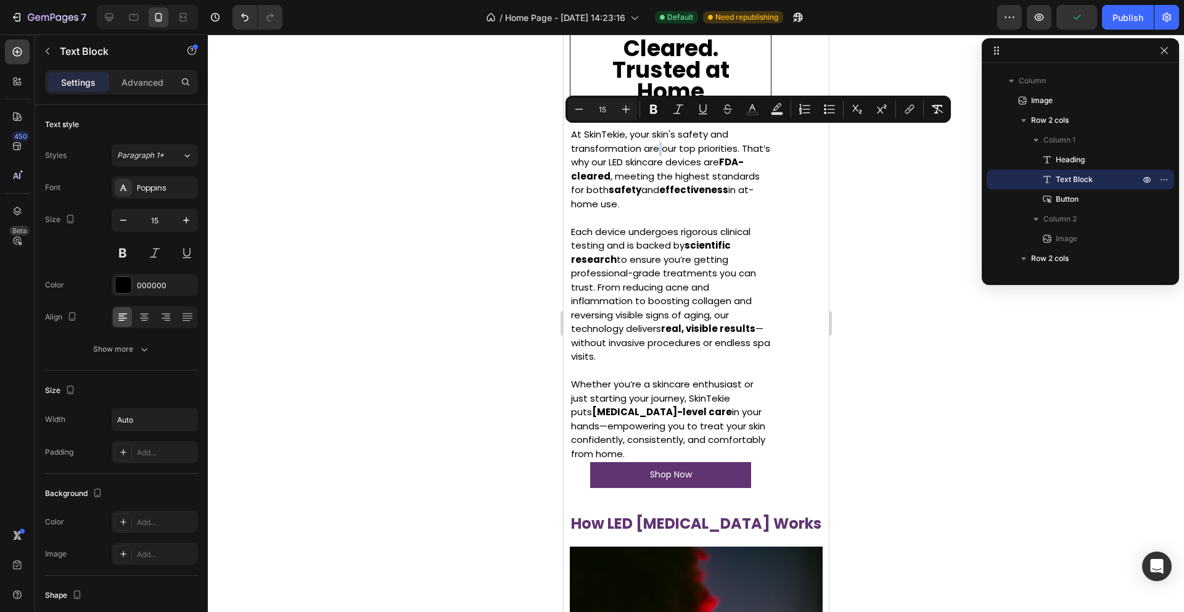
drag, startPoint x: 656, startPoint y: 141, endPoint x: 708, endPoint y: 430, distance: 293.4
click at [708, 430] on div "At SkinTekie, your skin's safety and transformation are our top priorities. Tha…" at bounding box center [670, 294] width 202 height 336
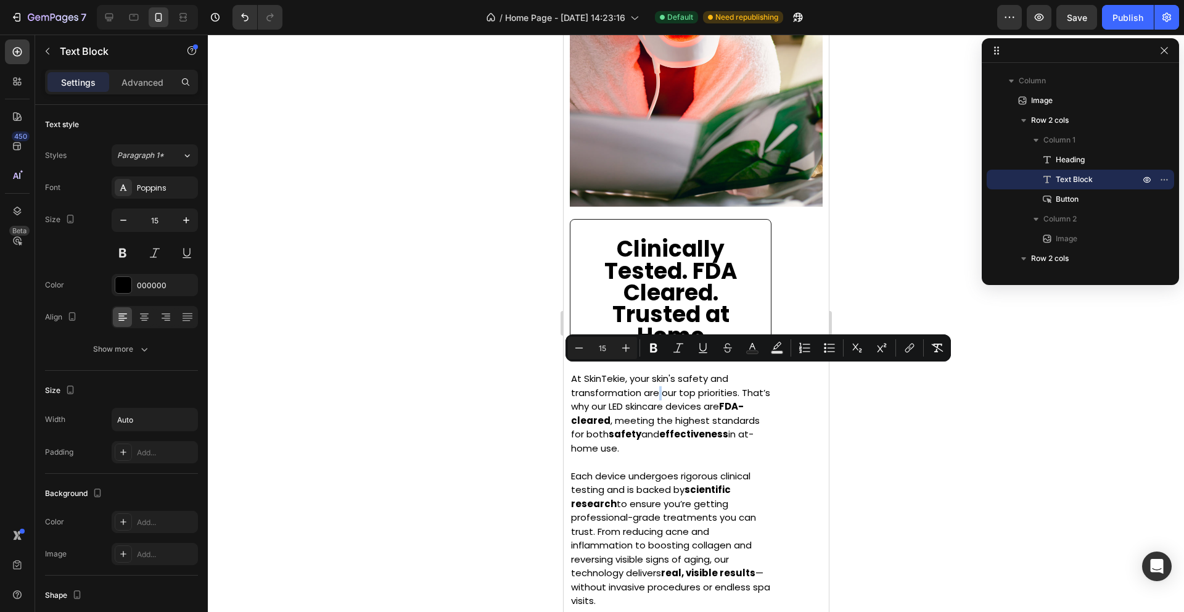
scroll to position [1338, 0]
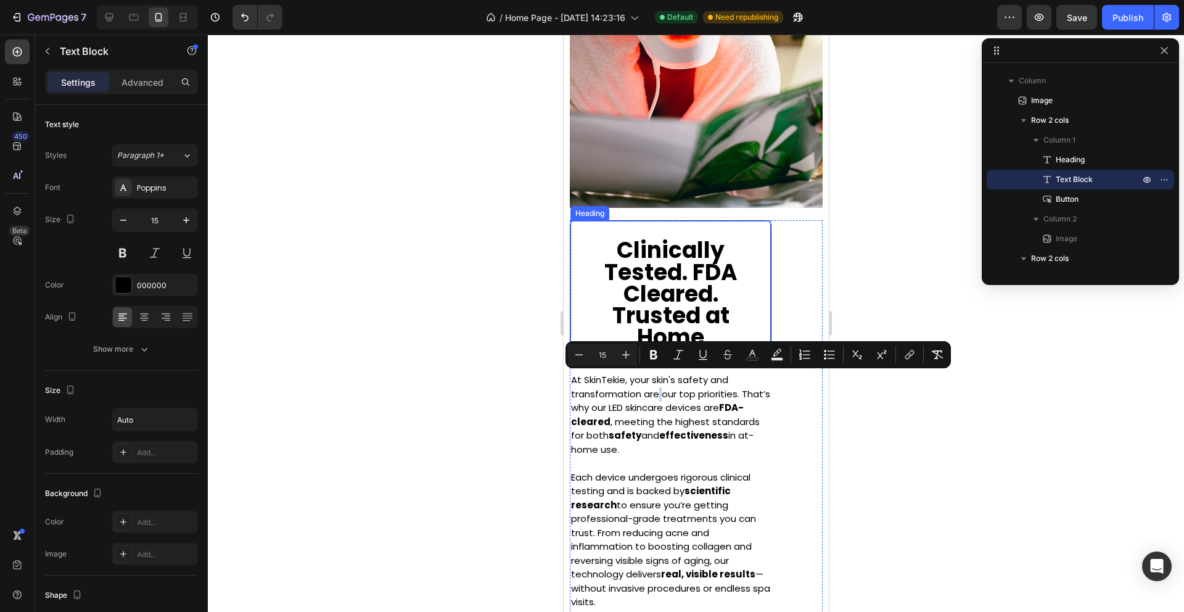
click at [691, 277] on span "Clinically Tested. FDA Cleared. Trusted at Home" at bounding box center [670, 293] width 133 height 118
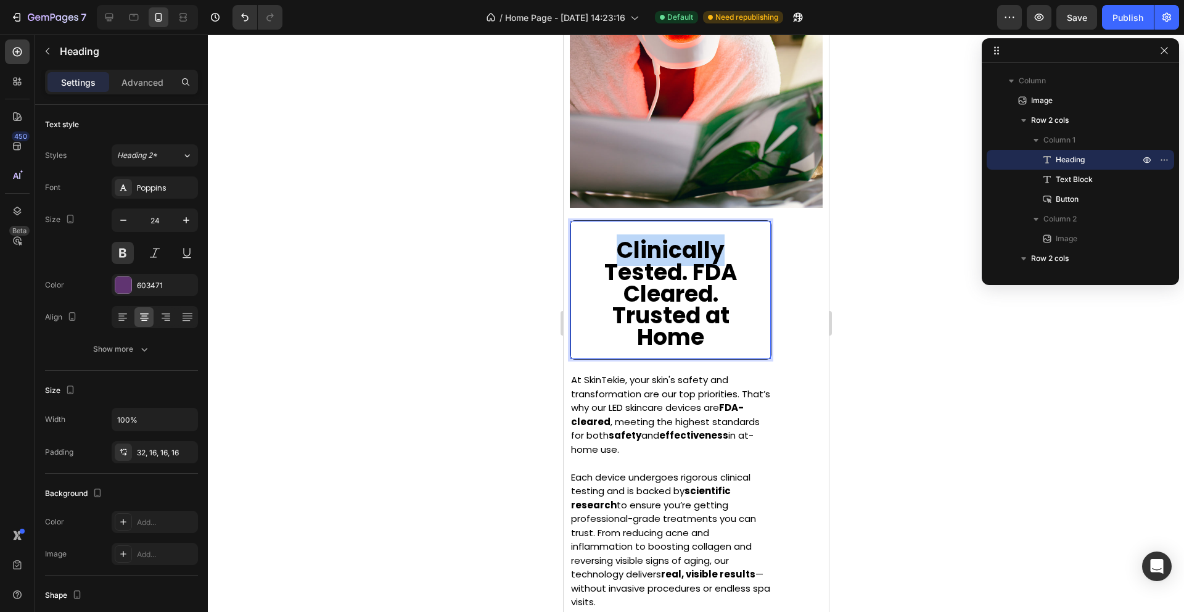
click at [632, 262] on span "Clinically Tested. FDA Cleared. Trusted at Home" at bounding box center [670, 293] width 133 height 118
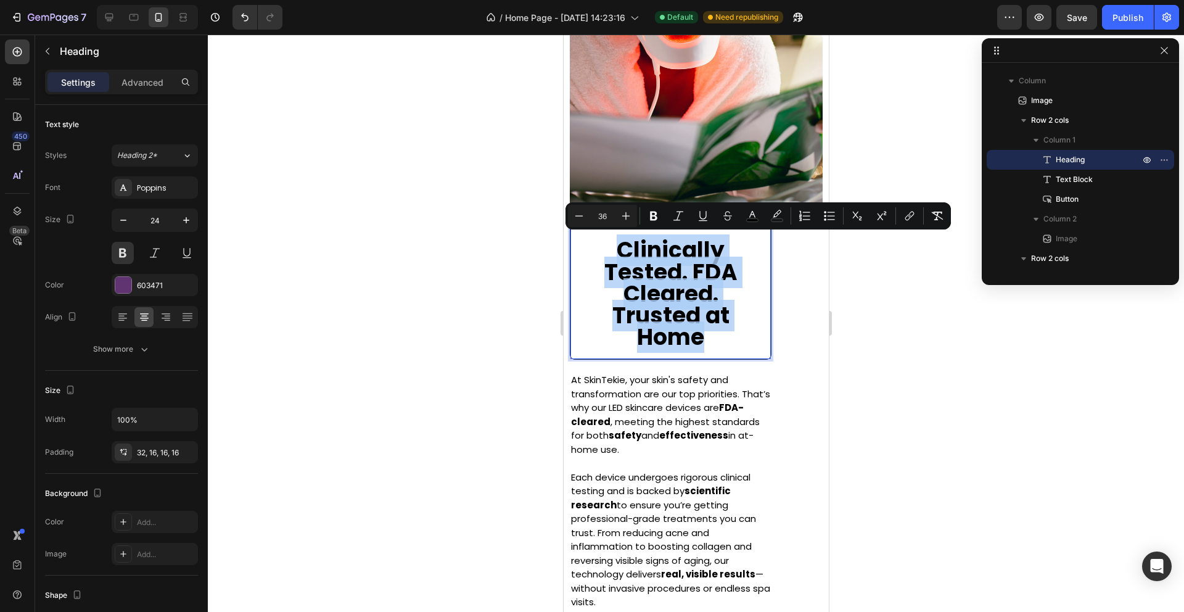
click at [632, 262] on span "Clinically Tested. FDA Cleared. Trusted at Home" at bounding box center [670, 293] width 133 height 118
click at [125, 289] on div at bounding box center [123, 285] width 16 height 16
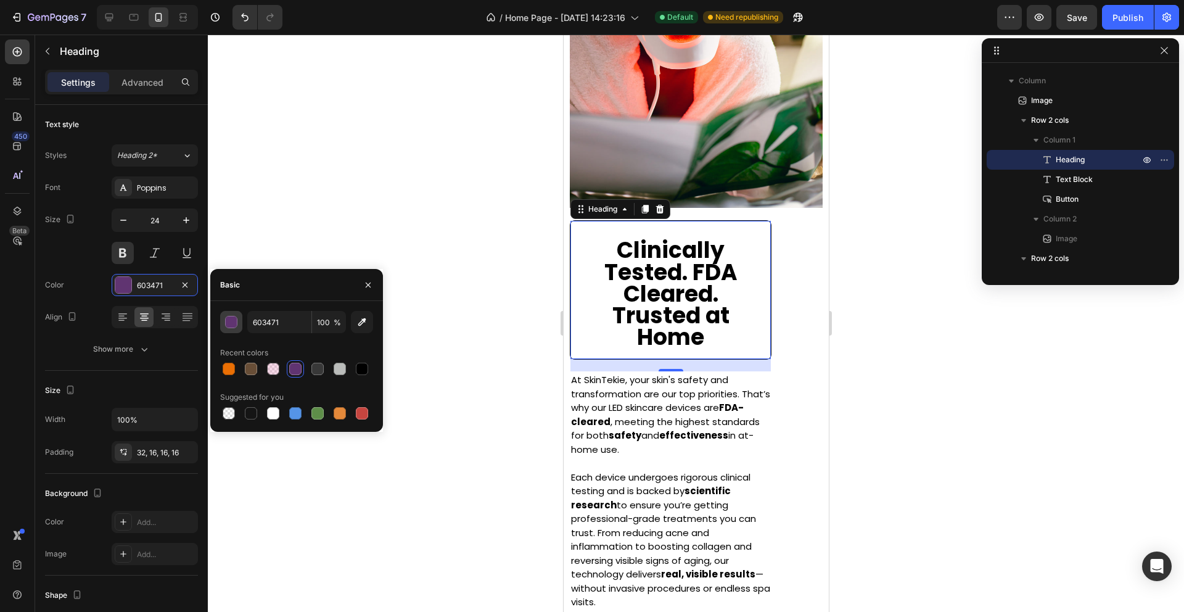
click at [231, 322] on div "button" at bounding box center [232, 322] width 12 height 12
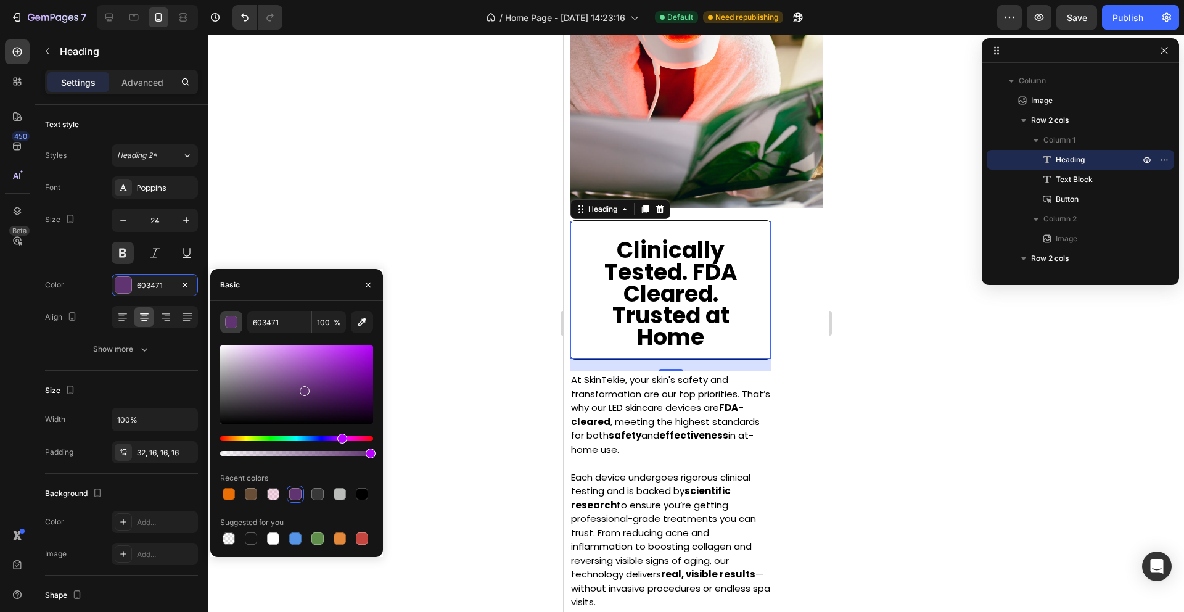
click at [236, 320] on div "button" at bounding box center [232, 322] width 12 height 12
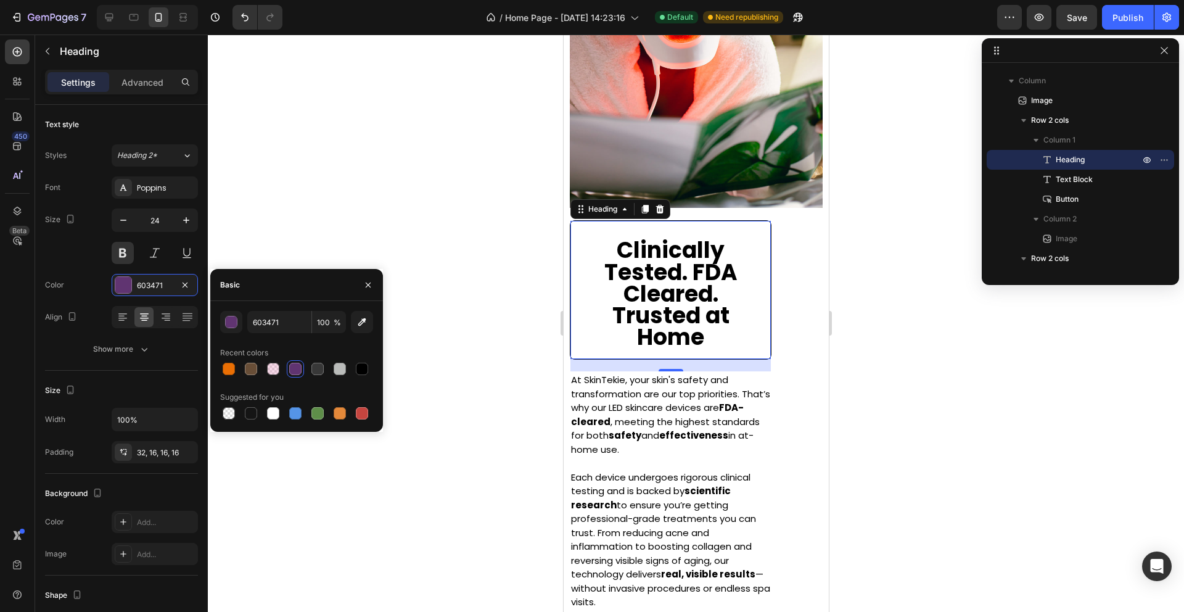
click at [298, 369] on div at bounding box center [295, 369] width 12 height 12
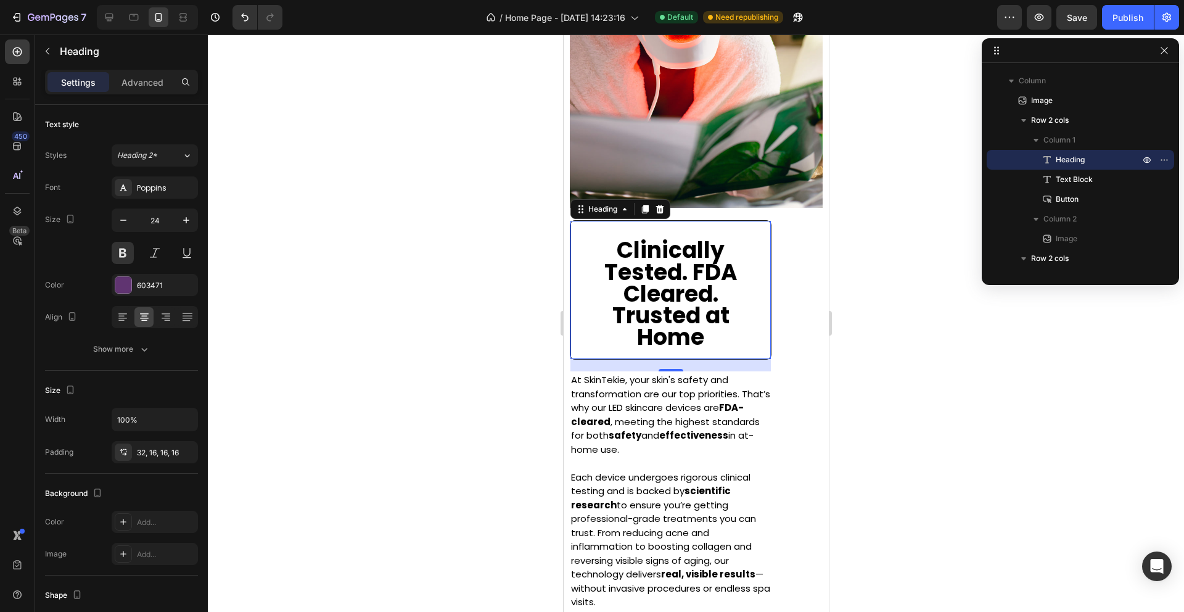
click at [483, 253] on div at bounding box center [696, 323] width 976 height 577
click at [675, 255] on span "Clinically Tested. FDA Cleared. Trusted at Home" at bounding box center [670, 293] width 133 height 118
click at [770, 284] on div "⁠⁠⁠⁠⁠⁠⁠ Clinically Tested. FDA Cleared. Trusted at Home Heading 20" at bounding box center [670, 289] width 202 height 139
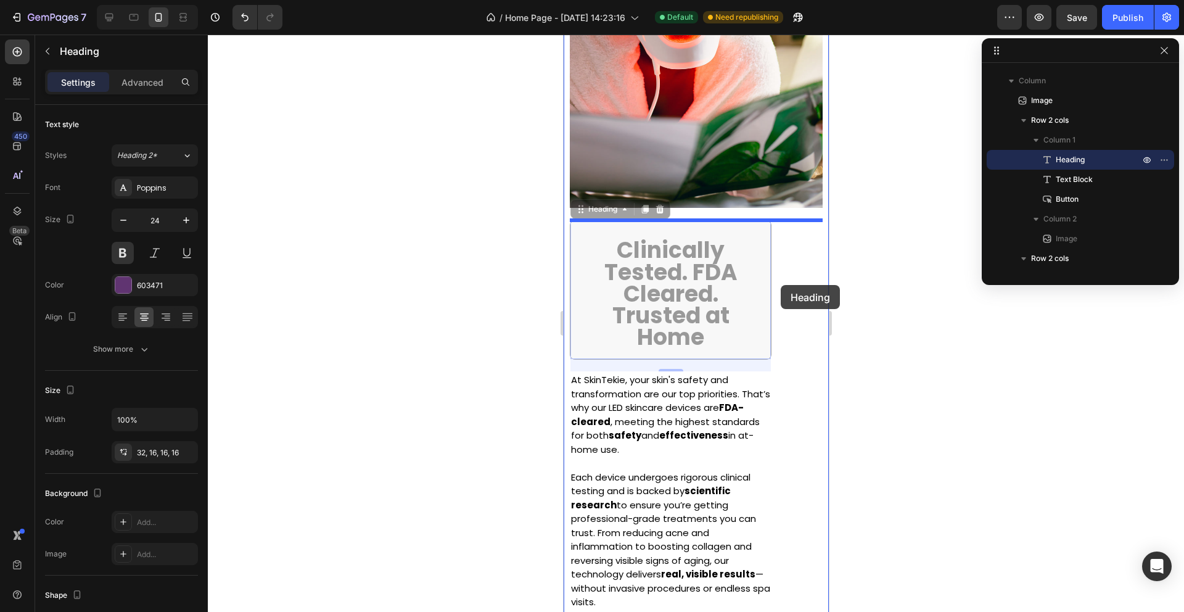
drag, startPoint x: 769, startPoint y: 286, endPoint x: 780, endPoint y: 285, distance: 11.2
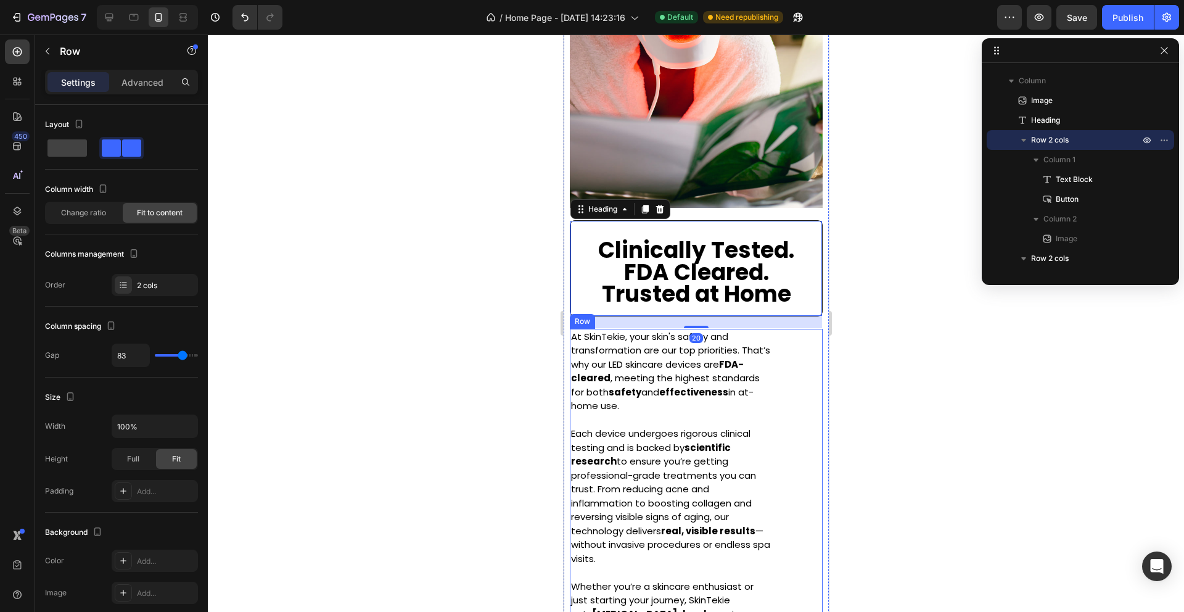
click at [797, 375] on div "At SkinTekie, your skin's safety and transformation are our top priorities. Tha…" at bounding box center [695, 509] width 253 height 361
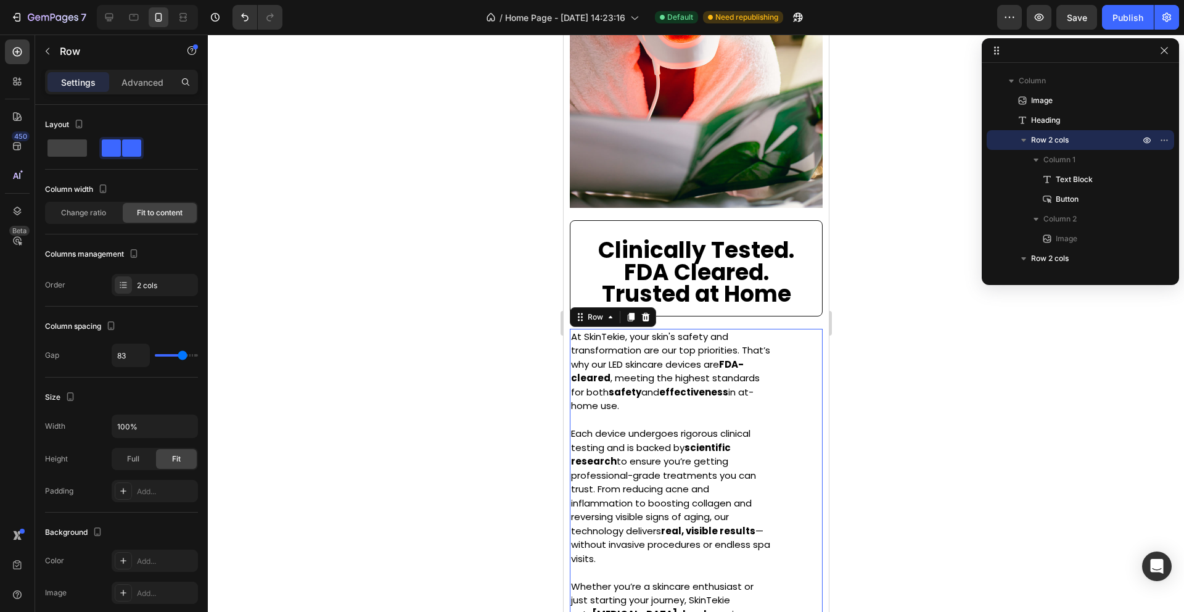
click at [804, 411] on div "At SkinTekie, your skin's safety and transformation are our top priorities. Tha…" at bounding box center [695, 509] width 253 height 361
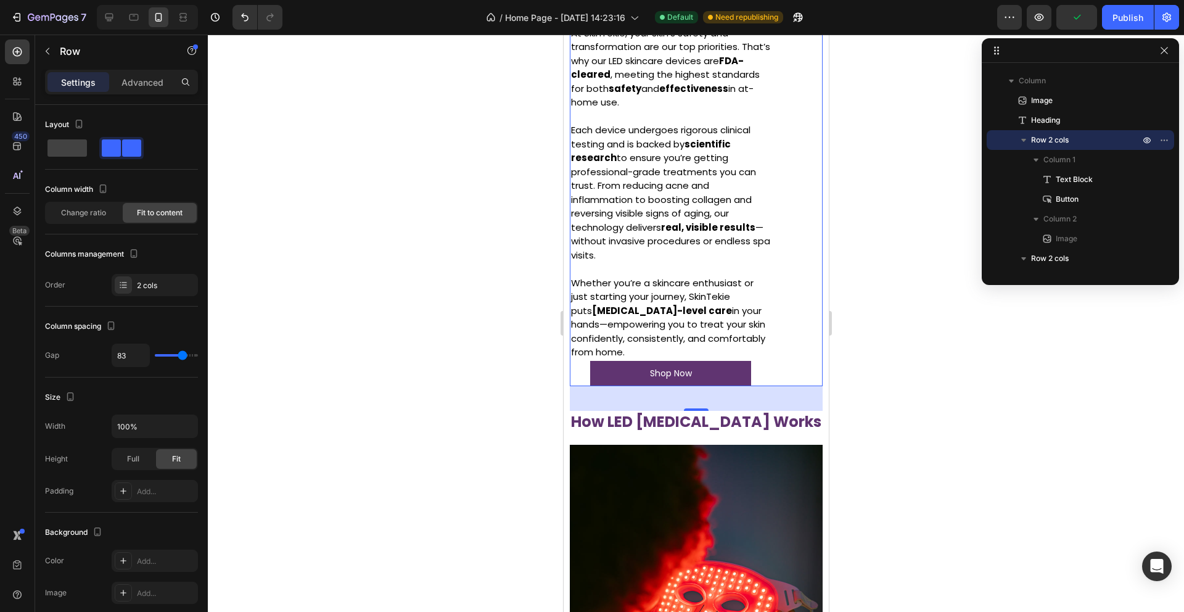
scroll to position [1678, 0]
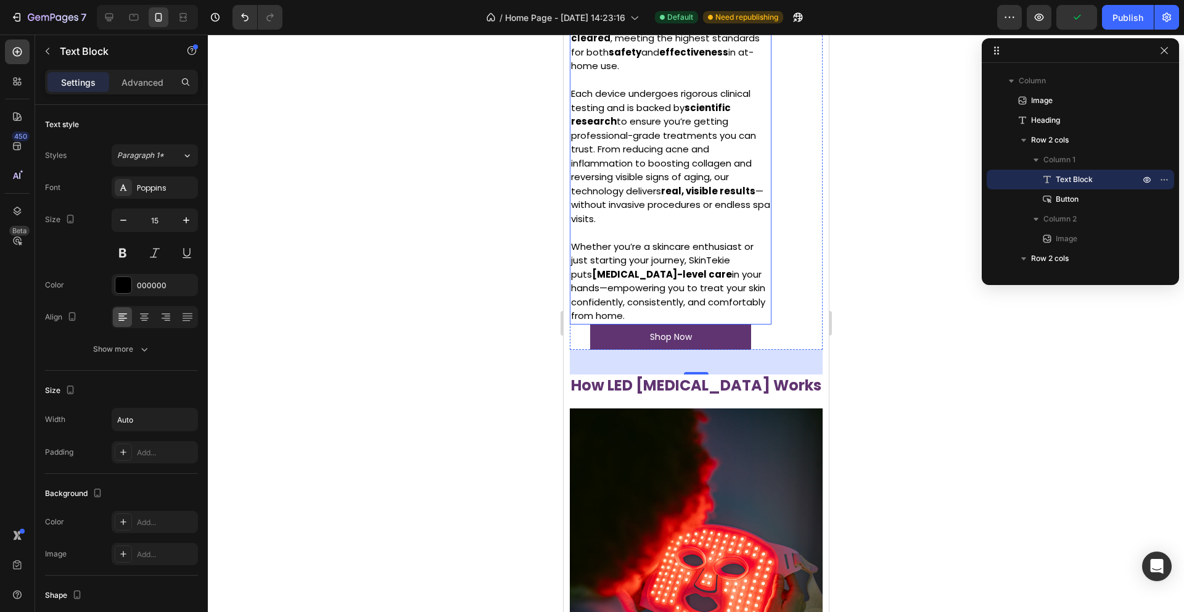
click at [740, 258] on p "Whether you’re a skincare enthusiast or just starting your journey, SkinTekie p…" at bounding box center [670, 281] width 199 height 83
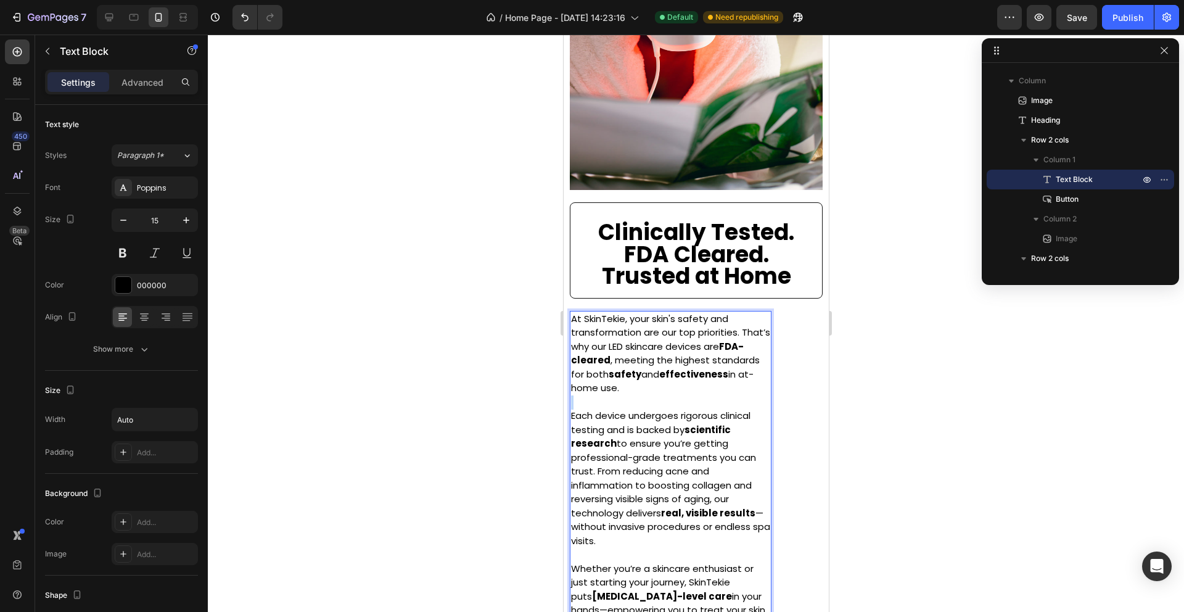
click at [740, 258] on div "Image Clinically Tested. FDA Cleared. Trusted at Home Heading At [GEOGRAPHIC_DA…" at bounding box center [695, 586] width 253 height 1551
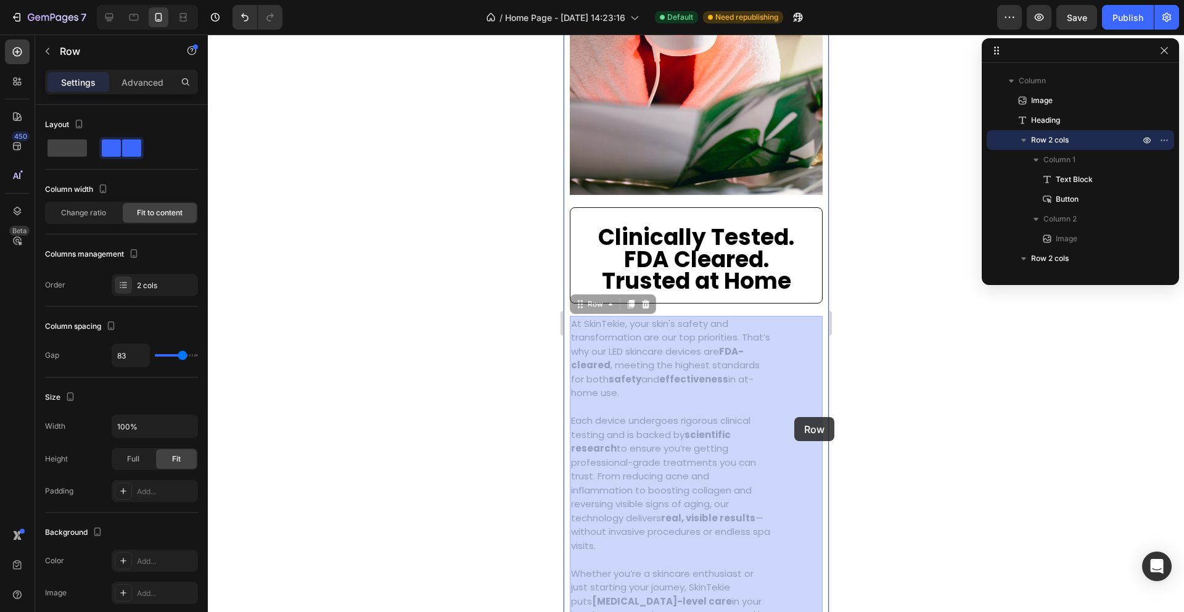
drag, startPoint x: 773, startPoint y: 420, endPoint x: 794, endPoint y: 417, distance: 21.2
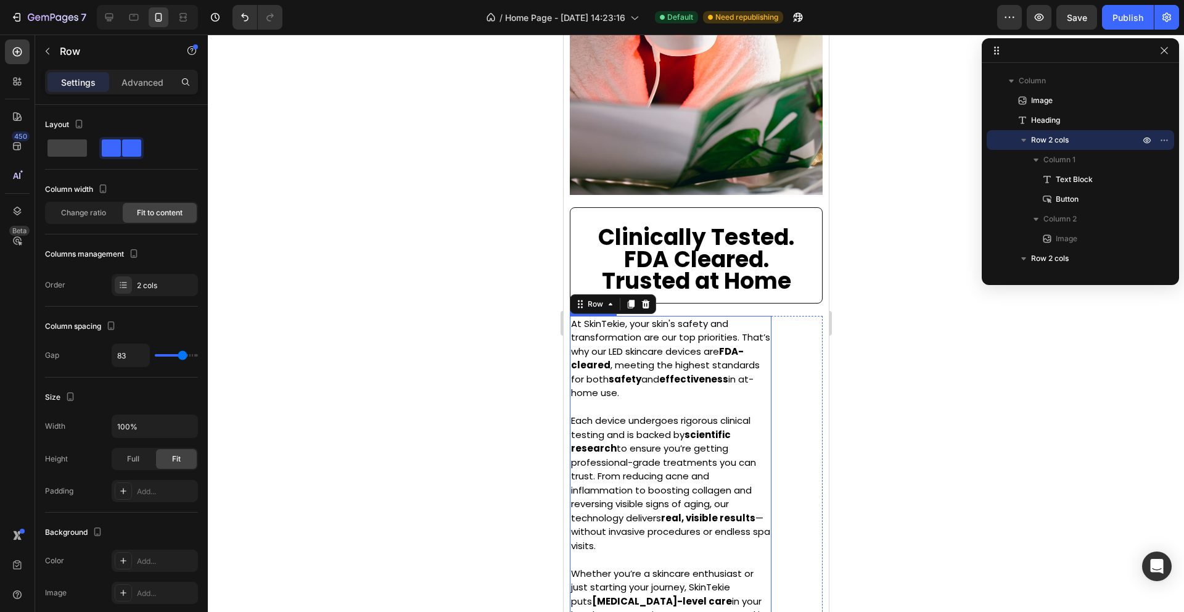
click at [743, 447] on p "Each device undergoes rigorous clinical testing and is backed by scientific res…" at bounding box center [670, 483] width 199 height 139
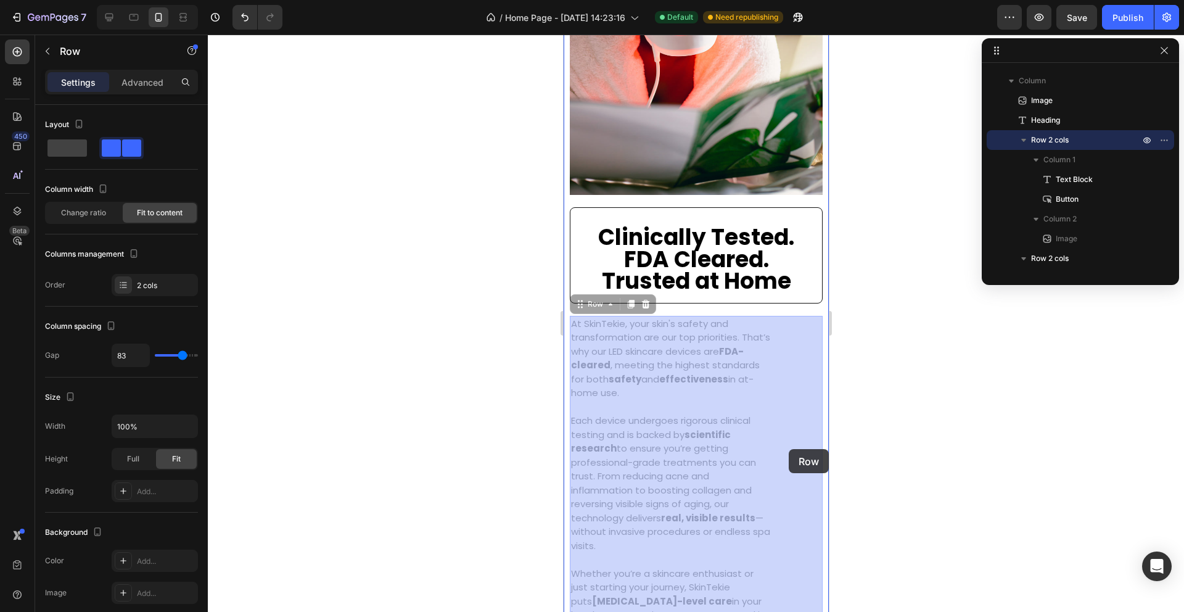
drag, startPoint x: 771, startPoint y: 450, endPoint x: 788, endPoint y: 449, distance: 17.3
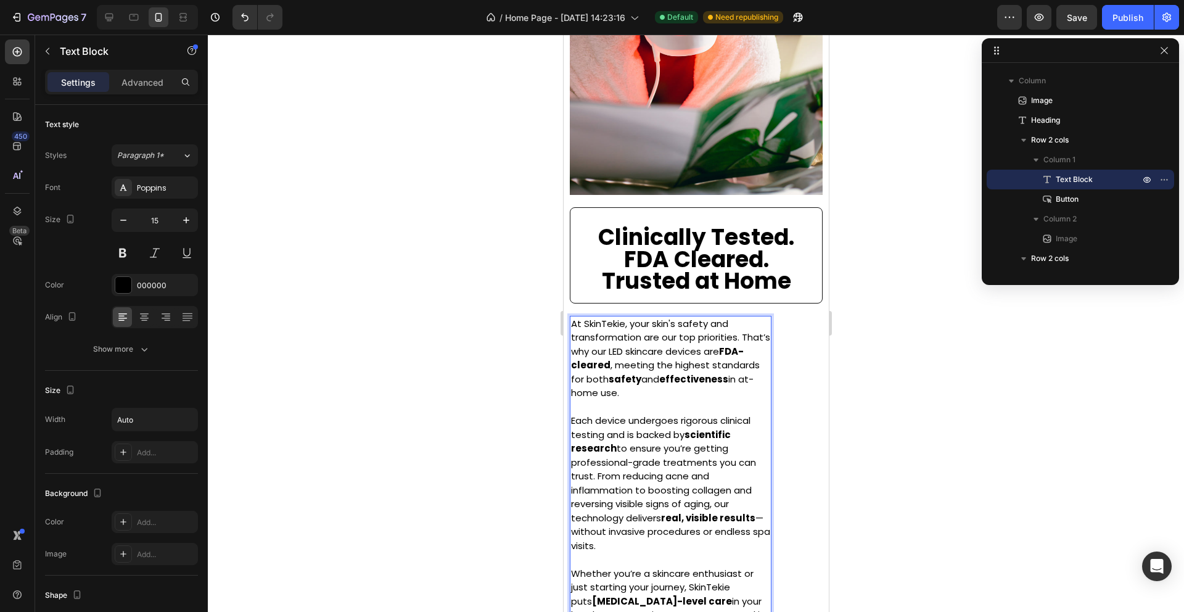
click at [584, 338] on p "At SkinTekie, your skin's safety and transformation are our top priorities. Tha…" at bounding box center [670, 358] width 199 height 83
click at [584, 337] on p "At SkinTekie, your skin's safety and transformation are our top priorities. Tha…" at bounding box center [670, 358] width 199 height 83
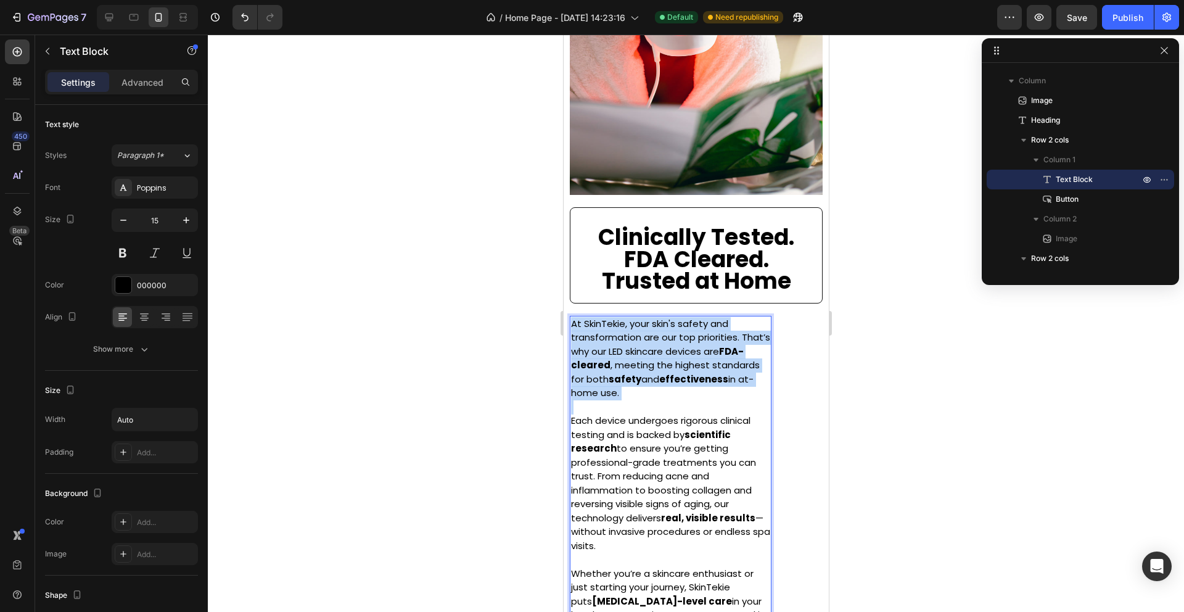
click at [584, 337] on p "At SkinTekie, your skin's safety and transformation are our top priorities. Tha…" at bounding box center [670, 358] width 199 height 83
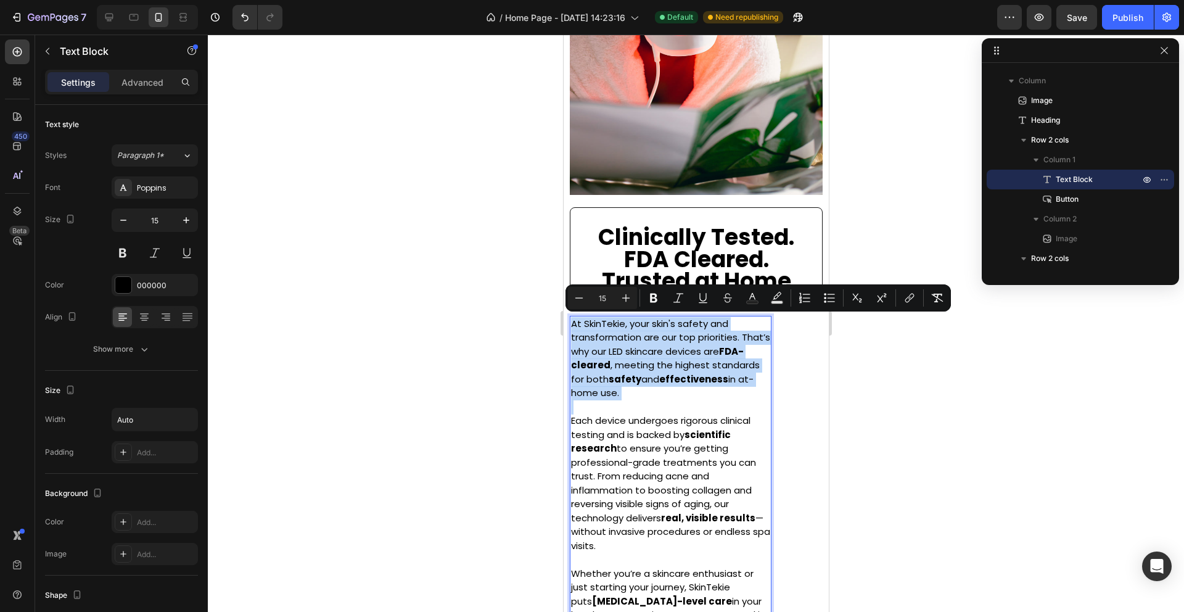
click at [596, 358] on strong "FDA-cleared" at bounding box center [657, 358] width 173 height 27
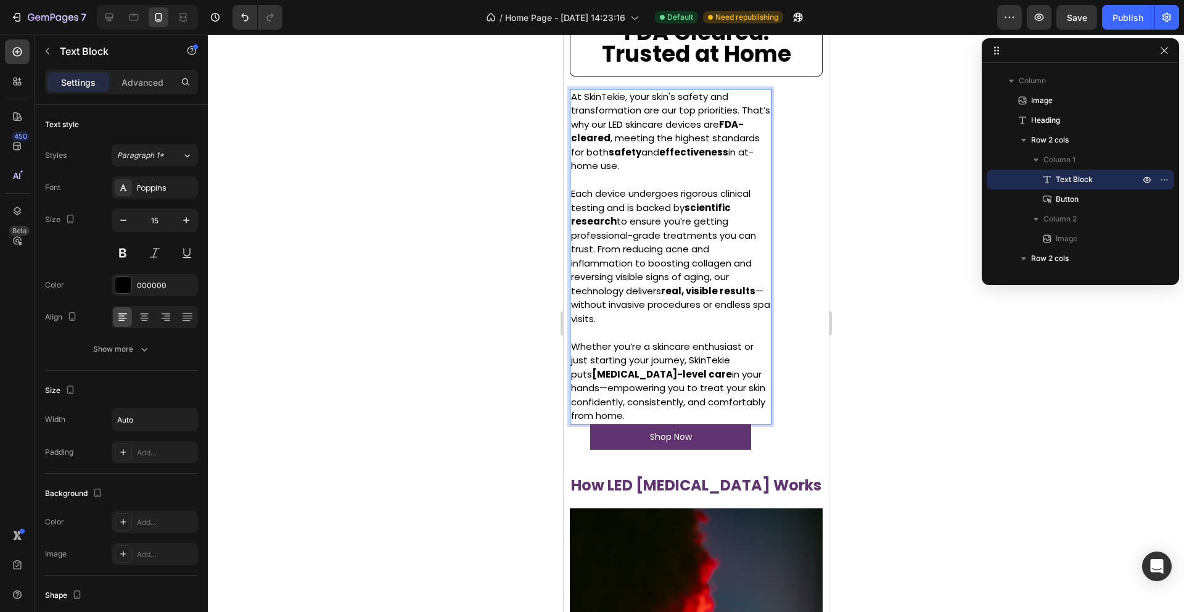
scroll to position [1610, 0]
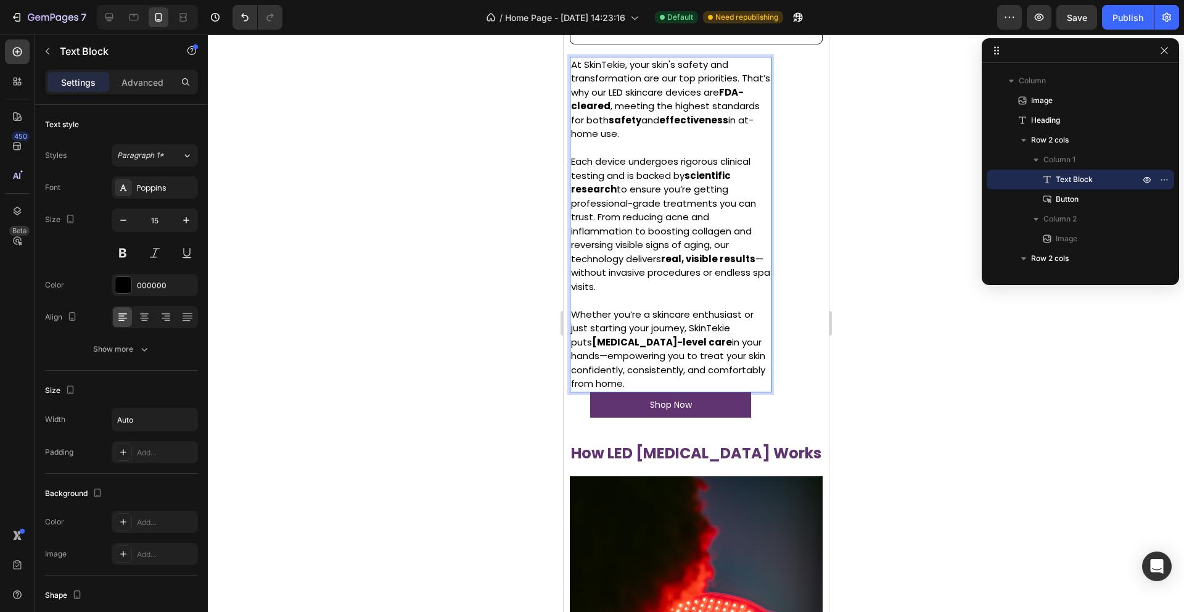
click at [617, 287] on p "Each device undergoes rigorous clinical testing and is backed by scientific res…" at bounding box center [670, 224] width 199 height 139
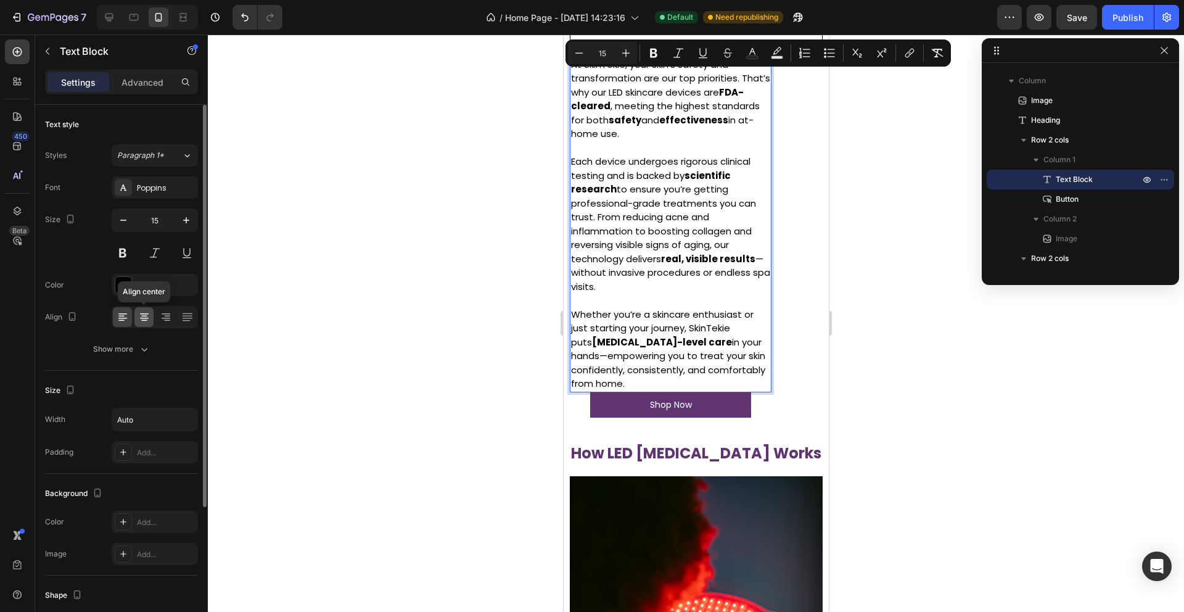
click at [144, 318] on icon at bounding box center [144, 317] width 12 height 12
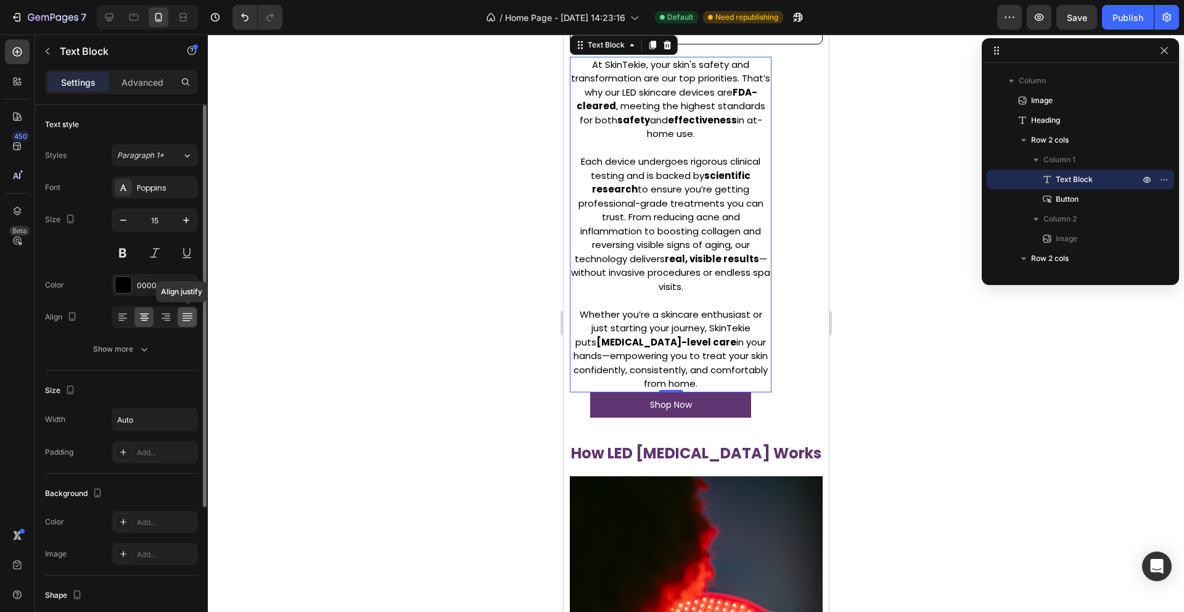
click at [183, 319] on icon at bounding box center [187, 317] width 12 height 12
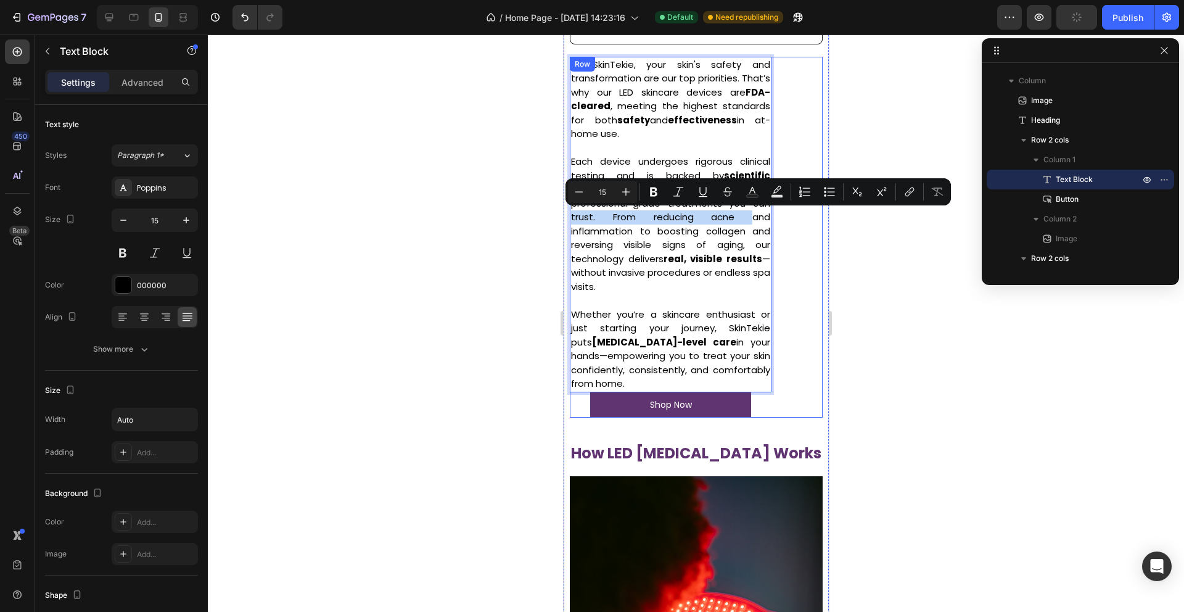
drag, startPoint x: 742, startPoint y: 215, endPoint x: 789, endPoint y: 207, distance: 48.2
click at [789, 207] on div "At SkinTekie, your skin's safety and transformation are our top priorities. Tha…" at bounding box center [695, 237] width 253 height 361
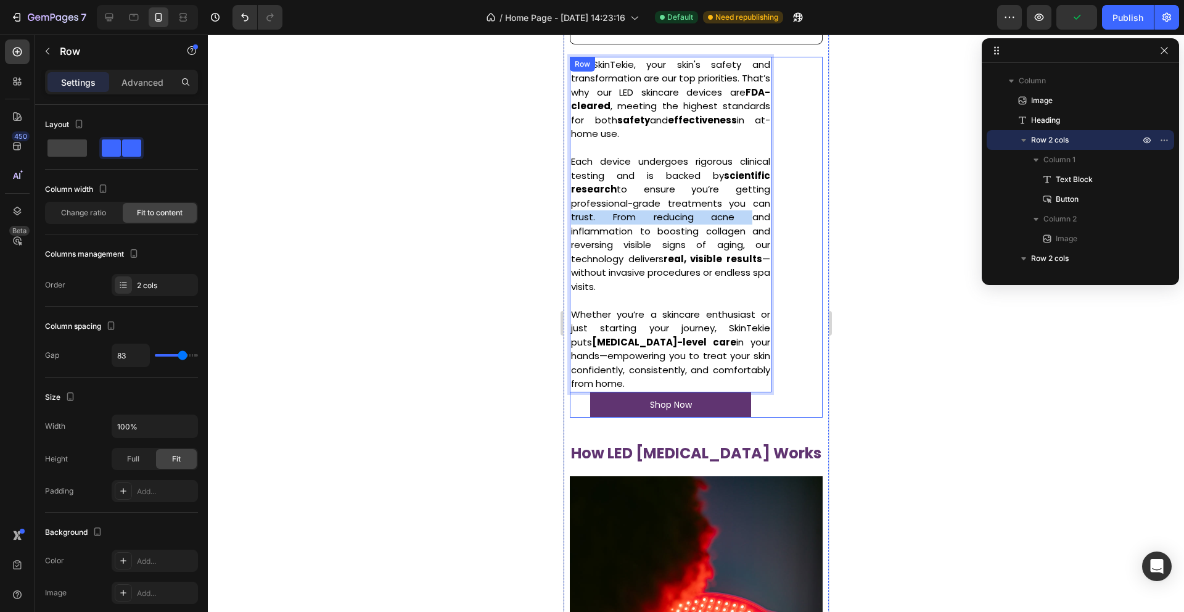
click at [783, 234] on div "At SkinTekie, your skin's safety and transformation are our top priorities. Tha…" at bounding box center [695, 237] width 253 height 361
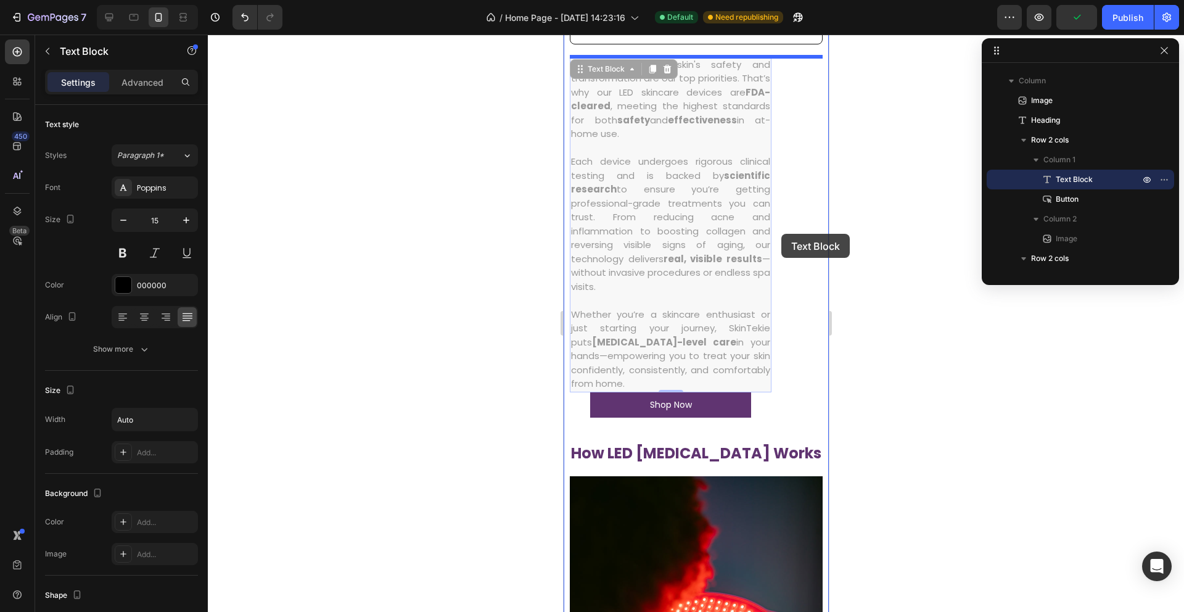
drag, startPoint x: 744, startPoint y: 237, endPoint x: 781, endPoint y: 234, distance: 36.6
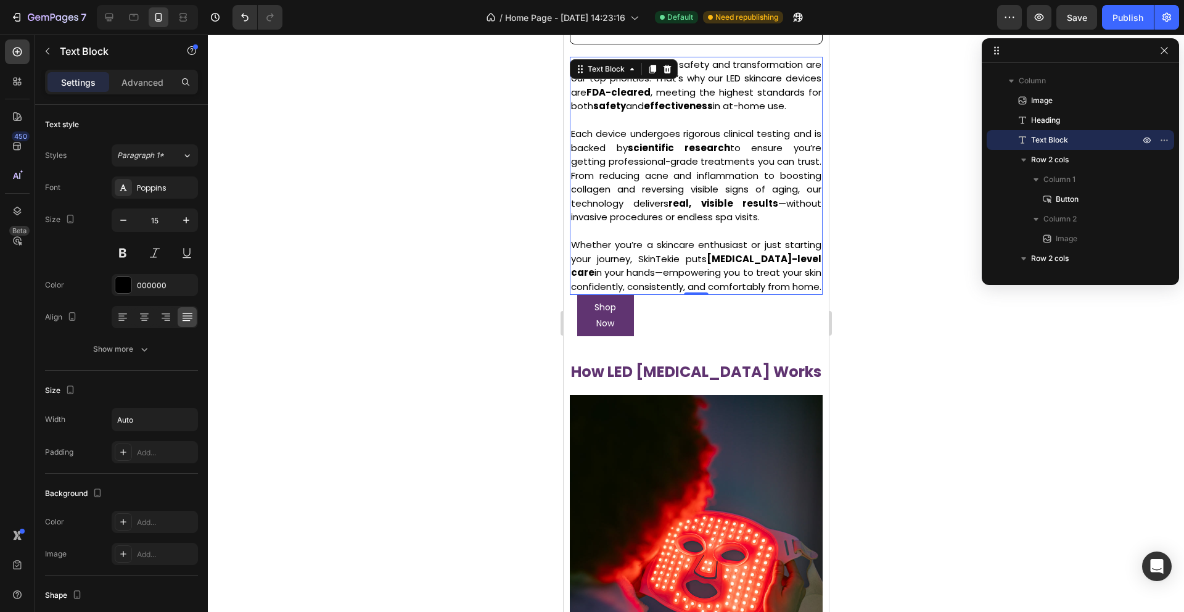
click at [862, 154] on div at bounding box center [696, 323] width 976 height 577
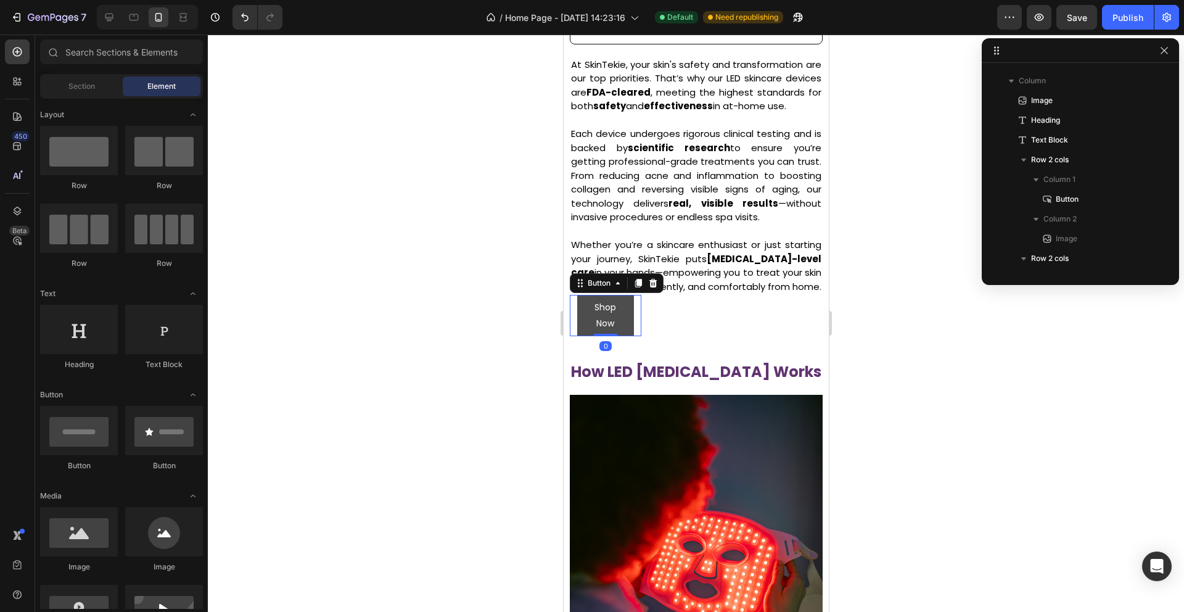
click at [622, 313] on link "Shop Now" at bounding box center [605, 315] width 57 height 41
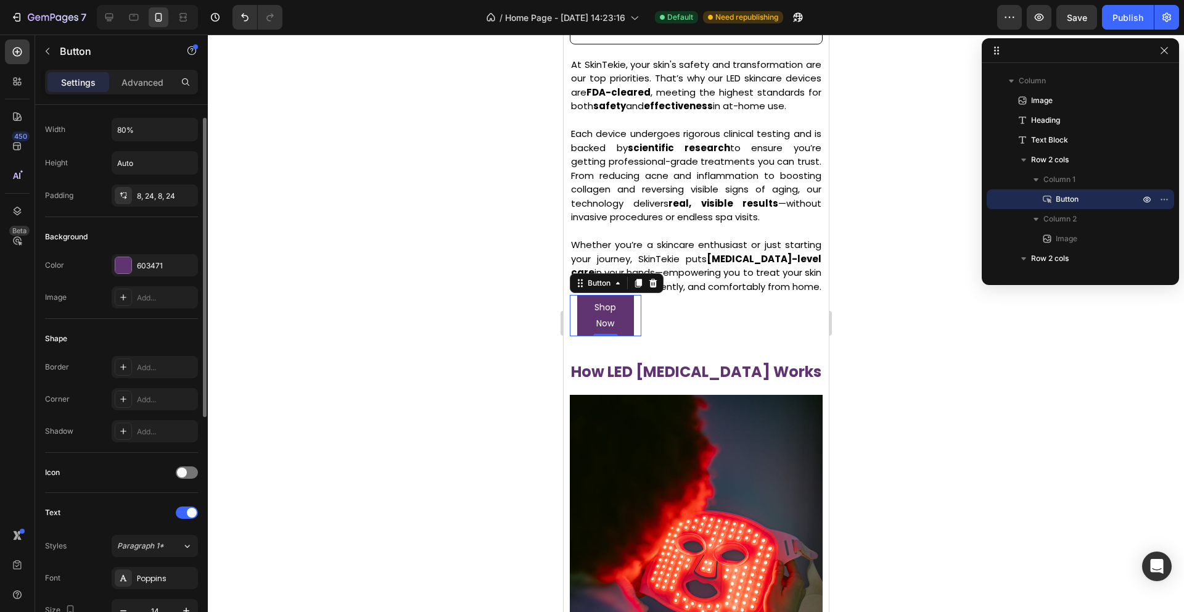
scroll to position [0, 0]
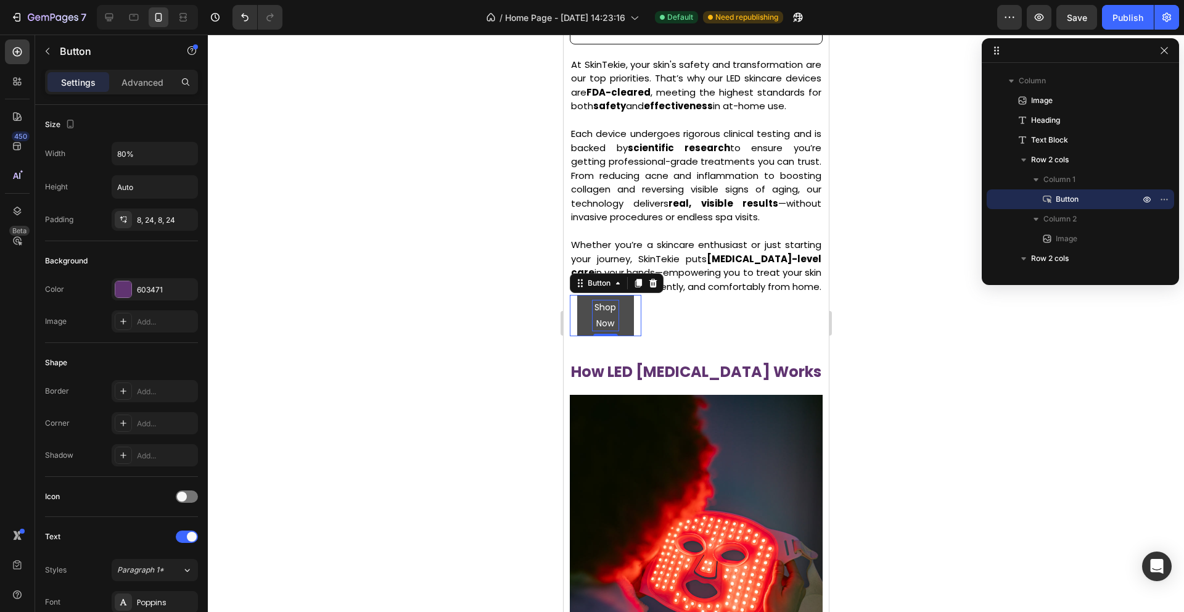
click at [604, 321] on p "Shop Now" at bounding box center [605, 315] width 28 height 31
click at [629, 306] on link "Shop Now" at bounding box center [605, 315] width 57 height 41
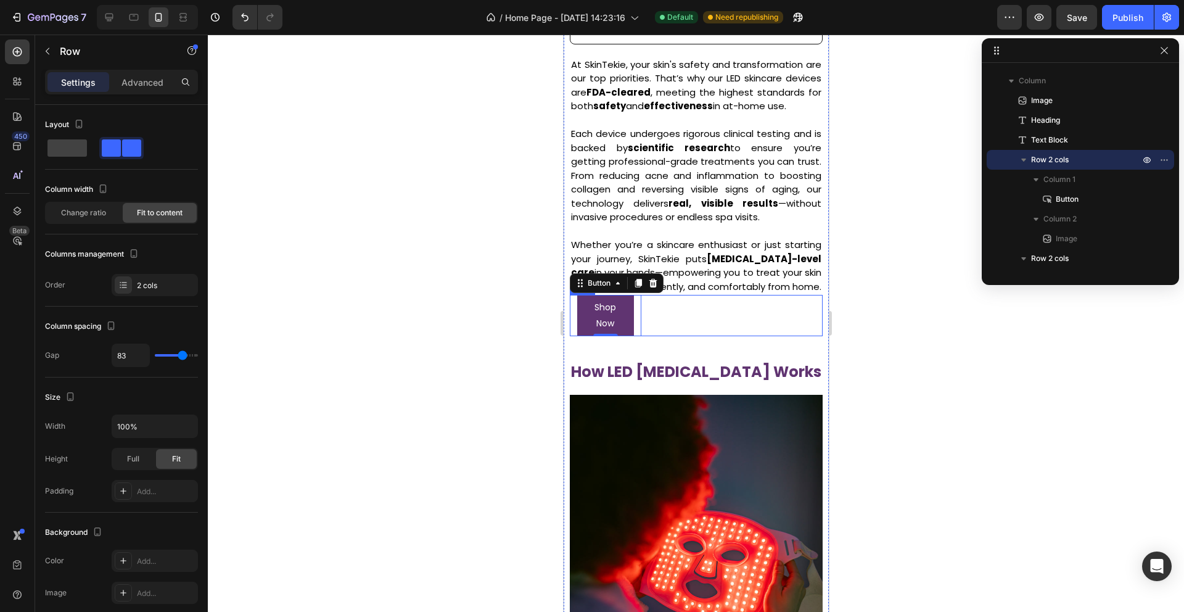
click at [694, 319] on div "Shop Now Button 0 Image Row" at bounding box center [695, 315] width 253 height 41
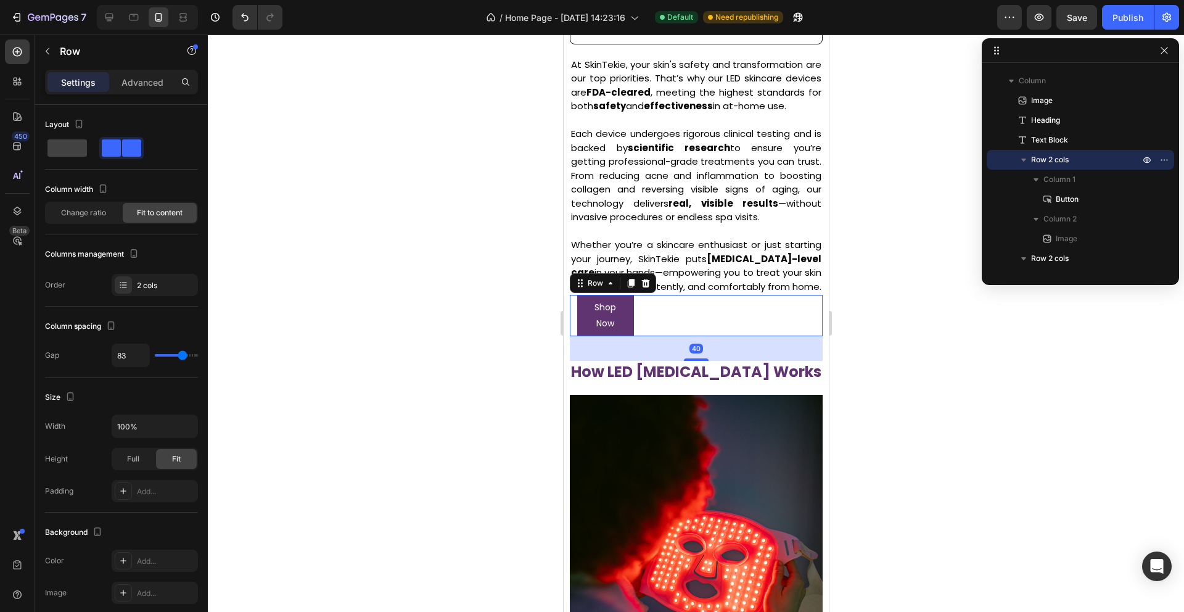
click at [679, 319] on div "Shop Now Button Image Row 40" at bounding box center [695, 315] width 253 height 41
click at [133, 459] on span "Full" at bounding box center [133, 458] width 12 height 11
click at [131, 460] on span "Full" at bounding box center [133, 458] width 12 height 11
click at [167, 459] on div "Fit" at bounding box center [176, 459] width 41 height 20
click at [131, 461] on span "Full" at bounding box center [133, 458] width 12 height 11
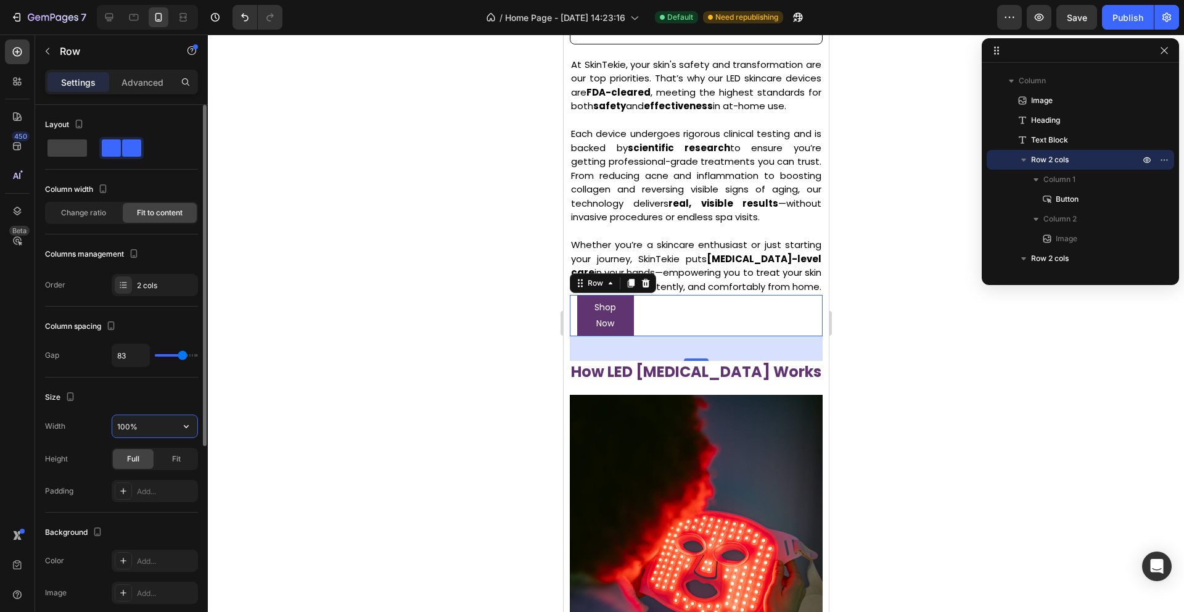
click at [164, 419] on input "100%" at bounding box center [154, 426] width 85 height 22
click at [187, 430] on icon "button" at bounding box center [186, 426] width 12 height 12
click at [187, 429] on icon "button" at bounding box center [186, 426] width 12 height 12
click at [160, 485] on p "Full 100%" at bounding box center [152, 481] width 70 height 11
click at [429, 318] on div at bounding box center [696, 323] width 976 height 577
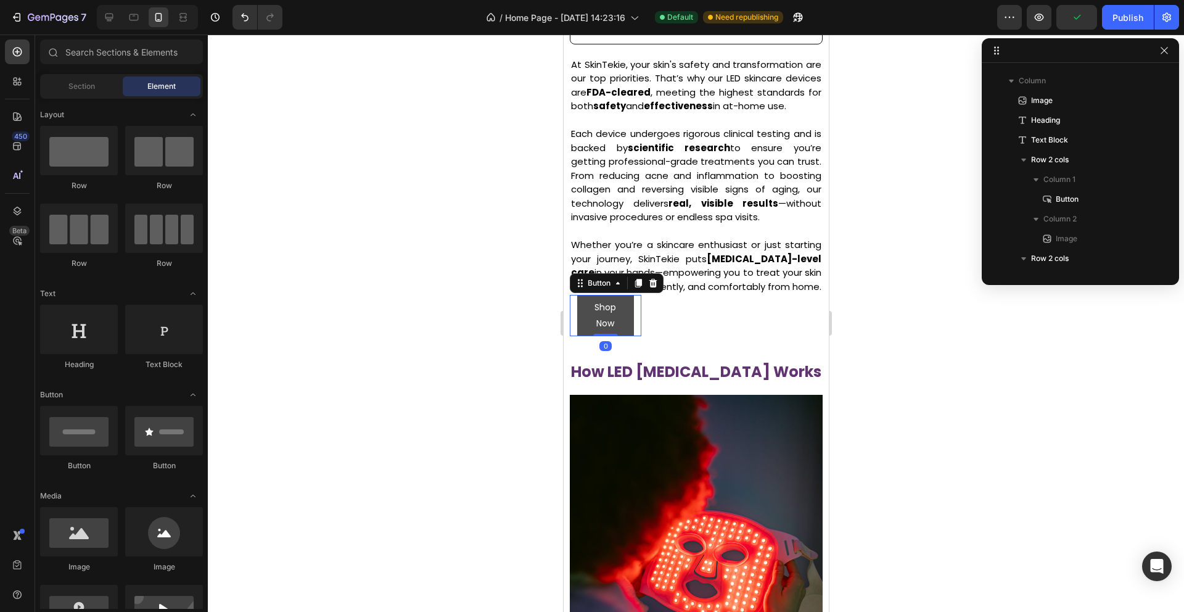
click at [626, 315] on link "Shop Now" at bounding box center [605, 315] width 57 height 41
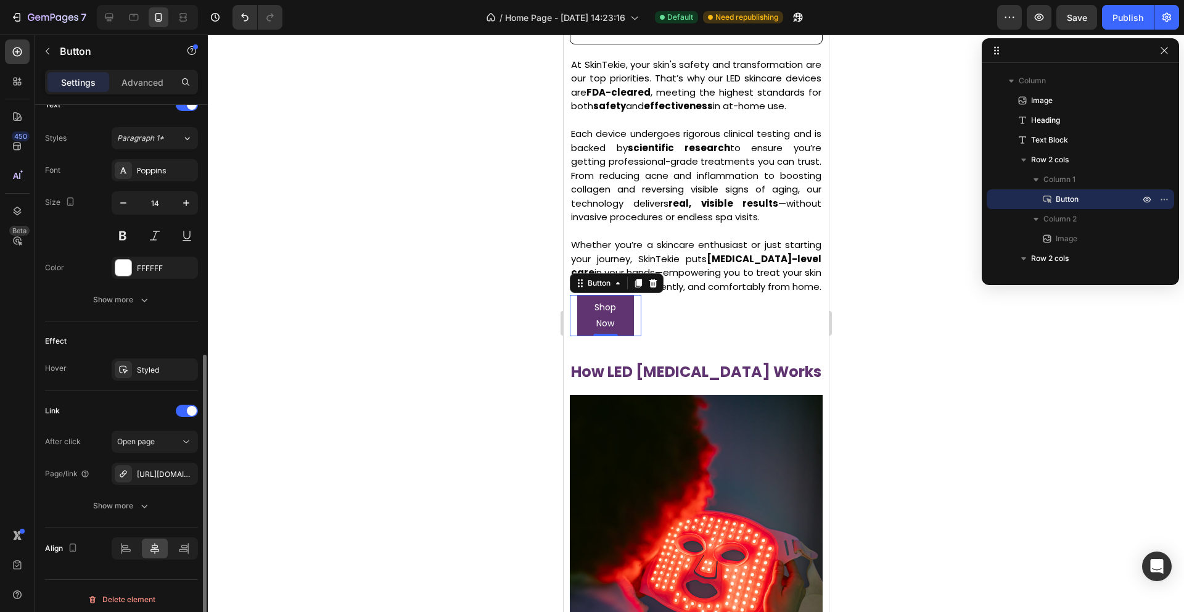
scroll to position [439, 0]
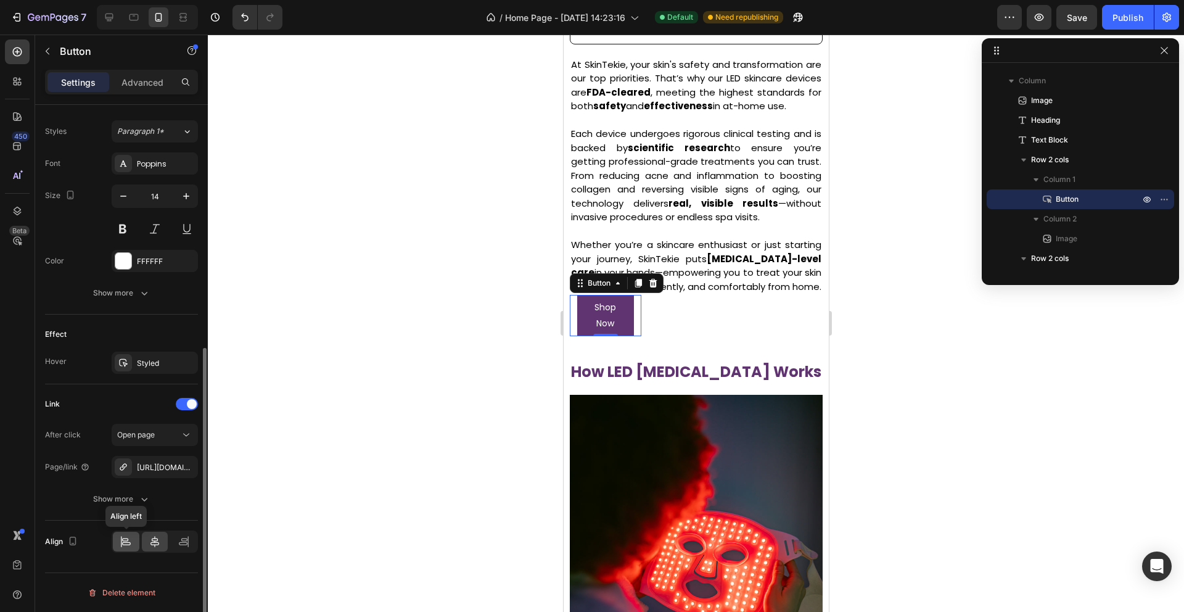
click at [128, 543] on icon at bounding box center [126, 541] width 12 height 12
click at [187, 538] on icon at bounding box center [184, 541] width 12 height 12
click at [152, 541] on icon at bounding box center [155, 541] width 12 height 12
click at [148, 498] on icon "button" at bounding box center [144, 499] width 12 height 12
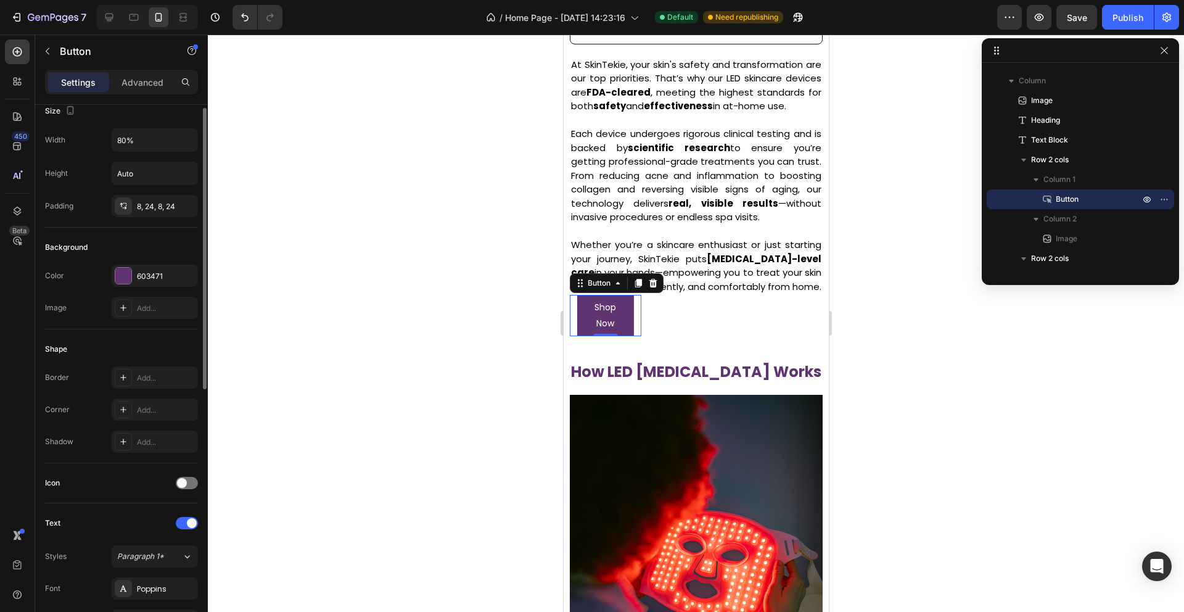
scroll to position [0, 0]
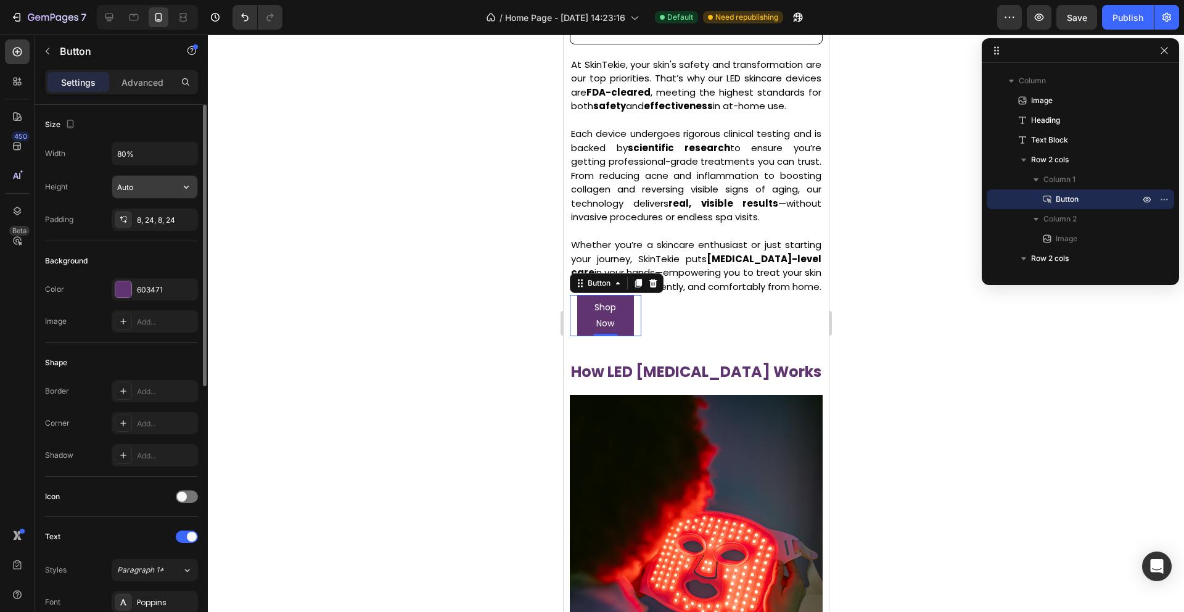
click at [170, 186] on input "Auto" at bounding box center [154, 187] width 85 height 22
click at [187, 184] on icon "button" at bounding box center [186, 187] width 12 height 12
click at [189, 187] on icon "button" at bounding box center [186, 187] width 12 height 12
click at [154, 221] on p "Fit content Auto" at bounding box center [152, 218] width 70 height 11
click at [167, 149] on input "80%" at bounding box center [154, 153] width 85 height 22
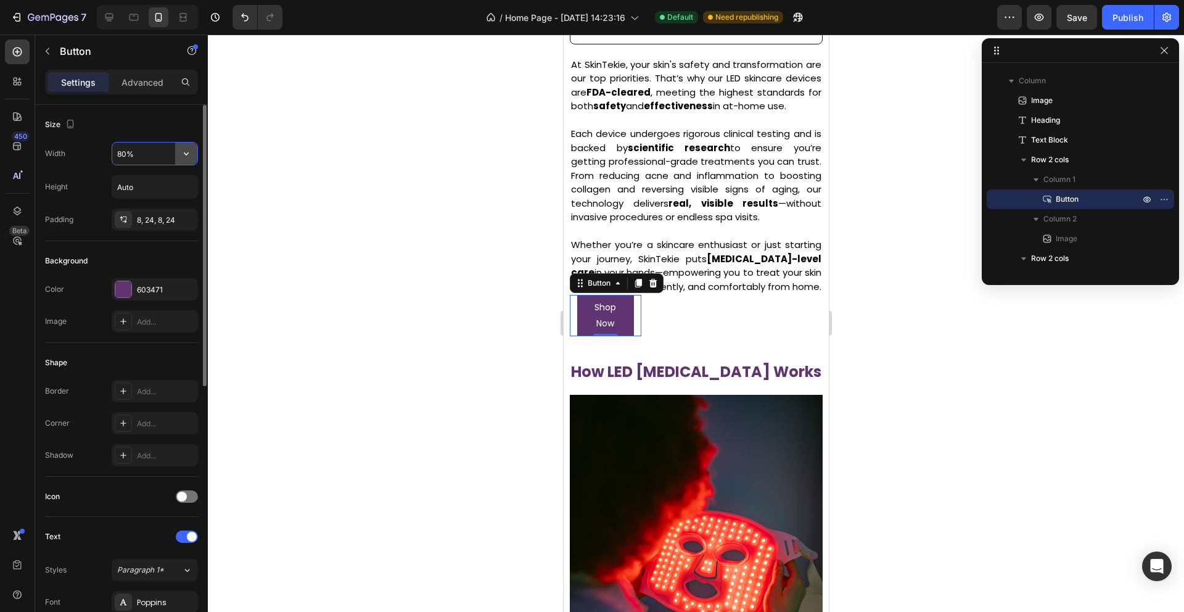
click at [190, 153] on icon "button" at bounding box center [186, 153] width 12 height 12
click at [176, 197] on div "Fit content Auto" at bounding box center [141, 208] width 101 height 23
type input "Auto"
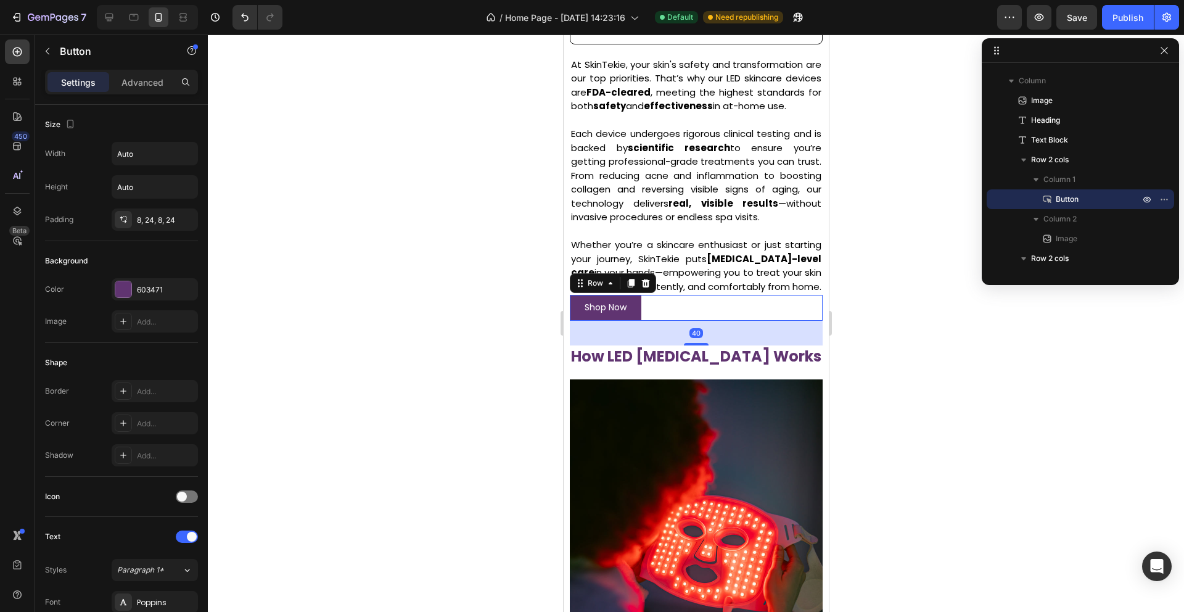
click at [690, 316] on div "Shop Now Button Image Row 40" at bounding box center [695, 307] width 253 height 25
click at [635, 307] on link "Shop Now" at bounding box center [605, 307] width 72 height 25
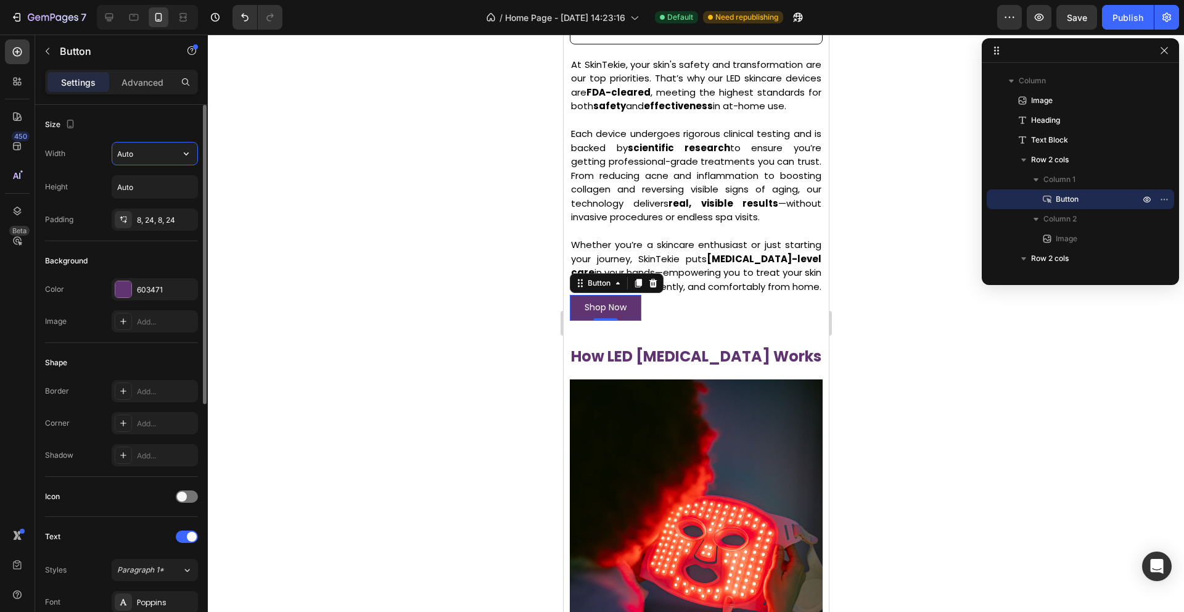
click at [147, 160] on input "Auto" at bounding box center [154, 153] width 85 height 22
click at [189, 152] on icon "button" at bounding box center [186, 153] width 12 height 12
click at [178, 204] on span "100%" at bounding box center [177, 208] width 20 height 11
type input "100%"
click at [195, 190] on button "button" at bounding box center [186, 187] width 22 height 22
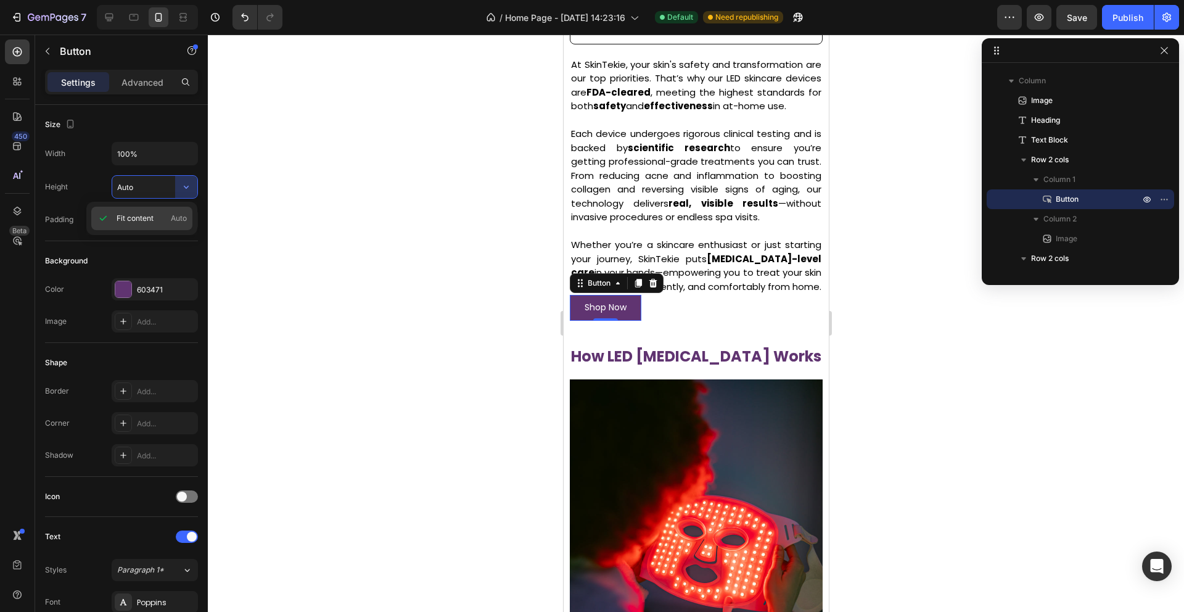
click at [177, 215] on span "Auto" at bounding box center [179, 218] width 16 height 11
click at [173, 155] on input "100%" at bounding box center [154, 153] width 85 height 22
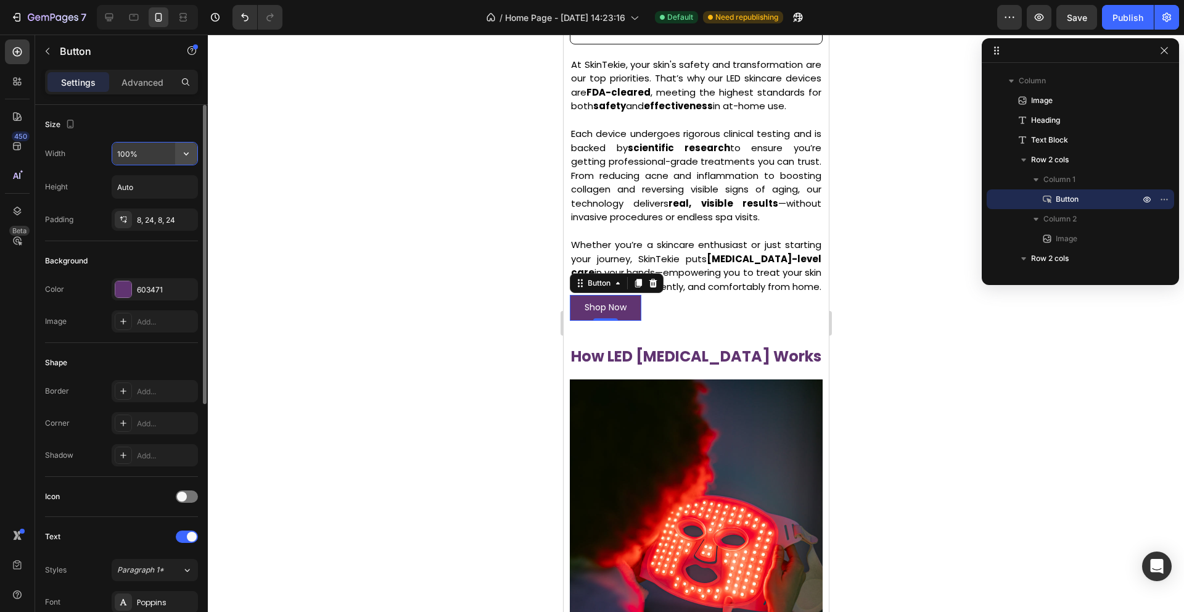
click at [183, 152] on icon "button" at bounding box center [186, 153] width 12 height 12
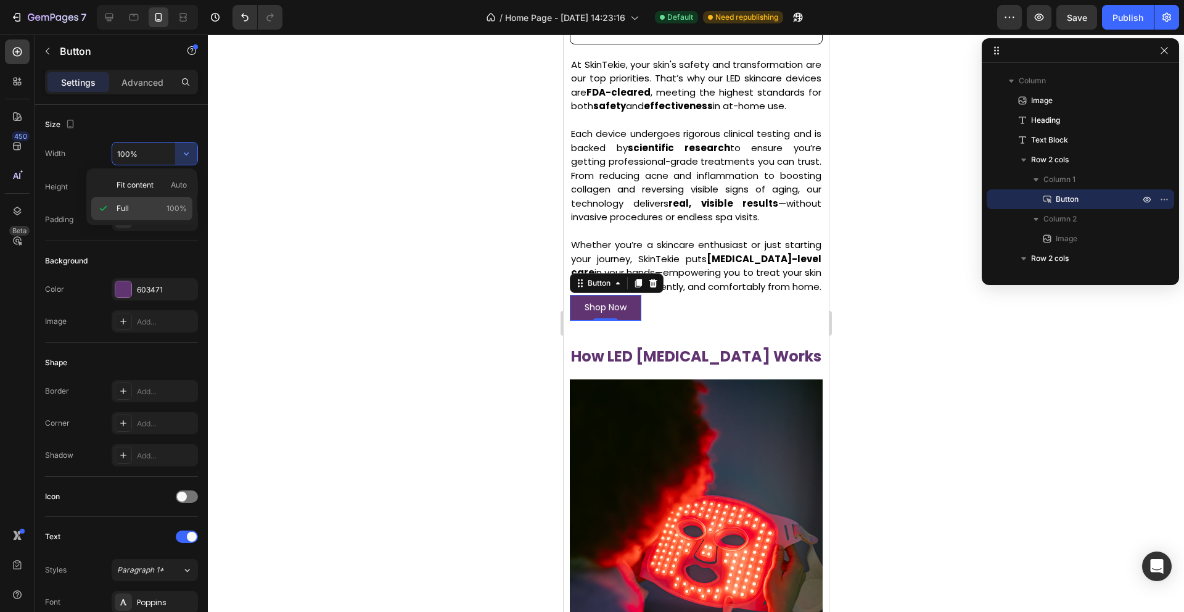
click at [163, 210] on p "Full 100%" at bounding box center [152, 208] width 70 height 11
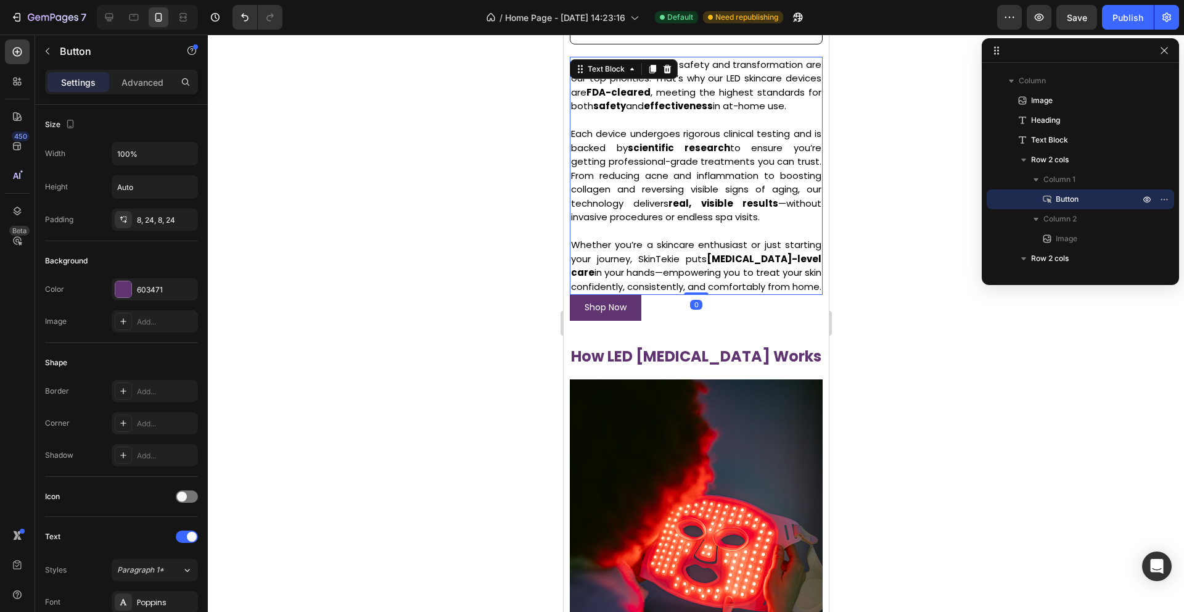
click at [668, 139] on p "Each device undergoes rigorous clinical testing and is backed by scientific res…" at bounding box center [696, 175] width 250 height 97
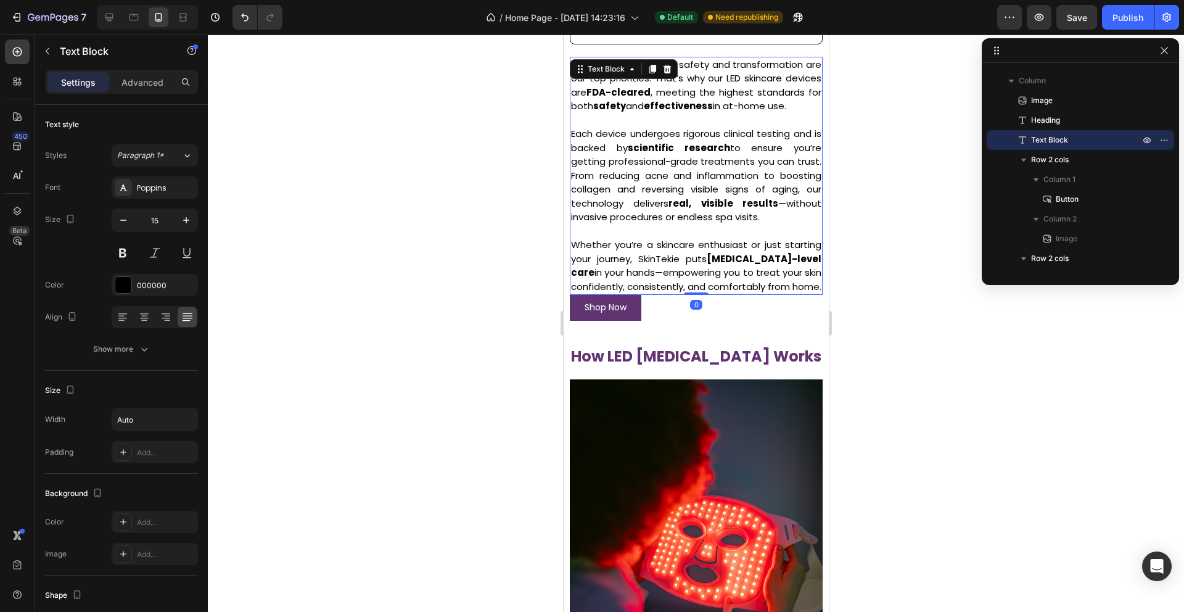
click at [902, 278] on div at bounding box center [696, 323] width 976 height 577
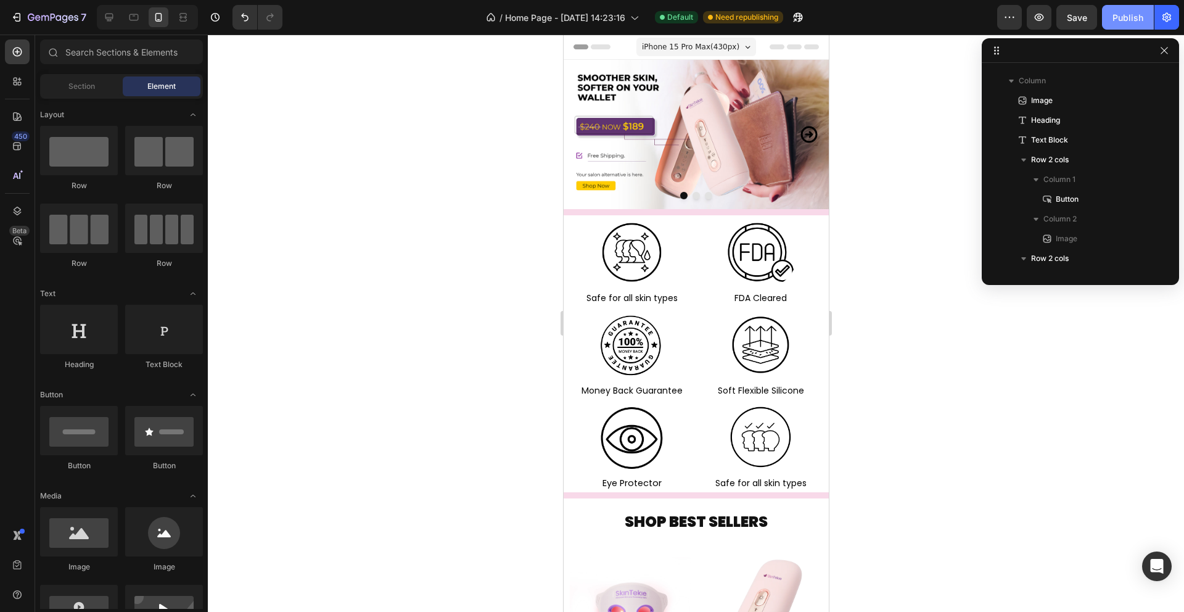
click at [1135, 17] on div "Publish" at bounding box center [1128, 17] width 31 height 13
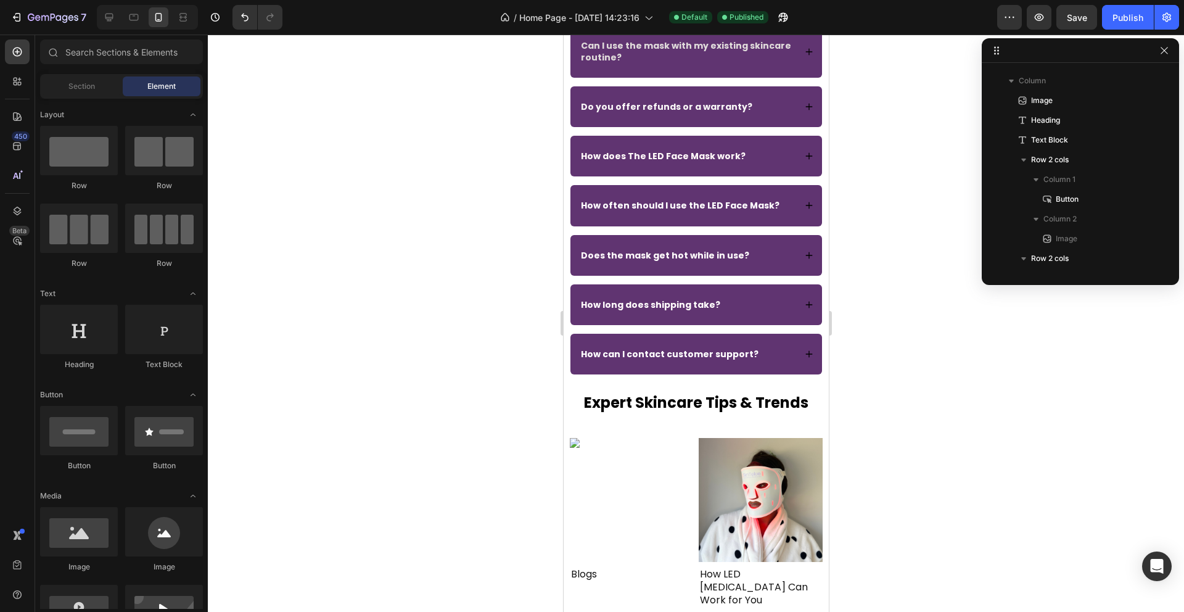
scroll to position [3063, 0]
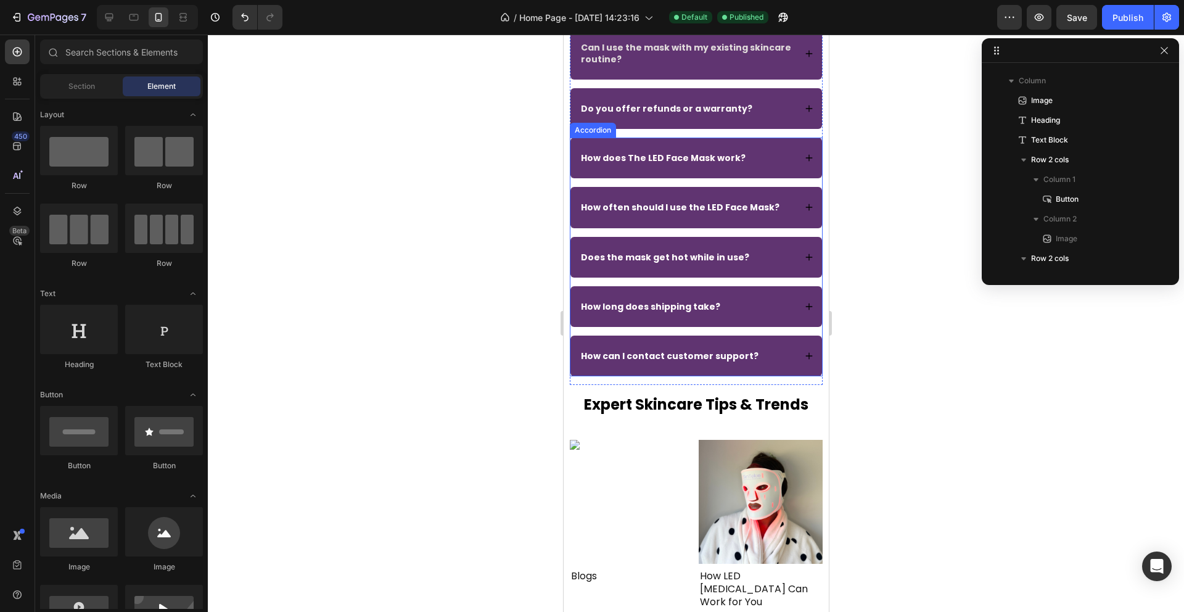
click at [424, 301] on div at bounding box center [696, 323] width 976 height 577
click at [1137, 27] on button "Publish" at bounding box center [1128, 17] width 52 height 25
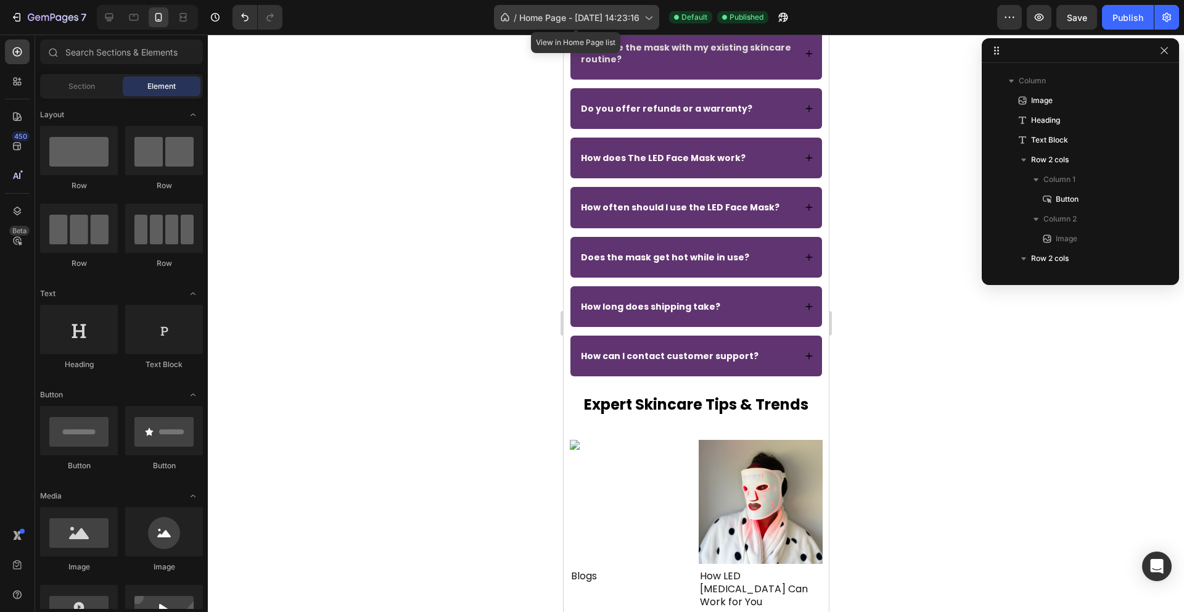
click at [536, 15] on span "Home Page - Mar 8, 14:23:16" at bounding box center [579, 17] width 120 height 13
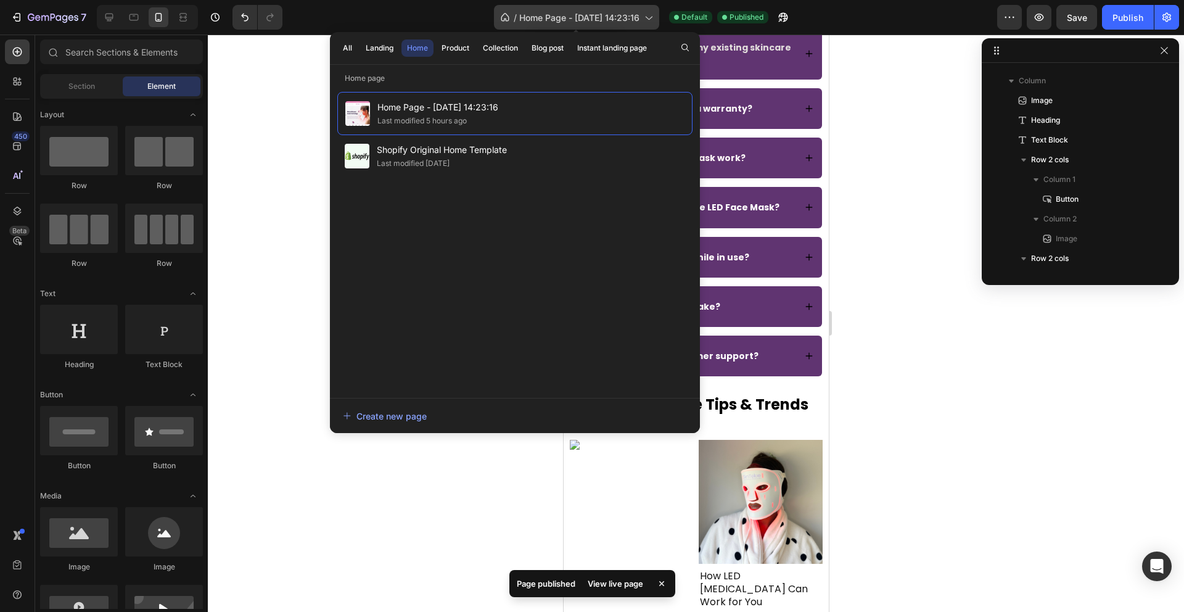
click at [536, 15] on span "Home Page - Mar 8, 14:23:16" at bounding box center [579, 17] width 120 height 13
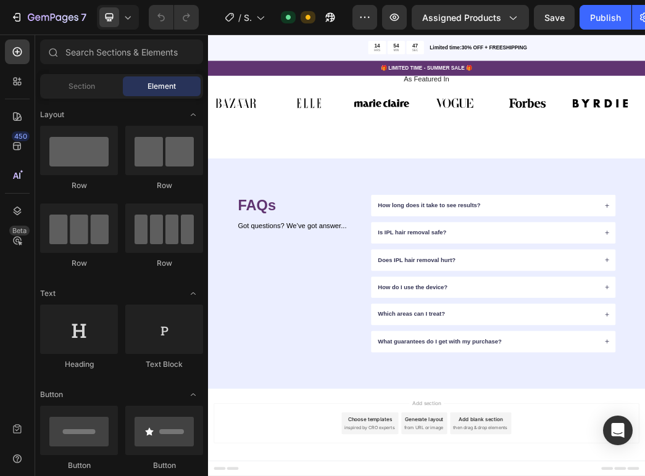
scroll to position [2235, 0]
